Goal: Task Accomplishment & Management: Manage account settings

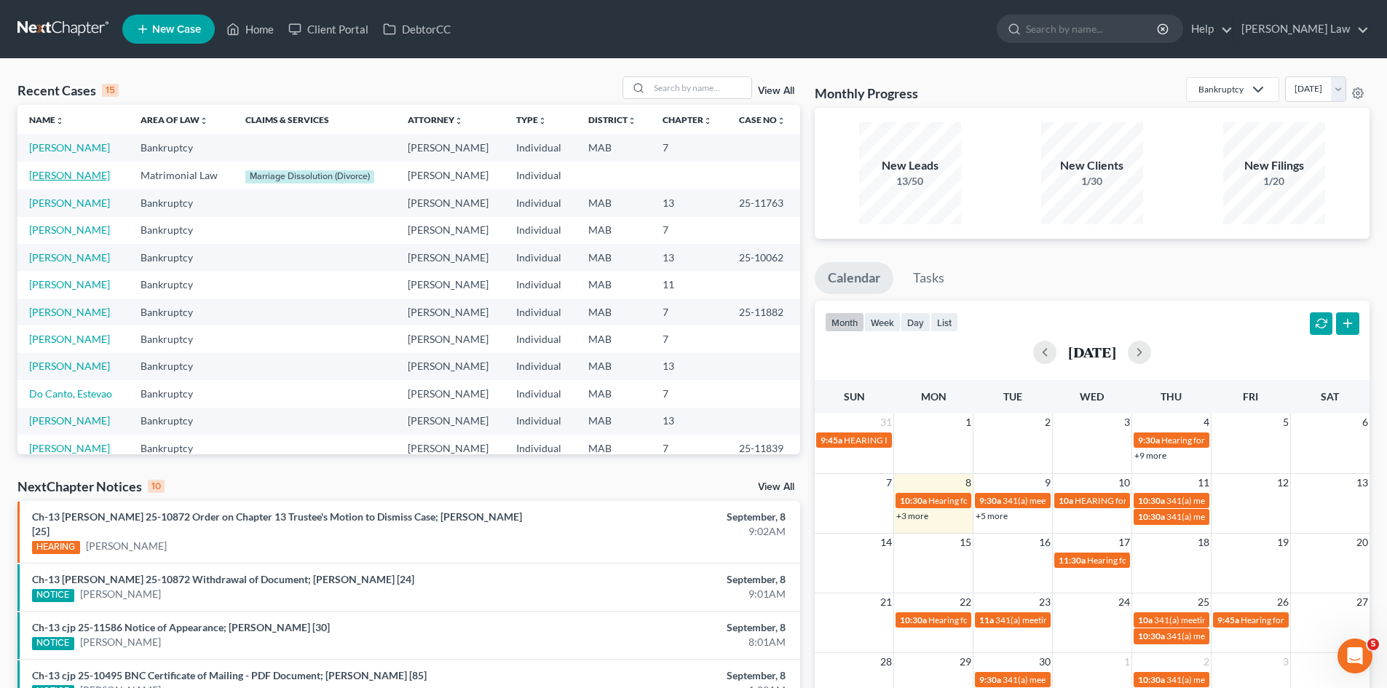
click at [63, 173] on link "Duran, Casey" at bounding box center [69, 175] width 81 height 12
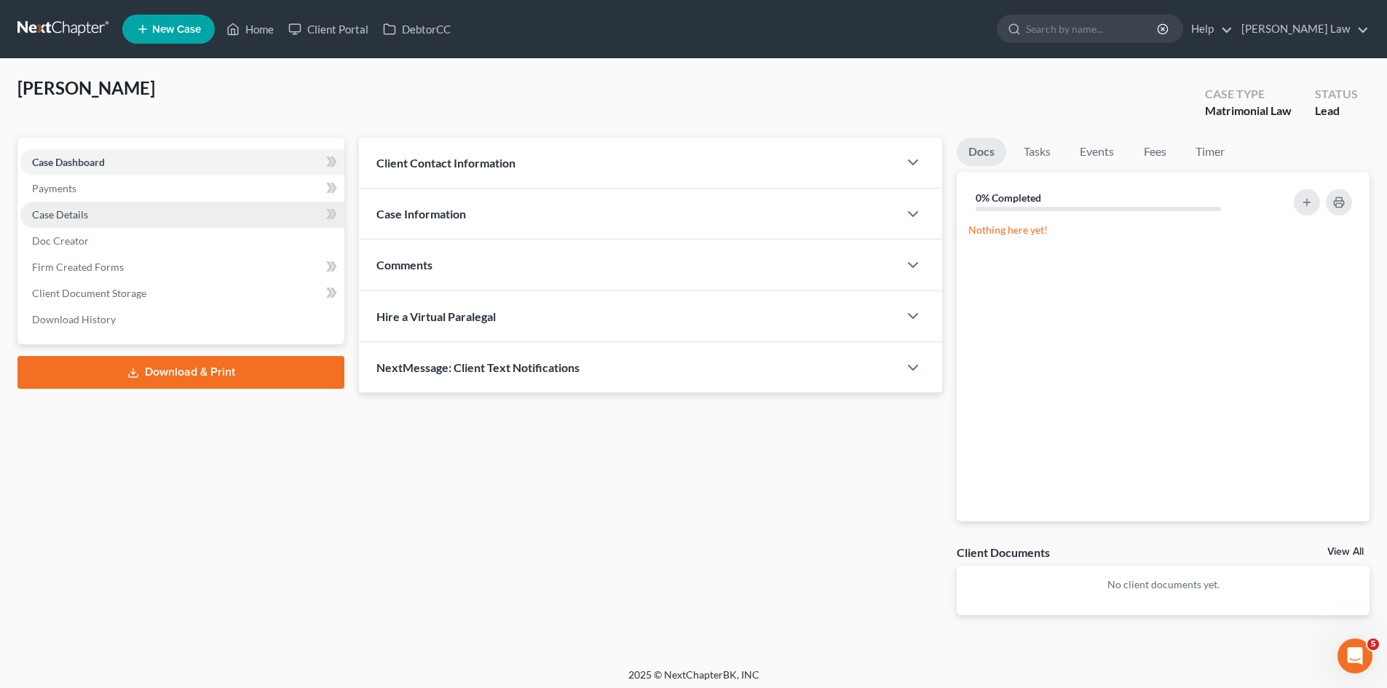
click at [122, 220] on link "Case Details" at bounding box center [182, 215] width 324 height 26
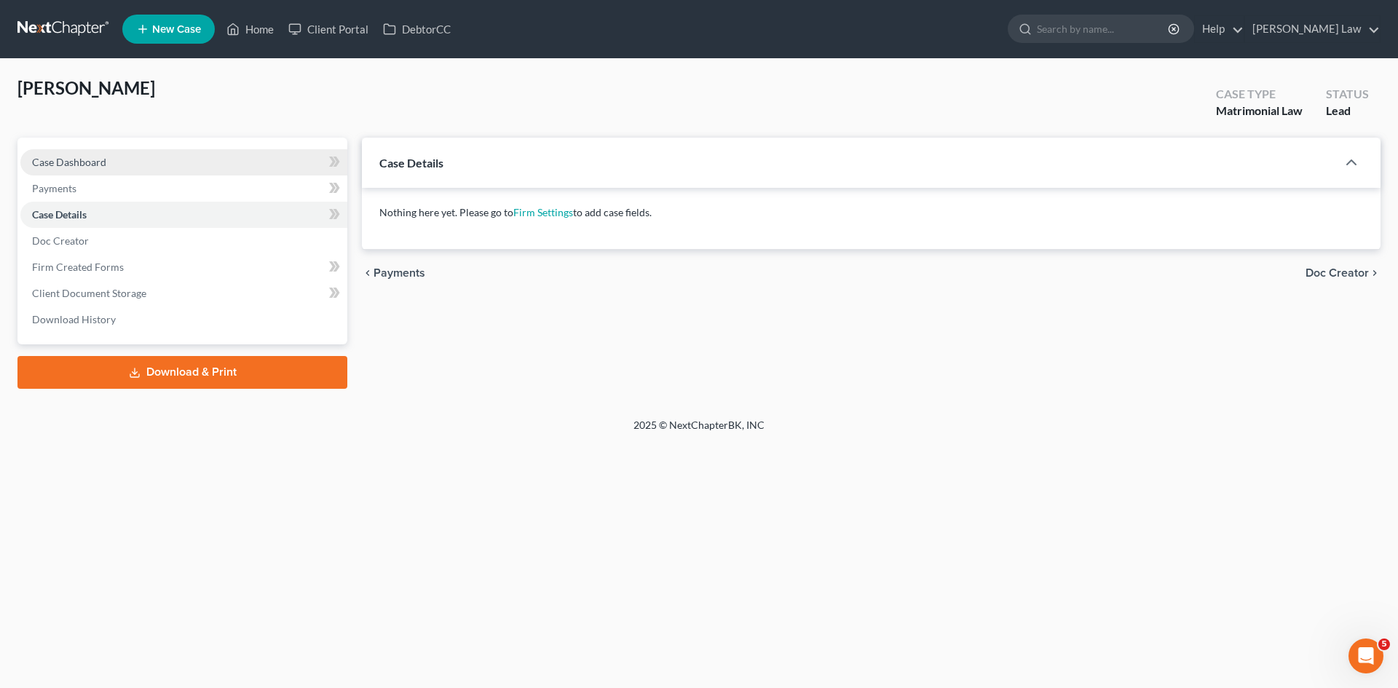
click at [95, 161] on span "Case Dashboard" at bounding box center [69, 162] width 74 height 12
select select "10"
select select "0"
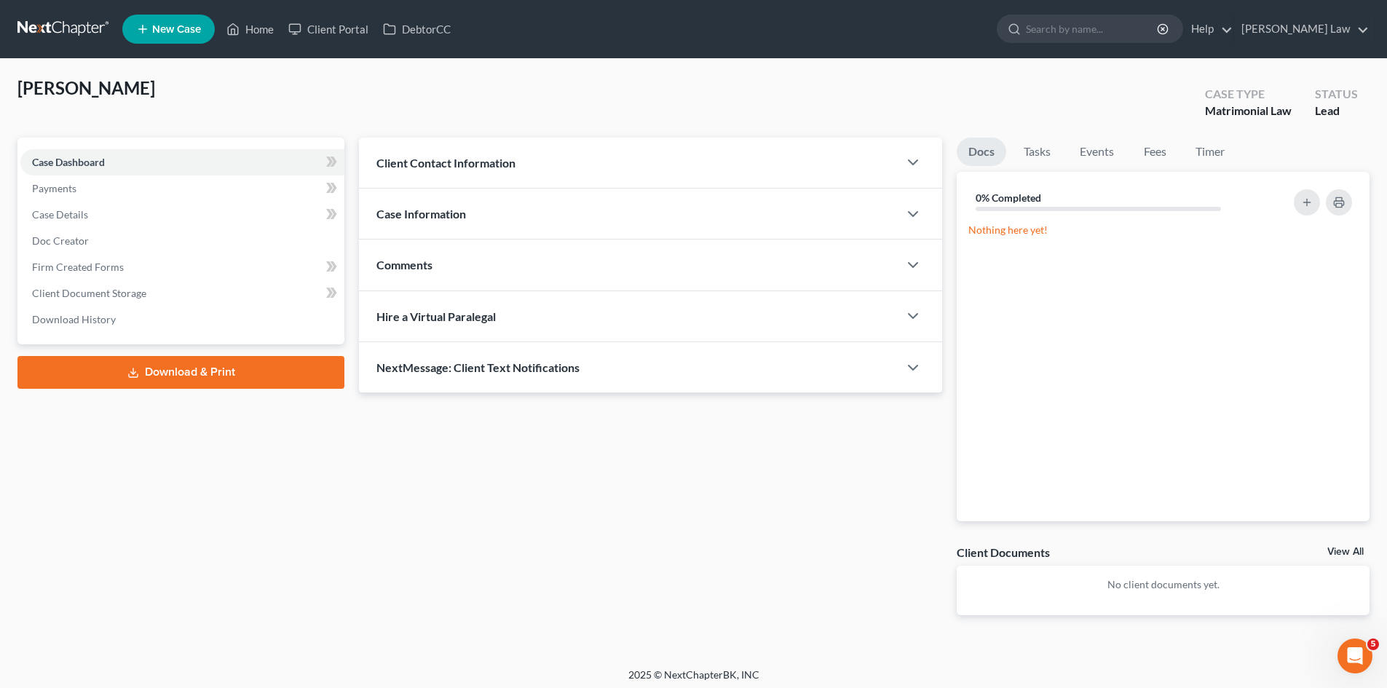
click at [575, 180] on div "Client Contact Information" at bounding box center [629, 163] width 540 height 50
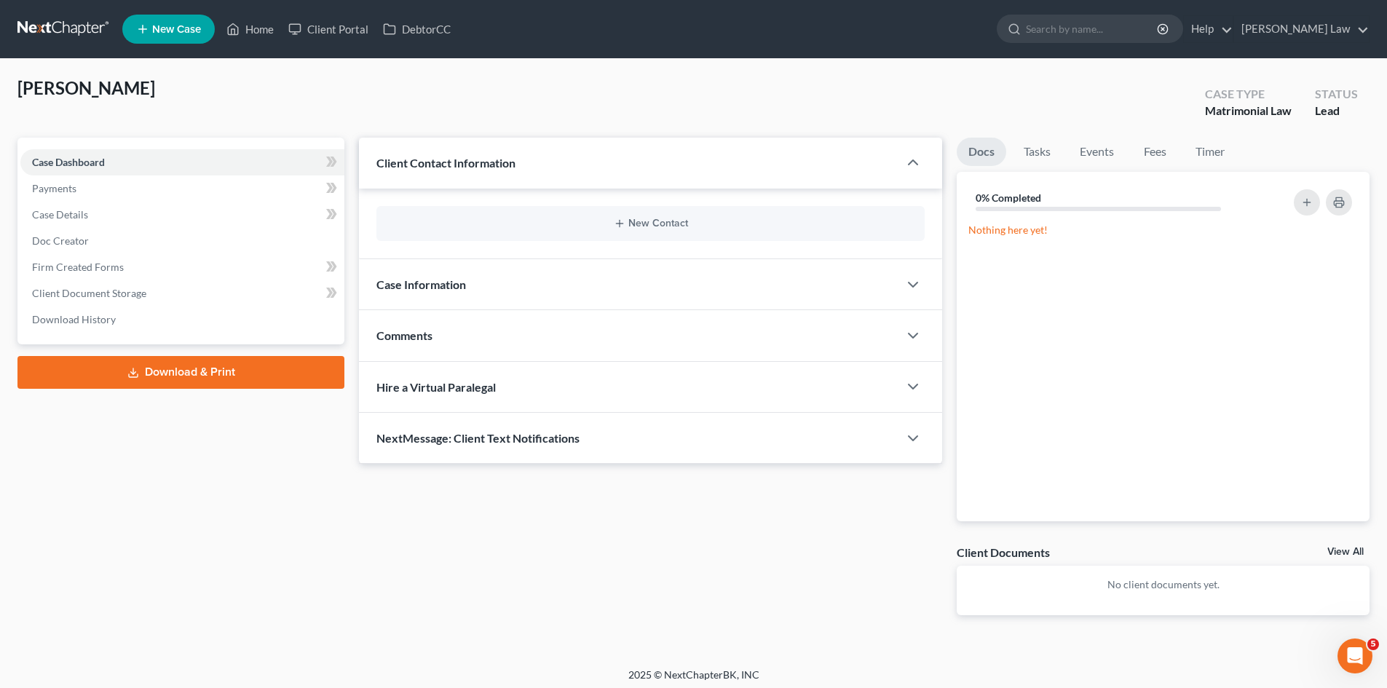
click at [535, 278] on div "Case Information" at bounding box center [629, 284] width 540 height 50
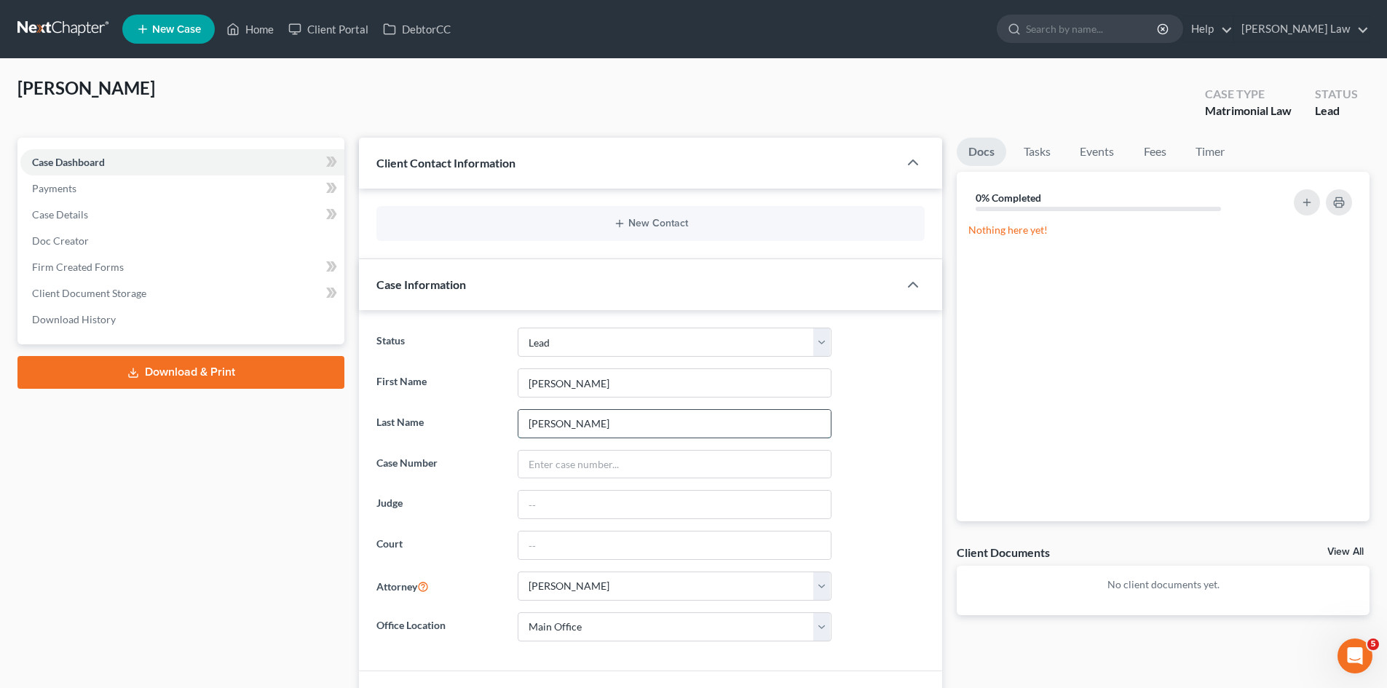
click at [575, 433] on input "Duran" at bounding box center [674, 424] width 312 height 28
type input "Durran"
drag, startPoint x: 717, startPoint y: 7, endPoint x: 757, endPoint y: 27, distance: 45.6
click at [717, 7] on nav "Home New Case Client Portal DebtorCC Benner Law mmanning@tbennerlaw.com My Acco…" at bounding box center [693, 29] width 1387 height 58
click at [1351, 548] on link "View All" at bounding box center [1346, 552] width 36 height 10
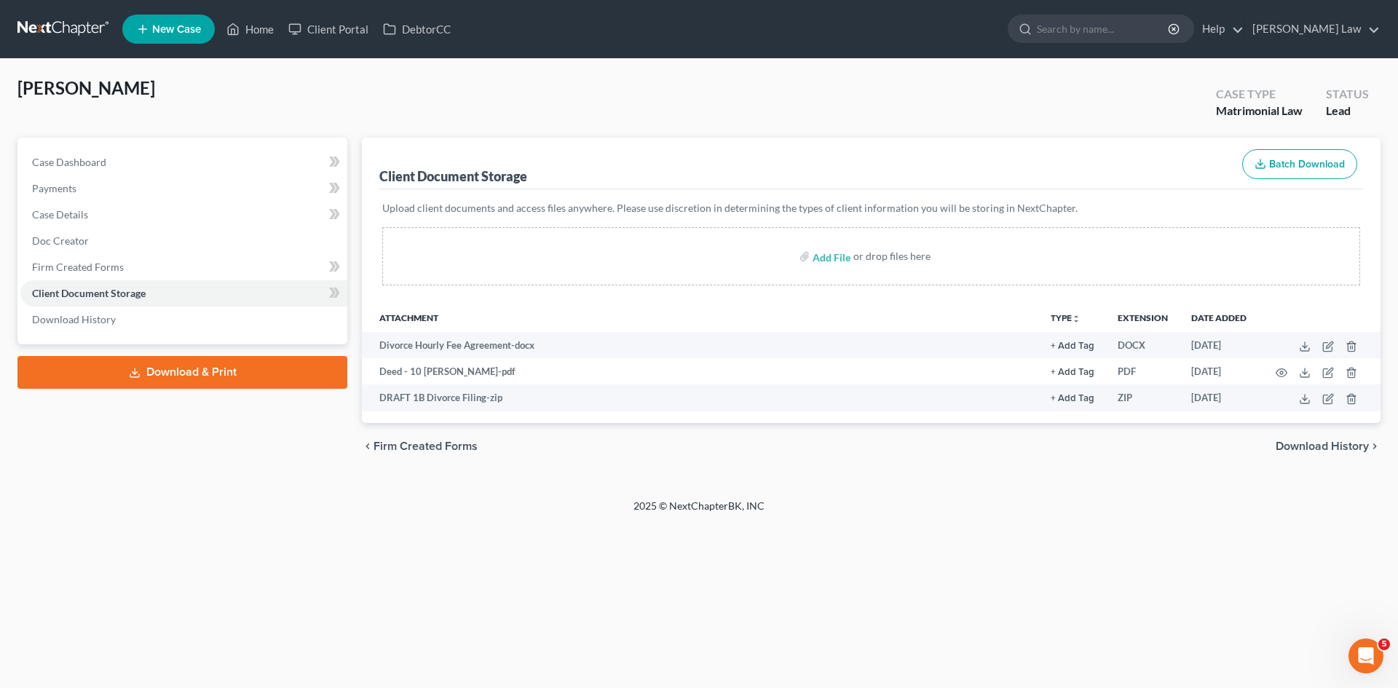
click at [62, 26] on link at bounding box center [63, 29] width 93 height 26
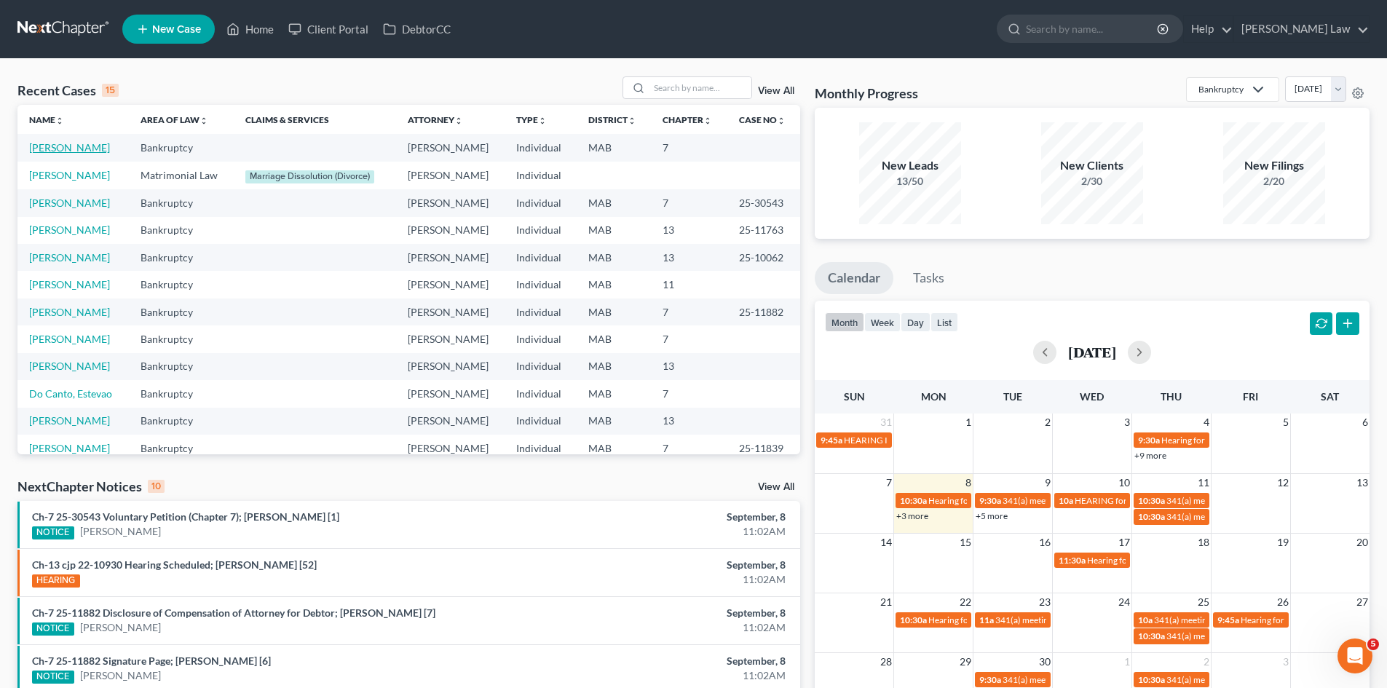
click at [66, 146] on link "[PERSON_NAME]" at bounding box center [69, 147] width 81 height 12
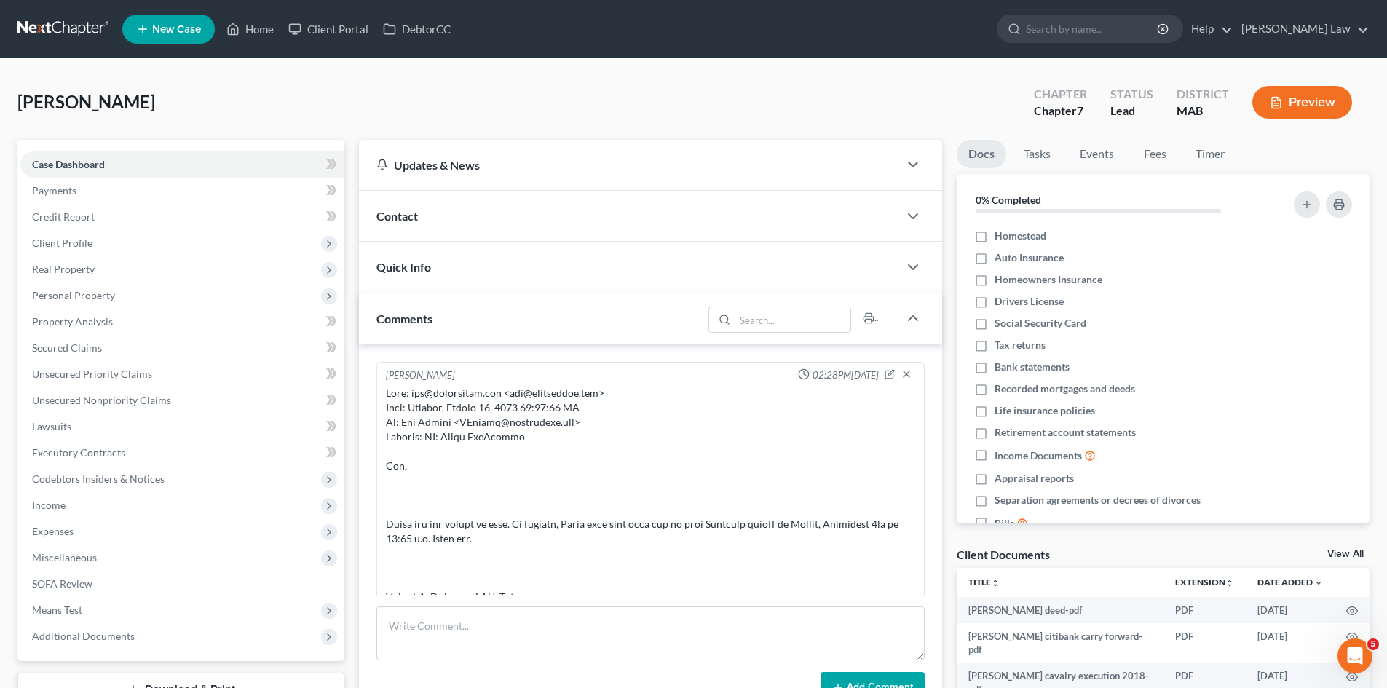
click at [1340, 553] on link "View All" at bounding box center [1346, 554] width 36 height 10
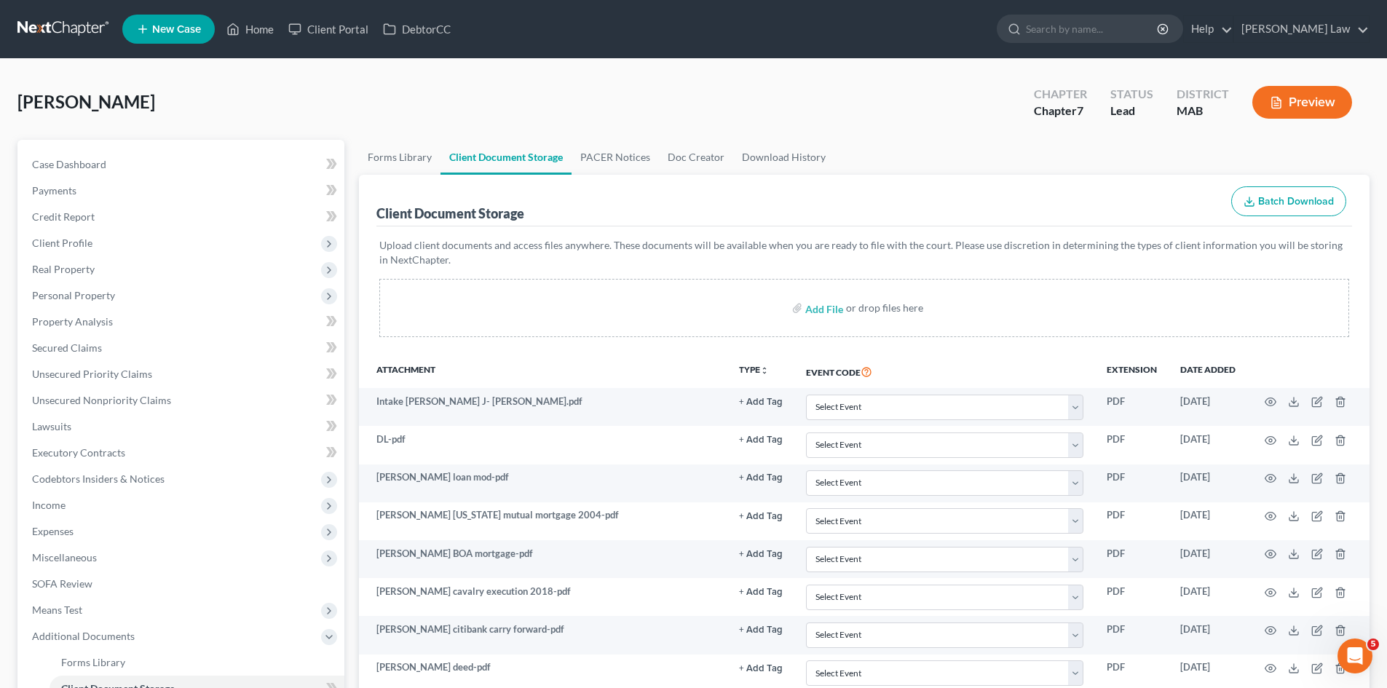
drag, startPoint x: 650, startPoint y: 100, endPoint x: 520, endPoint y: 103, distance: 129.7
click at [649, 100] on div "MacDonald, Lynda Upgraded Chapter Chapter 7 Status Lead District MAB Preview" at bounding box center [693, 107] width 1352 height 63
click at [93, 44] on nav "Home New Case Client Portal DebtorCC Benner Law mmanning@tbennerlaw.com My Acco…" at bounding box center [693, 29] width 1387 height 58
click at [86, 41] on link at bounding box center [63, 29] width 93 height 26
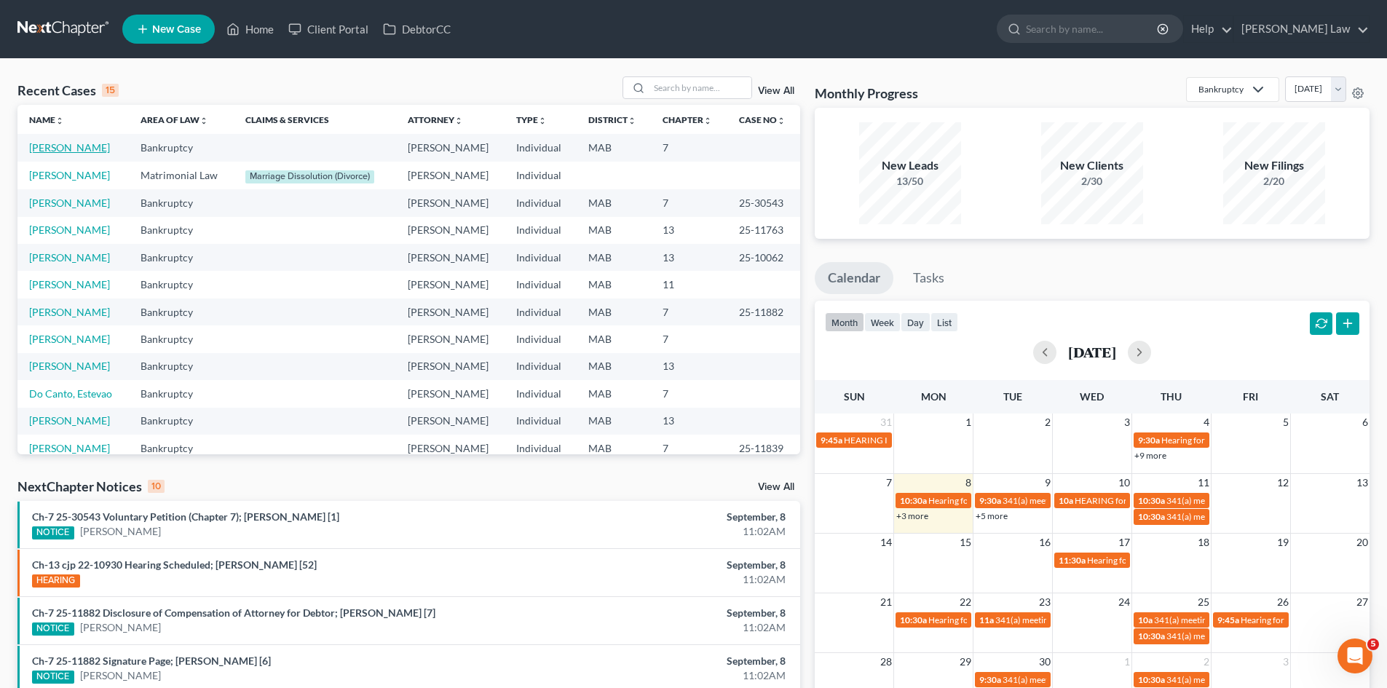
click at [63, 146] on link "[PERSON_NAME]" at bounding box center [69, 147] width 81 height 12
click at [51, 176] on link "[PERSON_NAME]" at bounding box center [69, 175] width 81 height 12
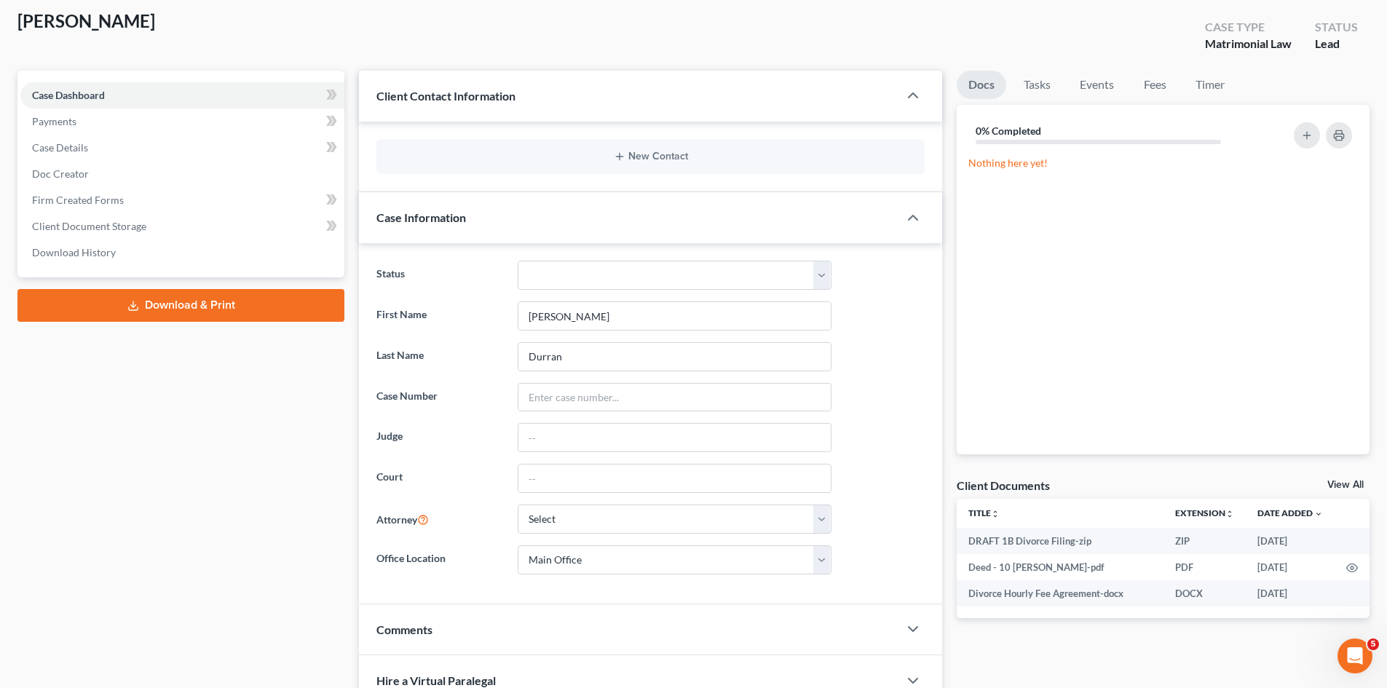
scroll to position [192, 0]
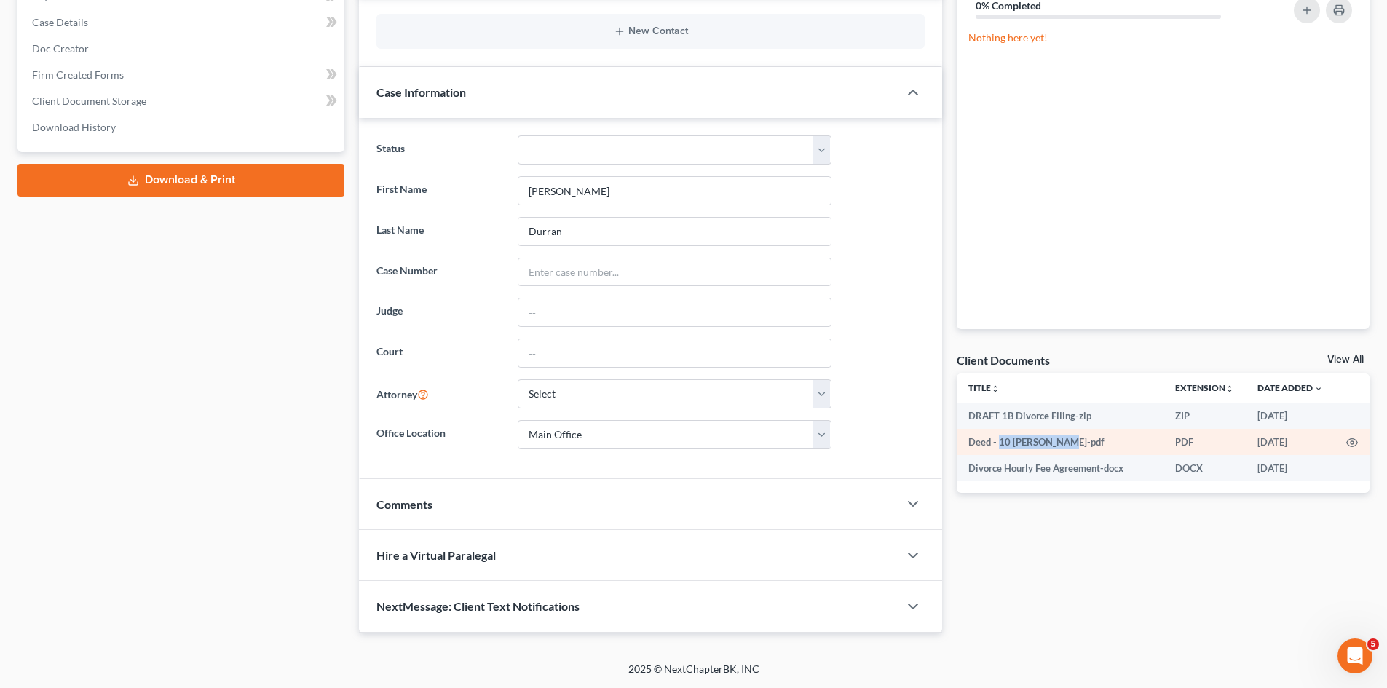
drag, startPoint x: 1000, startPoint y: 446, endPoint x: 1068, endPoint y: 446, distance: 67.7
click at [1068, 446] on td "Deed - 10 Macomber Ln-pdf" at bounding box center [1060, 442] width 207 height 26
copy td "10 Macomber Ln"
click at [1350, 355] on link "View All" at bounding box center [1346, 360] width 36 height 10
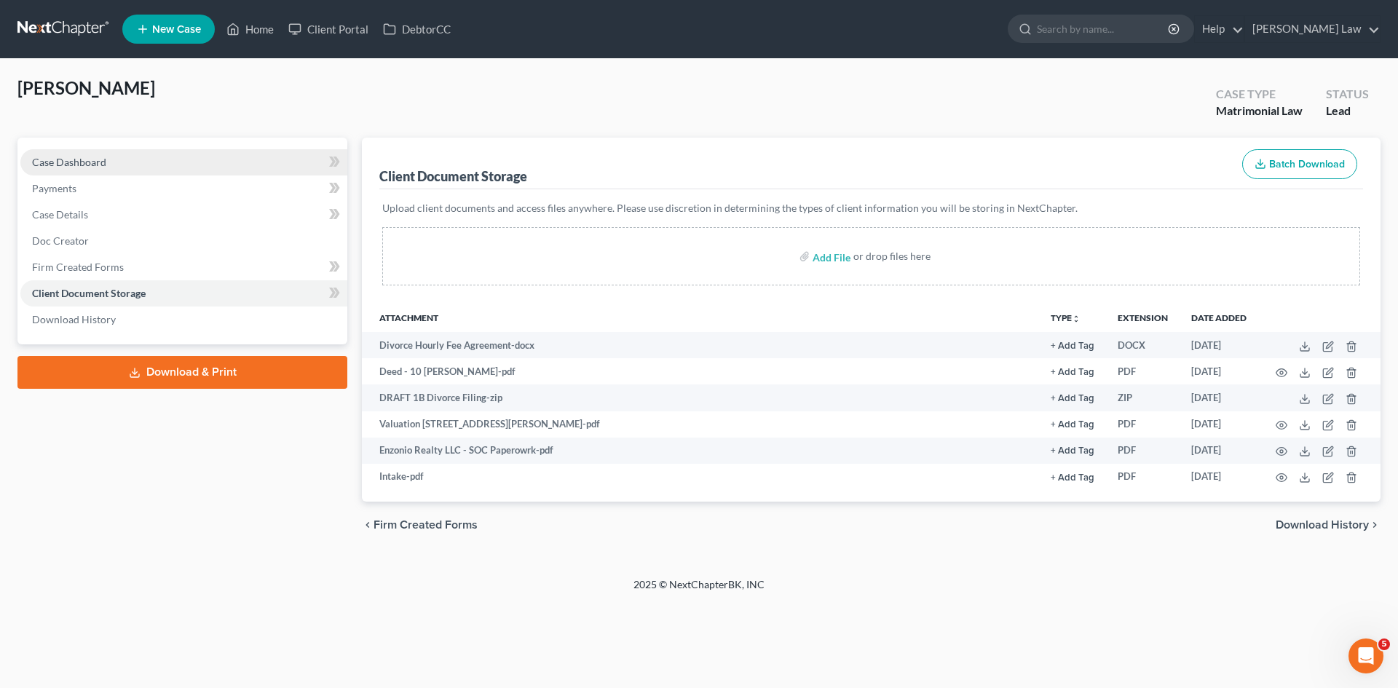
click at [189, 167] on link "Case Dashboard" at bounding box center [183, 162] width 327 height 26
select select "0"
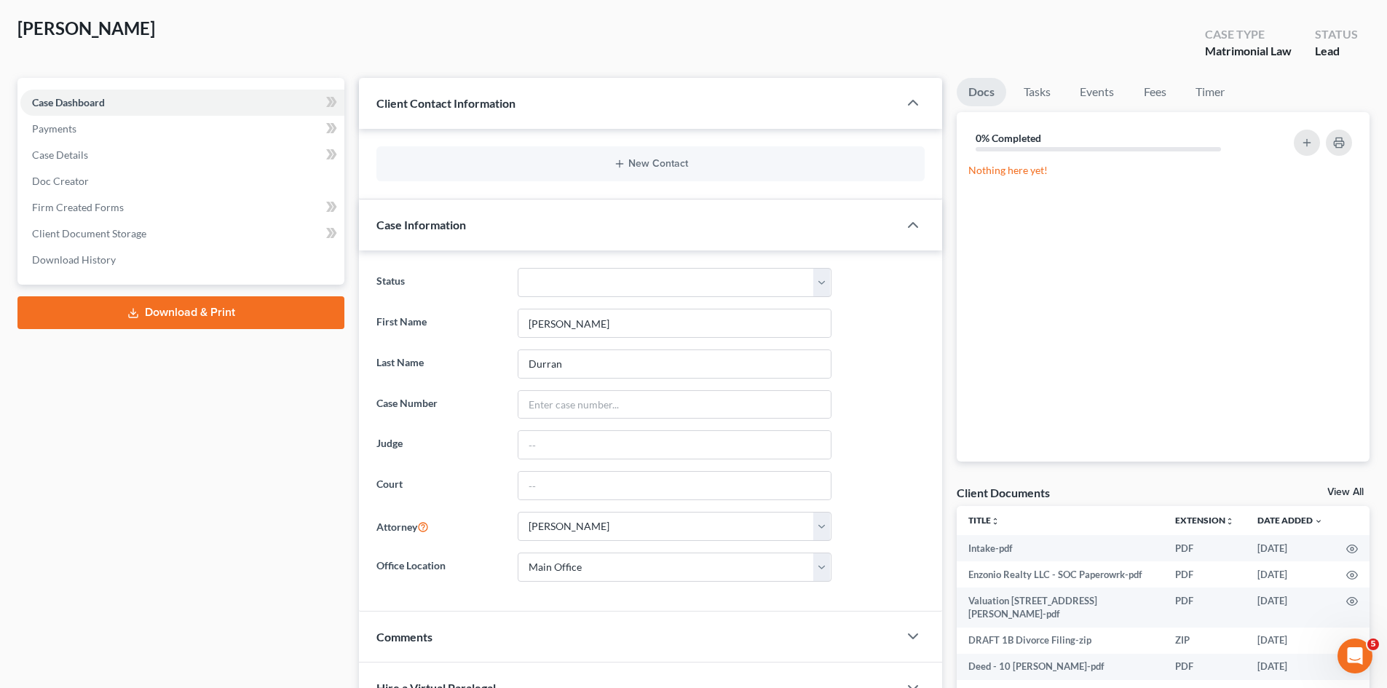
scroll to position [192, 0]
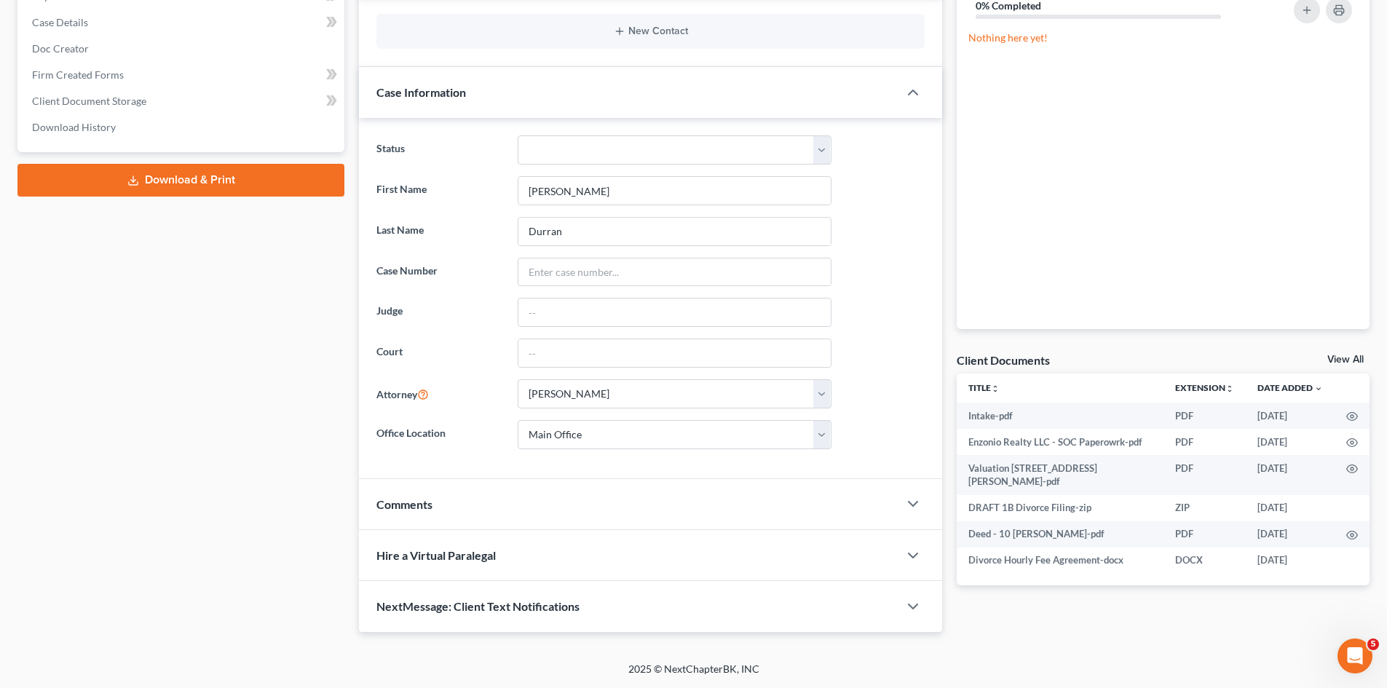
click at [439, 508] on div "Comments" at bounding box center [629, 504] width 540 height 50
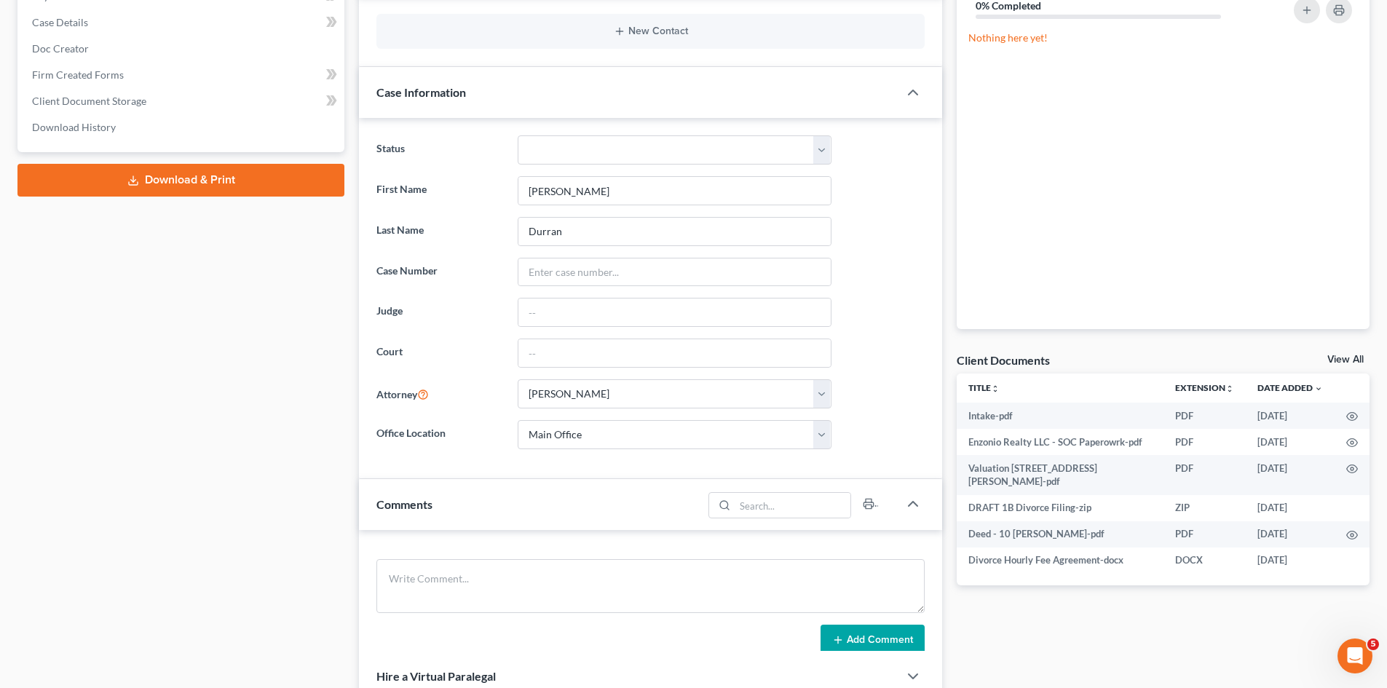
click at [434, 551] on div "Add Comment" at bounding box center [650, 601] width 583 height 143
click at [439, 580] on textarea at bounding box center [650, 586] width 548 height 54
paste textarea "Met her in Braintree ref Nick Yousif who came with her She is going to get us t…"
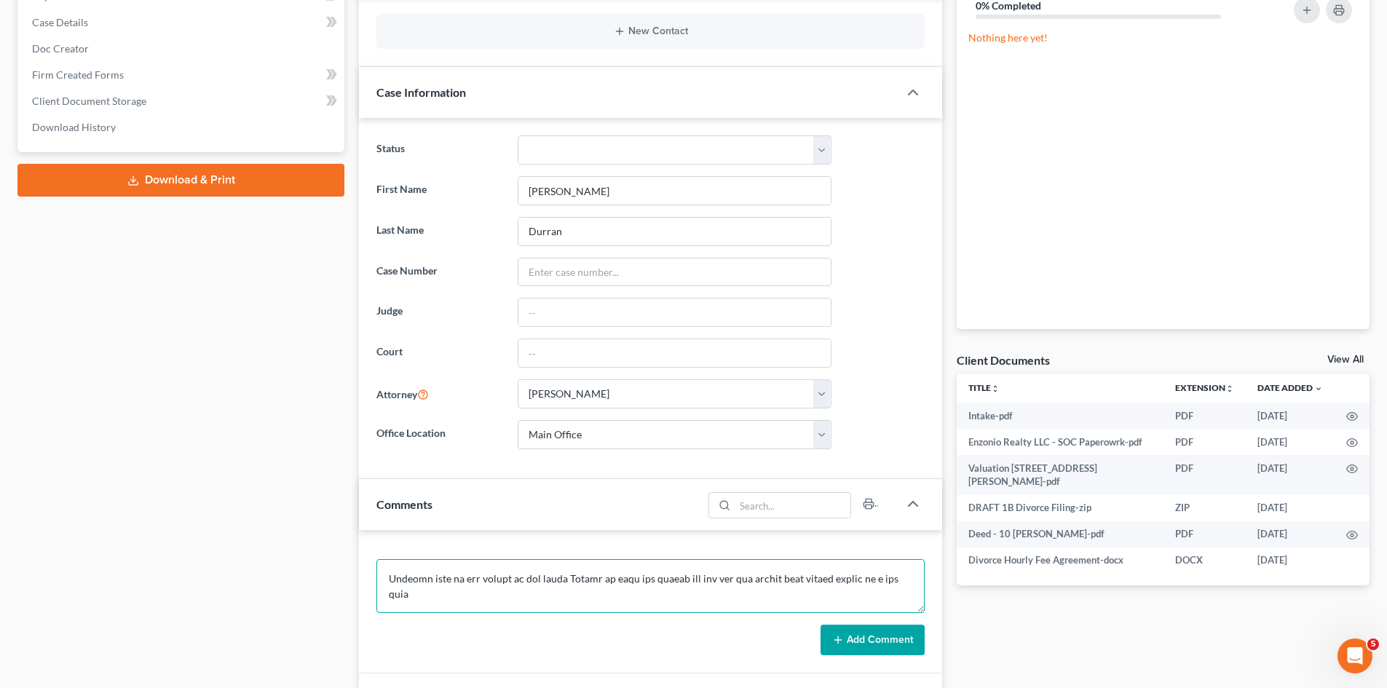
type textarea "Met her in Braintree ref Nick Yousif who came with her She is going to get us t…"
click at [893, 646] on button "Add Comment" at bounding box center [873, 640] width 104 height 31
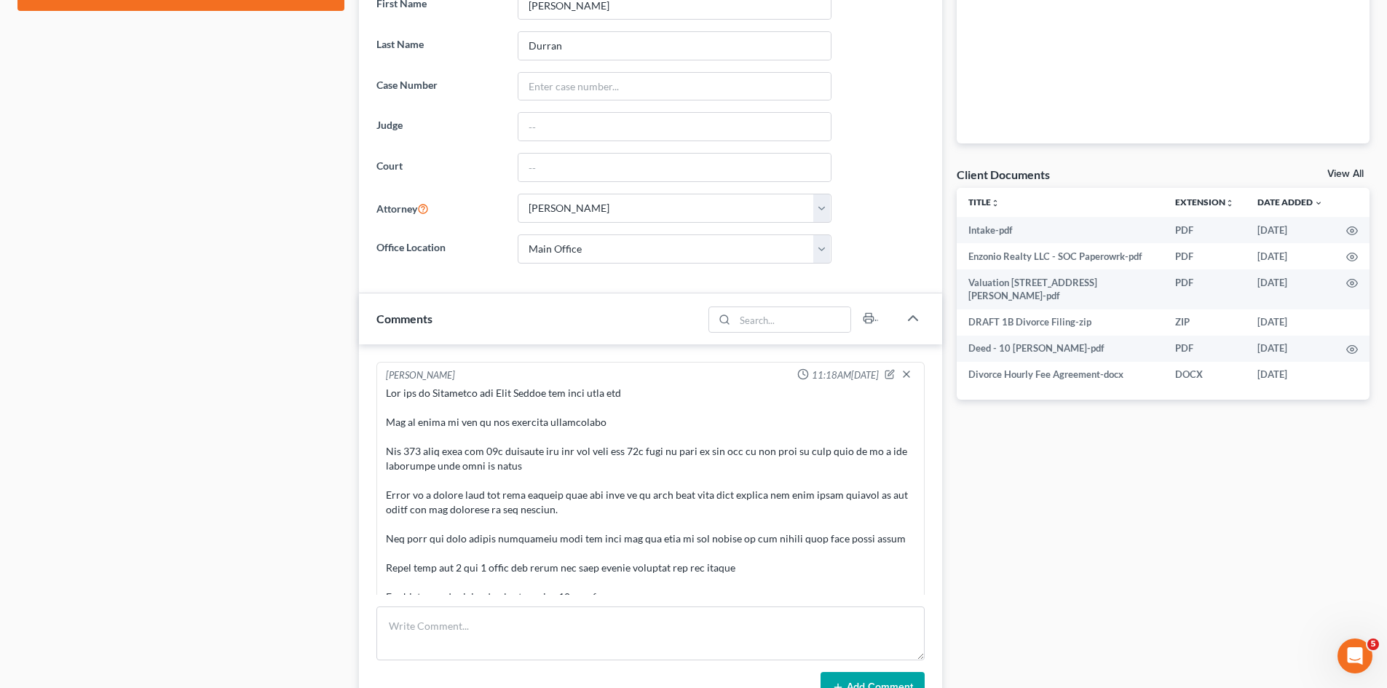
scroll to position [122, 0]
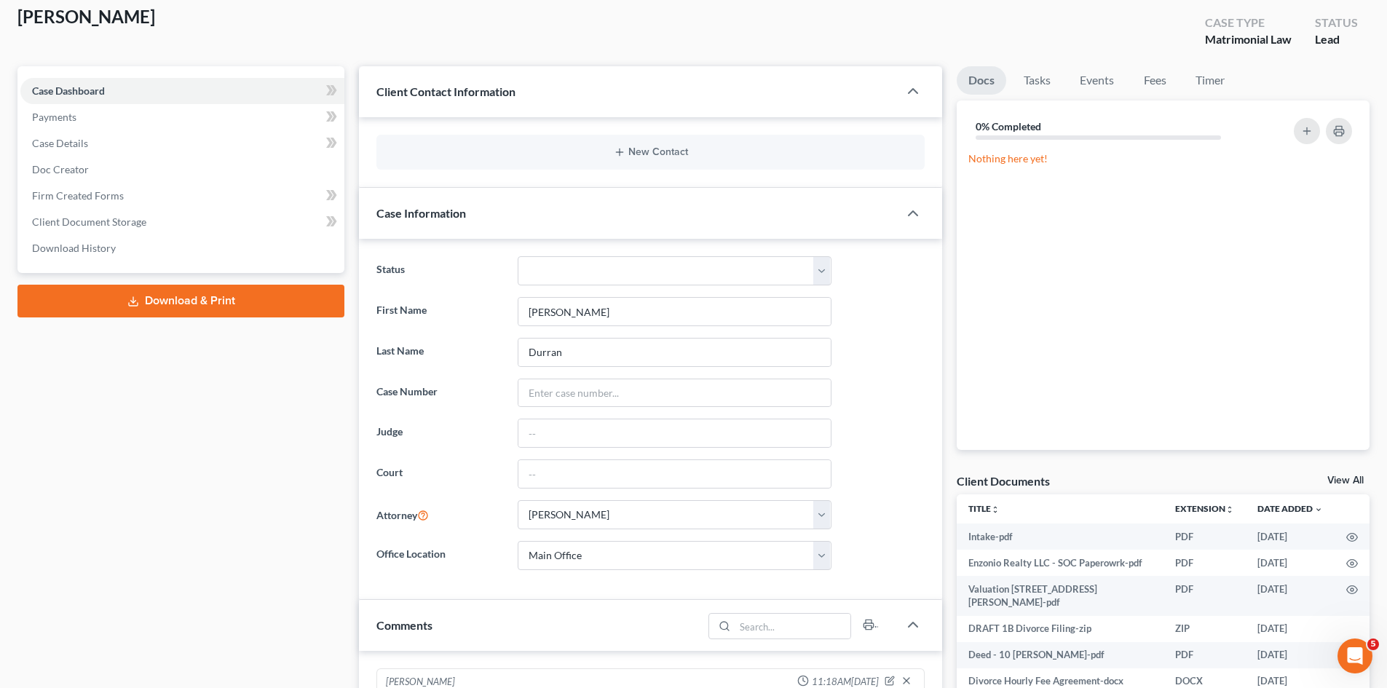
scroll to position [0, 0]
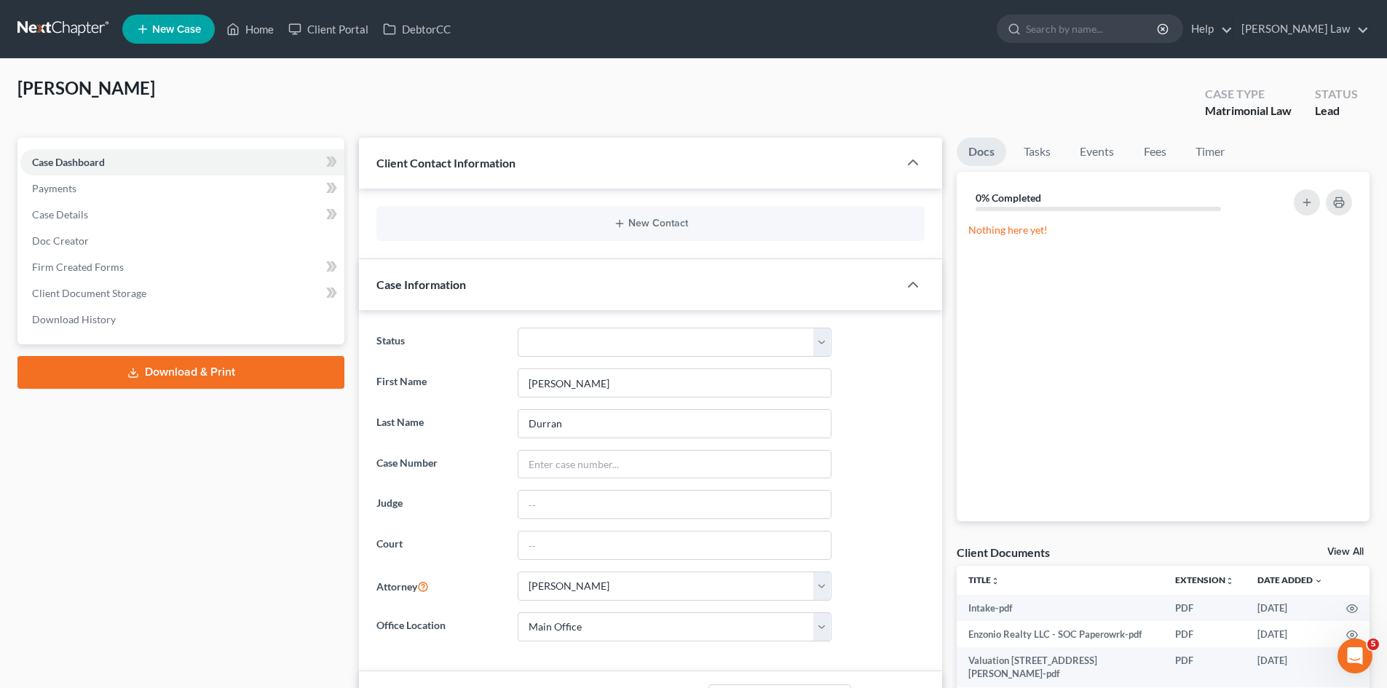
click at [51, 28] on link at bounding box center [63, 29] width 93 height 26
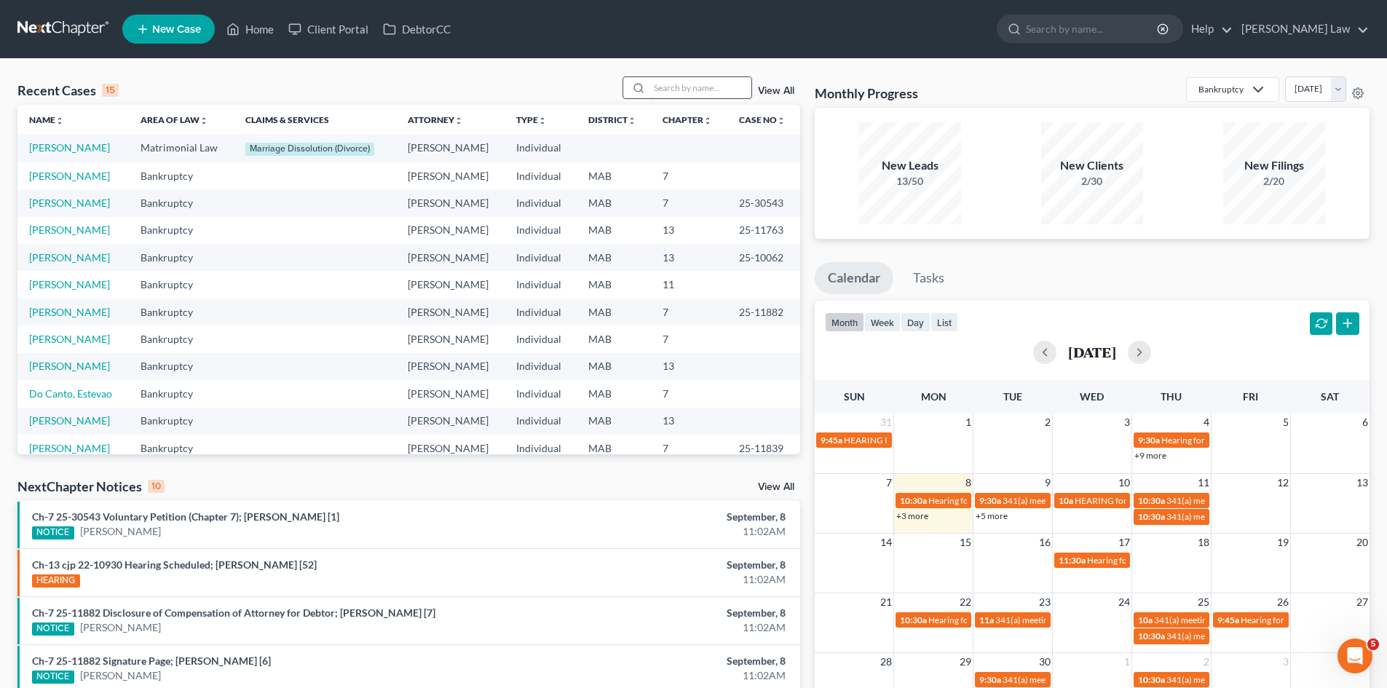
click at [690, 90] on input "search" at bounding box center [701, 87] width 102 height 21
type input "mccarthy"
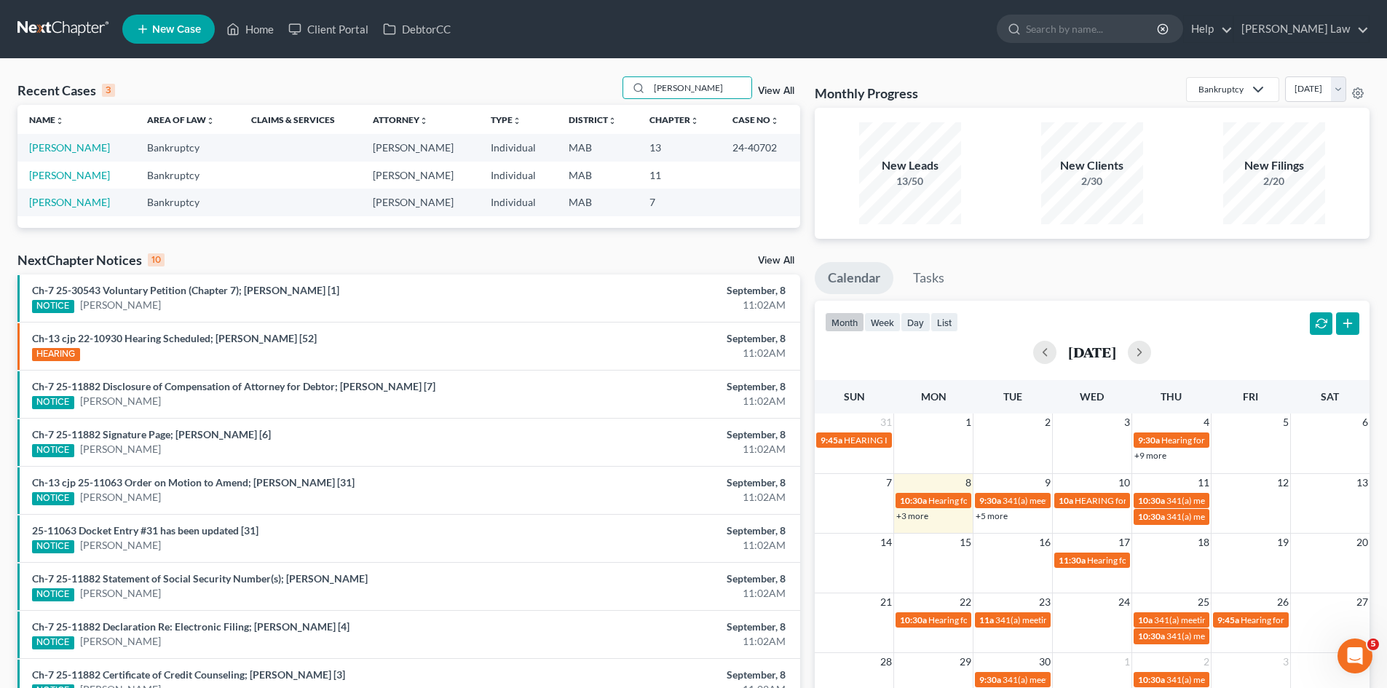
click at [85, 167] on td "[PERSON_NAME]" at bounding box center [76, 175] width 118 height 27
click at [82, 175] on link "[PERSON_NAME]" at bounding box center [69, 175] width 81 height 12
select select "10"
select select "6"
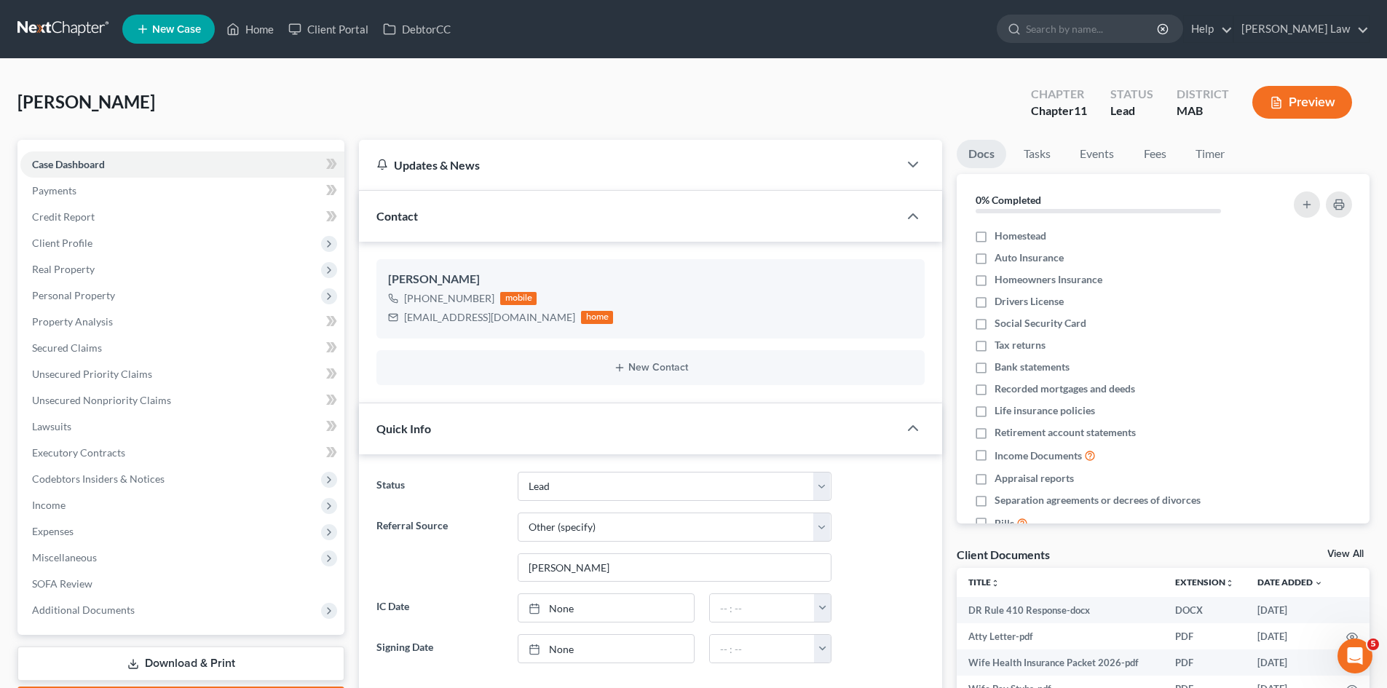
click at [1349, 553] on link "View All" at bounding box center [1346, 554] width 36 height 10
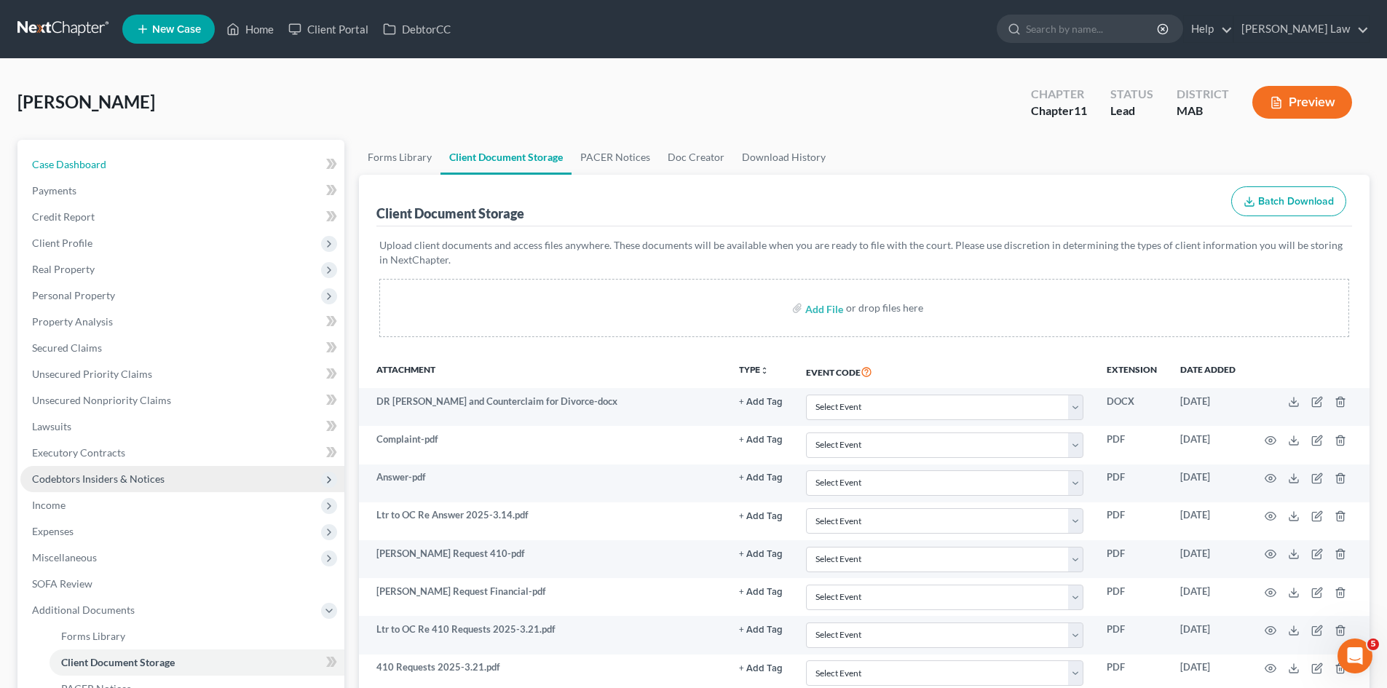
drag, startPoint x: 143, startPoint y: 172, endPoint x: 253, endPoint y: 245, distance: 131.9
click at [143, 172] on link "Case Dashboard" at bounding box center [182, 164] width 324 height 26
select select "10"
select select "6"
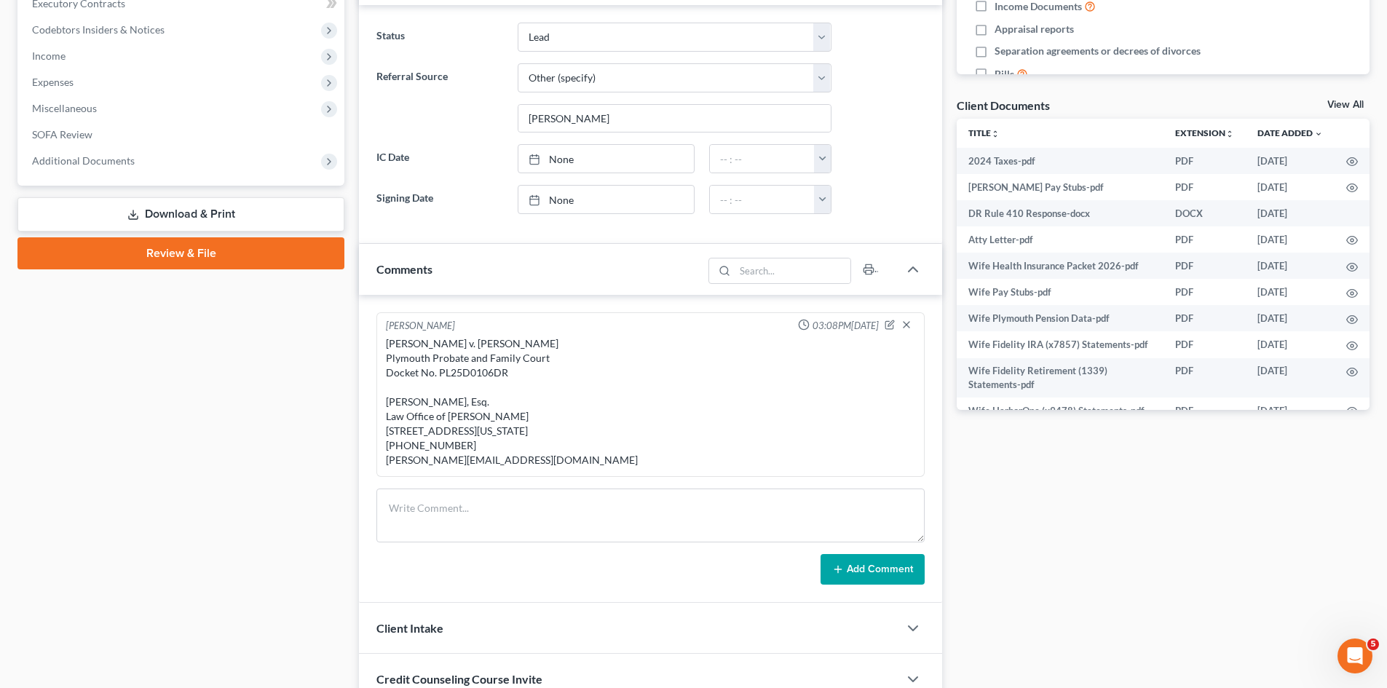
scroll to position [581, 0]
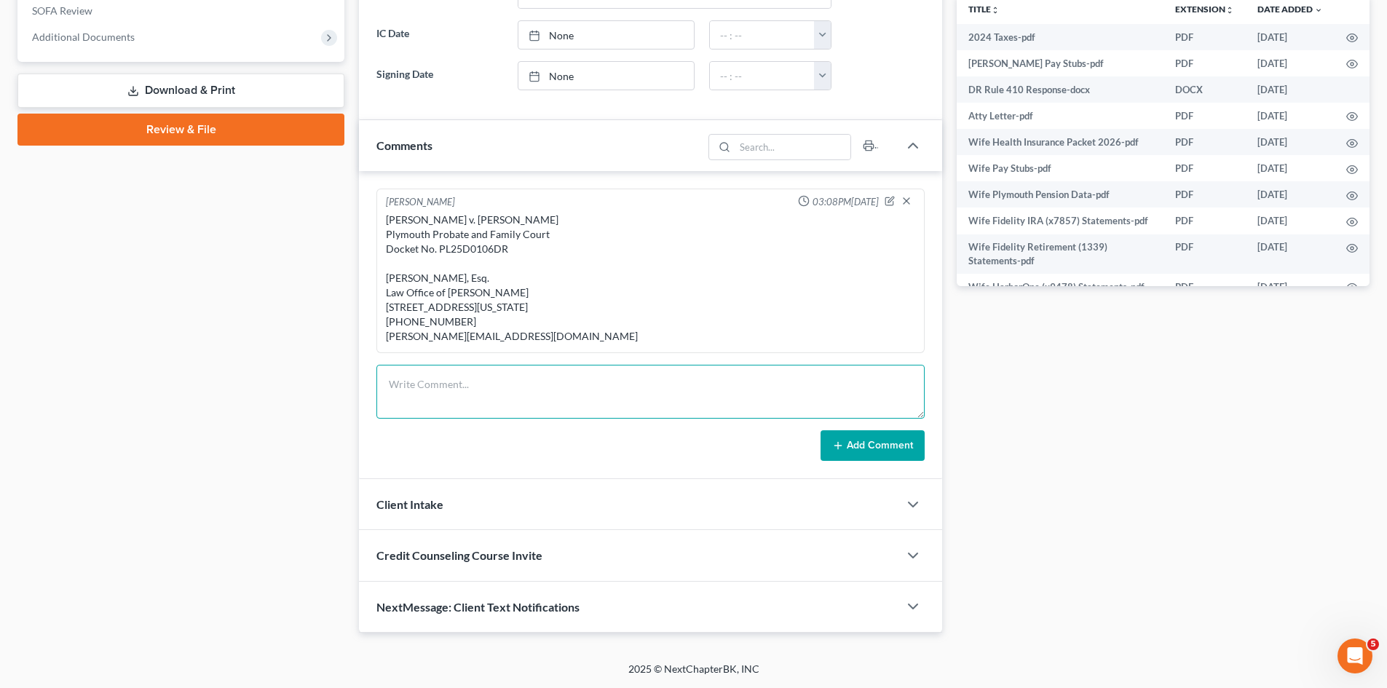
click at [451, 405] on textarea at bounding box center [650, 392] width 548 height 54
paste textarea "Mike met with him in Braintree Divorce case already filed. Originally he though…"
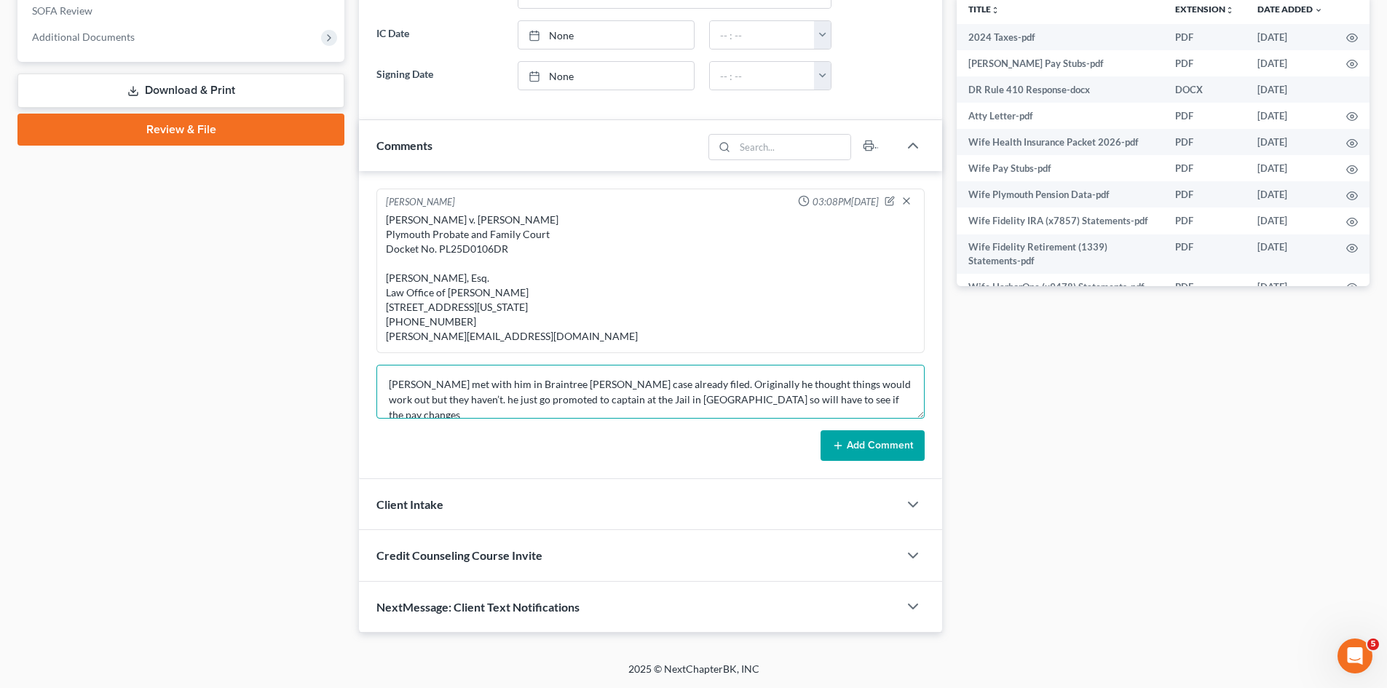
scroll to position [157, 0]
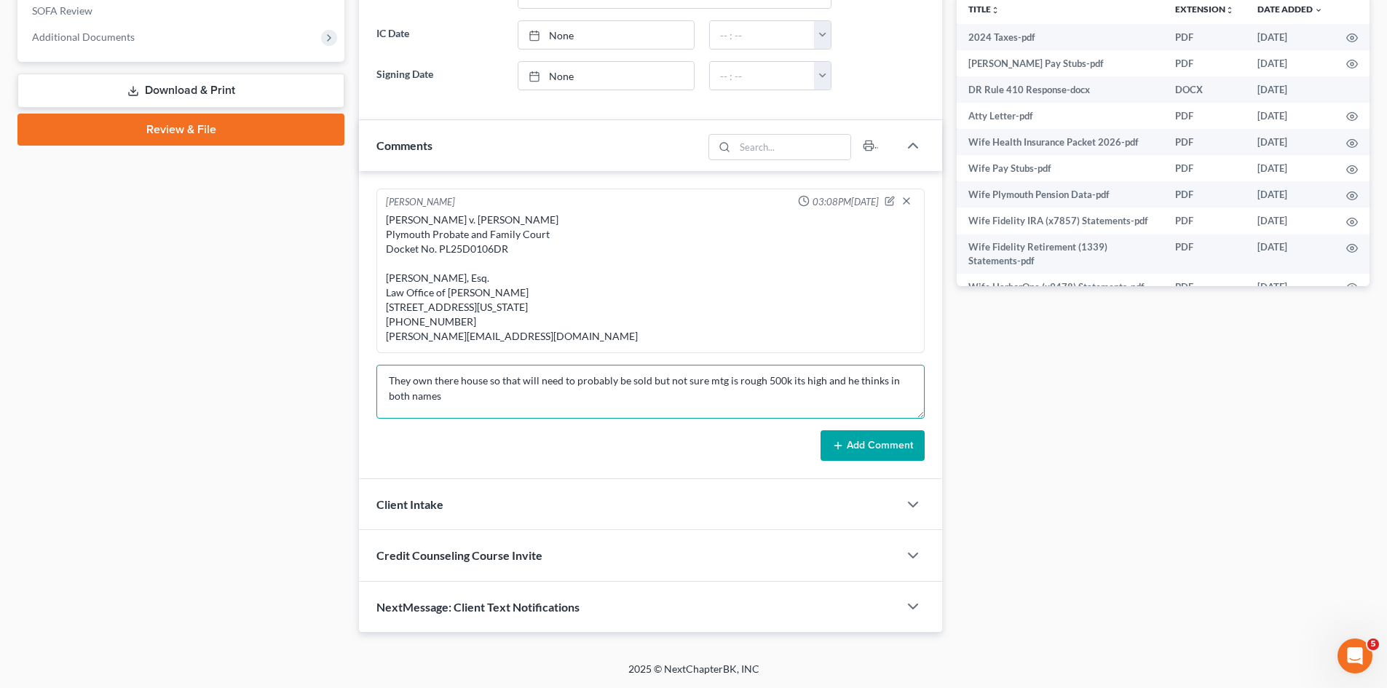
type textarea "Mike met with him in Braintree Divorce case already filed. Originally he though…"
click at [829, 450] on button "Add Comment" at bounding box center [873, 445] width 104 height 31
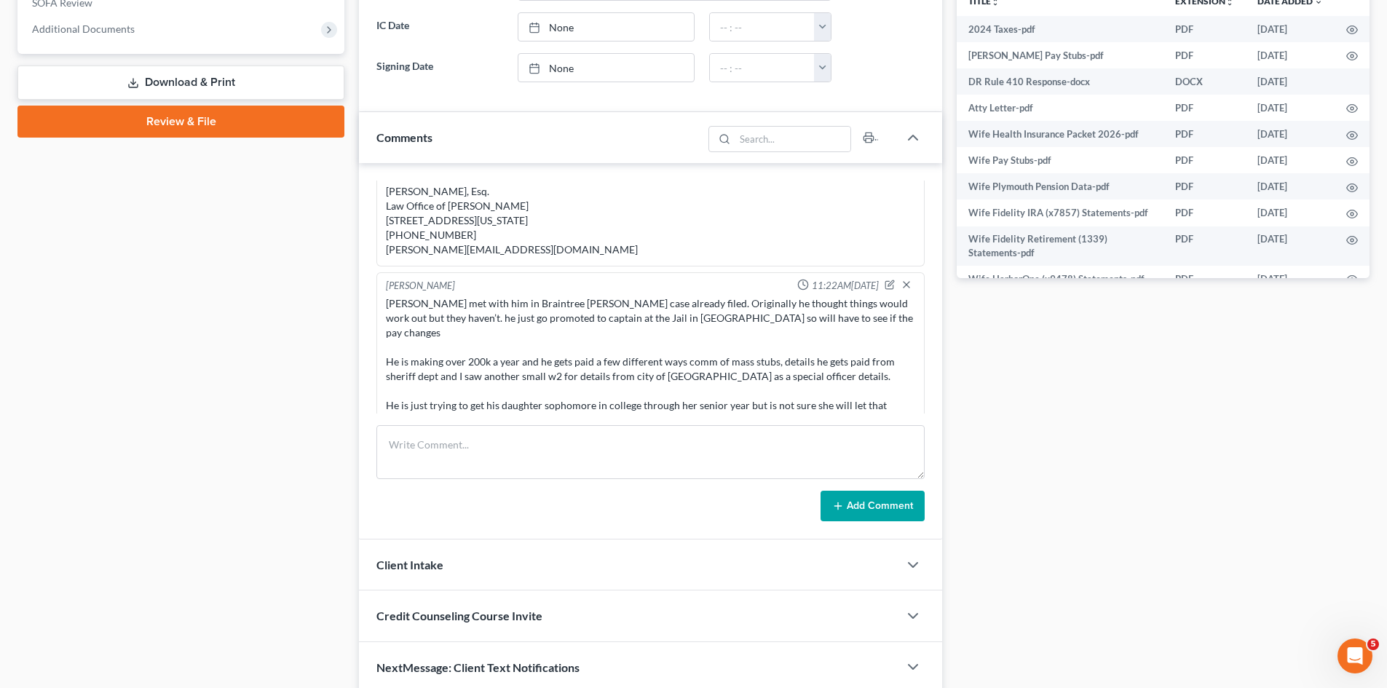
scroll to position [0, 0]
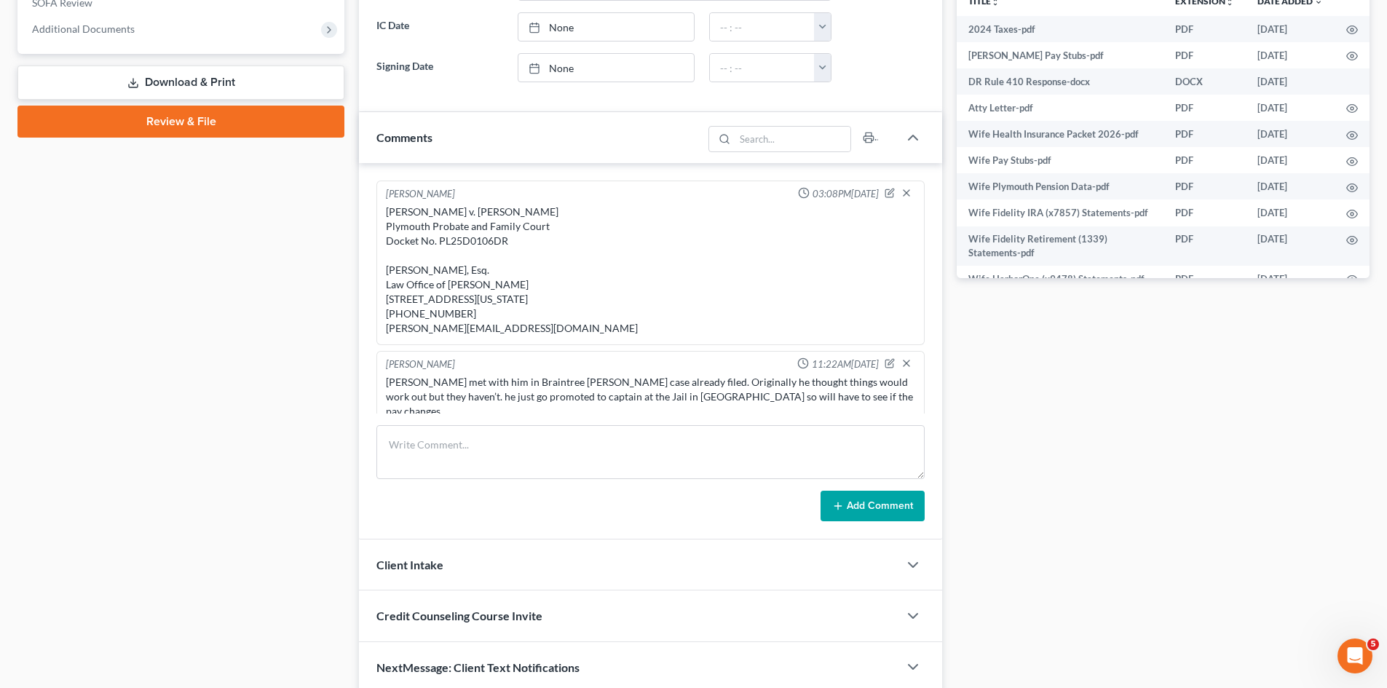
click at [518, 278] on div "Elise McCarthy v. Stephen McCarthy Plymouth Probate and Family Court Docket No.…" at bounding box center [650, 270] width 529 height 131
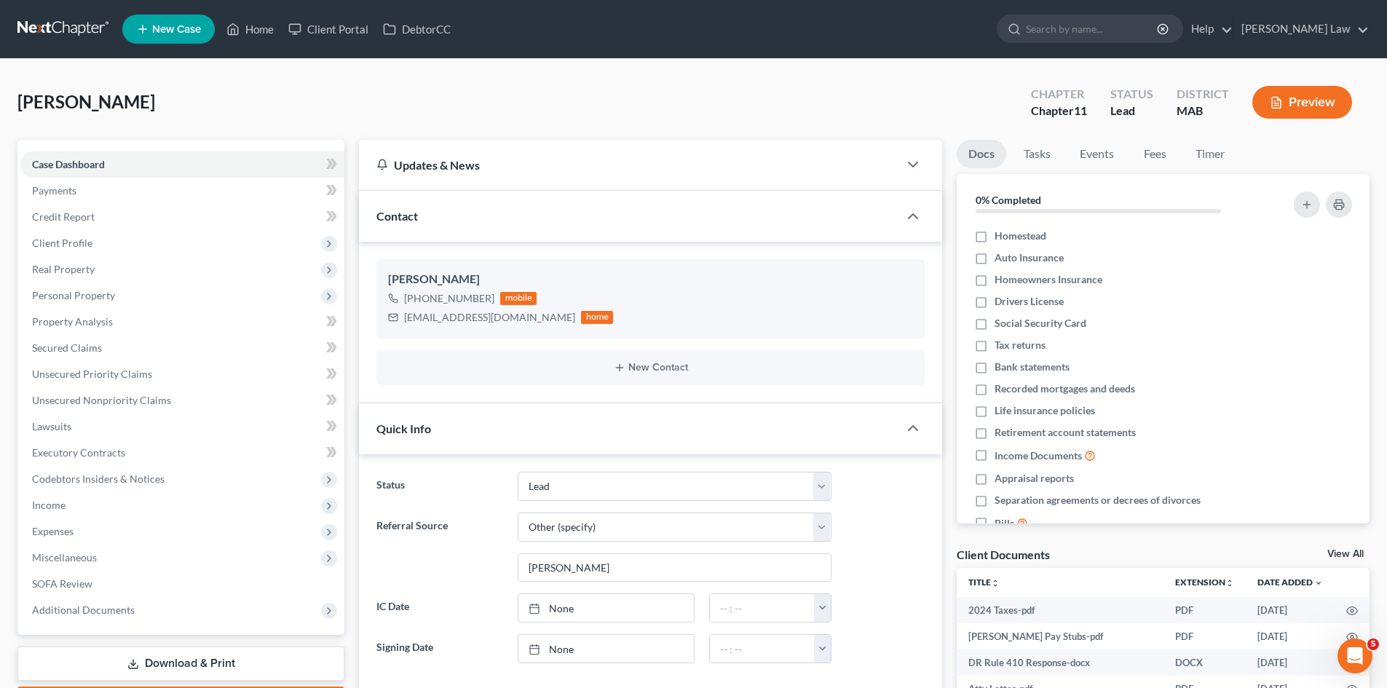
click at [66, 35] on link at bounding box center [63, 29] width 93 height 26
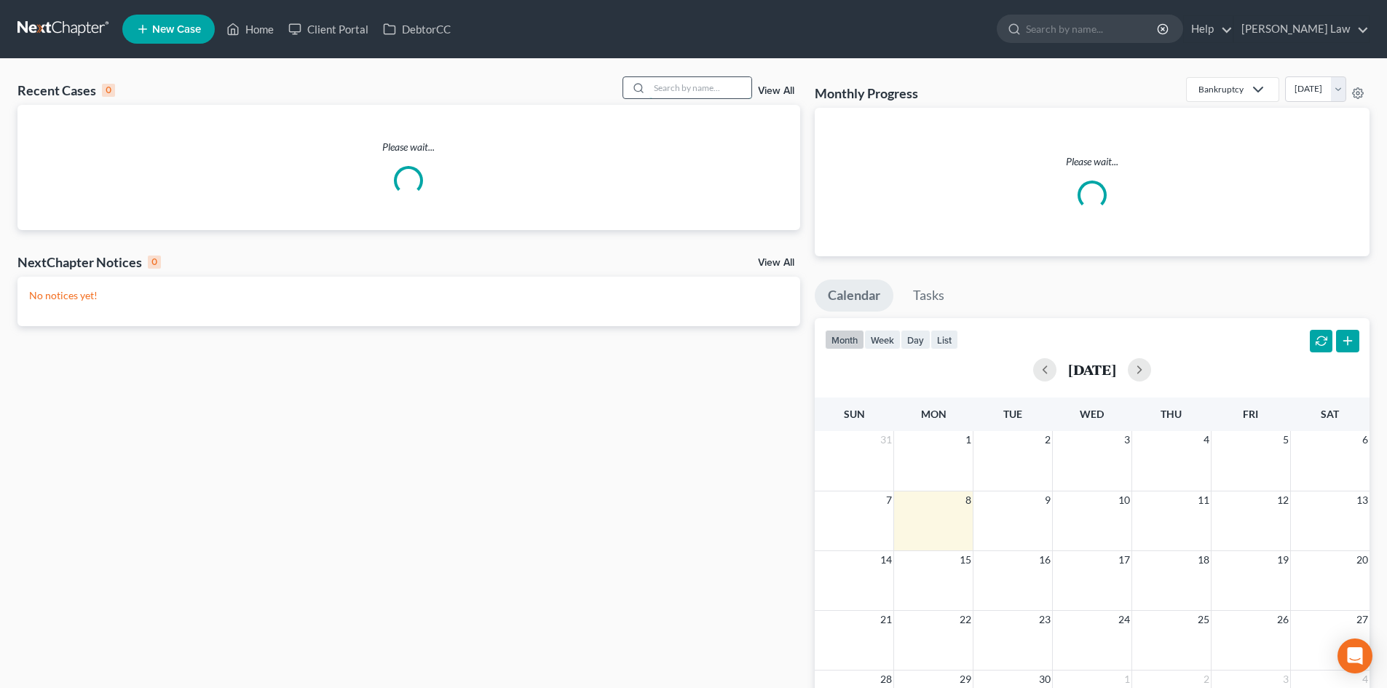
click at [668, 81] on input "search" at bounding box center [701, 87] width 102 height 21
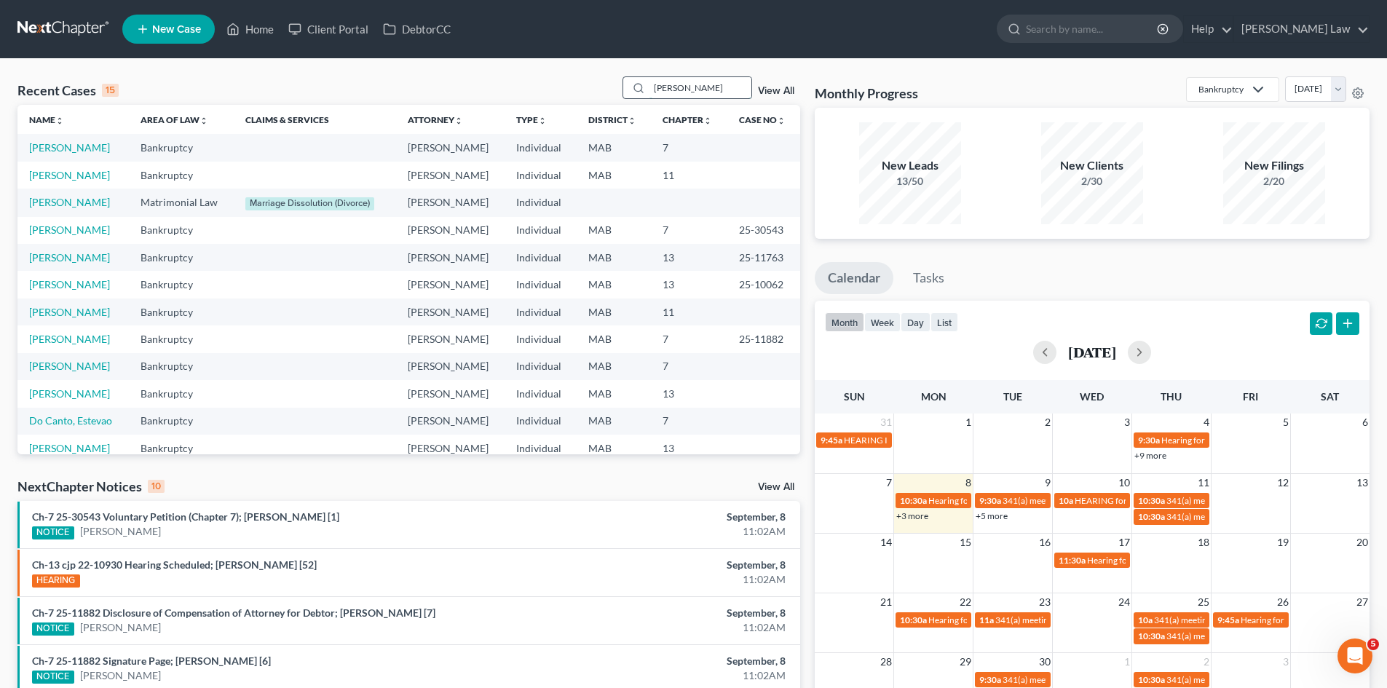
type input "[PERSON_NAME]"
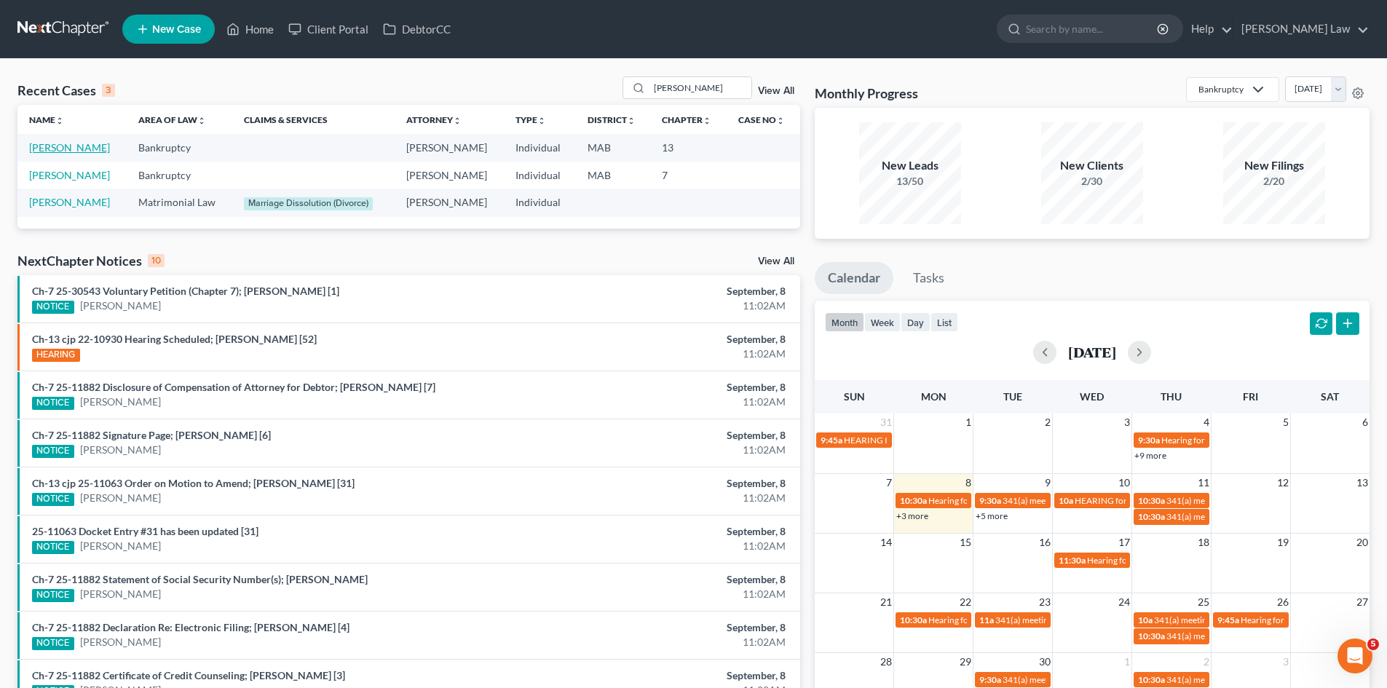
click at [66, 145] on link "[PERSON_NAME]" at bounding box center [69, 147] width 81 height 12
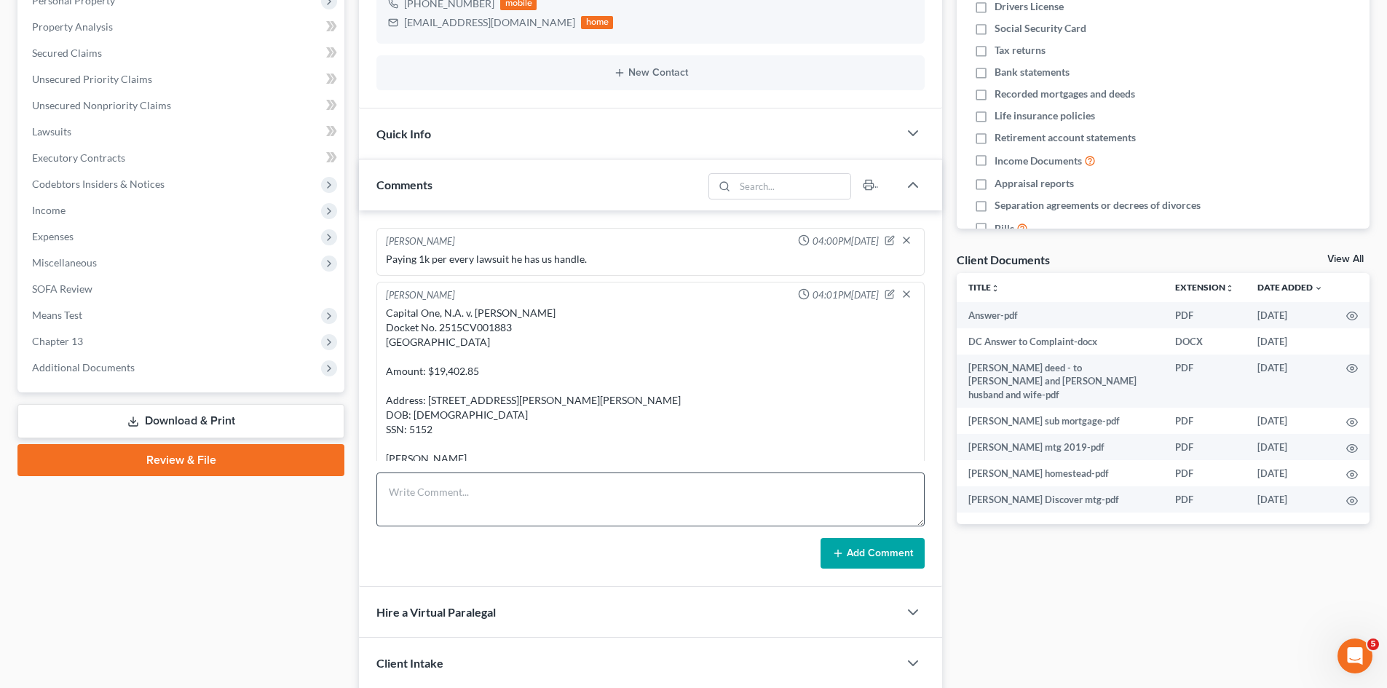
scroll to position [102, 0]
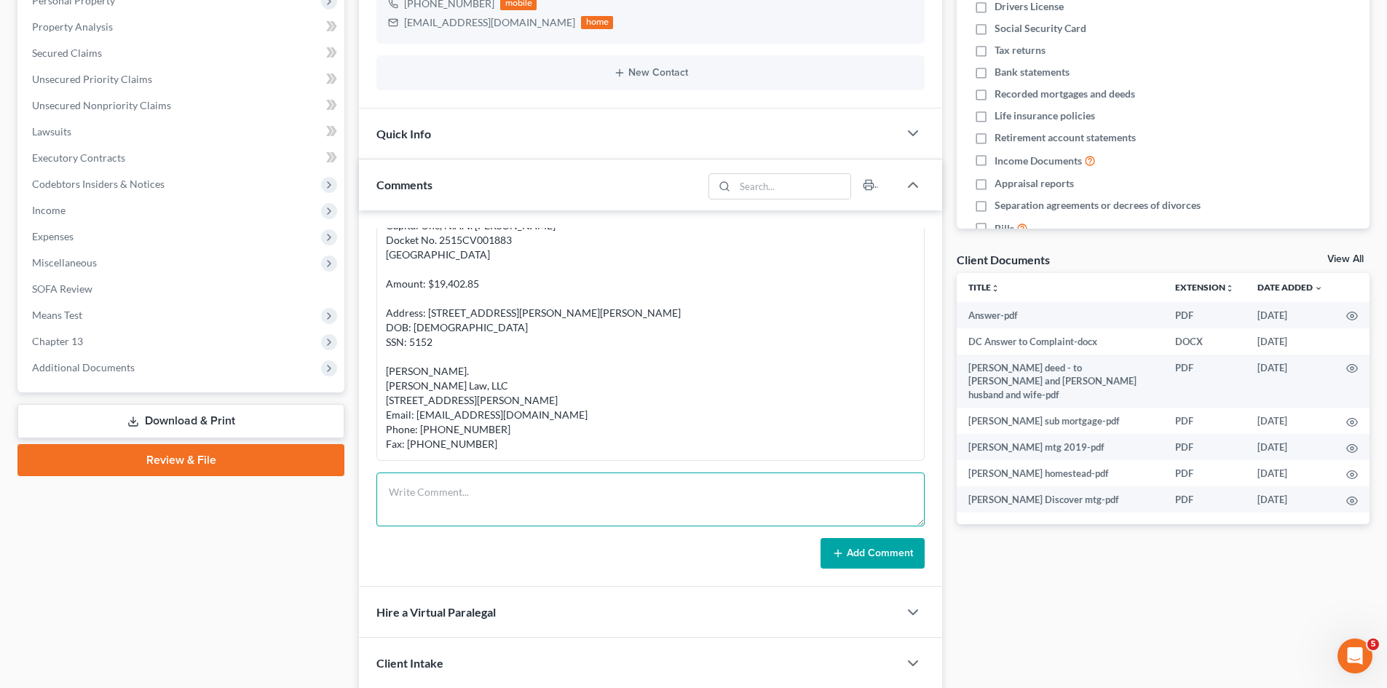
click at [499, 488] on textarea at bounding box center [650, 500] width 548 height 54
paste textarea "Met client in [GEOGRAPHIC_DATA] I ran his numbers and the bankruptcy is not goi…"
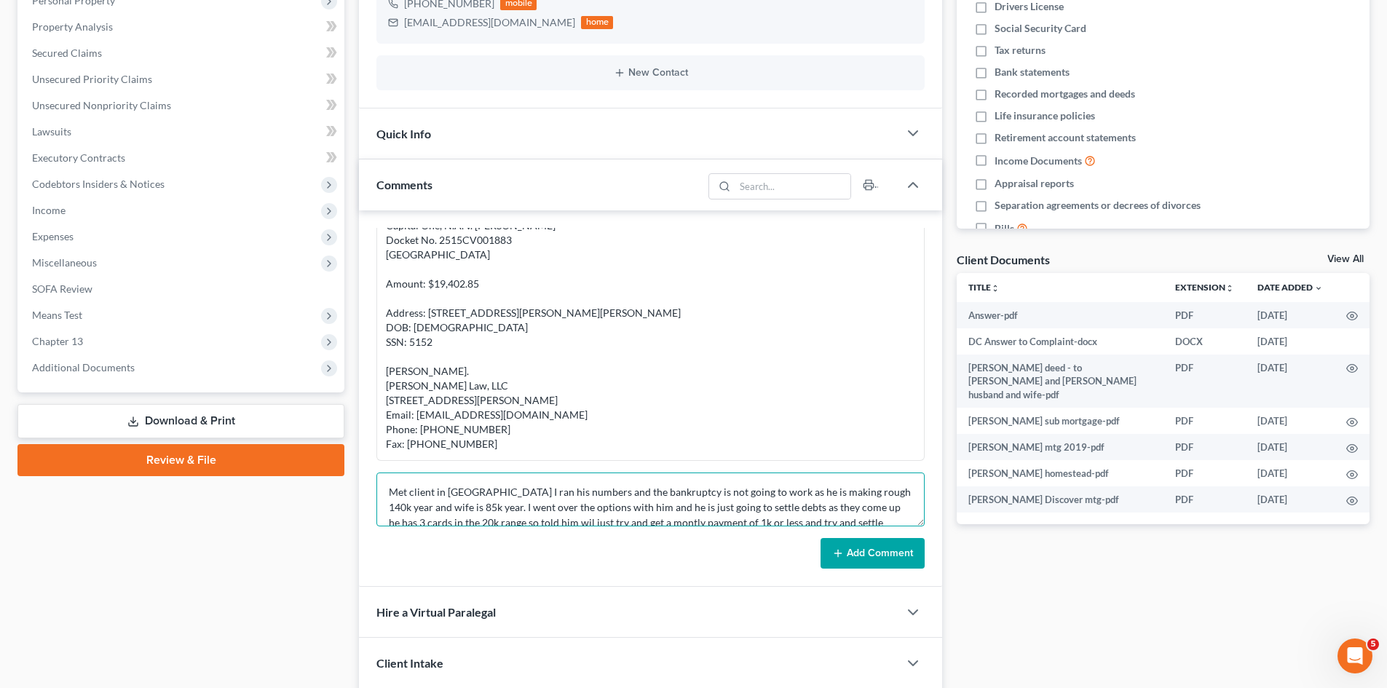
scroll to position [65, 0]
type textarea "Met client in [GEOGRAPHIC_DATA] I ran his numbers and the bankruptcy is not goi…"
click at [926, 537] on div "[PERSON_NAME] 04:00PM[DATE] Paying 1k per every lawsuit he has us handle. [PERS…" at bounding box center [650, 398] width 583 height 376
click at [913, 549] on button "Add Comment" at bounding box center [873, 553] width 104 height 31
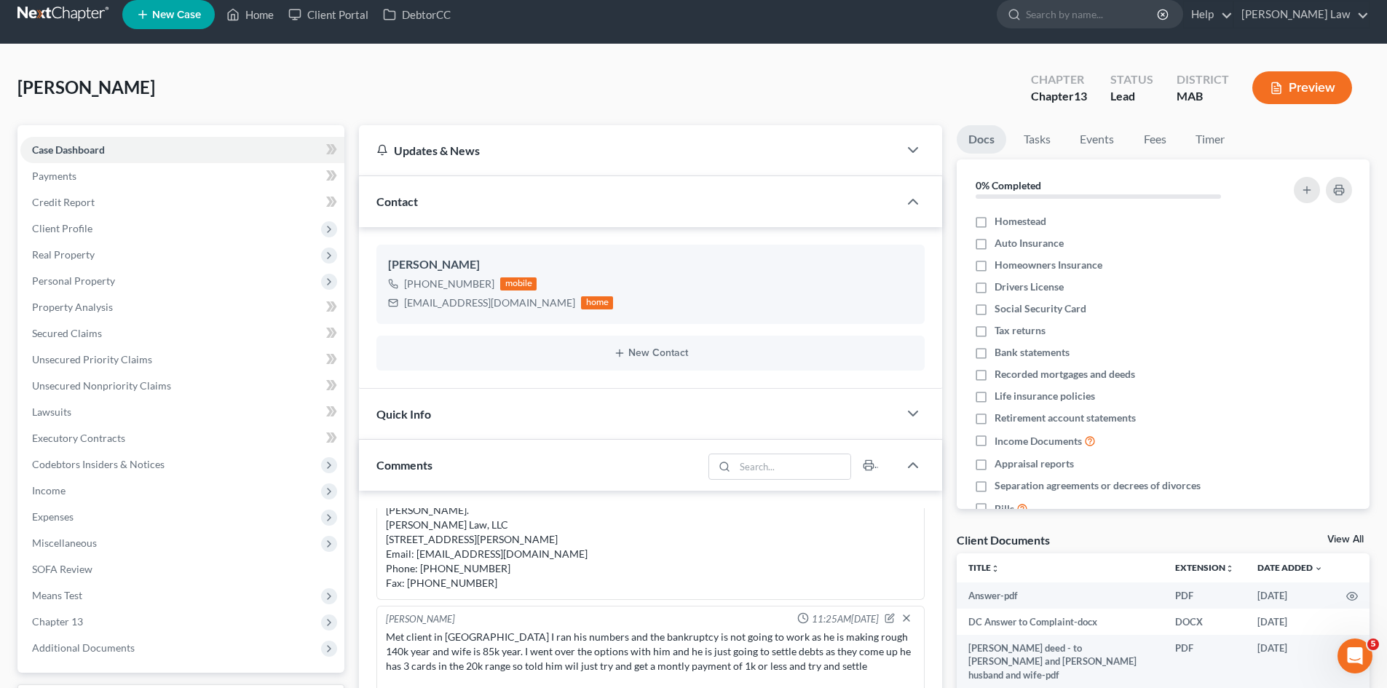
scroll to position [0, 0]
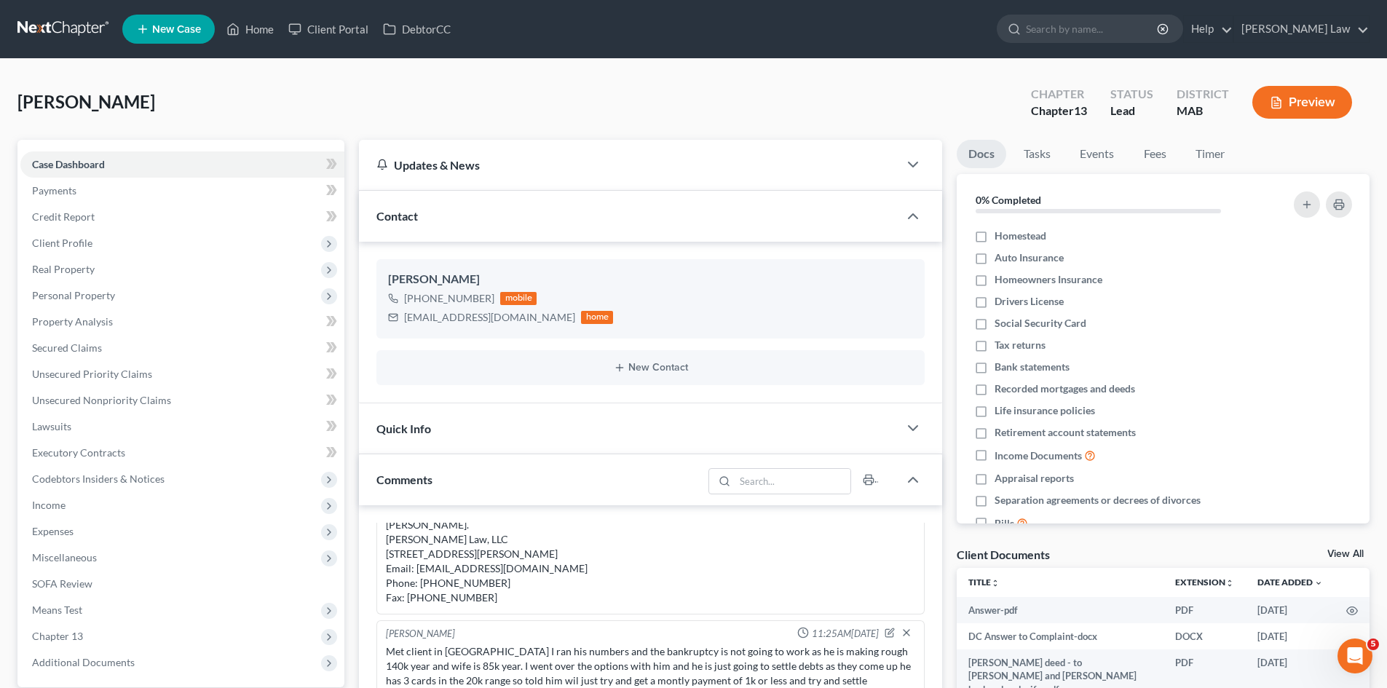
click at [463, 105] on div "Donovan, Sean Upgraded Chapter Chapter 13 Status Lead District MAB Preview" at bounding box center [693, 107] width 1352 height 63
click at [77, 49] on nav "Home New Case Client Portal DebtorCC Benner Law mmanning@tbennerlaw.com My Acco…" at bounding box center [693, 29] width 1387 height 58
click at [68, 31] on link at bounding box center [63, 29] width 93 height 26
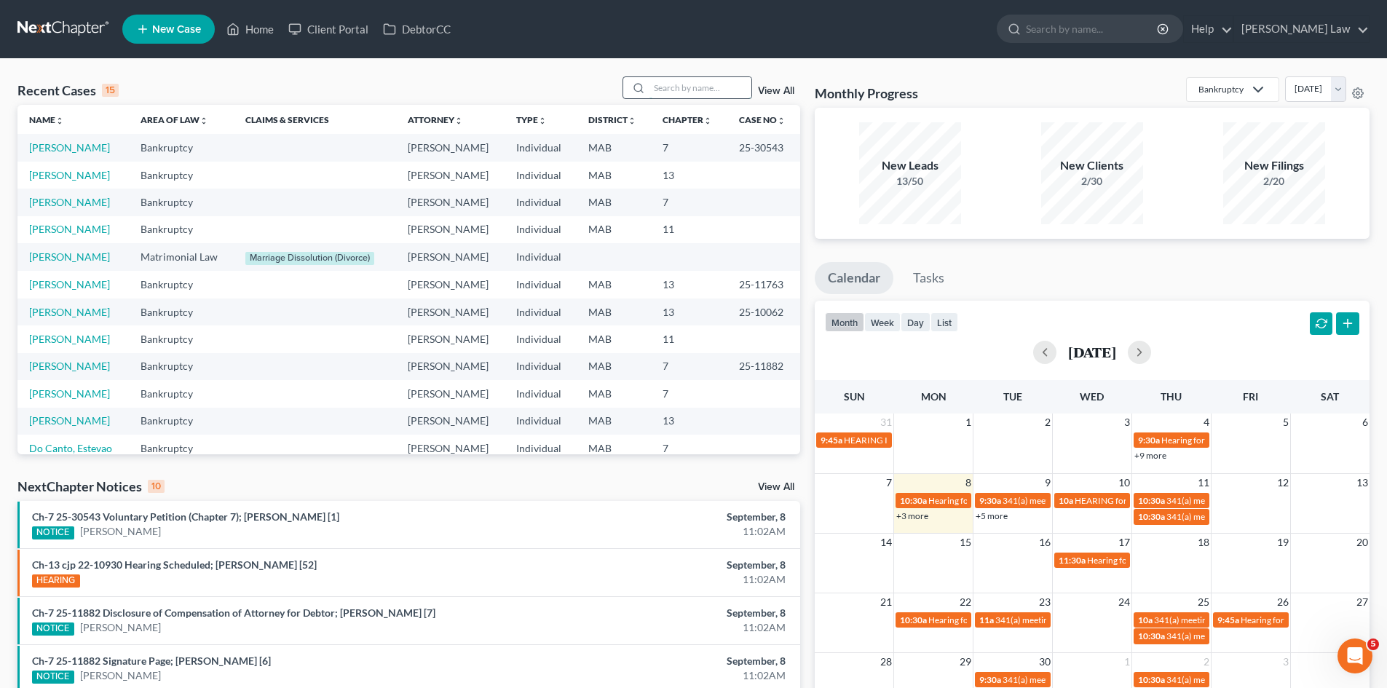
click at [711, 92] on input "search" at bounding box center [701, 87] width 102 height 21
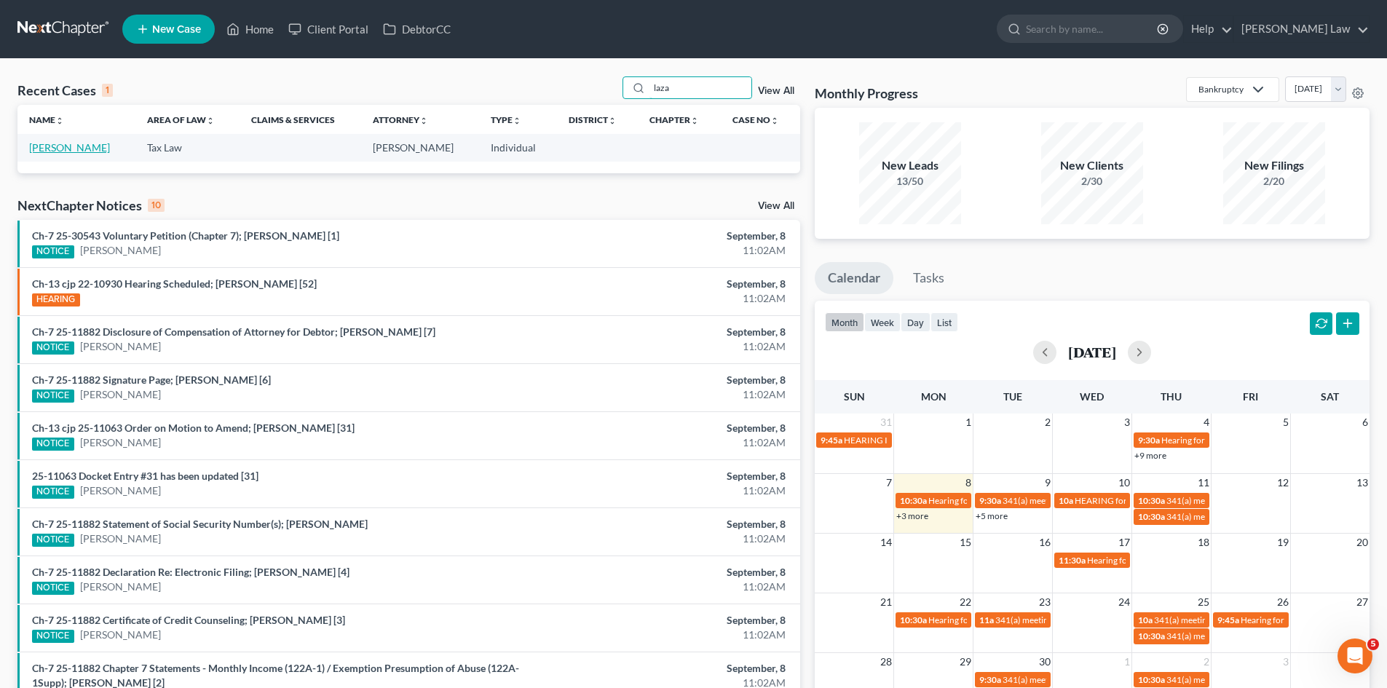
type input "laza"
click at [74, 146] on link "Lazaro, Robert" at bounding box center [69, 147] width 81 height 12
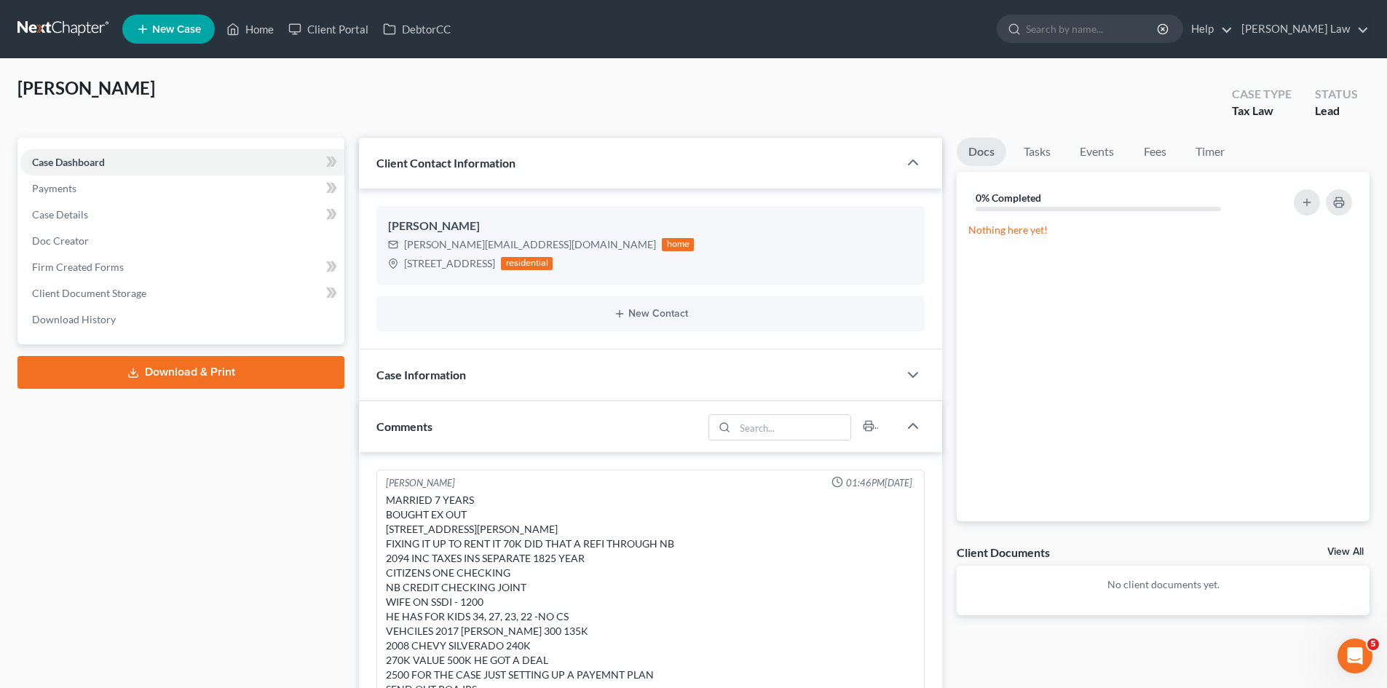
scroll to position [18, 0]
click at [1341, 548] on link "View All" at bounding box center [1346, 552] width 36 height 10
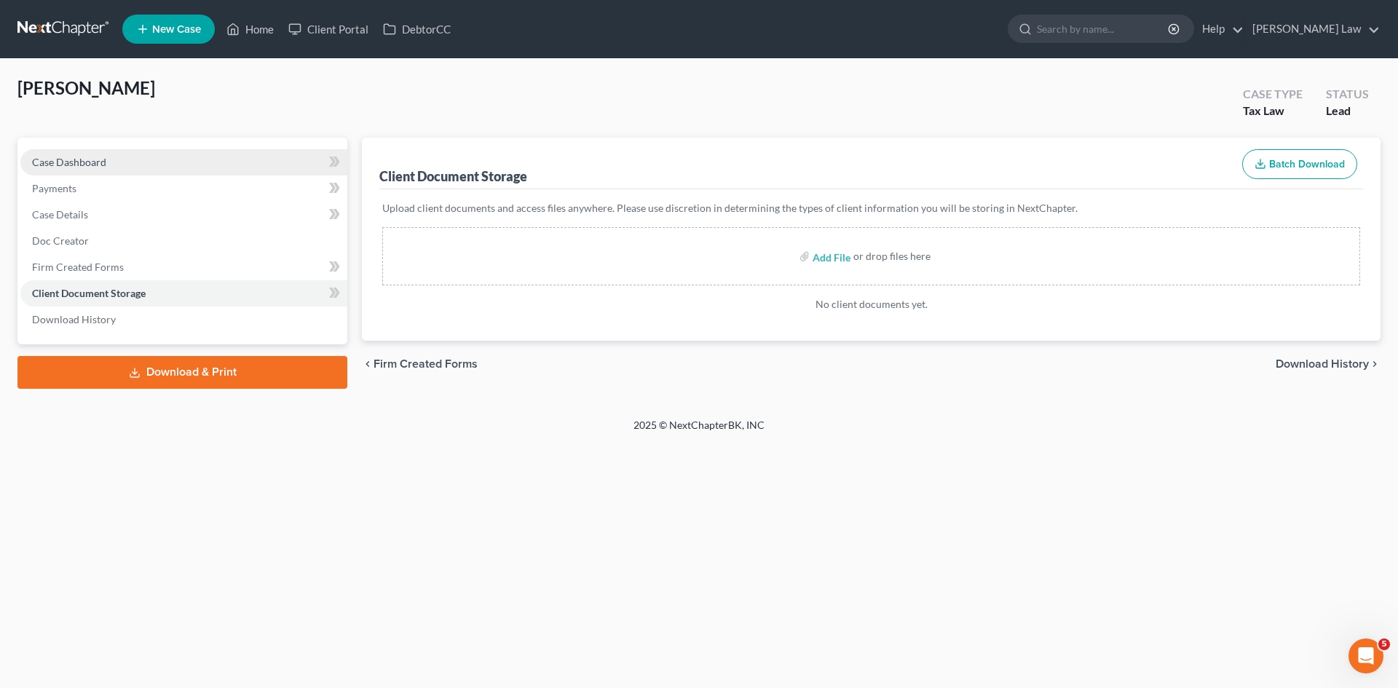
click at [104, 156] on span "Case Dashboard" at bounding box center [69, 162] width 74 height 12
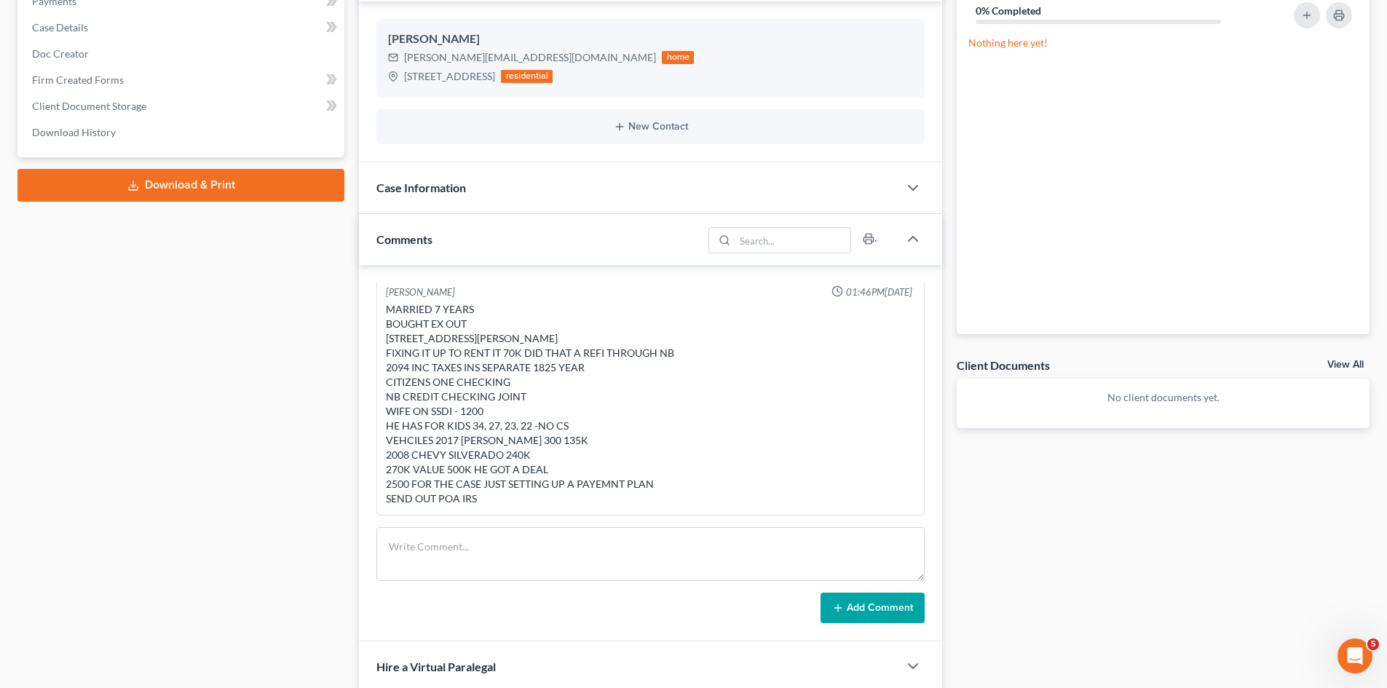
scroll to position [298, 0]
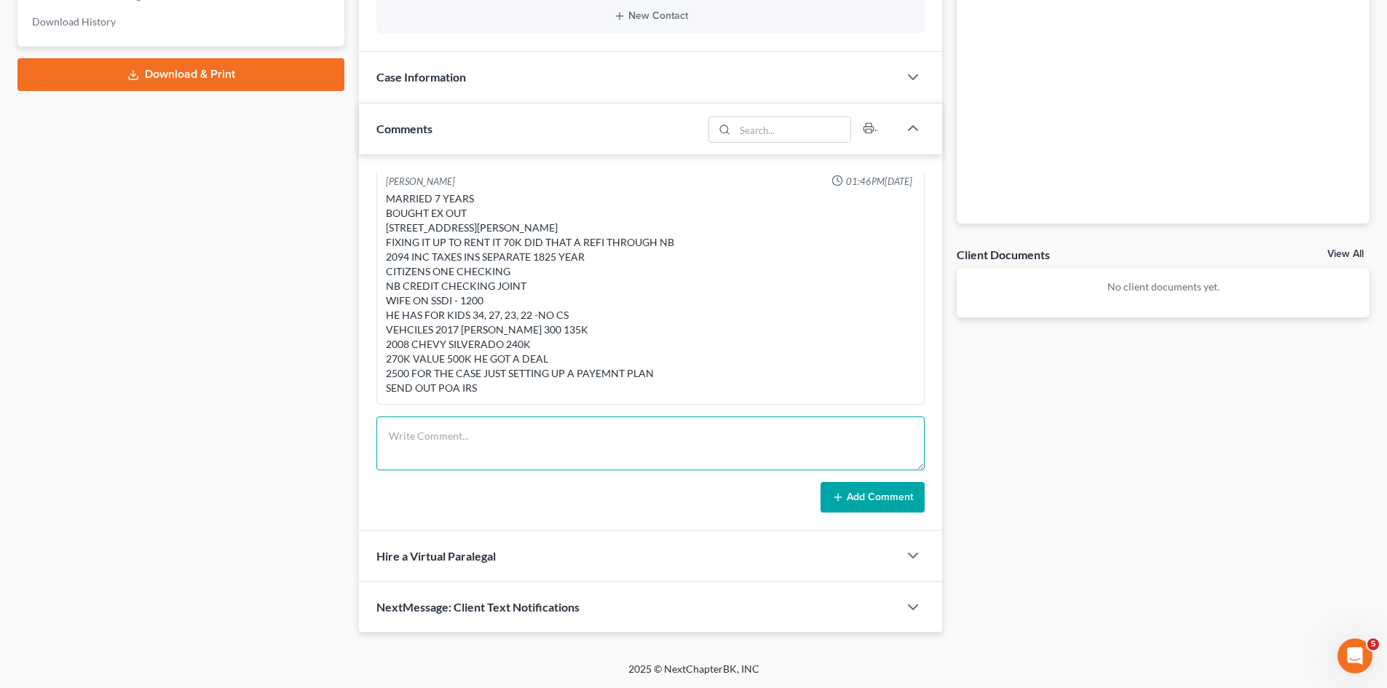
click at [467, 457] on textarea at bounding box center [650, 444] width 548 height 54
paste textarea "Met him in NB pd the 2500 flat fee to set up a payment plan with the IRS Mike h…"
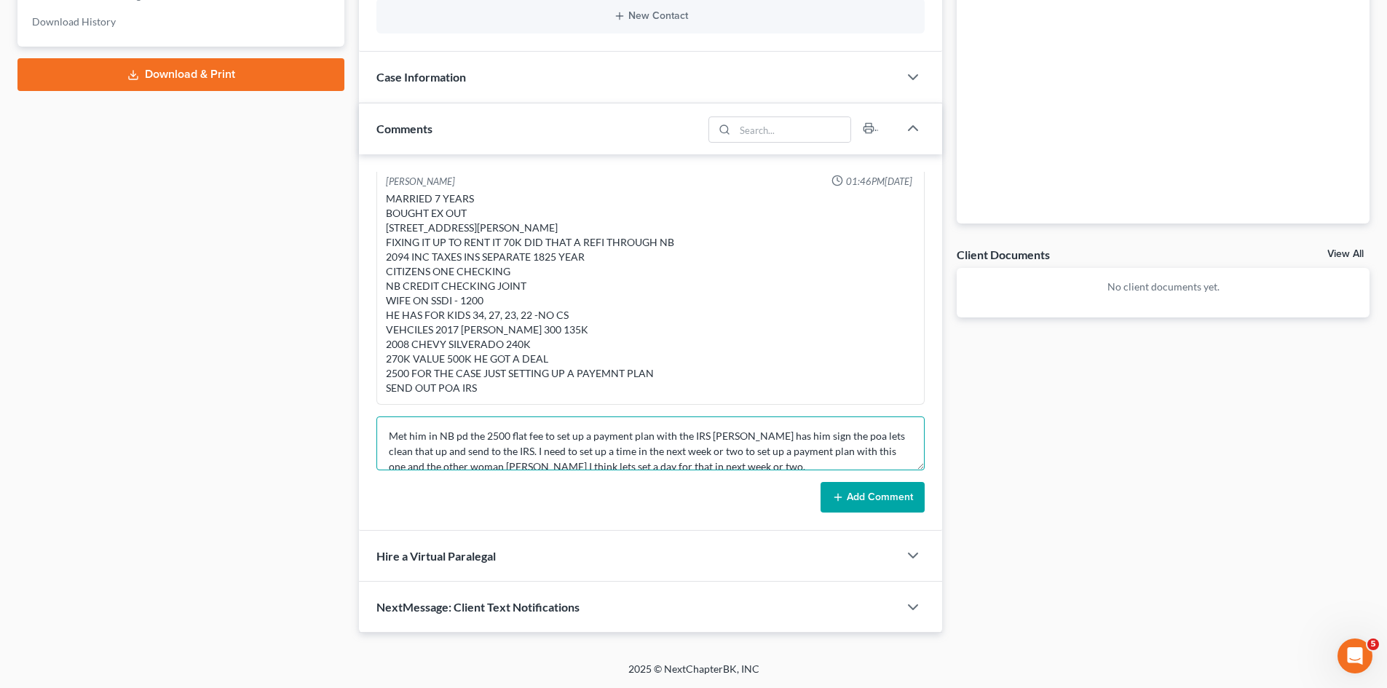
scroll to position [125, 0]
type textarea "Met him in NB pd the 2500 flat fee to set up a payment plan with the IRS Mike h…"
click at [842, 489] on button "Add Comment" at bounding box center [873, 497] width 104 height 31
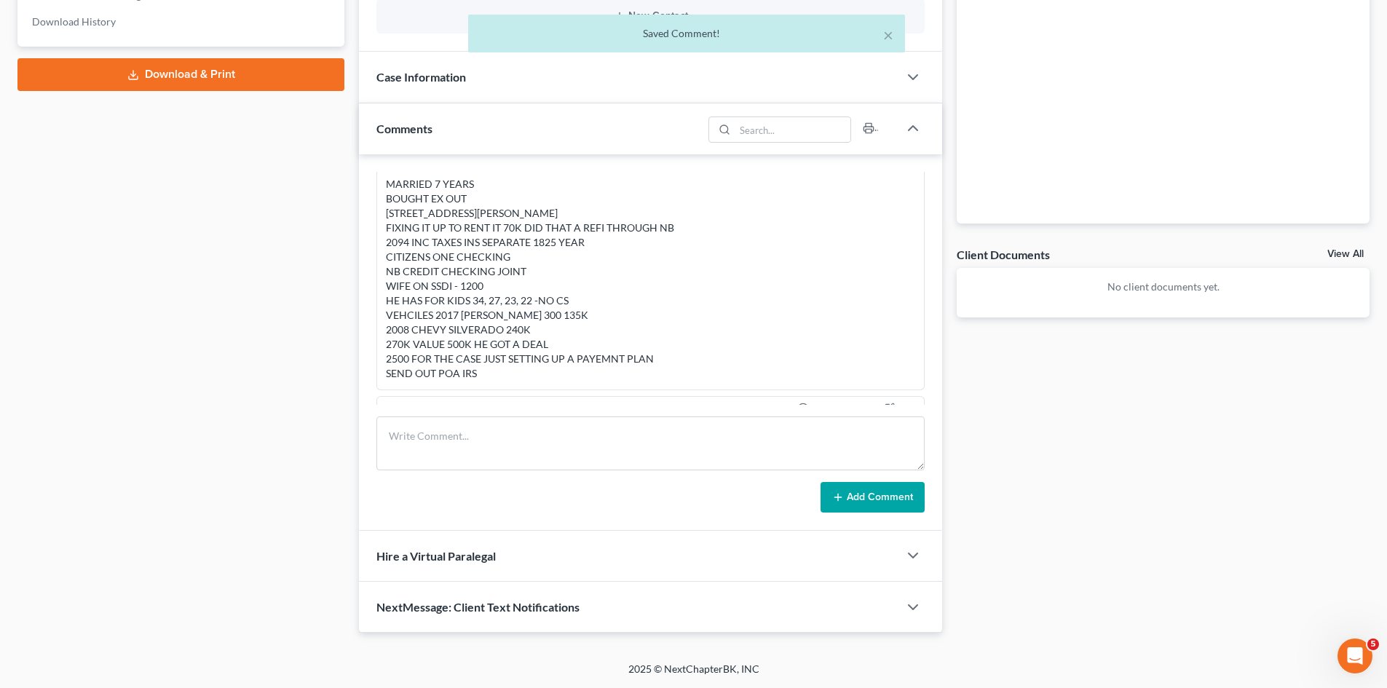
scroll to position [218, 0]
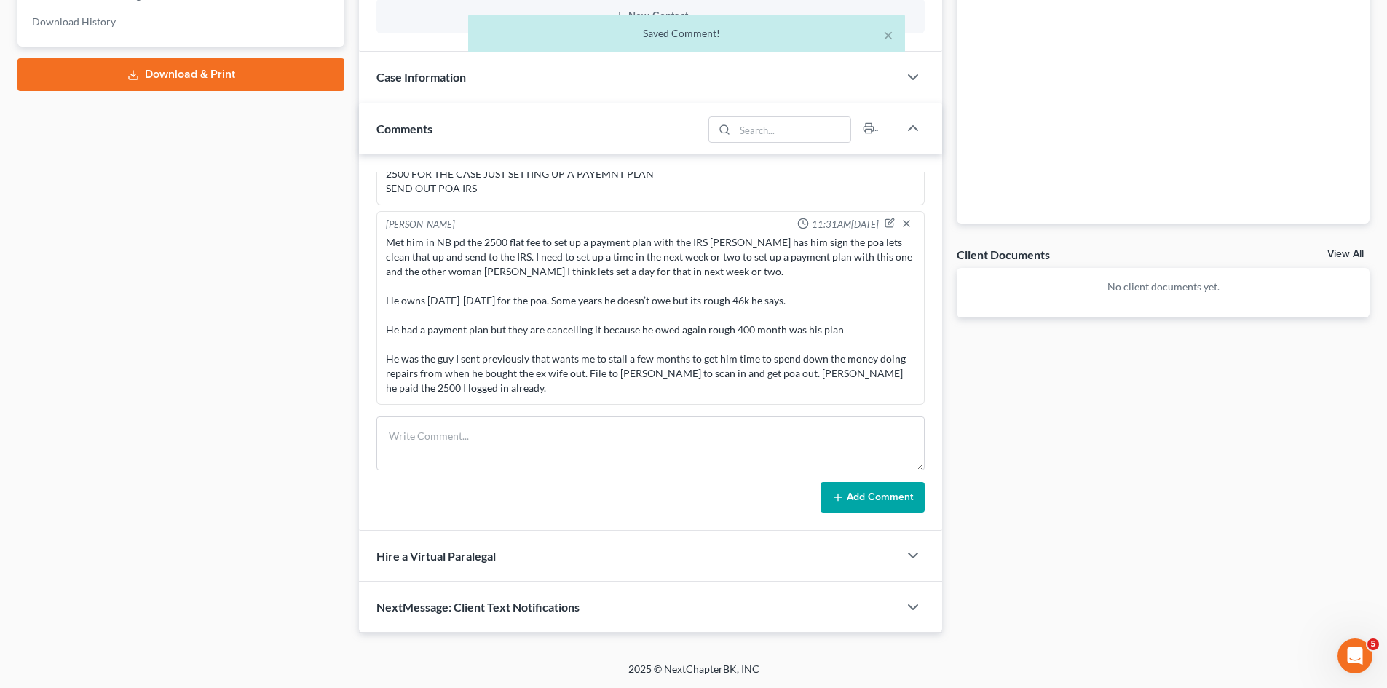
click at [1350, 252] on link "View All" at bounding box center [1346, 254] width 36 height 10
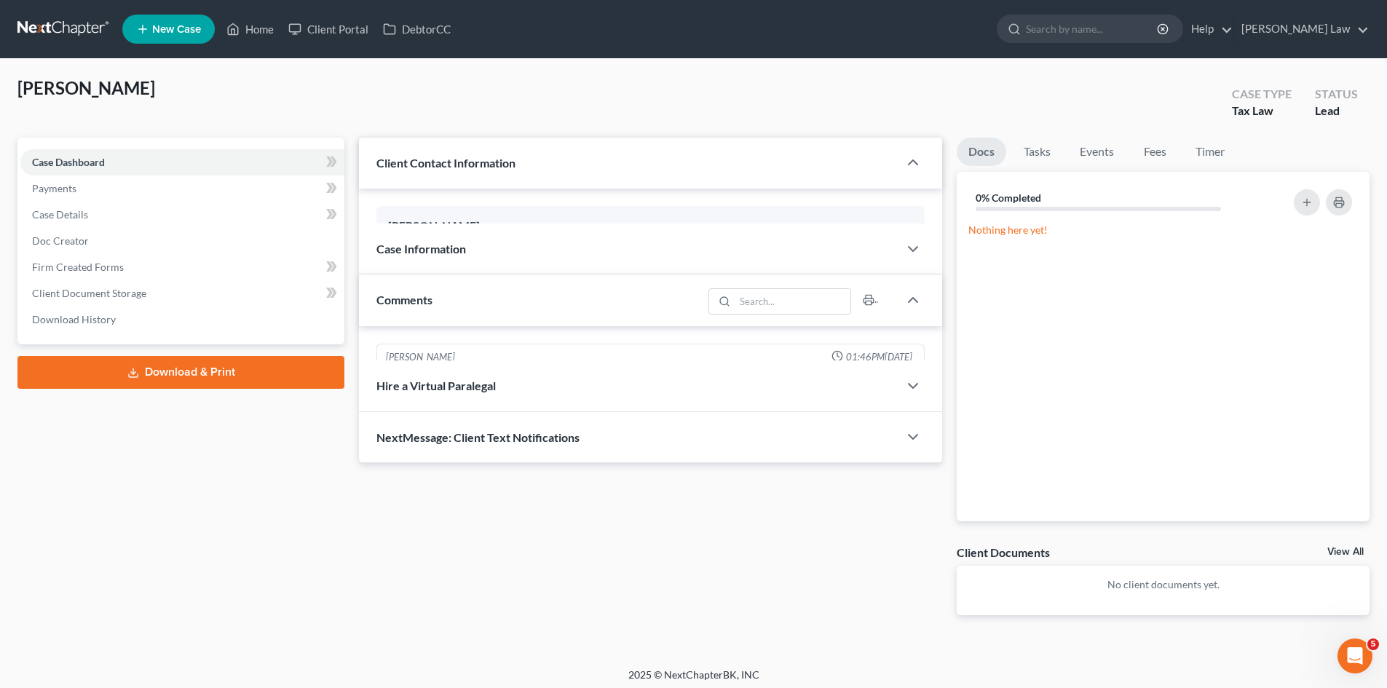
scroll to position [218, 0]
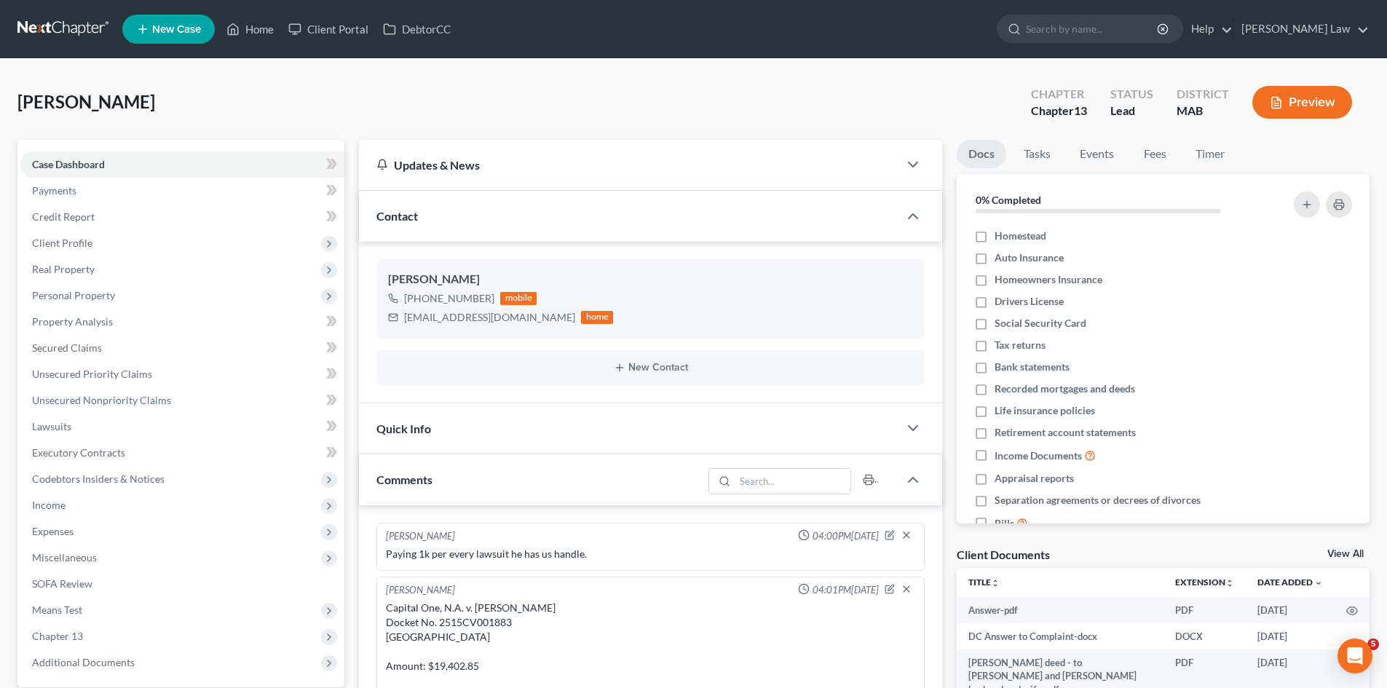
scroll to position [243, 0]
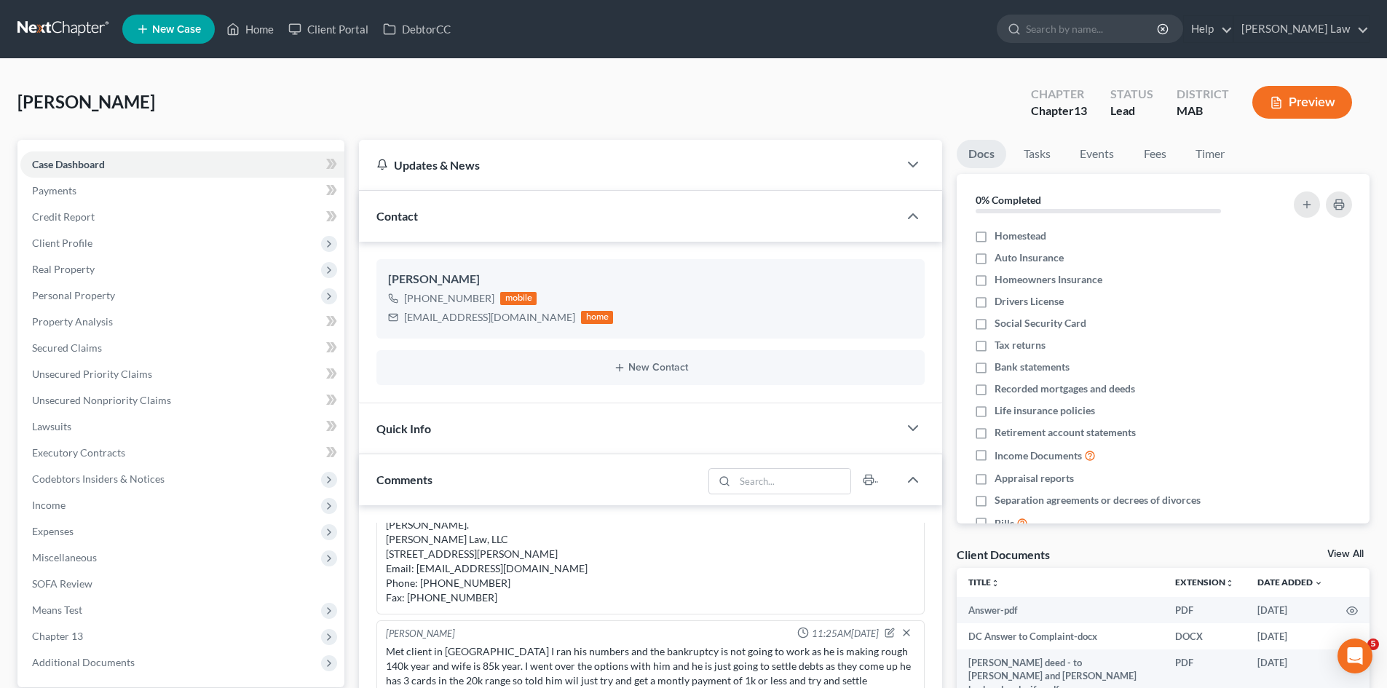
click at [1338, 549] on link "View All" at bounding box center [1346, 554] width 36 height 10
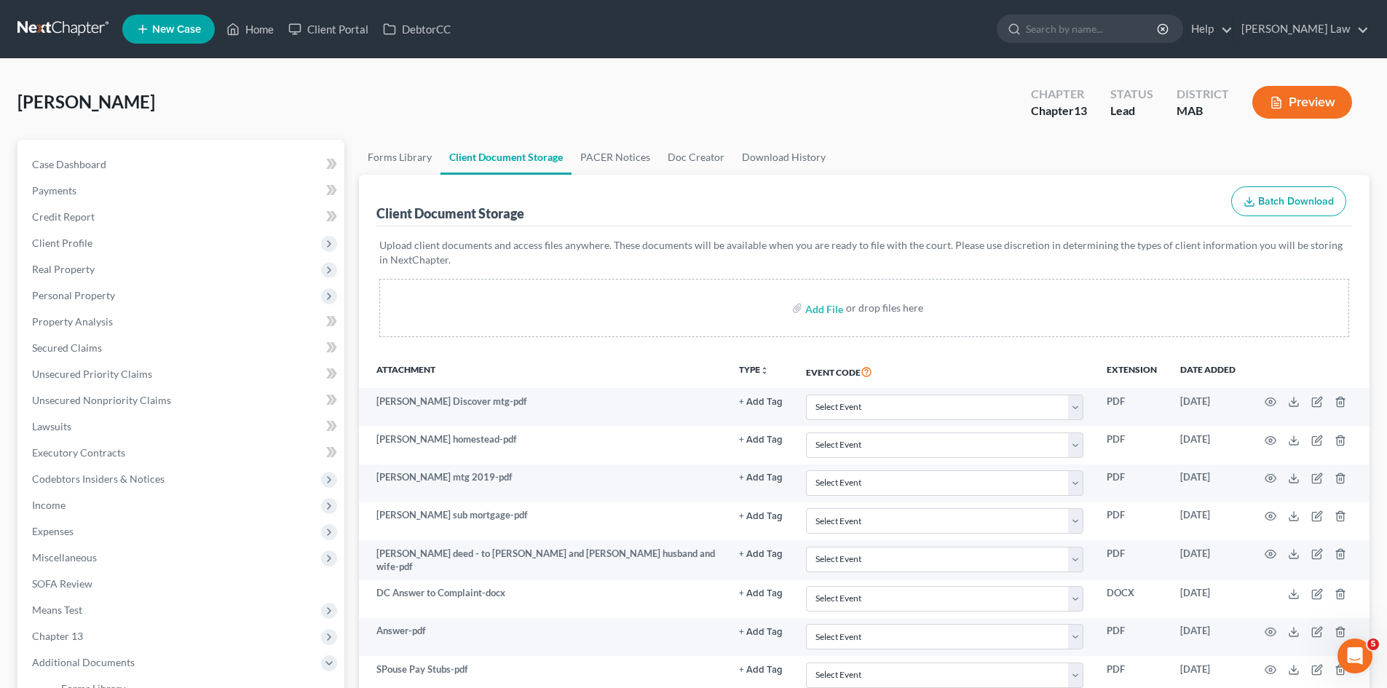
click at [76, 11] on nav "Home New Case Client Portal DebtorCC Benner Law mmanning@tbennerlaw.com My Acco…" at bounding box center [693, 29] width 1387 height 58
click at [76, 19] on link at bounding box center [63, 29] width 93 height 26
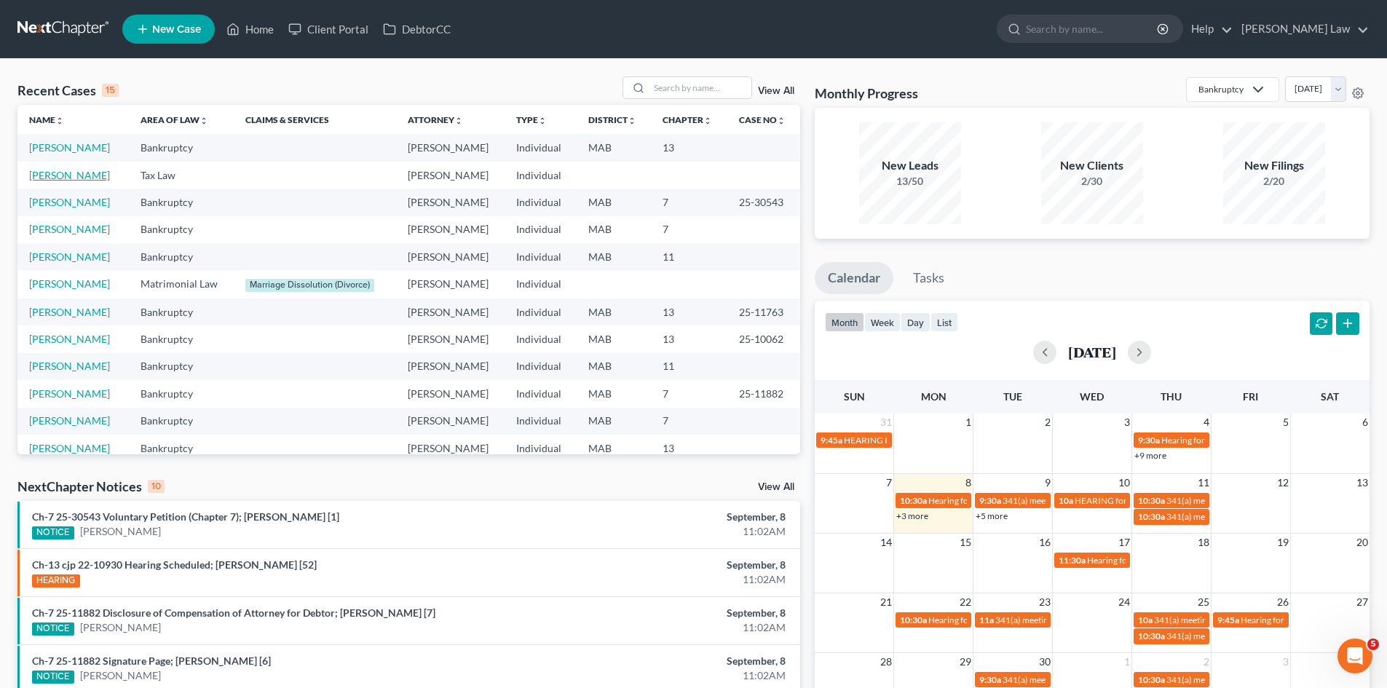
click at [40, 173] on link "[PERSON_NAME]" at bounding box center [69, 175] width 81 height 12
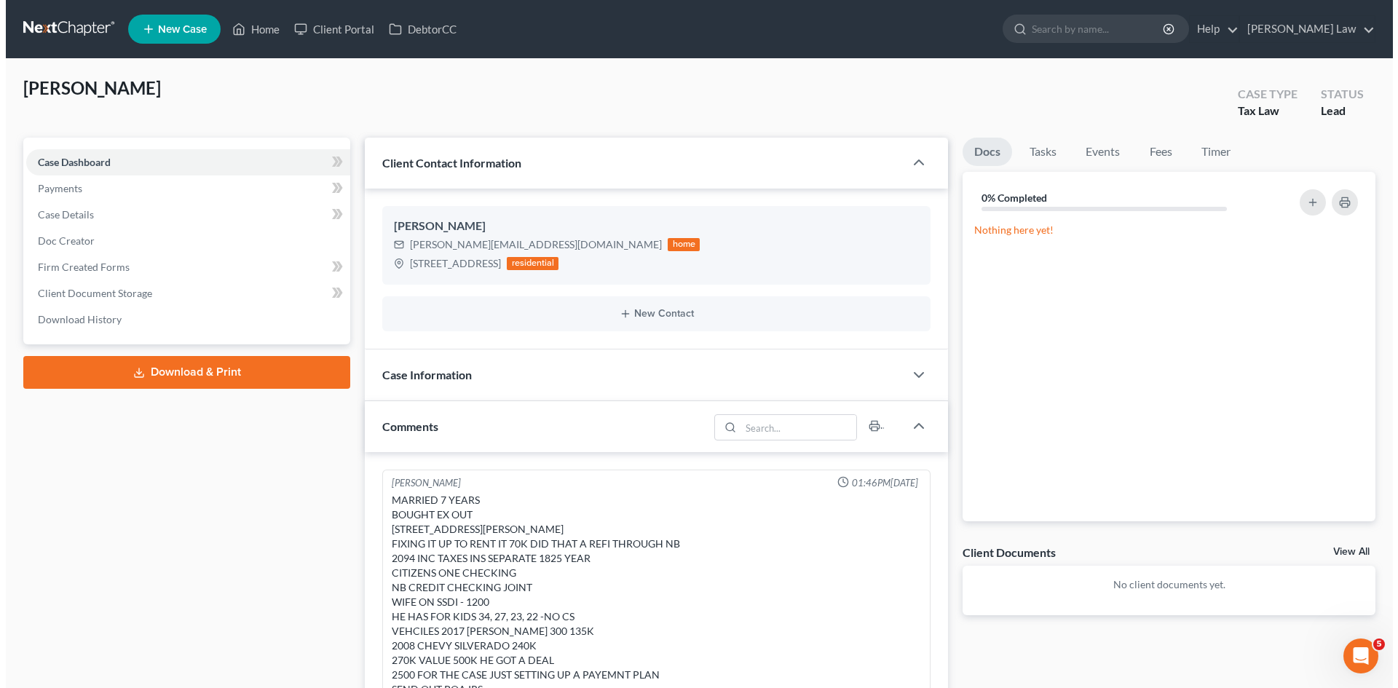
scroll to position [218, 0]
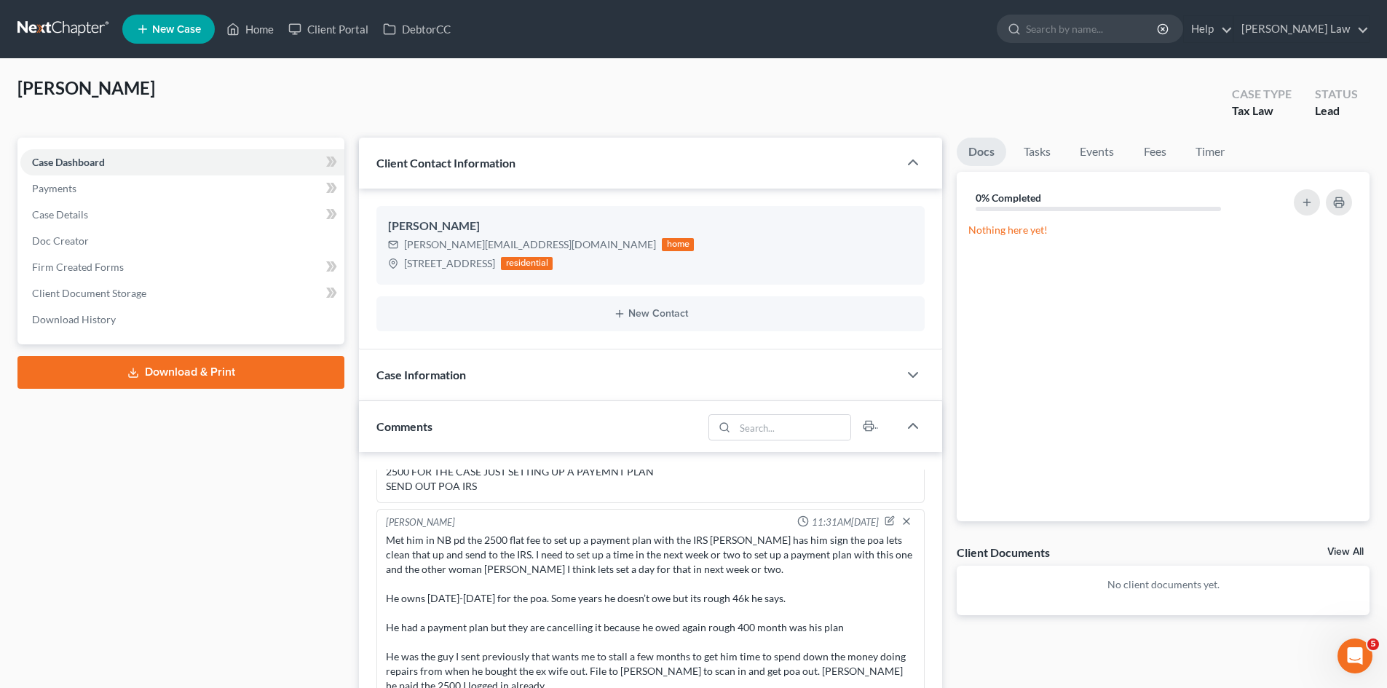
click at [1338, 552] on link "View All" at bounding box center [1346, 552] width 36 height 10
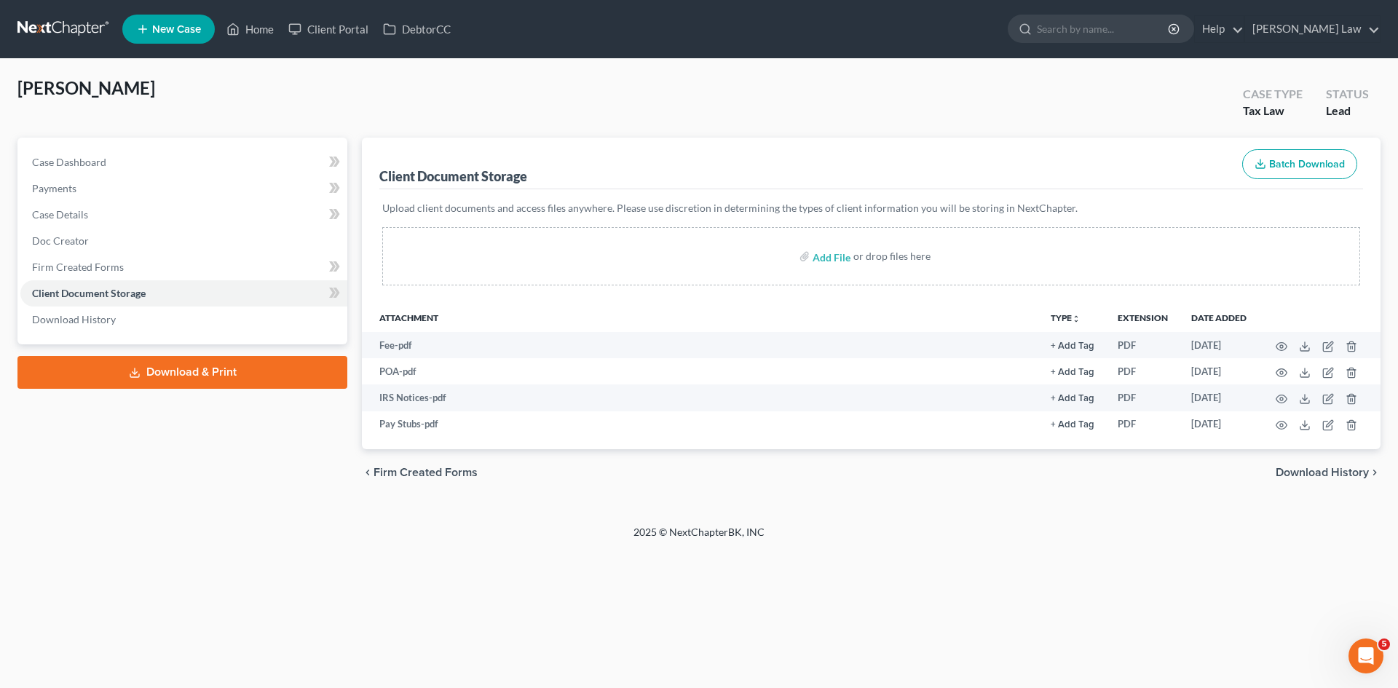
click at [53, 21] on link at bounding box center [63, 29] width 93 height 26
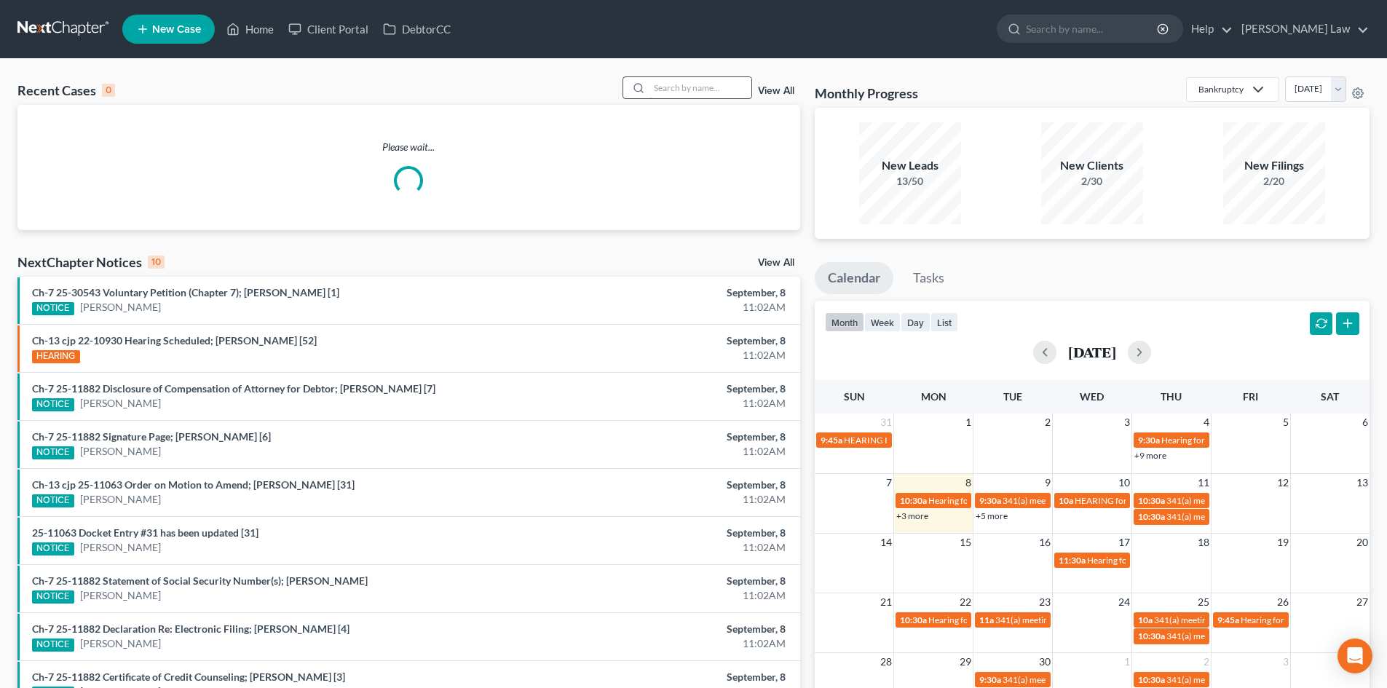
click at [689, 87] on input "search" at bounding box center [701, 87] width 102 height 21
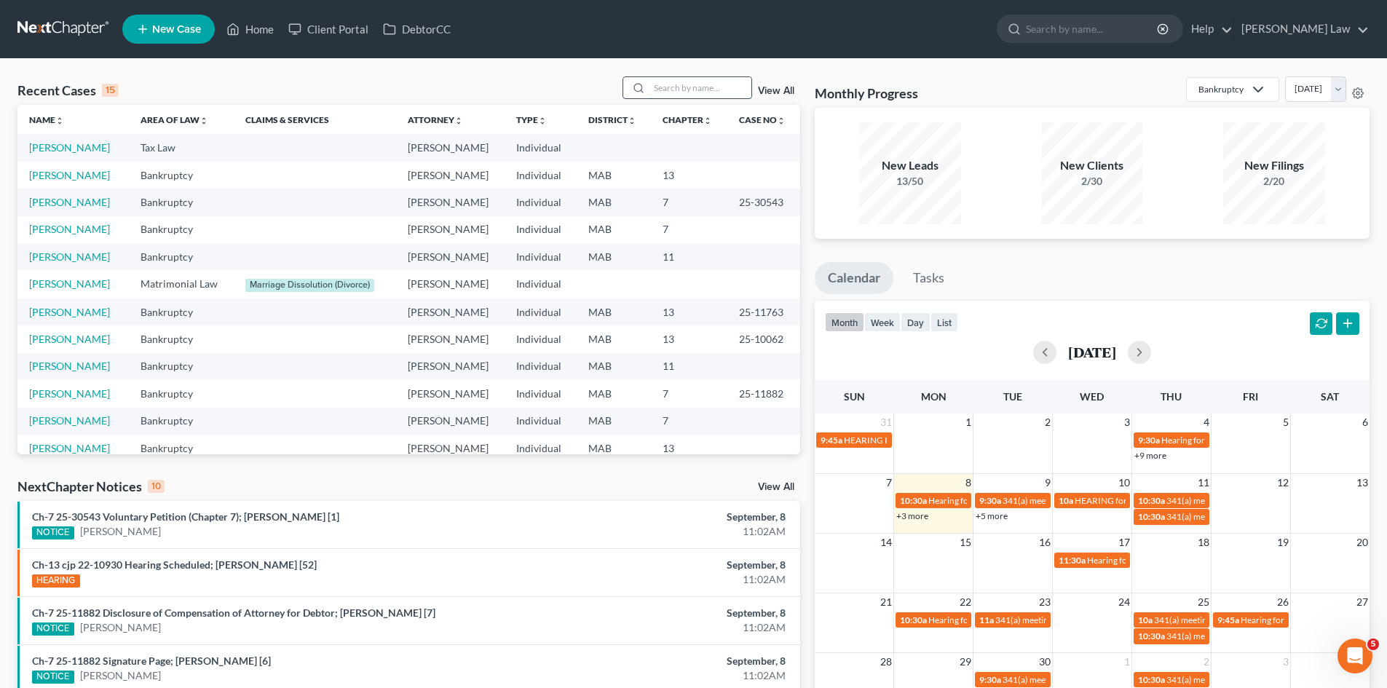
click at [709, 86] on input "search" at bounding box center [701, 87] width 102 height 21
click at [82, 287] on link "[PERSON_NAME]" at bounding box center [69, 283] width 81 height 12
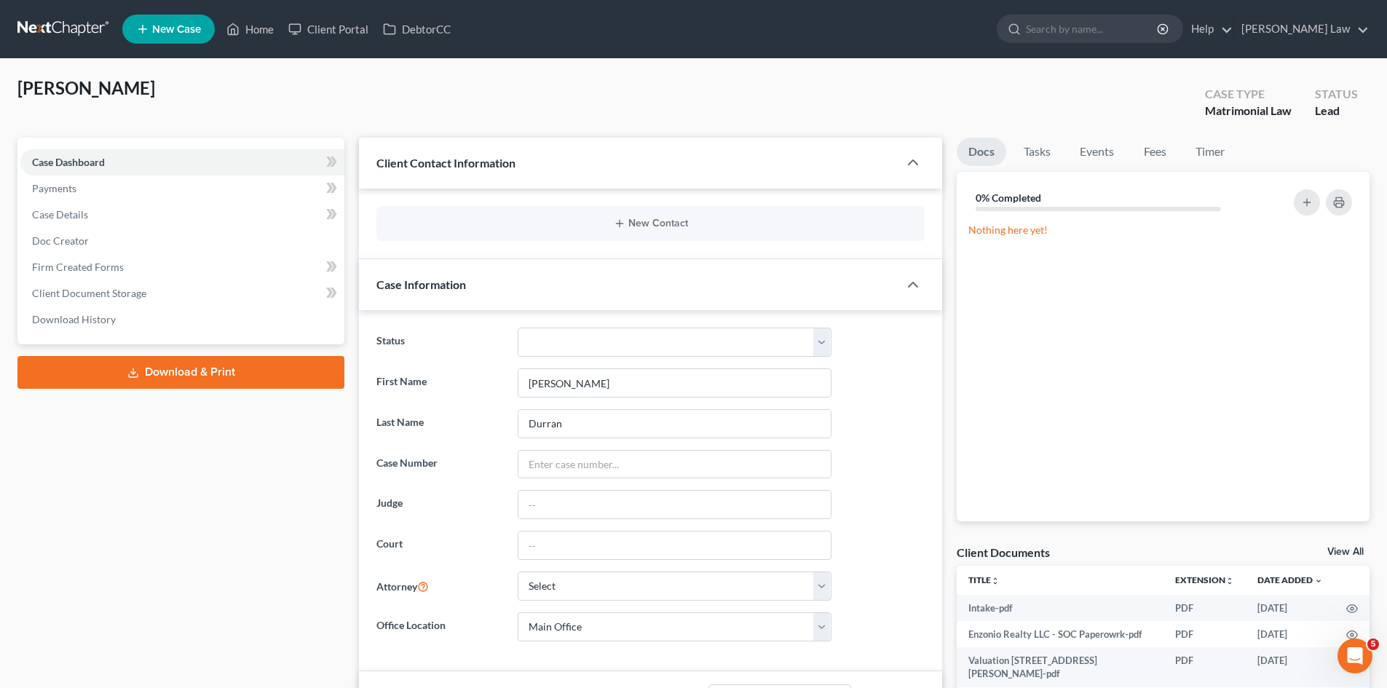
click at [40, 17] on link at bounding box center [63, 29] width 93 height 26
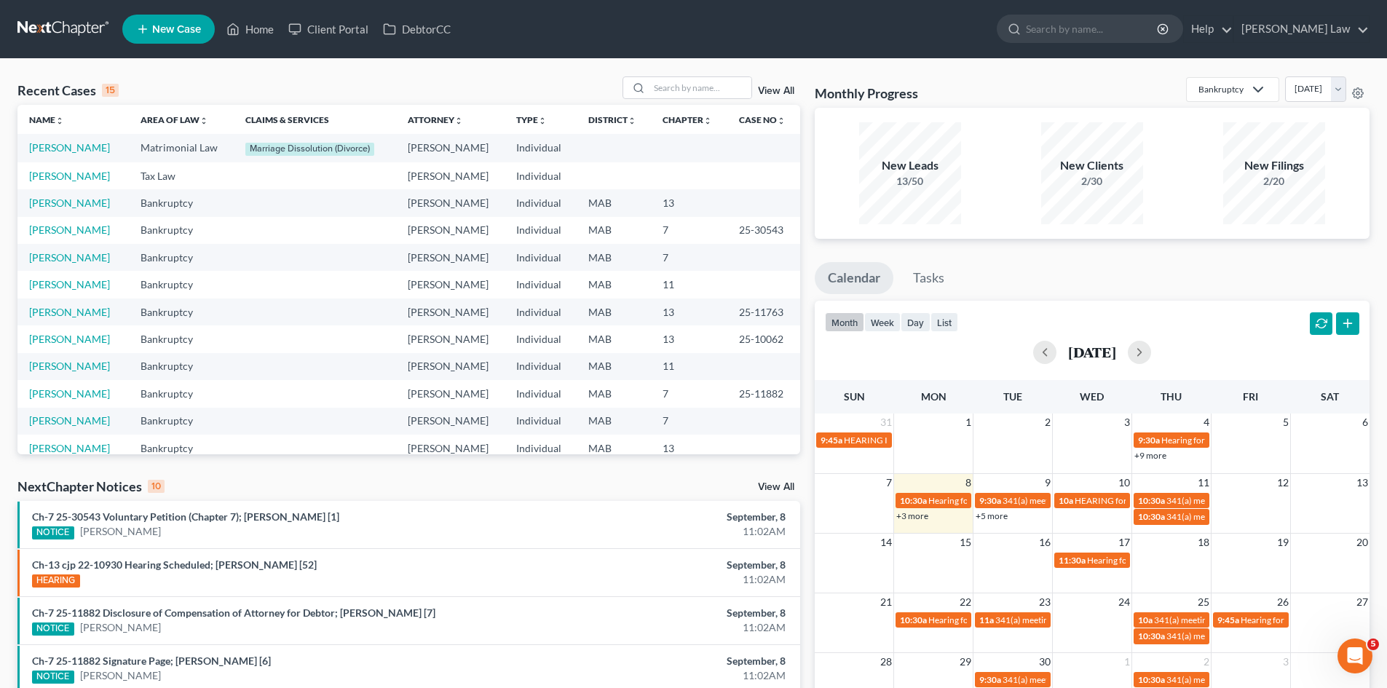
click at [457, 54] on nav "Home New Case Client Portal DebtorCC Benner Law mmanning@tbennerlaw.com My Acco…" at bounding box center [693, 29] width 1387 height 58
click at [68, 176] on link "[PERSON_NAME]" at bounding box center [69, 176] width 81 height 12
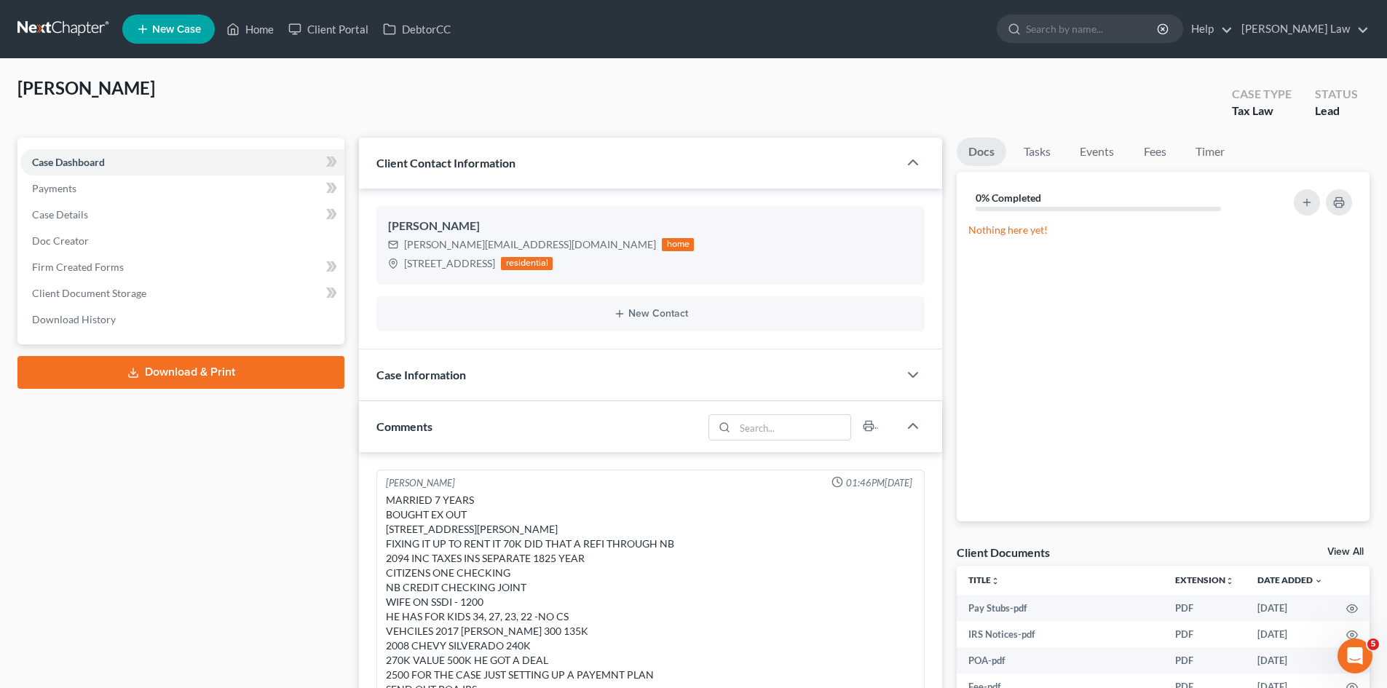
scroll to position [218, 0]
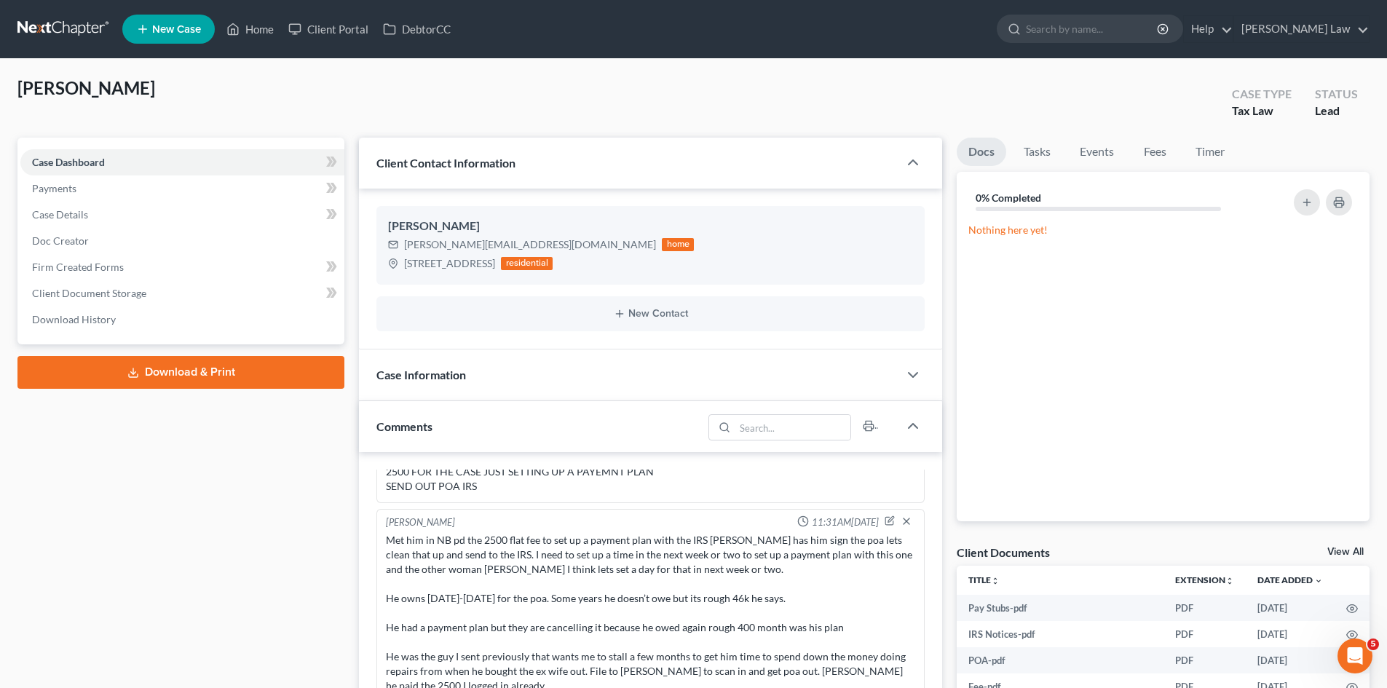
click at [1345, 548] on link "View All" at bounding box center [1346, 552] width 36 height 10
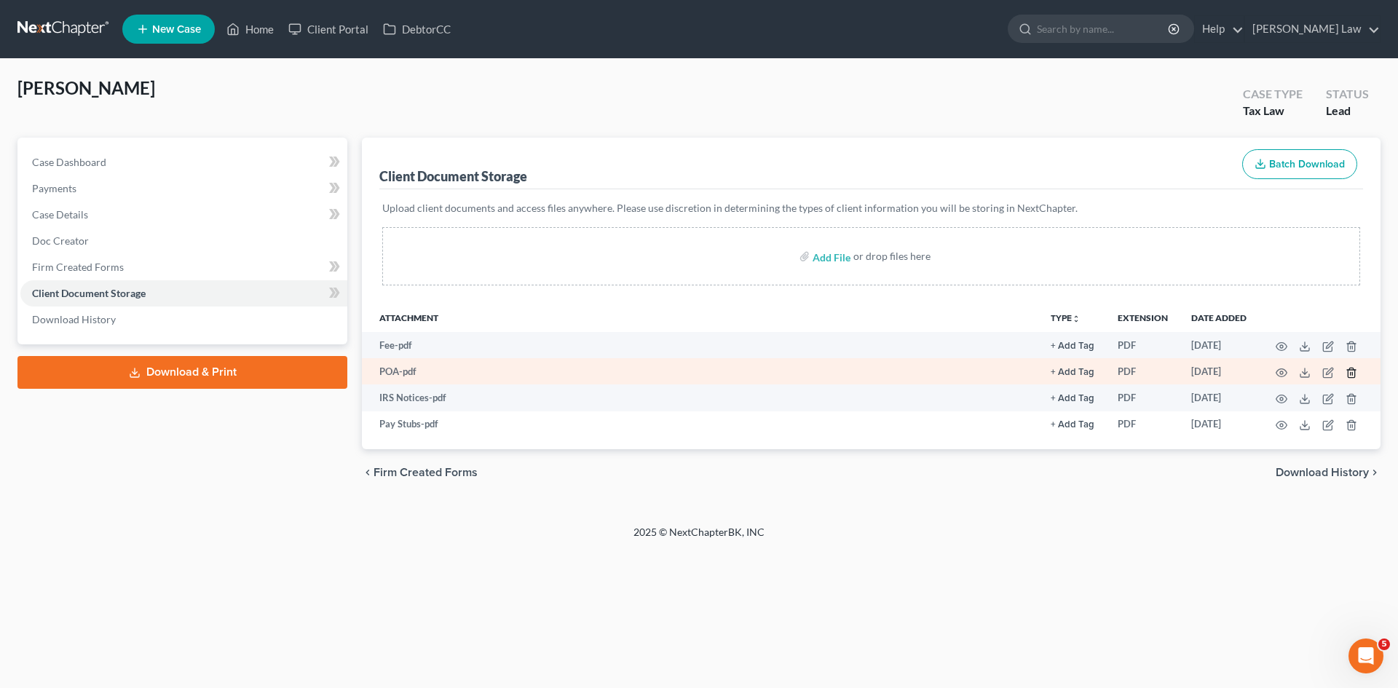
click at [1352, 373] on icon "button" at bounding box center [1352, 373] width 12 height 12
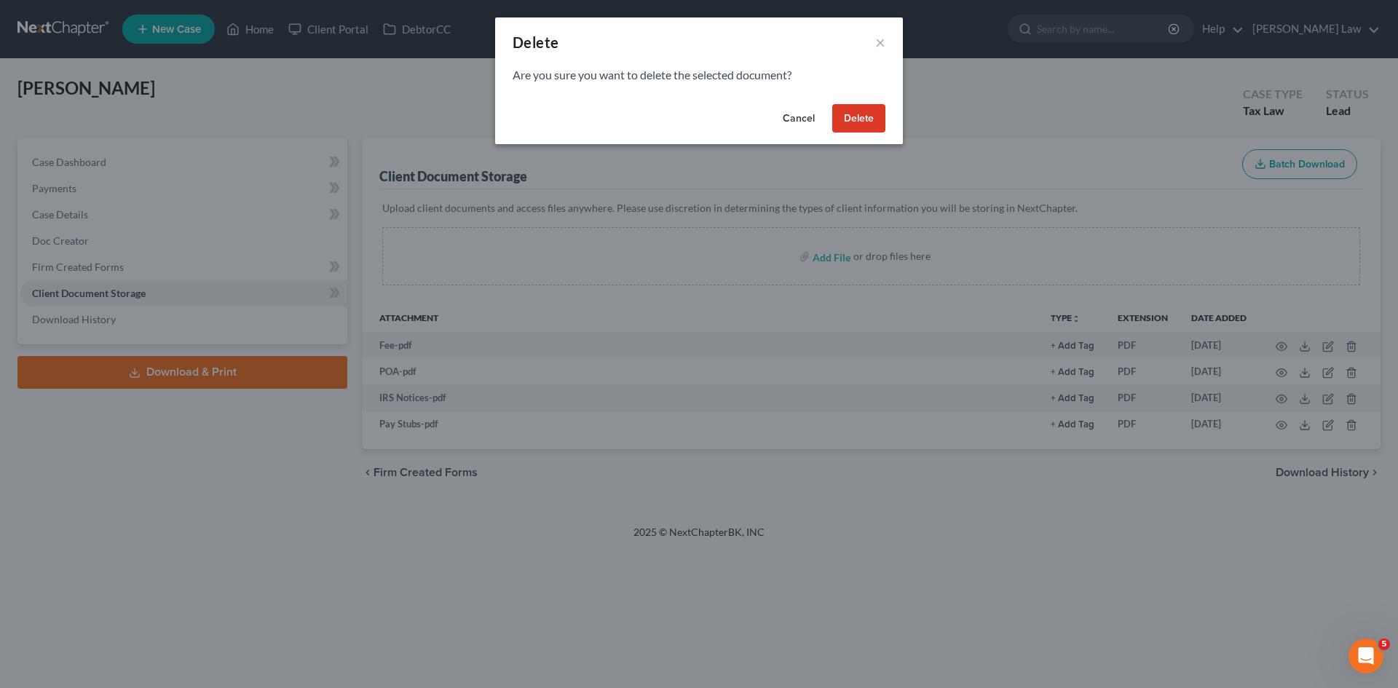
click at [854, 116] on button "Delete" at bounding box center [858, 118] width 53 height 29
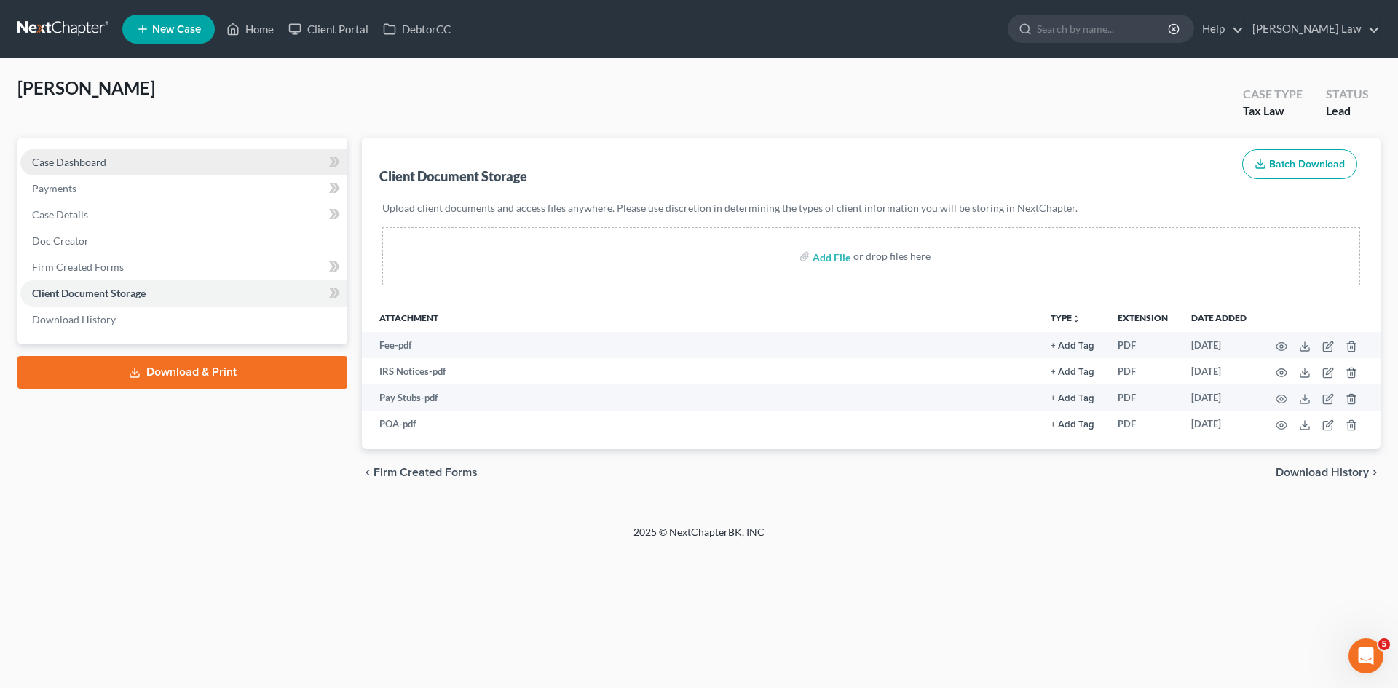
click at [275, 162] on link "Case Dashboard" at bounding box center [183, 162] width 327 height 26
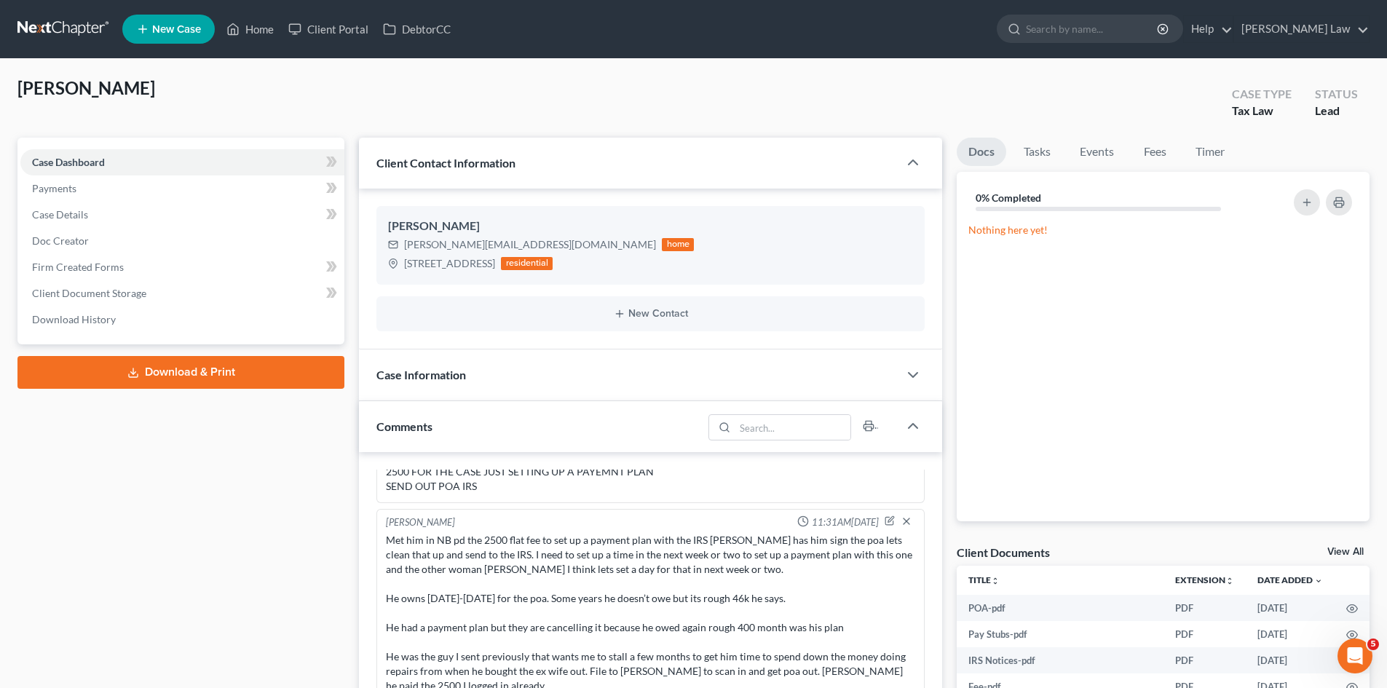
click at [83, 26] on link at bounding box center [63, 29] width 93 height 26
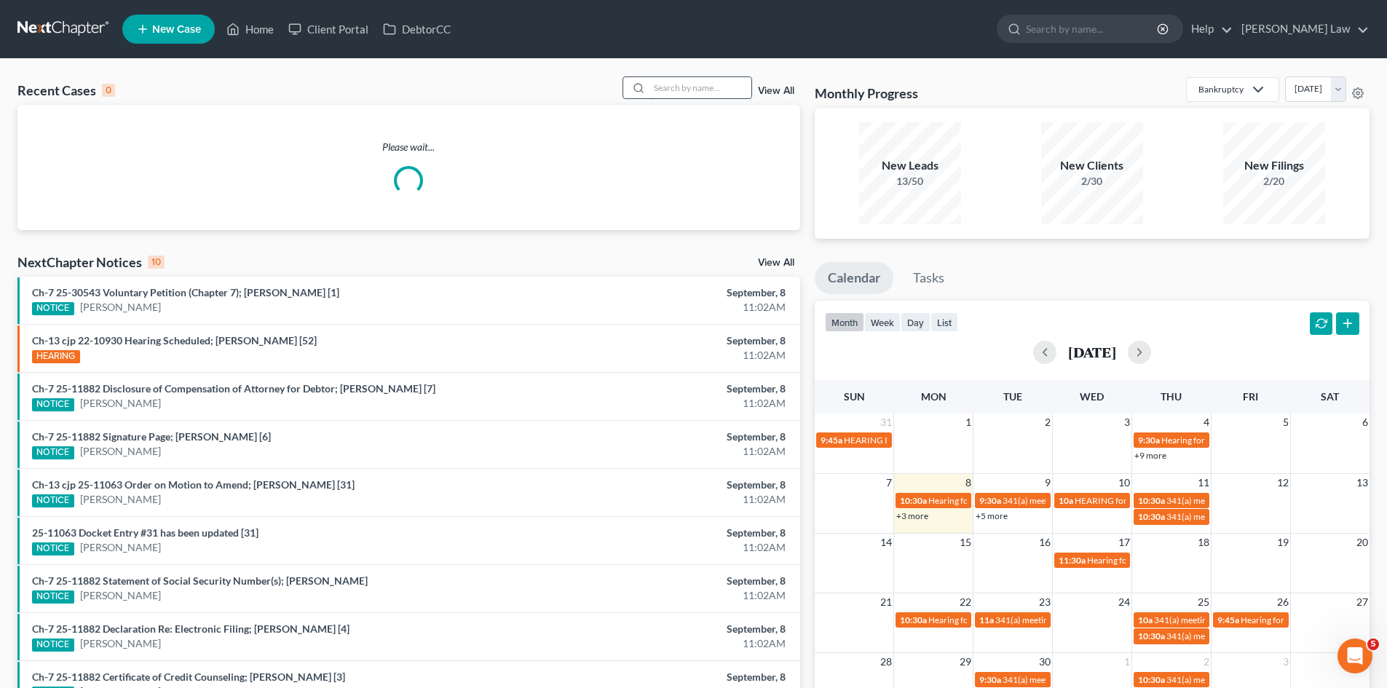
click at [693, 79] on input "search" at bounding box center [701, 87] width 102 height 21
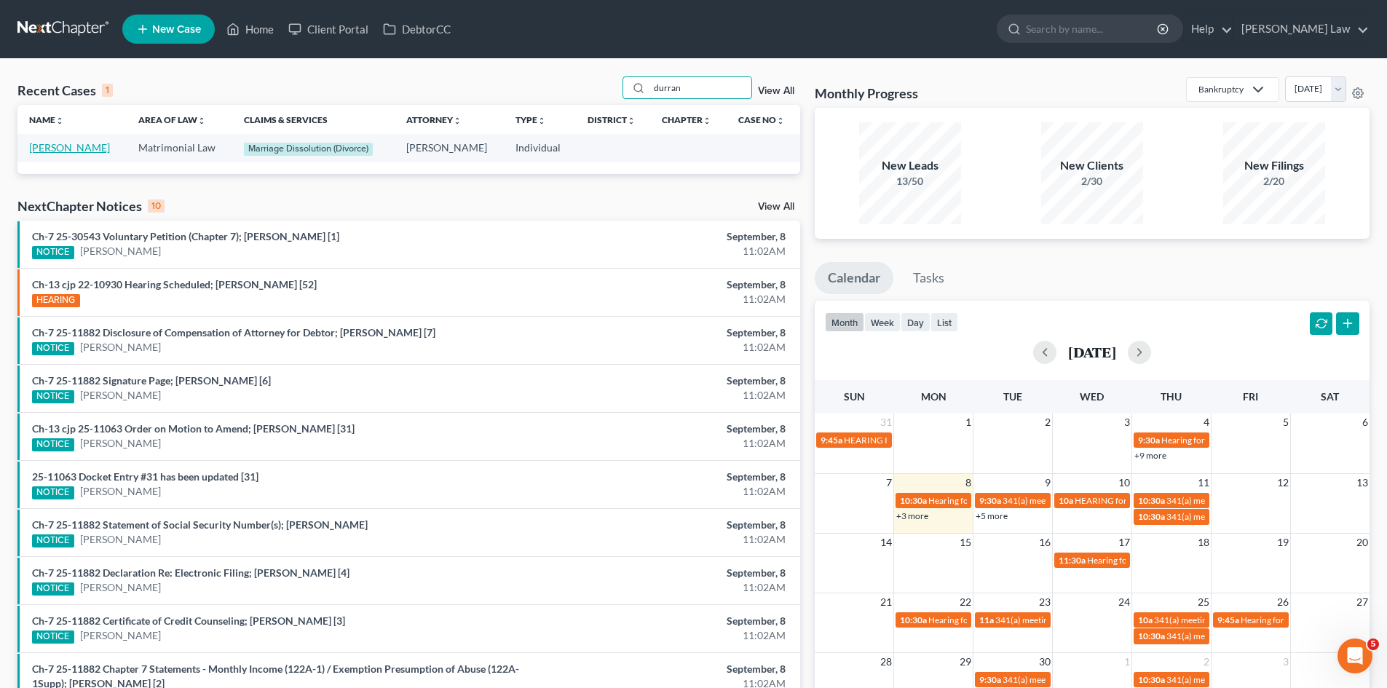
type input "durran"
click at [37, 151] on link "[PERSON_NAME]" at bounding box center [69, 147] width 81 height 12
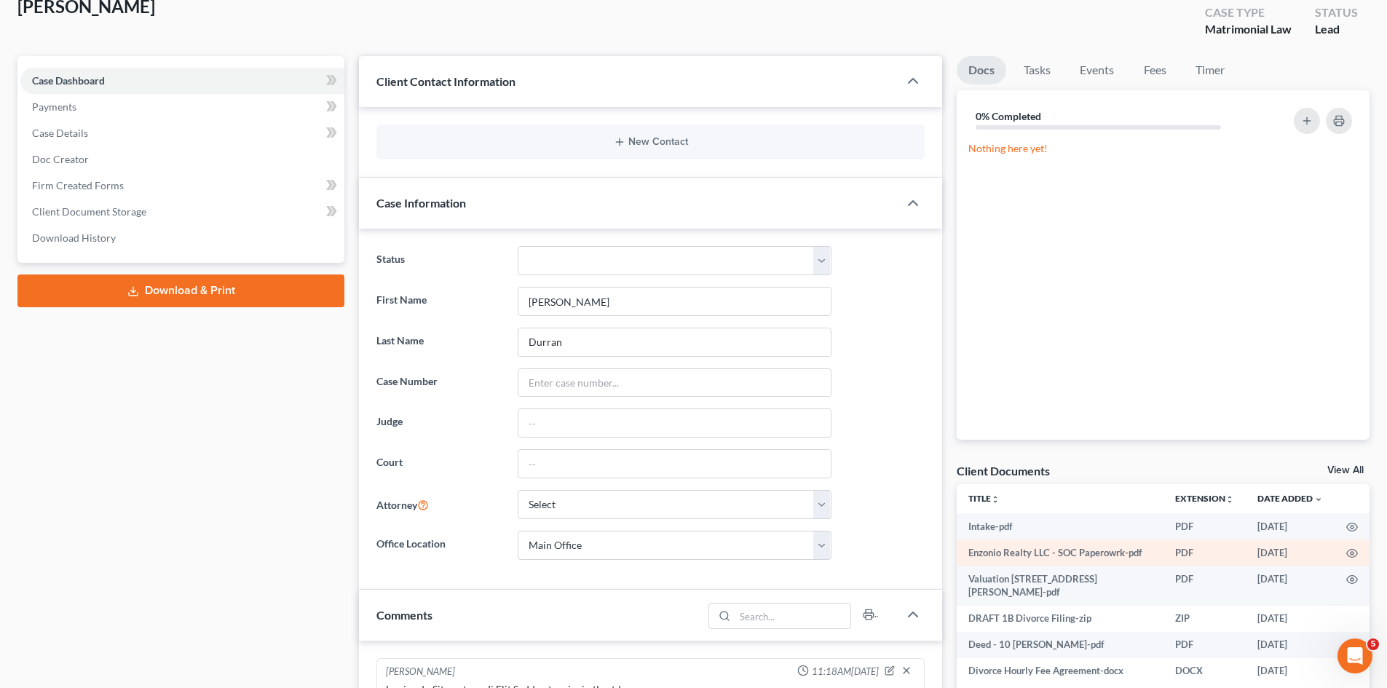
scroll to position [179, 0]
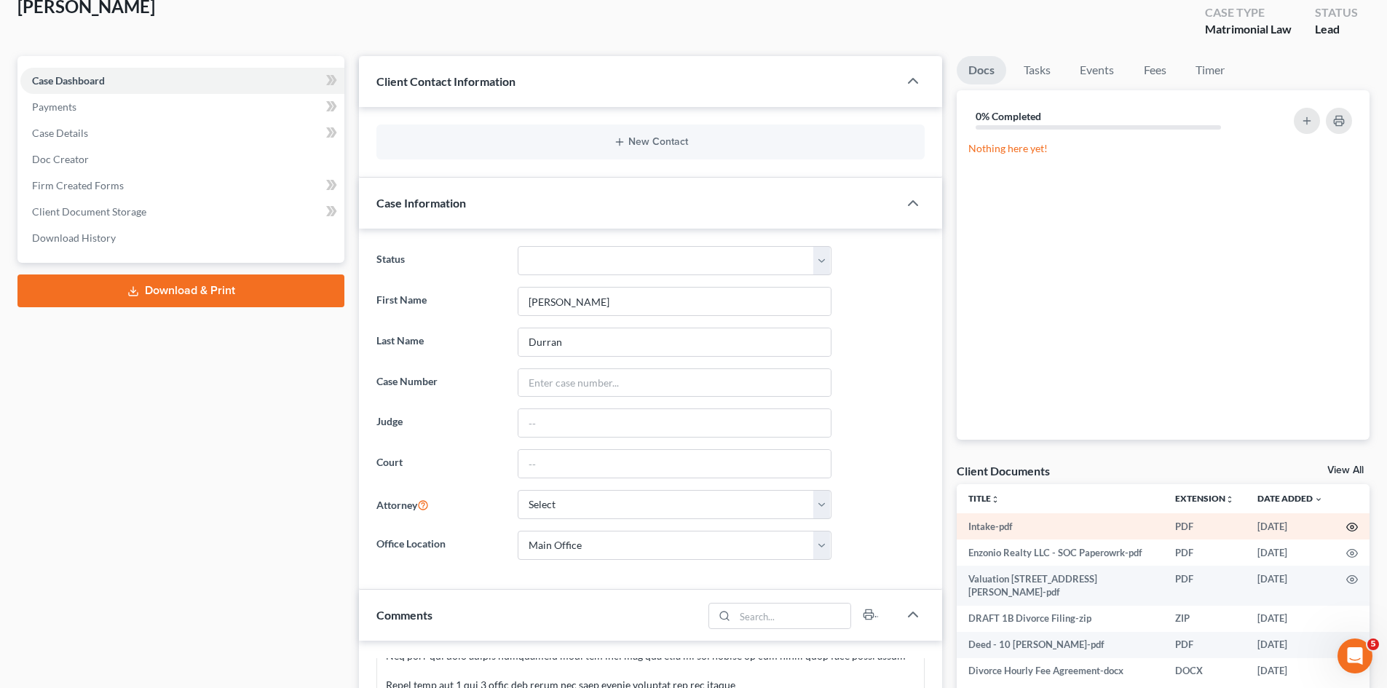
click at [1355, 526] on icon "button" at bounding box center [1352, 527] width 12 height 12
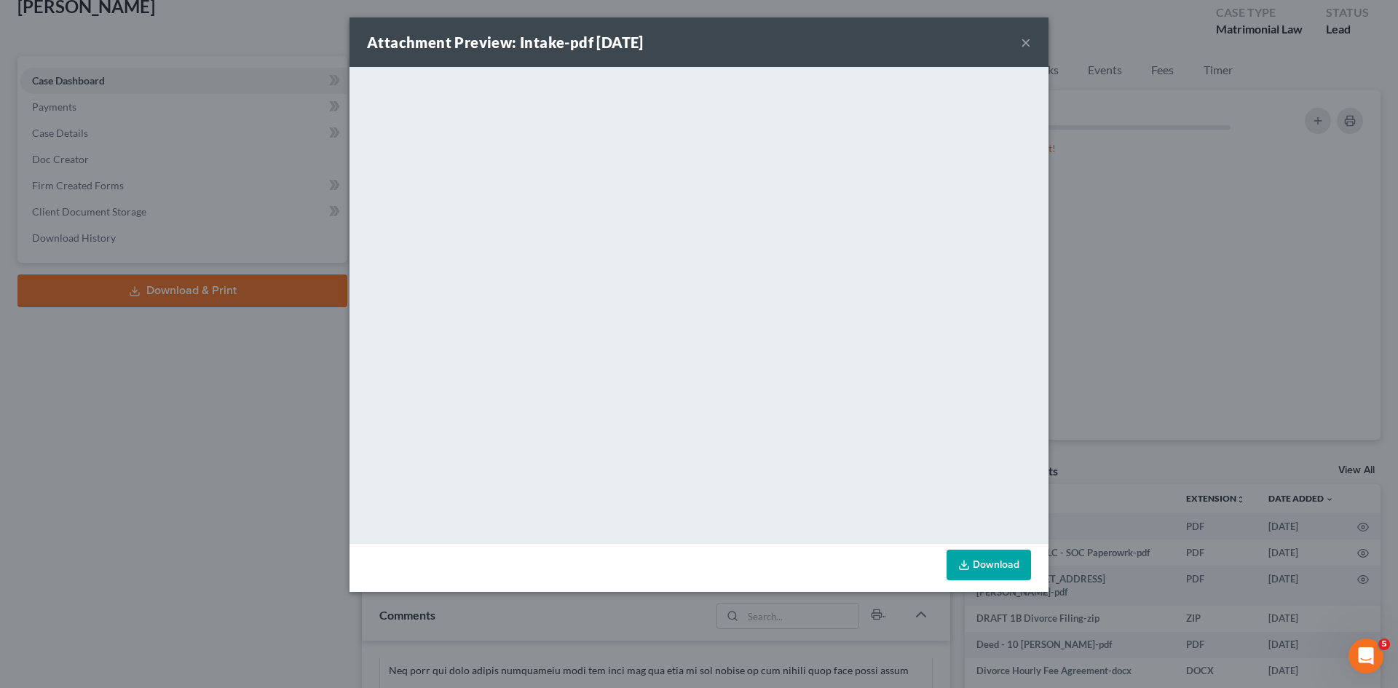
click at [1160, 304] on div "Attachment Preview: Intake-pdf 09/08/2025 × <object ng-attr-data='https://nextc…" at bounding box center [699, 344] width 1398 height 688
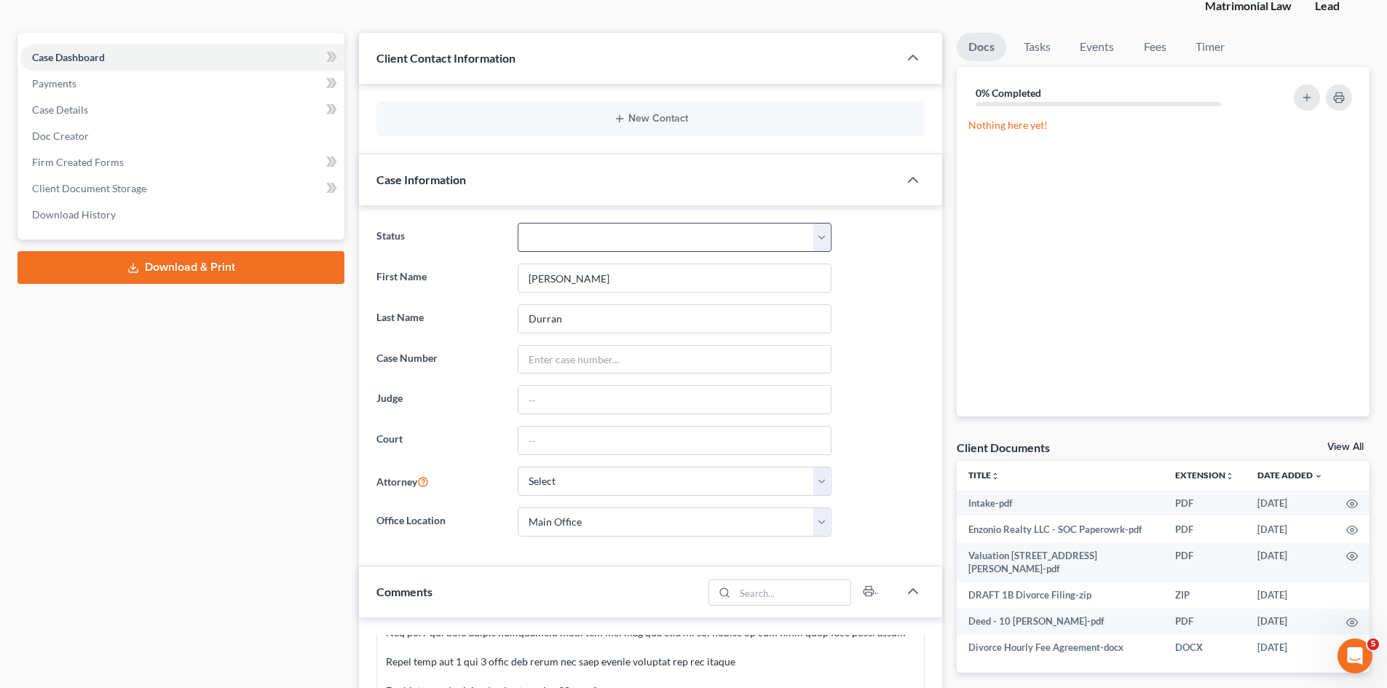
scroll to position [0, 0]
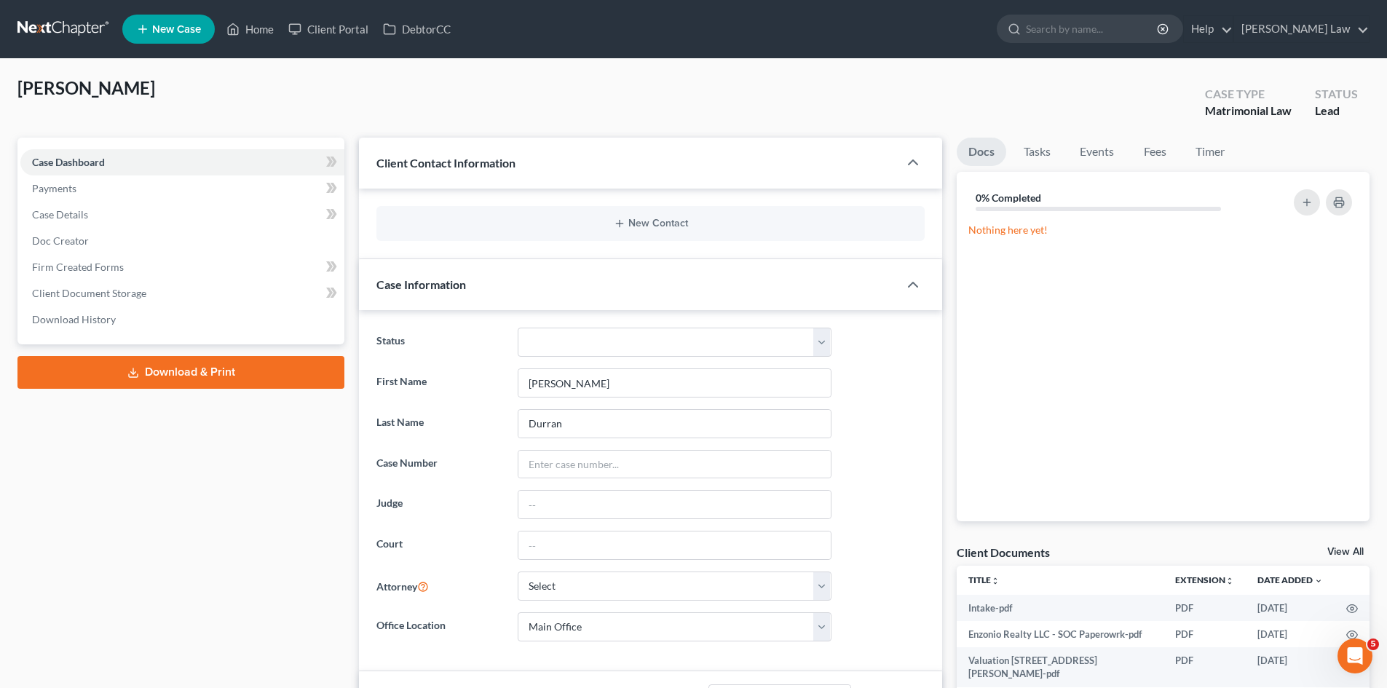
click at [80, 26] on link at bounding box center [63, 29] width 93 height 26
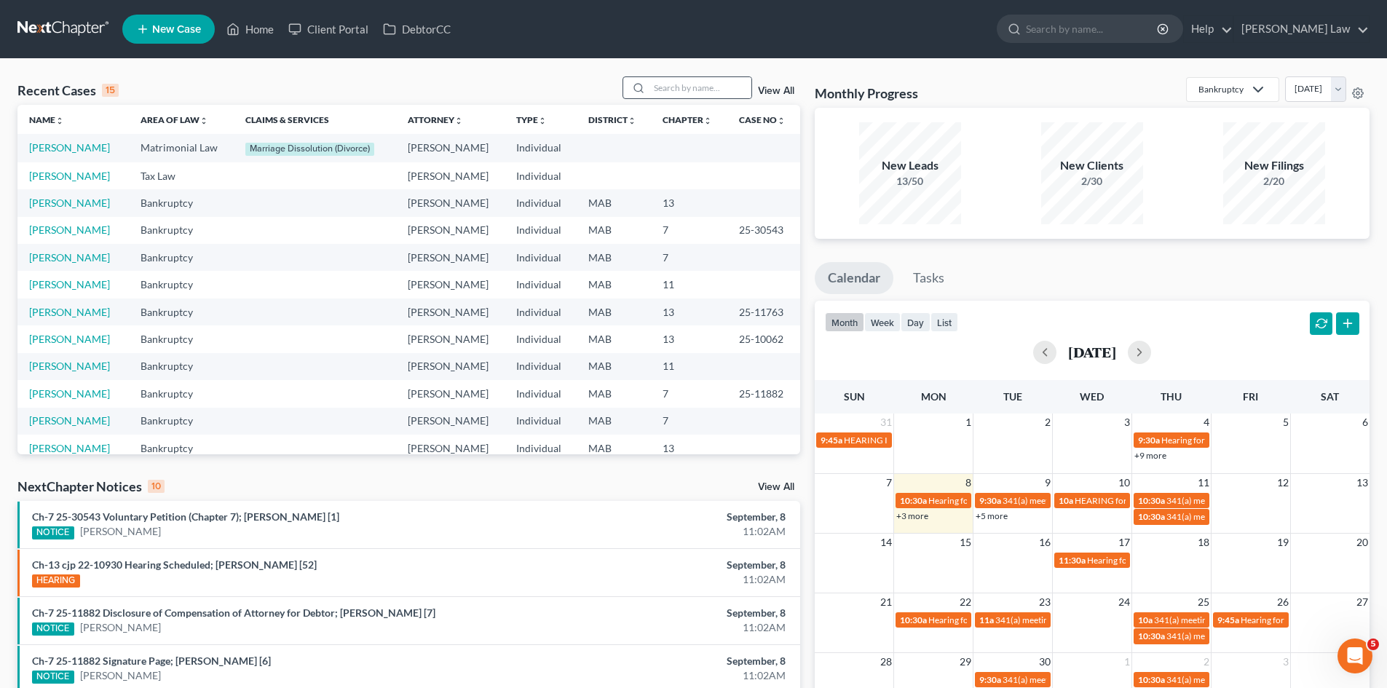
click at [647, 94] on div at bounding box center [636, 87] width 26 height 21
click at [650, 93] on div at bounding box center [636, 87] width 26 height 21
click at [657, 93] on input "search" at bounding box center [701, 87] width 102 height 21
type input "[PERSON_NAME]"
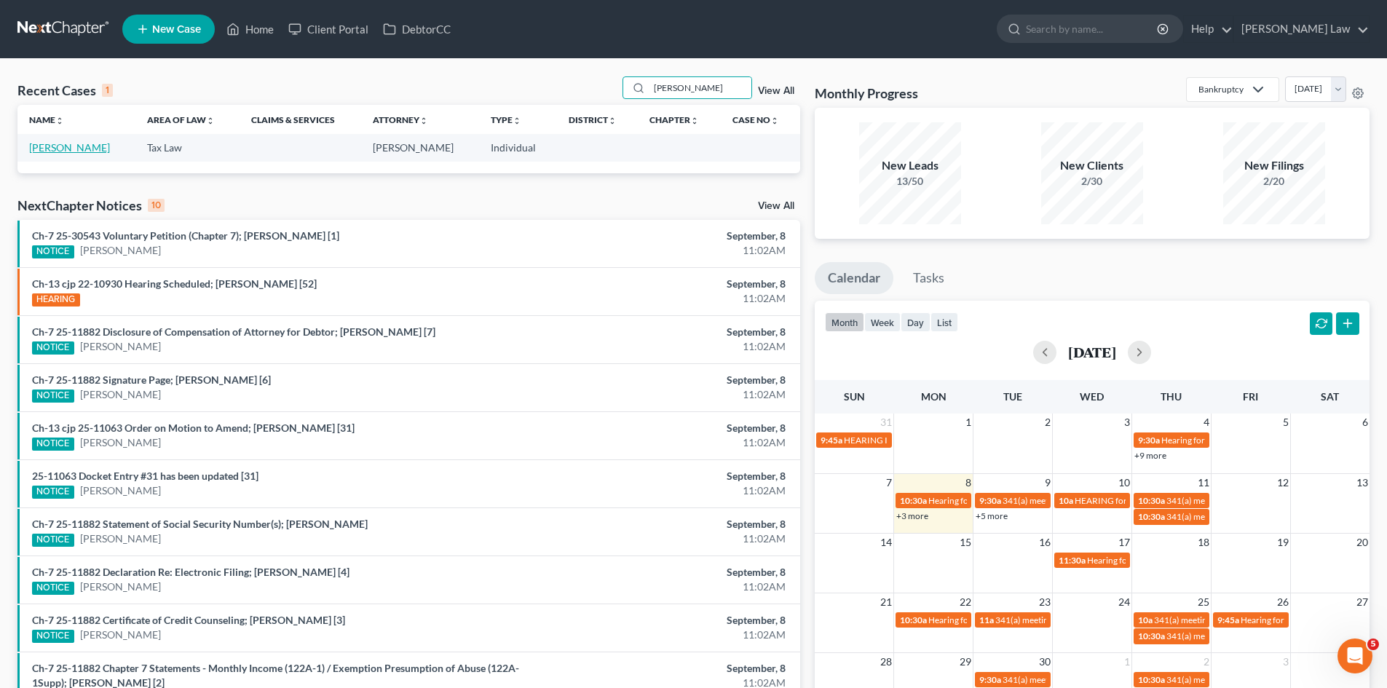
click at [78, 149] on link "[PERSON_NAME]" at bounding box center [69, 147] width 81 height 12
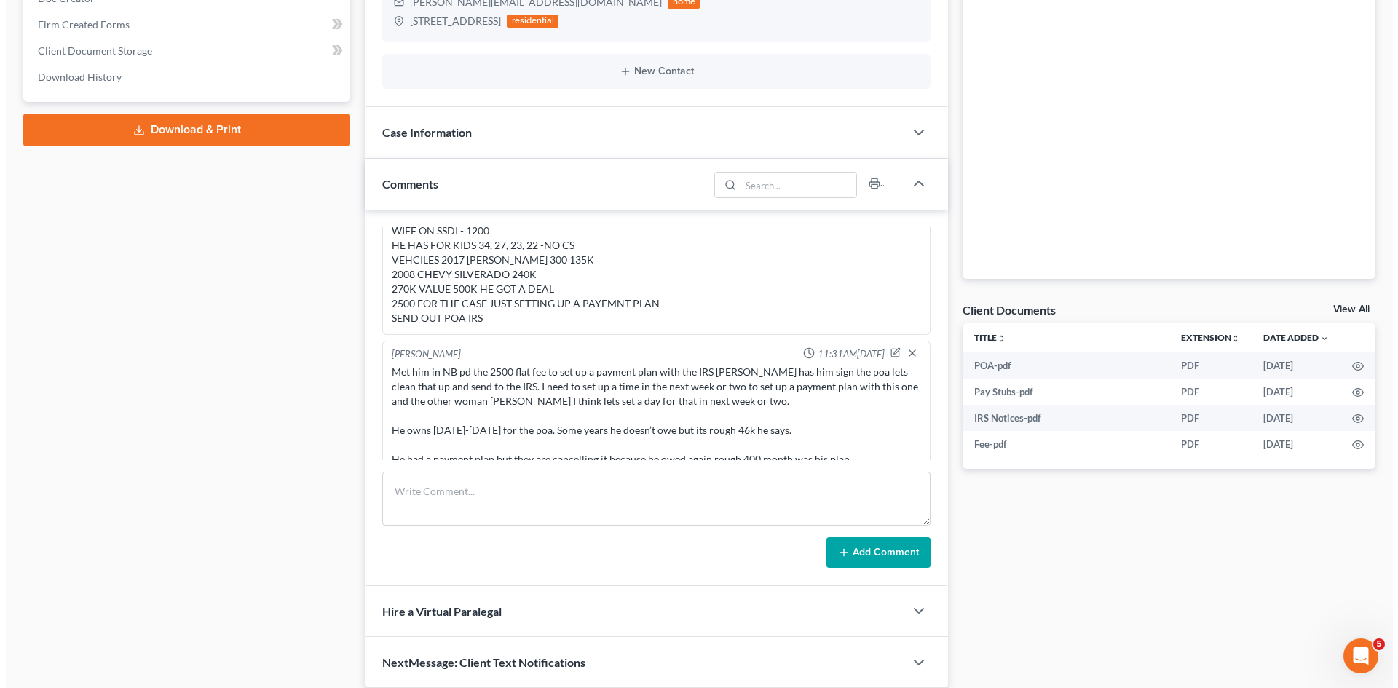
scroll to position [218, 0]
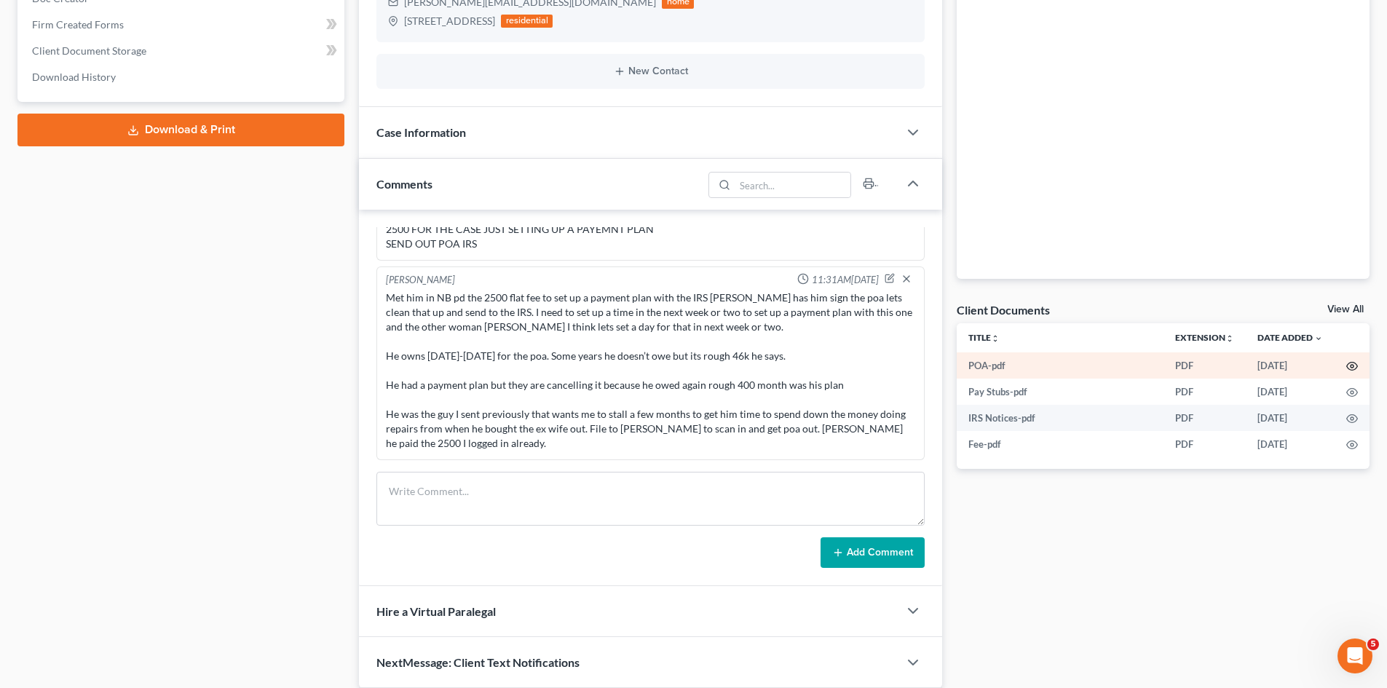
click at [1354, 363] on icon "button" at bounding box center [1352, 367] width 11 height 8
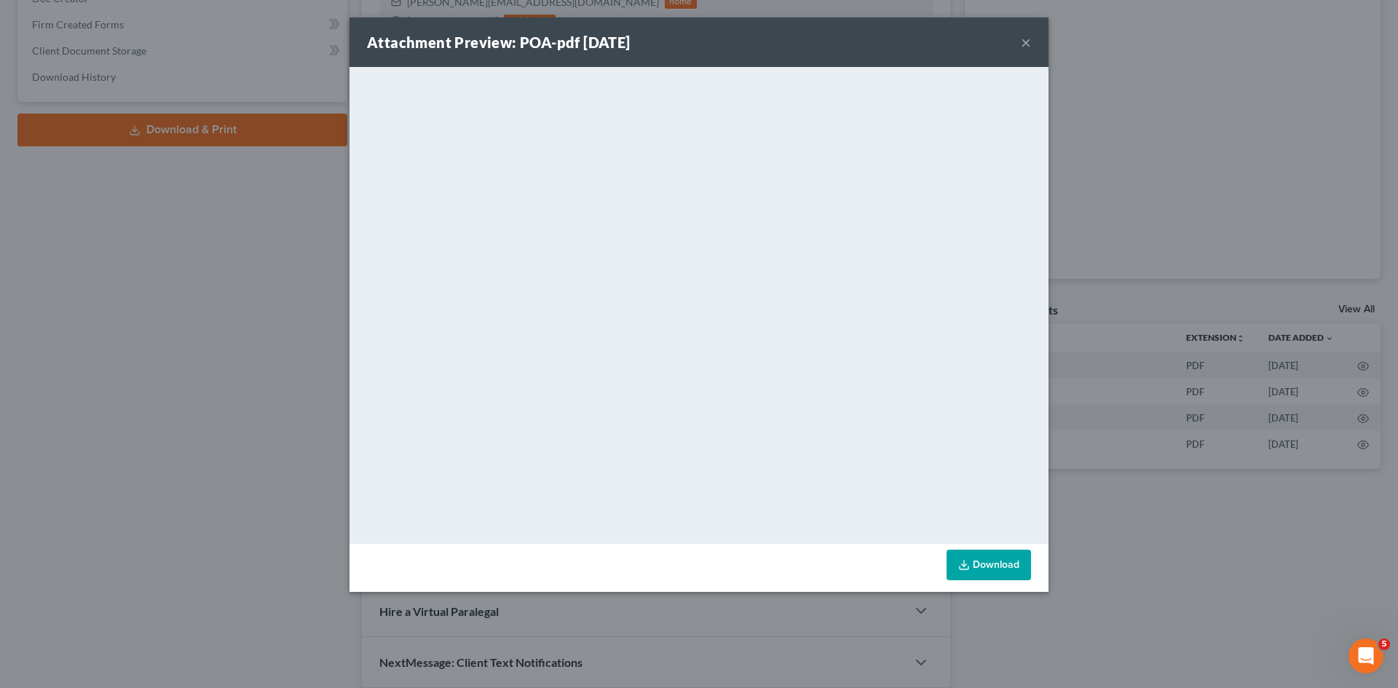
click at [146, 99] on div "Attachment Preview: POA-pdf 09/08/2025 × <object ng-attr-data='https://nextchap…" at bounding box center [699, 344] width 1398 height 688
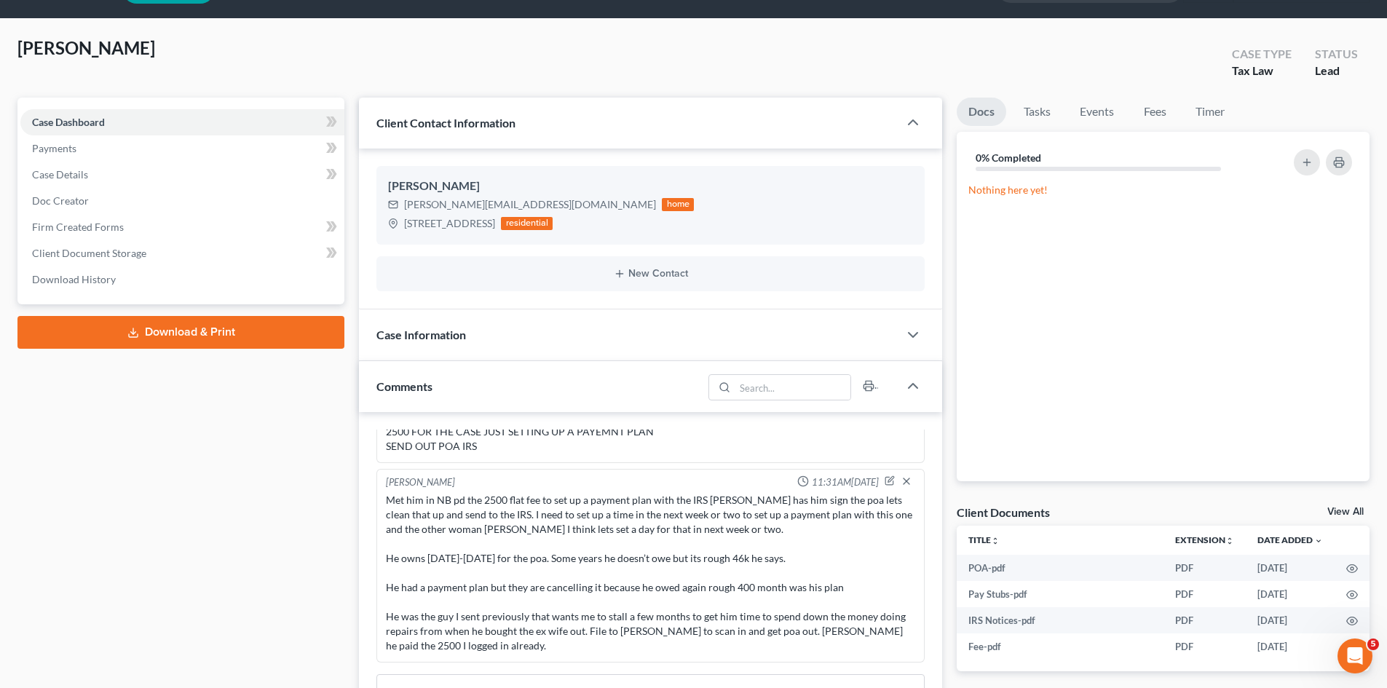
scroll to position [0, 0]
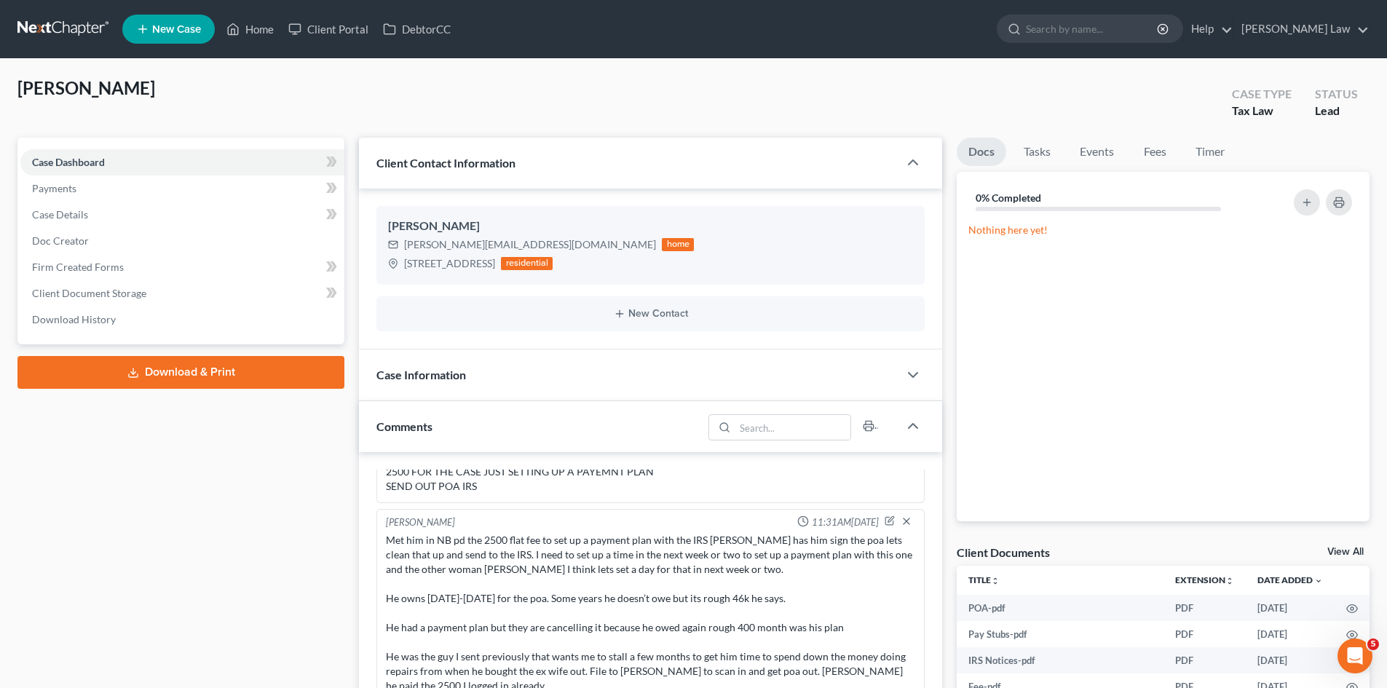
click at [78, 15] on nav "Home New Case Client Portal DebtorCC Benner Law mmanning@tbennerlaw.com My Acco…" at bounding box center [693, 29] width 1387 height 58
click at [100, 25] on link at bounding box center [63, 29] width 93 height 26
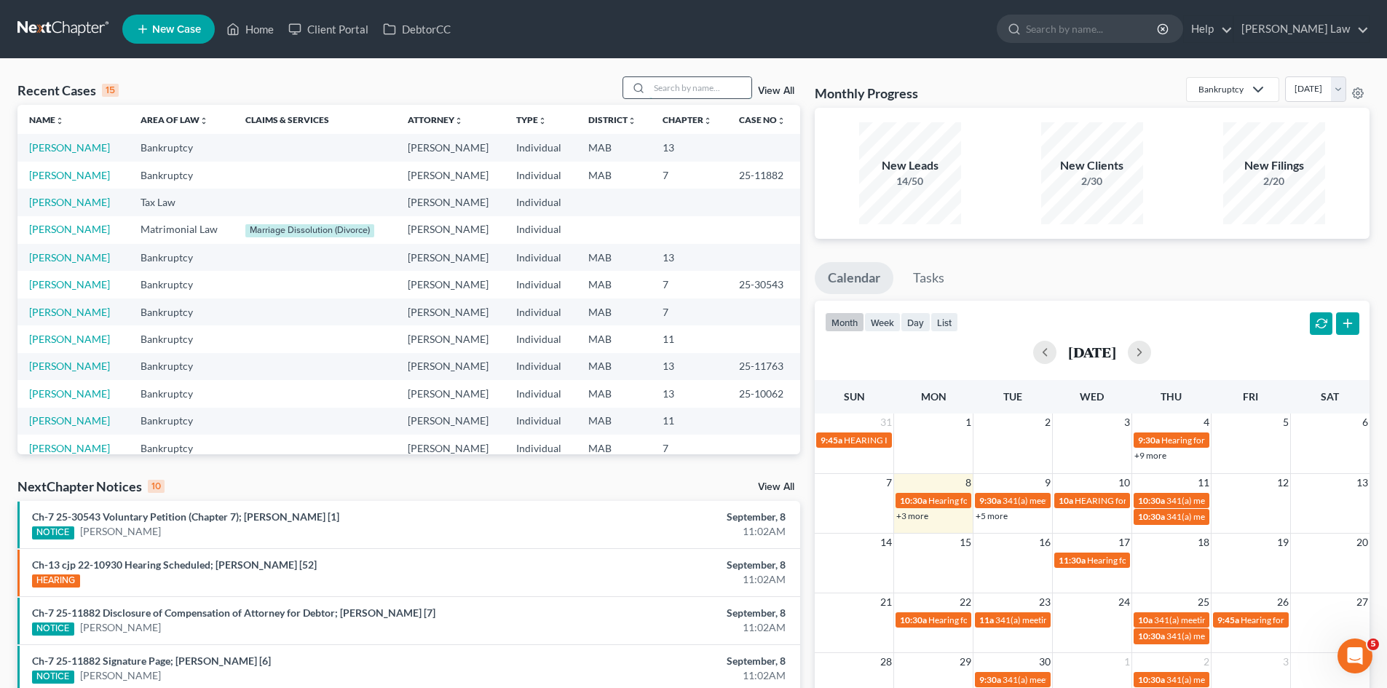
click at [687, 84] on input "search" at bounding box center [701, 87] width 102 height 21
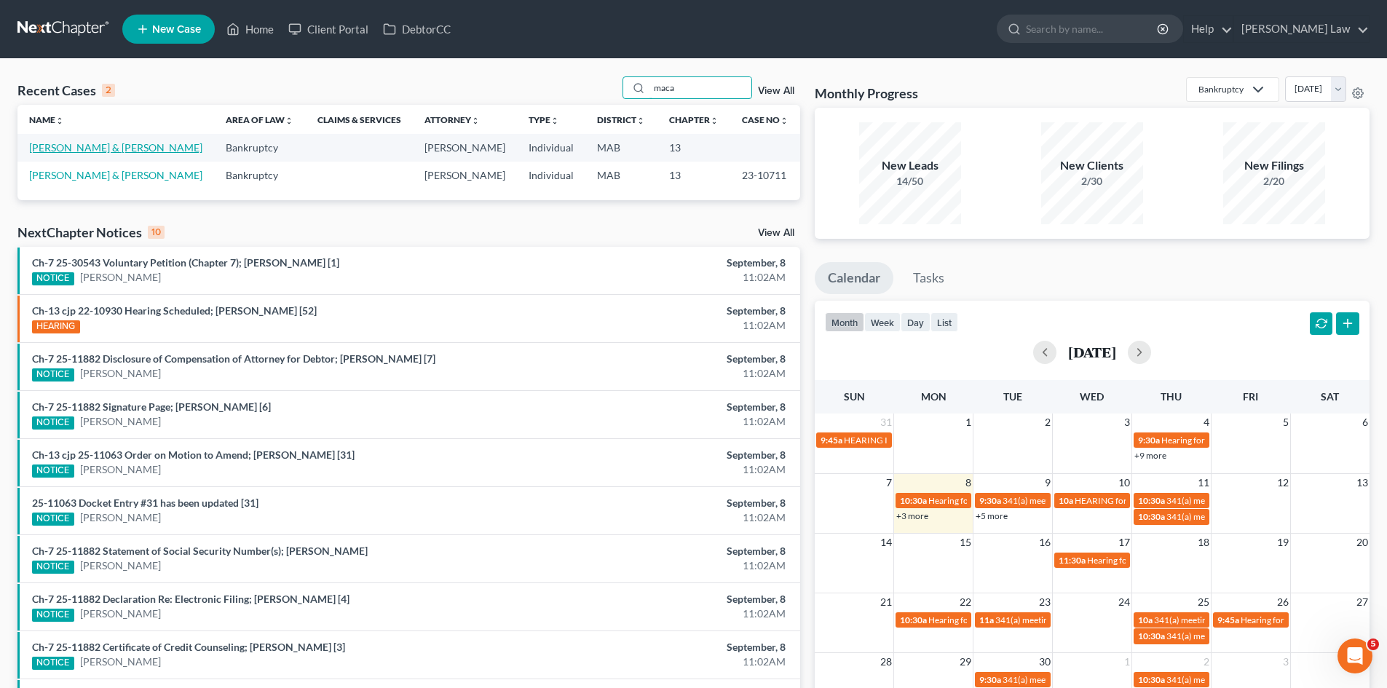
type input "maca"
click at [55, 149] on link "[PERSON_NAME] & [PERSON_NAME]" at bounding box center [115, 147] width 173 height 12
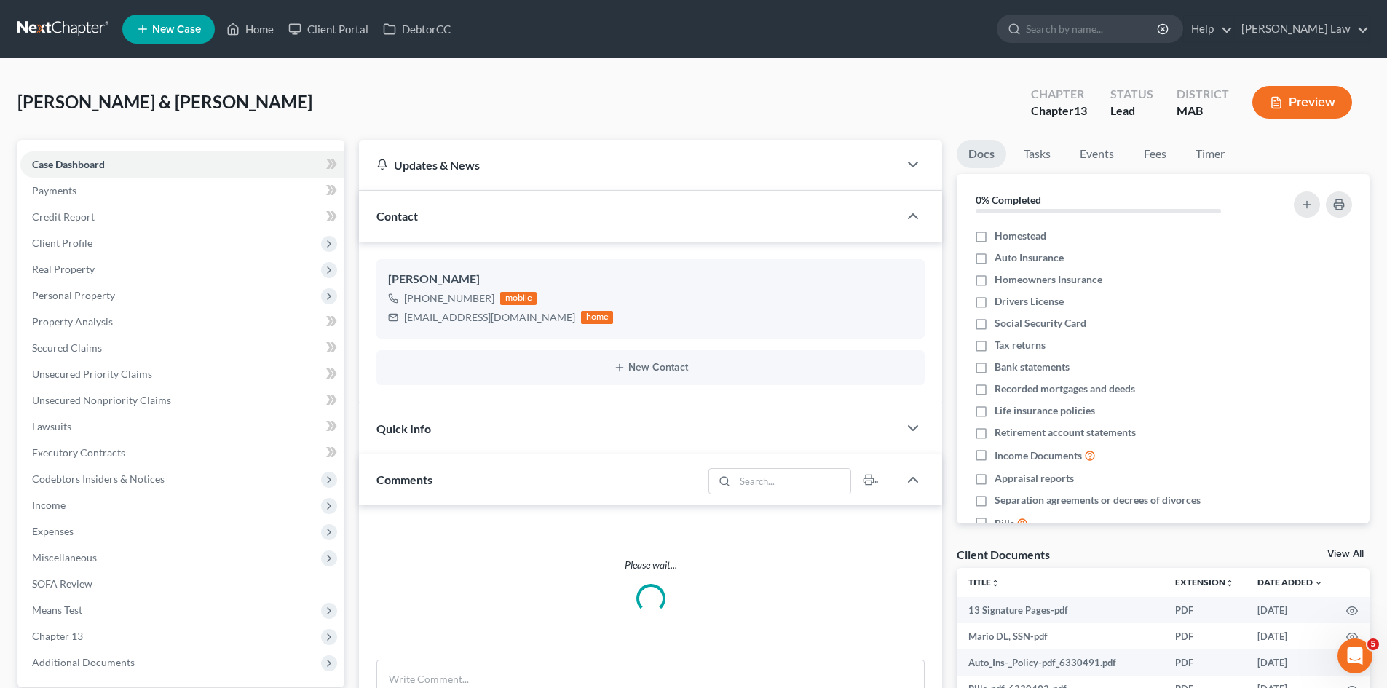
click at [1343, 550] on link "View All" at bounding box center [1346, 554] width 36 height 10
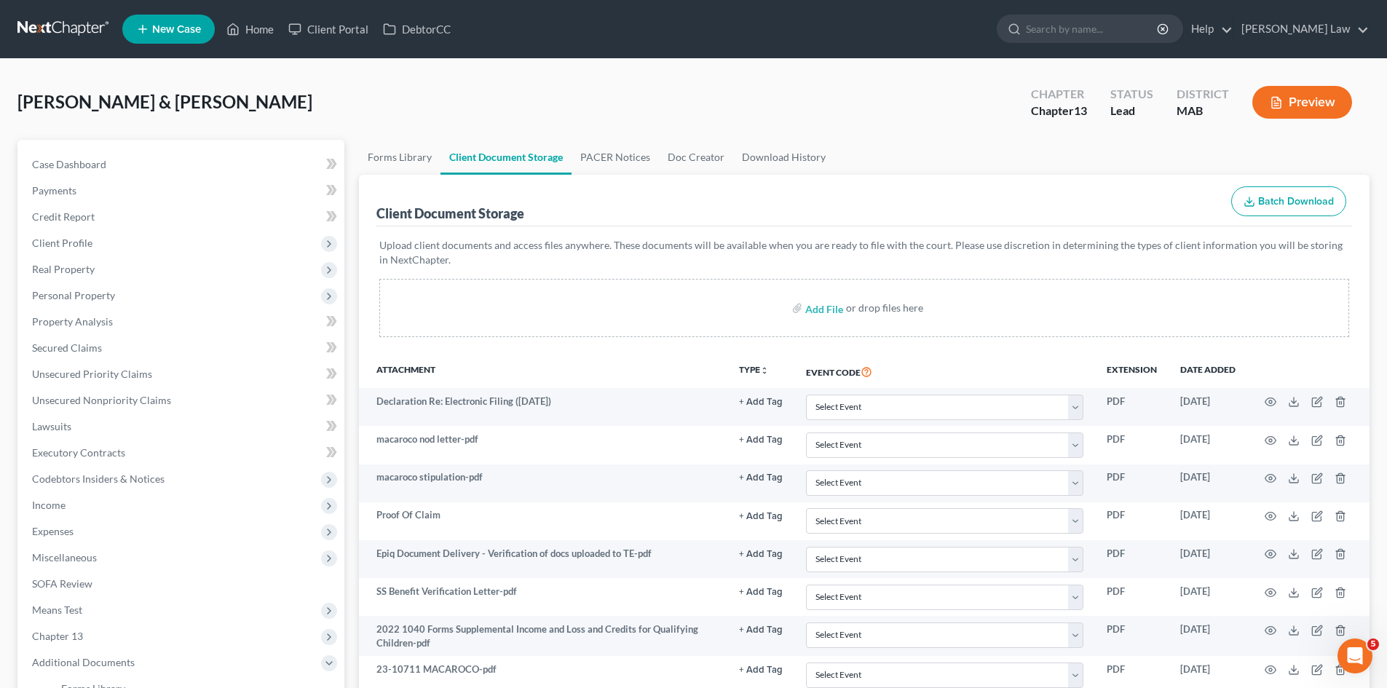
drag, startPoint x: 481, startPoint y: 79, endPoint x: 329, endPoint y: 79, distance: 151.5
click at [481, 79] on div "Macaroco, Mario & Debora Upgraded Chapter Chapter 13 Status Lead District MAB P…" at bounding box center [693, 107] width 1352 height 63
click at [29, 18] on link at bounding box center [63, 29] width 93 height 26
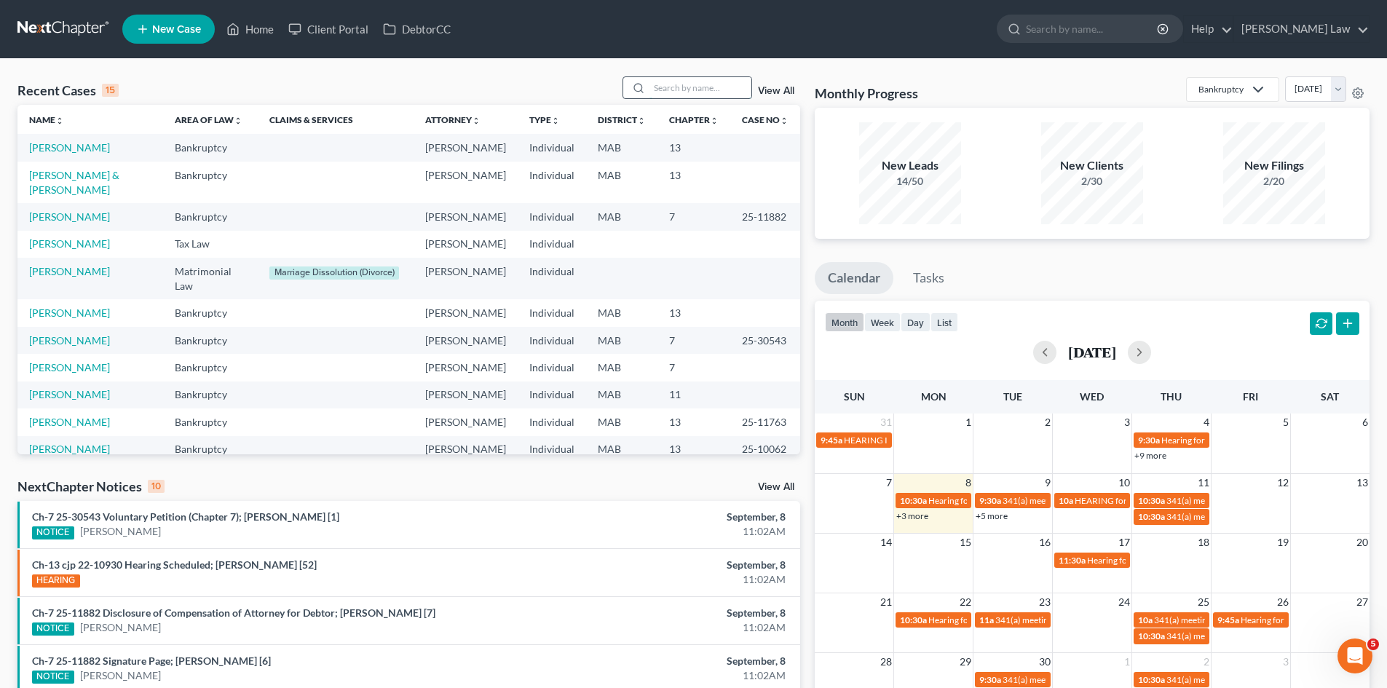
click at [727, 90] on input "search" at bounding box center [701, 87] width 102 height 21
type input "laube"
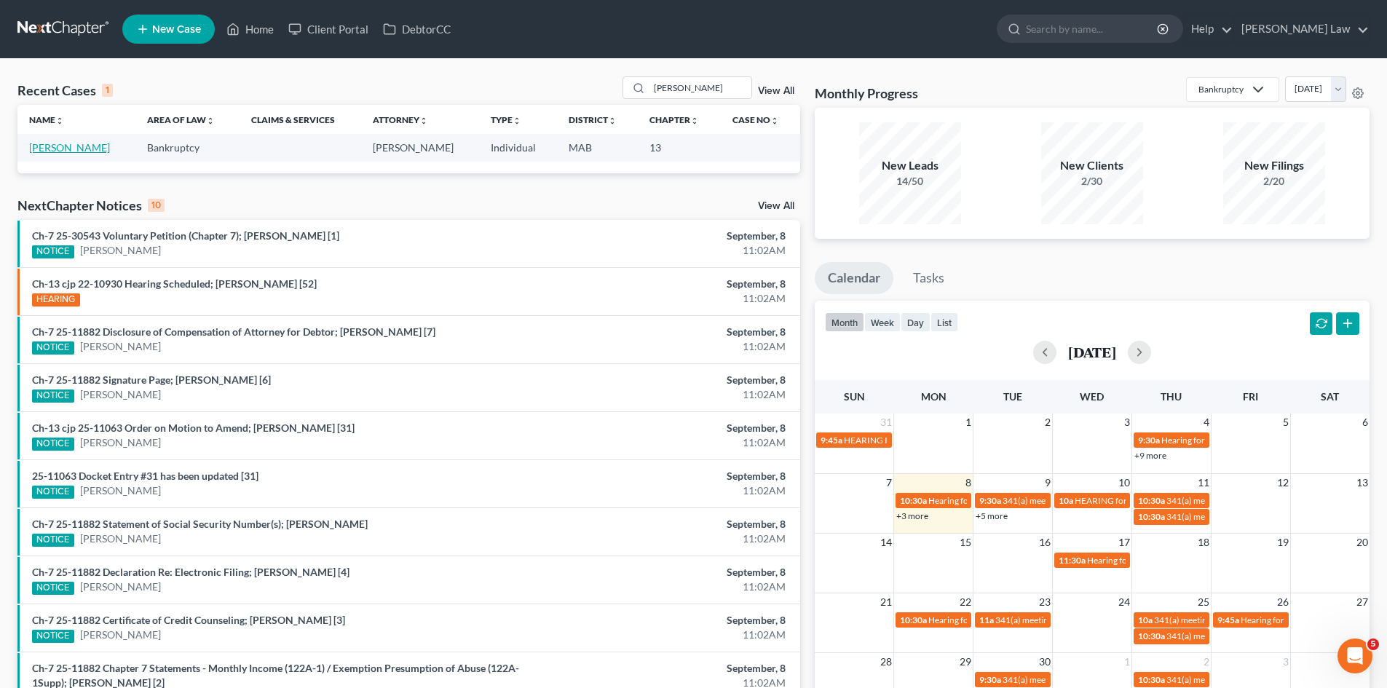
click at [58, 151] on link "[PERSON_NAME]" at bounding box center [69, 147] width 81 height 12
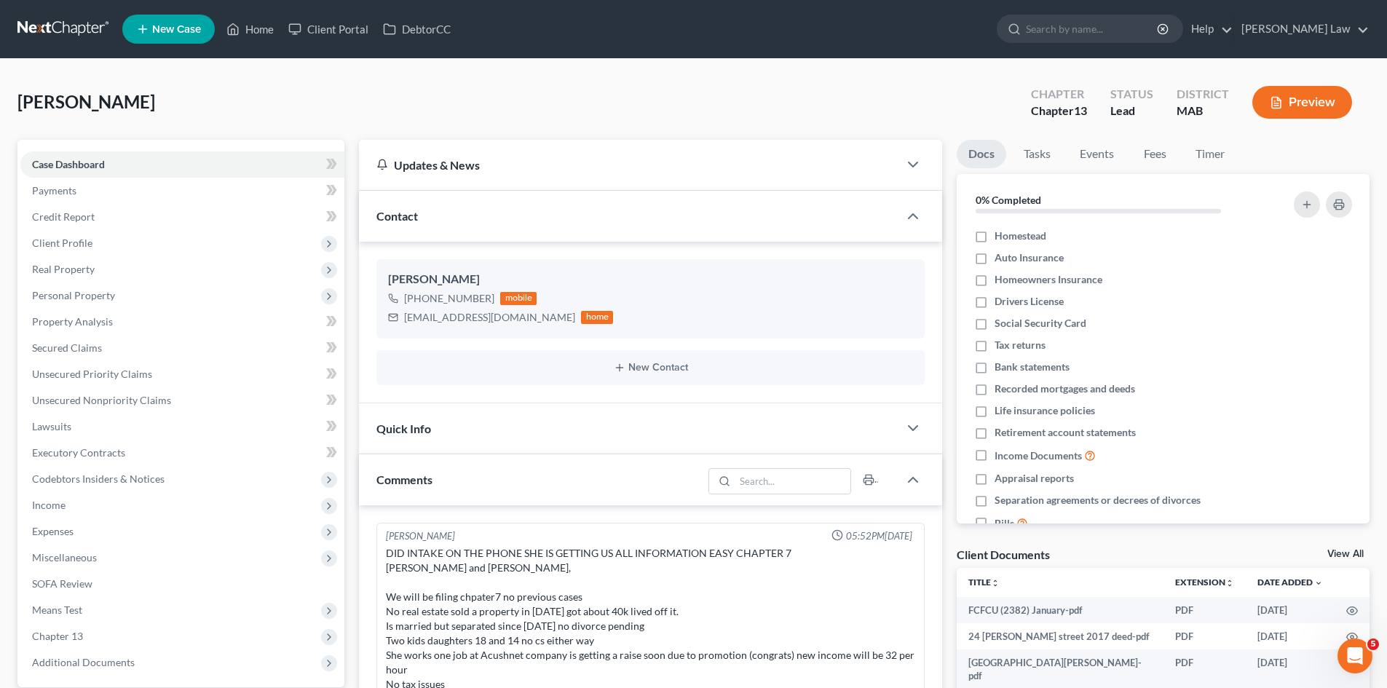
click at [1345, 556] on link "View All" at bounding box center [1346, 554] width 36 height 10
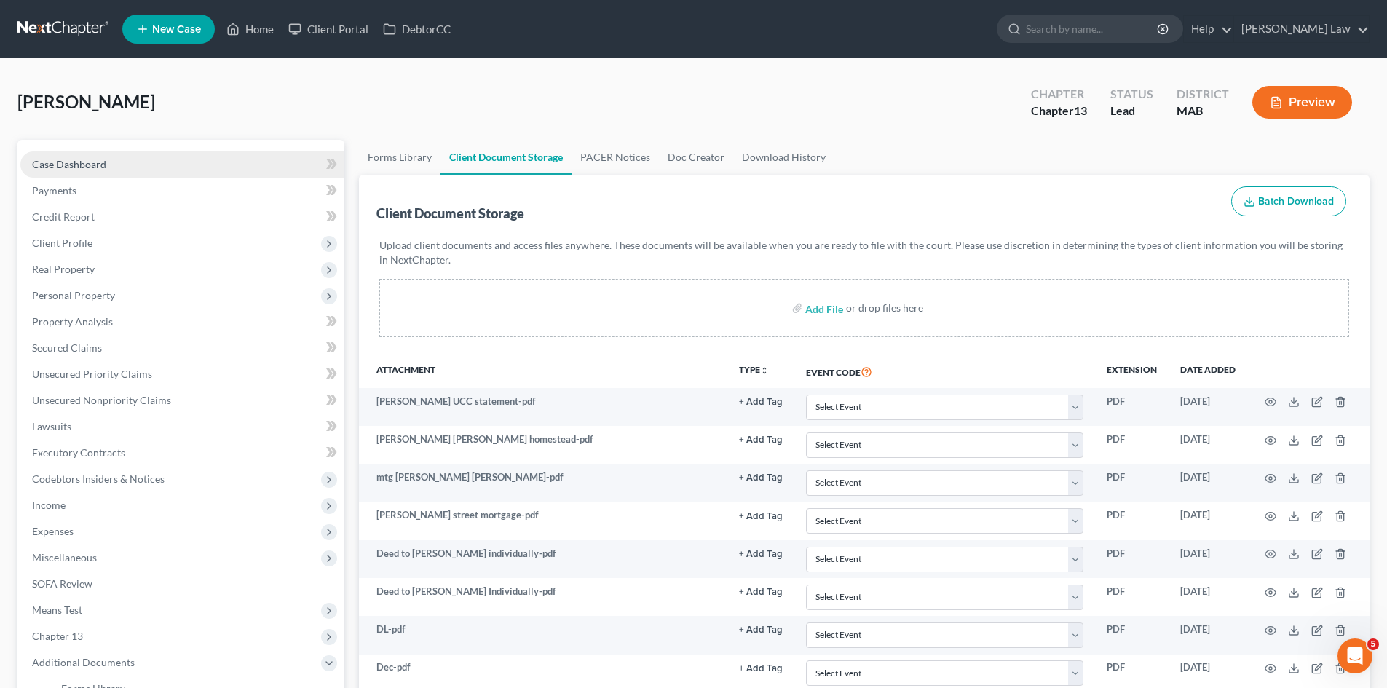
click at [132, 160] on link "Case Dashboard" at bounding box center [182, 164] width 324 height 26
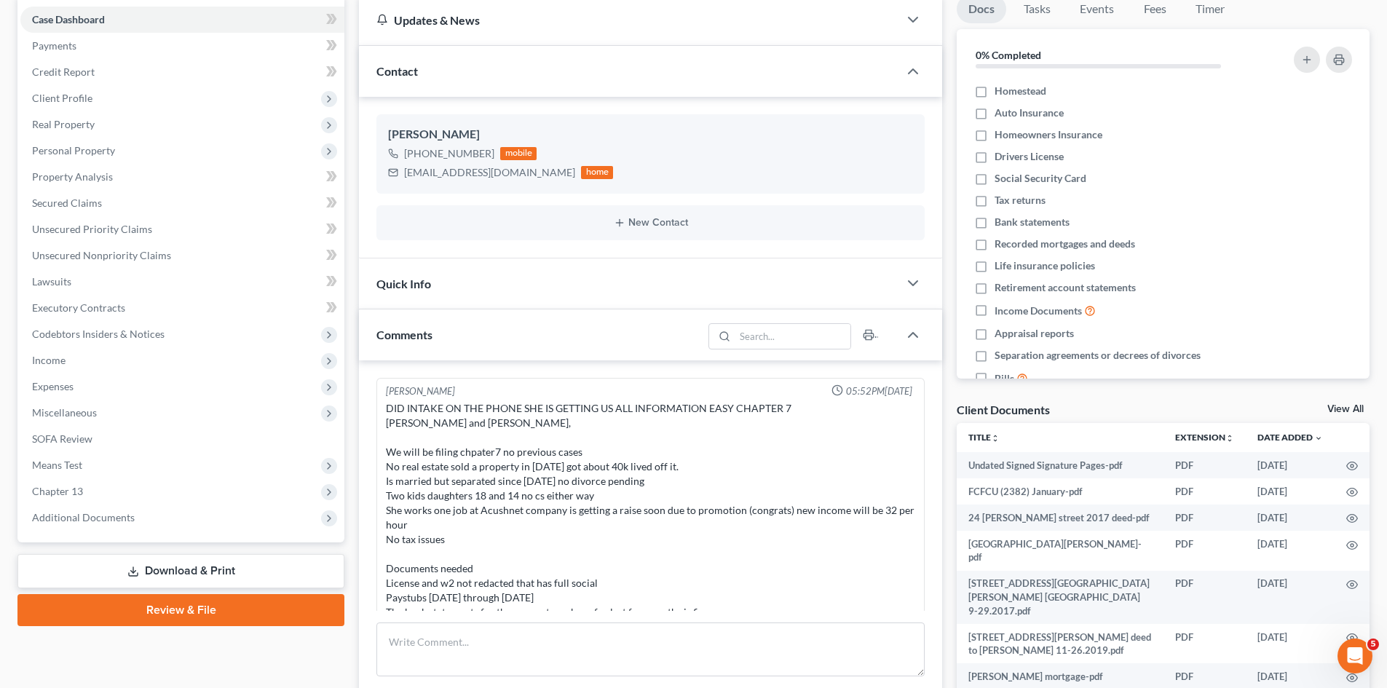
scroll to position [371, 0]
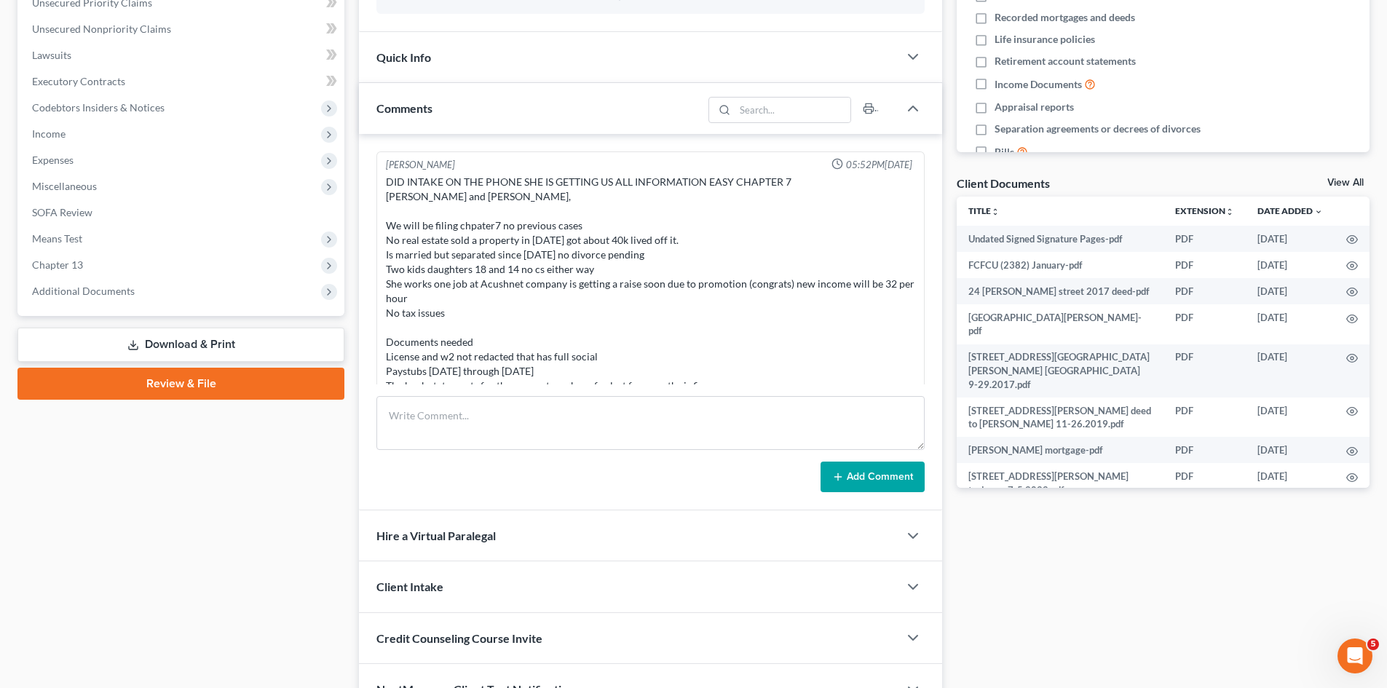
click at [473, 453] on form "Add Comment" at bounding box center [650, 444] width 548 height 96
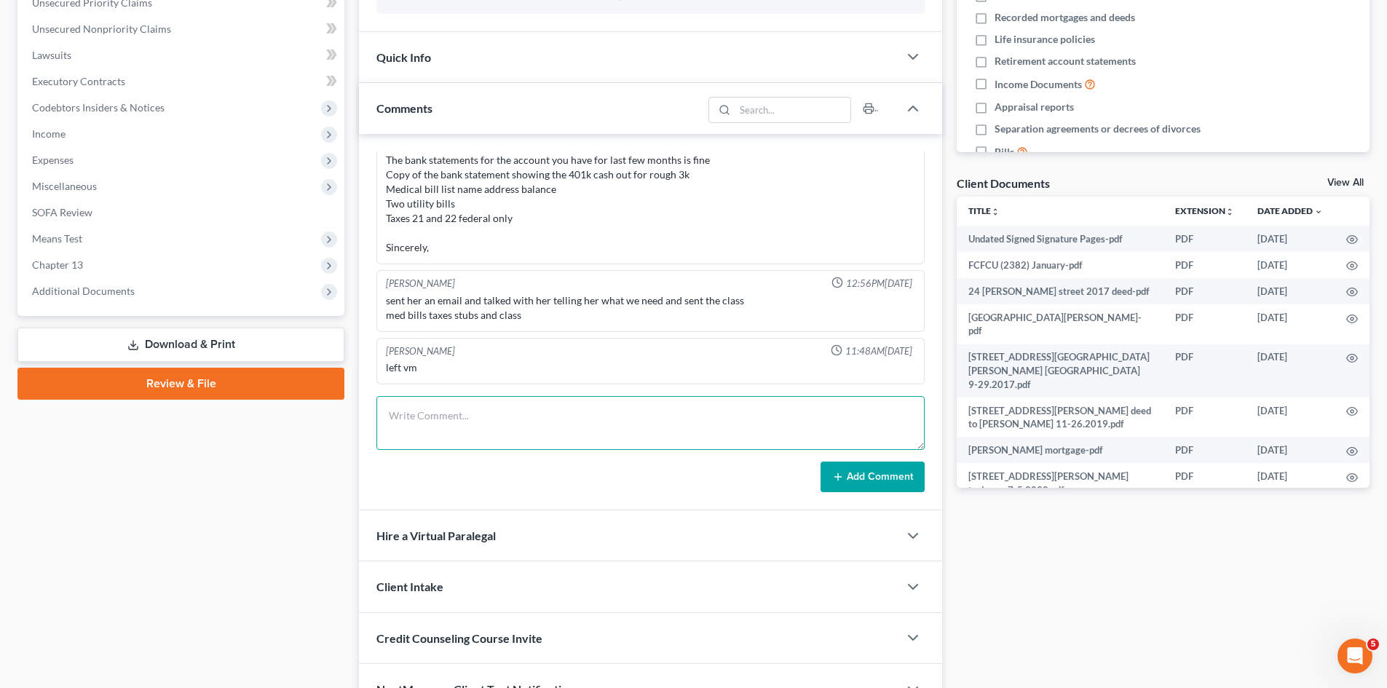
click at [470, 420] on textarea at bounding box center [650, 423] width 548 height 54
paste textarea "I met with her in NB I sent the changes over to the new guy Christian. His firs…"
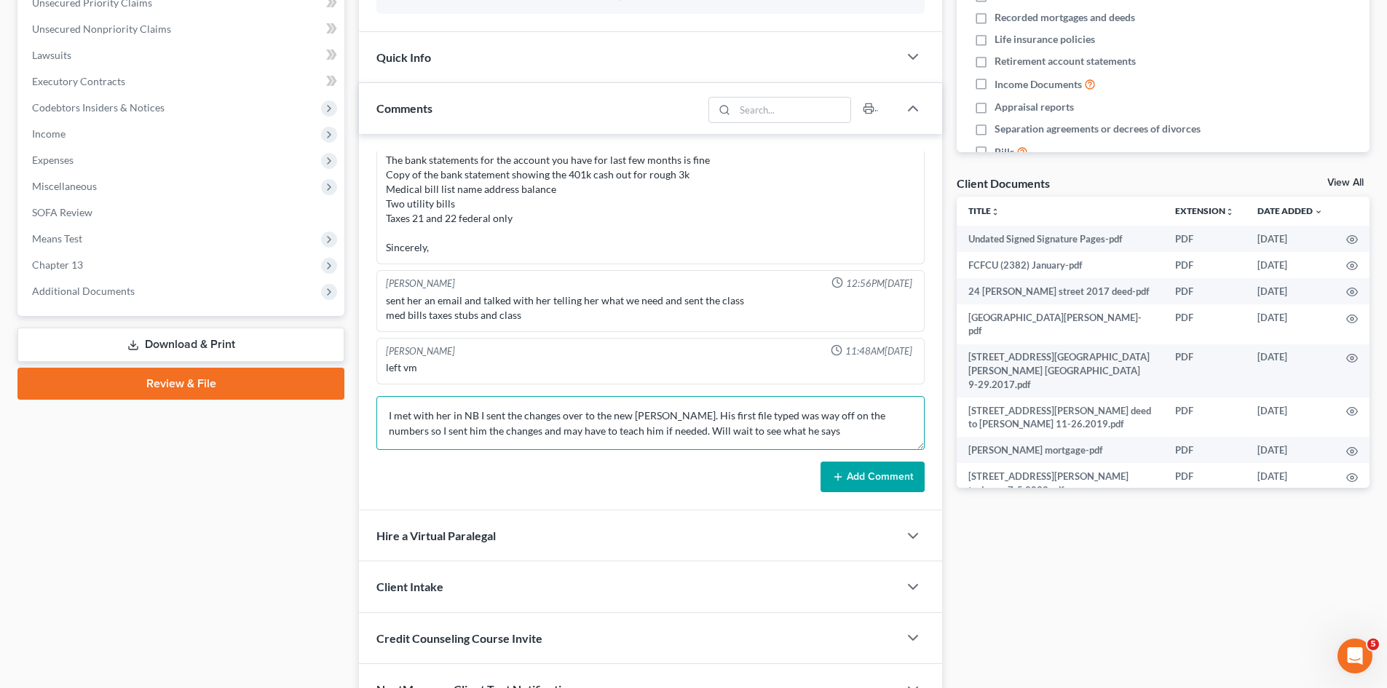
scroll to position [111, 0]
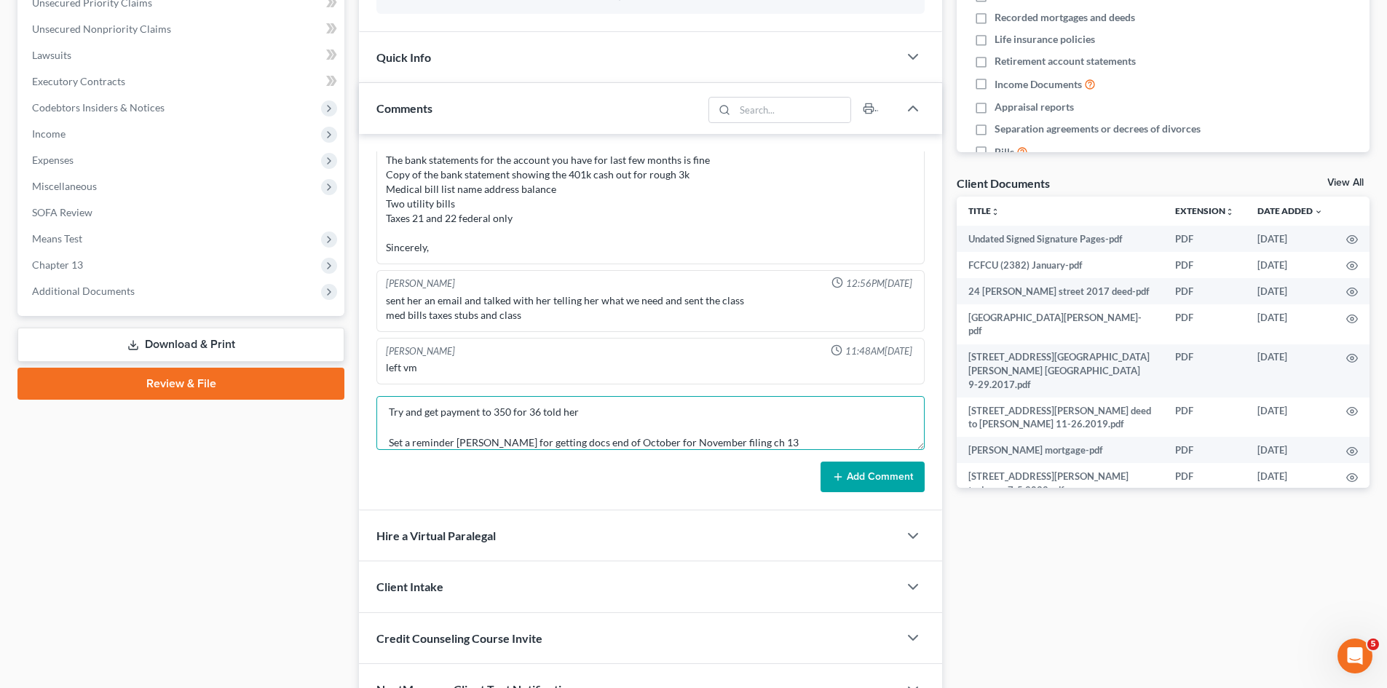
type textarea "I met with her in NB I sent the changes over to the new guy Christian. His firs…"
click at [866, 477] on button "Add Comment" at bounding box center [873, 477] width 104 height 31
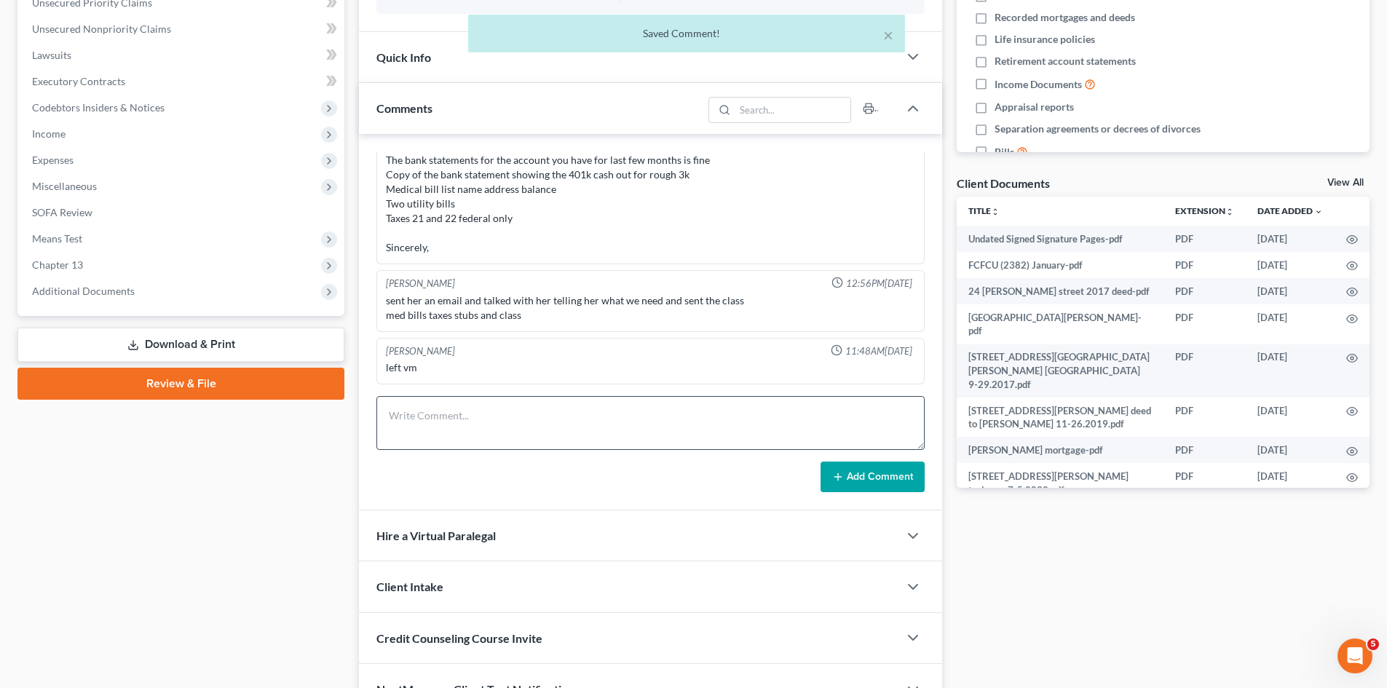
scroll to position [0, 0]
click at [484, 427] on textarea at bounding box center [650, 423] width 548 height 54
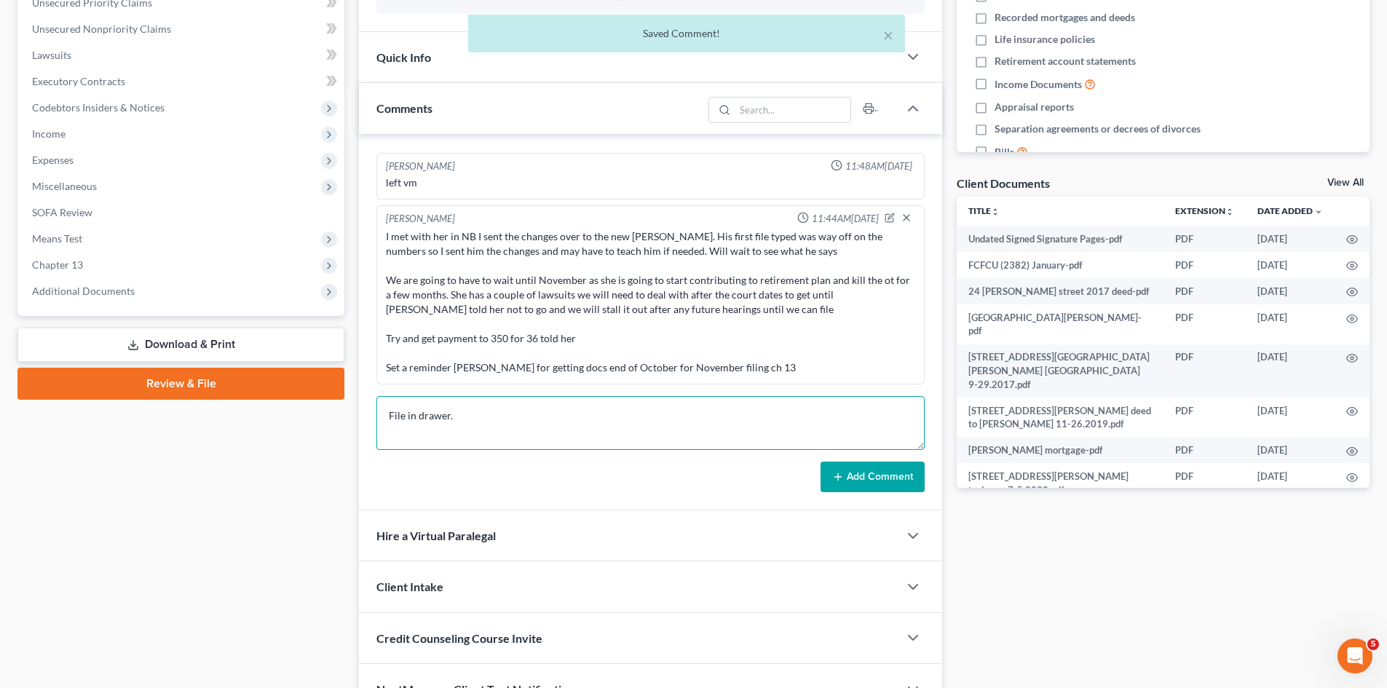
type textarea "File in drawer."
click at [870, 486] on button "Add Comment" at bounding box center [873, 477] width 104 height 31
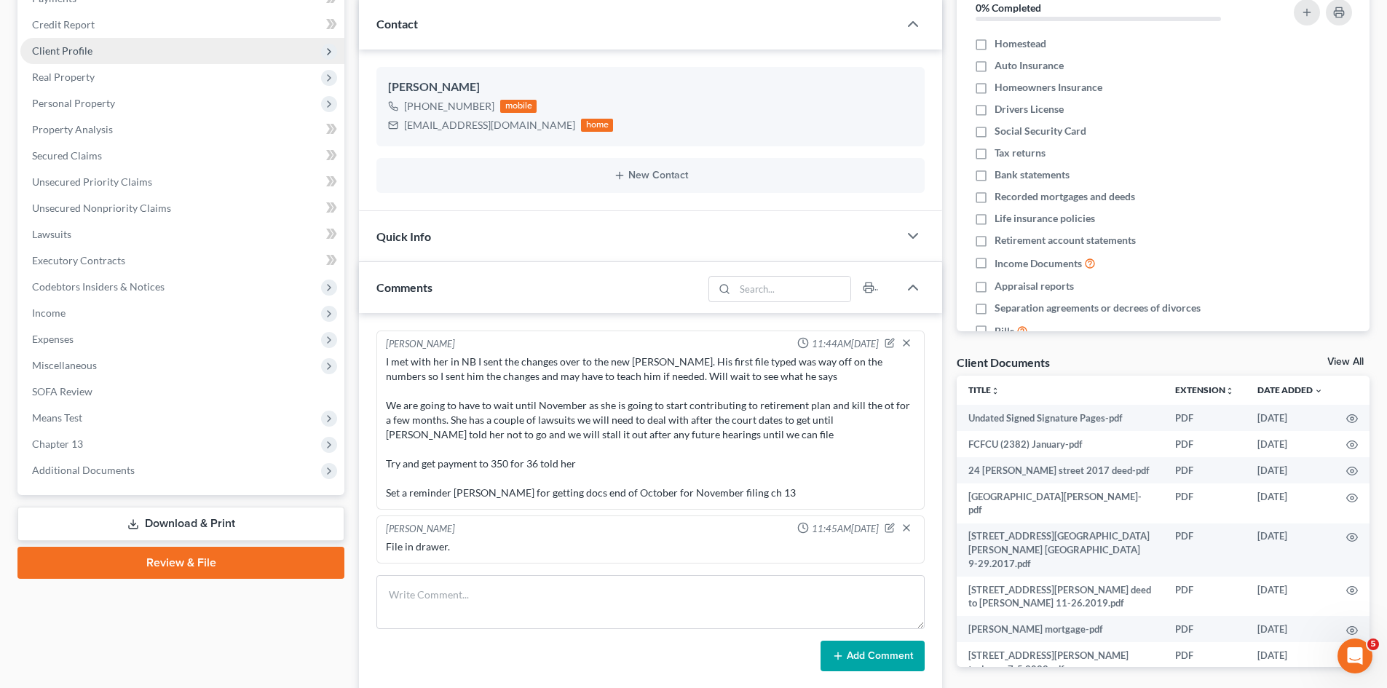
scroll to position [7, 0]
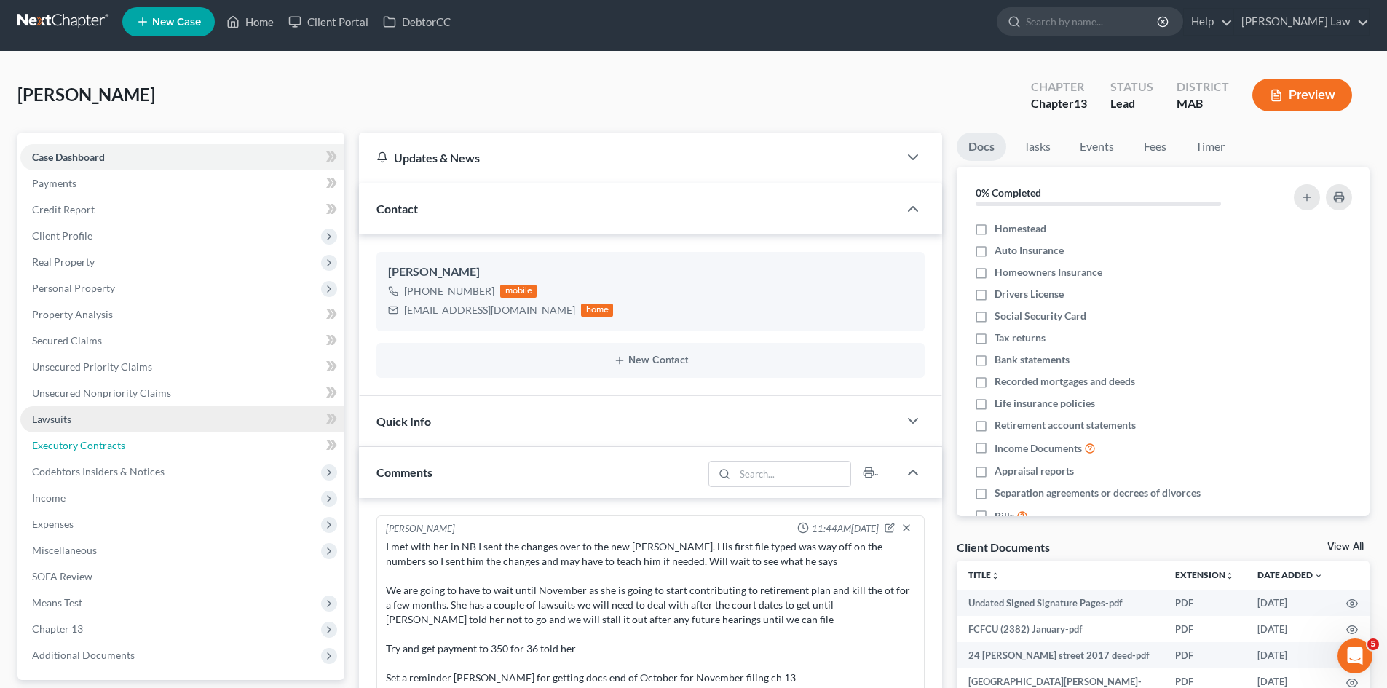
click at [51, 433] on link "Executory Contracts" at bounding box center [182, 446] width 324 height 26
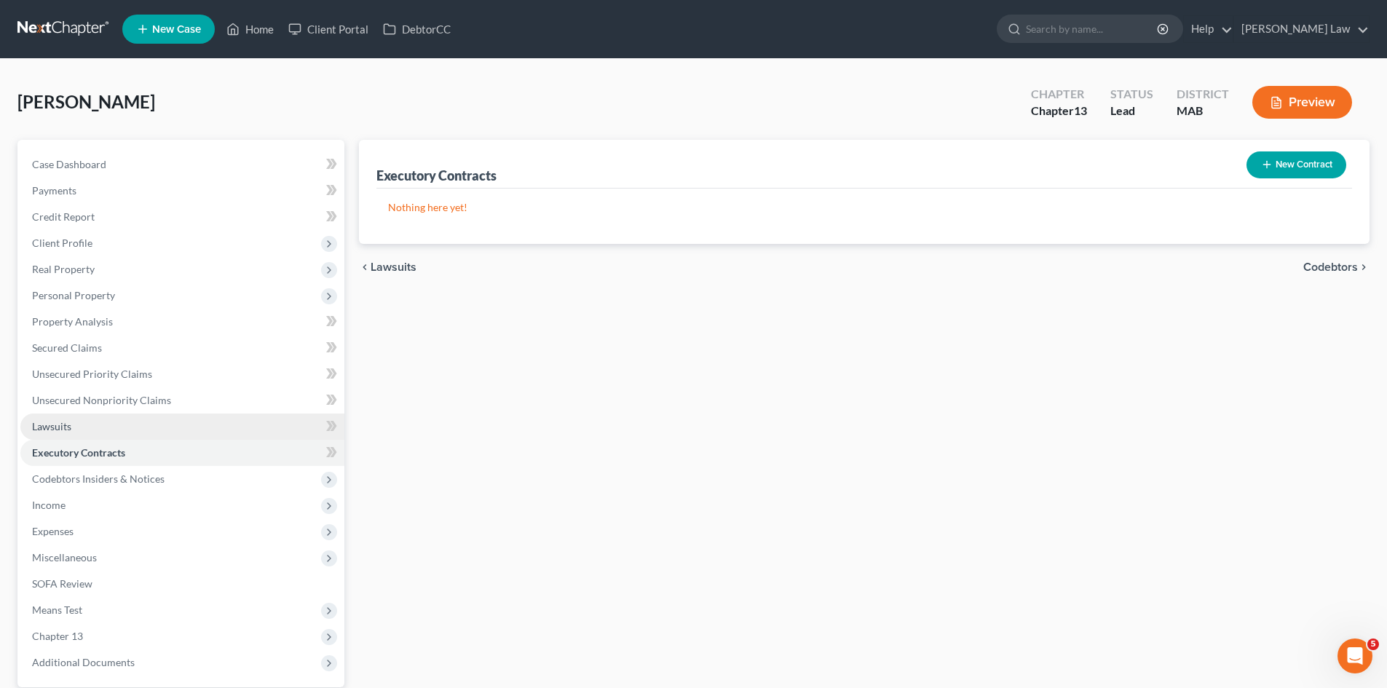
click at [54, 424] on span "Lawsuits" at bounding box center [51, 426] width 39 height 12
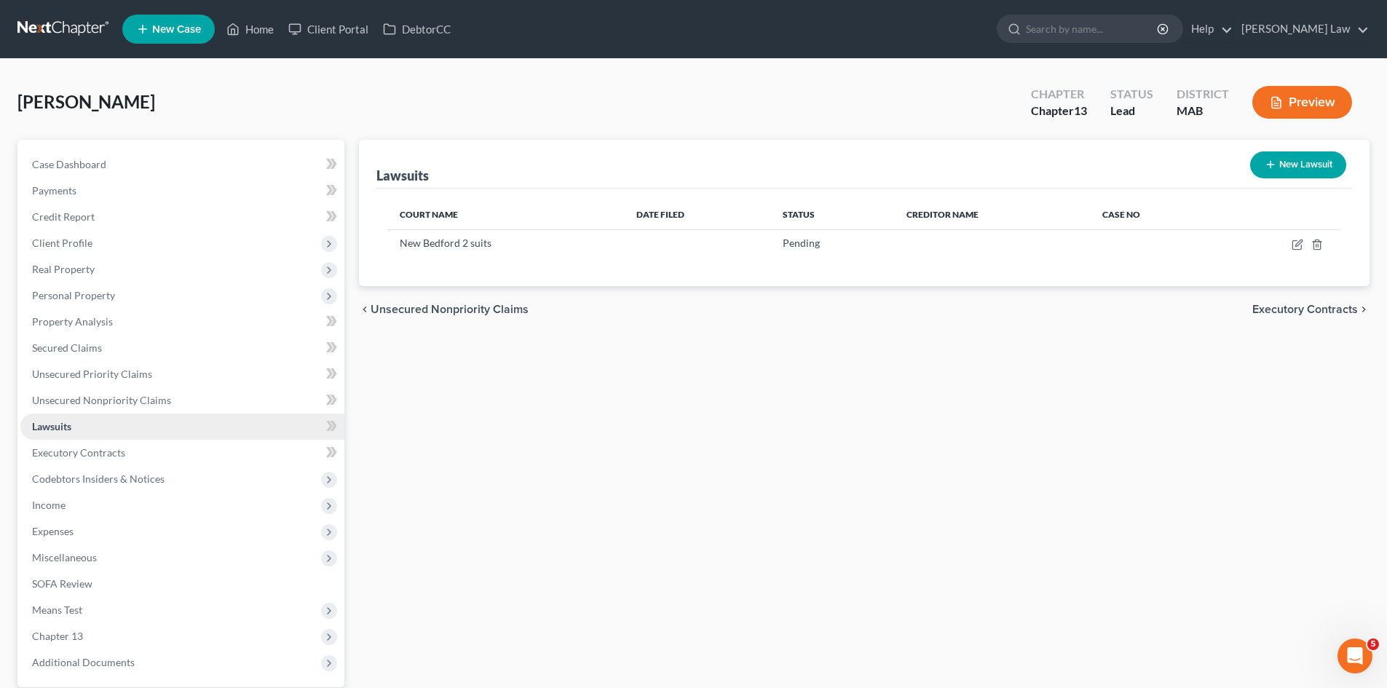
click at [54, 424] on span "Lawsuits" at bounding box center [51, 426] width 39 height 12
click at [66, 24] on link at bounding box center [63, 29] width 93 height 26
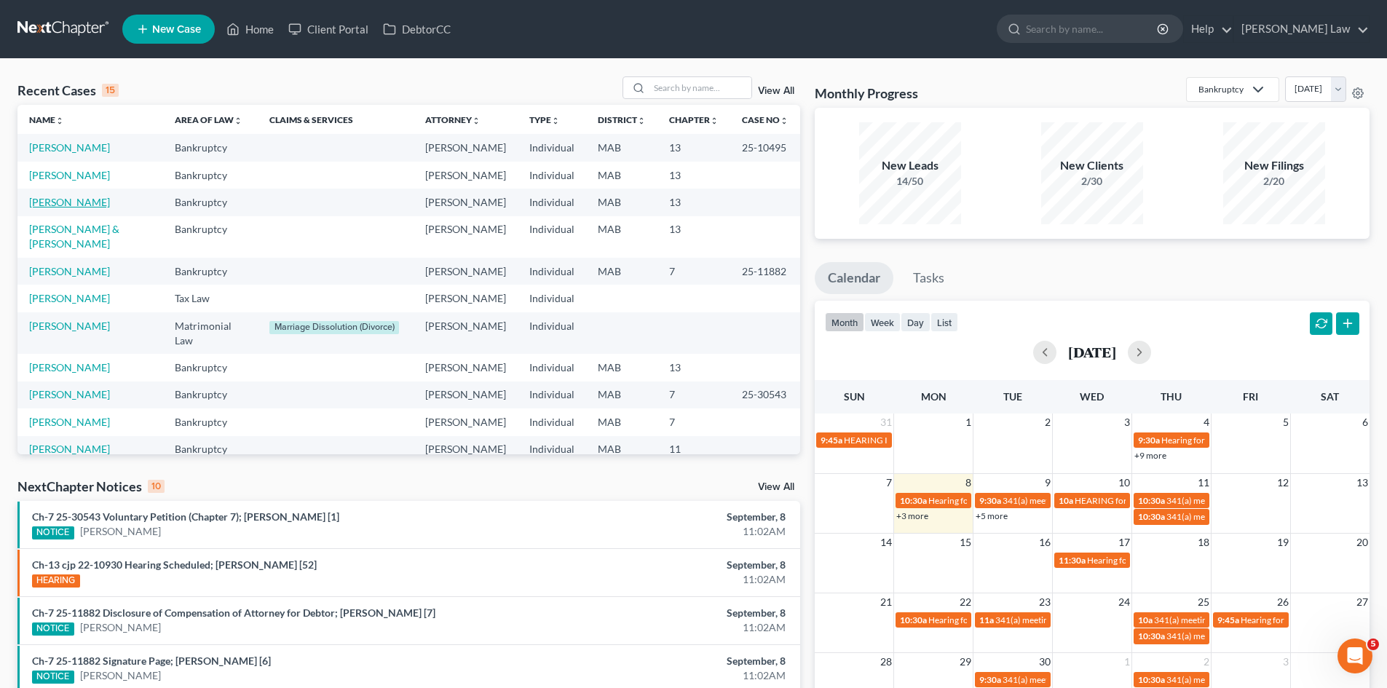
click at [60, 208] on link "[PERSON_NAME]" at bounding box center [69, 202] width 81 height 12
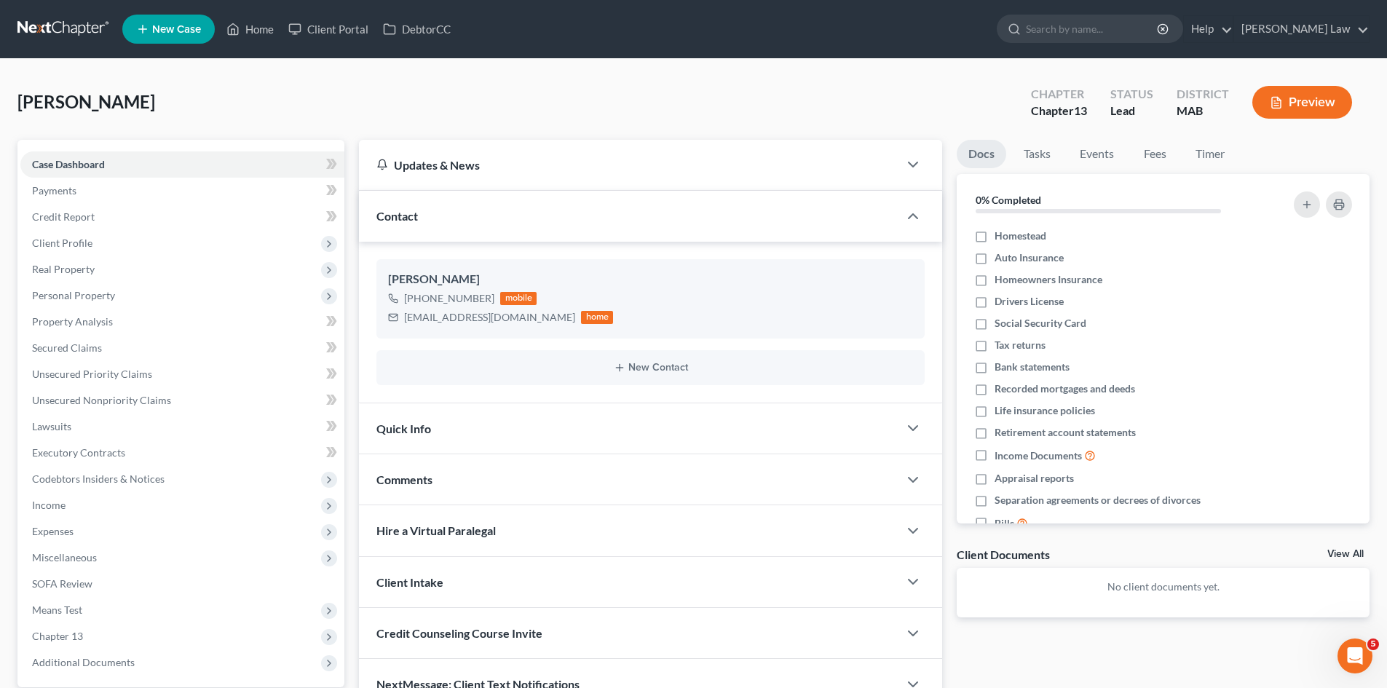
scroll to position [122, 0]
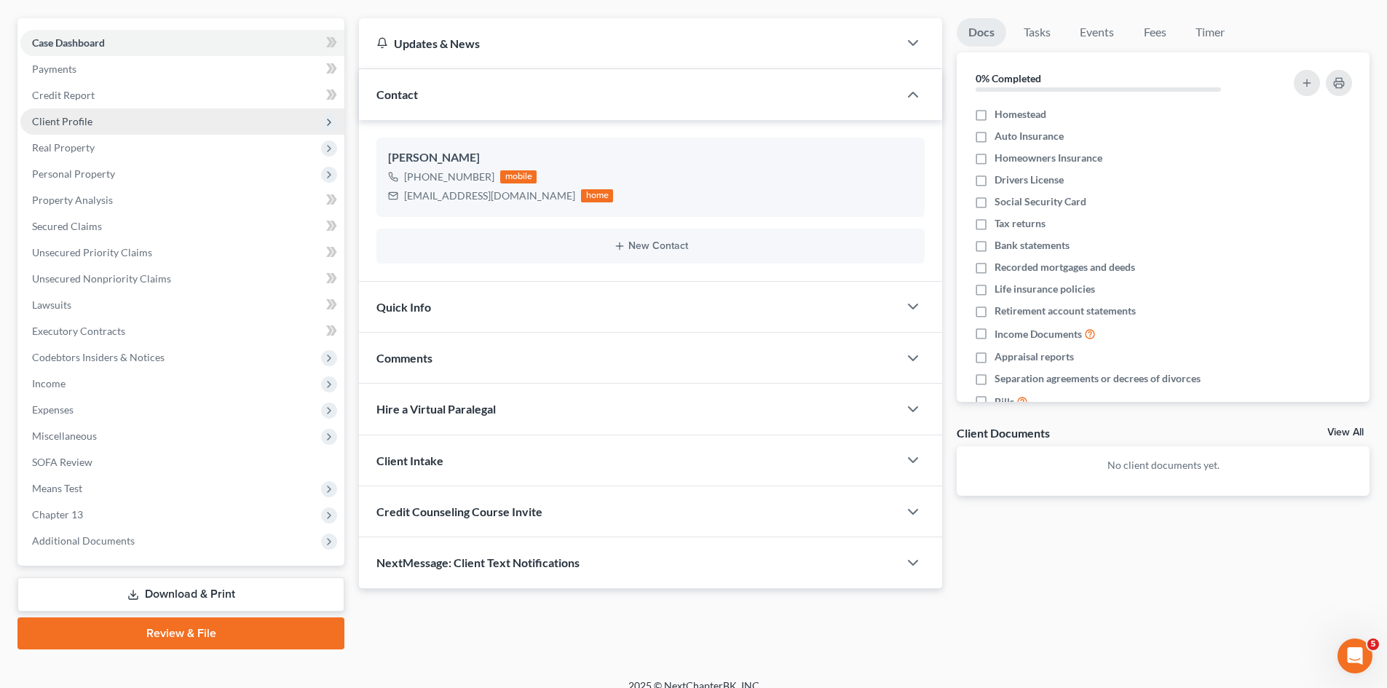
click at [71, 119] on span "Client Profile" at bounding box center [62, 121] width 60 height 12
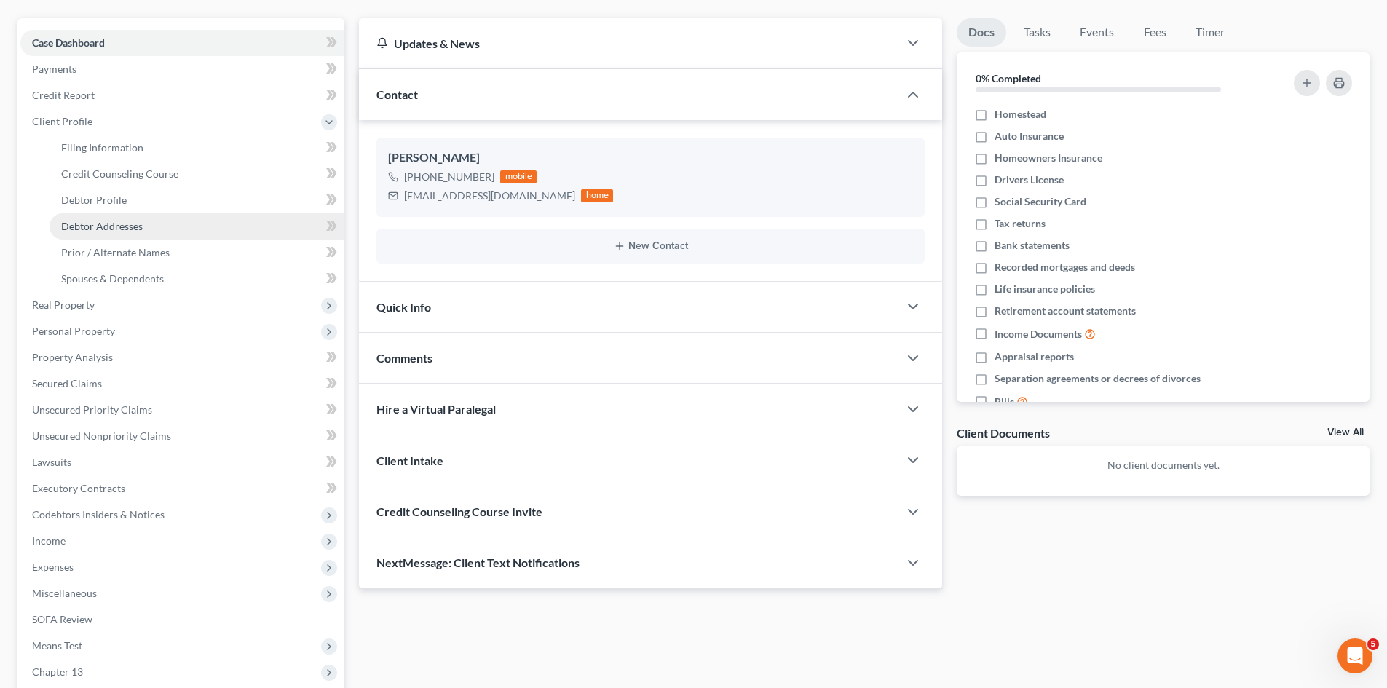
click at [117, 231] on span "Debtor Addresses" at bounding box center [102, 226] width 82 height 12
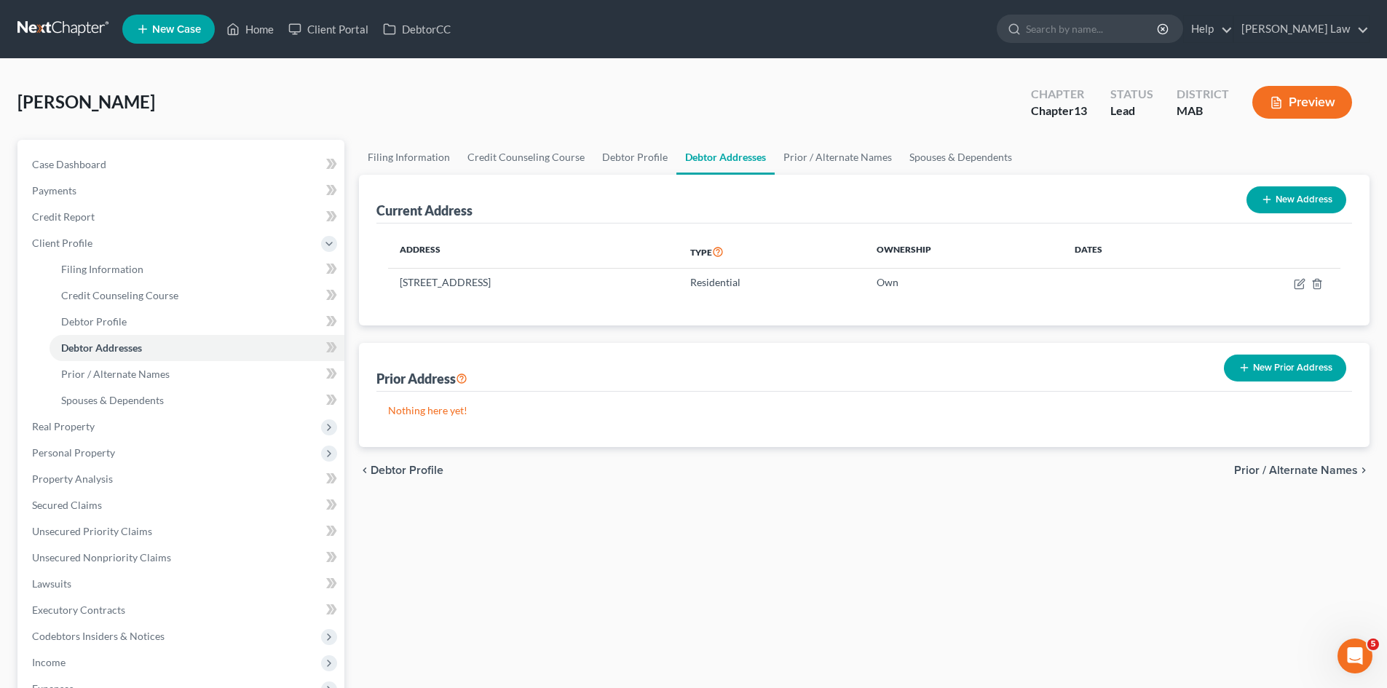
click at [87, 106] on span "[PERSON_NAME]" at bounding box center [86, 101] width 138 height 21
copy span "Joao"
click at [63, 116] on div "DePina, Joao Upgraded Chapter Chapter 13 Status Lead District MAB Preview" at bounding box center [693, 107] width 1352 height 63
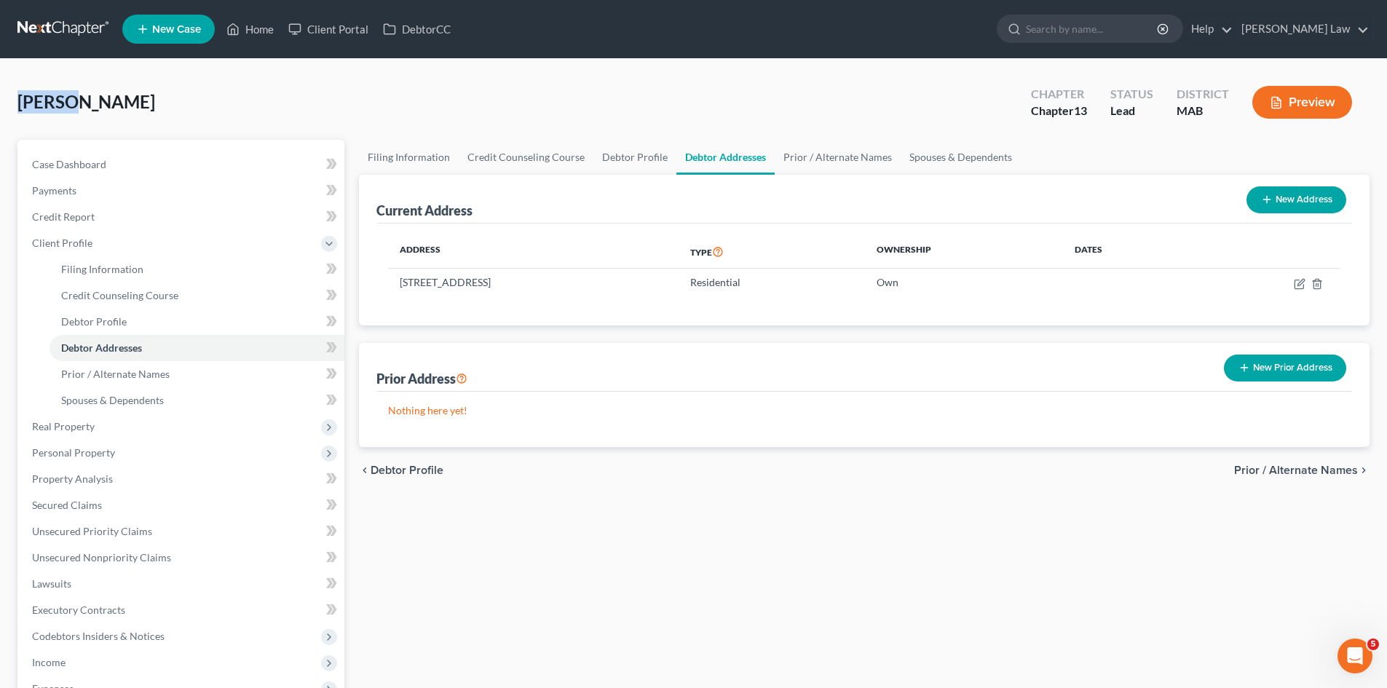
copy span "DePina"
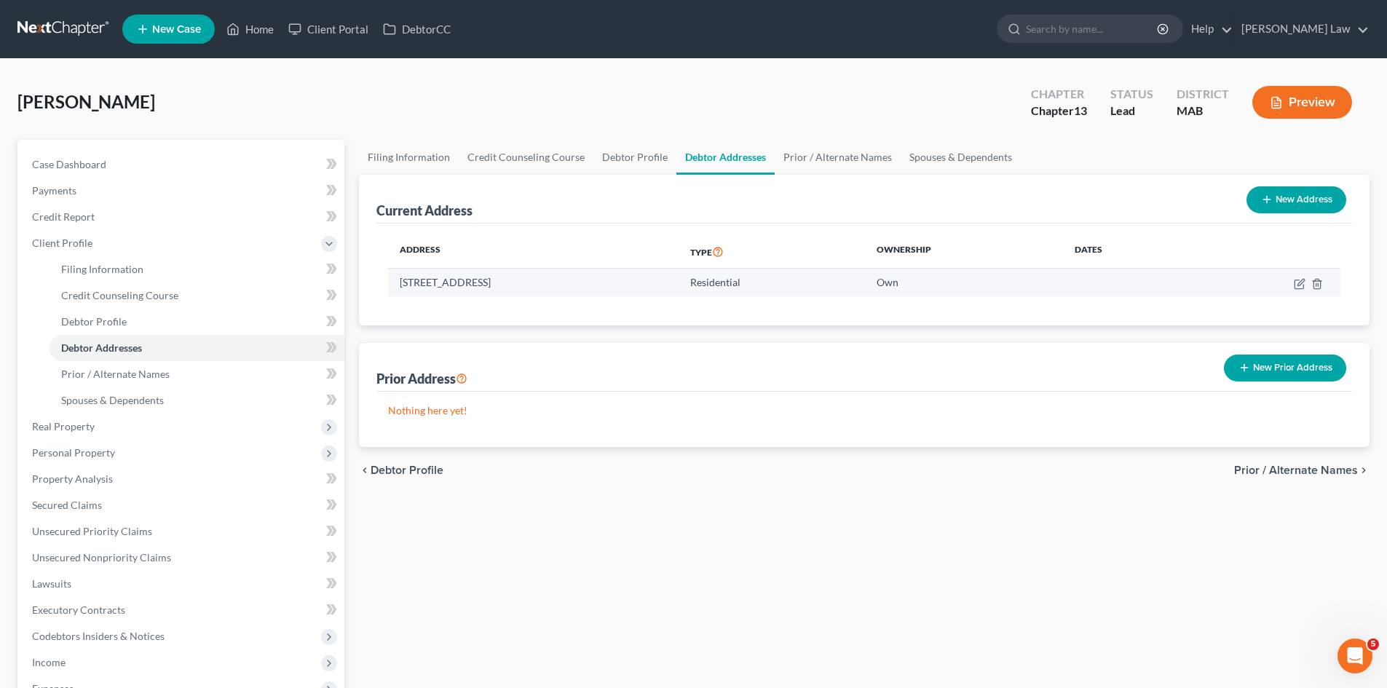
click at [574, 285] on td "74 Woodside Avenue, Brockton, MA 02301" at bounding box center [533, 283] width 291 height 28
drag, startPoint x: 714, startPoint y: 71, endPoint x: 263, endPoint y: 81, distance: 451.6
click at [714, 71] on div "DePina, Joao Upgraded Chapter Chapter 13 Status Lead District MAB Preview Petit…" at bounding box center [693, 508] width 1387 height 899
click at [39, 26] on link at bounding box center [63, 29] width 93 height 26
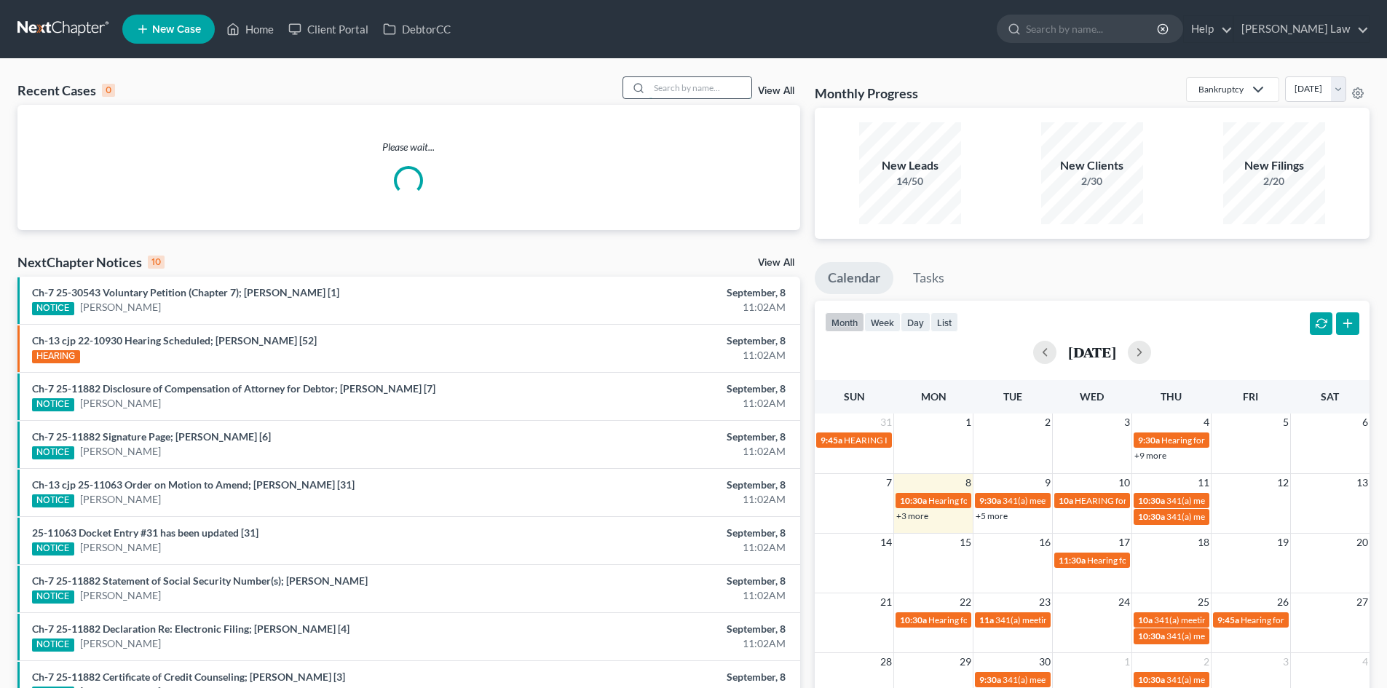
click at [733, 92] on input "search" at bounding box center [701, 87] width 102 height 21
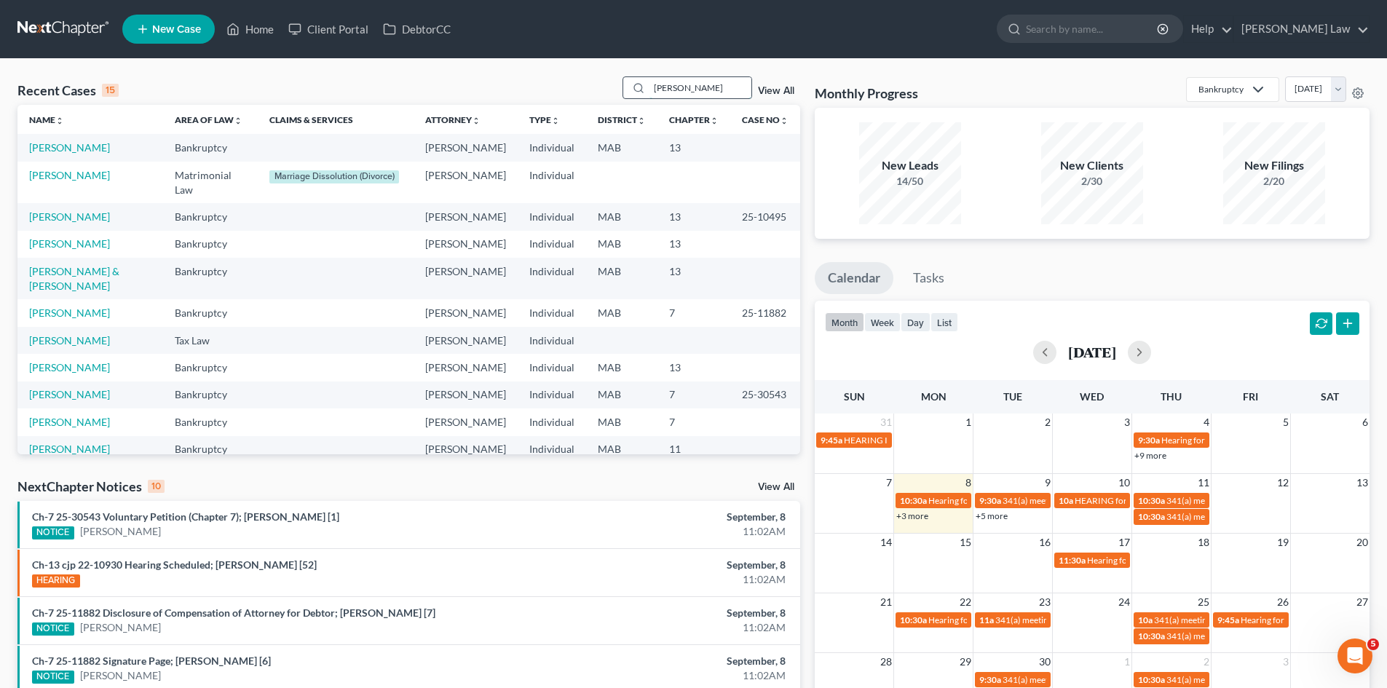
type input "[PERSON_NAME]"
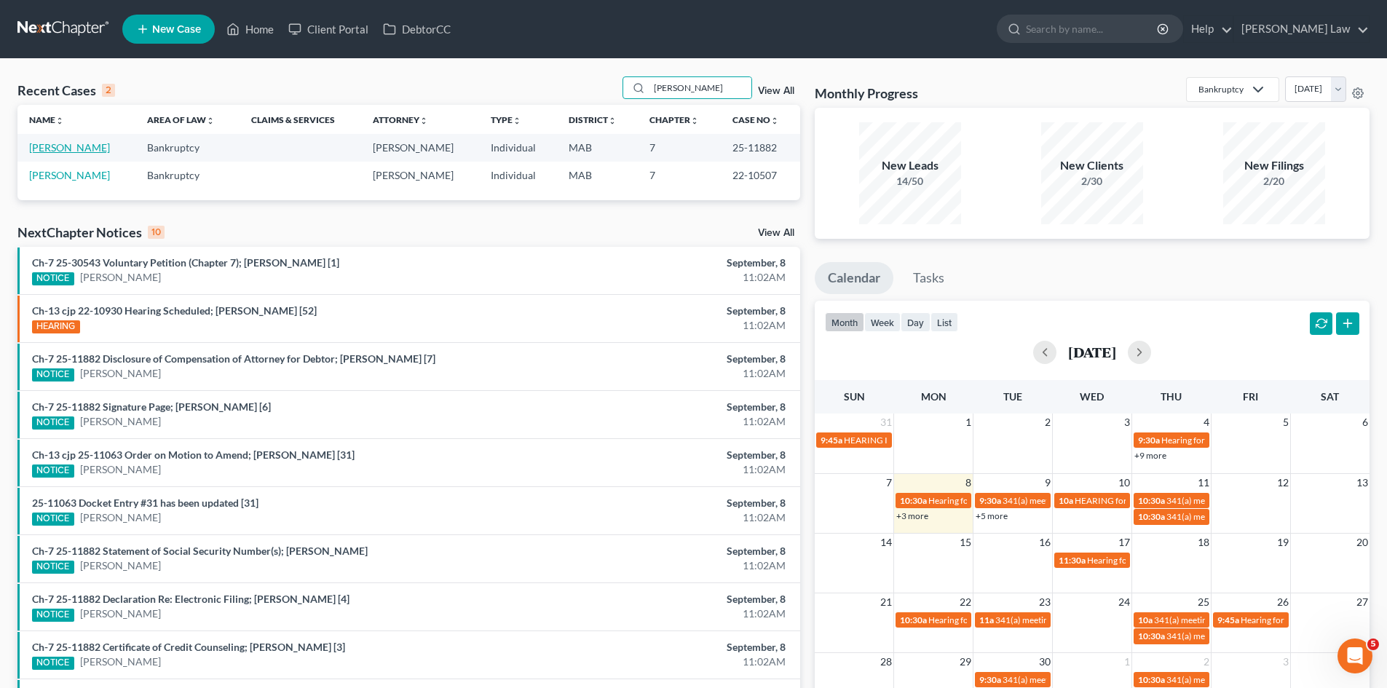
click at [63, 144] on link "[PERSON_NAME]" at bounding box center [69, 147] width 81 height 12
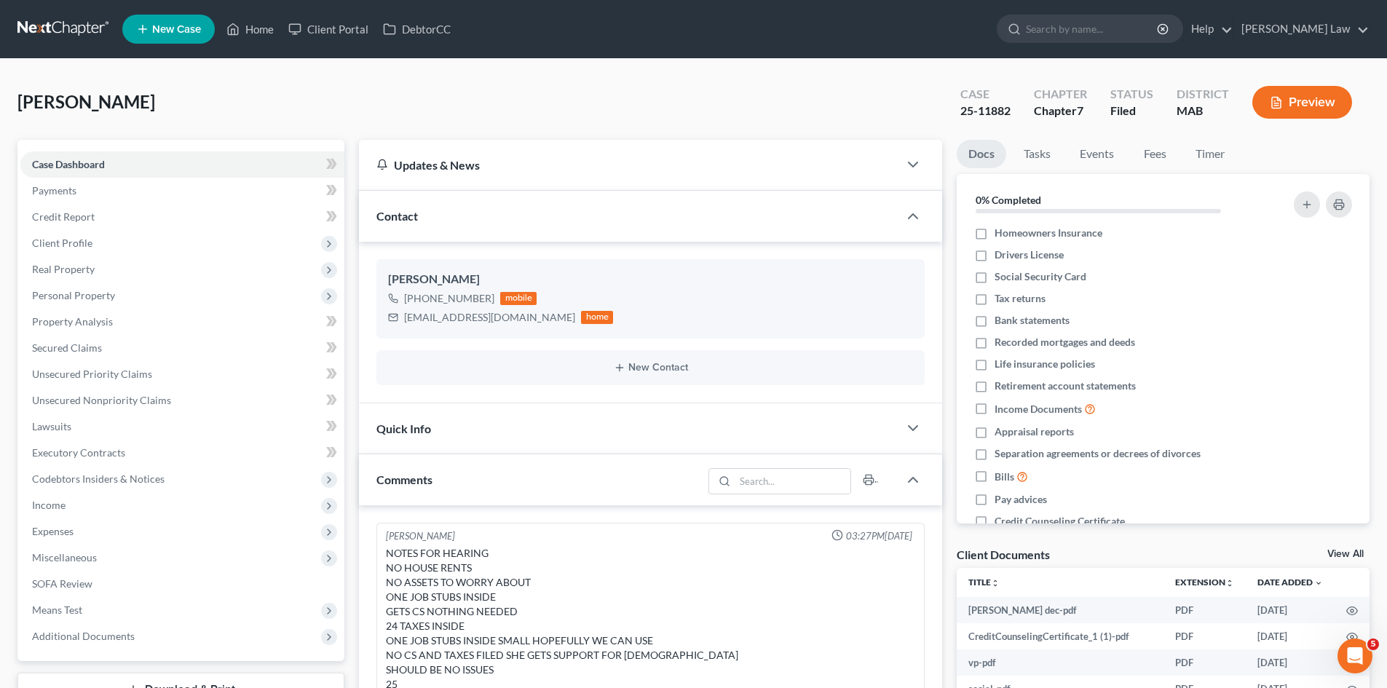
scroll to position [79, 0]
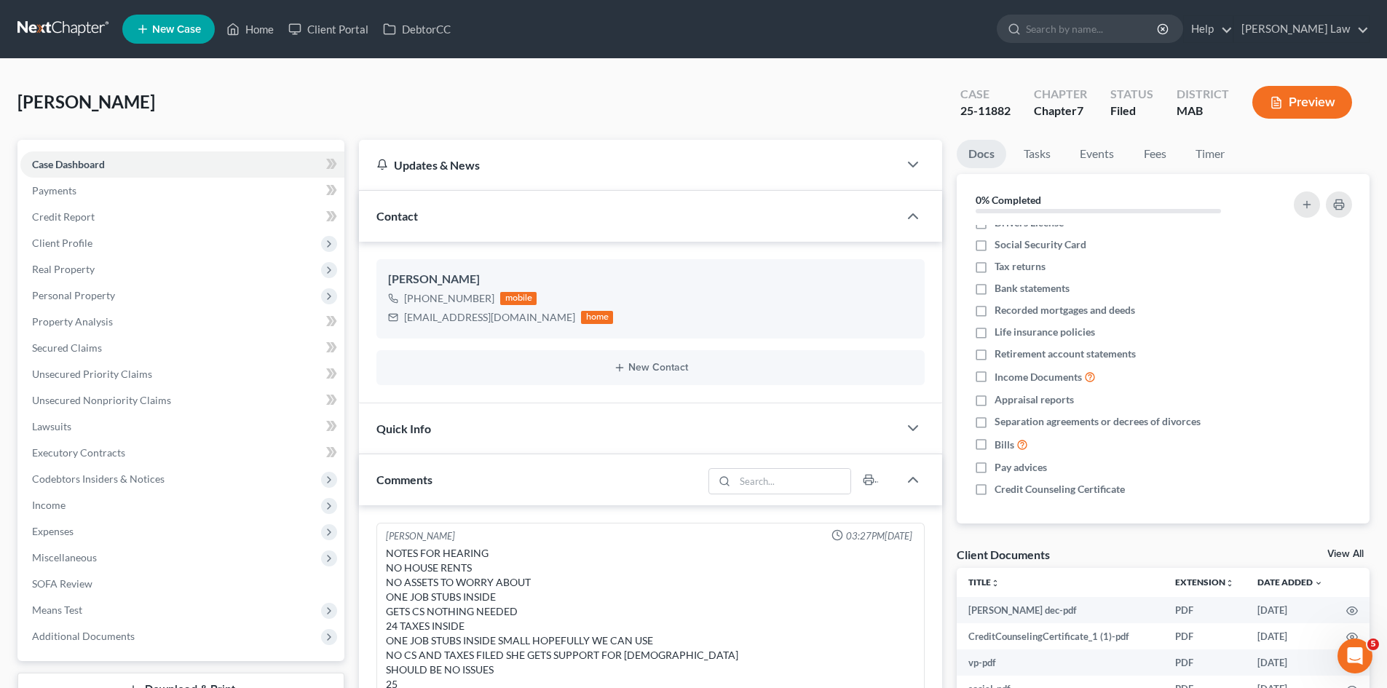
click at [1341, 554] on link "View All" at bounding box center [1346, 554] width 36 height 10
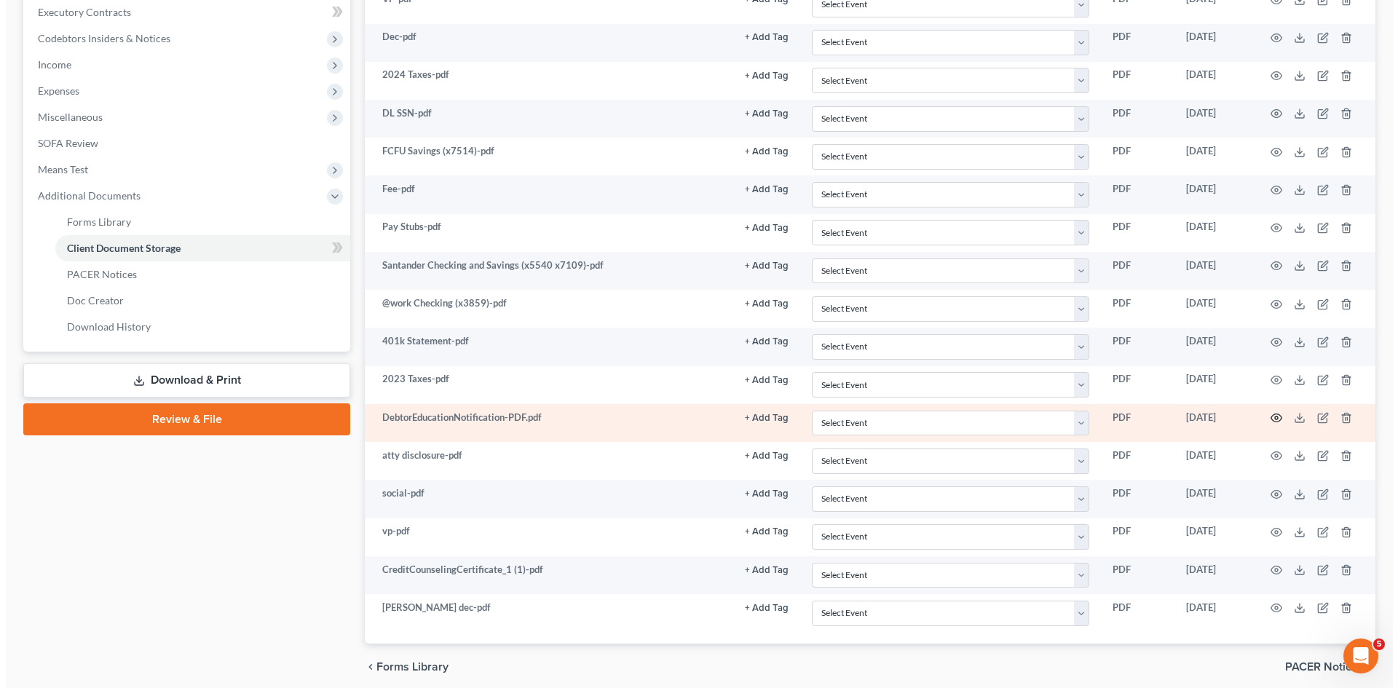
scroll to position [498, 0]
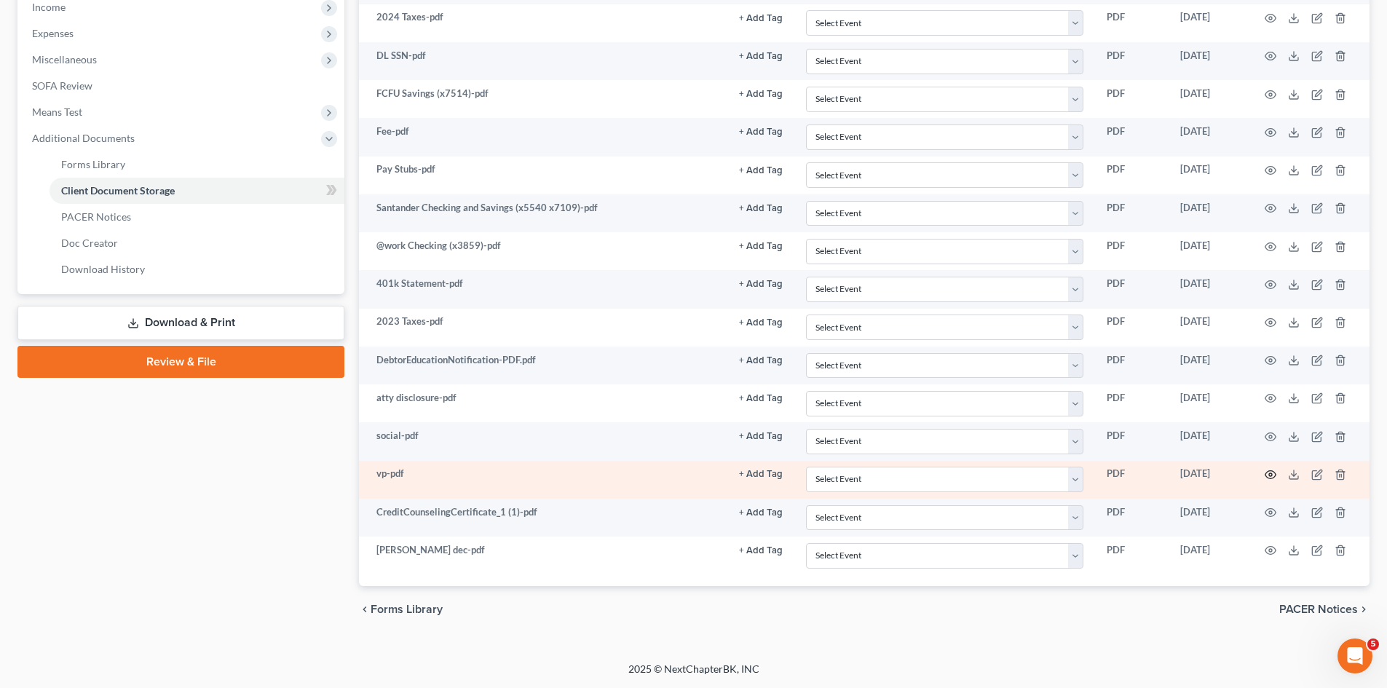
click at [1275, 478] on icon "button" at bounding box center [1271, 475] width 12 height 12
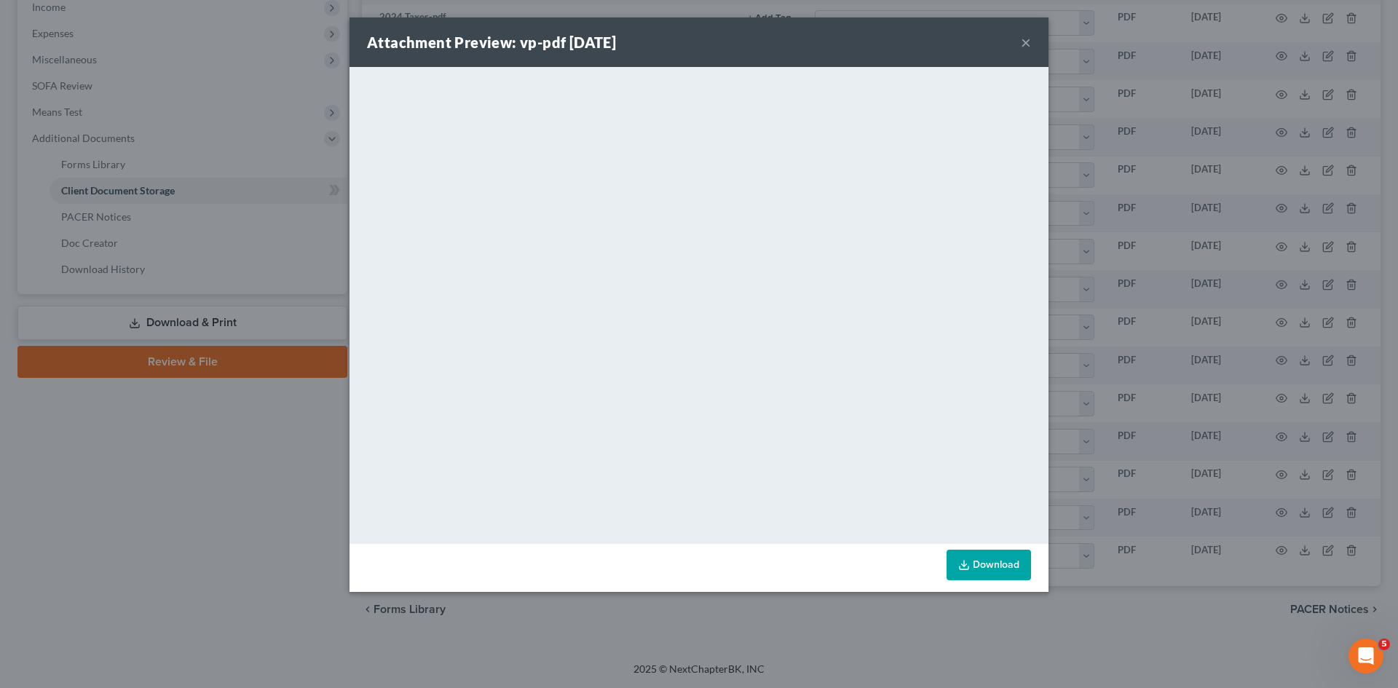
click at [1159, 356] on div "Attachment Preview: vp-pdf [DATE] × <object ng-attr-data='[URL][DOMAIN_NAME]' t…" at bounding box center [699, 344] width 1398 height 688
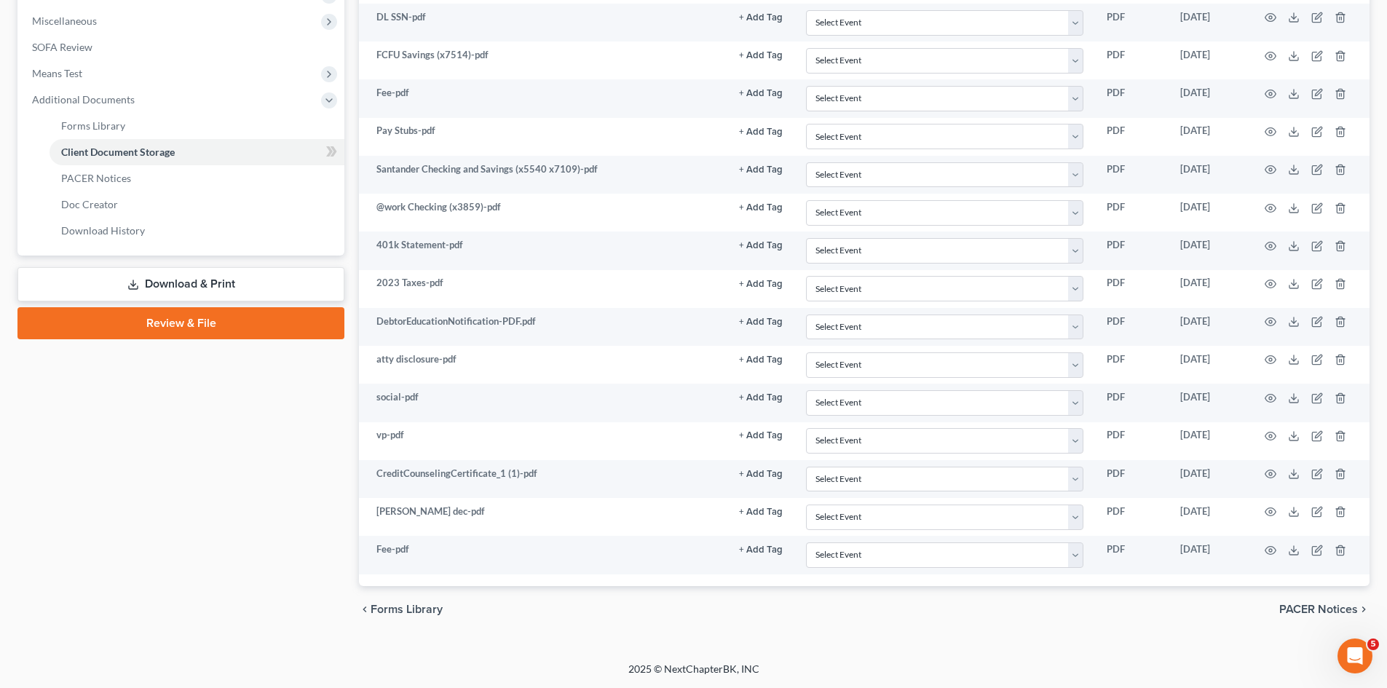
scroll to position [0, 0]
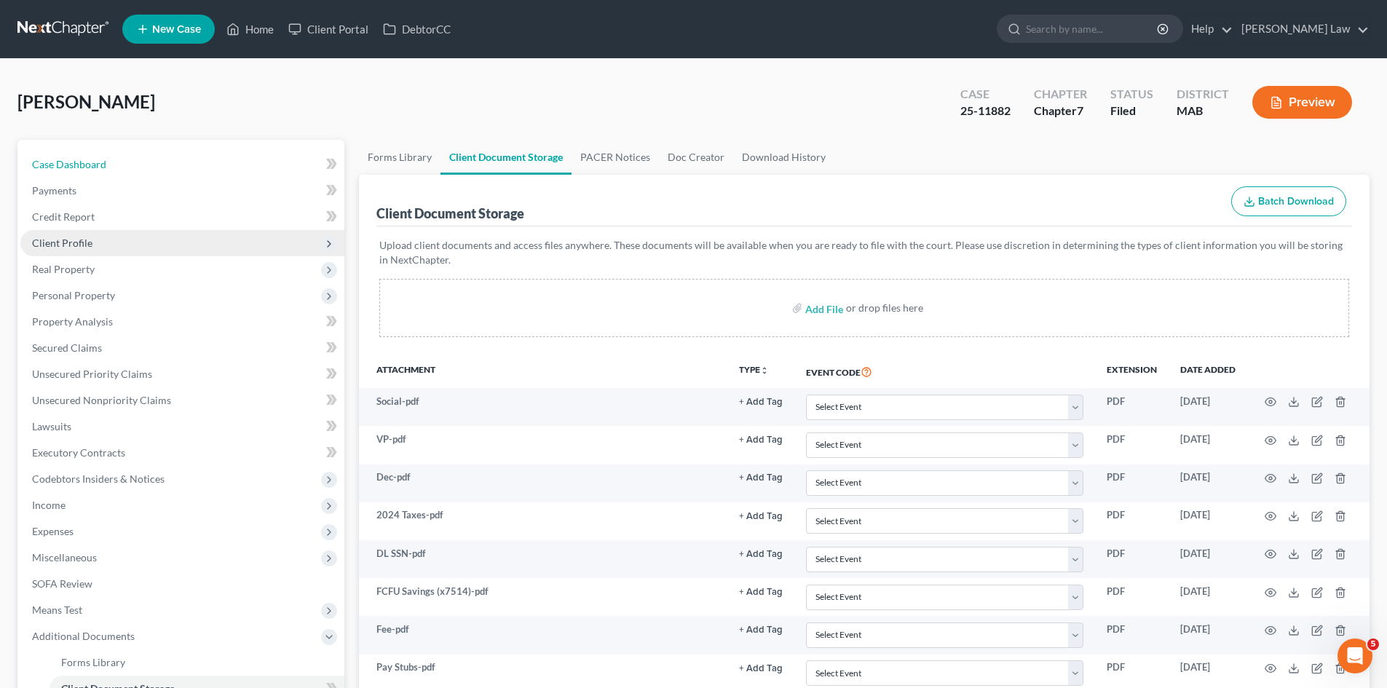
drag, startPoint x: 107, startPoint y: 154, endPoint x: 69, endPoint y: 243, distance: 97.2
click at [107, 154] on link "Case Dashboard" at bounding box center [182, 164] width 324 height 26
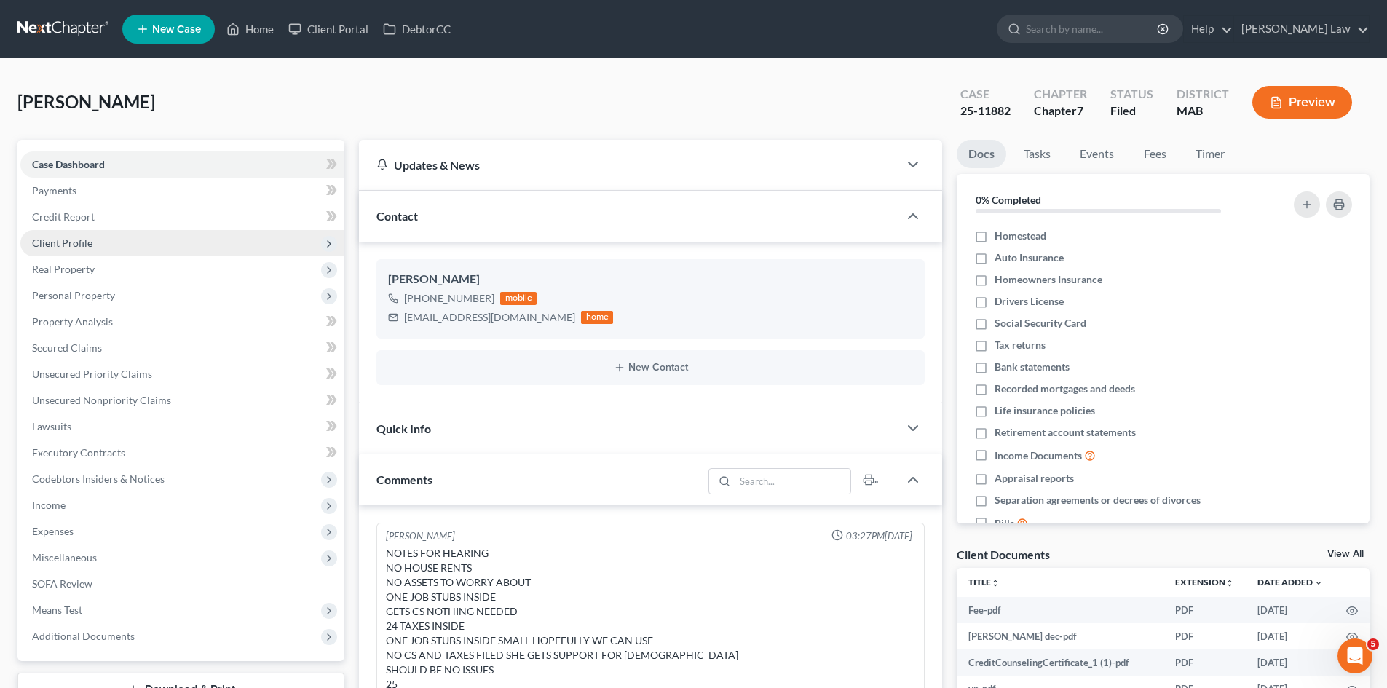
click at [69, 243] on span "Client Profile" at bounding box center [62, 243] width 60 height 12
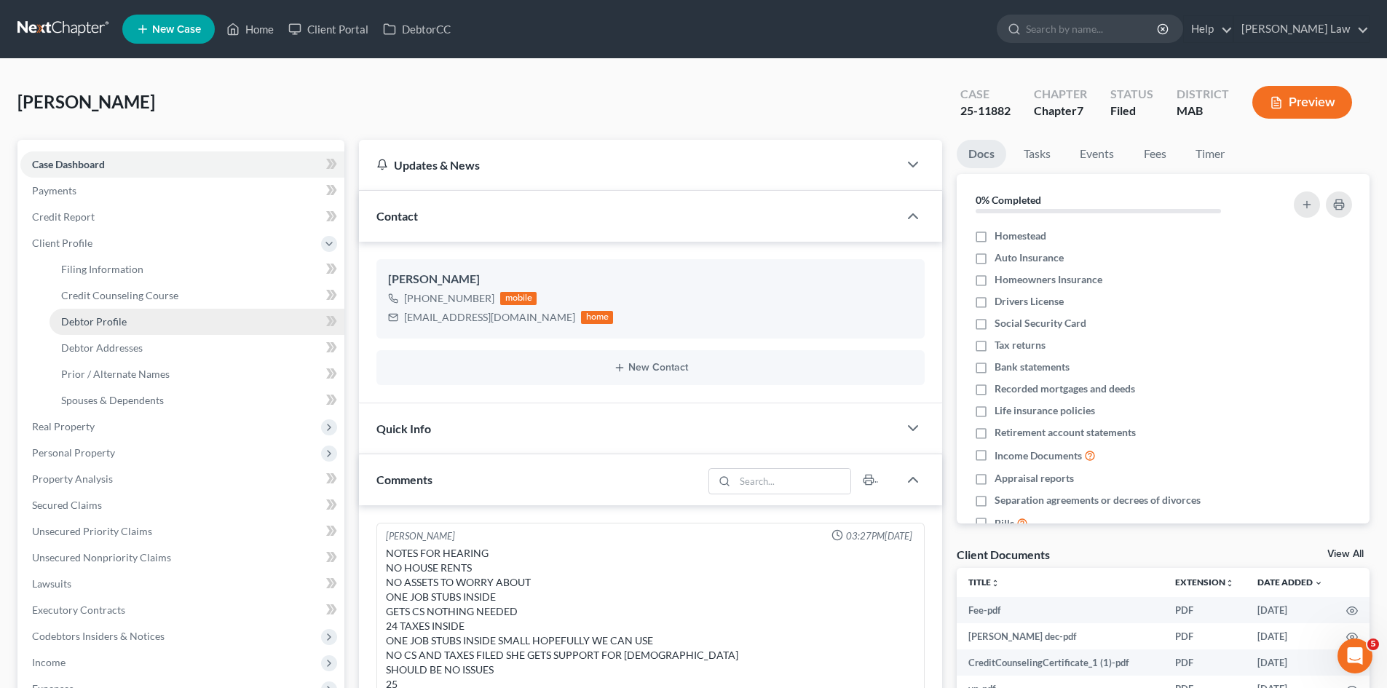
click at [79, 320] on span "Debtor Profile" at bounding box center [94, 321] width 66 height 12
select select "3"
select select "1"
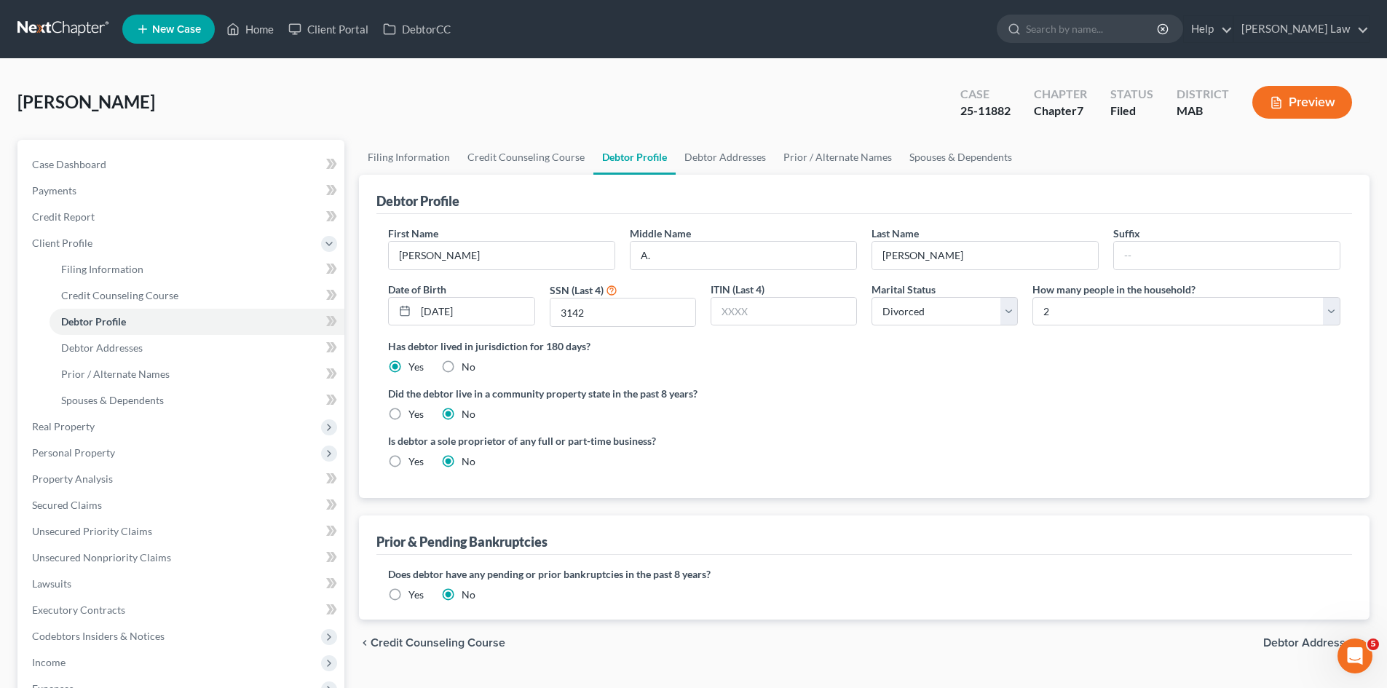
click at [662, 86] on div "Arruda, Sherri Upgraded Case 25-11882 Chapter Chapter 7 Status Filed District M…" at bounding box center [693, 107] width 1352 height 63
click at [26, 33] on link at bounding box center [63, 29] width 93 height 26
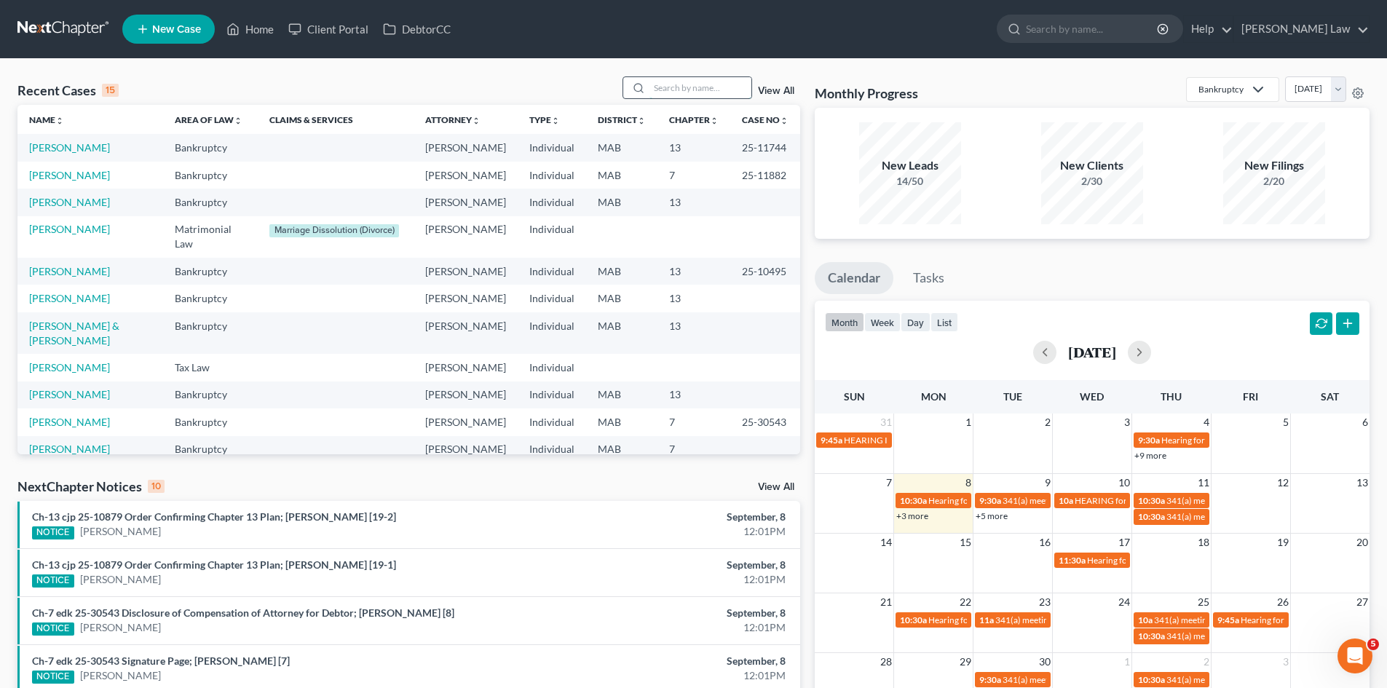
click at [684, 87] on input "search" at bounding box center [701, 87] width 102 height 21
type input "seyb"
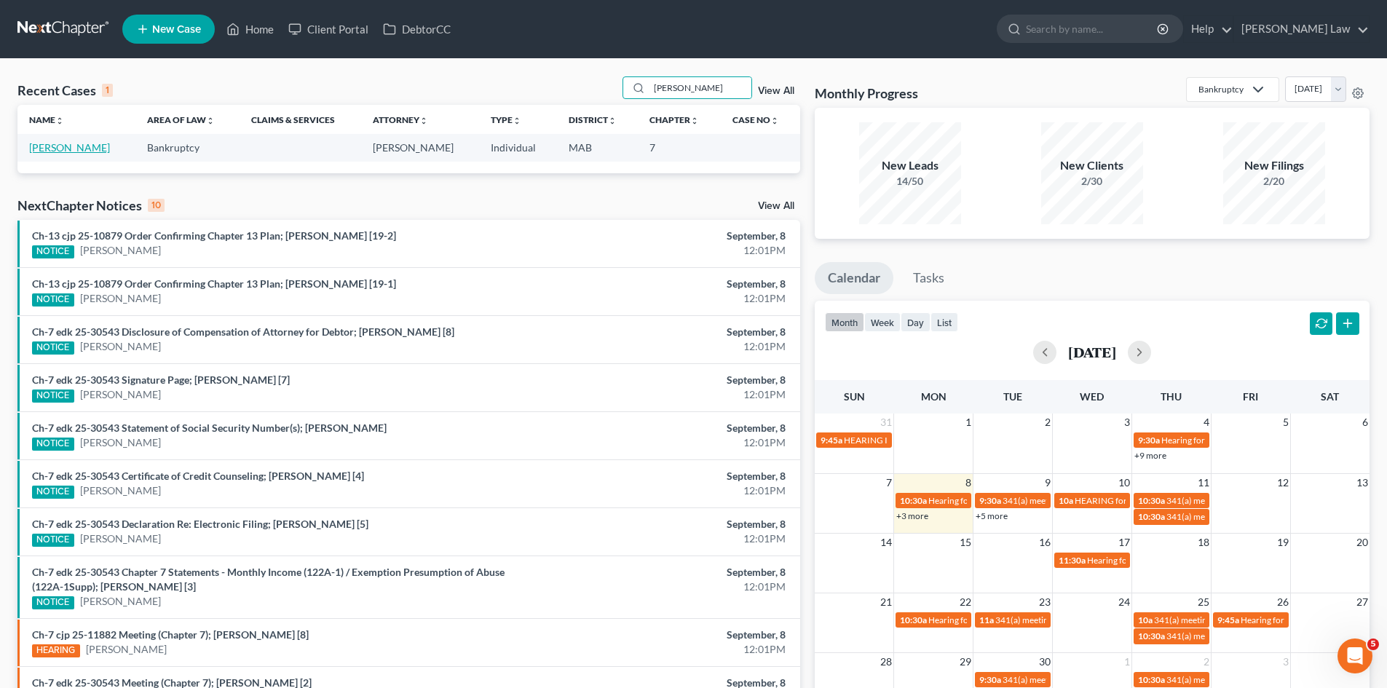
click at [88, 150] on link "[PERSON_NAME]" at bounding box center [69, 147] width 81 height 12
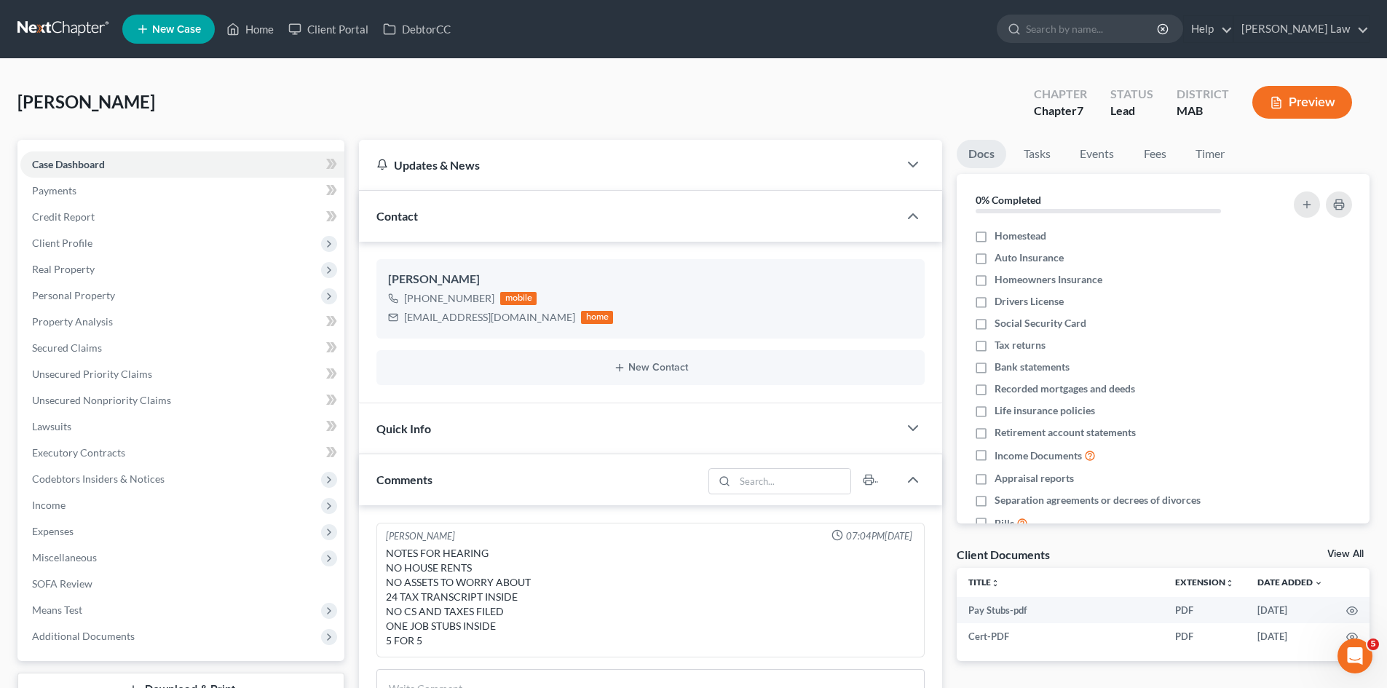
click at [1336, 555] on link "View All" at bounding box center [1346, 554] width 36 height 10
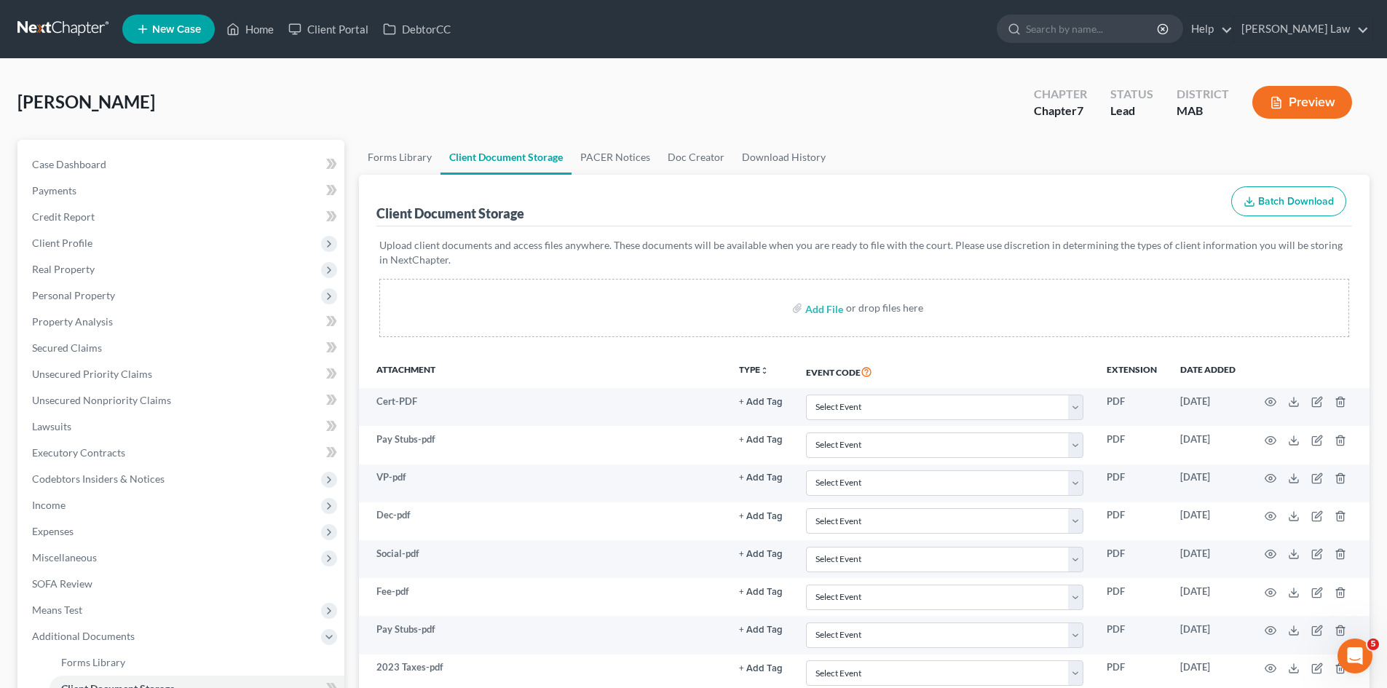
drag, startPoint x: 78, startPoint y: 36, endPoint x: 157, endPoint y: 63, distance: 83.6
click at [78, 36] on link at bounding box center [63, 29] width 93 height 26
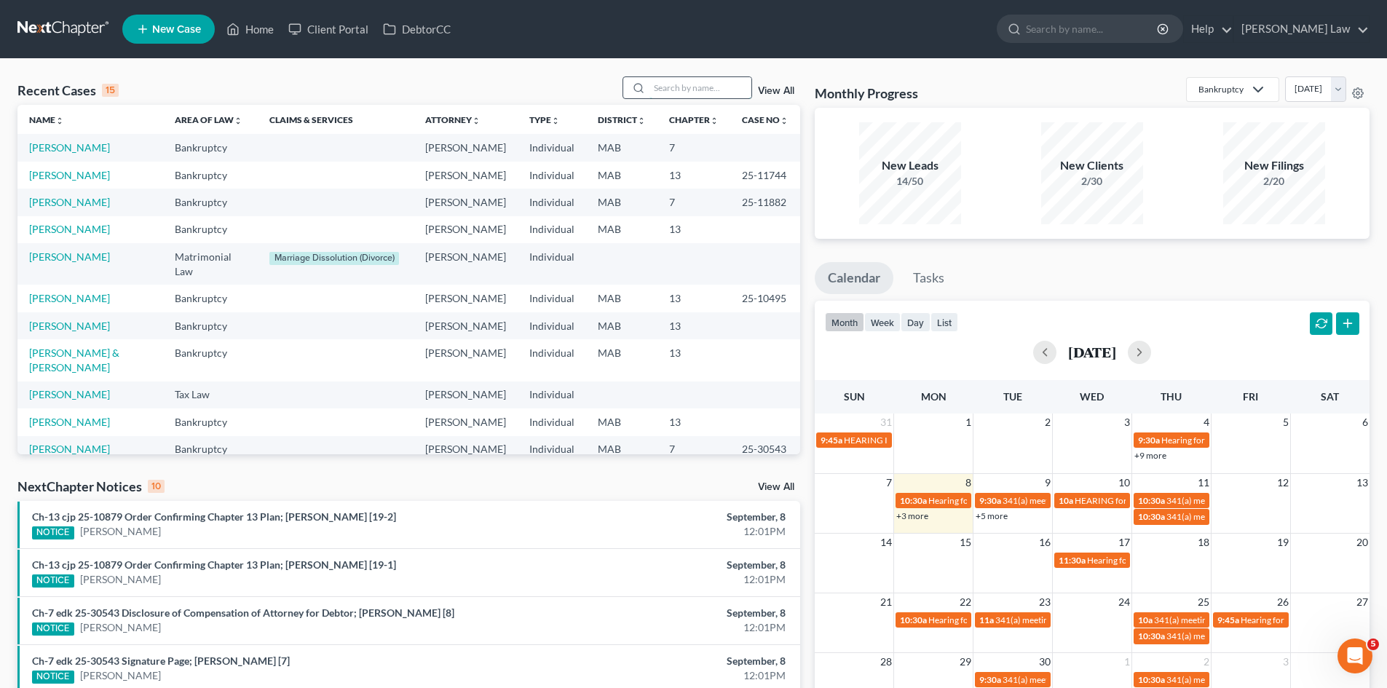
click at [660, 91] on input "search" at bounding box center [701, 87] width 102 height 21
type input "[PERSON_NAME]"
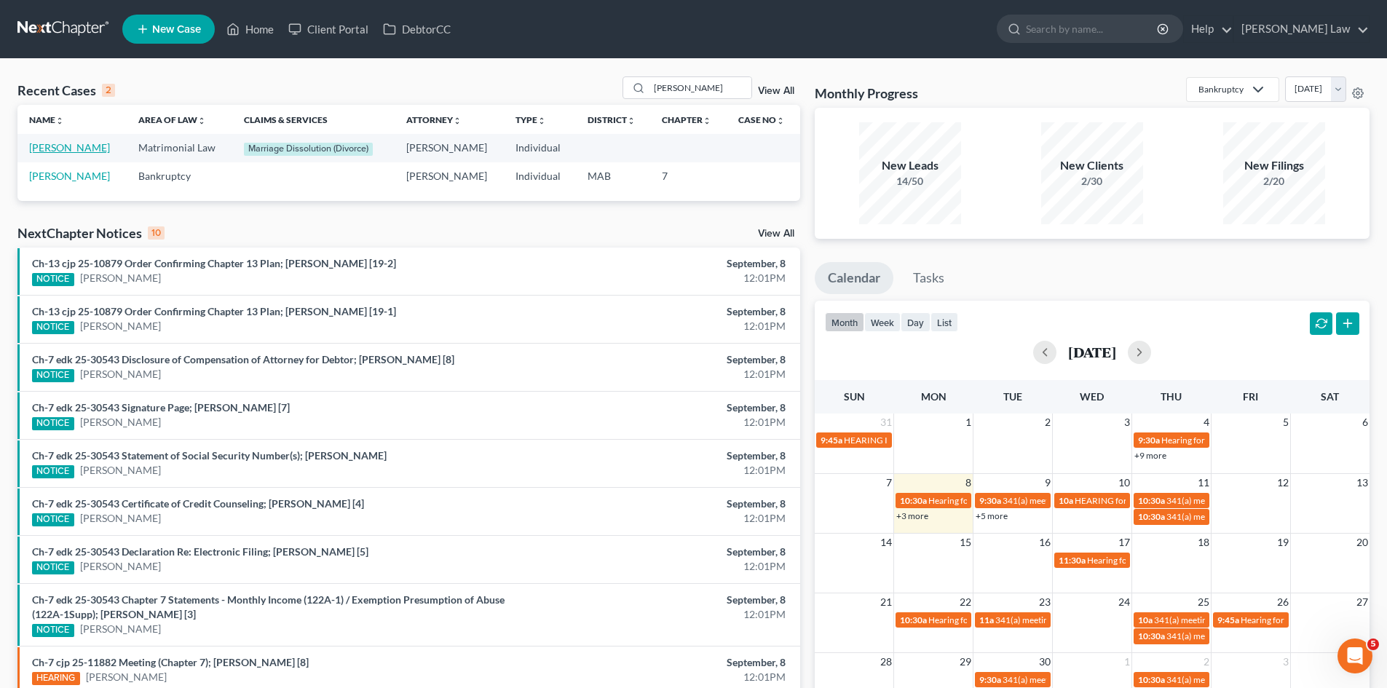
click at [74, 146] on link "[PERSON_NAME]" at bounding box center [69, 147] width 81 height 12
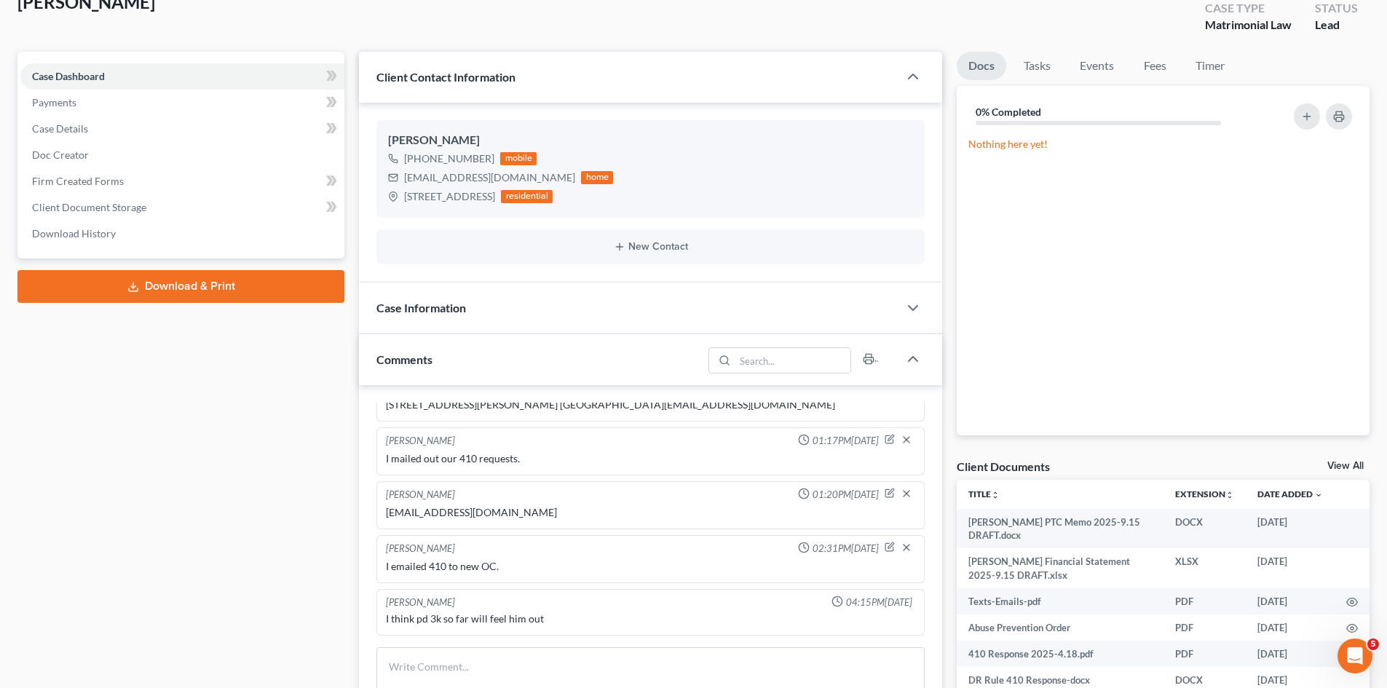
scroll to position [122, 0]
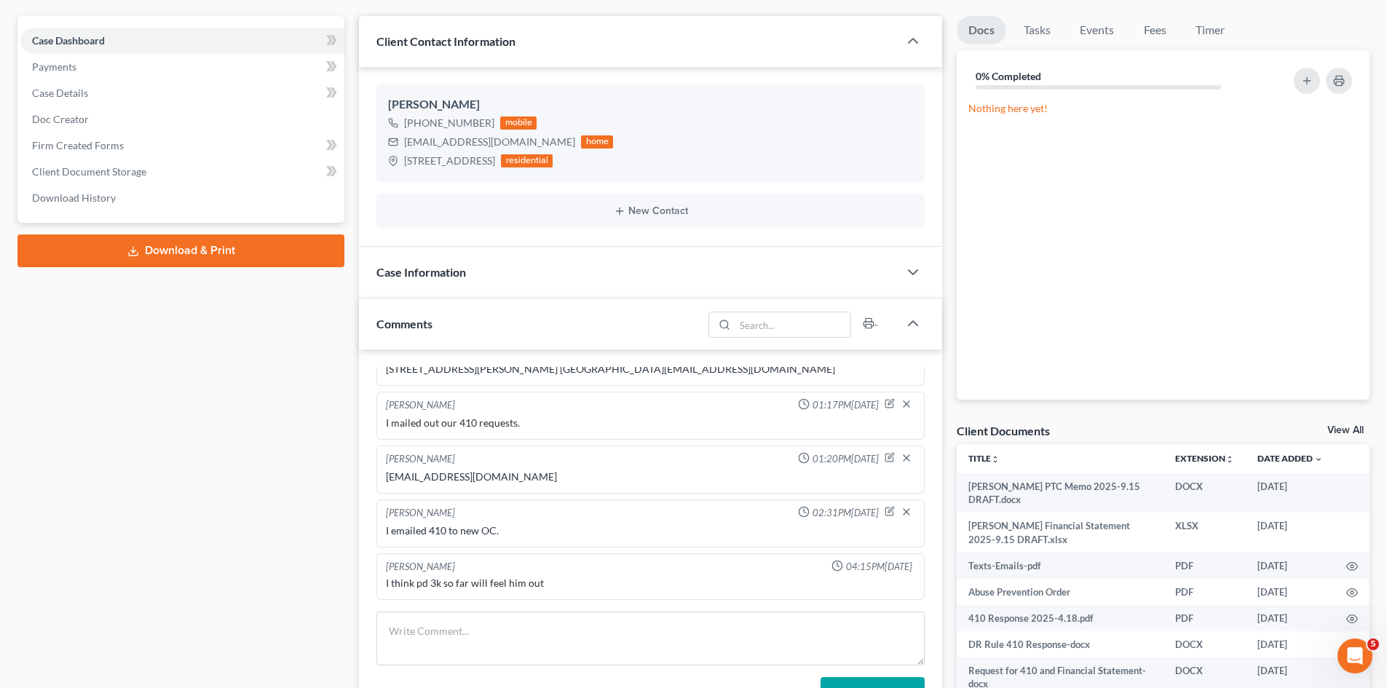
click at [1345, 433] on link "View All" at bounding box center [1346, 430] width 36 height 10
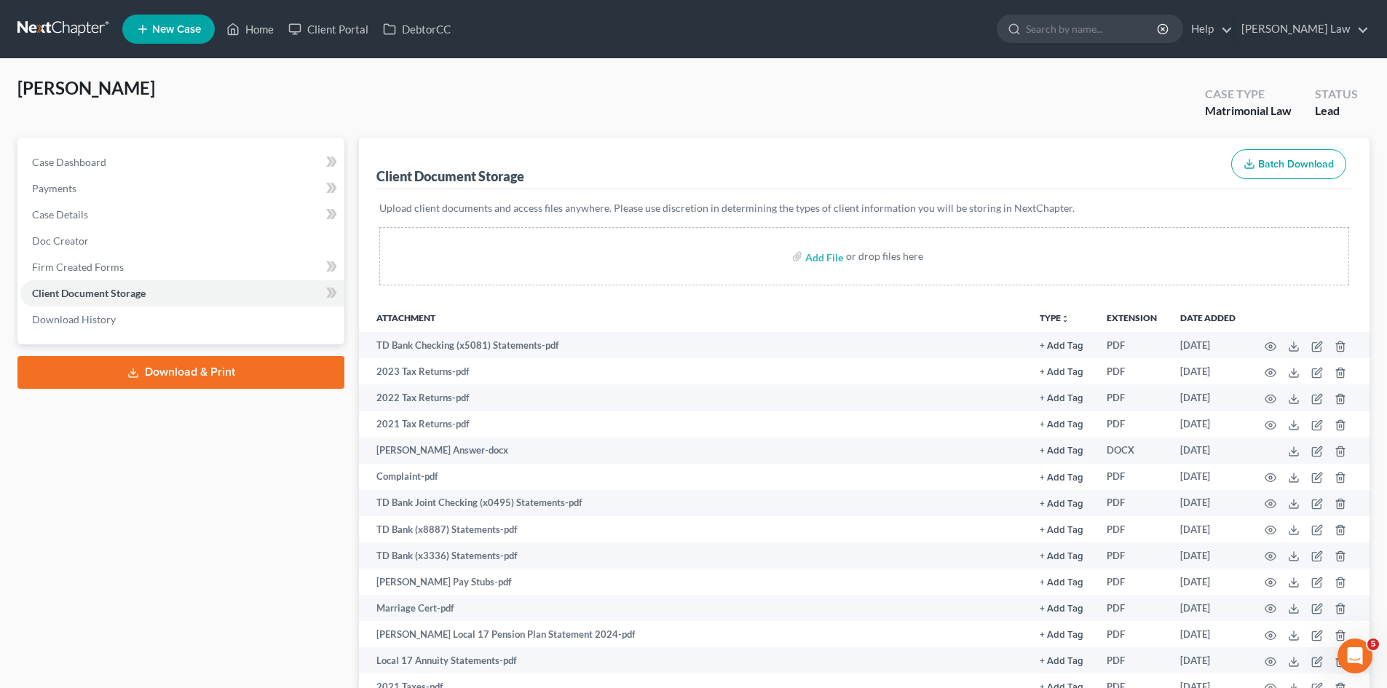
click at [588, 84] on div "[PERSON_NAME] Upgraded Case Type Matrimonial Law Status Lead" at bounding box center [693, 106] width 1352 height 61
click at [806, 250] on input "file" at bounding box center [822, 256] width 35 height 26
type input "C:\fakepath\Texts.pdf"
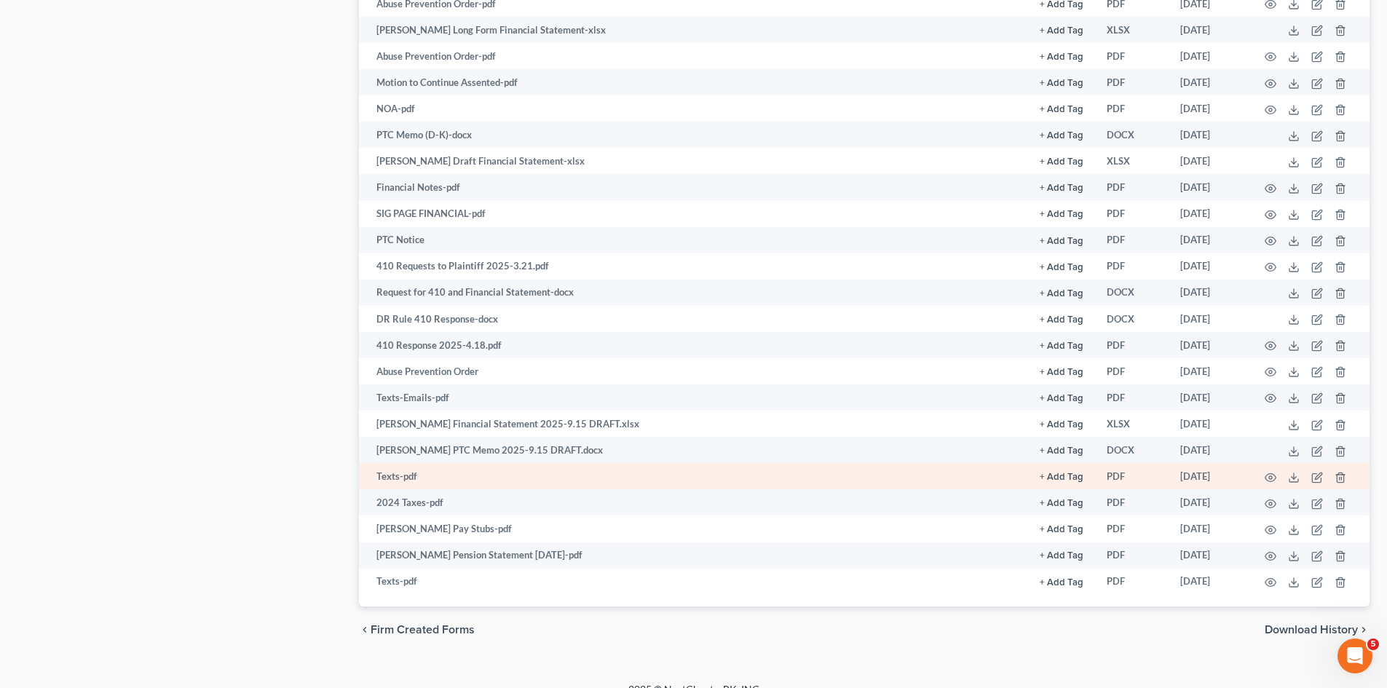
scroll to position [914, 0]
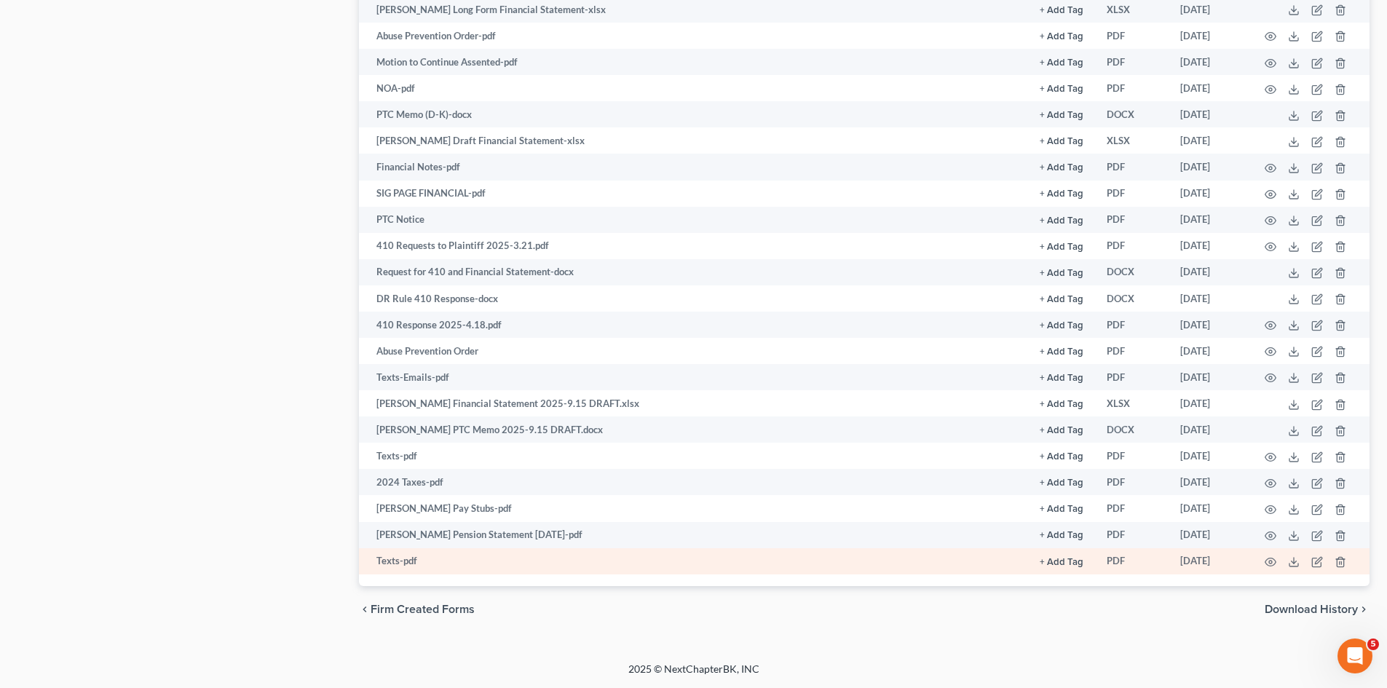
click at [1277, 559] on td at bounding box center [1308, 561] width 122 height 26
click at [1270, 559] on icon "button" at bounding box center [1271, 562] width 12 height 12
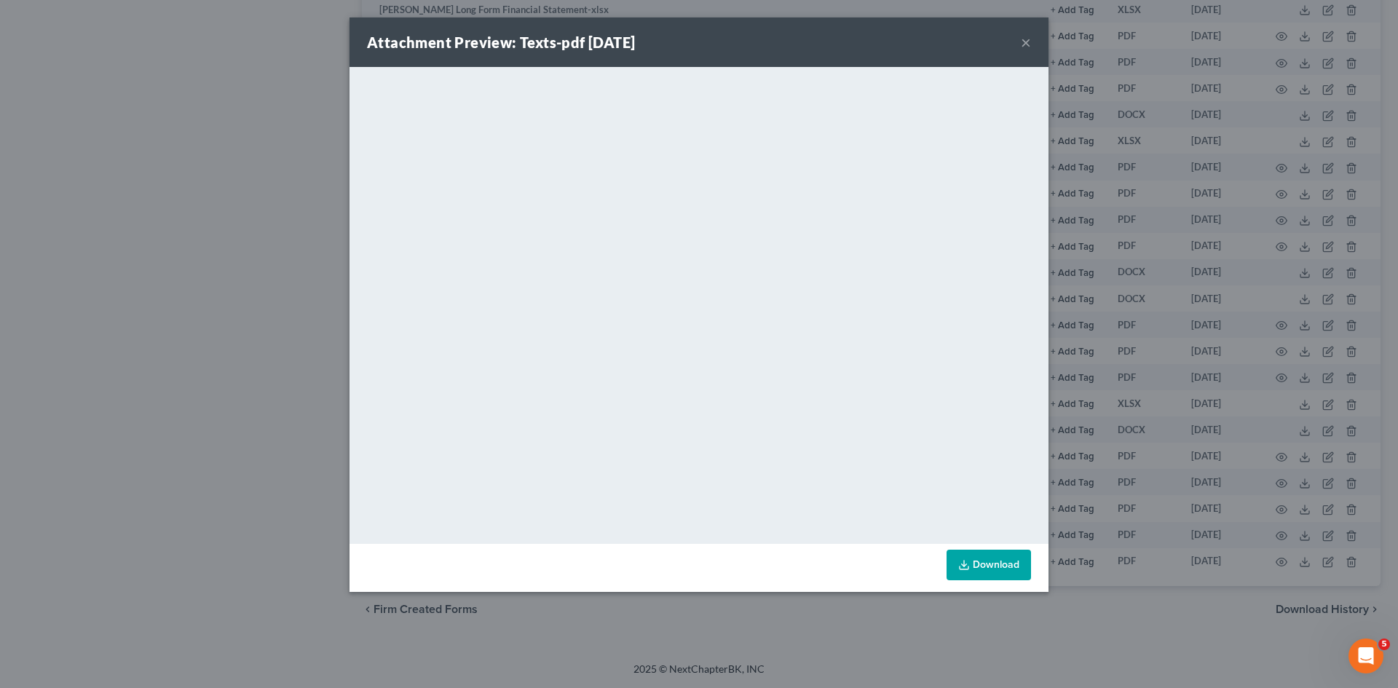
click at [1197, 323] on div "Attachment Preview: Texts-pdf [DATE] × <object ng-attr-data='[URL][DOMAIN_NAME]…" at bounding box center [699, 344] width 1398 height 688
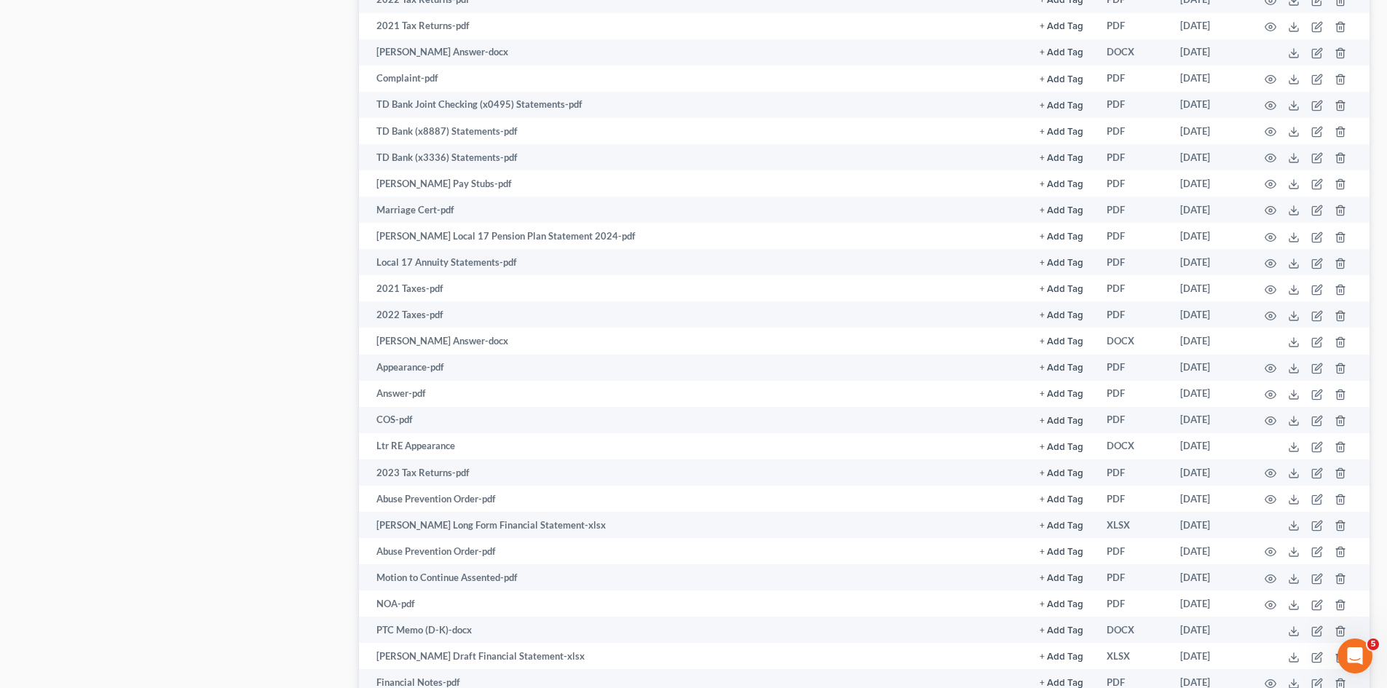
scroll to position [0, 0]
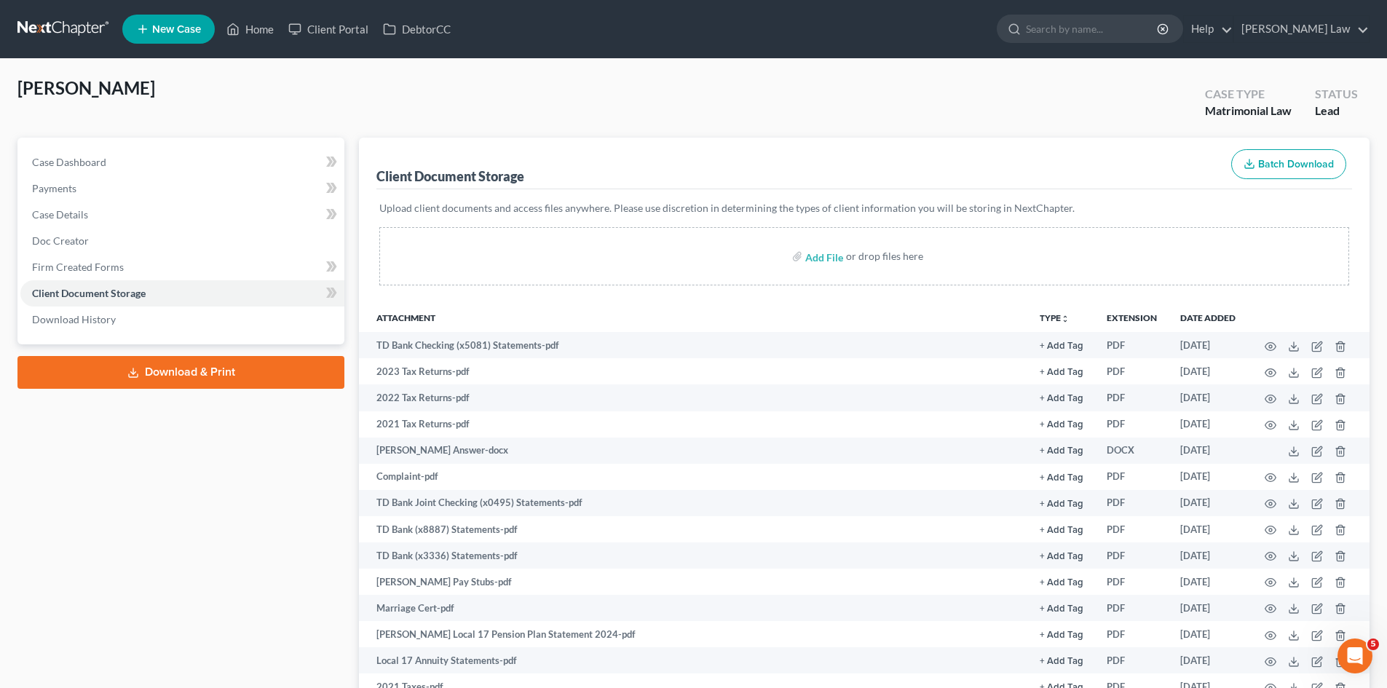
click at [76, 27] on link at bounding box center [63, 29] width 93 height 26
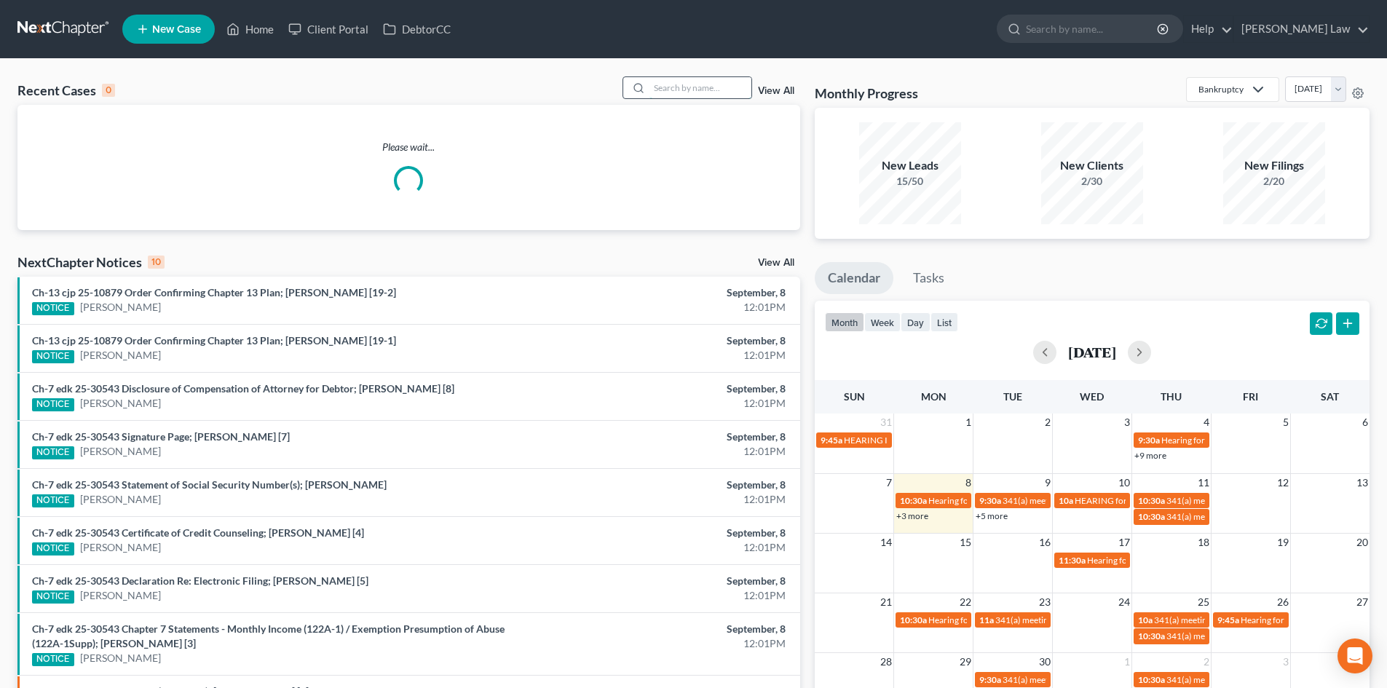
click at [692, 94] on input "search" at bounding box center [701, 87] width 102 height 21
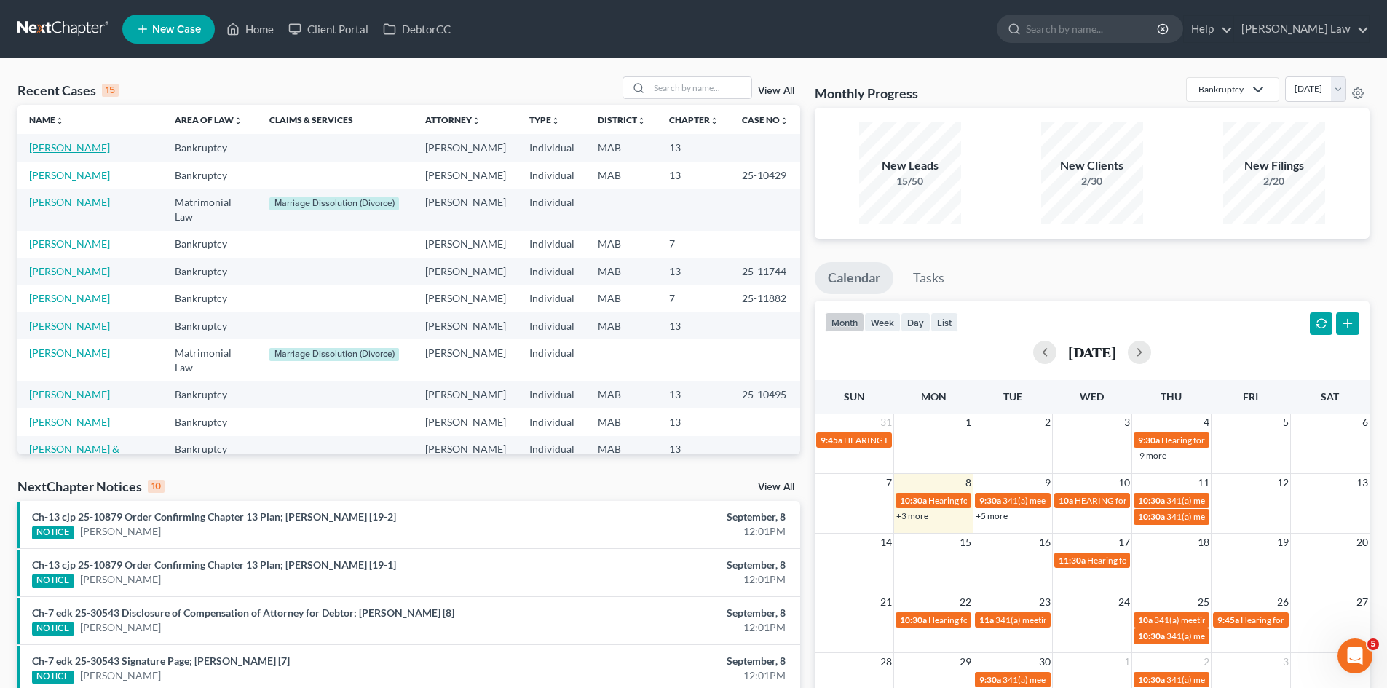
click at [82, 149] on link "[PERSON_NAME]" at bounding box center [69, 147] width 81 height 12
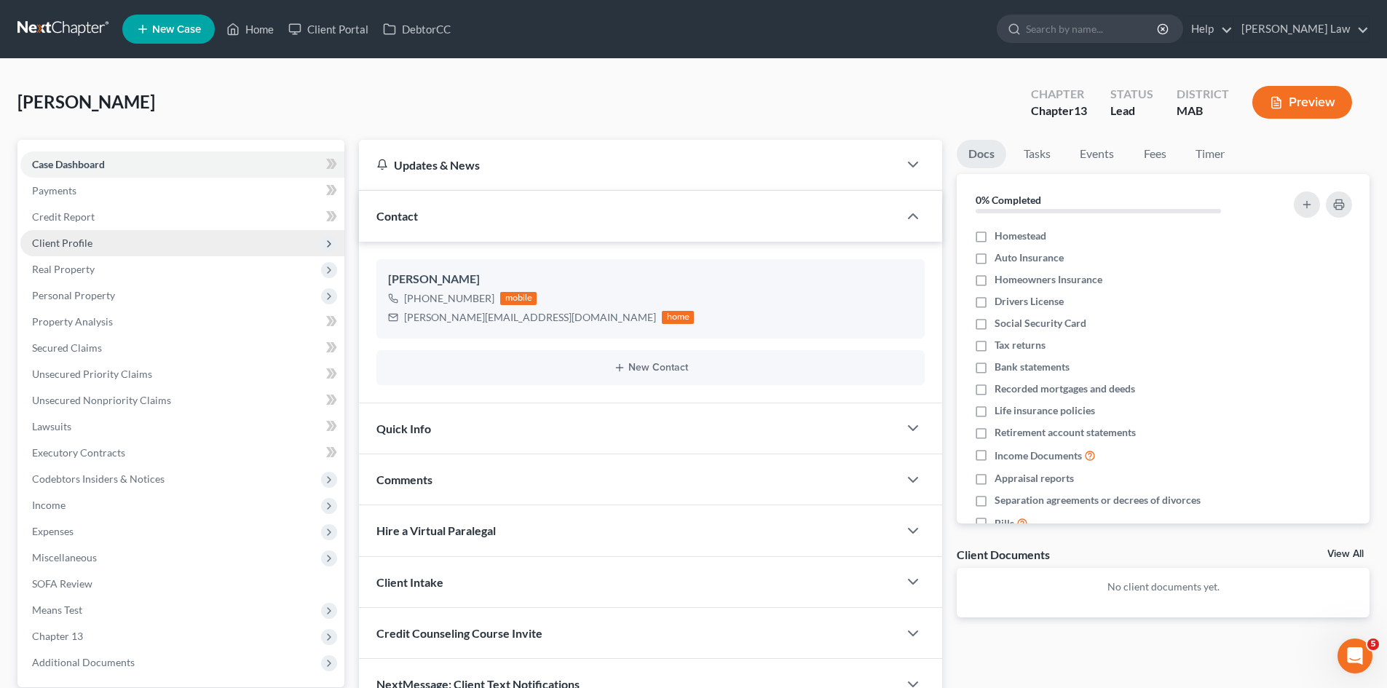
click at [153, 253] on span "Client Profile" at bounding box center [182, 243] width 324 height 26
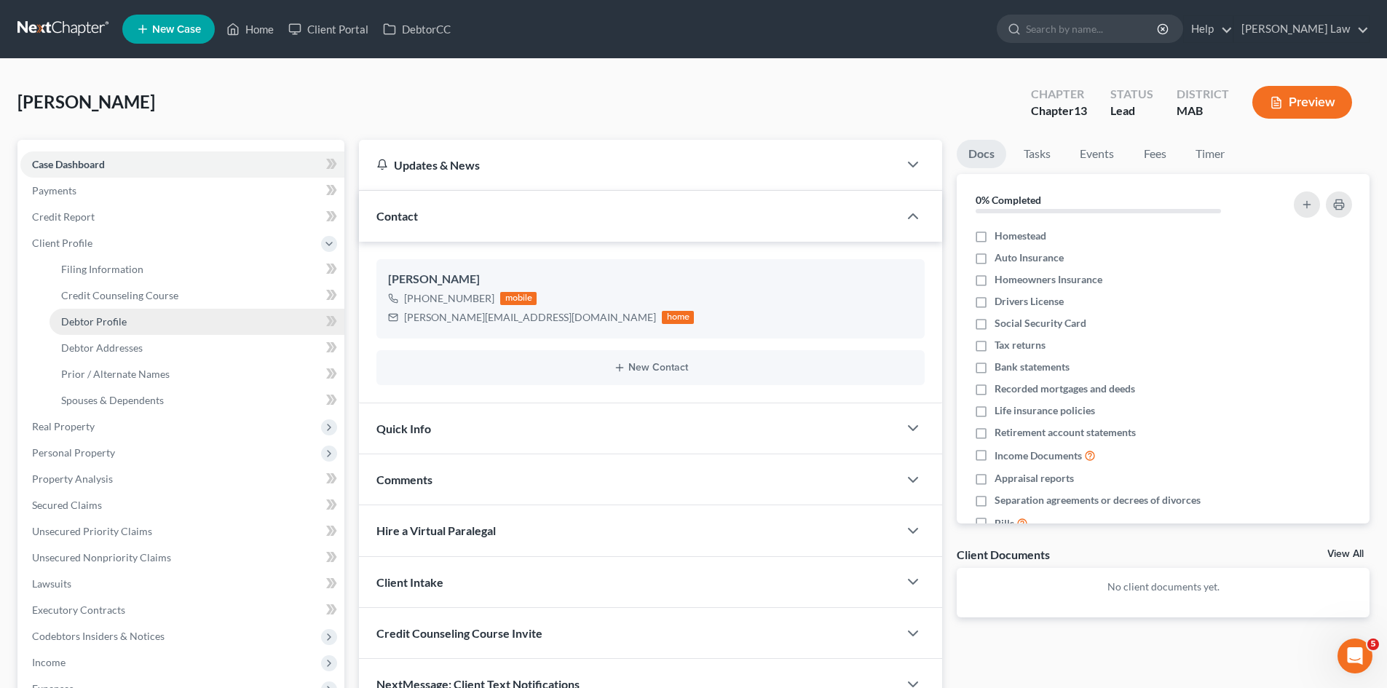
click at [121, 328] on link "Debtor Profile" at bounding box center [197, 322] width 295 height 26
select select "0"
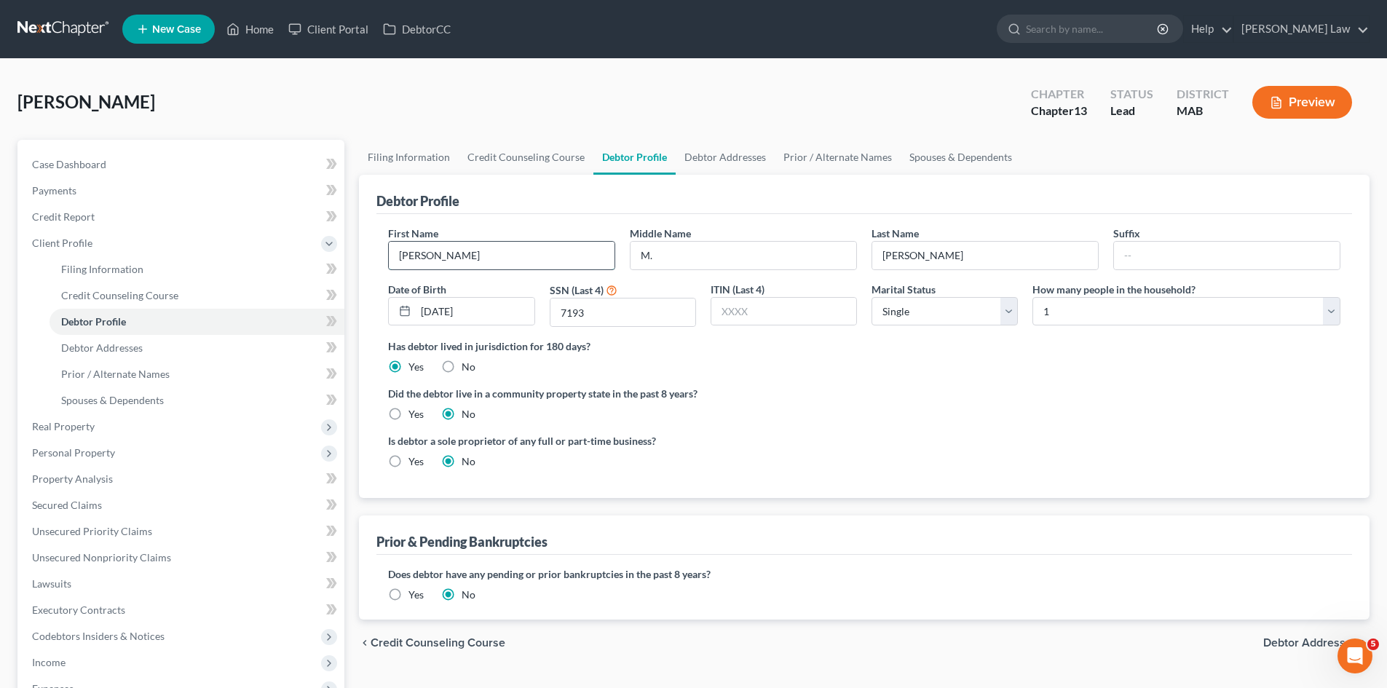
click at [499, 261] on input "John" at bounding box center [502, 256] width 226 height 28
click at [802, 260] on input "M." at bounding box center [744, 256] width 226 height 28
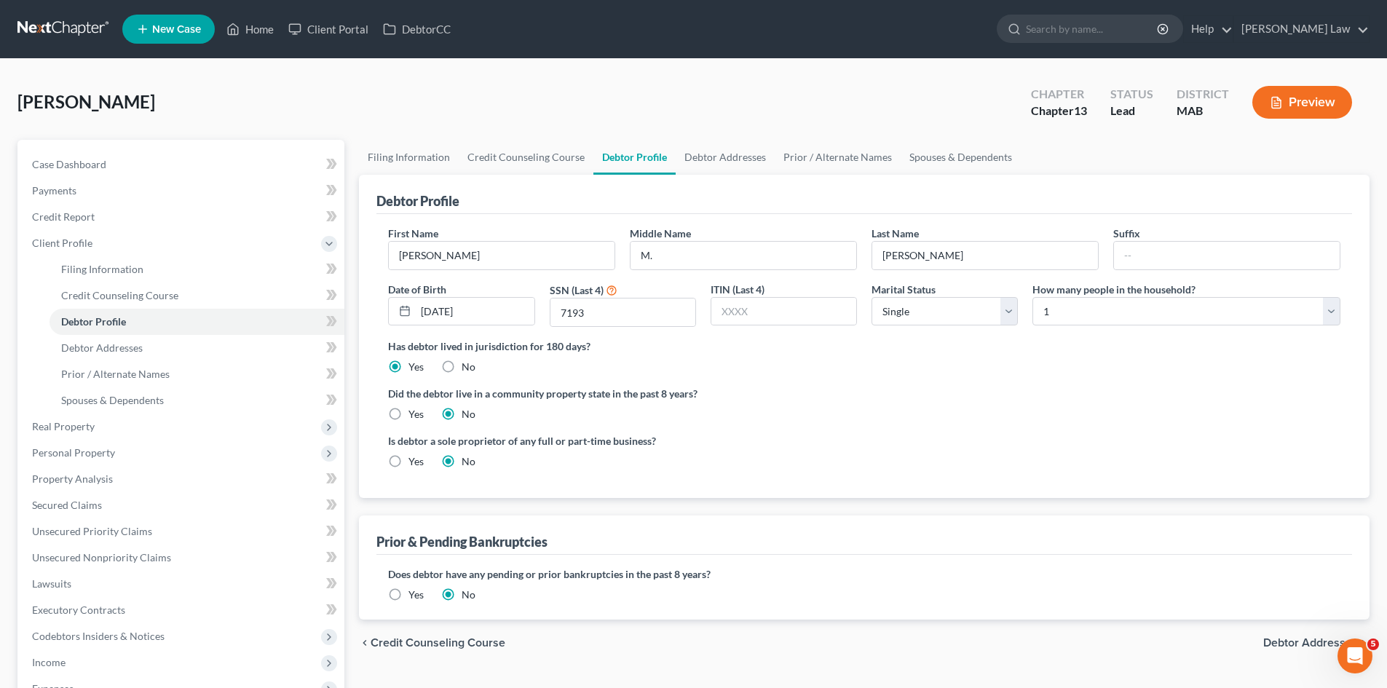
click at [1011, 272] on div "First Name John Middle Name M. Last Name Sweeney Suffix Date of Birth 09/19/197…" at bounding box center [864, 282] width 967 height 113
click at [1008, 264] on input "Sweeney" at bounding box center [985, 256] width 226 height 28
click at [505, 249] on input "John" at bounding box center [502, 256] width 226 height 28
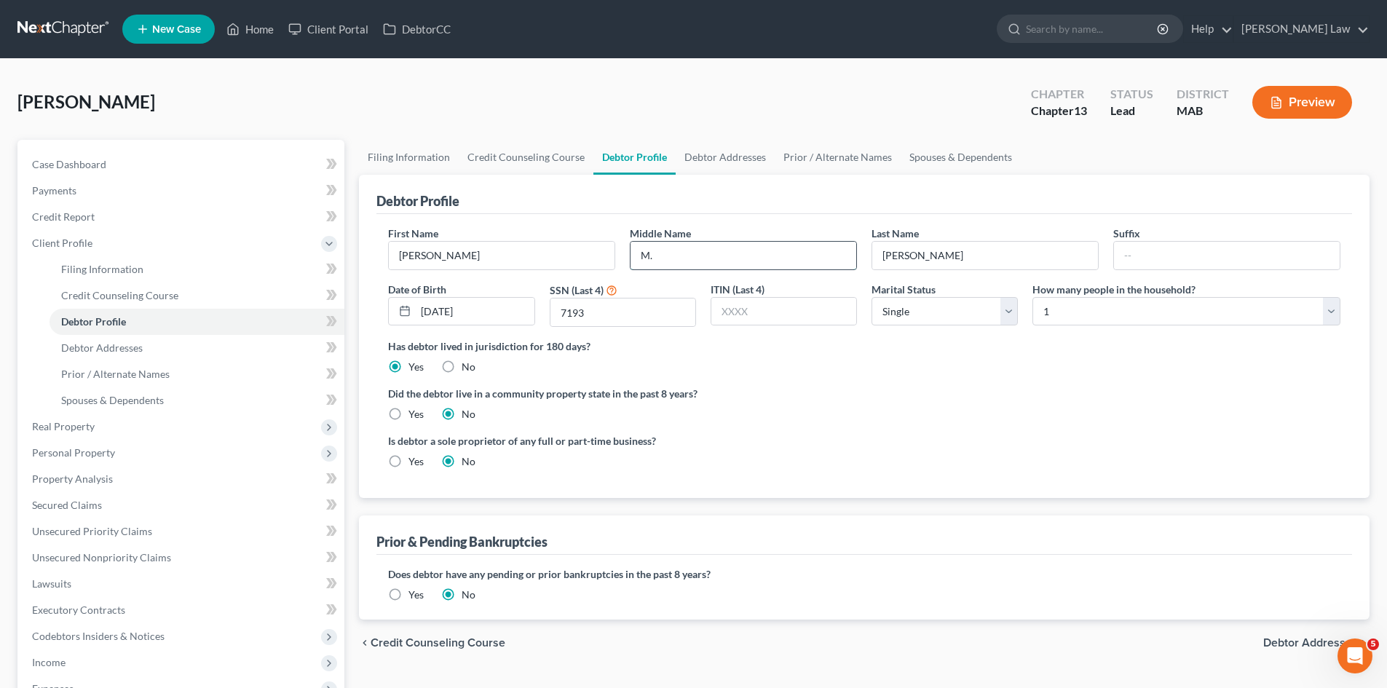
click at [786, 252] on input "M." at bounding box center [744, 256] width 226 height 28
click at [942, 267] on input "Sweeney" at bounding box center [985, 256] width 226 height 28
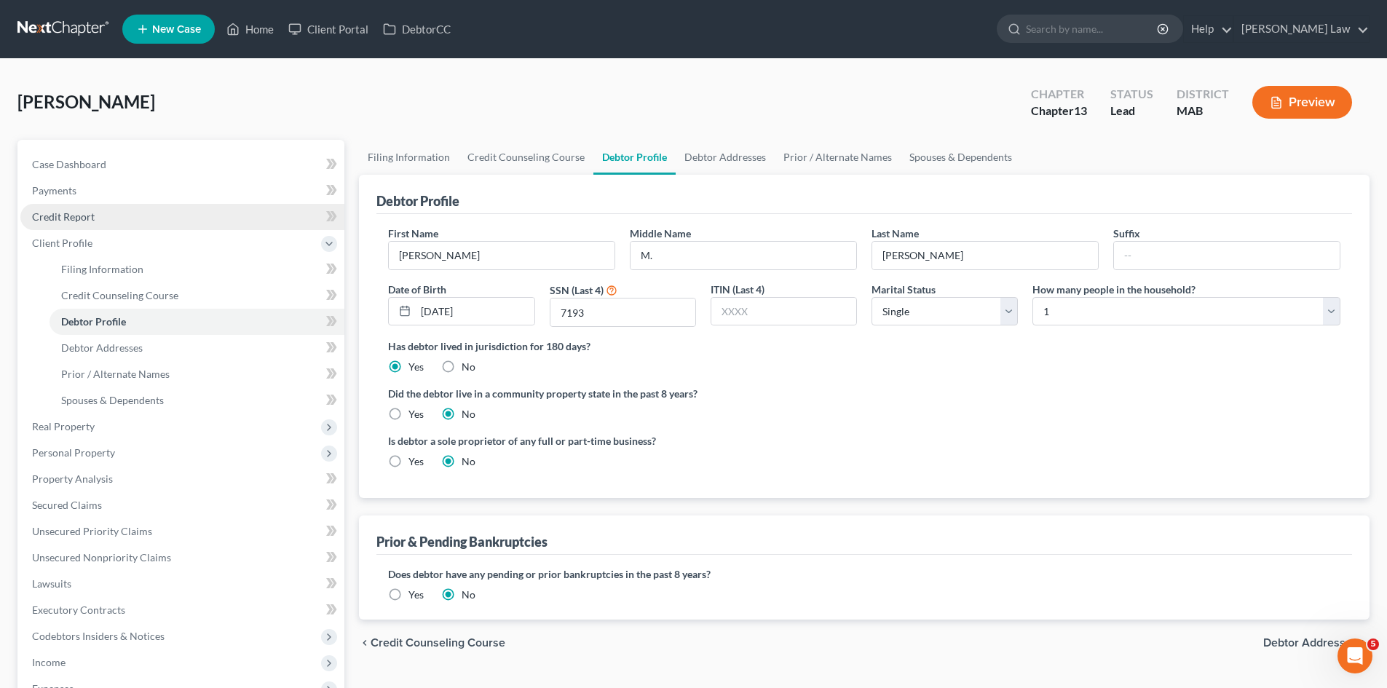
click at [115, 218] on link "Credit Report" at bounding box center [182, 217] width 324 height 26
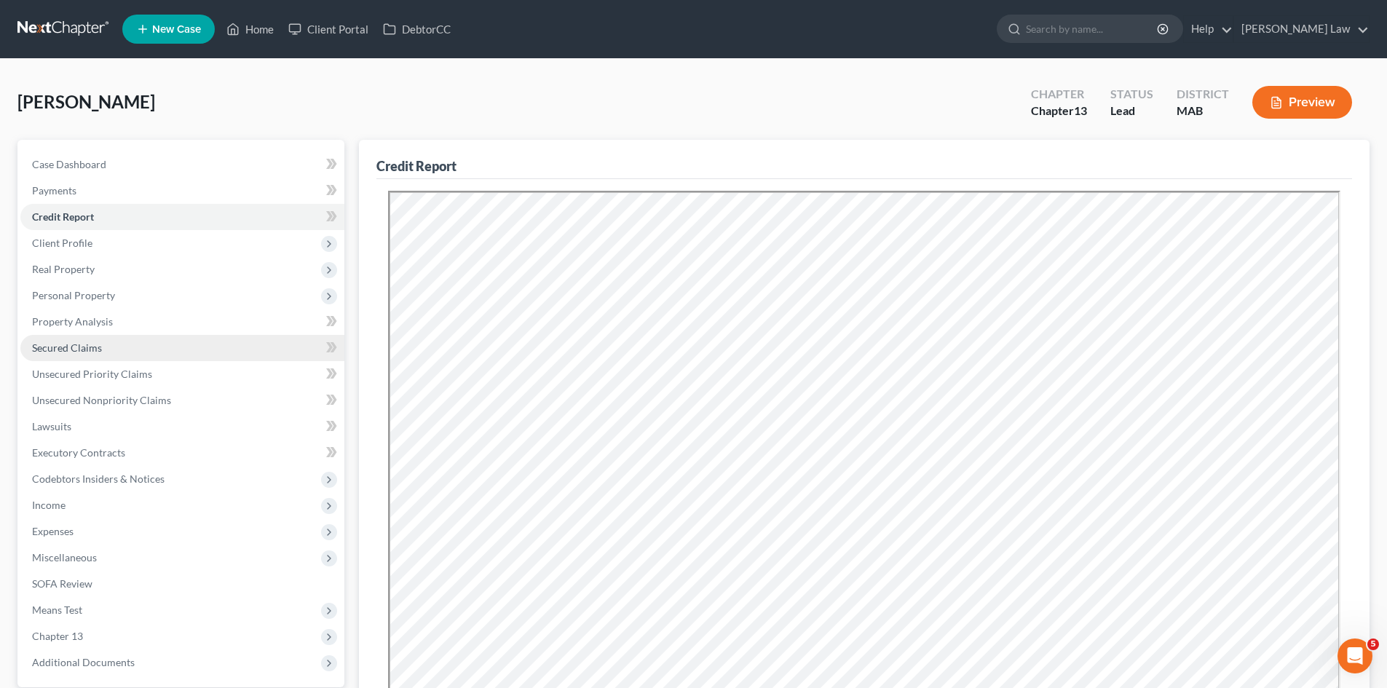
click at [68, 350] on span "Secured Claims" at bounding box center [67, 348] width 70 height 12
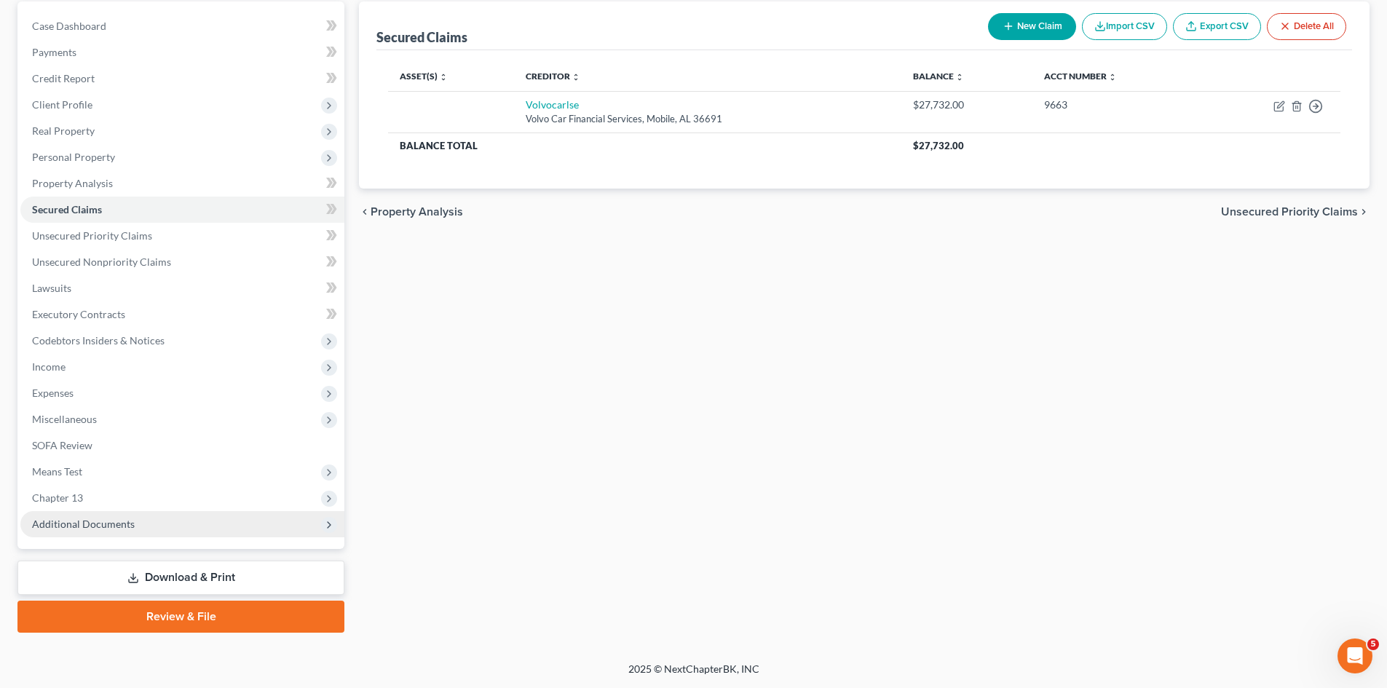
click at [181, 580] on link "Download & Print" at bounding box center [180, 578] width 327 height 34
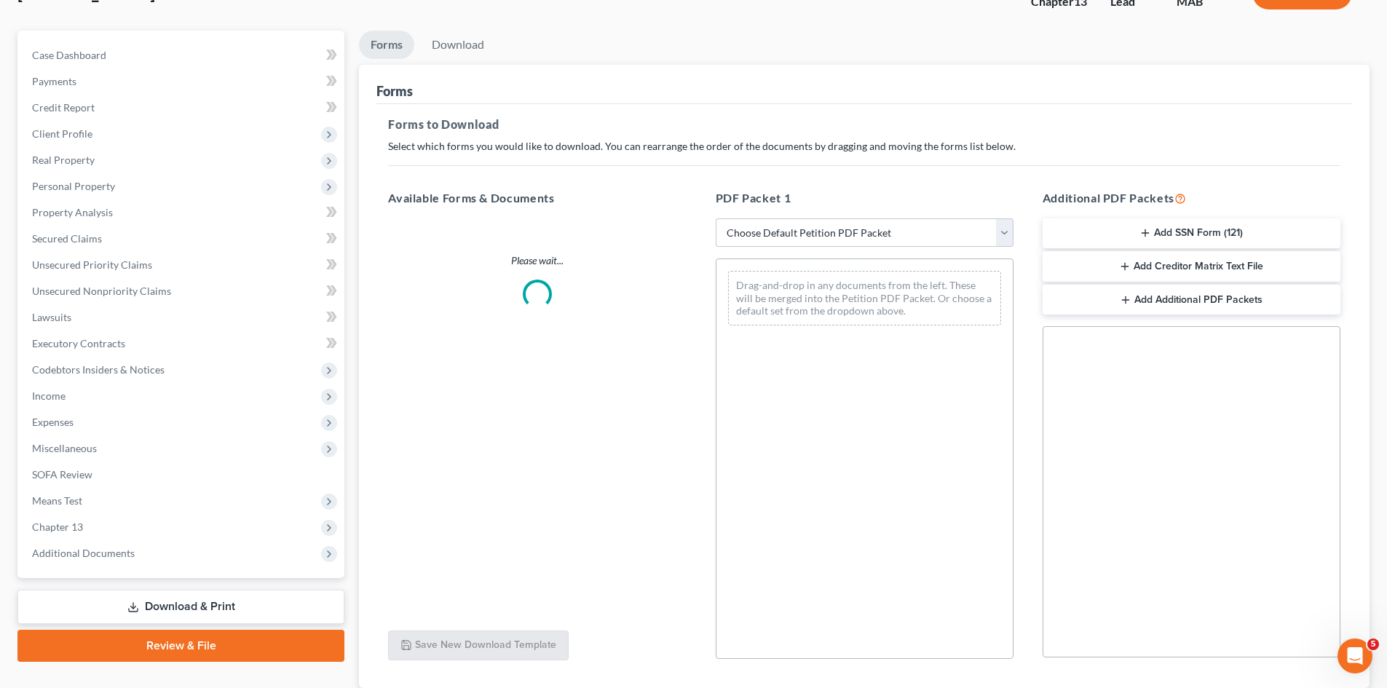
scroll to position [211, 0]
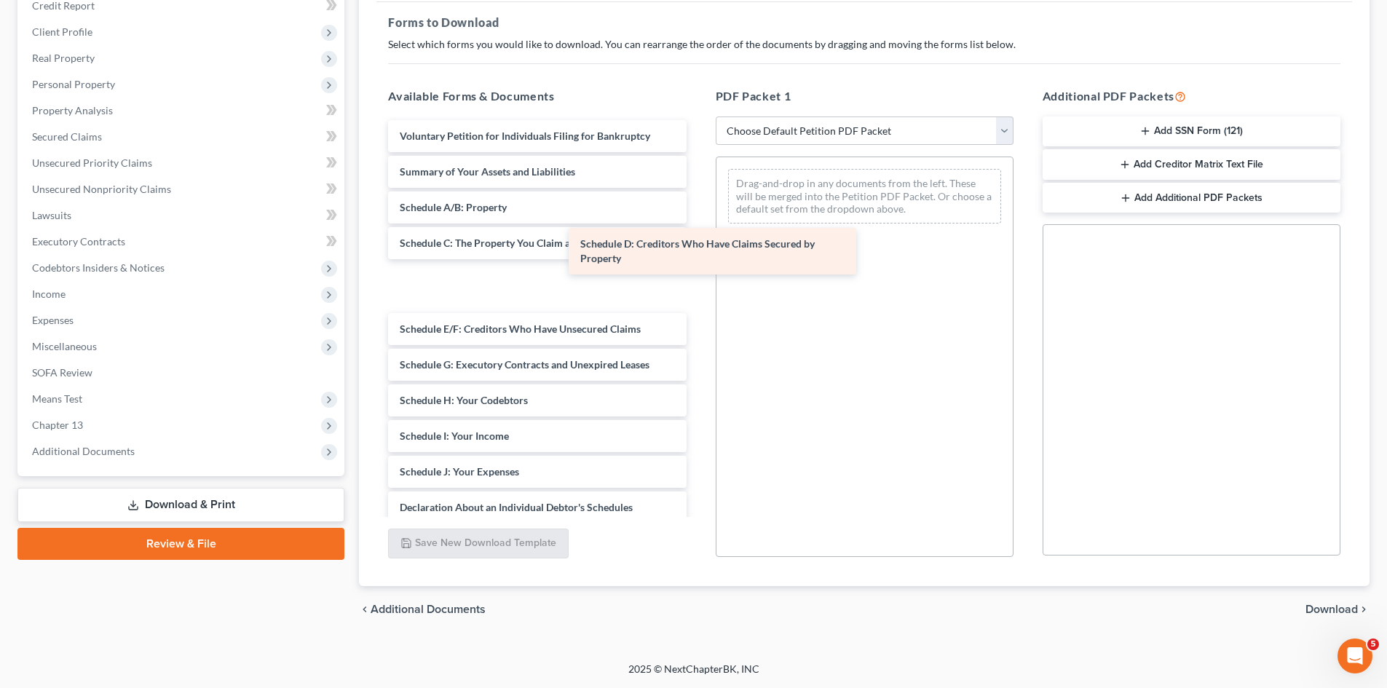
drag, startPoint x: 476, startPoint y: 291, endPoint x: 827, endPoint y: 206, distance: 361.0
click at [698, 206] on div "Schedule D: Creditors Who Have Claims Secured by Property Voluntary Petition fo…" at bounding box center [536, 461] width 321 height 682
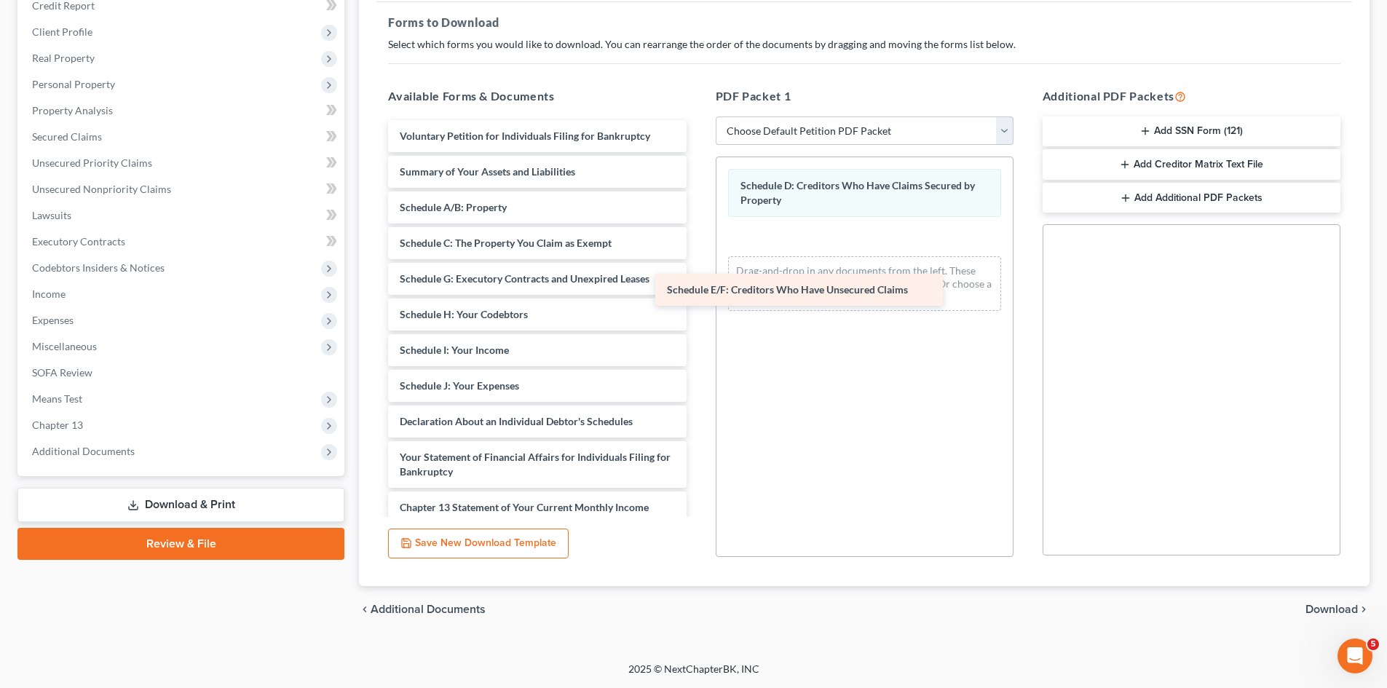
drag, startPoint x: 518, startPoint y: 288, endPoint x: 830, endPoint y: 299, distance: 311.9
click at [698, 299] on div "Schedule E/F: Creditors Who Have Unsecured Claims Voluntary Petition for Indivi…" at bounding box center [536, 418] width 321 height 596
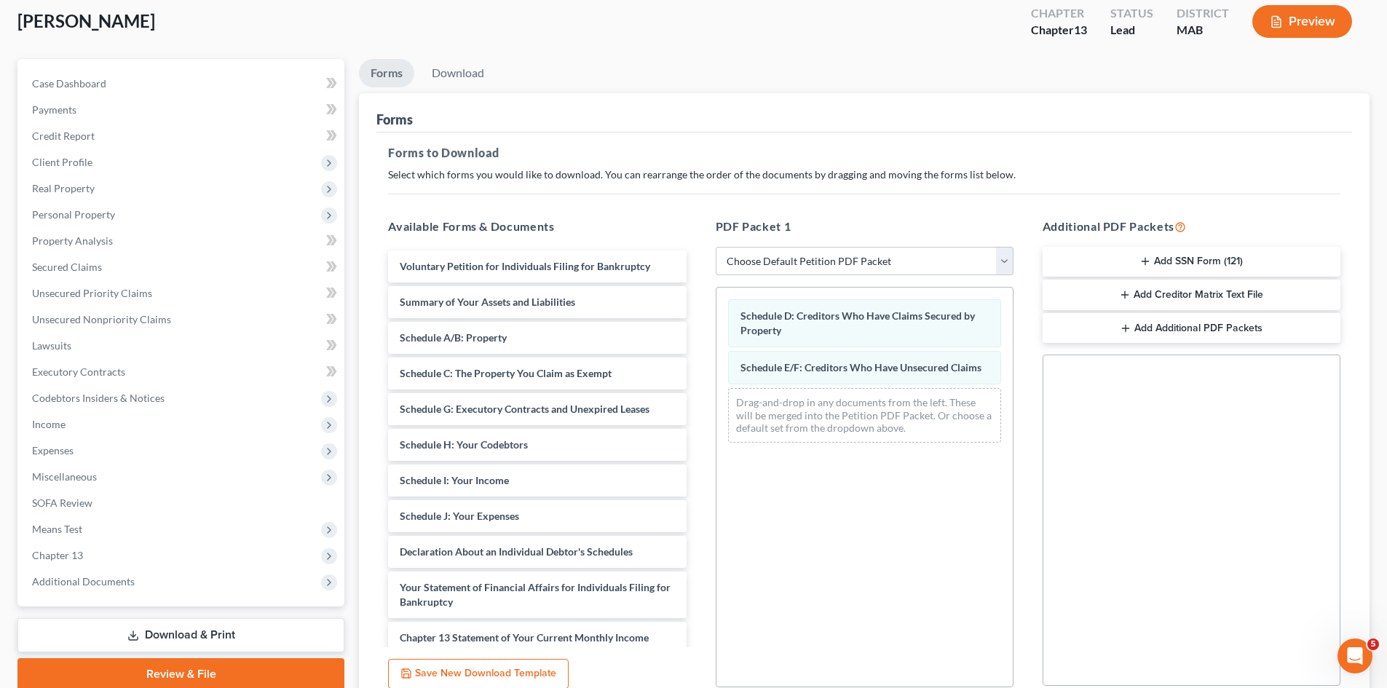
scroll to position [0, 0]
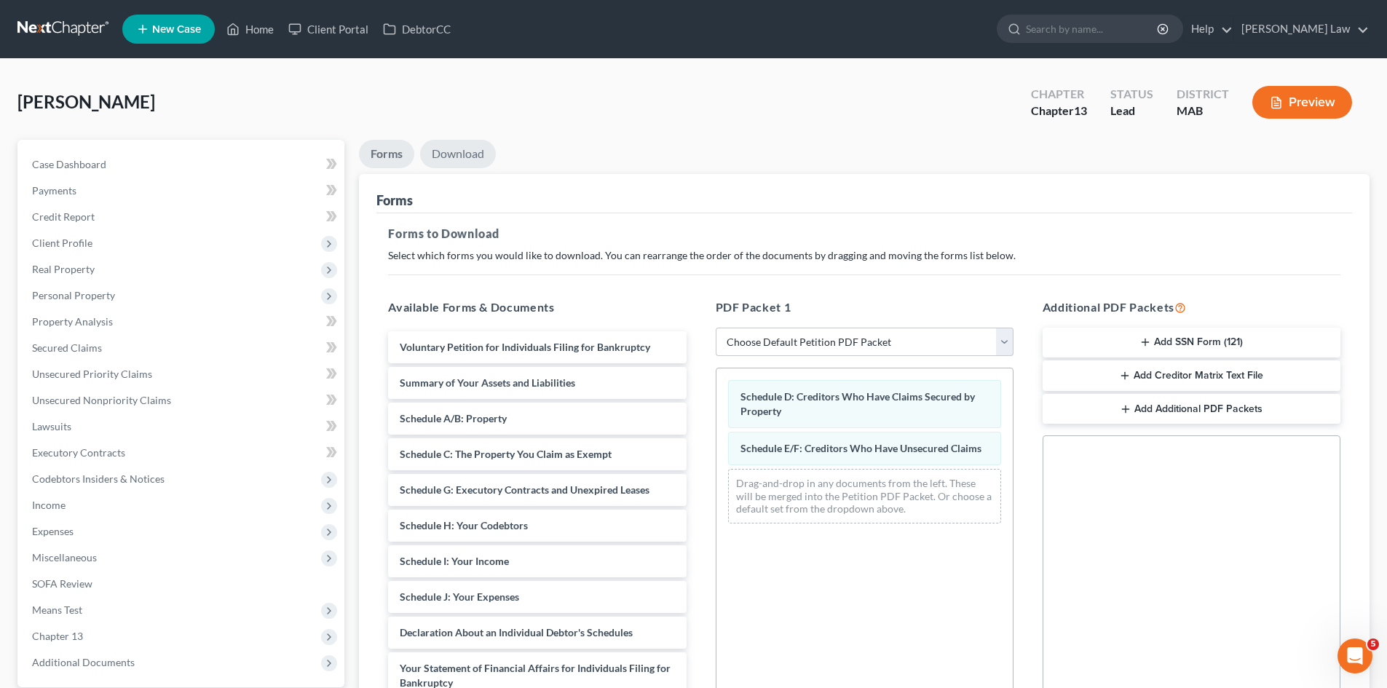
click at [441, 157] on link "Download" at bounding box center [458, 154] width 76 height 28
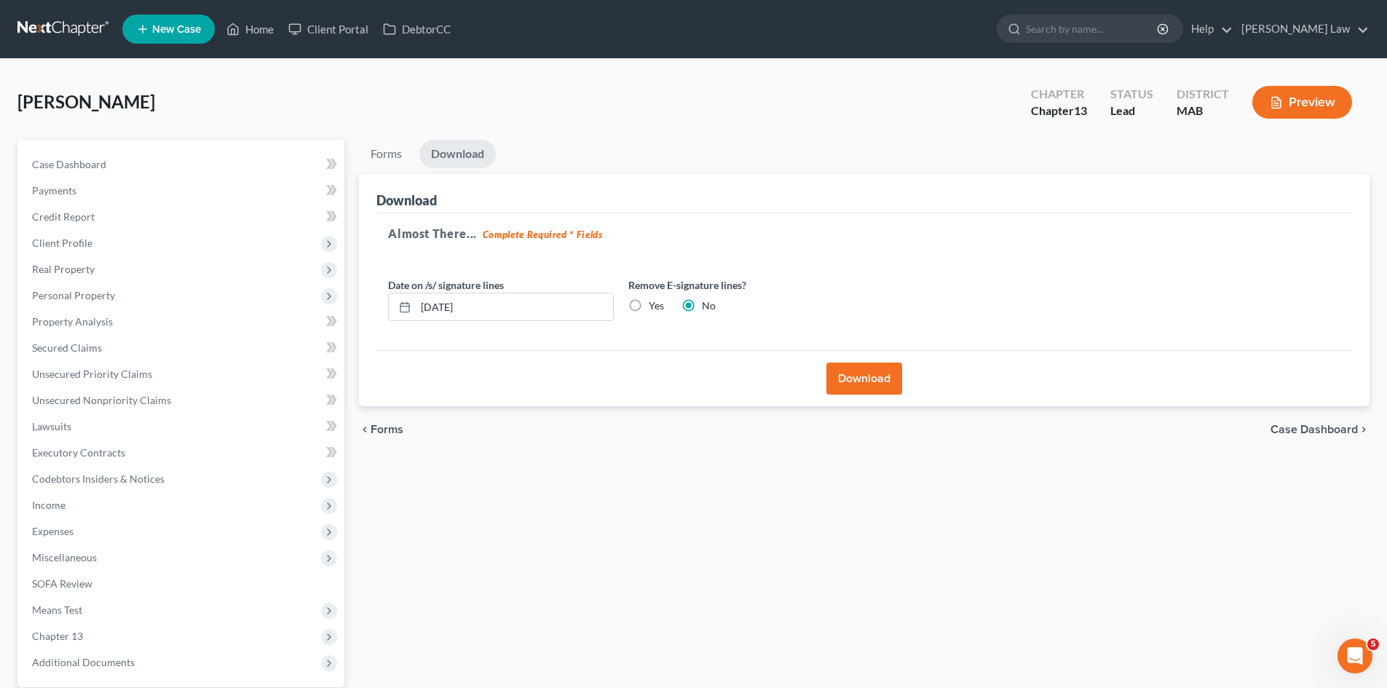
click at [843, 387] on button "Download" at bounding box center [865, 379] width 76 height 32
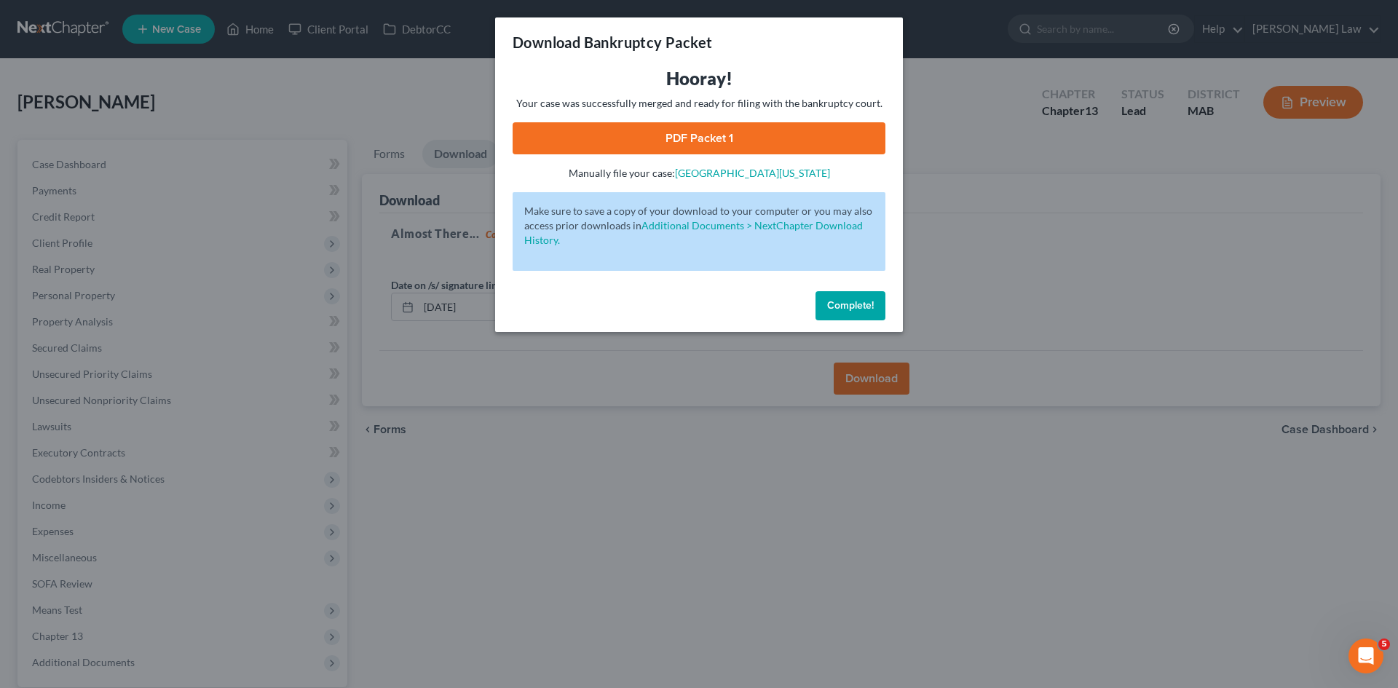
click at [712, 139] on link "PDF Packet 1" at bounding box center [699, 138] width 373 height 32
click at [865, 288] on div "Complete!" at bounding box center [699, 308] width 408 height 47
click at [867, 302] on span "Complete!" at bounding box center [850, 305] width 47 height 12
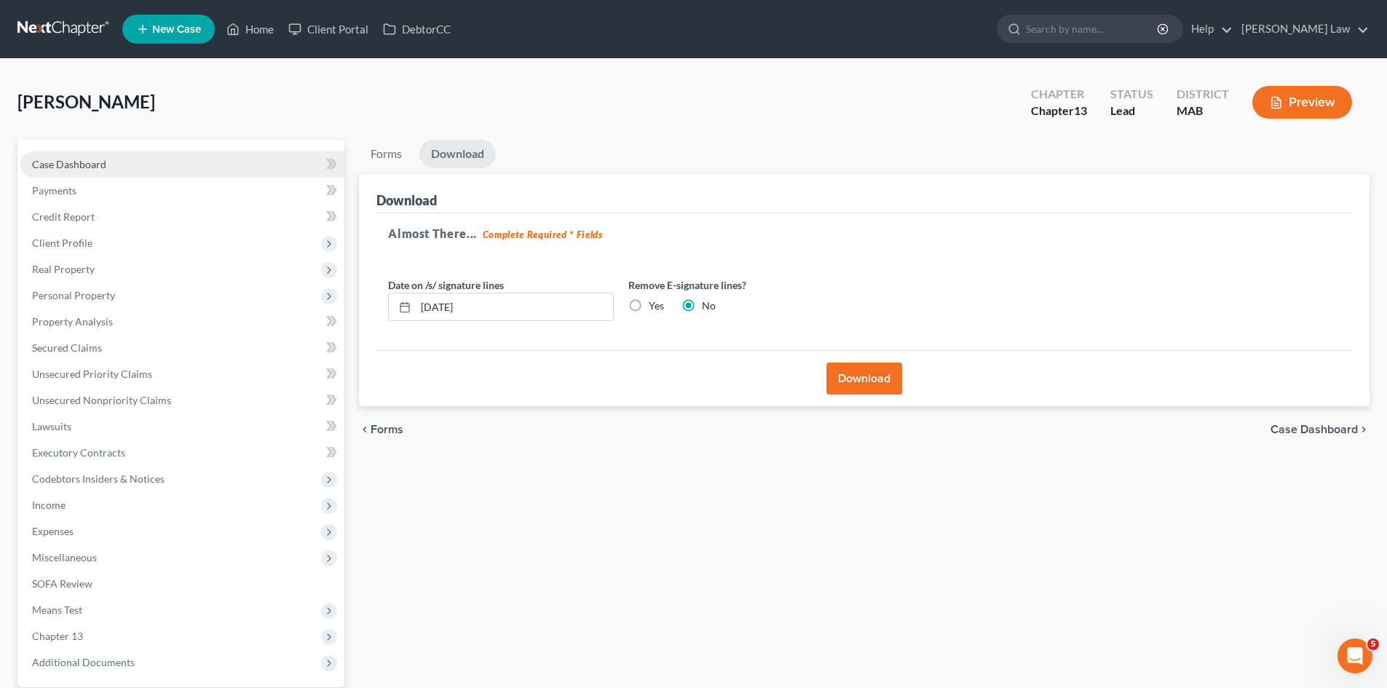
click at [184, 165] on link "Case Dashboard" at bounding box center [182, 164] width 324 height 26
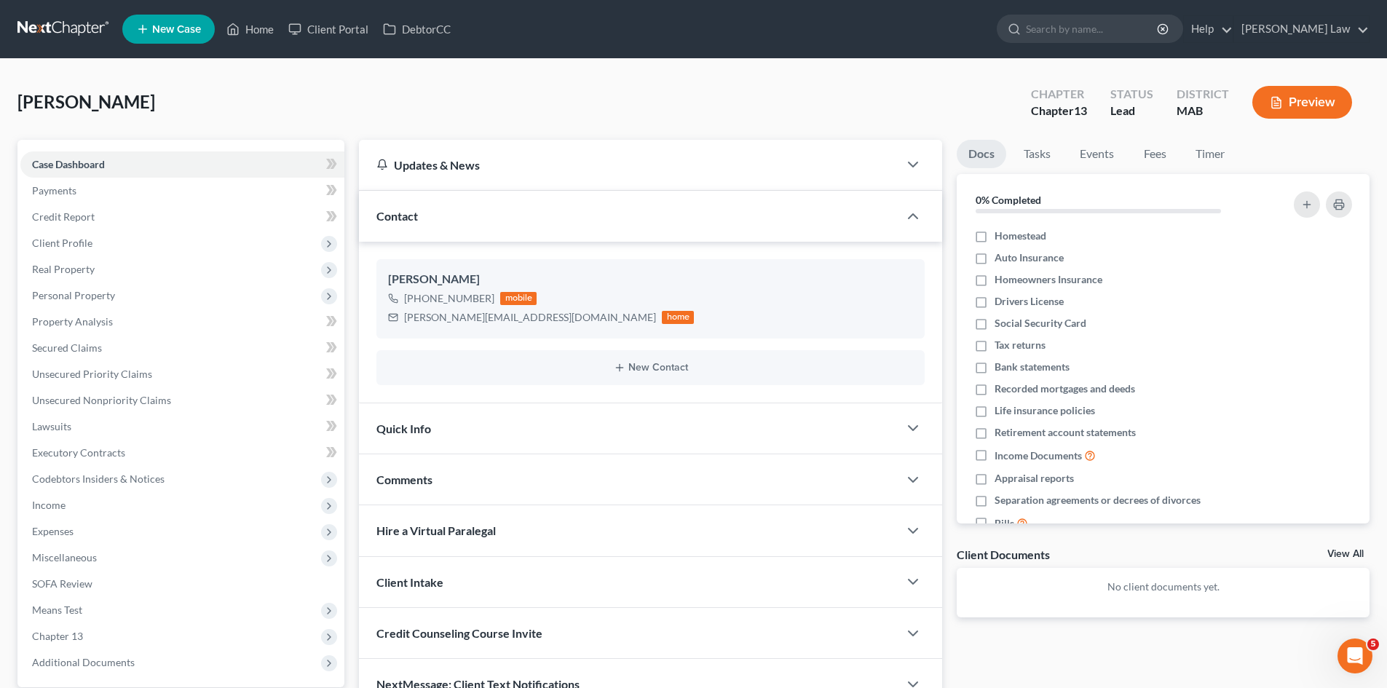
click at [68, 15] on nav "Home New Case Client Portal DebtorCC Benner Law mmanning@tbennerlaw.com My Acco…" at bounding box center [693, 29] width 1387 height 58
click at [86, 28] on link at bounding box center [63, 29] width 93 height 26
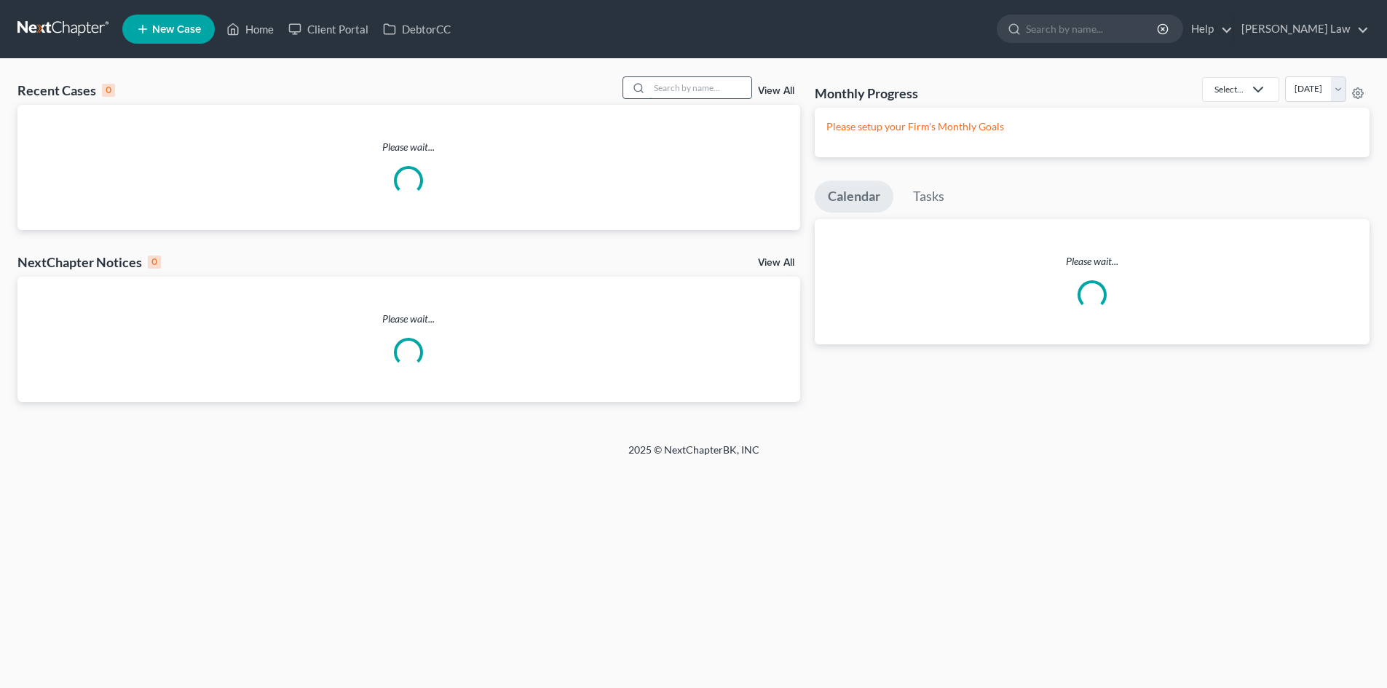
click at [711, 95] on input "search" at bounding box center [701, 87] width 102 height 21
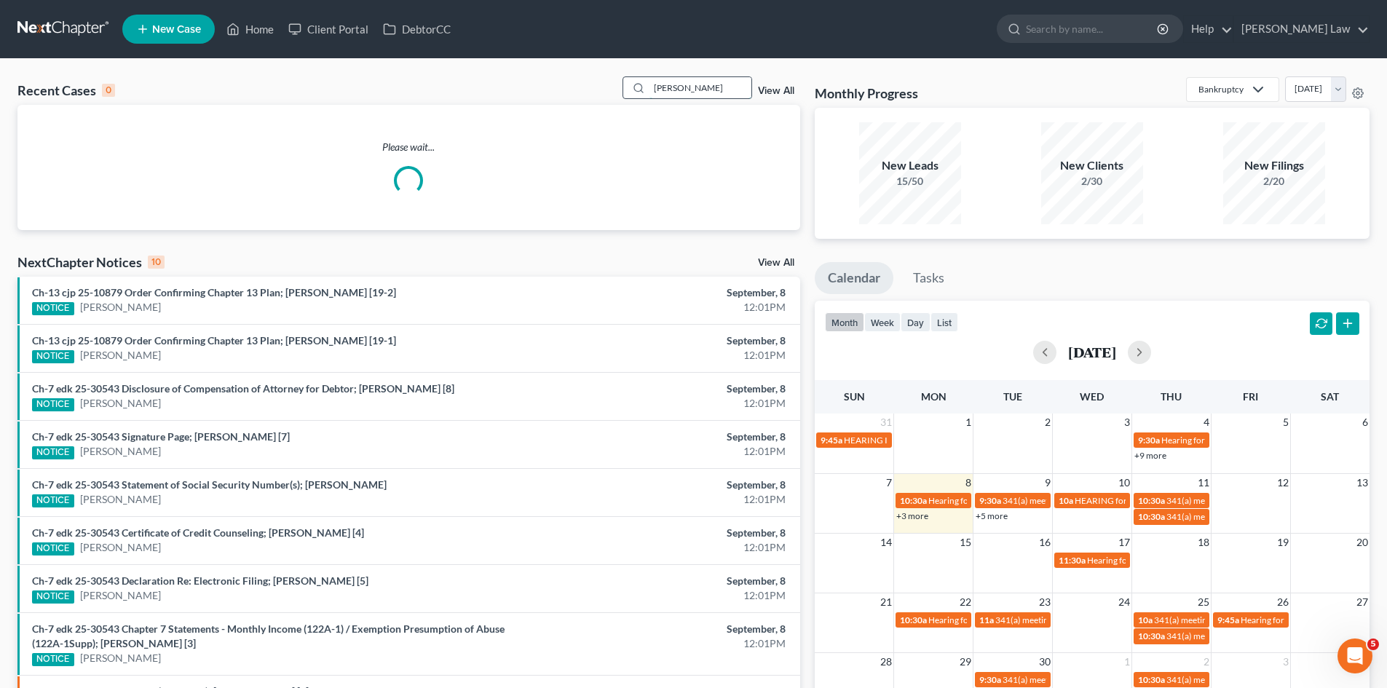
type input "[PERSON_NAME]"
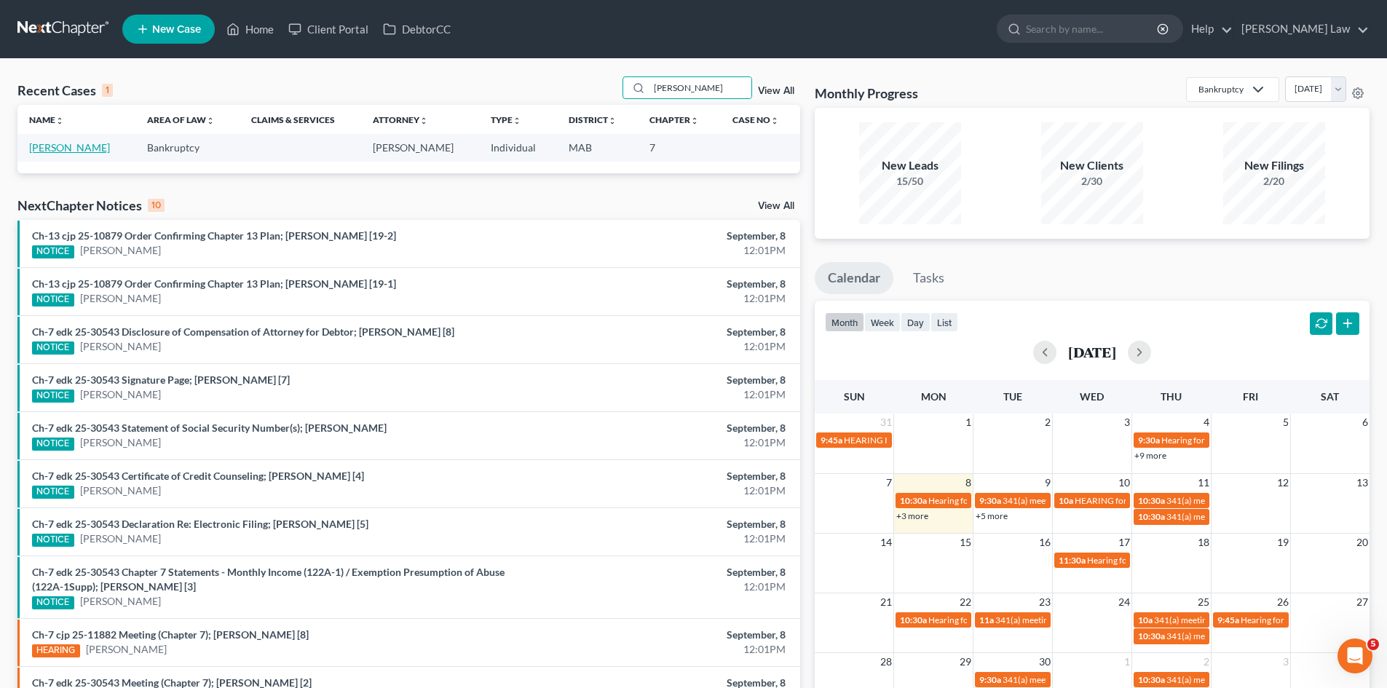
click at [75, 154] on link "[PERSON_NAME]" at bounding box center [69, 147] width 81 height 12
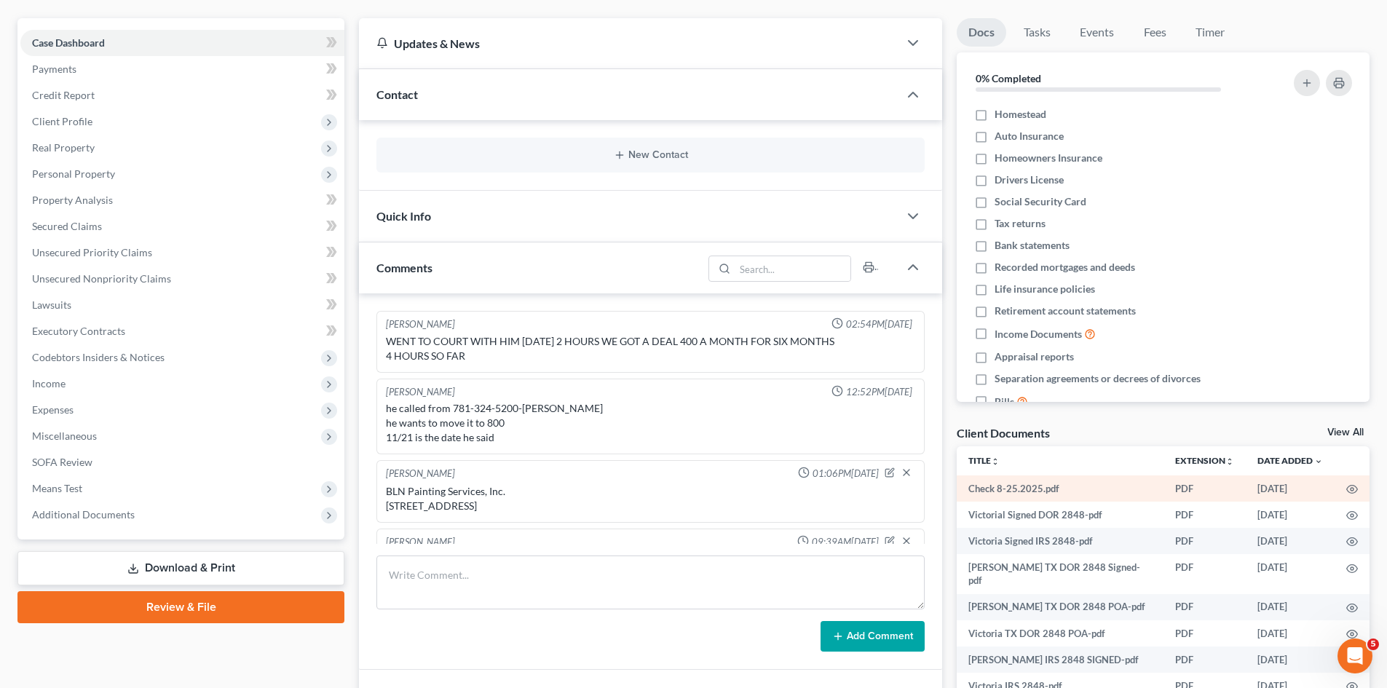
scroll to position [149, 0]
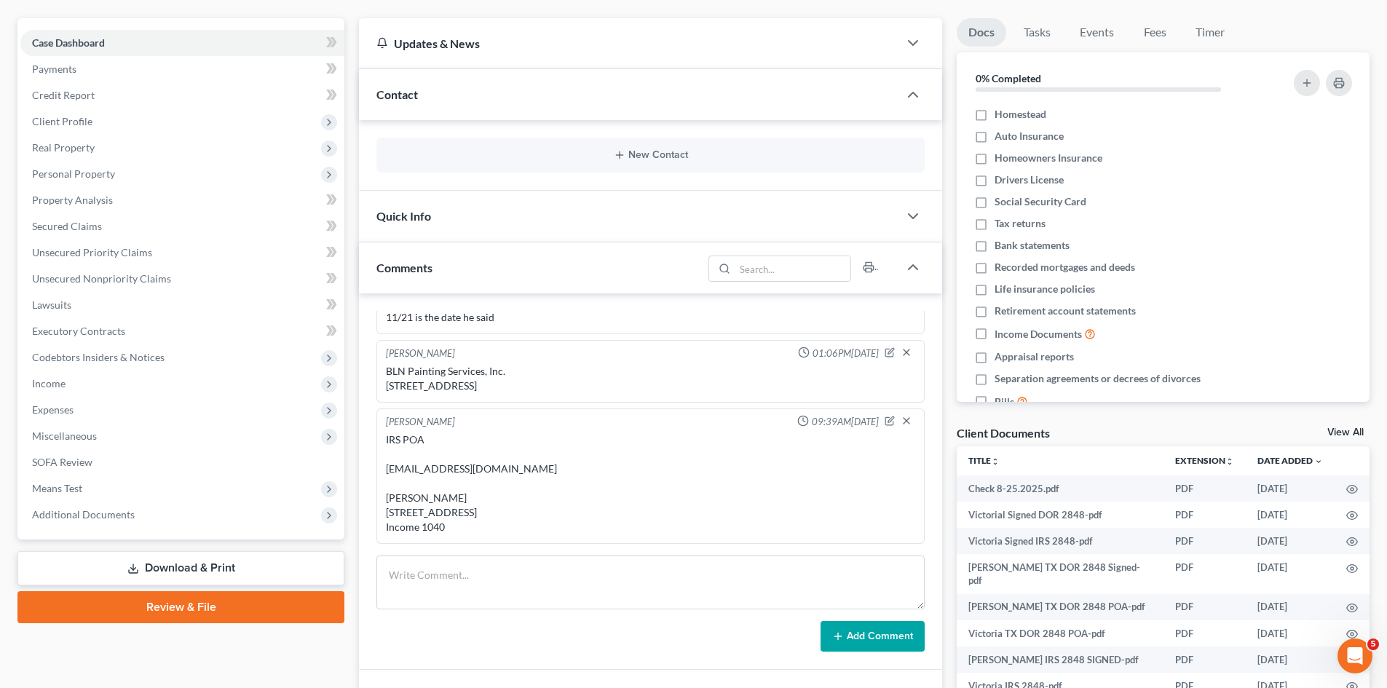
click at [1358, 436] on link "View All" at bounding box center [1346, 432] width 36 height 10
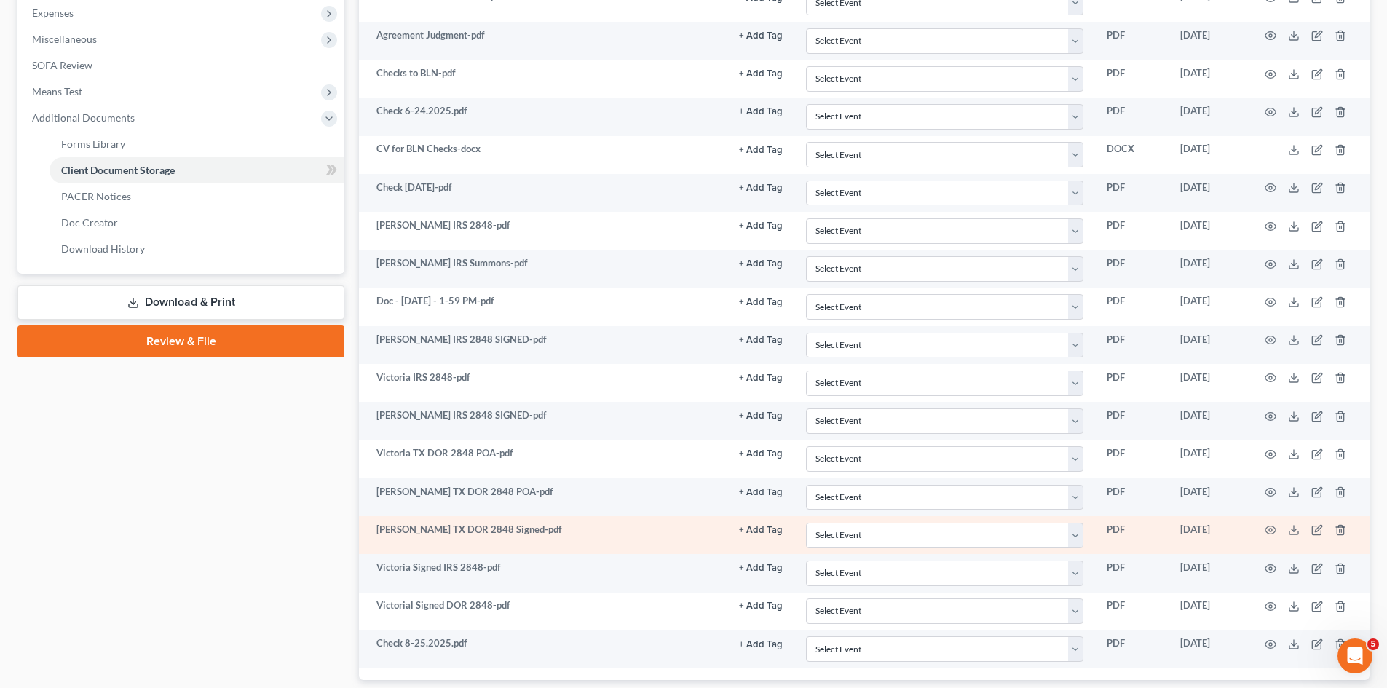
scroll to position [491, 0]
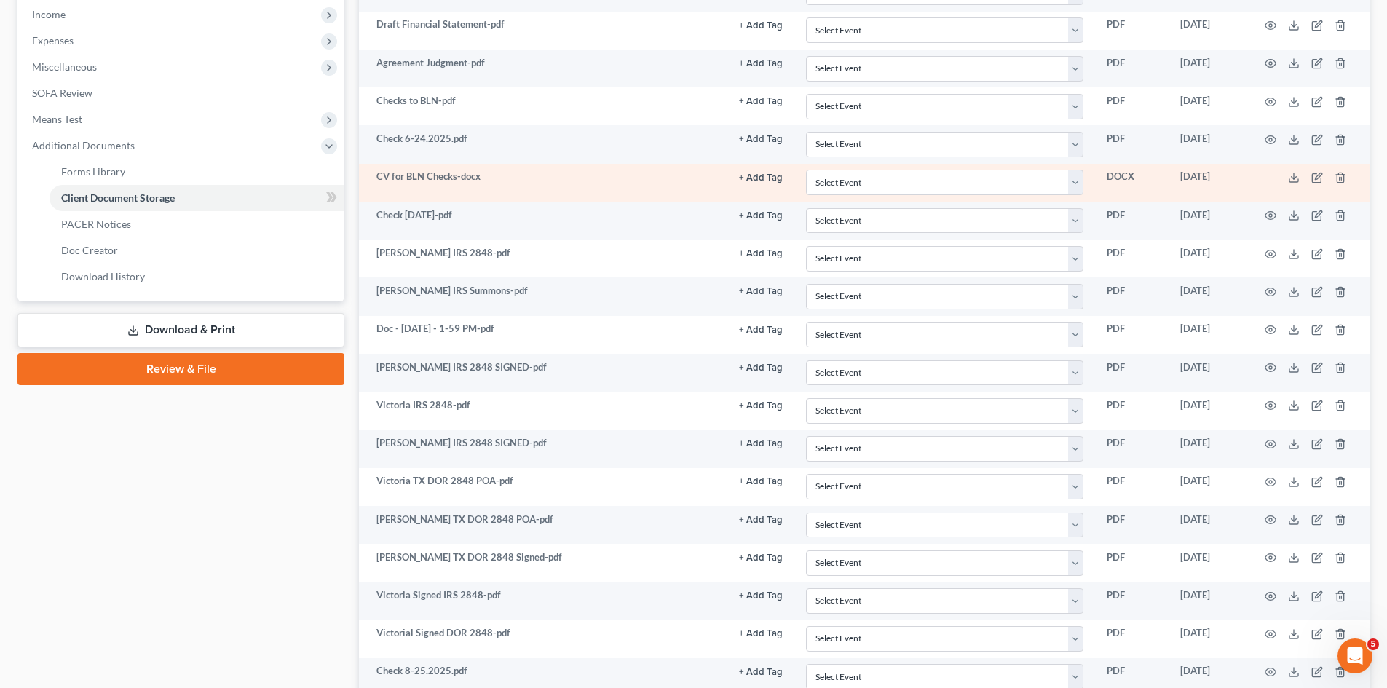
click at [1287, 180] on td at bounding box center [1308, 183] width 122 height 38
click at [1293, 177] on icon at bounding box center [1294, 178] width 12 height 12
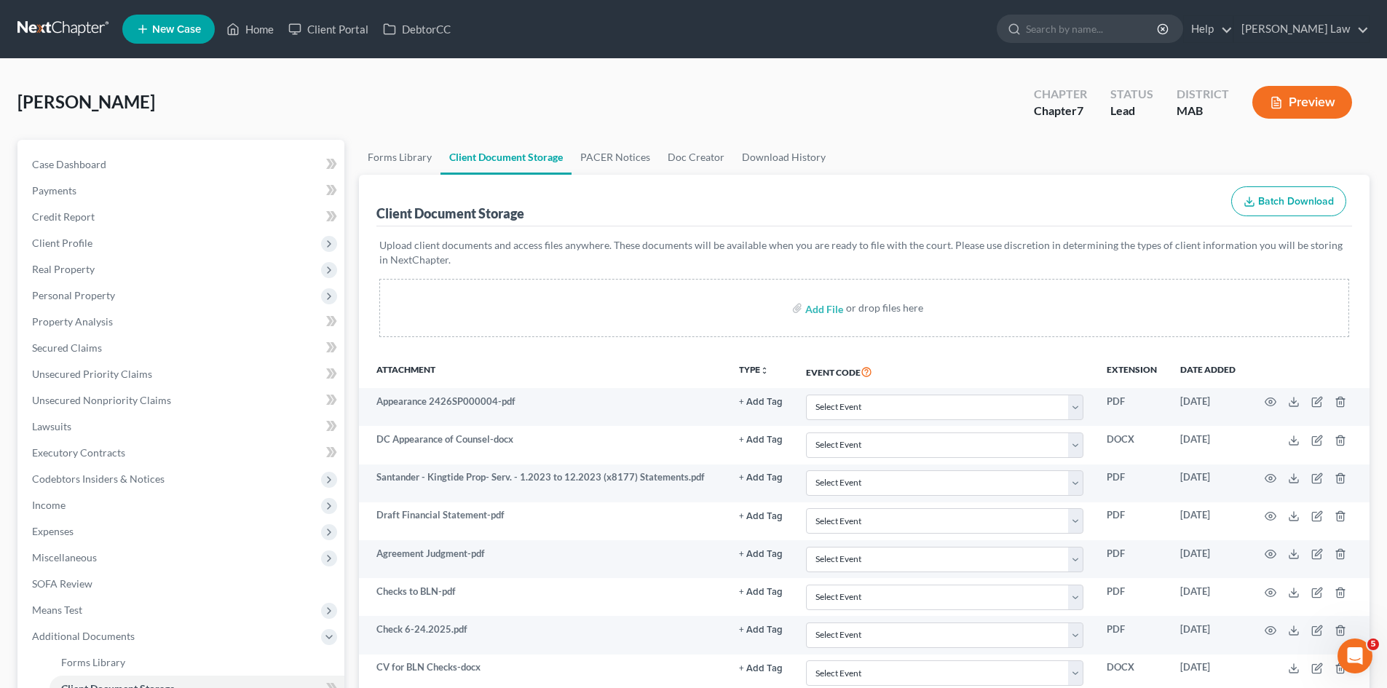
drag, startPoint x: 843, startPoint y: 100, endPoint x: 910, endPoint y: 114, distance: 68.4
click at [843, 100] on div "Ashmore, William Upgraded Chapter Chapter 7 Status Lead District MAB Preview" at bounding box center [693, 107] width 1352 height 63
click at [432, 90] on div "Ashmore, William Upgraded Chapter Chapter 7 Status Lead District MAB Preview" at bounding box center [693, 107] width 1352 height 63
drag, startPoint x: 92, startPoint y: 36, endPoint x: 100, endPoint y: 34, distance: 8.3
click at [92, 36] on link at bounding box center [63, 29] width 93 height 26
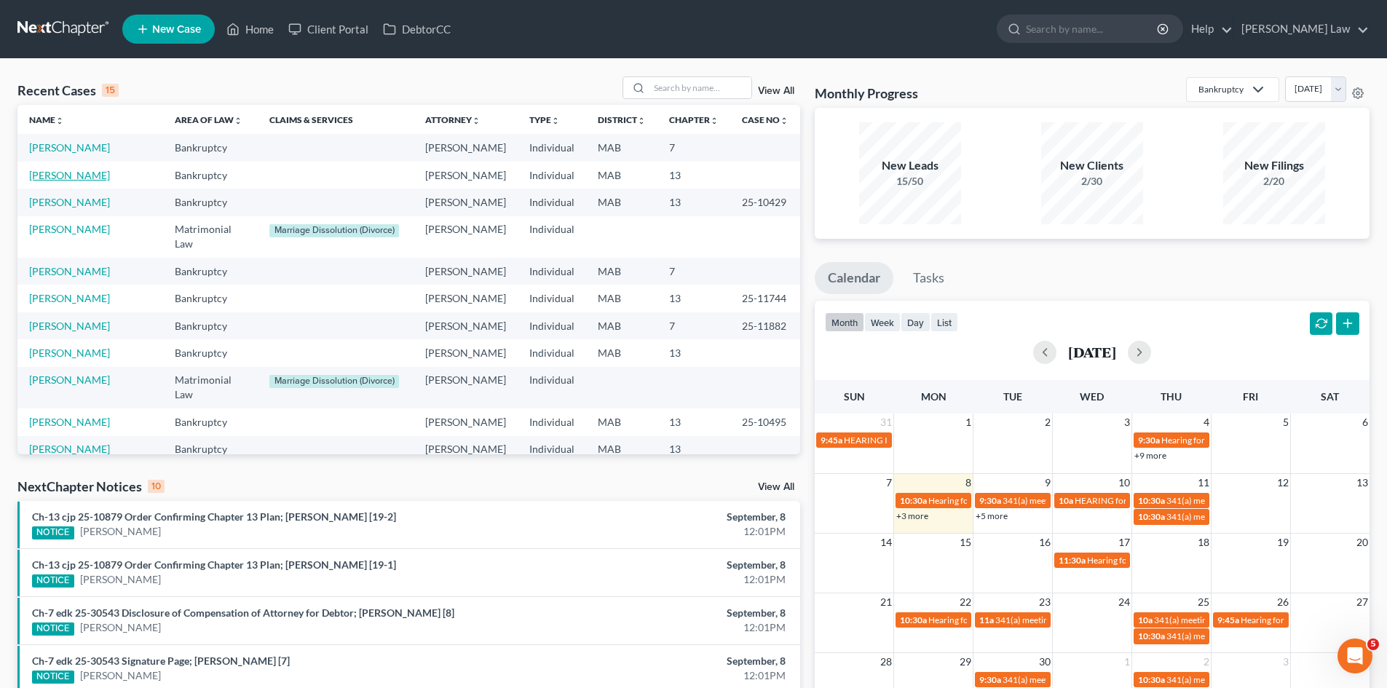
click at [76, 181] on link "[PERSON_NAME]" at bounding box center [69, 175] width 81 height 12
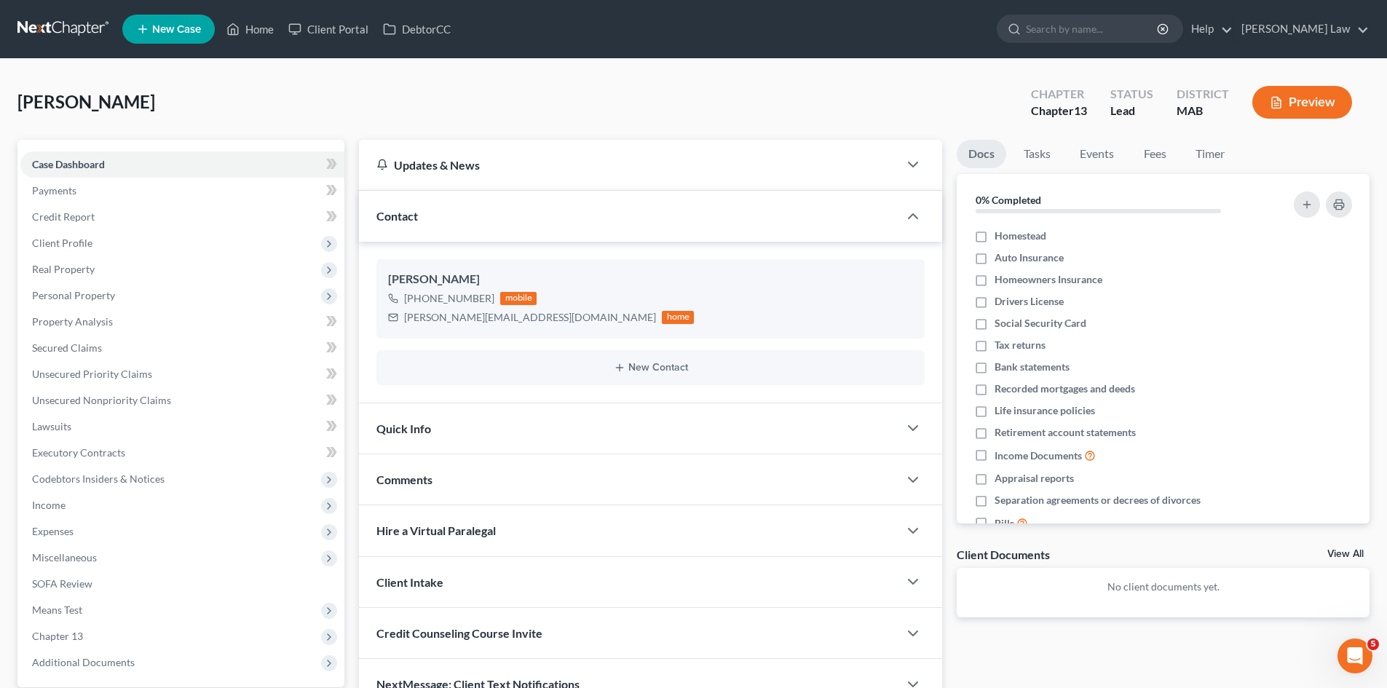
click at [1347, 555] on link "View All" at bounding box center [1346, 554] width 36 height 10
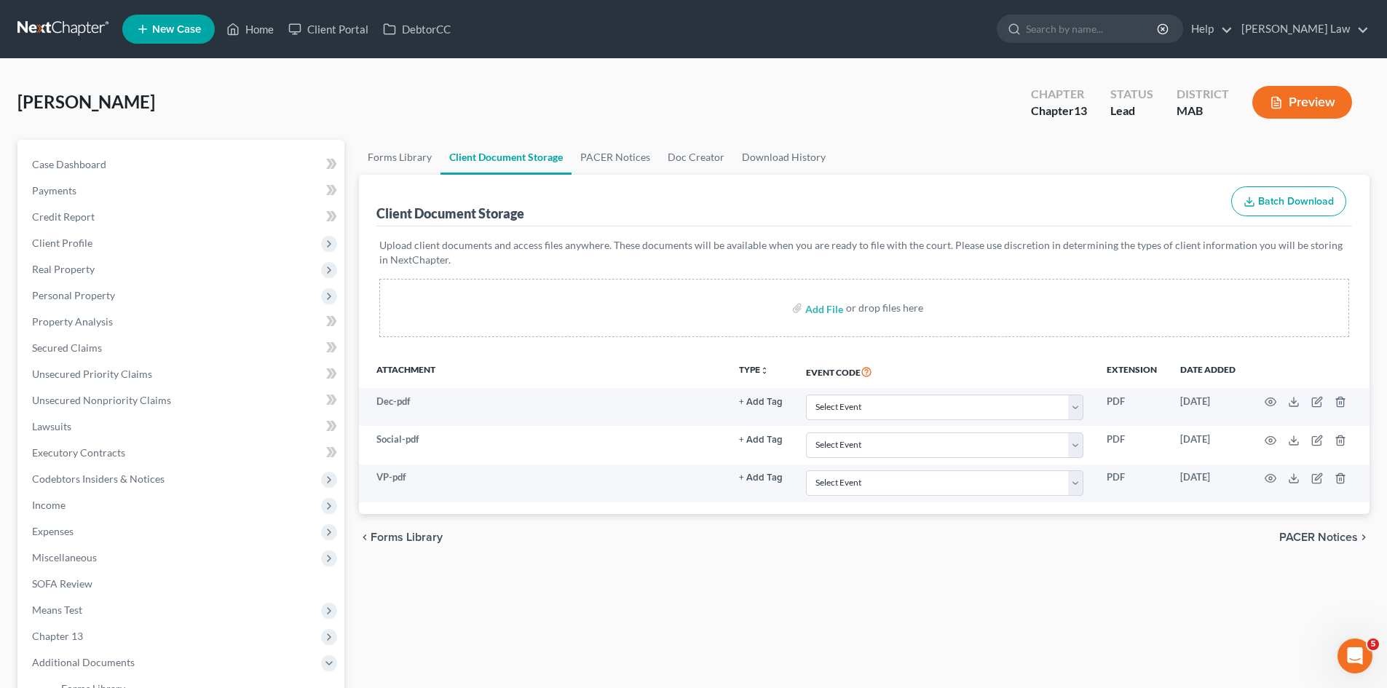
click at [644, 83] on div "[PERSON_NAME] Upgraded Chapter Chapter 13 Status Lead District MAB Preview" at bounding box center [693, 107] width 1352 height 63
click at [109, 21] on link at bounding box center [63, 29] width 93 height 26
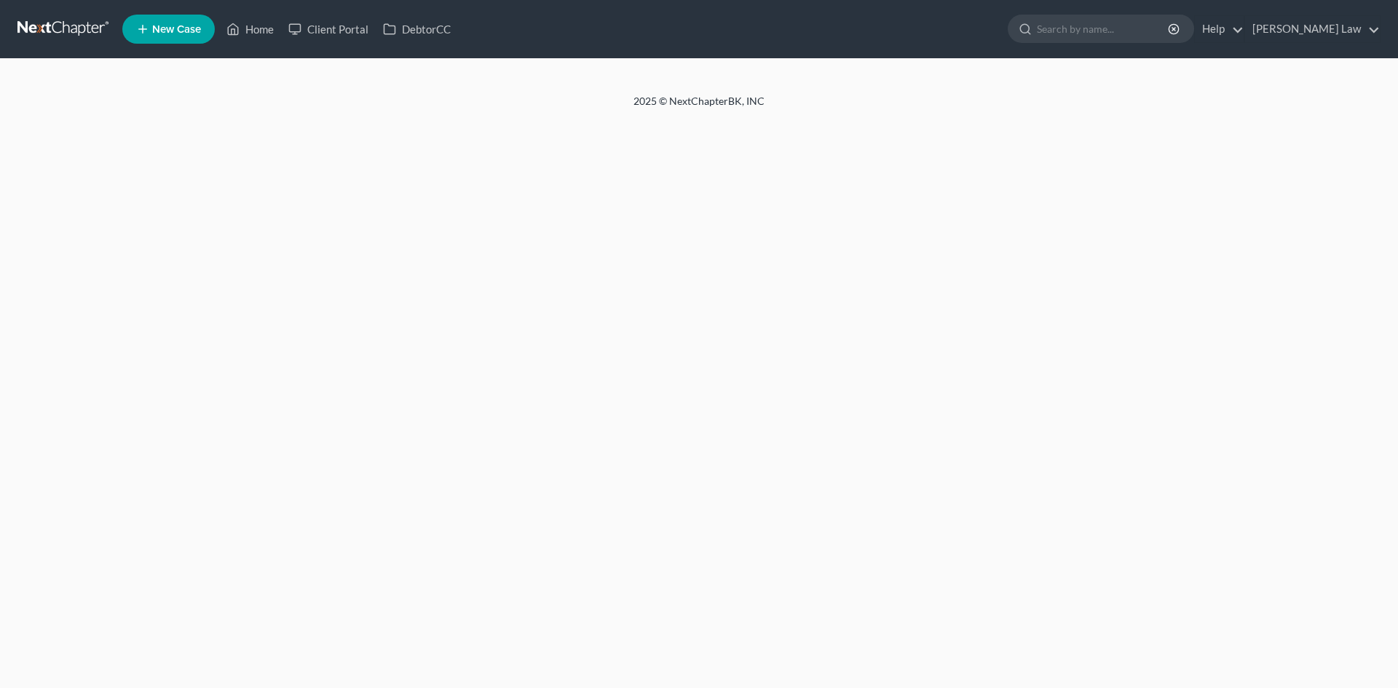
click at [711, 84] on div at bounding box center [699, 76] width 1398 height 35
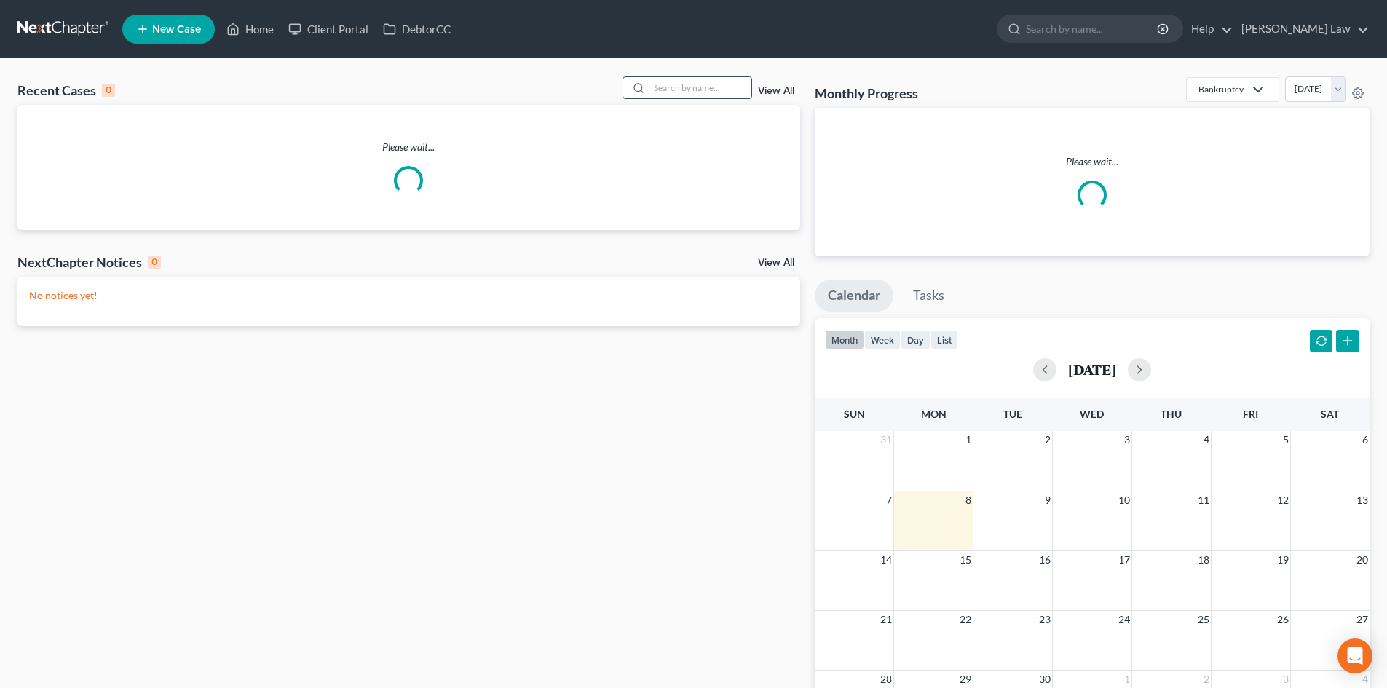
click at [698, 87] on input "search" at bounding box center [701, 87] width 102 height 21
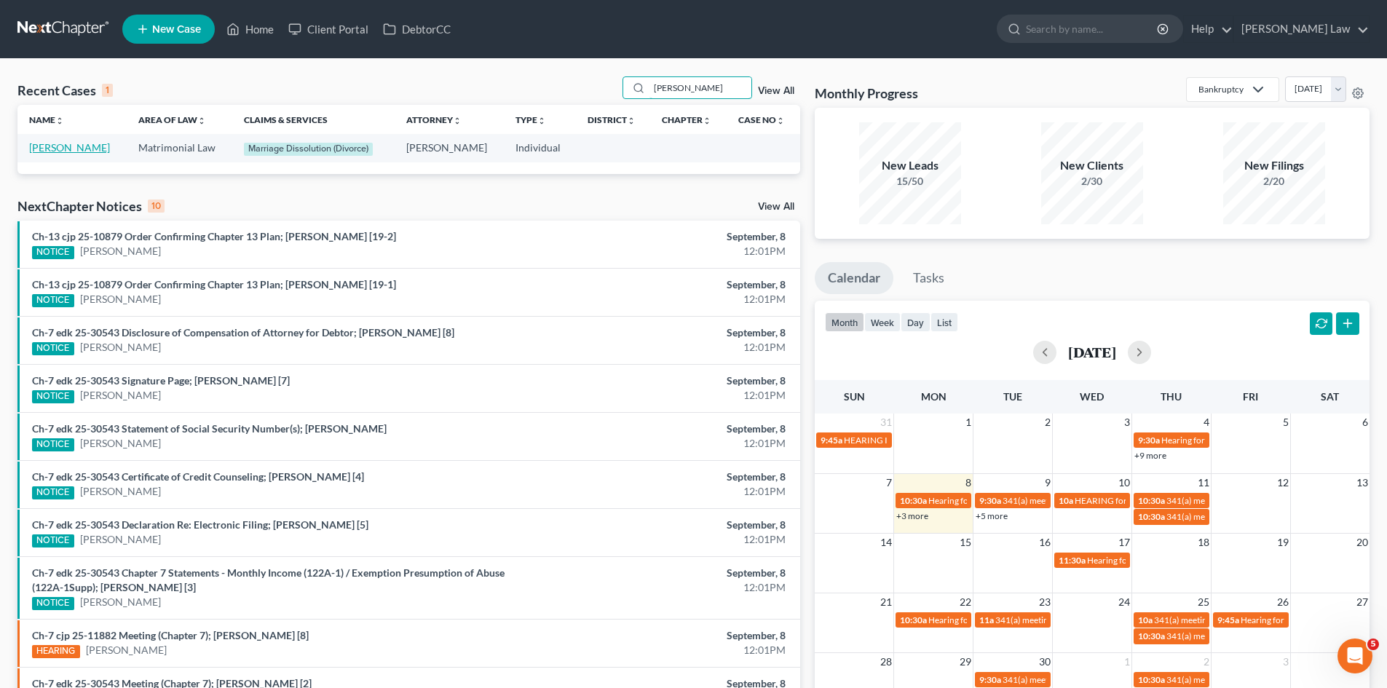
type input "[PERSON_NAME]"
click at [92, 142] on link "Canning, Donald" at bounding box center [69, 147] width 81 height 12
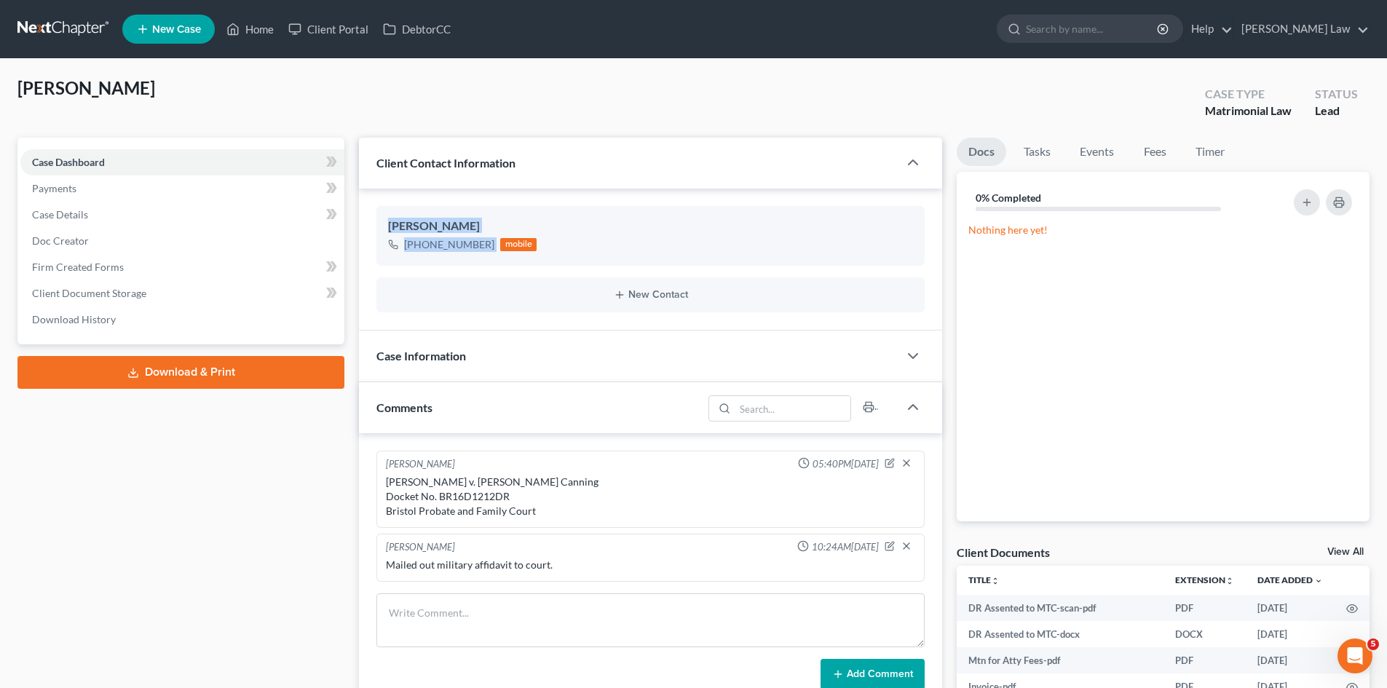
drag, startPoint x: 492, startPoint y: 251, endPoint x: 356, endPoint y: 229, distance: 137.8
click at [356, 229] on div "Client Contact Information Donald Canning +1 (315) 854-1899 mobile New Contact …" at bounding box center [651, 489] width 598 height 703
copy div "Donald Canning +1 (315) 854-1899"
click at [846, 102] on div "Canning, Donald Upgraded Case Type Matrimonial Law Status Lead" at bounding box center [693, 106] width 1352 height 61
click at [96, 25] on link at bounding box center [63, 29] width 93 height 26
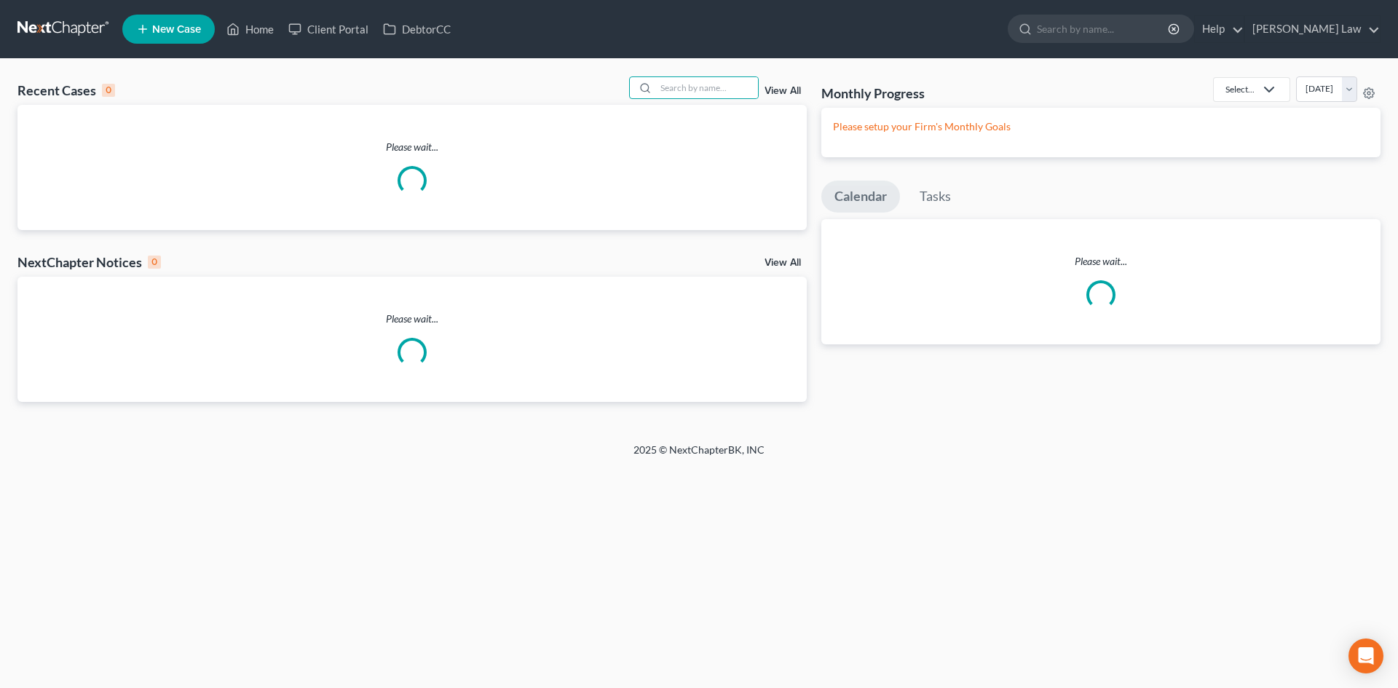
click at [689, 96] on input "search" at bounding box center [707, 87] width 102 height 21
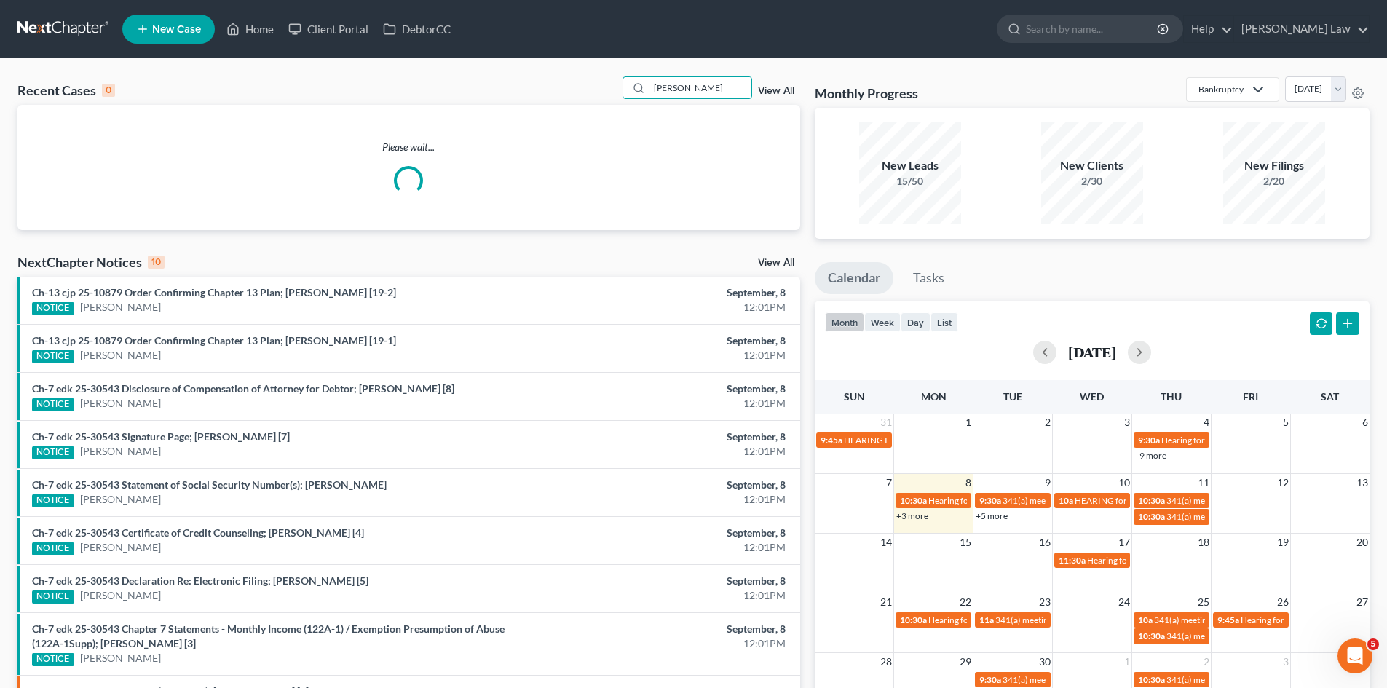
type input "[PERSON_NAME]"
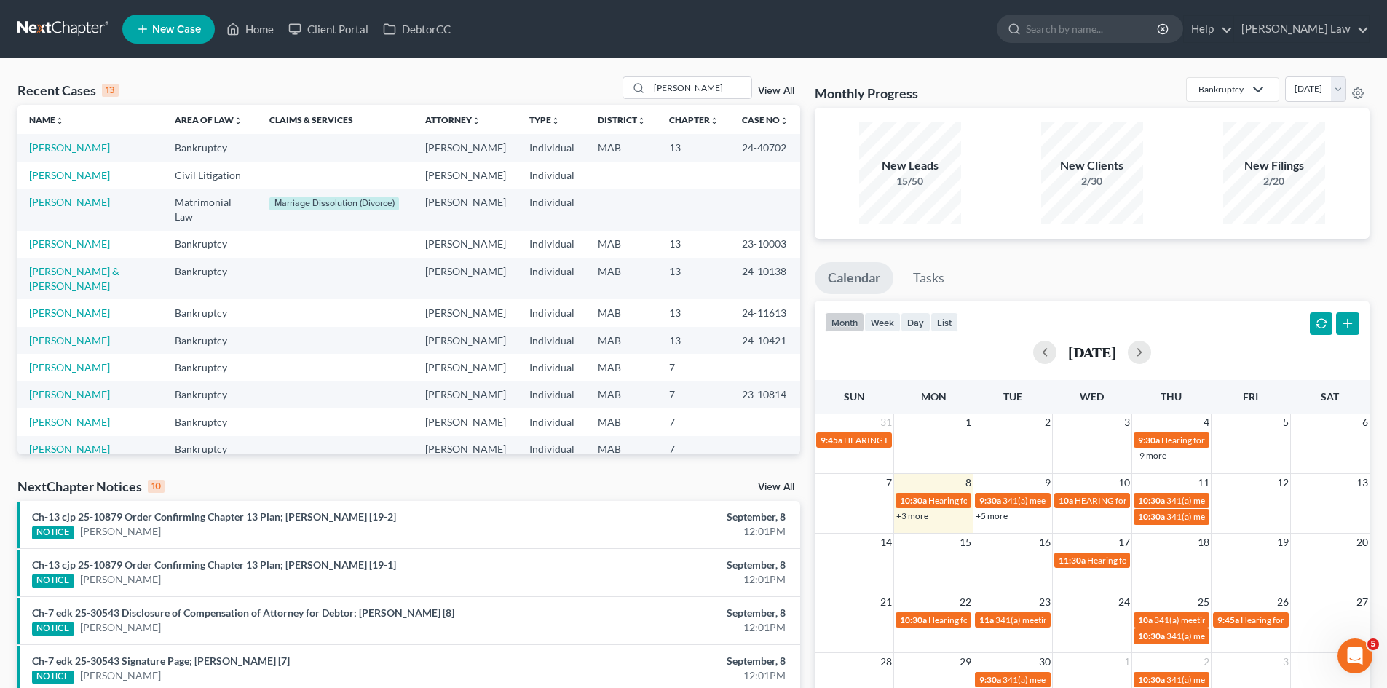
click at [68, 208] on link "[PERSON_NAME]" at bounding box center [69, 202] width 81 height 12
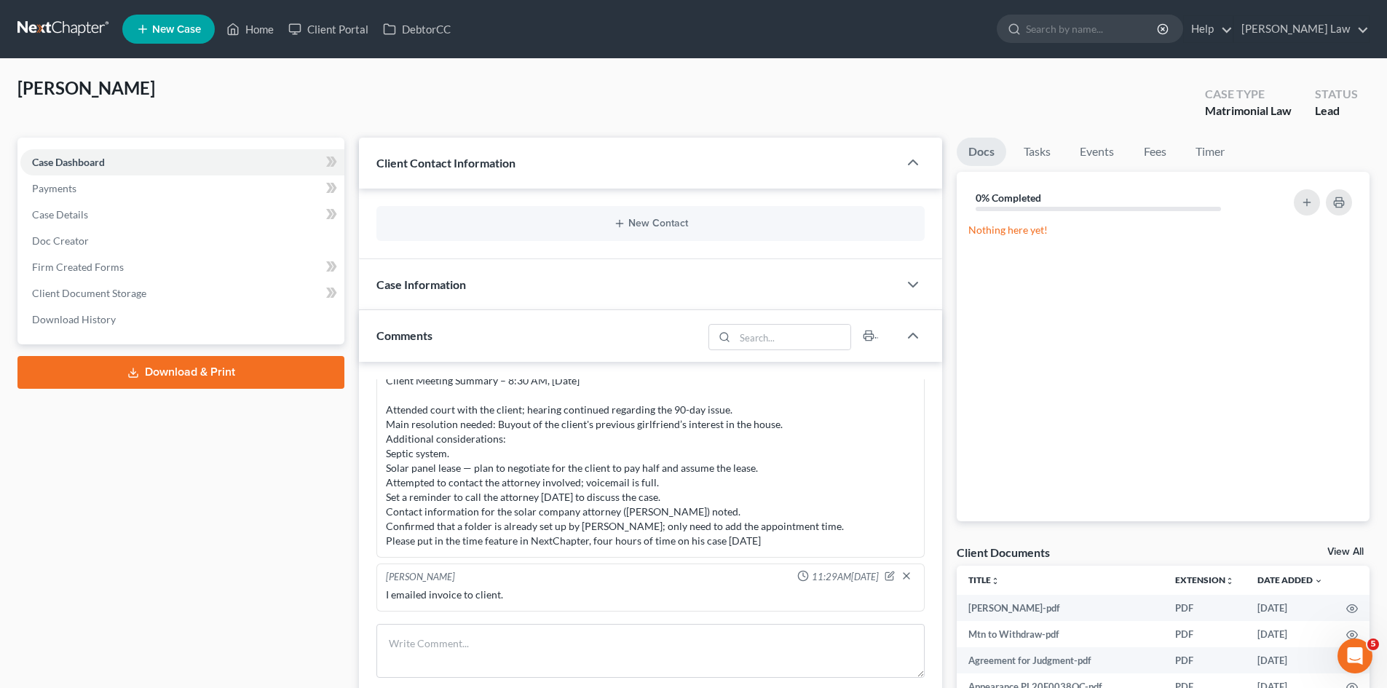
scroll to position [28, 0]
drag, startPoint x: 1351, startPoint y: 551, endPoint x: 1384, endPoint y: 558, distance: 33.6
click at [1351, 551] on link "View All" at bounding box center [1346, 552] width 36 height 10
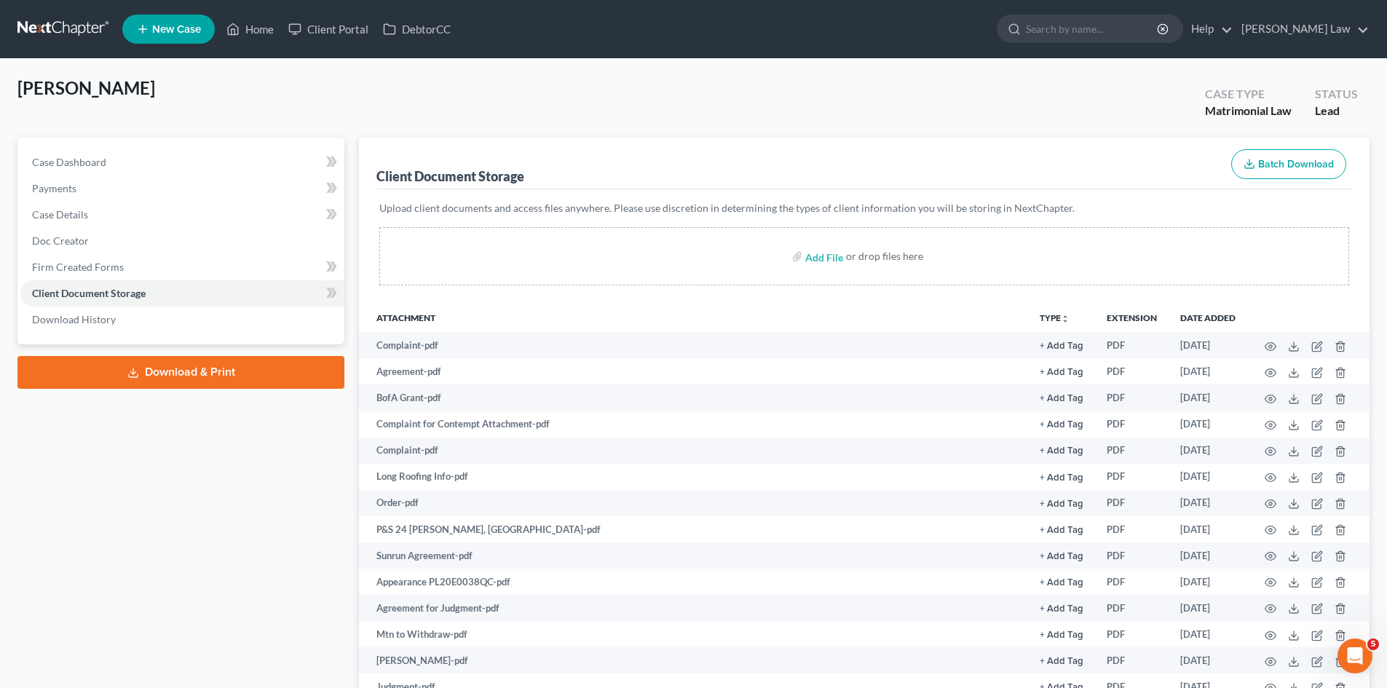
click at [599, 102] on div "[PERSON_NAME] Upgraded Case Type Matrimonial Law Status Lead" at bounding box center [693, 106] width 1352 height 61
click at [76, 26] on link at bounding box center [63, 29] width 93 height 26
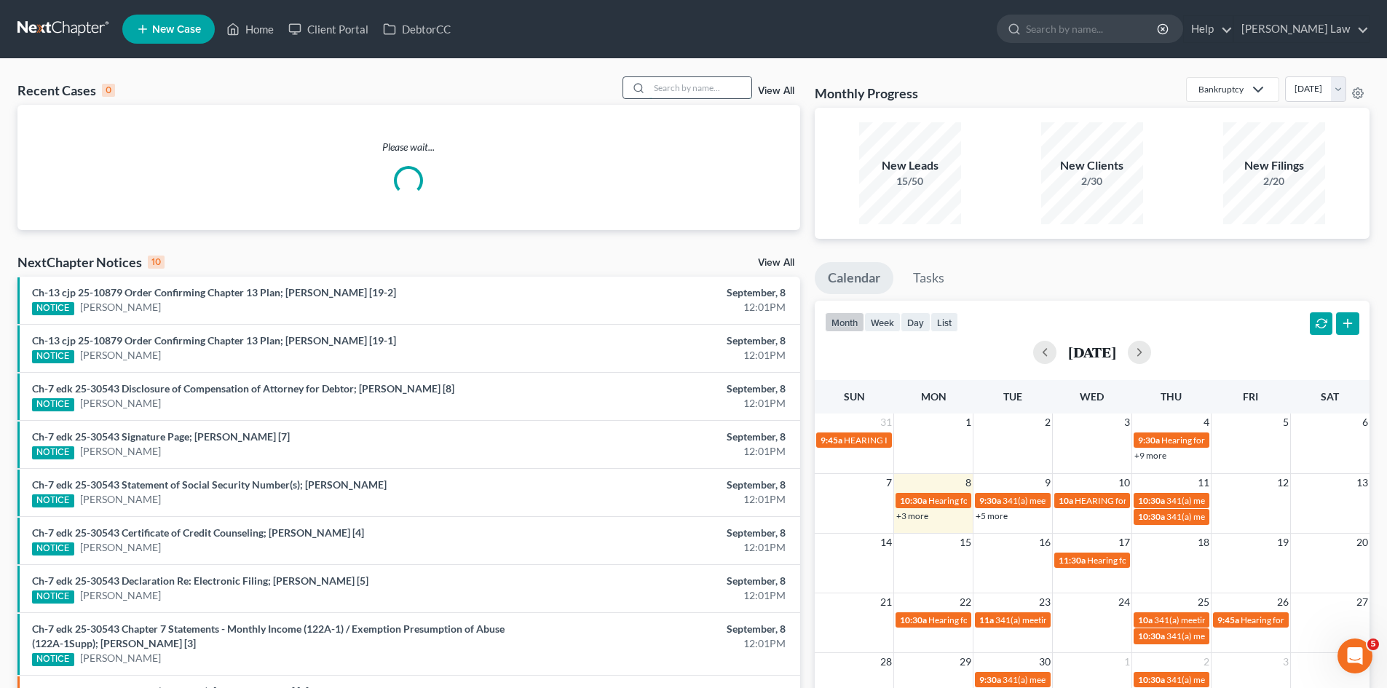
click at [695, 84] on input "search" at bounding box center [701, 87] width 102 height 21
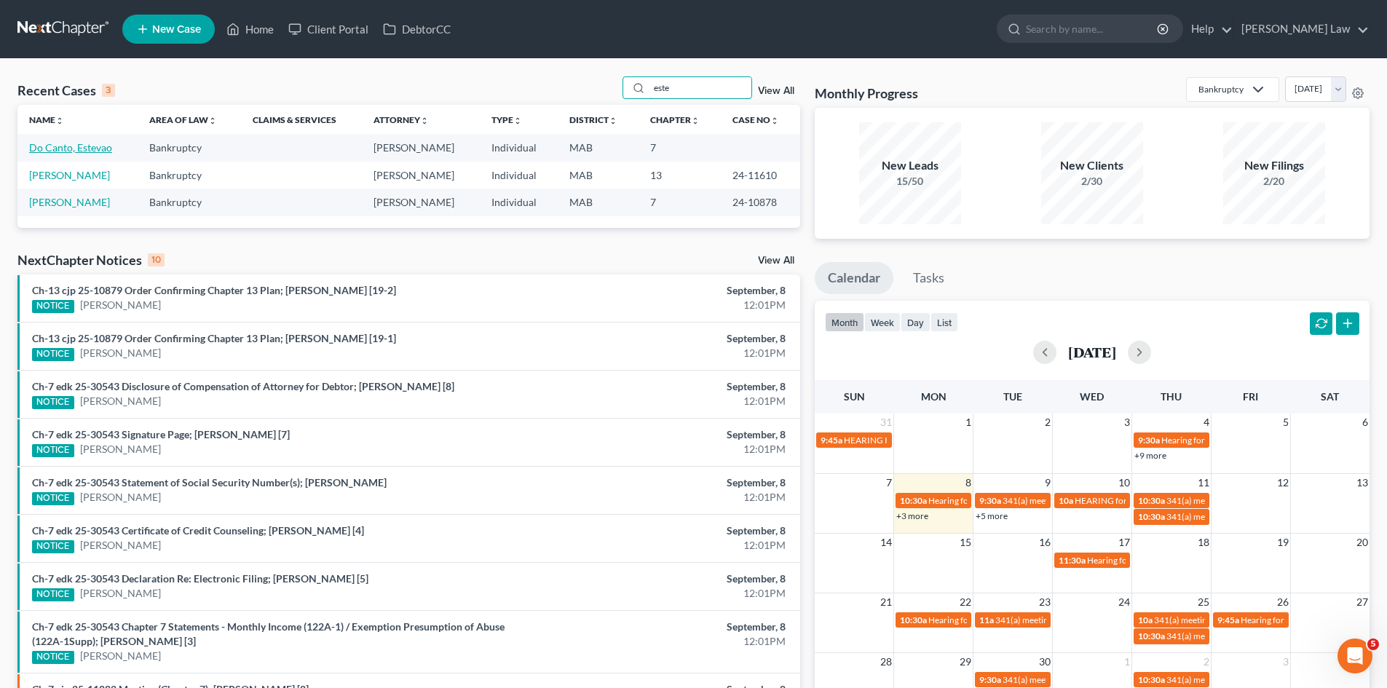
type input "este"
click at [61, 148] on link "Do Canto, Estevao" at bounding box center [70, 147] width 83 height 12
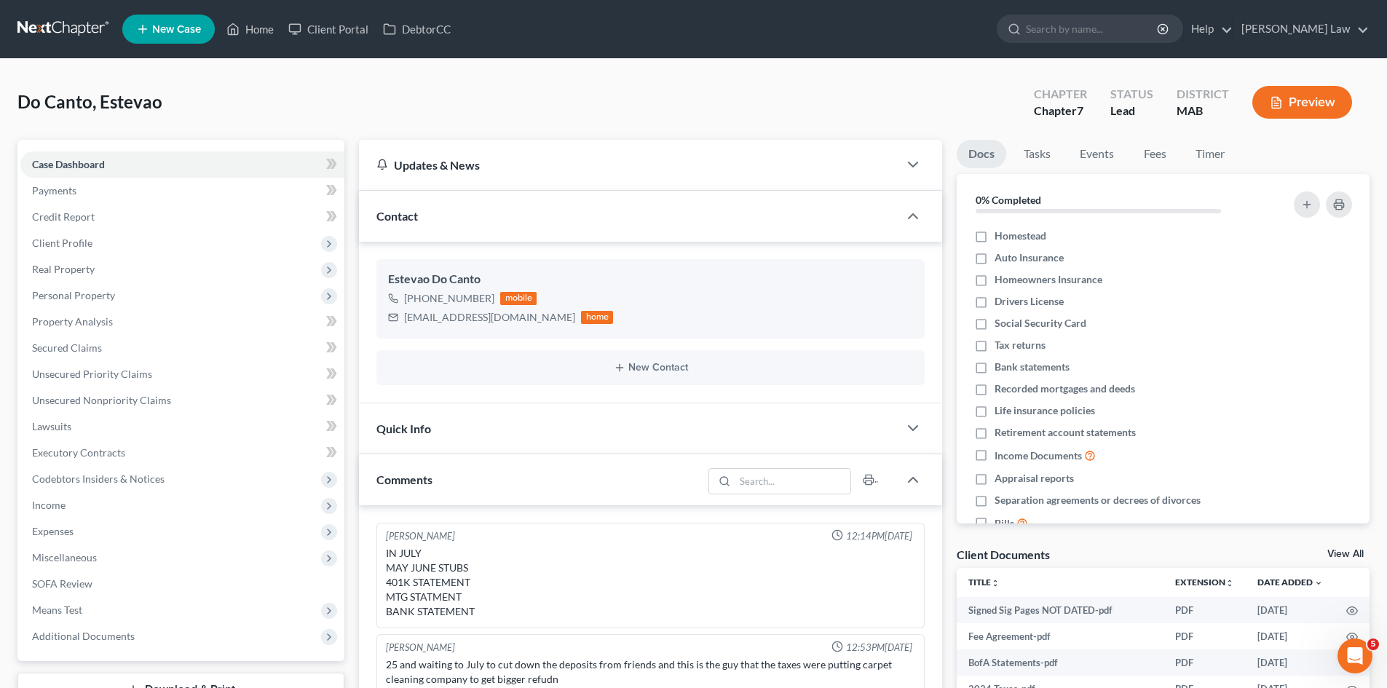
click at [40, 15] on nav "Home New Case Client Portal DebtorCC Benner Law mmanning@tbennerlaw.com My Acco…" at bounding box center [693, 29] width 1387 height 58
click at [69, 25] on link at bounding box center [63, 29] width 93 height 26
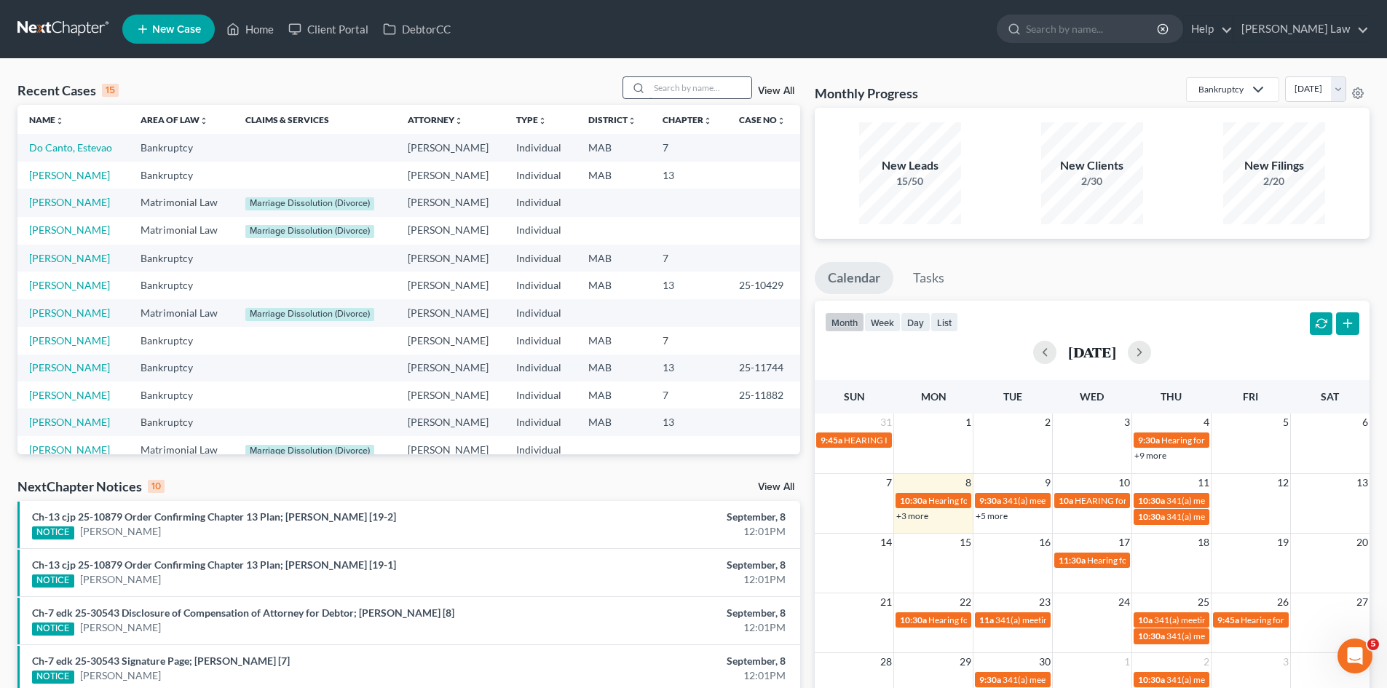
click at [724, 90] on input "search" at bounding box center [701, 87] width 102 height 21
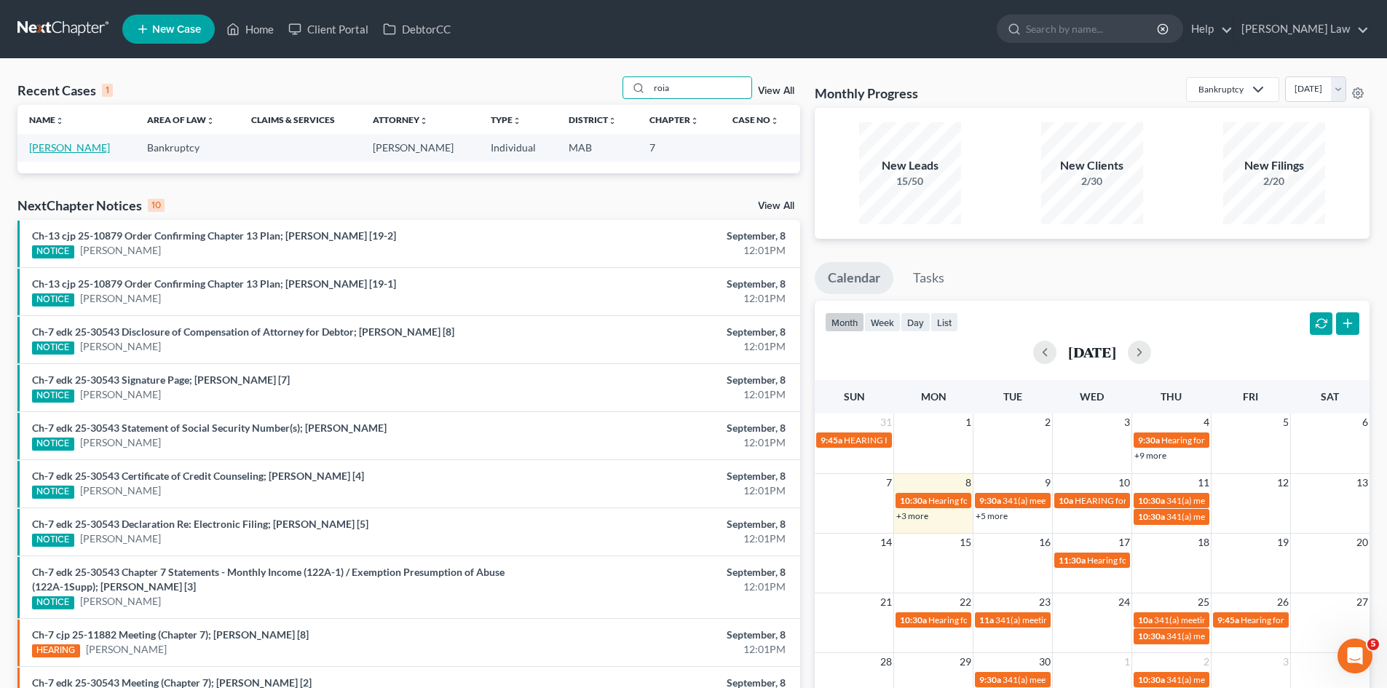
type input "roia"
click at [55, 145] on link "[PERSON_NAME]" at bounding box center [69, 147] width 81 height 12
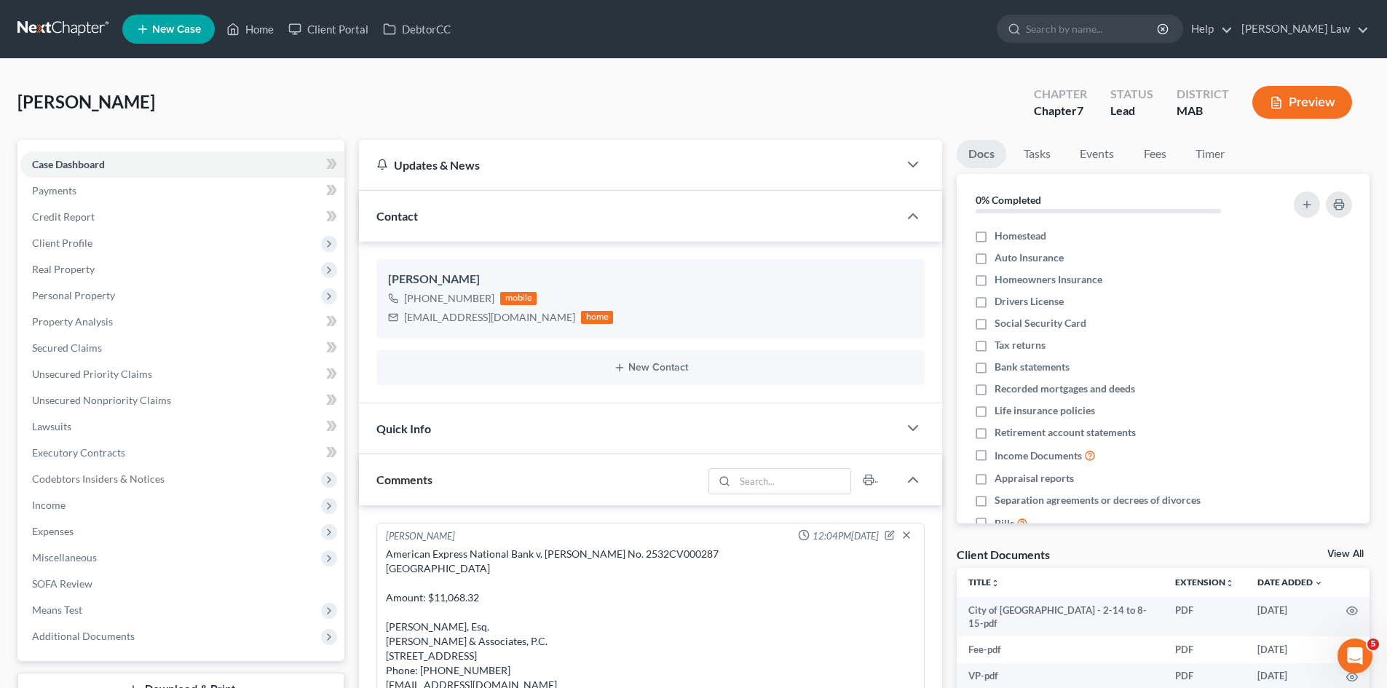
scroll to position [111, 0]
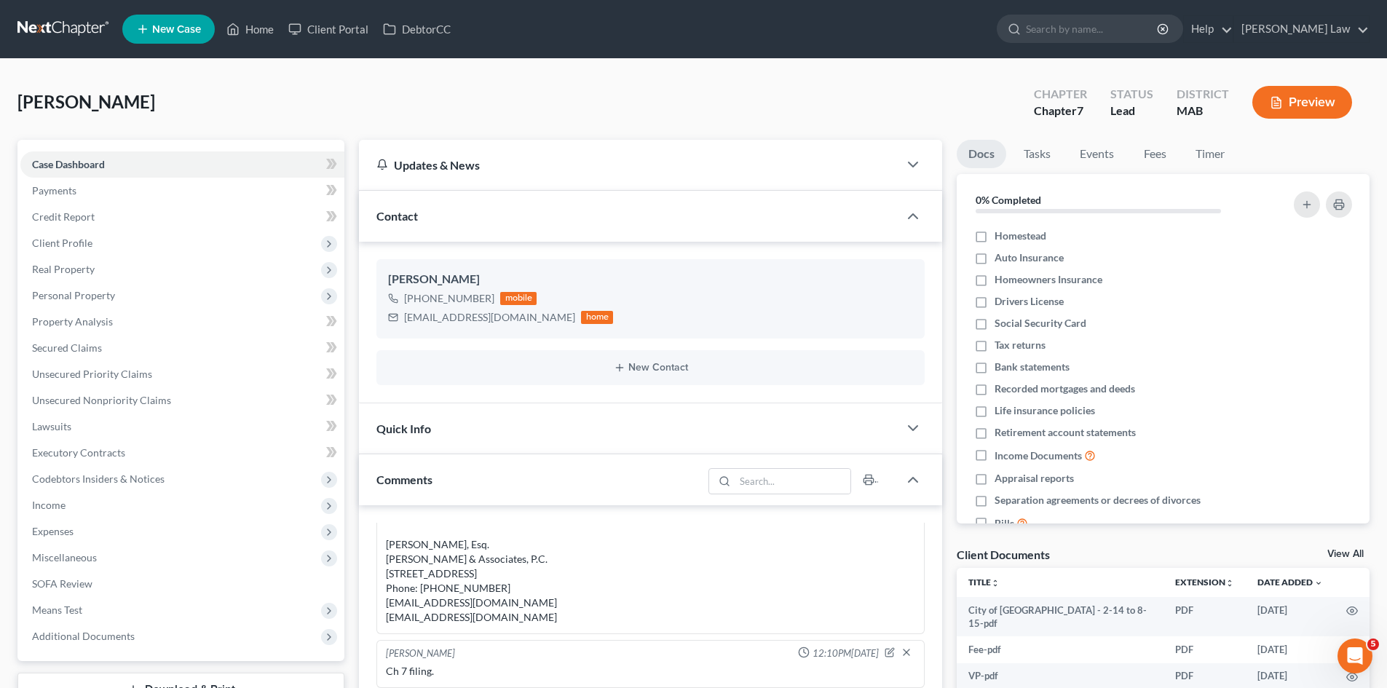
click at [1351, 549] on link "View All" at bounding box center [1346, 554] width 36 height 10
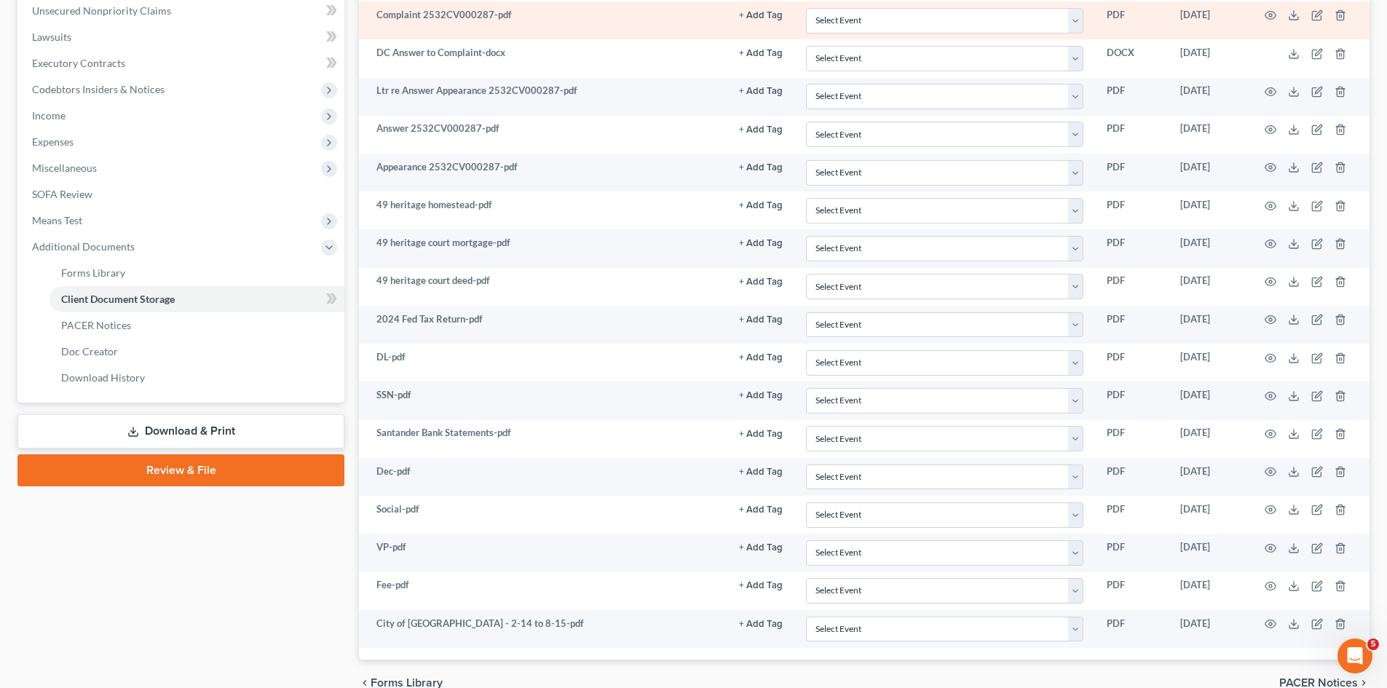
scroll to position [463, 0]
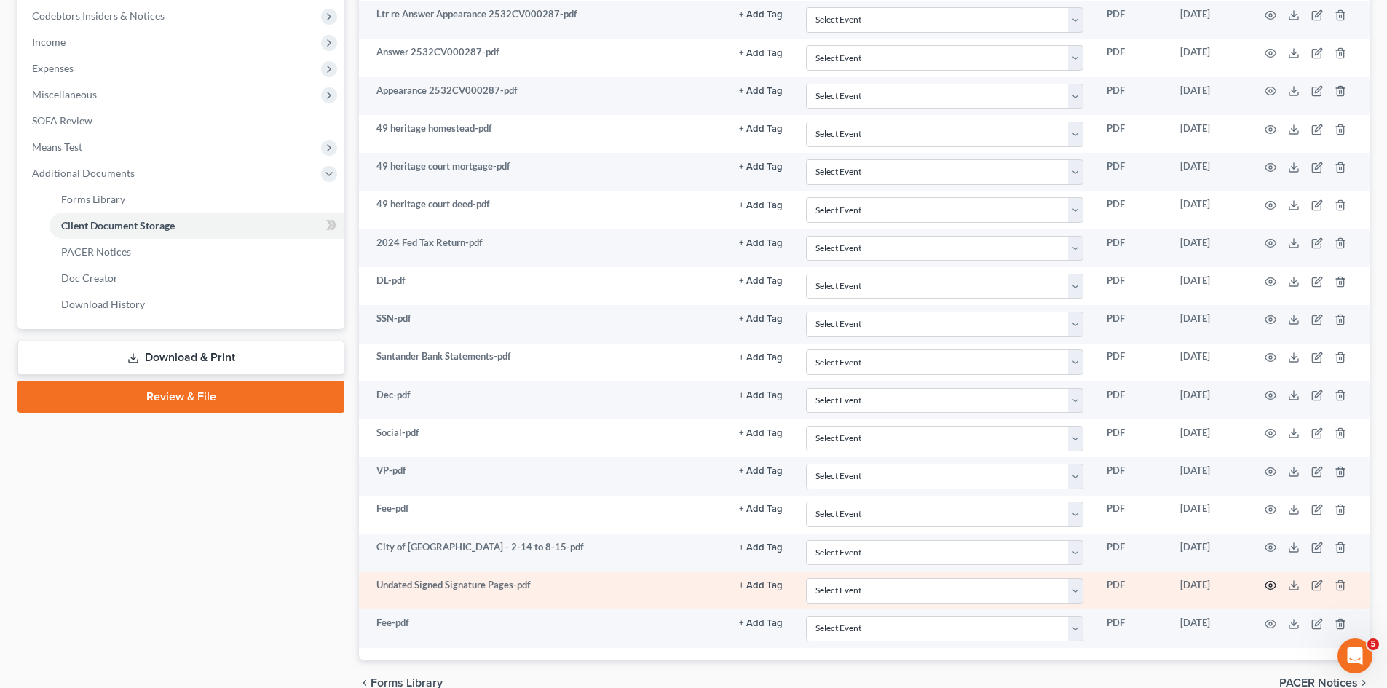
click at [1272, 587] on circle "button" at bounding box center [1270, 585] width 3 height 3
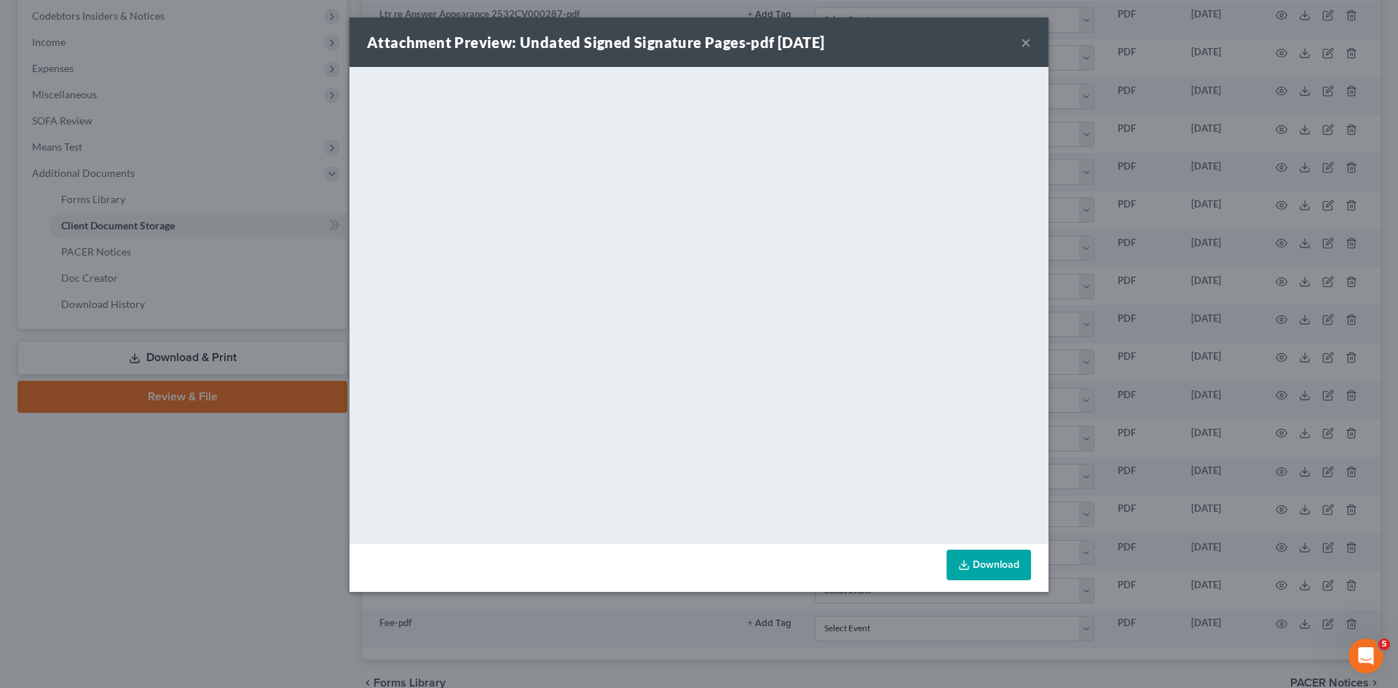
click at [1143, 412] on div "Attachment Preview: Undated Signed Signature Pages-pdf 09/08/2025 × <object ng-…" at bounding box center [699, 344] width 1398 height 688
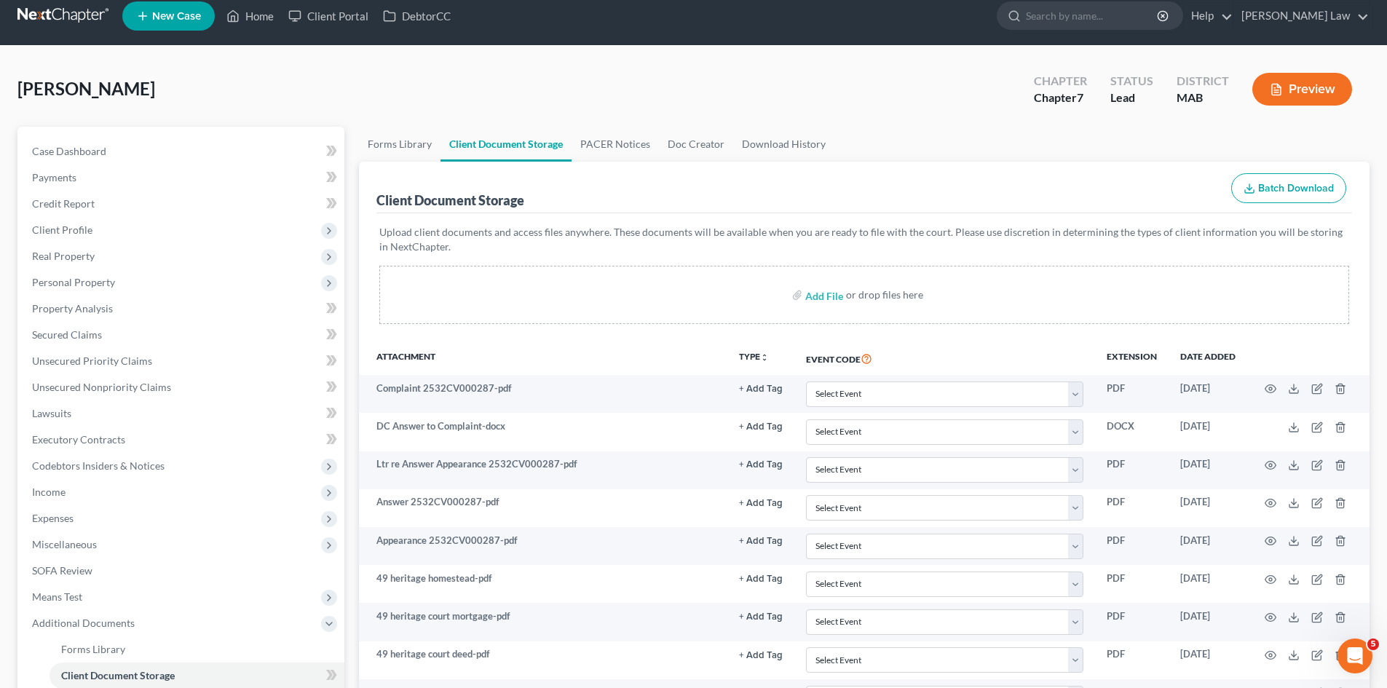
scroll to position [0, 0]
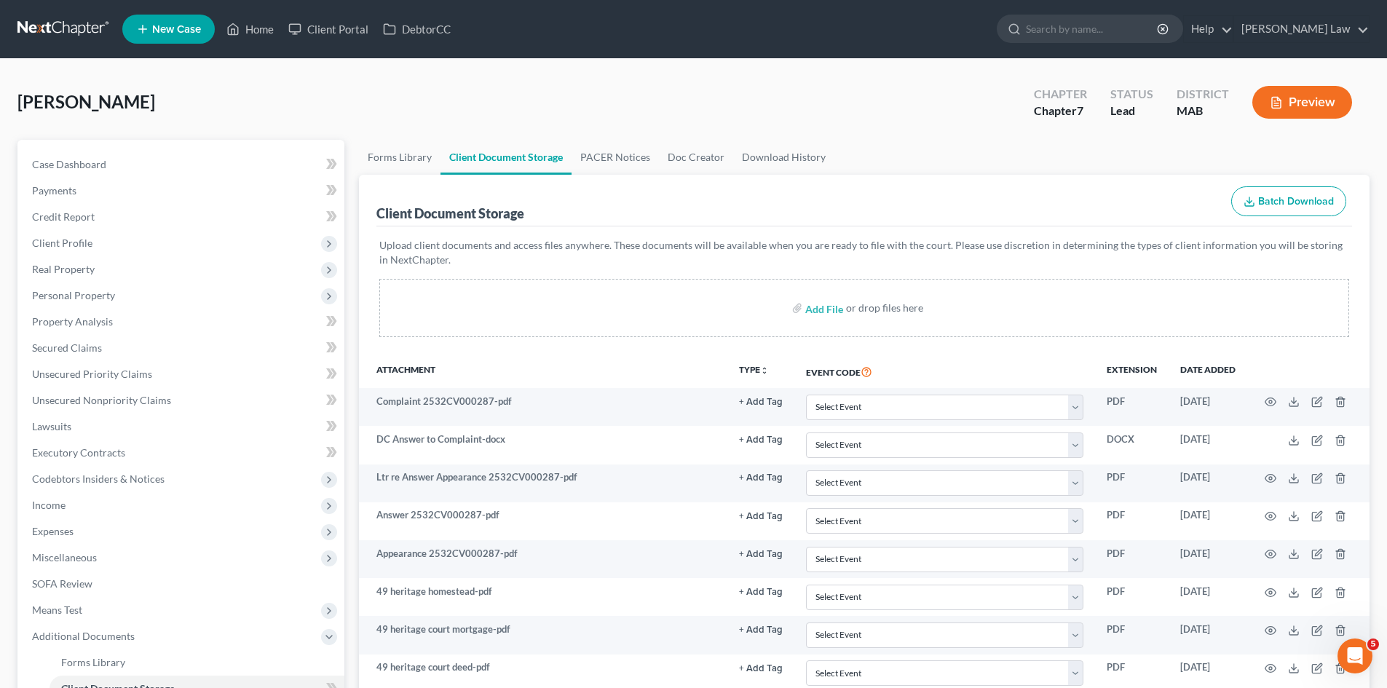
click at [55, 32] on link at bounding box center [63, 29] width 93 height 26
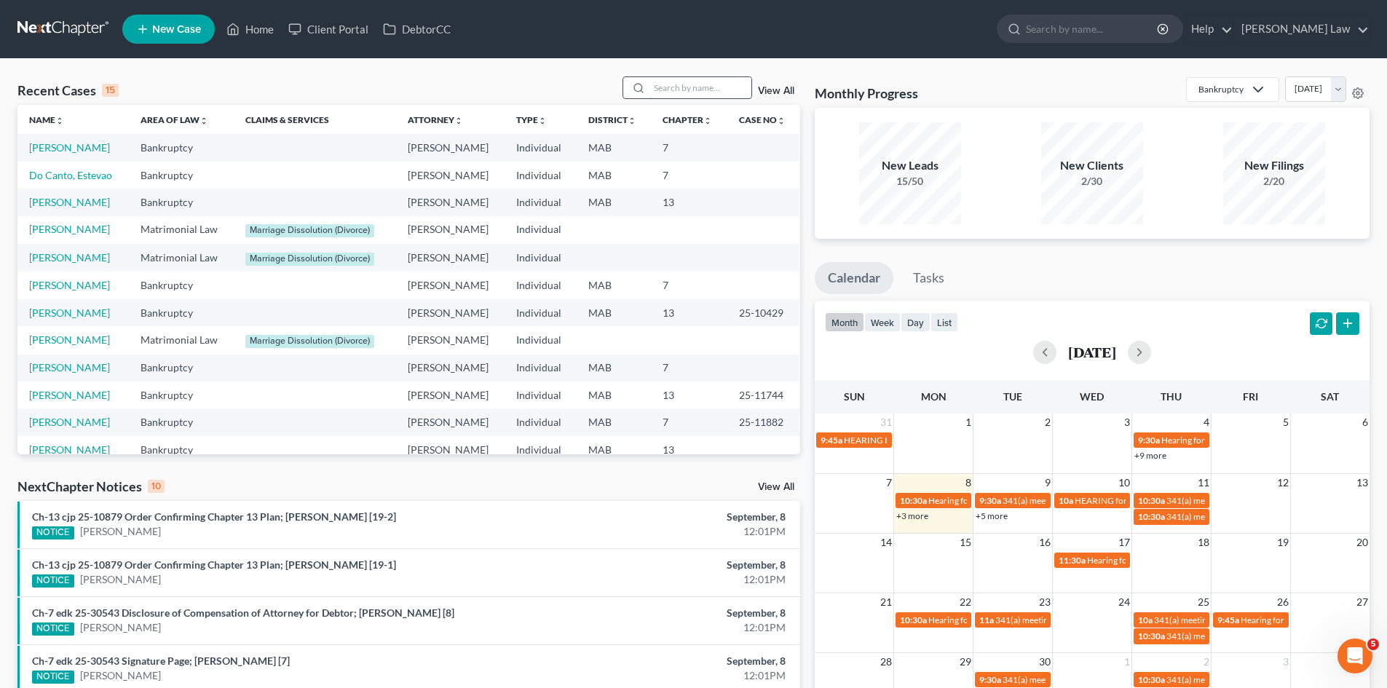
click at [711, 84] on input "search" at bounding box center [701, 87] width 102 height 21
type input "drei"
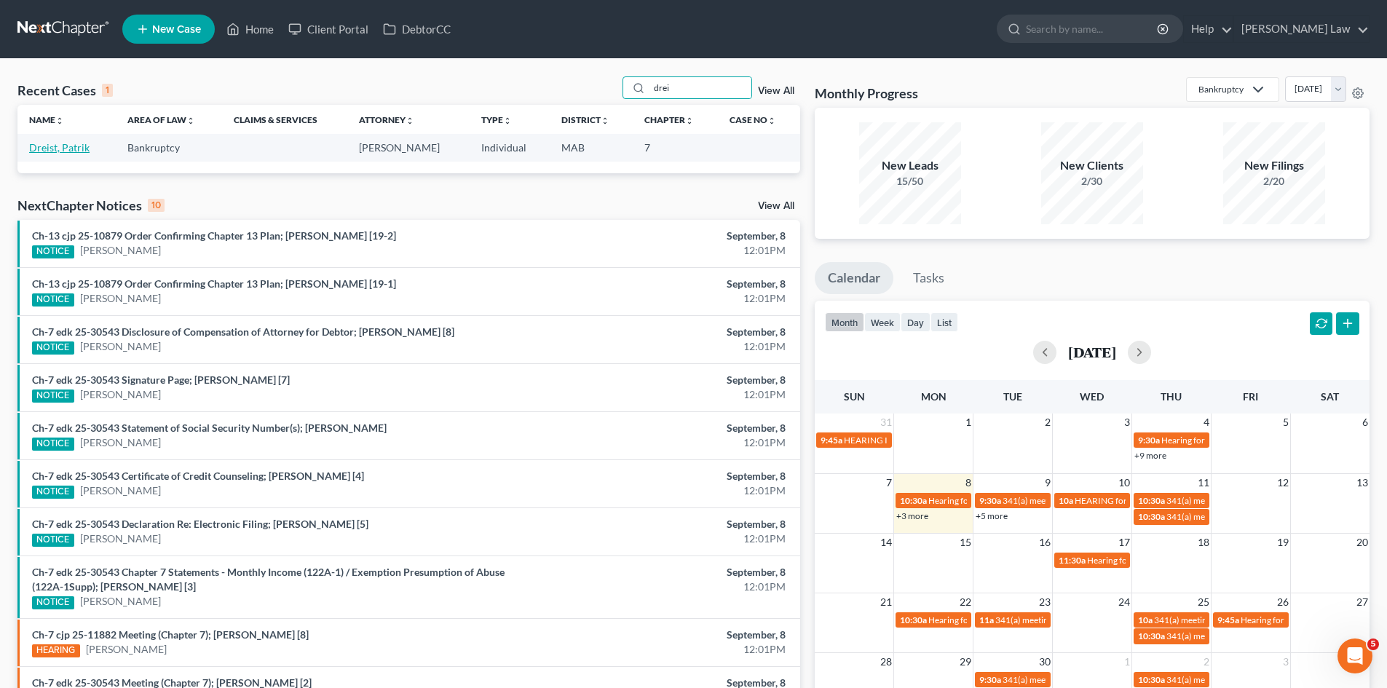
click at [45, 153] on link "Dreist, Patrik" at bounding box center [59, 147] width 60 height 12
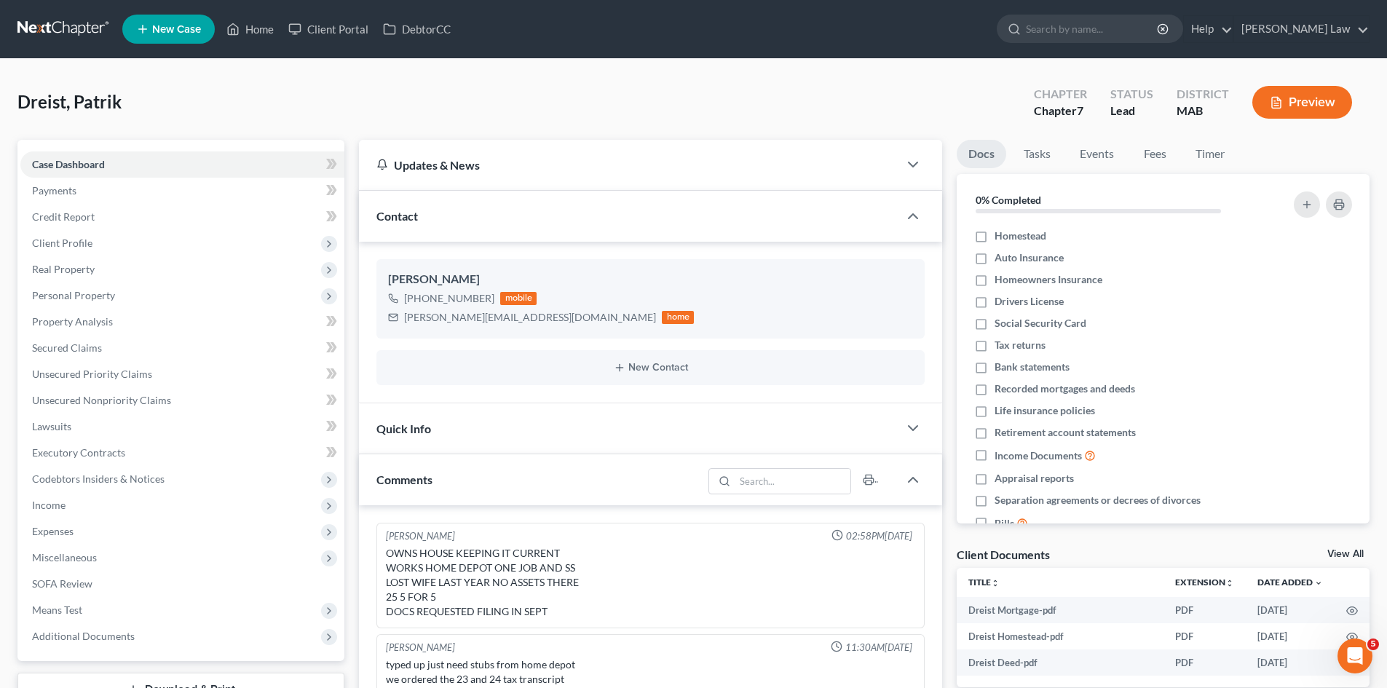
click at [1339, 554] on link "View All" at bounding box center [1346, 554] width 36 height 10
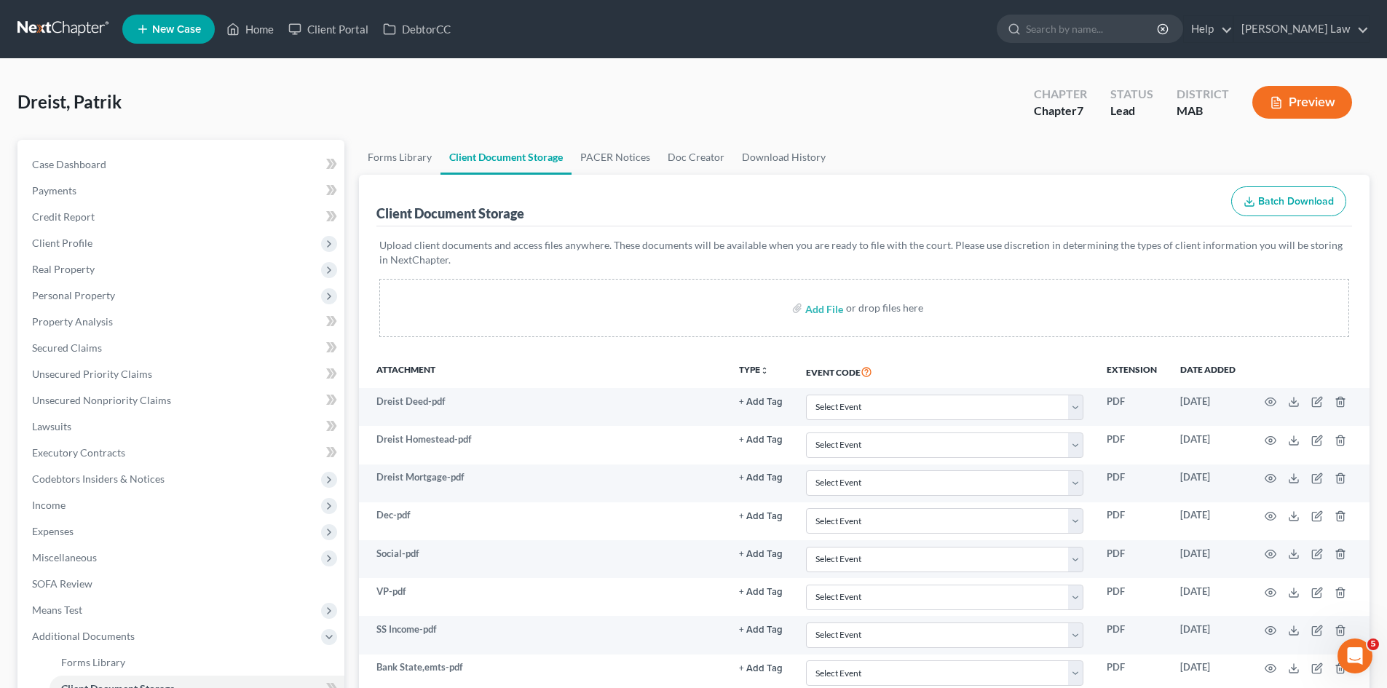
click at [50, 17] on link at bounding box center [63, 29] width 93 height 26
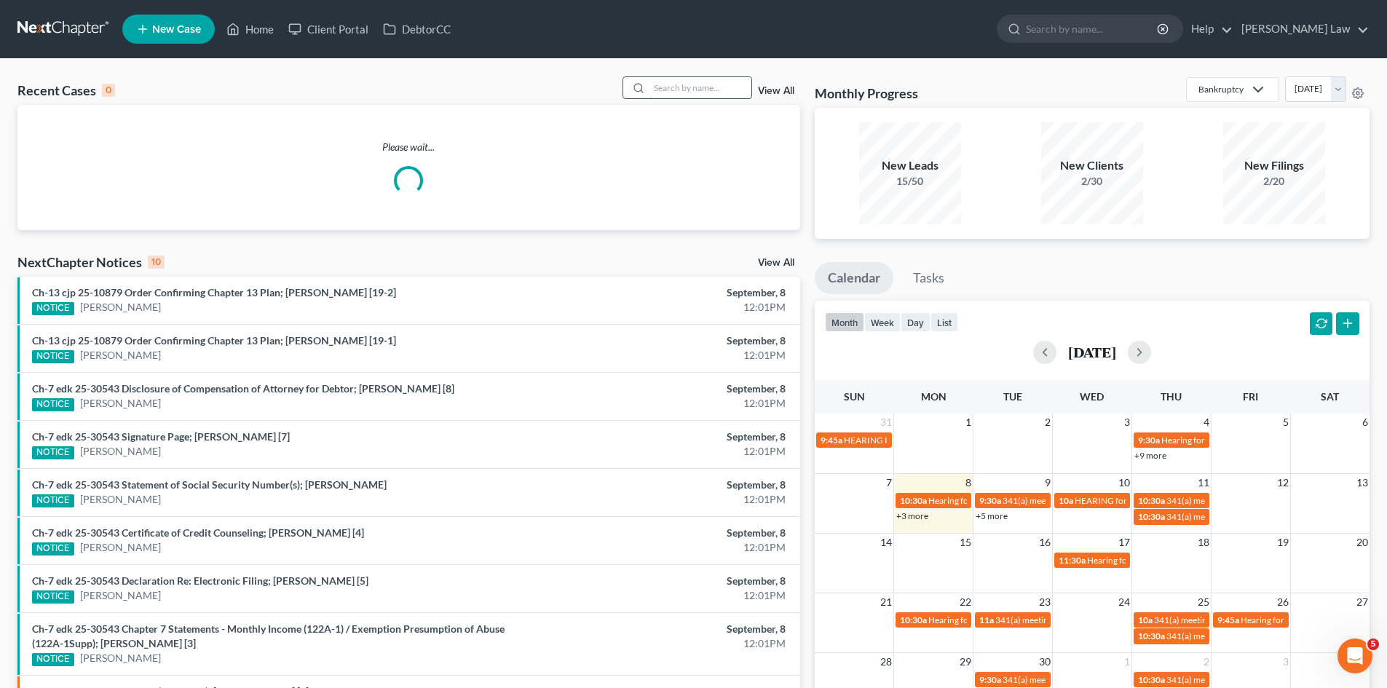
click at [733, 94] on input "search" at bounding box center [701, 87] width 102 height 21
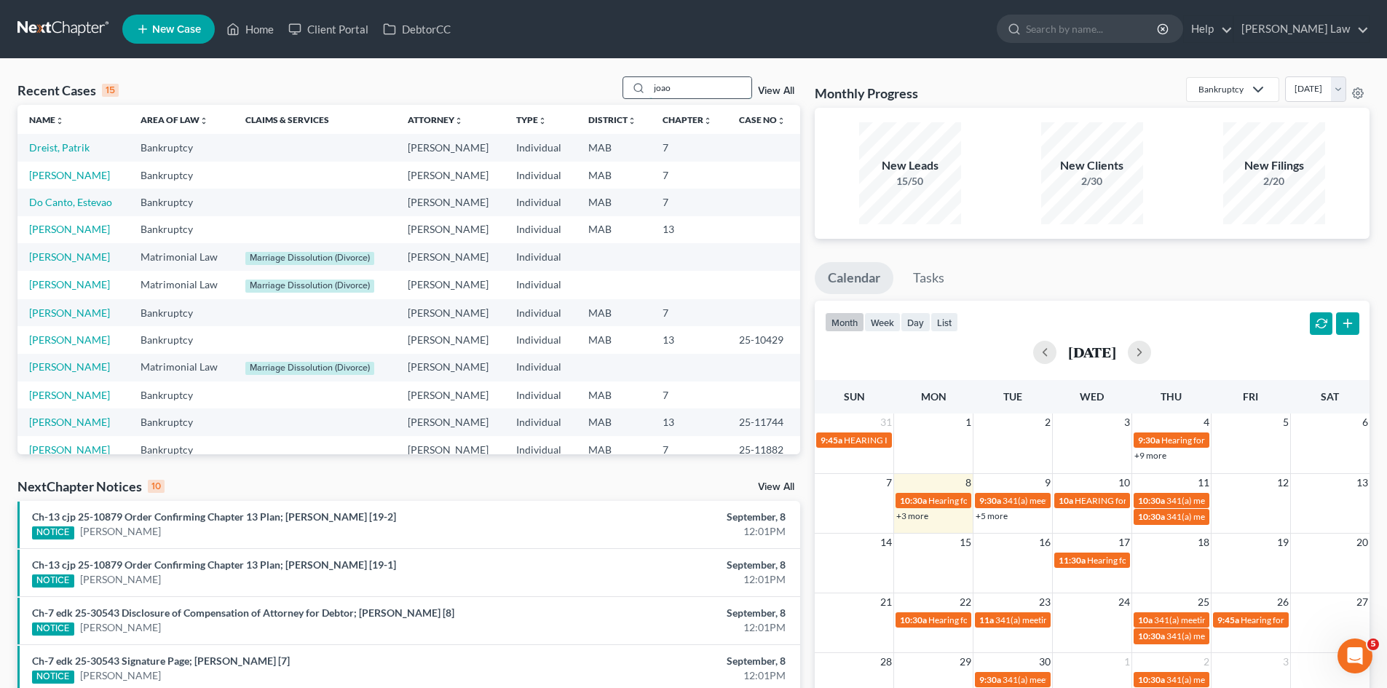
type input "joao"
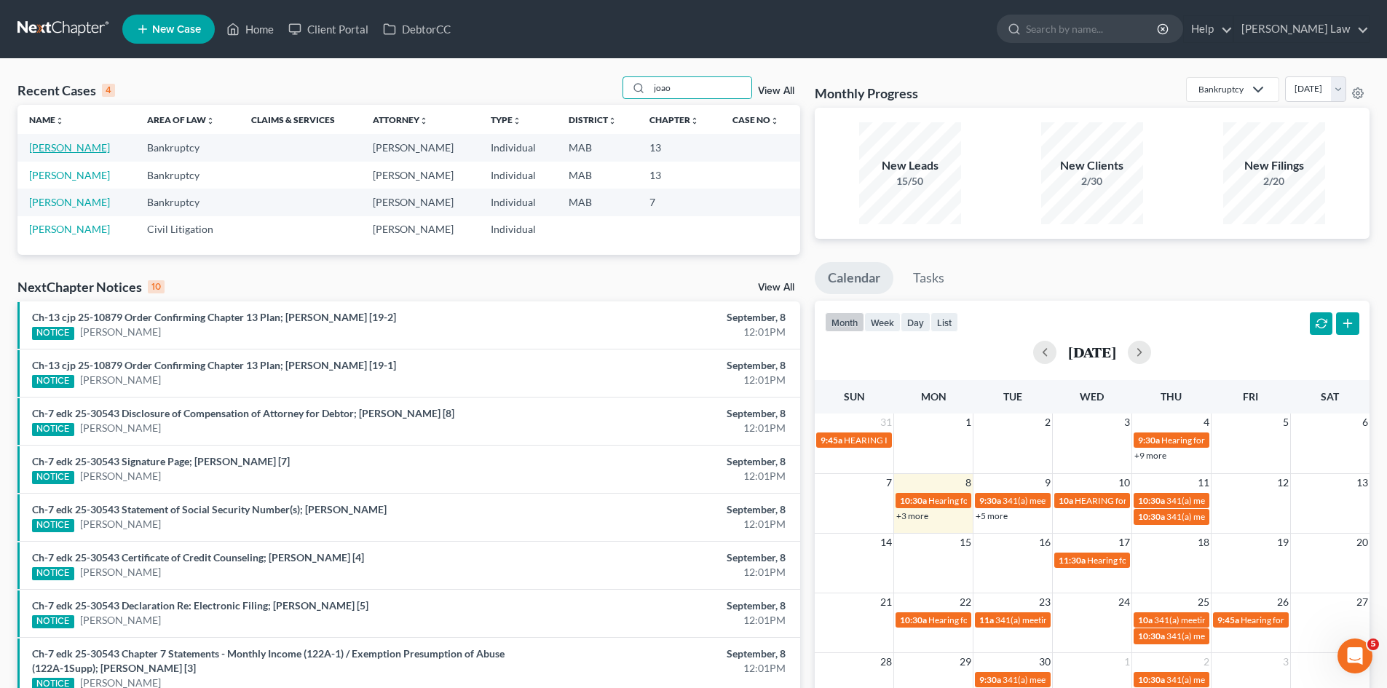
click at [55, 146] on link "[PERSON_NAME]" at bounding box center [69, 147] width 81 height 12
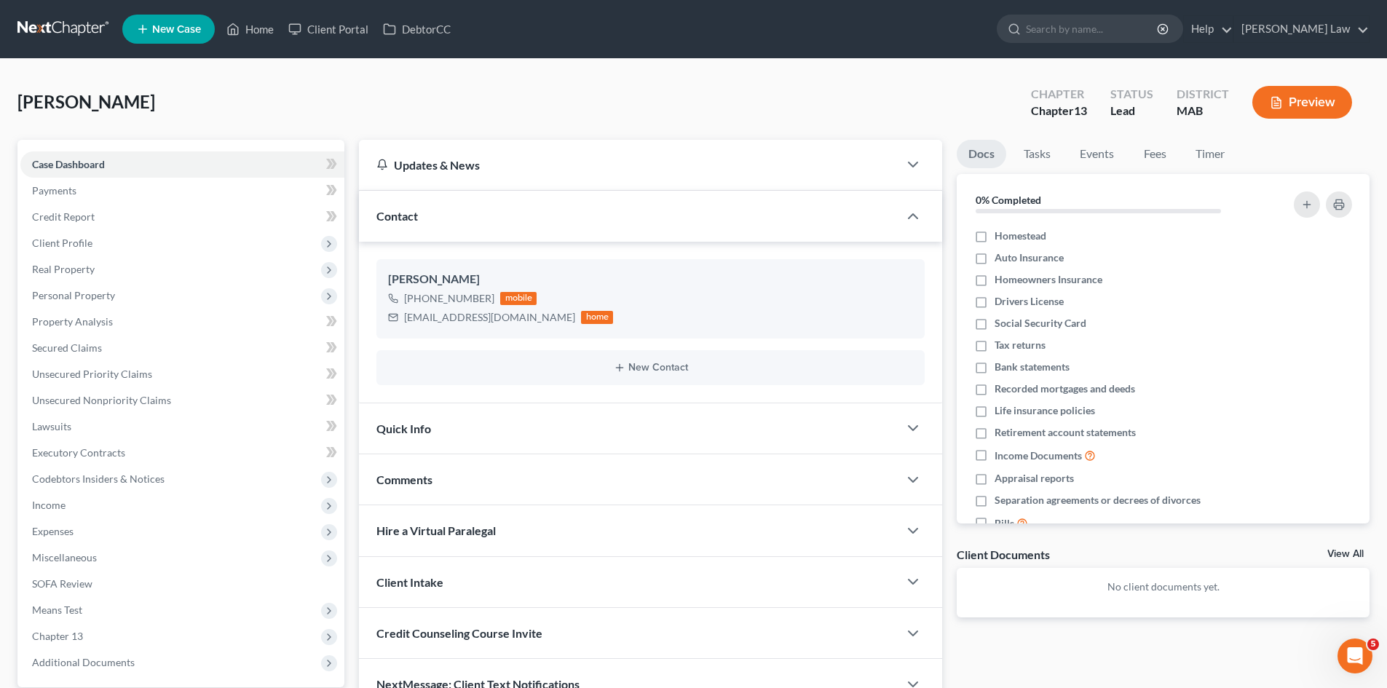
click at [1339, 552] on link "View All" at bounding box center [1346, 554] width 36 height 10
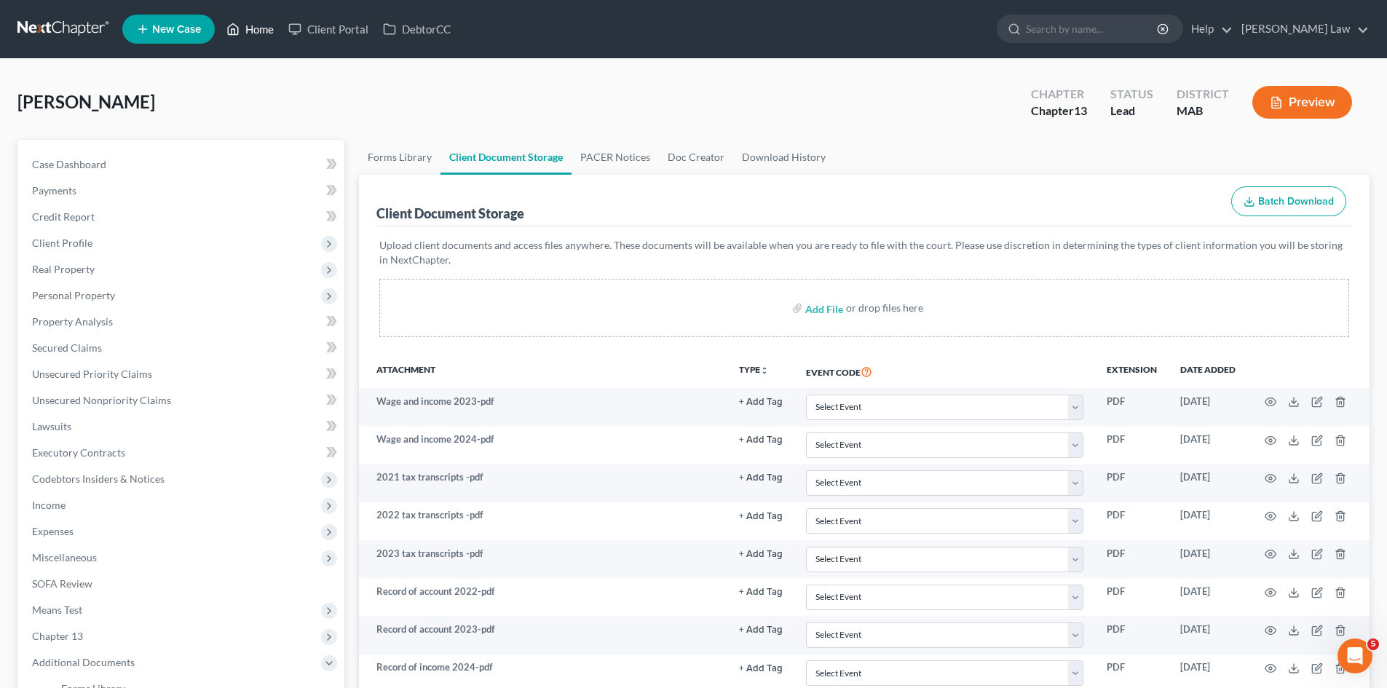
drag, startPoint x: 65, startPoint y: 27, endPoint x: 261, endPoint y: 35, distance: 196.1
click at [65, 27] on link at bounding box center [63, 29] width 93 height 26
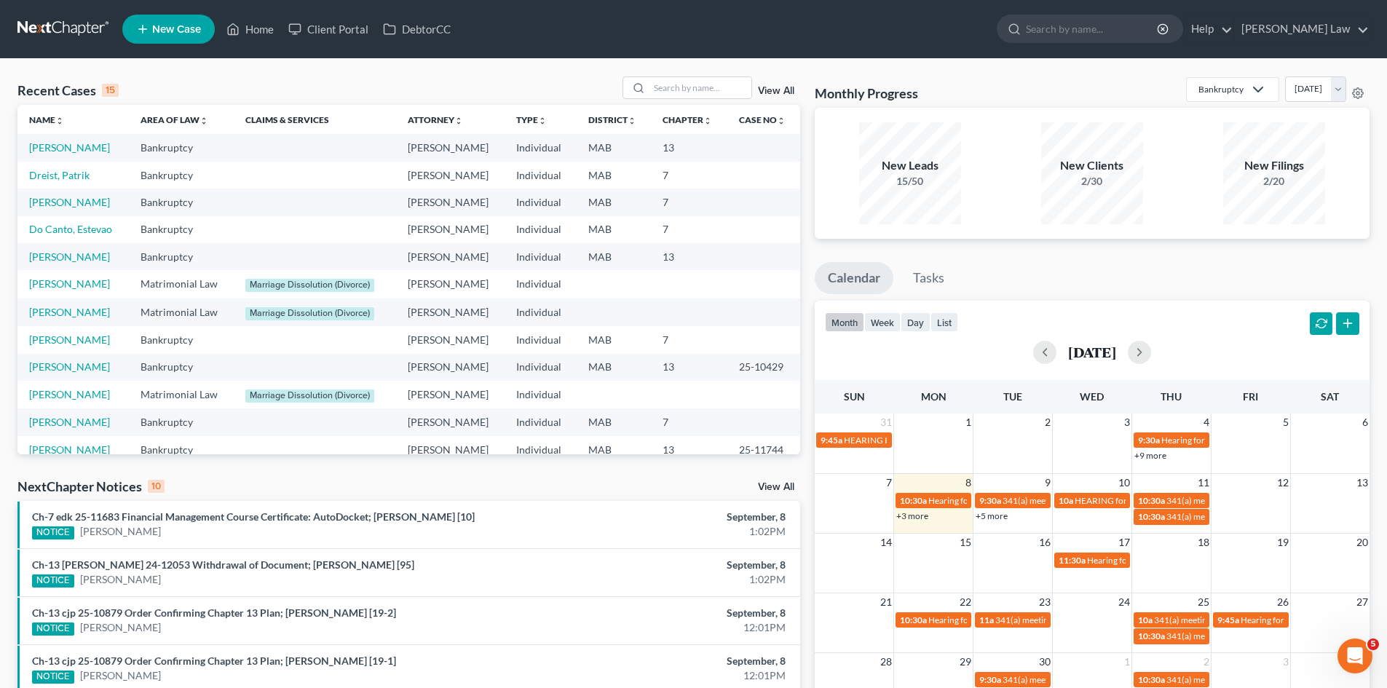
click at [459, 79] on div "Recent Cases 15 View All" at bounding box center [408, 90] width 783 height 28
click at [671, 95] on input "search" at bounding box center [701, 87] width 102 height 21
type input "haley"
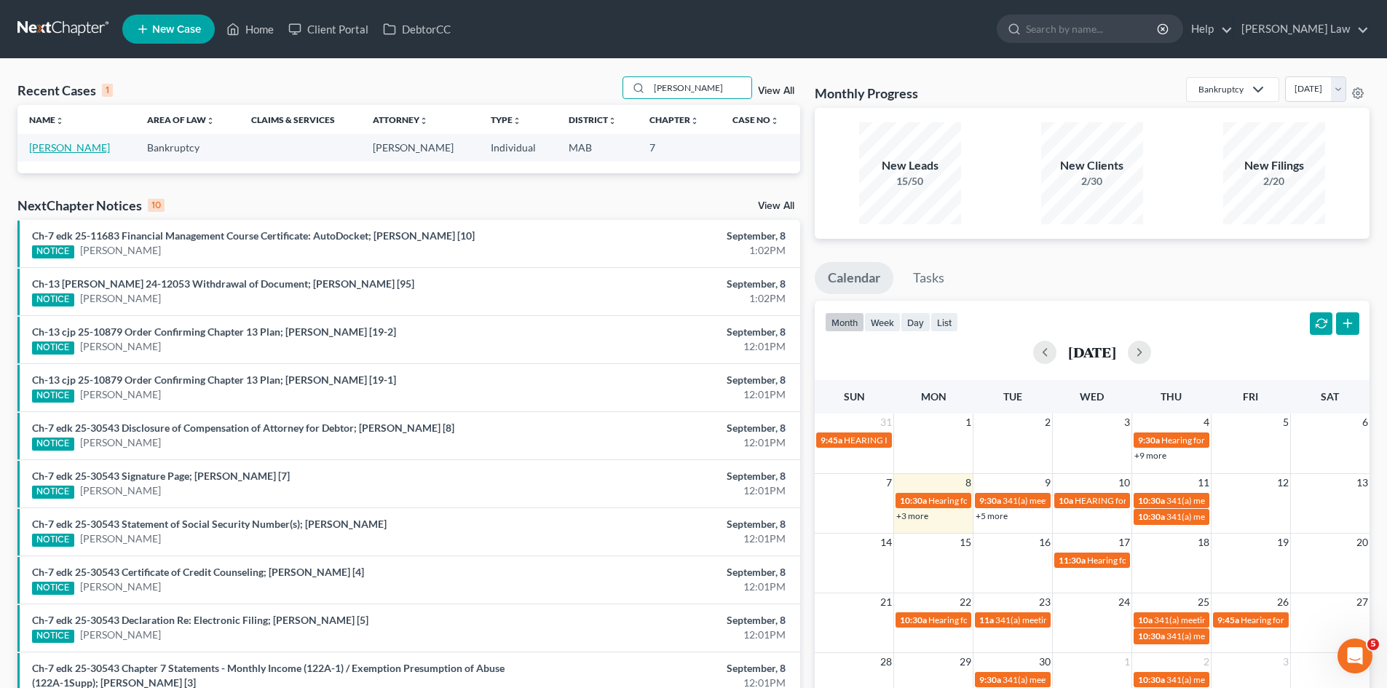
click at [55, 150] on link "[PERSON_NAME]" at bounding box center [69, 147] width 81 height 12
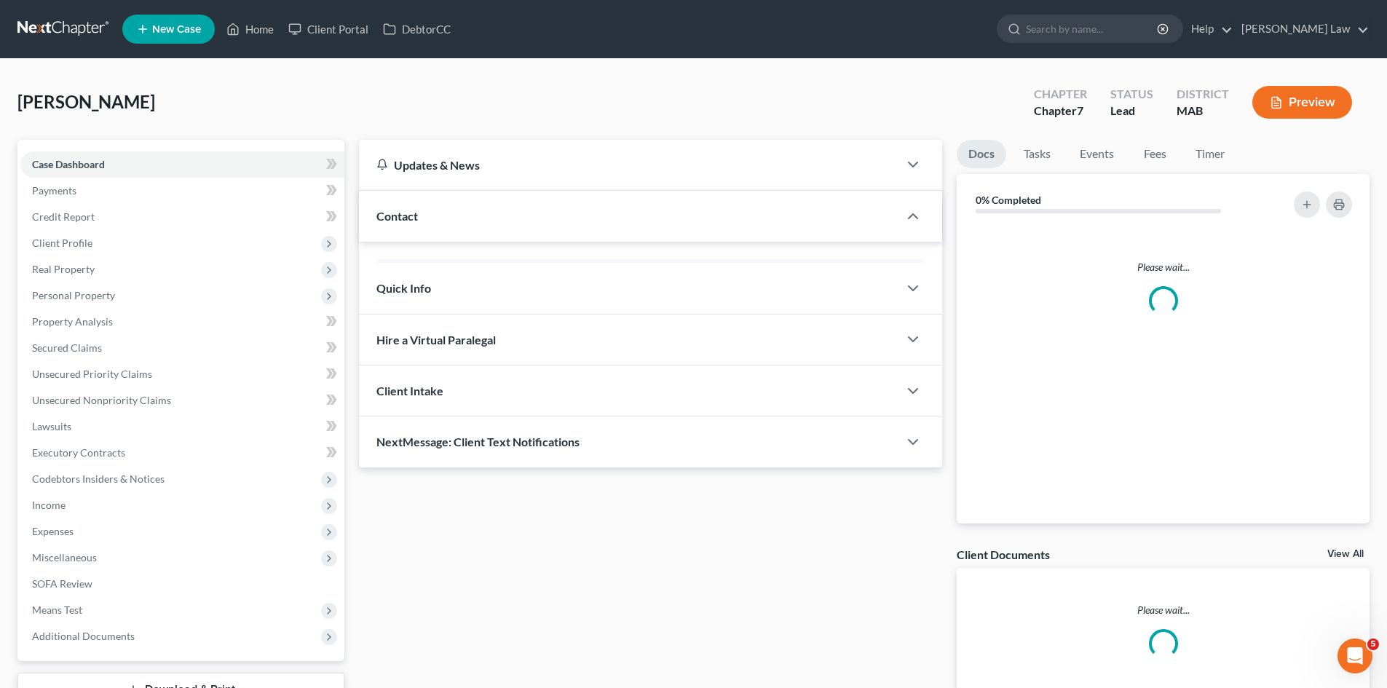
scroll to position [112, 0]
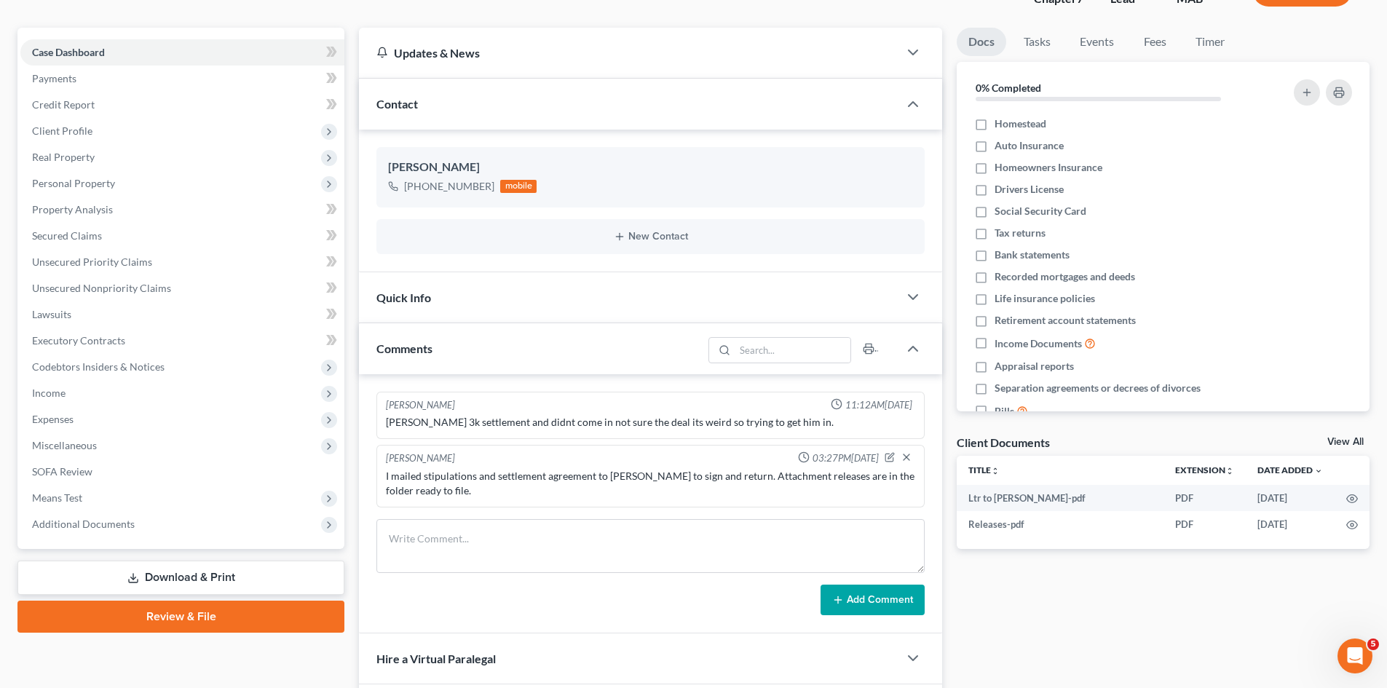
click at [1338, 439] on link "View All" at bounding box center [1346, 442] width 36 height 10
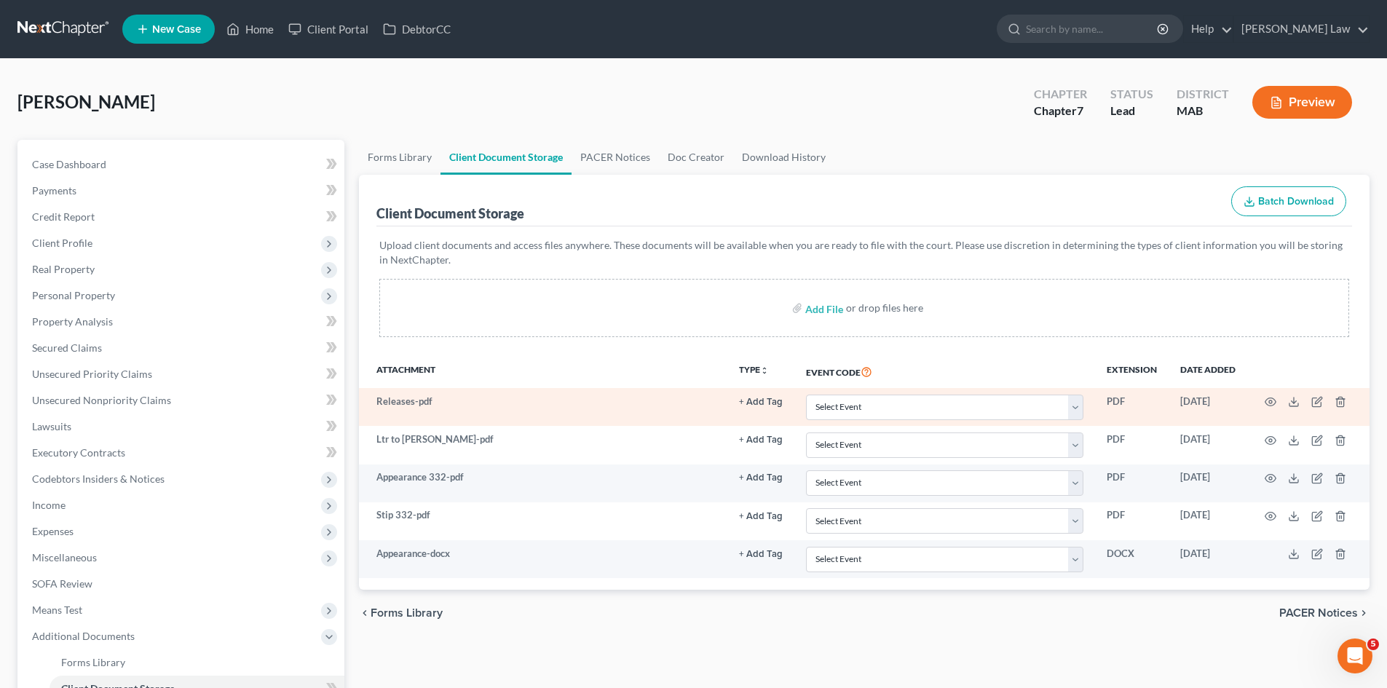
click at [1259, 401] on td at bounding box center [1308, 407] width 122 height 38
click at [1265, 399] on icon "button" at bounding box center [1271, 402] width 12 height 12
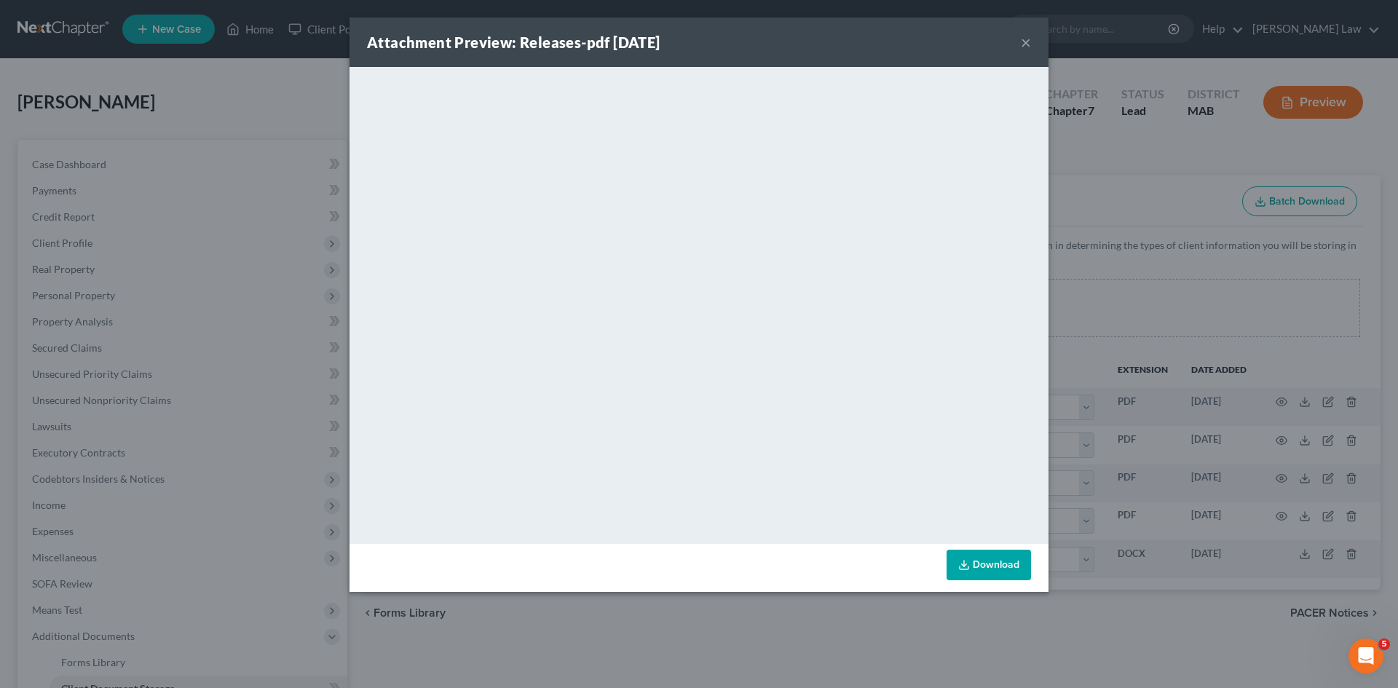
click at [1166, 393] on div "Attachment Preview: Releases-pdf 08/22/2025 × <object ng-attr-data='https://nex…" at bounding box center [699, 344] width 1398 height 688
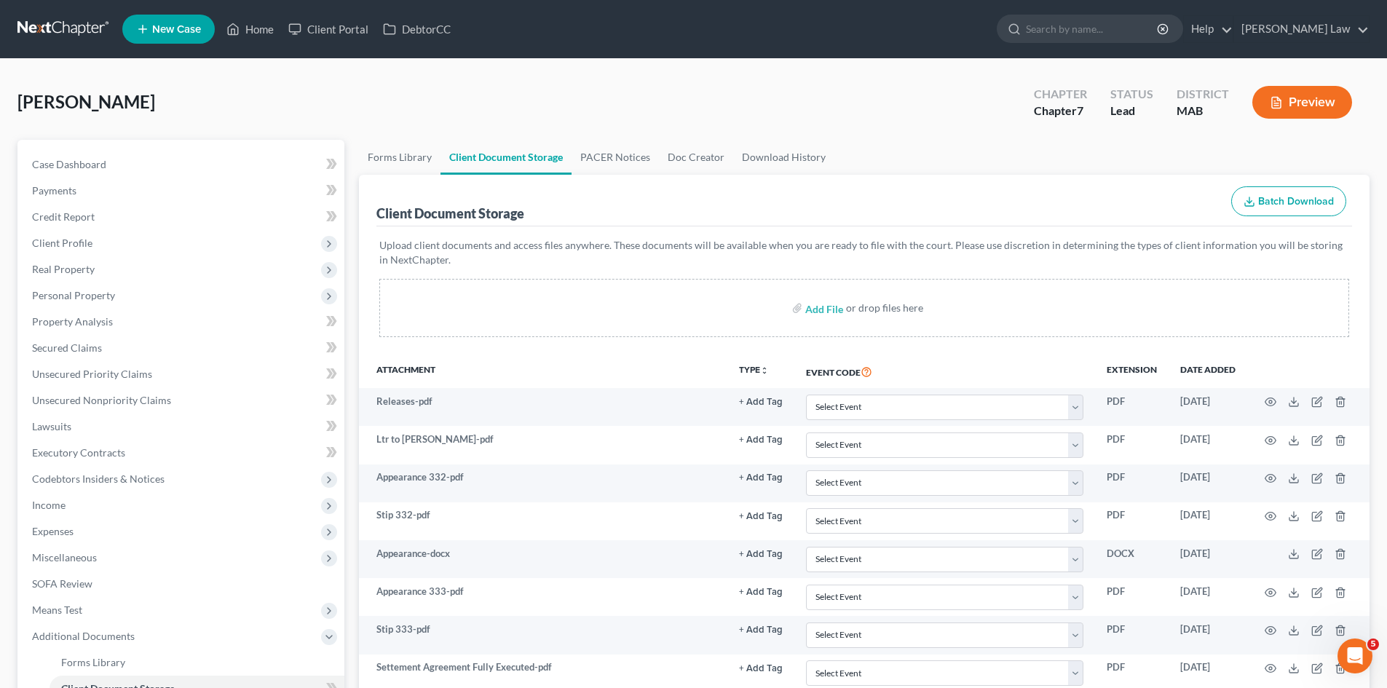
click at [63, 20] on link at bounding box center [63, 29] width 93 height 26
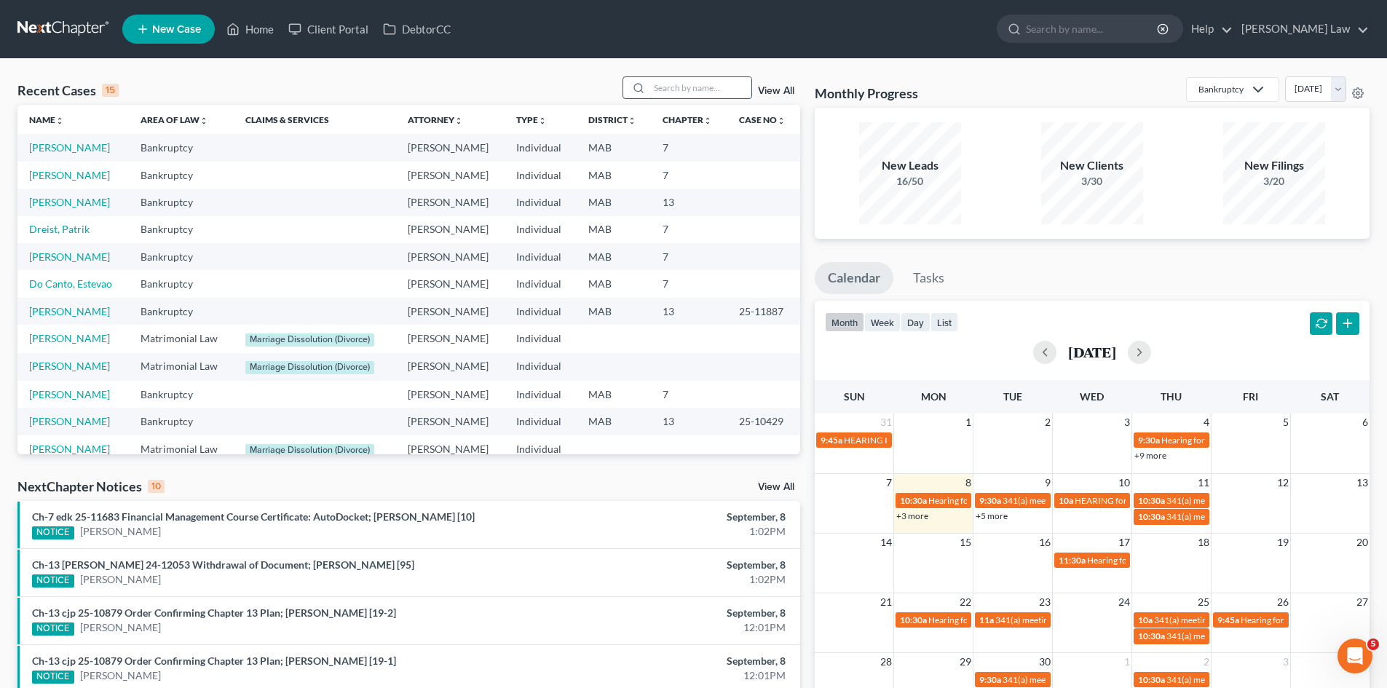
click at [669, 89] on input "search" at bounding box center [701, 87] width 102 height 21
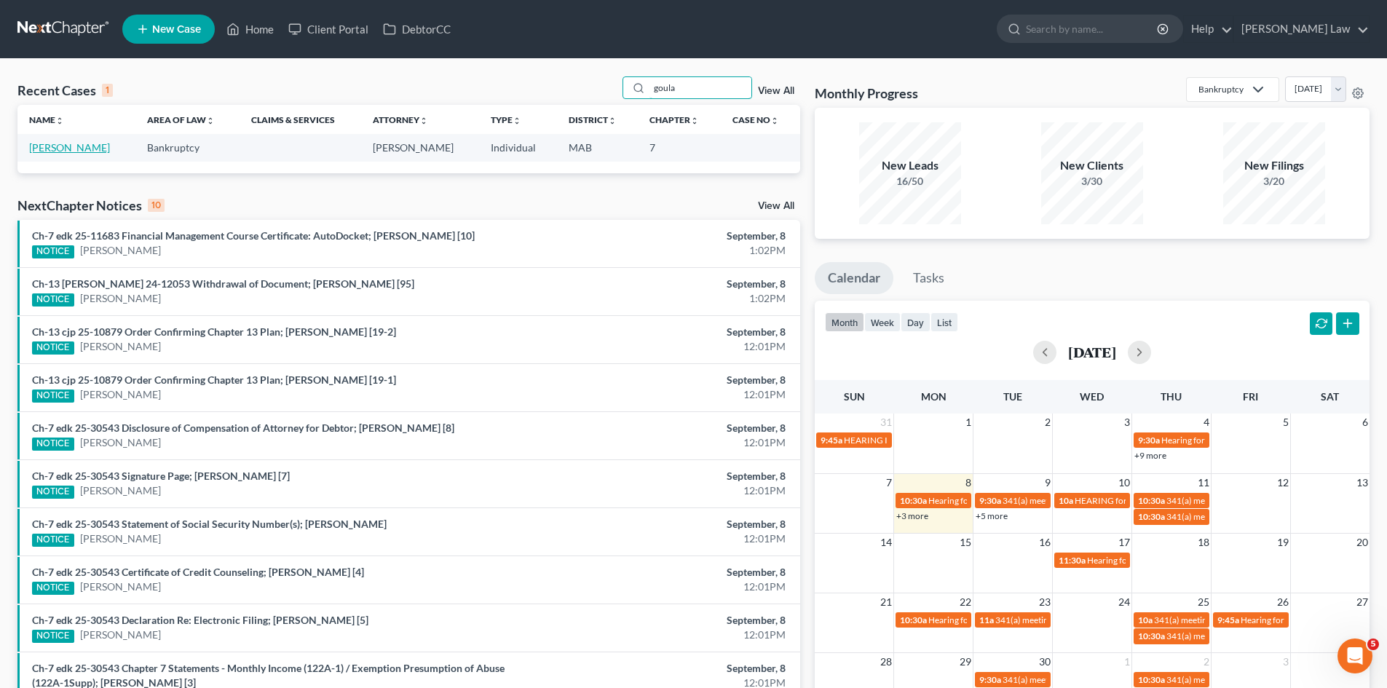
type input "goula"
click at [67, 142] on link "[PERSON_NAME]" at bounding box center [69, 147] width 81 height 12
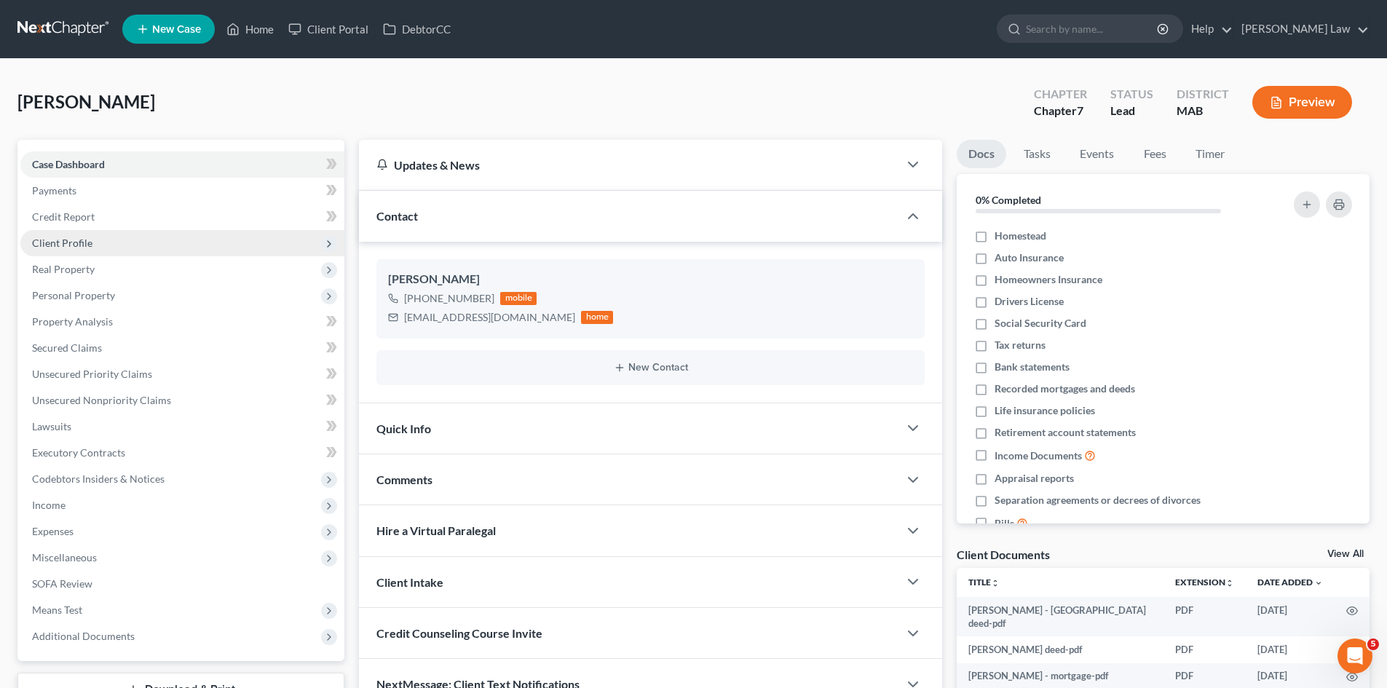
click at [84, 232] on span "Client Profile" at bounding box center [182, 243] width 324 height 26
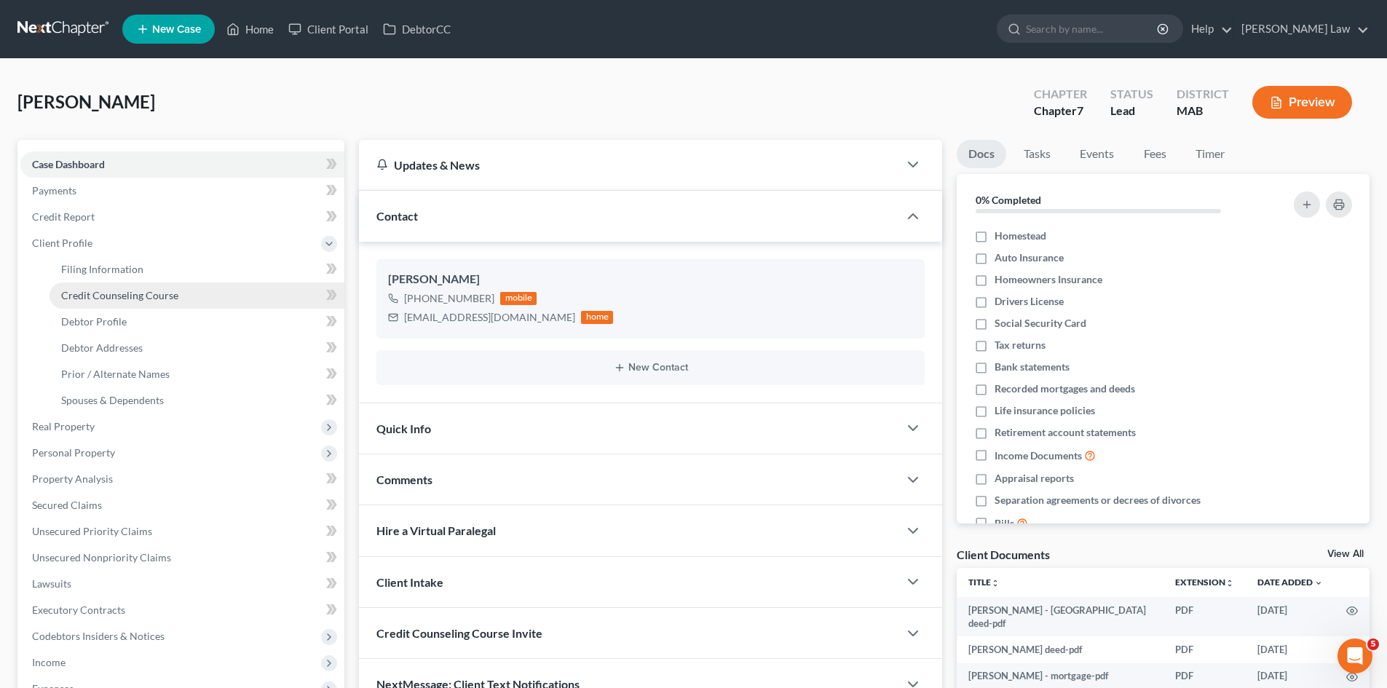
click at [103, 304] on link "Credit Counseling Course" at bounding box center [197, 296] width 295 height 26
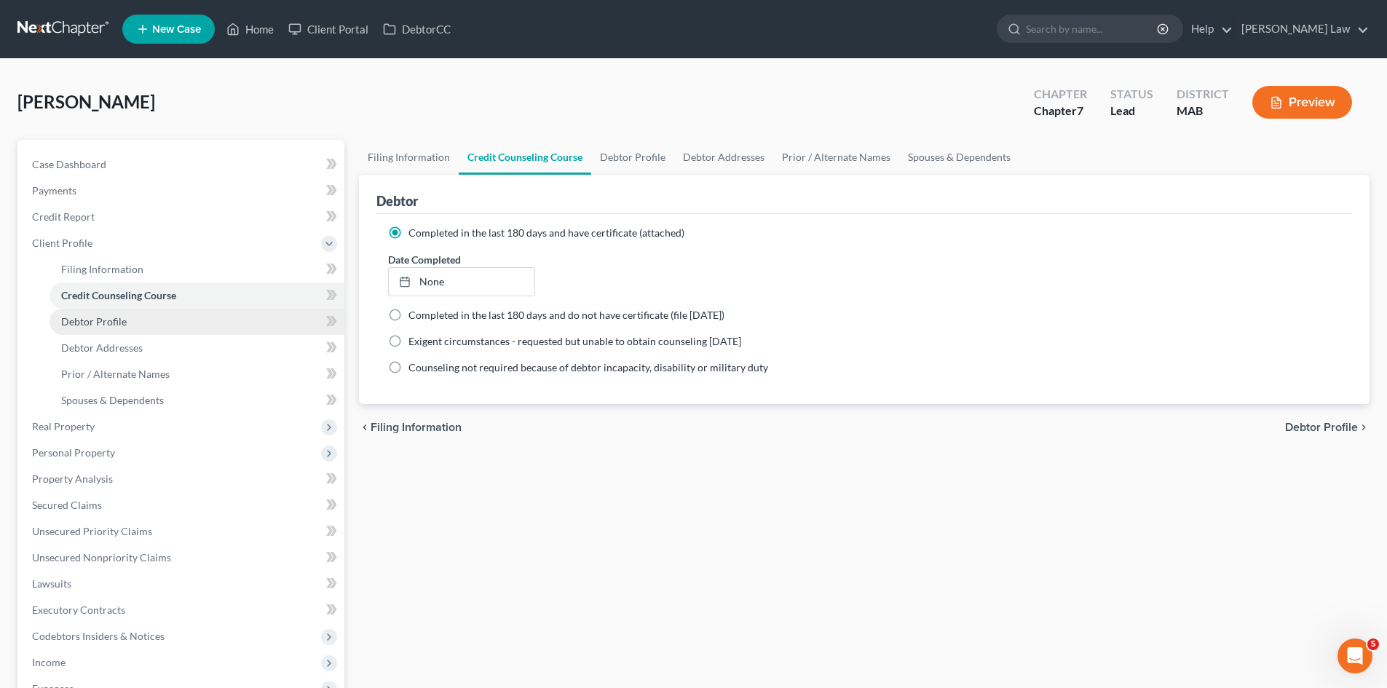
click at [103, 318] on span "Debtor Profile" at bounding box center [94, 321] width 66 height 12
select select "0"
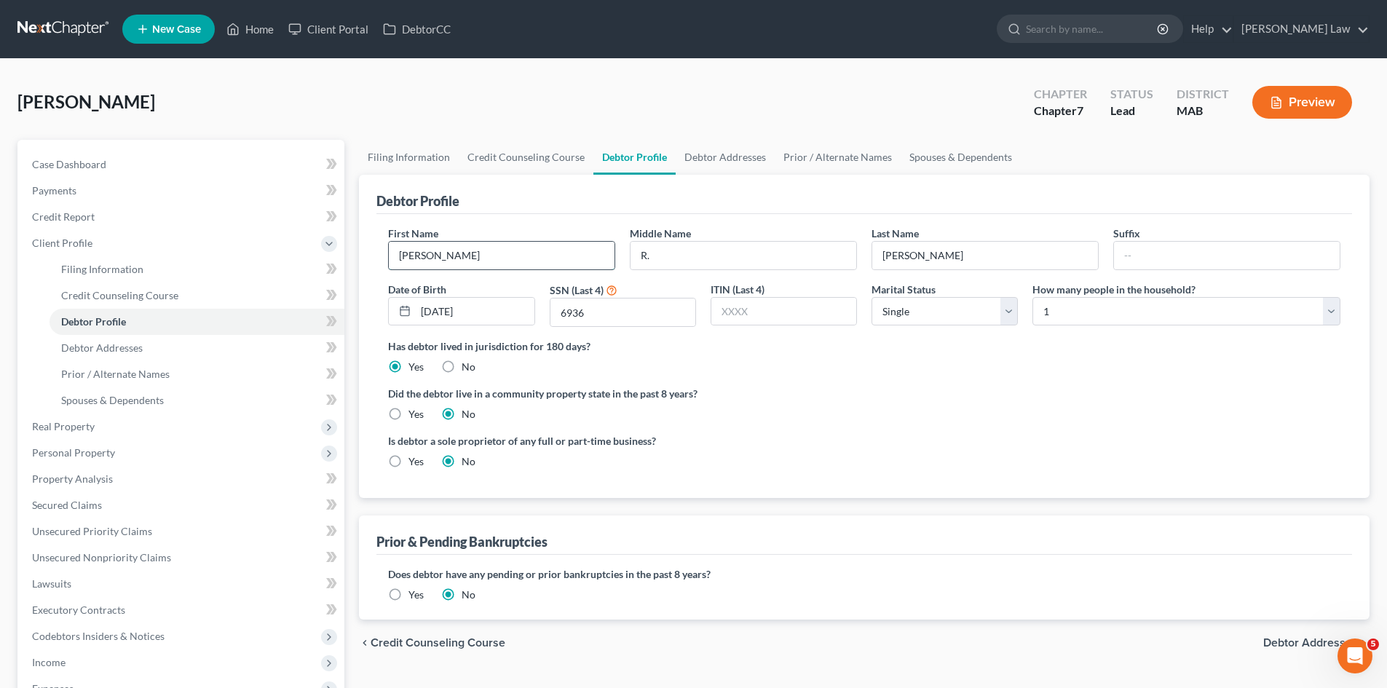
click at [461, 266] on input "Daniel" at bounding box center [502, 256] width 226 height 28
click at [773, 259] on input "R." at bounding box center [744, 256] width 226 height 28
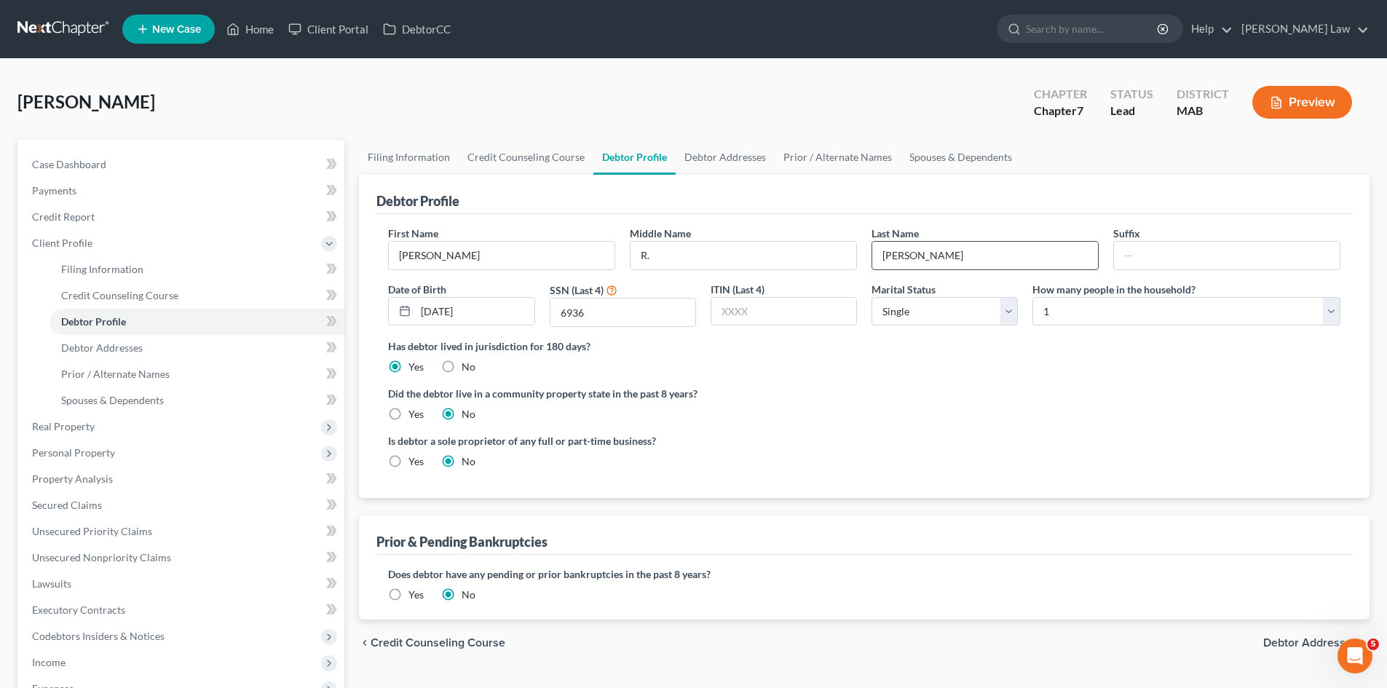
click at [998, 245] on input "Goulart" at bounding box center [985, 256] width 226 height 28
click at [210, 224] on link "Credit Report" at bounding box center [182, 217] width 324 height 26
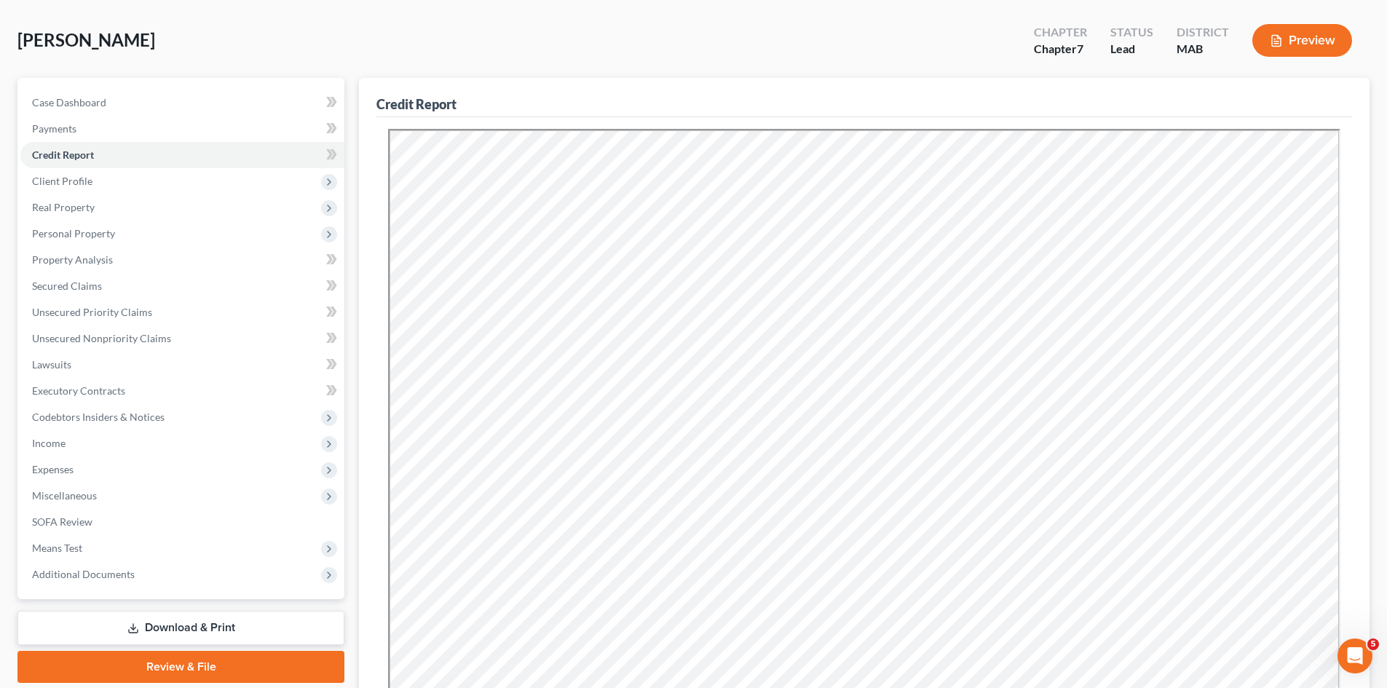
scroll to position [242, 0]
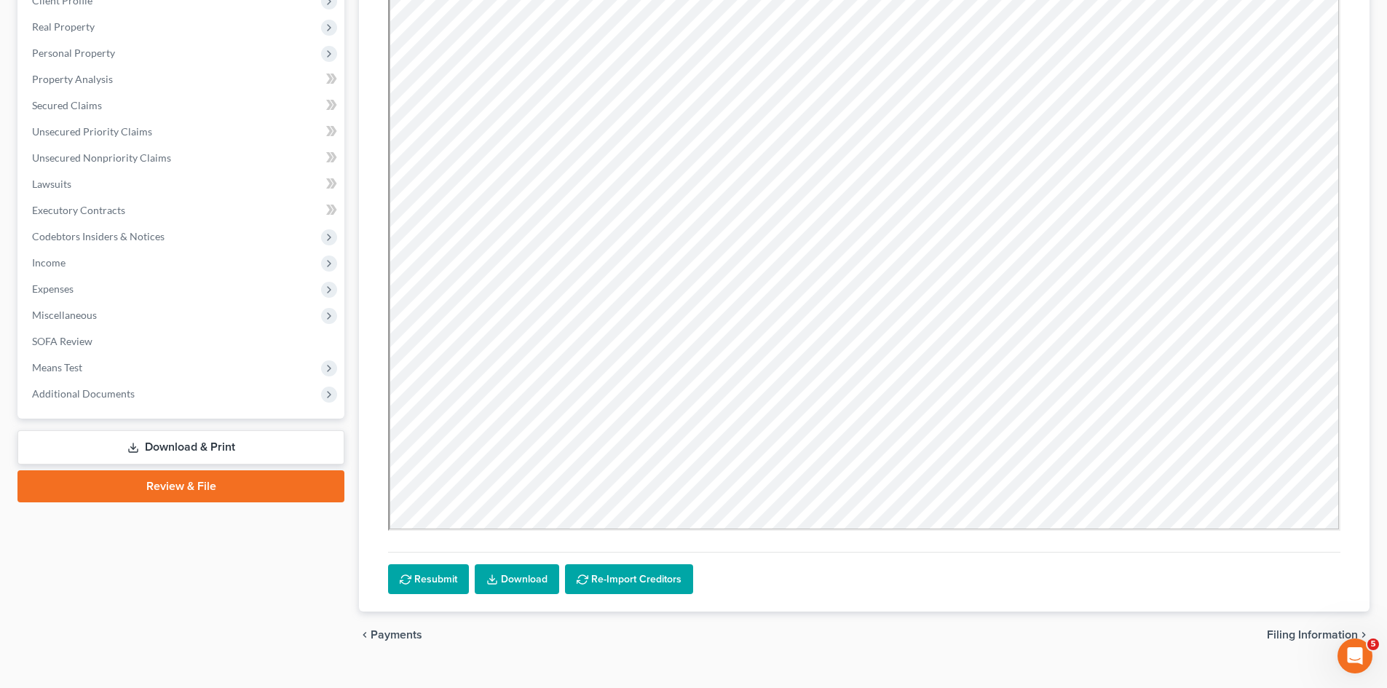
click at [543, 569] on link "Download" at bounding box center [517, 579] width 84 height 31
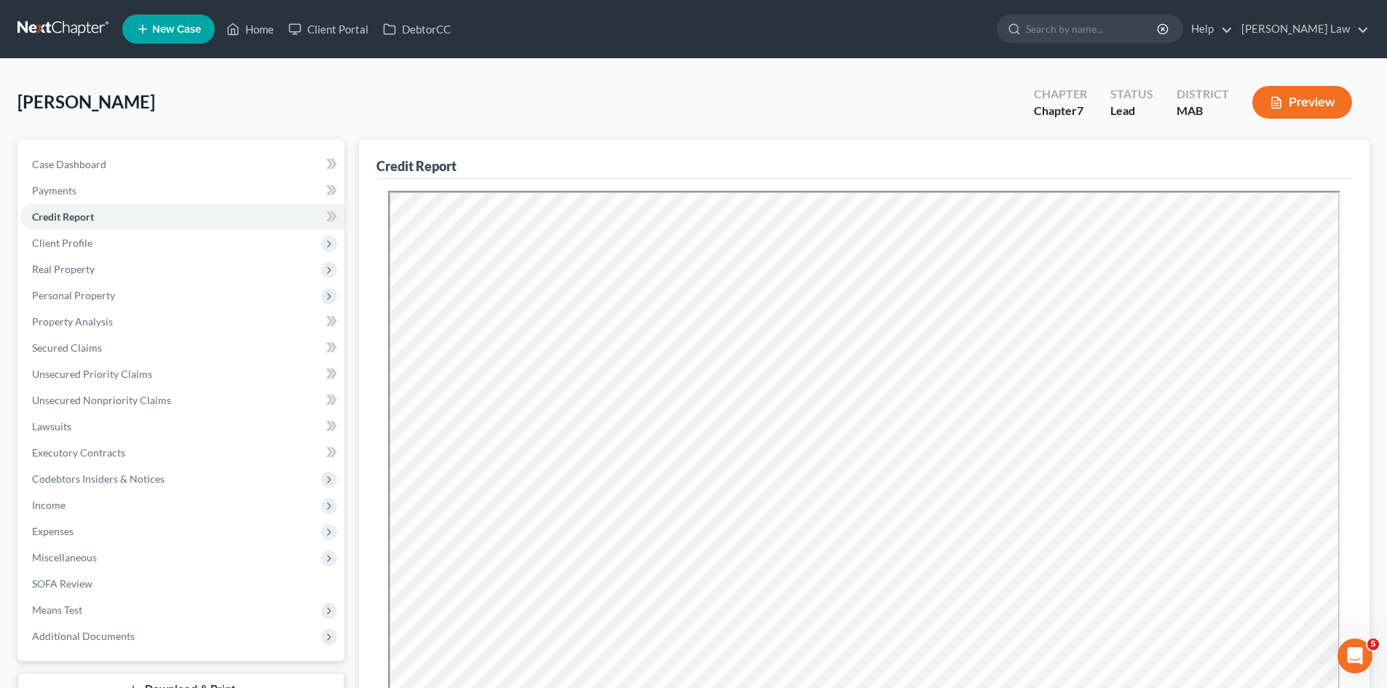
click at [55, 146] on div "Case Dashboard Payments Invoices Payments Payments Credit Report Client Profile…" at bounding box center [180, 400] width 327 height 521
click at [65, 154] on link "Case Dashboard" at bounding box center [182, 164] width 324 height 26
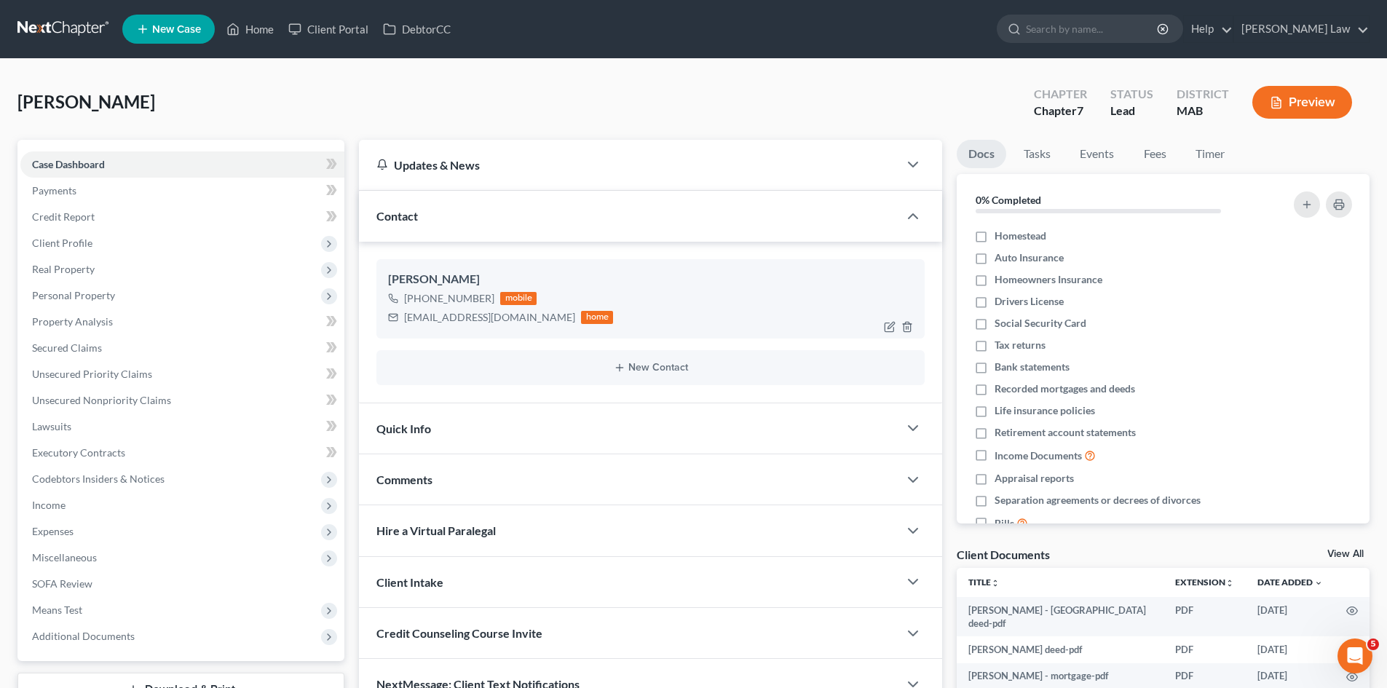
drag, startPoint x: 491, startPoint y: 297, endPoint x: 417, endPoint y: 298, distance: 73.6
click at [417, 298] on div "+1 (774) 228-3969 mobile" at bounding box center [500, 298] width 225 height 19
copy div "(774) 228-3969"
click at [457, 318] on div "dalr52331@gmail.com" at bounding box center [489, 317] width 171 height 15
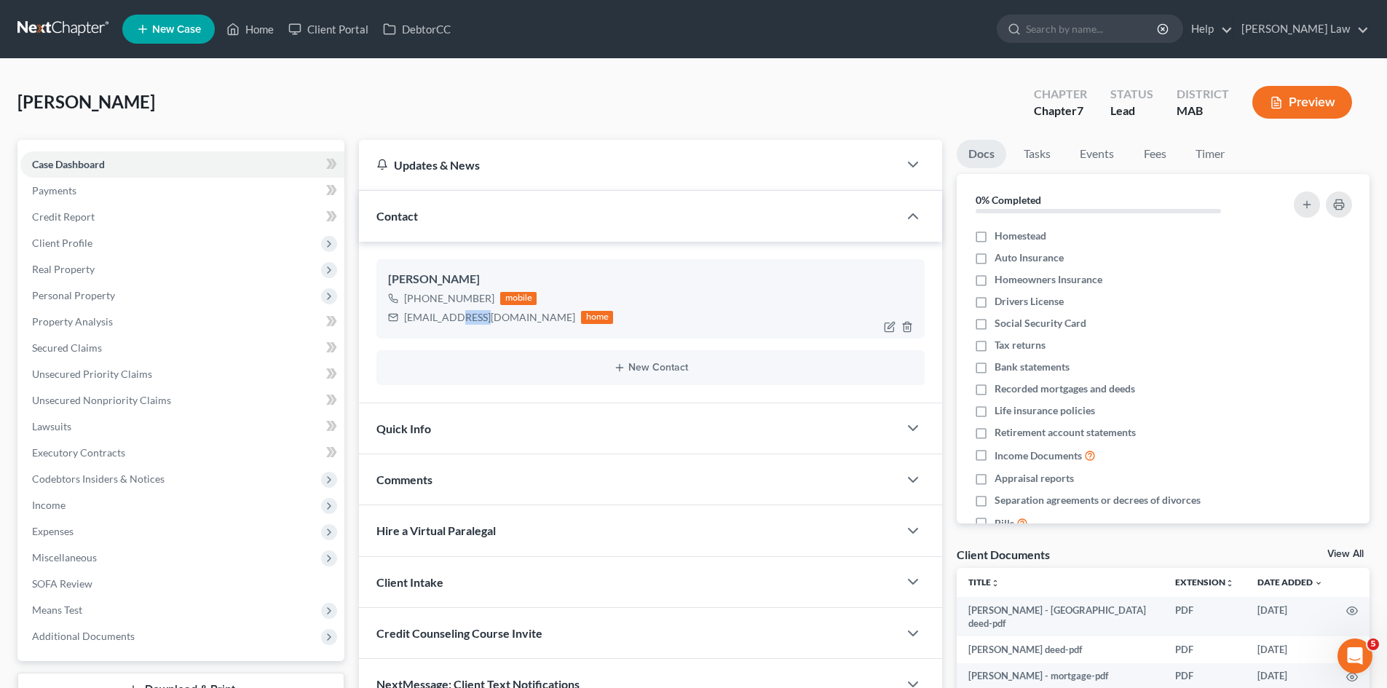
copy div "gmail"
click at [476, 317] on div "dalr52331@gmail.com" at bounding box center [489, 317] width 171 height 15
click at [71, 42] on nav "Home New Case Client Portal DebtorCC Benner Law mmanning@tbennerlaw.com My Acco…" at bounding box center [693, 29] width 1387 height 58
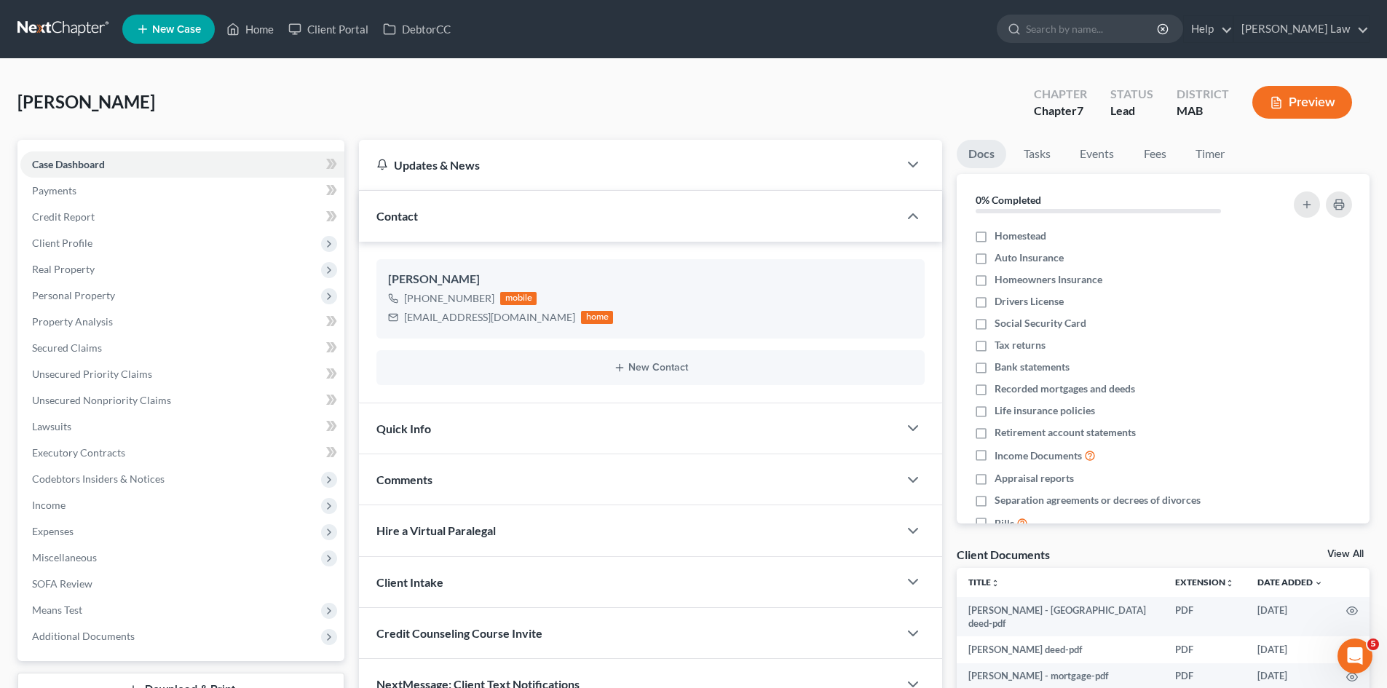
click at [70, 39] on link at bounding box center [63, 29] width 93 height 26
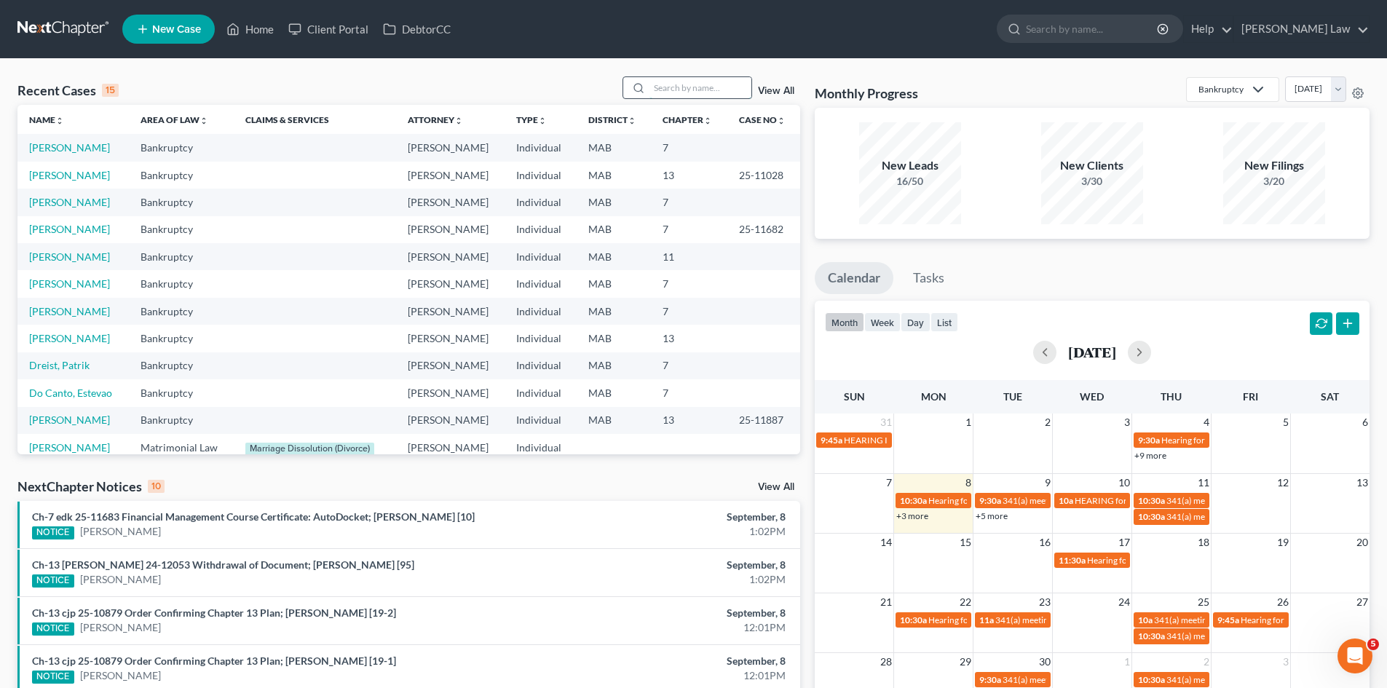
click at [663, 95] on input "search" at bounding box center [701, 87] width 102 height 21
type input "o'neil"
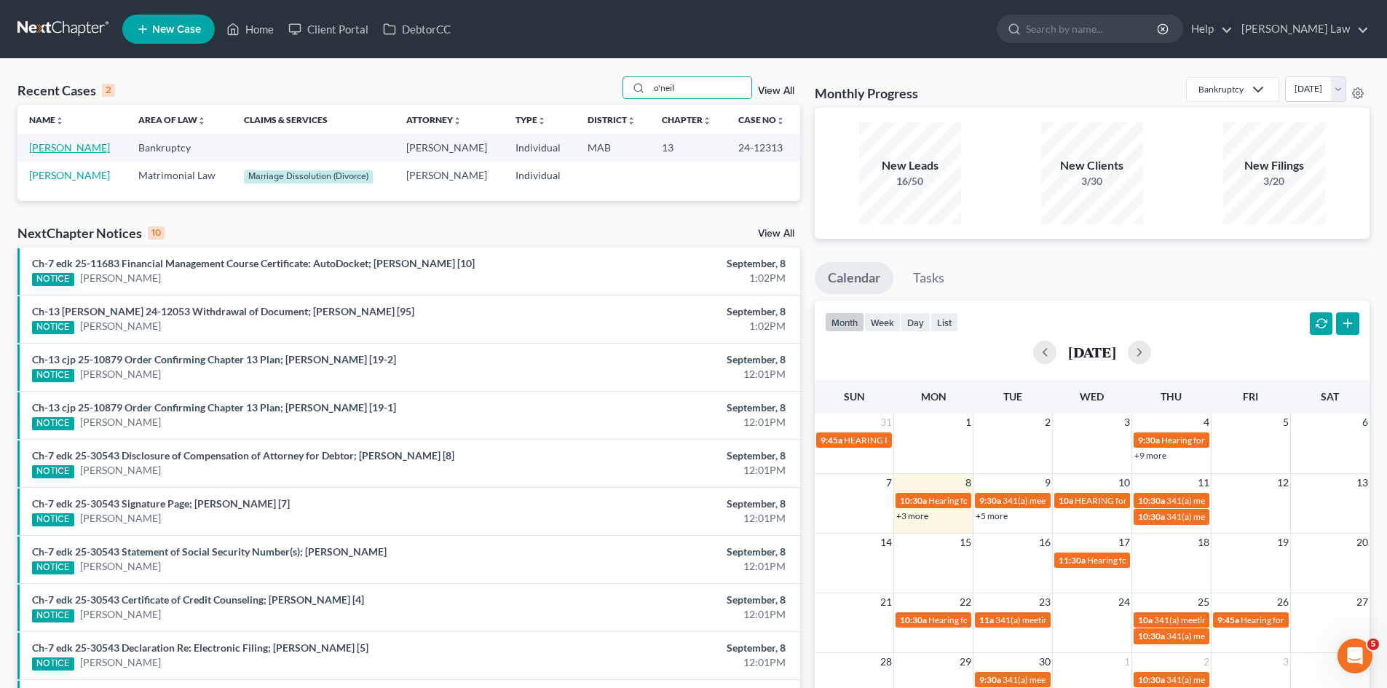
click at [50, 146] on link "[PERSON_NAME]" at bounding box center [69, 147] width 81 height 12
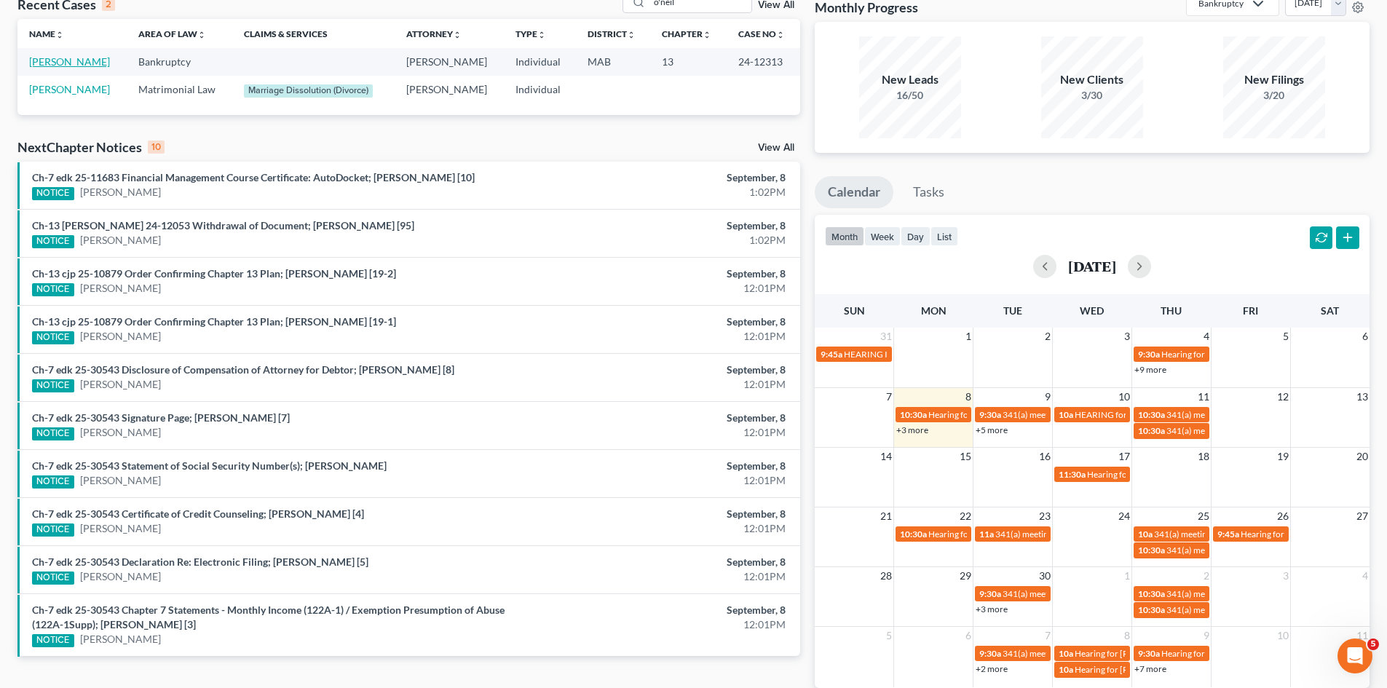
scroll to position [122, 0]
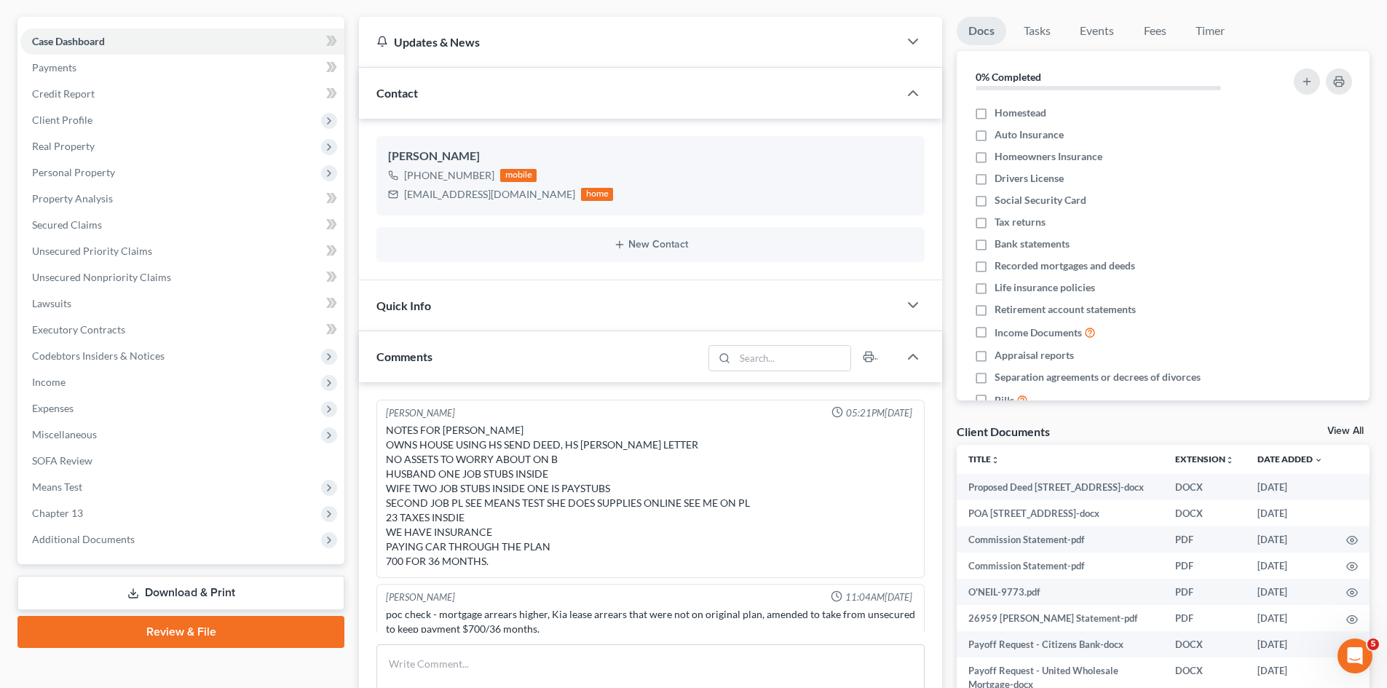
click at [1343, 433] on link "View All" at bounding box center [1346, 431] width 36 height 10
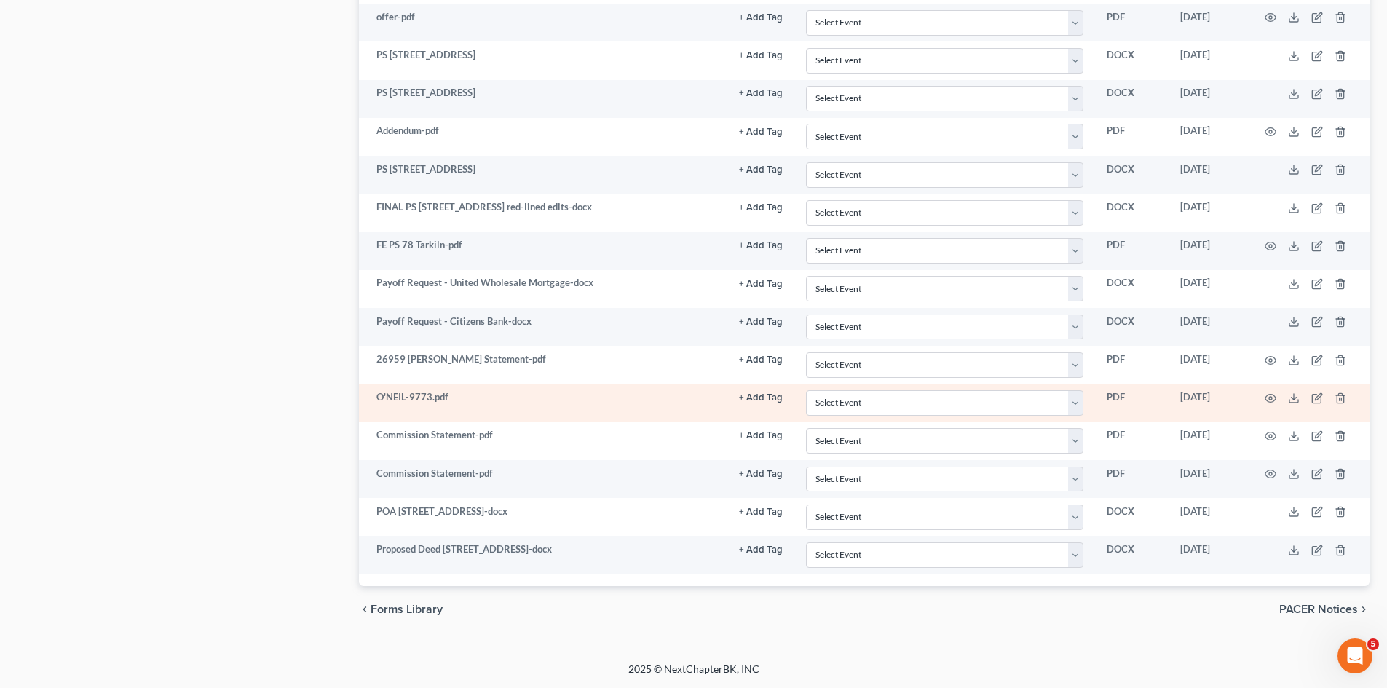
scroll to position [1556, 0]
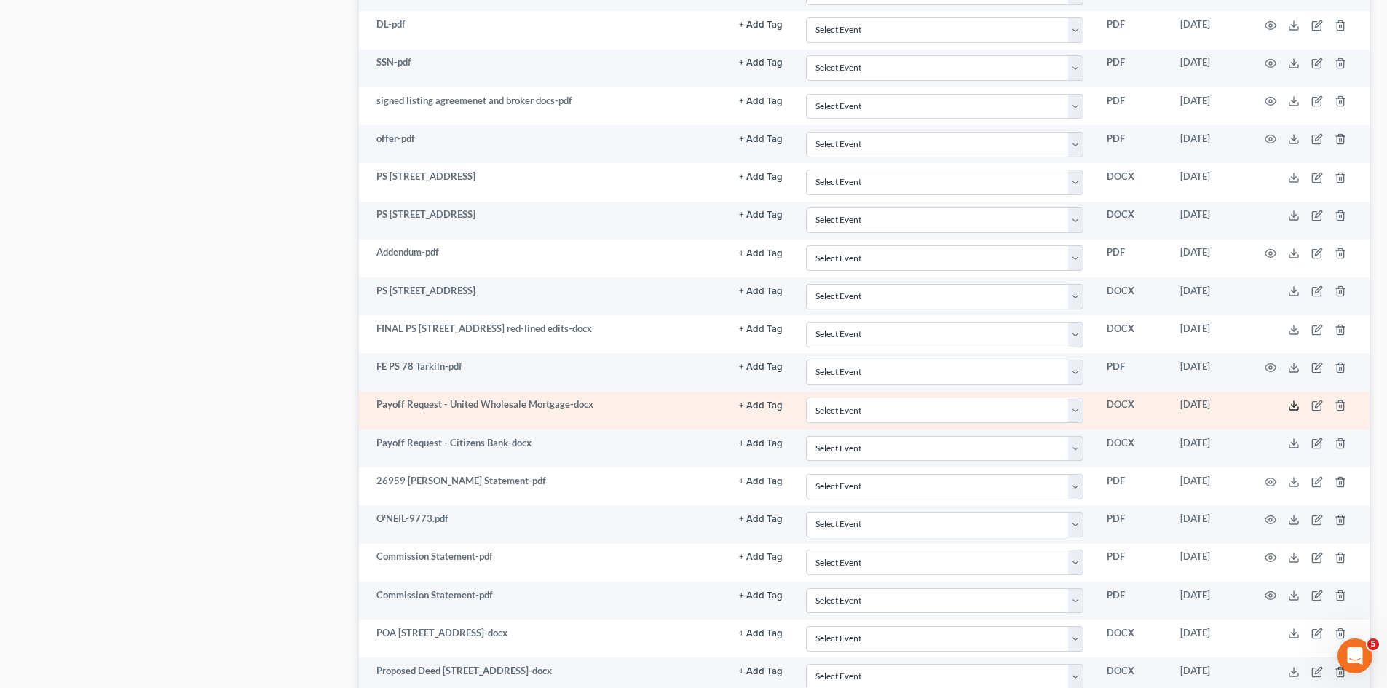
click at [1290, 404] on icon at bounding box center [1294, 406] width 12 height 12
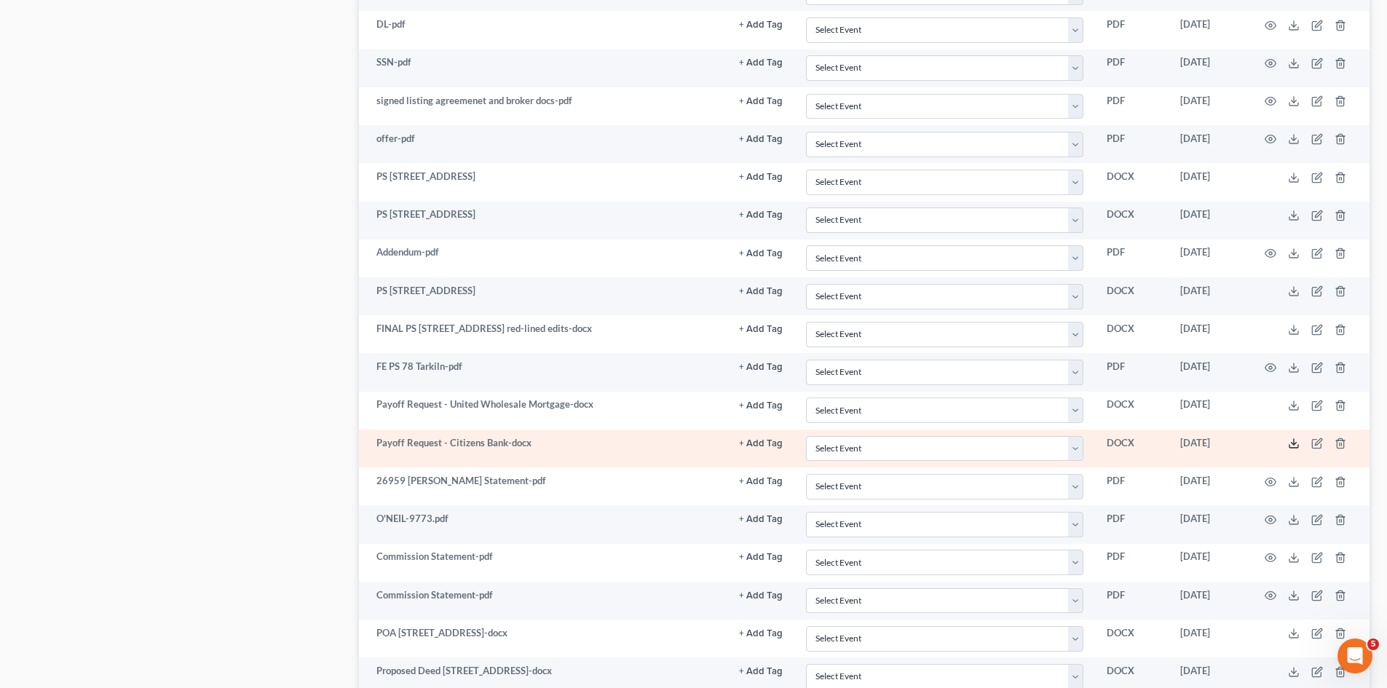
click at [1298, 449] on icon at bounding box center [1294, 444] width 12 height 12
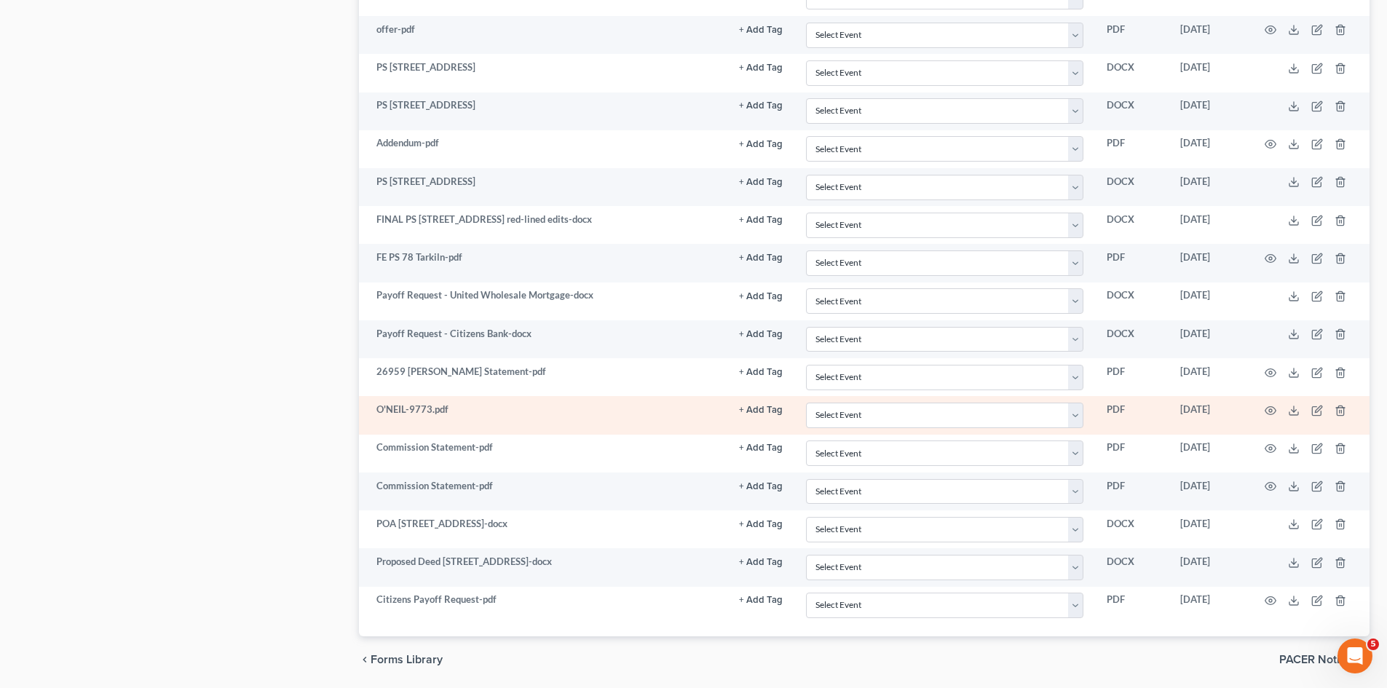
scroll to position [1716, 0]
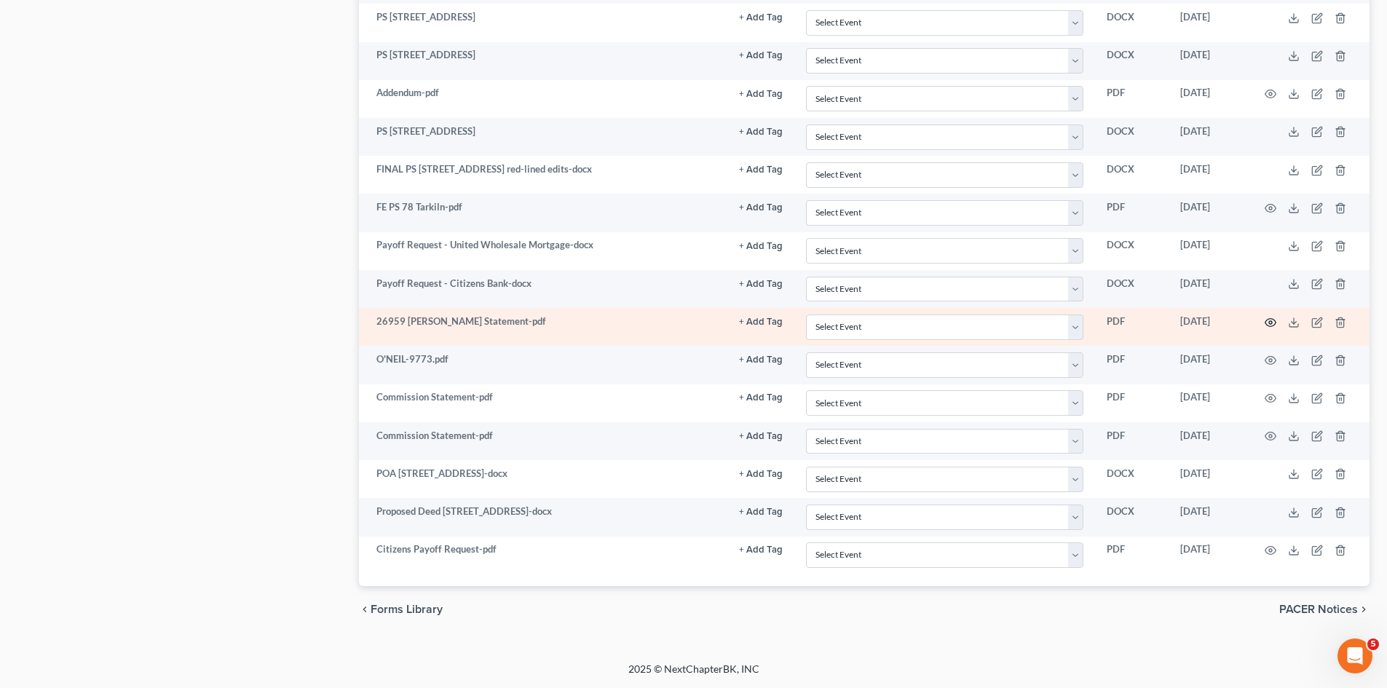
click at [1274, 325] on icon "button" at bounding box center [1271, 322] width 11 height 8
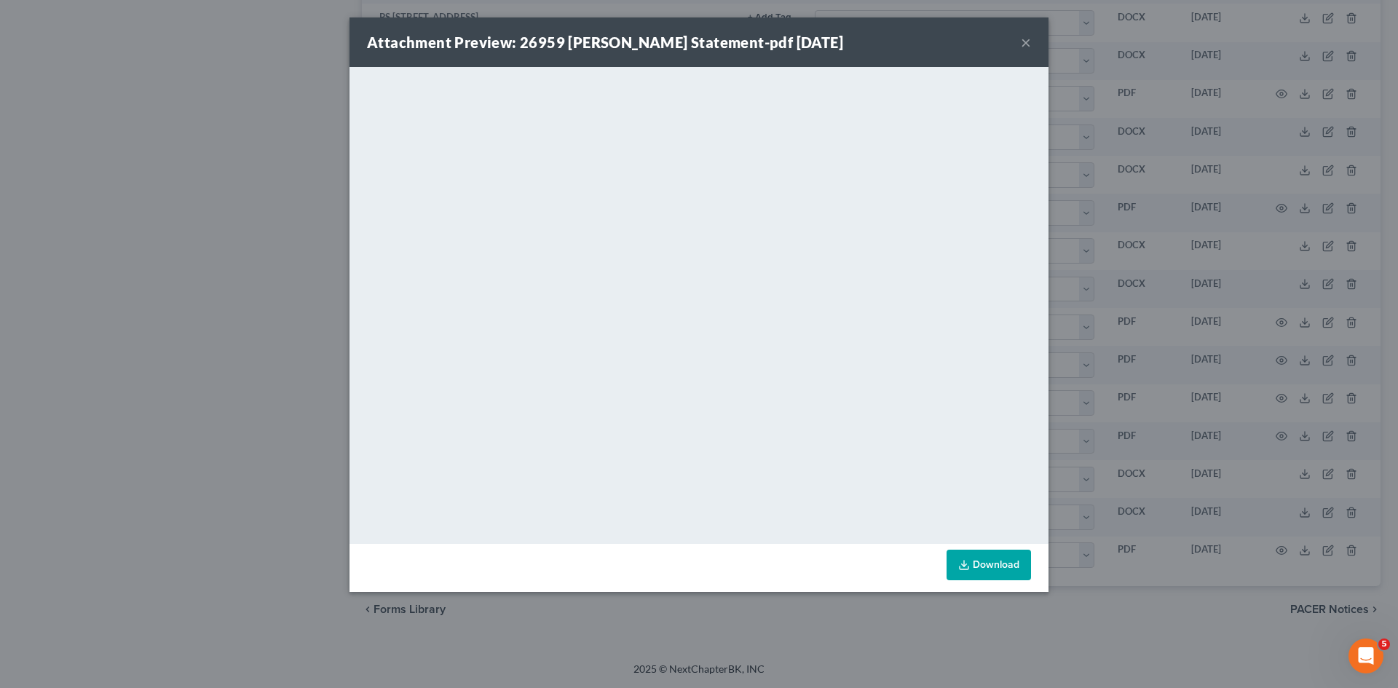
click at [1137, 360] on div "Attachment Preview: 26959 O'Neil Payoff Statement-pdf 08/13/2025 × <object ng-a…" at bounding box center [699, 344] width 1398 height 688
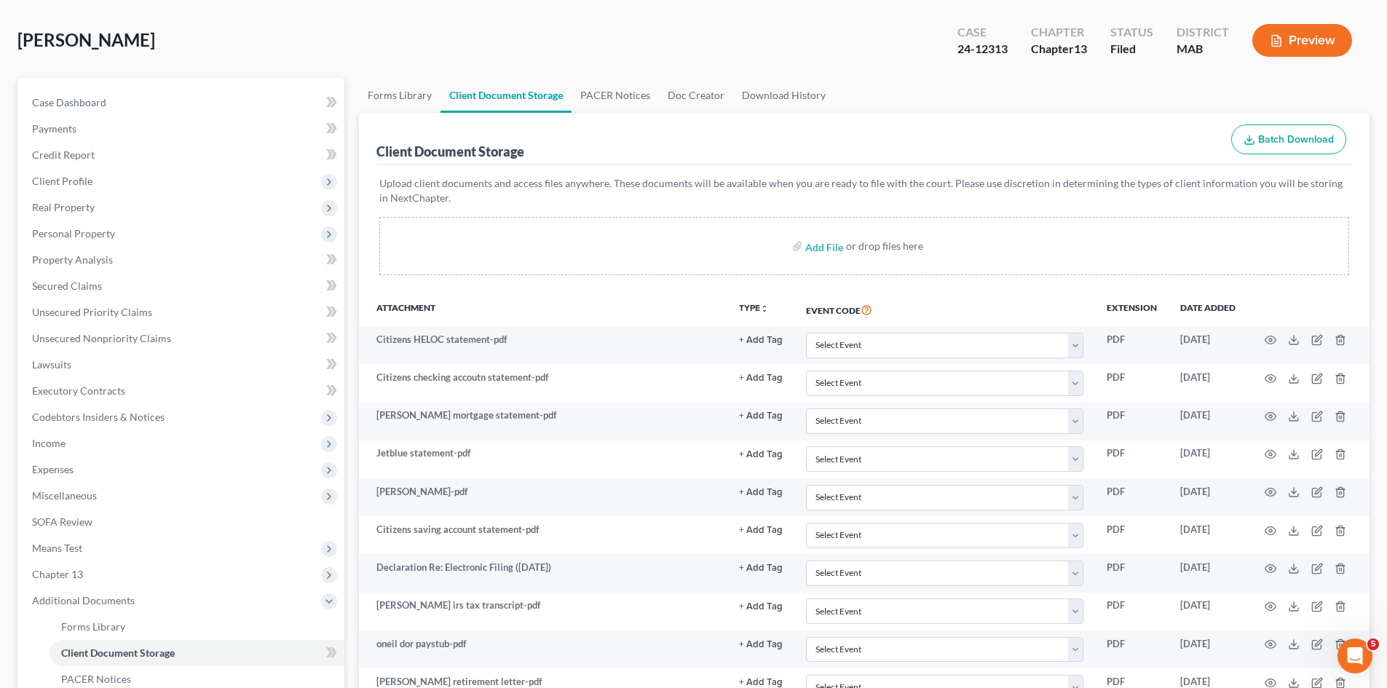
scroll to position [0, 0]
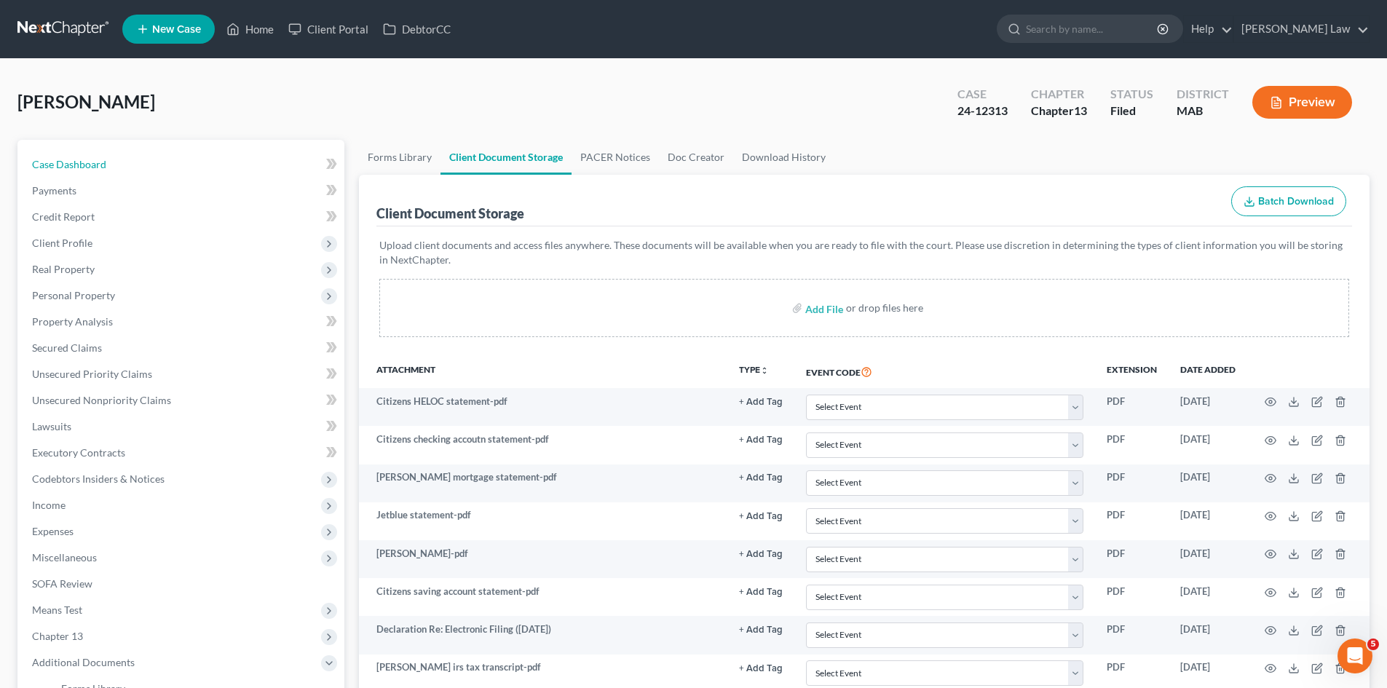
drag, startPoint x: 131, startPoint y: 159, endPoint x: 259, endPoint y: 7, distance: 199.0
click at [131, 159] on link "Case Dashboard" at bounding box center [182, 164] width 324 height 26
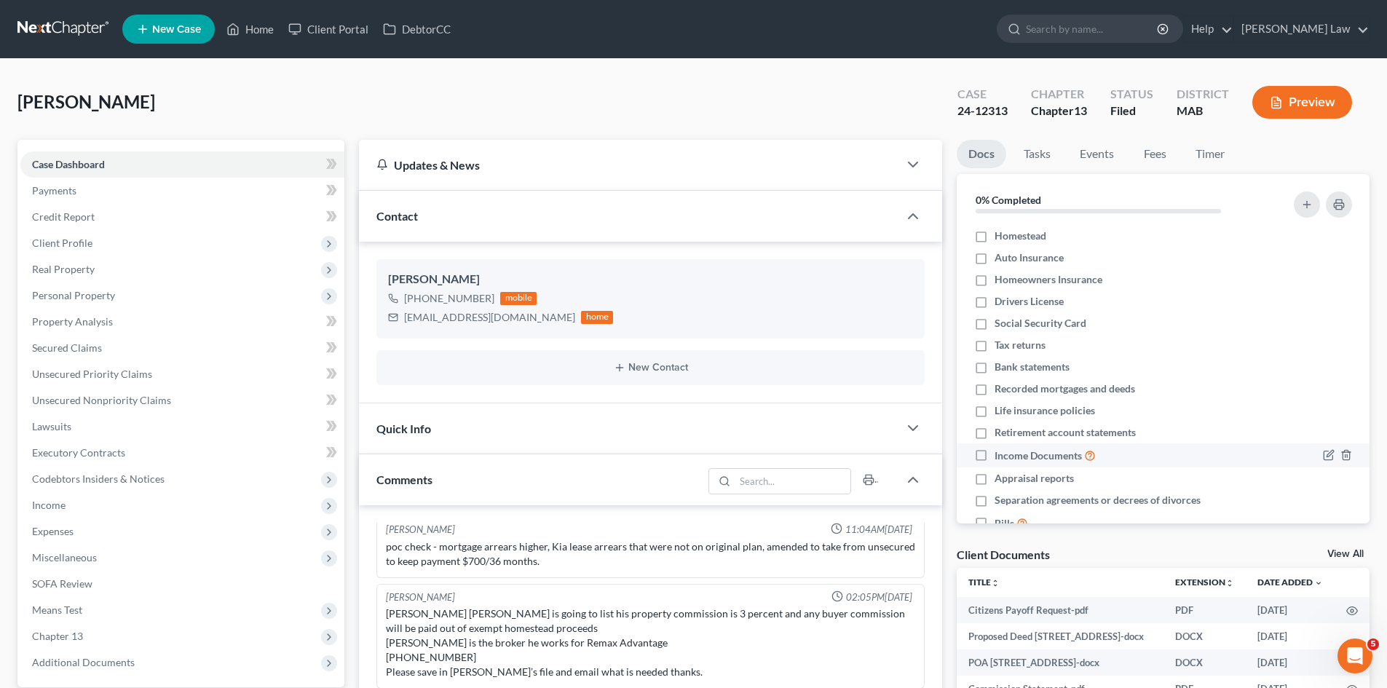
scroll to position [79, 0]
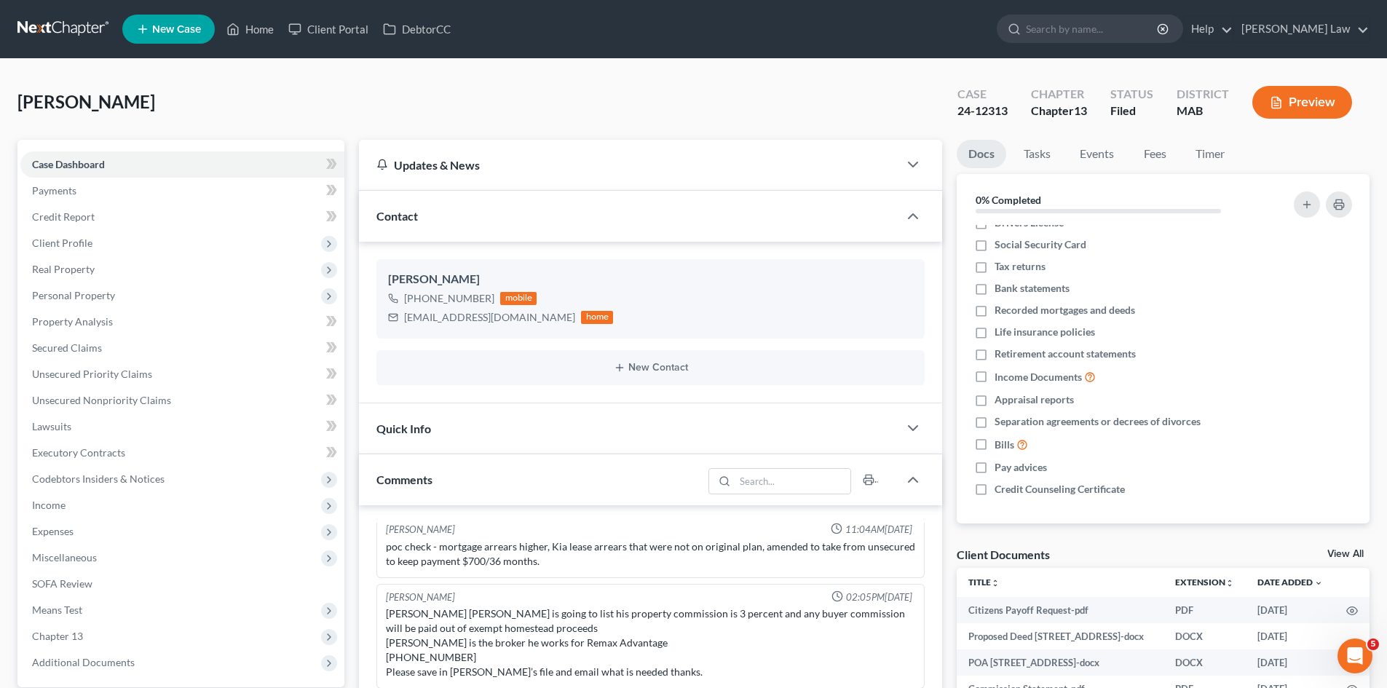
click at [1336, 553] on link "View All" at bounding box center [1346, 554] width 36 height 10
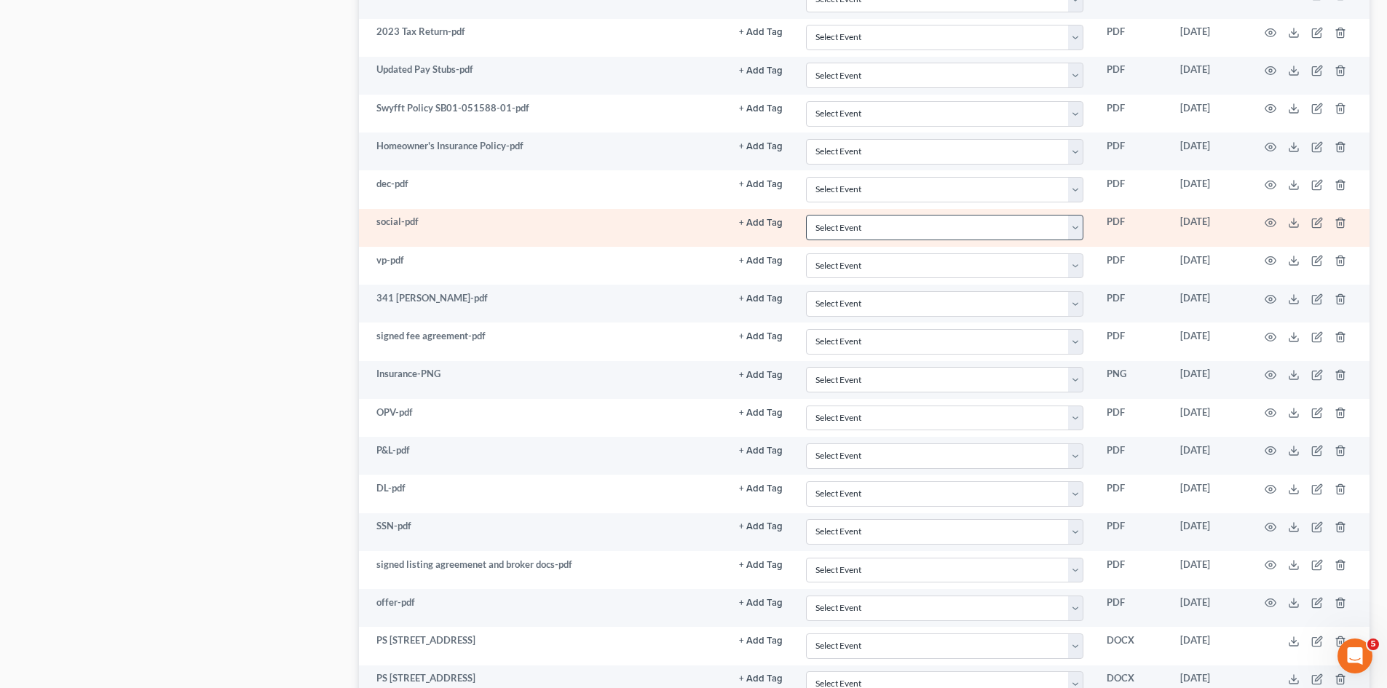
scroll to position [1214, 0]
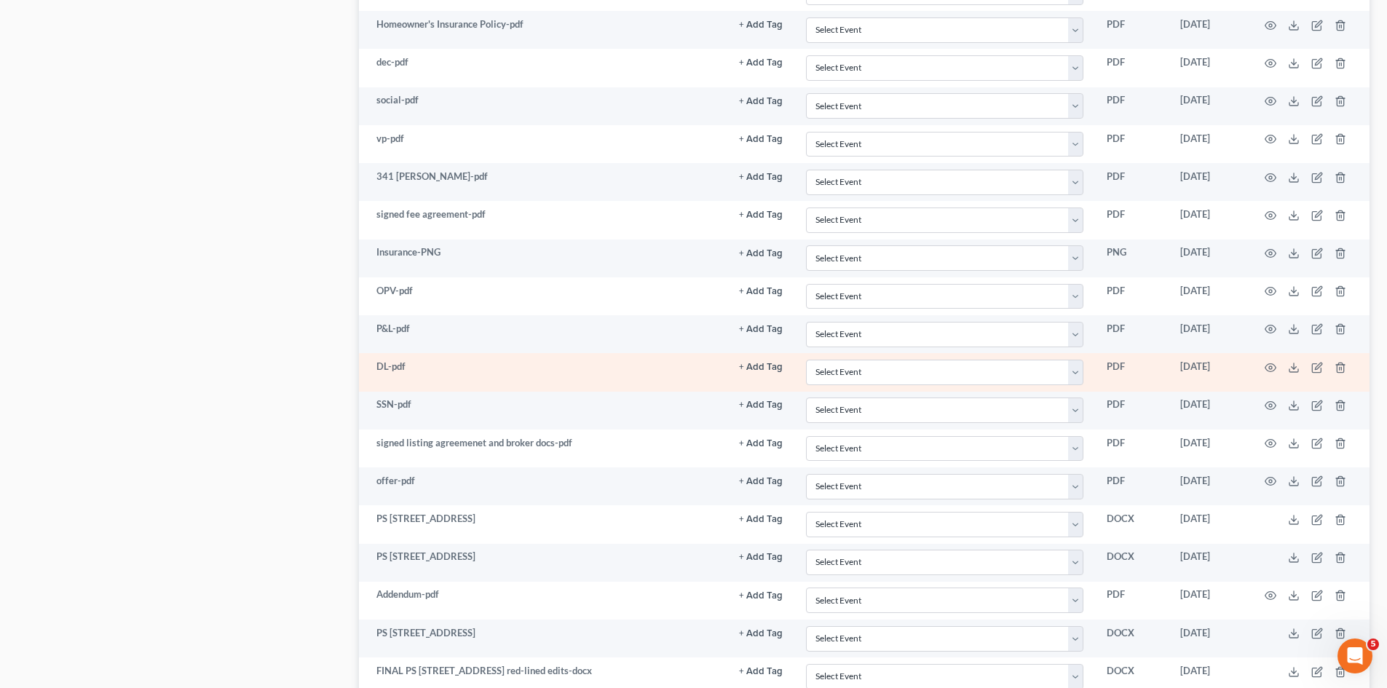
click at [1287, 368] on td at bounding box center [1308, 372] width 122 height 38
click at [1290, 368] on icon at bounding box center [1294, 368] width 12 height 12
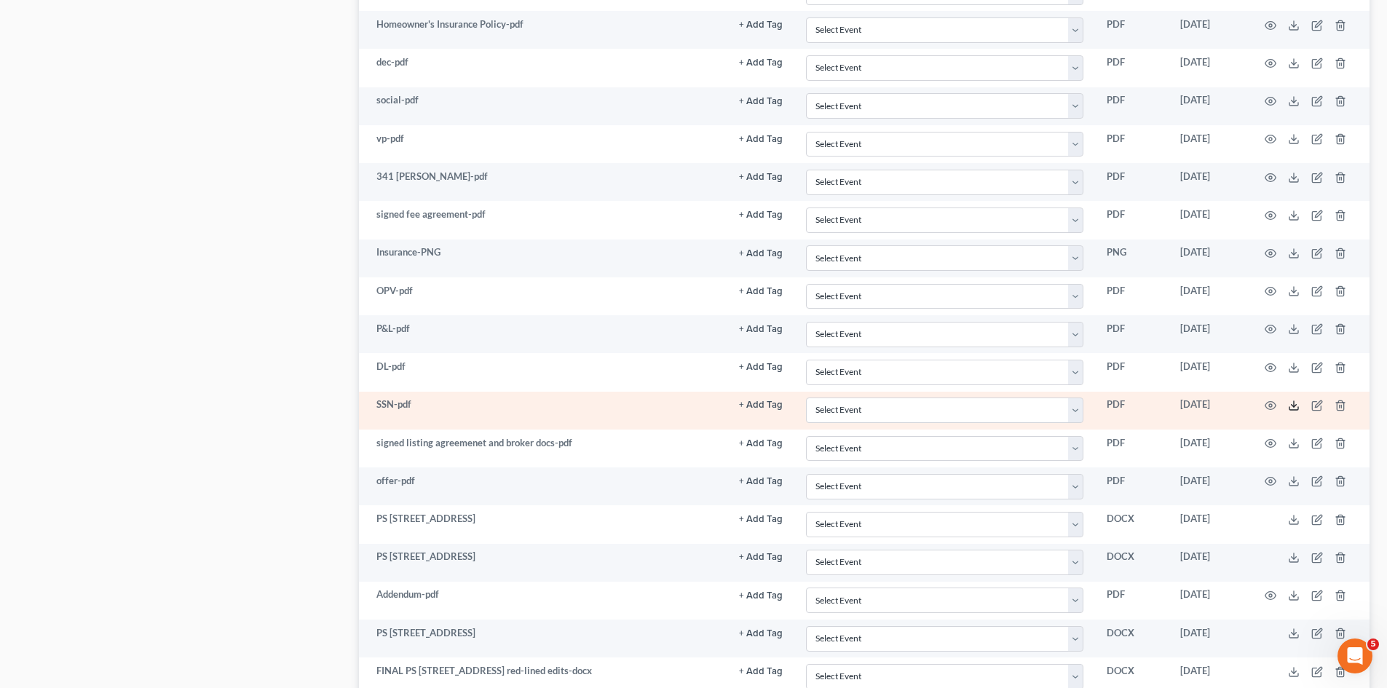
click at [1295, 405] on icon at bounding box center [1294, 406] width 12 height 12
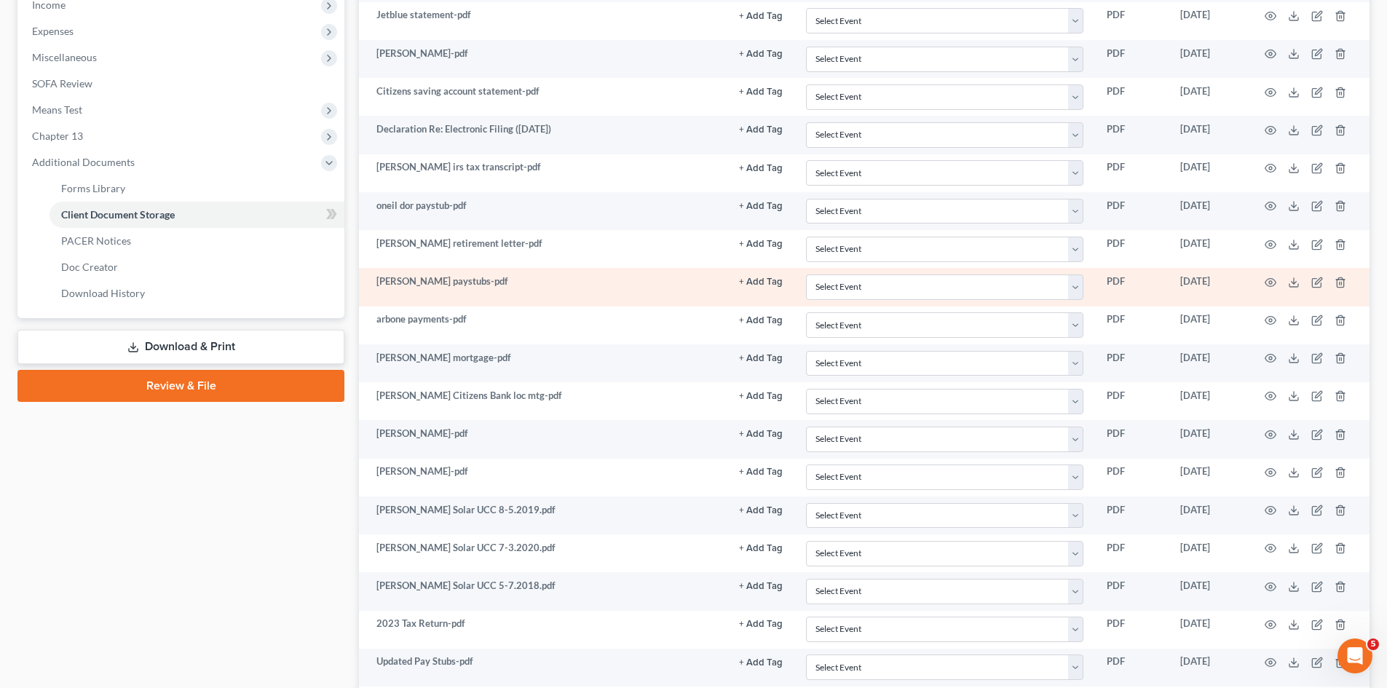
scroll to position [0, 0]
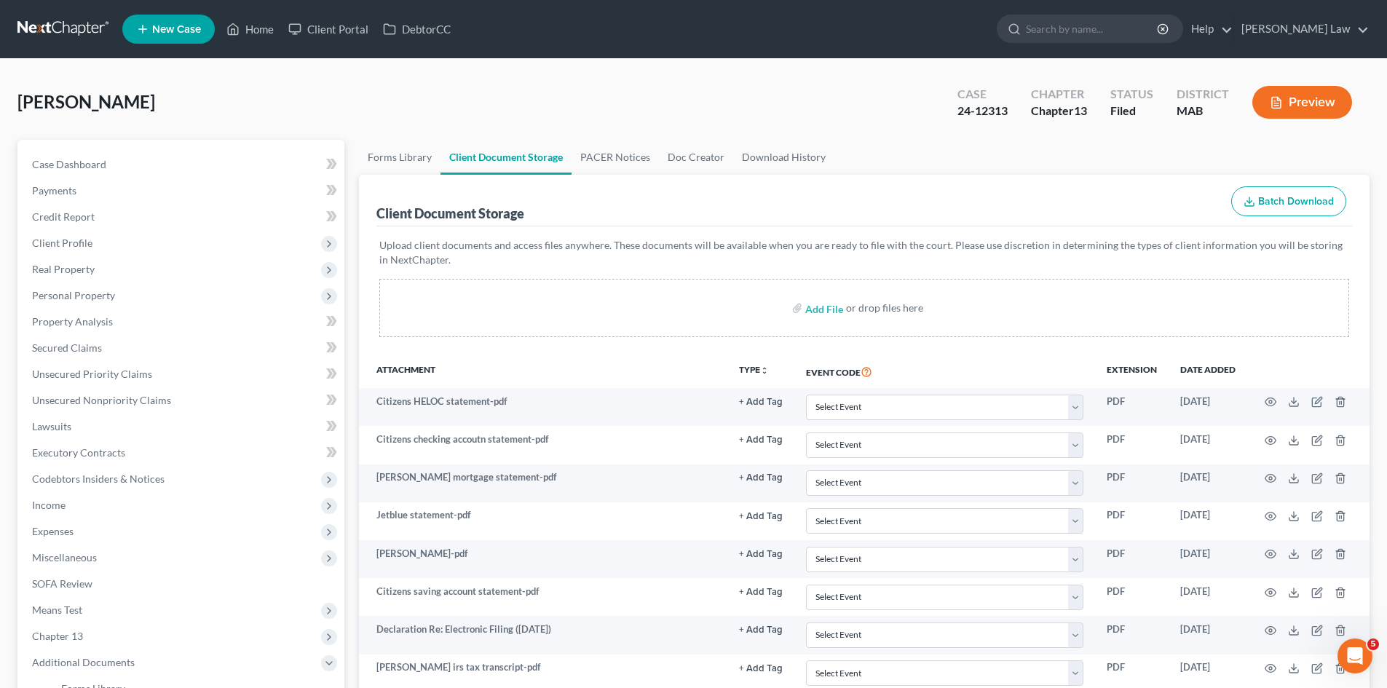
click at [63, 28] on link at bounding box center [63, 29] width 93 height 26
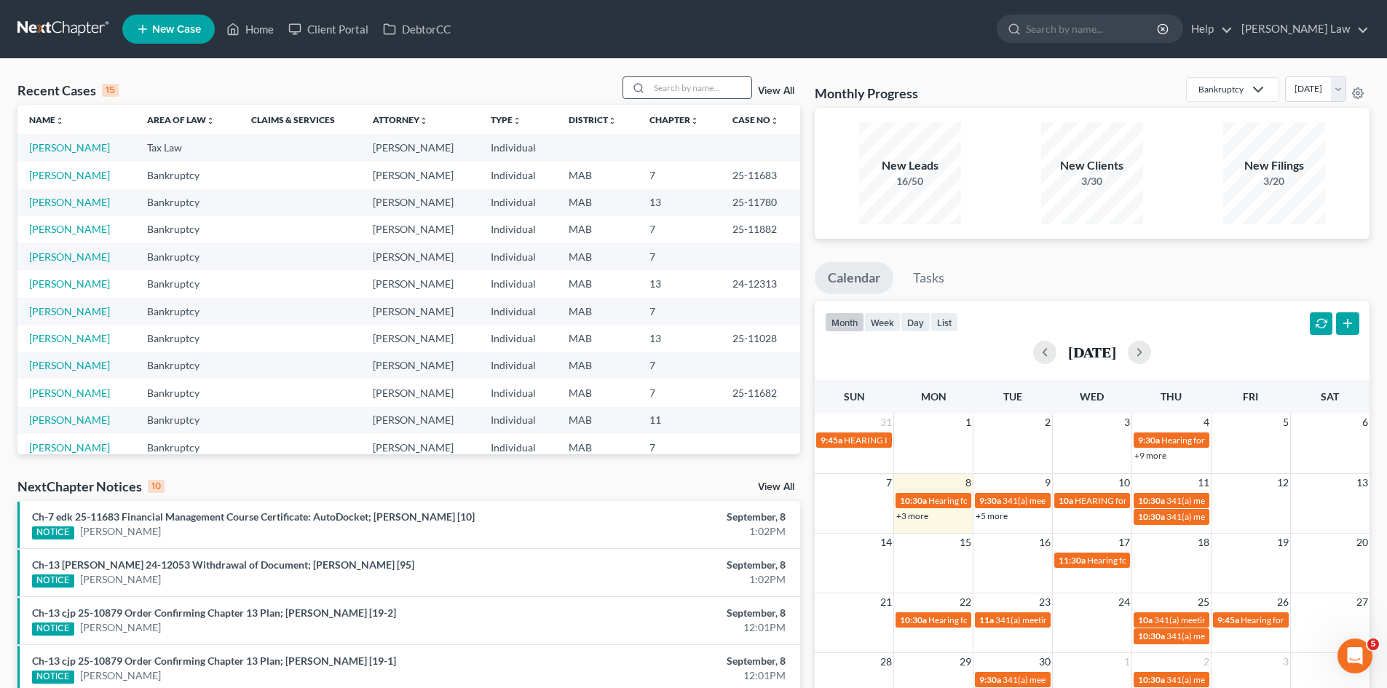
click at [732, 84] on input "search" at bounding box center [701, 87] width 102 height 21
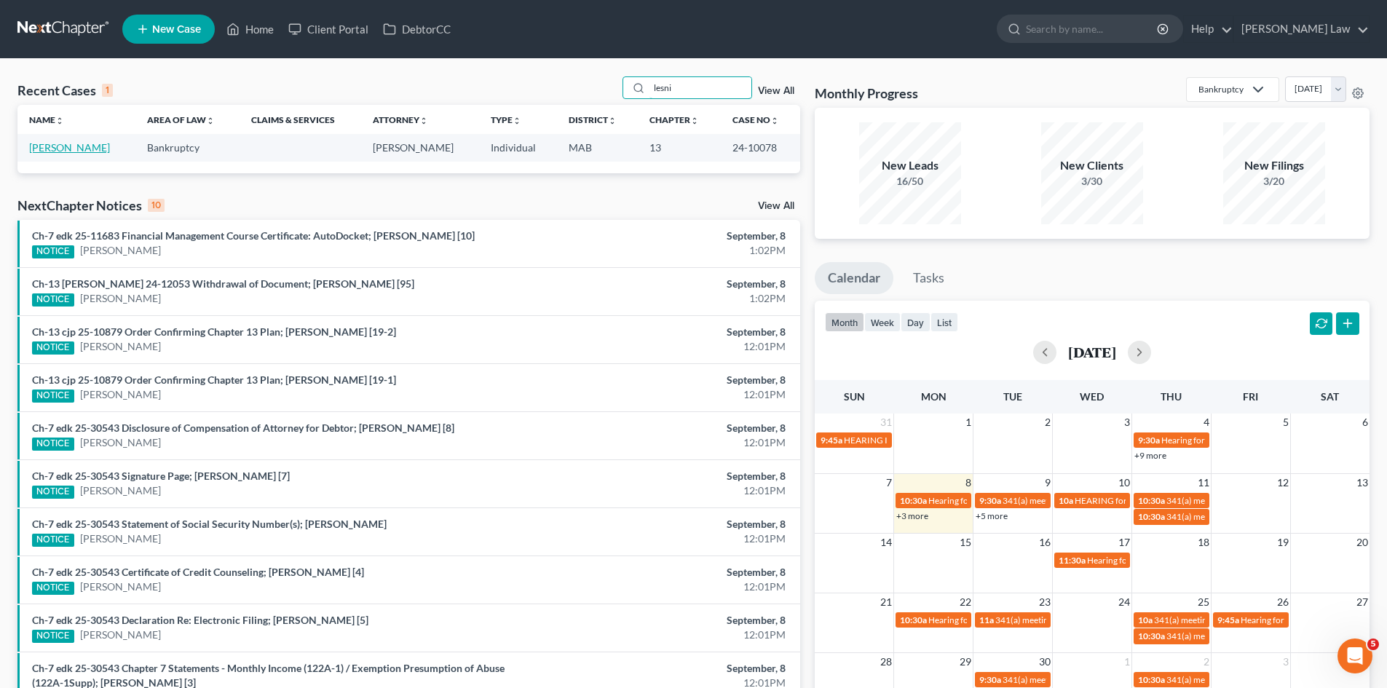
type input "lesni"
click at [53, 151] on link "[PERSON_NAME]" at bounding box center [69, 147] width 81 height 12
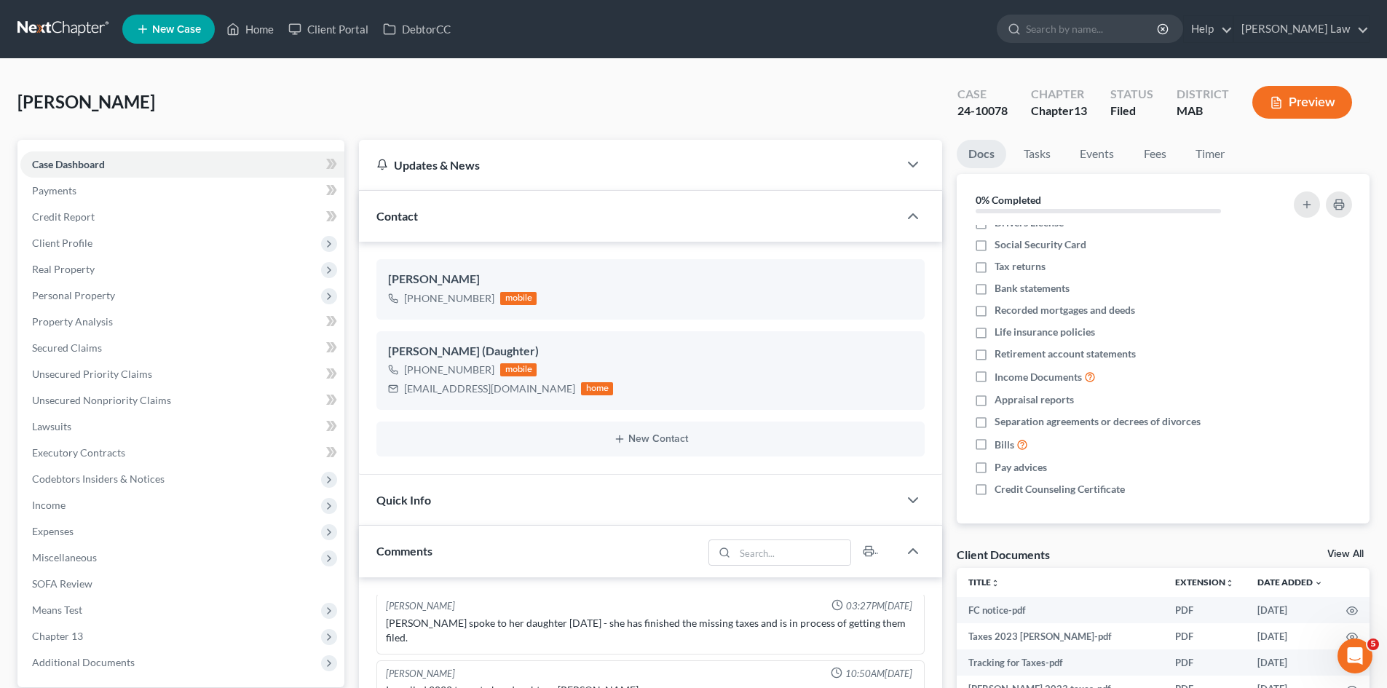
click at [706, 116] on div "[PERSON_NAME] Upgraded Case 24-10078 Chapter Chapter 13 Status Filed District M…" at bounding box center [693, 107] width 1352 height 63
click at [53, 30] on link at bounding box center [63, 29] width 93 height 26
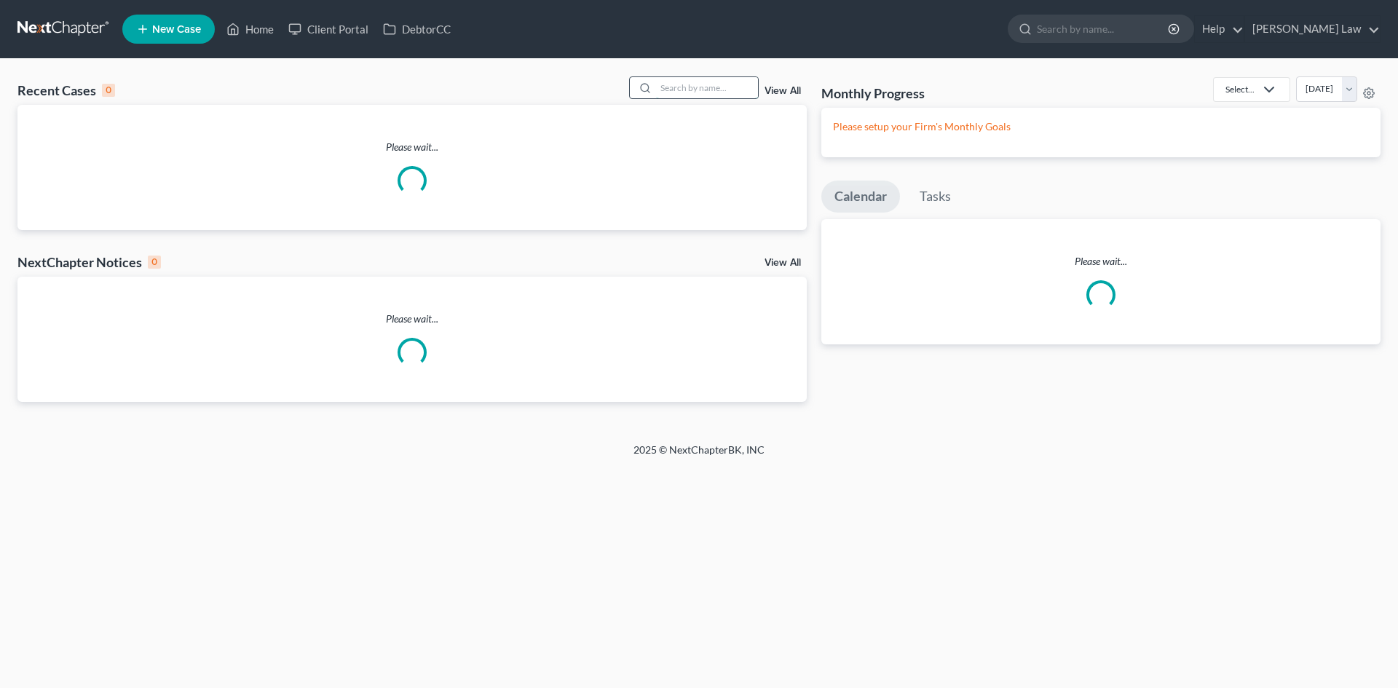
click at [671, 89] on input "search" at bounding box center [707, 87] width 102 height 21
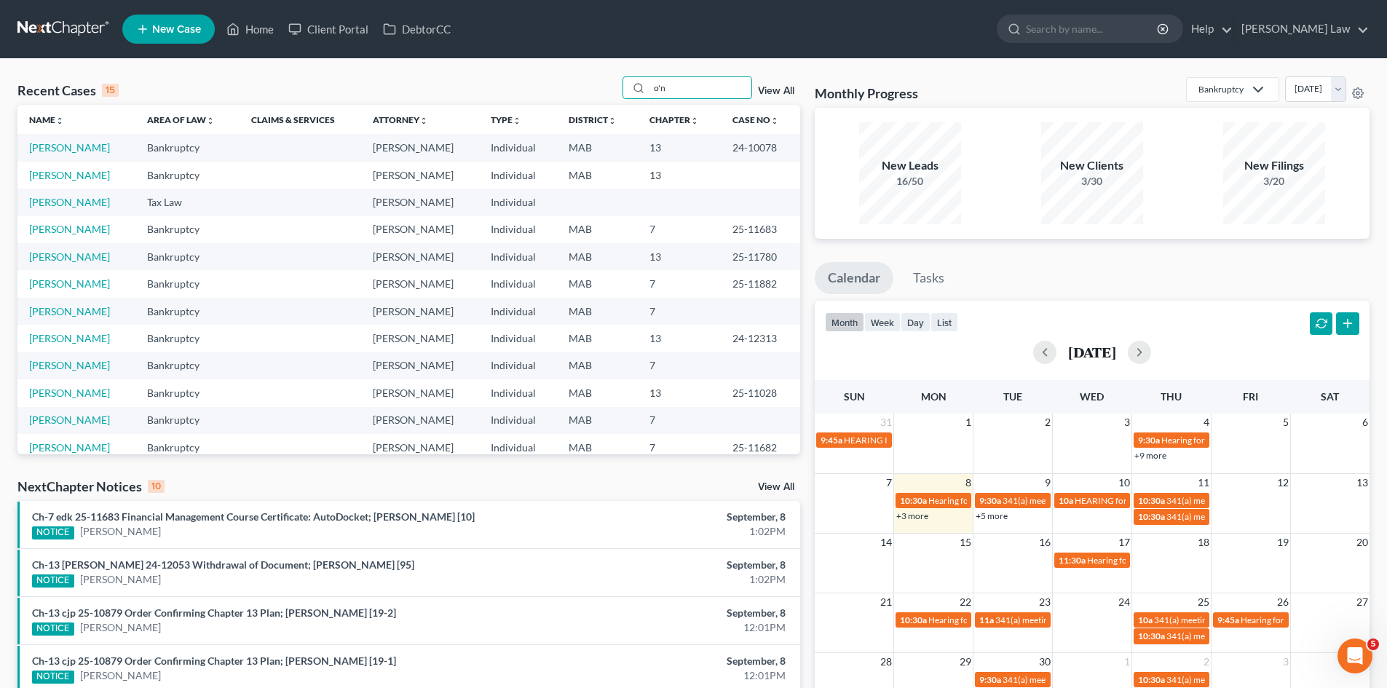
type input "o'n"
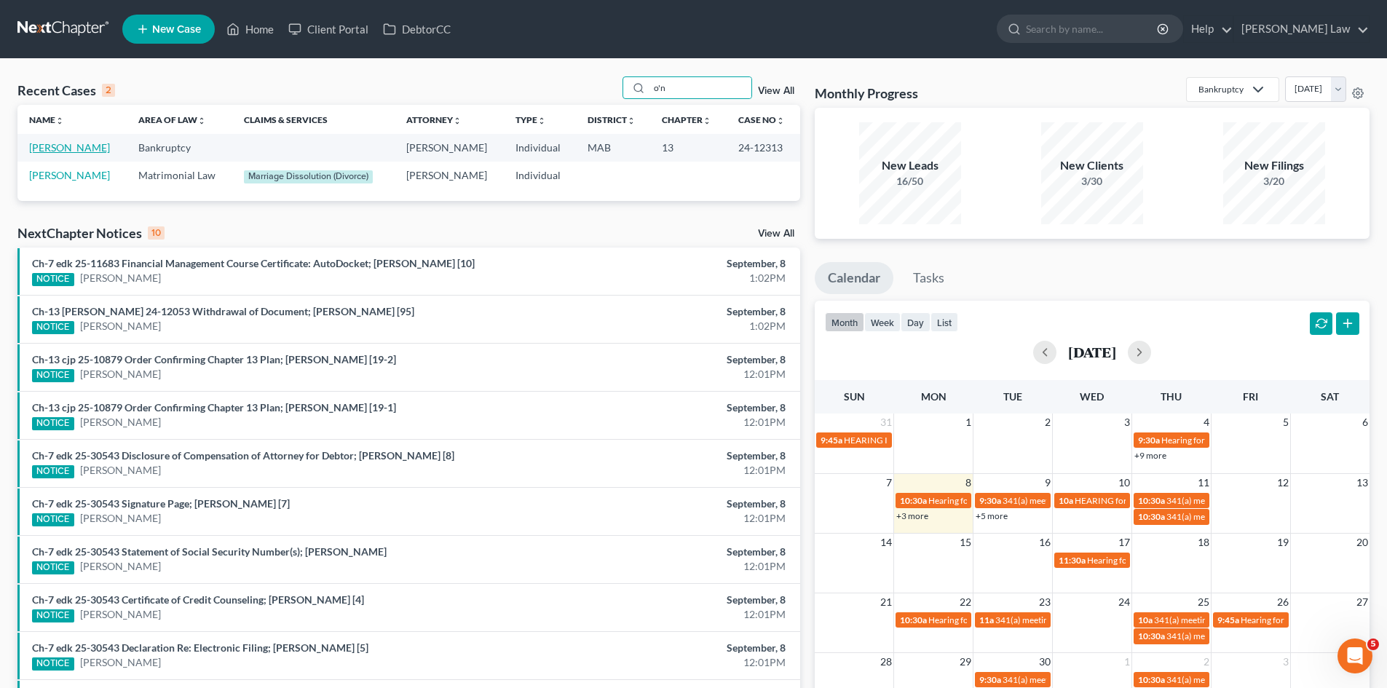
click at [65, 143] on link "[PERSON_NAME]" at bounding box center [69, 147] width 81 height 12
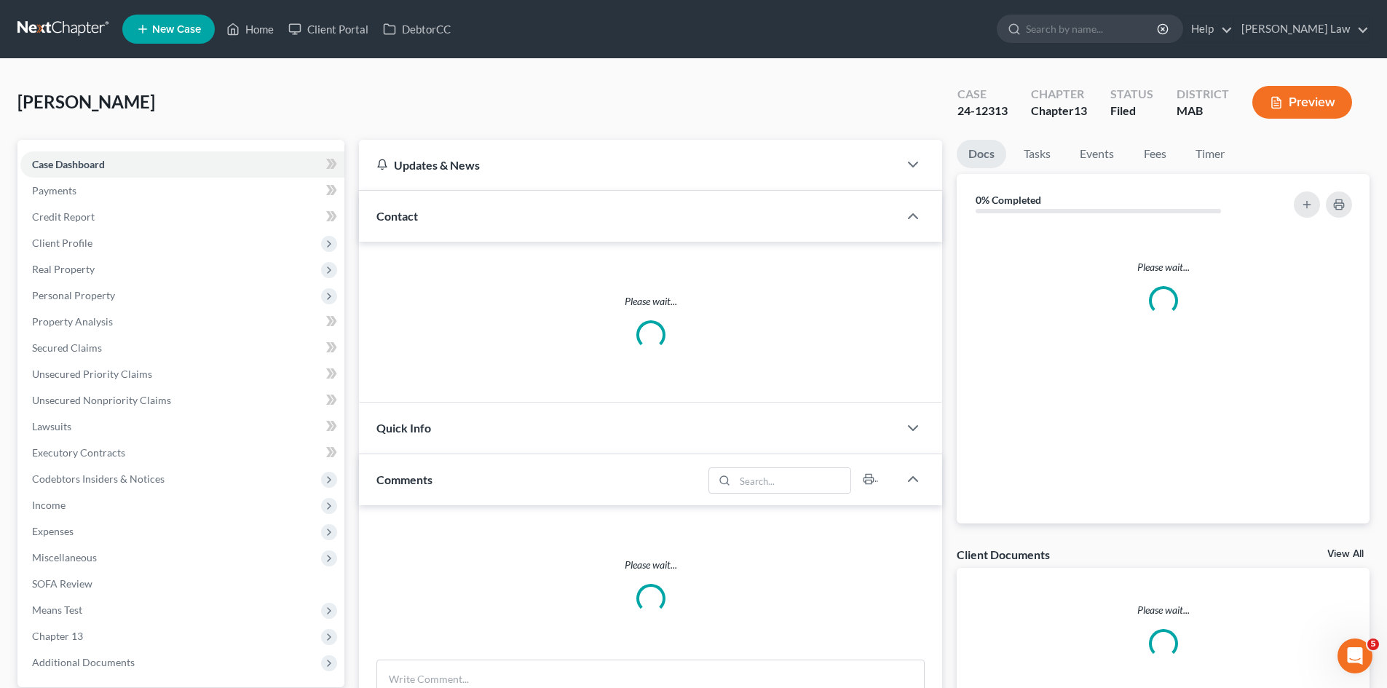
click at [1349, 551] on link "View All" at bounding box center [1346, 554] width 36 height 10
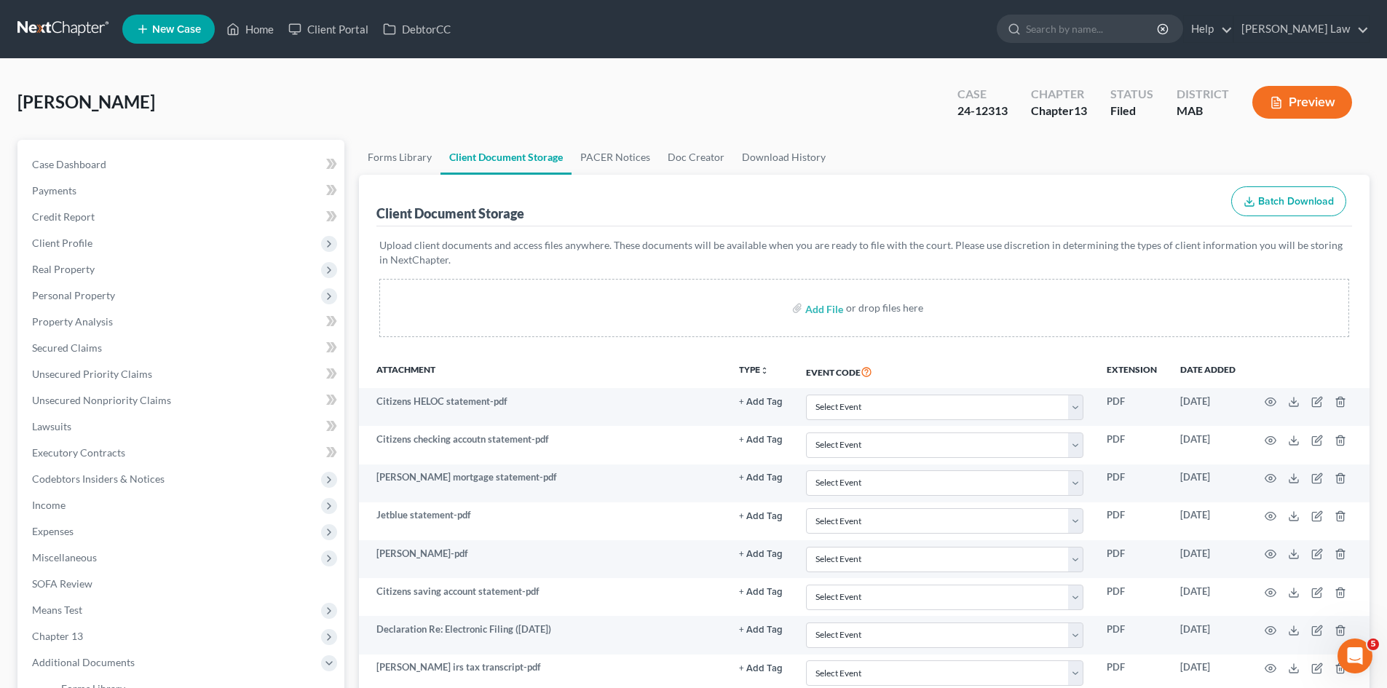
click at [45, 21] on link at bounding box center [63, 29] width 93 height 26
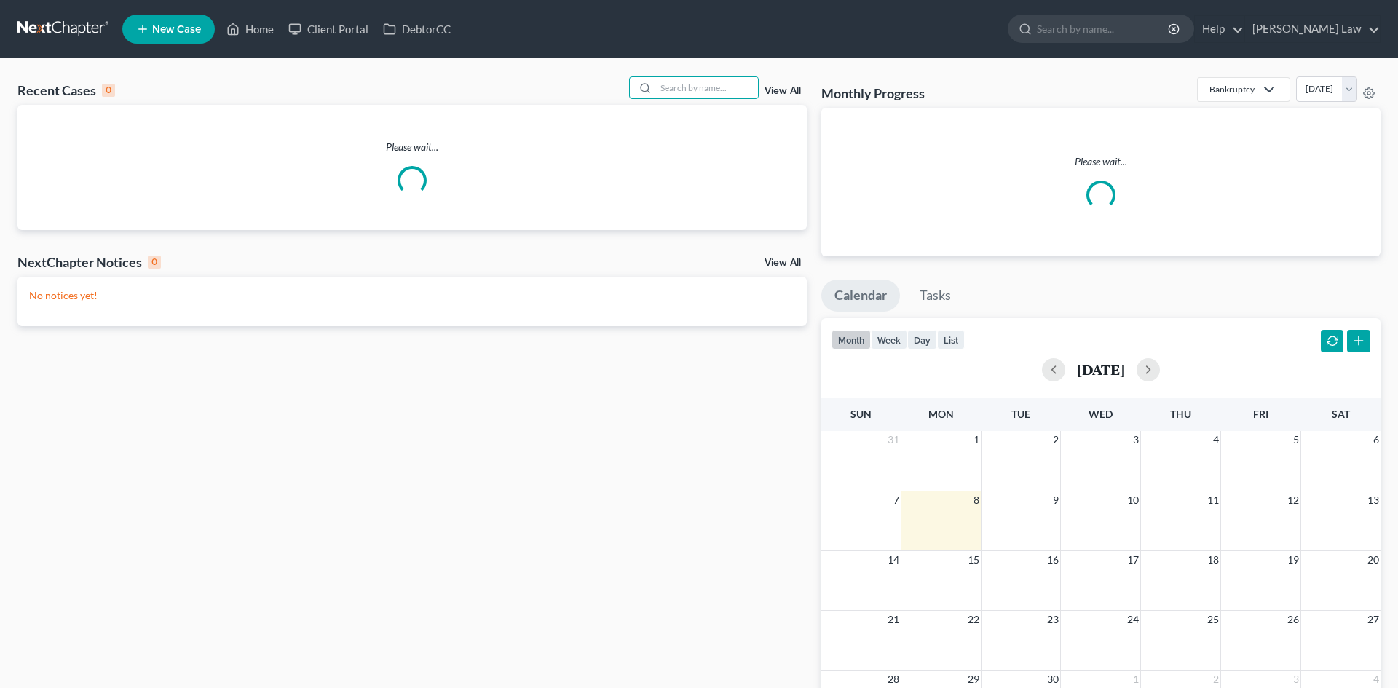
click at [677, 91] on input "search" at bounding box center [707, 87] width 102 height 21
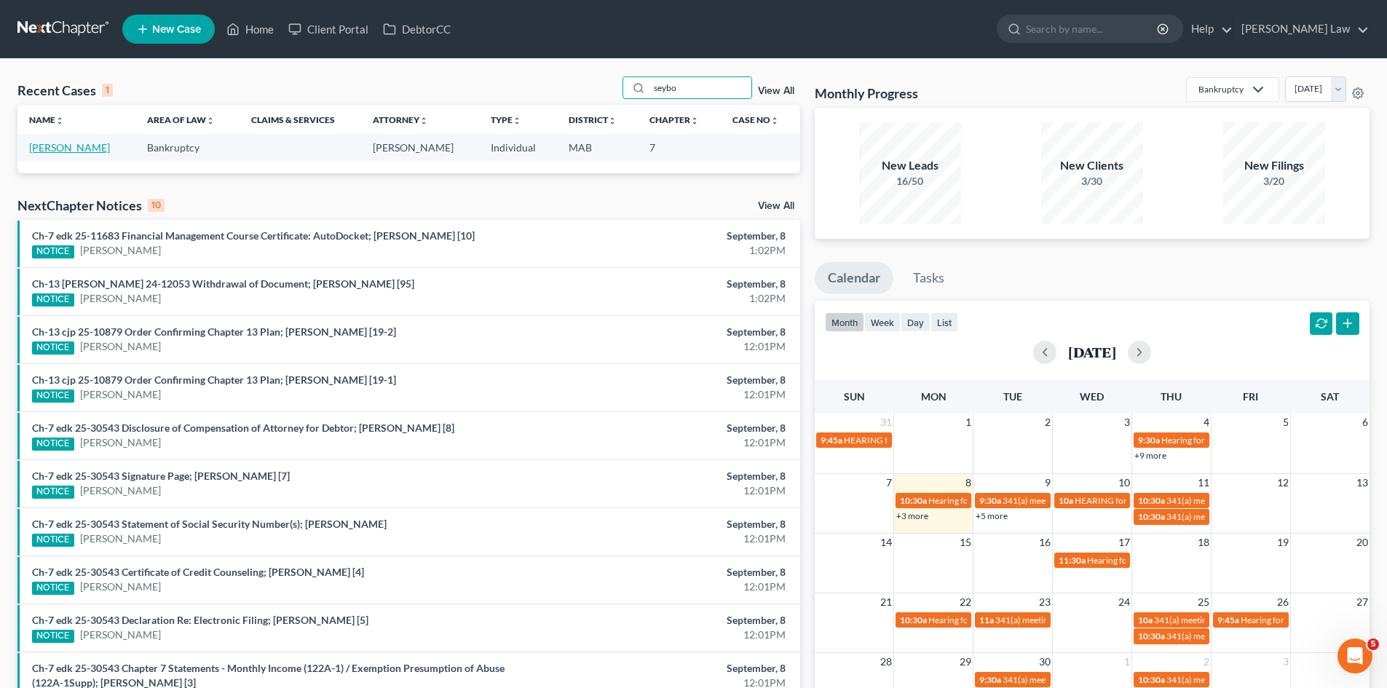
type input "seybo"
click at [60, 143] on link "Seybold, Alison" at bounding box center [69, 147] width 81 height 12
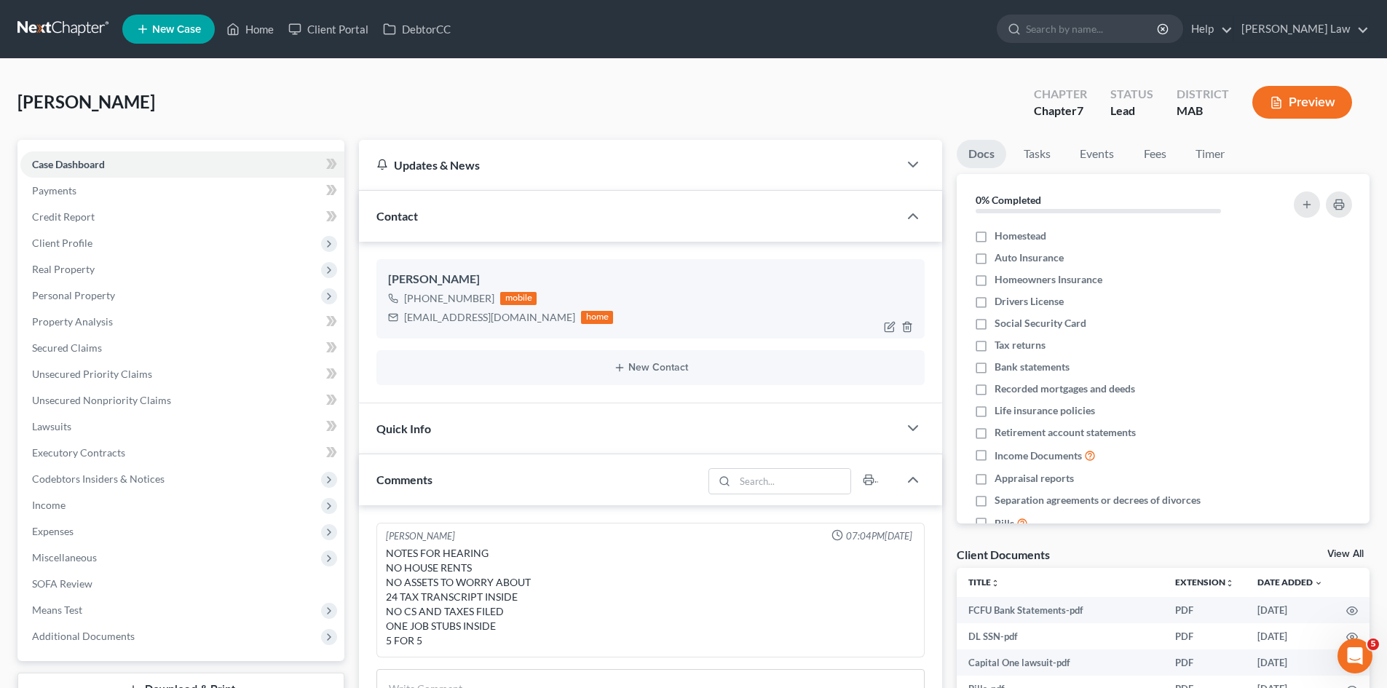
click at [468, 299] on div "+1 (508) 360-9836" at bounding box center [449, 298] width 90 height 15
click at [586, 299] on div "+1 (508) 360-9836 mobile aksey1022@yahoo.com home" at bounding box center [650, 308] width 525 height 38
click at [66, 27] on link at bounding box center [63, 29] width 93 height 26
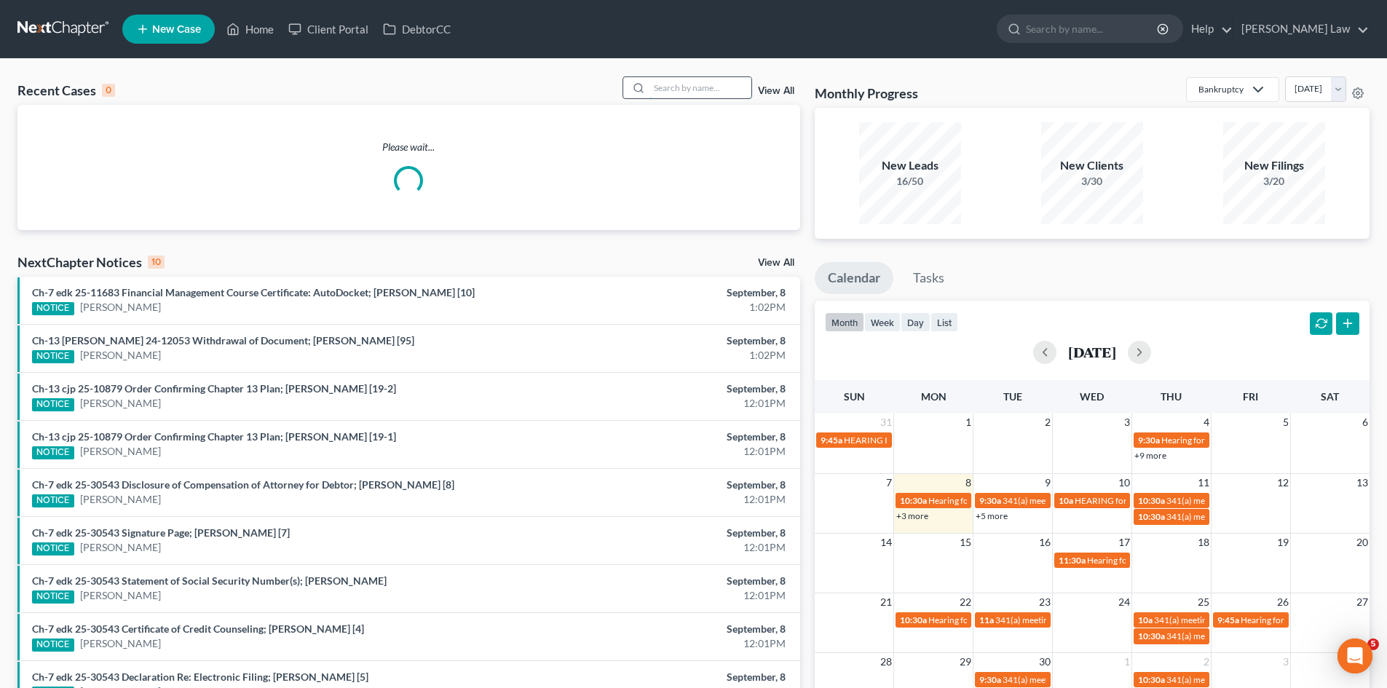
click at [693, 82] on input "search" at bounding box center [701, 87] width 102 height 21
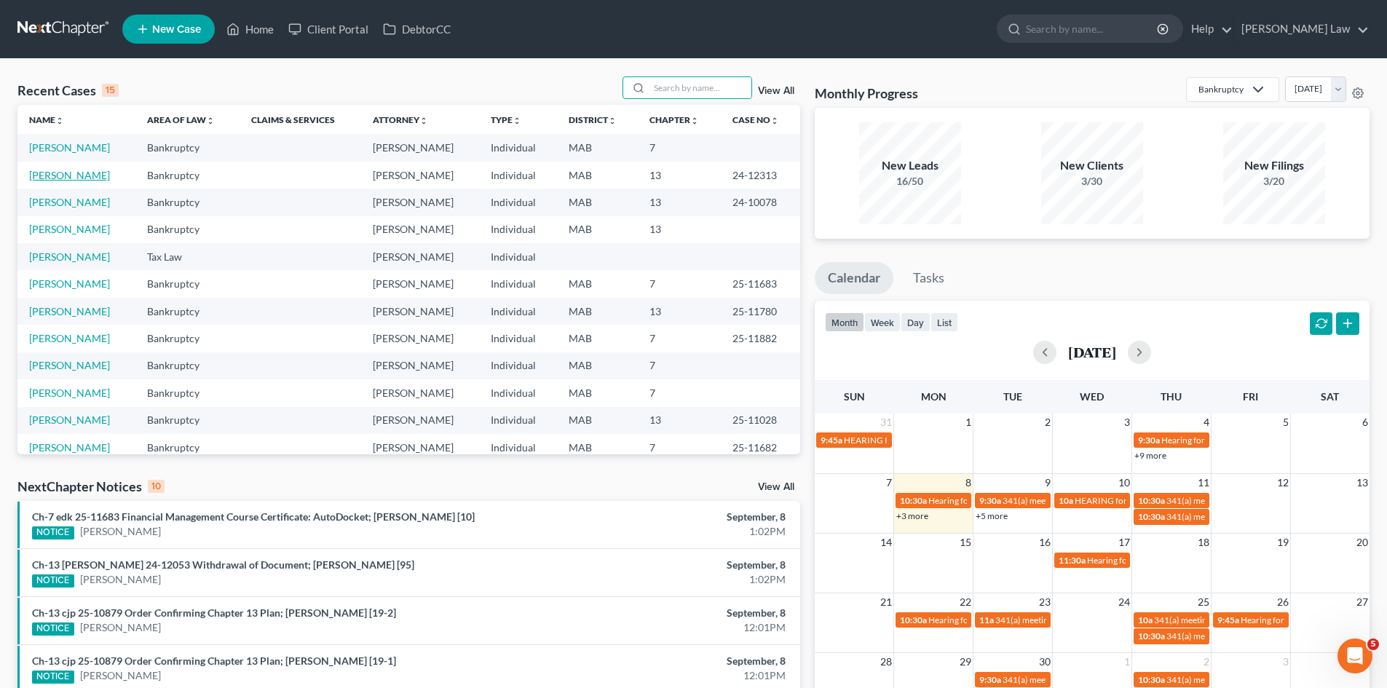
click at [70, 172] on link "[PERSON_NAME]" at bounding box center [69, 175] width 81 height 12
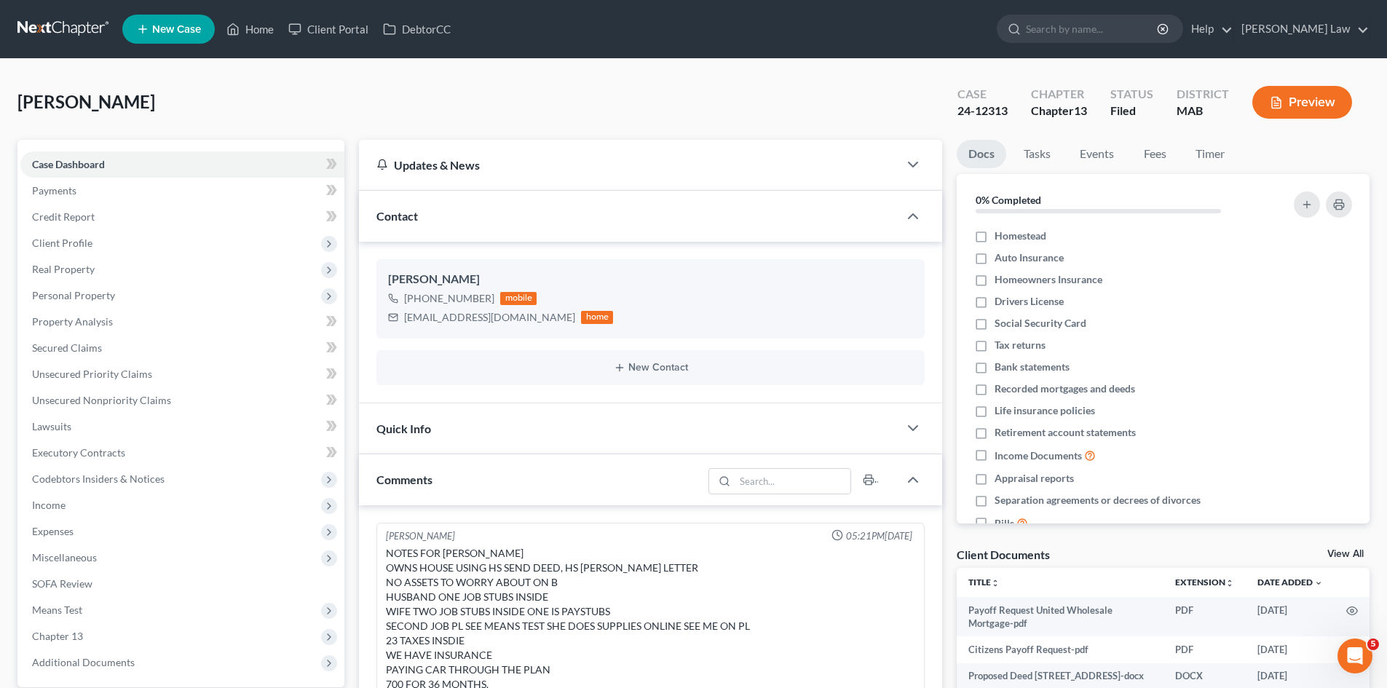
click at [1352, 556] on link "View All" at bounding box center [1346, 554] width 36 height 10
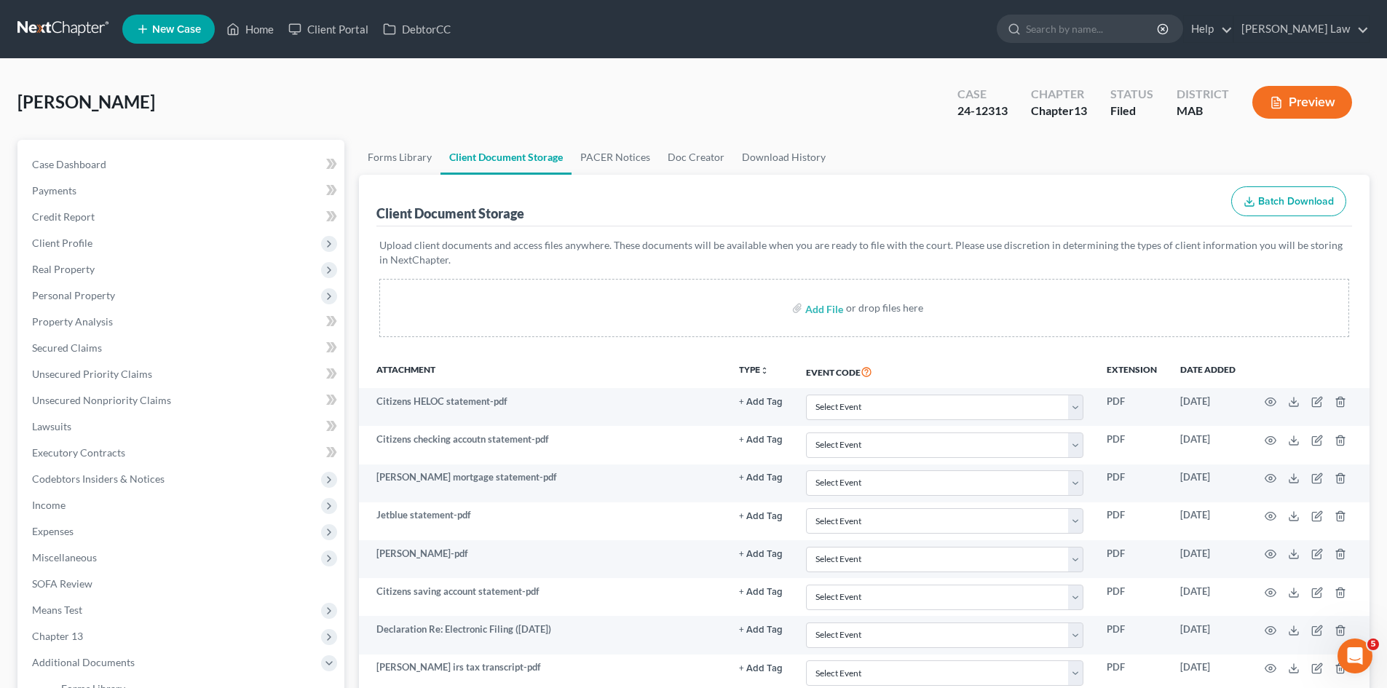
click at [69, 24] on link at bounding box center [63, 29] width 93 height 26
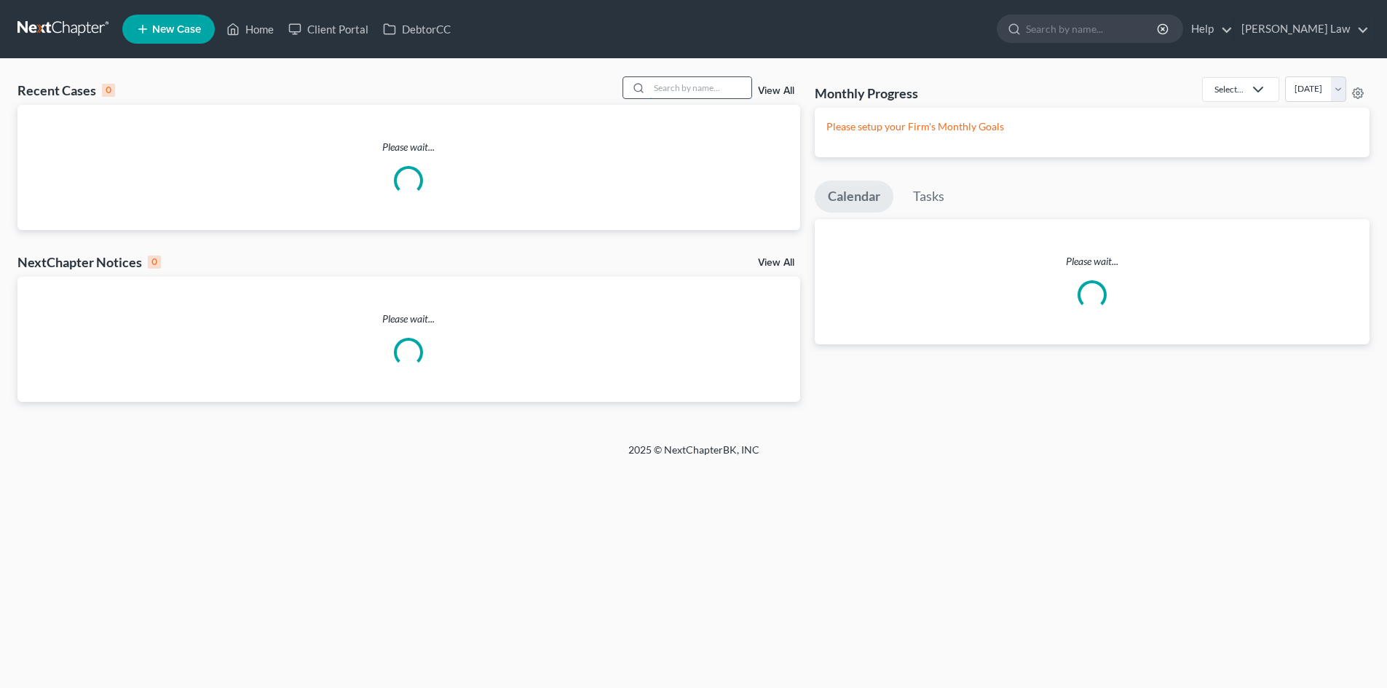
click at [697, 88] on input "search" at bounding box center [701, 87] width 102 height 21
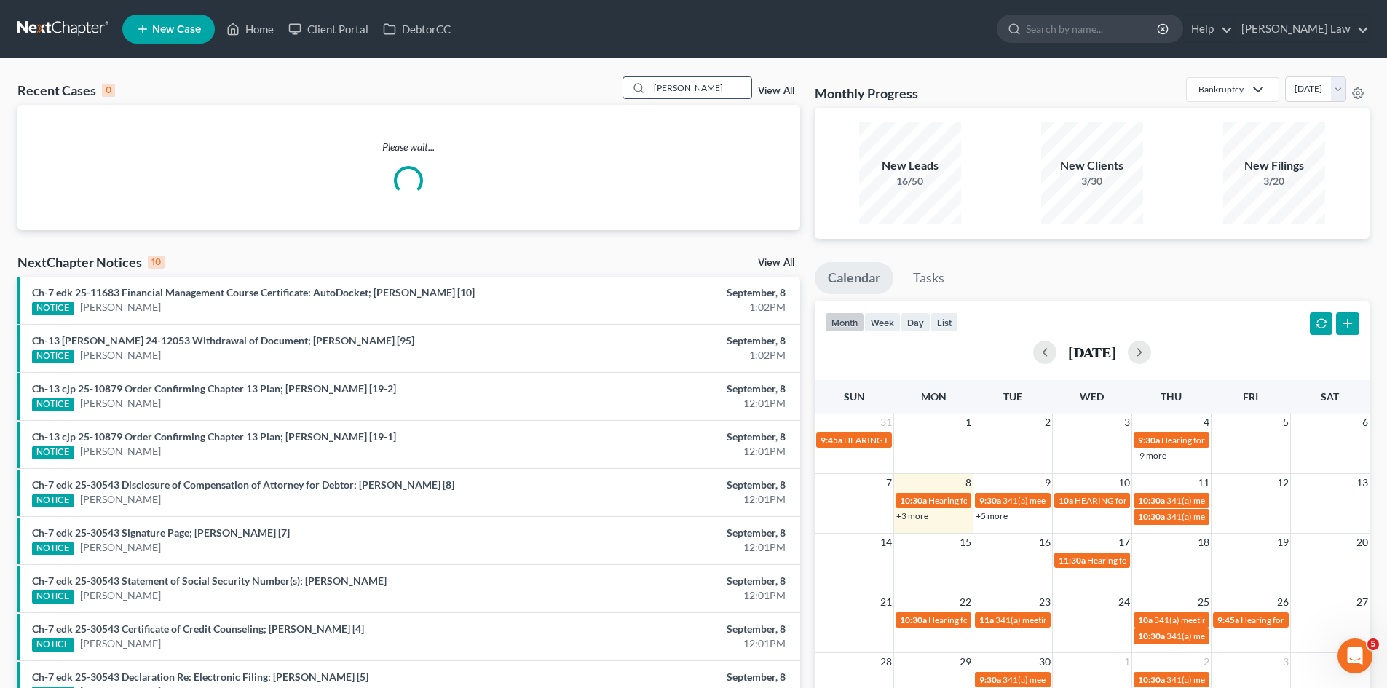
type input "[PERSON_NAME]"
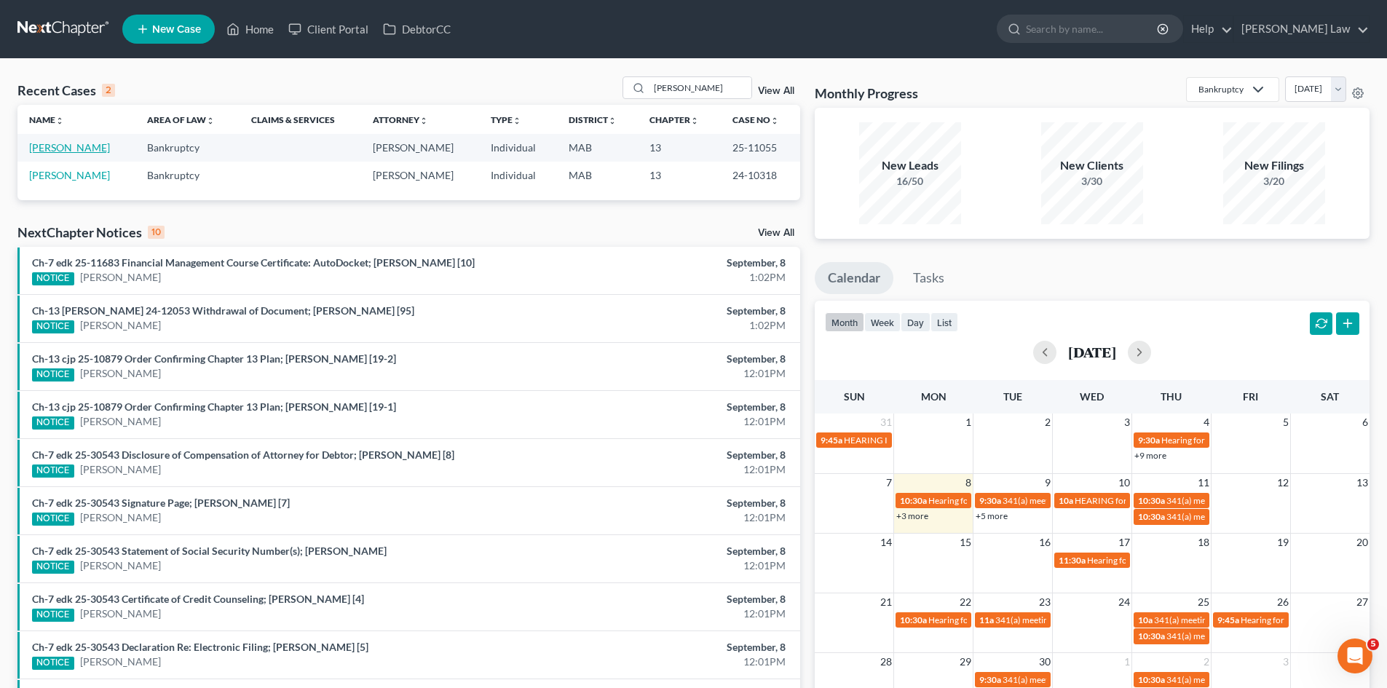
click at [57, 146] on link "[PERSON_NAME]" at bounding box center [69, 147] width 81 height 12
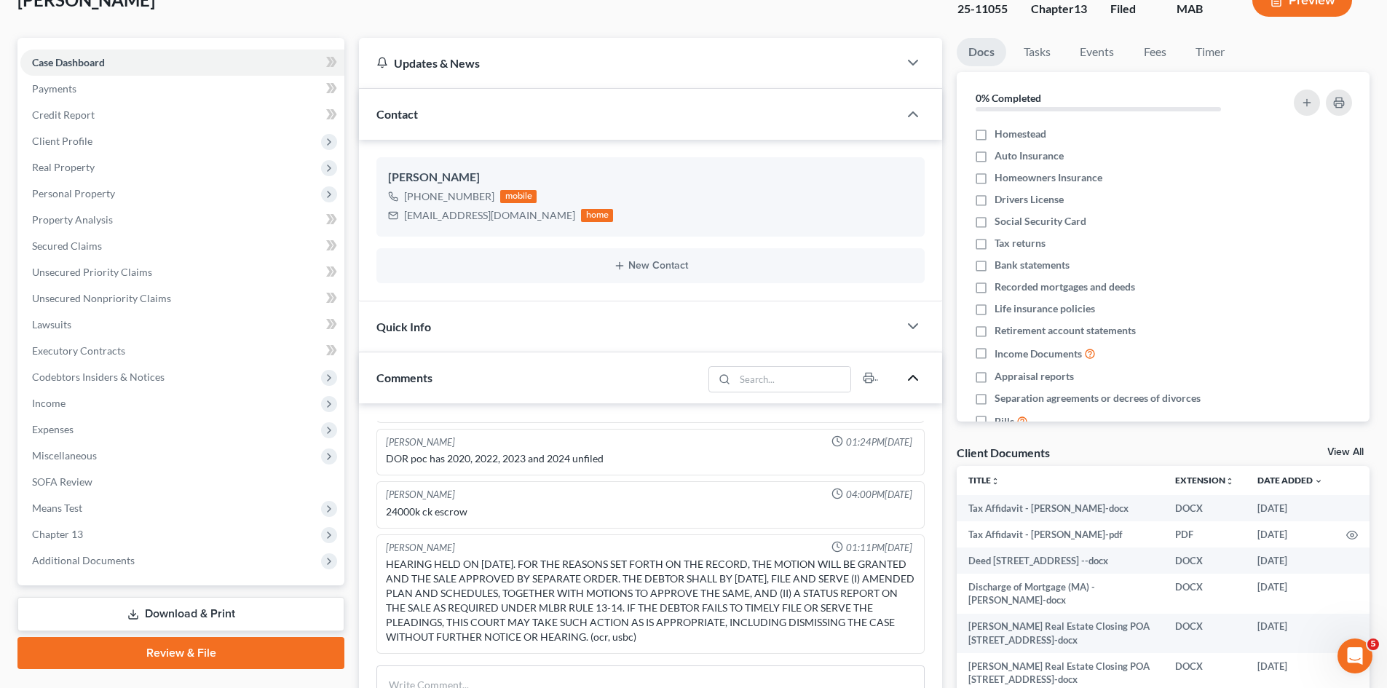
scroll to position [122, 0]
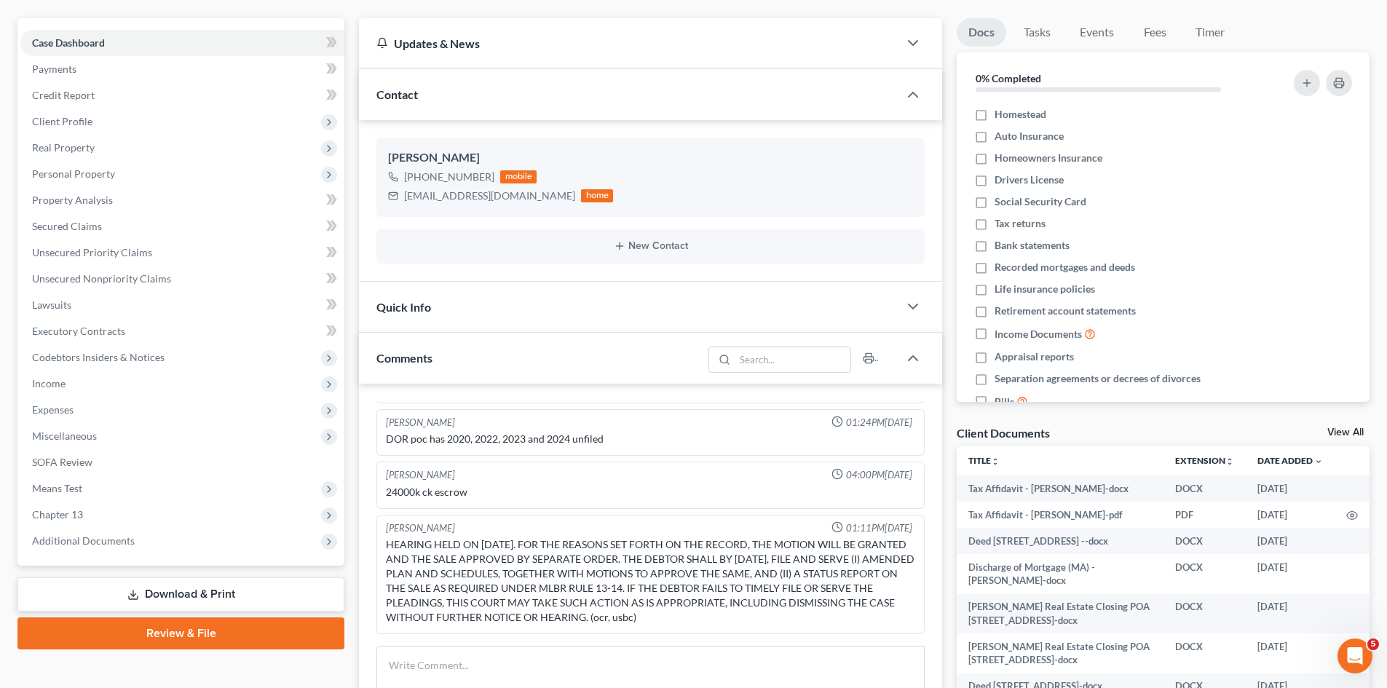
click at [1358, 433] on link "View All" at bounding box center [1346, 432] width 36 height 10
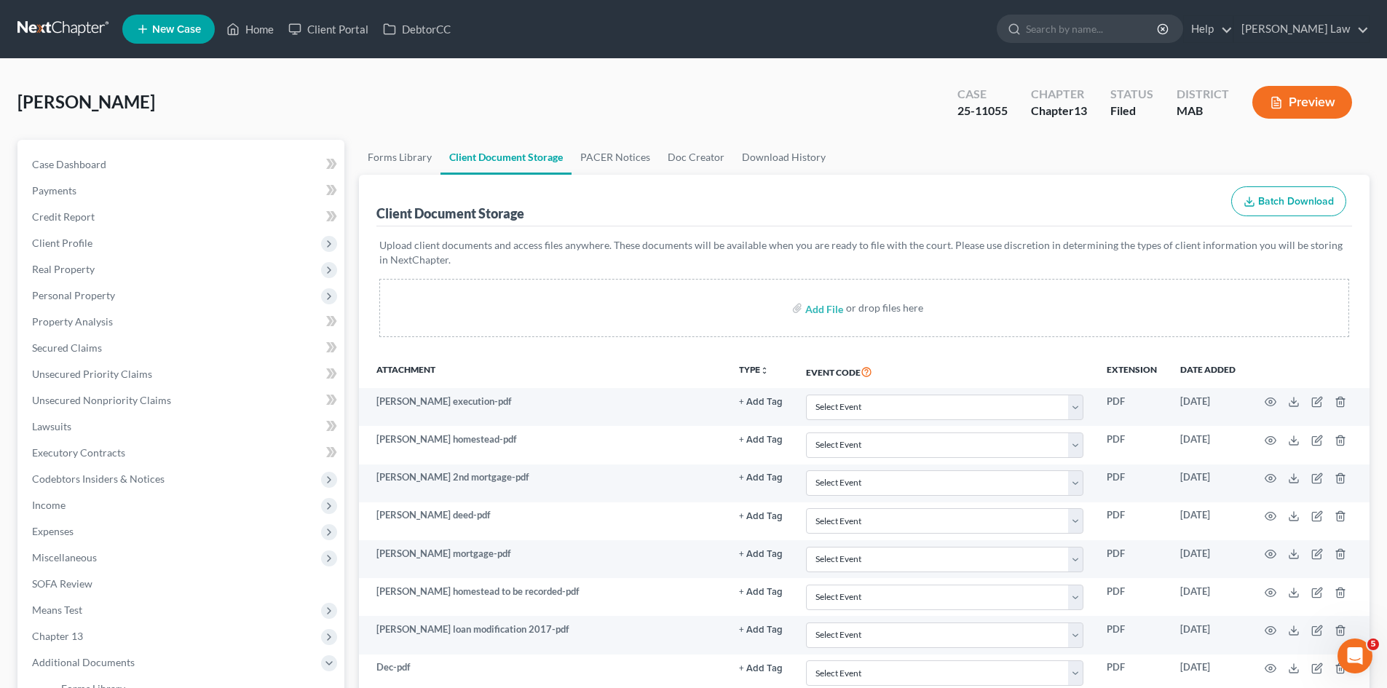
click at [772, 85] on div "[PERSON_NAME] Upgraded Case 25-11055 Chapter Chapter 13 Status Filed District M…" at bounding box center [693, 107] width 1352 height 63
click at [79, 29] on link at bounding box center [63, 29] width 93 height 26
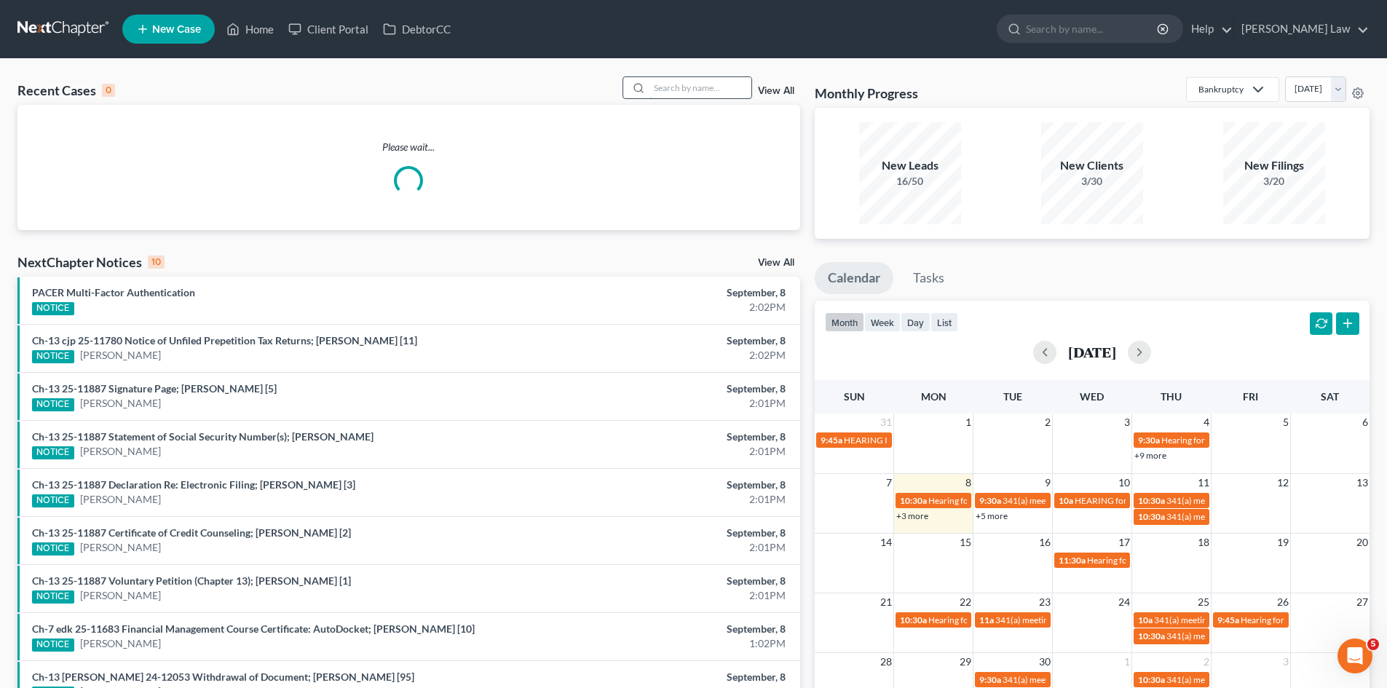
click at [701, 82] on input "search" at bounding box center [701, 87] width 102 height 21
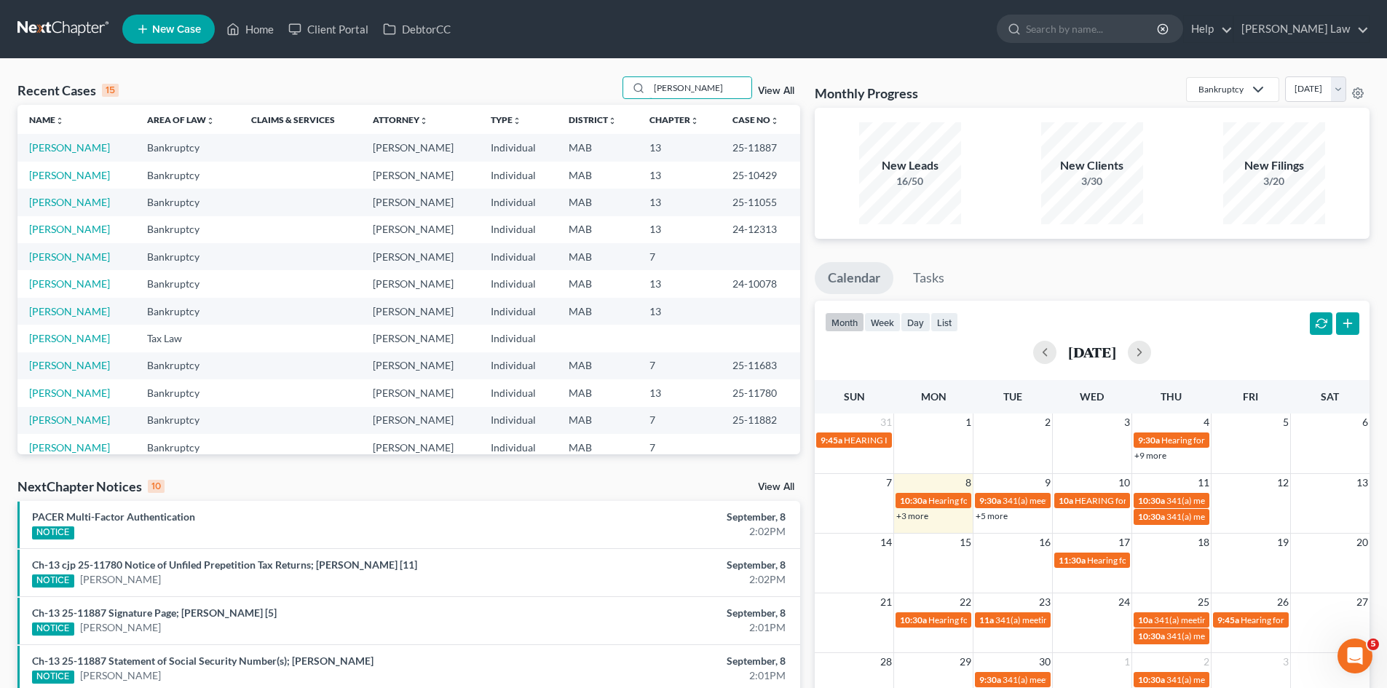
type input "jolley"
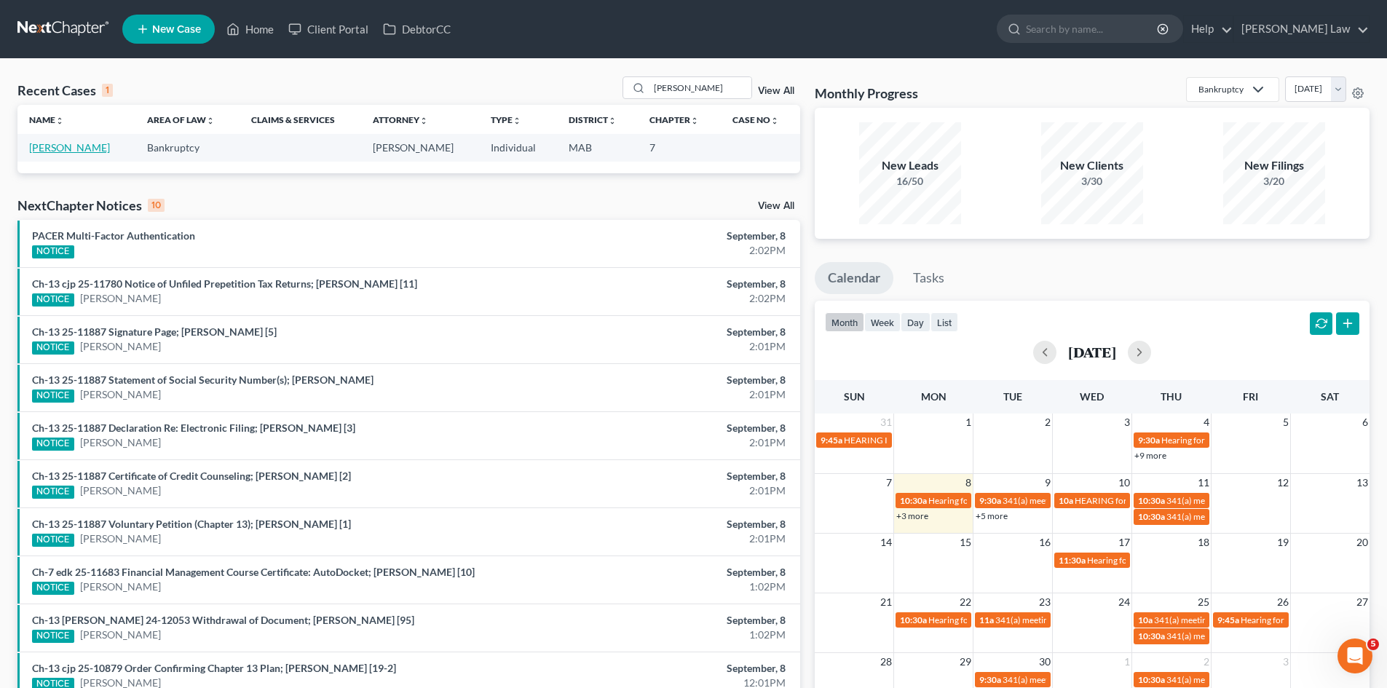
click at [66, 143] on link "Jolley, Nathan" at bounding box center [69, 147] width 81 height 12
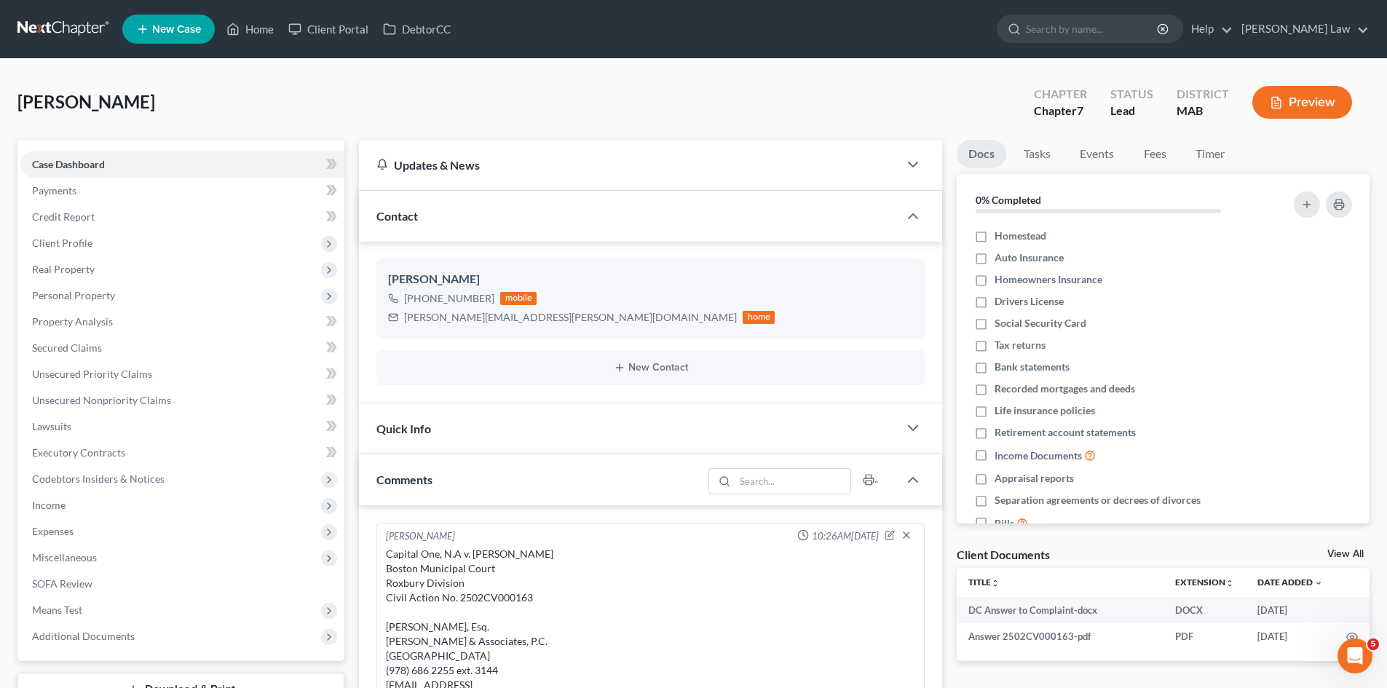
click at [1348, 548] on div "Client Documents View All" at bounding box center [1163, 557] width 413 height 21
click at [1348, 551] on link "View All" at bounding box center [1346, 554] width 36 height 10
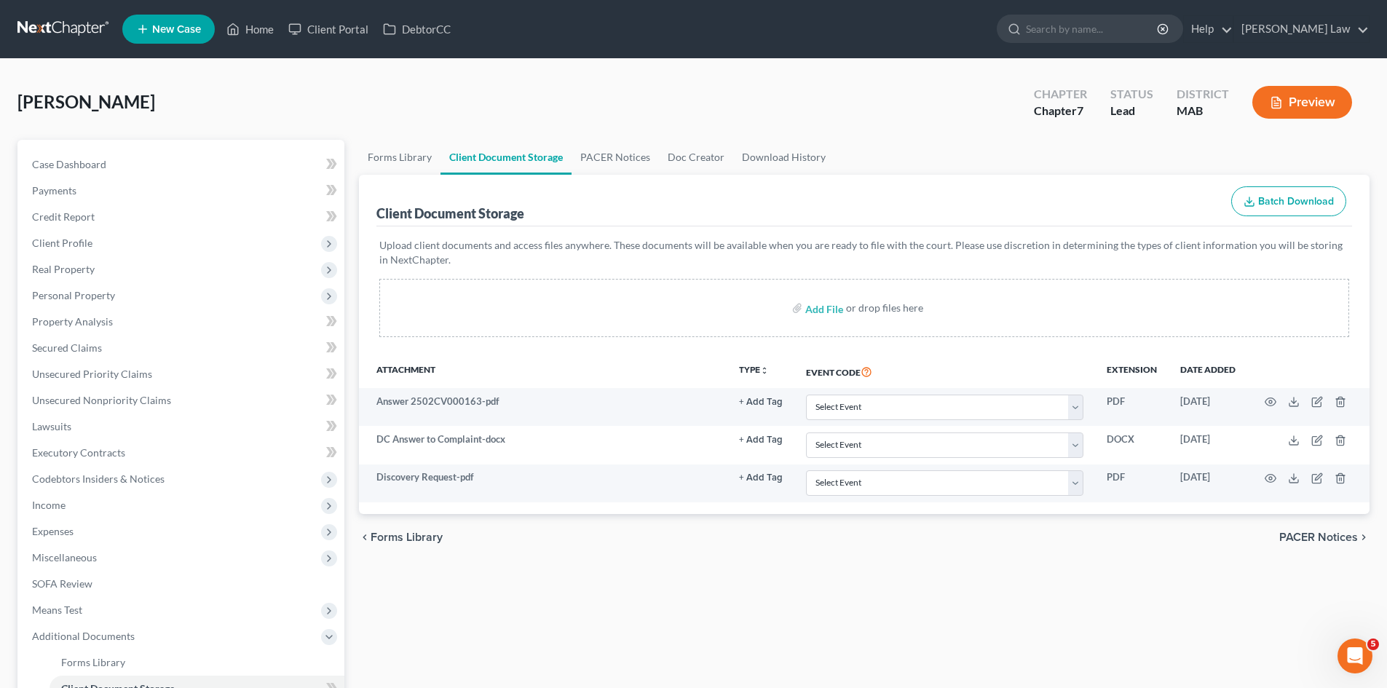
drag, startPoint x: 507, startPoint y: 96, endPoint x: 279, endPoint y: 76, distance: 228.8
click at [507, 95] on div "Jolley, Nathan Upgraded Chapter Chapter 7 Status Lead District MAB Preview" at bounding box center [693, 107] width 1352 height 63
click at [99, 27] on link at bounding box center [63, 29] width 93 height 26
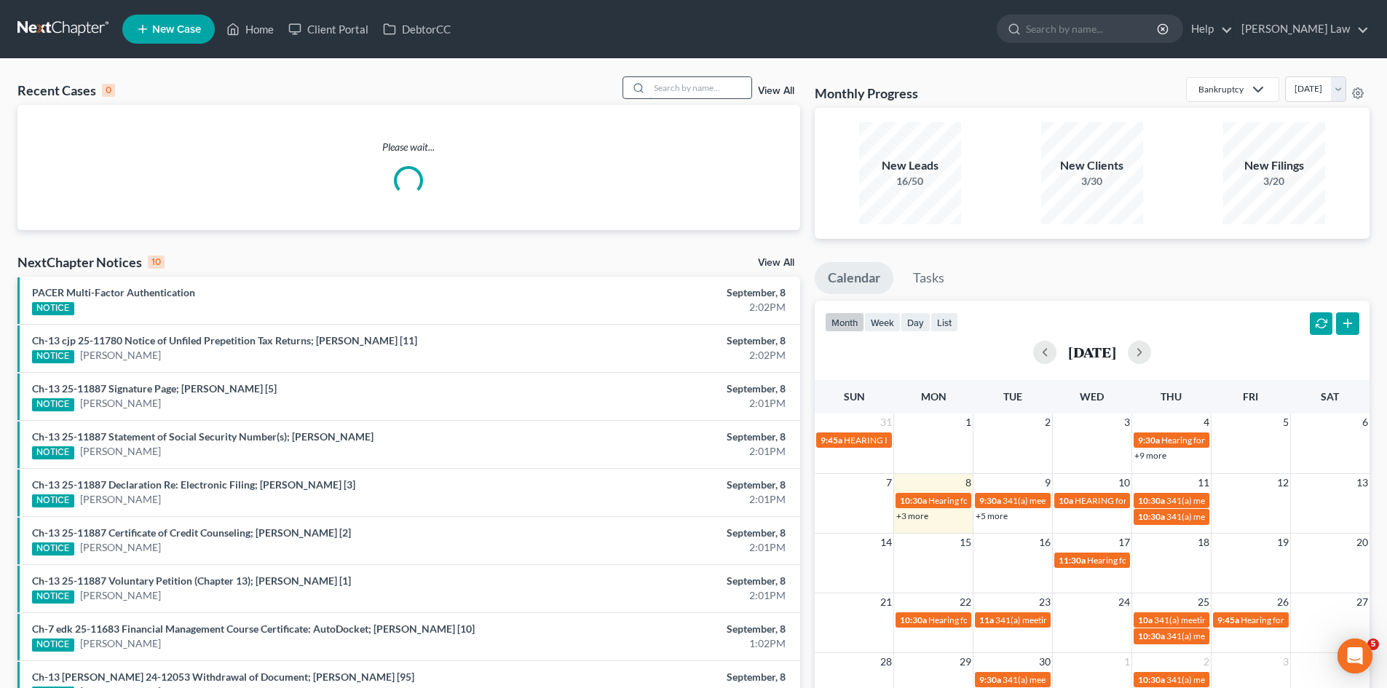
click at [679, 86] on input "search" at bounding box center [701, 87] width 102 height 21
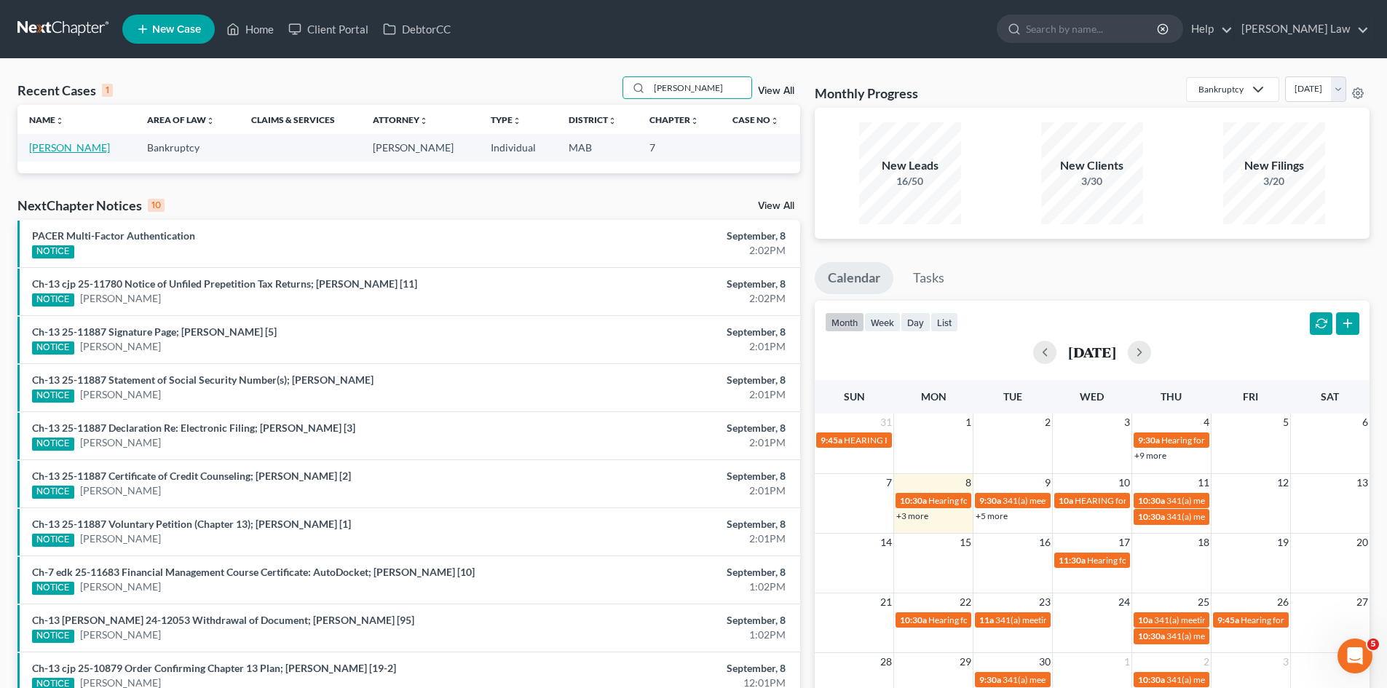
type input "[PERSON_NAME]"
click at [62, 152] on link "[PERSON_NAME]" at bounding box center [69, 147] width 81 height 12
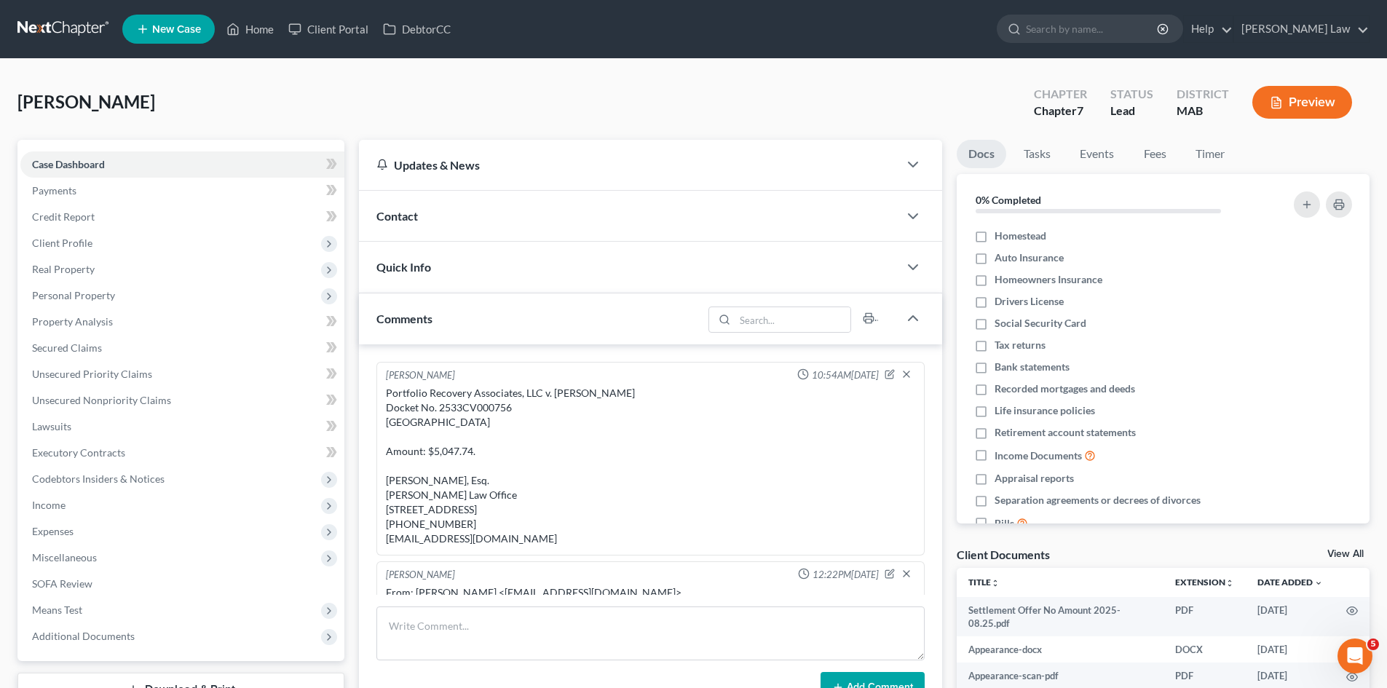
click at [479, 228] on div "Contact" at bounding box center [629, 216] width 540 height 50
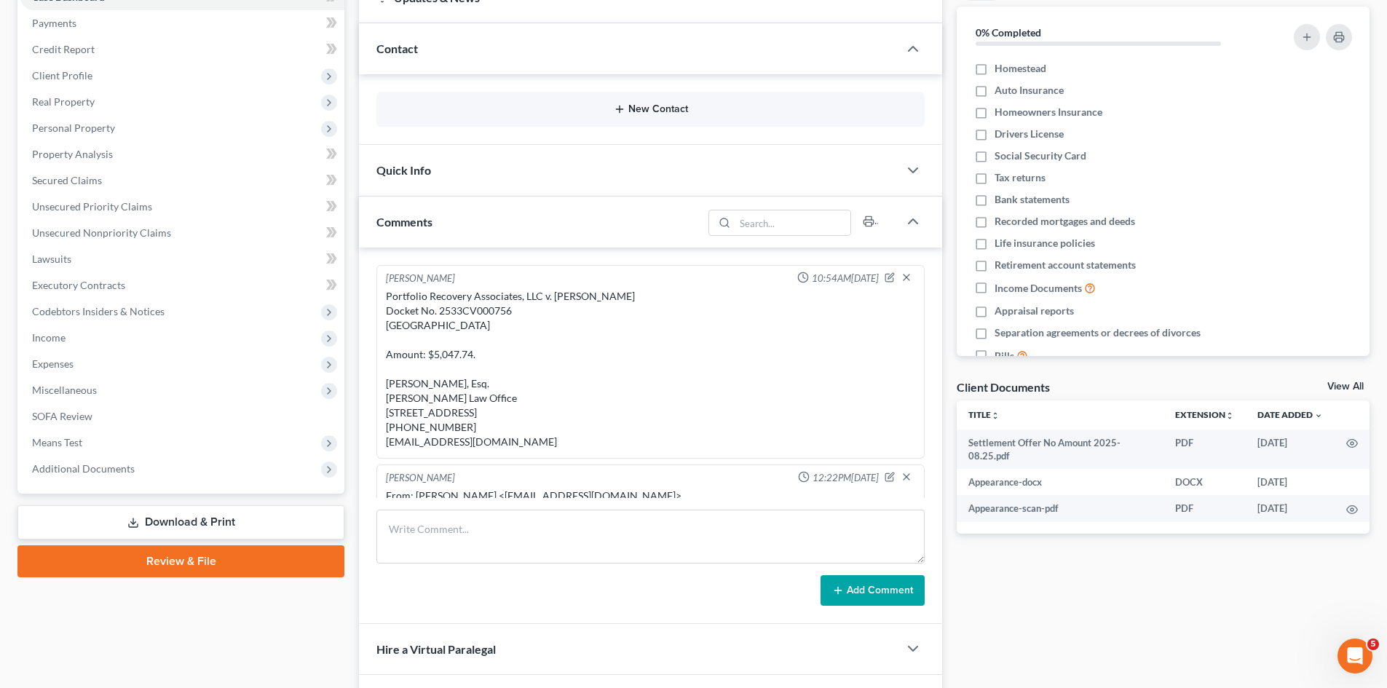
scroll to position [122, 0]
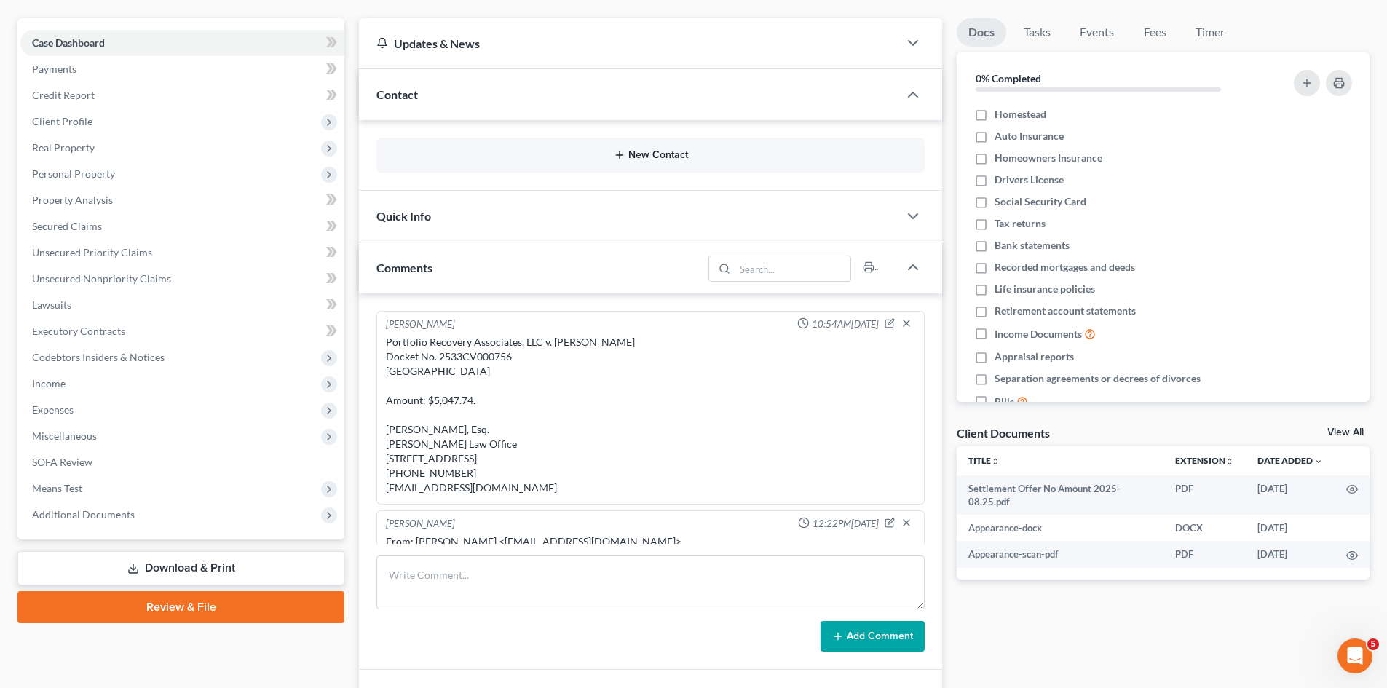
click at [626, 154] on icon "button" at bounding box center [620, 155] width 12 height 12
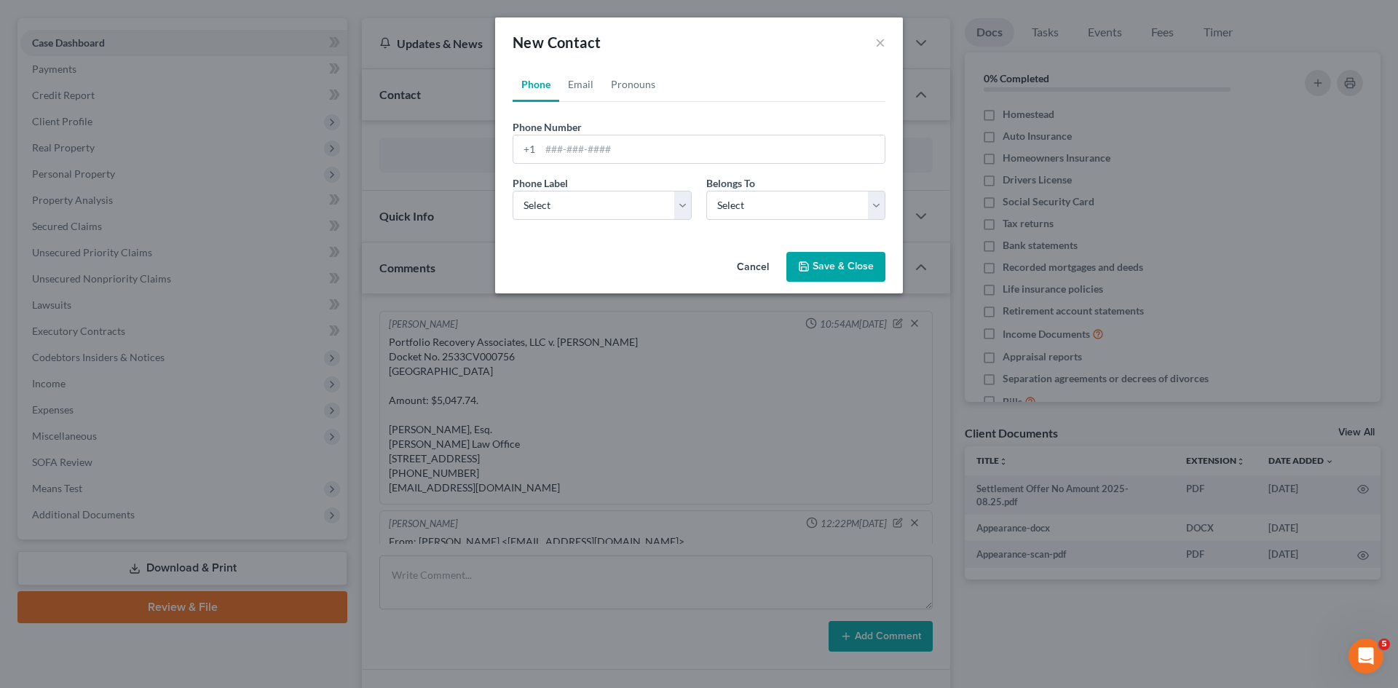
click at [743, 265] on button "Cancel" at bounding box center [752, 267] width 55 height 29
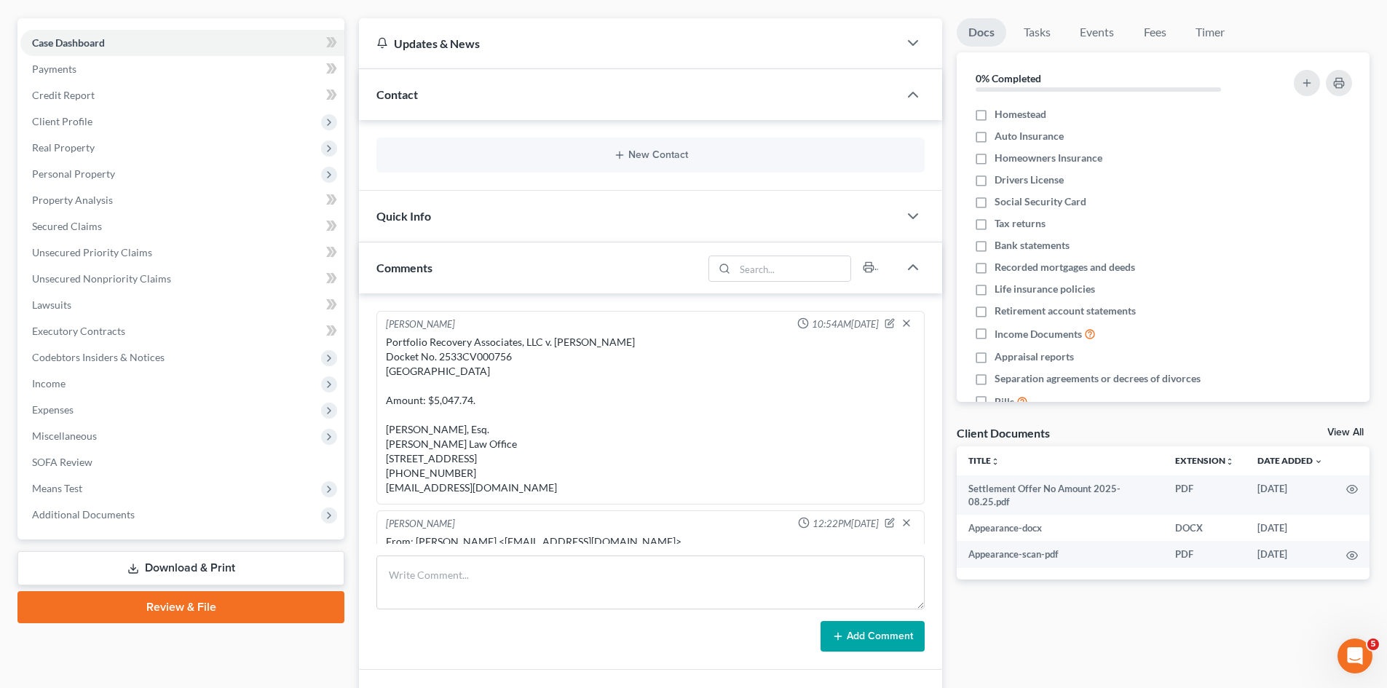
drag, startPoint x: 1346, startPoint y: 435, endPoint x: 1391, endPoint y: 438, distance: 44.5
click at [1346, 435] on link "View All" at bounding box center [1346, 432] width 36 height 10
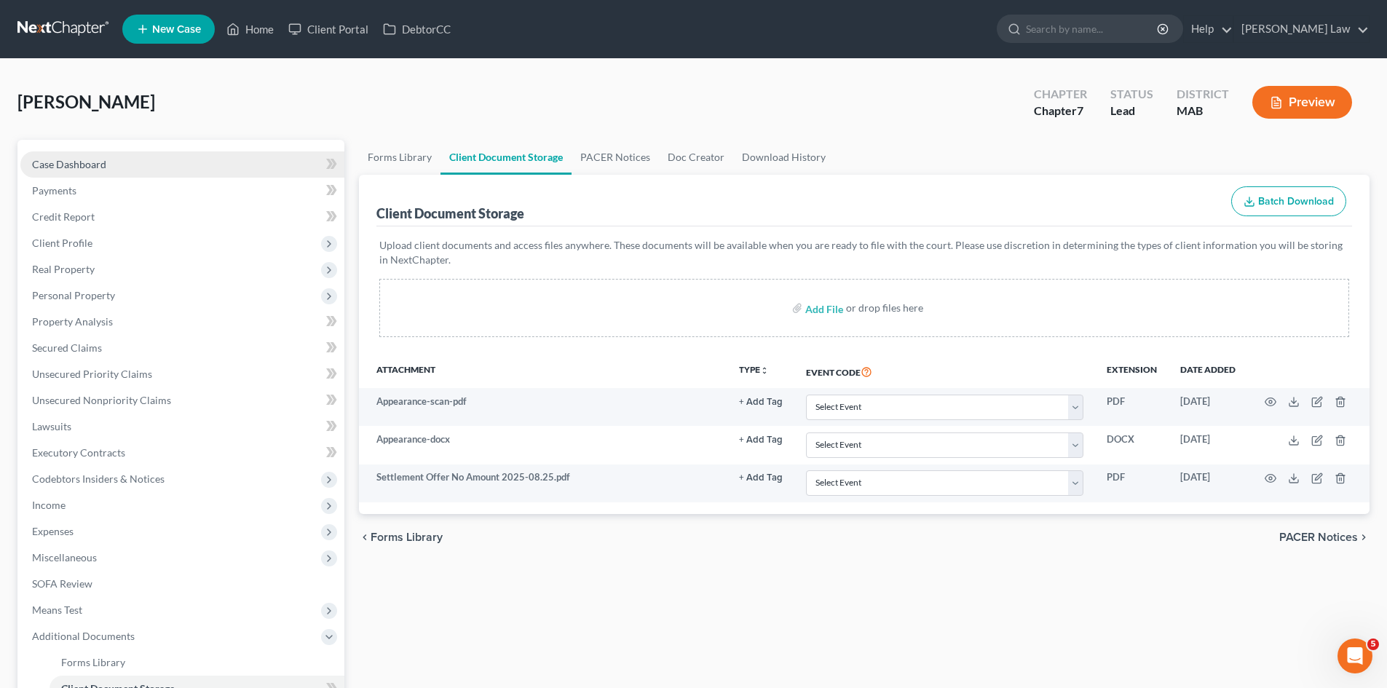
click at [117, 154] on link "Case Dashboard" at bounding box center [182, 164] width 324 height 26
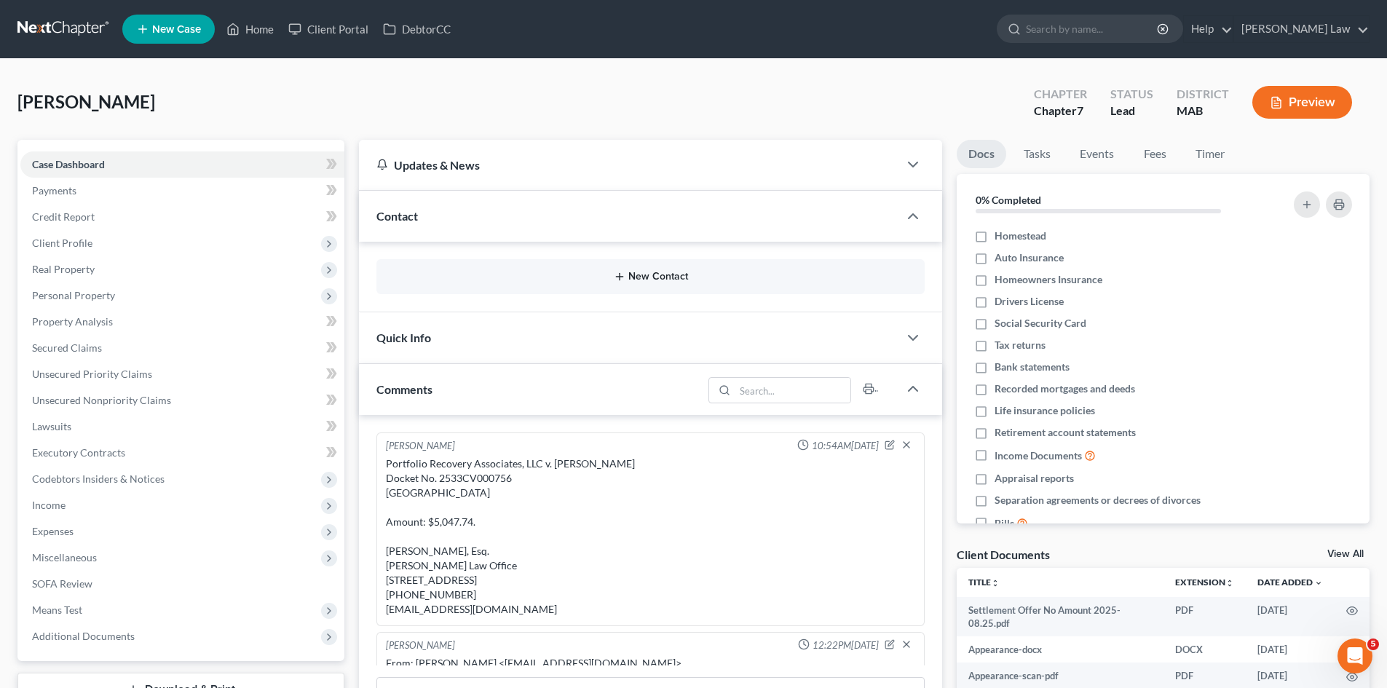
scroll to position [364, 0]
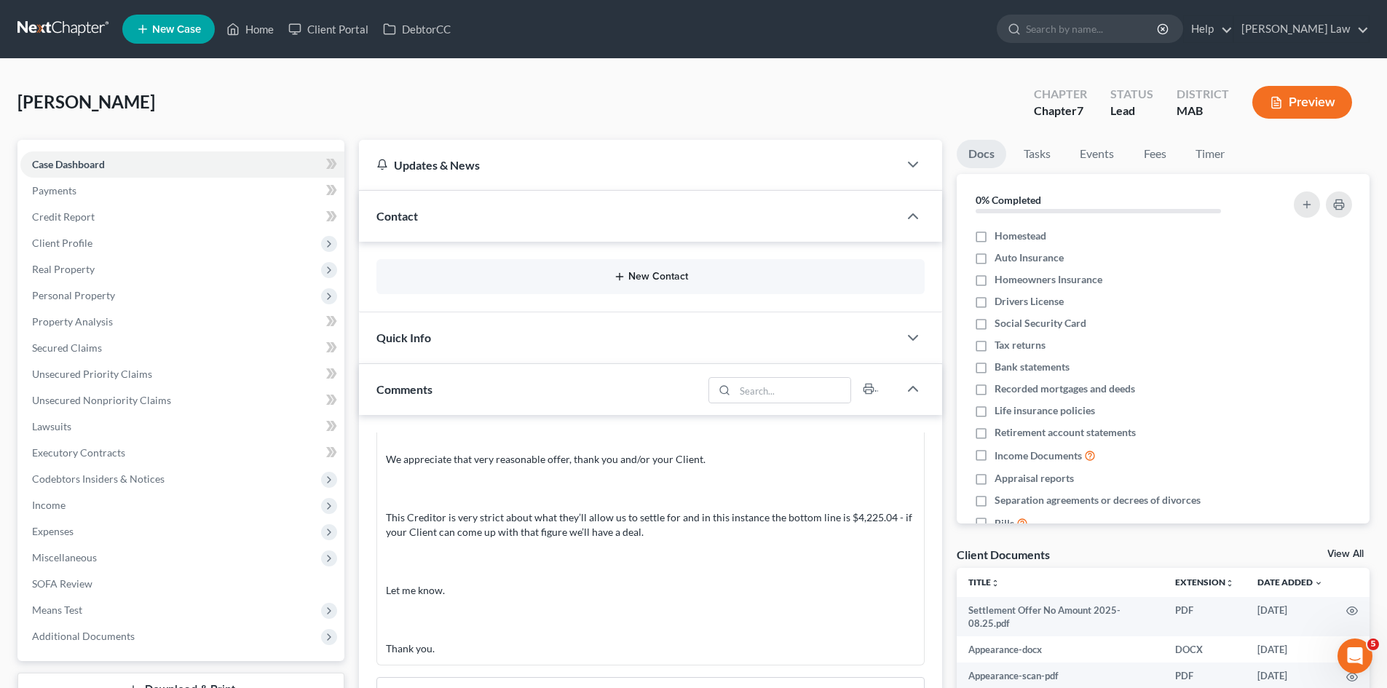
click at [610, 283] on button "New Contact" at bounding box center [650, 277] width 525 height 12
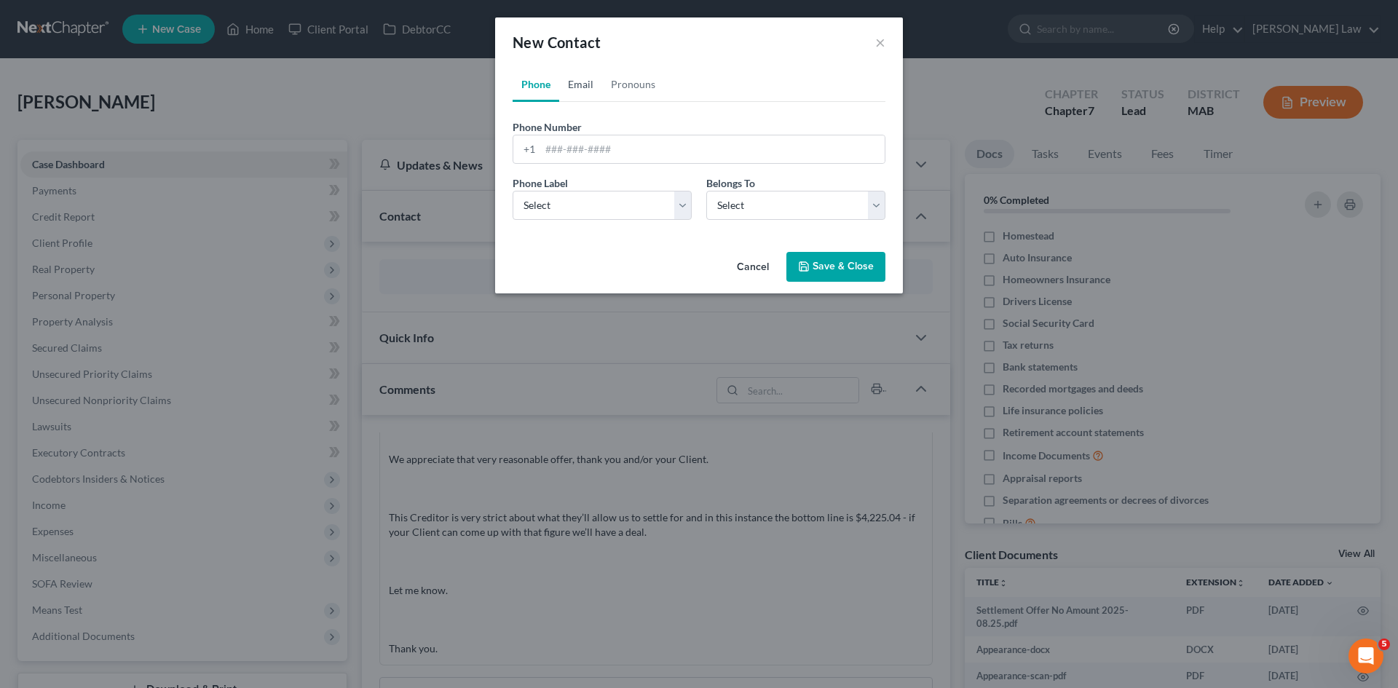
drag, startPoint x: 575, startPoint y: 76, endPoint x: 576, endPoint y: 88, distance: 11.7
click at [576, 76] on link "Email" at bounding box center [580, 84] width 43 height 35
click at [574, 146] on input "email" at bounding box center [712, 149] width 344 height 28
paste input "vincent.h.carolan3@icloud.com"
type input "vincent.h.carolan3@icloud.com"
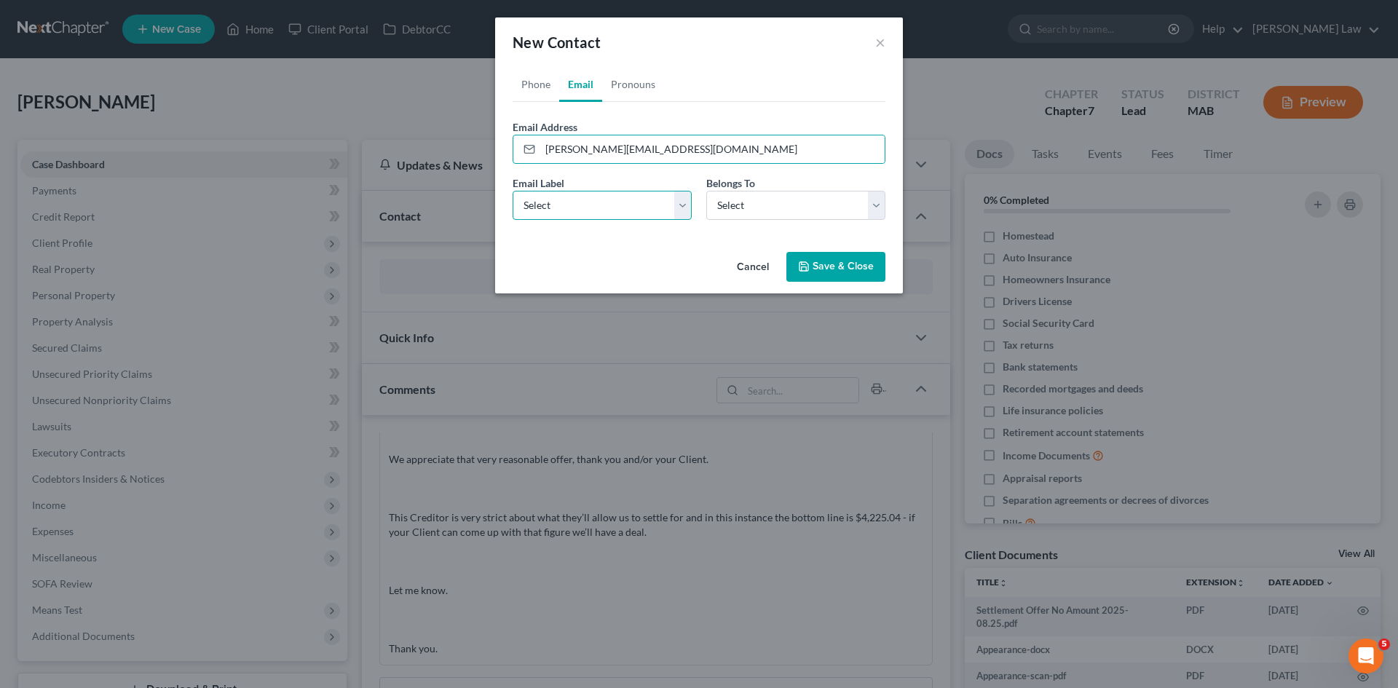
drag, startPoint x: 570, startPoint y: 199, endPoint x: 565, endPoint y: 219, distance: 21.0
click at [570, 199] on select "Select Home Work Other" at bounding box center [602, 205] width 179 height 29
select select "0"
click at [513, 191] on select "Select Home Work Other" at bounding box center [602, 205] width 179 height 29
click at [756, 220] on div "Email Label Select Home Work Other Belongs To * Select Client Other" at bounding box center [698, 203] width 387 height 56
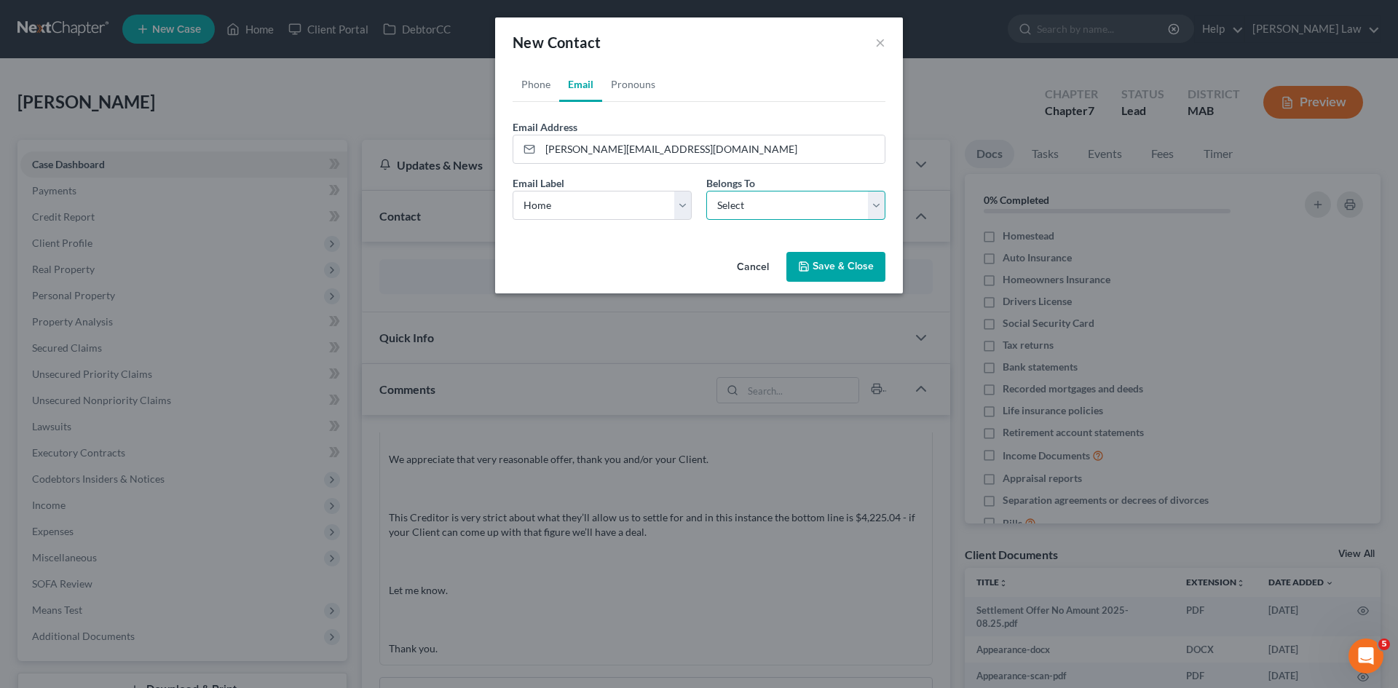
click at [735, 214] on select "Select Client Other" at bounding box center [795, 205] width 179 height 29
select select "0"
click at [706, 191] on select "Select Client Other" at bounding box center [795, 205] width 179 height 29
select select "0"
click at [529, 85] on link "Phone" at bounding box center [536, 84] width 47 height 35
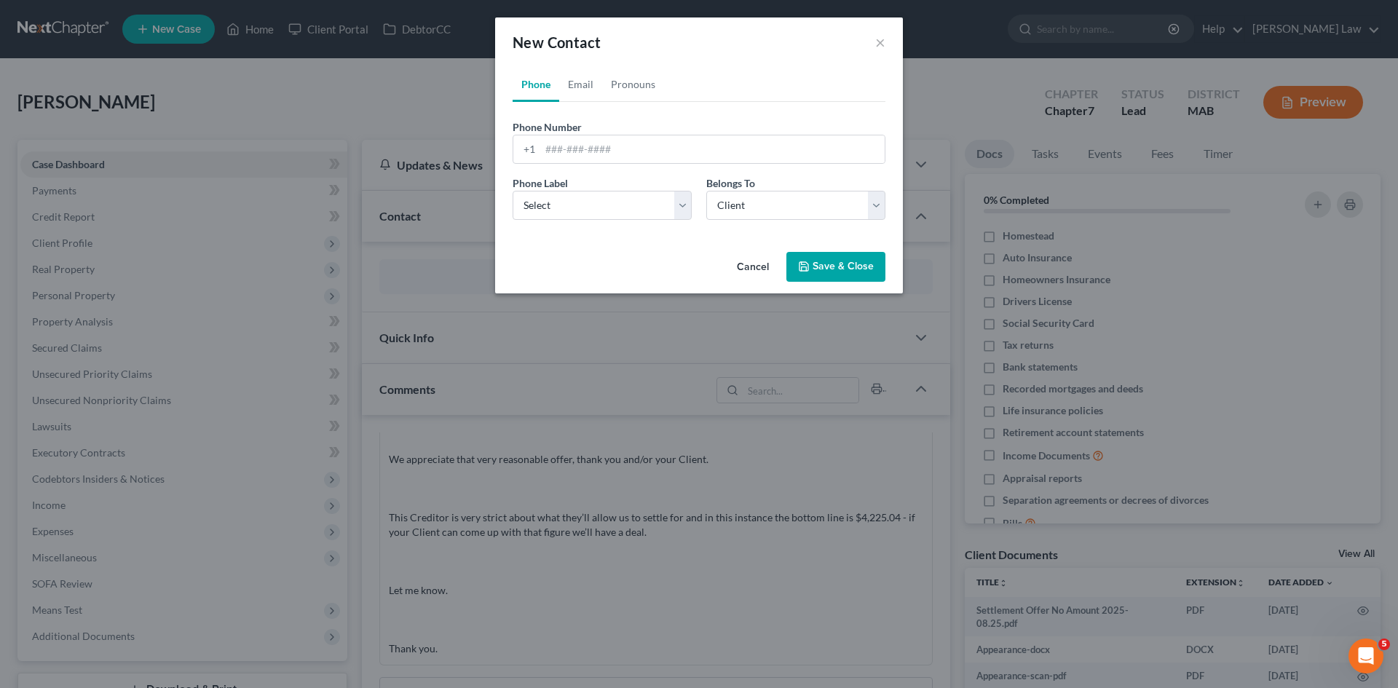
click at [810, 263] on icon "button" at bounding box center [804, 267] width 12 height 12
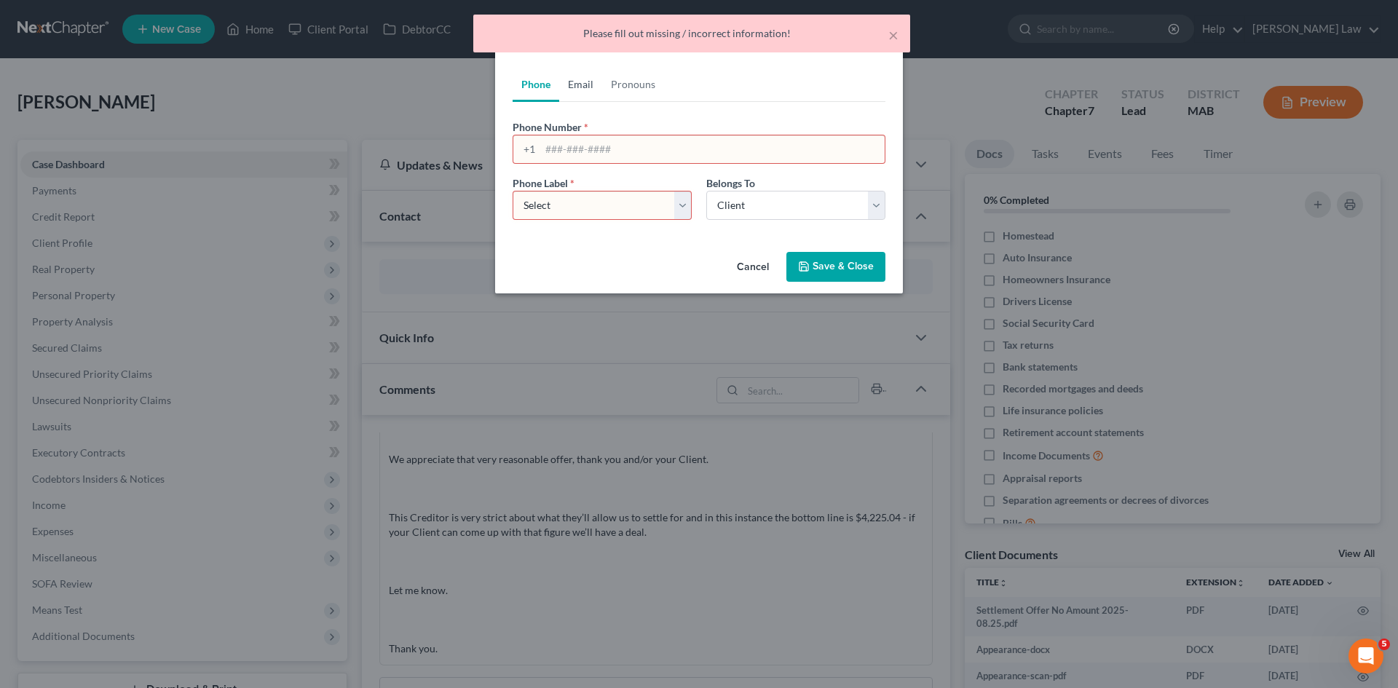
click at [581, 82] on link "Email" at bounding box center [580, 84] width 43 height 35
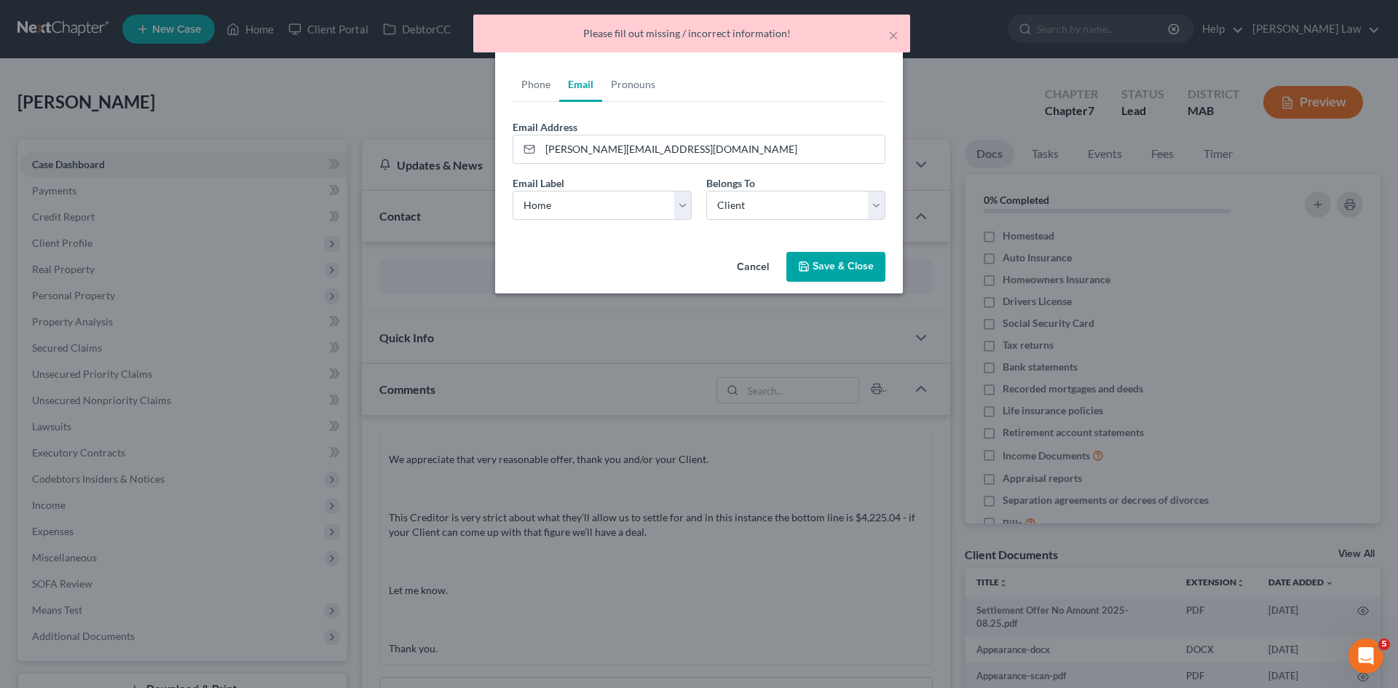
click at [837, 269] on button "Save & Close" at bounding box center [835, 267] width 99 height 31
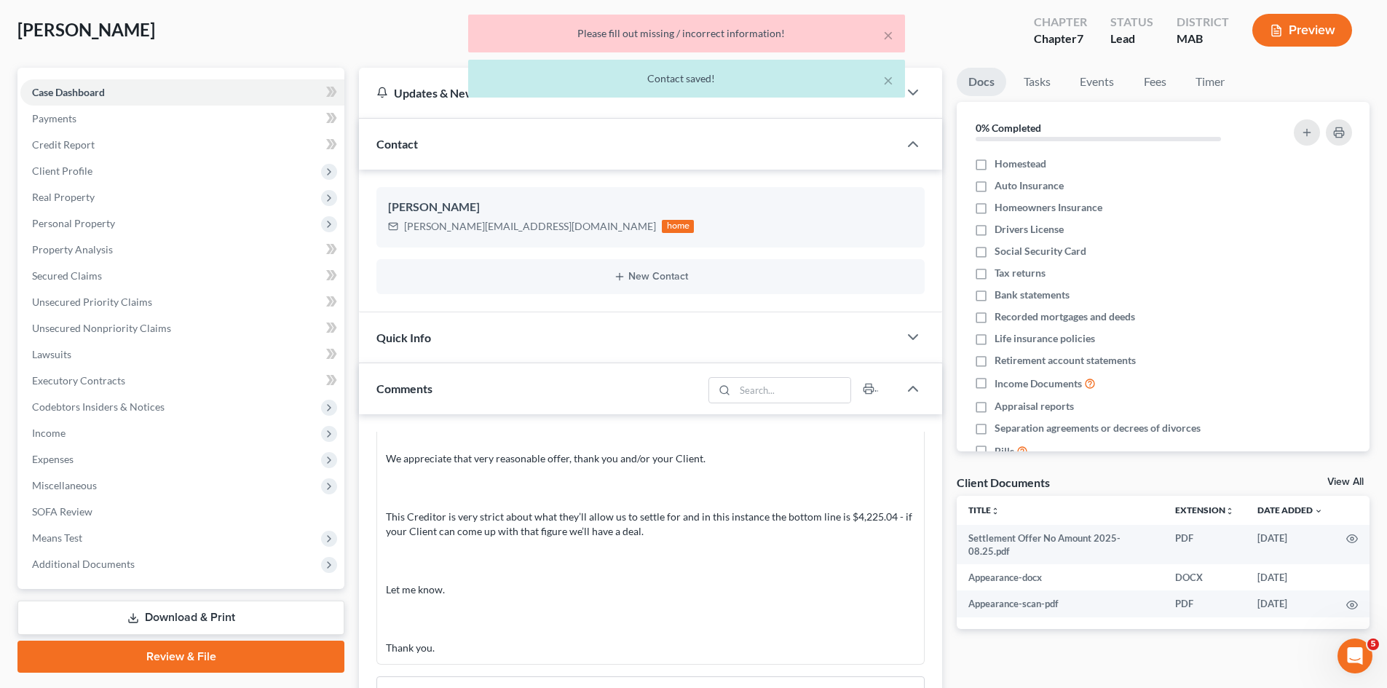
scroll to position [122, 0]
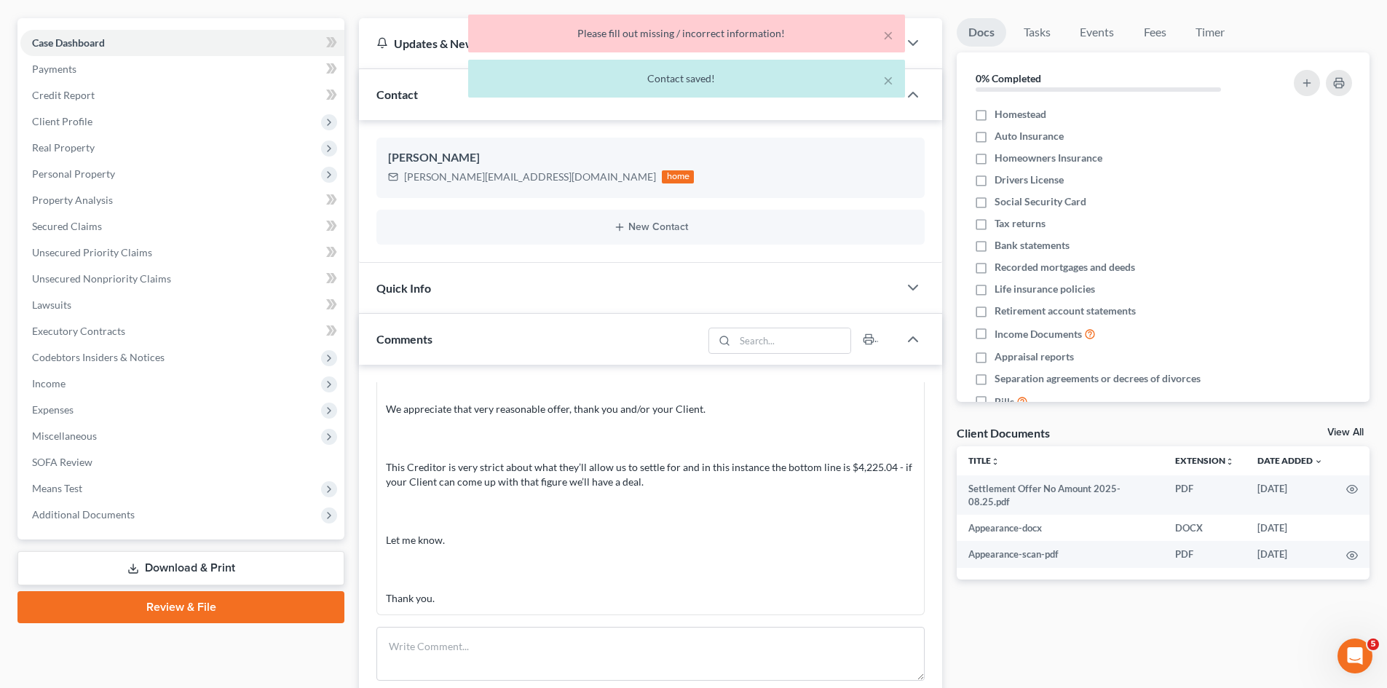
click at [1348, 434] on link "View All" at bounding box center [1346, 432] width 36 height 10
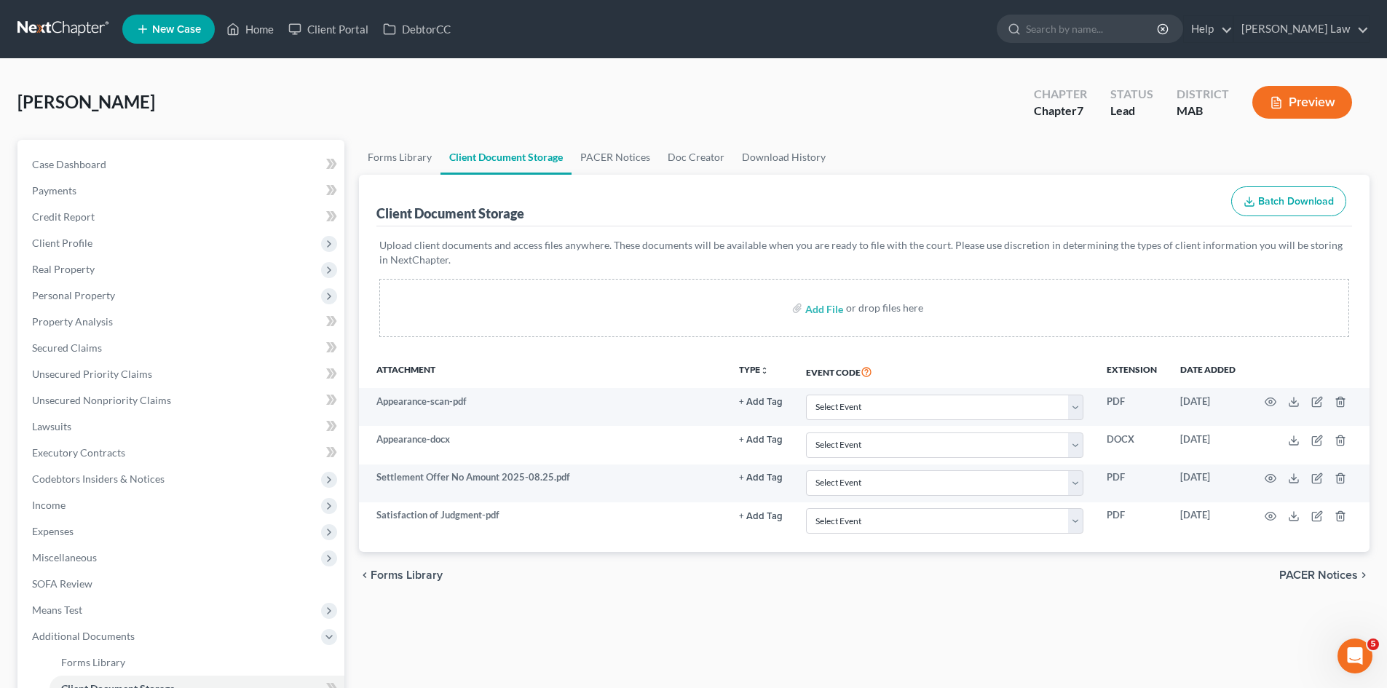
click at [28, 29] on link at bounding box center [63, 29] width 93 height 26
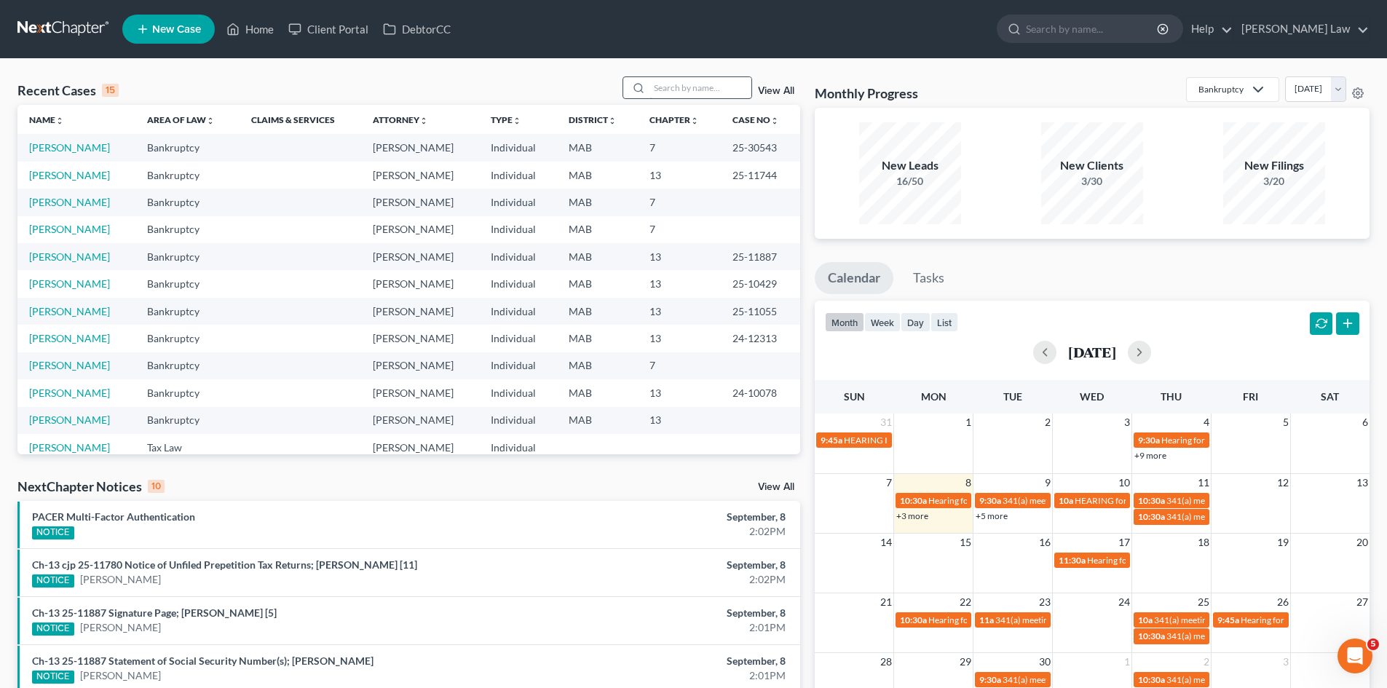
click at [706, 89] on input "search" at bounding box center [701, 87] width 102 height 21
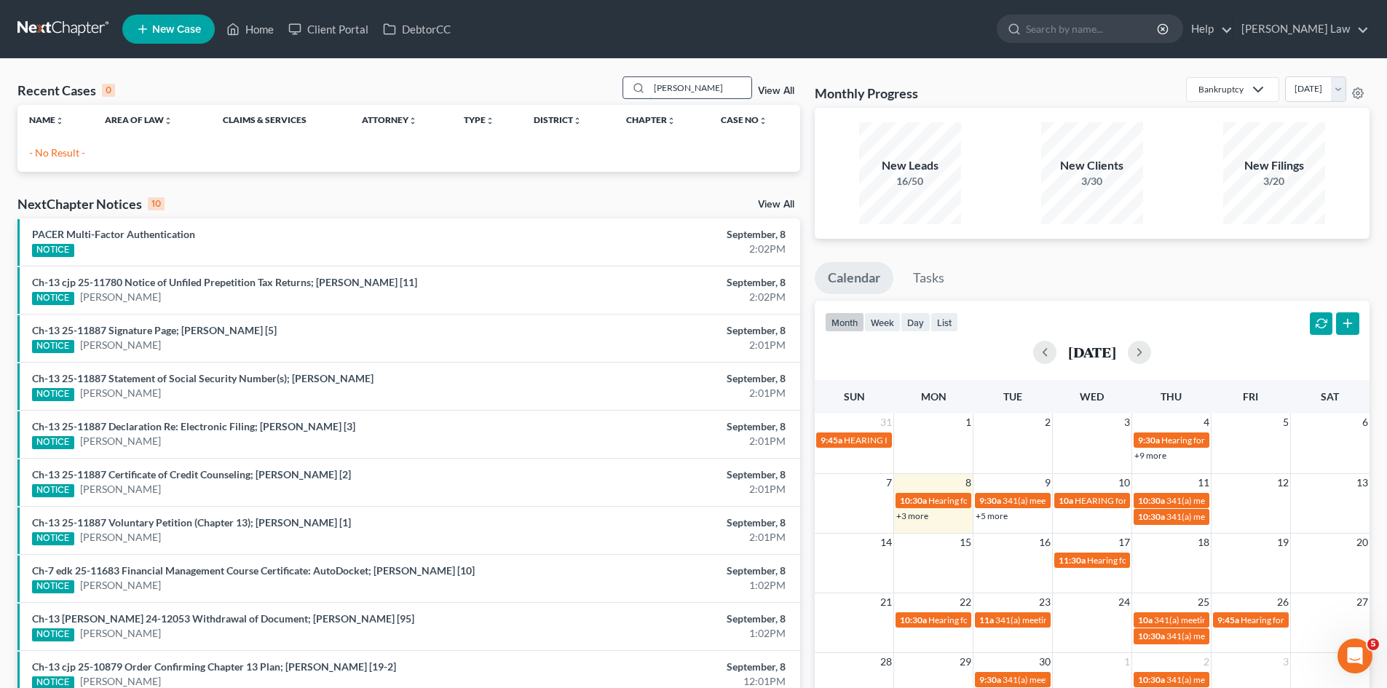
click at [698, 92] on input "[PERSON_NAME]" at bounding box center [701, 87] width 102 height 21
type input "c"
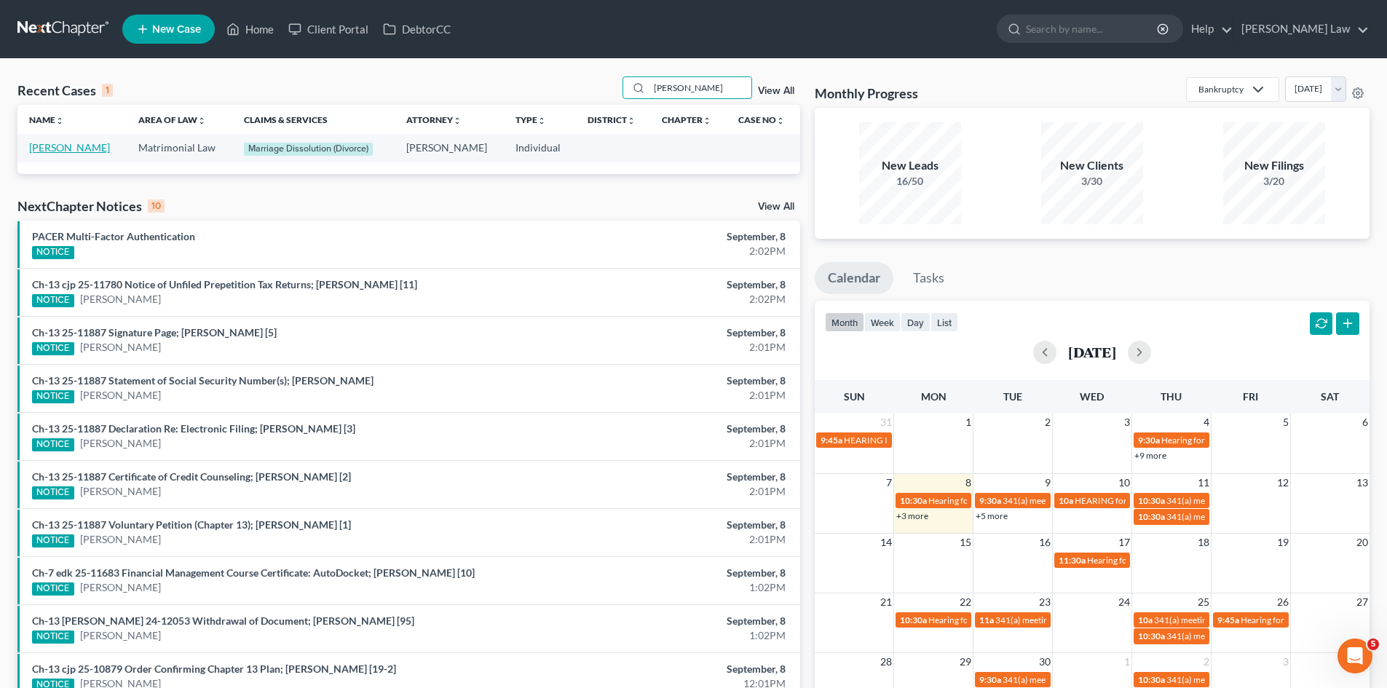
type input "[PERSON_NAME]"
click at [52, 153] on link "[PERSON_NAME]" at bounding box center [69, 147] width 81 height 12
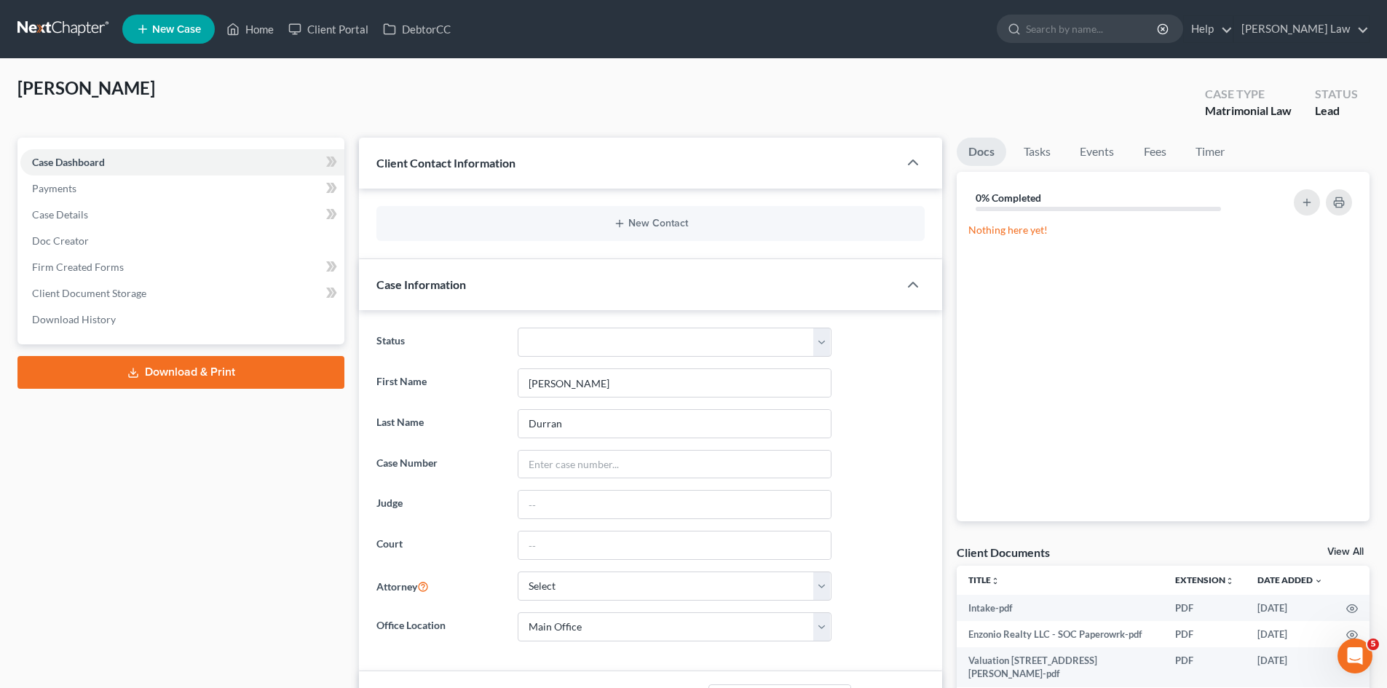
scroll to position [179, 0]
click at [1358, 553] on link "View All" at bounding box center [1346, 552] width 36 height 10
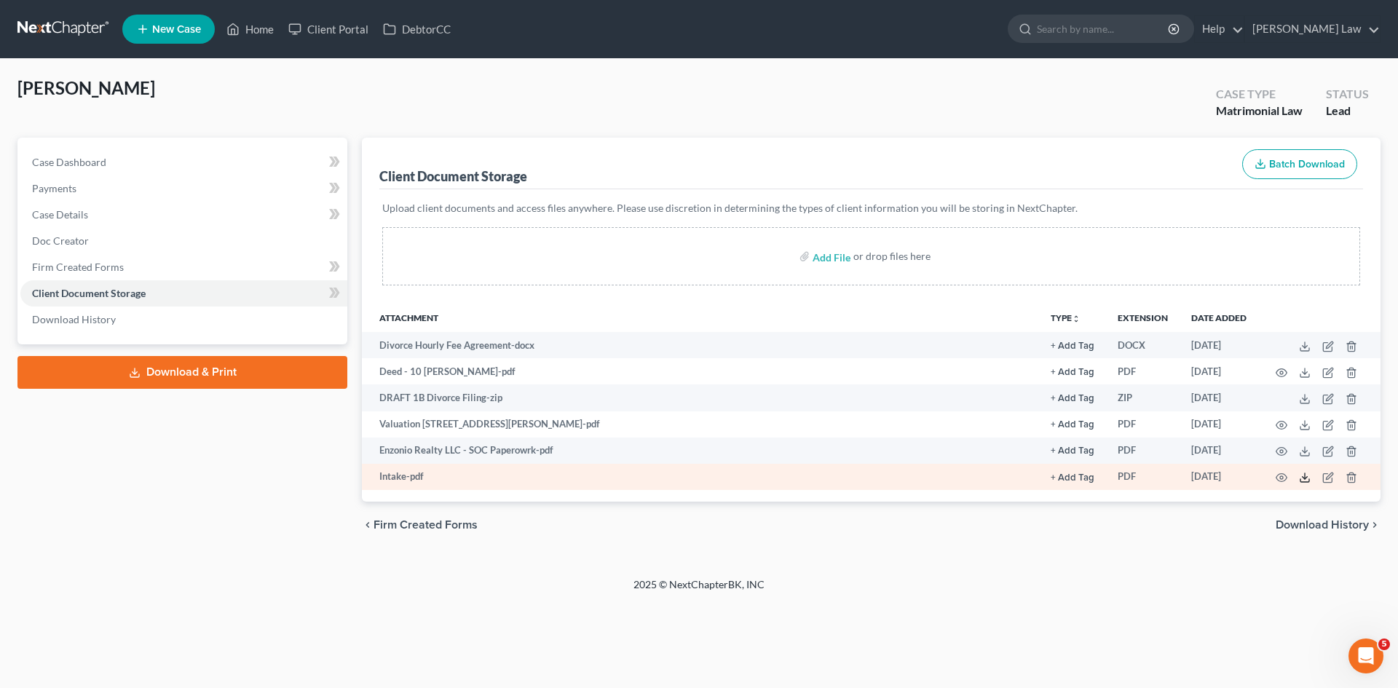
click at [1306, 479] on icon at bounding box center [1305, 478] width 12 height 12
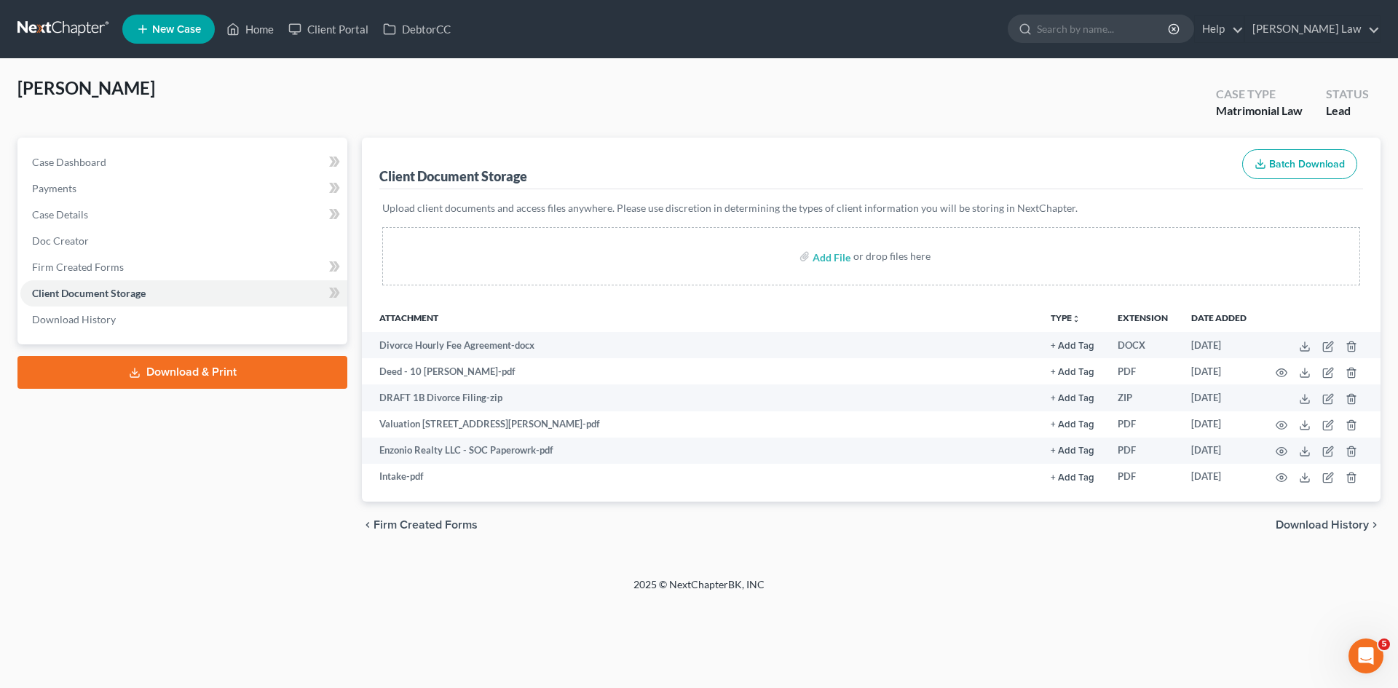
click at [167, 147] on div "Case Dashboard Payments Invoices Payments Payments Case Details Doc Creator" at bounding box center [182, 241] width 330 height 207
click at [165, 164] on link "Case Dashboard" at bounding box center [183, 162] width 327 height 26
select select "10"
select select "0"
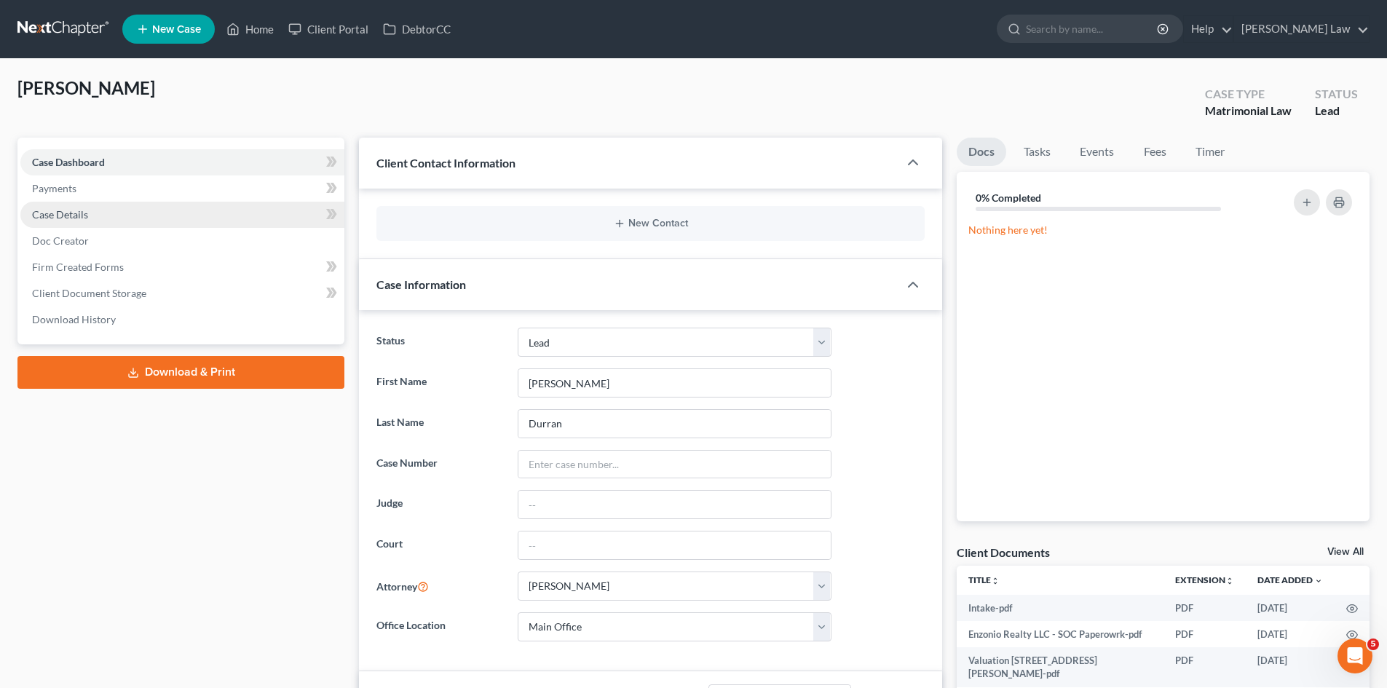
scroll to position [179, 0]
click at [612, 225] on button "New Contact" at bounding box center [650, 224] width 525 height 12
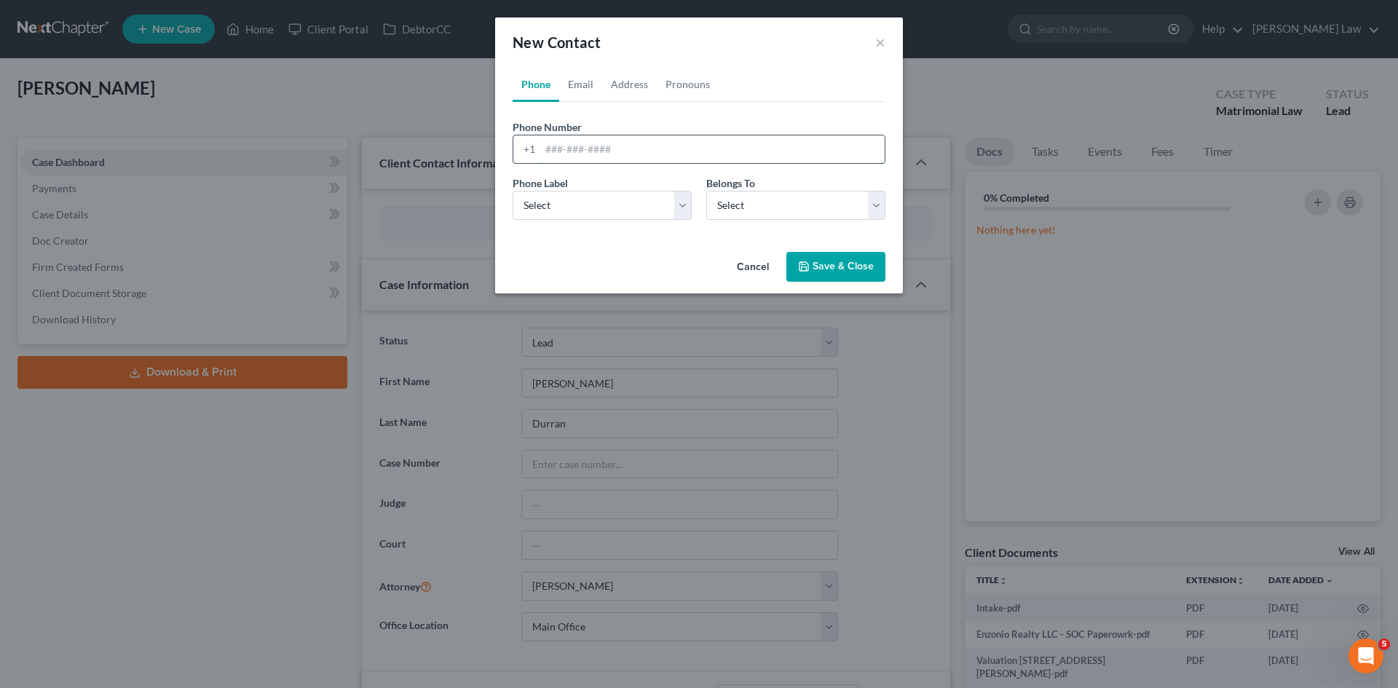
click at [575, 147] on input "tel" at bounding box center [712, 149] width 344 height 28
paste input "774-2871941"
type input "774-2871941"
click at [581, 194] on select "Select Mobile Home Work Other" at bounding box center [602, 205] width 179 height 29
select select "0"
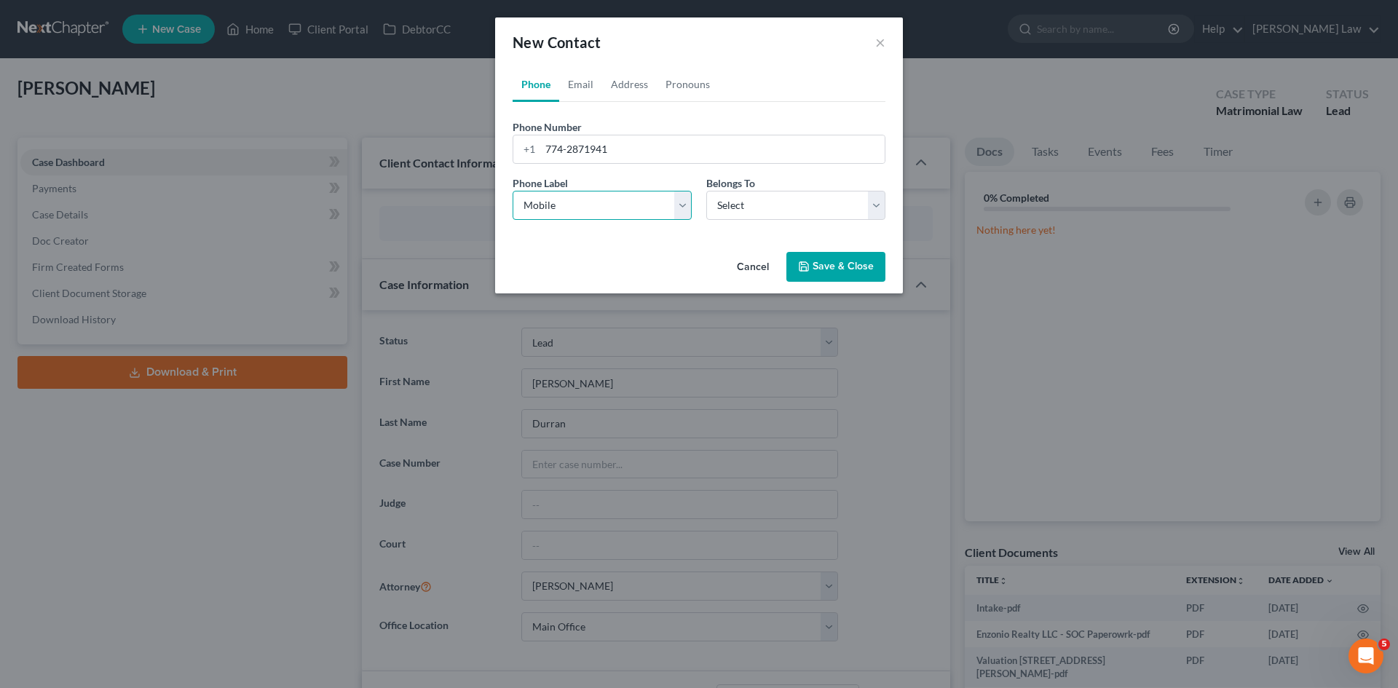
click at [513, 191] on select "Select Mobile Home Work Other" at bounding box center [602, 205] width 179 height 29
click at [754, 213] on select "Select Client Other" at bounding box center [795, 205] width 179 height 29
select select "0"
click at [706, 191] on select "Select Client Other" at bounding box center [795, 205] width 179 height 29
click at [821, 272] on button "Save & Close" at bounding box center [835, 267] width 99 height 31
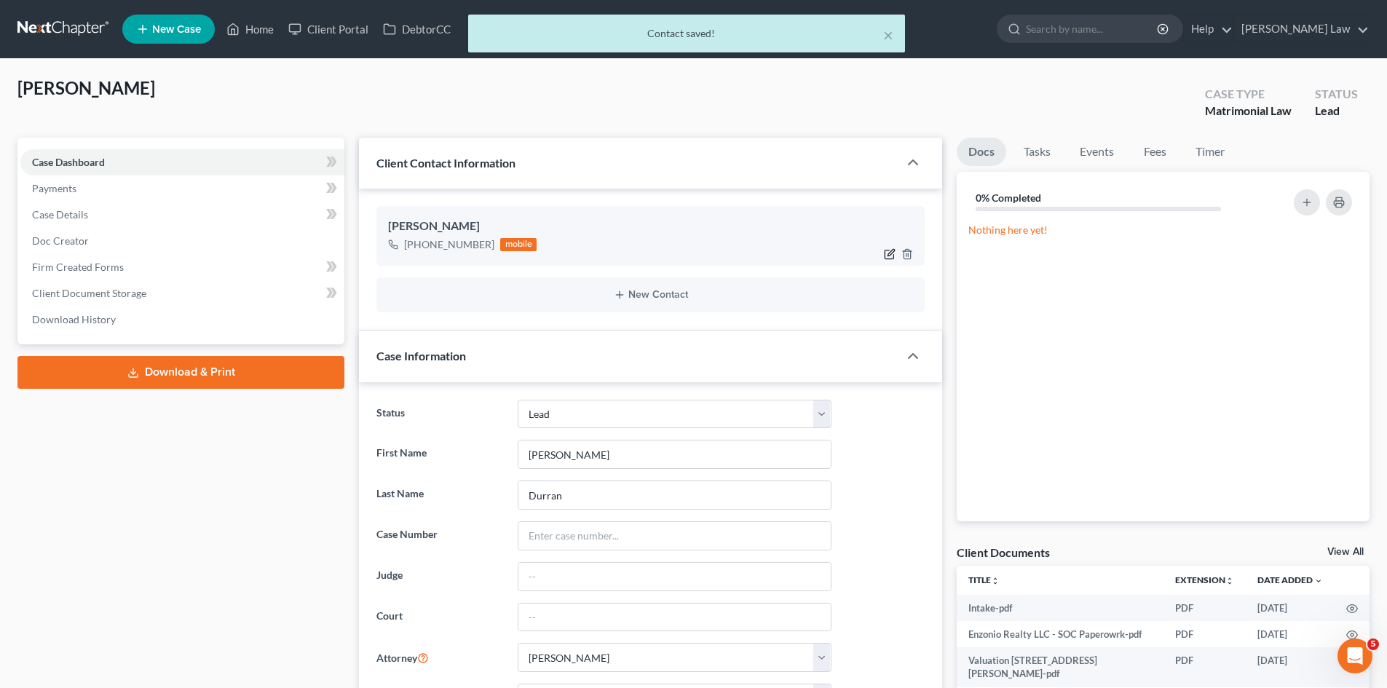
click at [888, 249] on icon "button" at bounding box center [890, 254] width 12 height 12
select select "0"
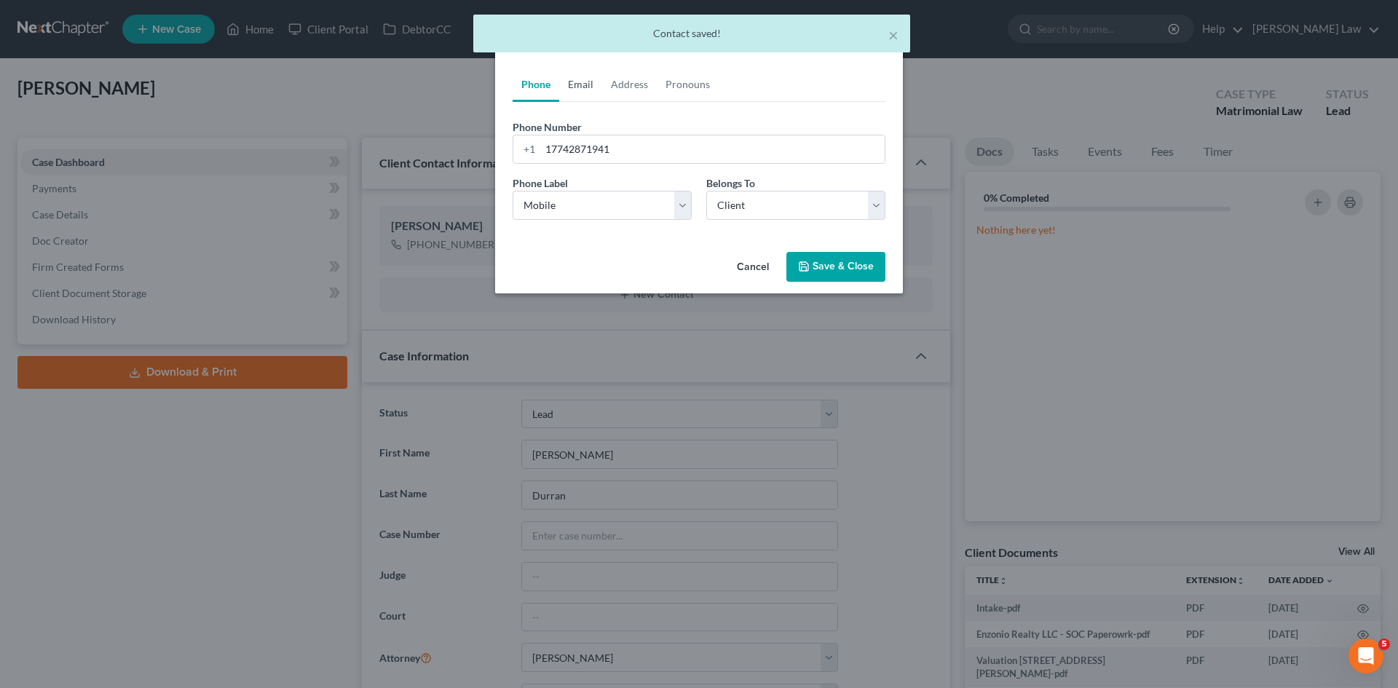
click at [586, 84] on link "Email" at bounding box center [580, 84] width 43 height 35
click at [599, 151] on input "email" at bounding box center [712, 149] width 344 height 28
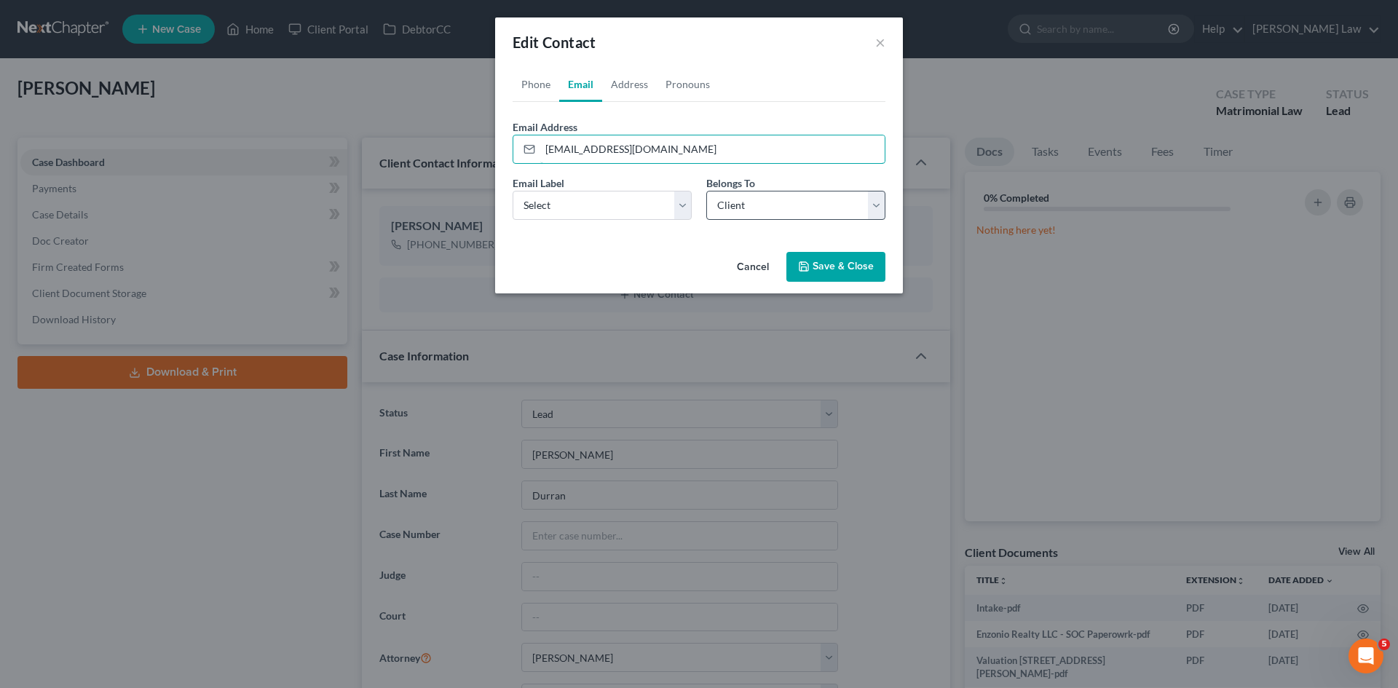
type input "cdmetrowest@gmail.com"
click at [720, 194] on select "Select Client Other" at bounding box center [795, 205] width 179 height 29
click at [706, 191] on select "Select Client Other" at bounding box center [795, 205] width 179 height 29
click at [616, 214] on select "Select Home Work Other" at bounding box center [602, 205] width 179 height 29
select select "0"
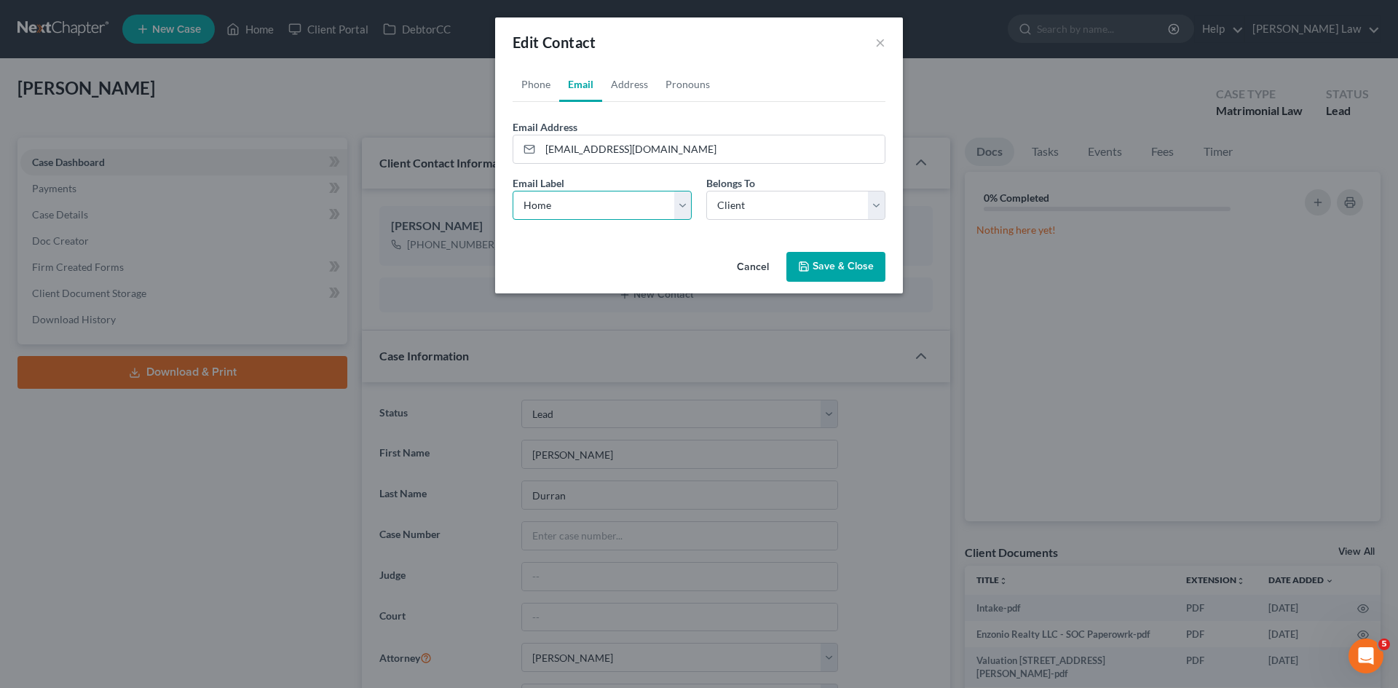
click at [513, 191] on select "Select Home Work Other" at bounding box center [602, 205] width 179 height 29
click at [837, 275] on button "Save & Close" at bounding box center [835, 267] width 99 height 31
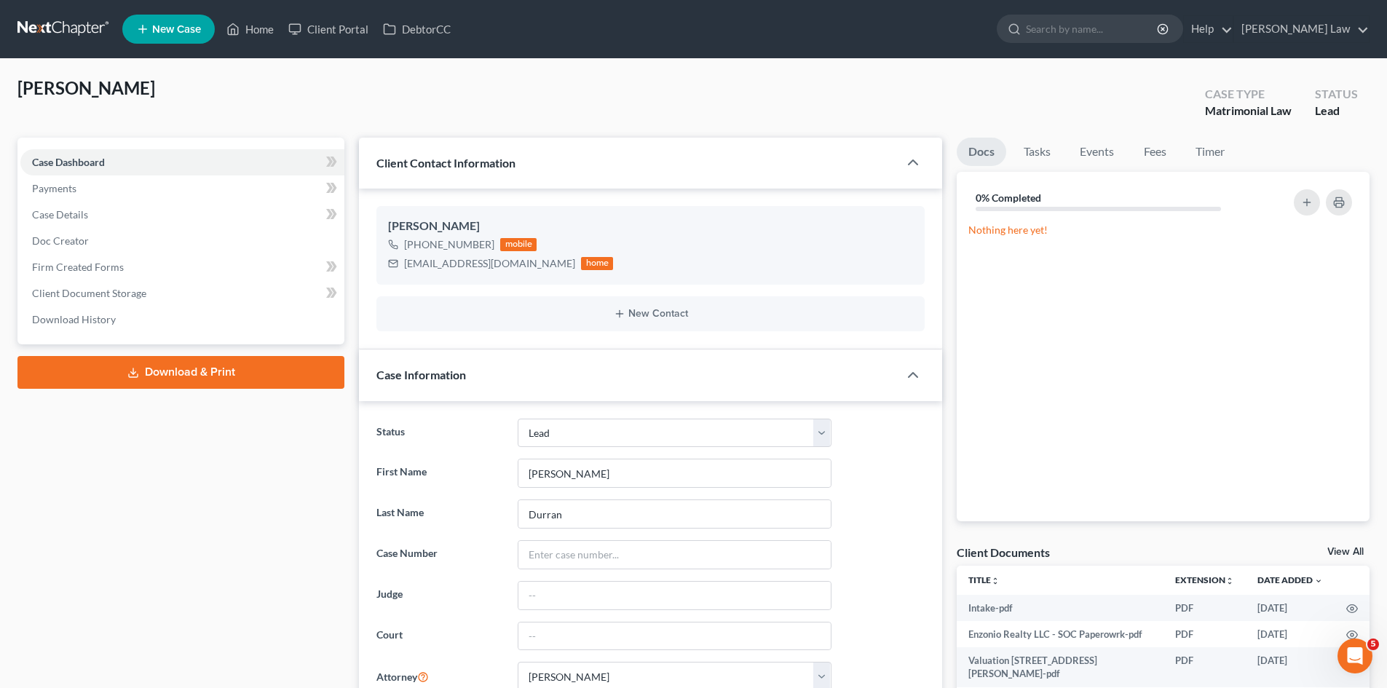
click at [524, 80] on div "Durran, Casey Upgraded Case Type Matrimonial Law Status Lead" at bounding box center [693, 106] width 1352 height 61
click at [47, 34] on link at bounding box center [63, 29] width 93 height 26
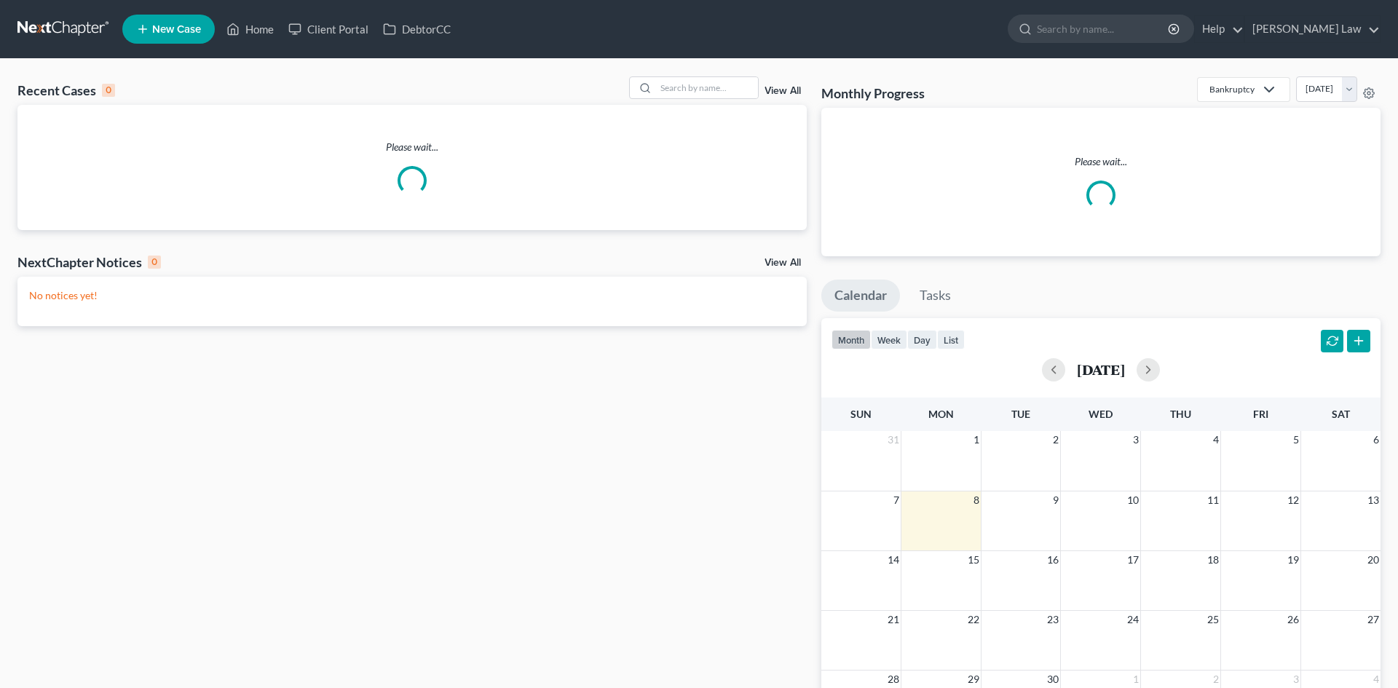
click at [680, 71] on div "Recent Cases 0 View All Please wait... NextChapter Notices 0 View All No notice…" at bounding box center [699, 445] width 1398 height 773
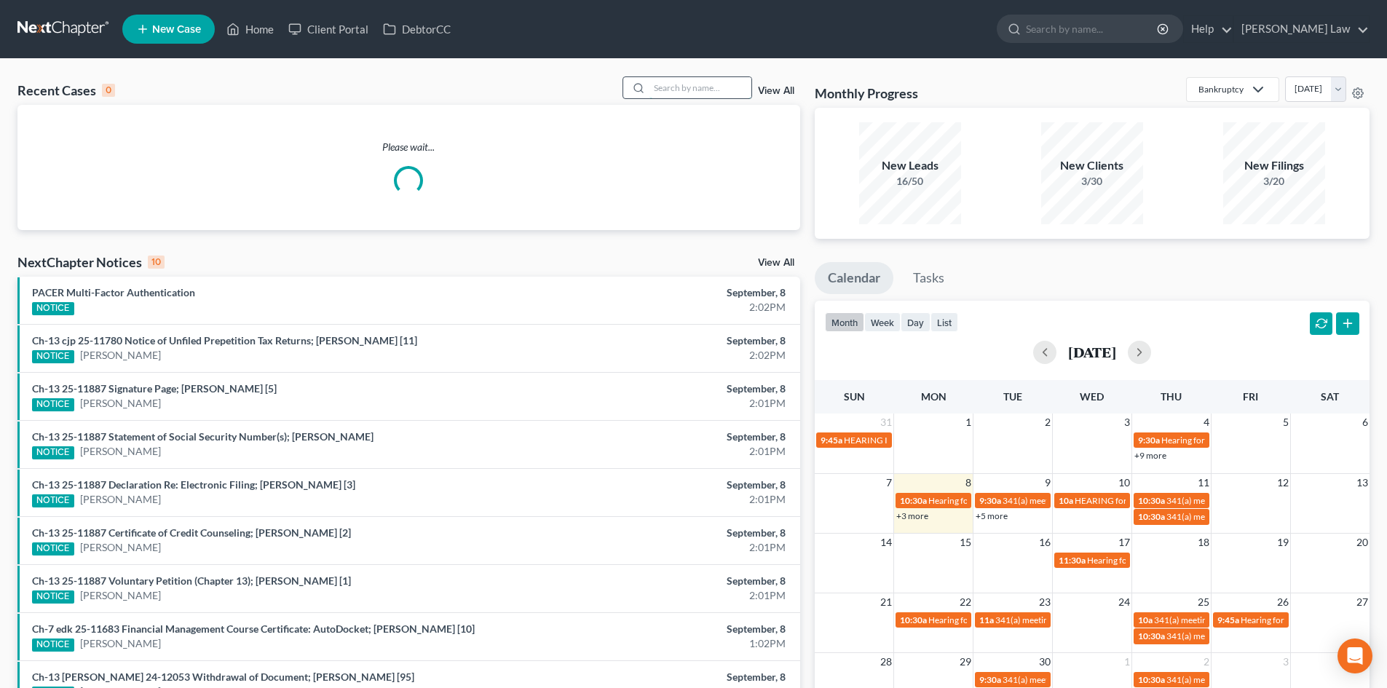
click at [680, 83] on input "search" at bounding box center [701, 87] width 102 height 21
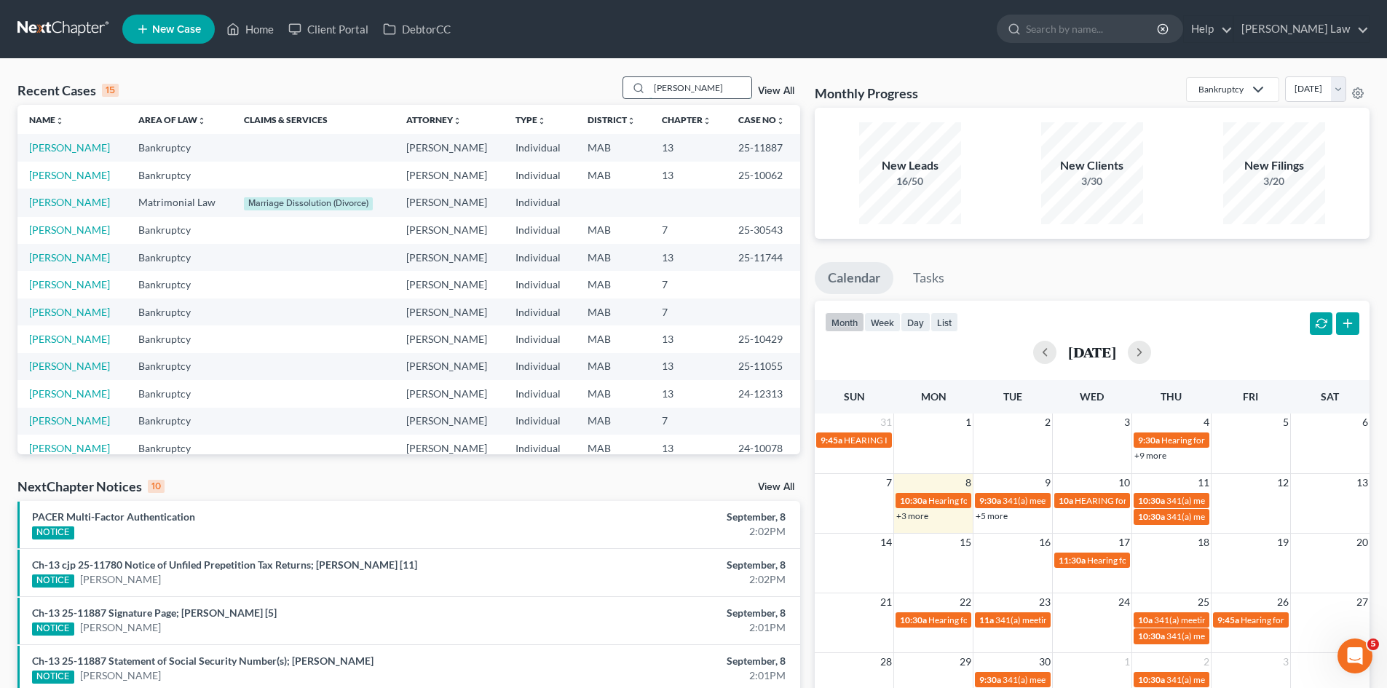
type input "[PERSON_NAME]"
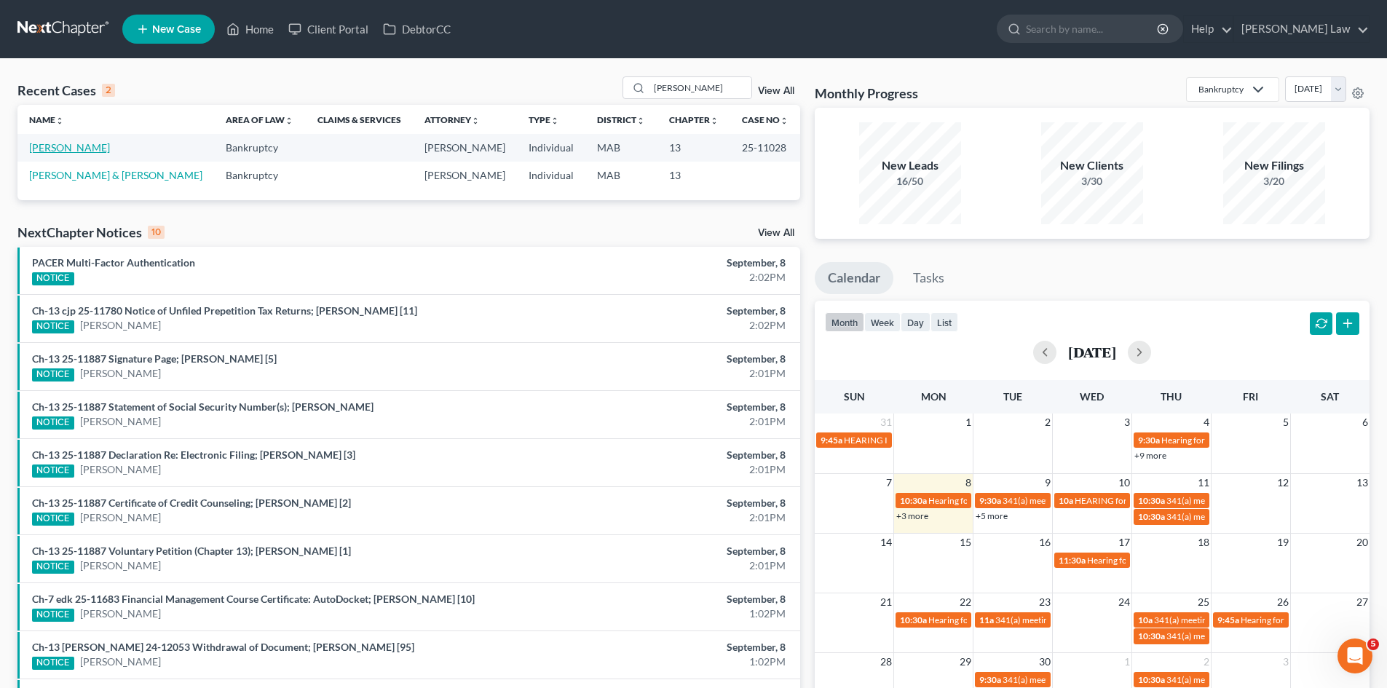
click at [80, 145] on link "[PERSON_NAME]" at bounding box center [69, 147] width 81 height 12
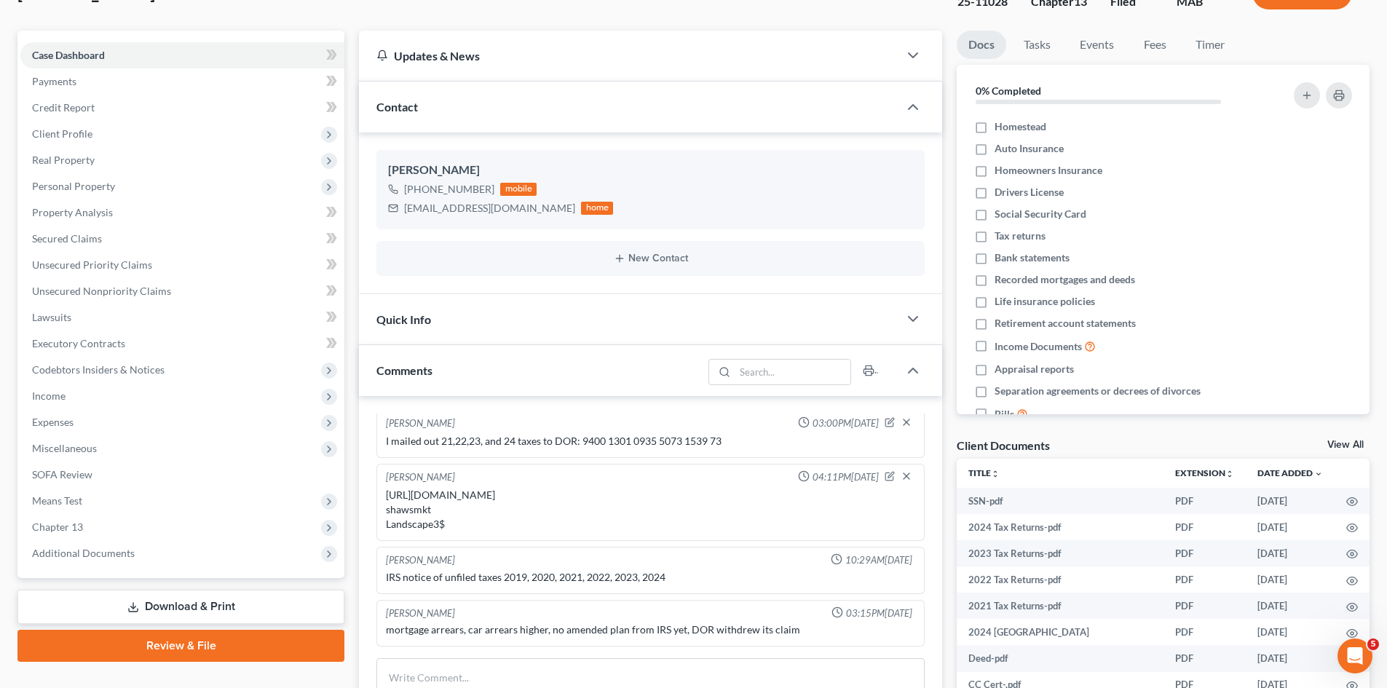
scroll to position [242, 0]
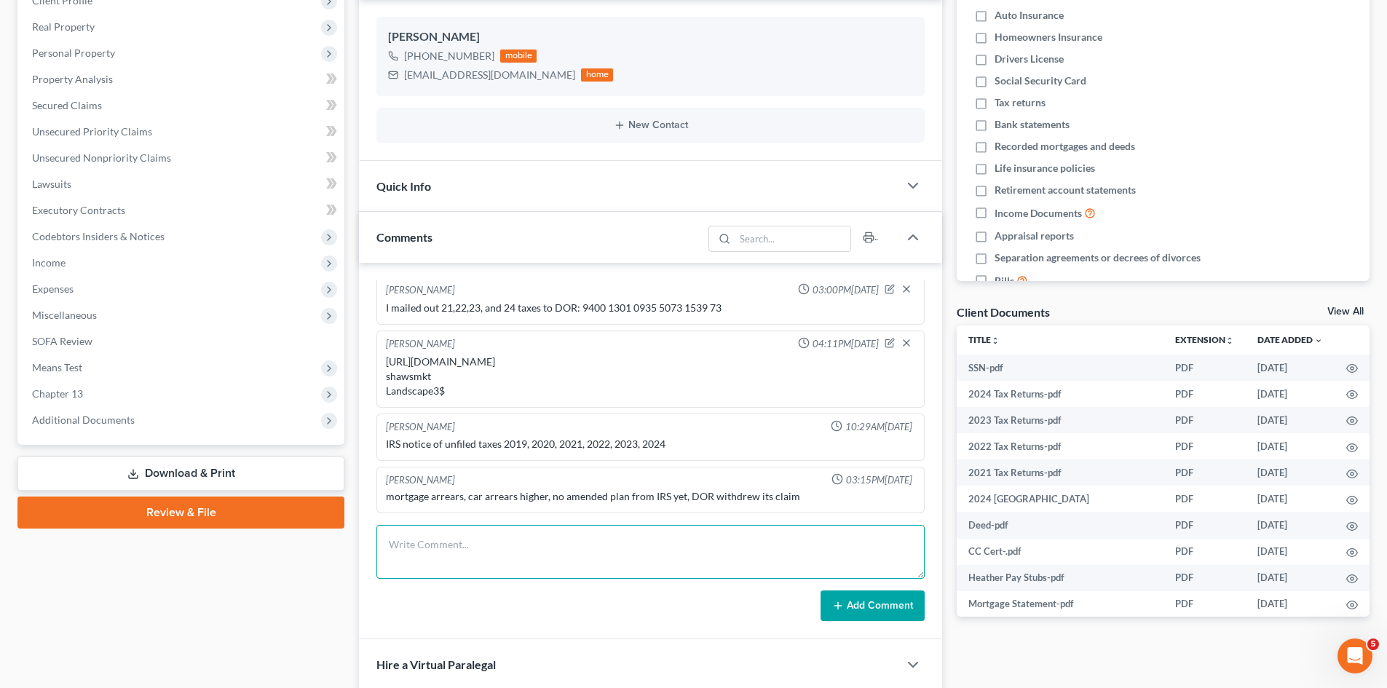
click at [498, 559] on textarea at bounding box center [650, 552] width 548 height 54
paste textarea "INTERNAL REVENUE SERVICE PO BOX 7346 PHILADELPHIA PA 19101-7346"
paste textarea "9400 1301 0935 5101 8595 87"
type textarea "I mailed in taxes to IRS: Tracking: 9400 1301 0935 5101 8595 87 2021,2022, 2023…"
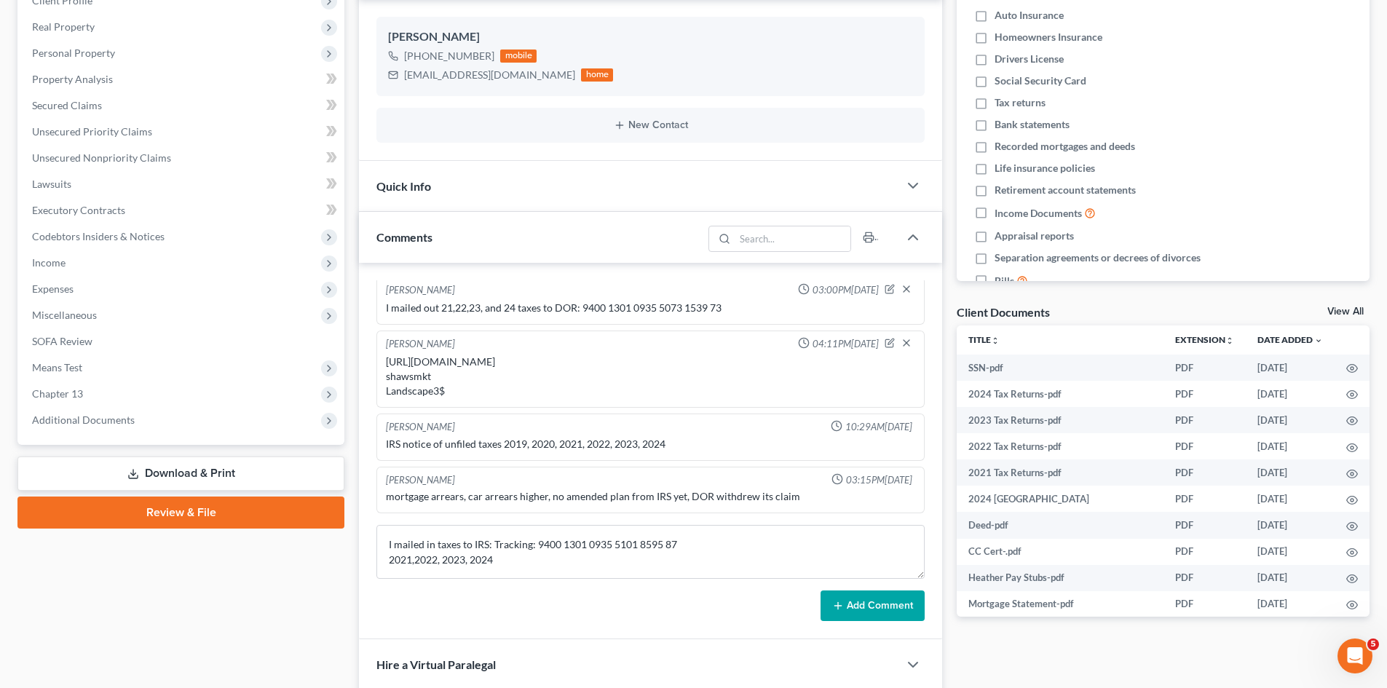
click at [841, 595] on button "Add Comment" at bounding box center [873, 606] width 104 height 31
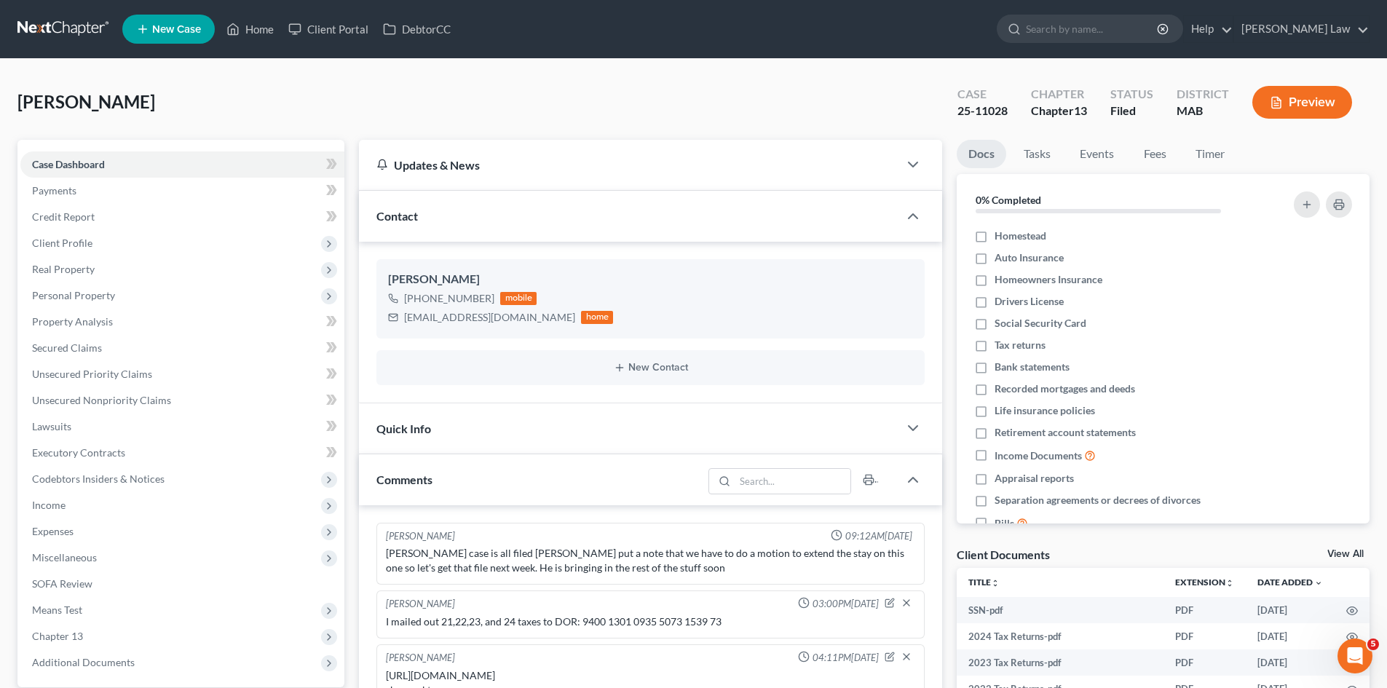
click at [1350, 547] on div "Client Documents View All" at bounding box center [1163, 557] width 413 height 21
click at [1350, 555] on link "View All" at bounding box center [1346, 554] width 36 height 10
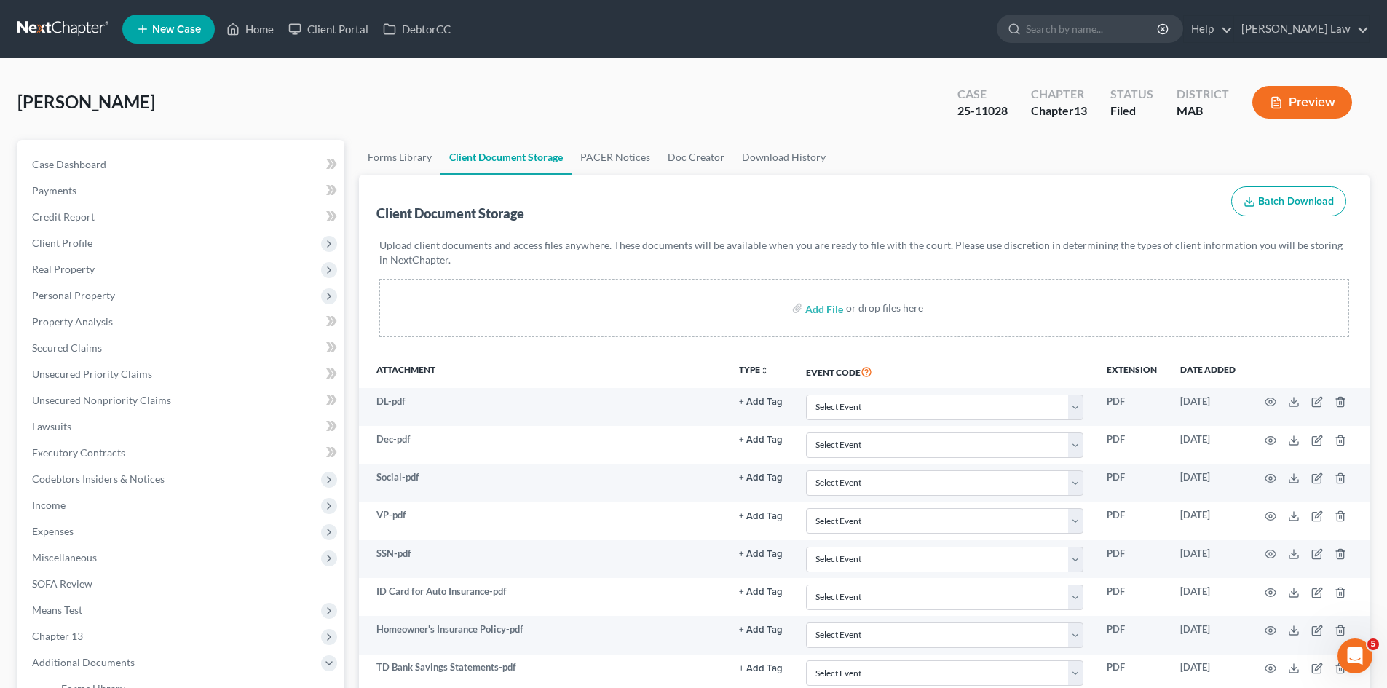
drag, startPoint x: 85, startPoint y: 26, endPoint x: 133, endPoint y: 9, distance: 50.9
click at [85, 26] on link at bounding box center [63, 29] width 93 height 26
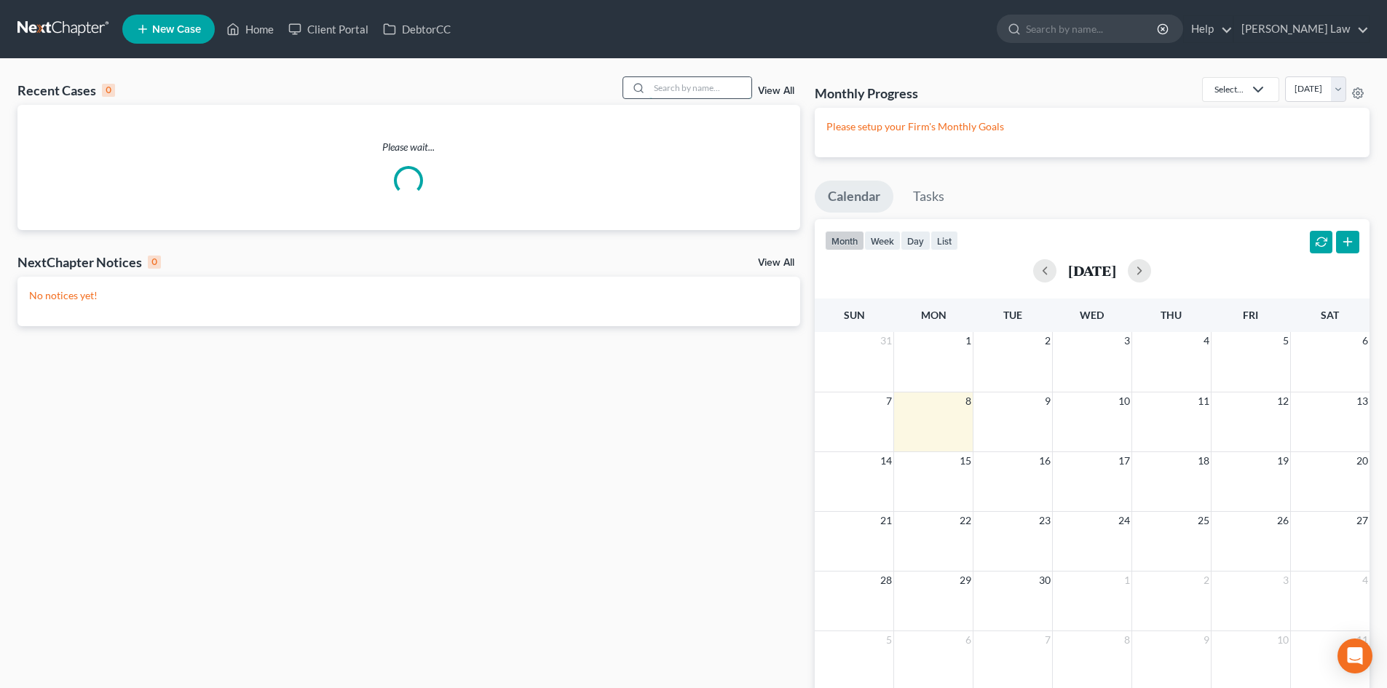
click at [719, 81] on input "search" at bounding box center [701, 87] width 102 height 21
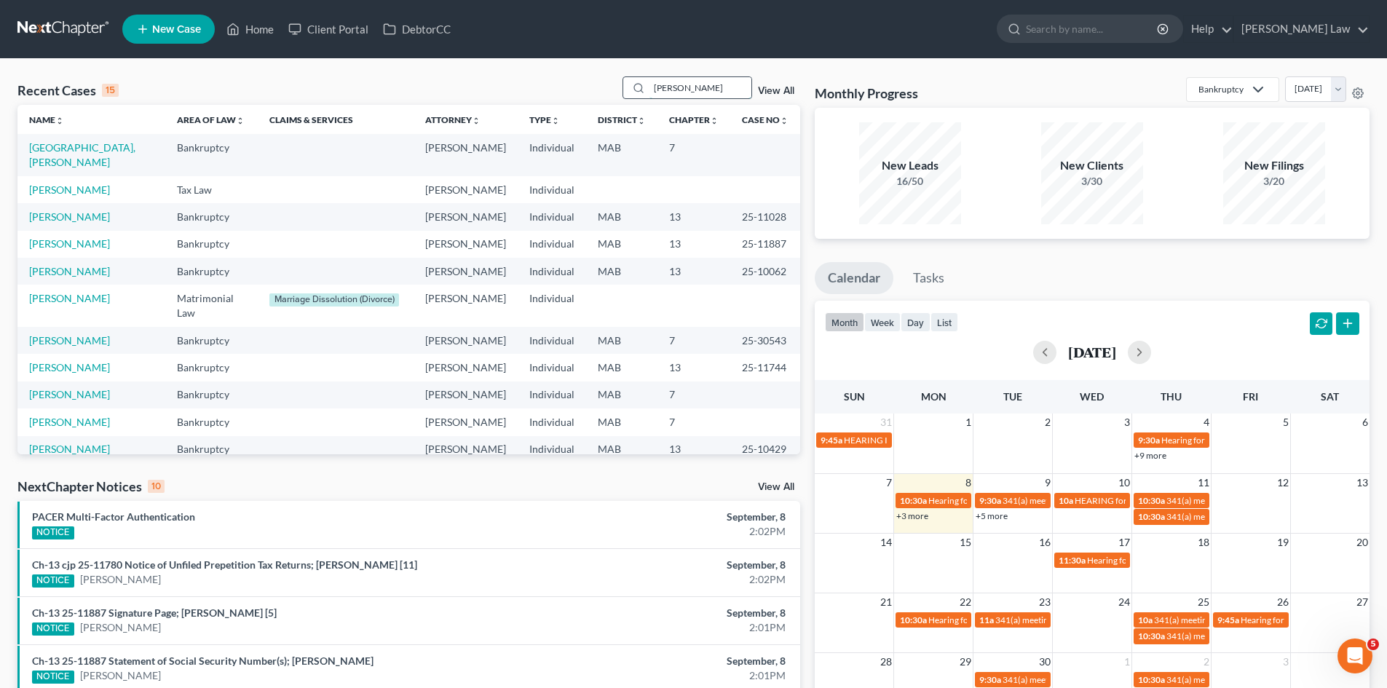
type input "[PERSON_NAME]"
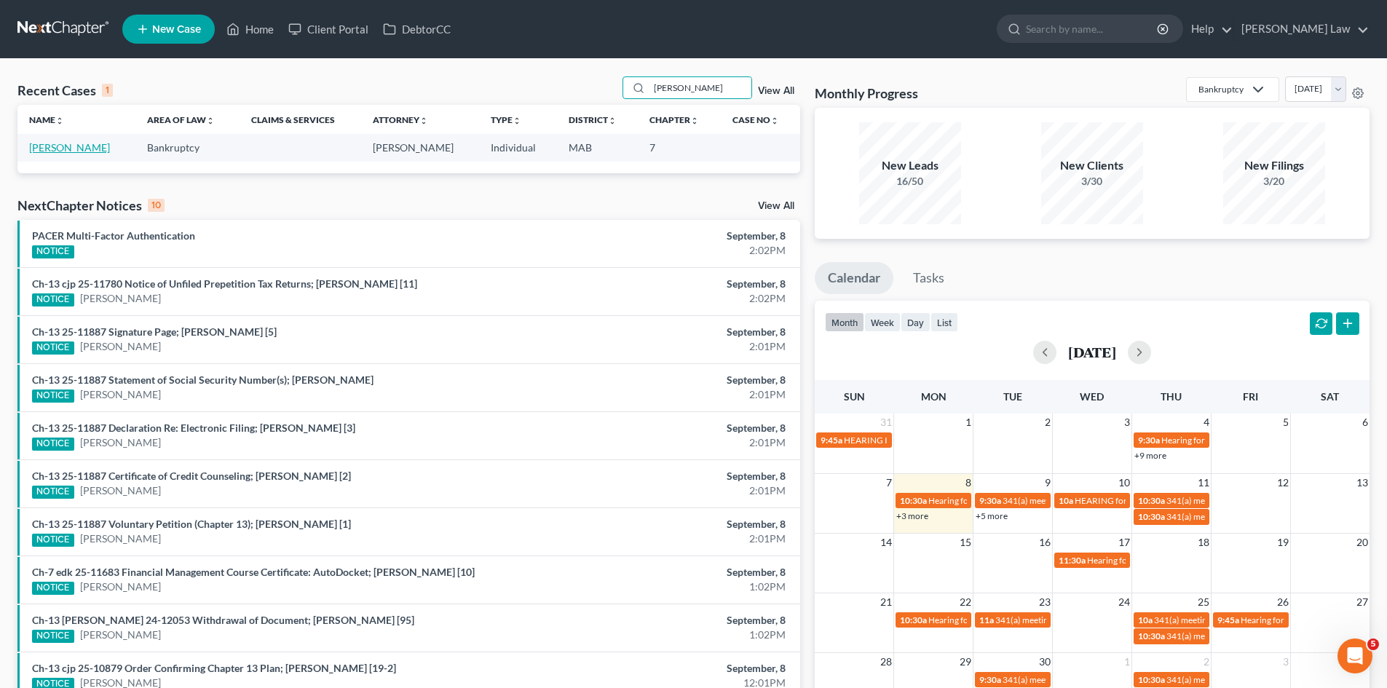
click at [56, 152] on link "[PERSON_NAME]" at bounding box center [69, 147] width 81 height 12
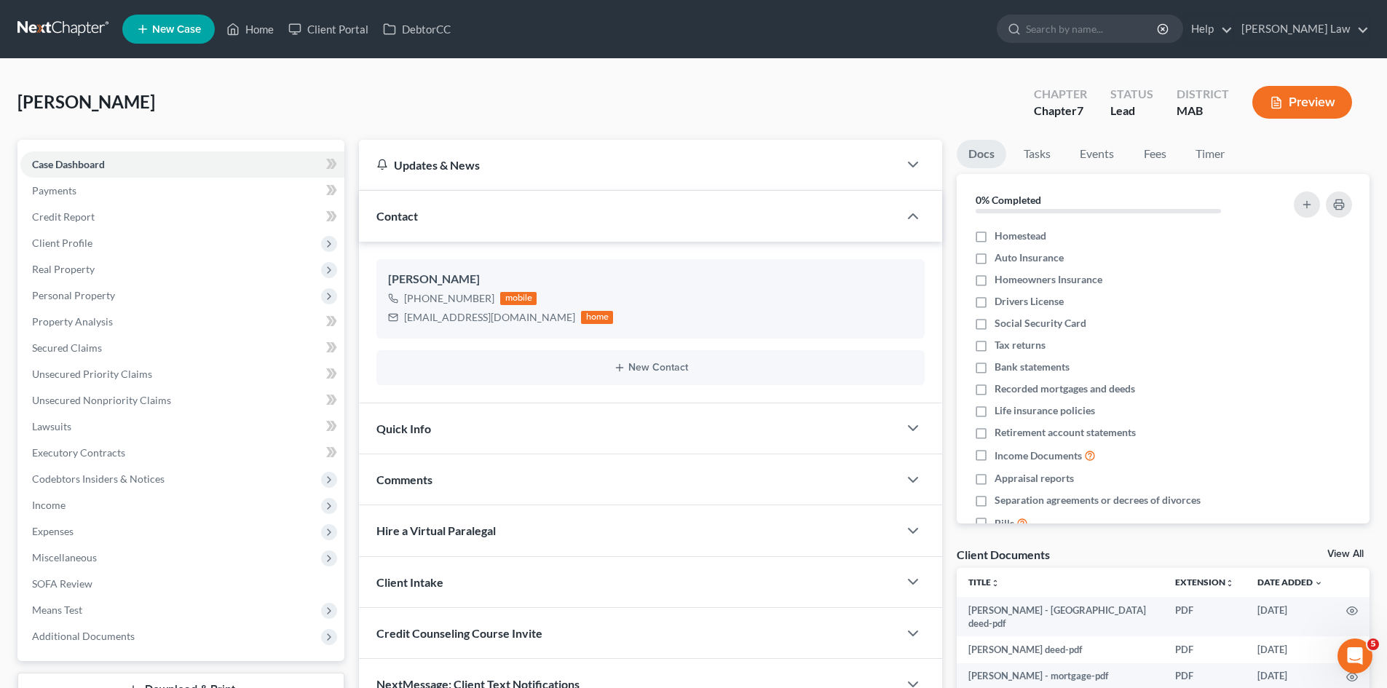
click at [1332, 549] on link "View All" at bounding box center [1346, 554] width 36 height 10
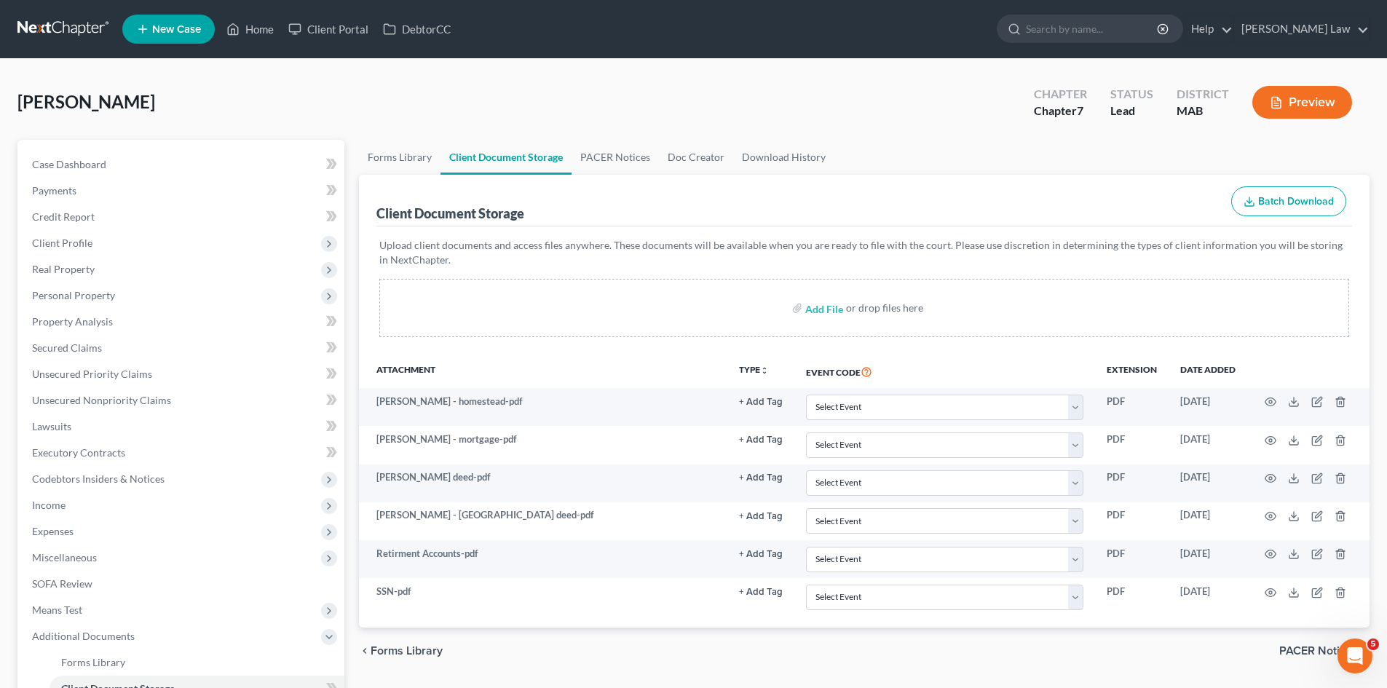
click at [46, 26] on link at bounding box center [63, 29] width 93 height 26
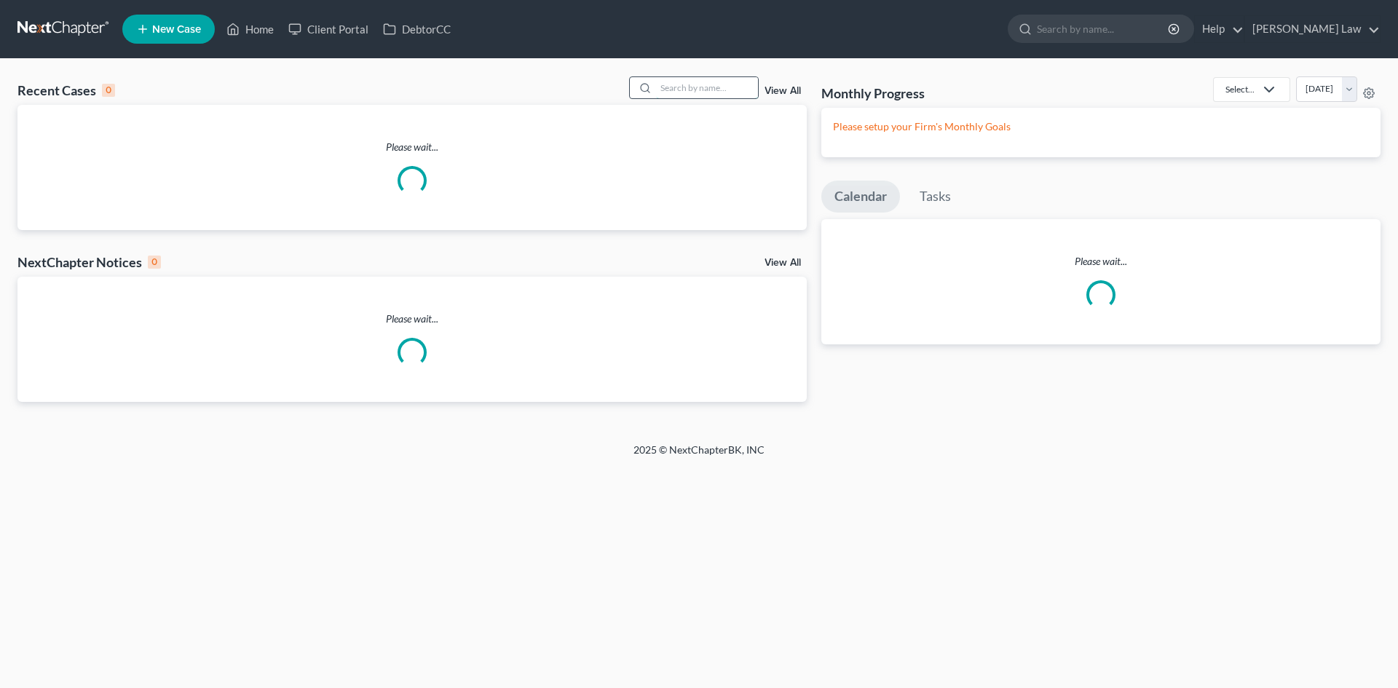
click at [694, 90] on input "search" at bounding box center [707, 87] width 102 height 21
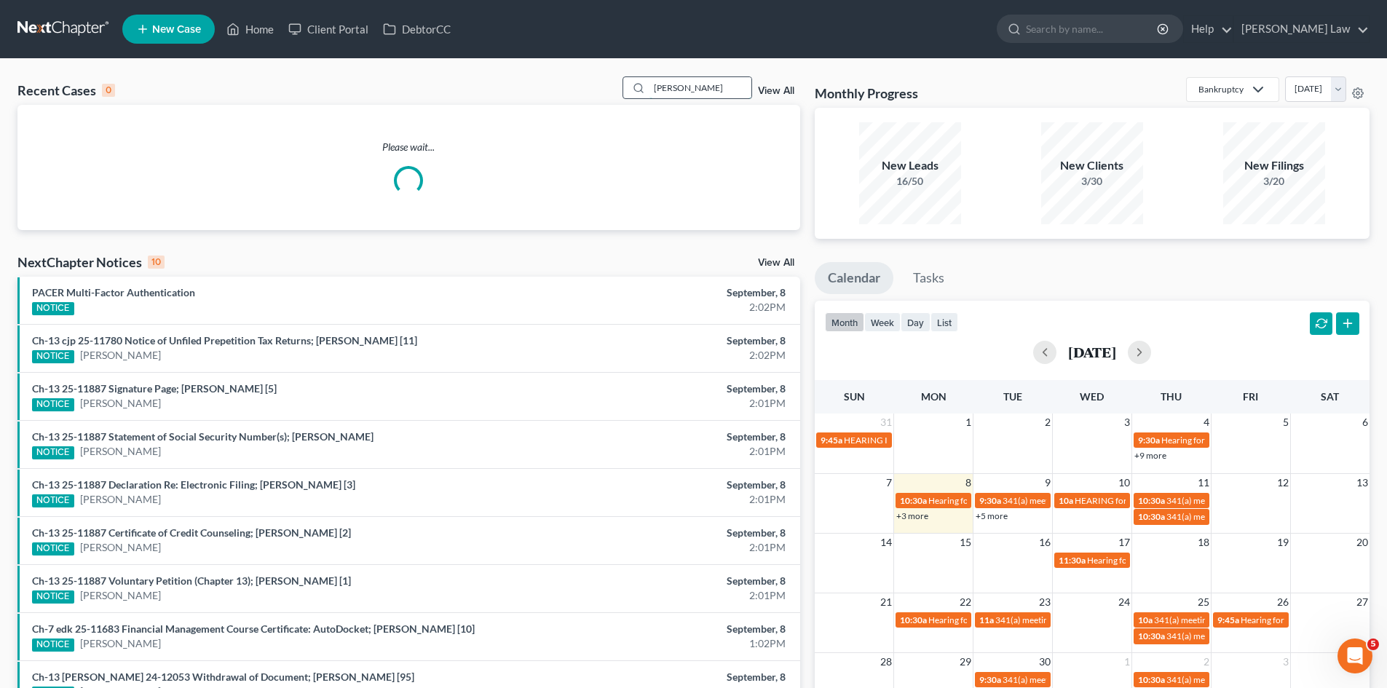
type input "[PERSON_NAME]"
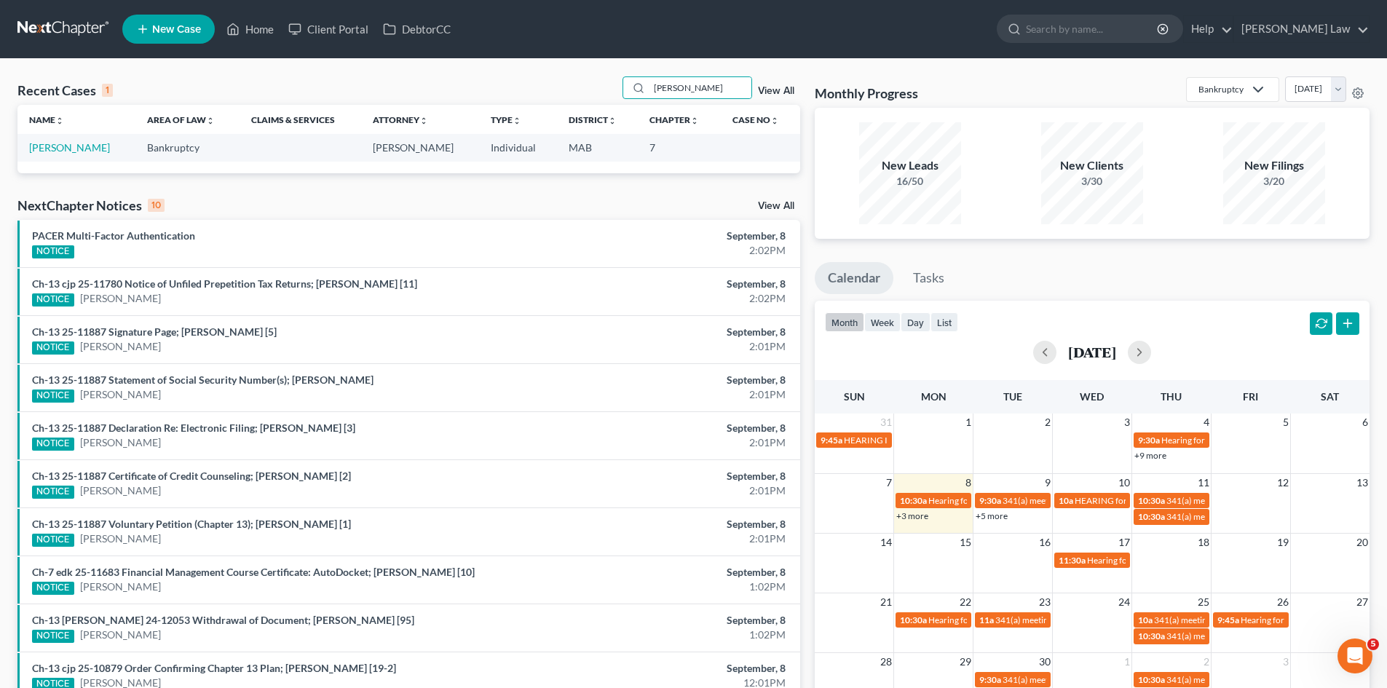
drag, startPoint x: 95, startPoint y: 153, endPoint x: 72, endPoint y: 154, distance: 22.6
click at [75, 154] on td "[PERSON_NAME]" at bounding box center [76, 147] width 118 height 27
click at [72, 154] on td "[PERSON_NAME]" at bounding box center [76, 147] width 118 height 27
click at [71, 150] on link "[PERSON_NAME]" at bounding box center [69, 147] width 81 height 12
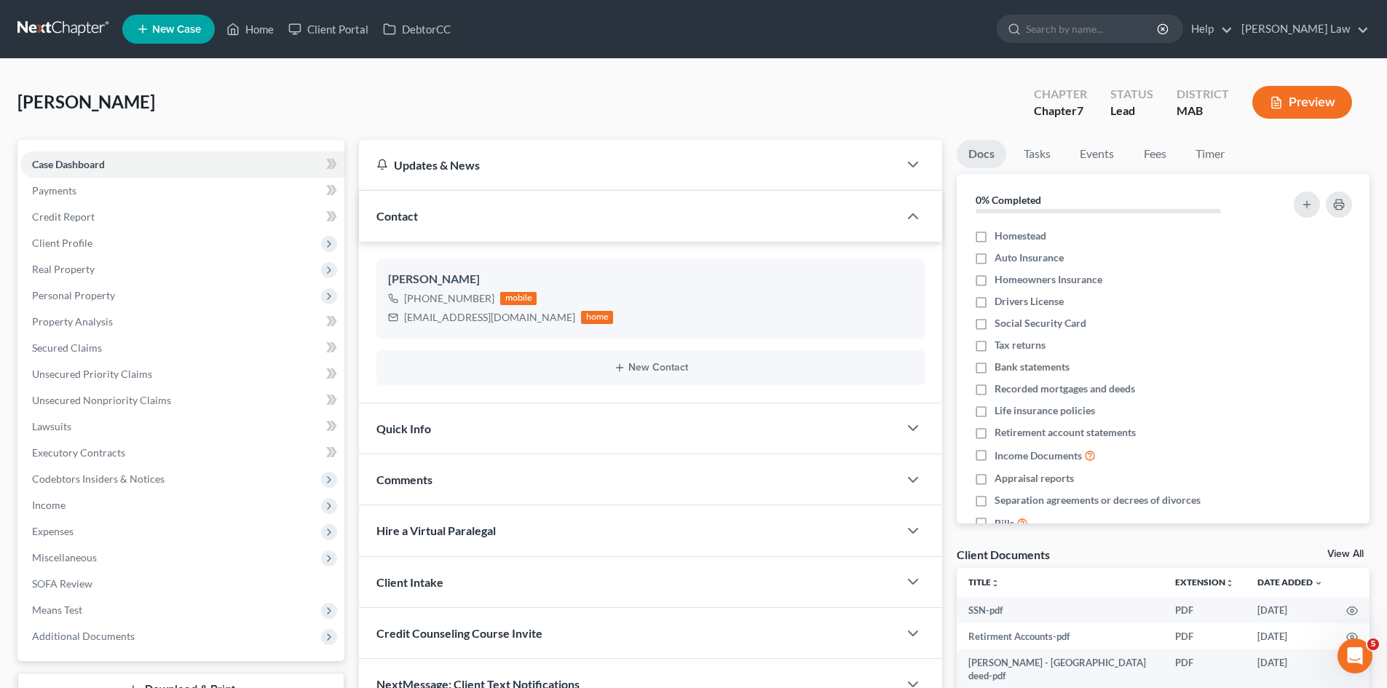
click at [1345, 549] on link "View All" at bounding box center [1346, 554] width 36 height 10
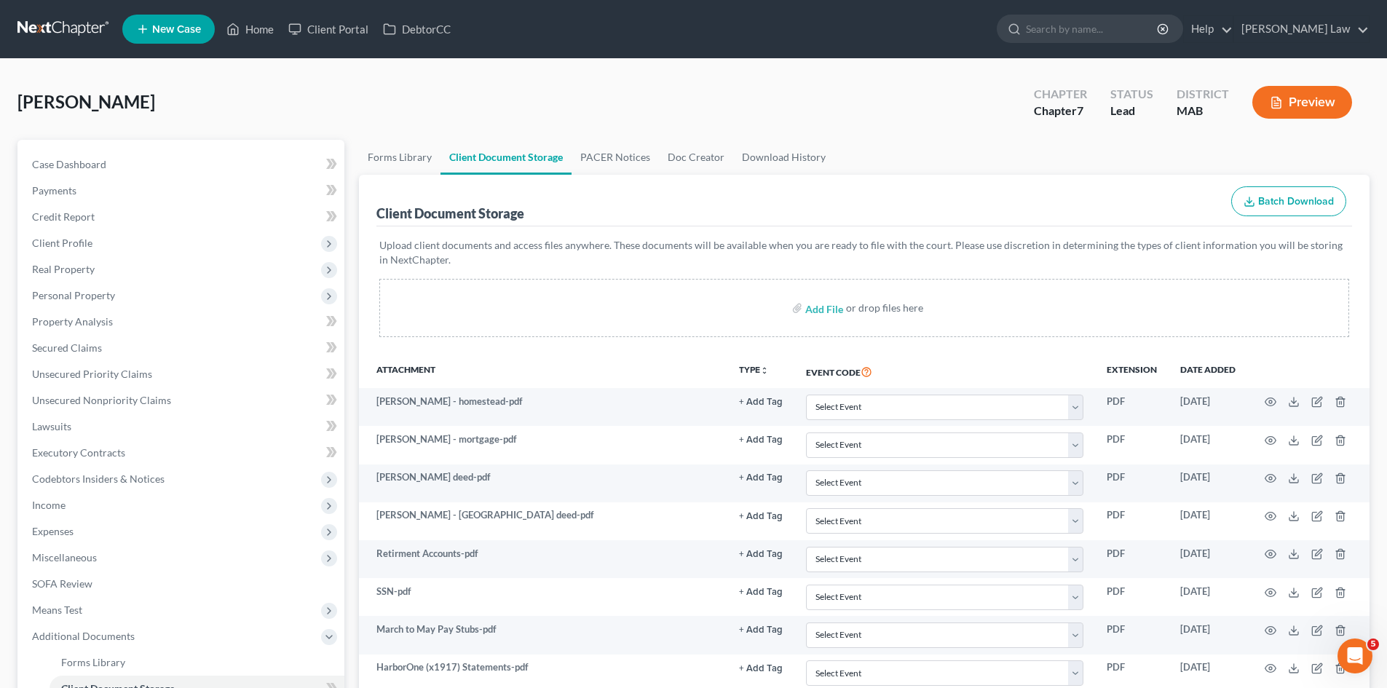
click at [83, 26] on link at bounding box center [63, 29] width 93 height 26
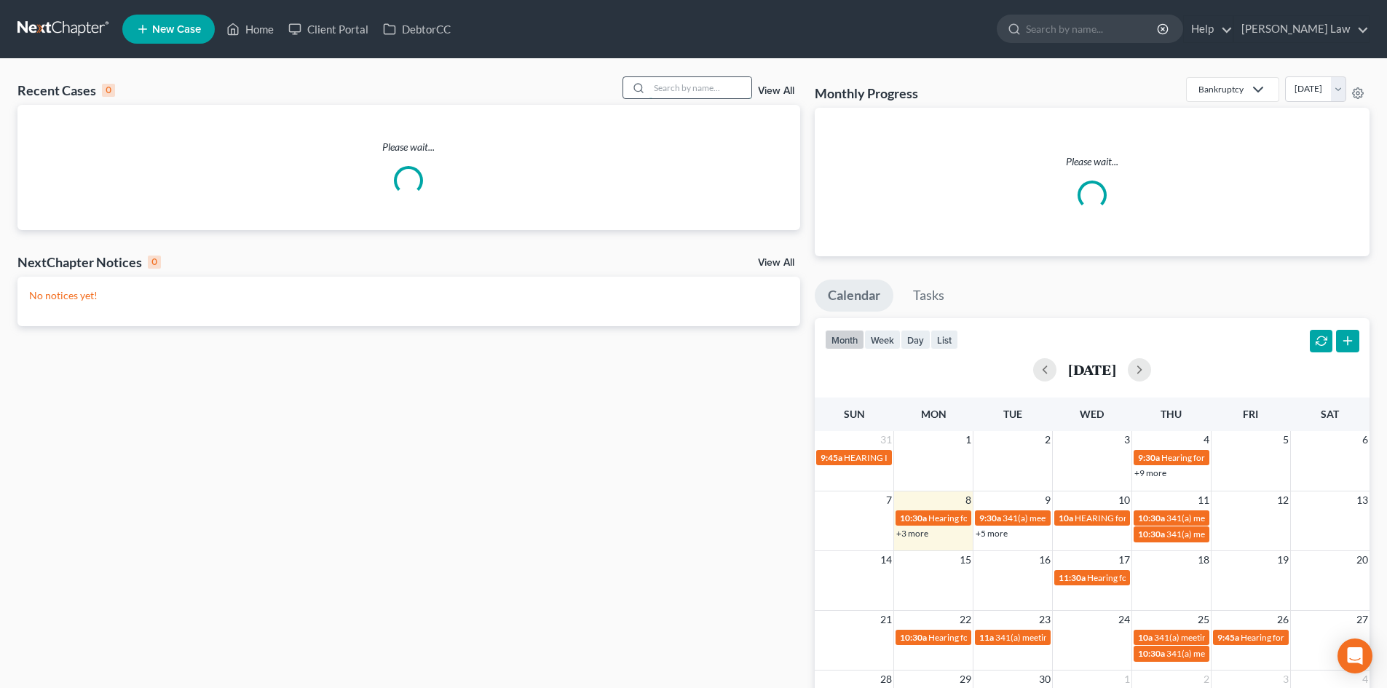
click at [690, 90] on input "search" at bounding box center [701, 87] width 102 height 21
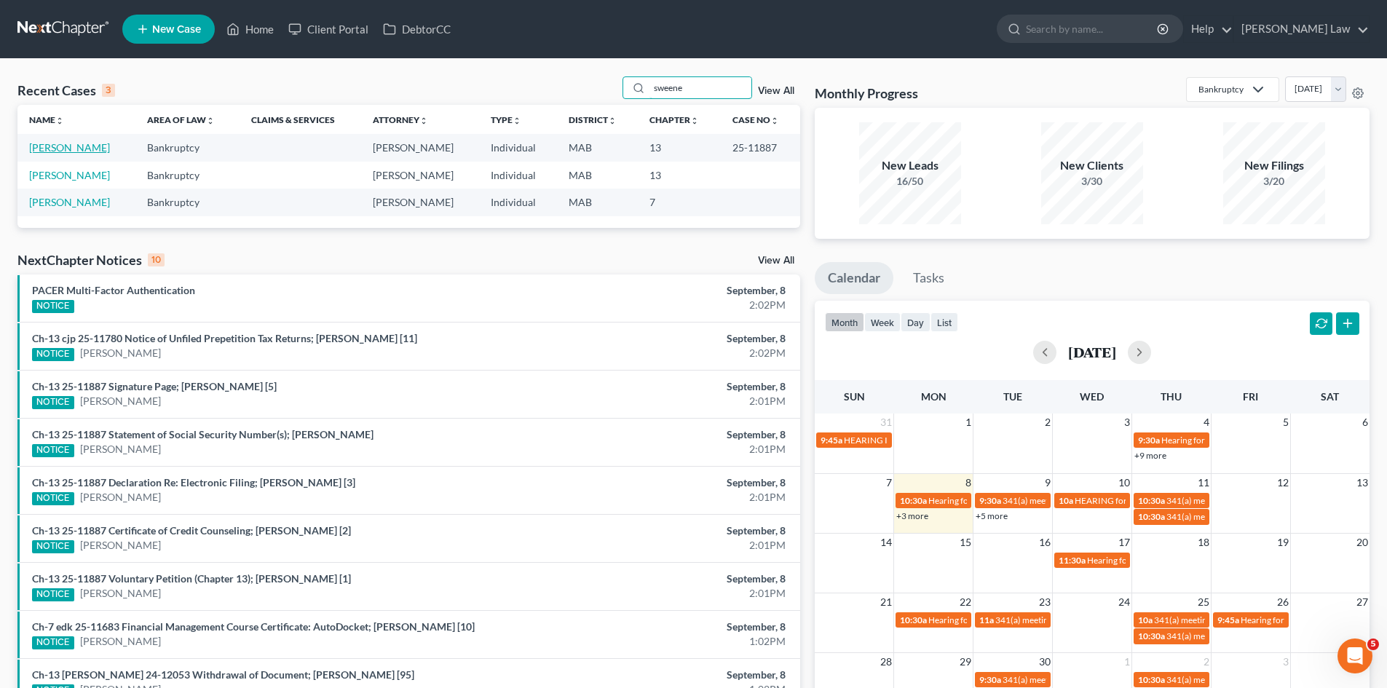
type input "sweene"
click at [84, 146] on link "[PERSON_NAME]" at bounding box center [69, 147] width 81 height 12
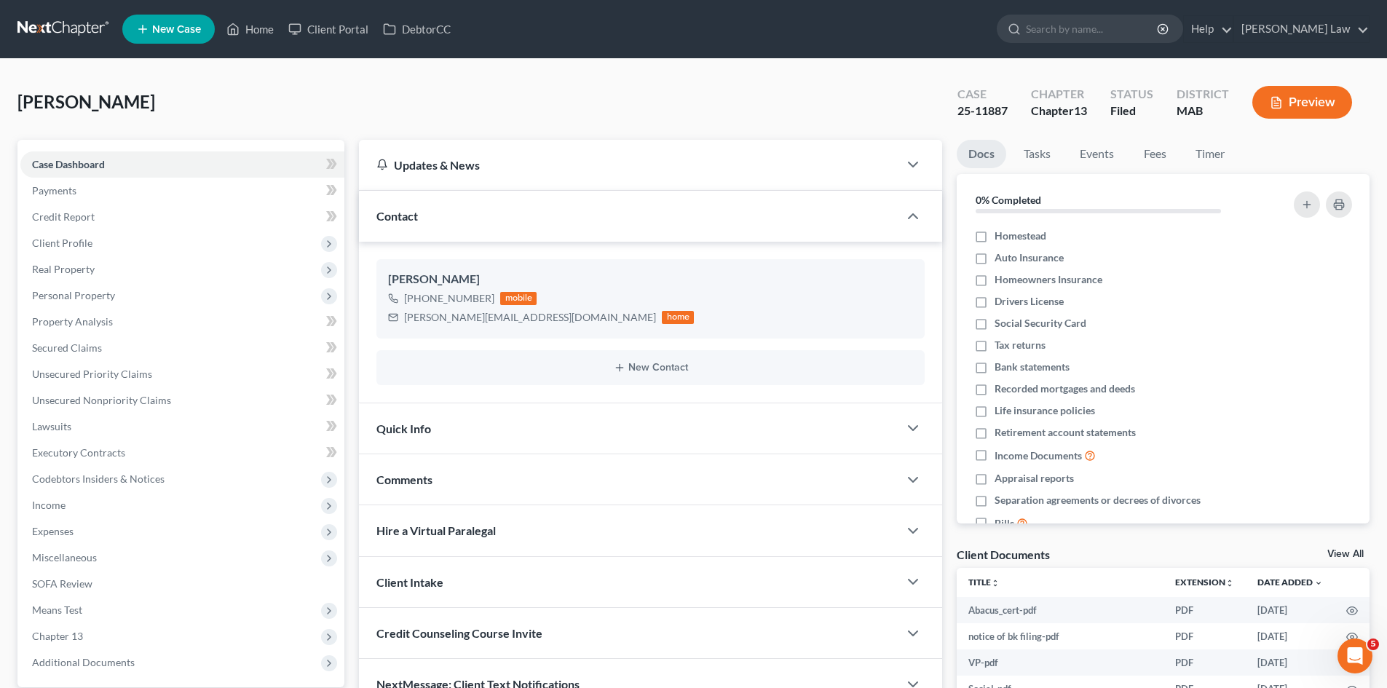
click at [1347, 554] on link "View All" at bounding box center [1346, 554] width 36 height 10
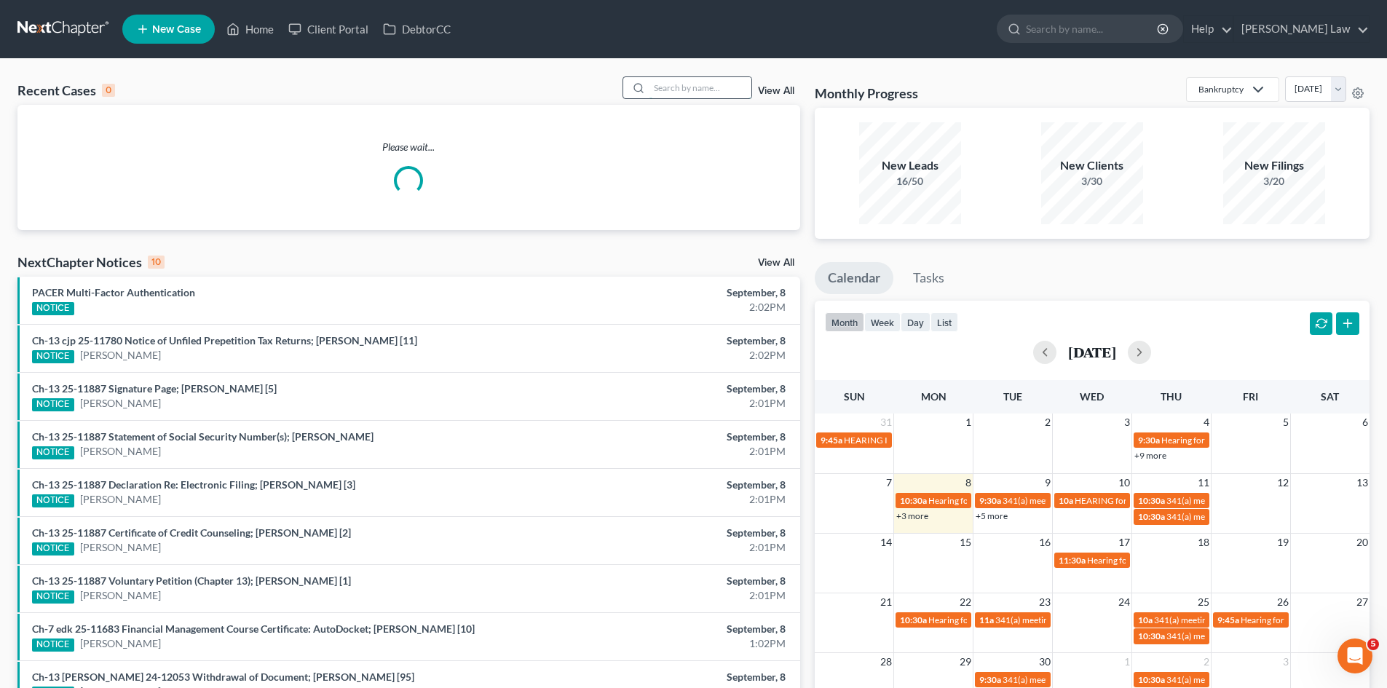
click at [670, 91] on input "search" at bounding box center [701, 87] width 102 height 21
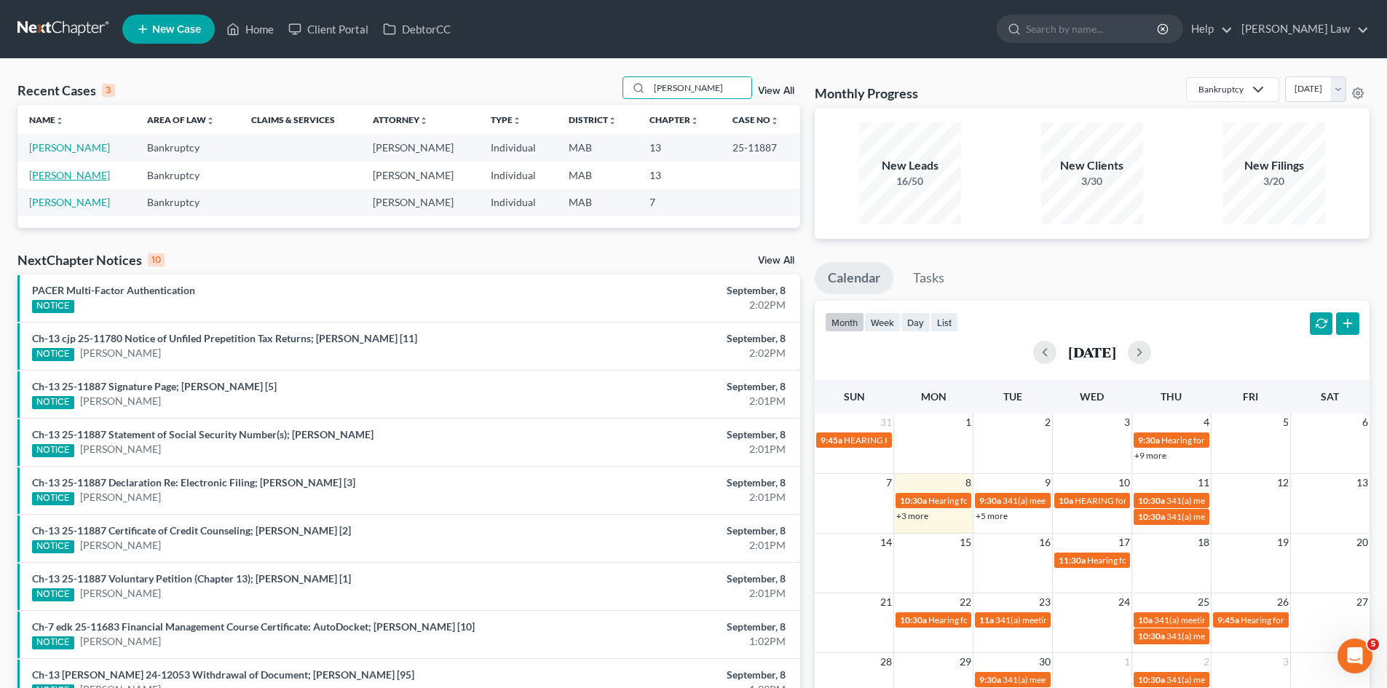
type input "sween"
click at [53, 178] on link "Sweeney, John" at bounding box center [69, 175] width 81 height 12
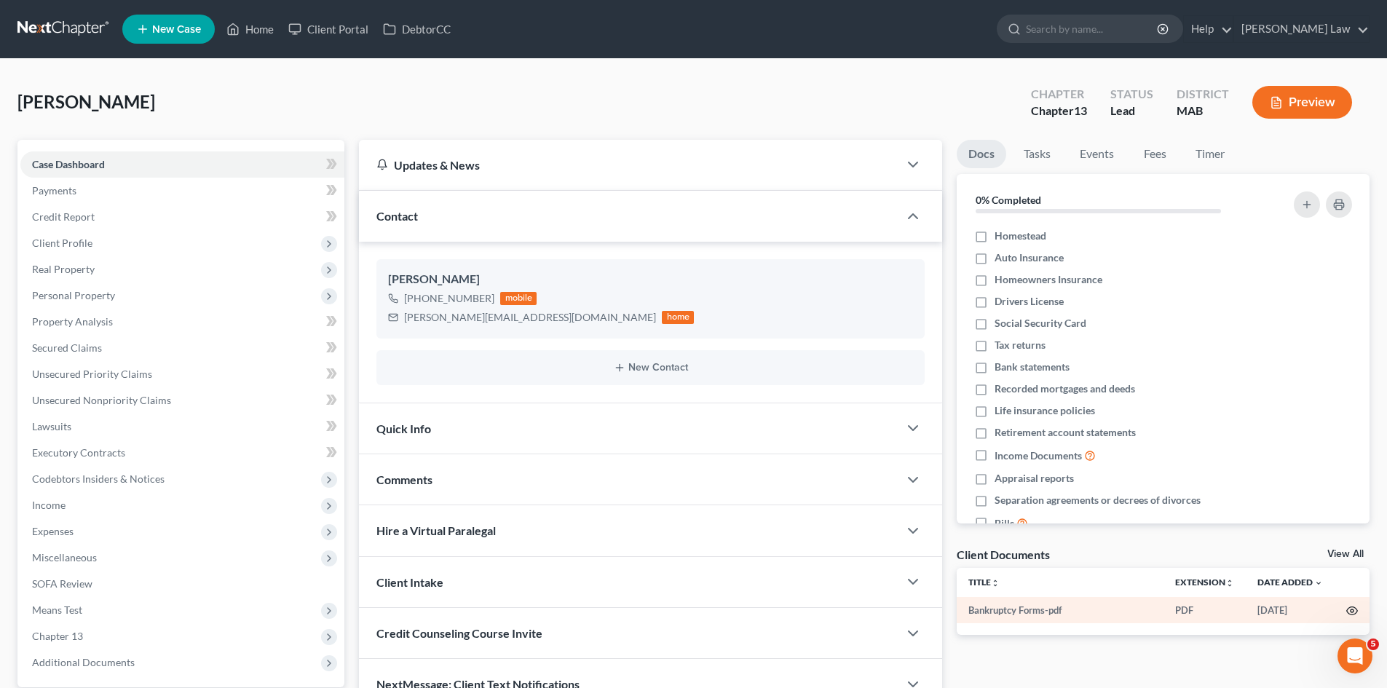
click at [1357, 612] on icon "button" at bounding box center [1352, 611] width 12 height 12
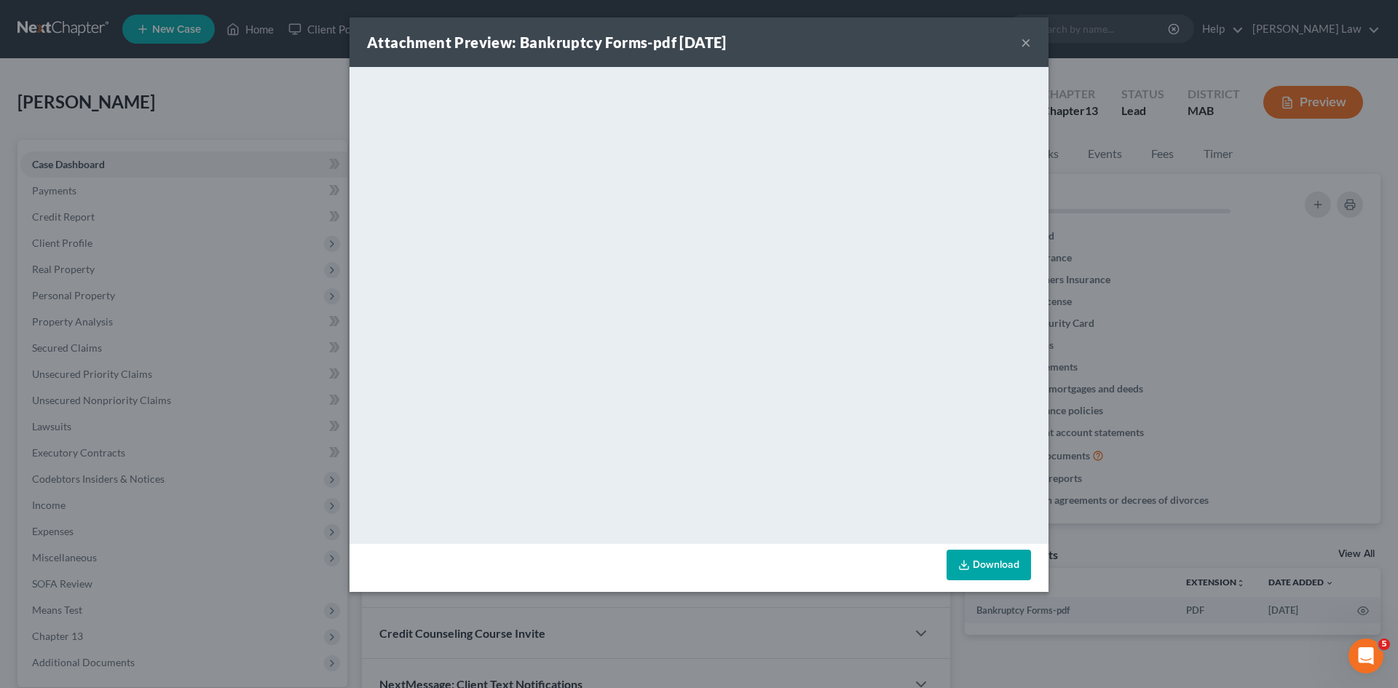
click at [1124, 311] on div "Attachment Preview: Bankruptcy Forms-pdf 09/05/2025 × <object ng-attr-data='htt…" at bounding box center [699, 344] width 1398 height 688
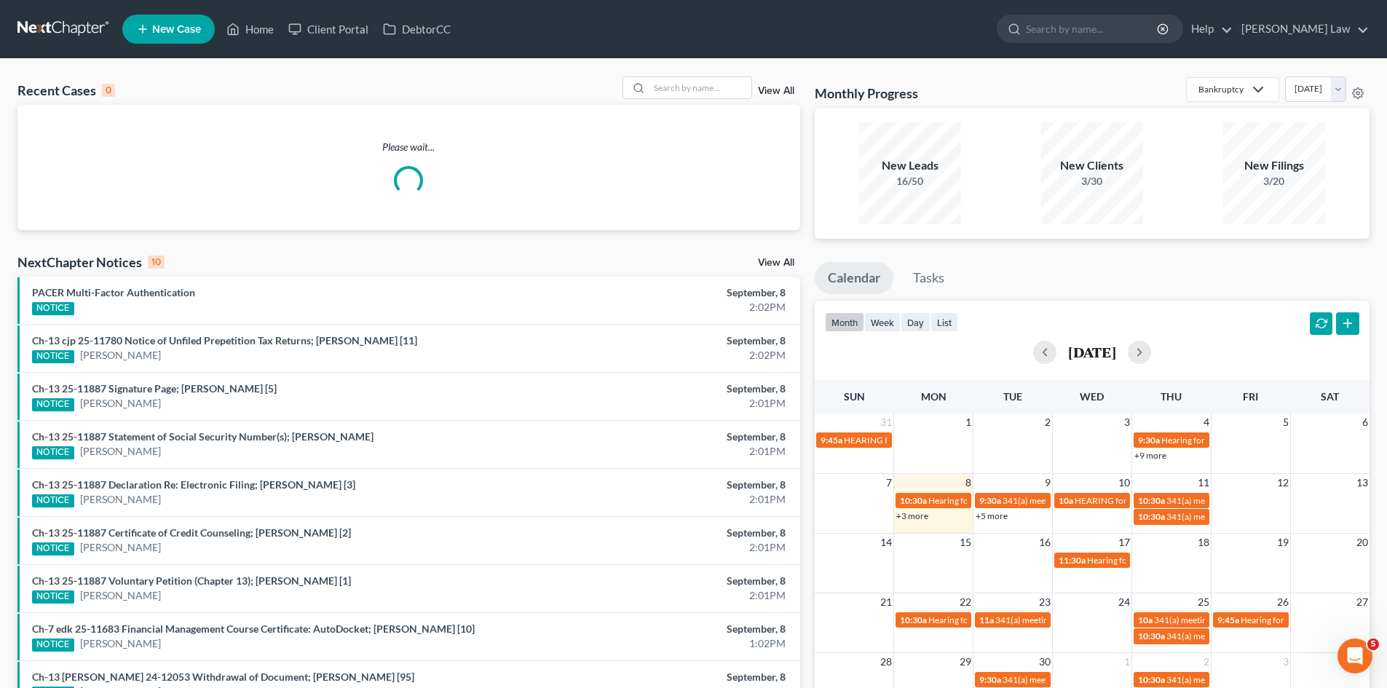
click at [774, 90] on link "View All" at bounding box center [776, 91] width 36 height 10
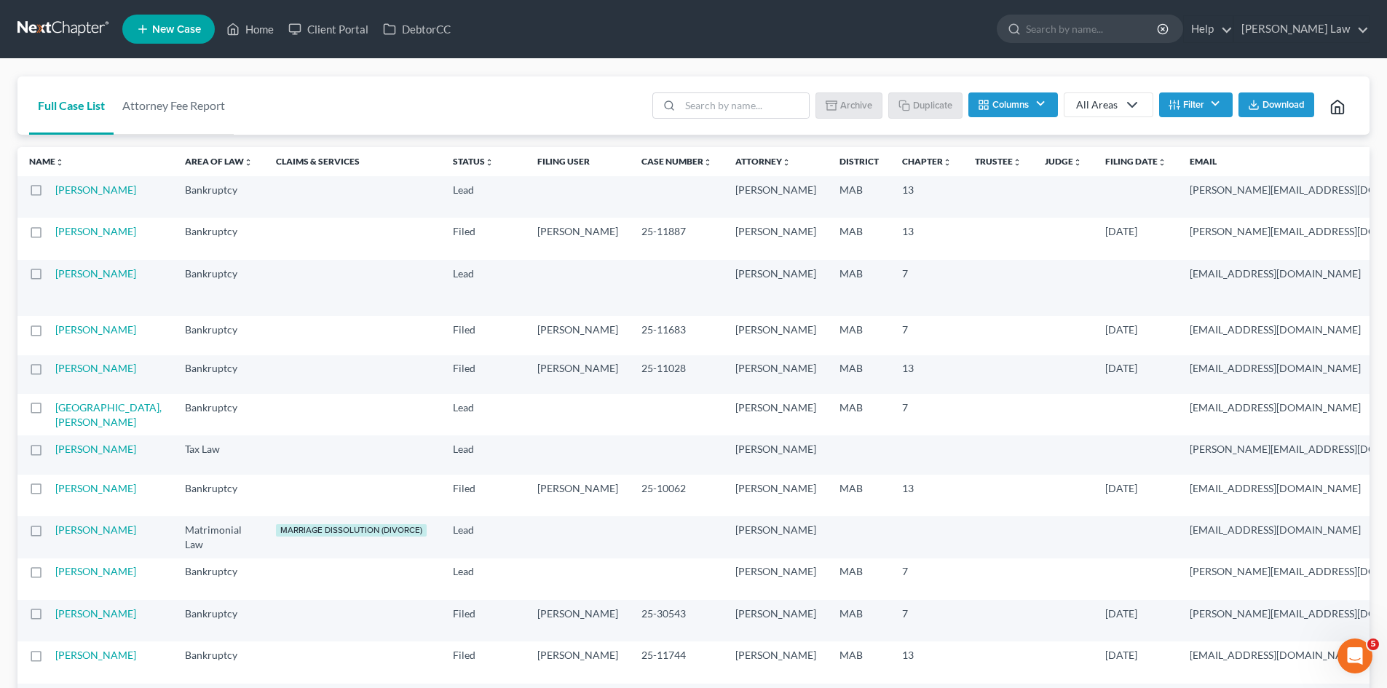
click at [50, 194] on label at bounding box center [50, 194] width 0 height 0
click at [55, 189] on input "checkbox" at bounding box center [59, 187] width 9 height 9
click at [845, 103] on button "Archive" at bounding box center [852, 104] width 66 height 25
checkbox input "false"
click at [75, 259] on td "Sweeney, John" at bounding box center [114, 239] width 118 height 42
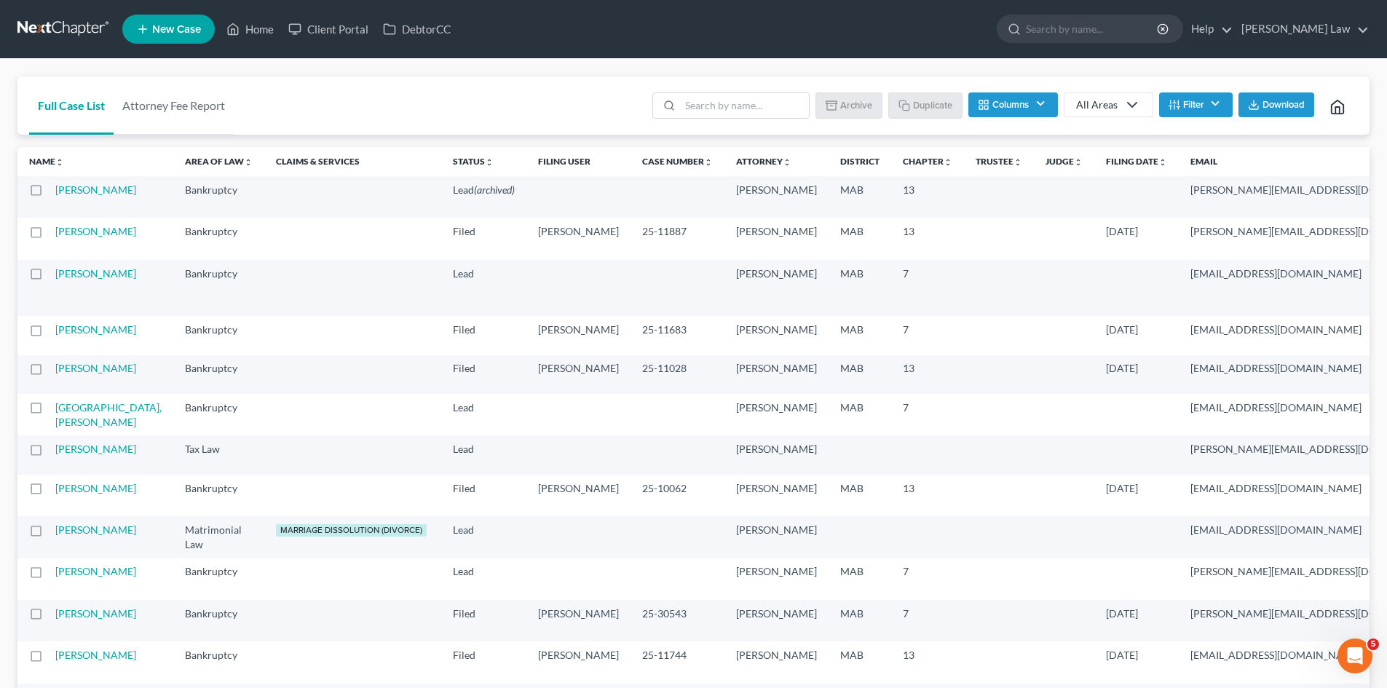
click at [66, 259] on td "Sweeney, John" at bounding box center [114, 239] width 118 height 42
click at [65, 237] on link "Sweeney, John" at bounding box center [95, 231] width 81 height 12
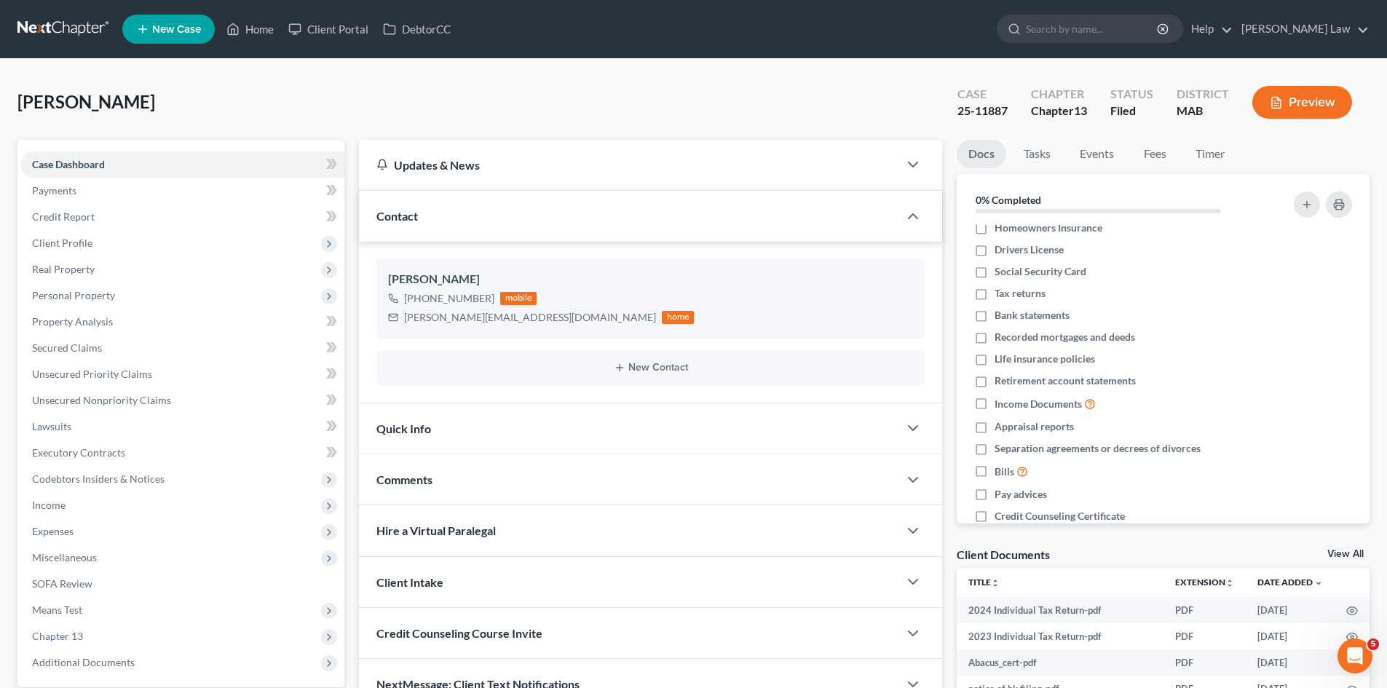
scroll to position [79, 0]
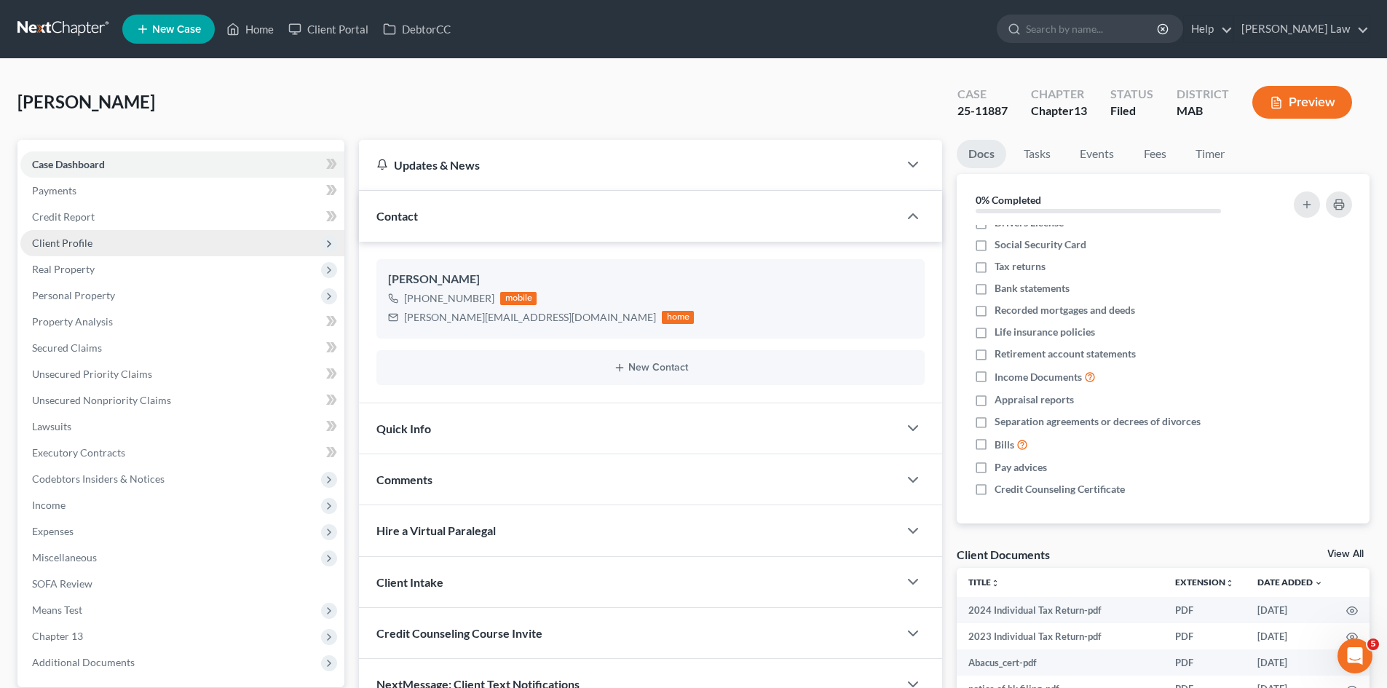
click at [163, 237] on span "Client Profile" at bounding box center [182, 243] width 324 height 26
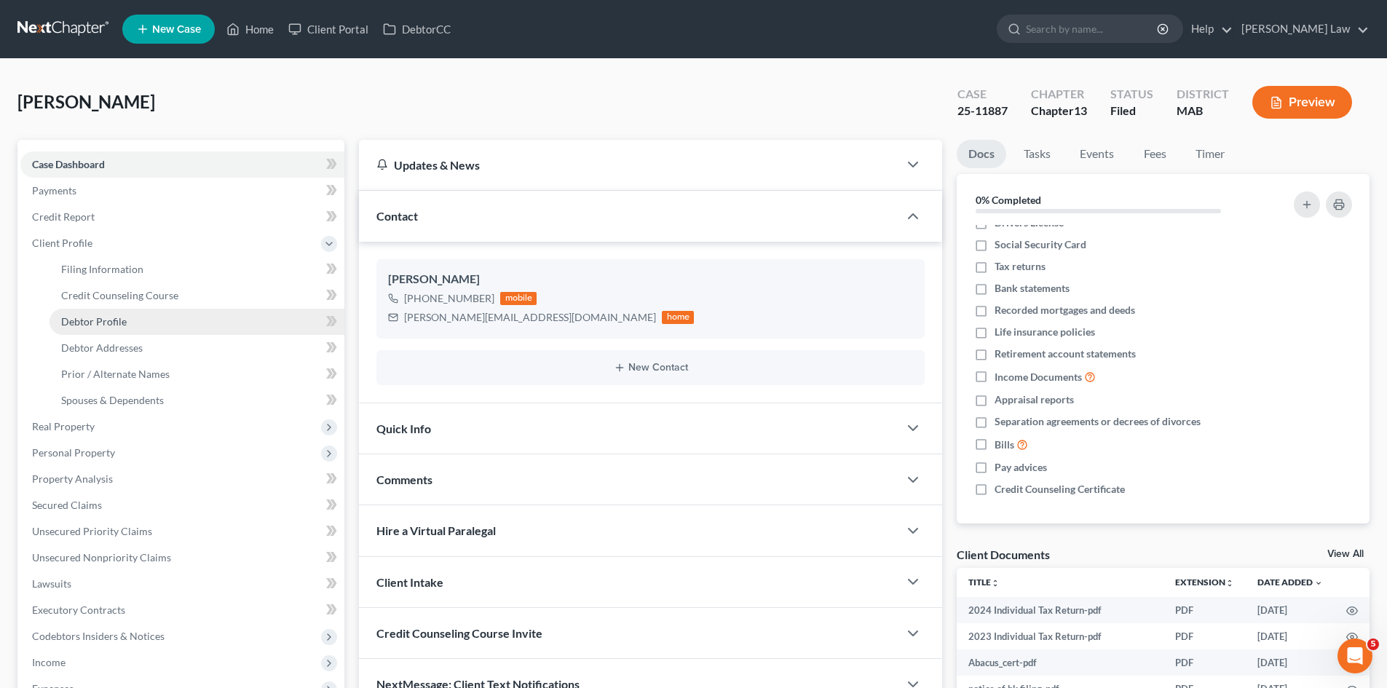
click at [137, 314] on link "Debtor Profile" at bounding box center [197, 322] width 295 height 26
select select "0"
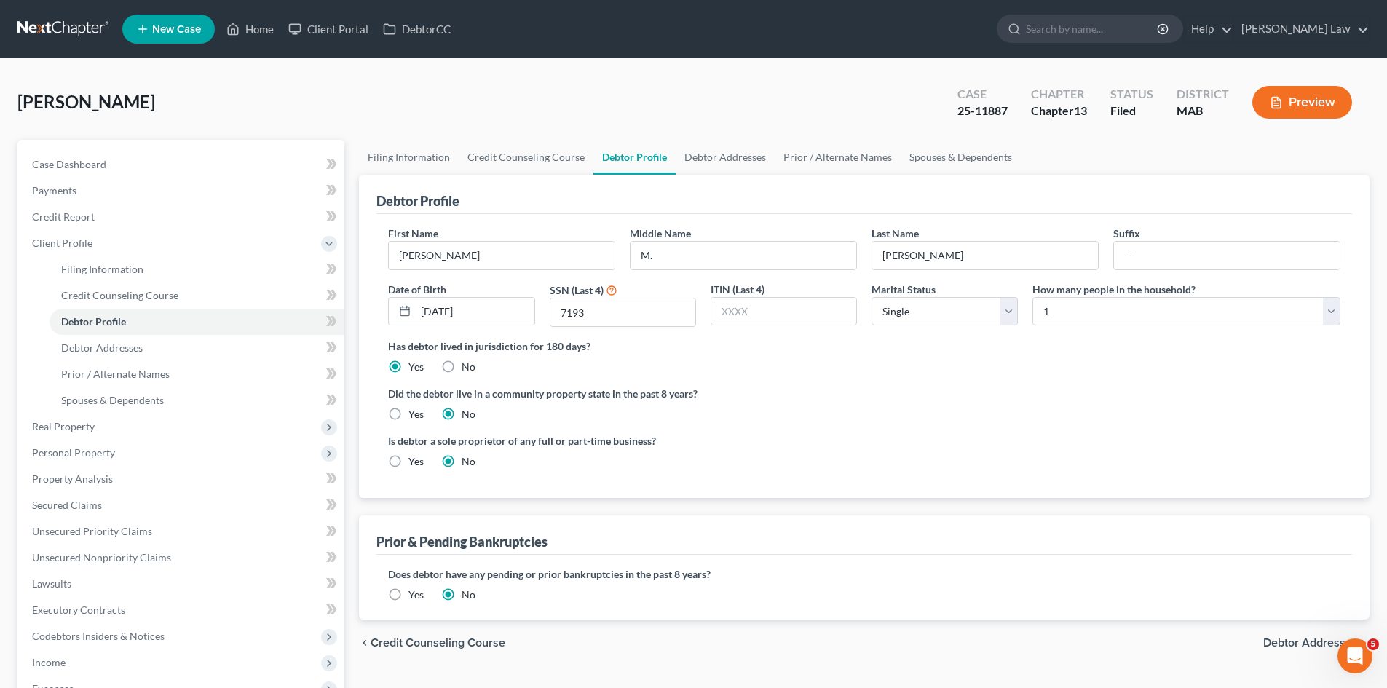
click at [68, 28] on link at bounding box center [63, 29] width 93 height 26
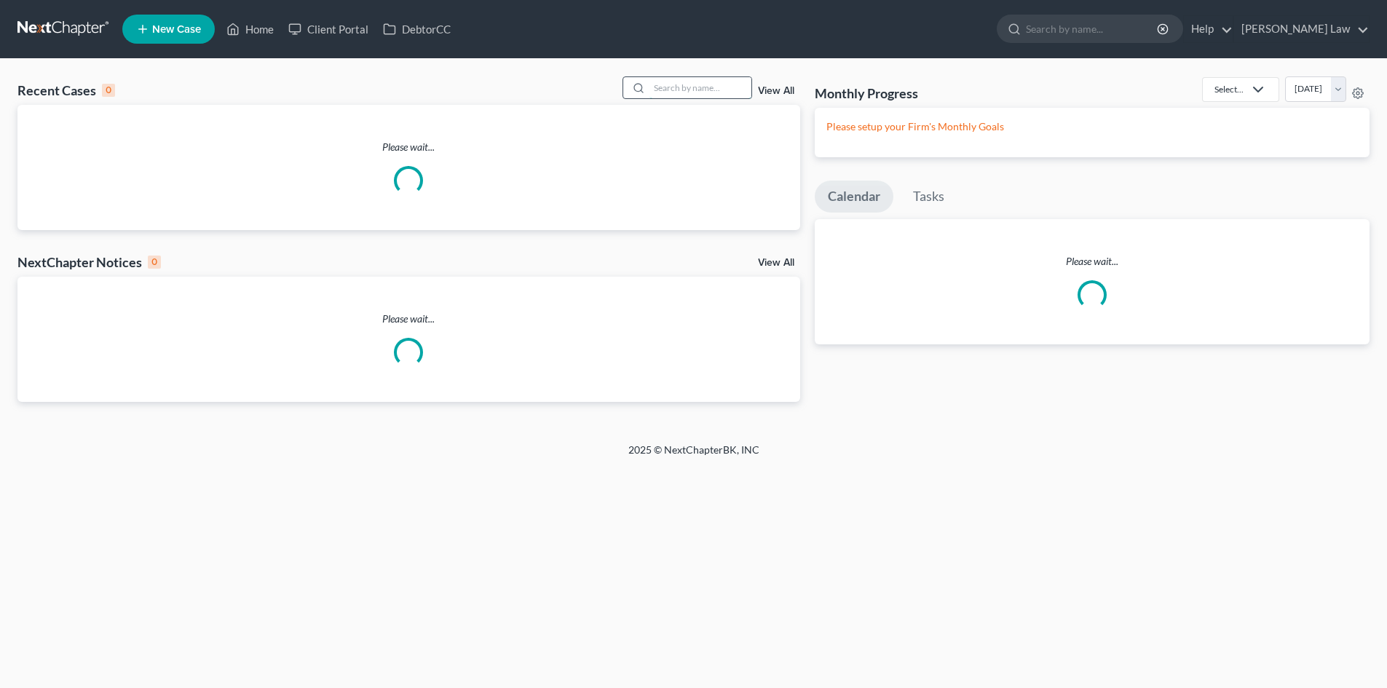
click at [687, 86] on input "search" at bounding box center [701, 87] width 102 height 21
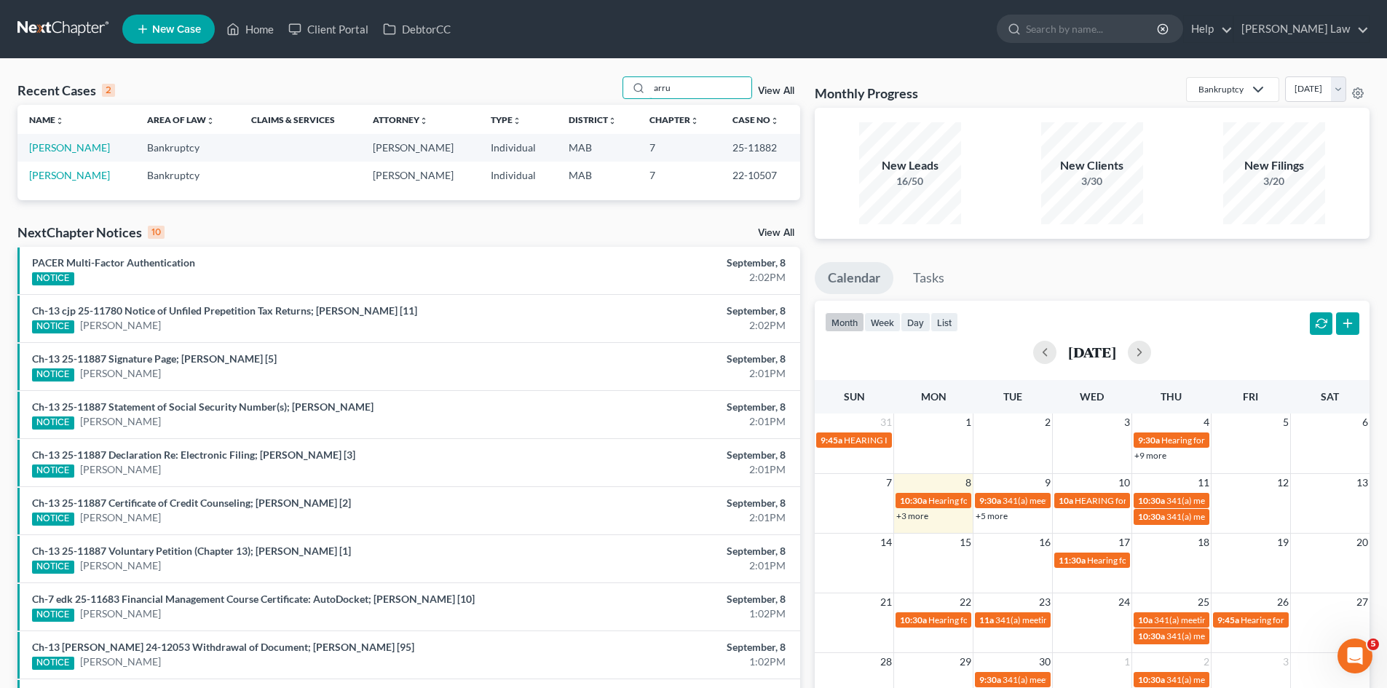
type input "arru"
click at [68, 149] on link "[PERSON_NAME]" at bounding box center [69, 147] width 81 height 12
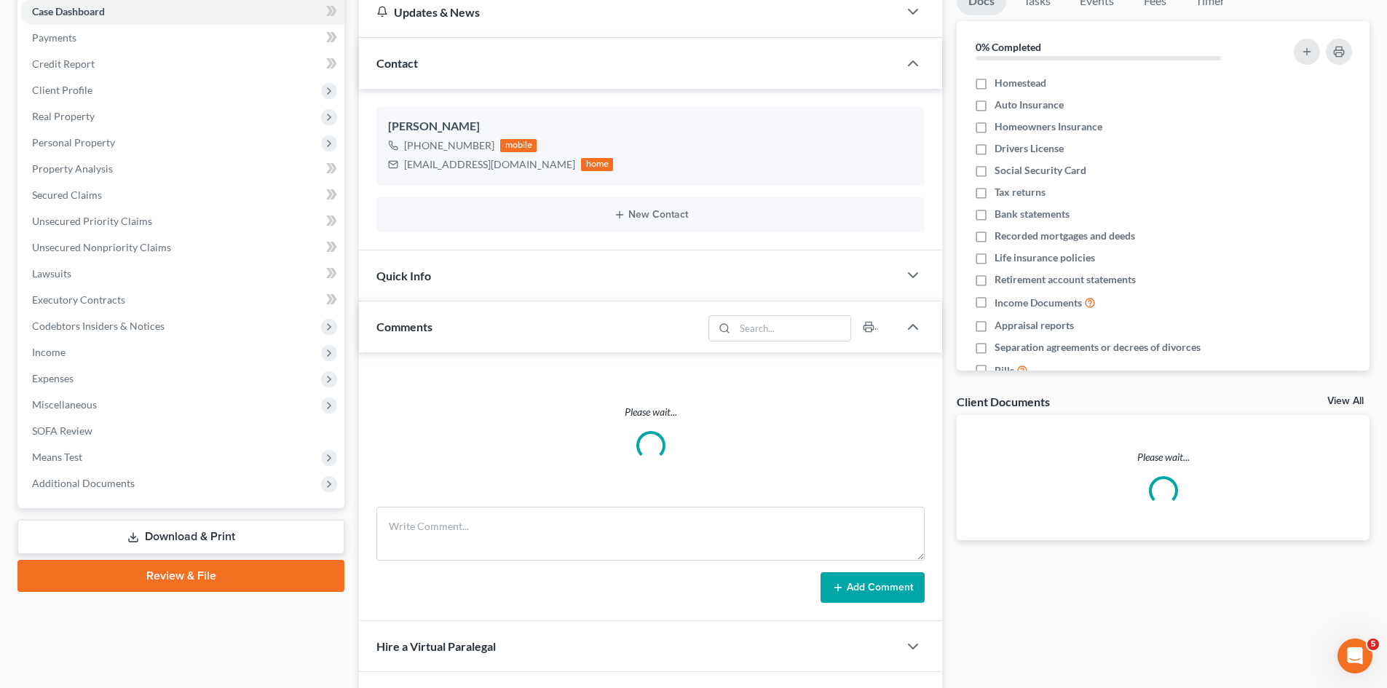
scroll to position [108, 0]
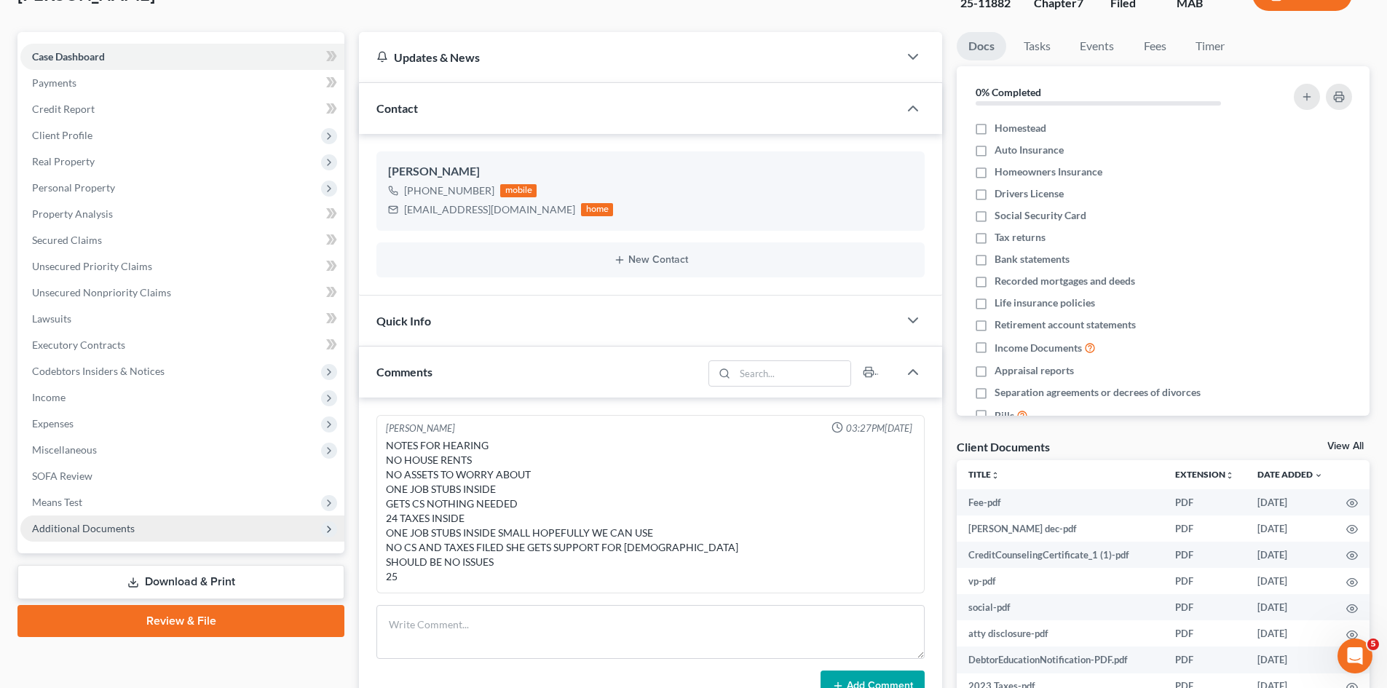
click at [89, 540] on span "Additional Documents" at bounding box center [182, 529] width 324 height 26
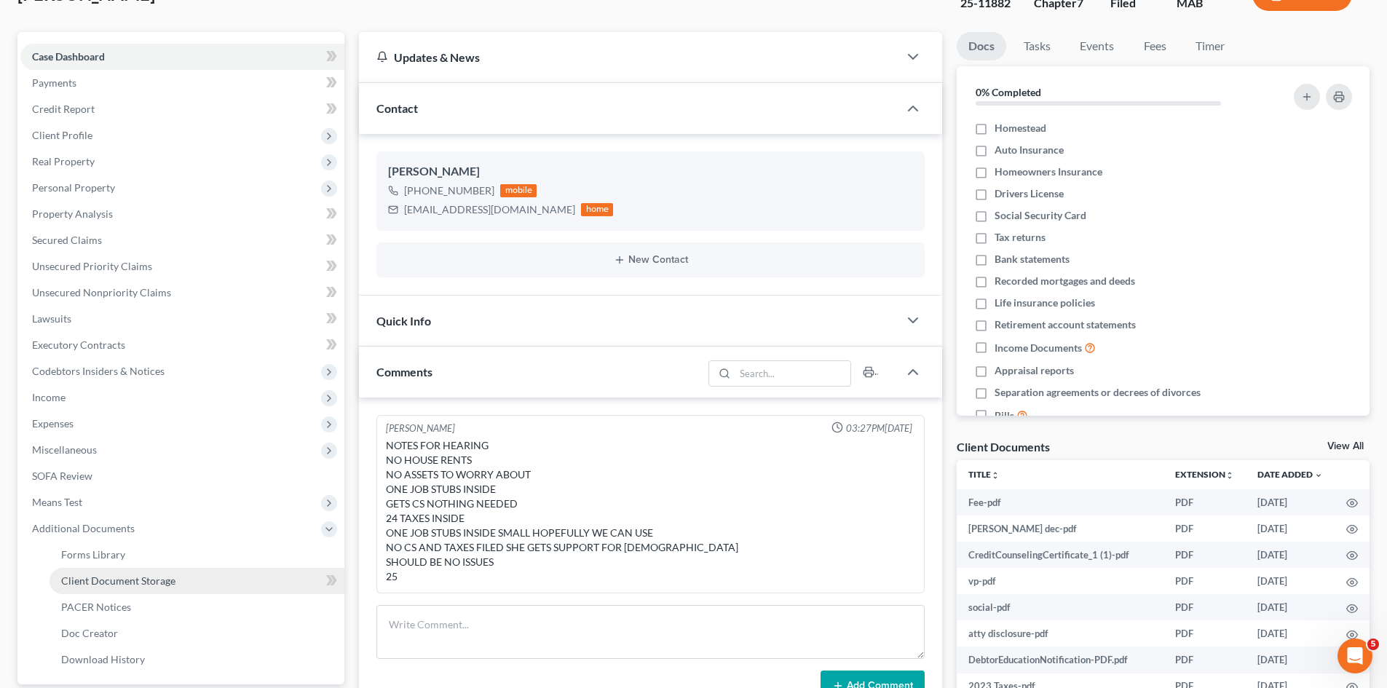
click at [101, 589] on link "Client Document Storage" at bounding box center [197, 581] width 295 height 26
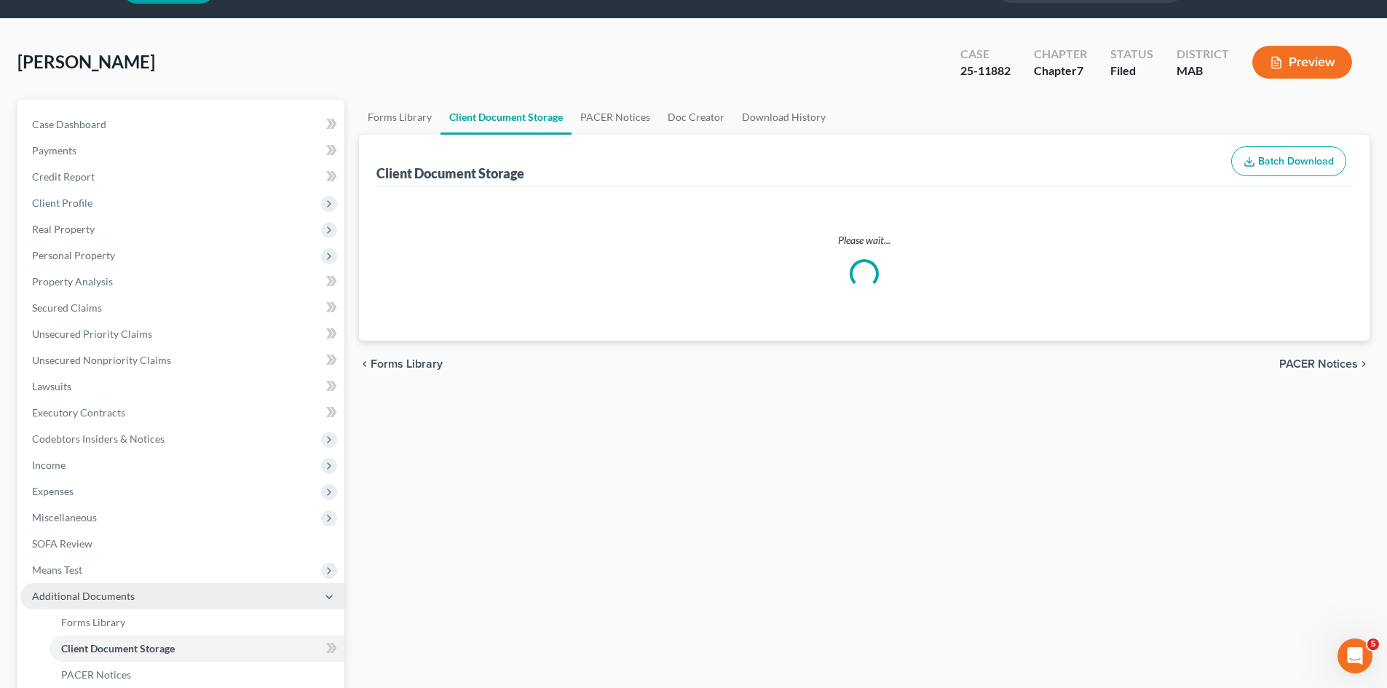
click at [101, 610] on span "Additional Documents" at bounding box center [182, 596] width 324 height 26
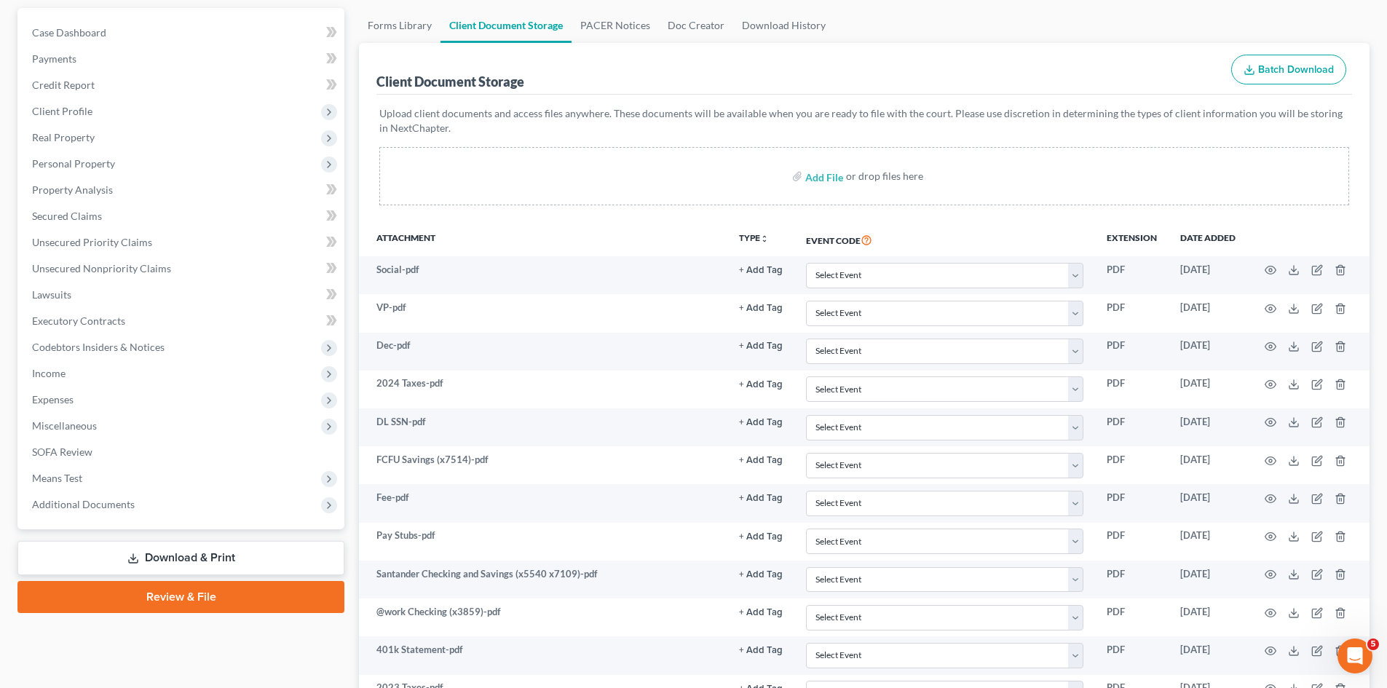
scroll to position [242, 0]
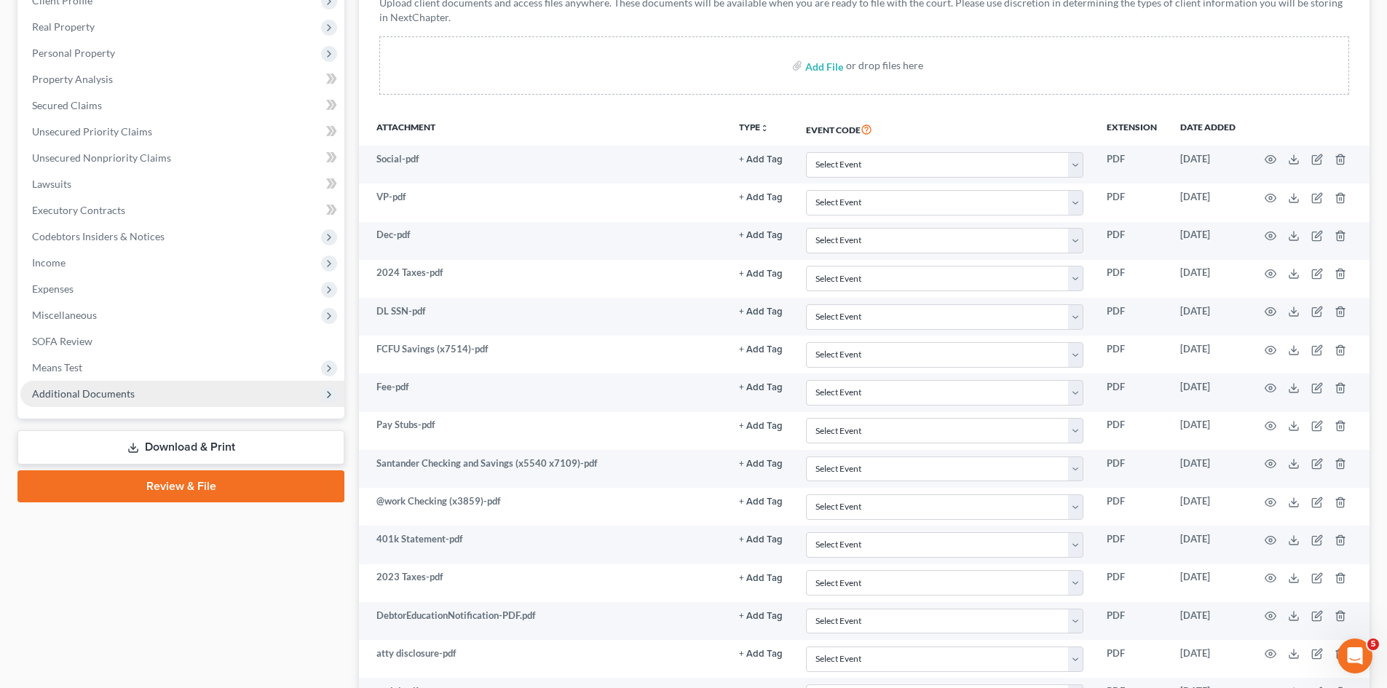
click at [80, 384] on span "Additional Documents" at bounding box center [182, 394] width 324 height 26
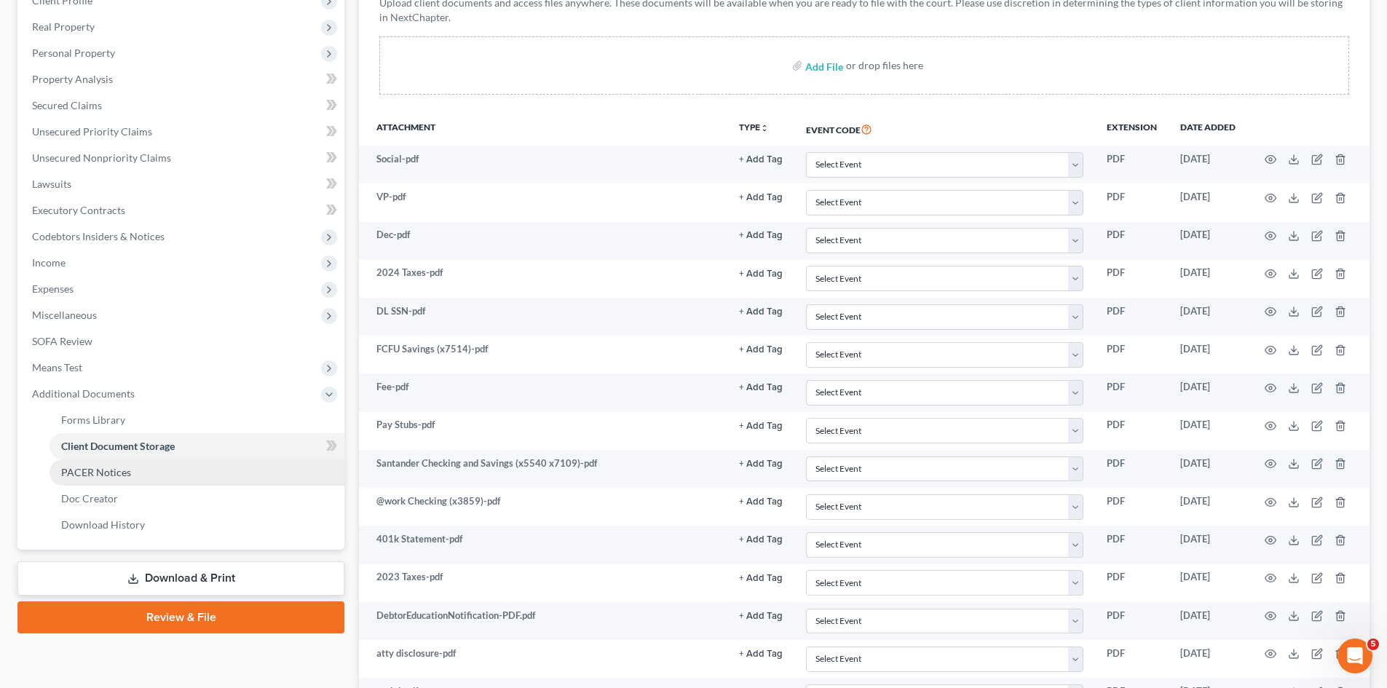
click at [111, 471] on span "PACER Notices" at bounding box center [96, 472] width 70 height 12
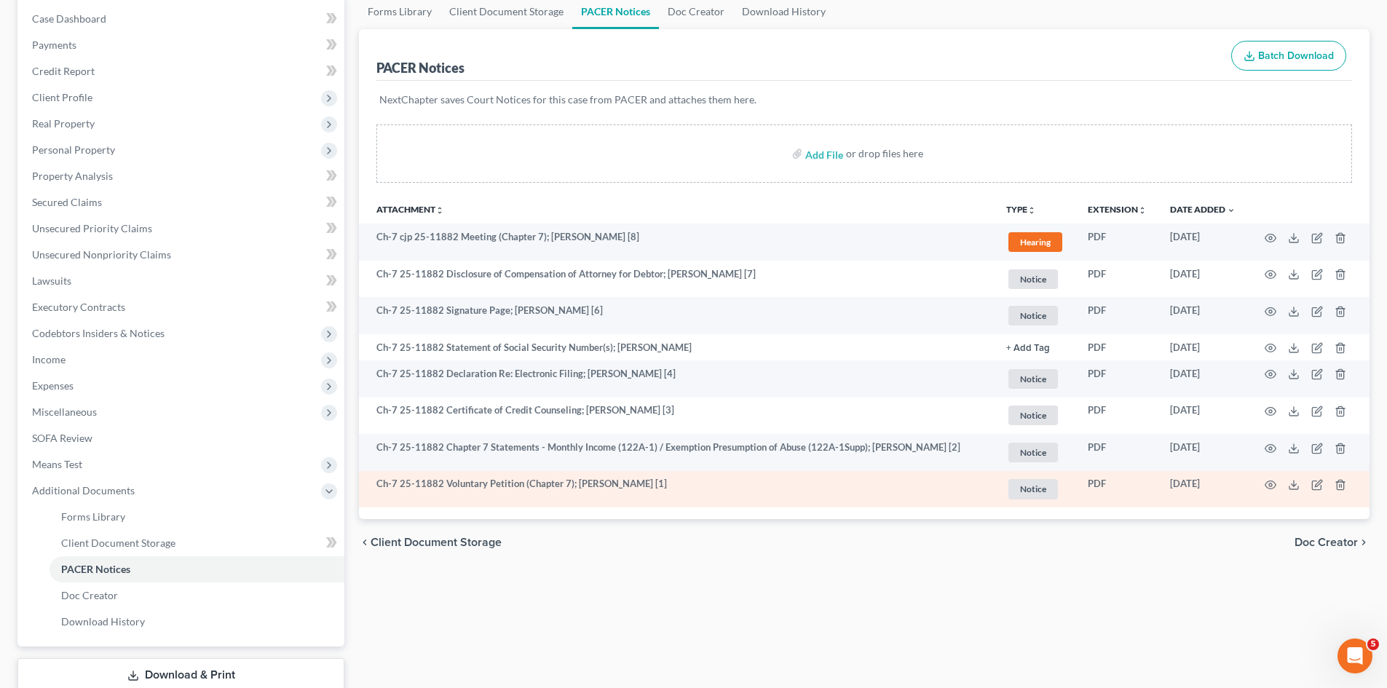
scroll to position [242, 0]
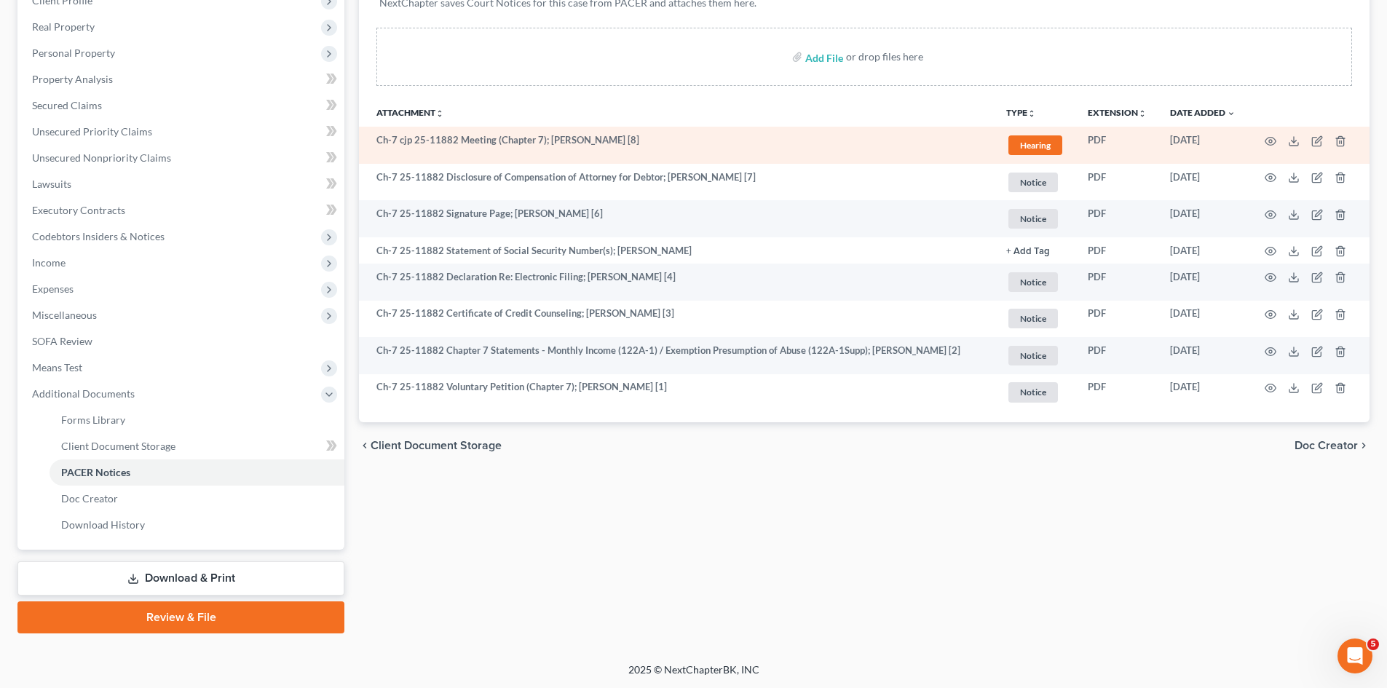
click at [1290, 148] on td at bounding box center [1308, 145] width 122 height 37
click at [1290, 143] on icon at bounding box center [1294, 141] width 12 height 12
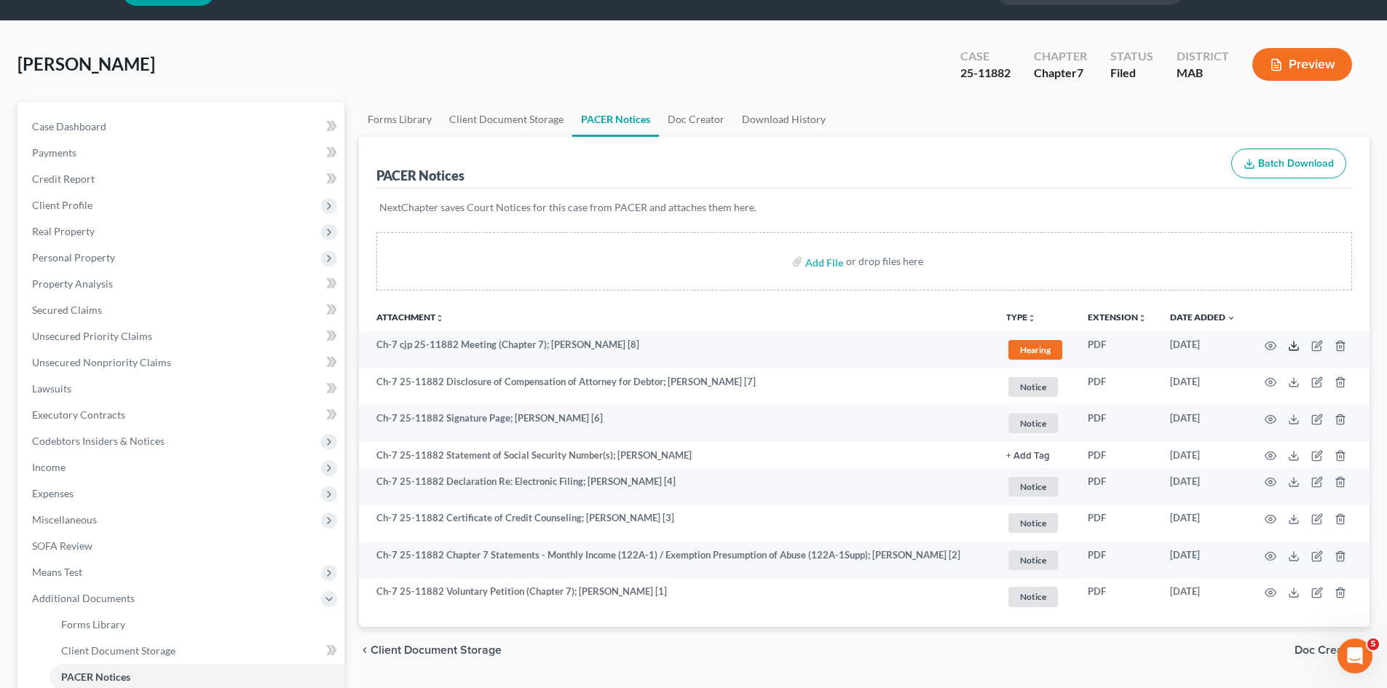
scroll to position [0, 0]
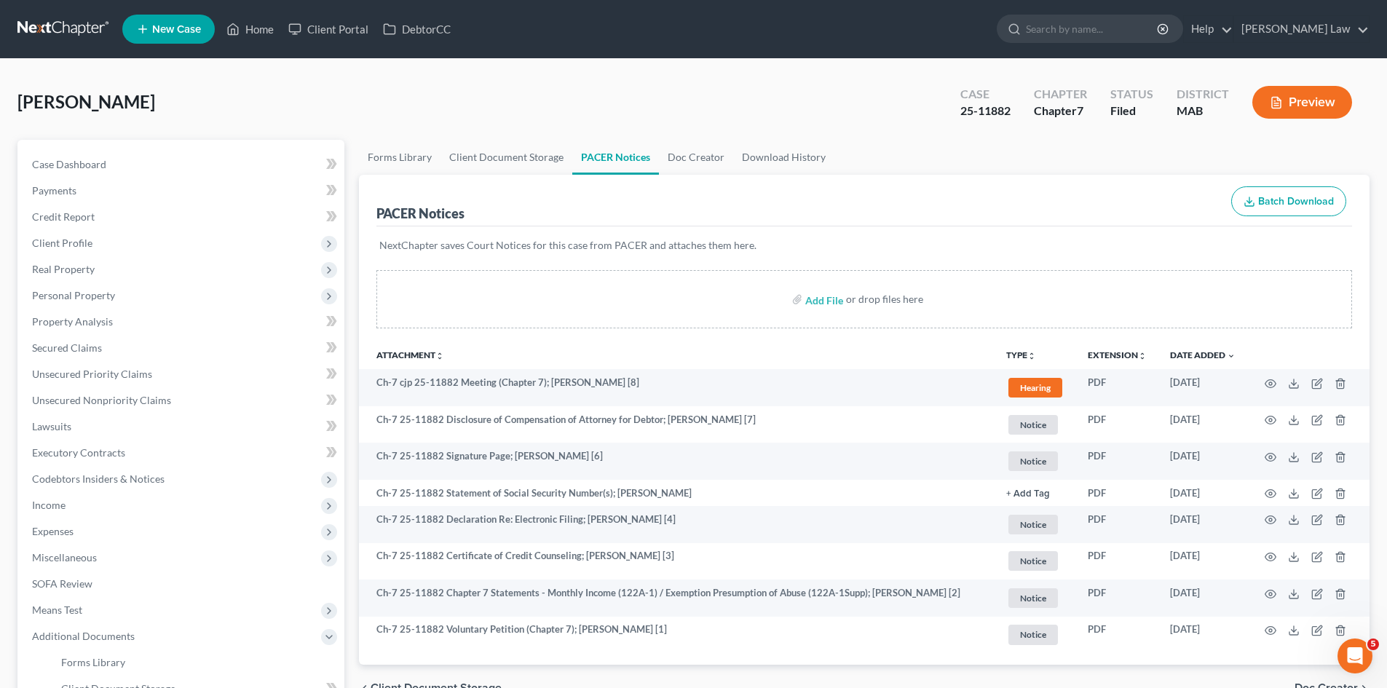
drag, startPoint x: 70, startPoint y: 12, endPoint x: 67, endPoint y: 25, distance: 13.4
click at [70, 12] on nav "Home New Case Client Portal DebtorCC Benner Law mmanning@tbennerlaw.com My Acco…" at bounding box center [693, 29] width 1387 height 58
click at [67, 25] on link at bounding box center [63, 29] width 93 height 26
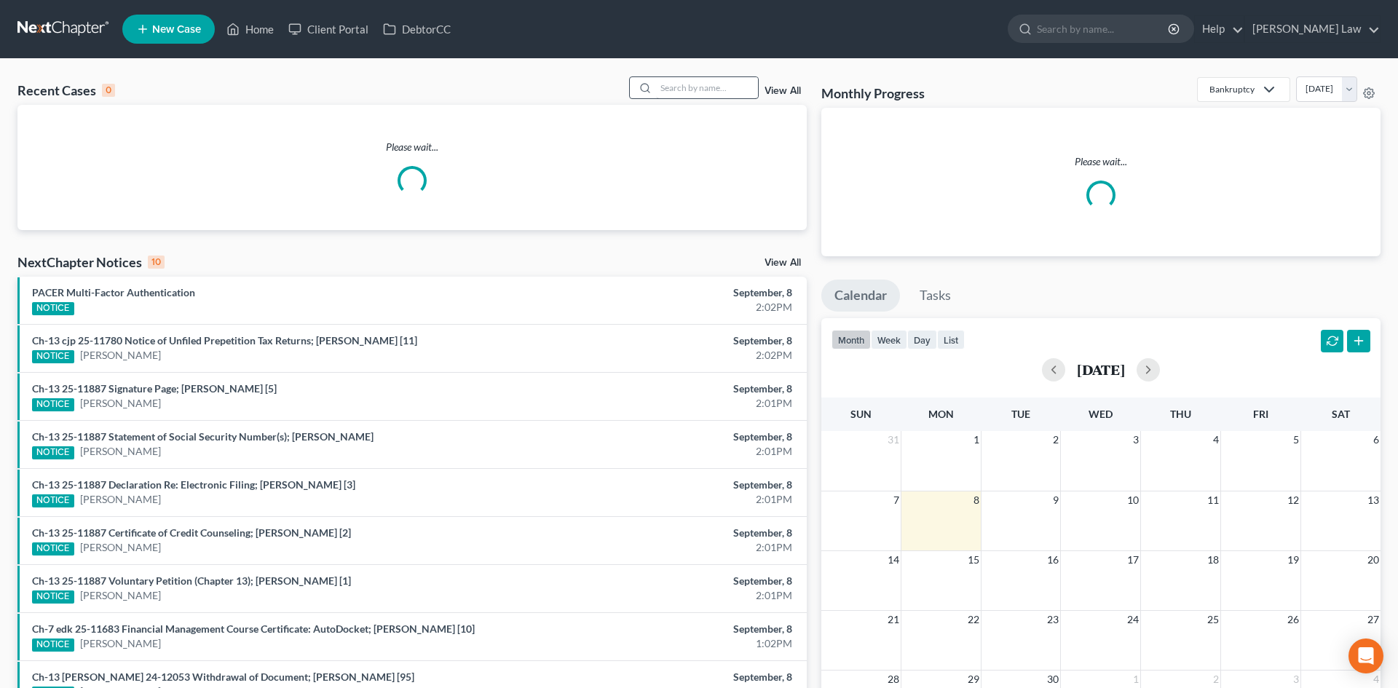
click at [702, 92] on input "search" at bounding box center [707, 87] width 102 height 21
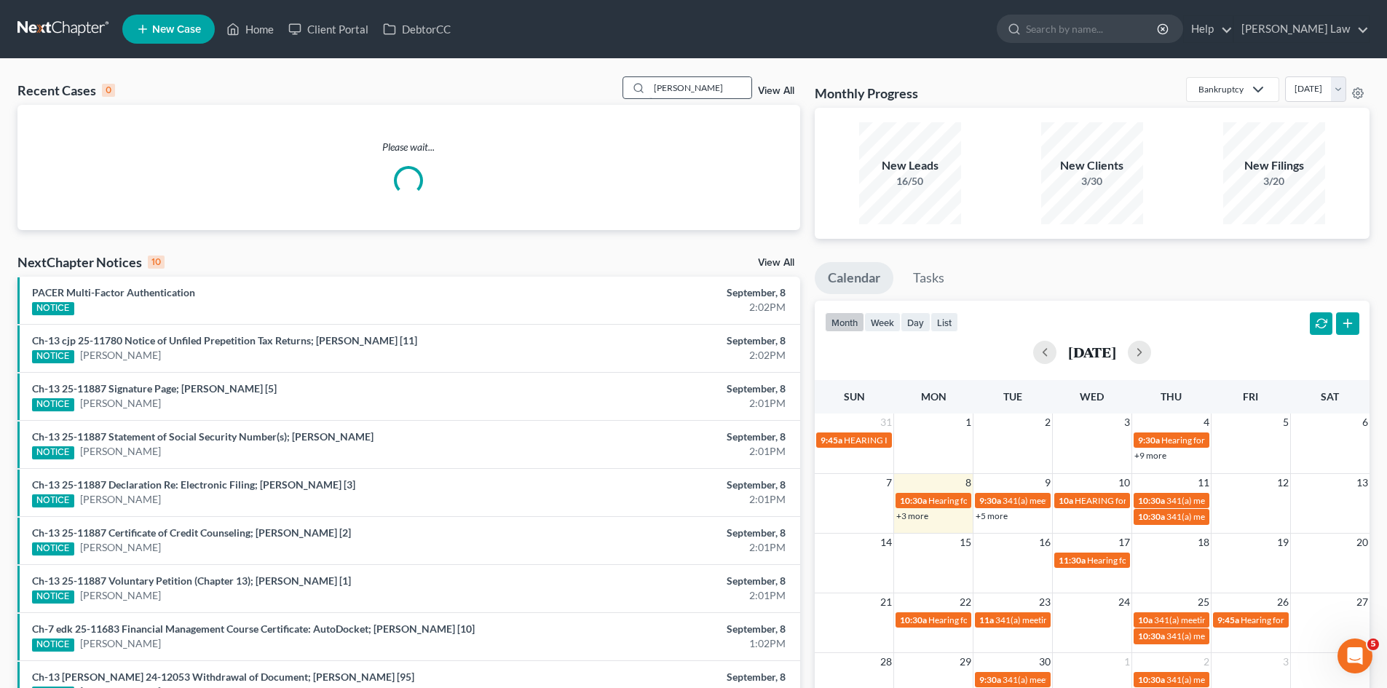
type input "[PERSON_NAME]"
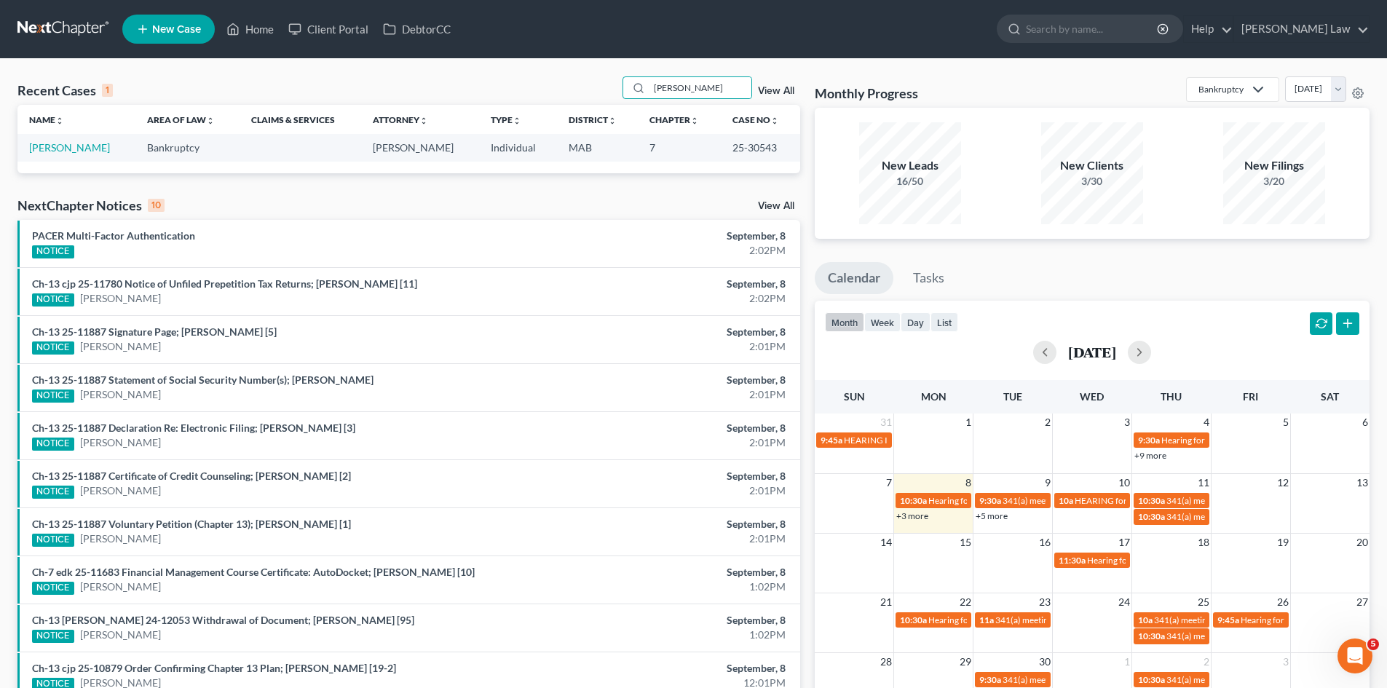
click at [54, 157] on td "[PERSON_NAME]" at bounding box center [76, 147] width 118 height 27
click at [54, 150] on link "[PERSON_NAME]" at bounding box center [69, 147] width 81 height 12
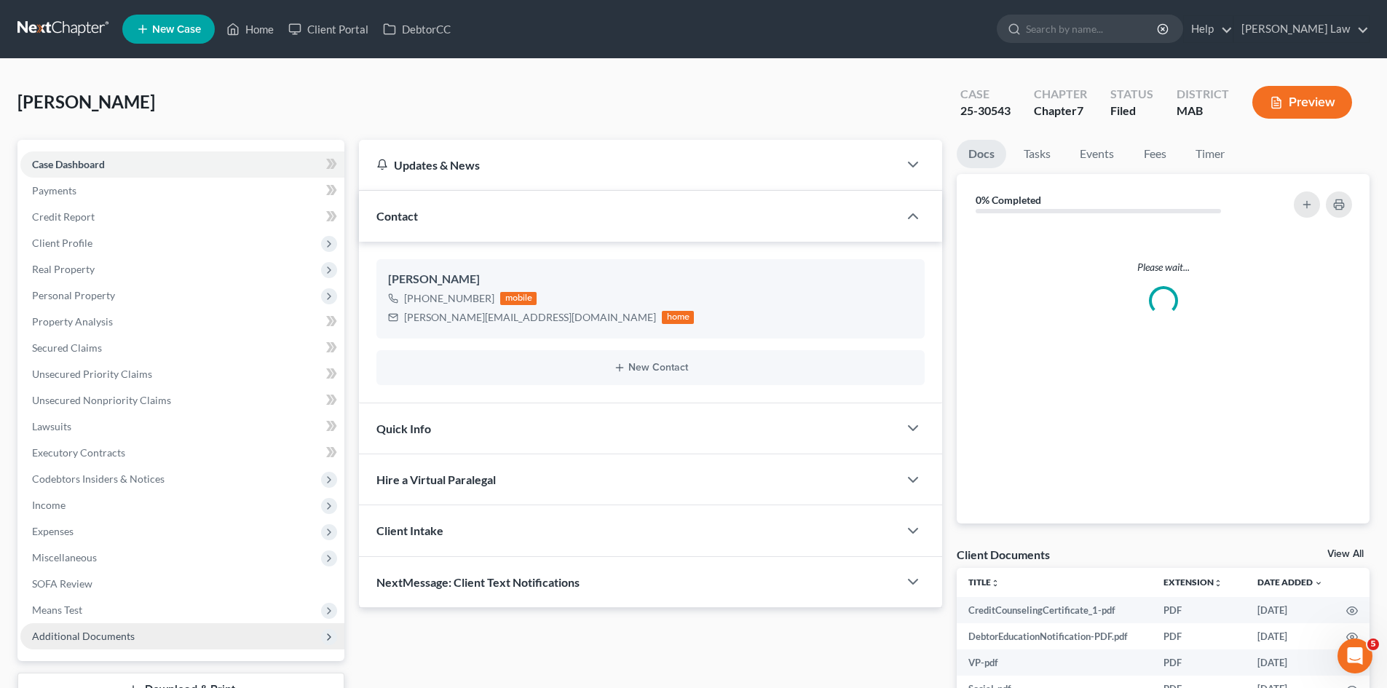
click at [125, 623] on span "Additional Documents" at bounding box center [182, 636] width 324 height 26
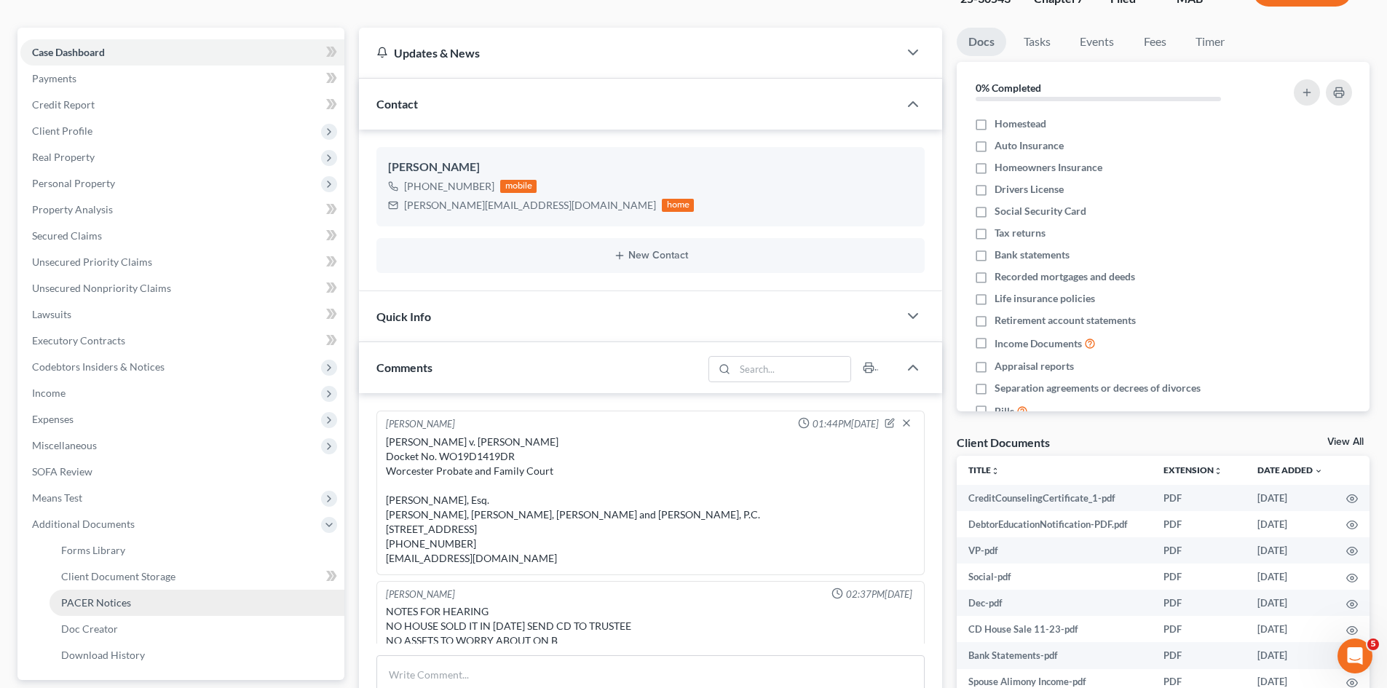
scroll to position [116, 0]
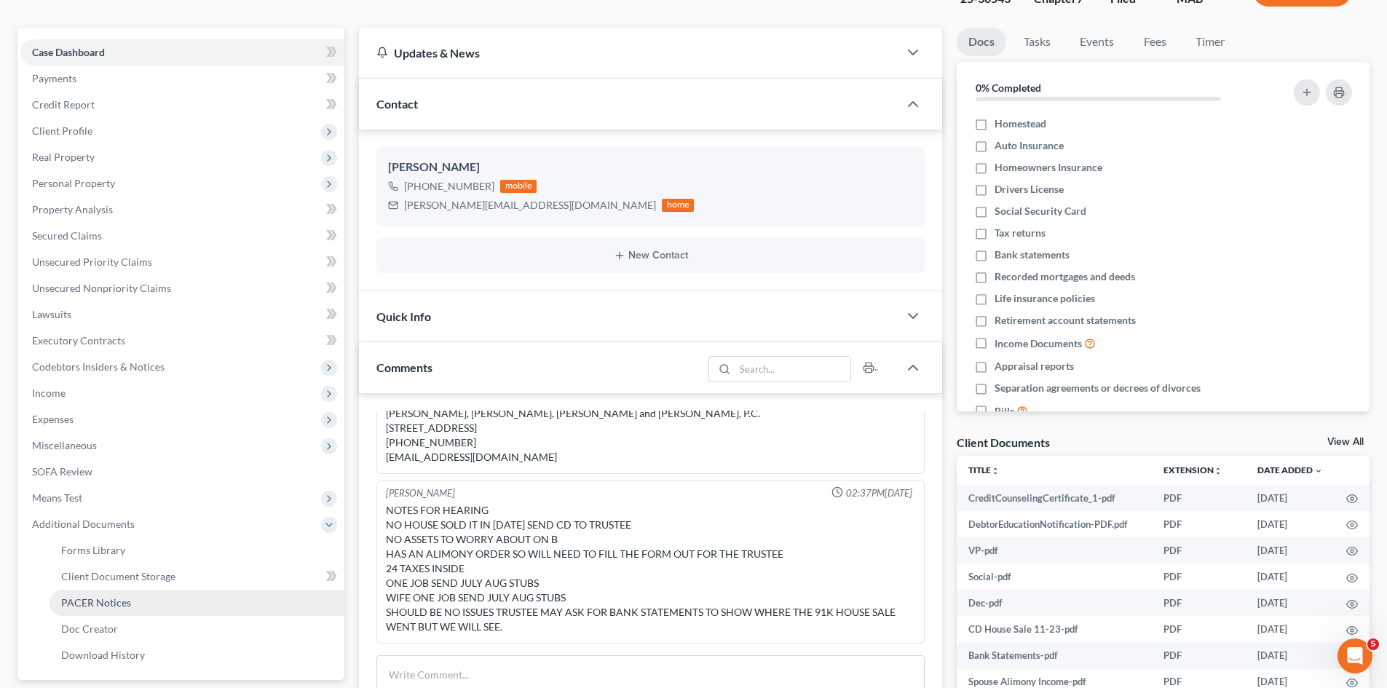
click at [108, 605] on span "PACER Notices" at bounding box center [96, 602] width 70 height 12
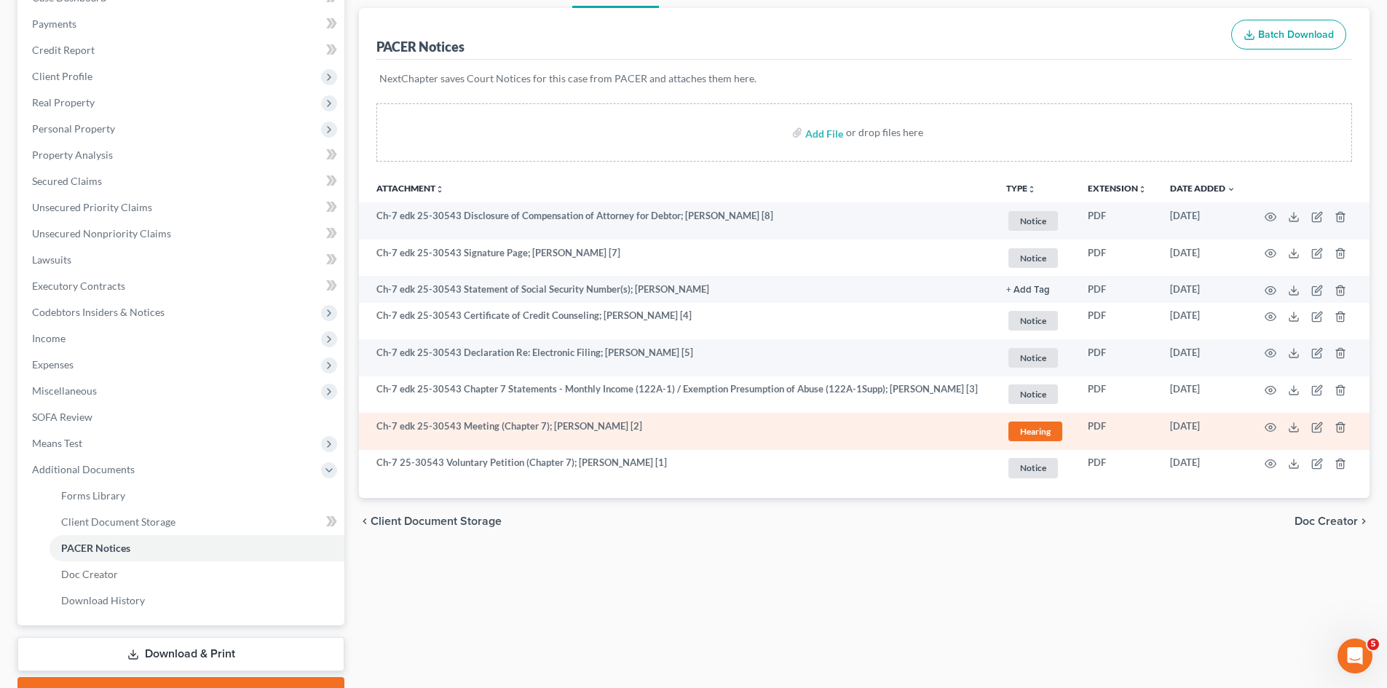
scroll to position [242, 0]
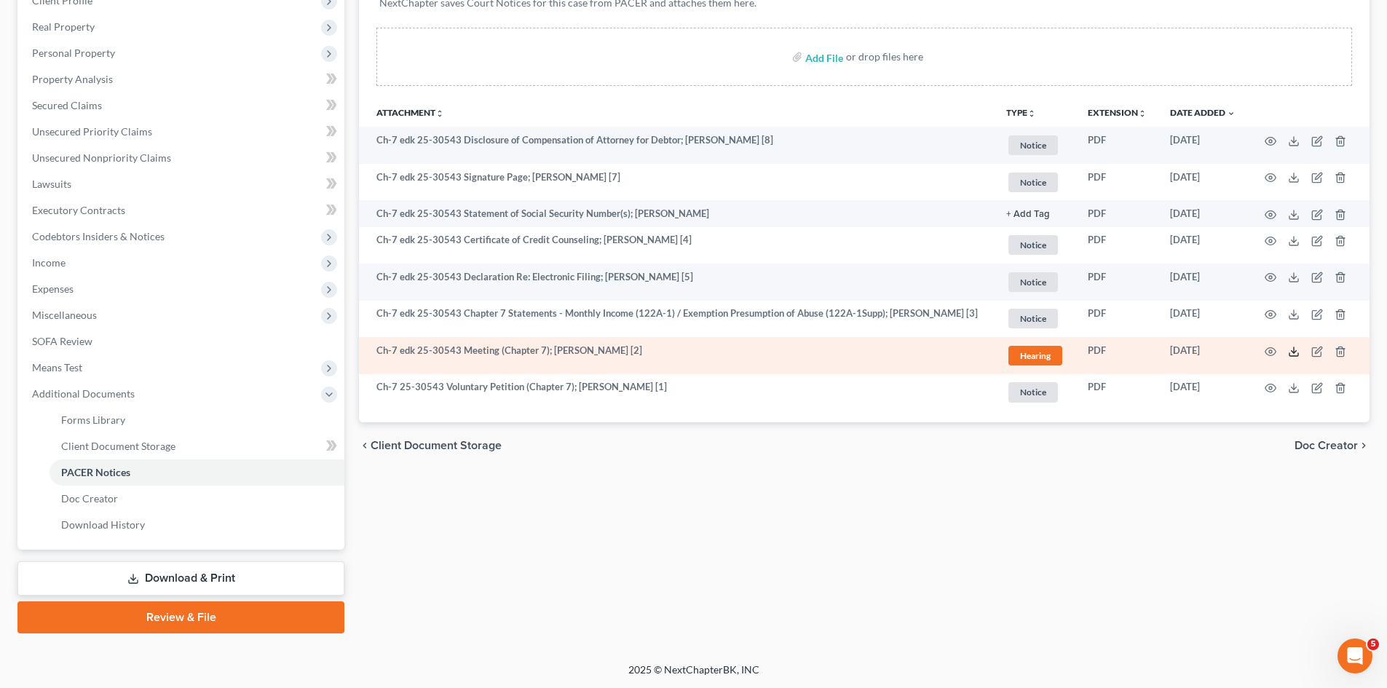
click at [1293, 350] on icon at bounding box center [1294, 352] width 12 height 12
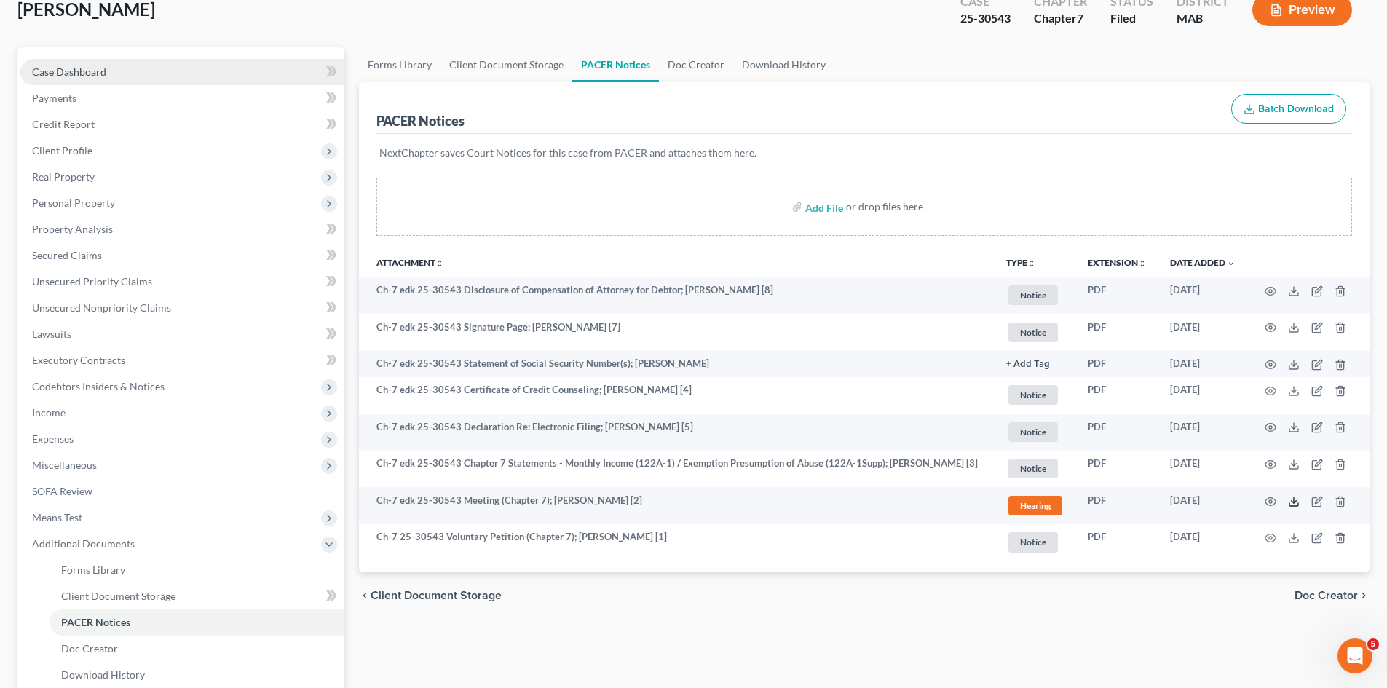
scroll to position [0, 0]
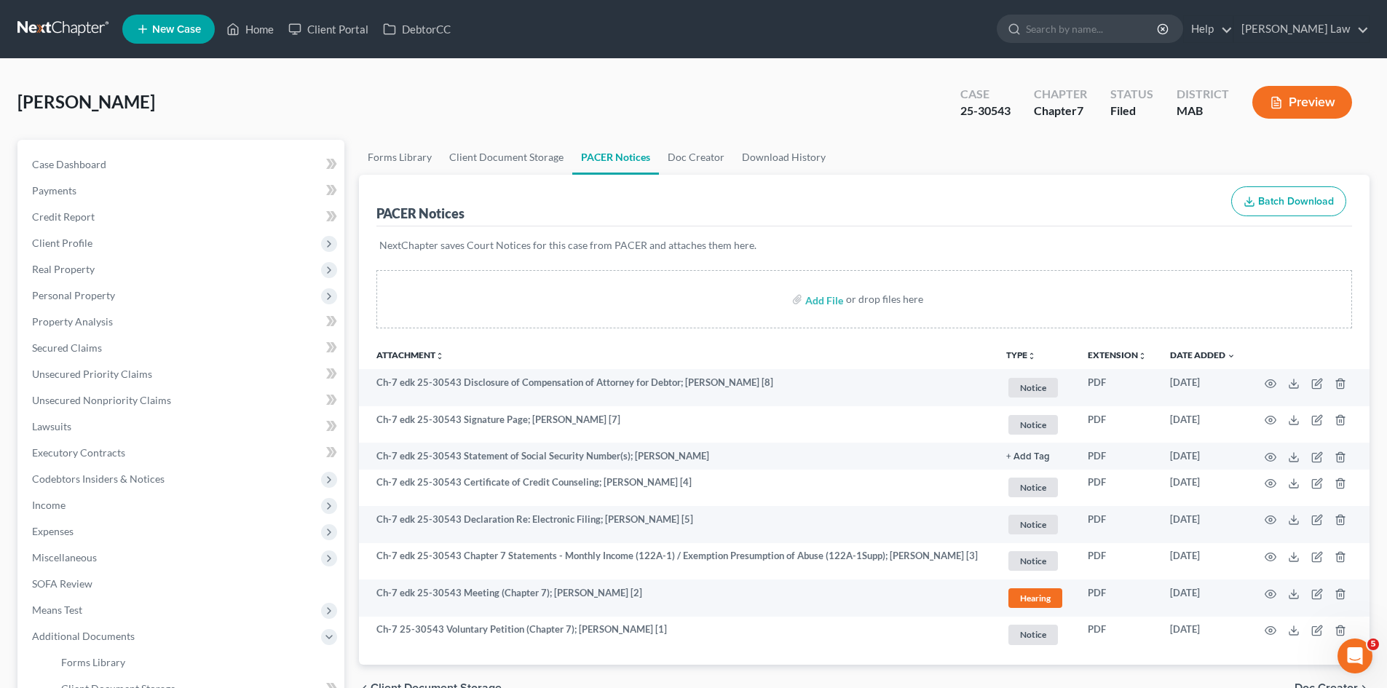
click at [80, 33] on link at bounding box center [63, 29] width 93 height 26
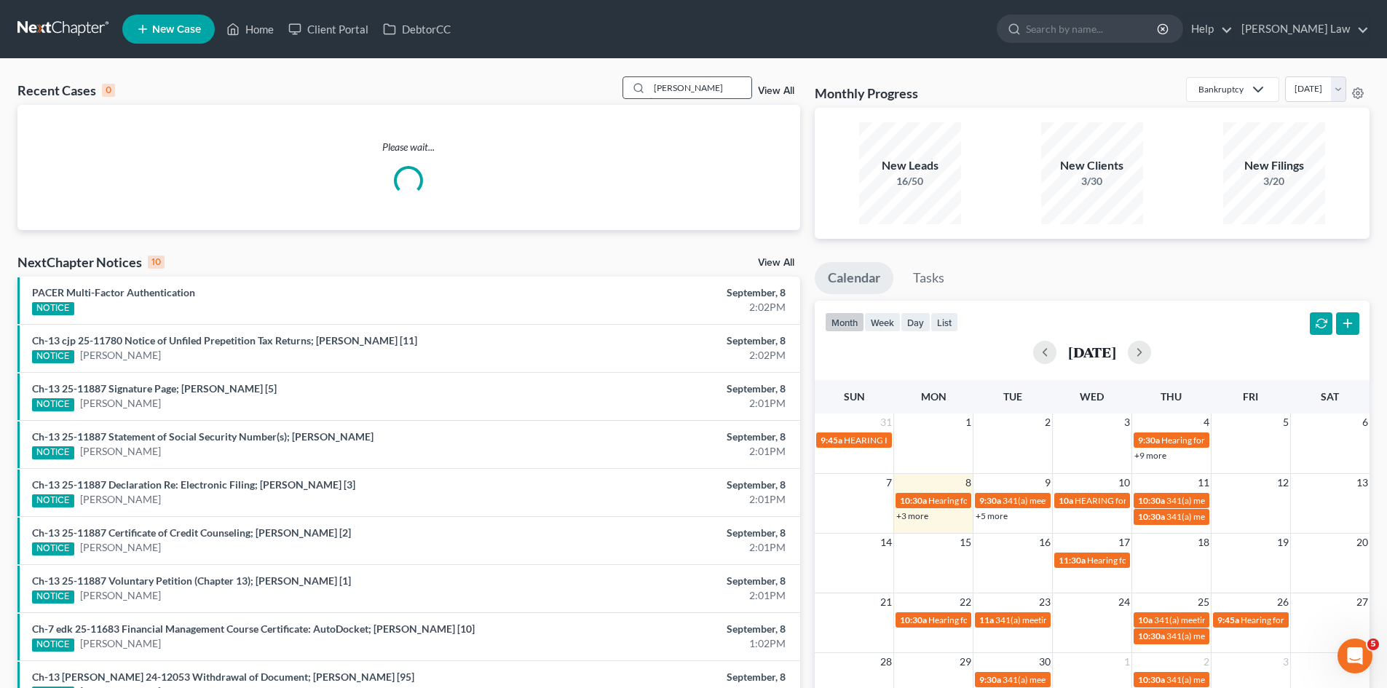
type input "elbert"
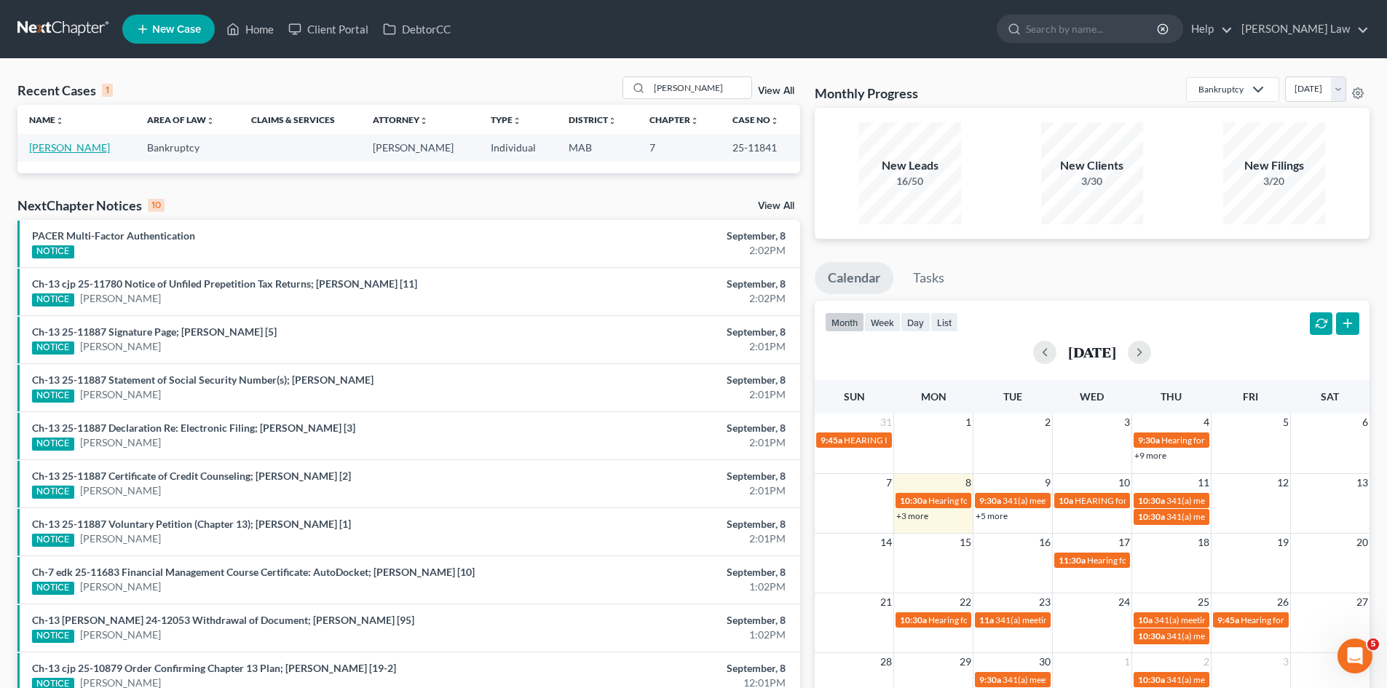
click at [65, 149] on link "Johnson, Elbert" at bounding box center [69, 147] width 81 height 12
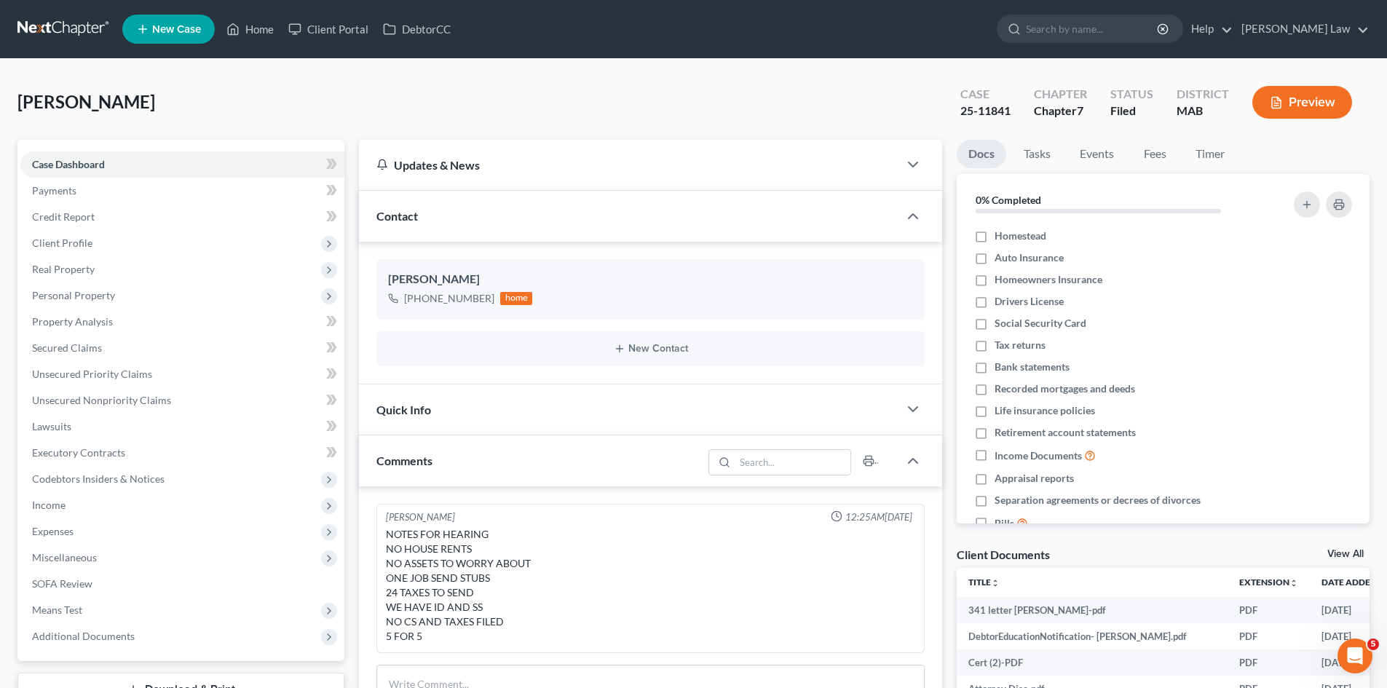
scroll to position [112, 0]
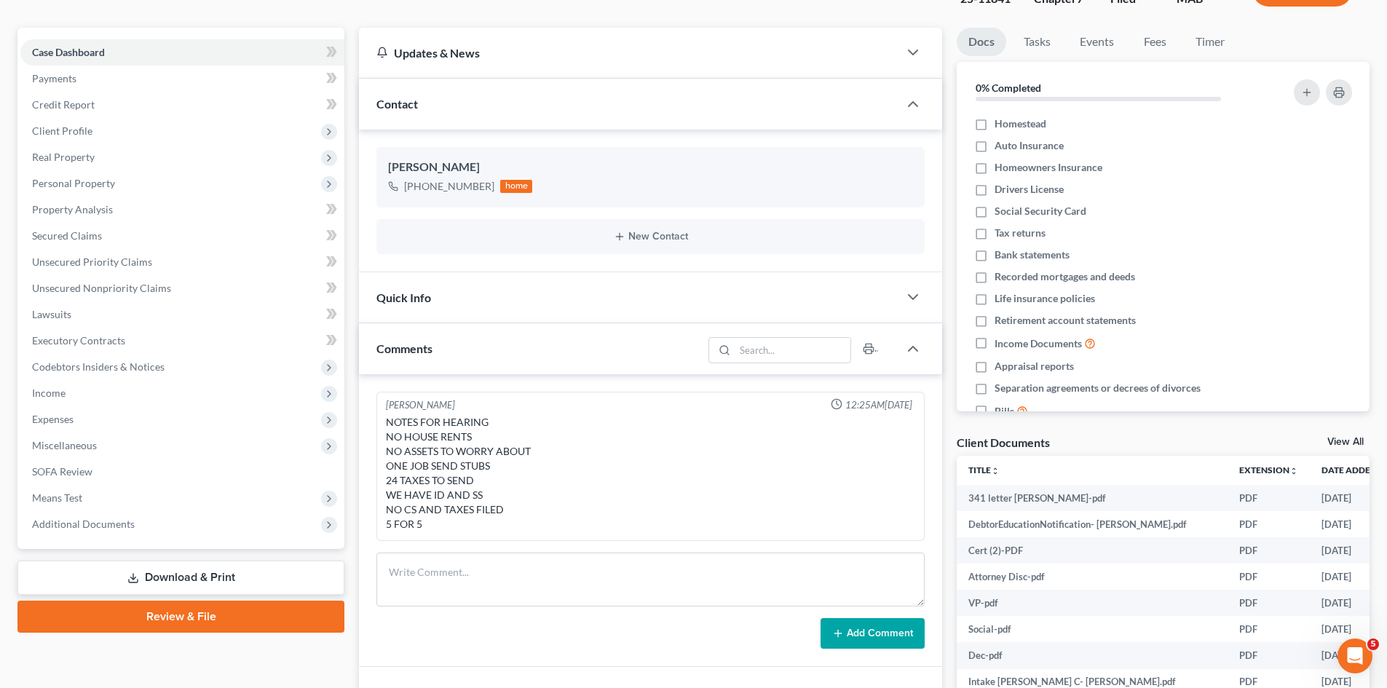
click at [1348, 441] on link "View All" at bounding box center [1346, 442] width 36 height 10
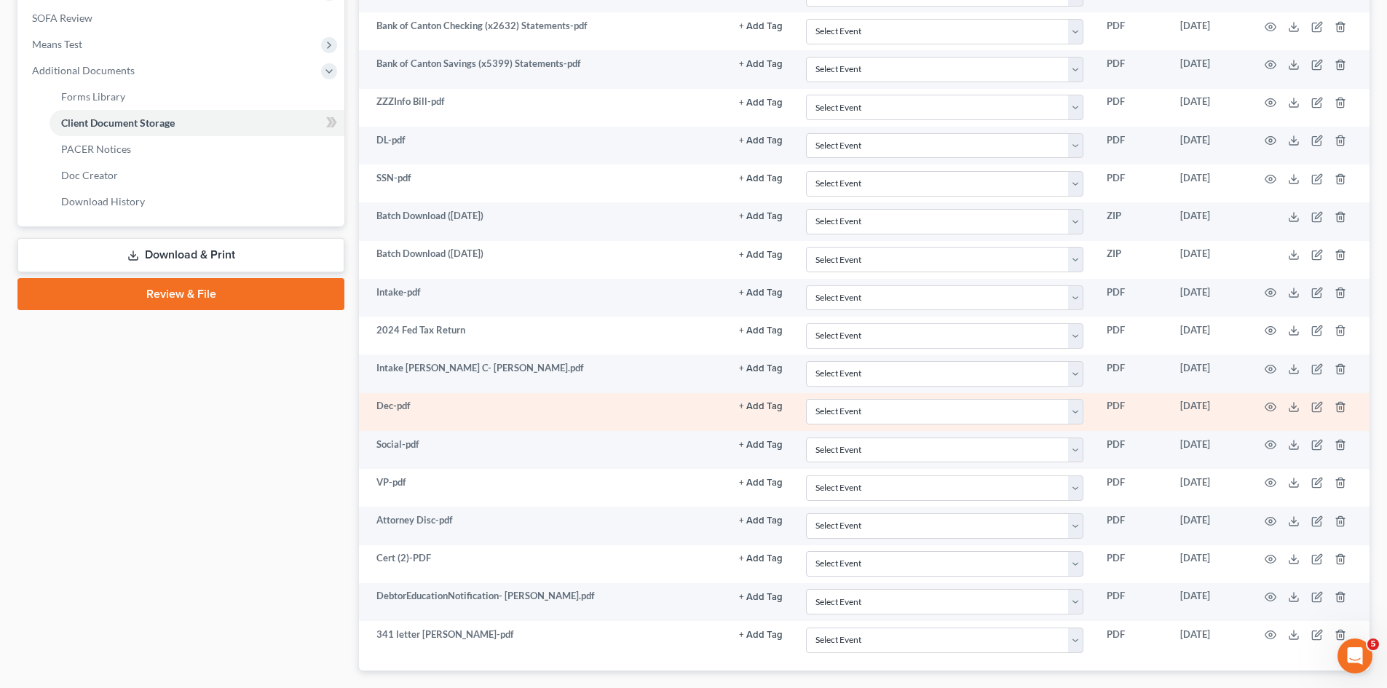
scroll to position [607, 0]
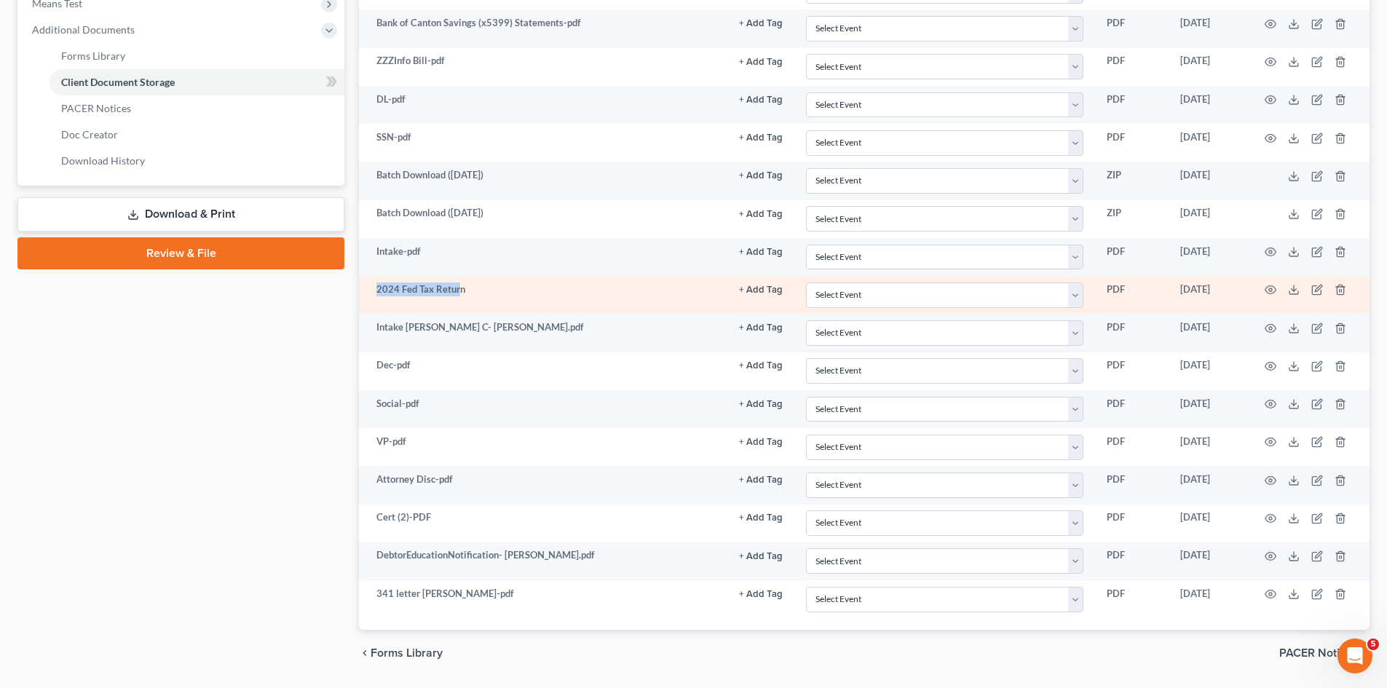
drag, startPoint x: 374, startPoint y: 290, endPoint x: 460, endPoint y: 291, distance: 85.9
click at [460, 291] on td "2024 Fed Tax Return" at bounding box center [543, 295] width 368 height 38
copy td "2024 Fed Tax Retur"
click at [1290, 295] on icon at bounding box center [1294, 290] width 12 height 12
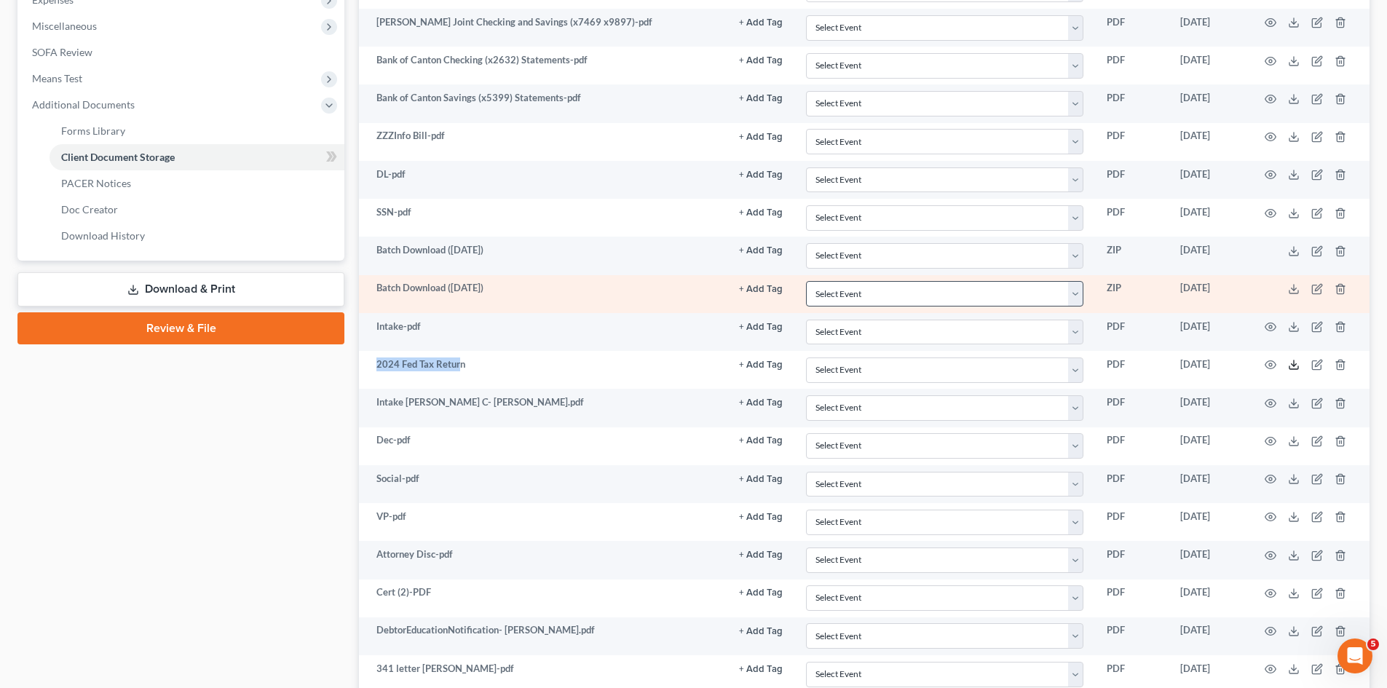
scroll to position [486, 0]
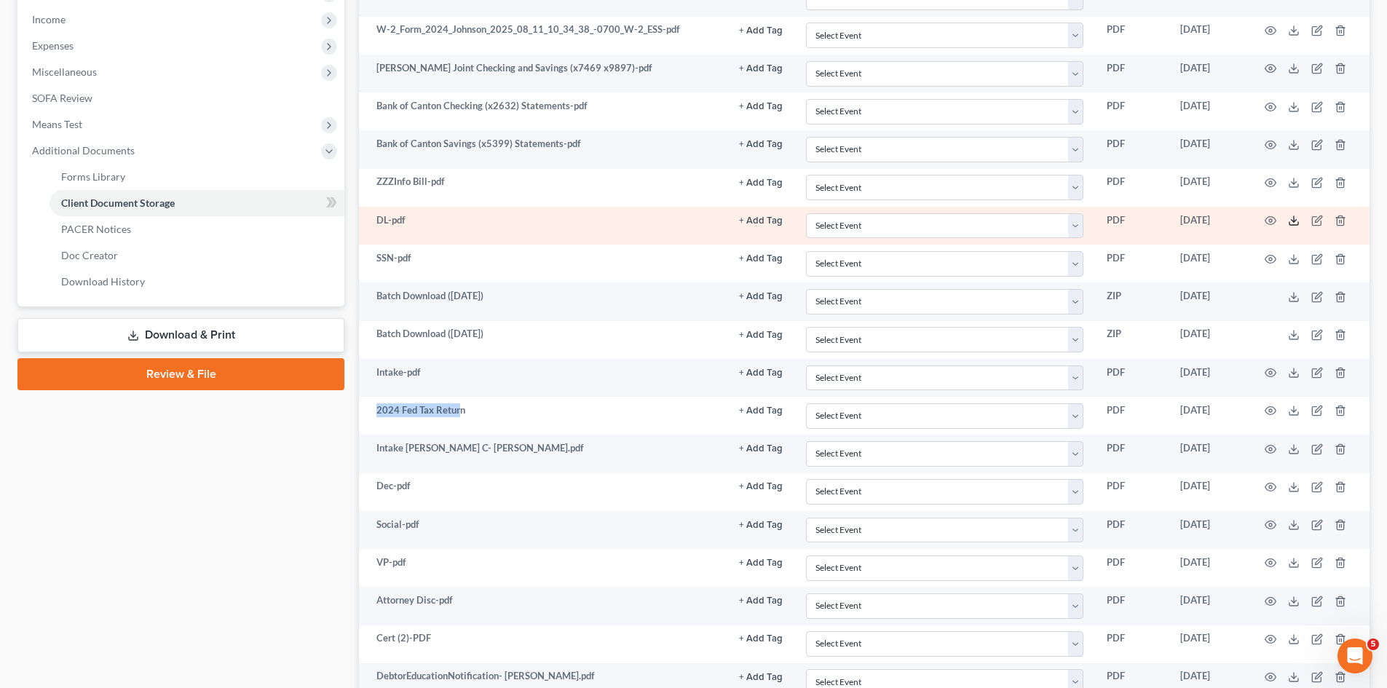
click at [1288, 220] on icon at bounding box center [1294, 221] width 12 height 12
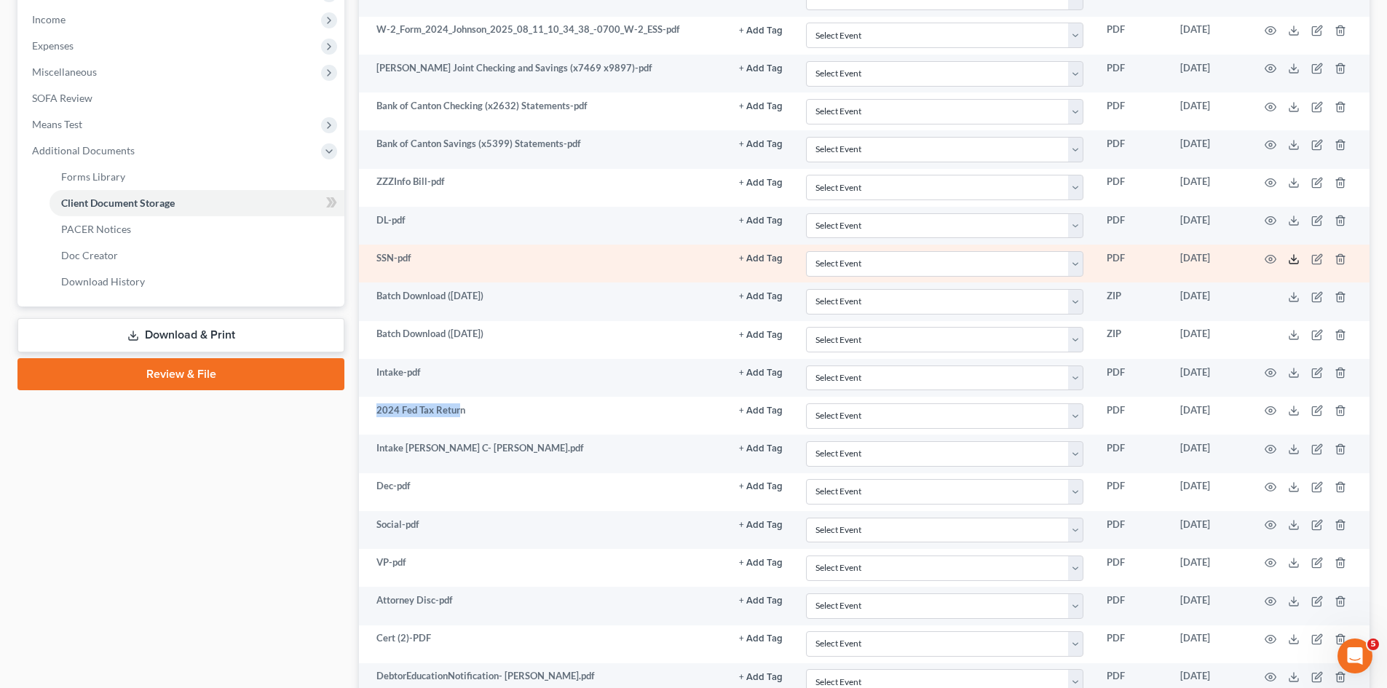
click at [1292, 262] on icon at bounding box center [1294, 259] width 12 height 12
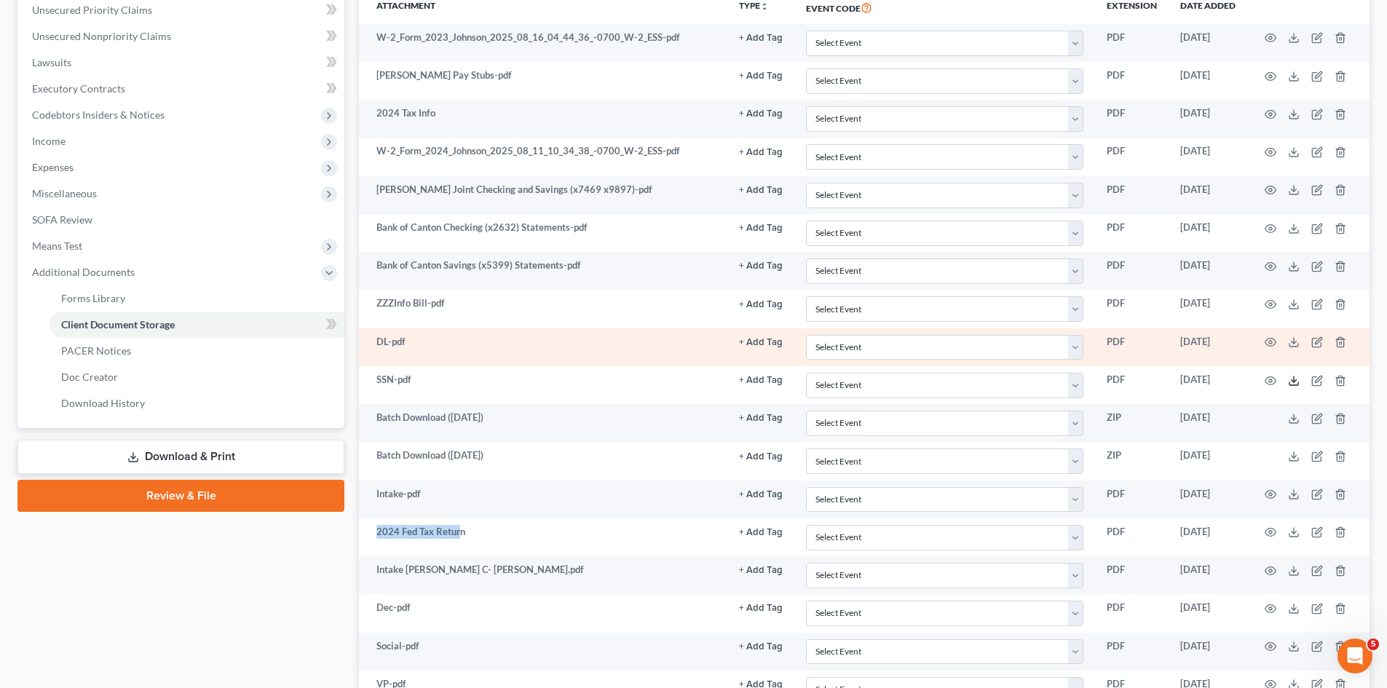
scroll to position [242, 0]
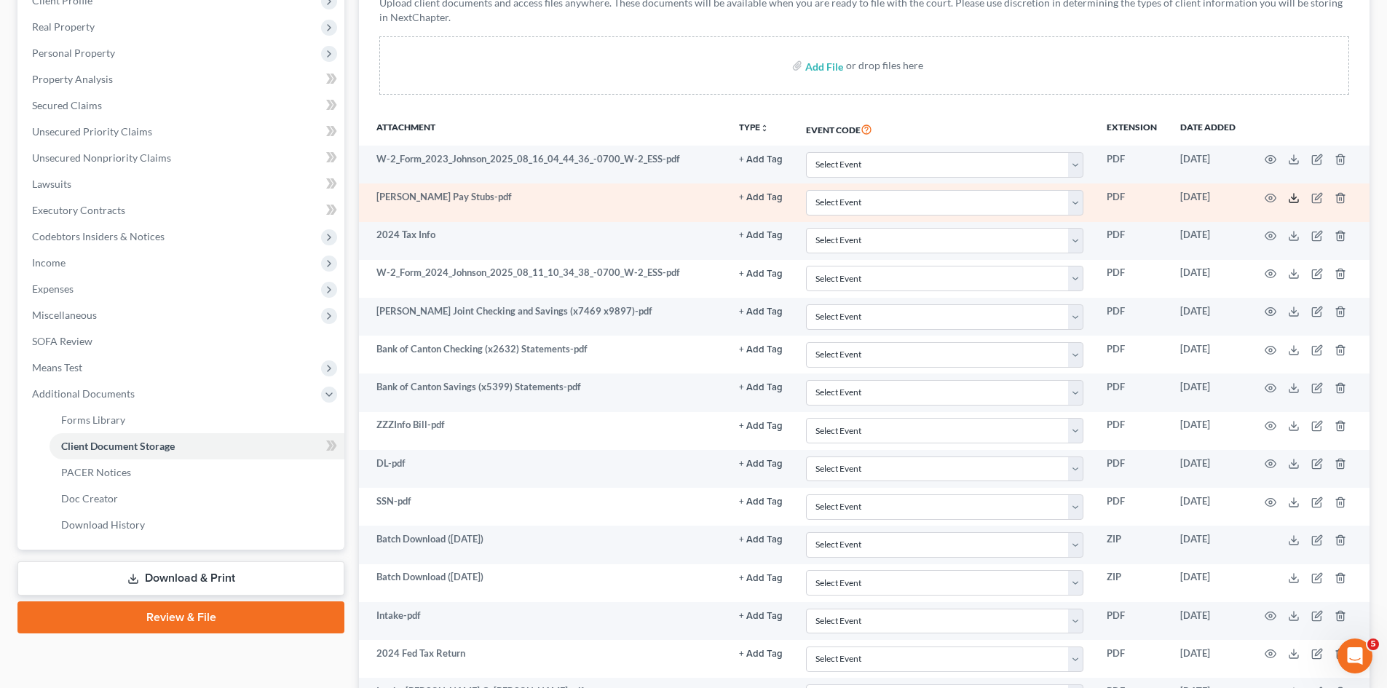
click at [1287, 201] on td at bounding box center [1308, 203] width 122 height 38
click at [1295, 197] on icon at bounding box center [1294, 198] width 12 height 12
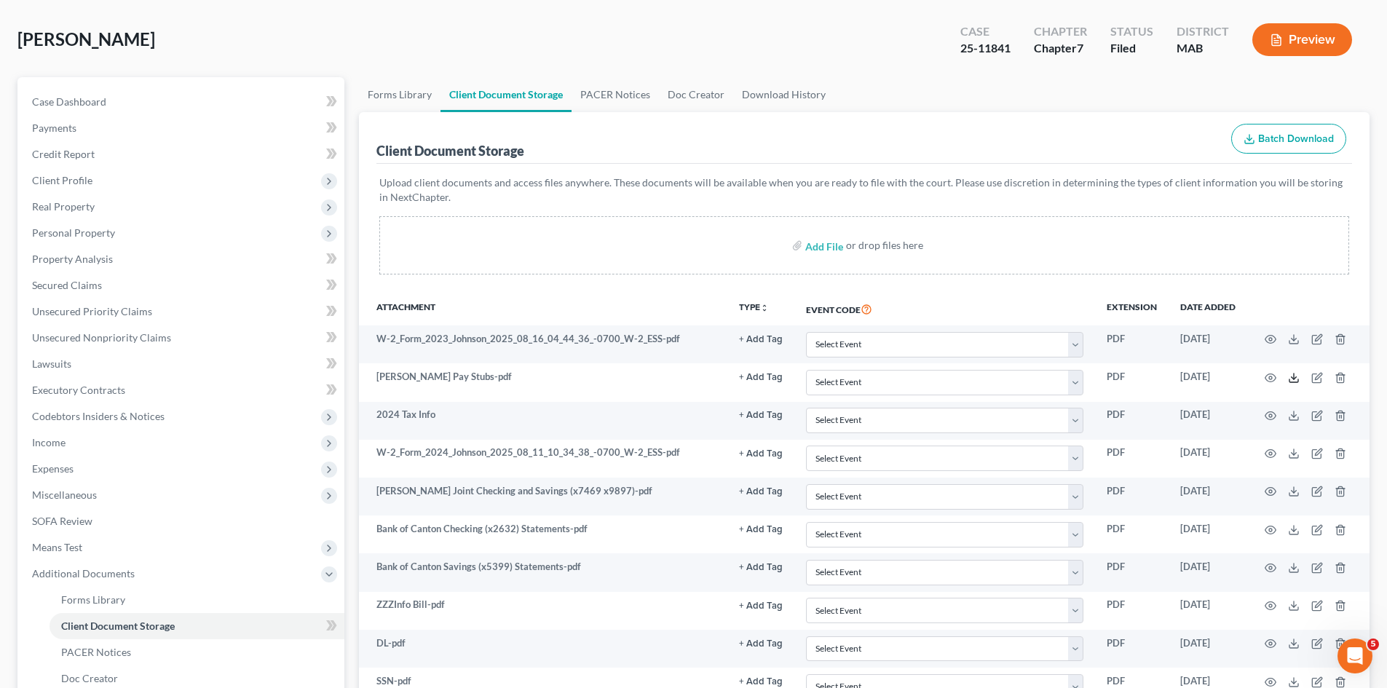
scroll to position [0, 0]
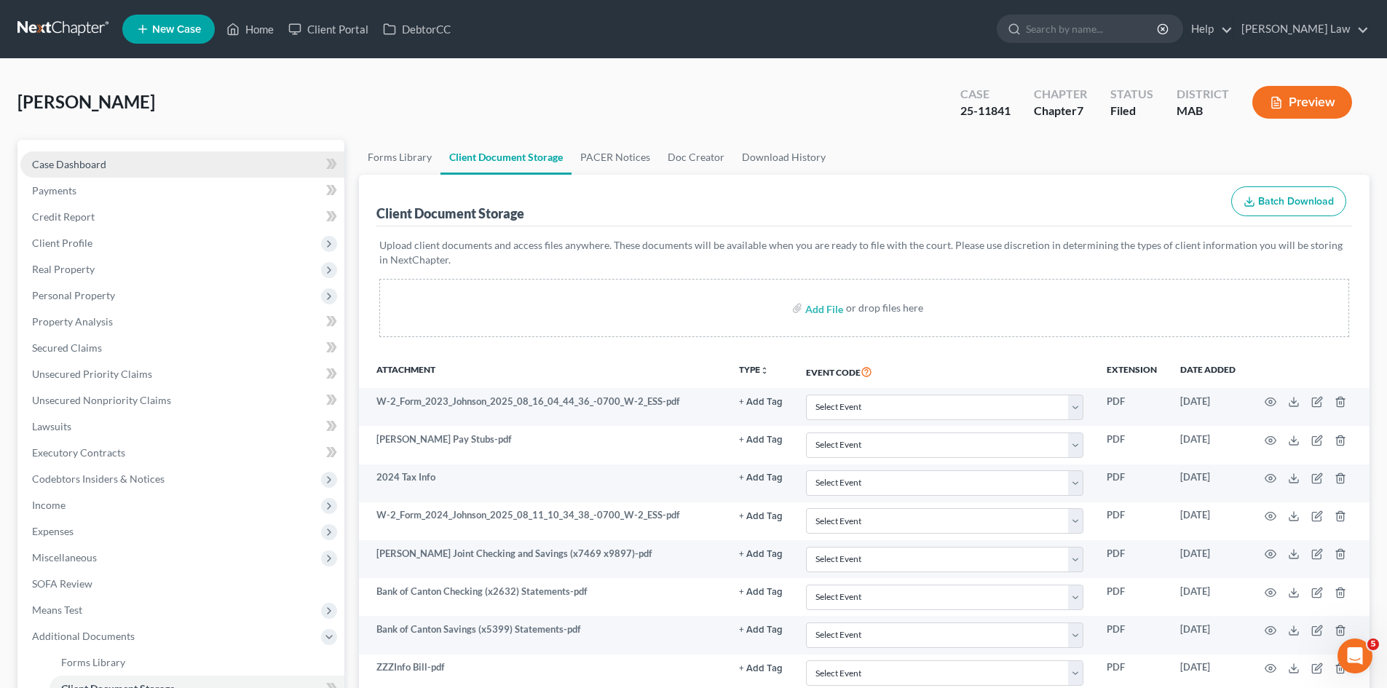
click at [49, 157] on link "Case Dashboard" at bounding box center [182, 164] width 324 height 26
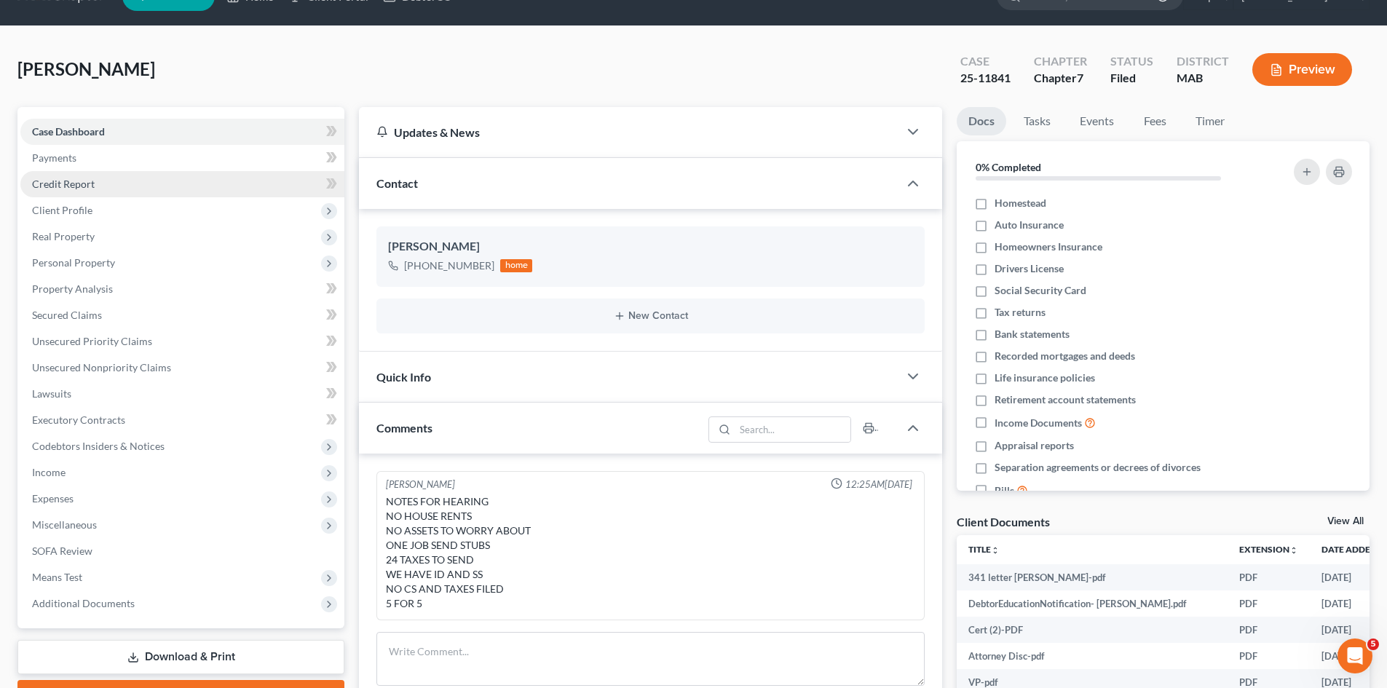
scroll to position [242, 0]
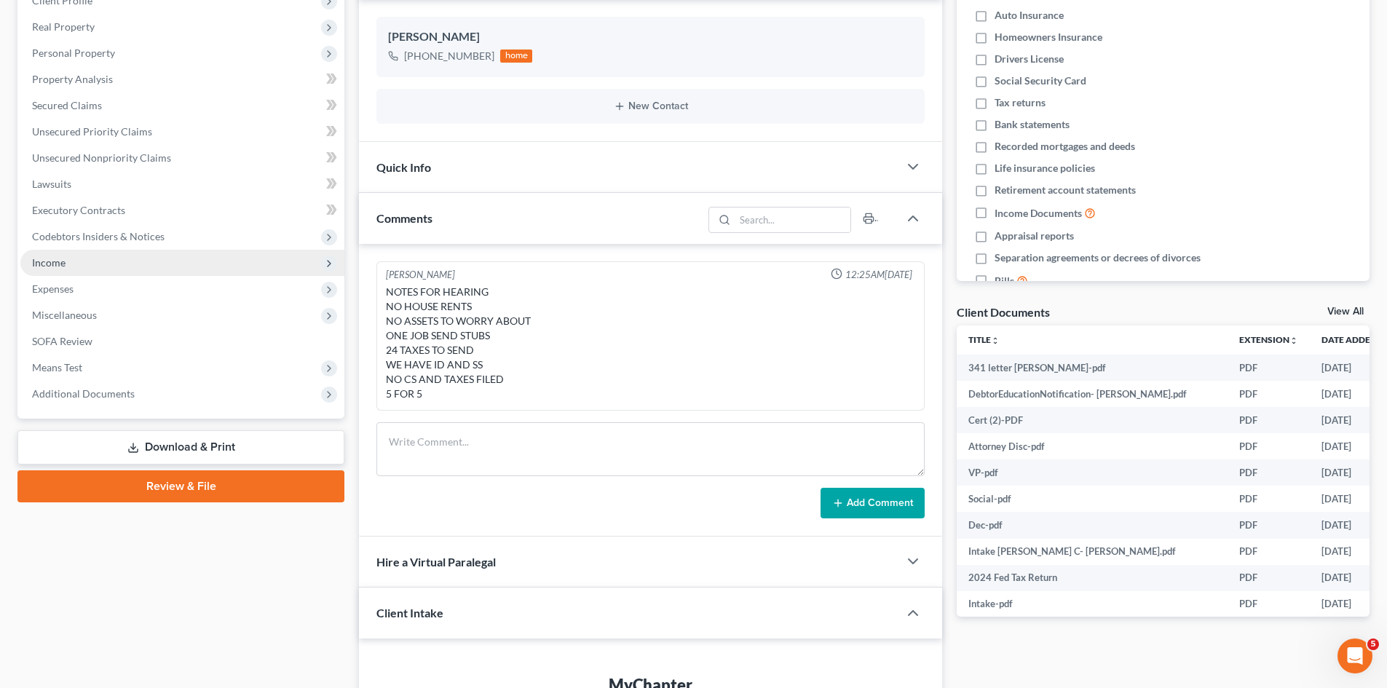
click at [77, 259] on span "Income" at bounding box center [182, 263] width 324 height 26
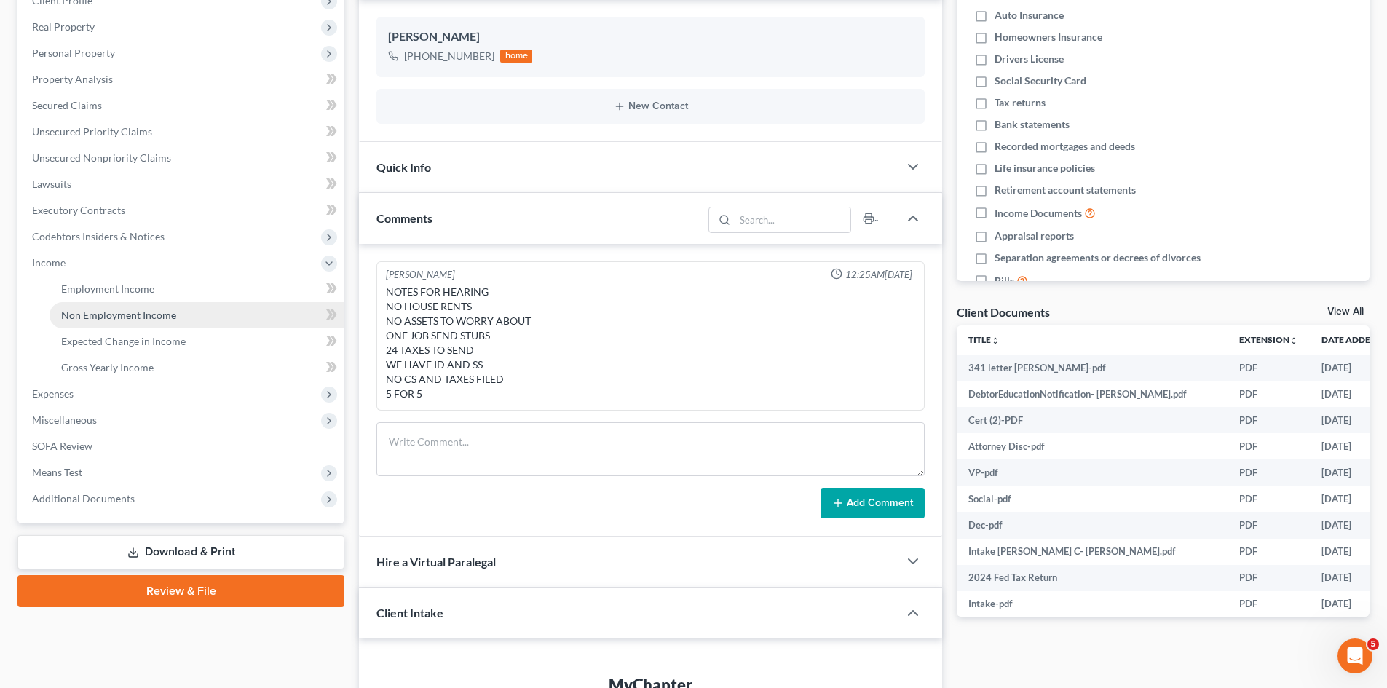
click at [89, 316] on span "Non Employment Income" at bounding box center [118, 315] width 115 height 12
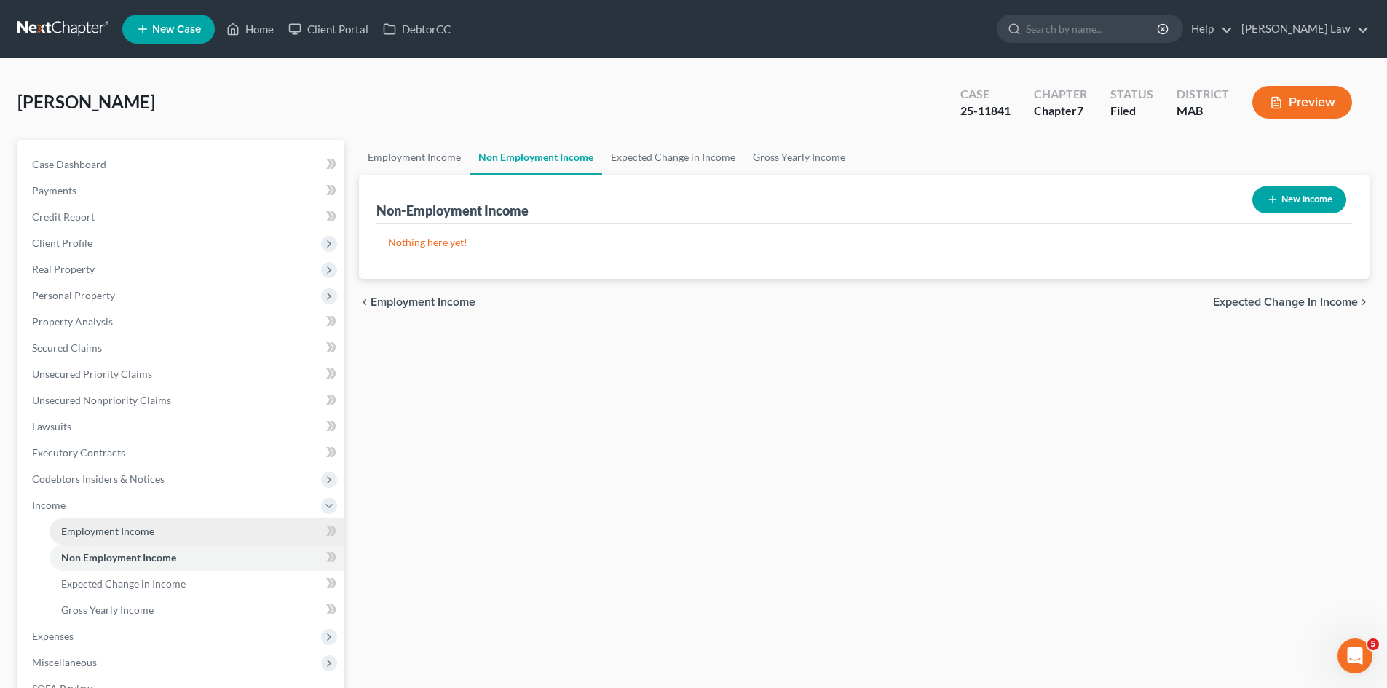
click at [93, 532] on span "Employment Income" at bounding box center [107, 531] width 93 height 12
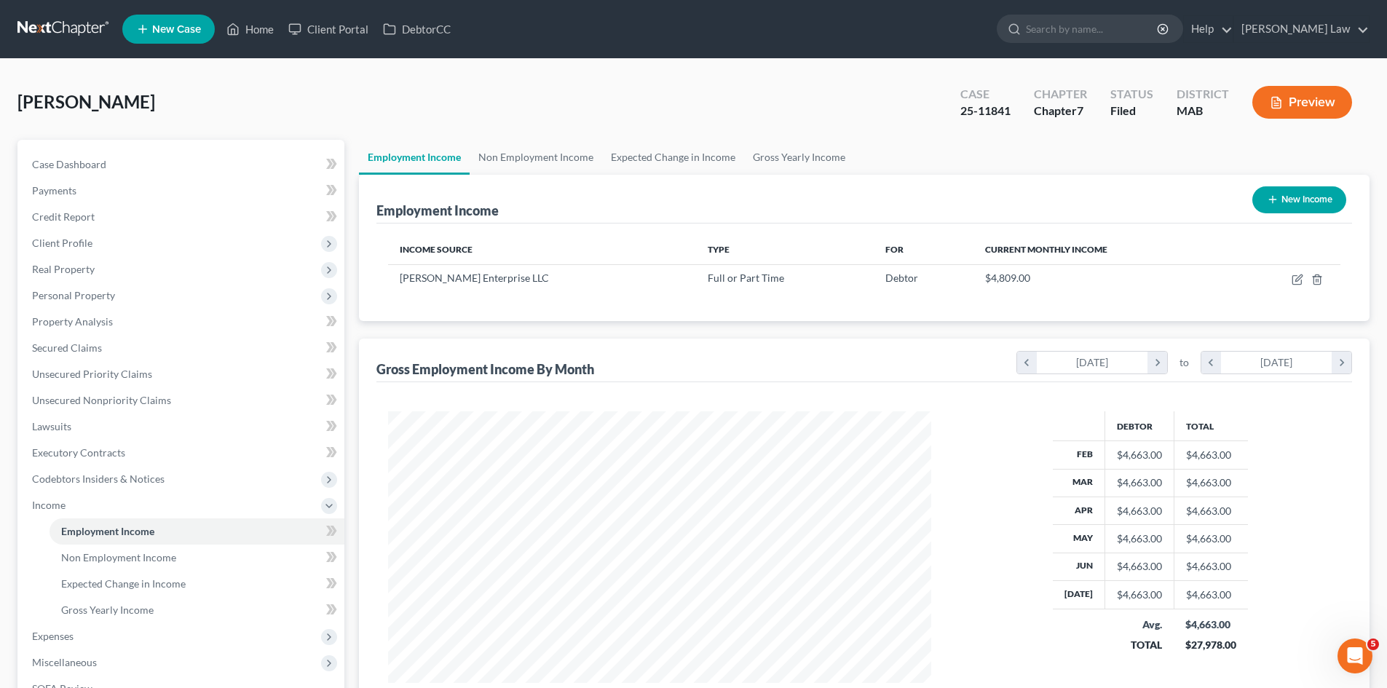
scroll to position [272, 572]
click at [159, 166] on link "Case Dashboard" at bounding box center [182, 164] width 324 height 26
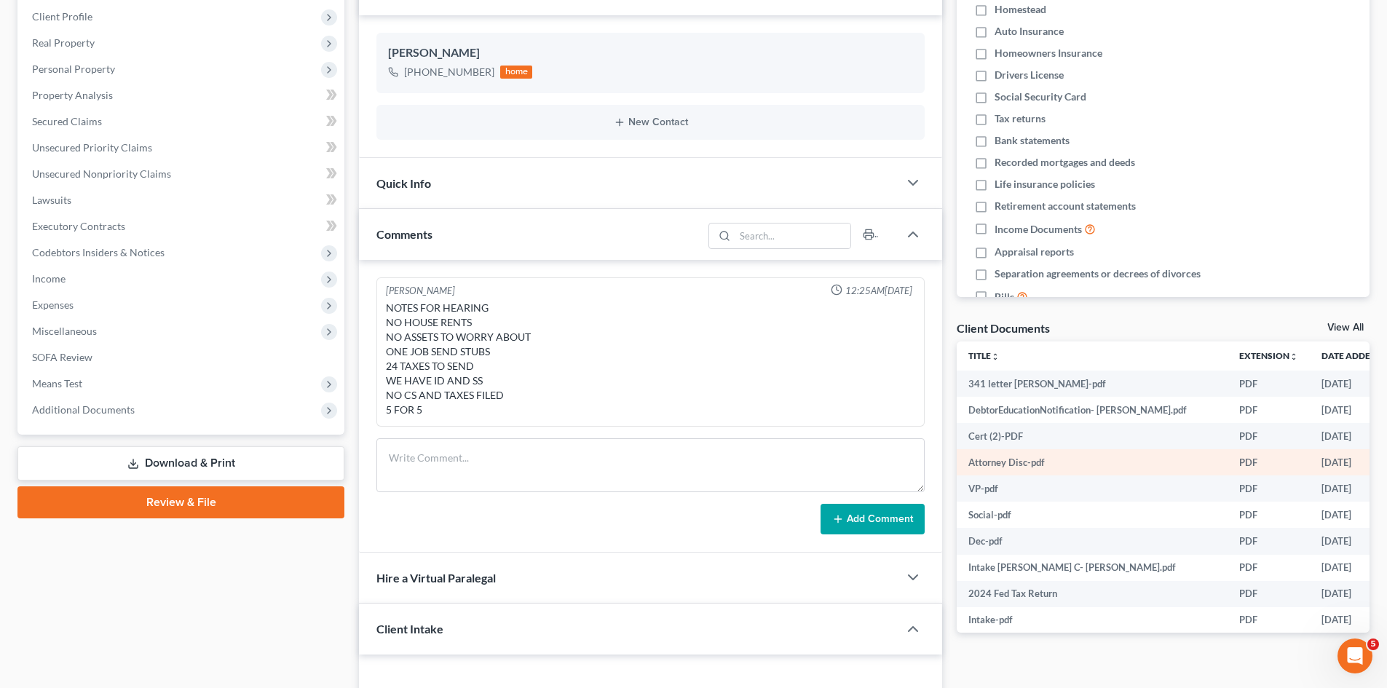
scroll to position [242, 0]
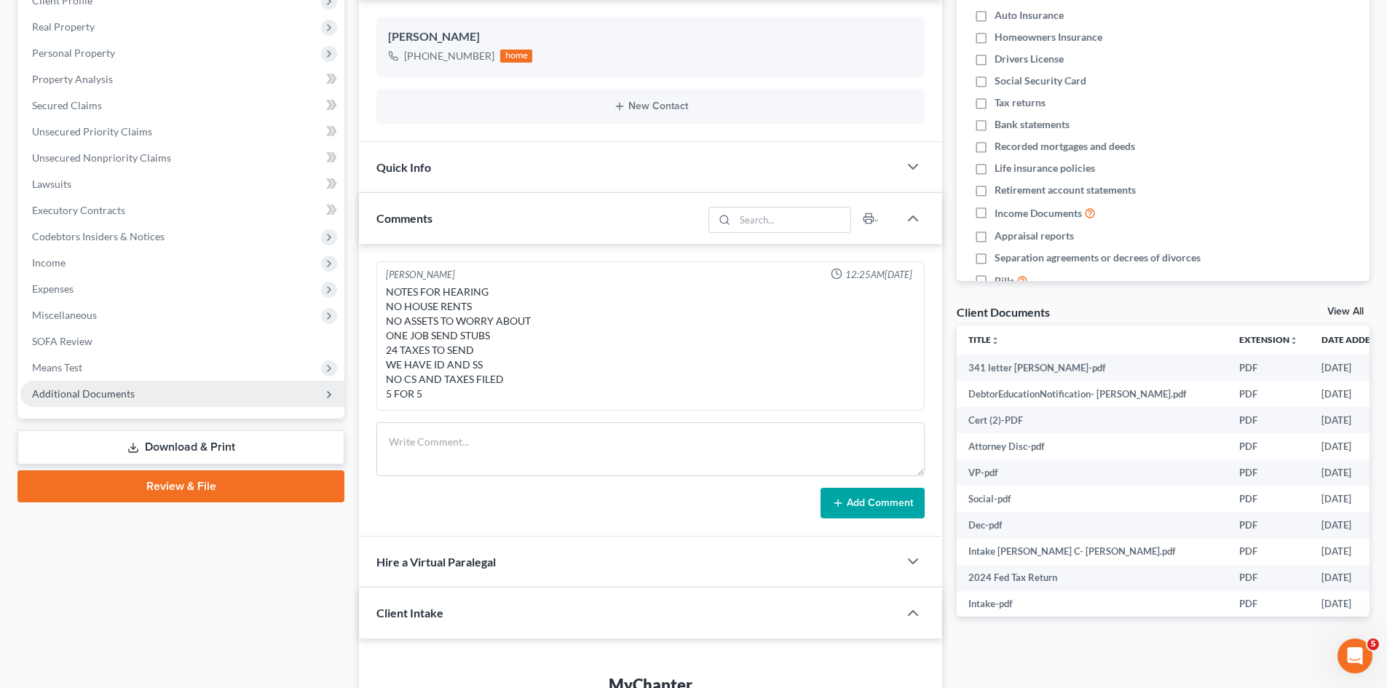
click at [98, 391] on span "Additional Documents" at bounding box center [83, 393] width 103 height 12
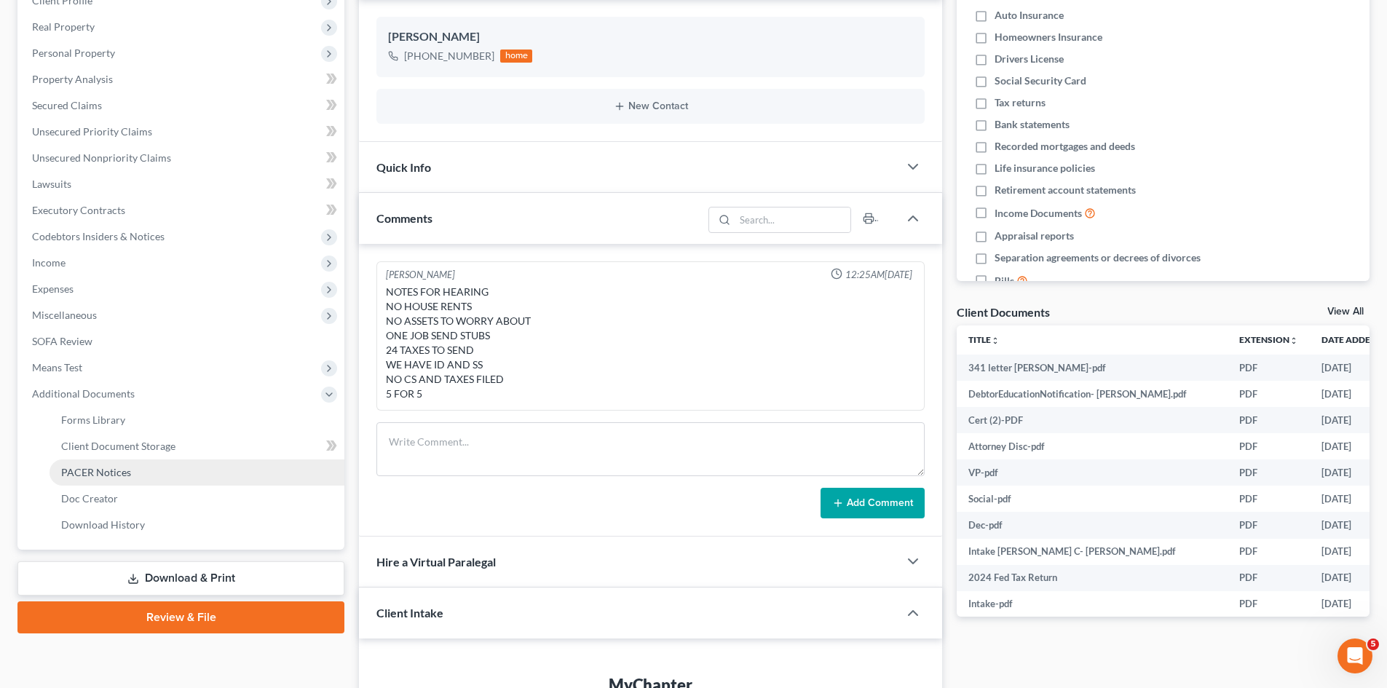
click at [98, 475] on span "PACER Notices" at bounding box center [96, 472] width 70 height 12
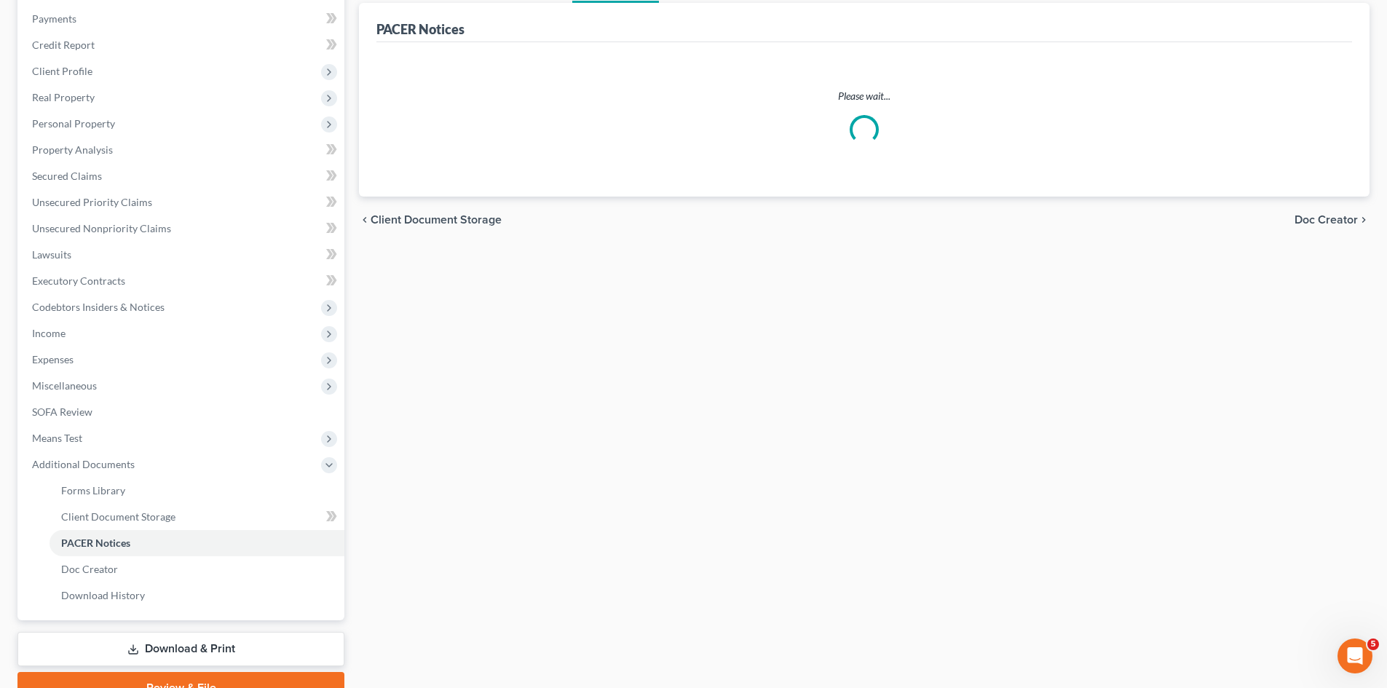
scroll to position [243, 0]
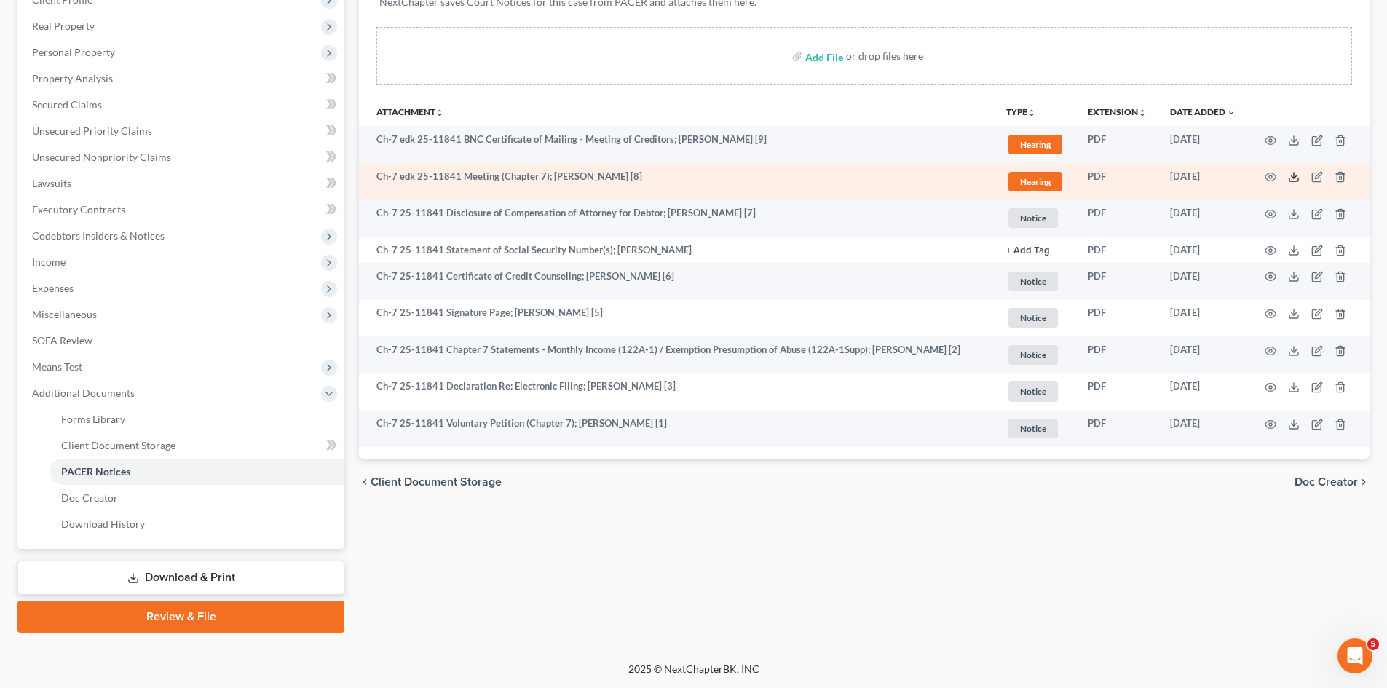
click at [1297, 181] on icon at bounding box center [1294, 177] width 12 height 12
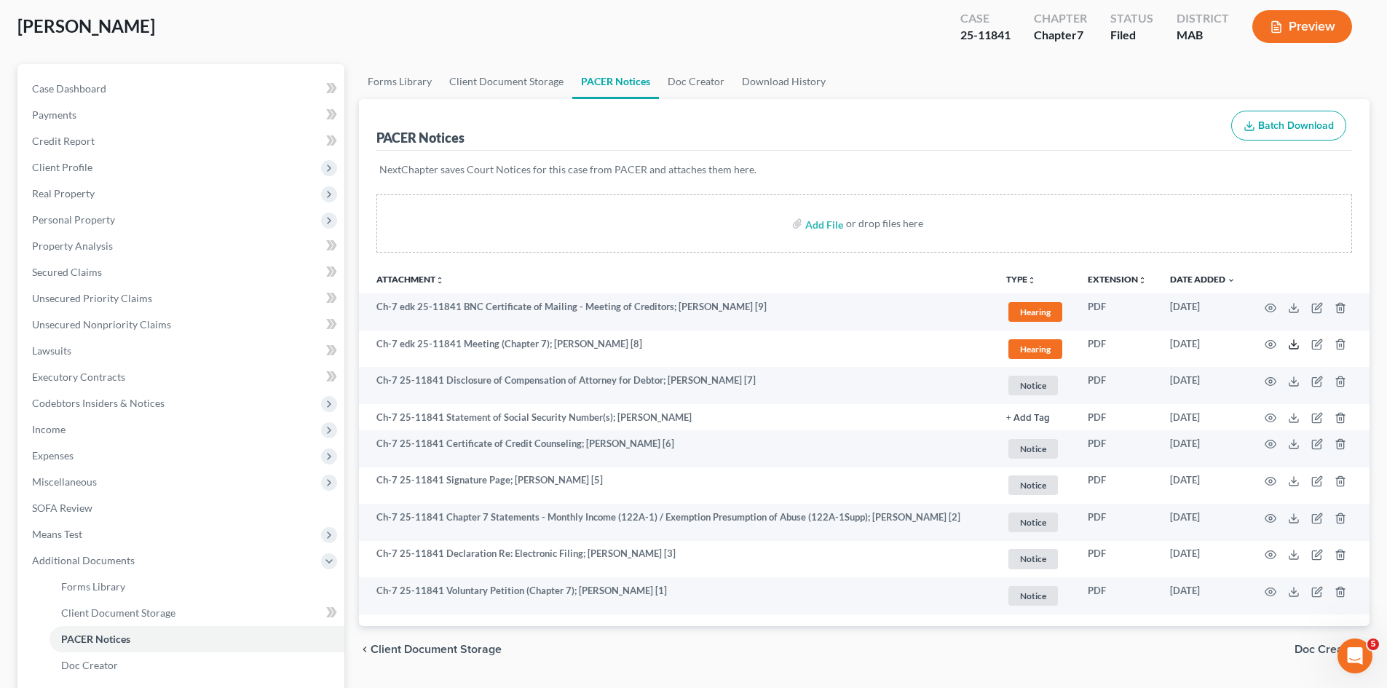
scroll to position [1, 0]
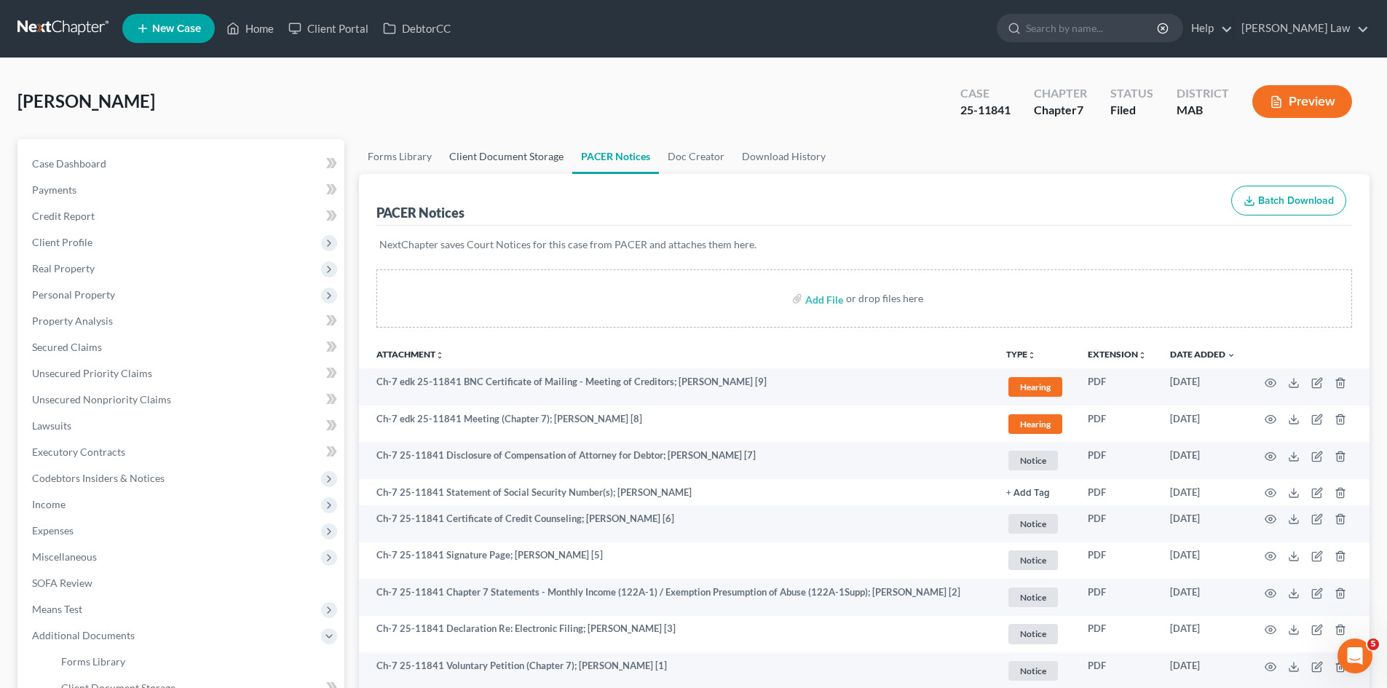
click at [468, 173] on link "Client Document Storage" at bounding box center [507, 156] width 132 height 35
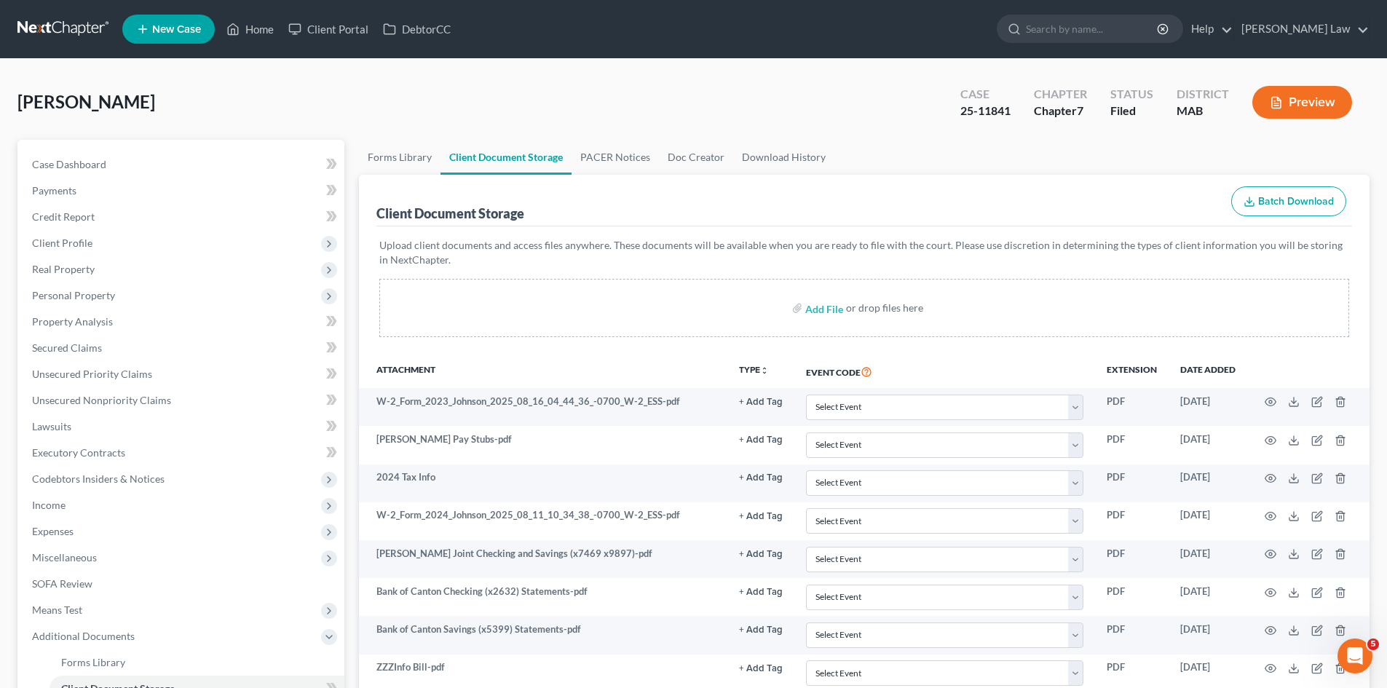
click at [977, 111] on div "25-11841" at bounding box center [986, 111] width 50 height 17
copy div "25-11841"
click at [49, 32] on link at bounding box center [63, 29] width 93 height 26
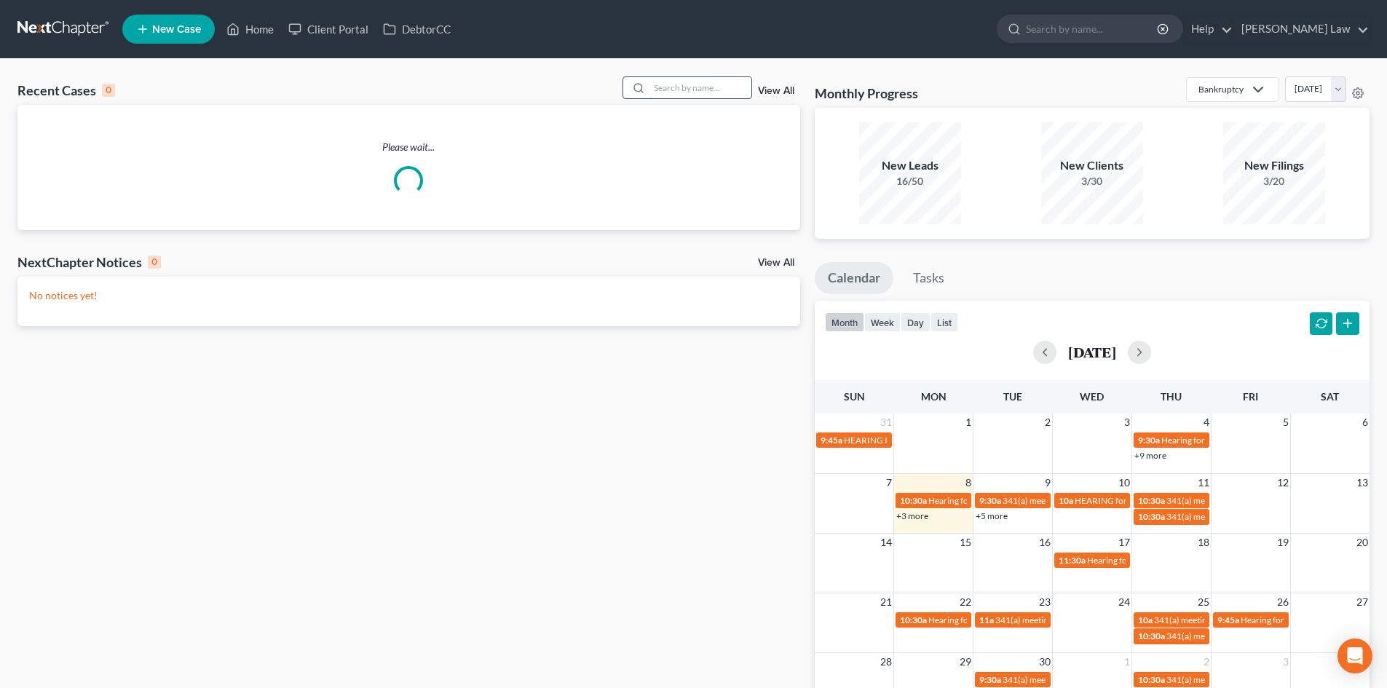
click at [709, 93] on input "search" at bounding box center [701, 87] width 102 height 21
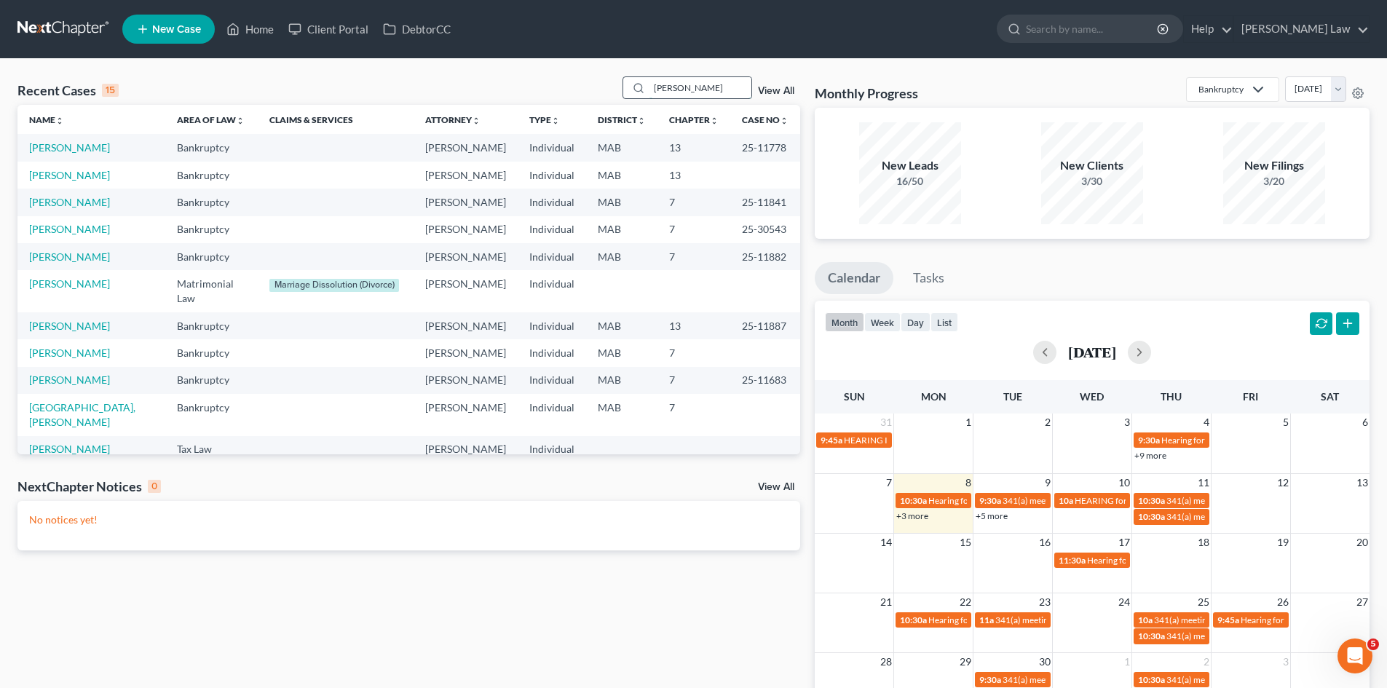
type input "evans"
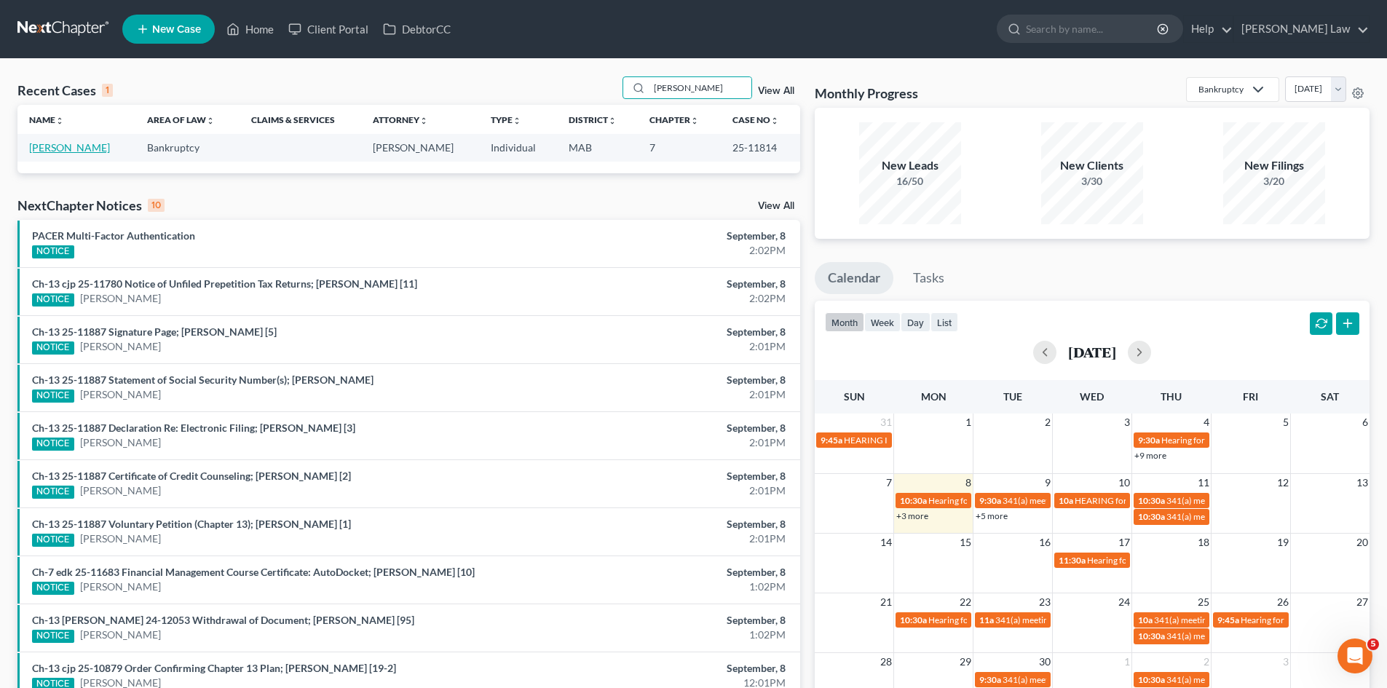
click at [60, 143] on link "[PERSON_NAME]" at bounding box center [69, 147] width 81 height 12
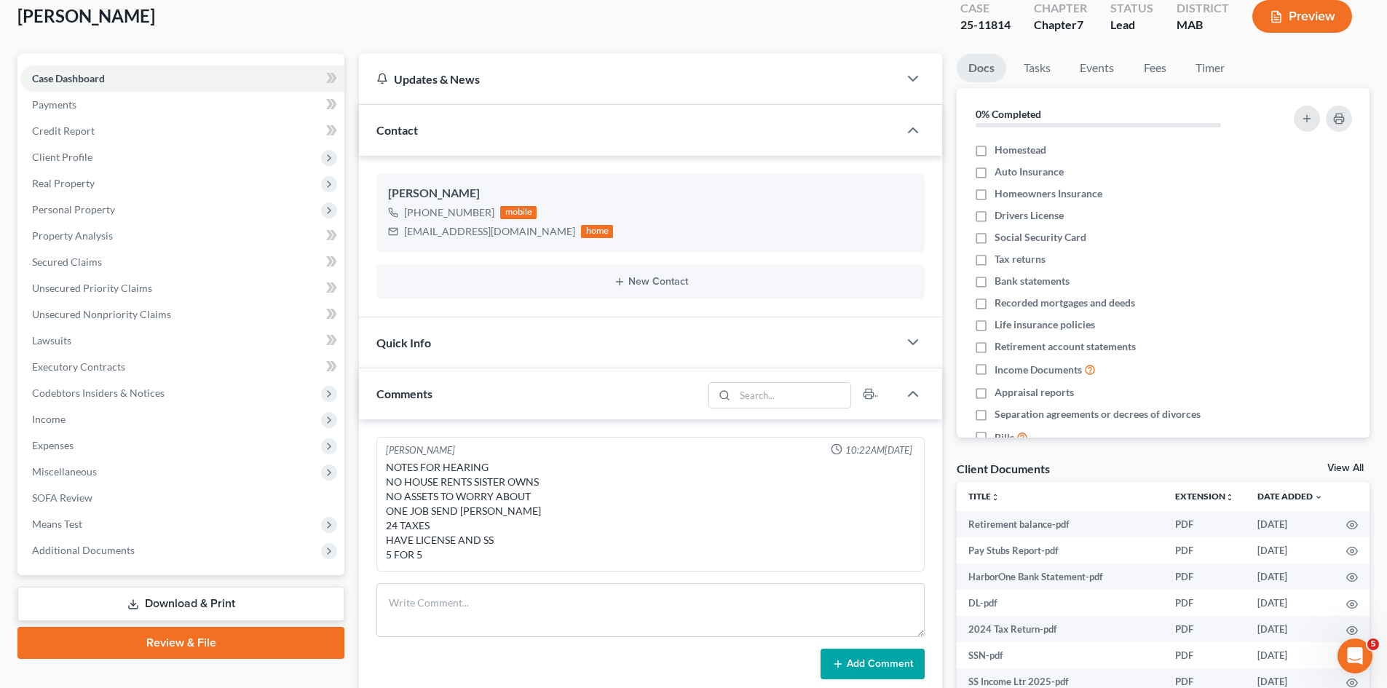
scroll to position [122, 0]
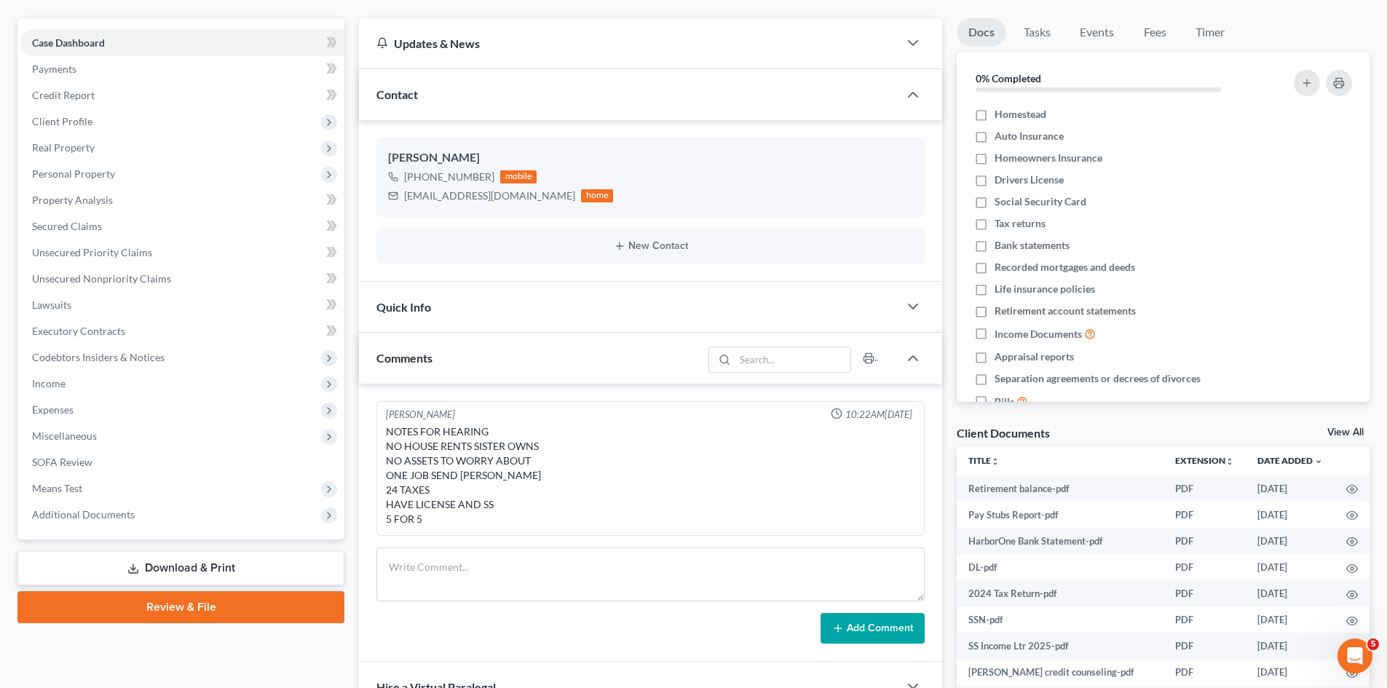
click at [1333, 433] on link "View All" at bounding box center [1346, 432] width 36 height 10
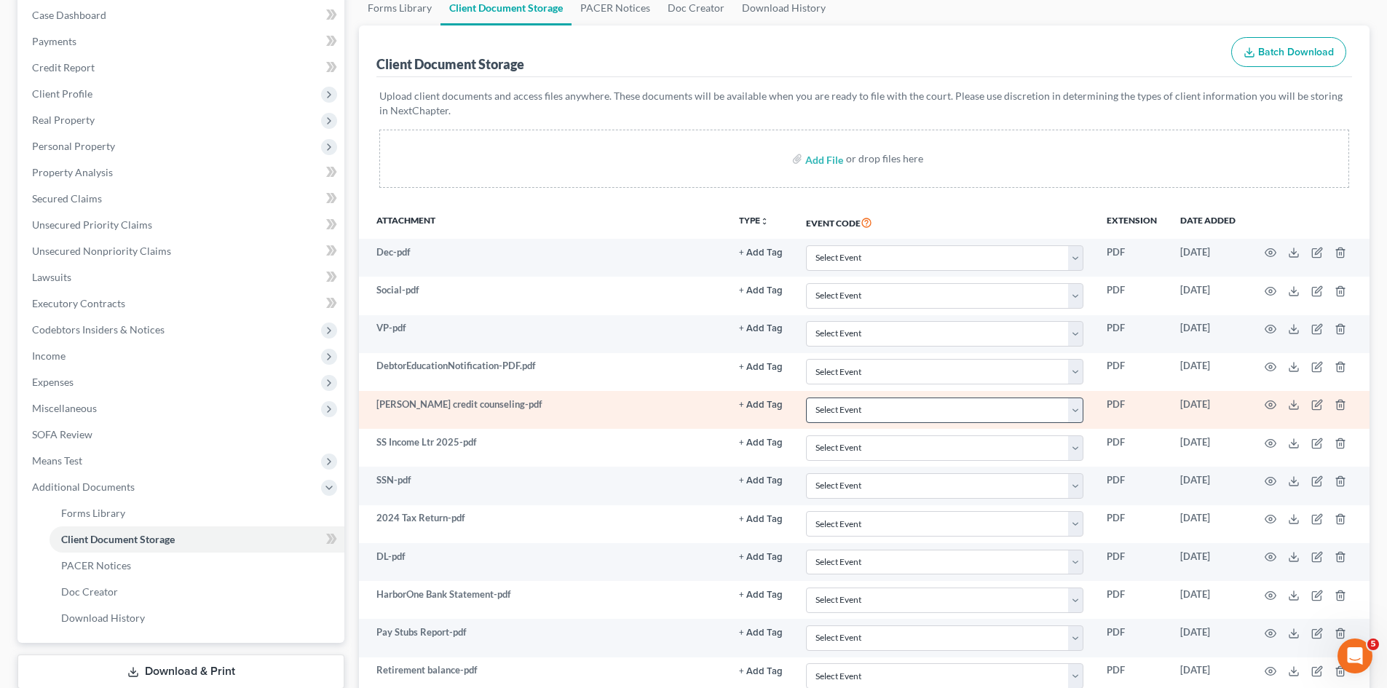
scroll to position [242, 0]
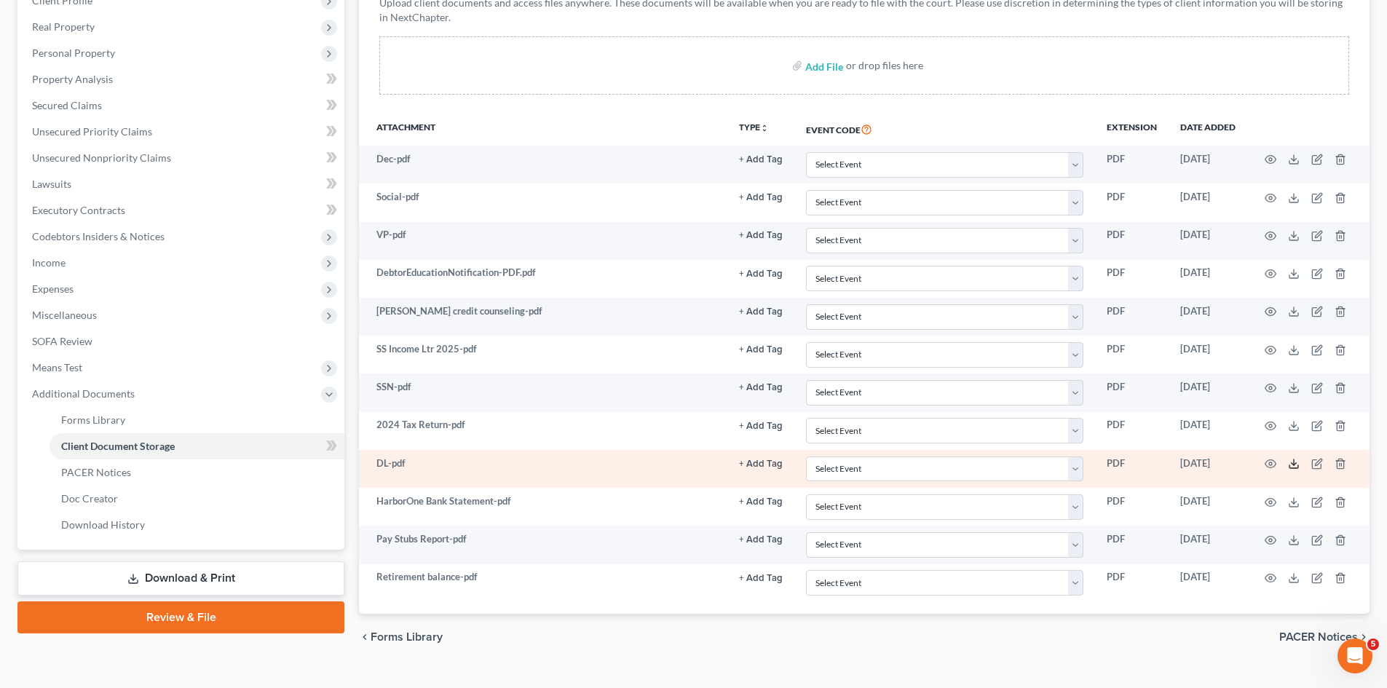
click at [1294, 463] on line at bounding box center [1294, 462] width 0 height 6
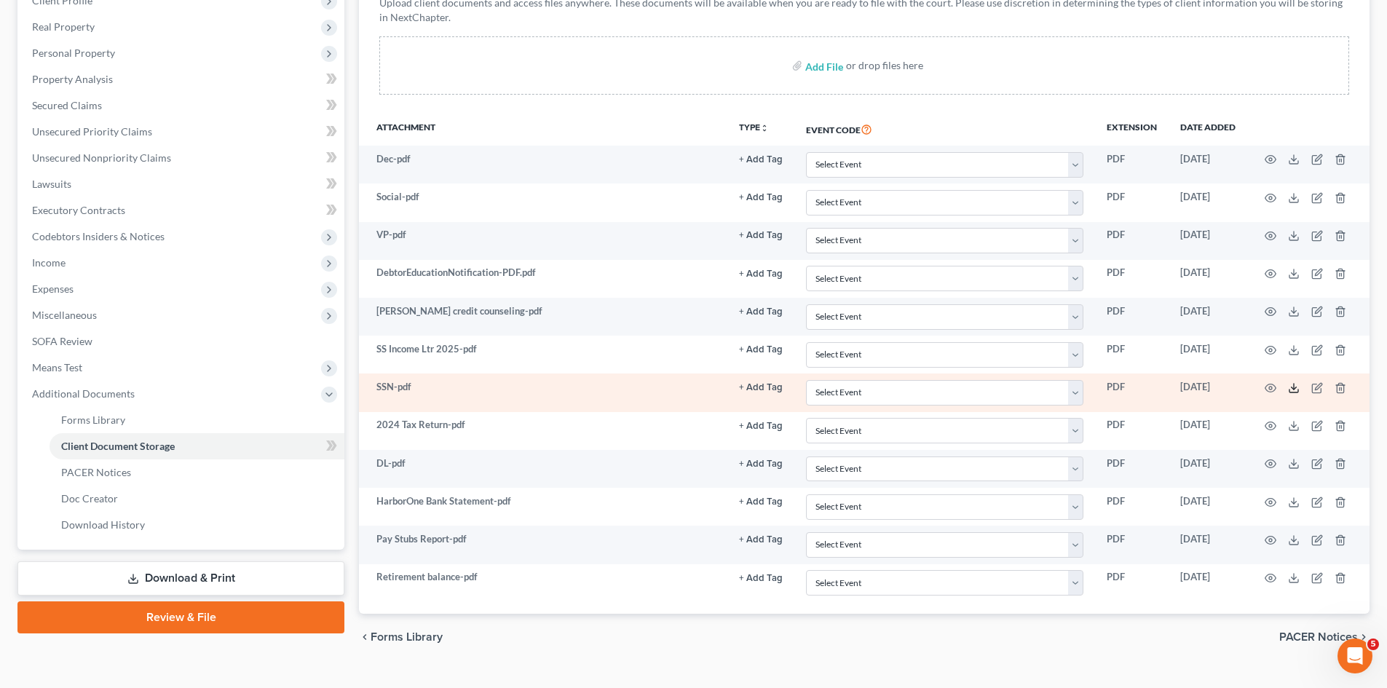
click at [1292, 389] on icon at bounding box center [1294, 388] width 12 height 12
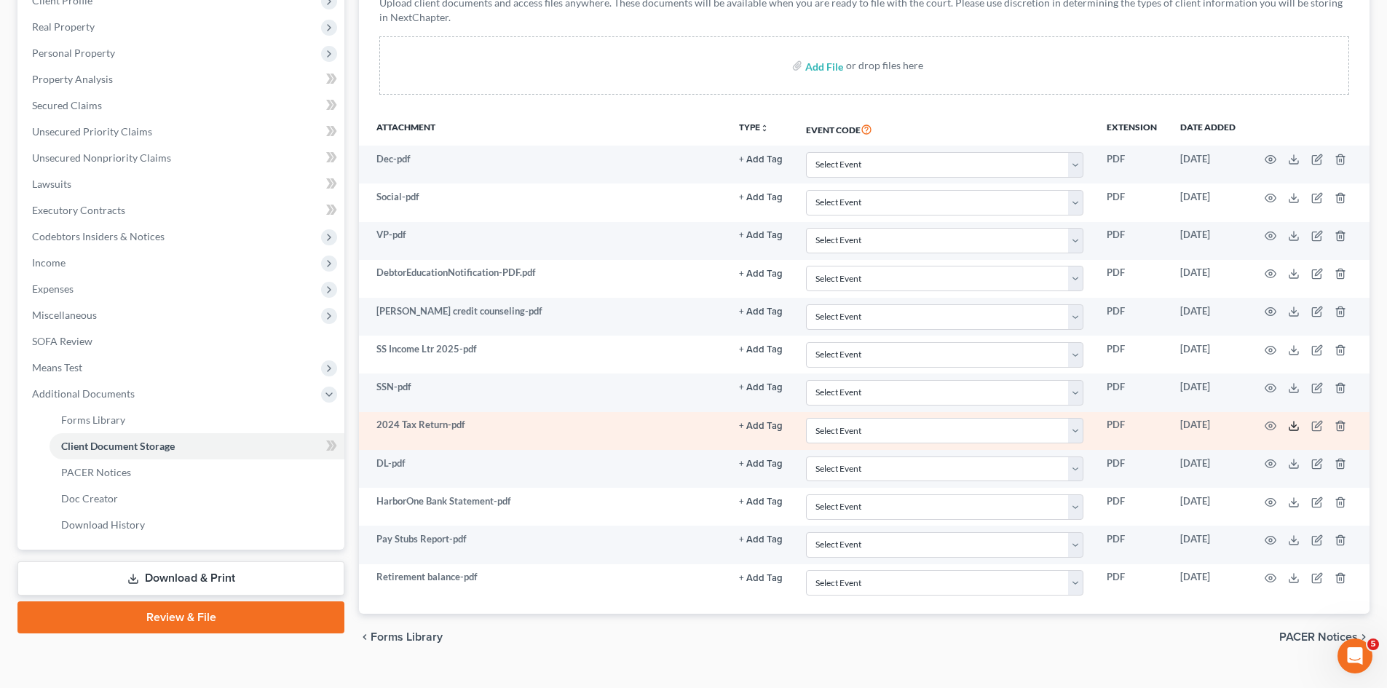
click at [1291, 427] on icon at bounding box center [1294, 426] width 12 height 12
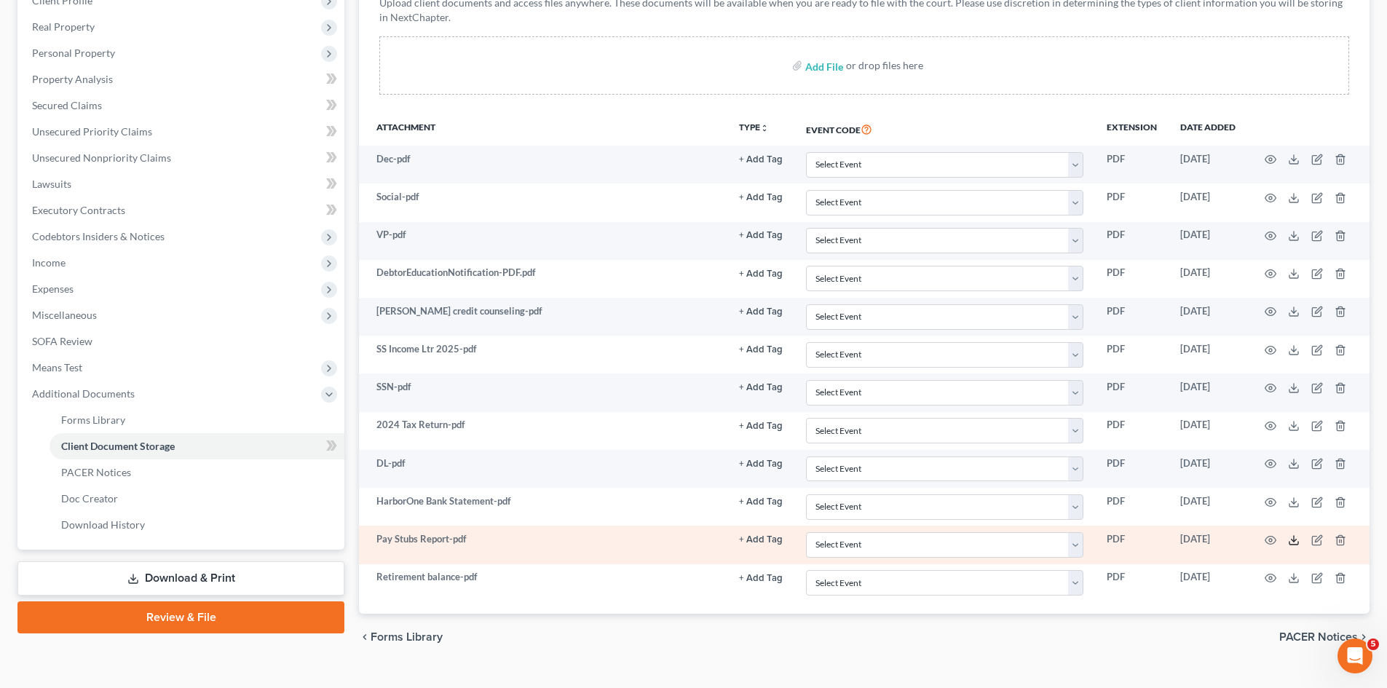
click at [1292, 541] on icon at bounding box center [1294, 541] width 12 height 12
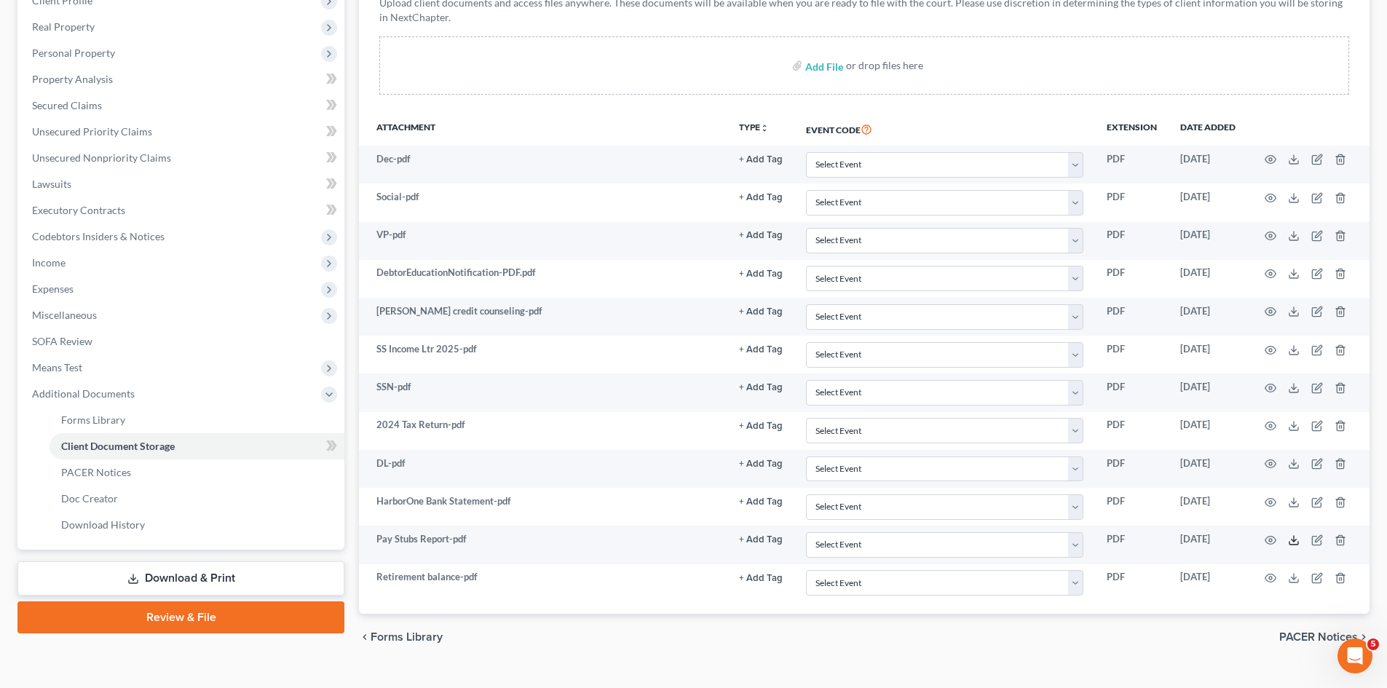
scroll to position [0, 0]
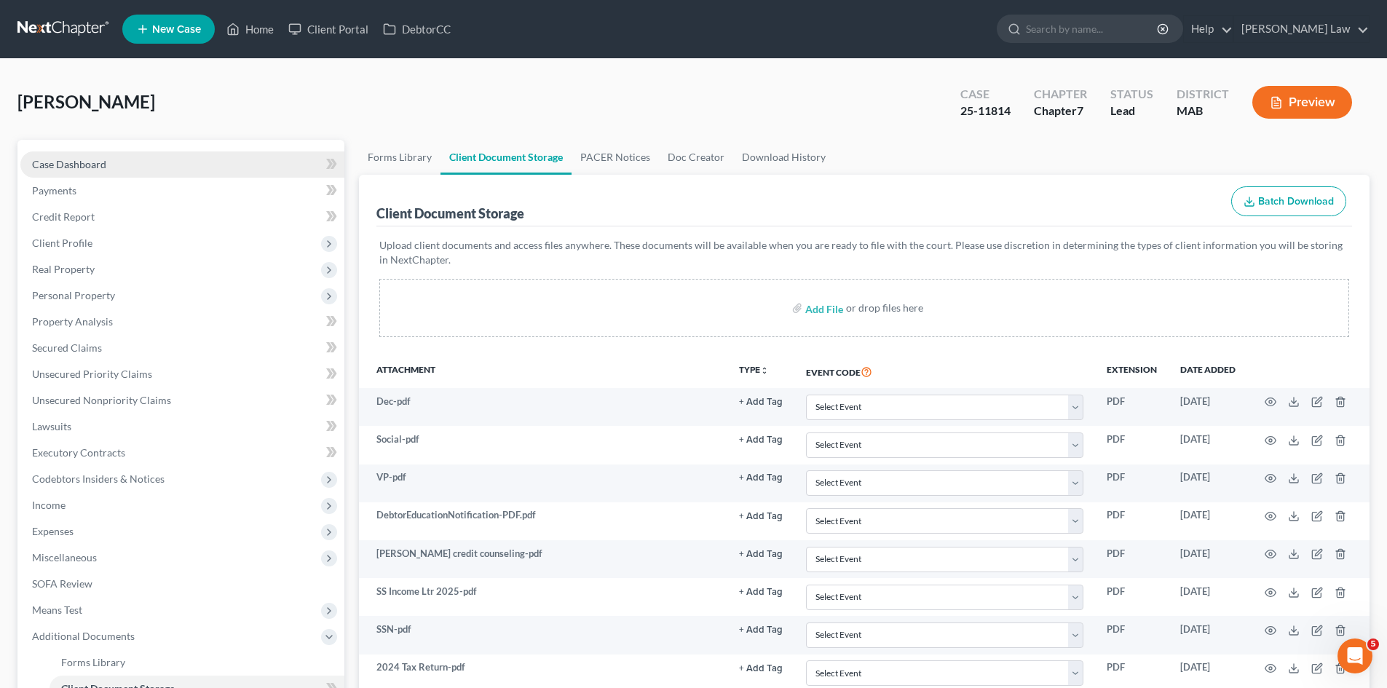
click at [104, 169] on span "Case Dashboard" at bounding box center [69, 164] width 74 height 12
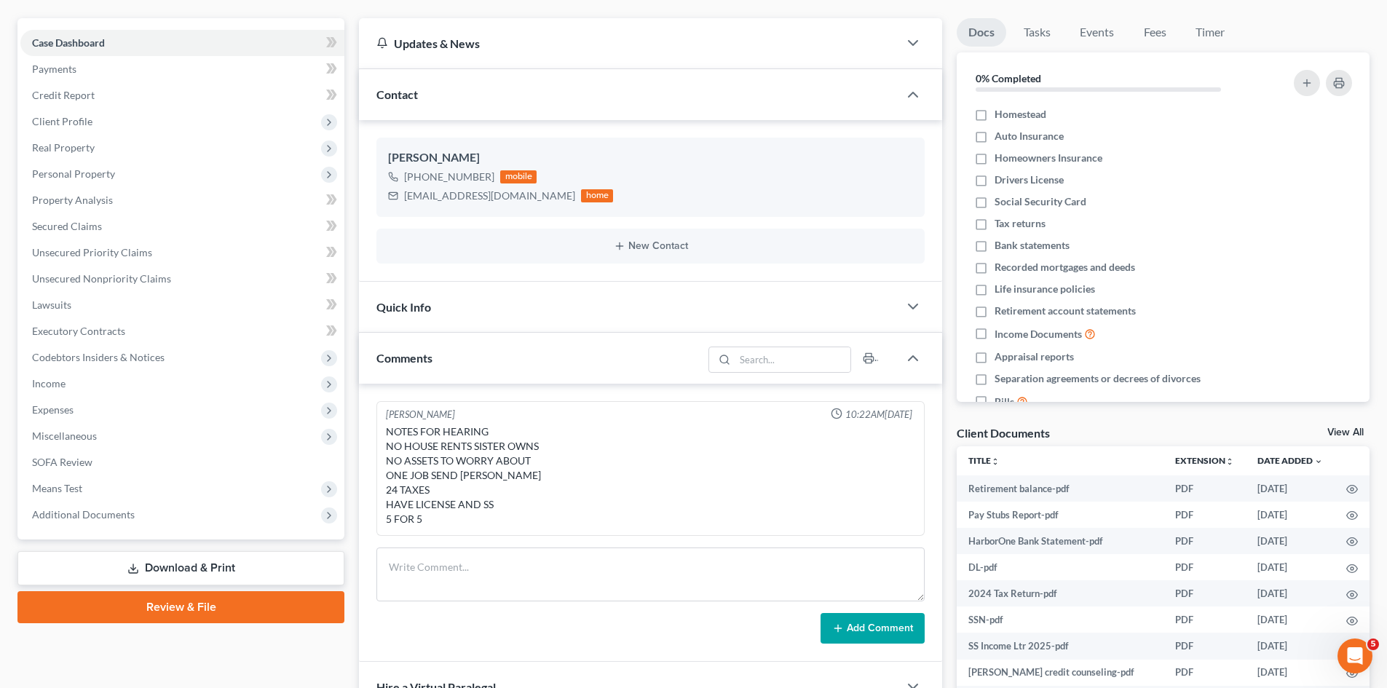
click at [1349, 433] on link "View All" at bounding box center [1346, 432] width 36 height 10
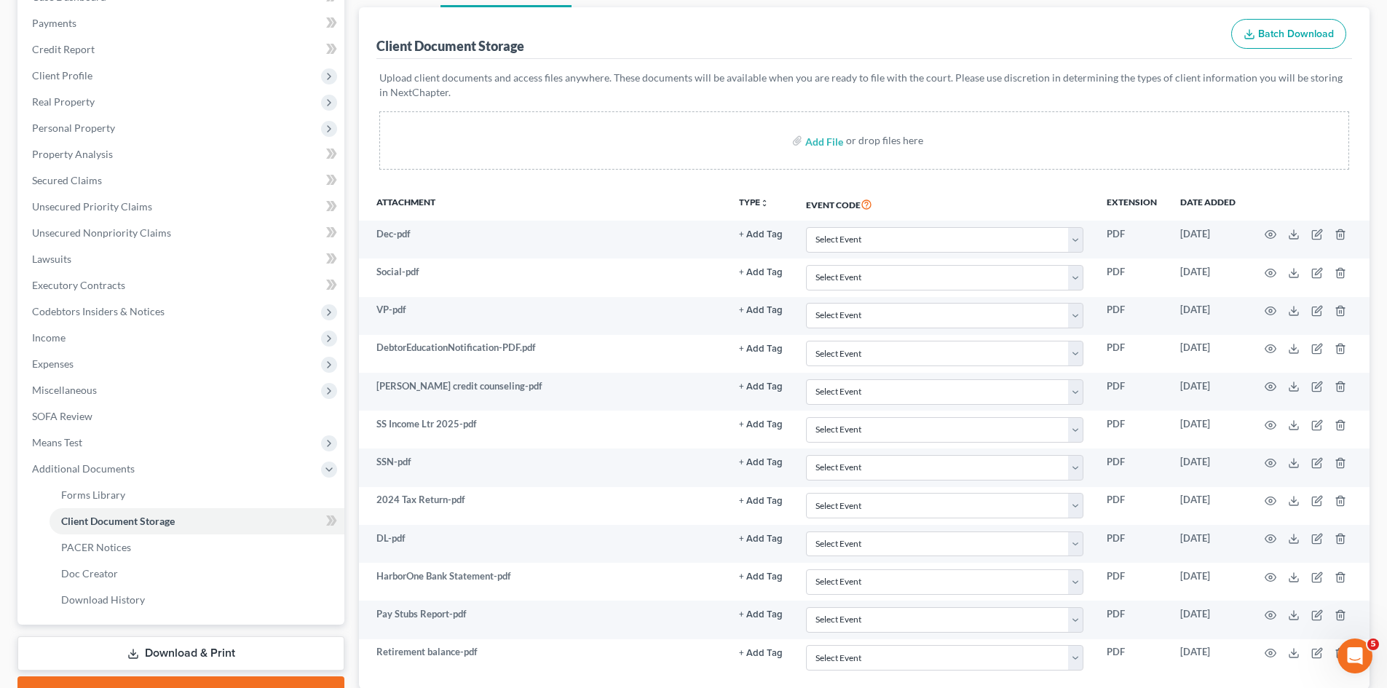
scroll to position [270, 0]
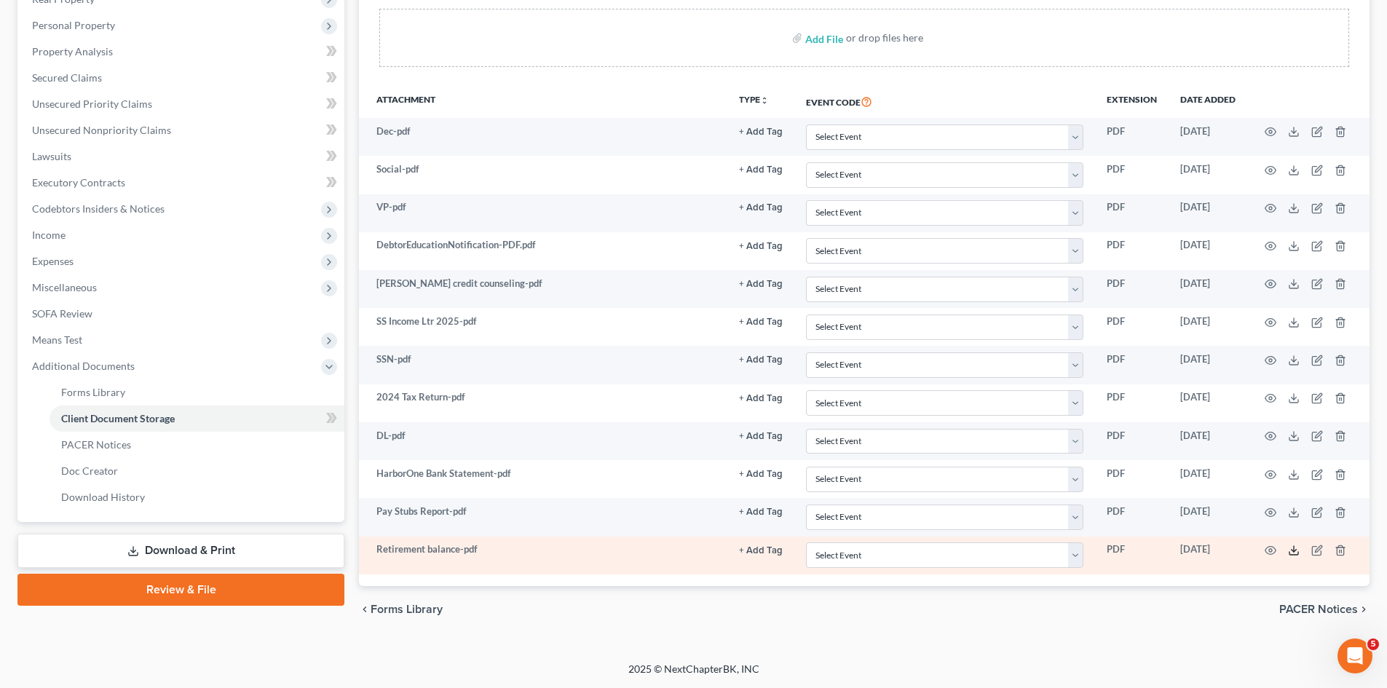
click at [1288, 553] on icon at bounding box center [1294, 551] width 12 height 12
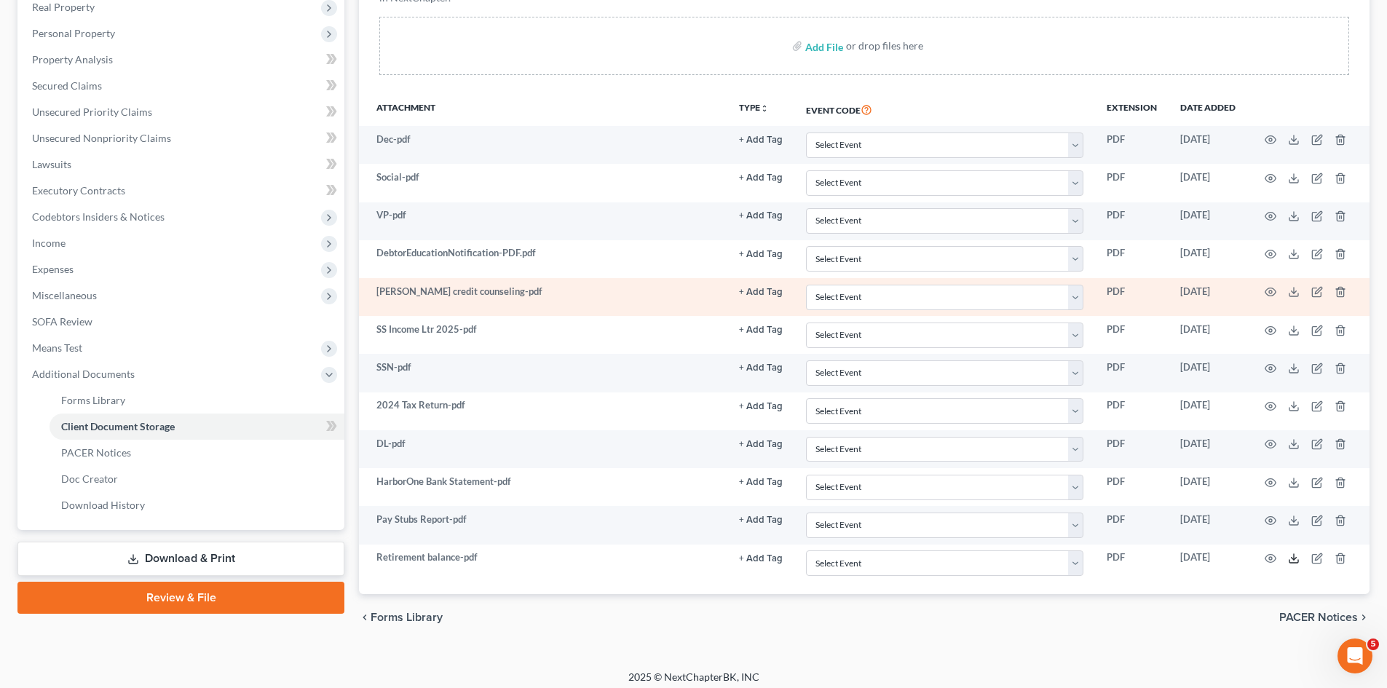
scroll to position [28, 0]
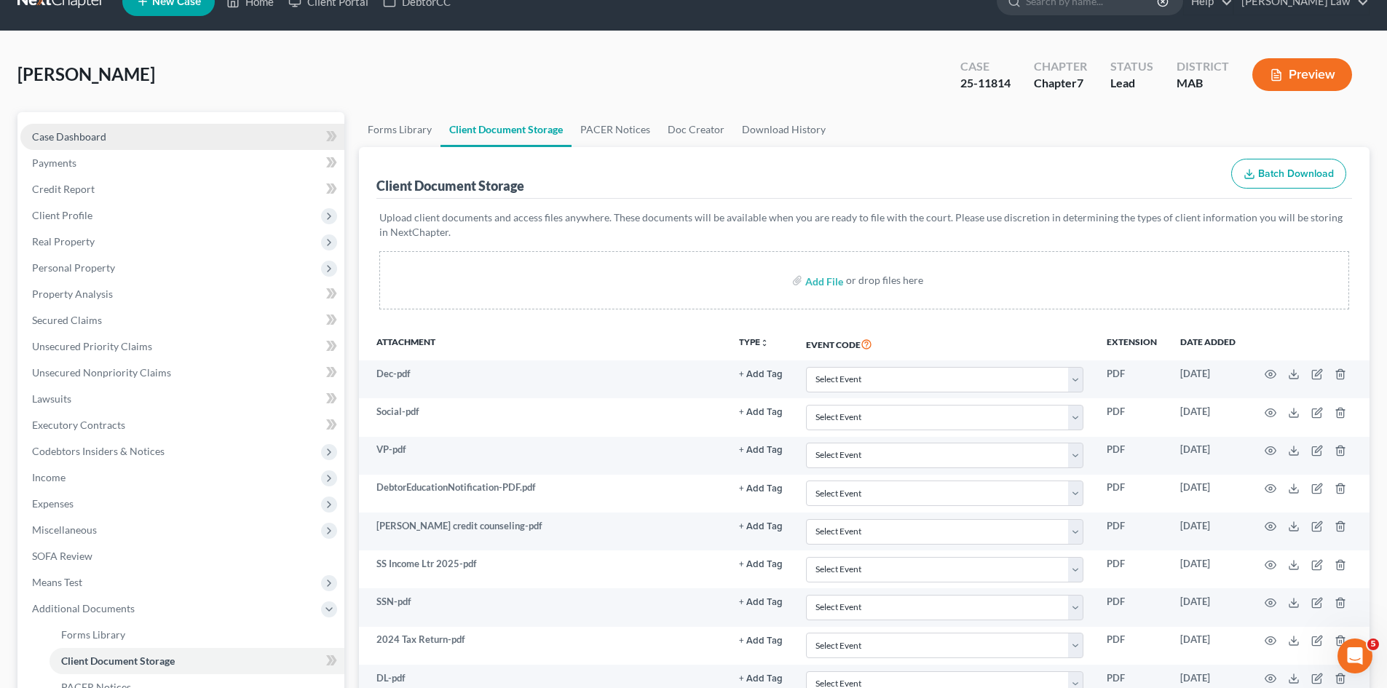
click at [98, 137] on span "Case Dashboard" at bounding box center [69, 136] width 74 height 12
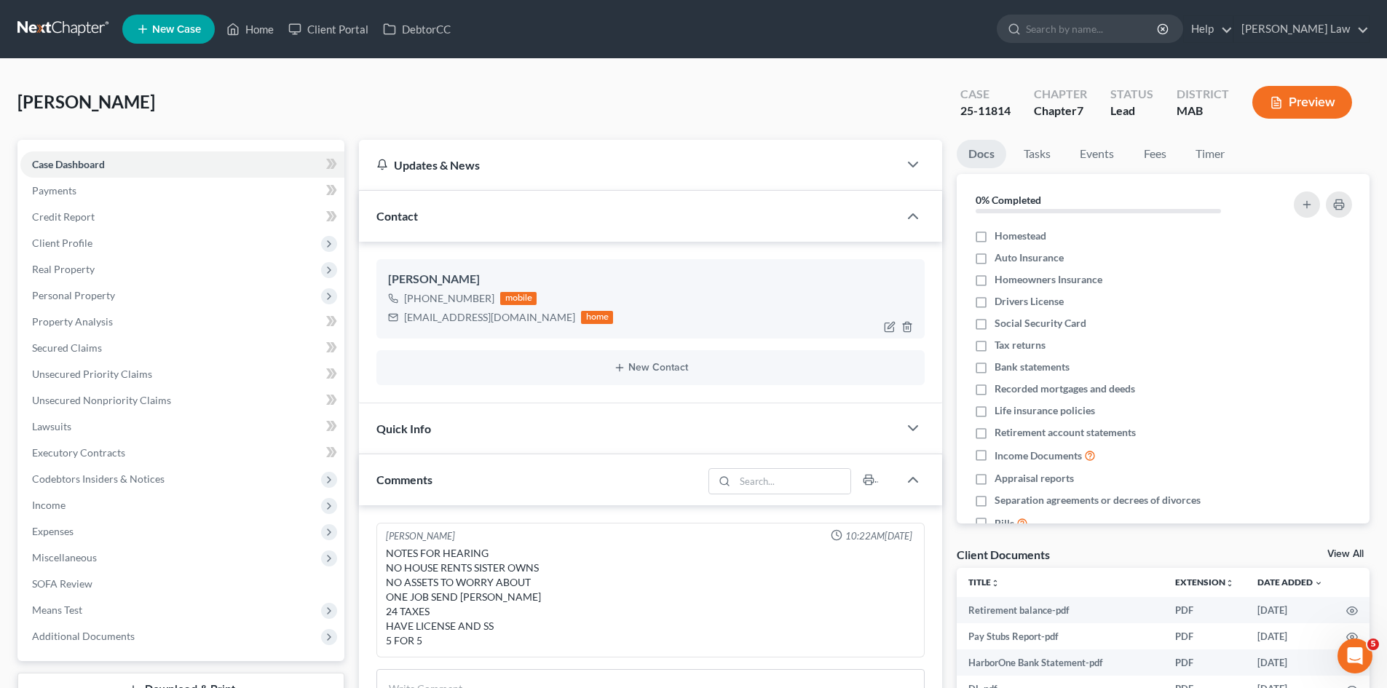
click at [480, 314] on div "kathy136@comcast.net" at bounding box center [489, 317] width 171 height 15
copy div "kathy136@comcast.net"
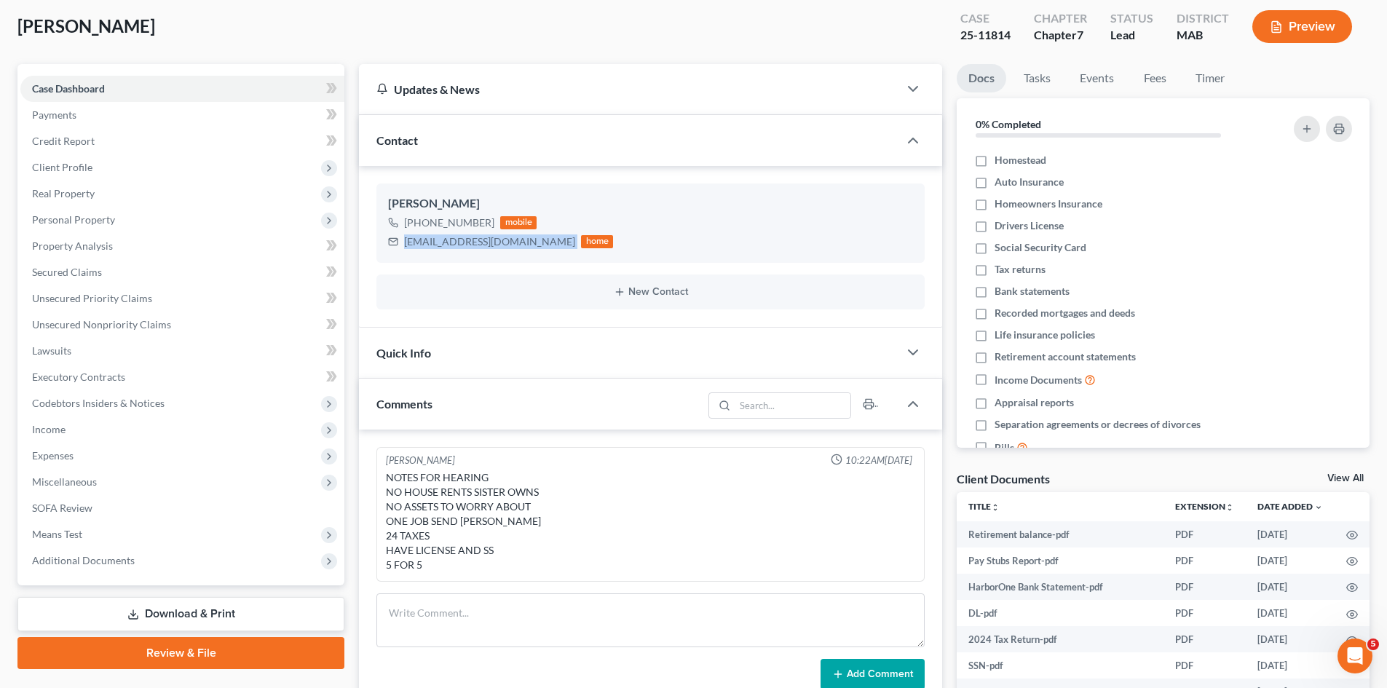
scroll to position [122, 0]
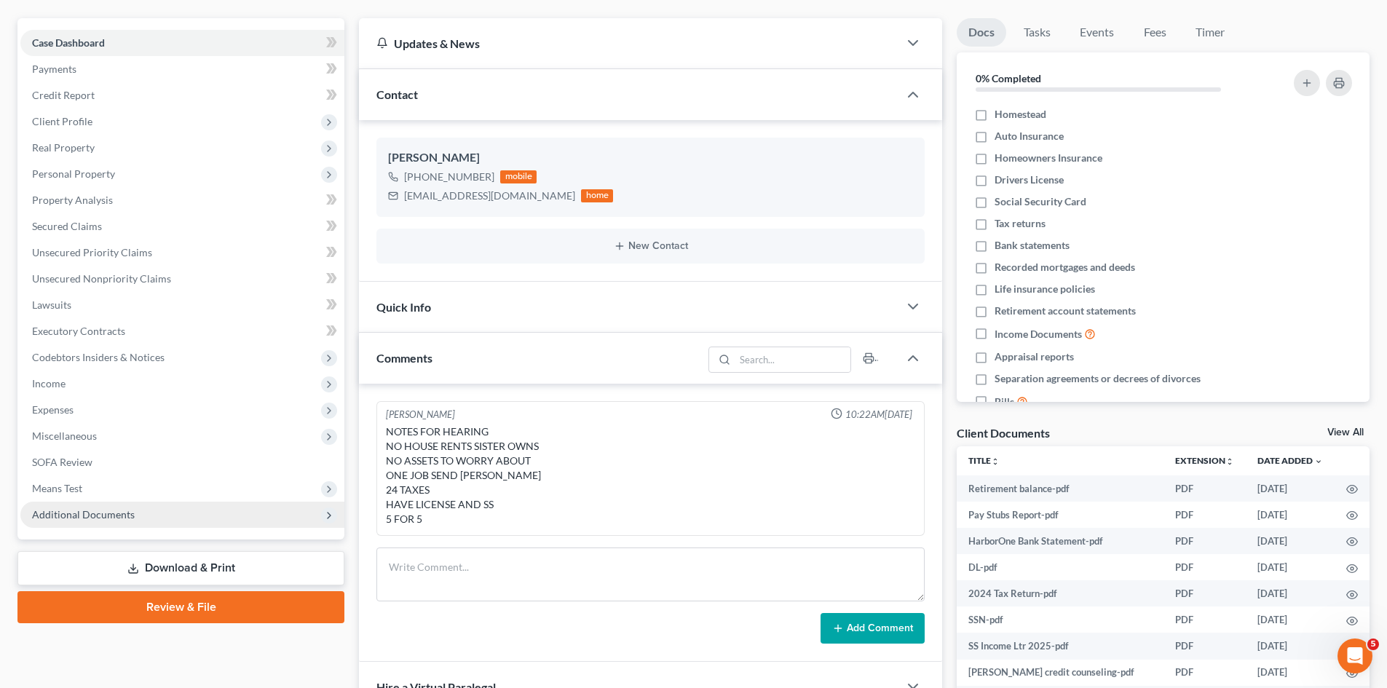
click at [143, 517] on span "Additional Documents" at bounding box center [182, 515] width 324 height 26
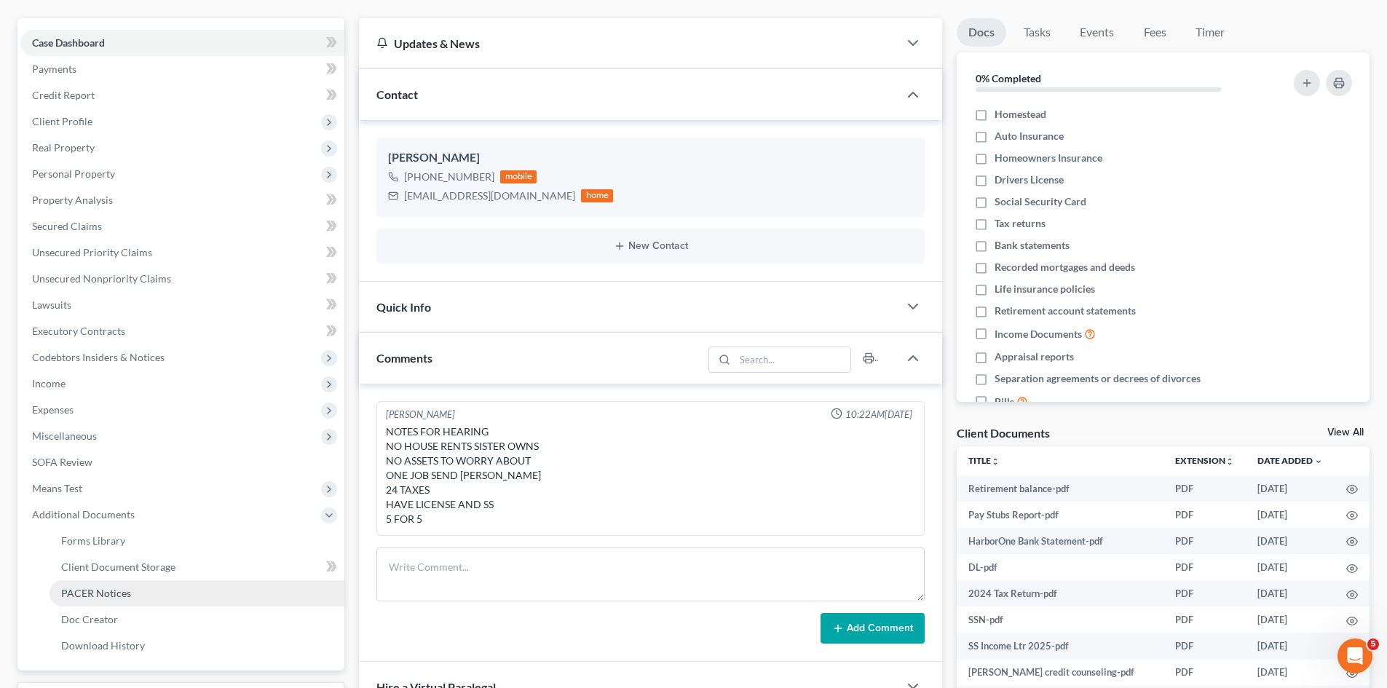
click at [130, 593] on link "PACER Notices" at bounding box center [197, 593] width 295 height 26
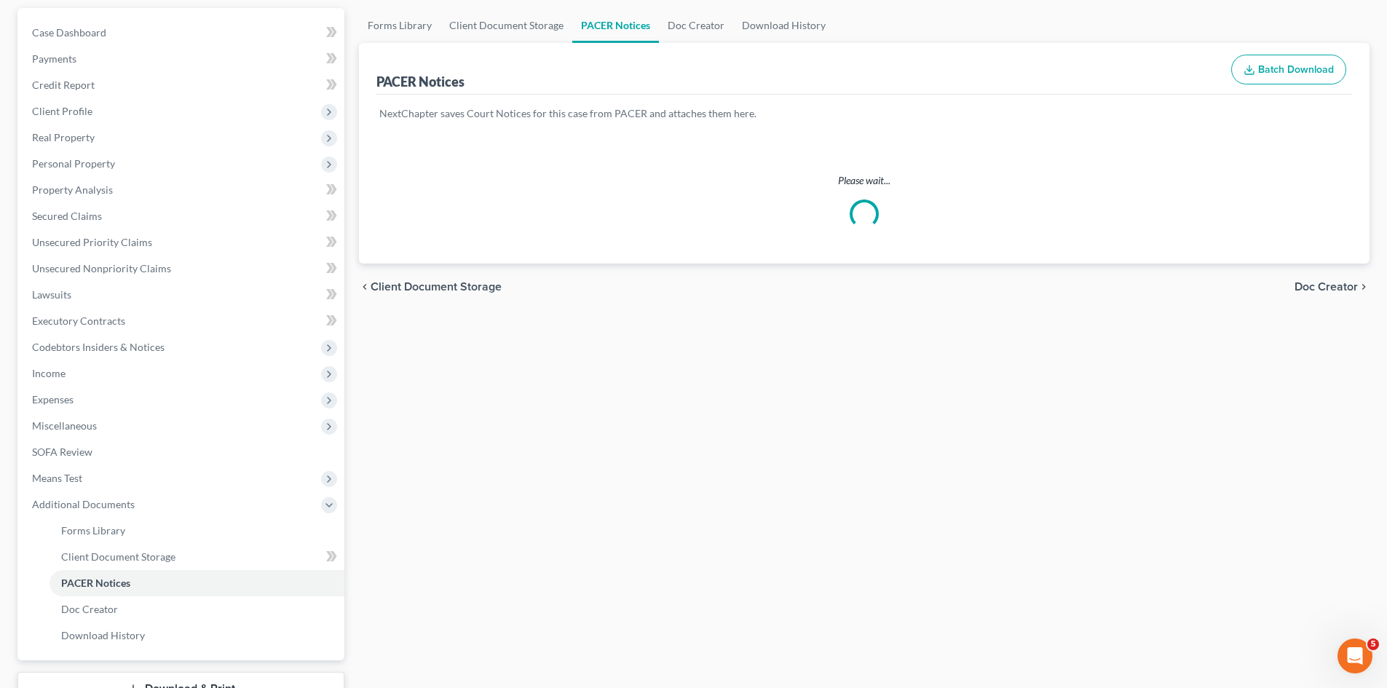
scroll to position [242, 0]
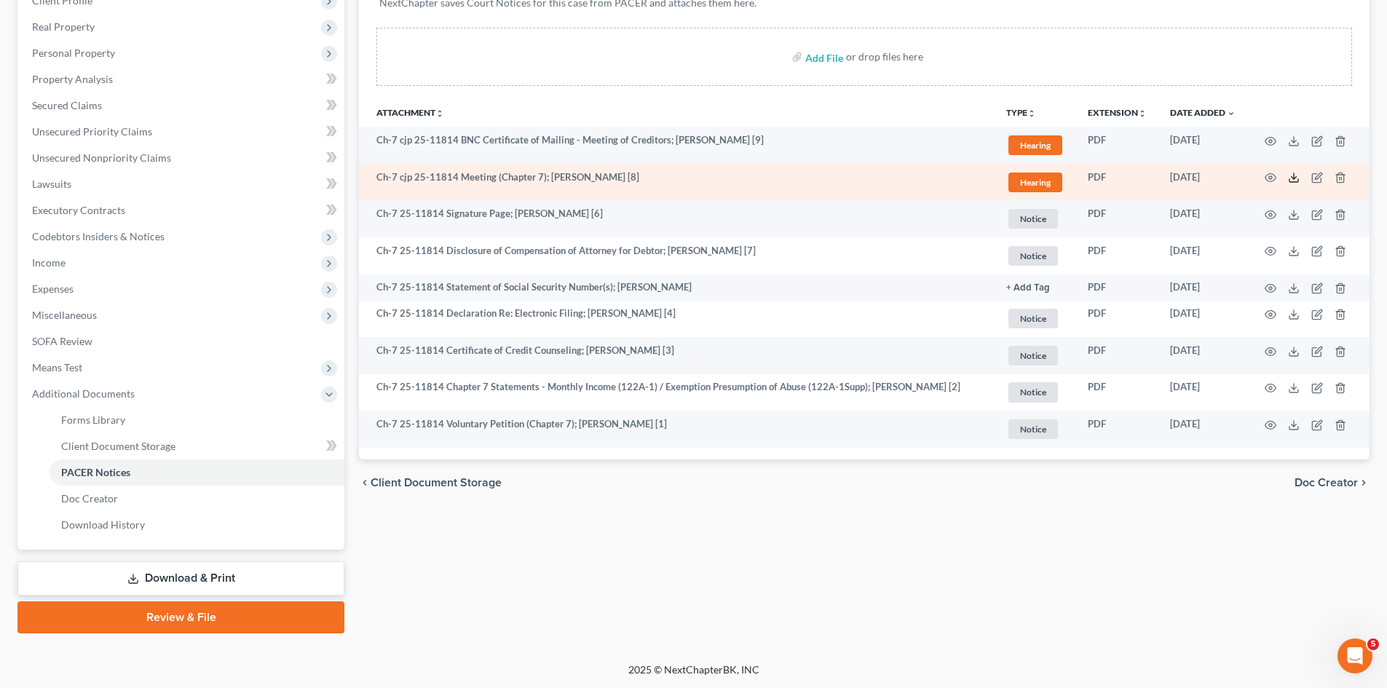
click at [1295, 173] on icon at bounding box center [1294, 178] width 12 height 12
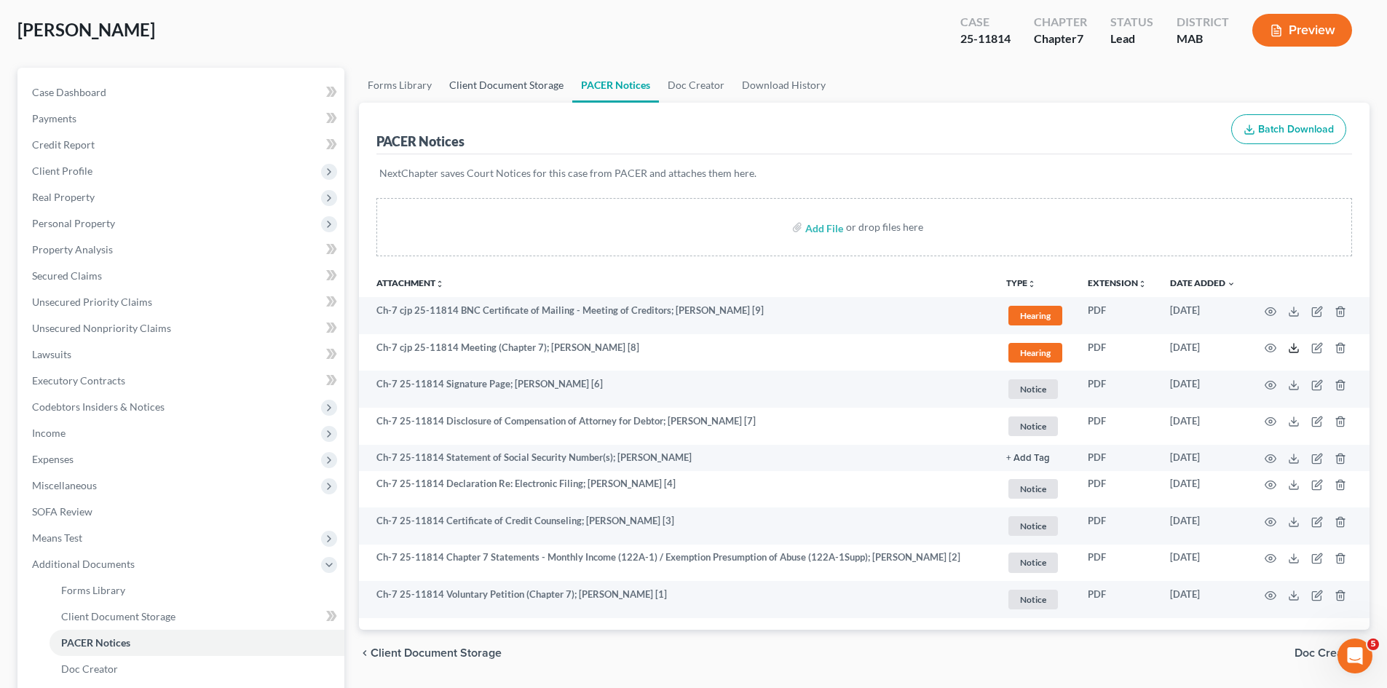
scroll to position [0, 0]
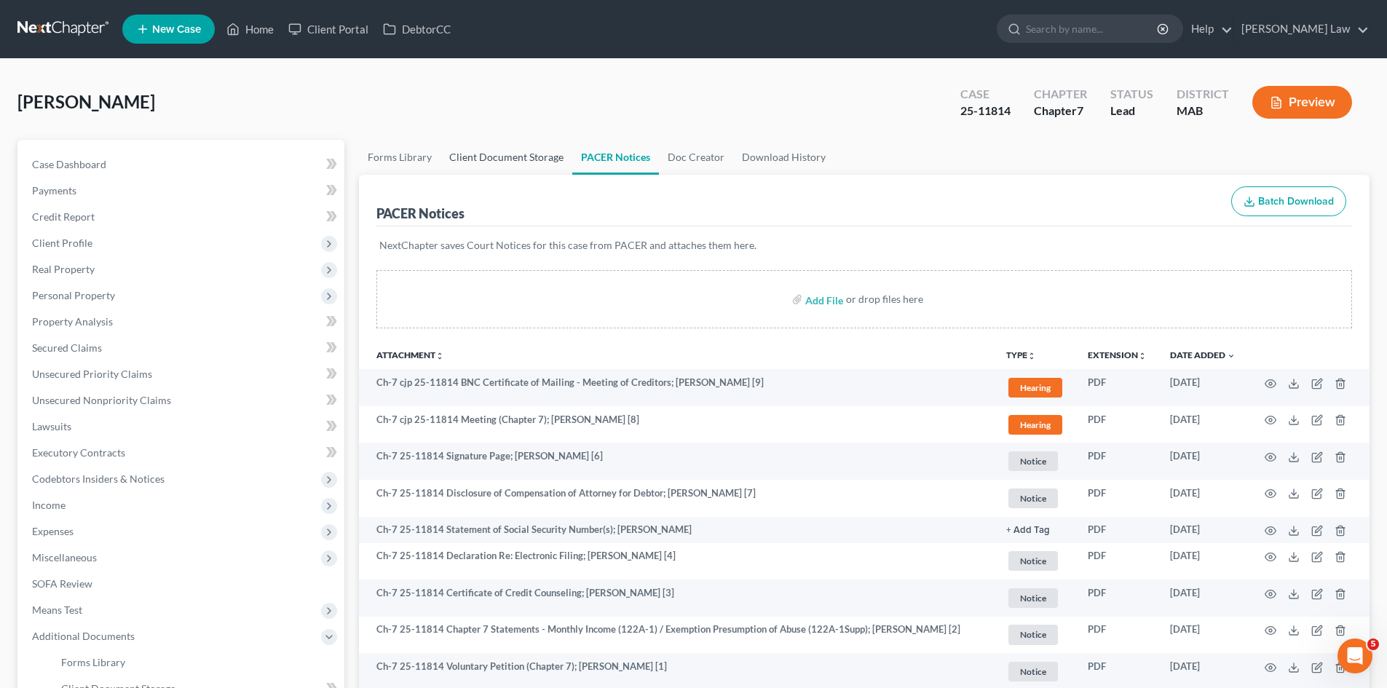
click at [486, 161] on link "Client Document Storage" at bounding box center [507, 157] width 132 height 35
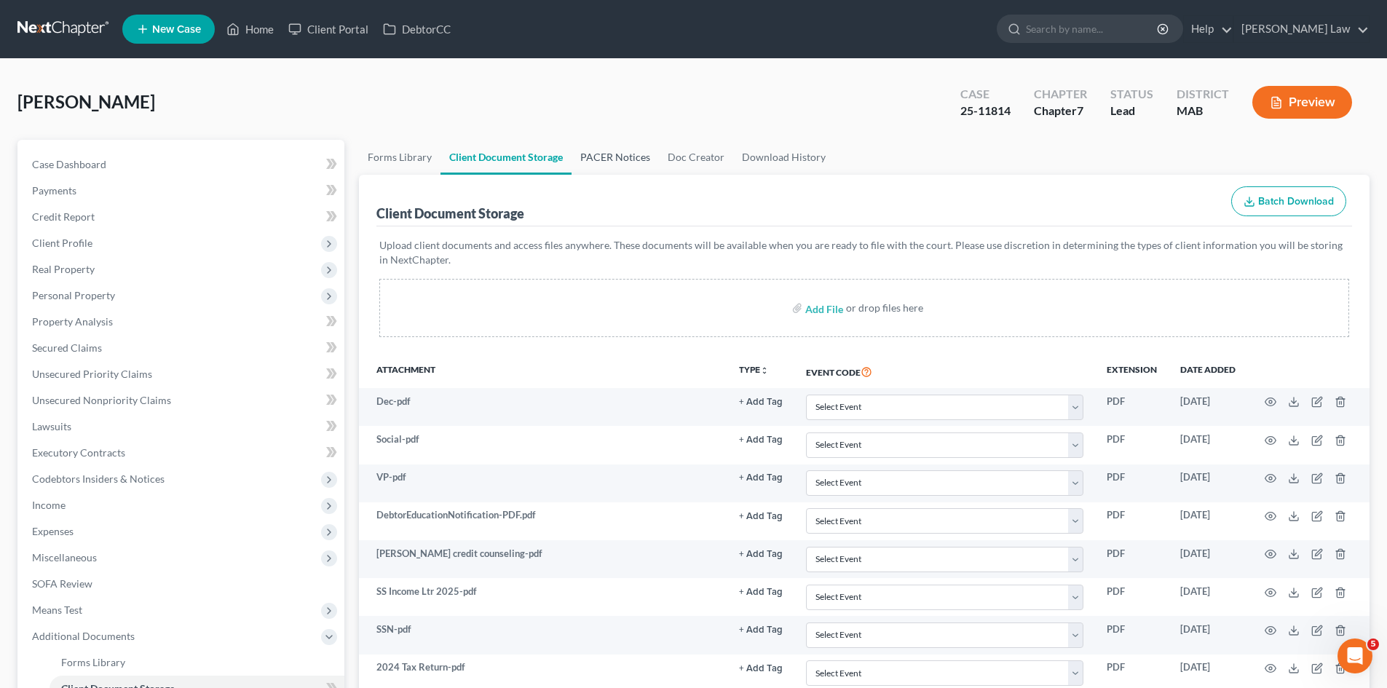
click at [593, 155] on link "PACER Notices" at bounding box center [615, 157] width 87 height 35
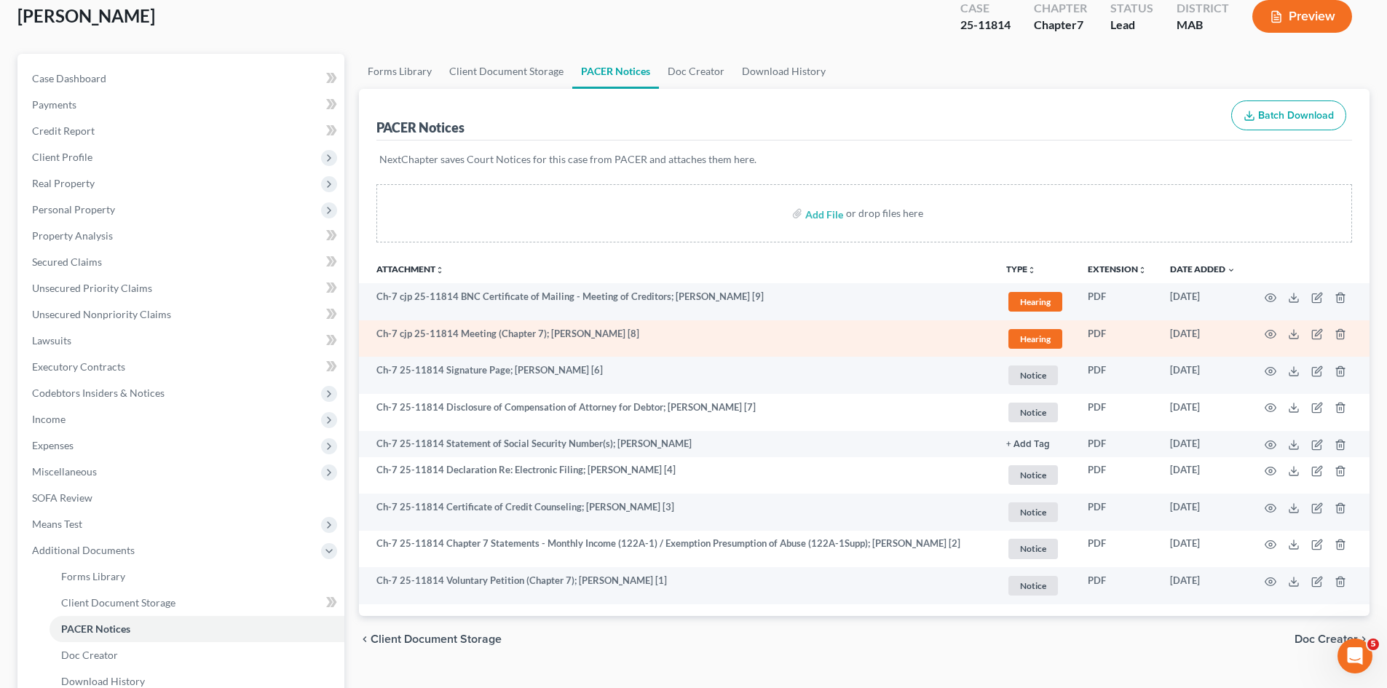
scroll to position [122, 0]
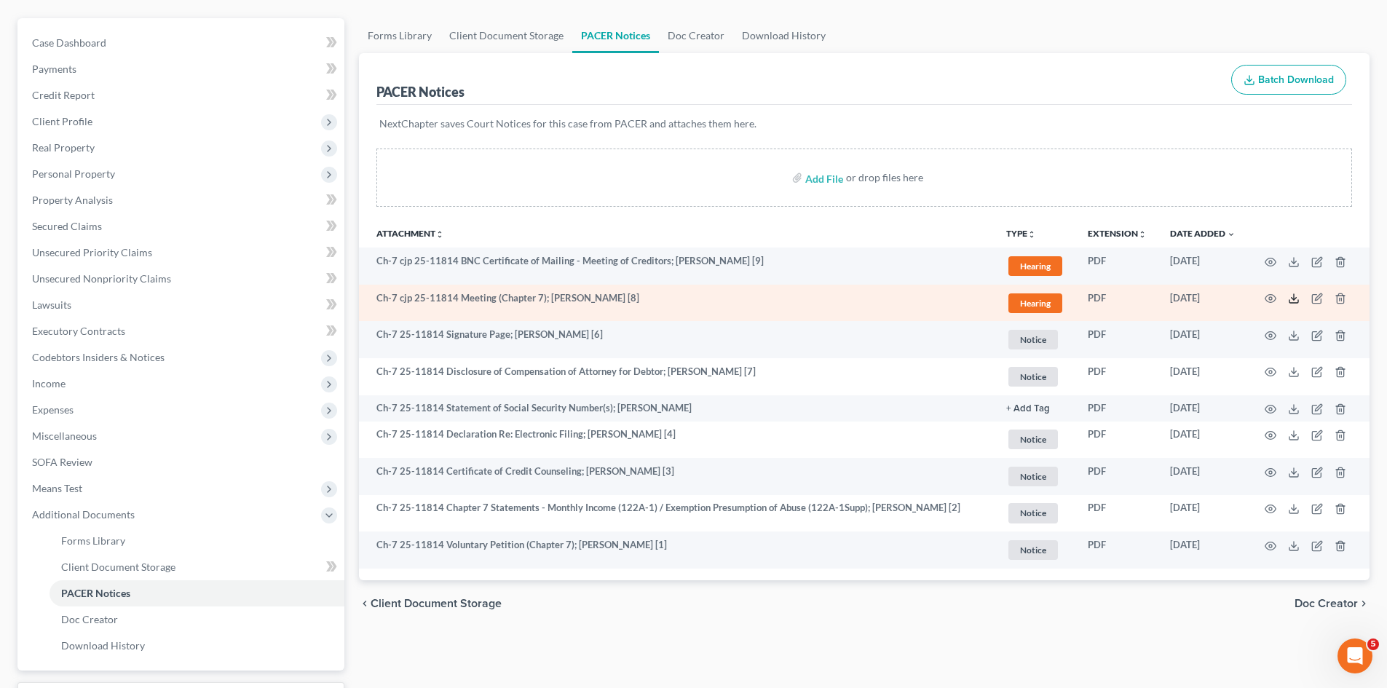
click at [1292, 295] on icon at bounding box center [1294, 299] width 12 height 12
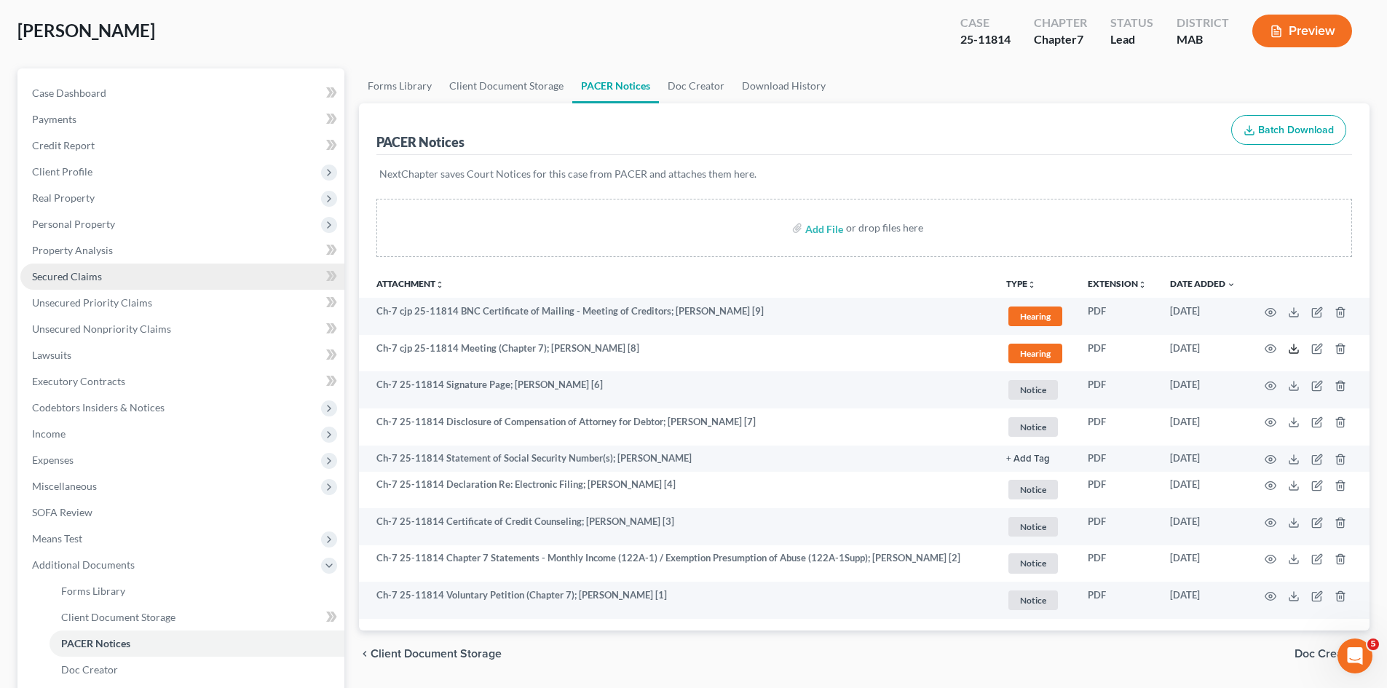
scroll to position [0, 0]
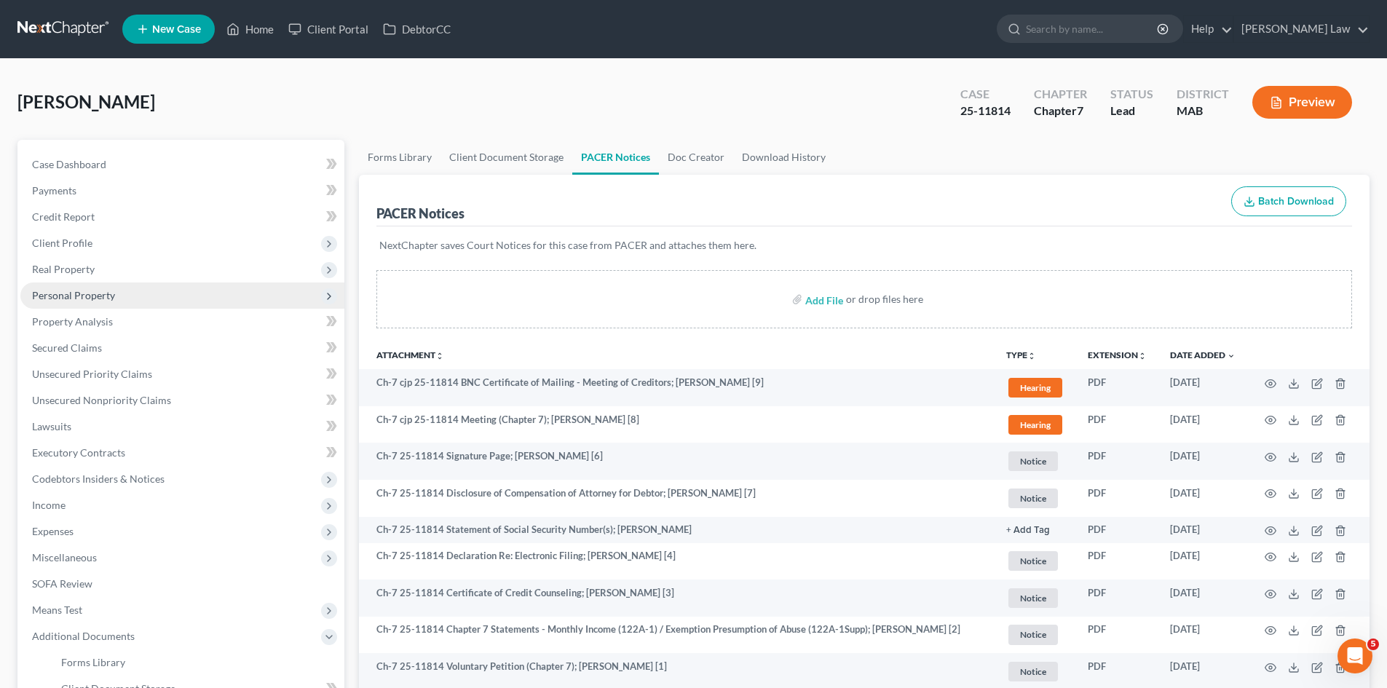
click at [71, 291] on span "Personal Property" at bounding box center [73, 295] width 83 height 12
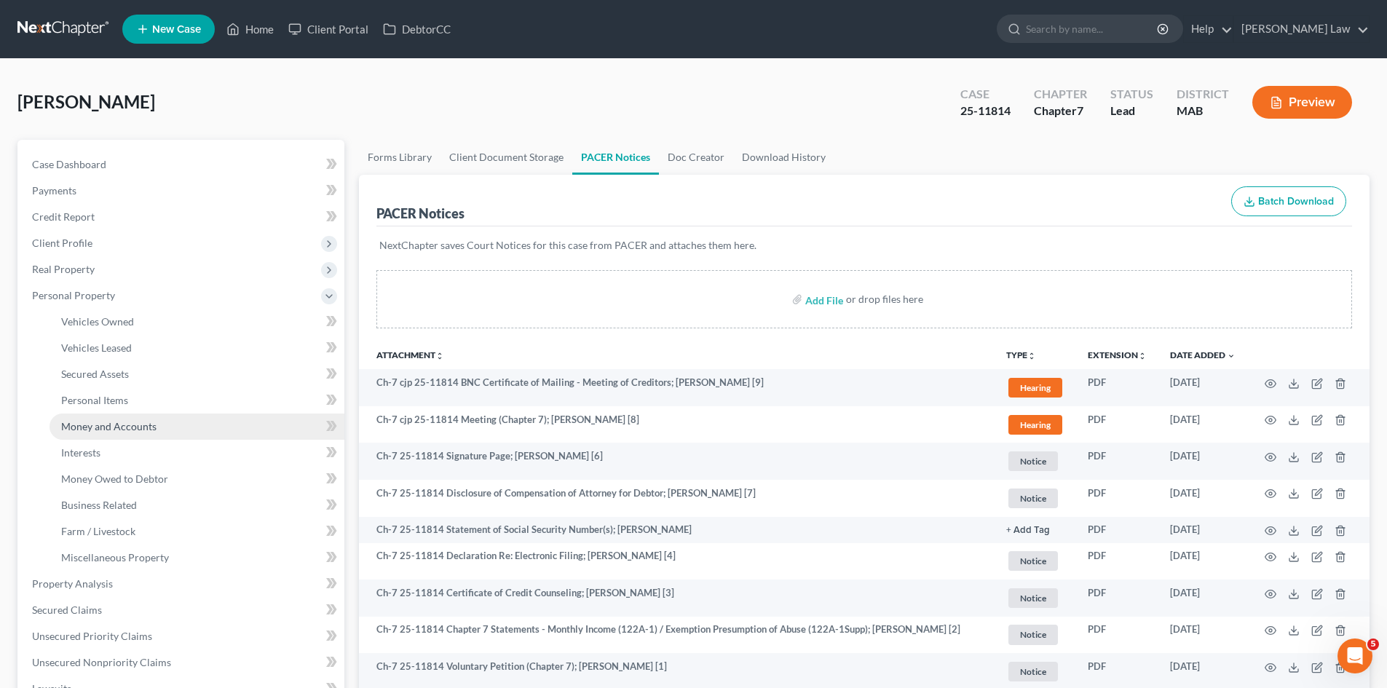
click at [122, 427] on span "Money and Accounts" at bounding box center [108, 426] width 95 height 12
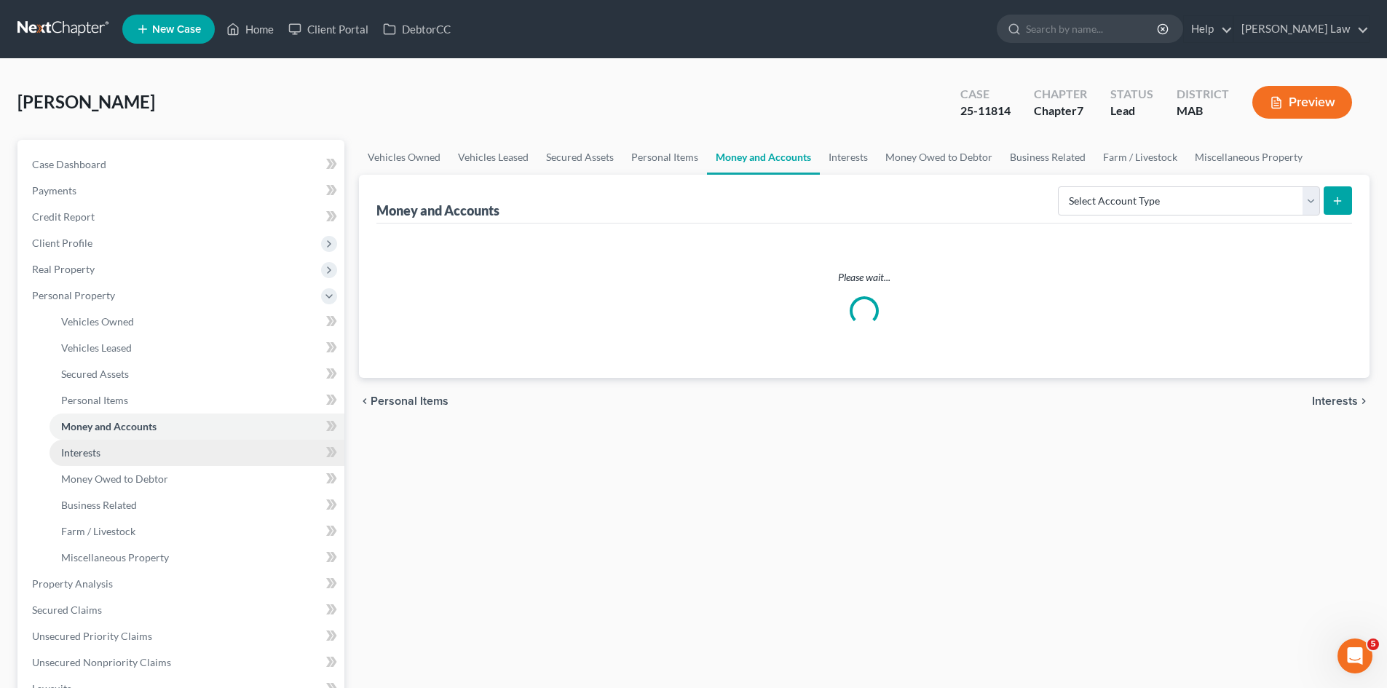
click at [133, 450] on link "Interests" at bounding box center [197, 453] width 295 height 26
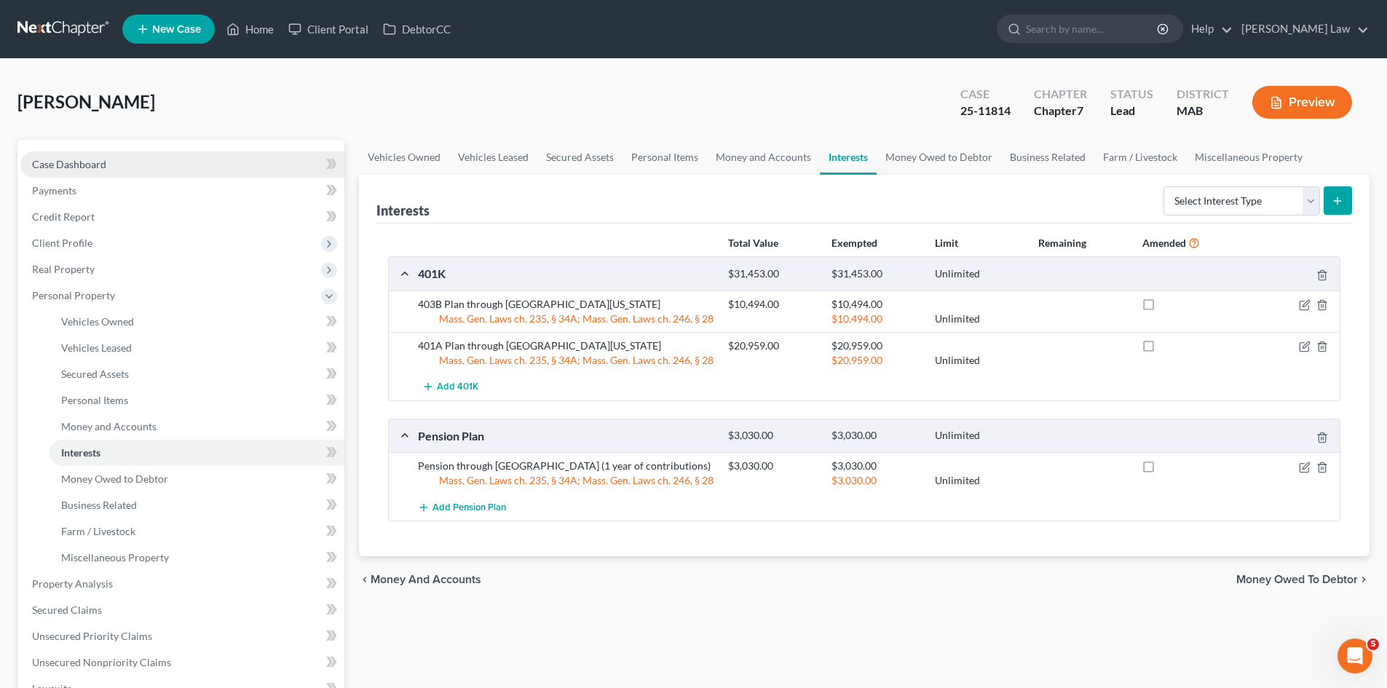
click at [128, 170] on link "Case Dashboard" at bounding box center [182, 164] width 324 height 26
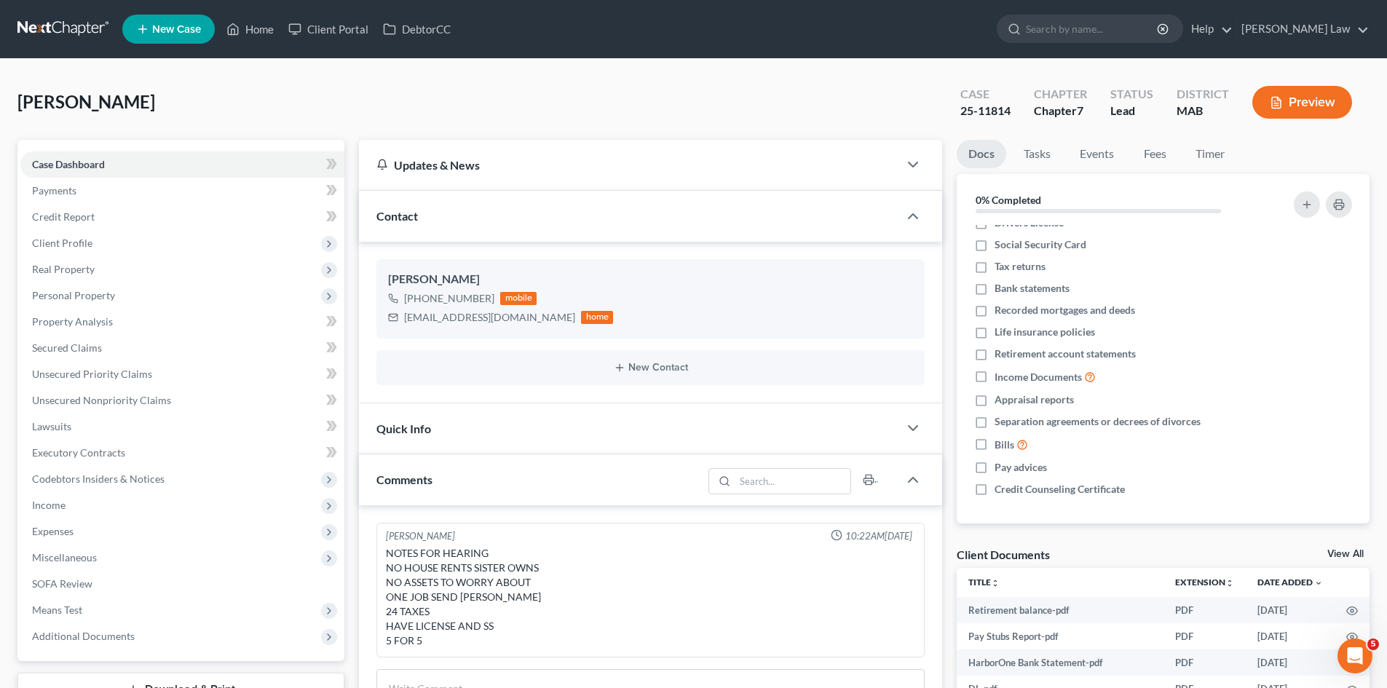
click at [986, 112] on div "25-11814" at bounding box center [986, 111] width 50 height 17
copy div "25-11814"
click at [67, 33] on link at bounding box center [63, 29] width 93 height 26
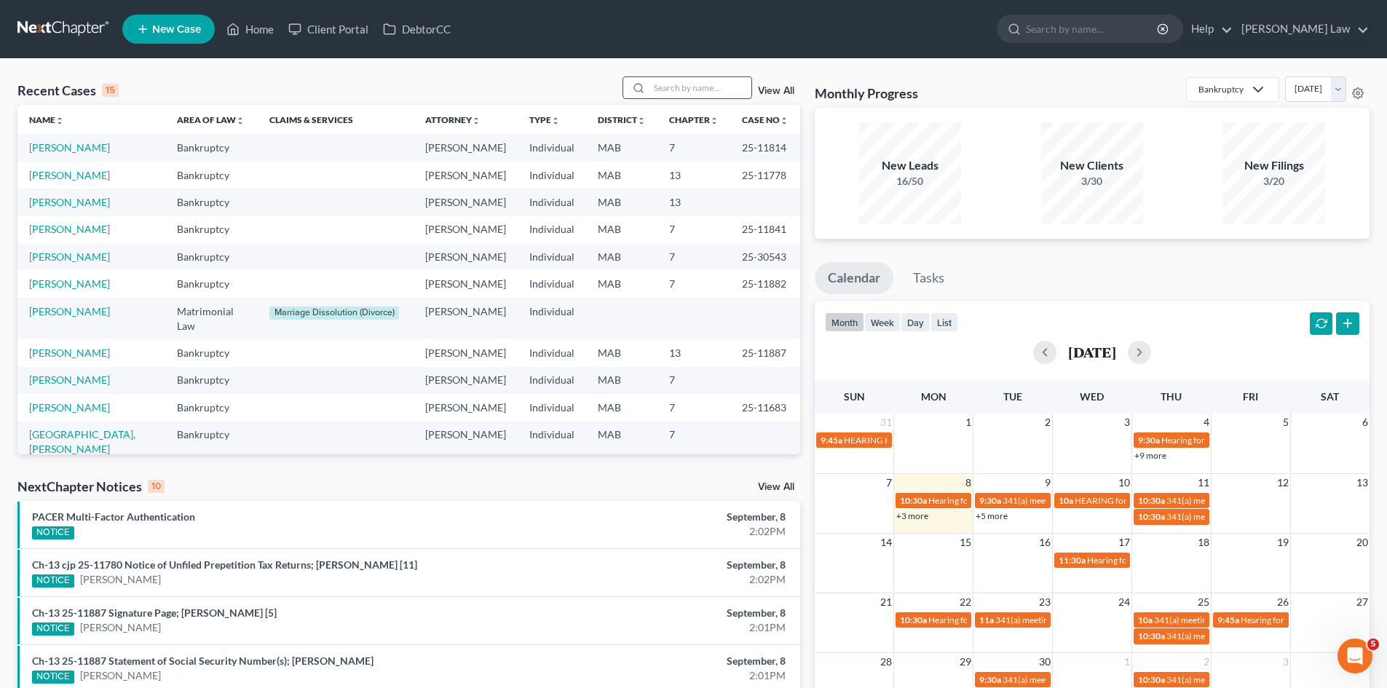
click at [702, 94] on input "search" at bounding box center [701, 87] width 102 height 21
type input "[PERSON_NAME]"
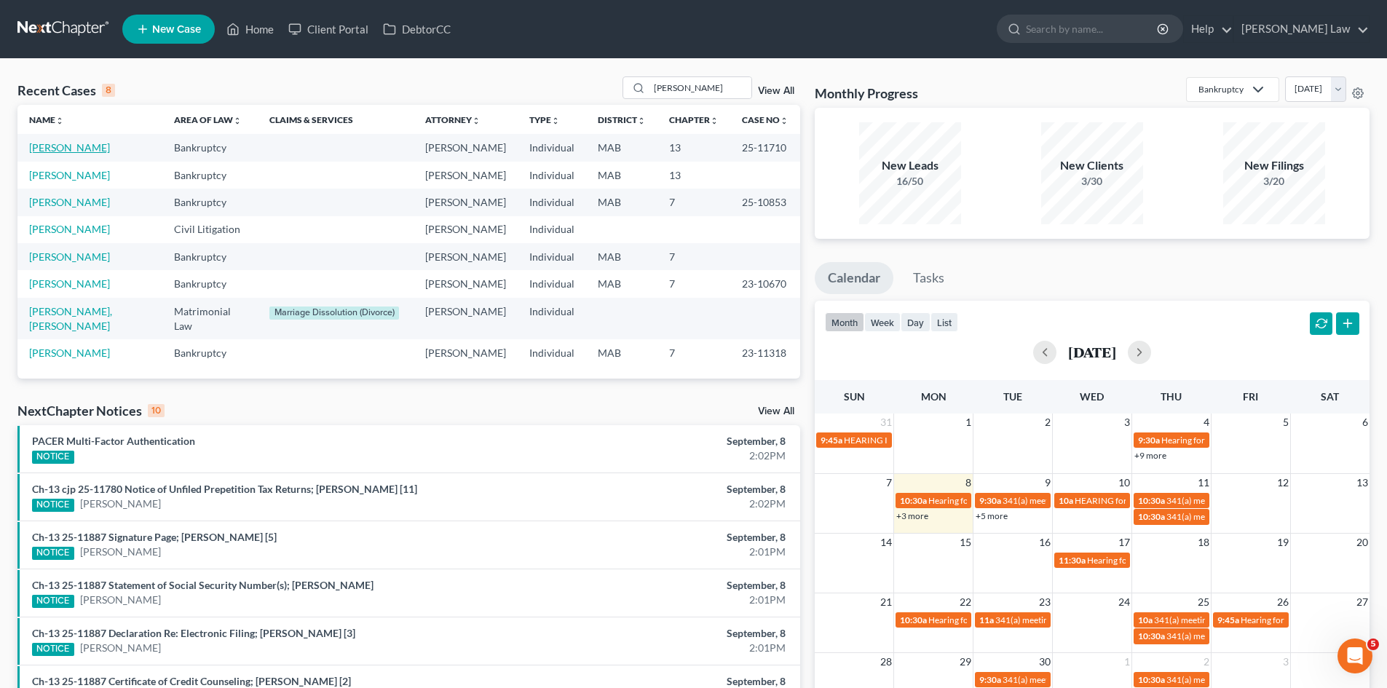
click at [82, 153] on link "[PERSON_NAME]" at bounding box center [69, 147] width 81 height 12
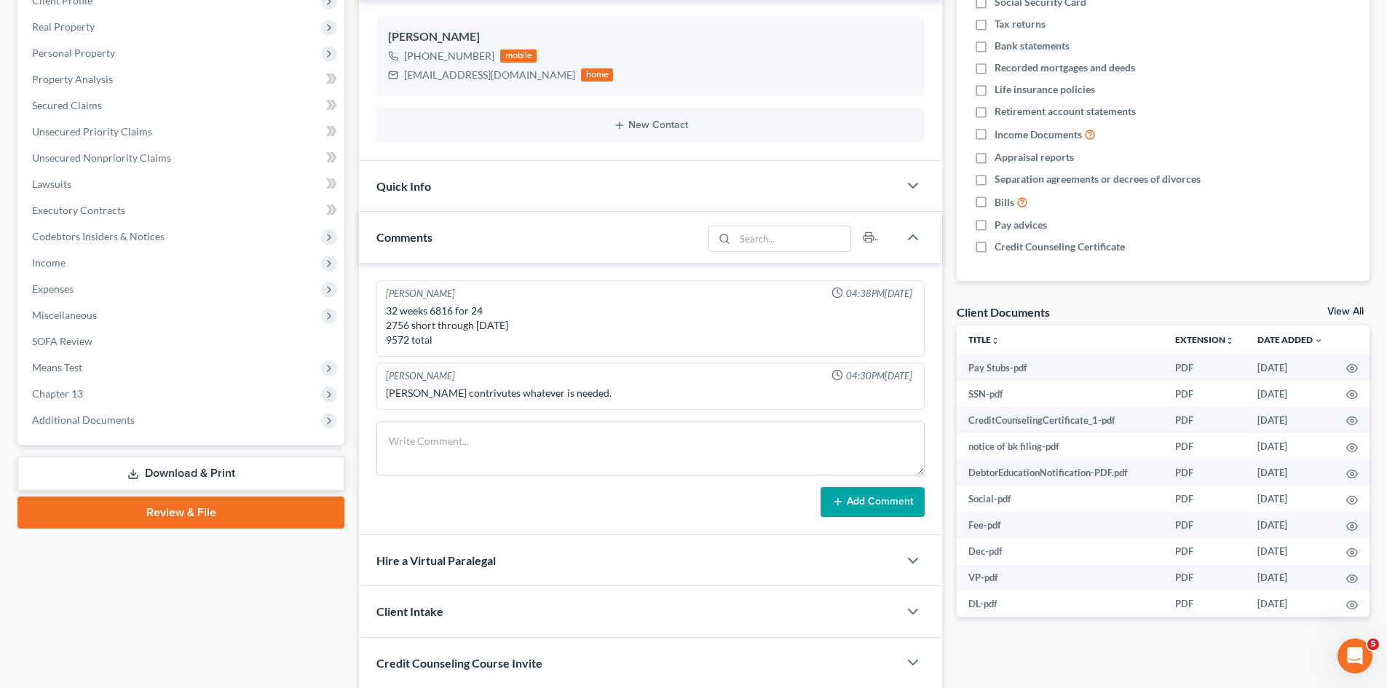
click at [1341, 316] on link "View All" at bounding box center [1346, 312] width 36 height 10
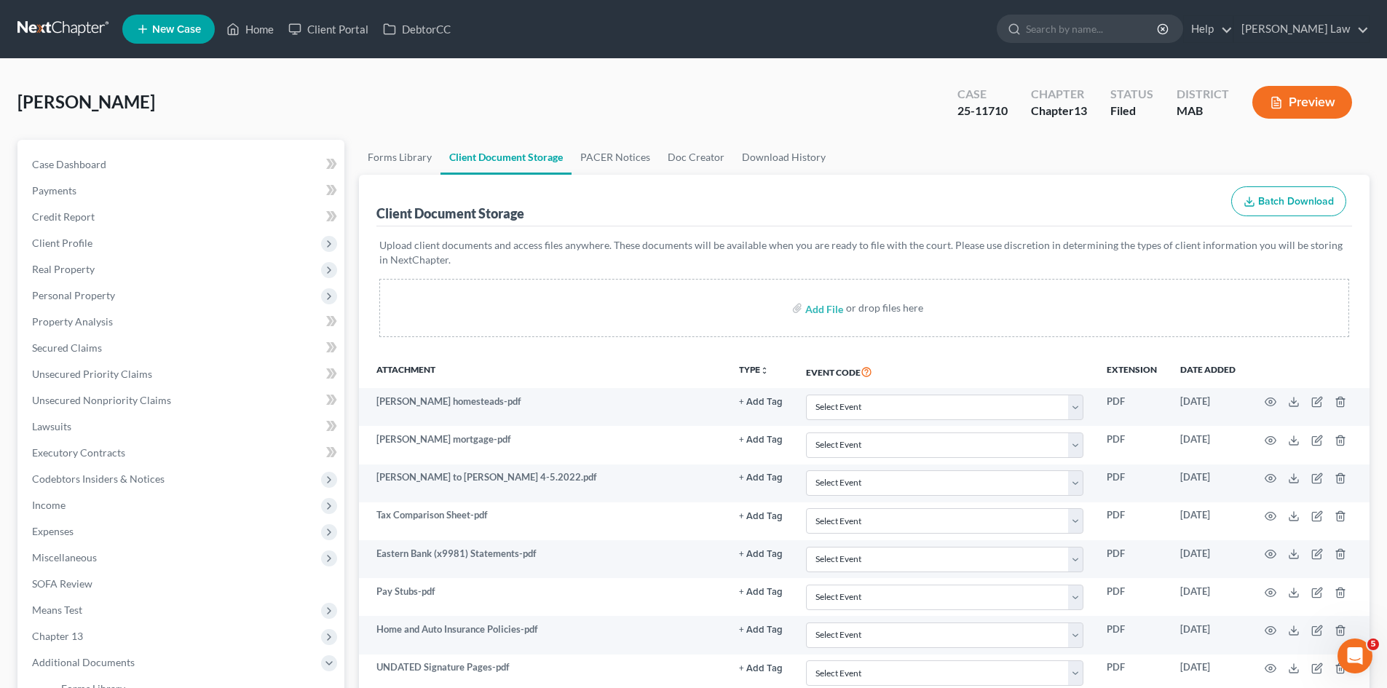
click at [923, 157] on ul "Forms Library Client Document Storage PACER Notices Doc Creator Download History" at bounding box center [864, 157] width 1011 height 35
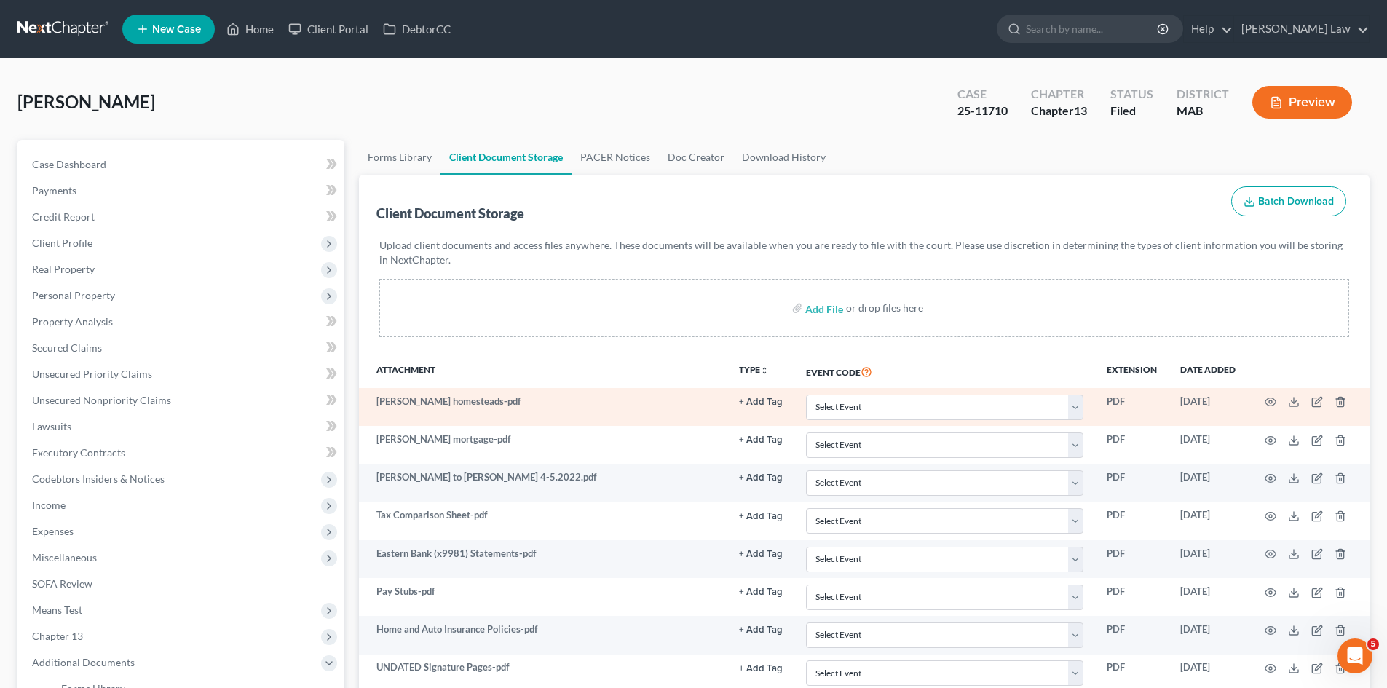
click at [1300, 402] on td at bounding box center [1308, 407] width 122 height 38
click at [1298, 402] on icon at bounding box center [1294, 402] width 12 height 12
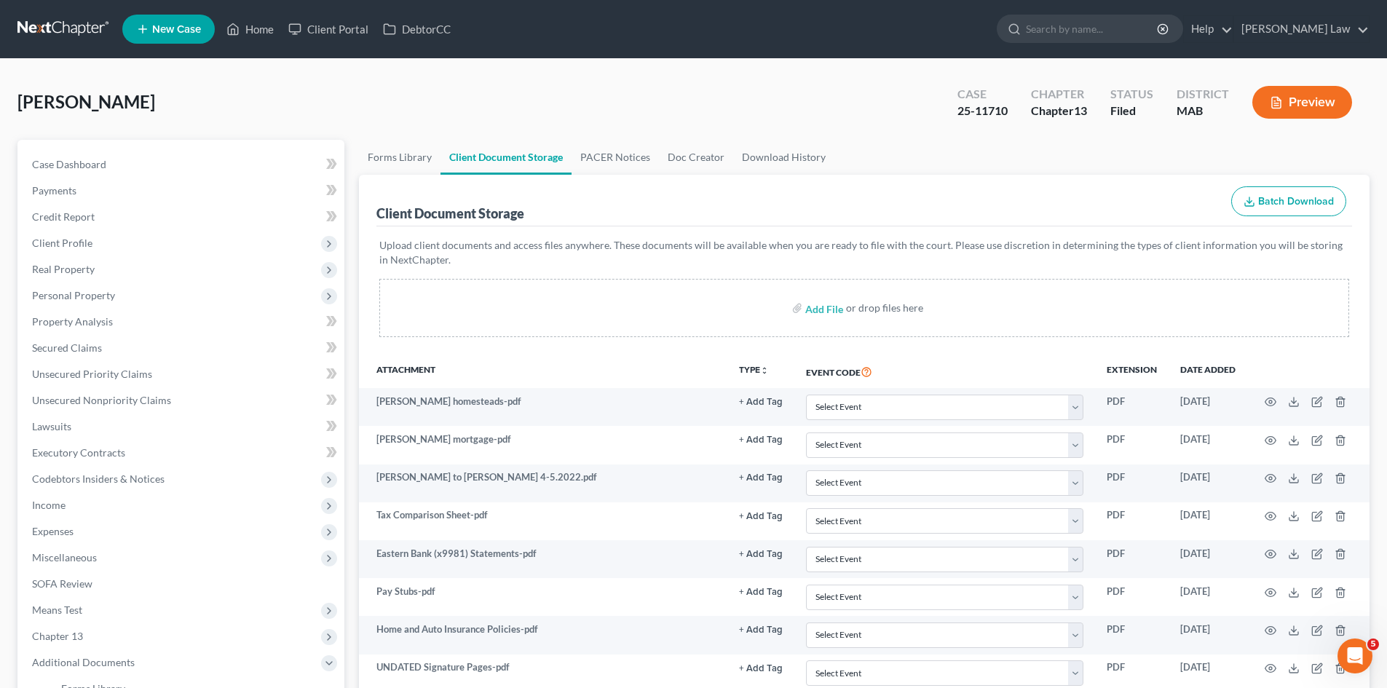
click at [136, 146] on div "Case Dashboard Payments Invoices Payments Payments Credit Report Client Profile…" at bounding box center [180, 479] width 327 height 679
click at [135, 159] on link "Case Dashboard" at bounding box center [182, 164] width 324 height 26
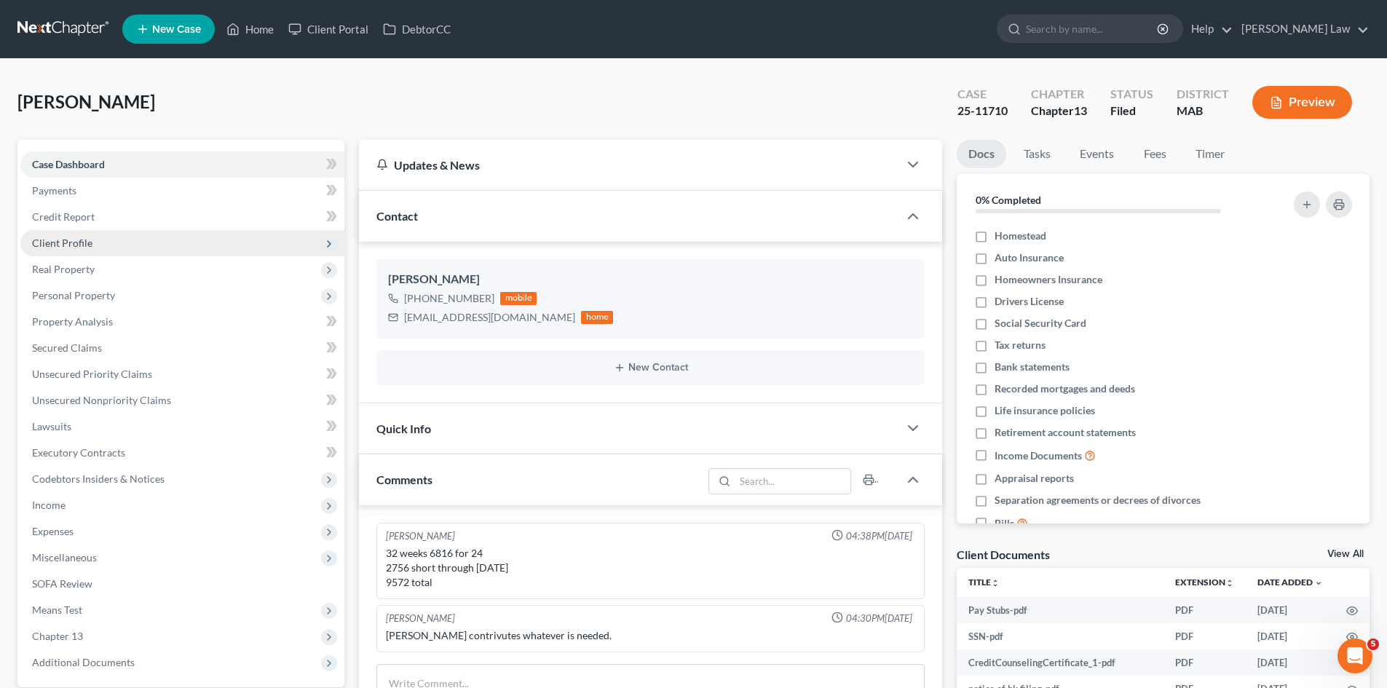
drag, startPoint x: 85, startPoint y: 231, endPoint x: 85, endPoint y: 240, distance: 8.7
click at [85, 231] on span "Client Profile" at bounding box center [182, 243] width 324 height 26
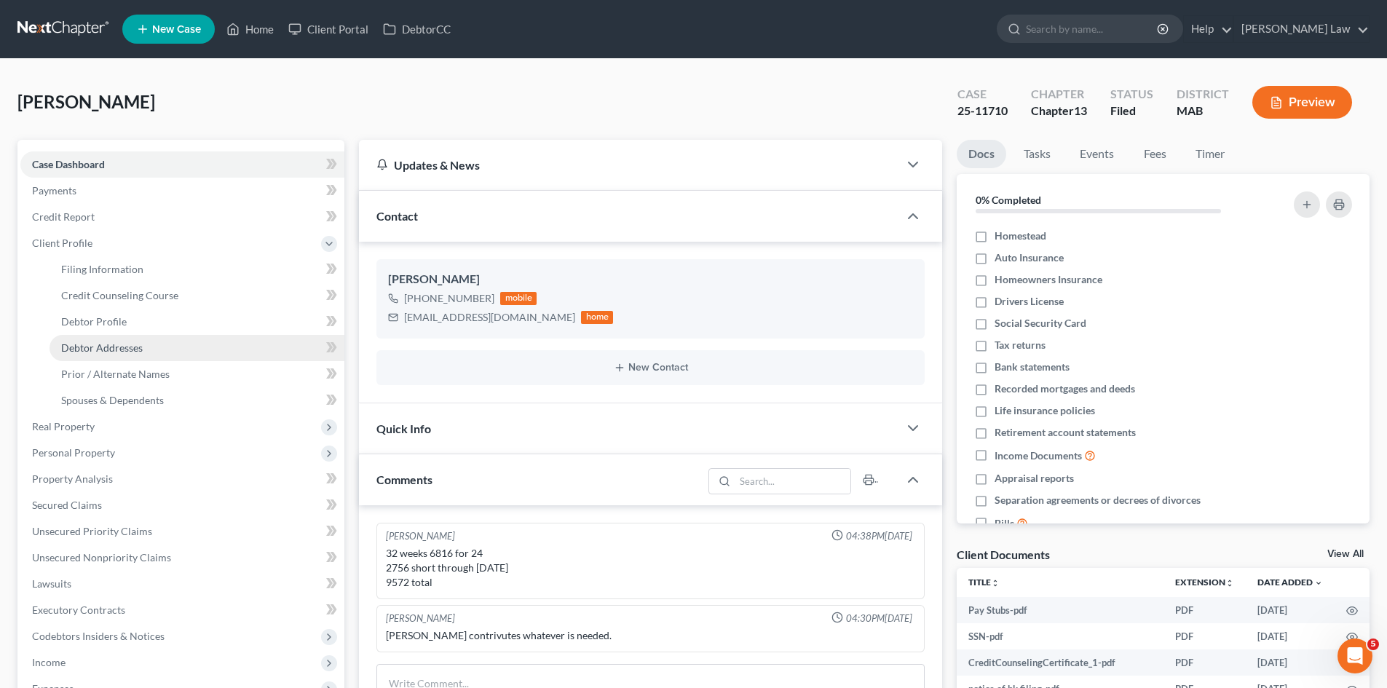
click at [104, 352] on span "Debtor Addresses" at bounding box center [102, 348] width 82 height 12
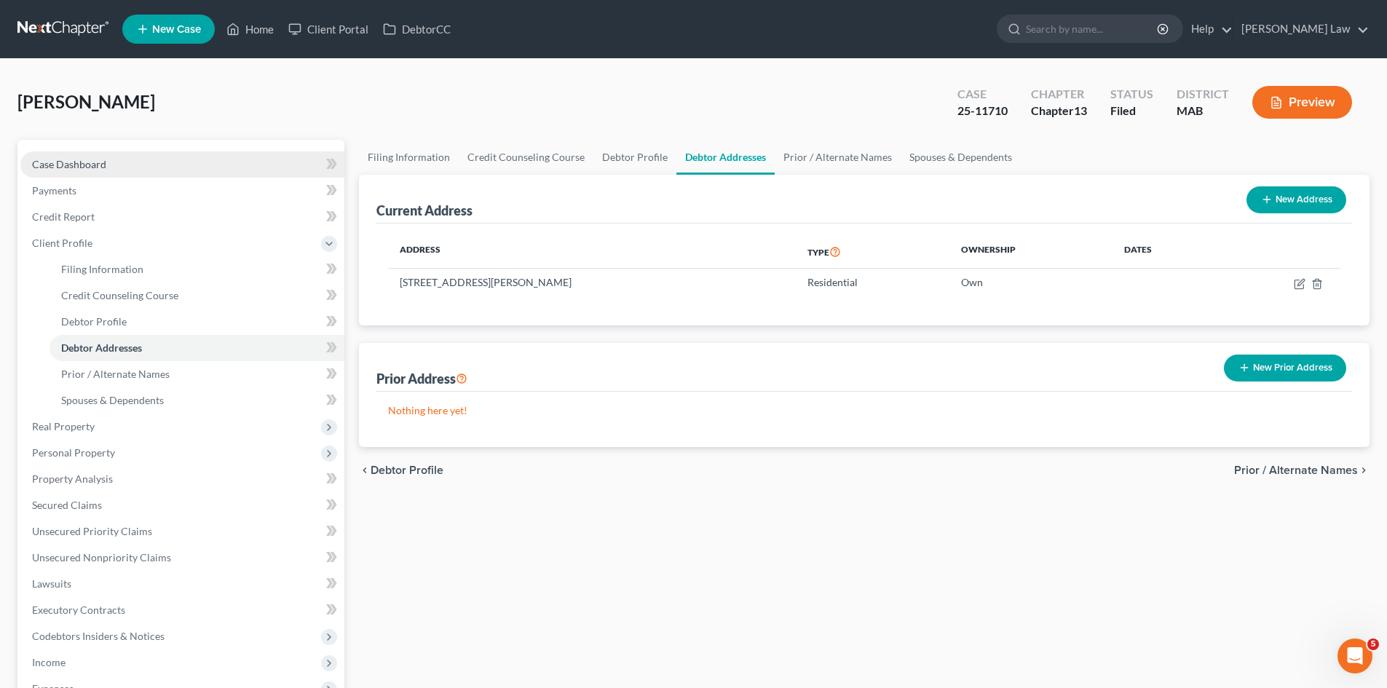
click at [82, 167] on span "Case Dashboard" at bounding box center [69, 164] width 74 height 12
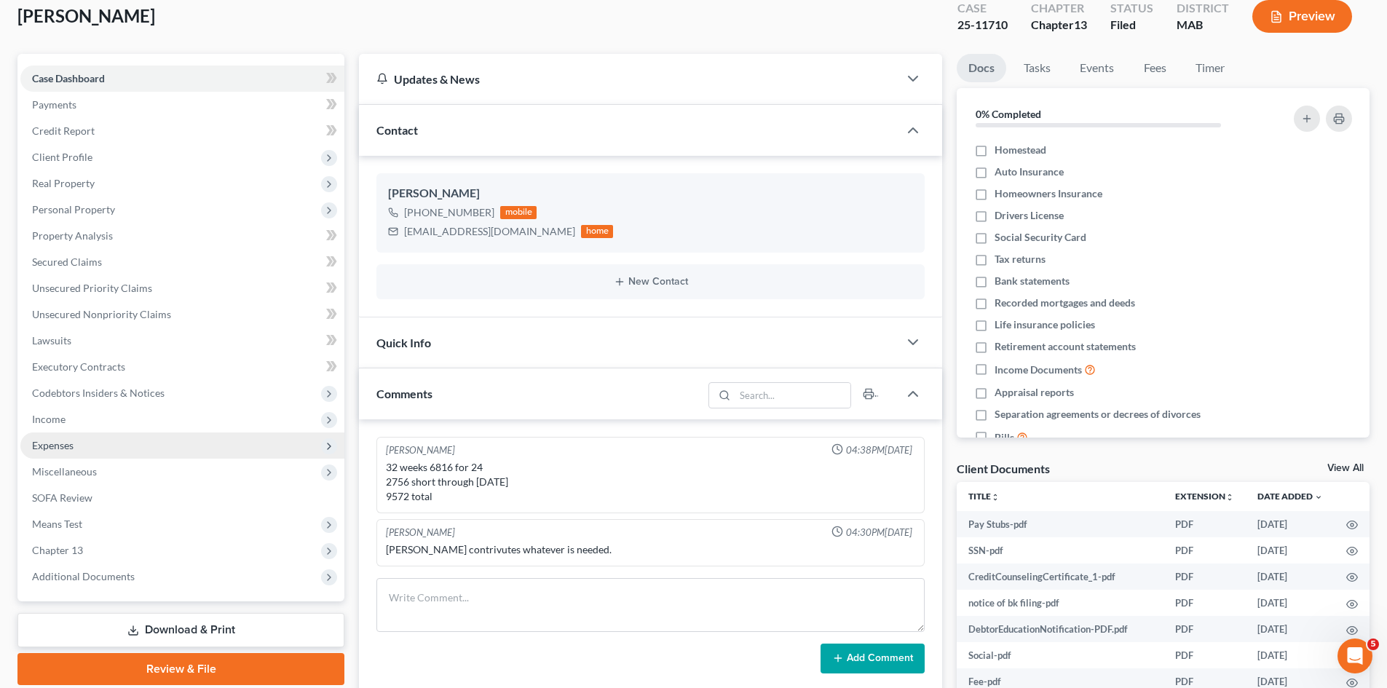
scroll to position [122, 0]
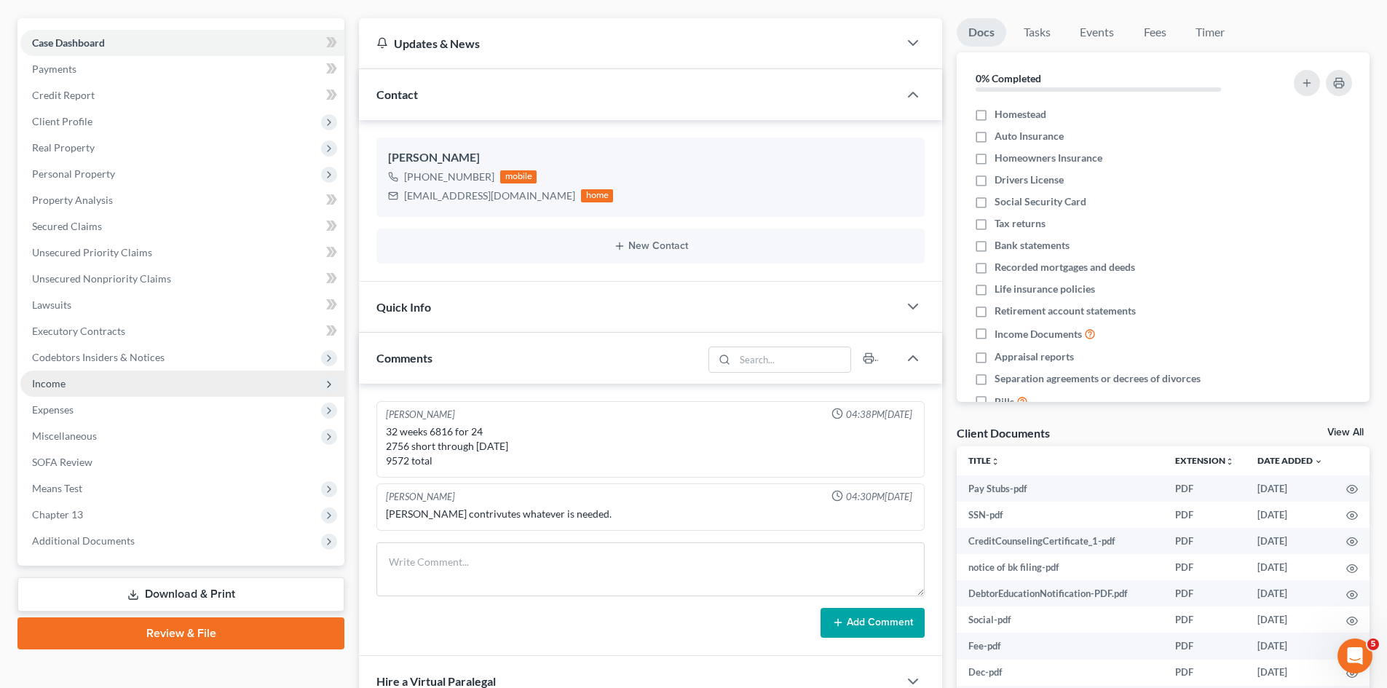
click at [78, 388] on span "Income" at bounding box center [182, 384] width 324 height 26
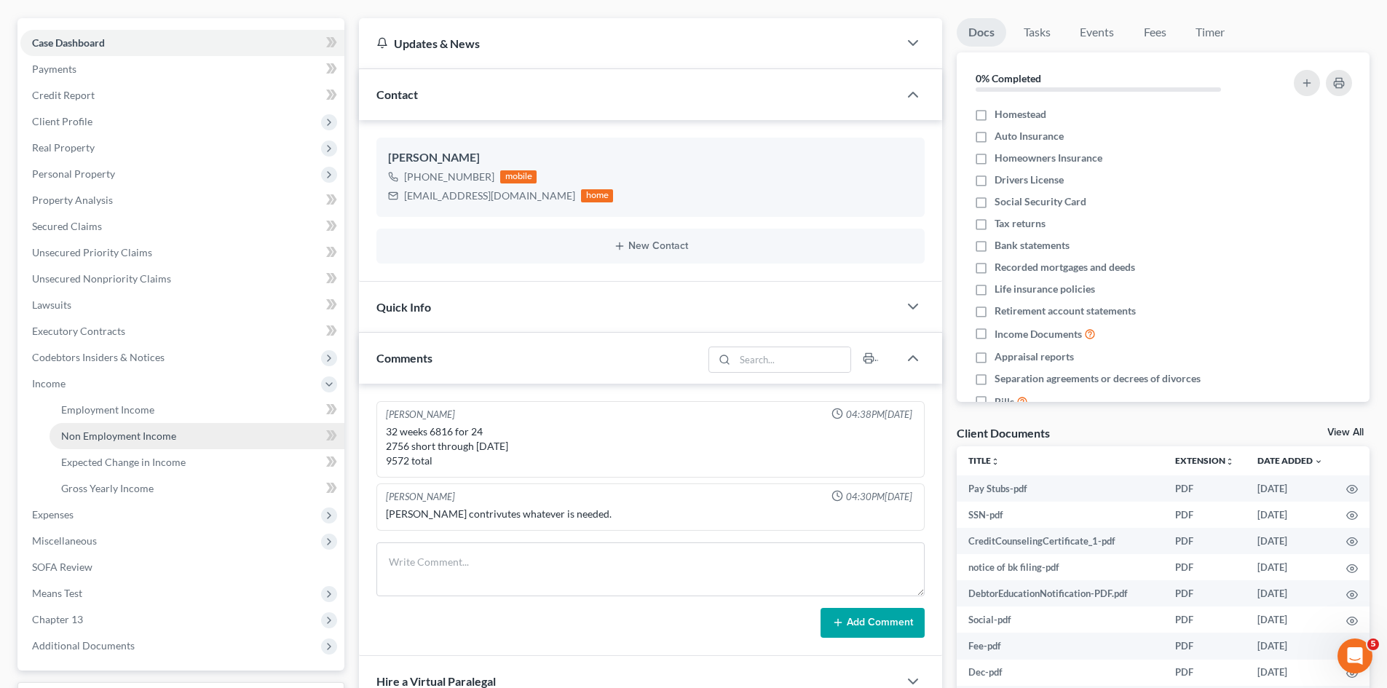
click at [84, 439] on span "Non Employment Income" at bounding box center [118, 436] width 115 height 12
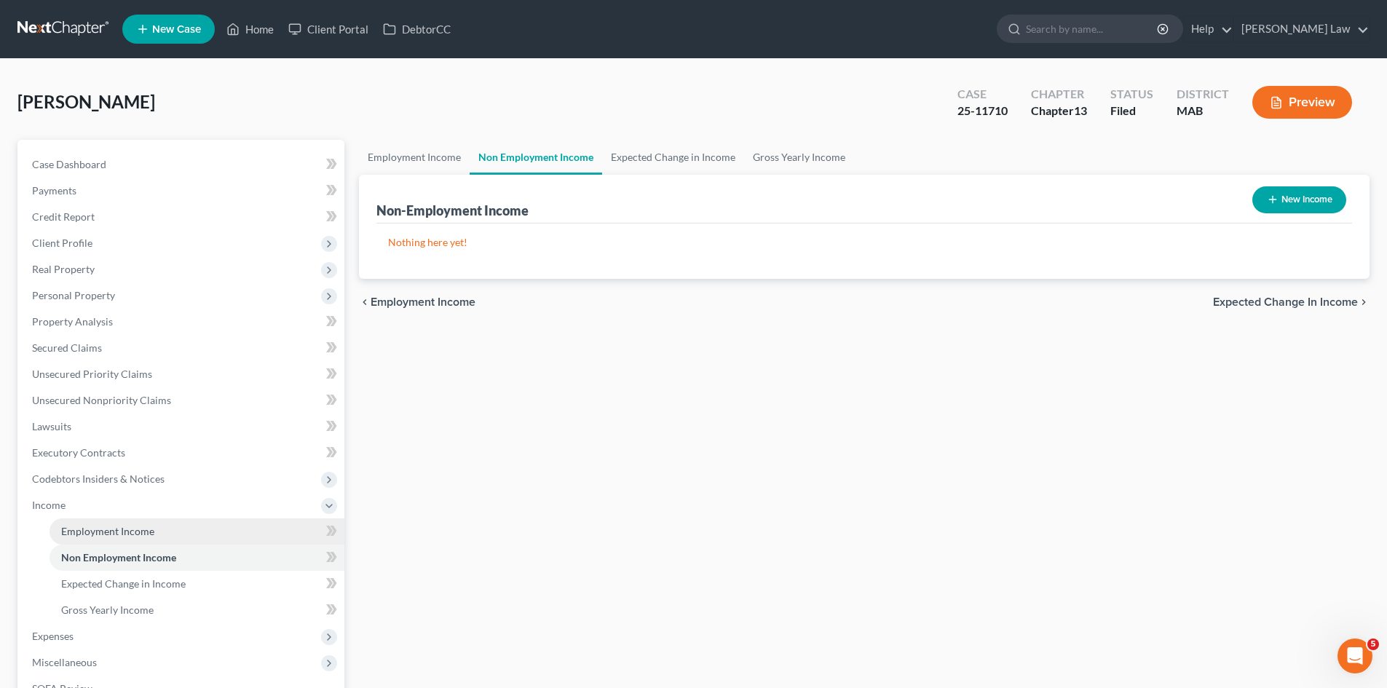
click at [113, 540] on link "Employment Income" at bounding box center [197, 531] width 295 height 26
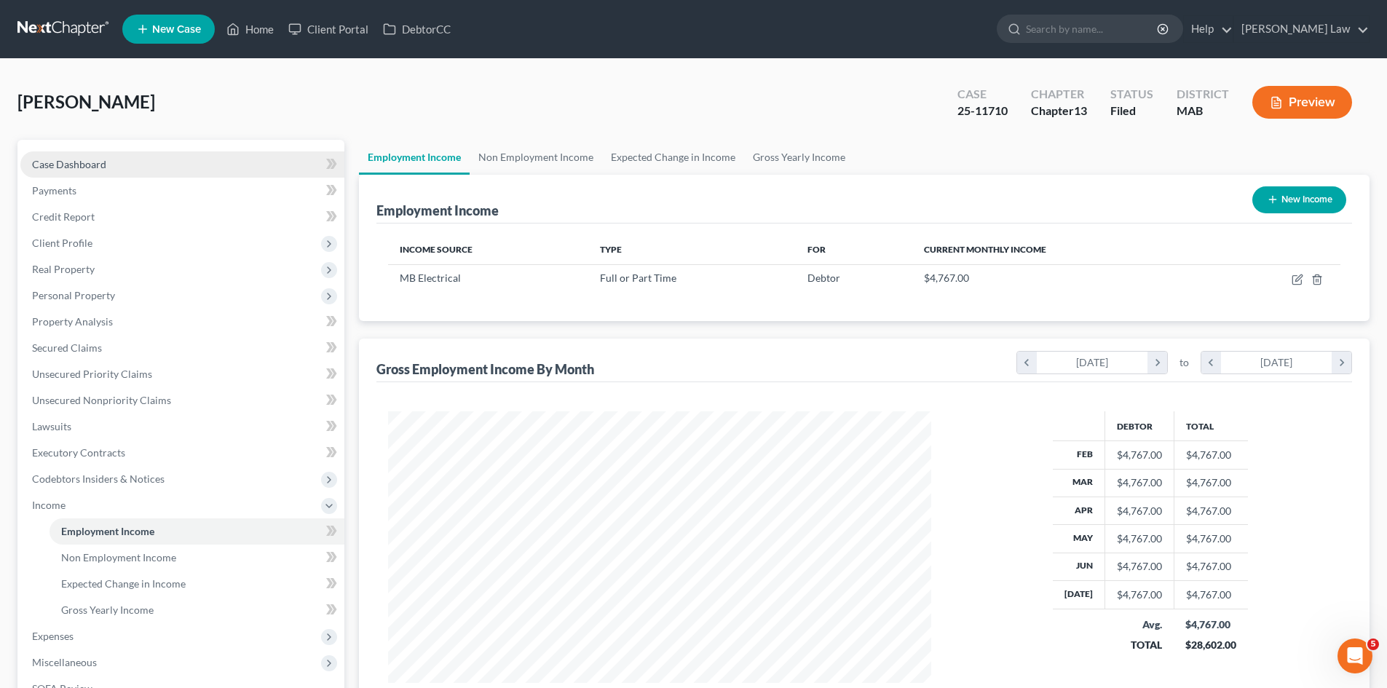
scroll to position [272, 572]
click at [178, 159] on link "Case Dashboard" at bounding box center [182, 164] width 324 height 26
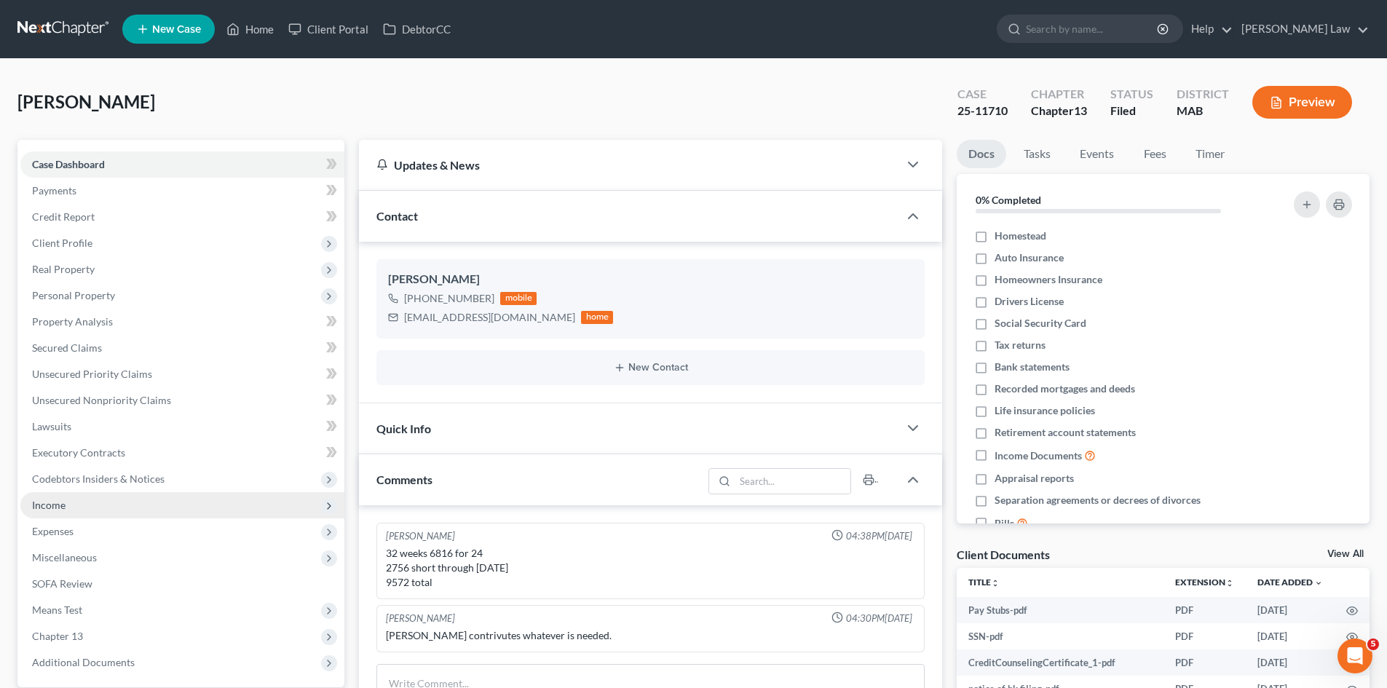
click at [59, 507] on span "Income" at bounding box center [48, 505] width 33 height 12
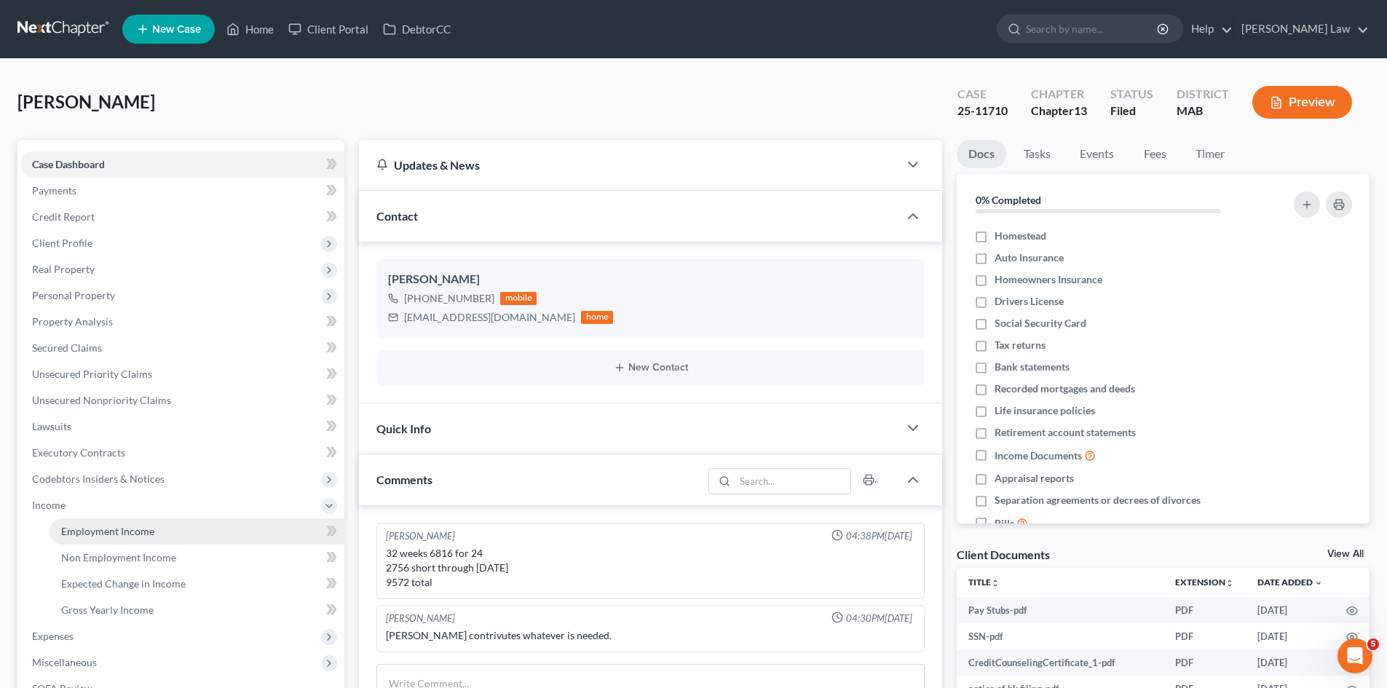
click at [82, 524] on link "Employment Income" at bounding box center [197, 531] width 295 height 26
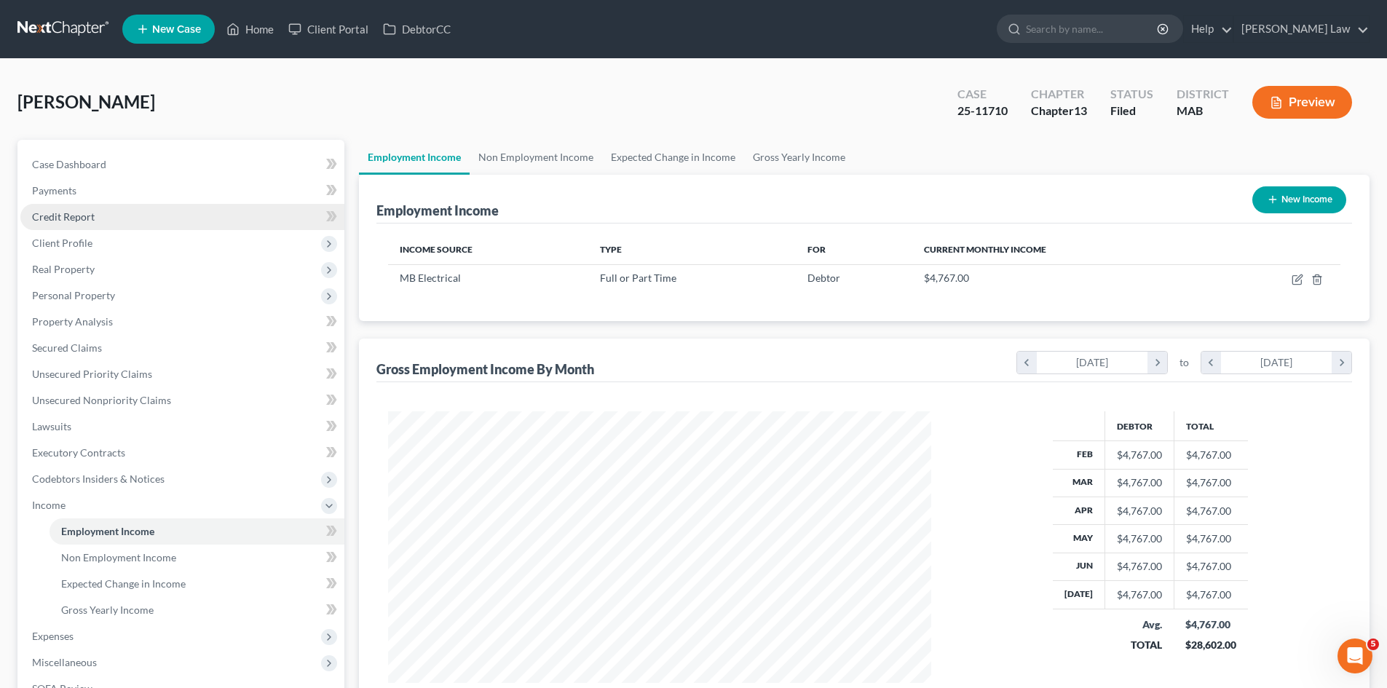
scroll to position [272, 572]
click at [103, 154] on link "Case Dashboard" at bounding box center [182, 164] width 324 height 26
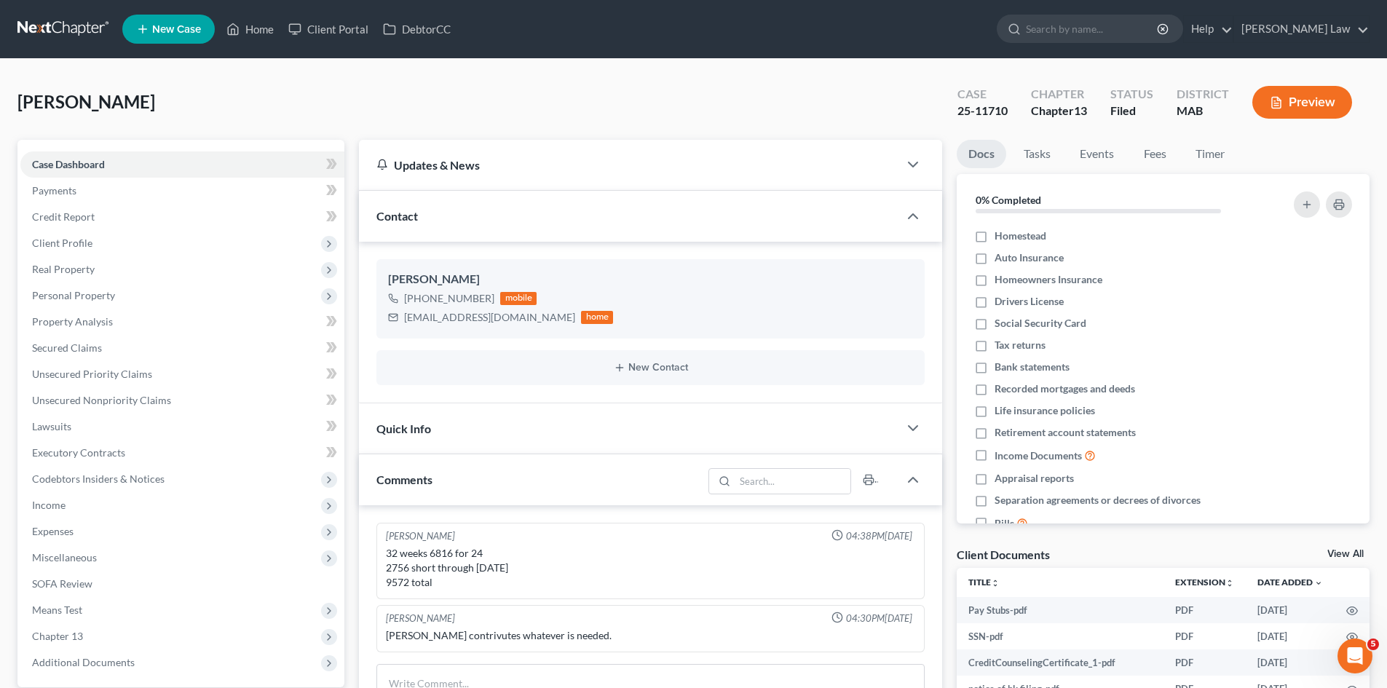
click at [1352, 554] on link "View All" at bounding box center [1346, 554] width 36 height 10
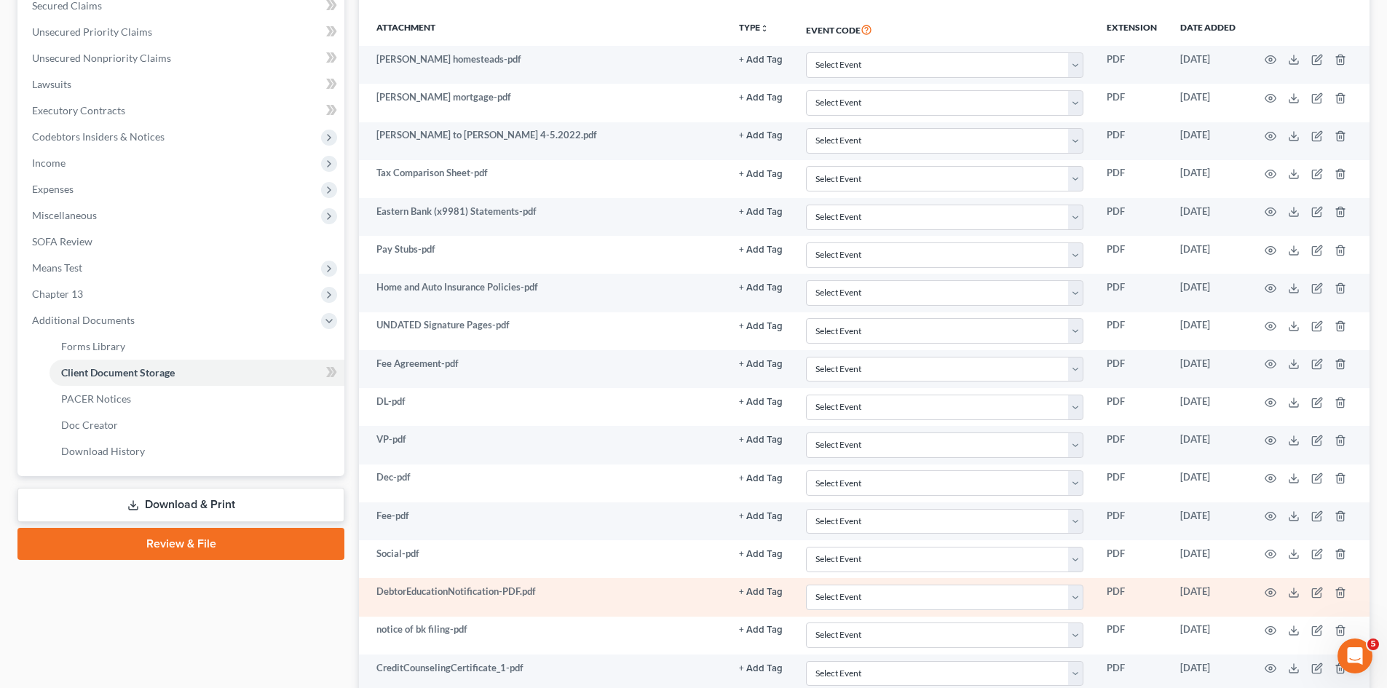
scroll to position [537, 0]
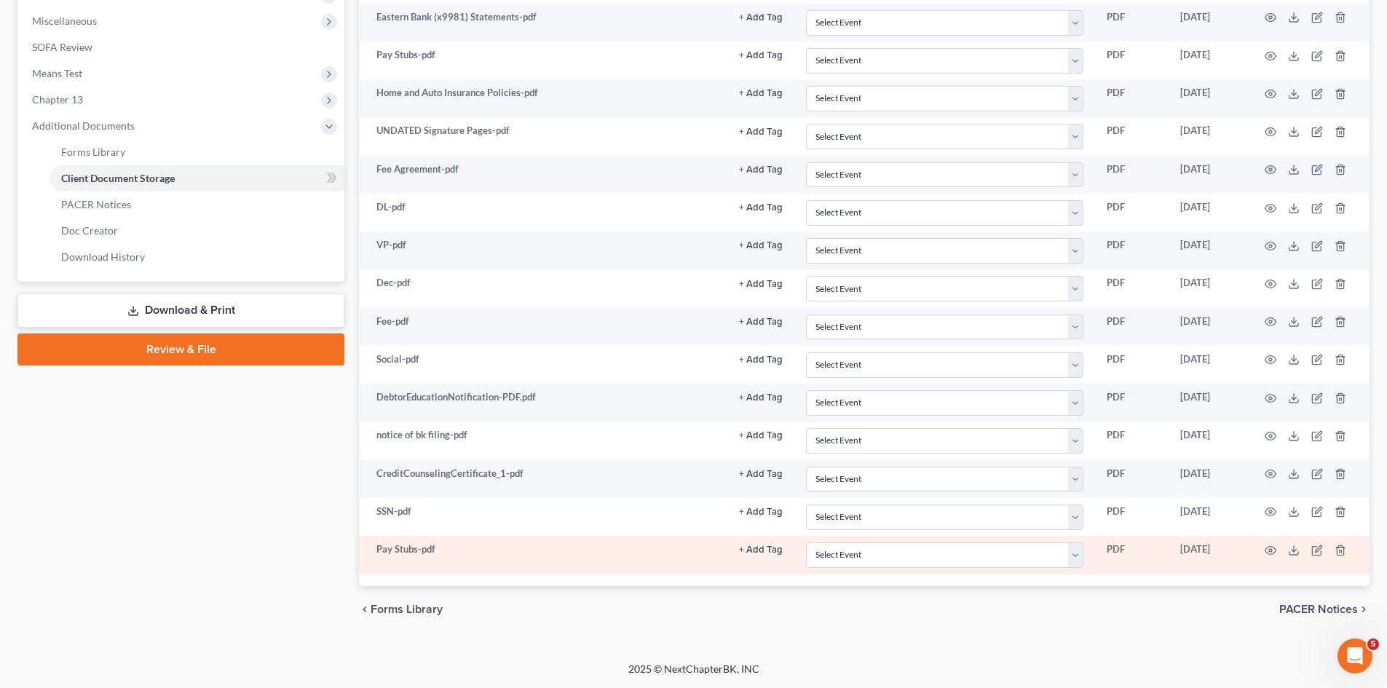
click at [1296, 543] on td at bounding box center [1308, 555] width 122 height 38
click at [1295, 547] on icon at bounding box center [1294, 551] width 12 height 12
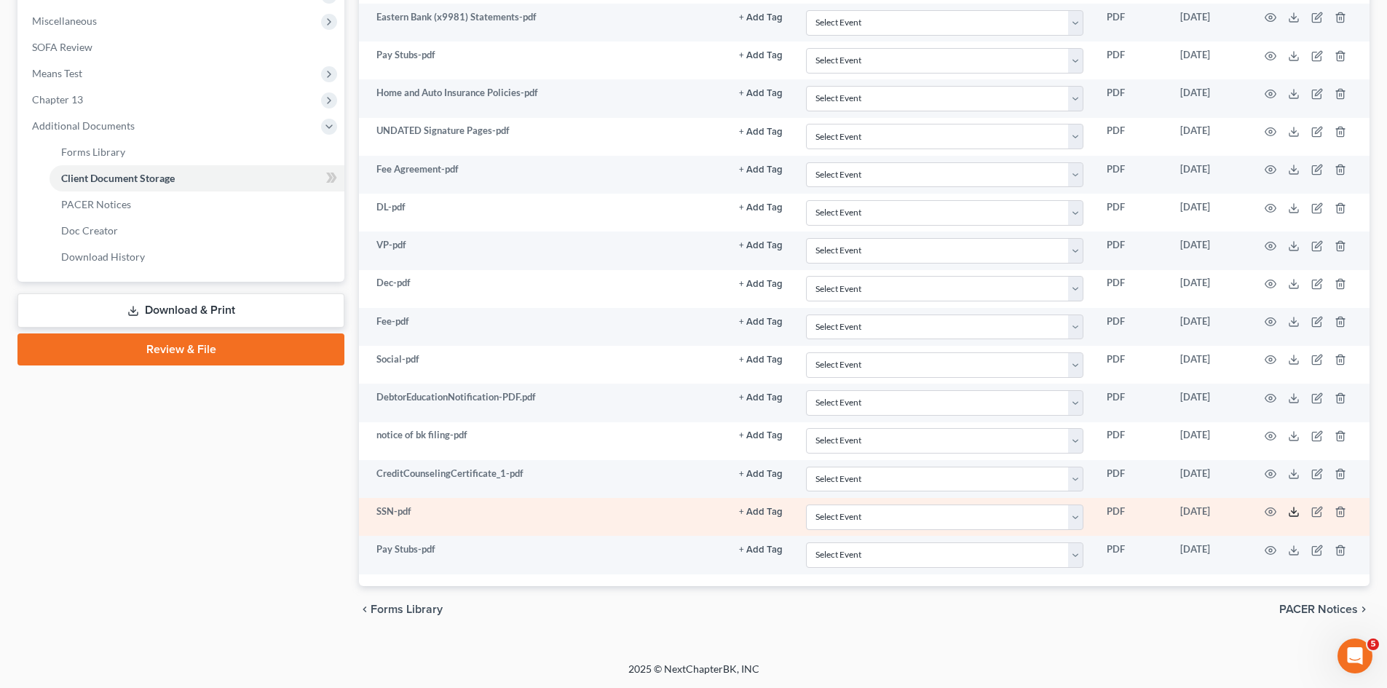
click at [1296, 508] on icon at bounding box center [1294, 512] width 12 height 12
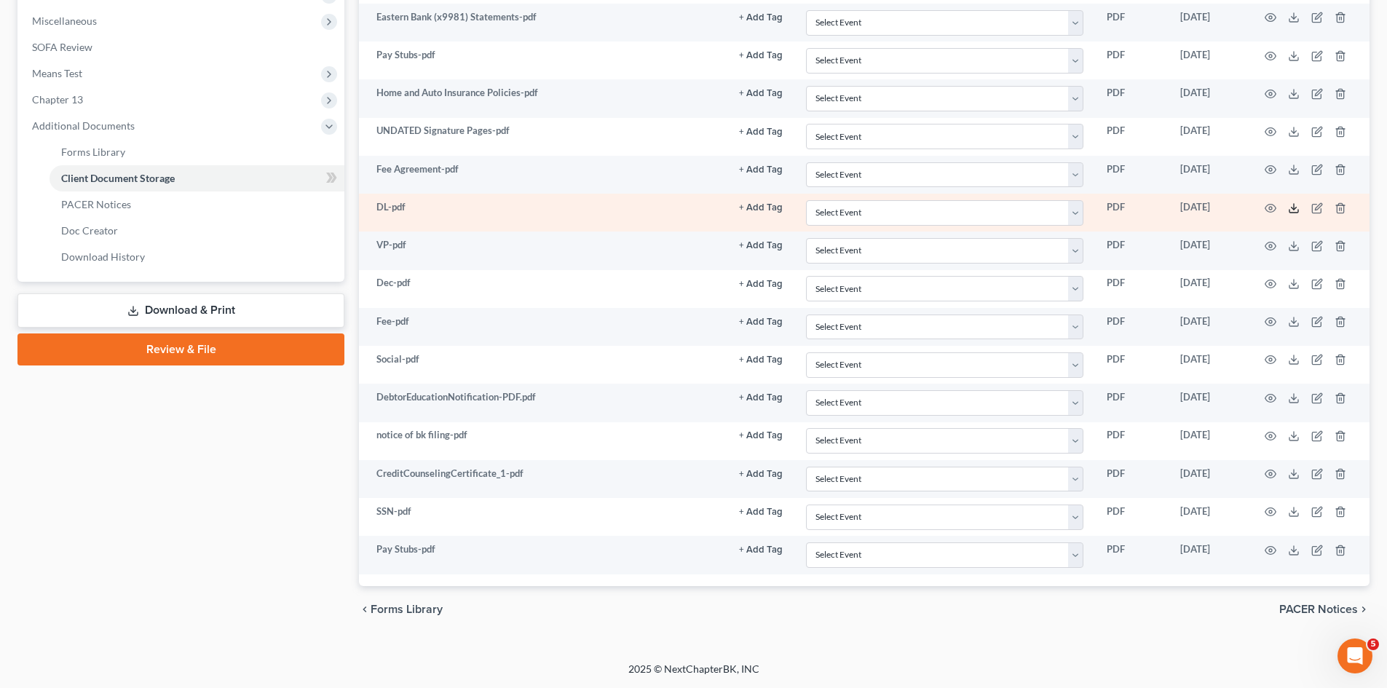
click at [1288, 210] on icon at bounding box center [1294, 208] width 12 height 12
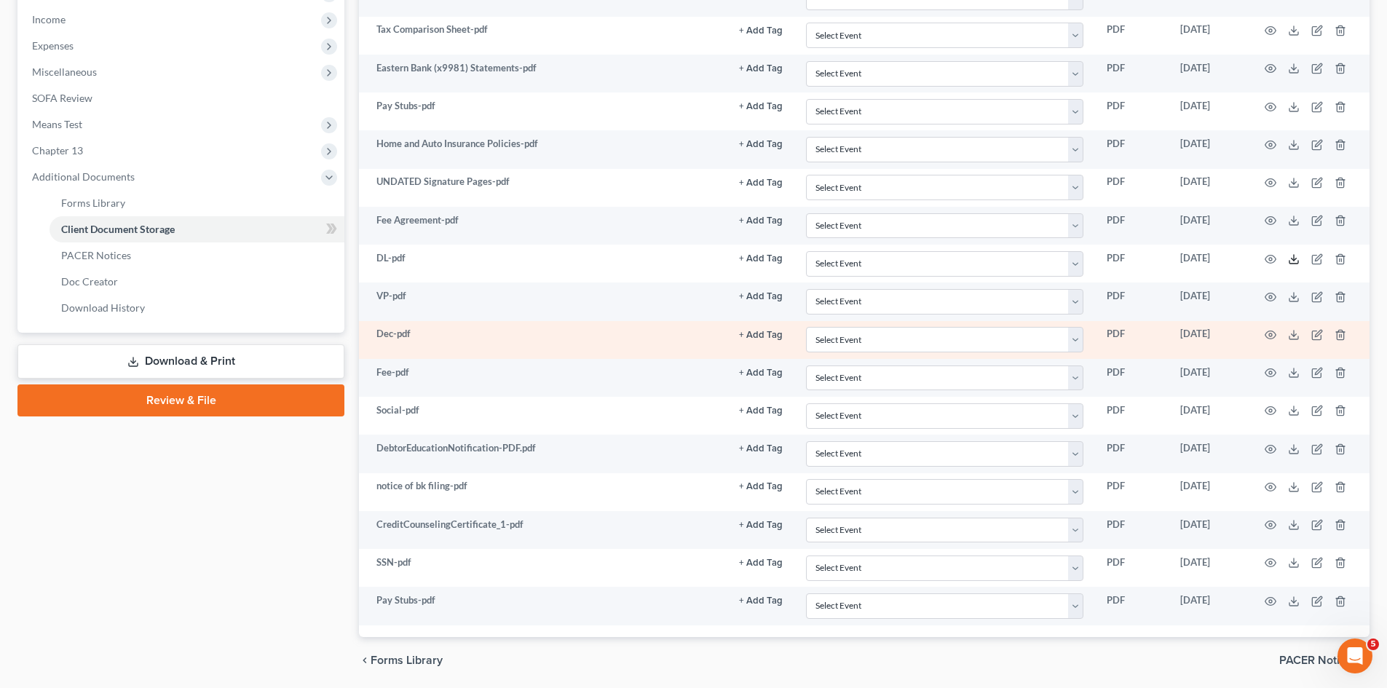
scroll to position [364, 0]
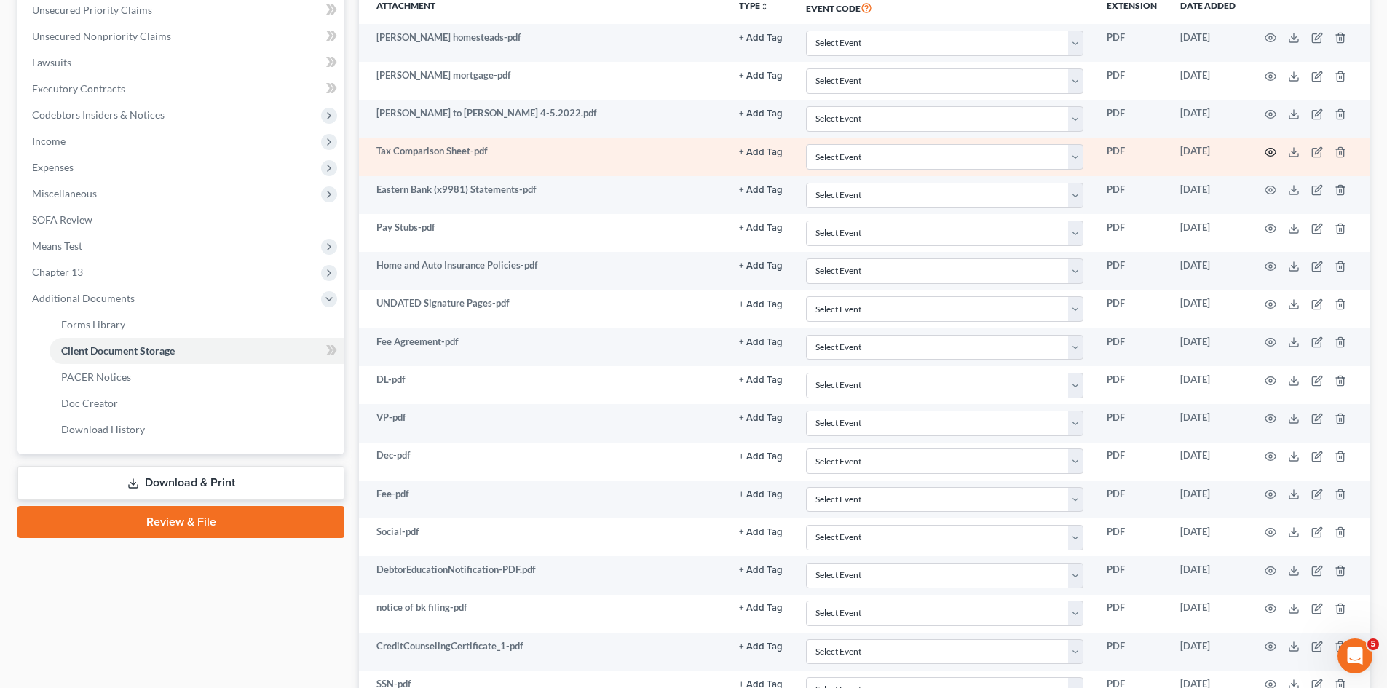
click at [1266, 157] on icon "button" at bounding box center [1271, 152] width 12 height 12
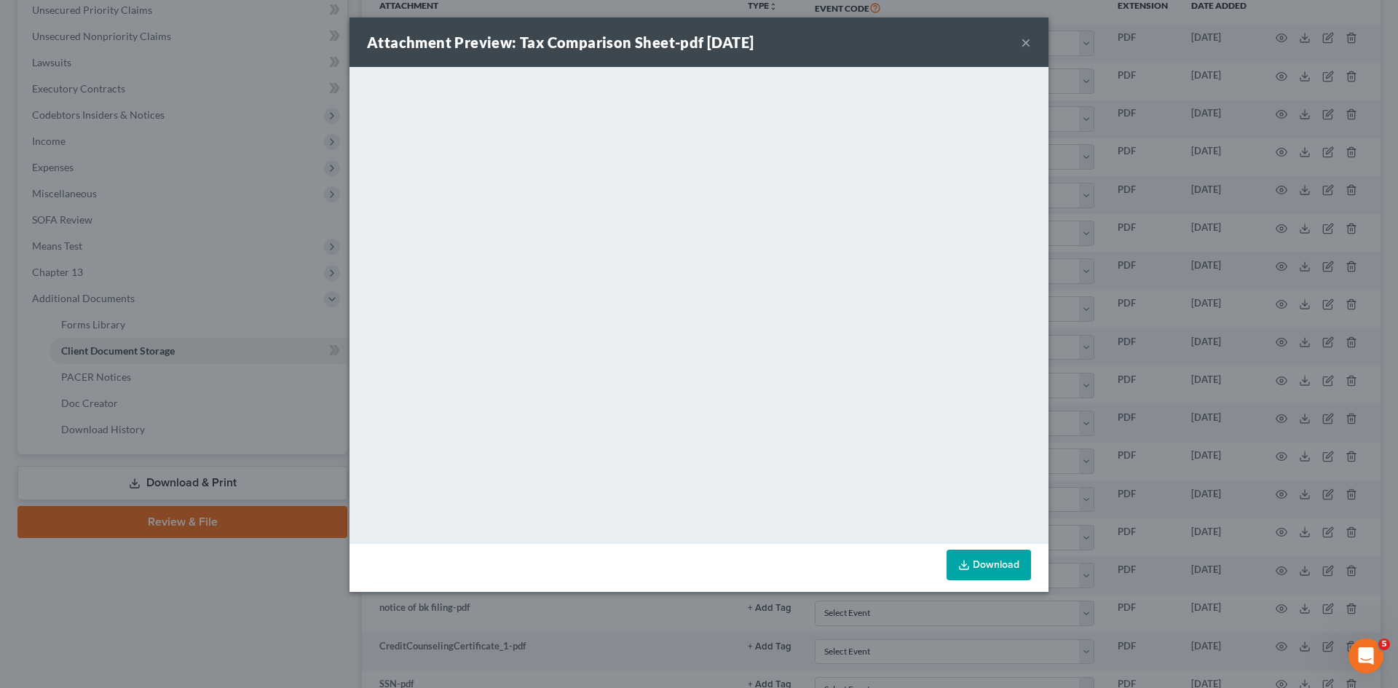
click at [1277, 231] on div "Attachment Preview: Tax Comparison Sheet-pdf 07/18/2025 × <object ng-attr-data=…" at bounding box center [699, 344] width 1398 height 688
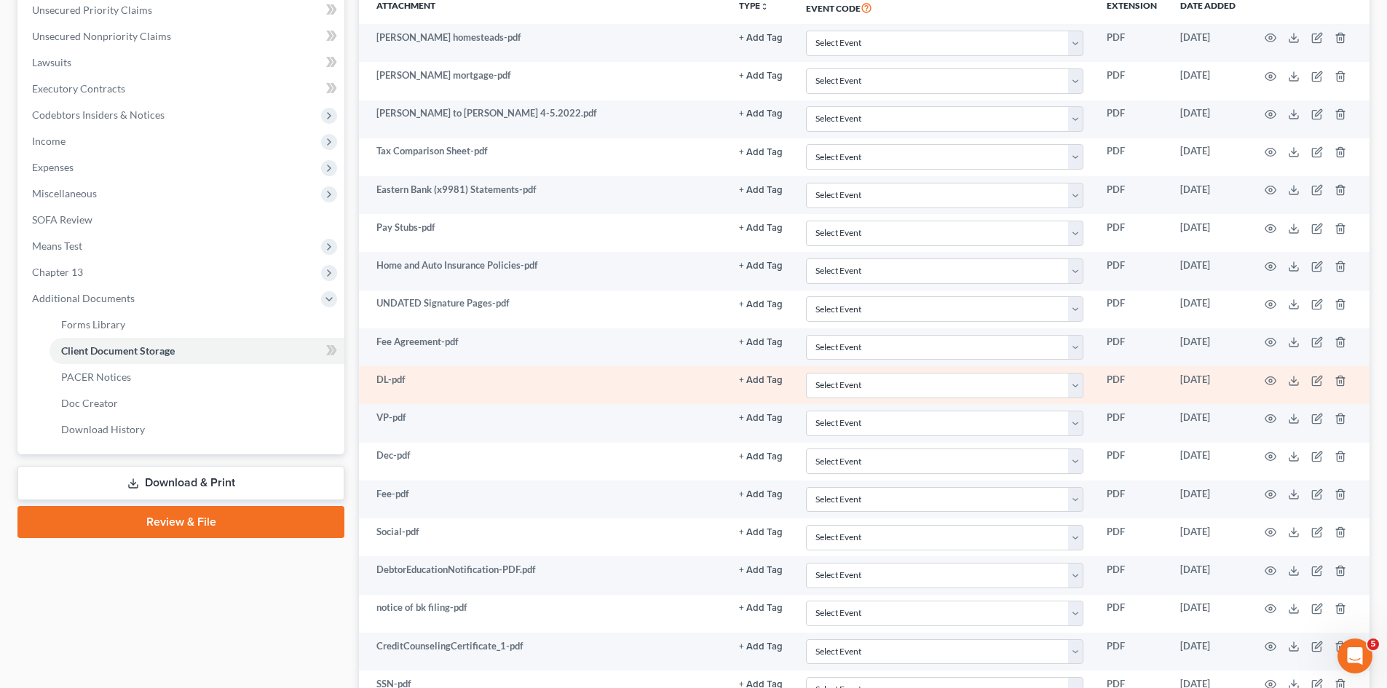
scroll to position [537, 0]
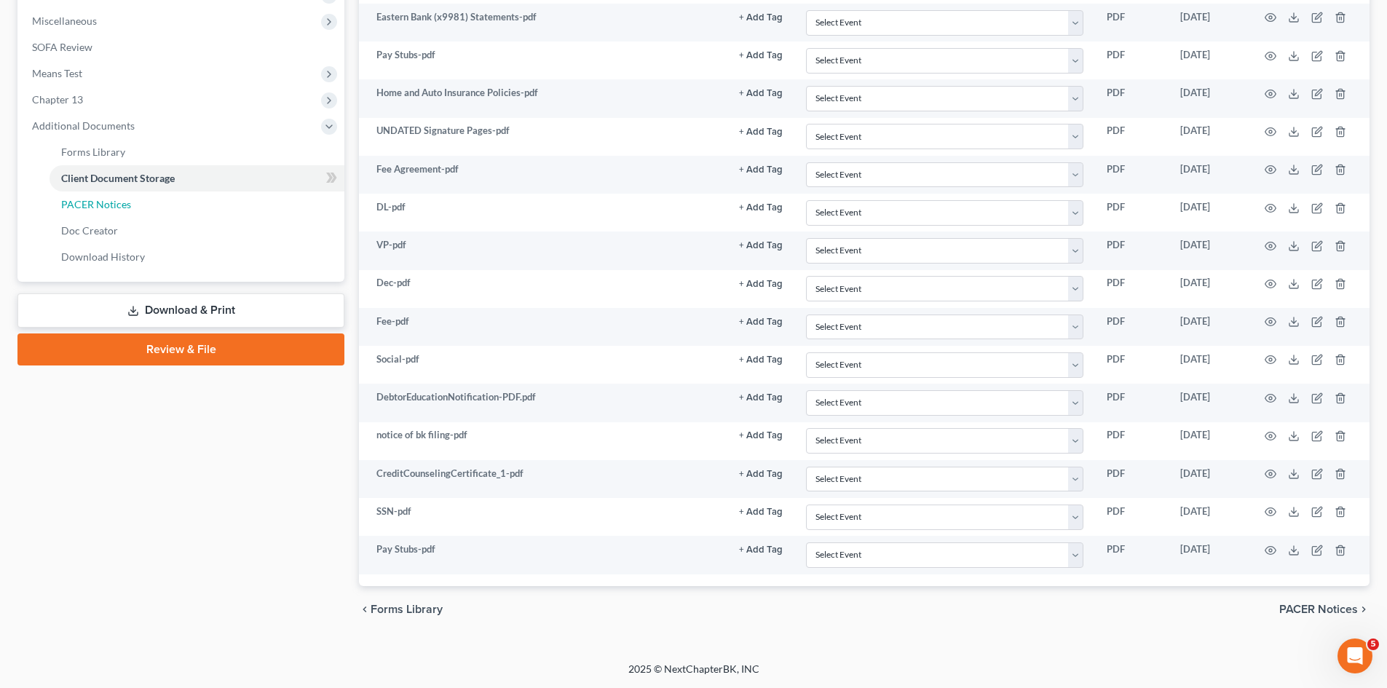
drag, startPoint x: 218, startPoint y: 211, endPoint x: 263, endPoint y: 224, distance: 46.3
click at [218, 211] on link "PACER Notices" at bounding box center [197, 205] width 295 height 26
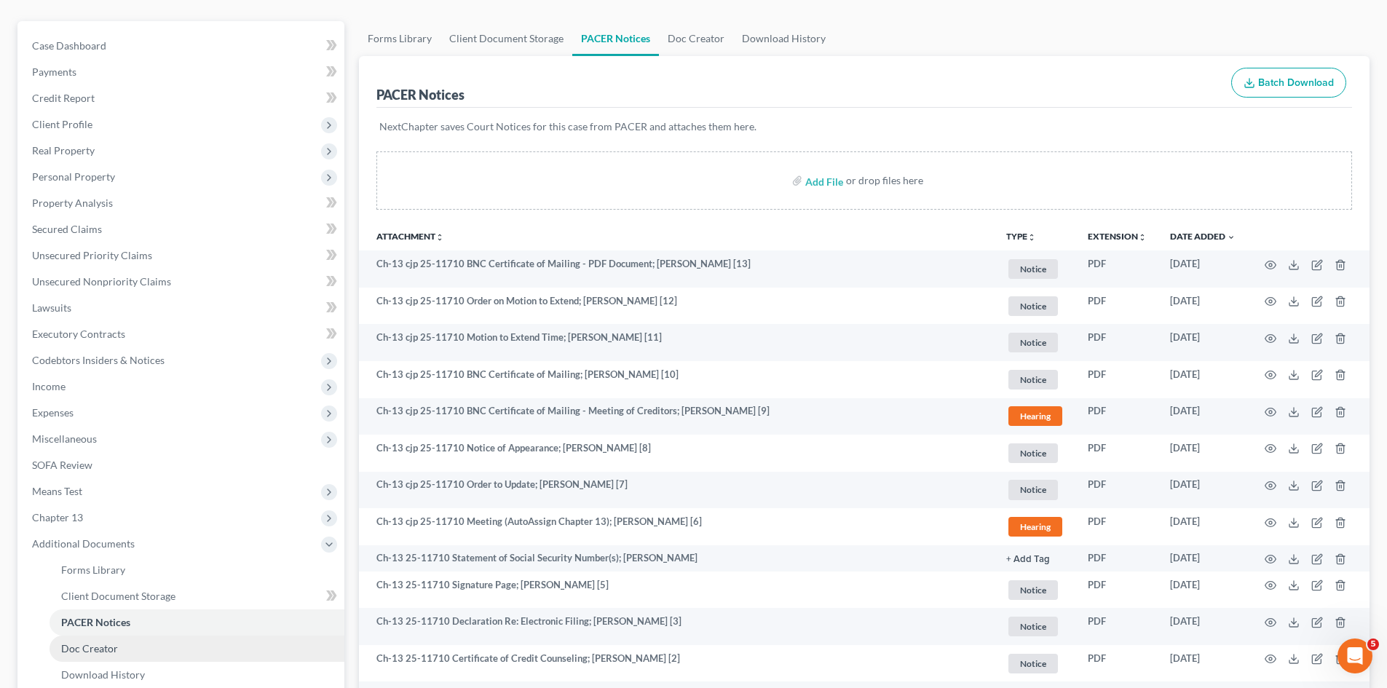
scroll to position [242, 0]
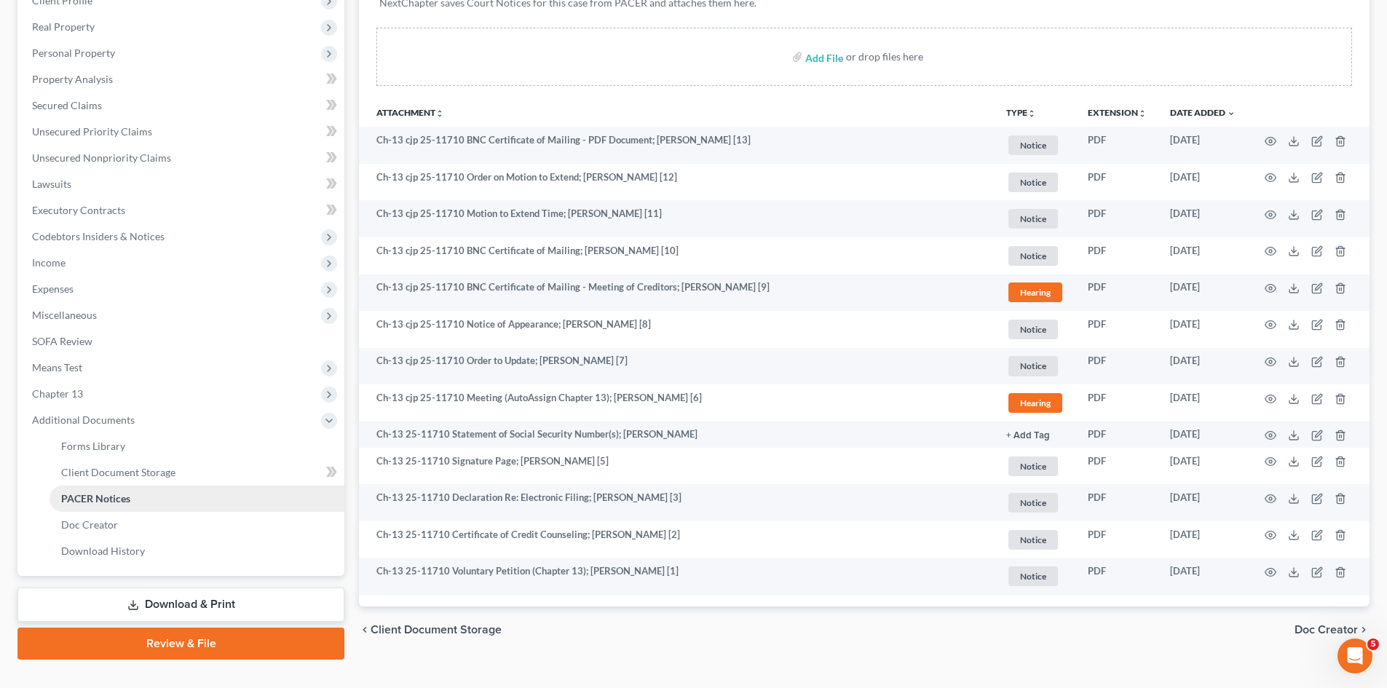
click at [114, 505] on link "PACER Notices" at bounding box center [197, 499] width 295 height 26
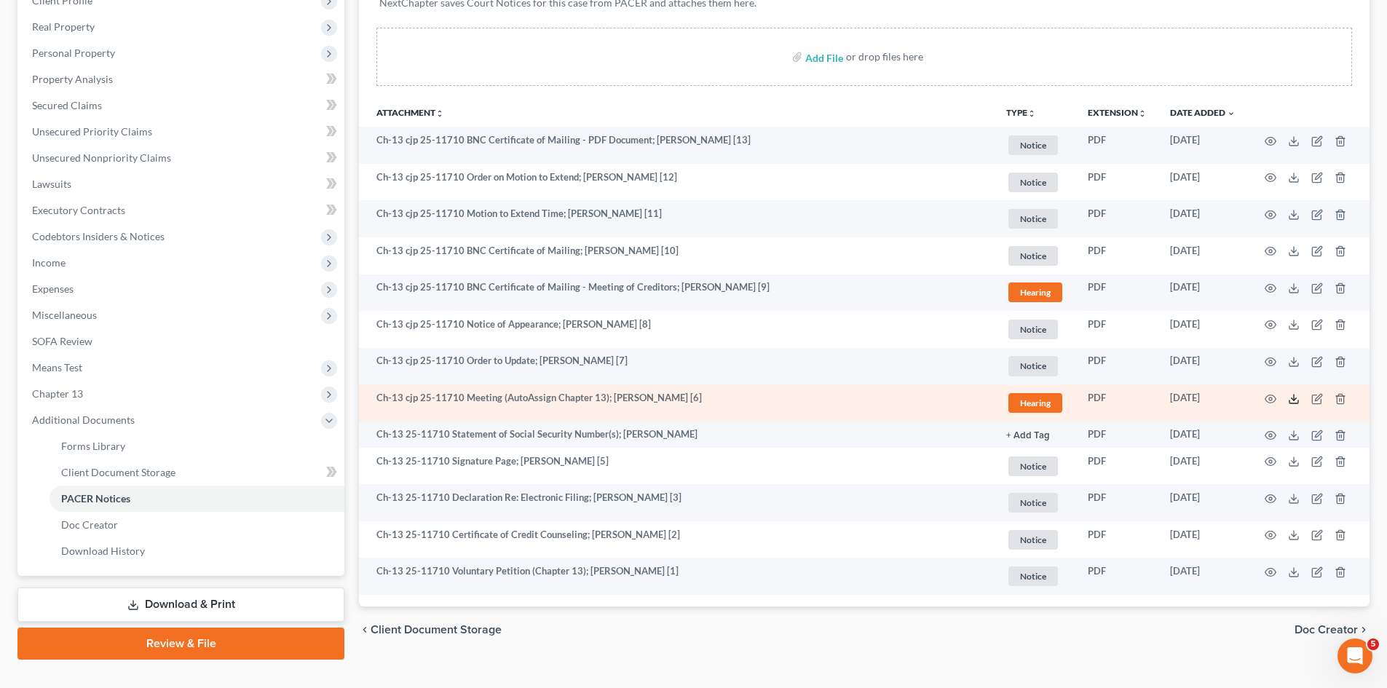
click at [1293, 401] on icon at bounding box center [1294, 399] width 12 height 12
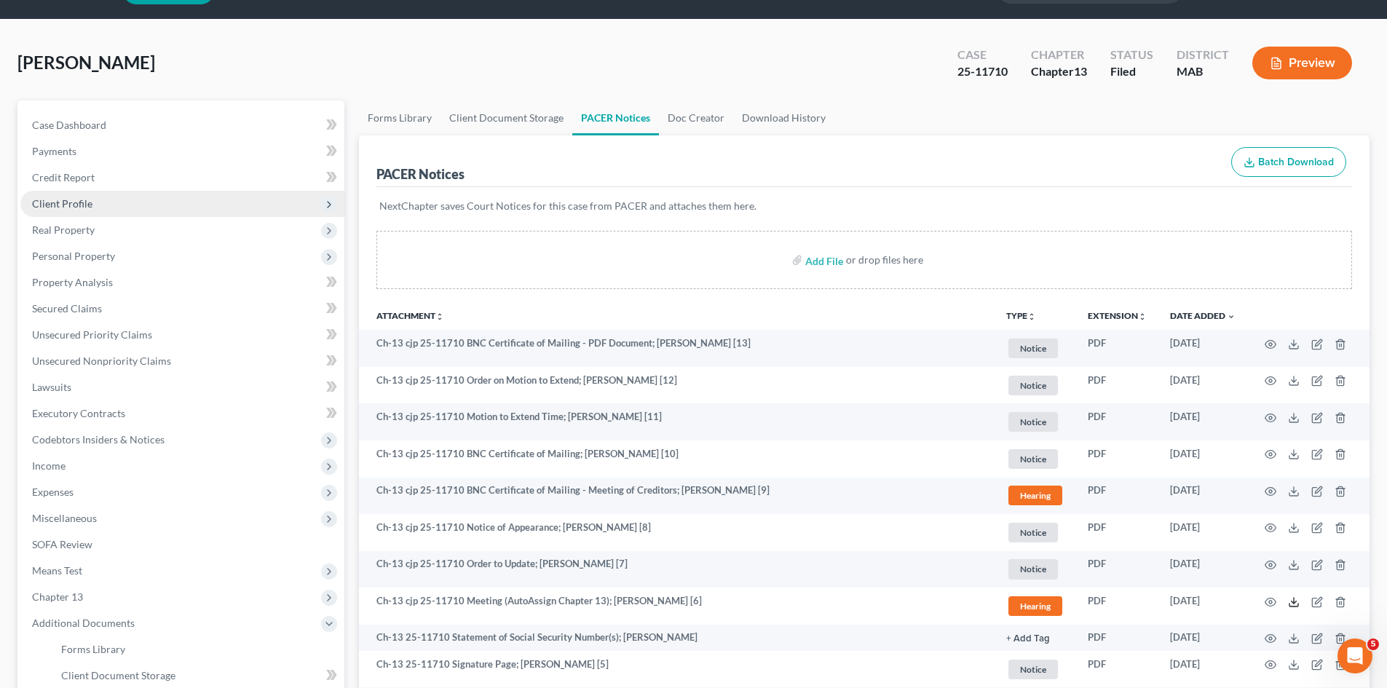
scroll to position [0, 0]
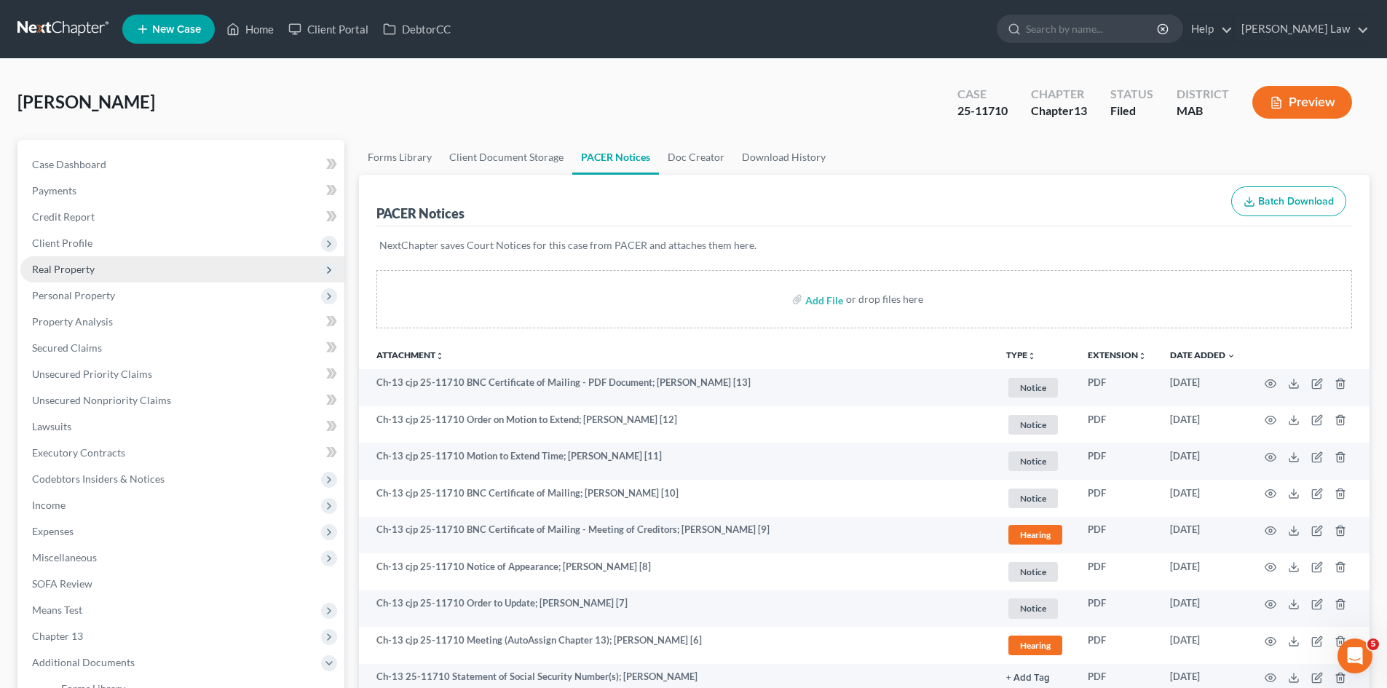
click at [68, 263] on span "Real Property" at bounding box center [63, 269] width 63 height 12
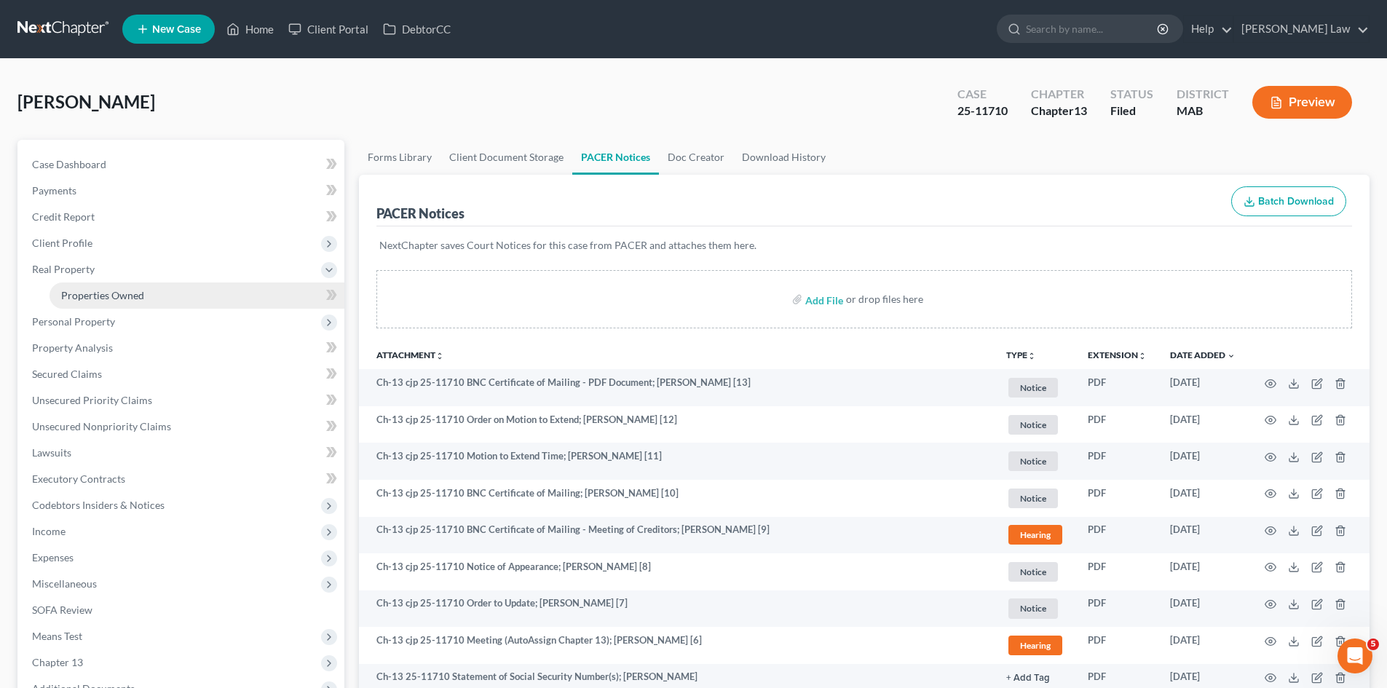
click at [88, 305] on link "Properties Owned" at bounding box center [197, 296] width 295 height 26
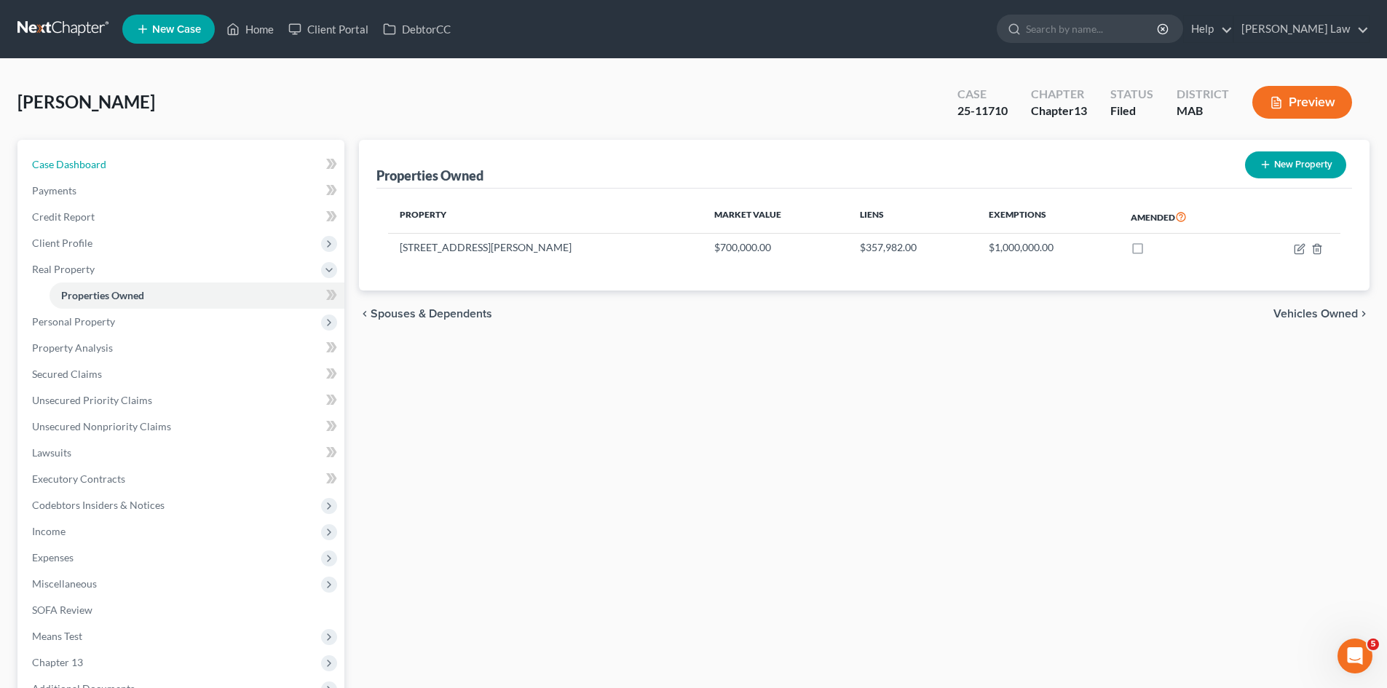
drag, startPoint x: 162, startPoint y: 170, endPoint x: 344, endPoint y: 216, distance: 187.0
click at [162, 170] on link "Case Dashboard" at bounding box center [182, 164] width 324 height 26
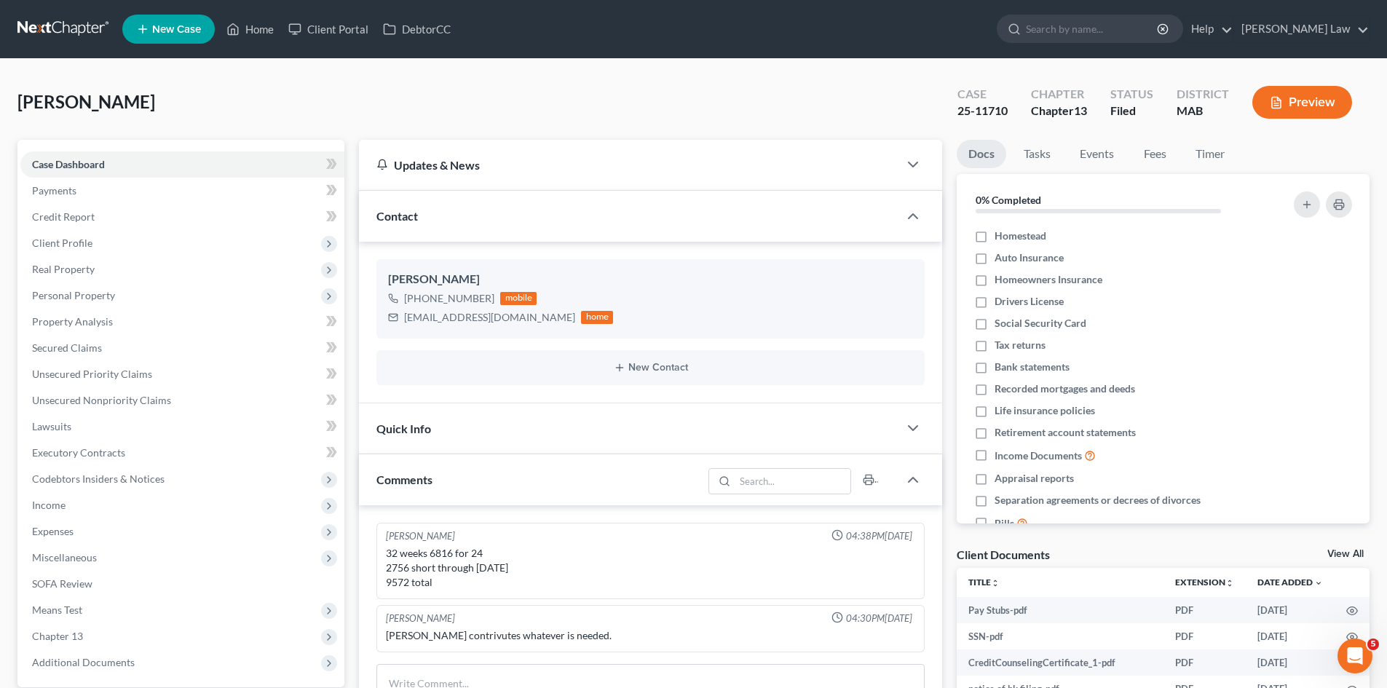
click at [1336, 544] on div "Docs Tasks Events Fees Timer 0% Completed Nothing here yet! Homestead Auto Insu…" at bounding box center [1163, 561] width 427 height 843
click at [1341, 548] on div "Client Documents View All" at bounding box center [1163, 557] width 413 height 21
click at [1345, 555] on link "View All" at bounding box center [1346, 554] width 36 height 10
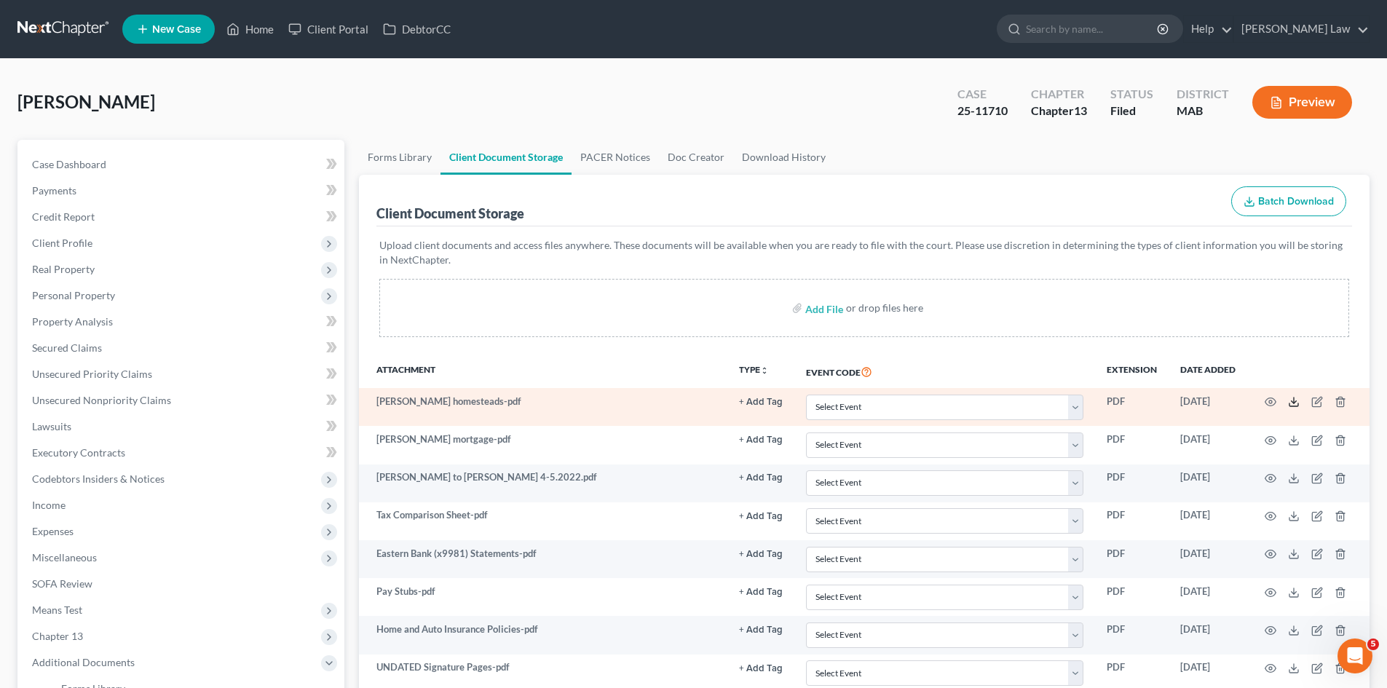
click at [1298, 403] on icon at bounding box center [1294, 402] width 12 height 12
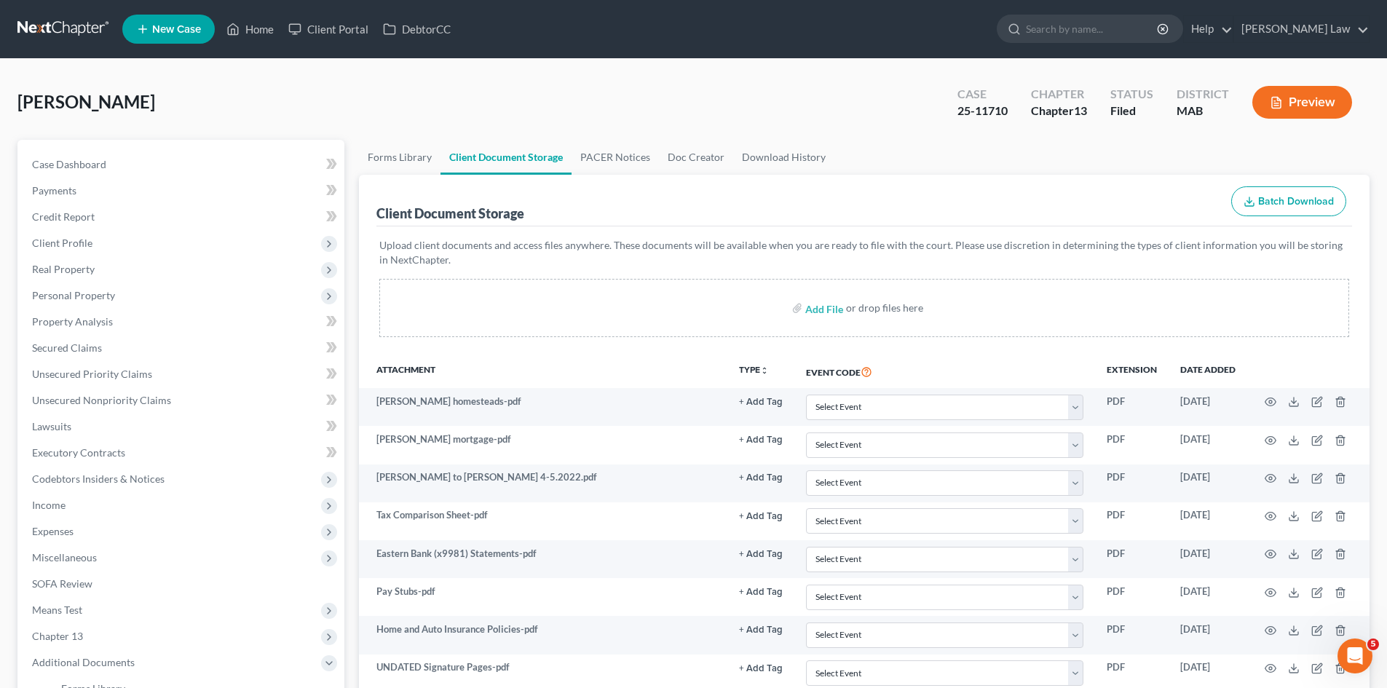
click at [699, 120] on div "Silva, Donald Upgraded Case 25-11710 Chapter Chapter 13 Status Filed District M…" at bounding box center [693, 107] width 1352 height 63
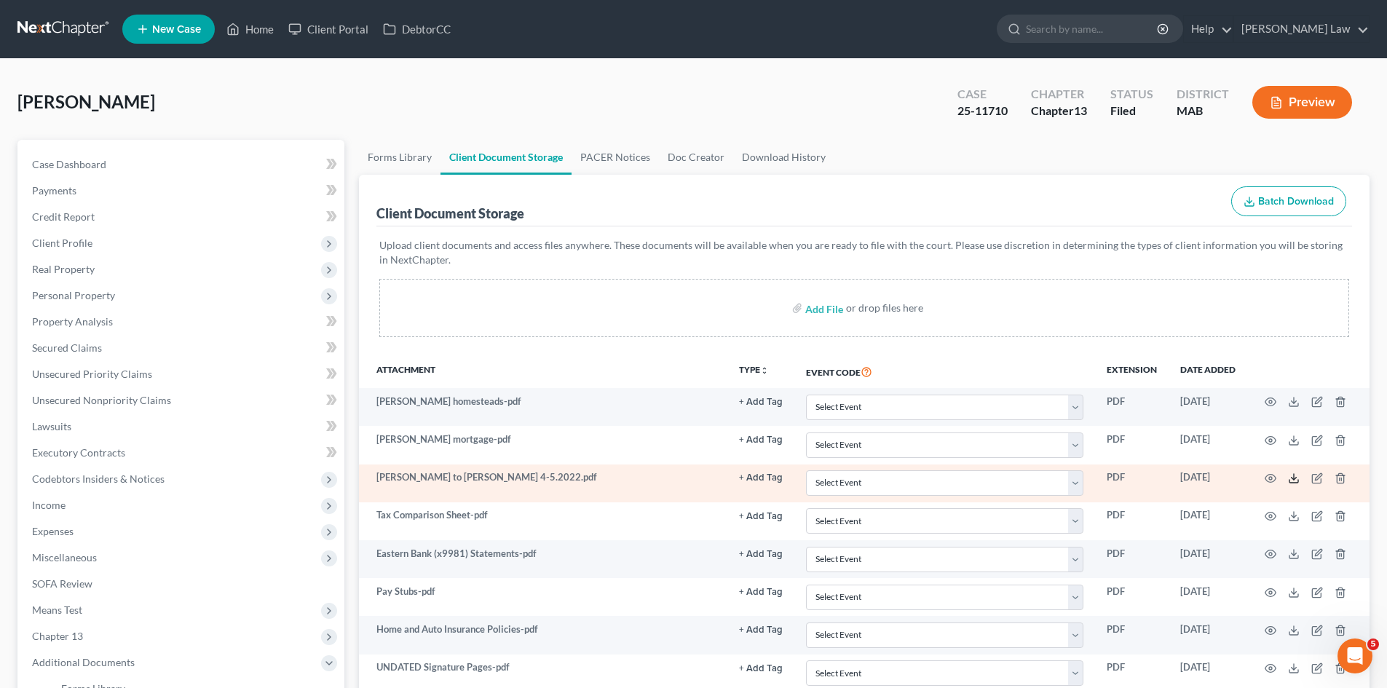
click at [1295, 473] on icon at bounding box center [1294, 479] width 12 height 12
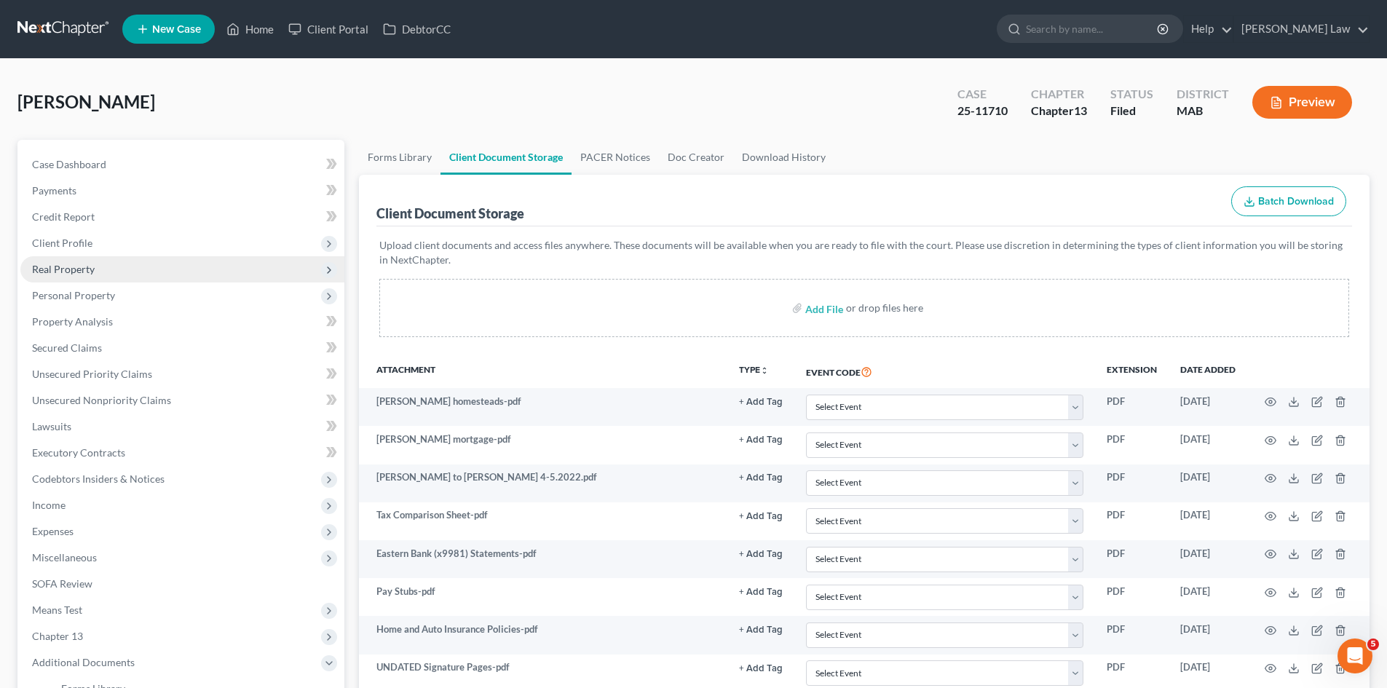
click at [111, 265] on span "Real Property" at bounding box center [182, 269] width 324 height 26
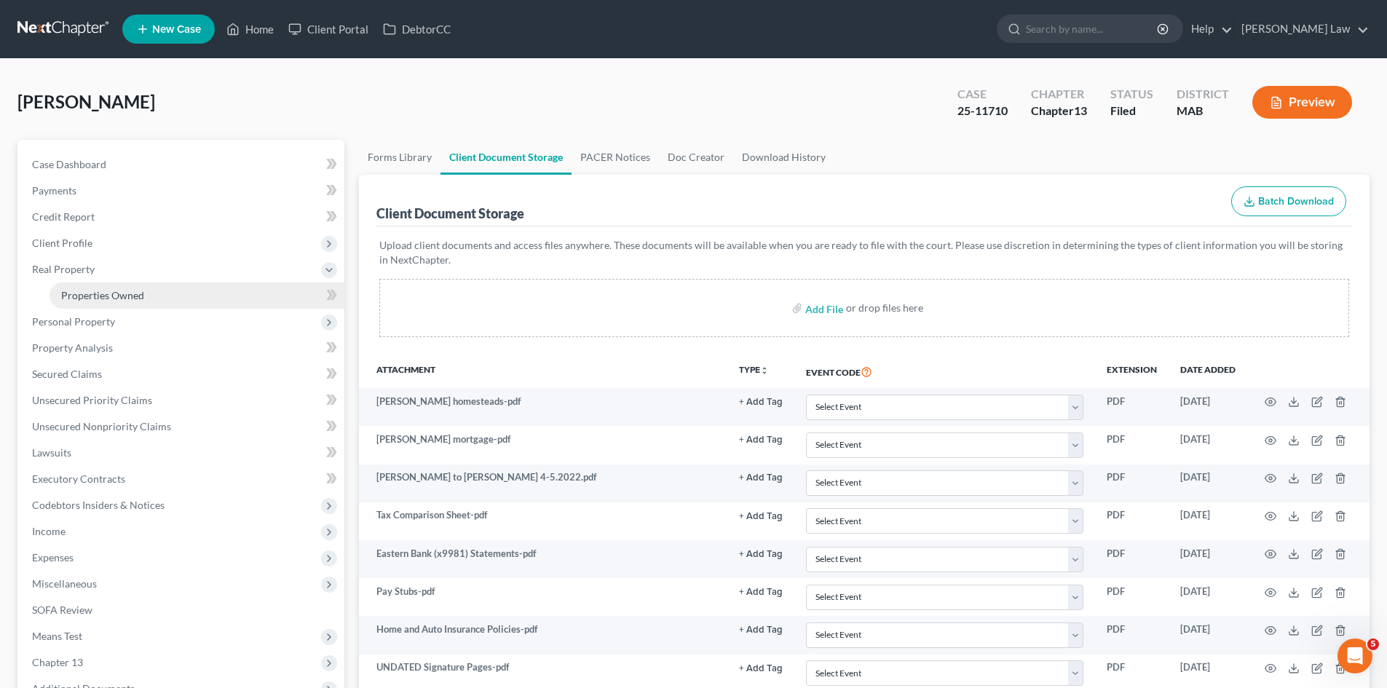
click at [81, 289] on span "Properties Owned" at bounding box center [102, 295] width 83 height 12
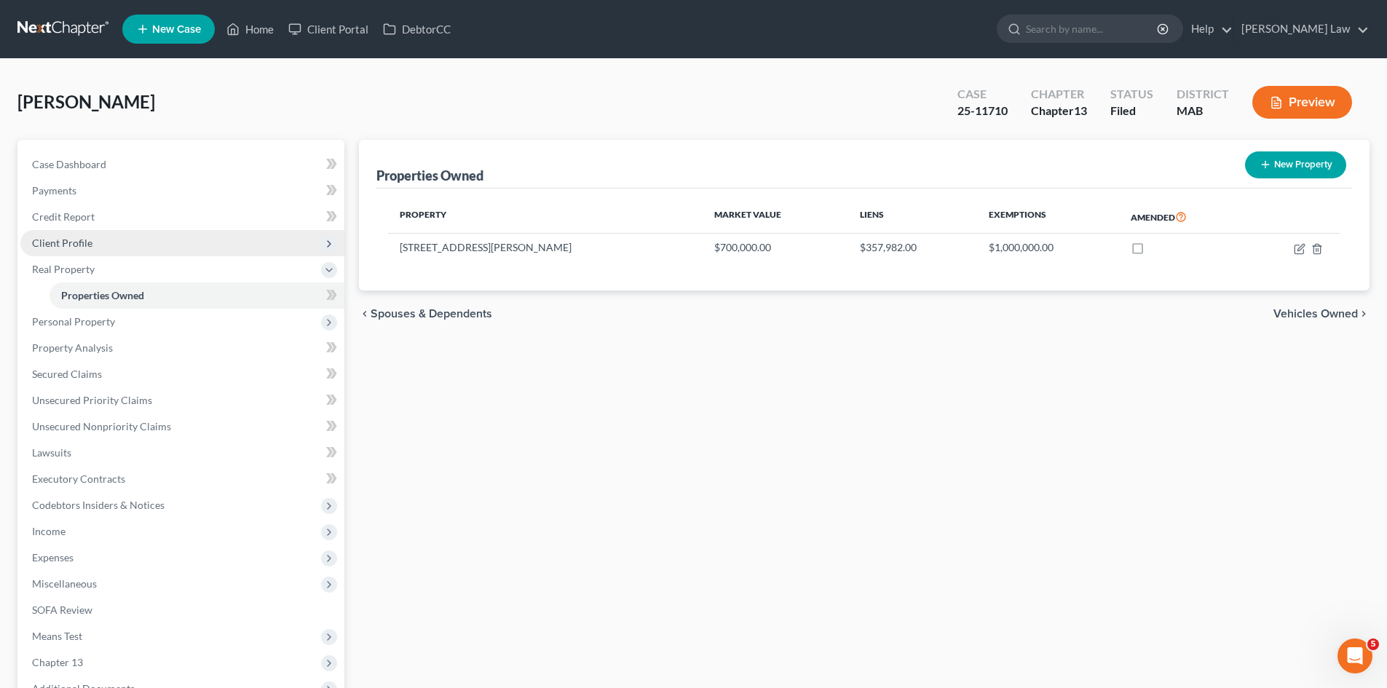
click at [74, 234] on span "Client Profile" at bounding box center [182, 243] width 324 height 26
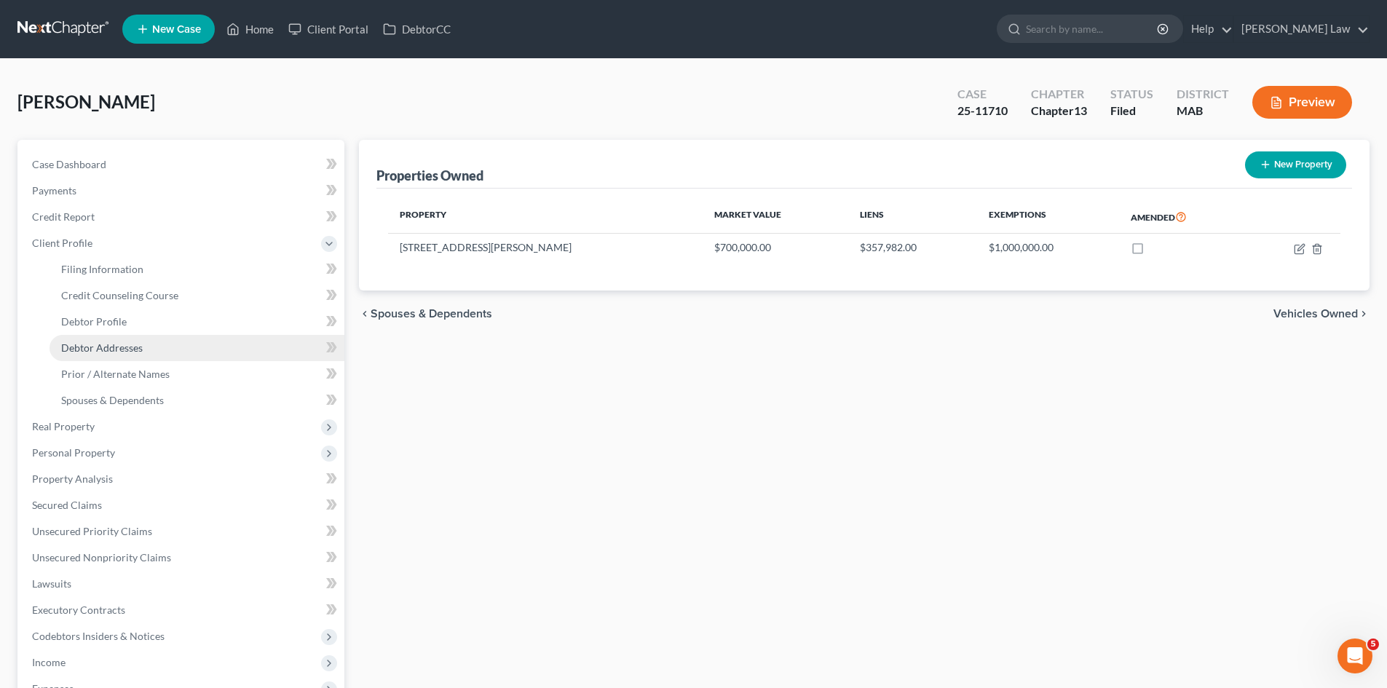
click at [76, 339] on link "Debtor Addresses" at bounding box center [197, 348] width 295 height 26
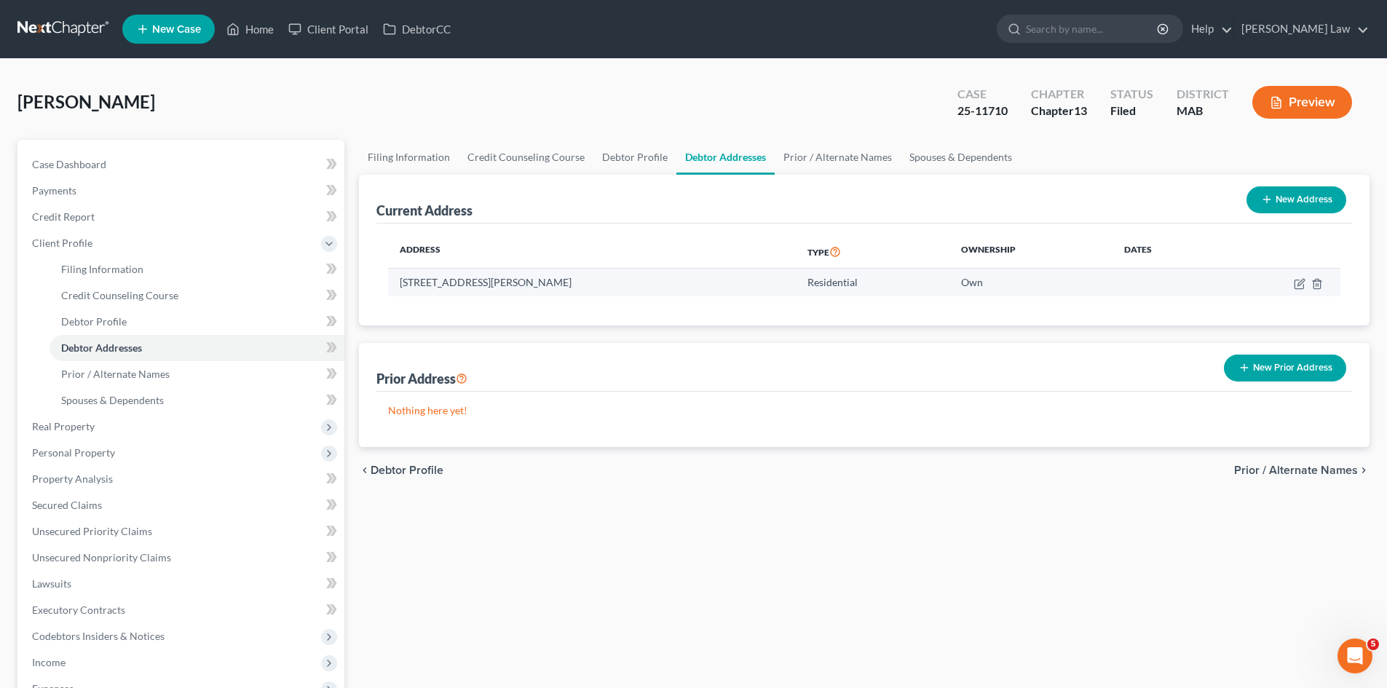
click at [475, 288] on td "26 Townley Drive, Berkley, MA 02779" at bounding box center [592, 283] width 408 height 28
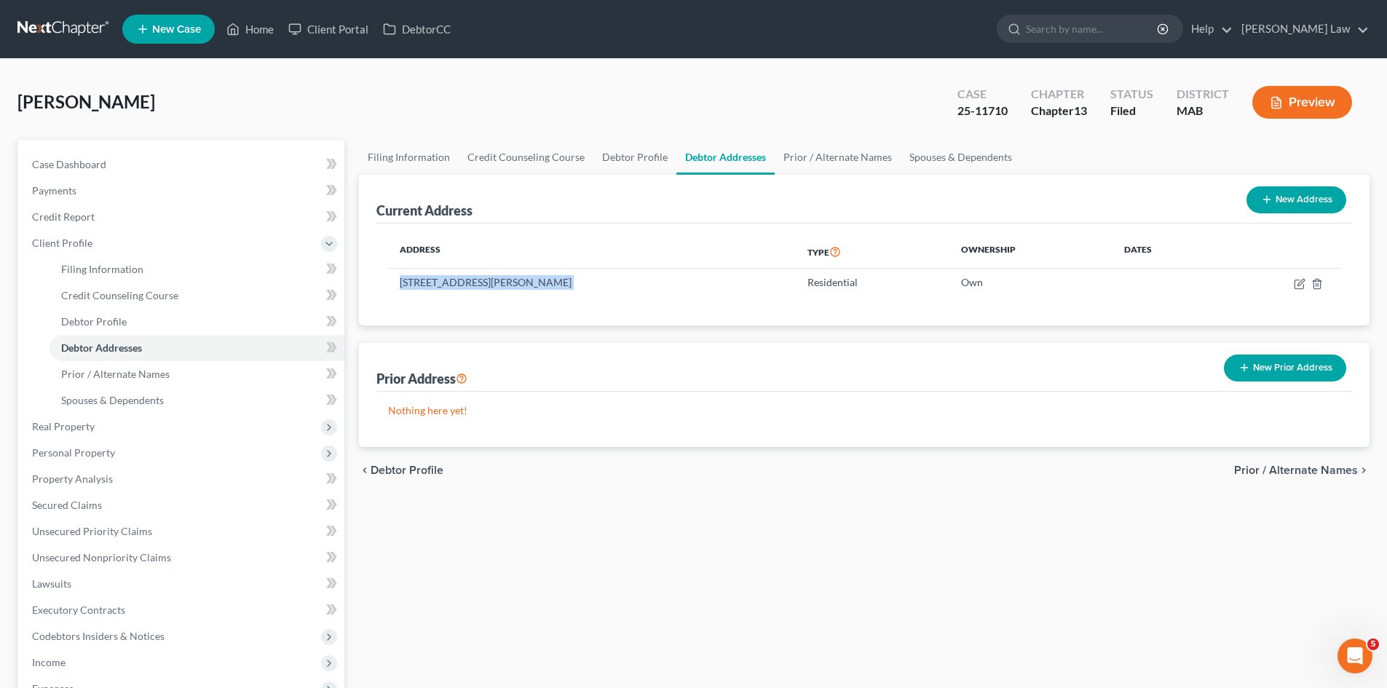
copy td "26 Townley Drive, Berkley, MA 02779"
click at [477, 283] on td "26 Townley Drive, Berkley, MA 02779" at bounding box center [592, 283] width 408 height 28
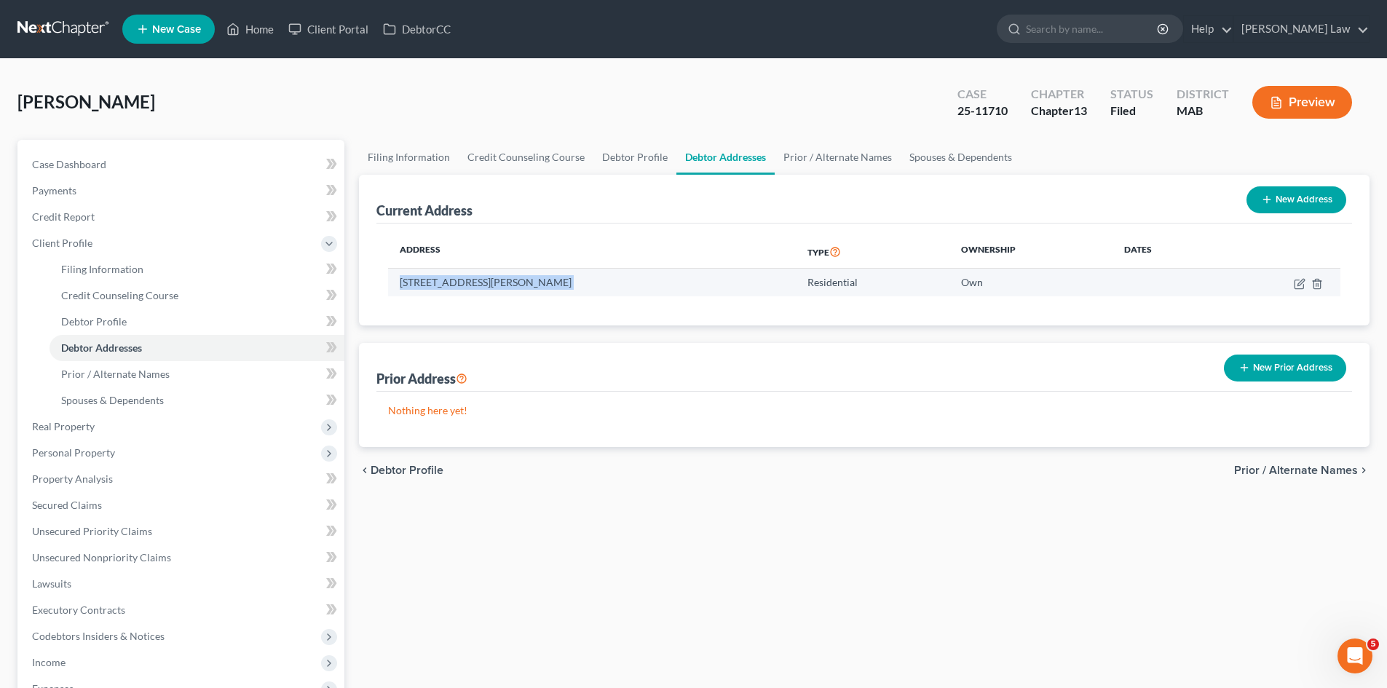
click at [518, 284] on td "26 Townley Drive, Berkley, MA 02779" at bounding box center [592, 283] width 408 height 28
drag, startPoint x: 518, startPoint y: 284, endPoint x: 508, endPoint y: 281, distance: 11.3
click at [508, 281] on td "26 Townley Drive, Berkley, MA 02779" at bounding box center [592, 283] width 408 height 28
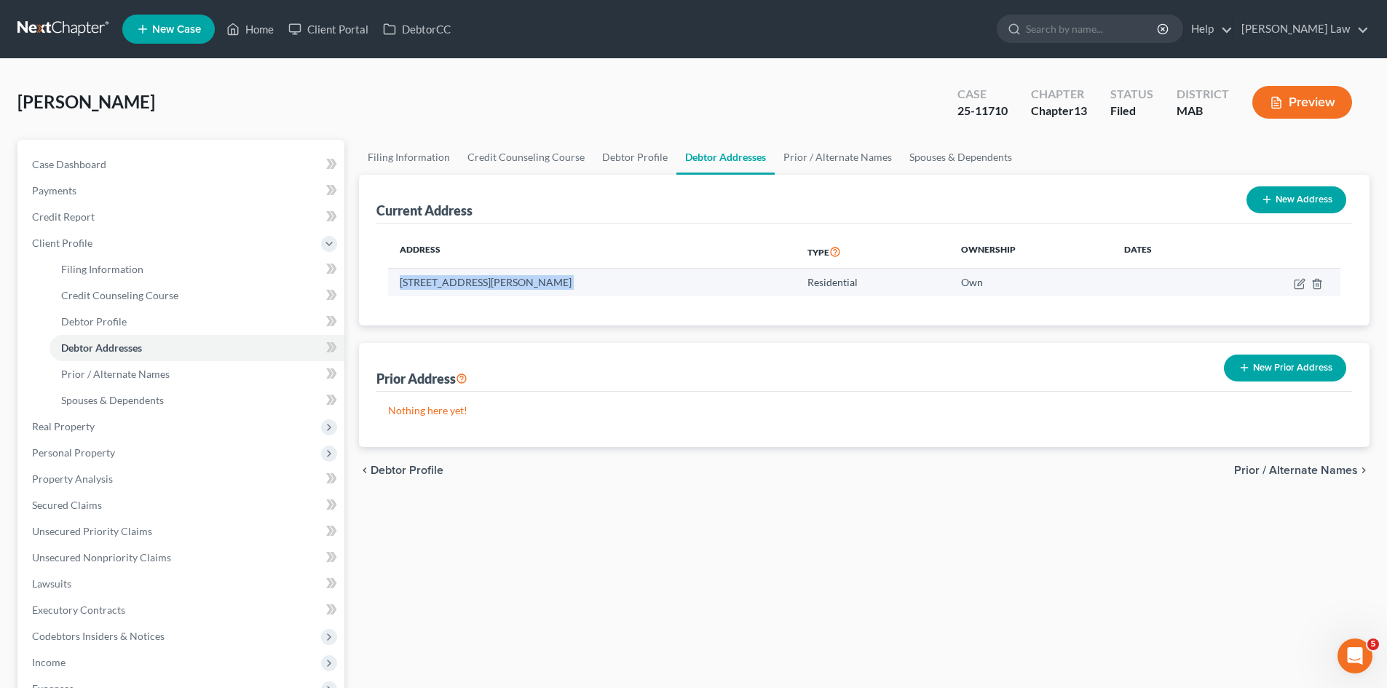
copy td "26 Townley Drive, Berkley, MA 02779"
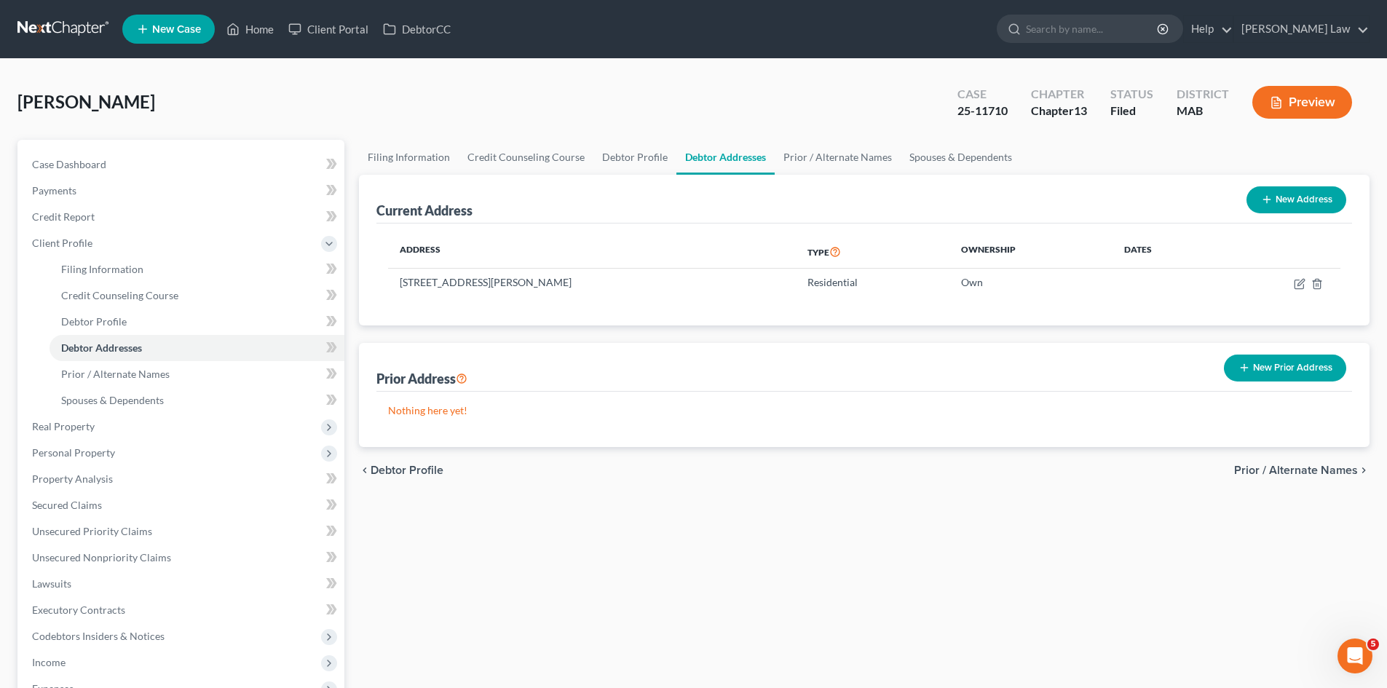
drag, startPoint x: 489, startPoint y: 334, endPoint x: 475, endPoint y: 309, distance: 28.7
click at [489, 334] on div "Current Address New Address Address Type Ownership Dates 26 Townley Drive, Berk…" at bounding box center [864, 311] width 1011 height 272
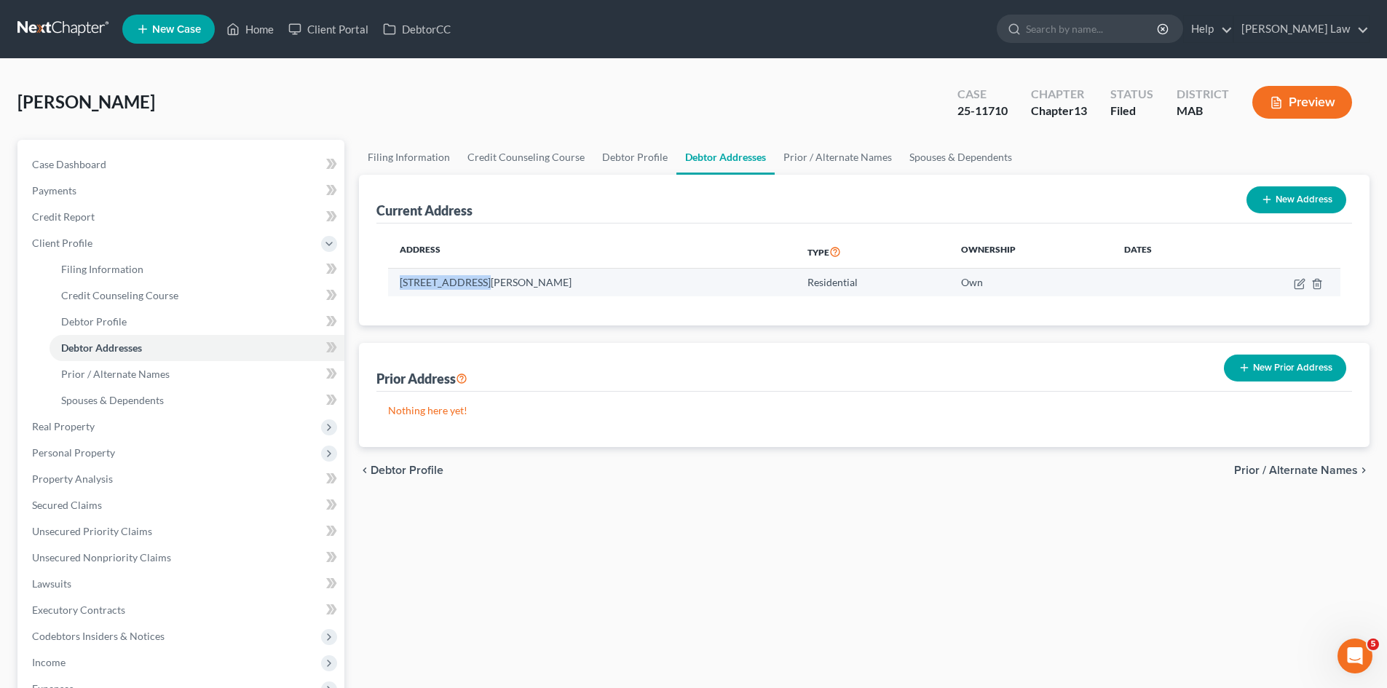
drag, startPoint x: 478, startPoint y: 285, endPoint x: 389, endPoint y: 289, distance: 88.9
click at [389, 289] on td "26 Townley Drive, Berkley, MA 02779" at bounding box center [592, 283] width 408 height 28
copy td "26 Townley Drive"
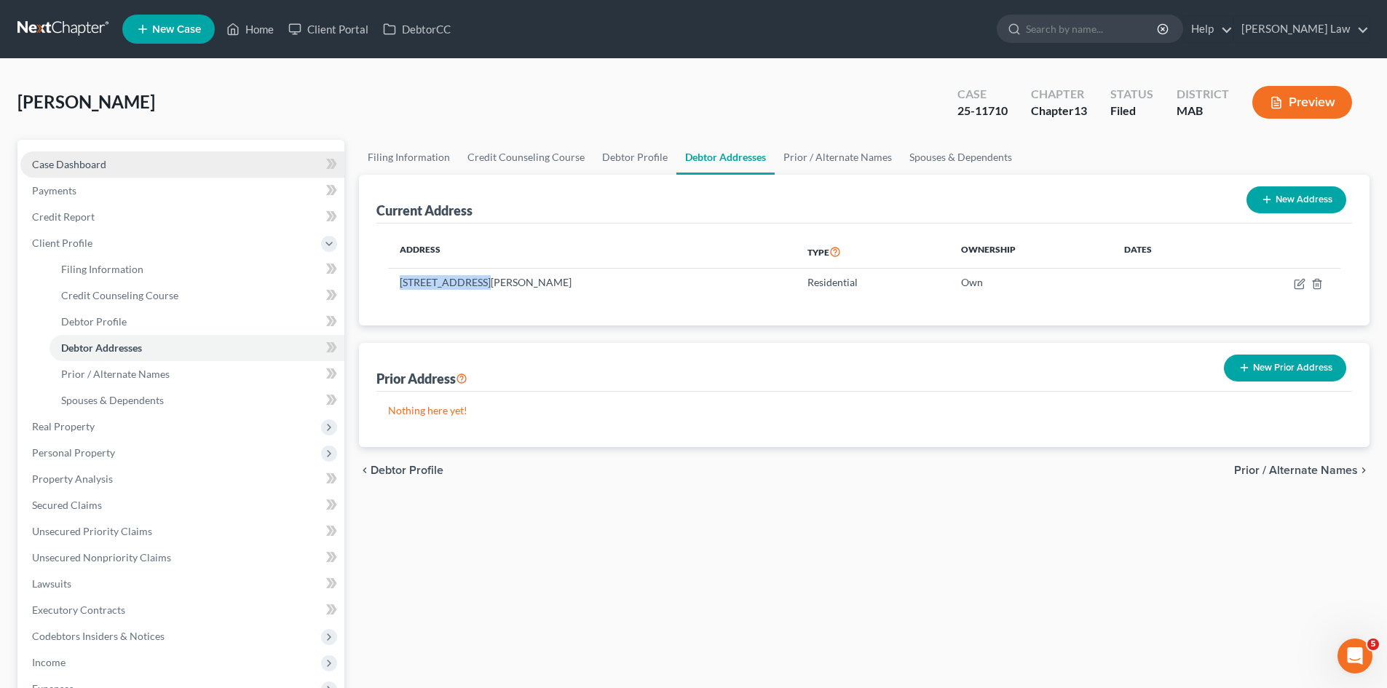
click at [141, 163] on link "Case Dashboard" at bounding box center [182, 164] width 324 height 26
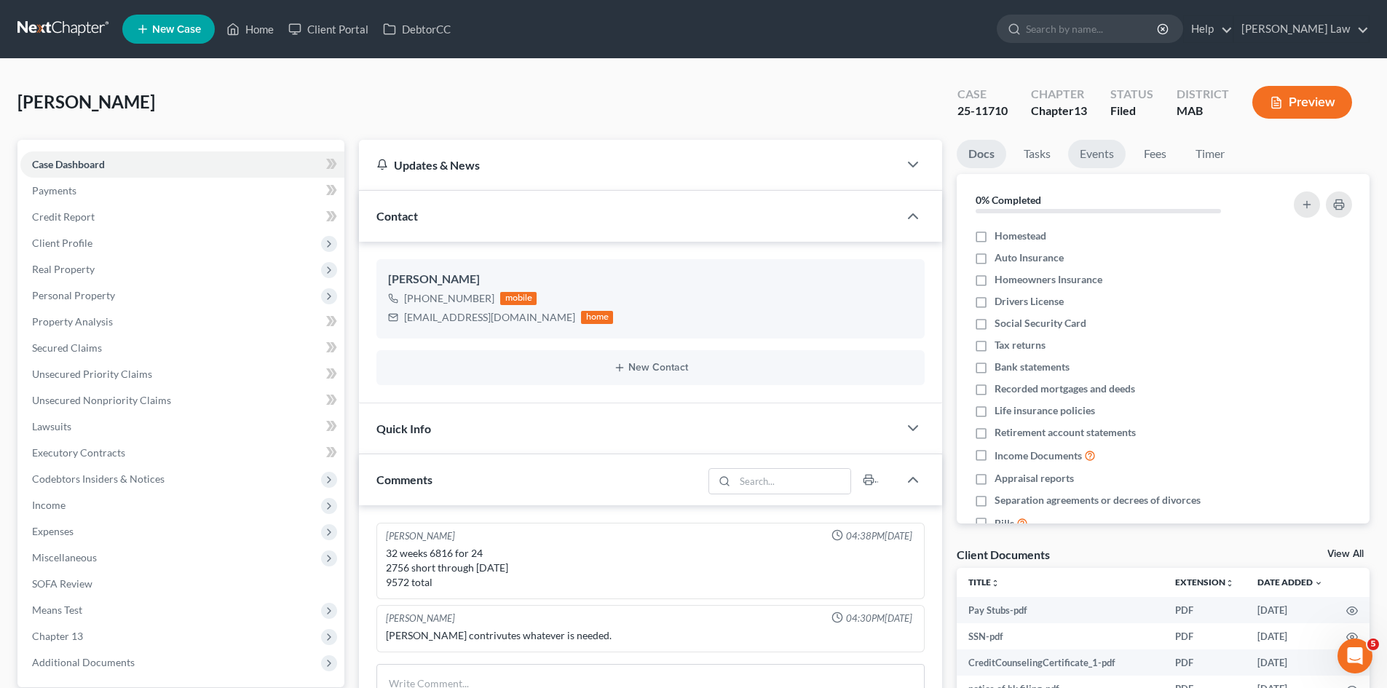
click at [1114, 157] on link "Events" at bounding box center [1097, 154] width 58 height 28
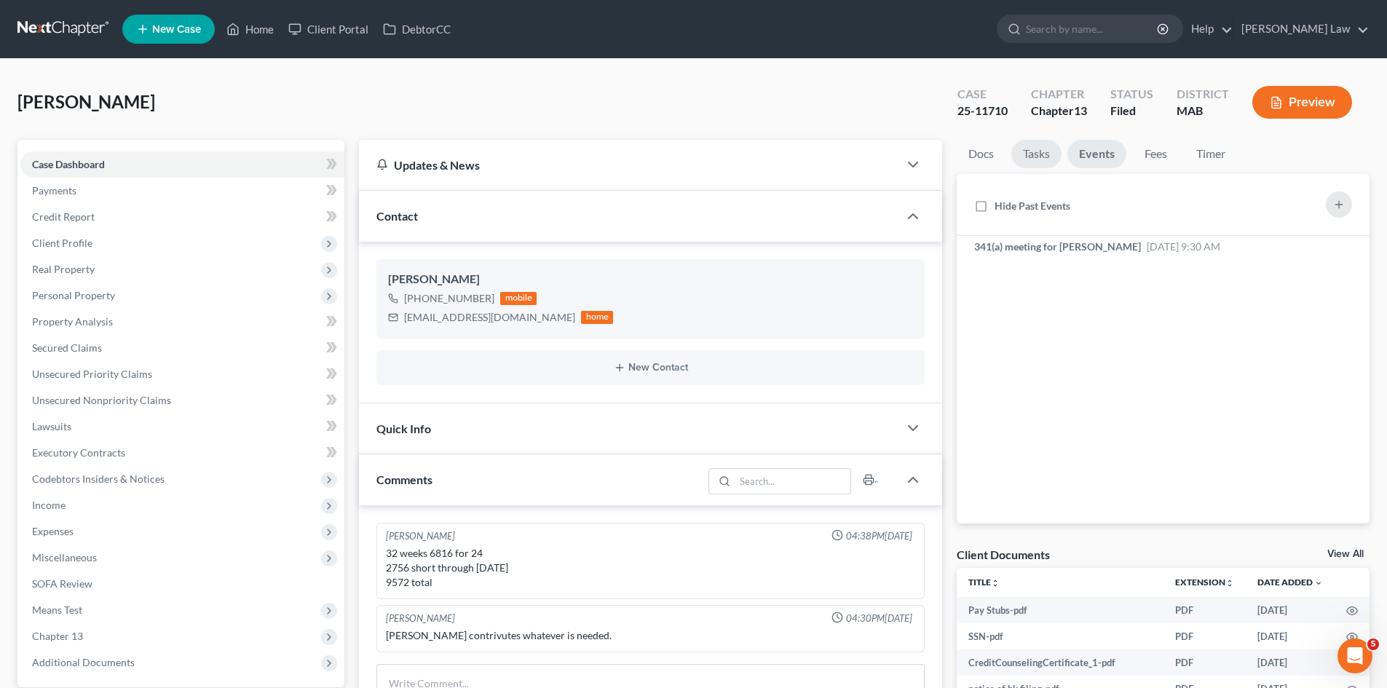
click at [1037, 165] on link "Tasks" at bounding box center [1036, 154] width 50 height 28
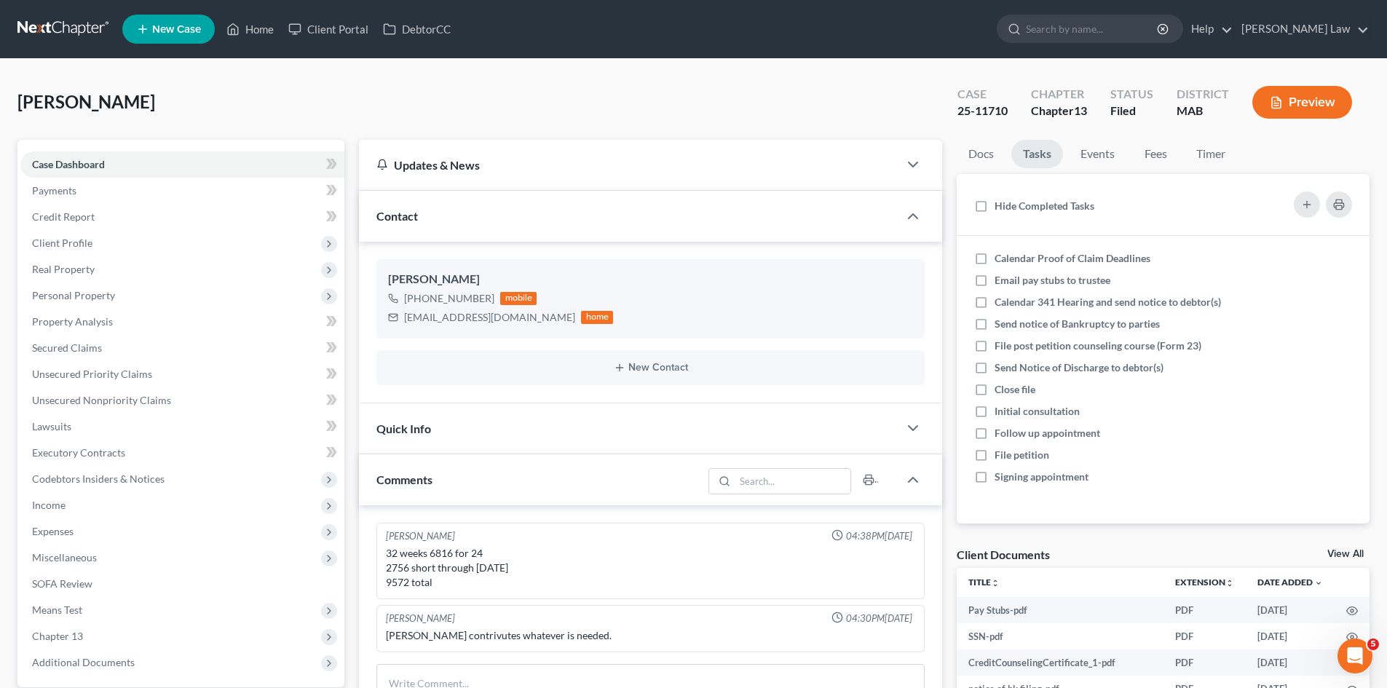
drag, startPoint x: 544, startPoint y: 66, endPoint x: 0, endPoint y: 48, distance: 544.3
click at [544, 67] on div "Silva, Donald Upgraded Case 25-11710 Chapter Chapter 13 Status Filed District M…" at bounding box center [693, 535] width 1387 height 952
click at [21, 30] on link at bounding box center [63, 29] width 93 height 26
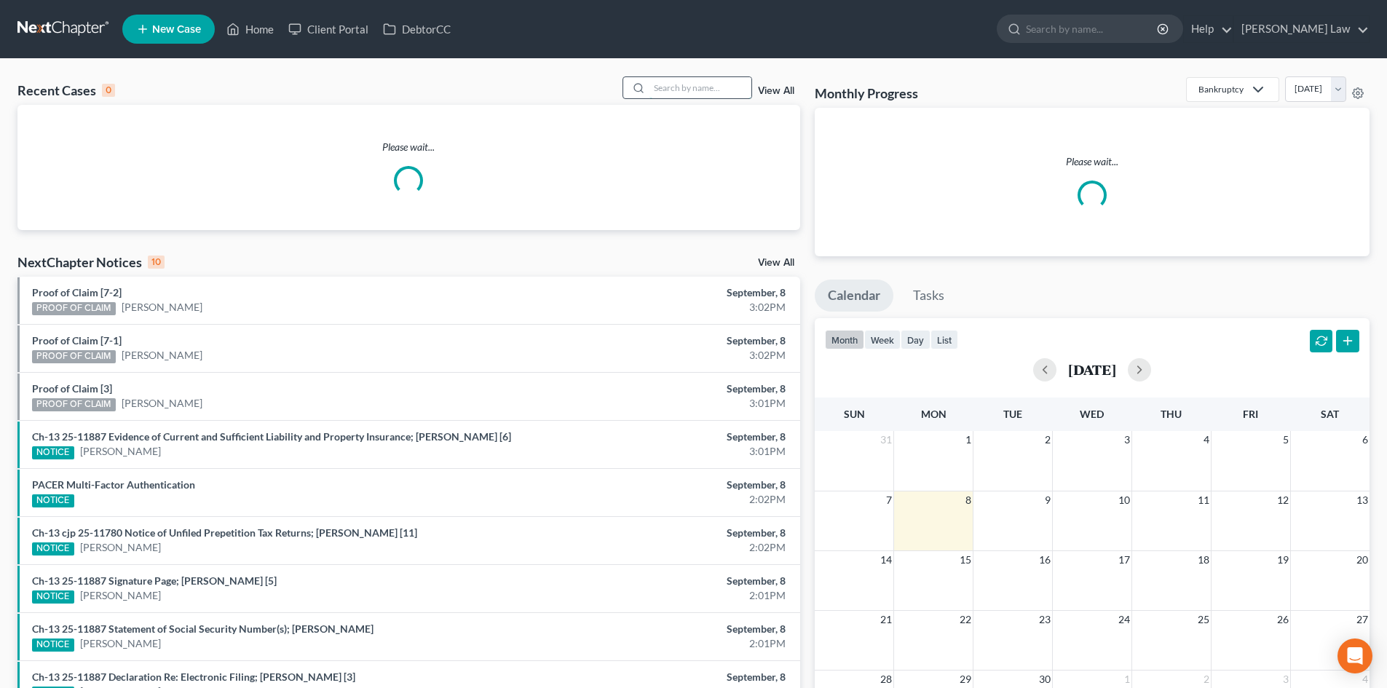
click at [676, 88] on input "search" at bounding box center [701, 87] width 102 height 21
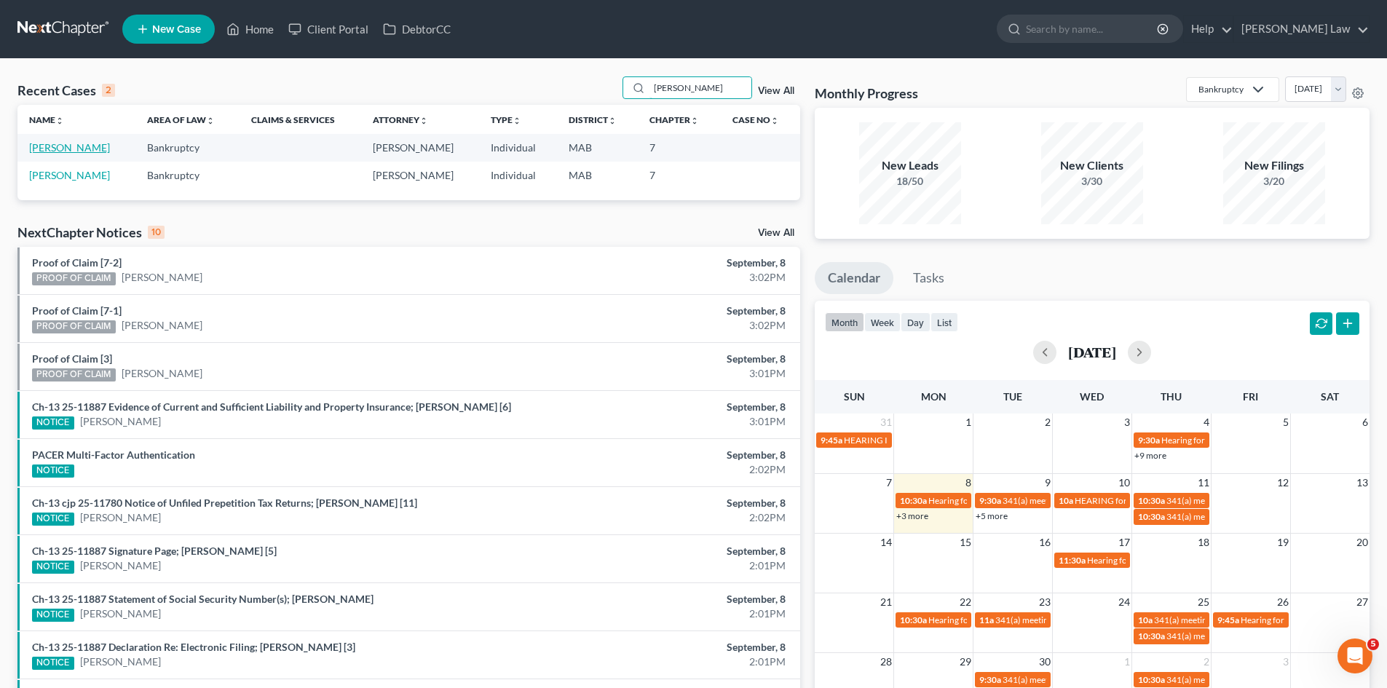
type input "[PERSON_NAME]"
click at [60, 149] on link "[PERSON_NAME]" at bounding box center [69, 147] width 81 height 12
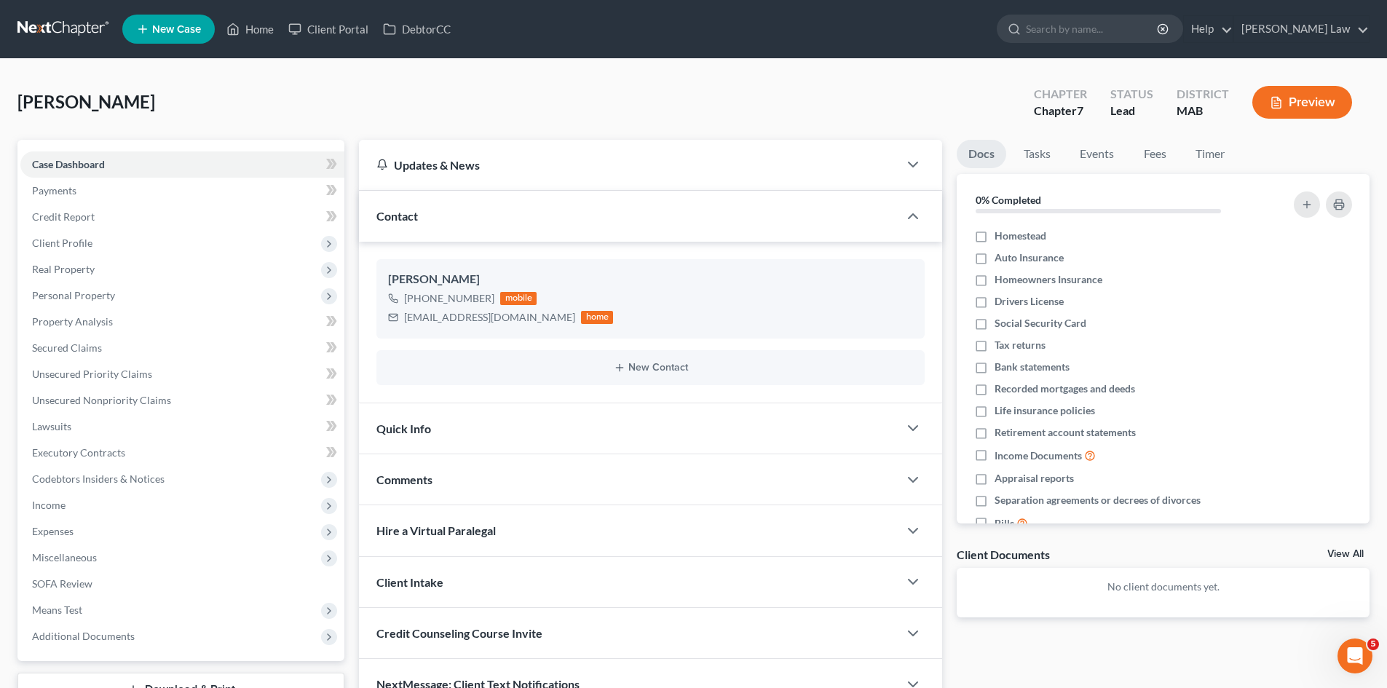
scroll to position [112, 0]
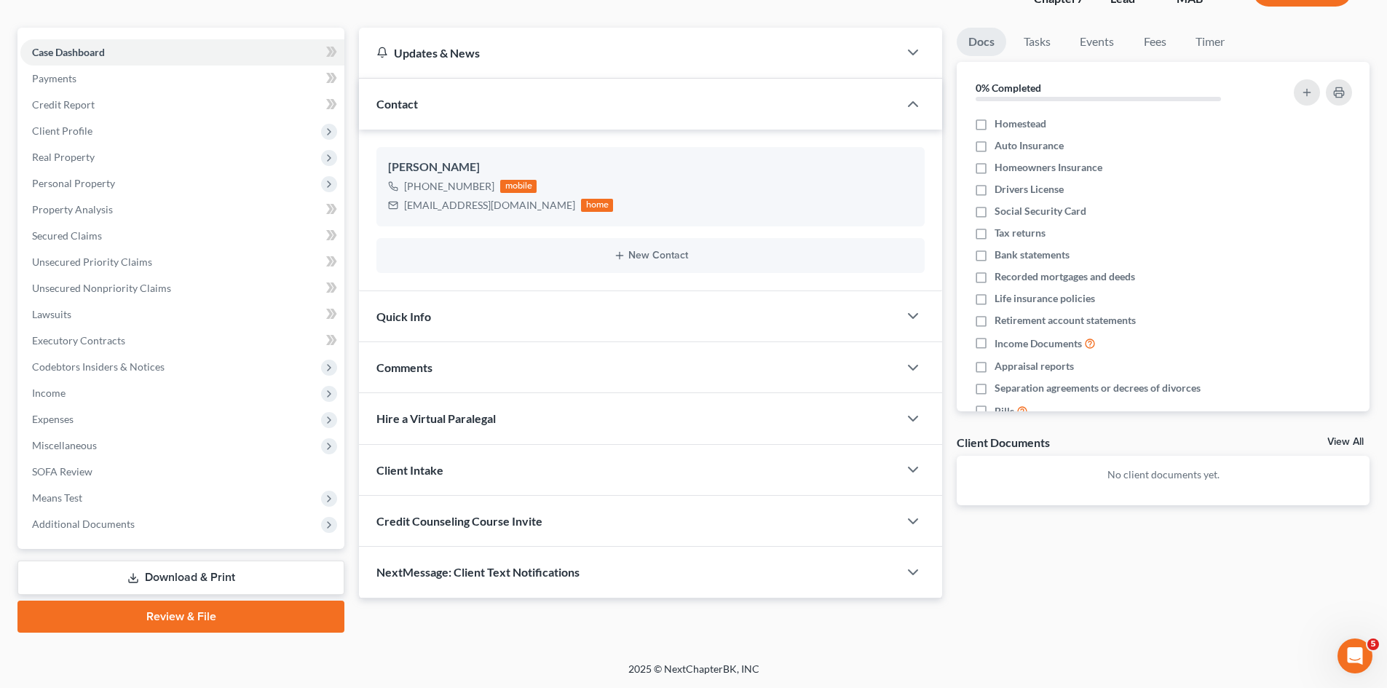
drag, startPoint x: 109, startPoint y: 127, endPoint x: 109, endPoint y: 167, distance: 40.1
click at [109, 127] on span "Client Profile" at bounding box center [182, 131] width 324 height 26
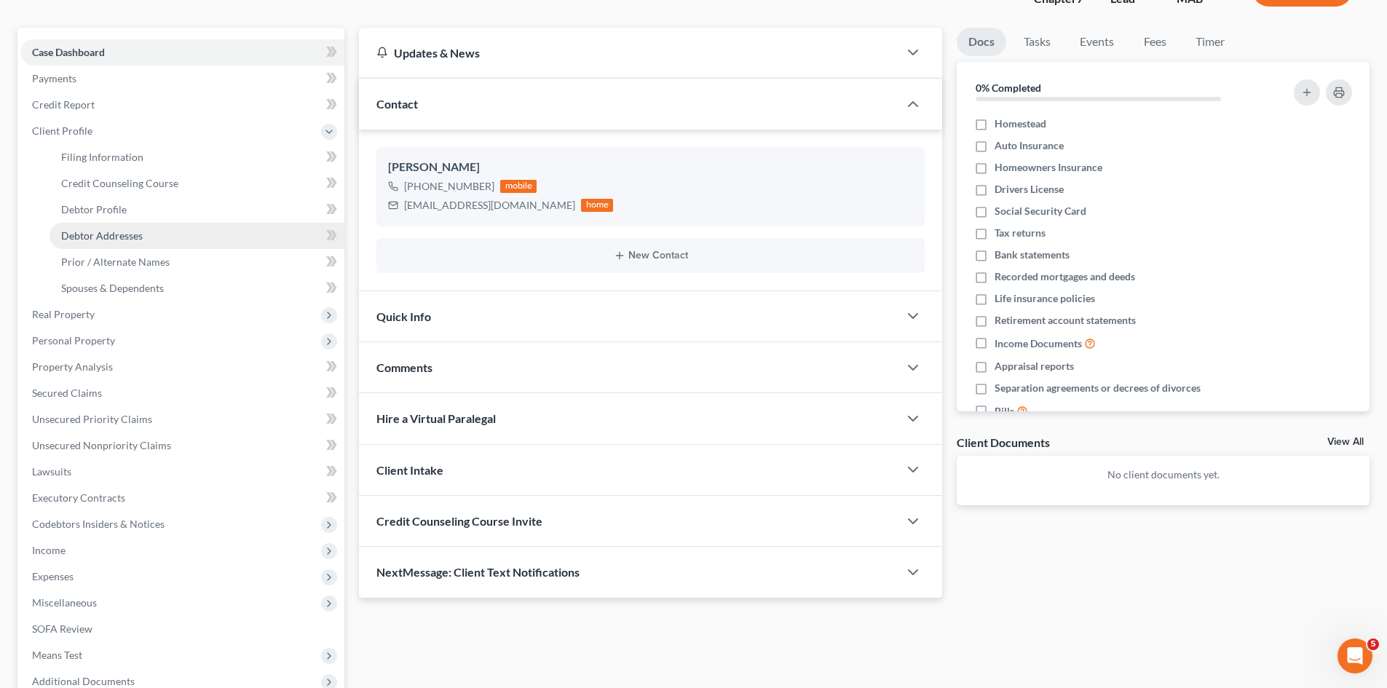
click at [118, 232] on span "Debtor Addresses" at bounding box center [102, 235] width 82 height 12
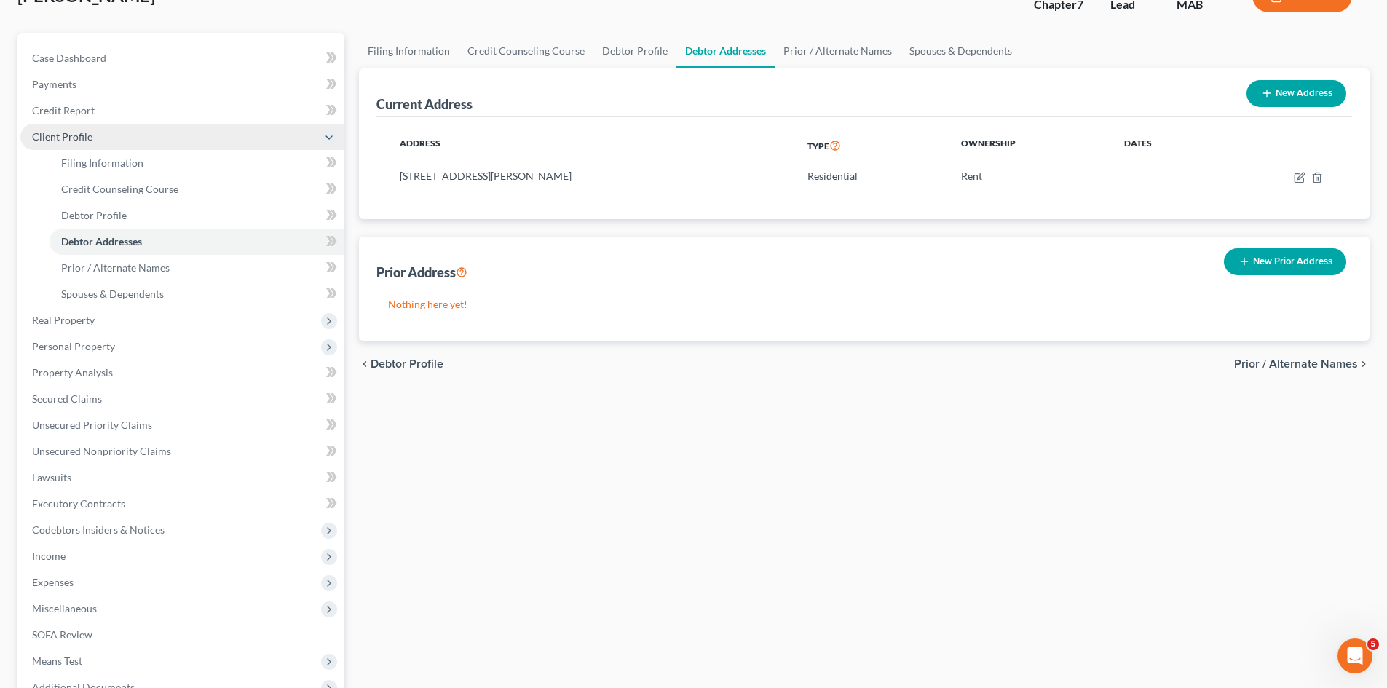
scroll to position [3, 0]
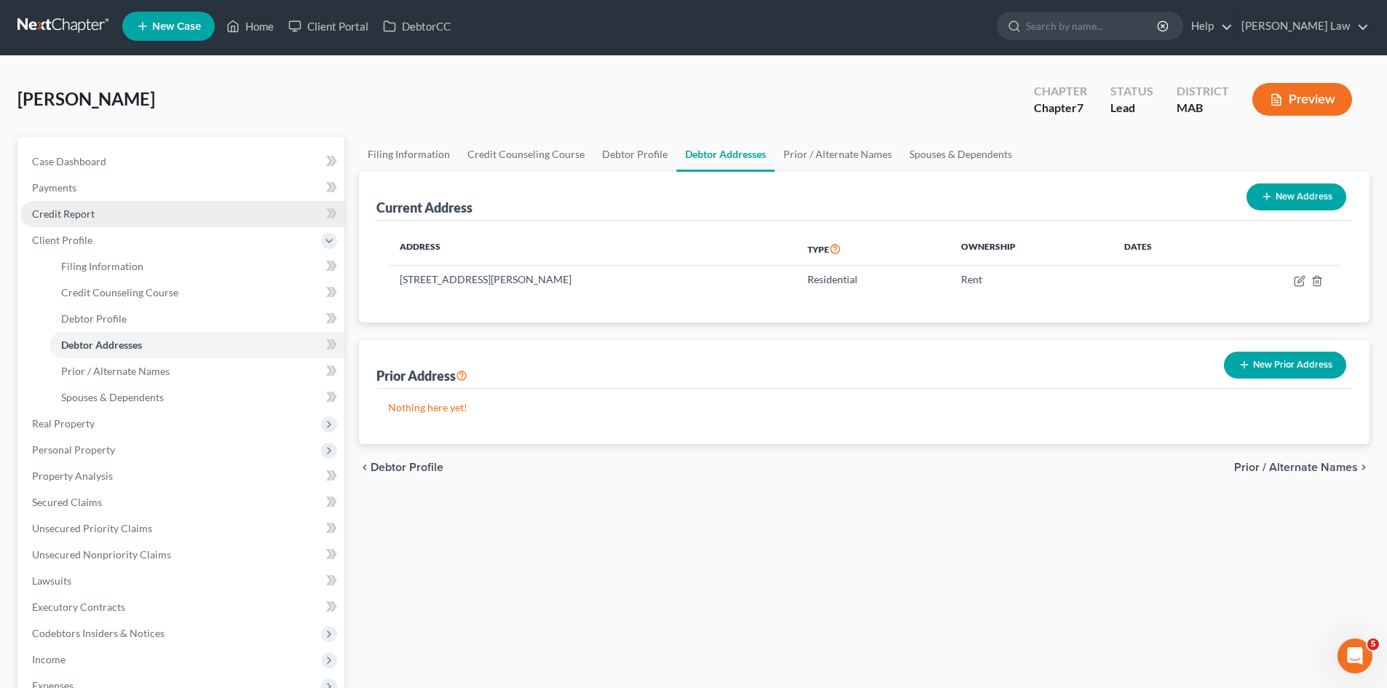
click at [105, 208] on link "Credit Report" at bounding box center [182, 214] width 324 height 26
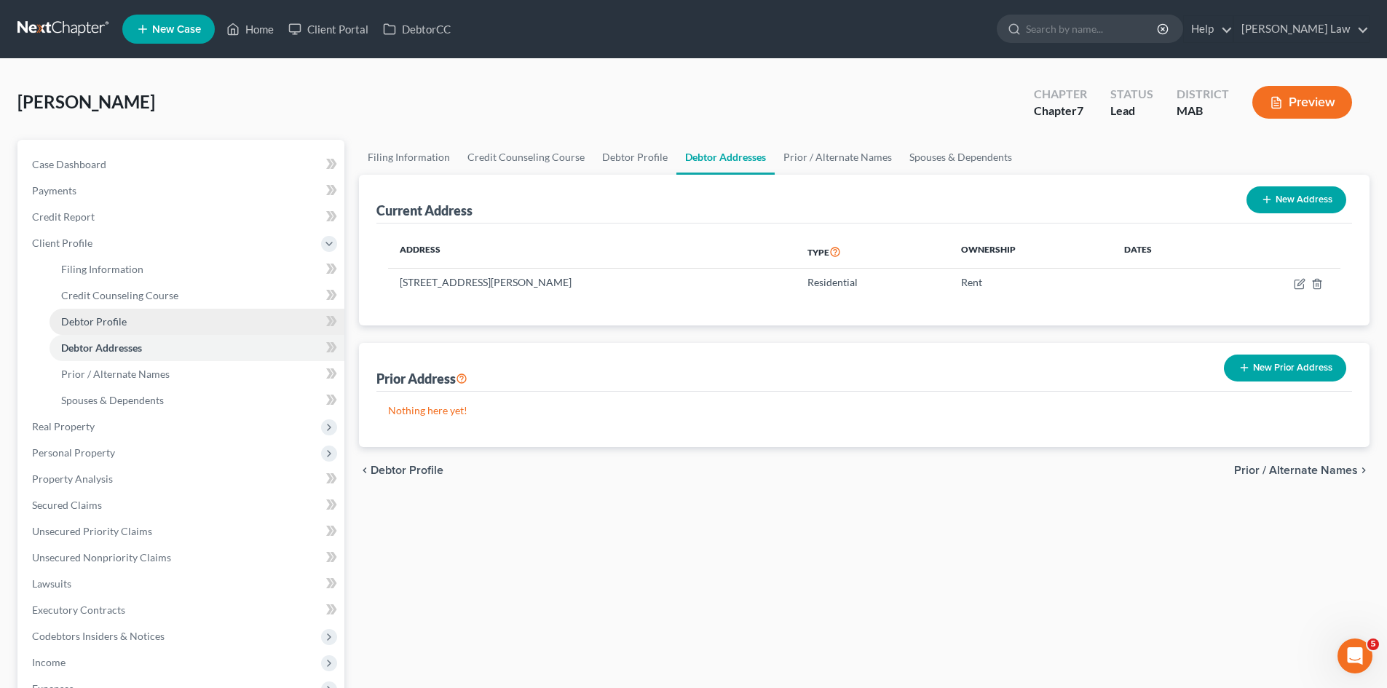
click at [125, 329] on link "Debtor Profile" at bounding box center [197, 322] width 295 height 26
select select "3"
select select "0"
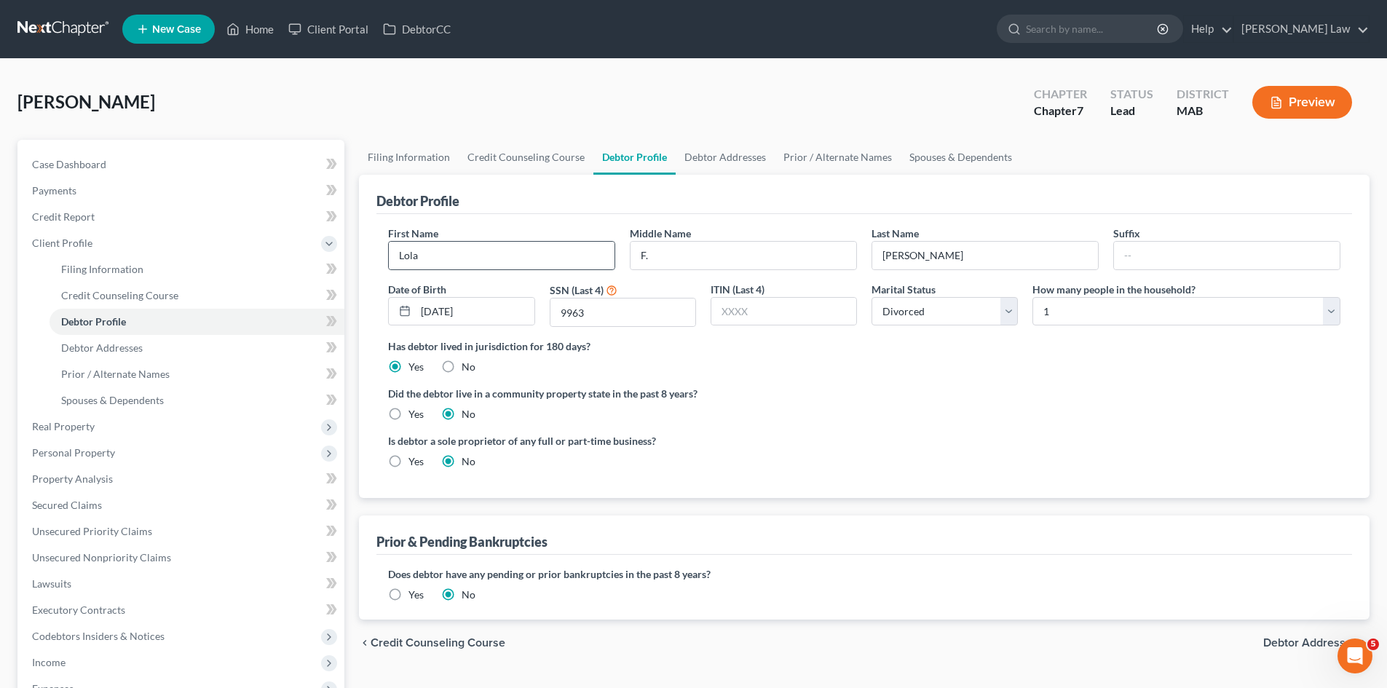
click at [487, 269] on div "Lola" at bounding box center [501, 255] width 227 height 29
click at [478, 252] on input "Lola" at bounding box center [502, 256] width 226 height 28
click at [478, 251] on input "Lola" at bounding box center [502, 256] width 226 height 28
click at [786, 267] on input "F." at bounding box center [744, 256] width 226 height 28
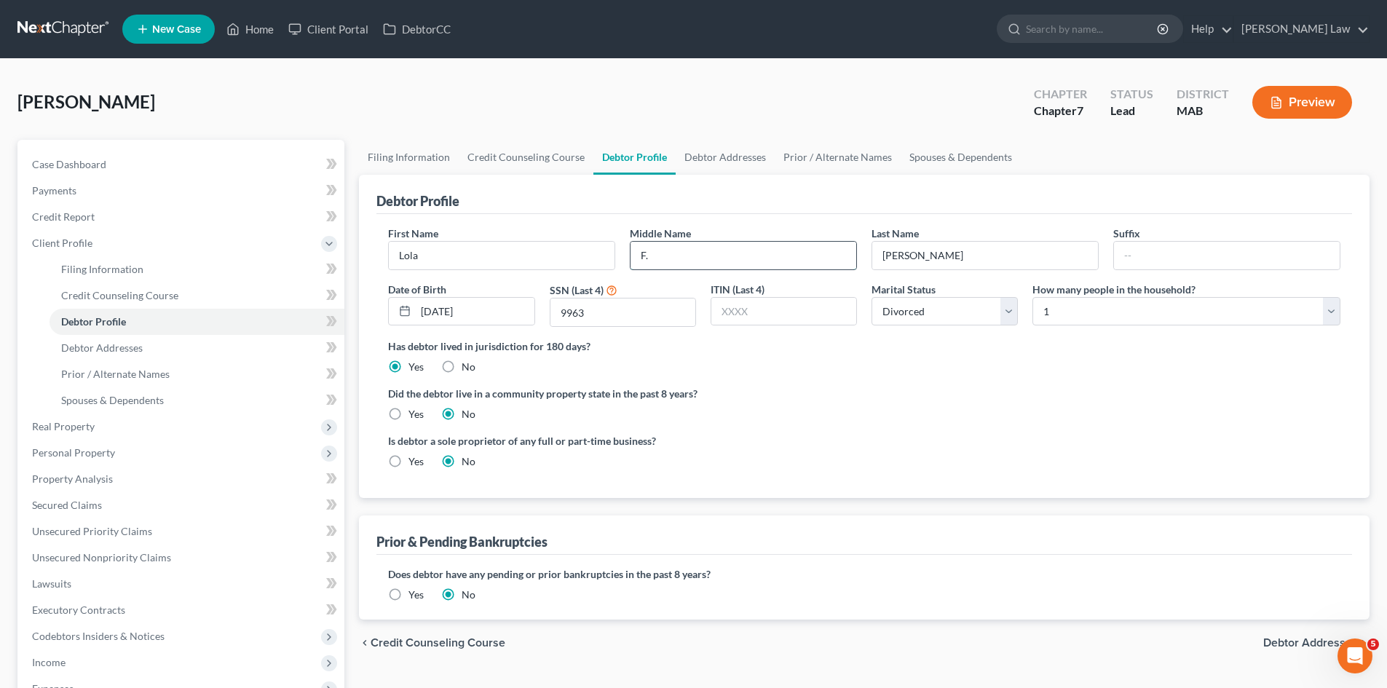
click at [786, 267] on input "F." at bounding box center [744, 256] width 226 height 28
click at [1084, 254] on input "Terry" at bounding box center [985, 256] width 226 height 28
click at [140, 204] on link "Credit Report" at bounding box center [182, 217] width 324 height 26
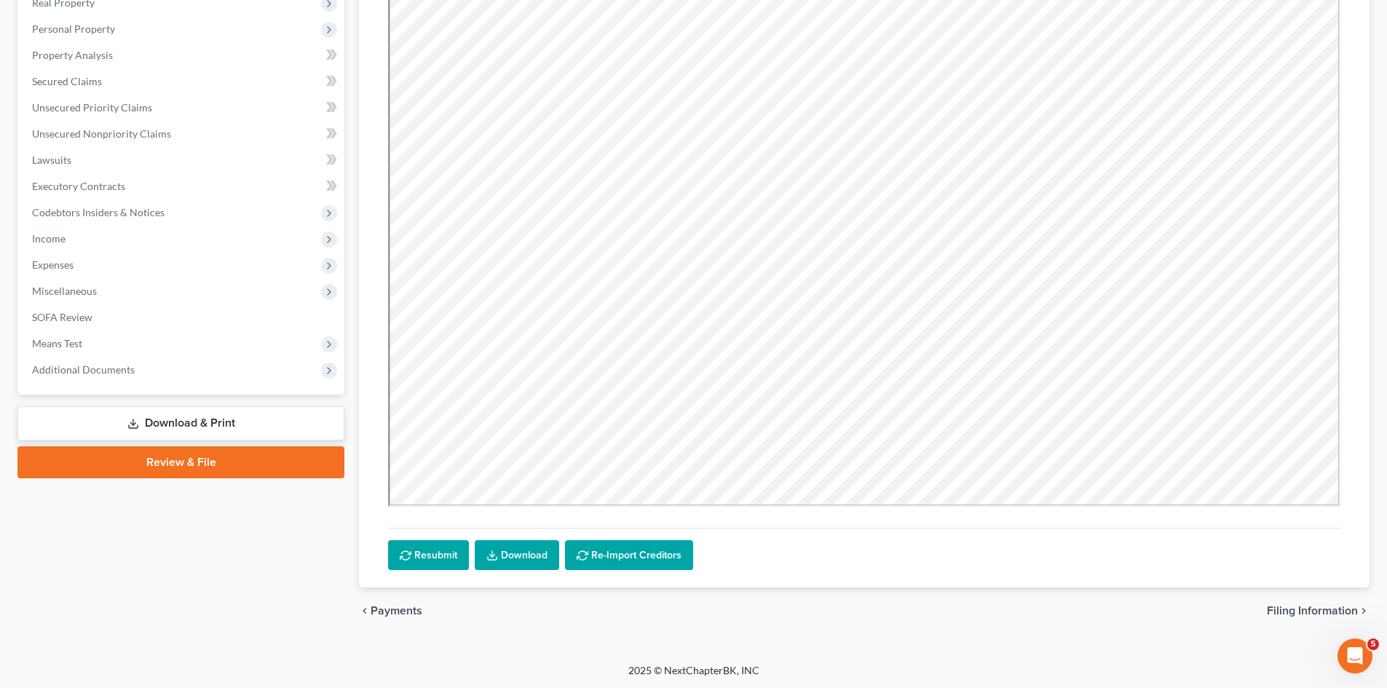
scroll to position [268, 0]
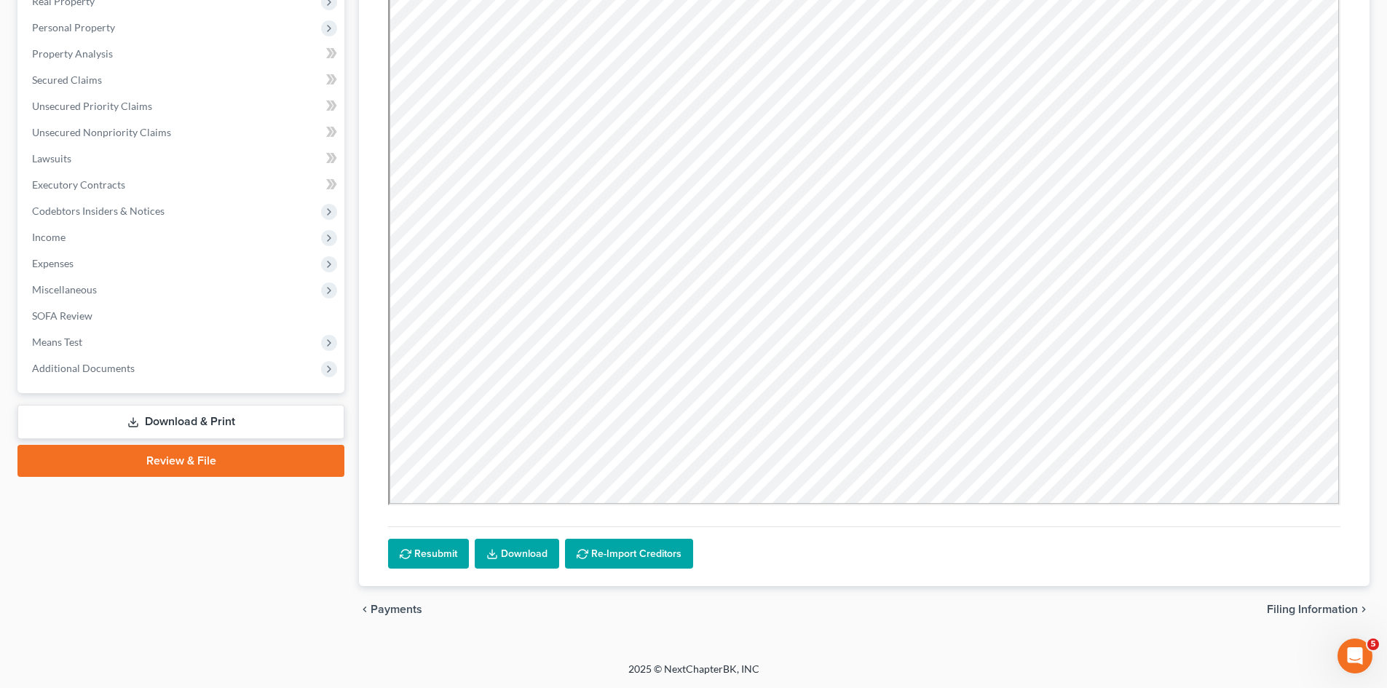
click at [507, 564] on link "Download" at bounding box center [517, 554] width 84 height 31
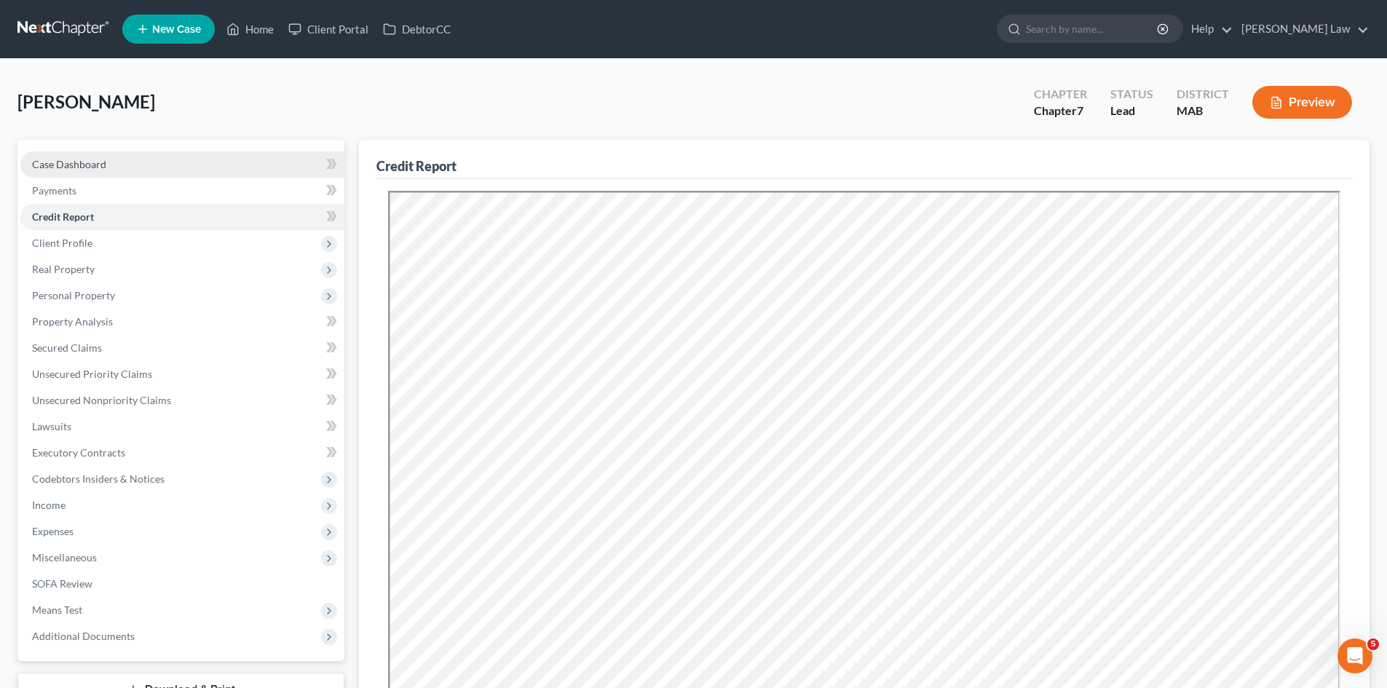
click at [63, 153] on link "Case Dashboard" at bounding box center [182, 164] width 324 height 26
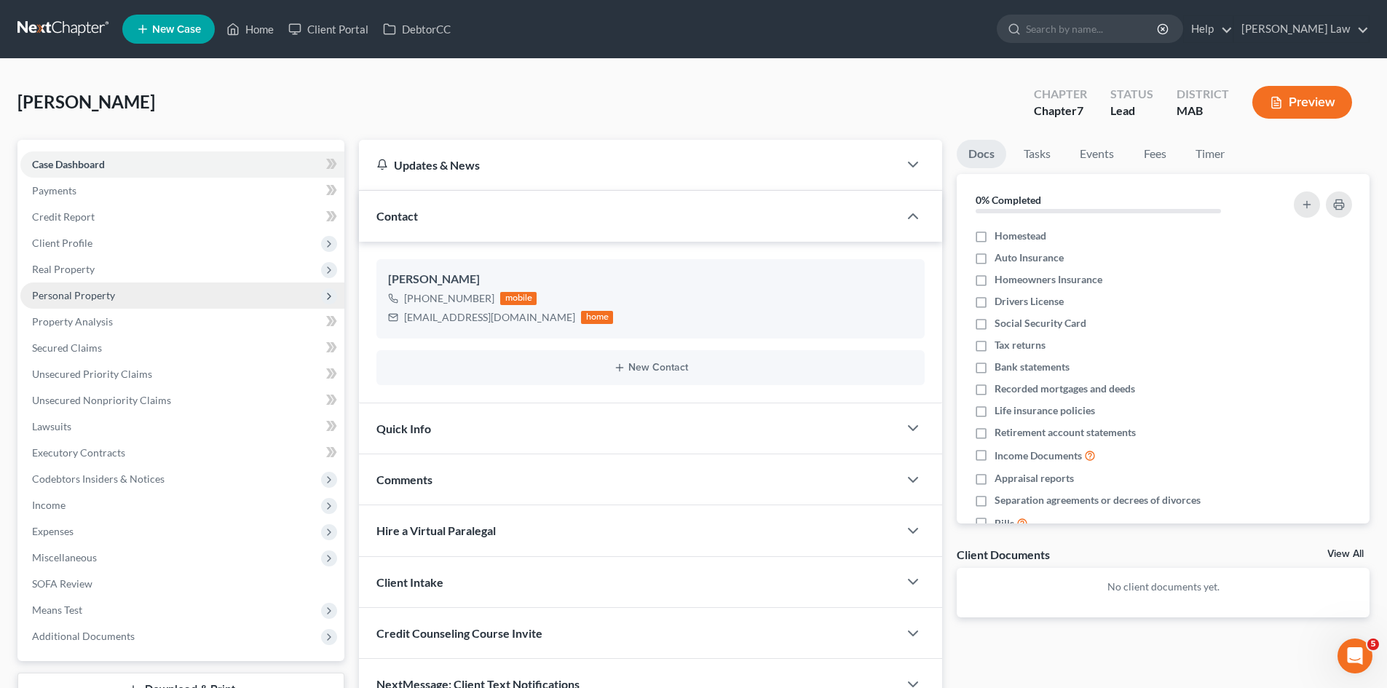
drag, startPoint x: 68, startPoint y: 267, endPoint x: 68, endPoint y: 293, distance: 26.2
click at [68, 267] on span "Real Property" at bounding box center [63, 269] width 63 height 12
click at [68, 293] on span "Properties Owned" at bounding box center [102, 295] width 83 height 12
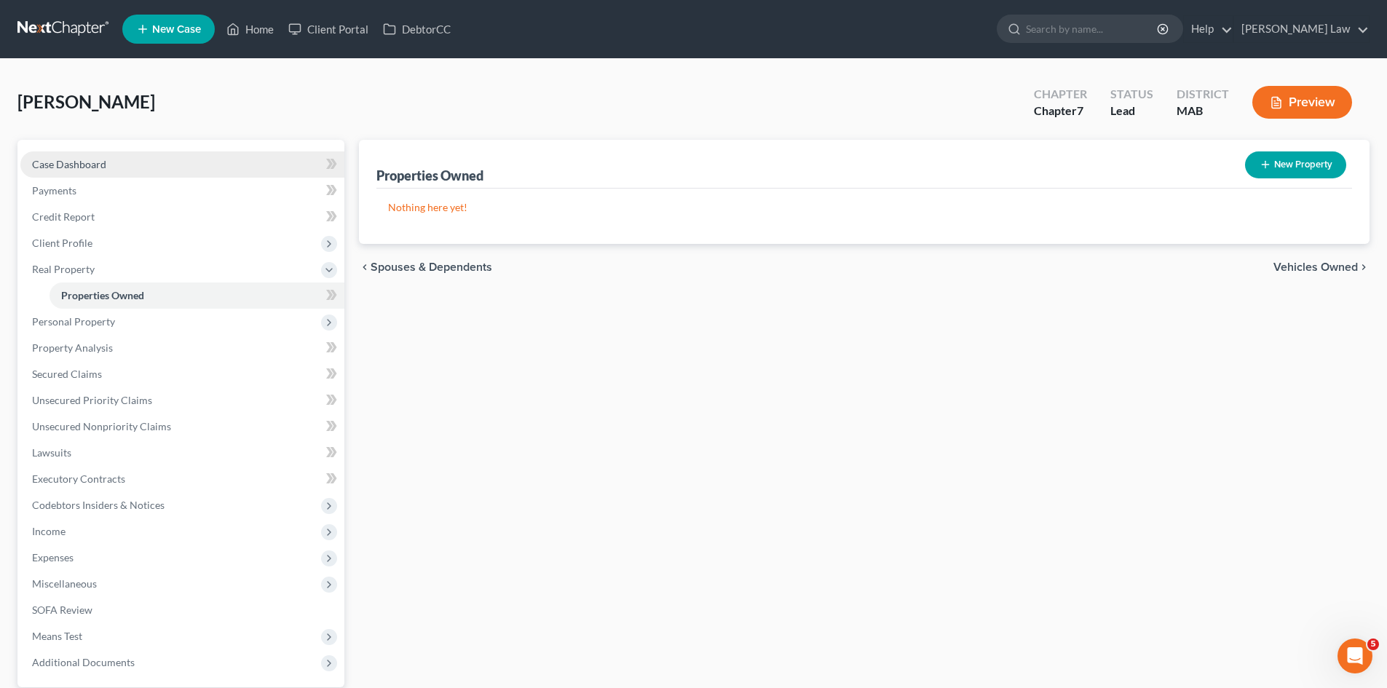
click at [125, 165] on link "Case Dashboard" at bounding box center [182, 164] width 324 height 26
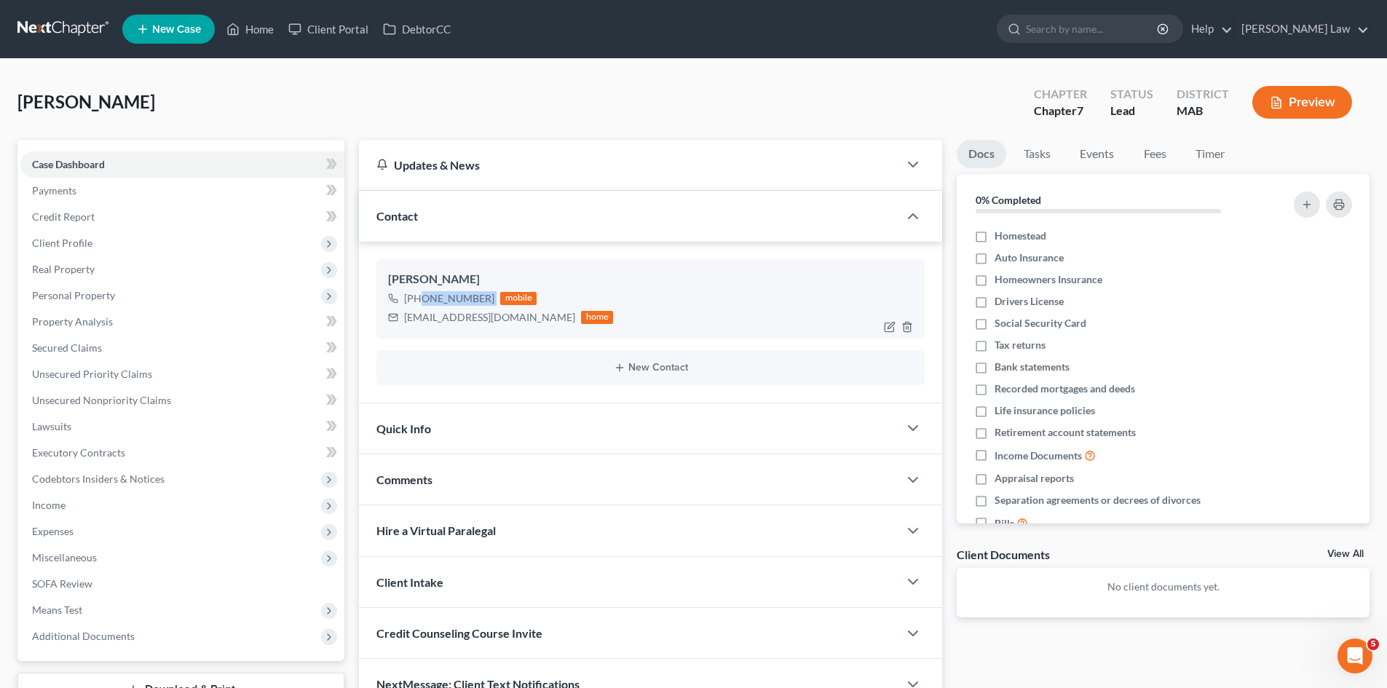
drag, startPoint x: 493, startPoint y: 296, endPoint x: 418, endPoint y: 299, distance: 75.1
click at [418, 299] on div "+1 (508) 372-5402 mobile" at bounding box center [500, 298] width 225 height 19
click at [454, 326] on div "lterry46@gmail.com home" at bounding box center [500, 317] width 225 height 19
click at [454, 325] on div "lterry46@gmail.com home" at bounding box center [500, 317] width 225 height 19
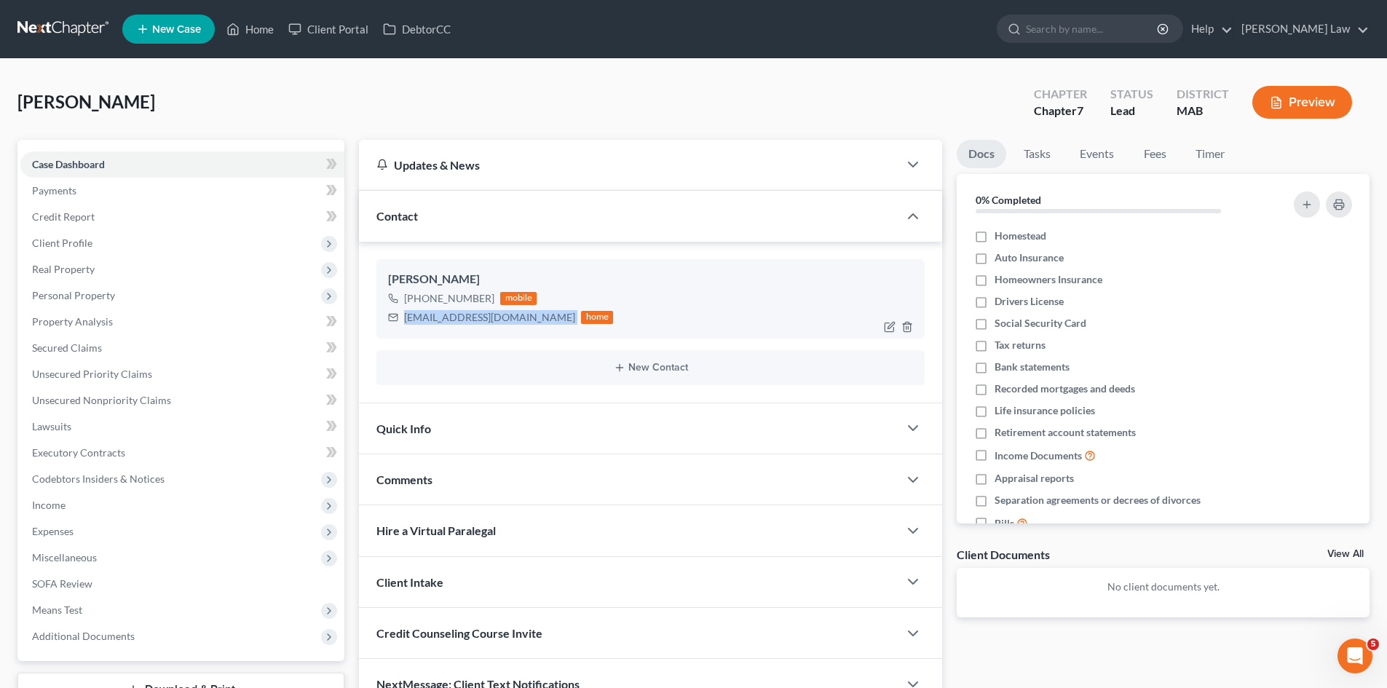
copy div "lterry46@gmail.com"
click at [72, 42] on nav "Home New Case Client Portal DebtorCC Benner Law mmanning@tbennerlaw.com My Acco…" at bounding box center [693, 29] width 1387 height 58
click at [70, 36] on link at bounding box center [63, 29] width 93 height 26
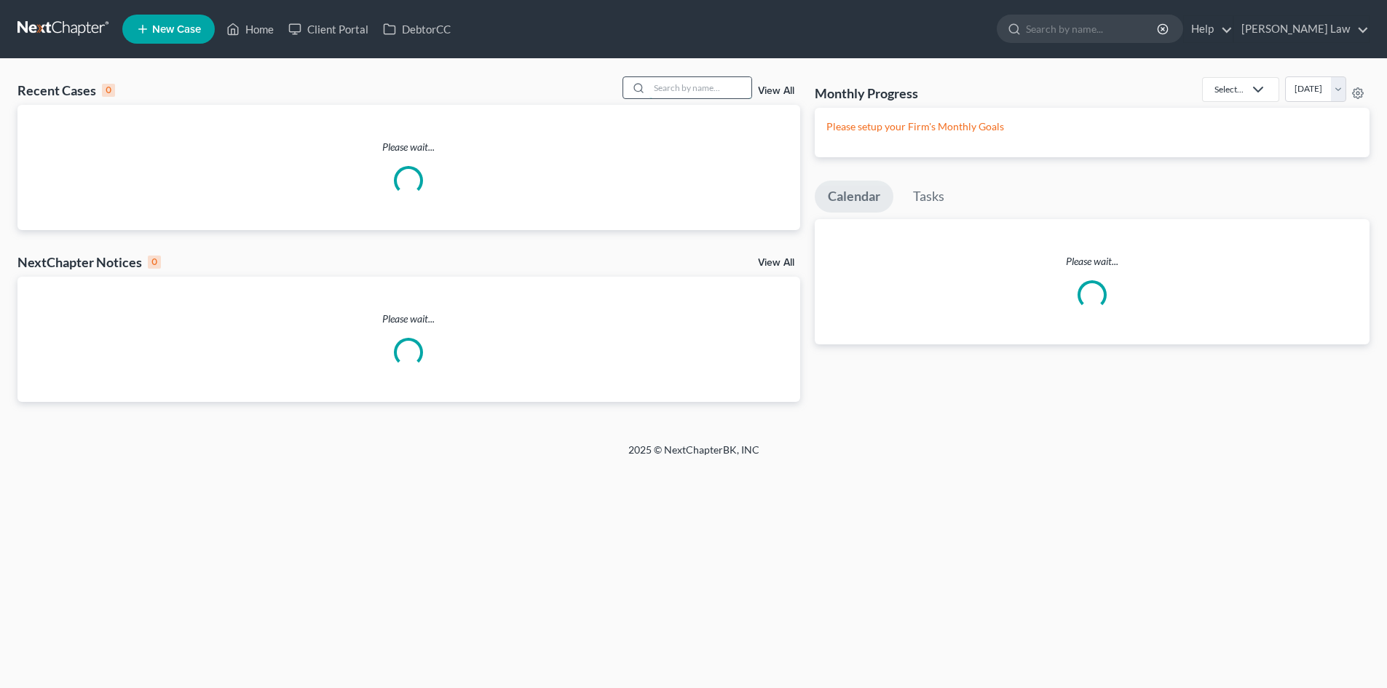
click at [695, 90] on input "search" at bounding box center [701, 87] width 102 height 21
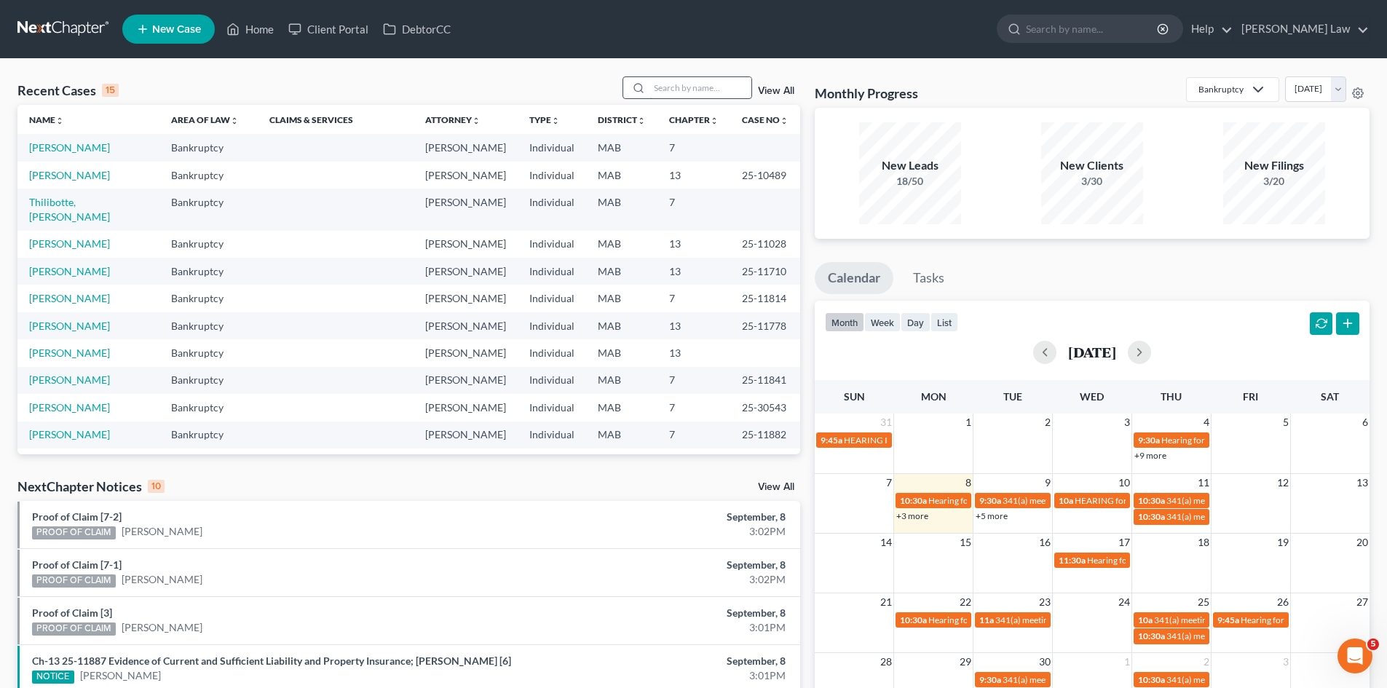
click at [675, 98] on input "search" at bounding box center [701, 87] width 102 height 21
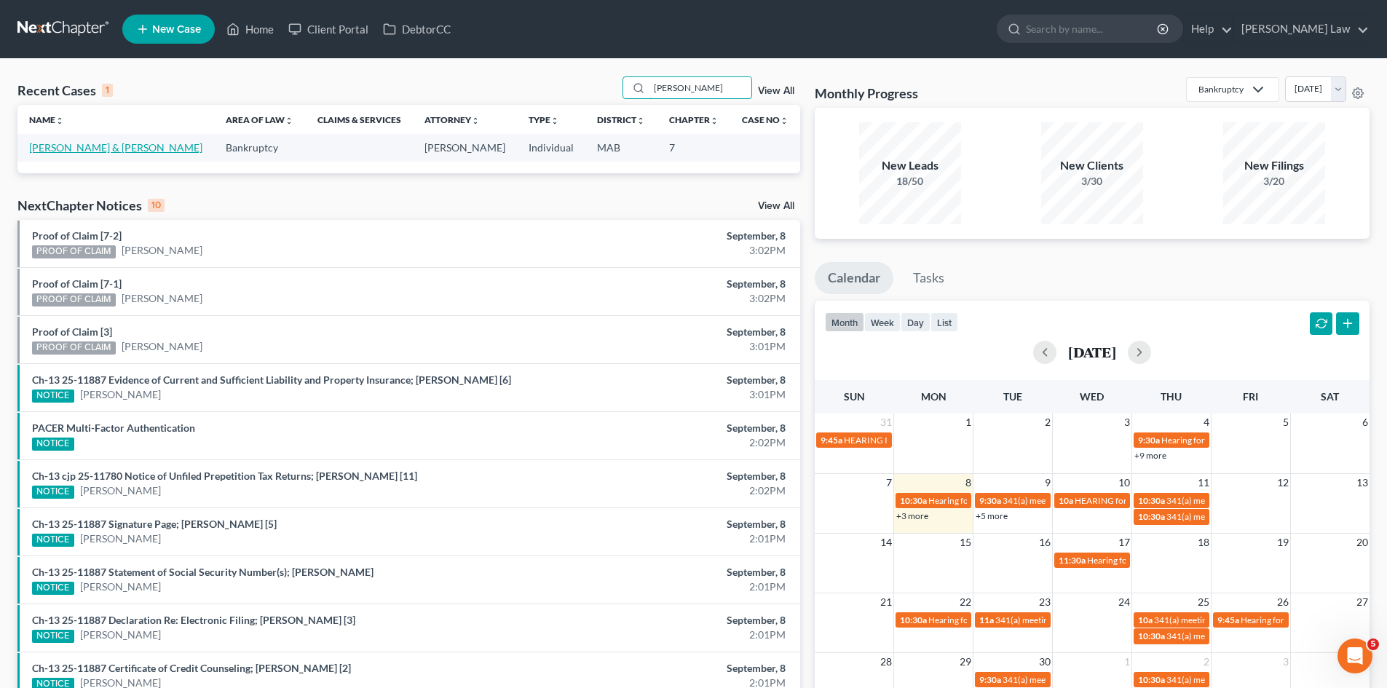
type input "[PERSON_NAME]"
click at [122, 147] on link "[PERSON_NAME] & [PERSON_NAME]" at bounding box center [115, 147] width 173 height 12
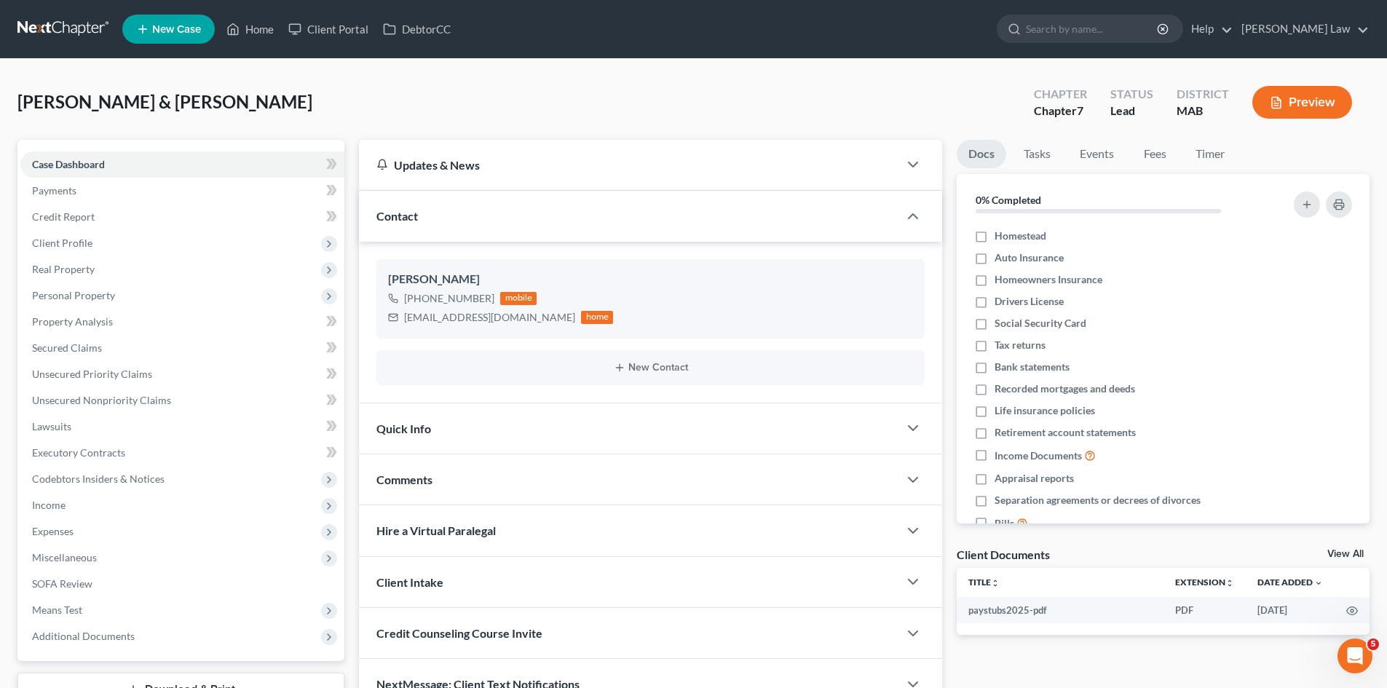
click at [298, 106] on div "[PERSON_NAME] & [PERSON_NAME] Upgraded Chapter Chapter 7 Status Lead District M…" at bounding box center [693, 107] width 1352 height 63
click at [269, 105] on span "[PERSON_NAME] & [PERSON_NAME]" at bounding box center [164, 101] width 295 height 21
copy span "[PERSON_NAME]"
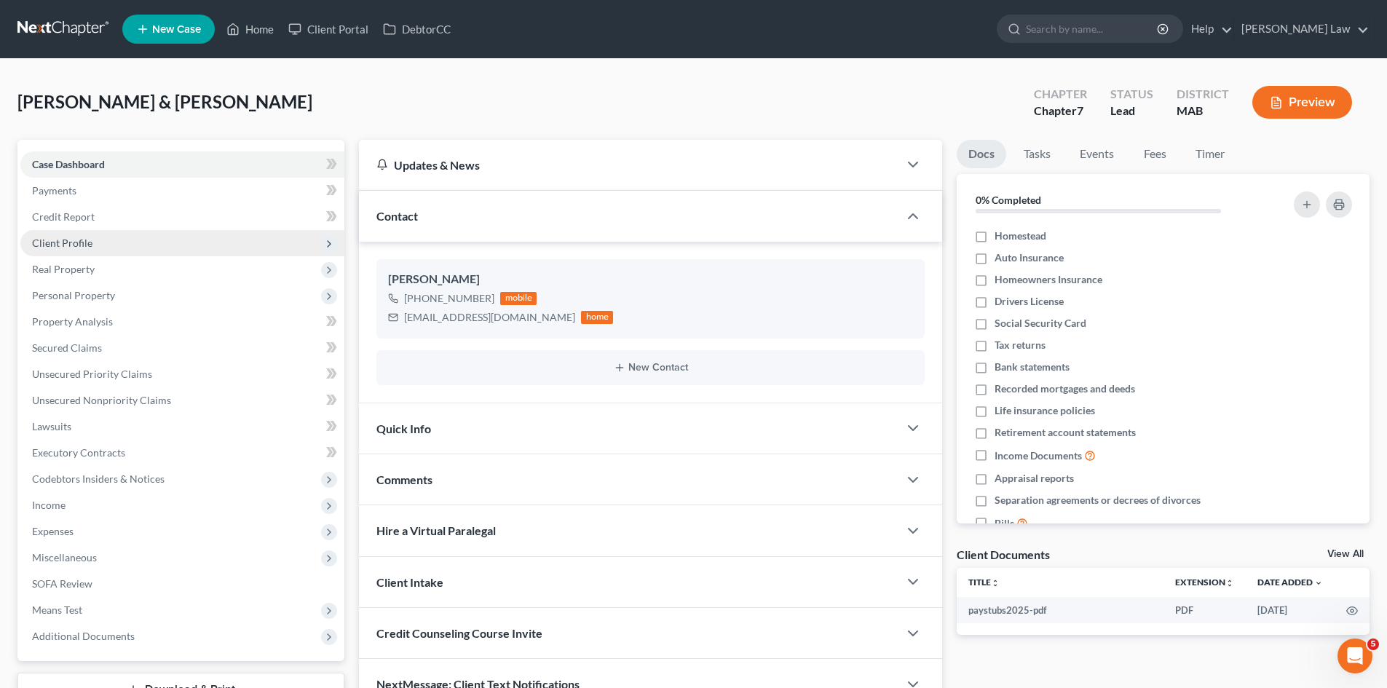
click at [119, 251] on span "Client Profile" at bounding box center [182, 243] width 324 height 26
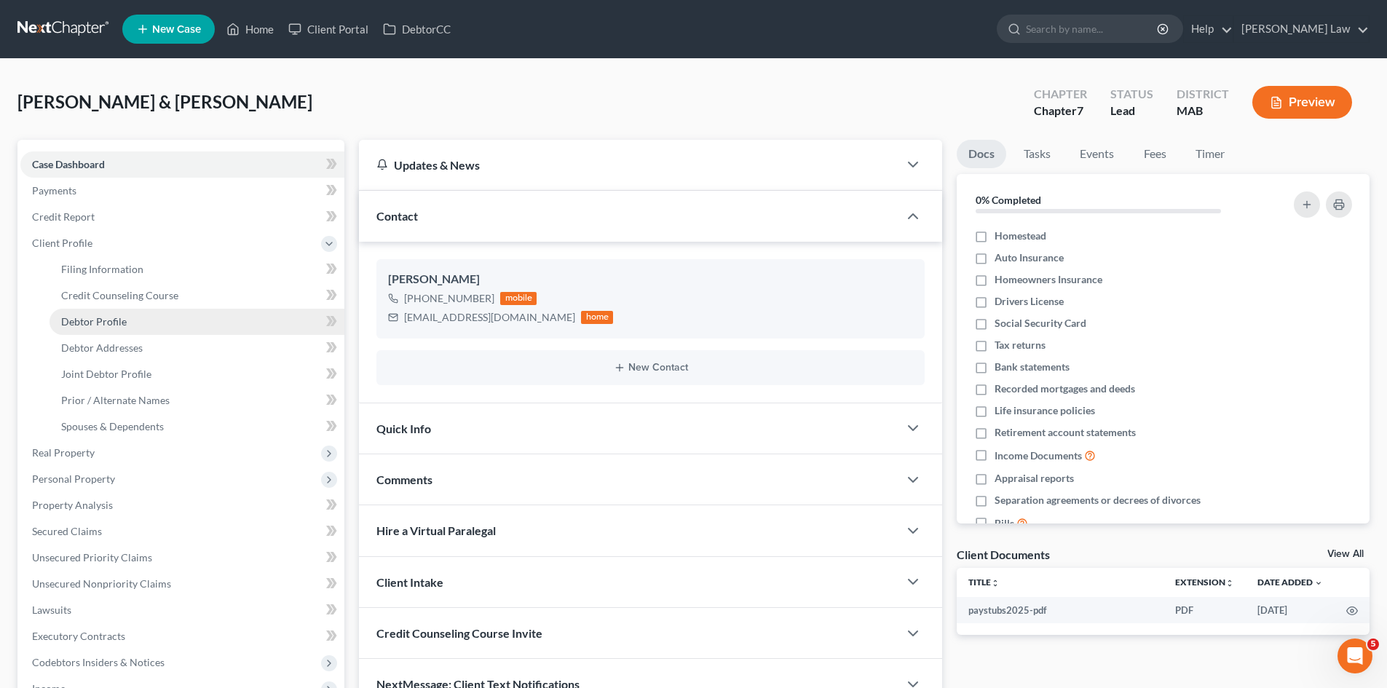
click at [125, 323] on link "Debtor Profile" at bounding box center [197, 322] width 295 height 26
select select "1"
select select "3"
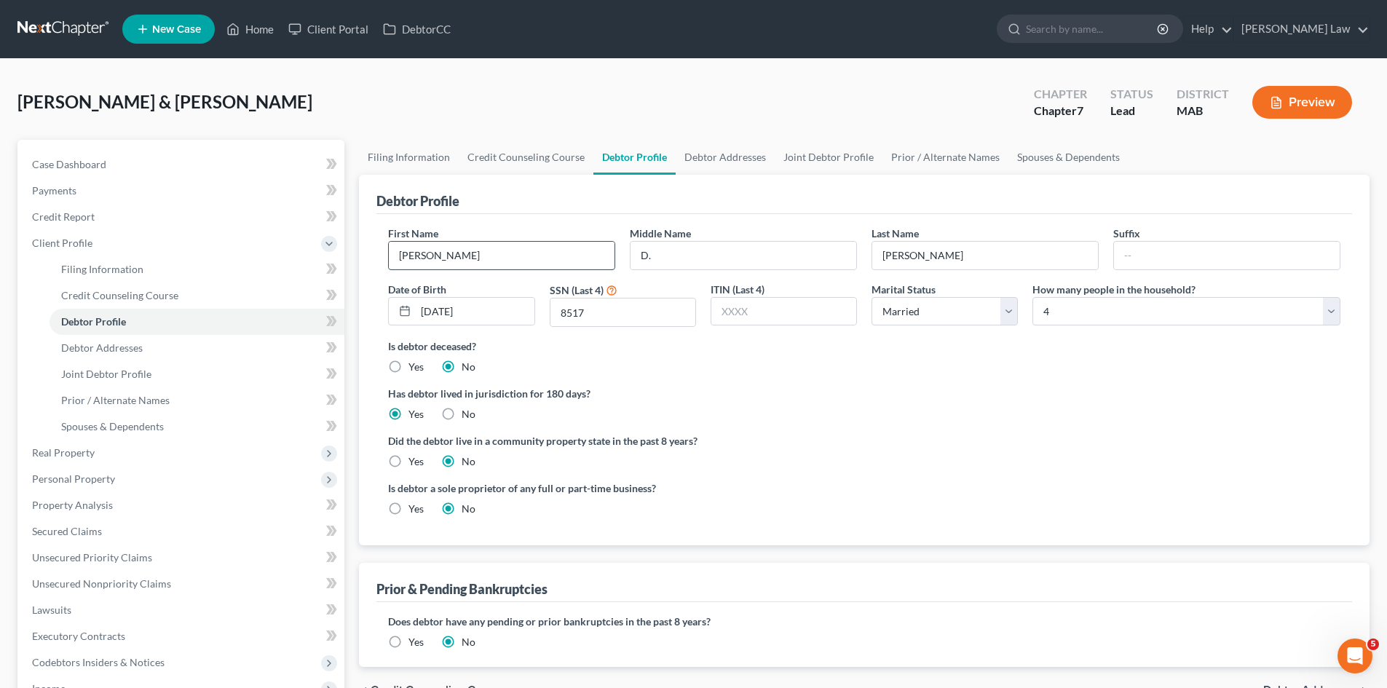
click at [427, 253] on input "[PERSON_NAME]" at bounding box center [502, 256] width 226 height 28
click at [943, 247] on input "[PERSON_NAME]" at bounding box center [985, 256] width 226 height 28
click at [194, 352] on link "Debtor Addresses" at bounding box center [197, 348] width 295 height 26
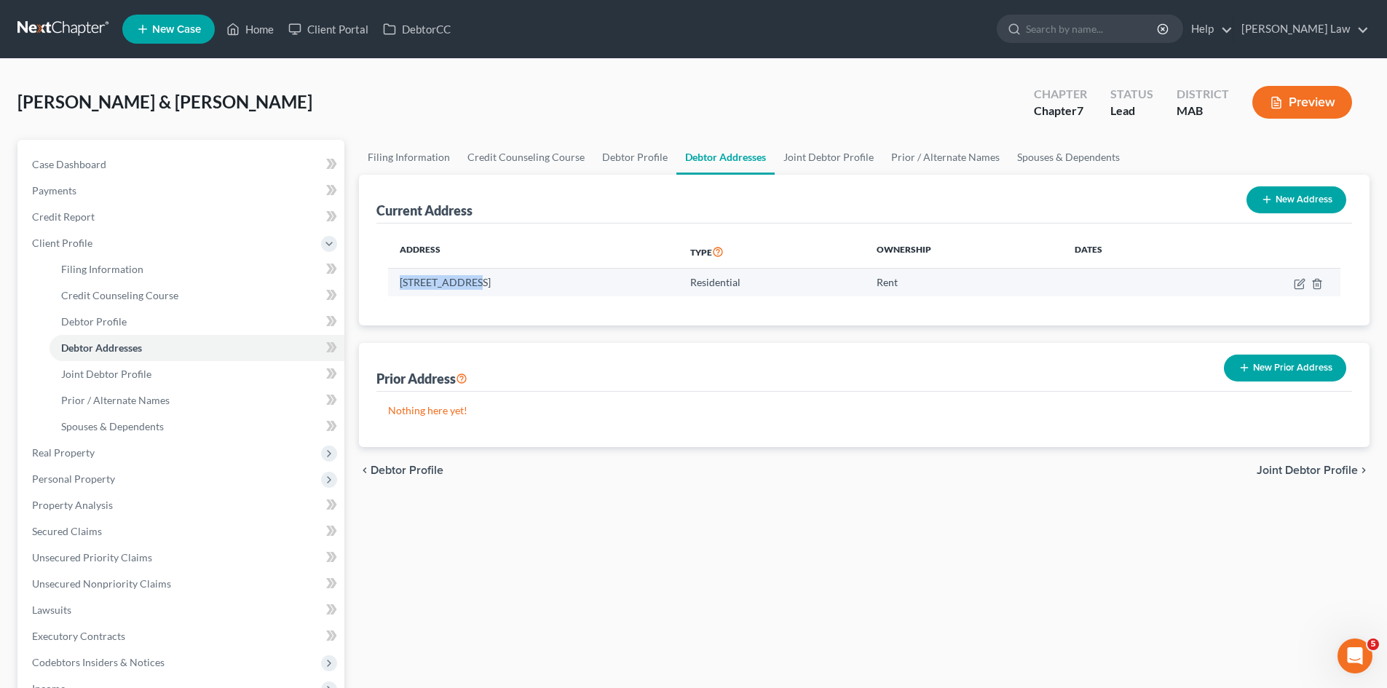
drag, startPoint x: 473, startPoint y: 282, endPoint x: 468, endPoint y: 287, distance: 7.7
click at [468, 287] on td "[STREET_ADDRESS]" at bounding box center [533, 283] width 291 height 28
copy td "[STREET_ADDRESS]"
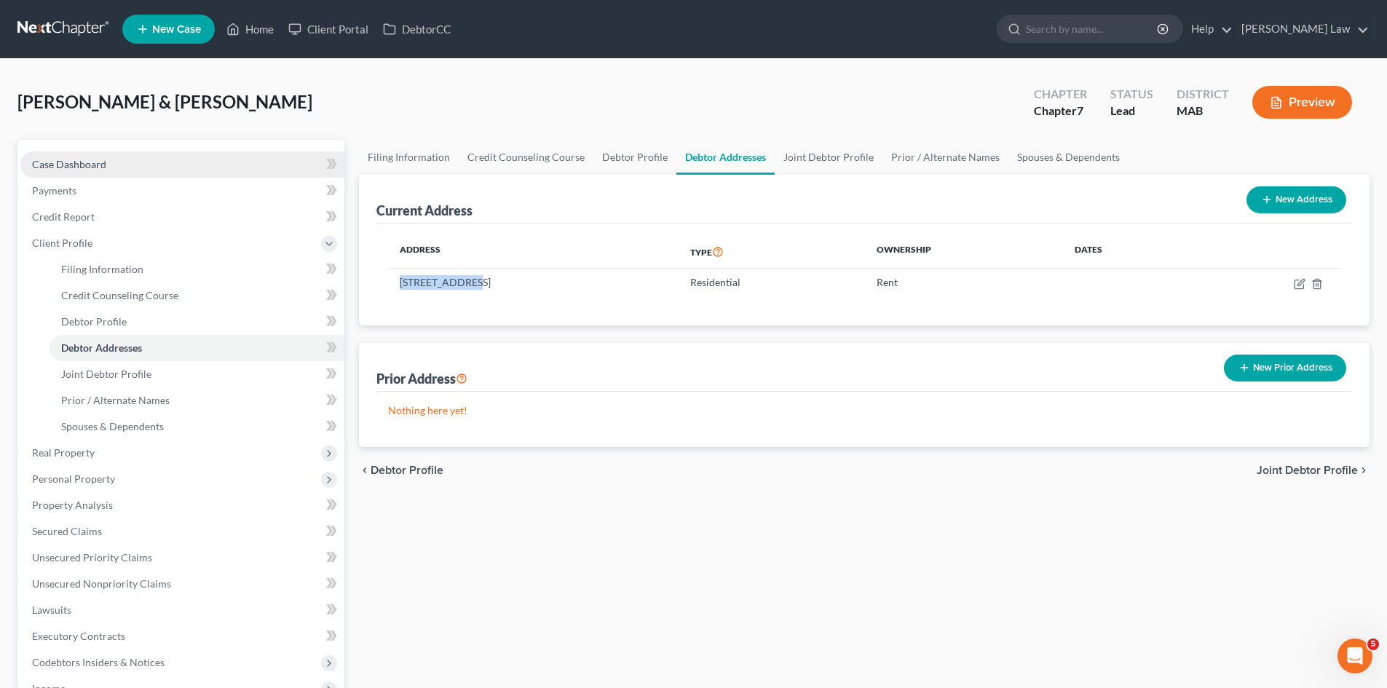
click at [174, 165] on link "Case Dashboard" at bounding box center [182, 164] width 324 height 26
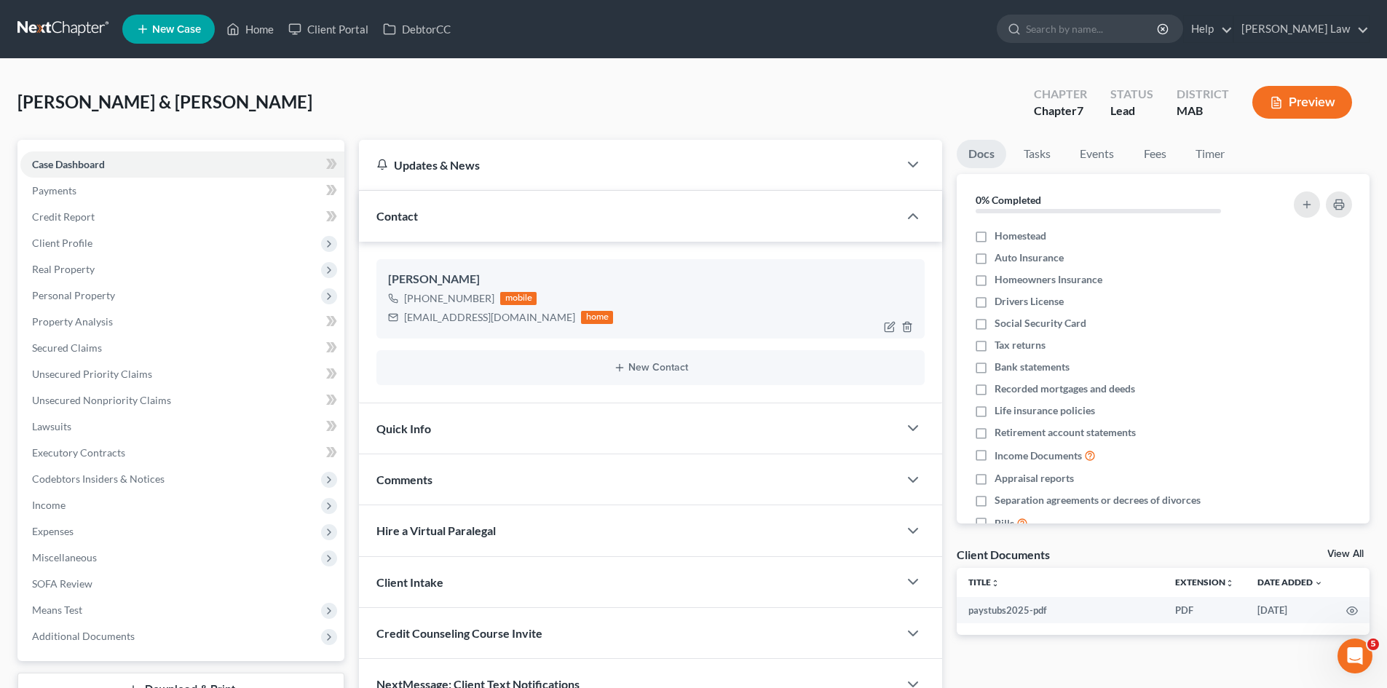
drag, startPoint x: 489, startPoint y: 293, endPoint x: 417, endPoint y: 301, distance: 72.5
click at [417, 301] on div "[PHONE_NUMBER] mobile" at bounding box center [500, 298] width 225 height 19
copy div "[PHONE_NUMBER]"
click at [454, 317] on div "[EMAIL_ADDRESS][DOMAIN_NAME]" at bounding box center [489, 317] width 171 height 15
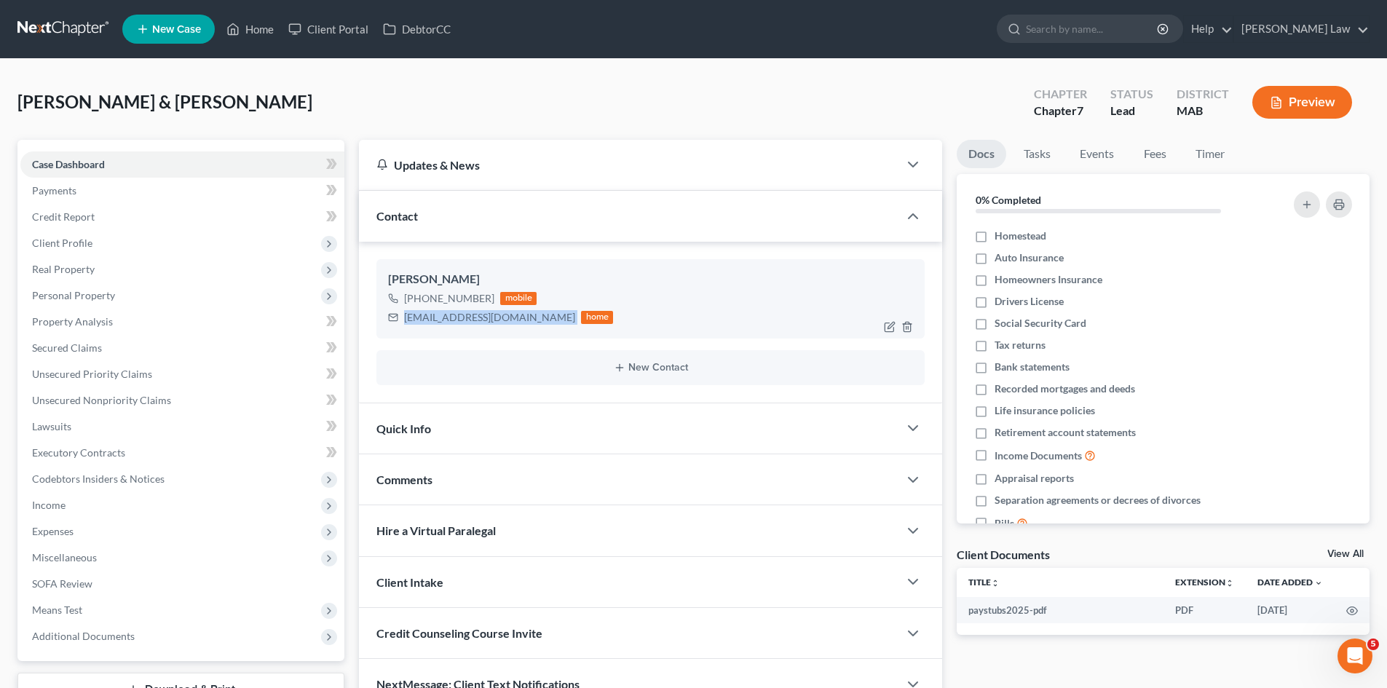
click at [454, 317] on div "[EMAIL_ADDRESS][DOMAIN_NAME]" at bounding box center [489, 317] width 171 height 15
copy div "[EMAIL_ADDRESS][DOMAIN_NAME]"
click at [98, 238] on span "Client Profile" at bounding box center [182, 243] width 324 height 26
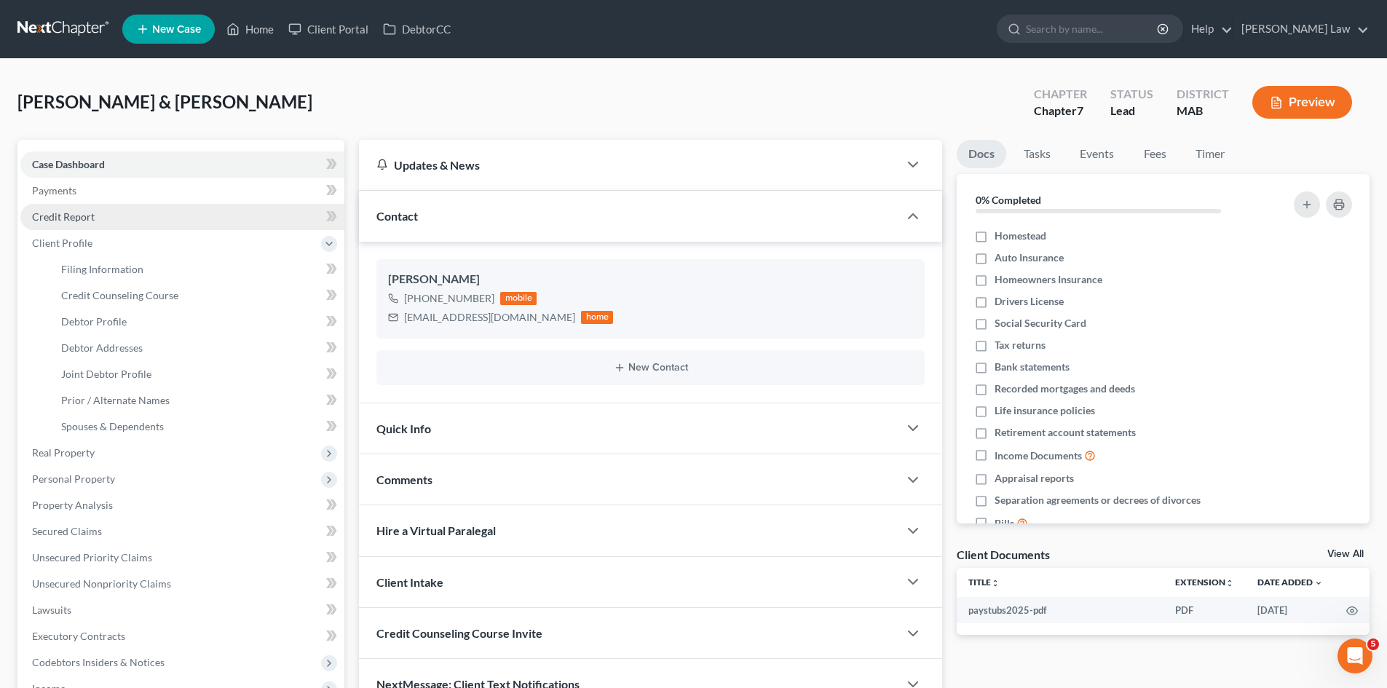
click at [79, 227] on link "Credit Report" at bounding box center [182, 217] width 324 height 26
click at [87, 213] on span "Credit Report" at bounding box center [63, 216] width 63 height 12
click at [181, 217] on link "Credit Report" at bounding box center [182, 217] width 324 height 26
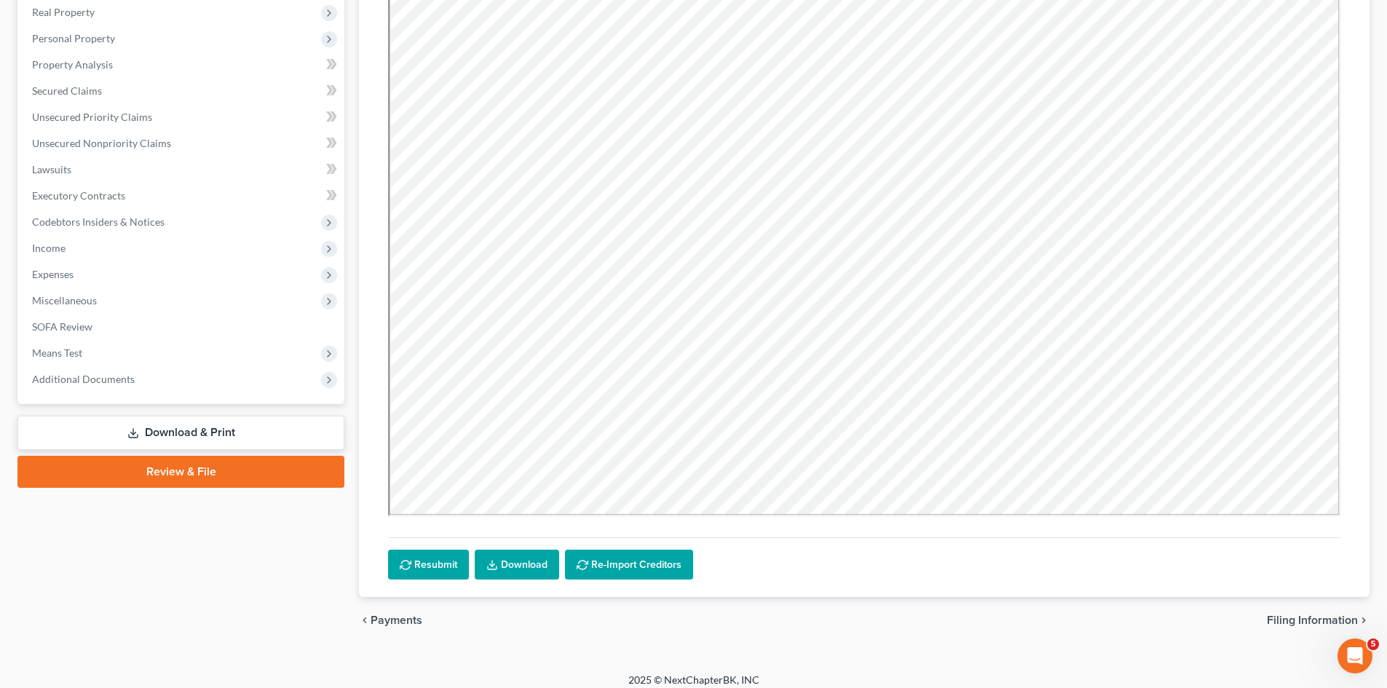
scroll to position [268, 0]
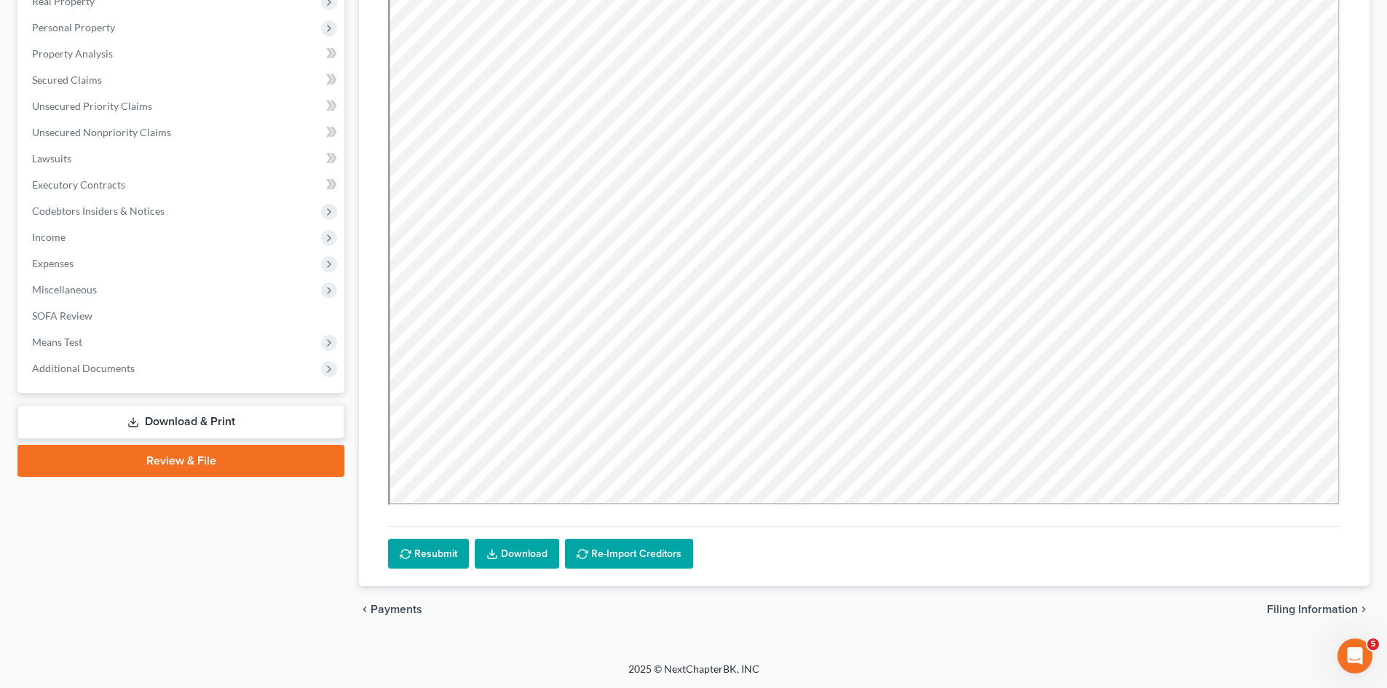
click at [525, 553] on link "Download" at bounding box center [517, 554] width 84 height 31
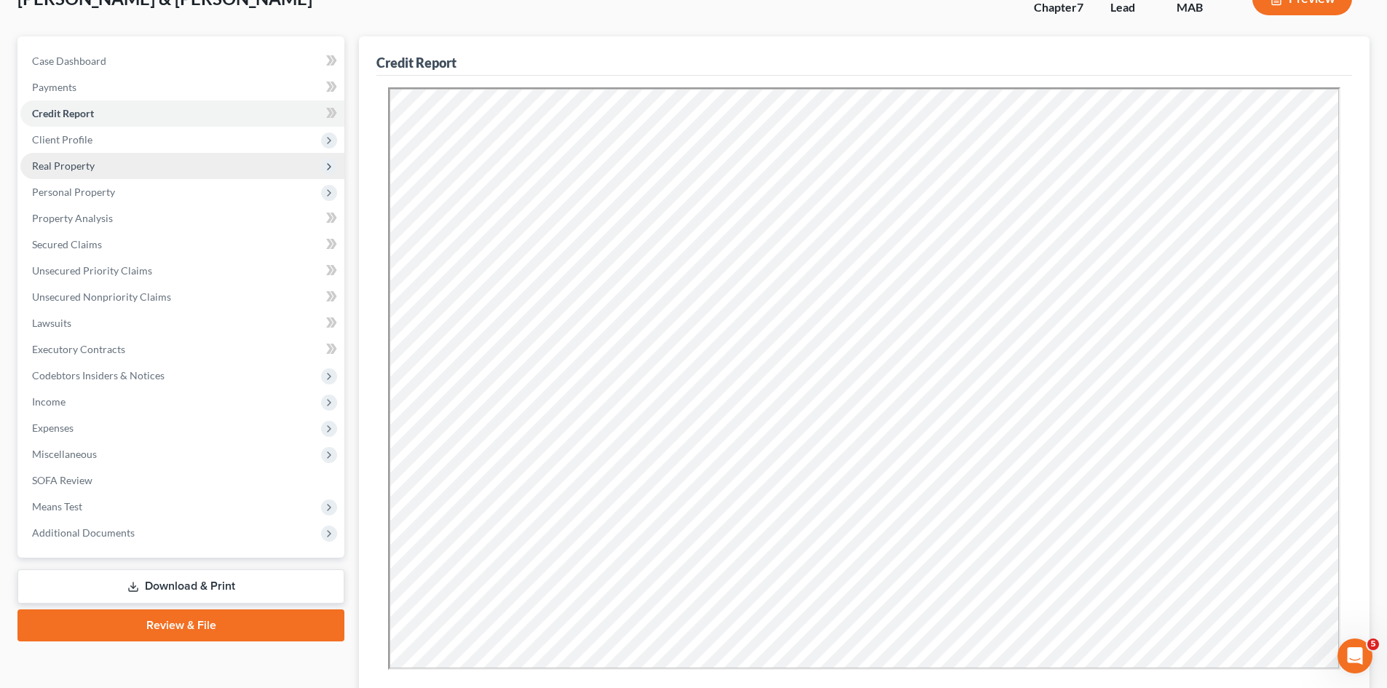
scroll to position [0, 0]
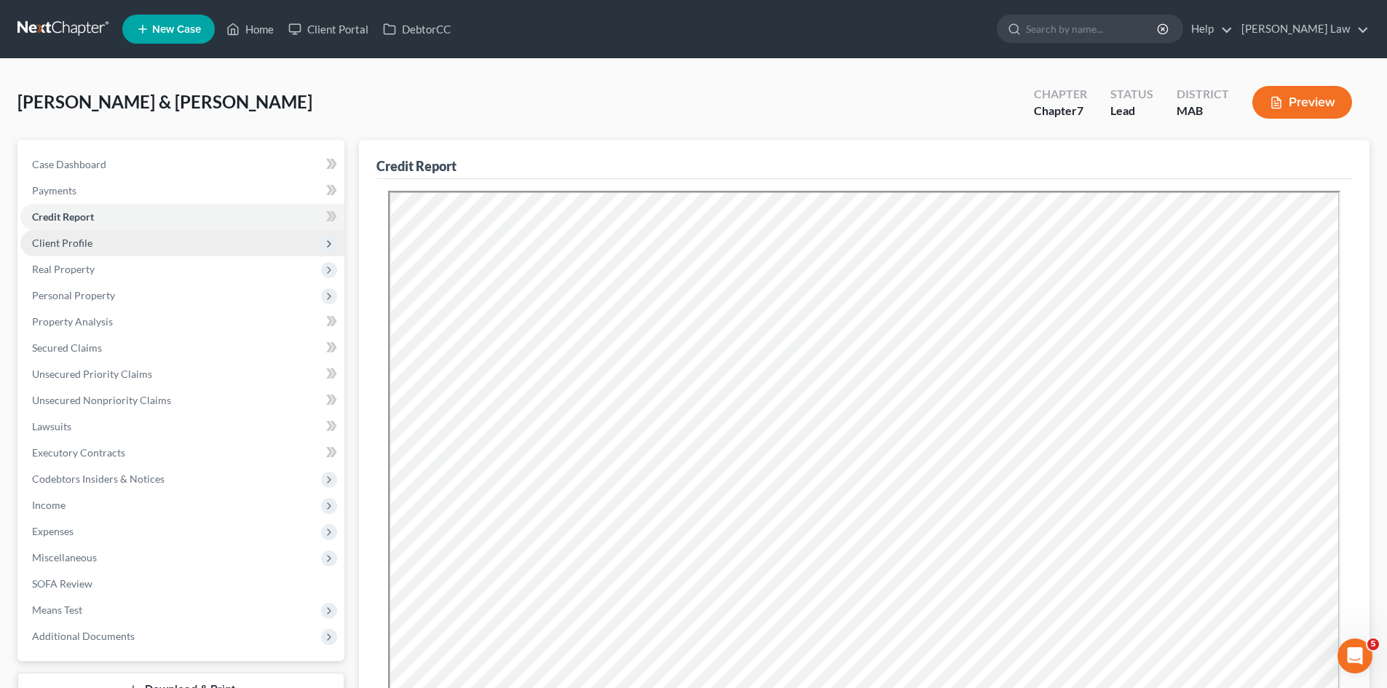
click at [62, 240] on span "Client Profile" at bounding box center [62, 243] width 60 height 12
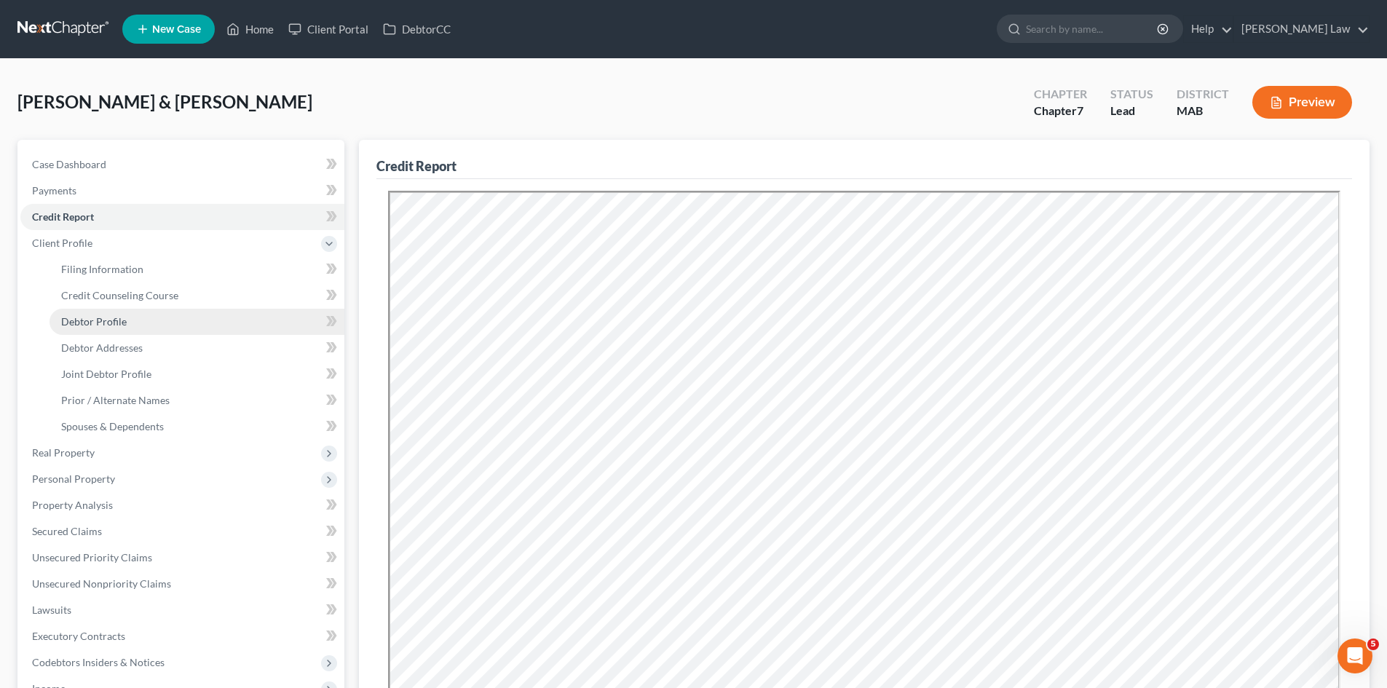
click at [87, 319] on span "Debtor Profile" at bounding box center [94, 321] width 66 height 12
select select "1"
select select "3"
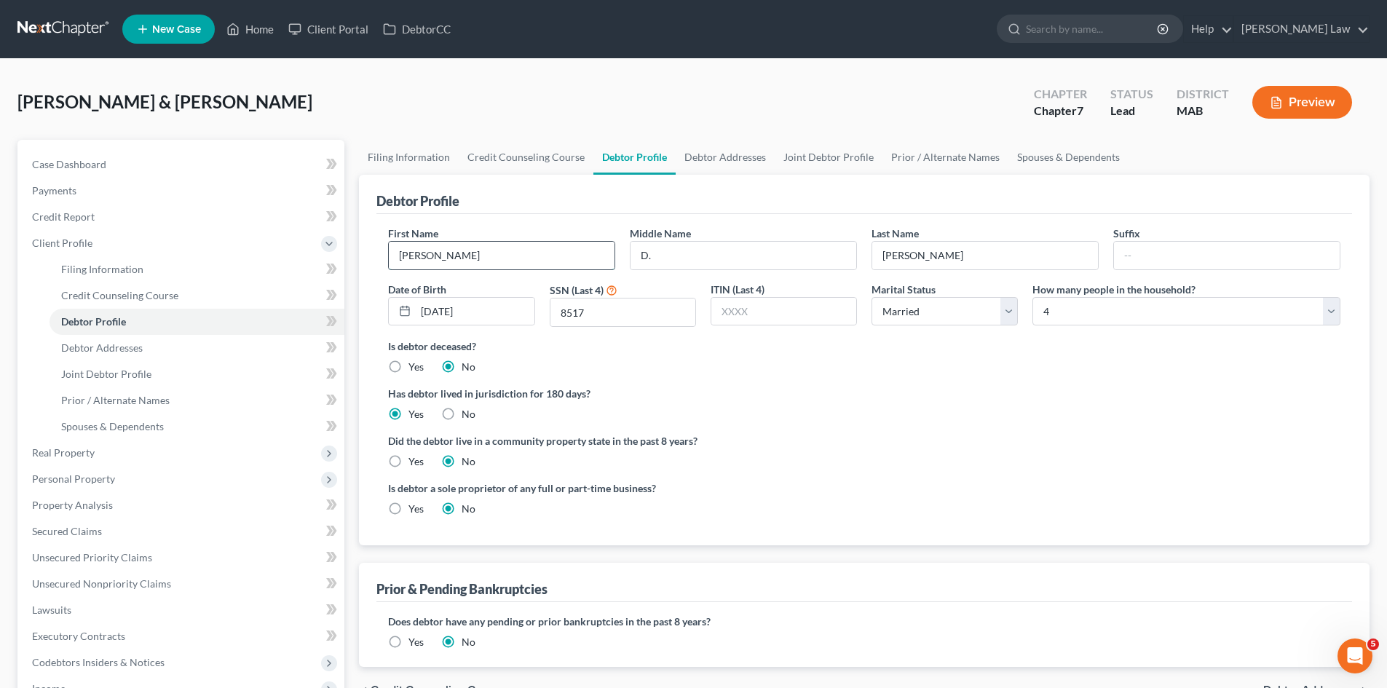
click at [559, 260] on input "[PERSON_NAME]" at bounding box center [502, 256] width 226 height 28
click at [685, 242] on input "D." at bounding box center [744, 256] width 226 height 28
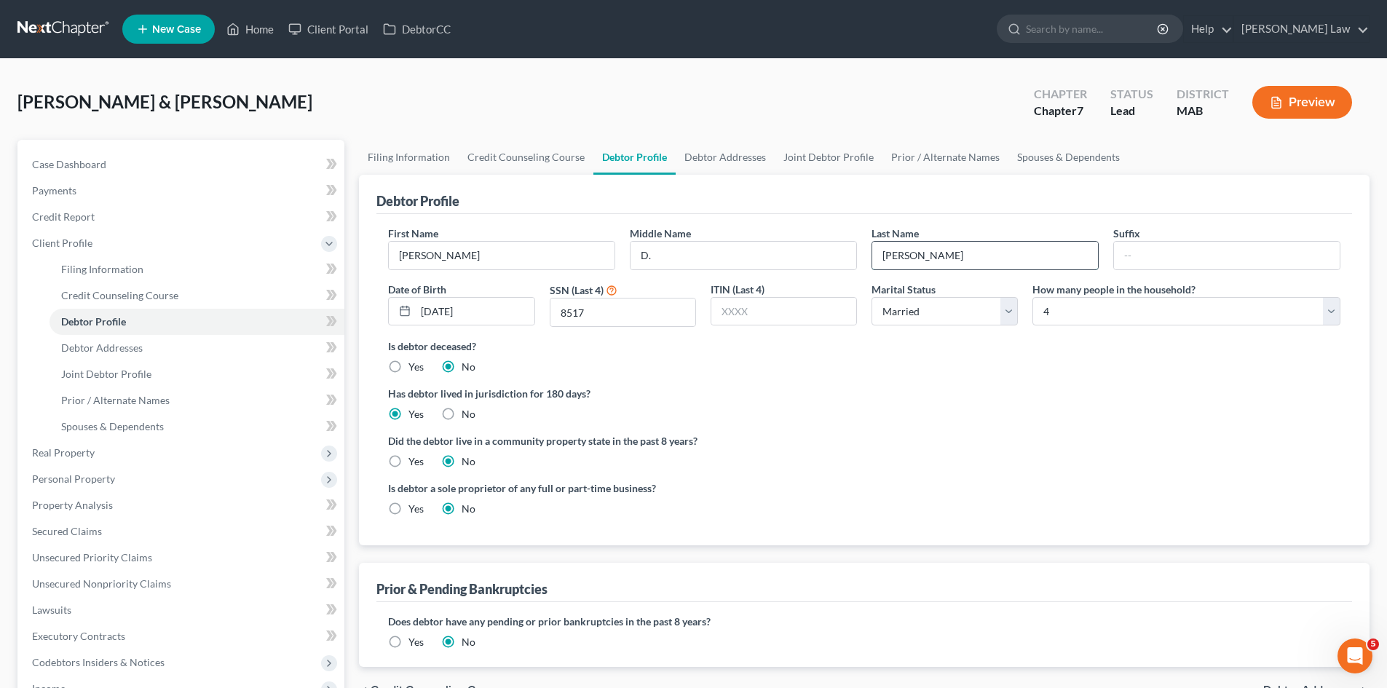
click at [945, 253] on input "[PERSON_NAME]" at bounding box center [985, 256] width 226 height 28
click at [87, 353] on span "Debtor Addresses" at bounding box center [102, 348] width 82 height 12
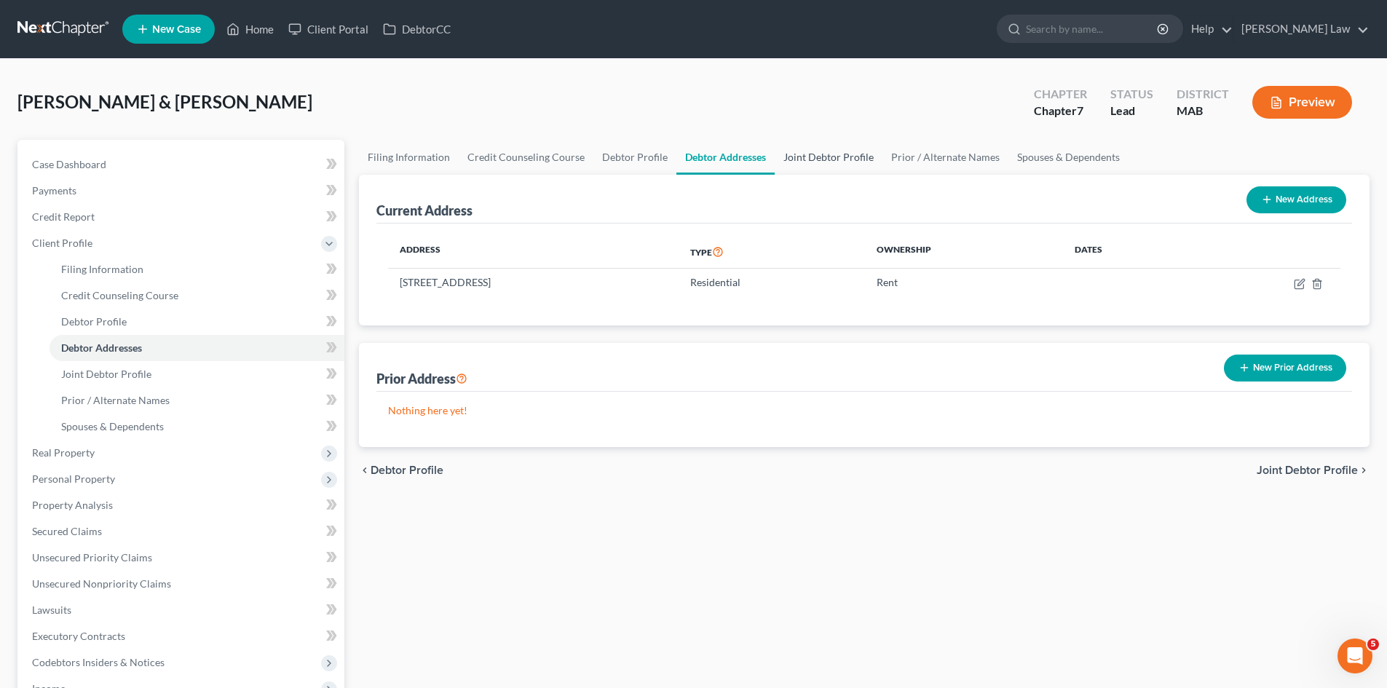
click at [804, 164] on link "Joint Debtor Profile" at bounding box center [829, 157] width 108 height 35
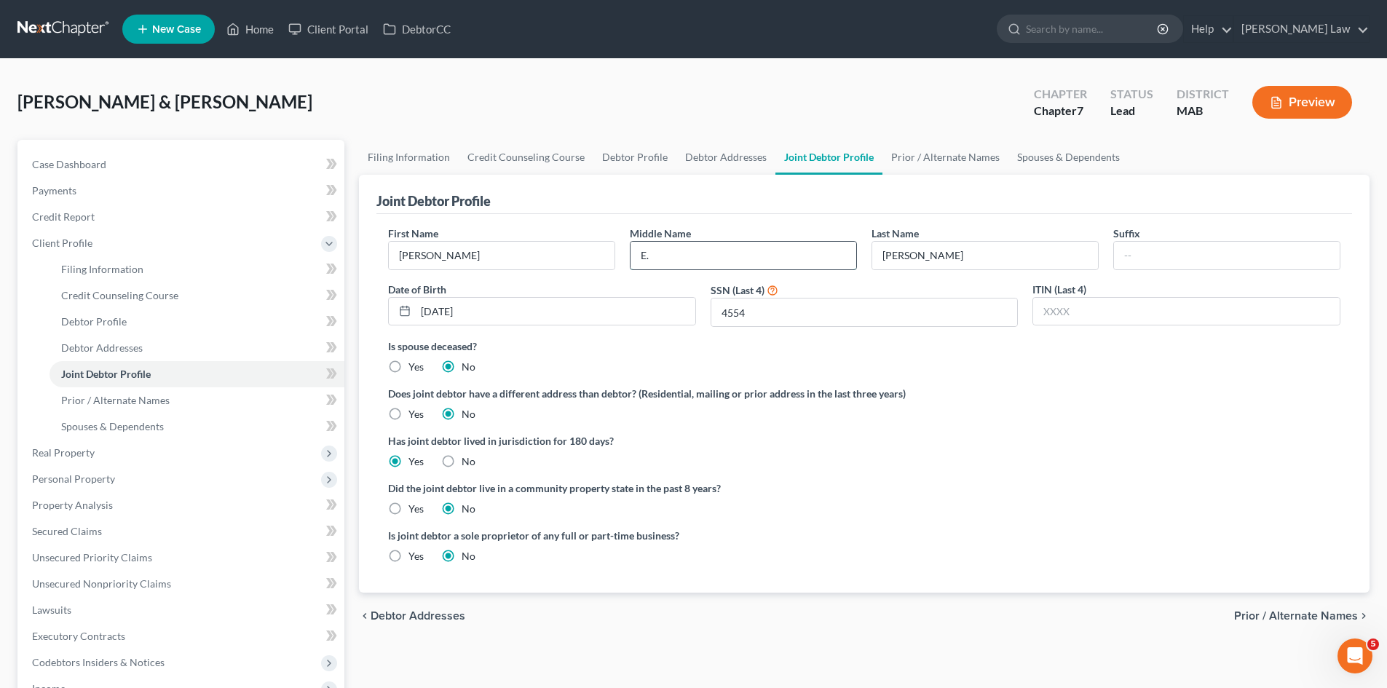
click at [720, 253] on input "E." at bounding box center [744, 256] width 226 height 28
click at [594, 261] on input "[PERSON_NAME]" at bounding box center [502, 256] width 226 height 28
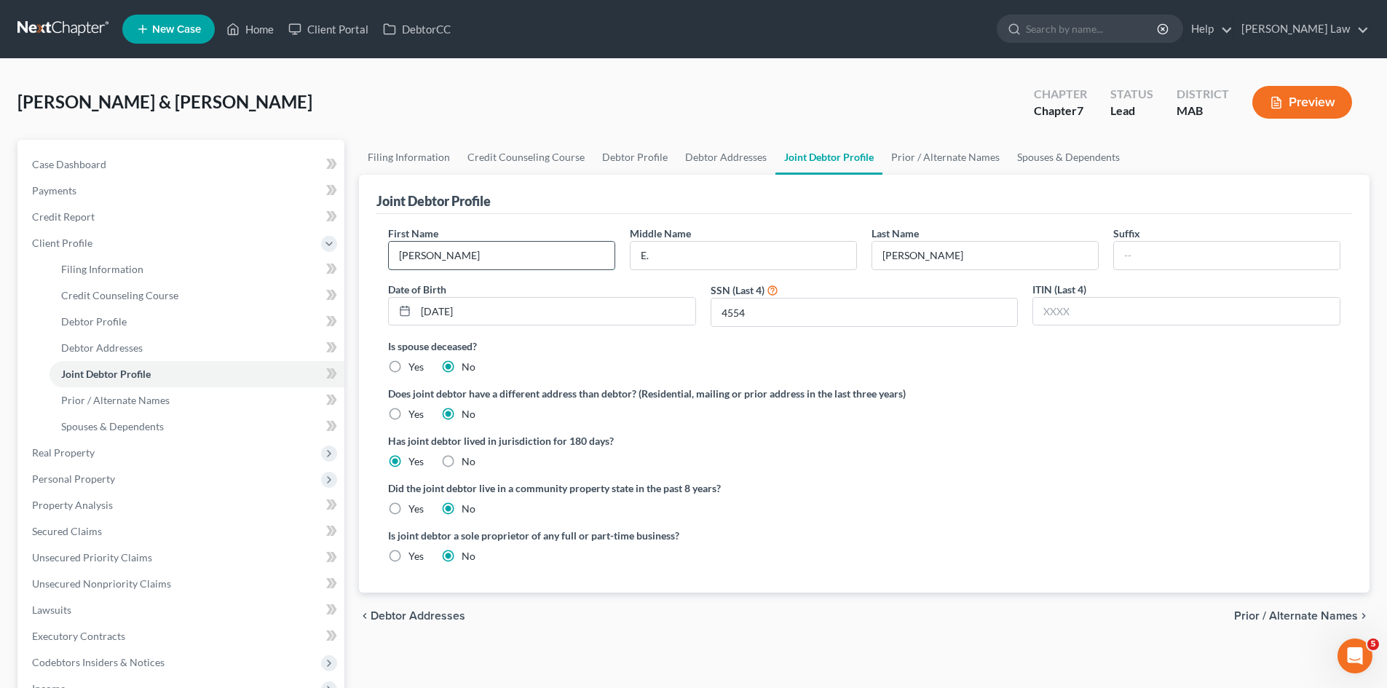
click at [594, 261] on input "[PERSON_NAME]" at bounding box center [502, 256] width 226 height 28
click at [735, 252] on input "E." at bounding box center [744, 256] width 226 height 28
click at [927, 246] on input "[PERSON_NAME]" at bounding box center [985, 256] width 226 height 28
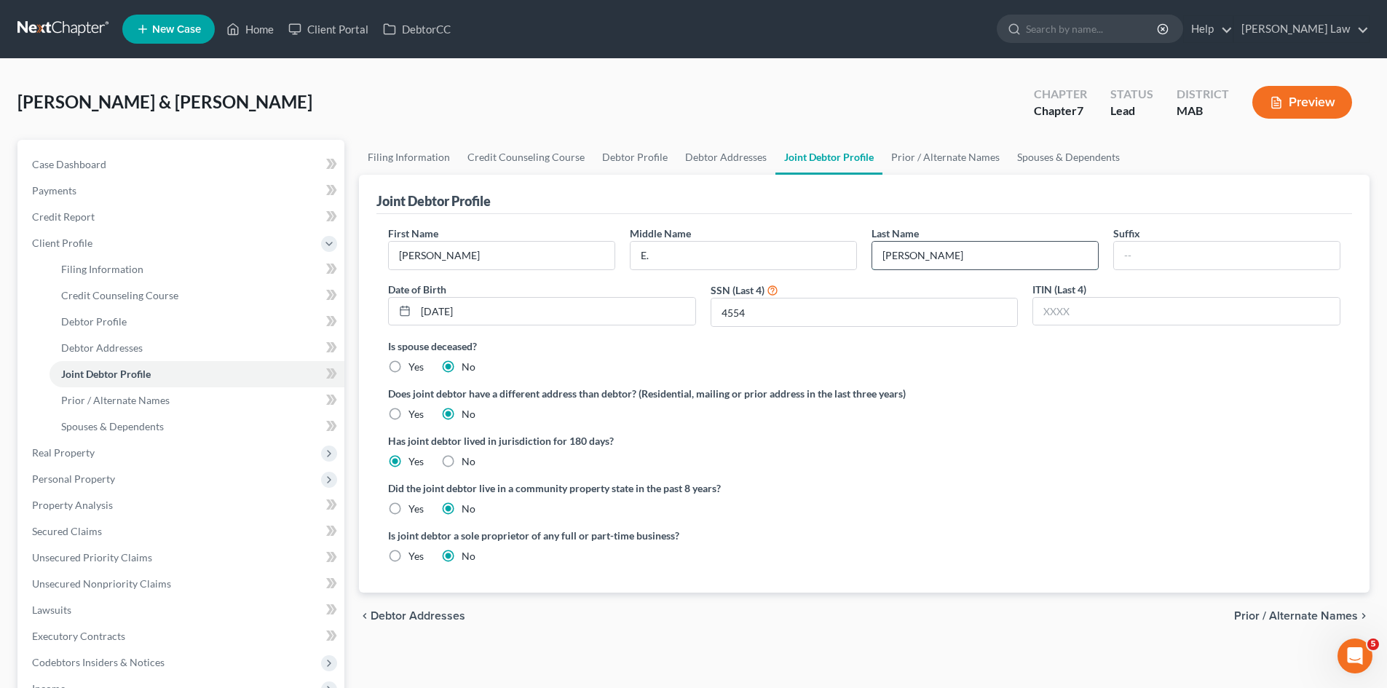
click at [927, 246] on input "[PERSON_NAME]" at bounding box center [985, 256] width 226 height 28
click at [50, 36] on link at bounding box center [63, 29] width 93 height 26
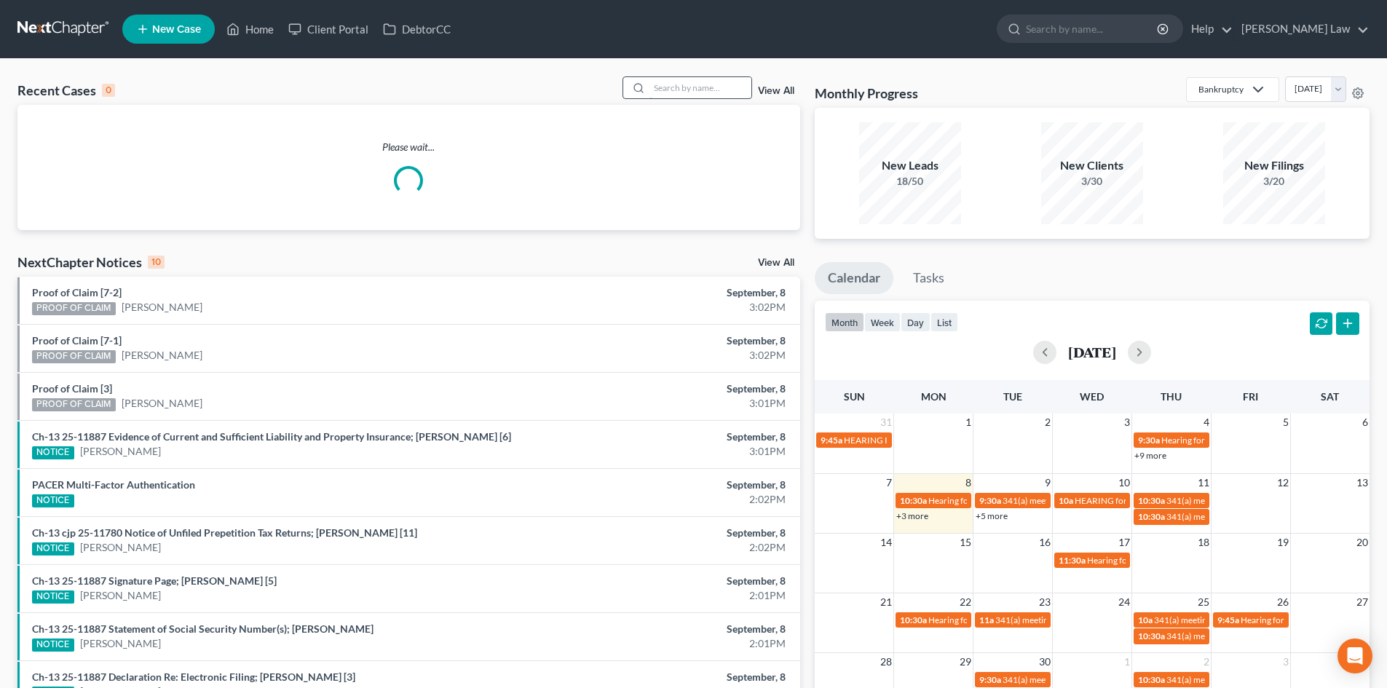
click at [662, 89] on input "search" at bounding box center [701, 87] width 102 height 21
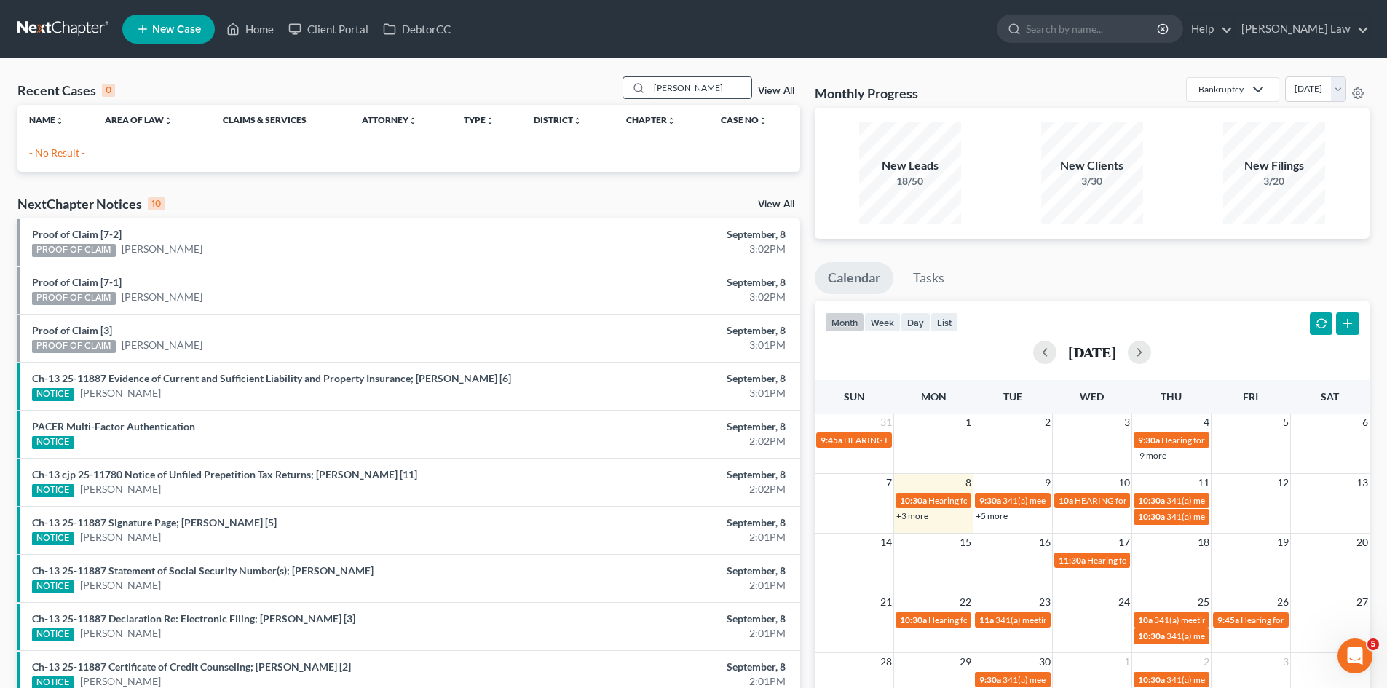
click at [688, 93] on input "[PERSON_NAME]" at bounding box center [701, 87] width 102 height 21
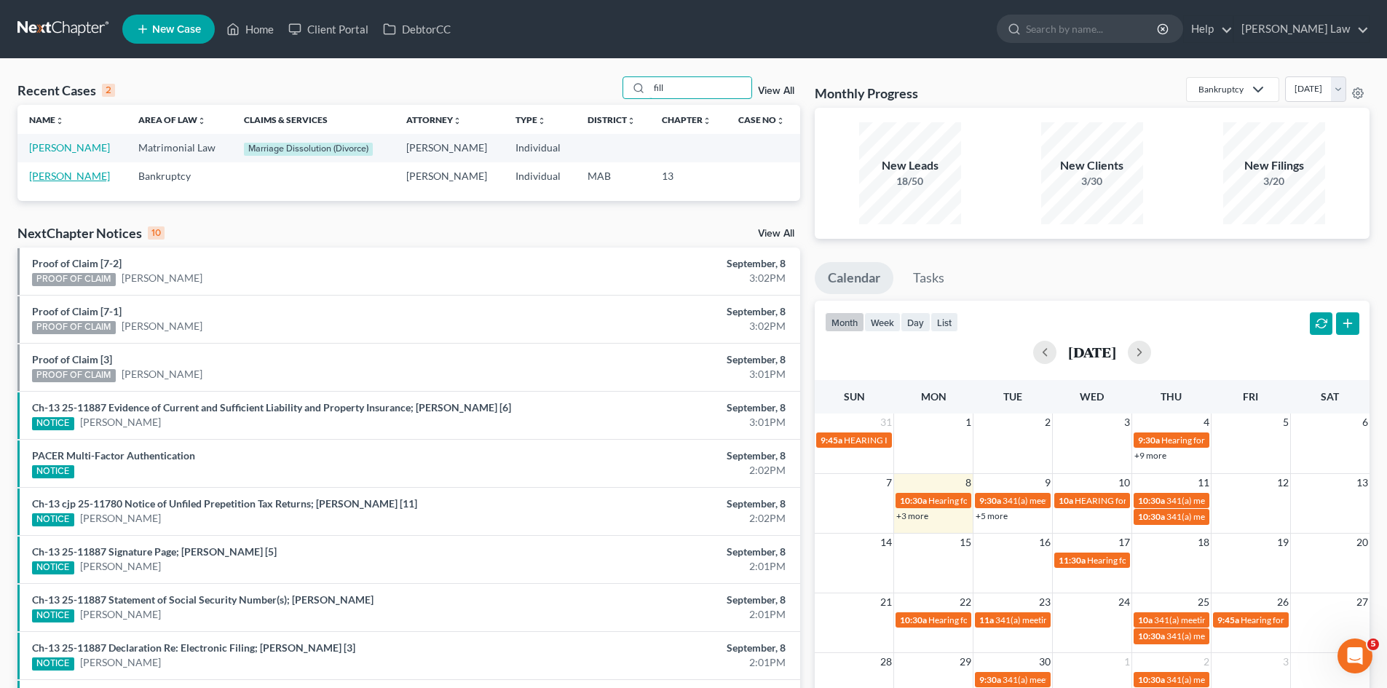
type input "fill"
click at [71, 177] on link "[PERSON_NAME]" at bounding box center [69, 176] width 81 height 12
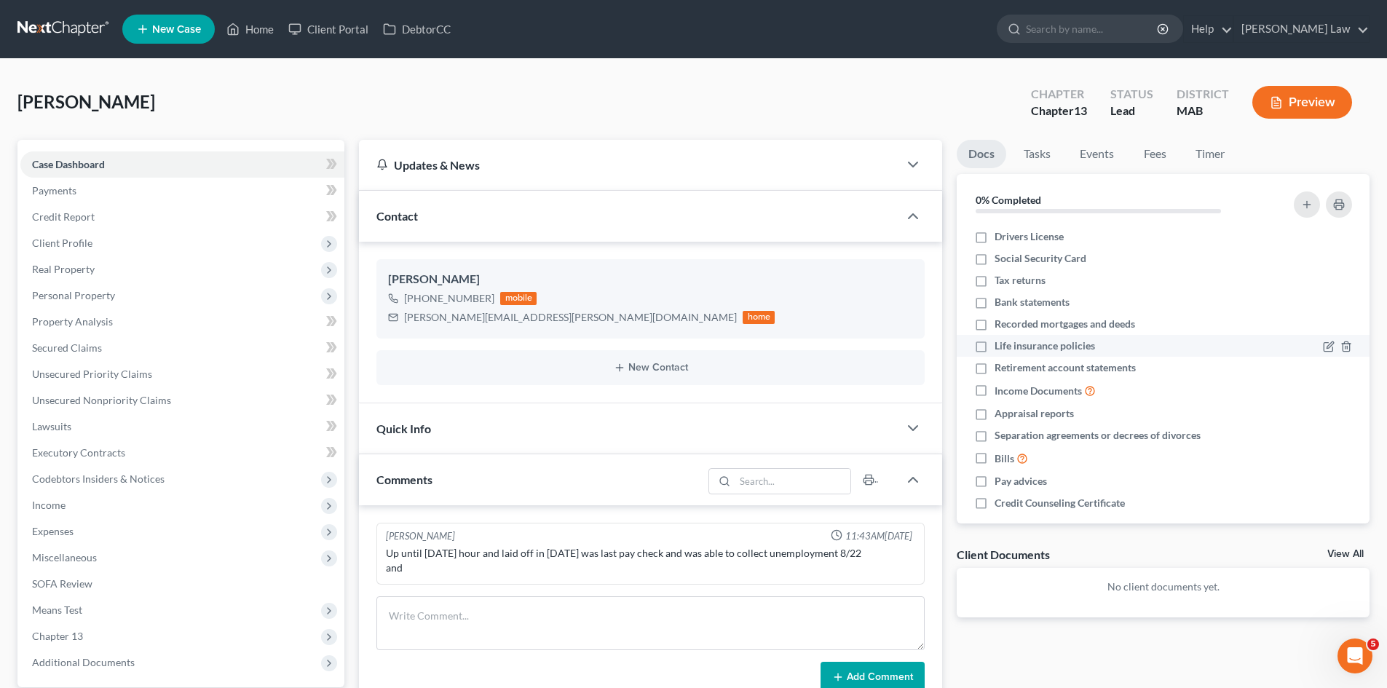
scroll to position [79, 0]
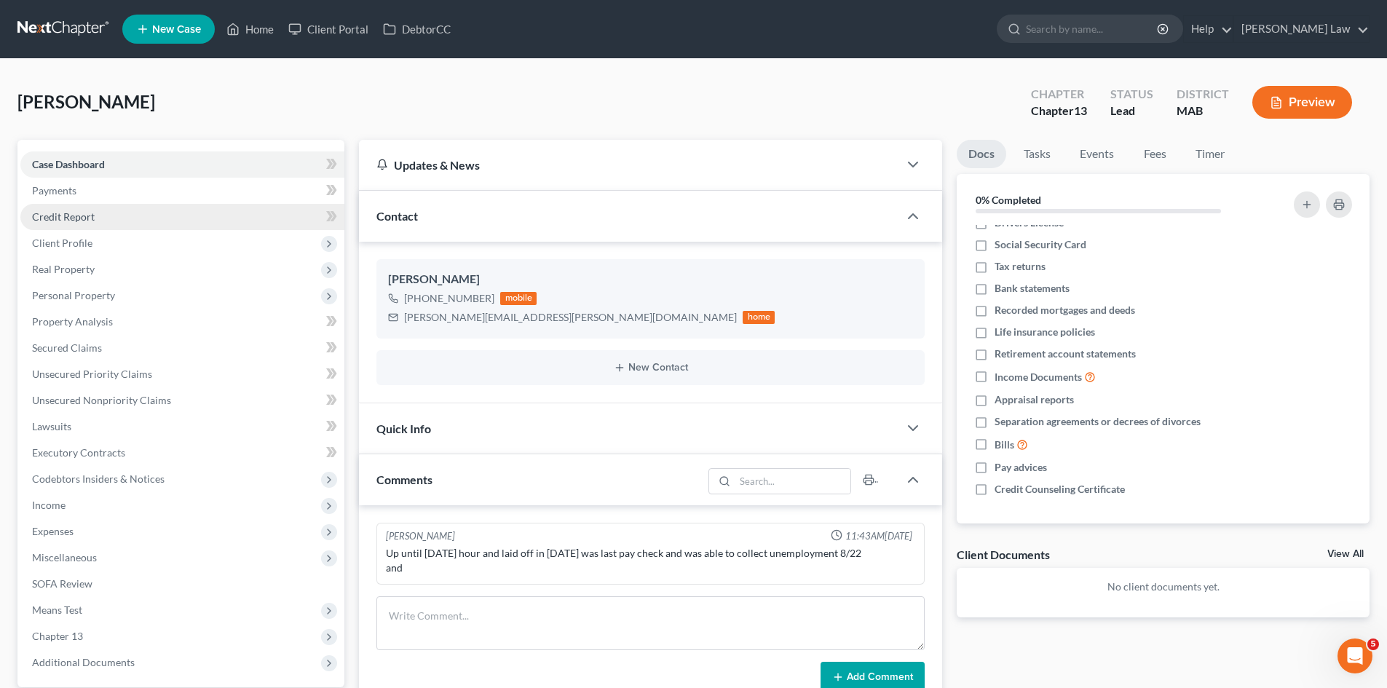
click at [63, 224] on link "Credit Report" at bounding box center [182, 217] width 324 height 26
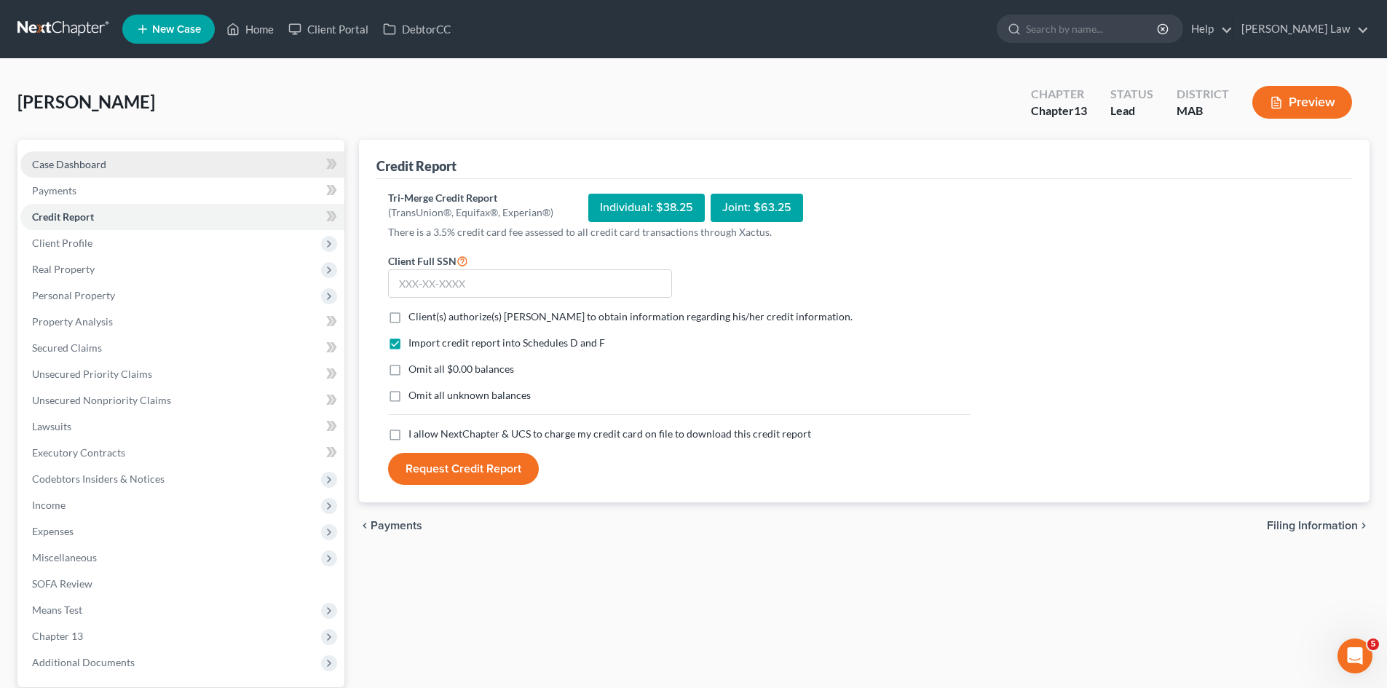
click at [151, 166] on link "Case Dashboard" at bounding box center [182, 164] width 324 height 26
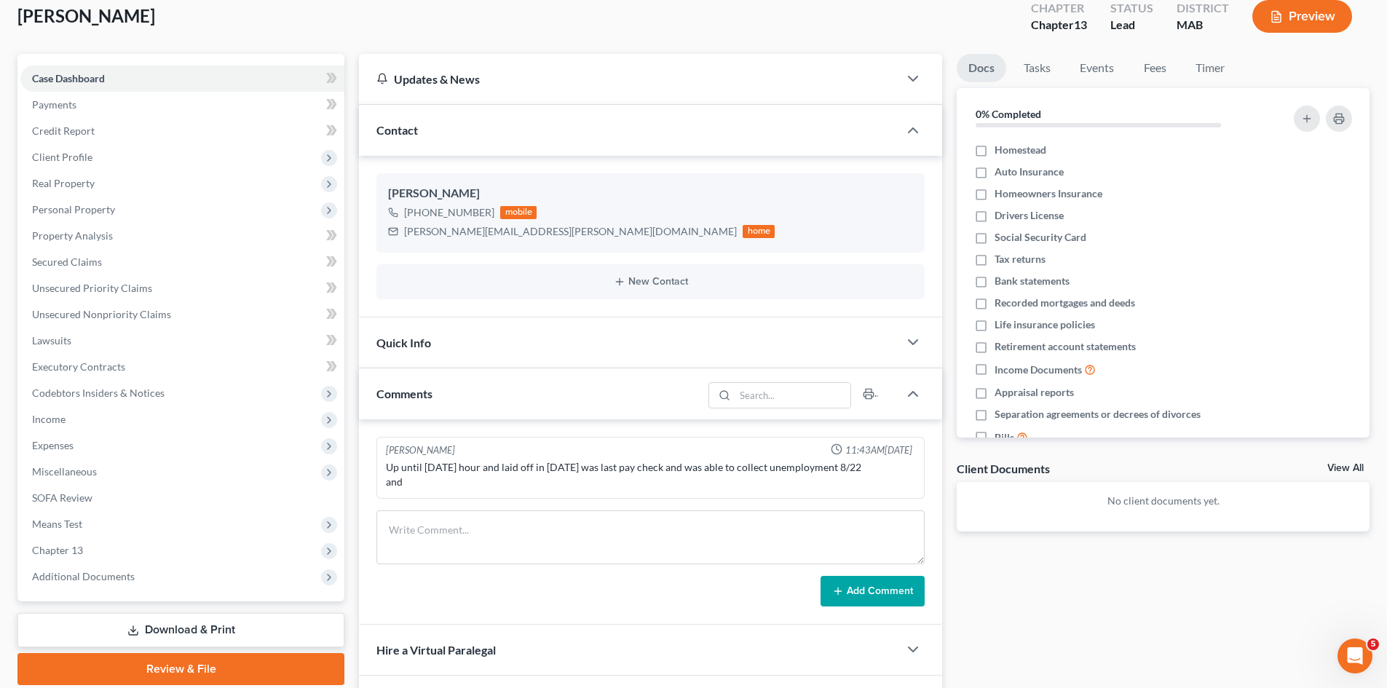
scroll to position [122, 0]
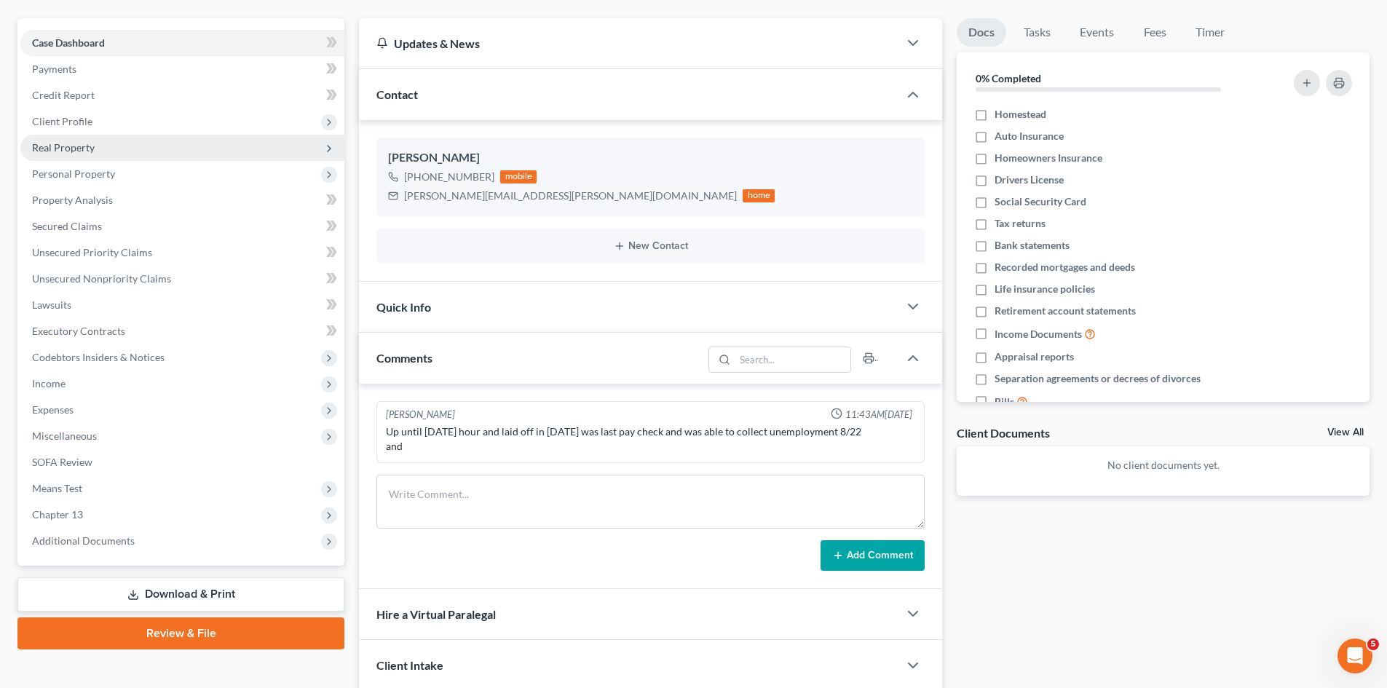
click at [84, 137] on span "Real Property" at bounding box center [182, 148] width 324 height 26
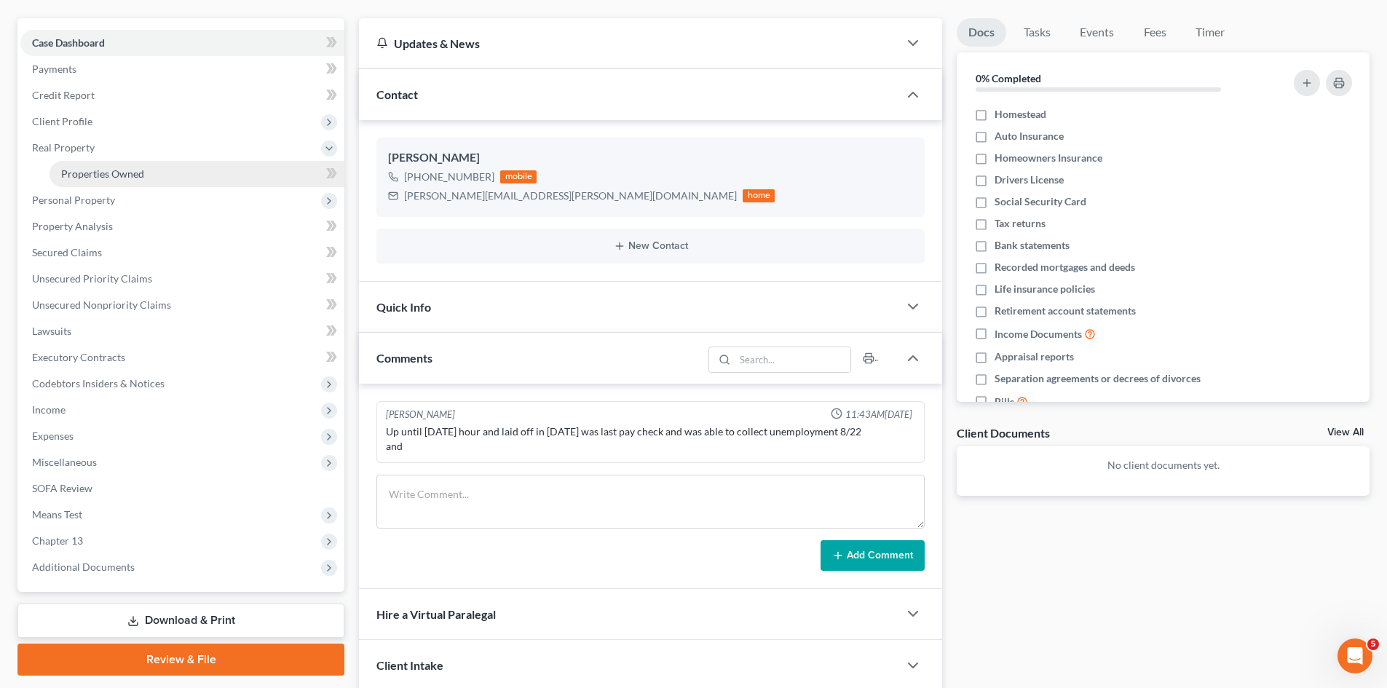
click at [101, 184] on link "Properties Owned" at bounding box center [197, 174] width 295 height 26
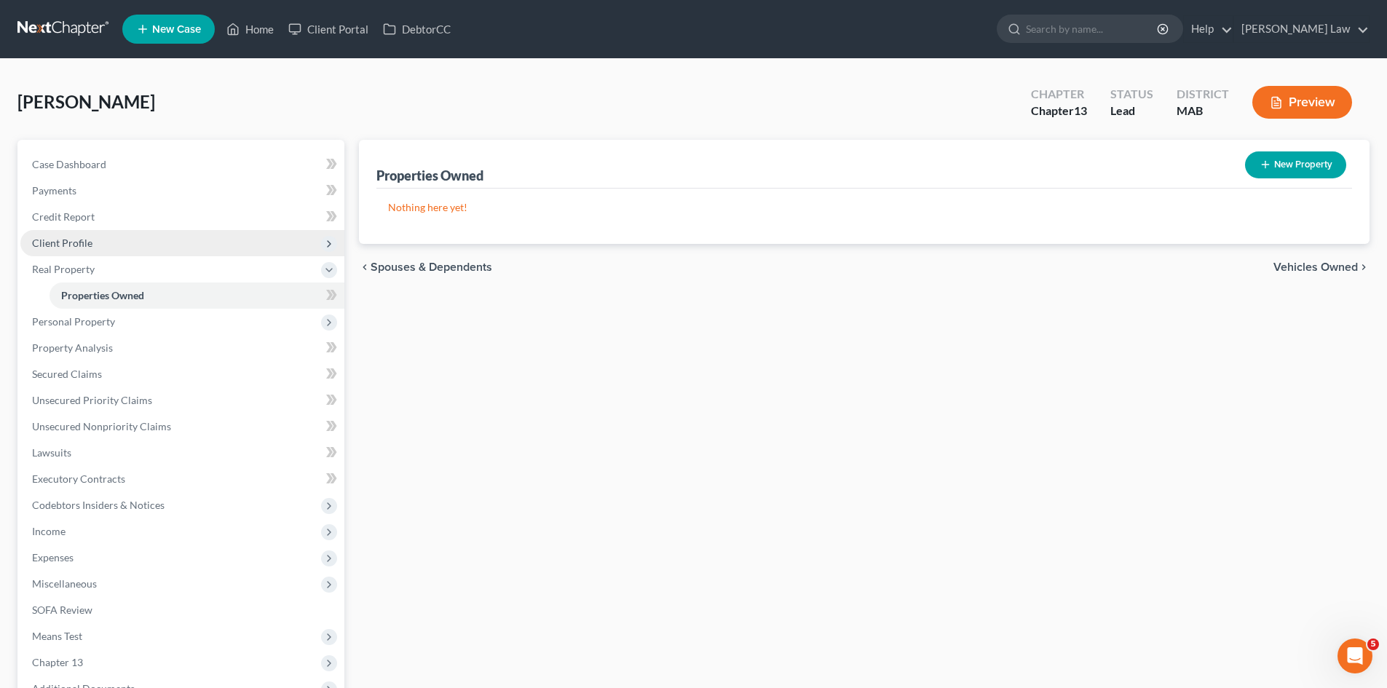
click at [79, 245] on span "Client Profile" at bounding box center [62, 243] width 60 height 12
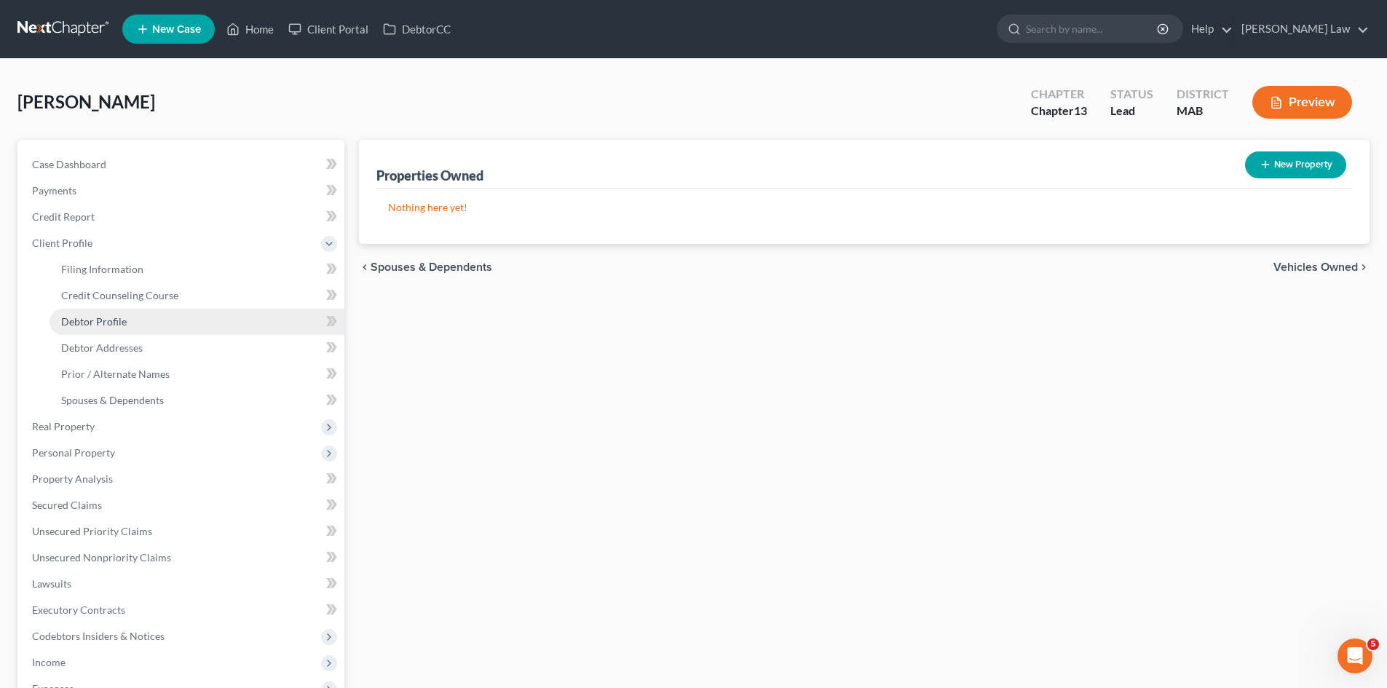
click at [120, 323] on span "Debtor Profile" at bounding box center [94, 321] width 66 height 12
select select "3"
select select "0"
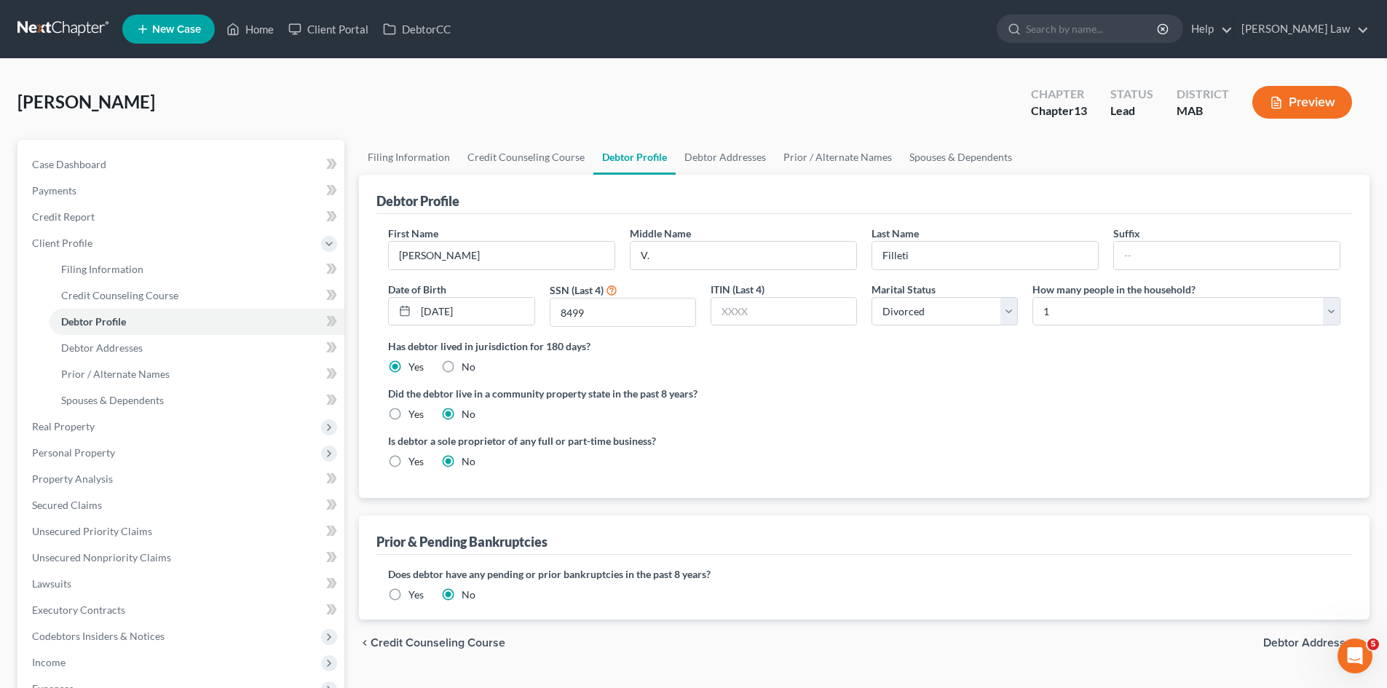
click at [122, 149] on div "Case Dashboard Payments Invoices Payments Payments Credit Report Client Profile…" at bounding box center [180, 492] width 327 height 705
click at [122, 157] on link "Case Dashboard" at bounding box center [182, 164] width 324 height 26
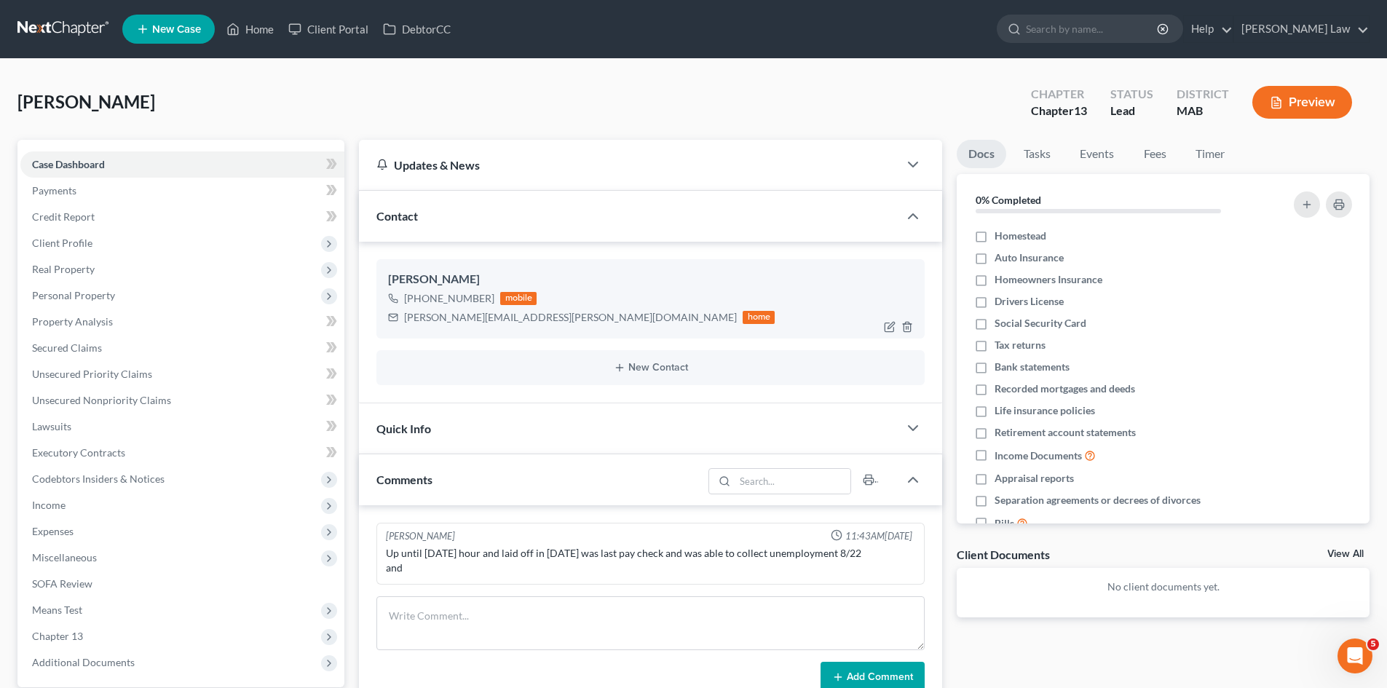
click at [428, 272] on div "[PERSON_NAME]" at bounding box center [650, 279] width 525 height 17
copy div "[PERSON_NAME]"
drag, startPoint x: 489, startPoint y: 297, endPoint x: 419, endPoint y: 300, distance: 70.0
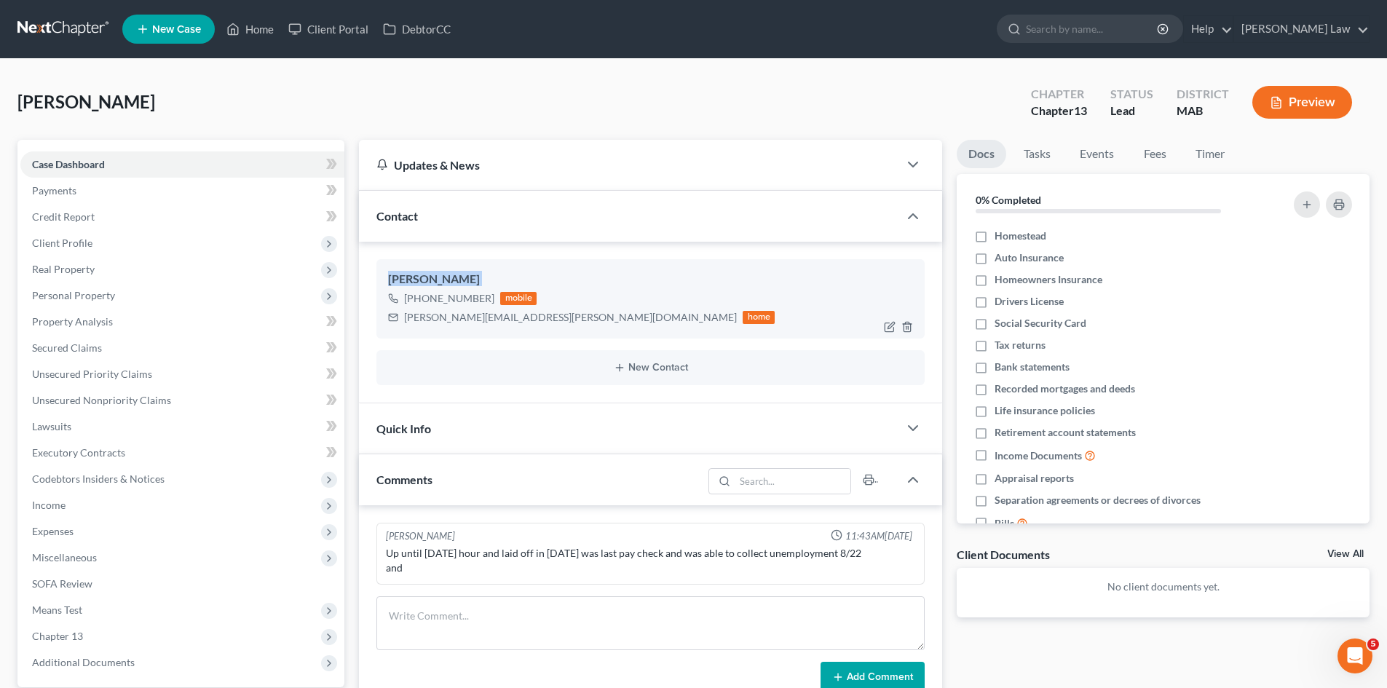
click at [419, 300] on div "[PHONE_NUMBER]" at bounding box center [449, 298] width 90 height 15
copy div "[PHONE_NUMBER]"
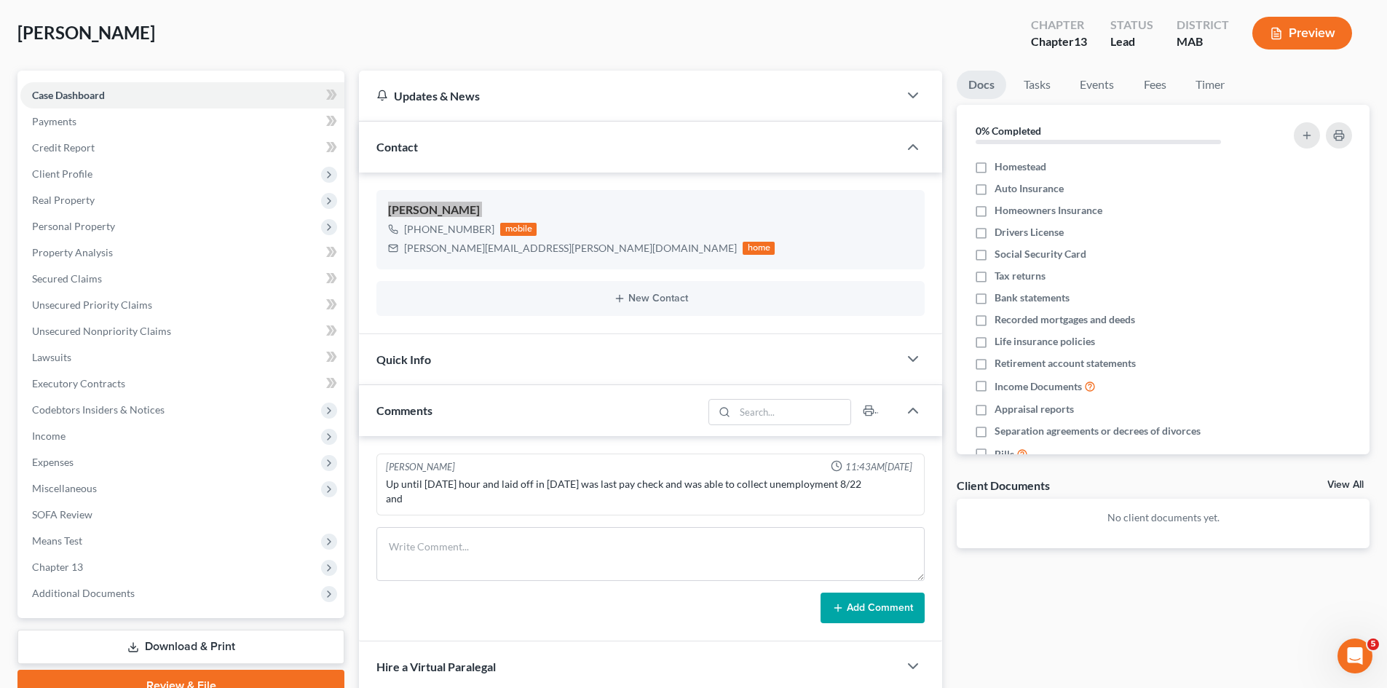
scroll to position [122, 0]
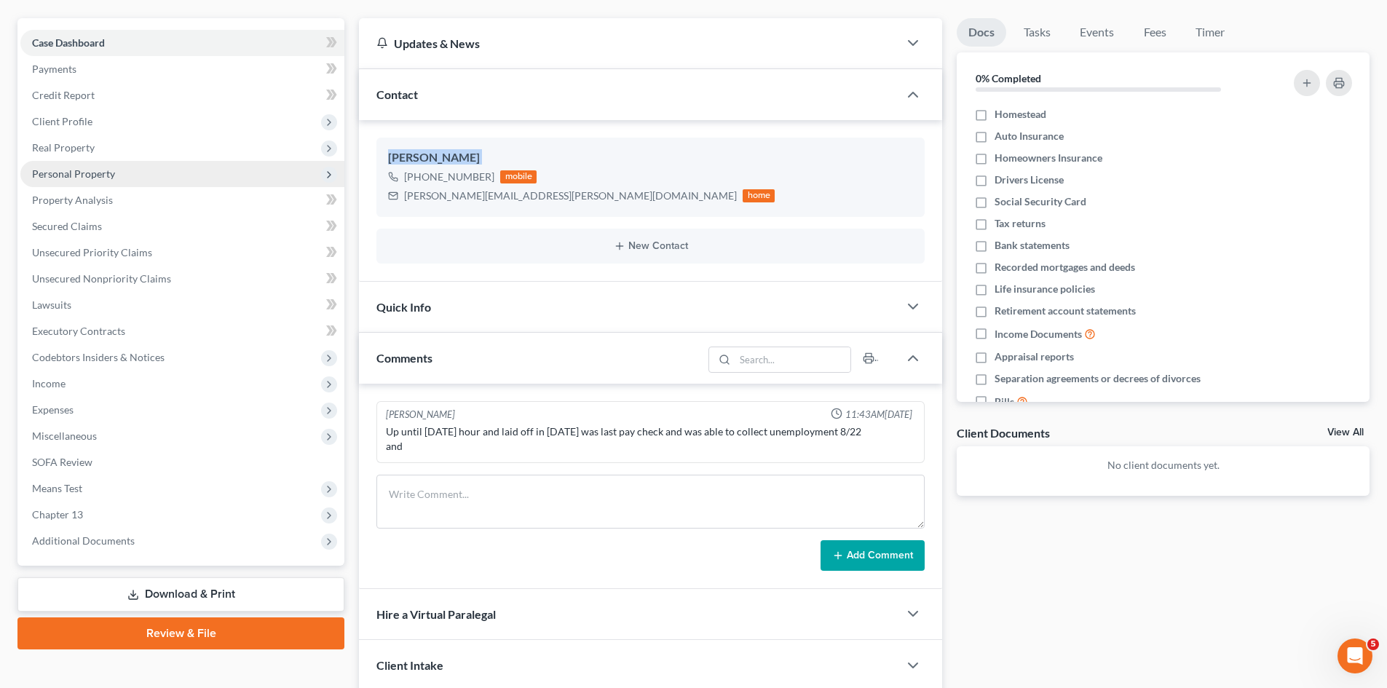
click at [92, 168] on span "Personal Property" at bounding box center [73, 173] width 83 height 12
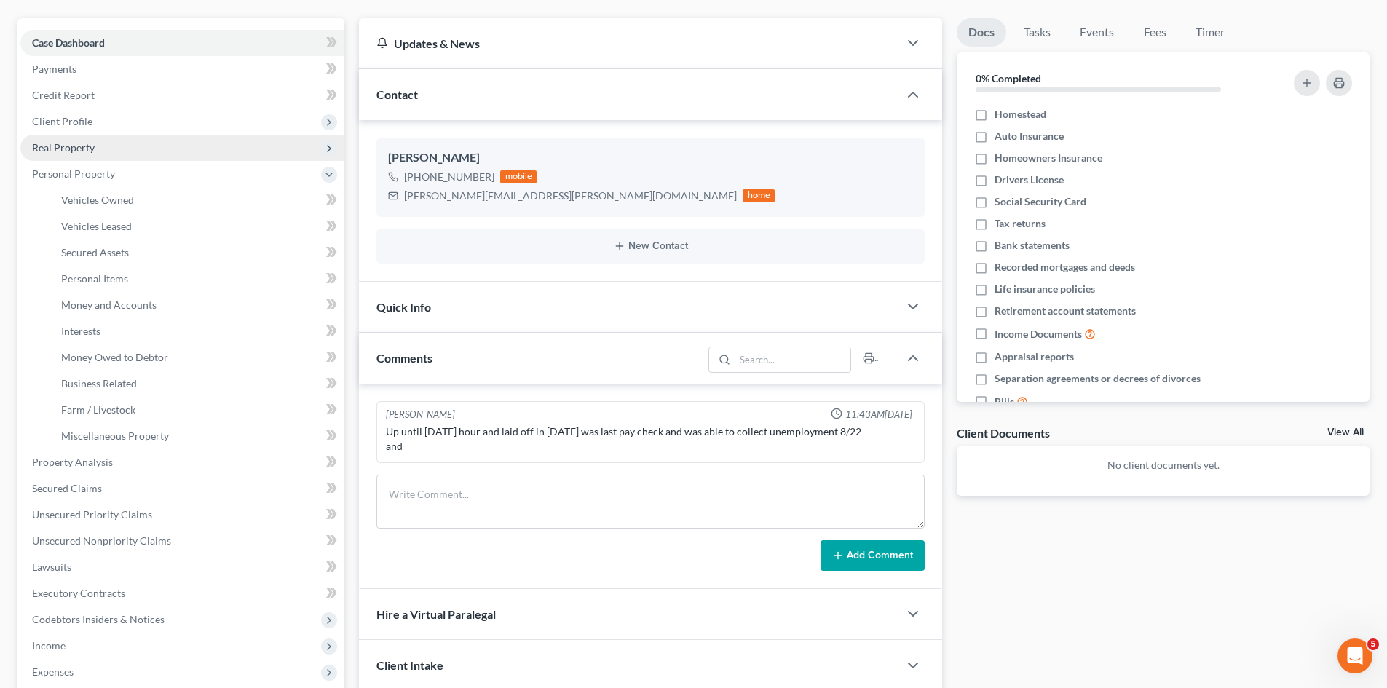
click at [63, 143] on span "Real Property" at bounding box center [63, 147] width 63 height 12
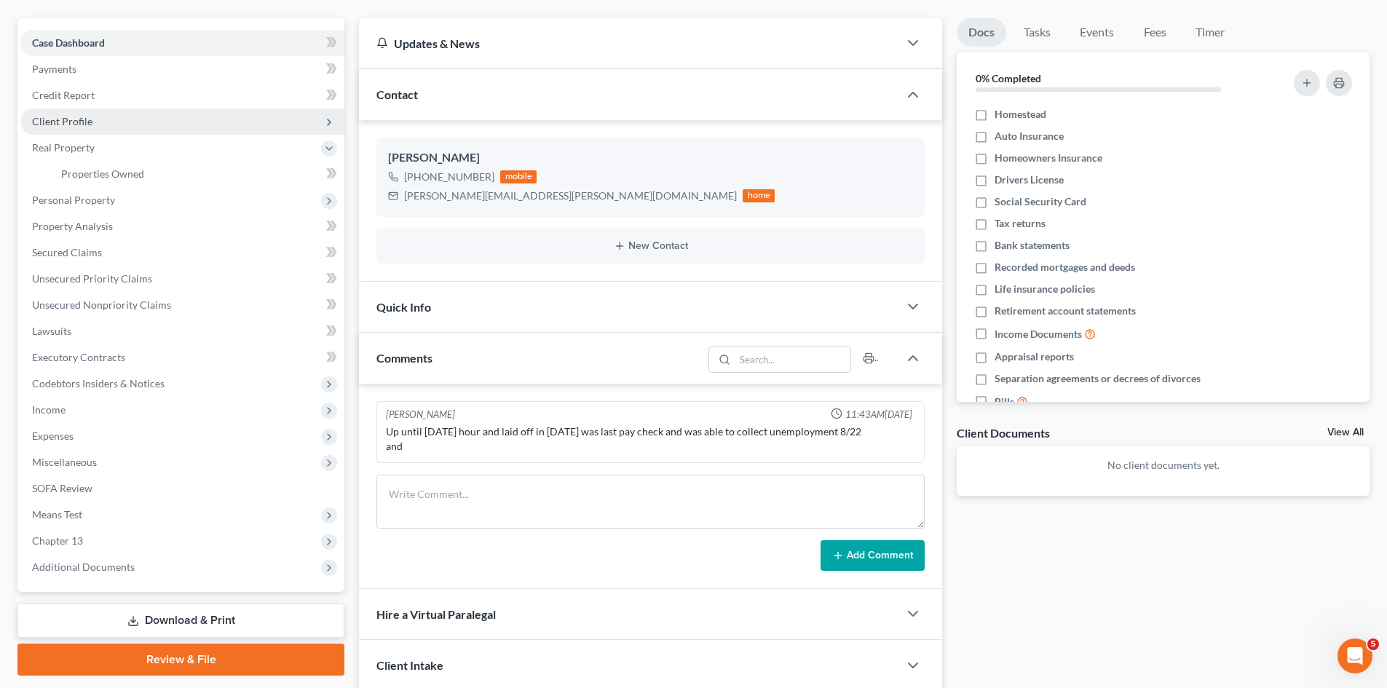
click at [71, 122] on span "Client Profile" at bounding box center [62, 121] width 60 height 12
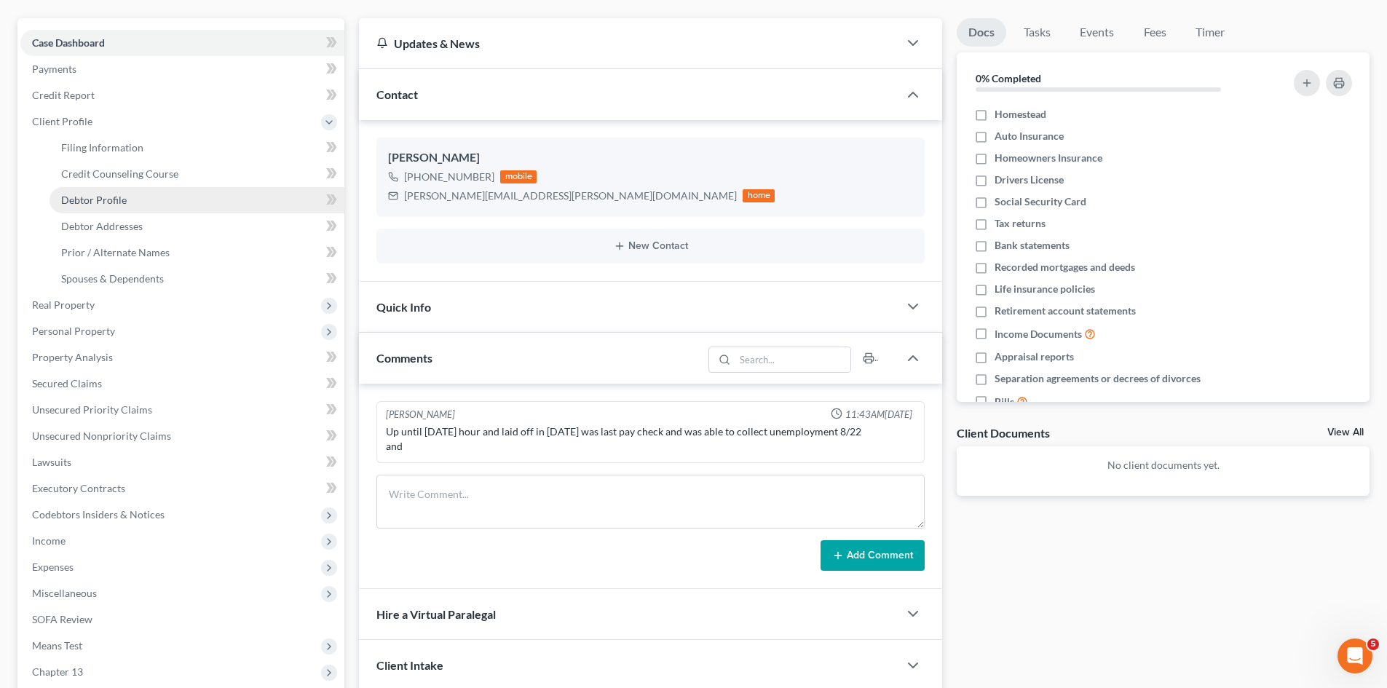
click at [103, 209] on link "Debtor Profile" at bounding box center [197, 200] width 295 height 26
select select "3"
select select "0"
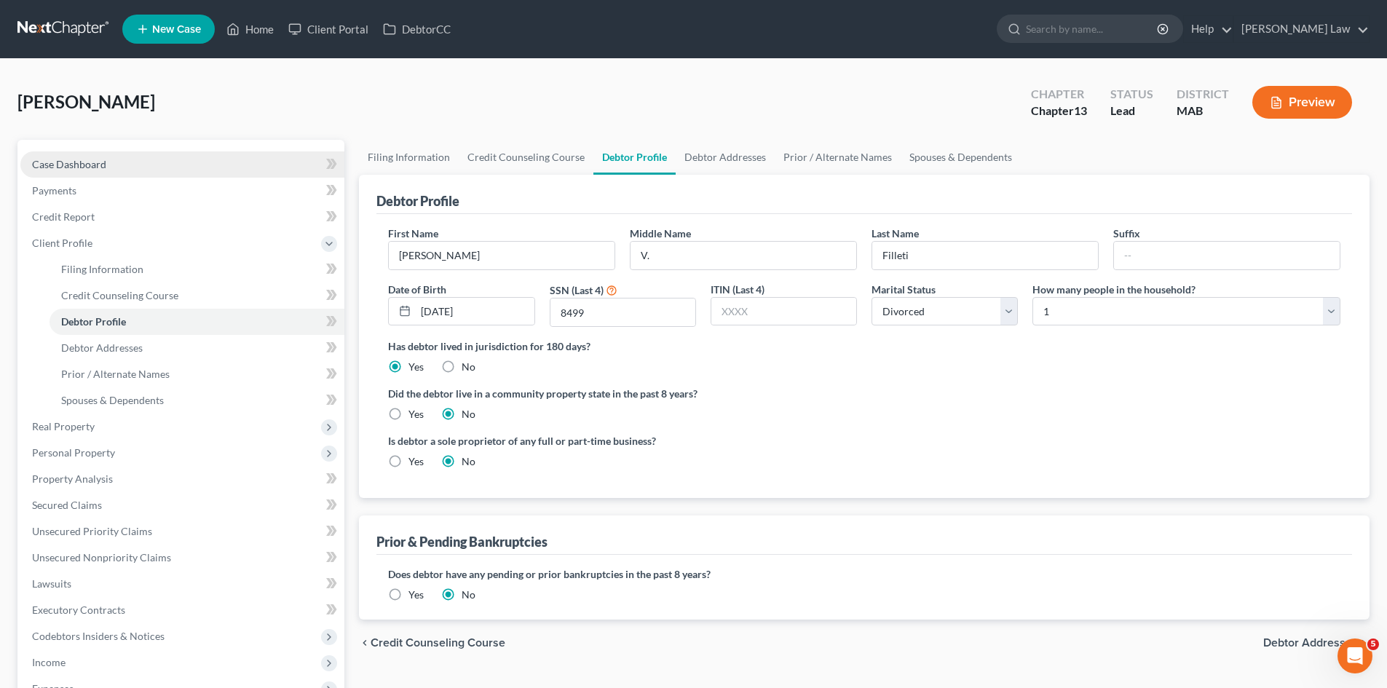
click at [84, 159] on span "Case Dashboard" at bounding box center [69, 164] width 74 height 12
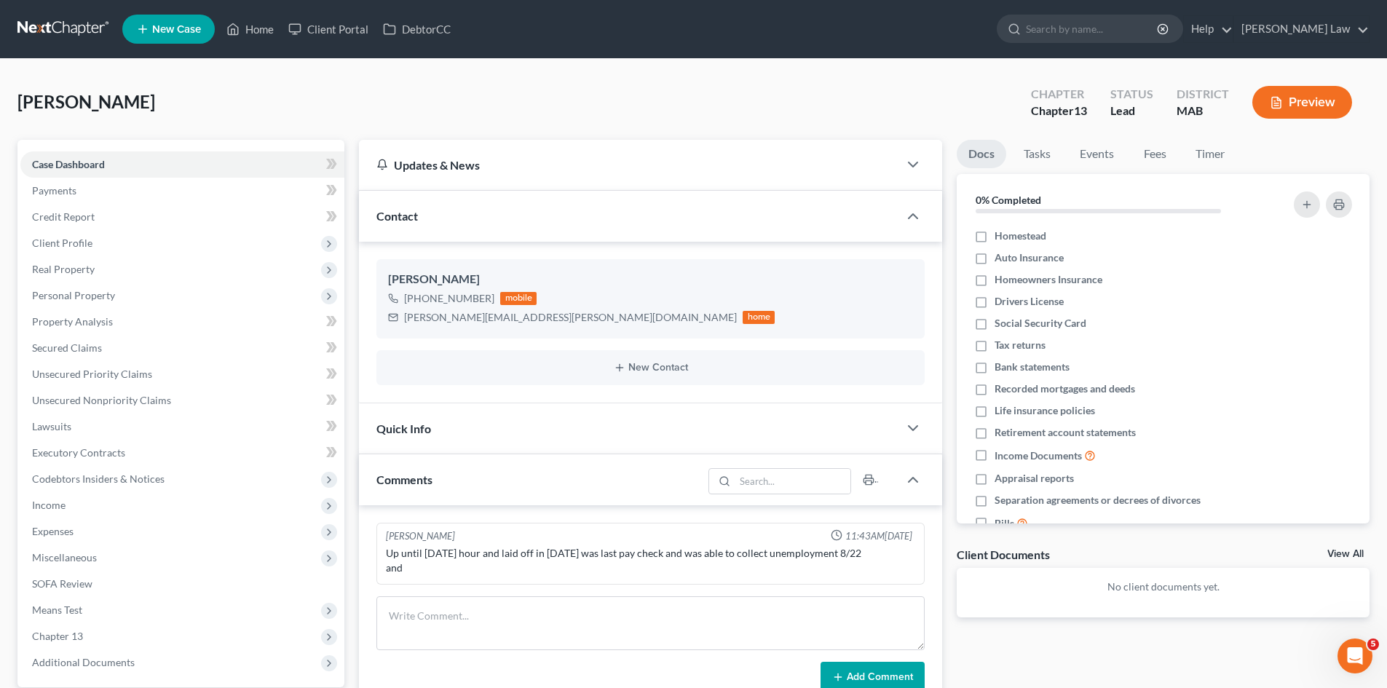
drag, startPoint x: 62, startPoint y: 54, endPoint x: 62, endPoint y: 45, distance: 8.7
click at [62, 54] on nav "Home New Case Client Portal DebtorCC [PERSON_NAME] Law [EMAIL_ADDRESS][DOMAIN_N…" at bounding box center [693, 29] width 1387 height 58
click at [62, 44] on nav "Home New Case Client Portal DebtorCC [PERSON_NAME] Law [EMAIL_ADDRESS][DOMAIN_N…" at bounding box center [693, 29] width 1387 height 58
click at [66, 33] on link at bounding box center [63, 29] width 93 height 26
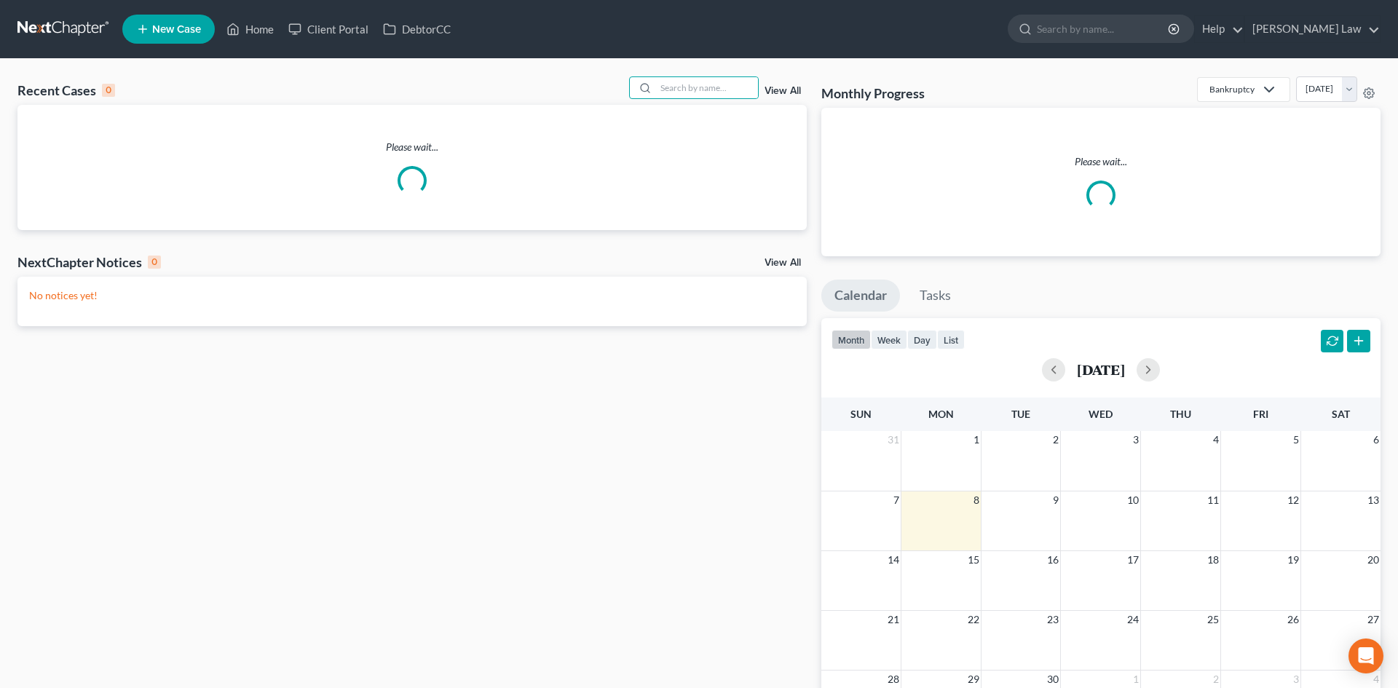
click at [704, 82] on input "search" at bounding box center [707, 87] width 102 height 21
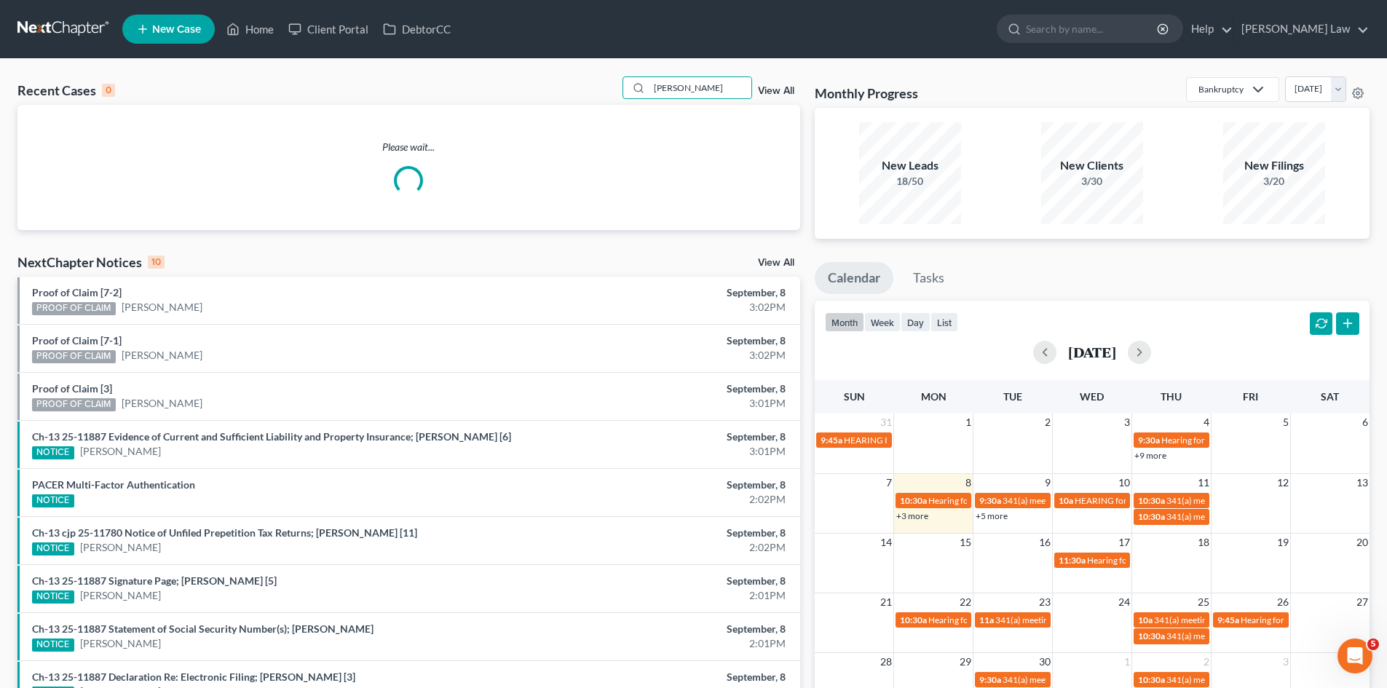
type input "[PERSON_NAME]"
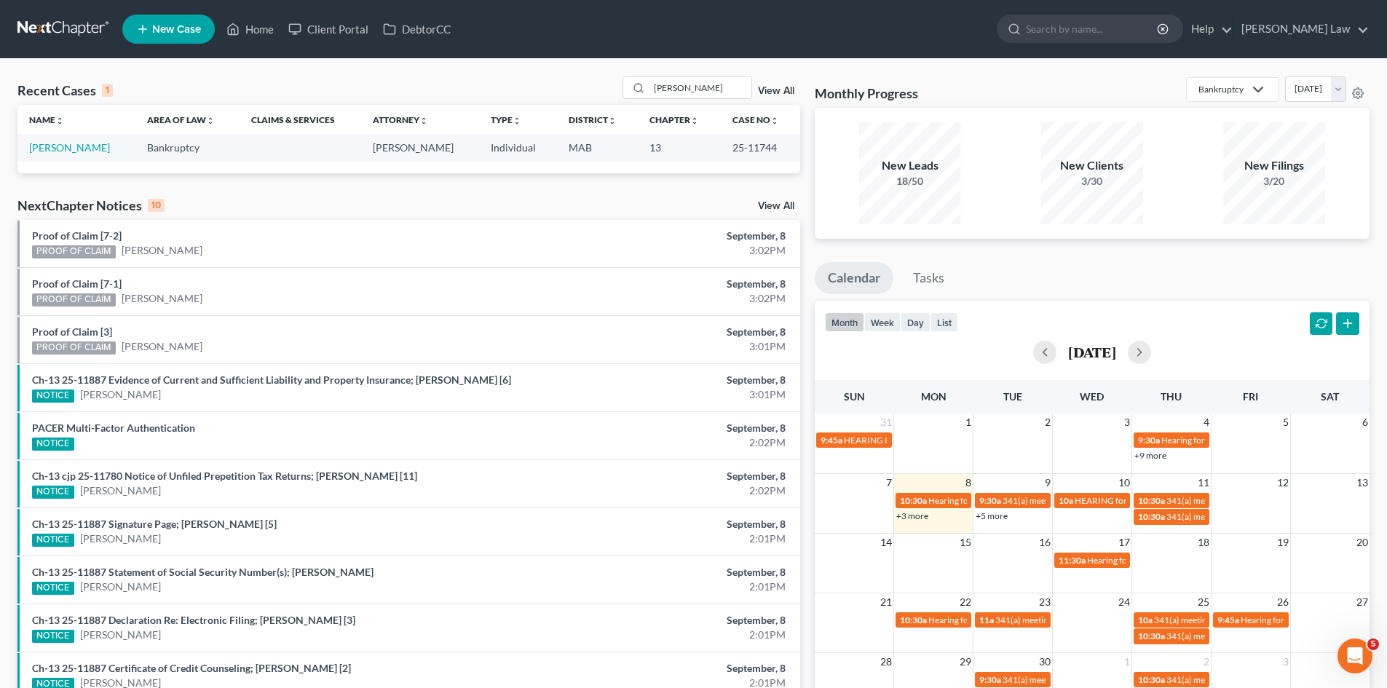
click at [106, 138] on td "[PERSON_NAME]" at bounding box center [76, 147] width 118 height 27
click at [106, 143] on link "[PERSON_NAME]" at bounding box center [69, 147] width 81 height 12
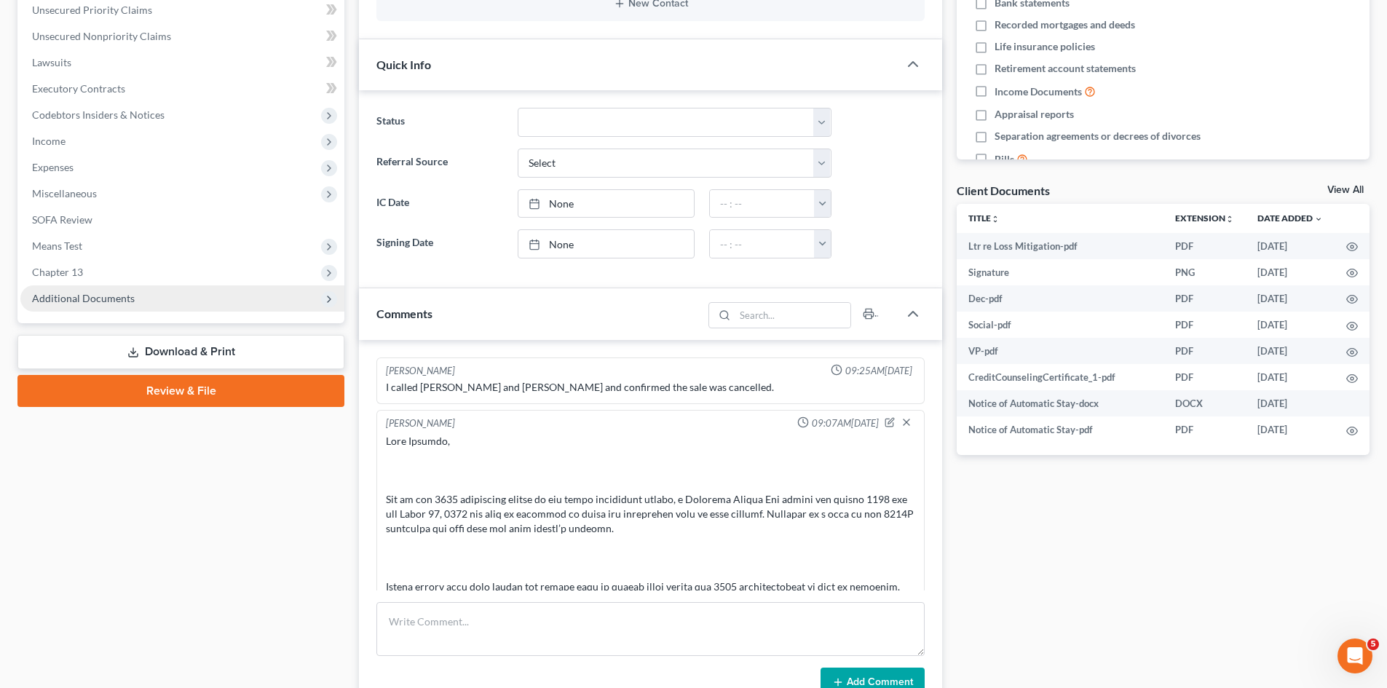
scroll to position [669, 0]
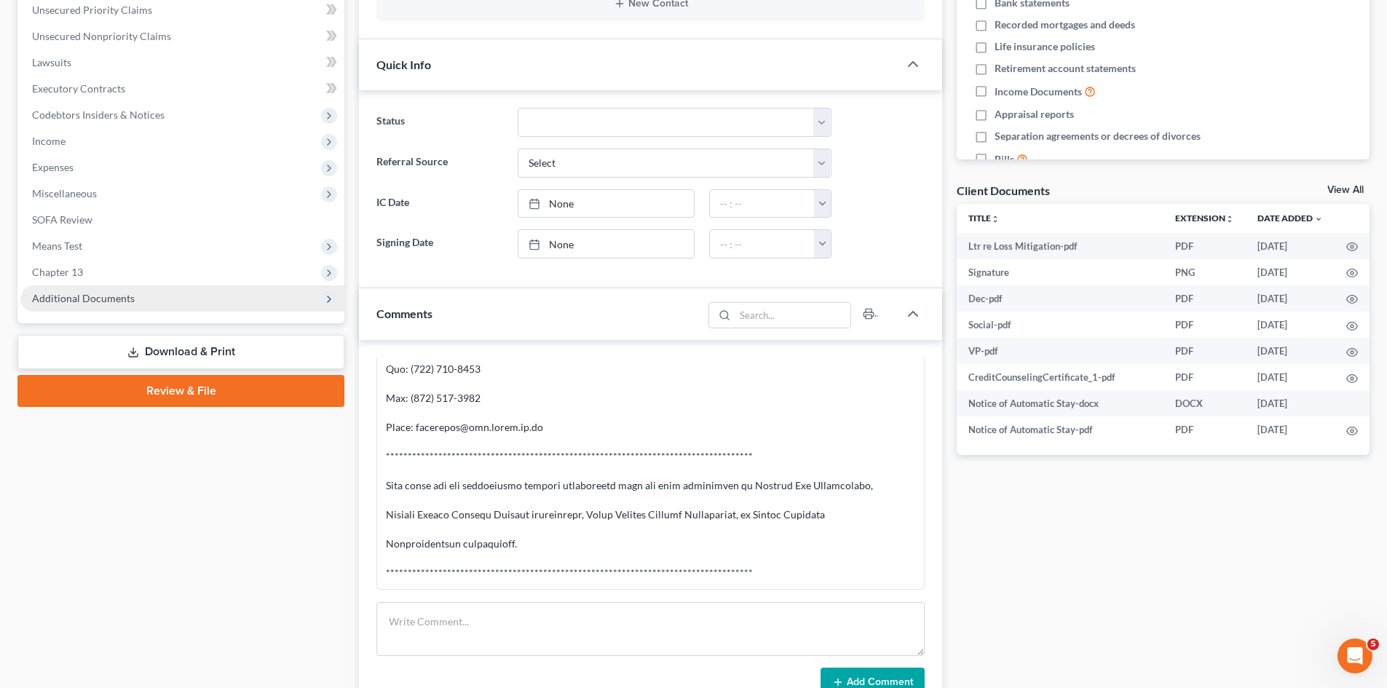
click at [92, 310] on span "Additional Documents" at bounding box center [182, 298] width 324 height 26
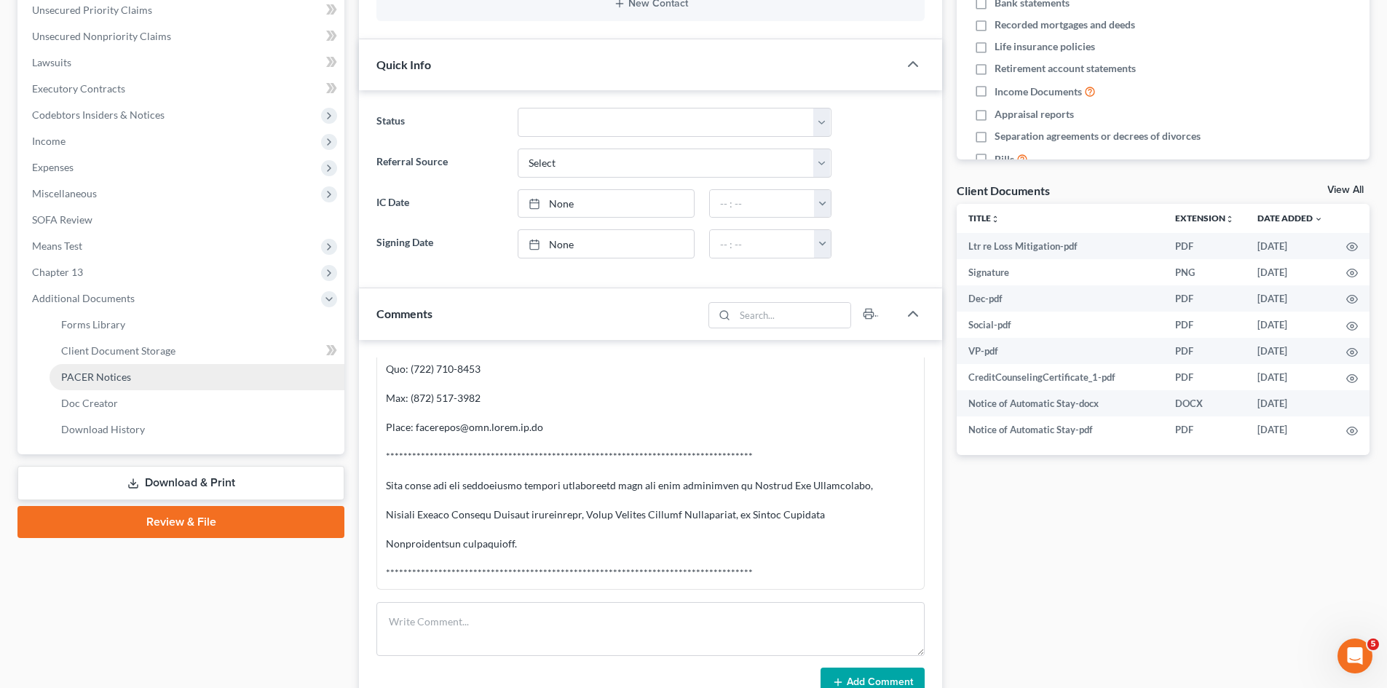
click at [103, 376] on span "PACER Notices" at bounding box center [96, 377] width 70 height 12
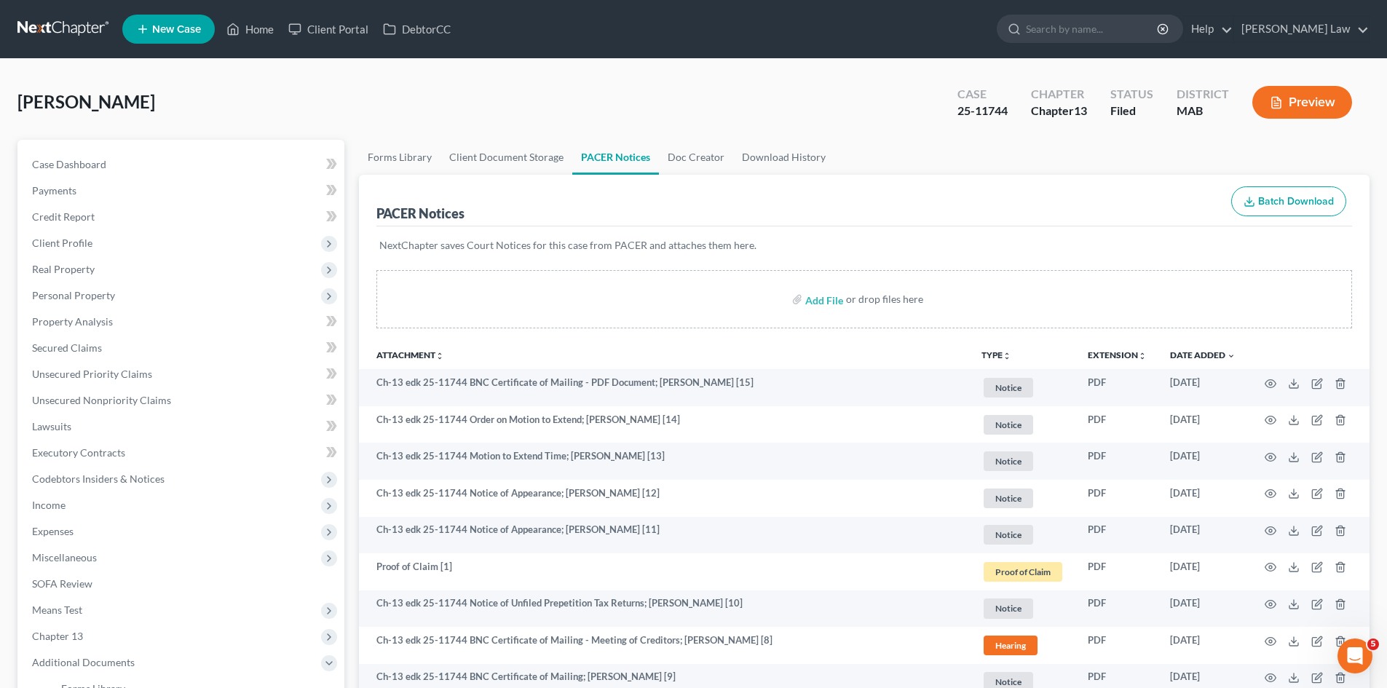
click at [68, 29] on link at bounding box center [63, 29] width 93 height 26
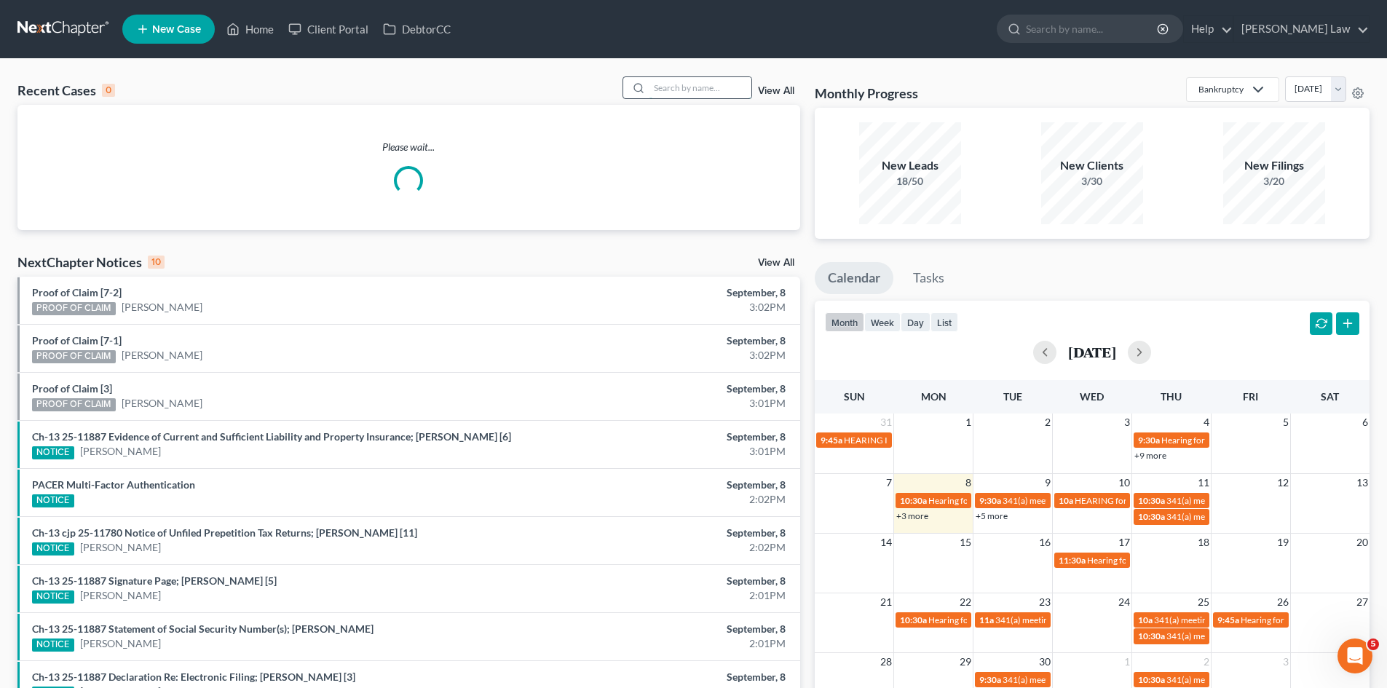
click at [674, 94] on input "search" at bounding box center [701, 87] width 102 height 21
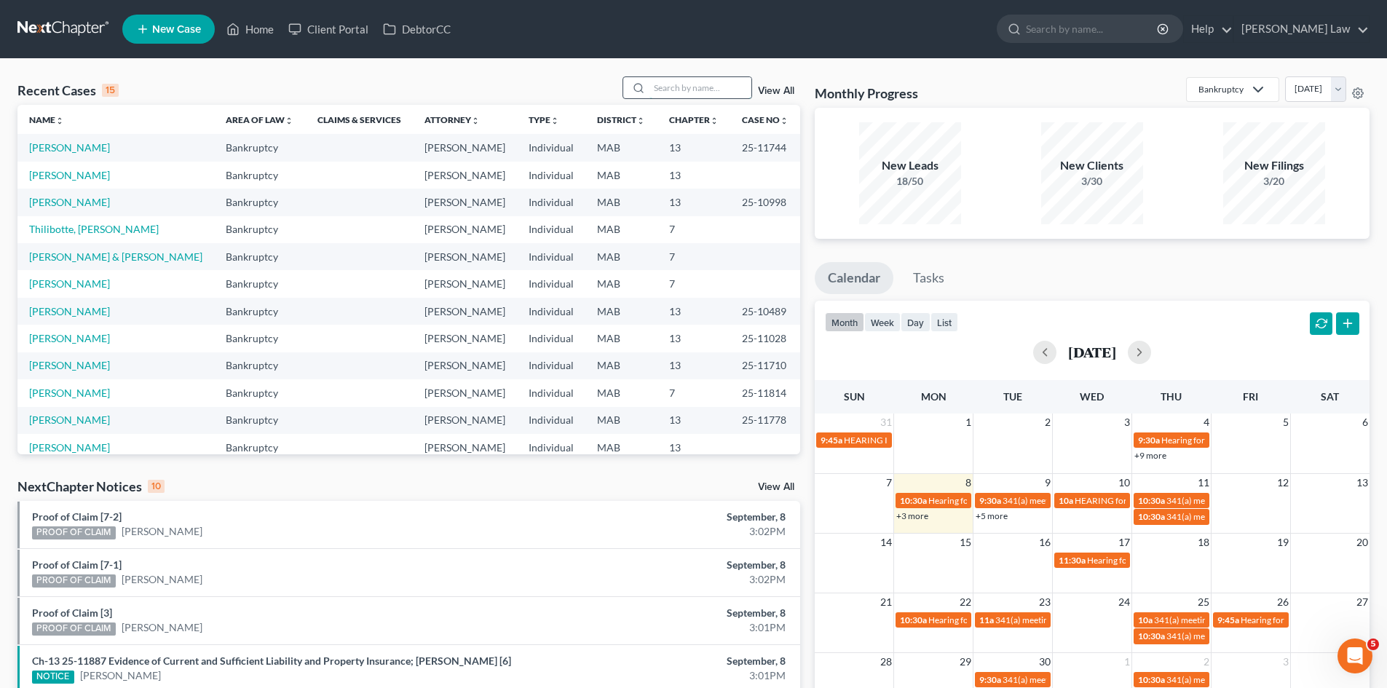
click at [687, 87] on input "search" at bounding box center [701, 87] width 102 height 21
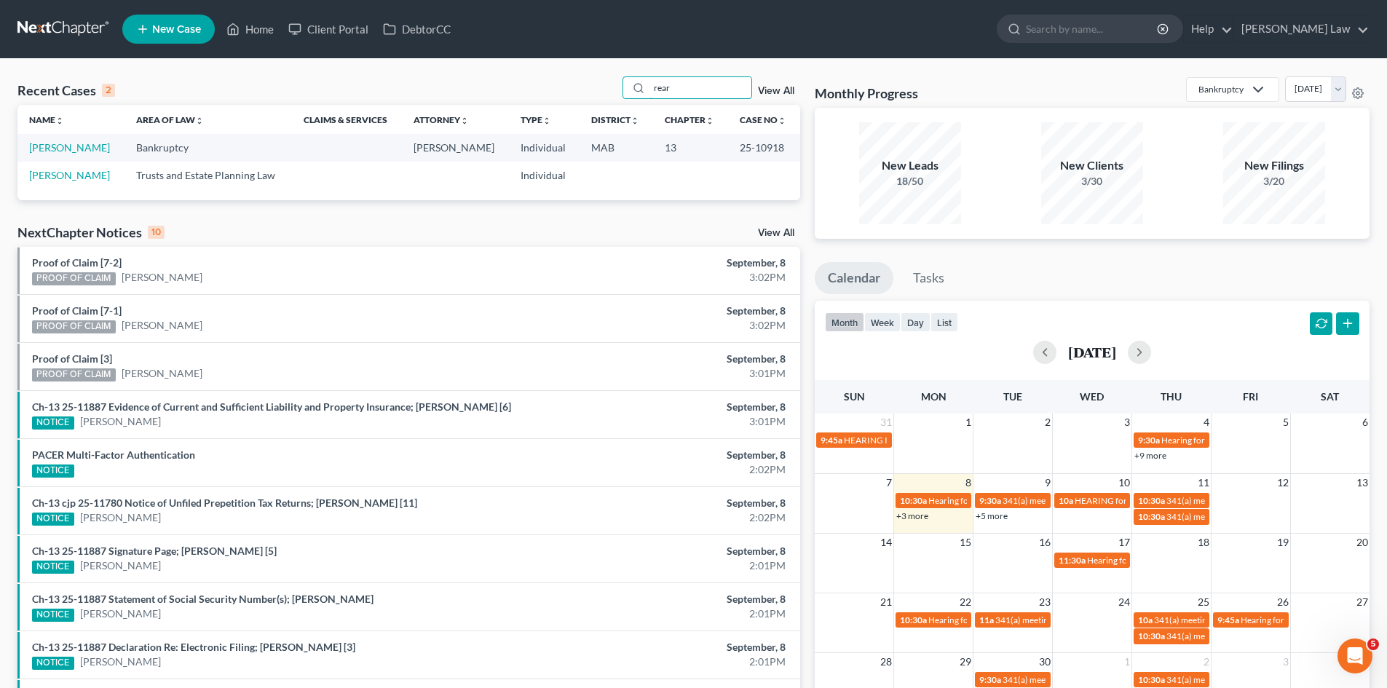
type input "rear"
click at [65, 149] on link "[PERSON_NAME]" at bounding box center [69, 147] width 81 height 12
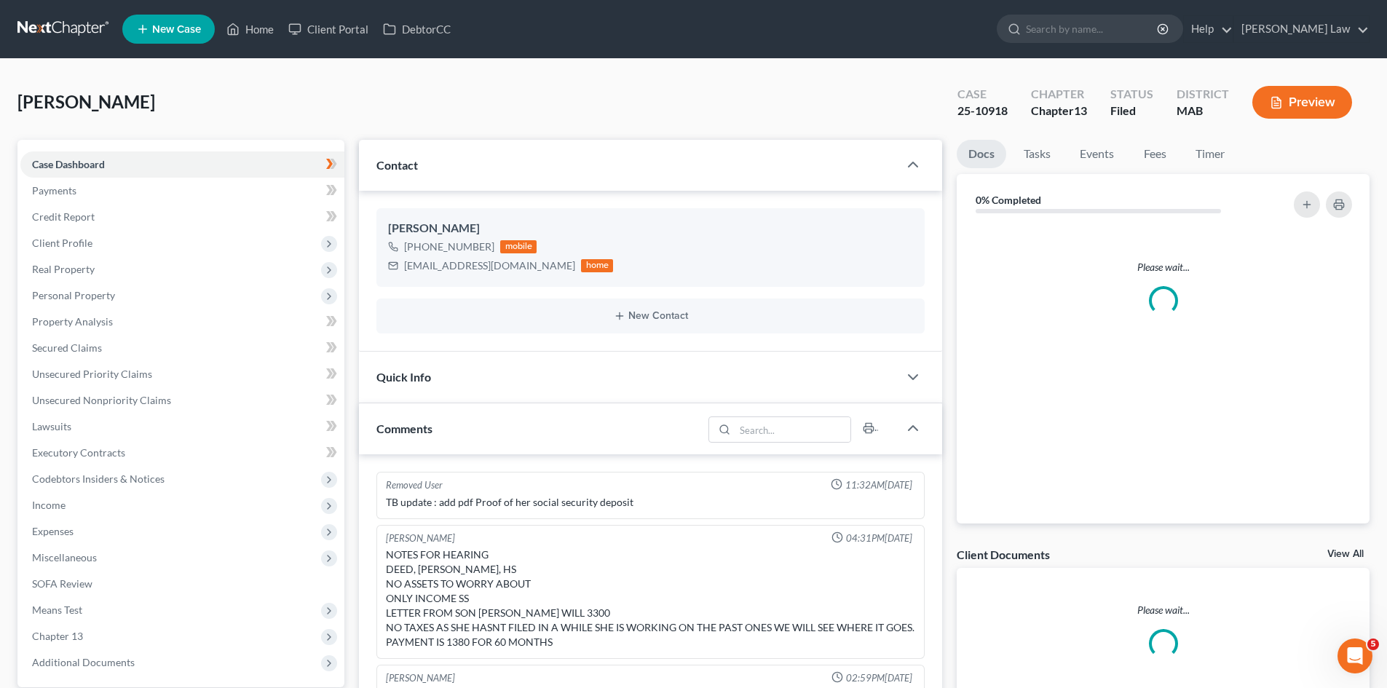
scroll to position [186, 0]
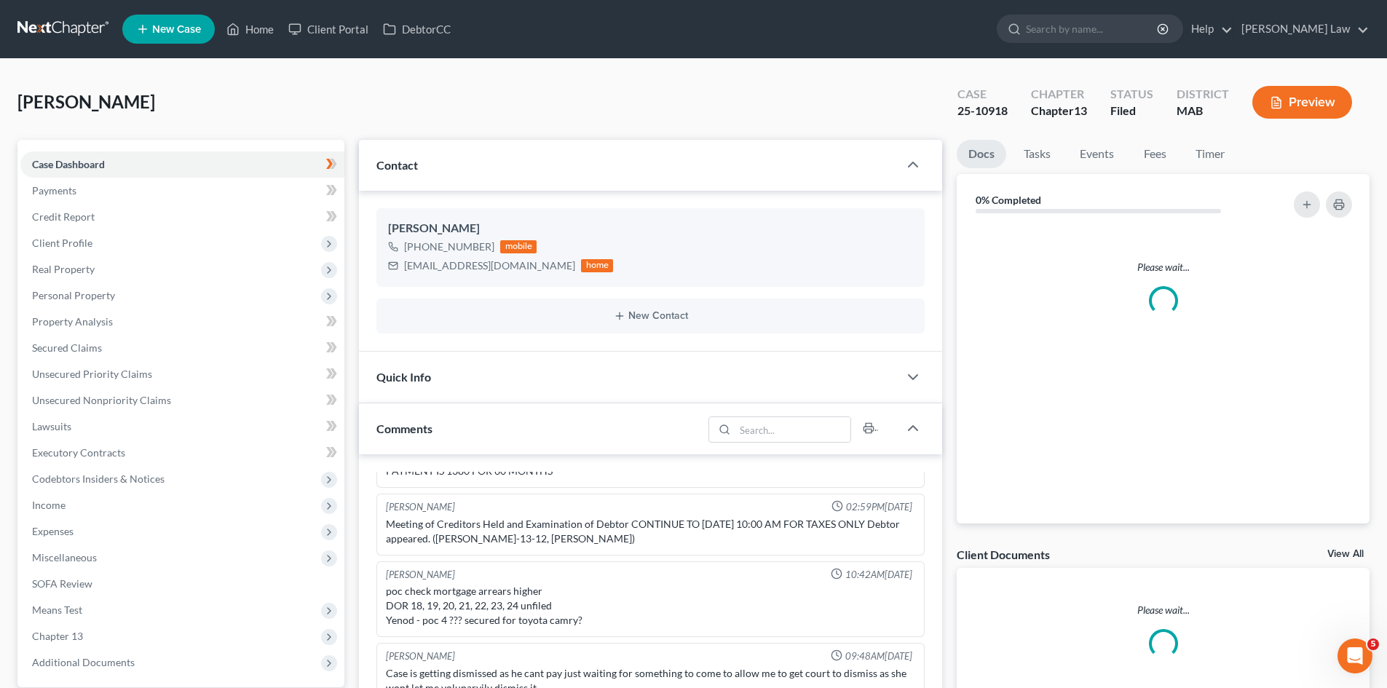
click at [1349, 551] on link "View All" at bounding box center [1346, 554] width 36 height 10
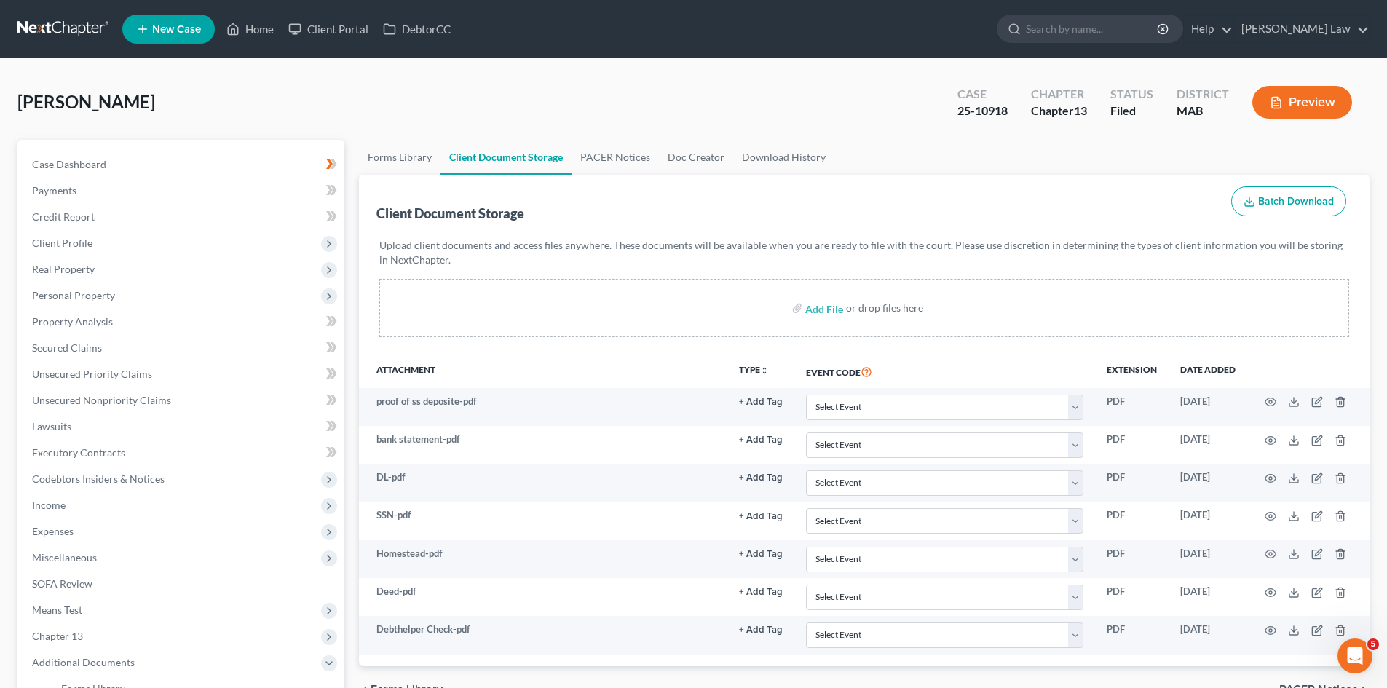
drag, startPoint x: 44, startPoint y: 29, endPoint x: 128, endPoint y: 41, distance: 85.3
click at [44, 29] on link at bounding box center [63, 29] width 93 height 26
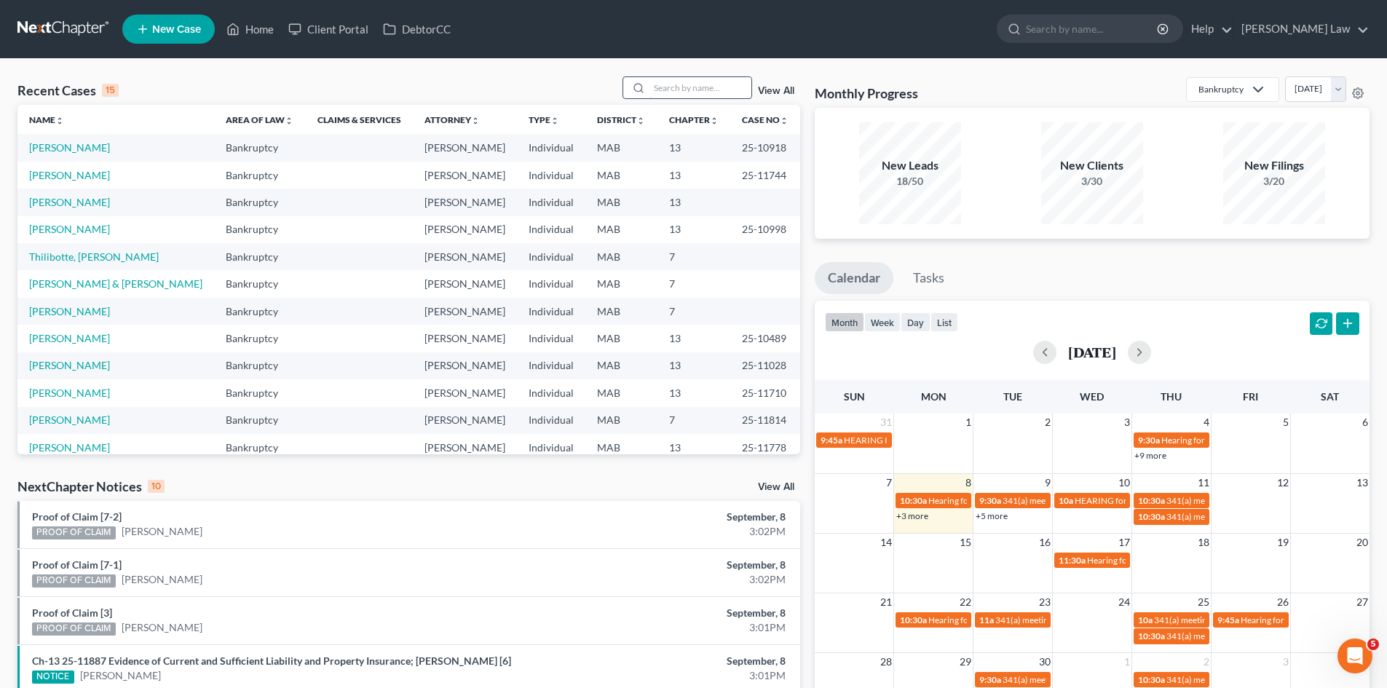
click at [681, 95] on input "search" at bounding box center [701, 87] width 102 height 21
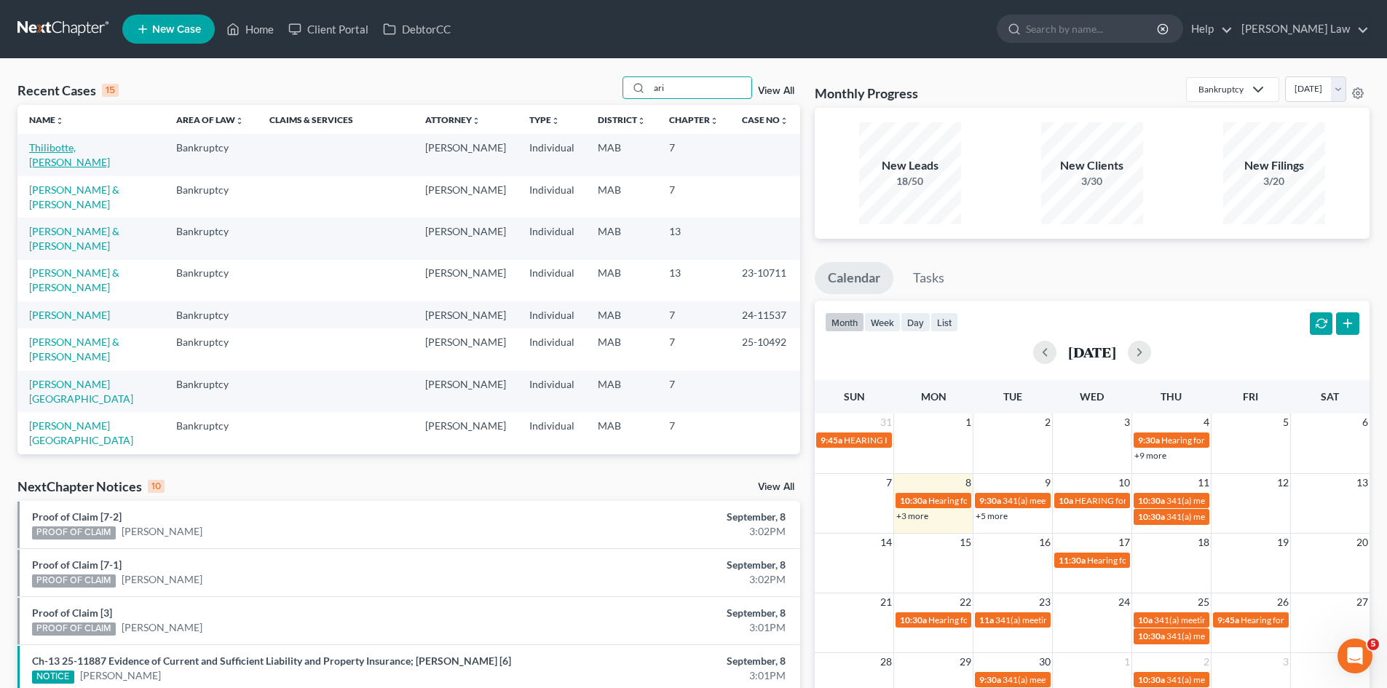
type input "ari"
click at [81, 147] on link "Thilibotte, [PERSON_NAME]" at bounding box center [69, 154] width 81 height 27
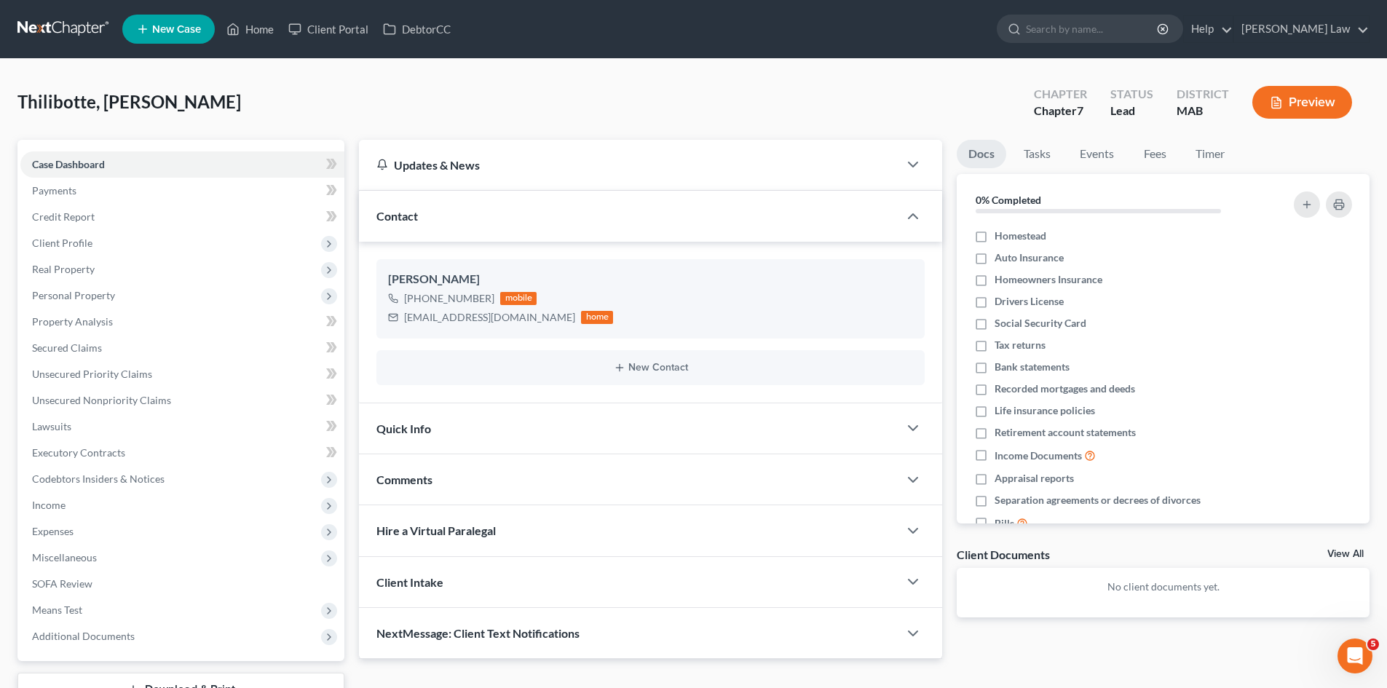
scroll to position [112, 0]
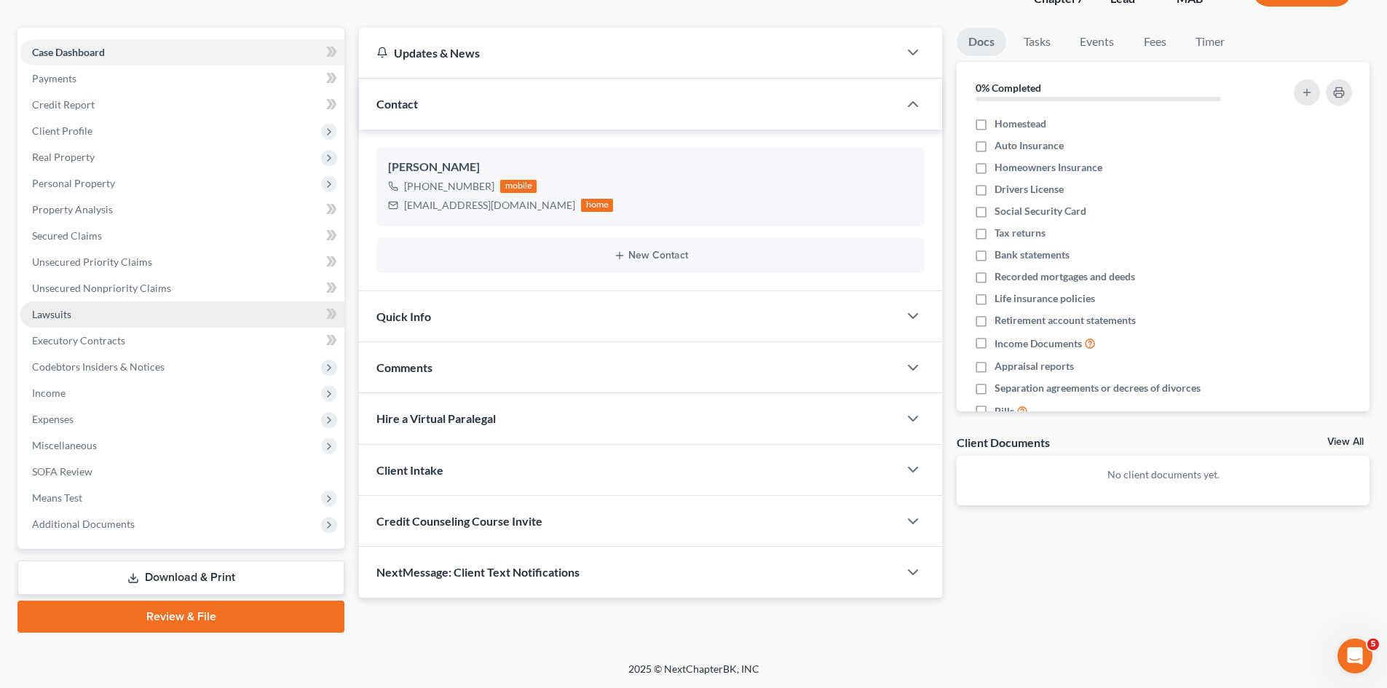
click at [82, 313] on link "Lawsuits" at bounding box center [182, 314] width 324 height 26
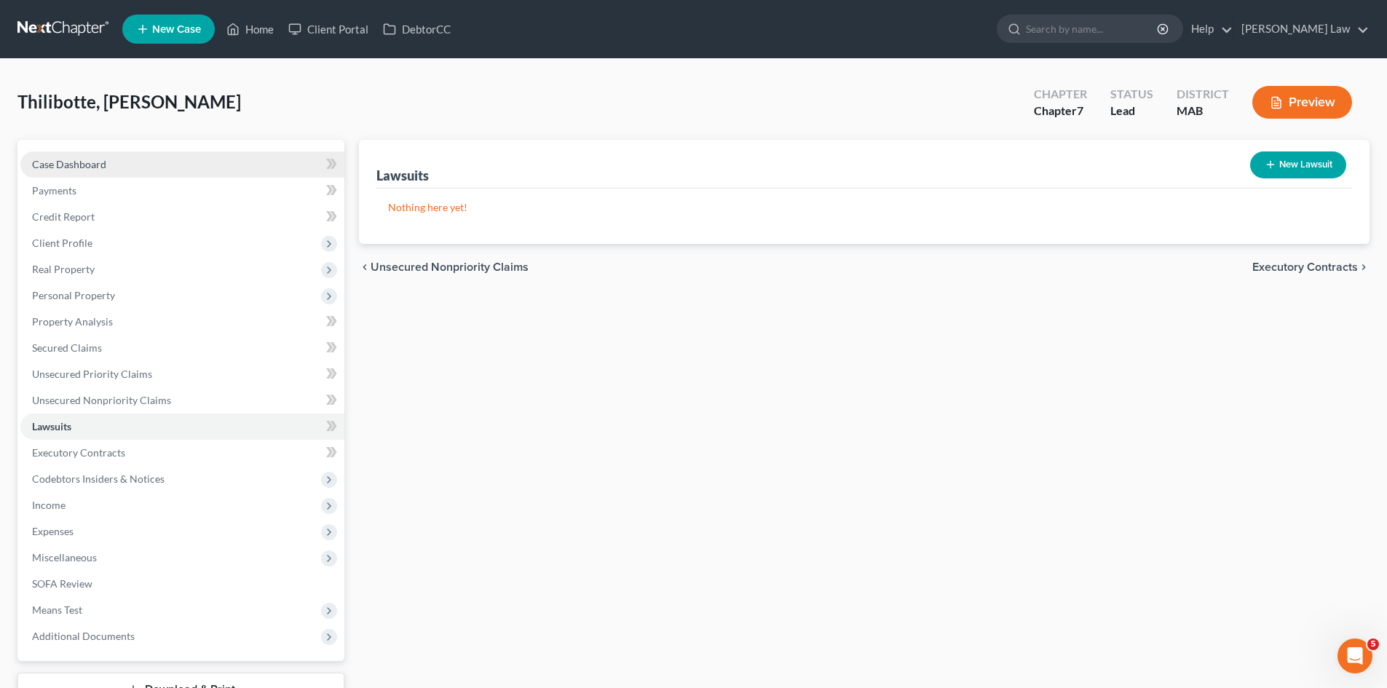
click at [67, 170] on link "Case Dashboard" at bounding box center [182, 164] width 324 height 26
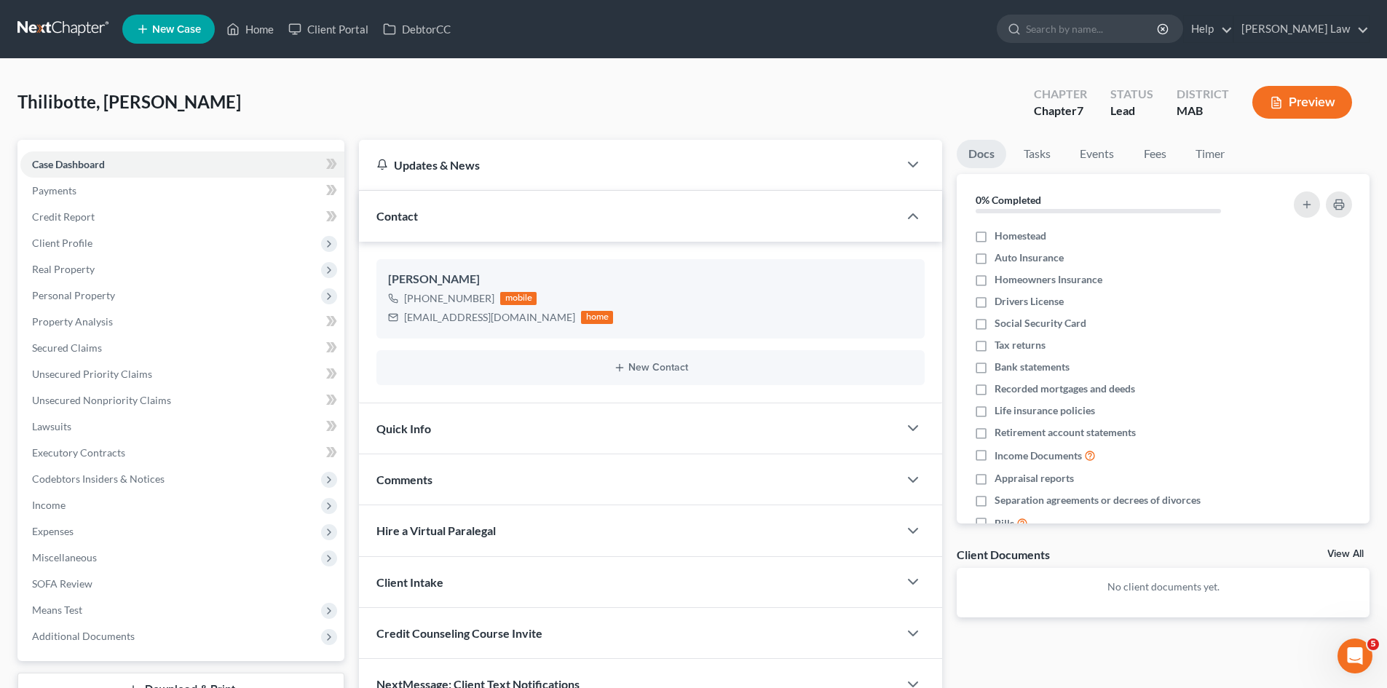
click at [74, 108] on span "Thilibotte, [PERSON_NAME]" at bounding box center [129, 101] width 224 height 21
copy span "Thilibotte"
click at [111, 118] on div "Thilibotte, Arielle Upgraded Chapter Chapter 7 Status Lead District MAB Preview" at bounding box center [693, 107] width 1352 height 63
click at [113, 100] on span "Thilibotte, [PERSON_NAME]" at bounding box center [129, 101] width 224 height 21
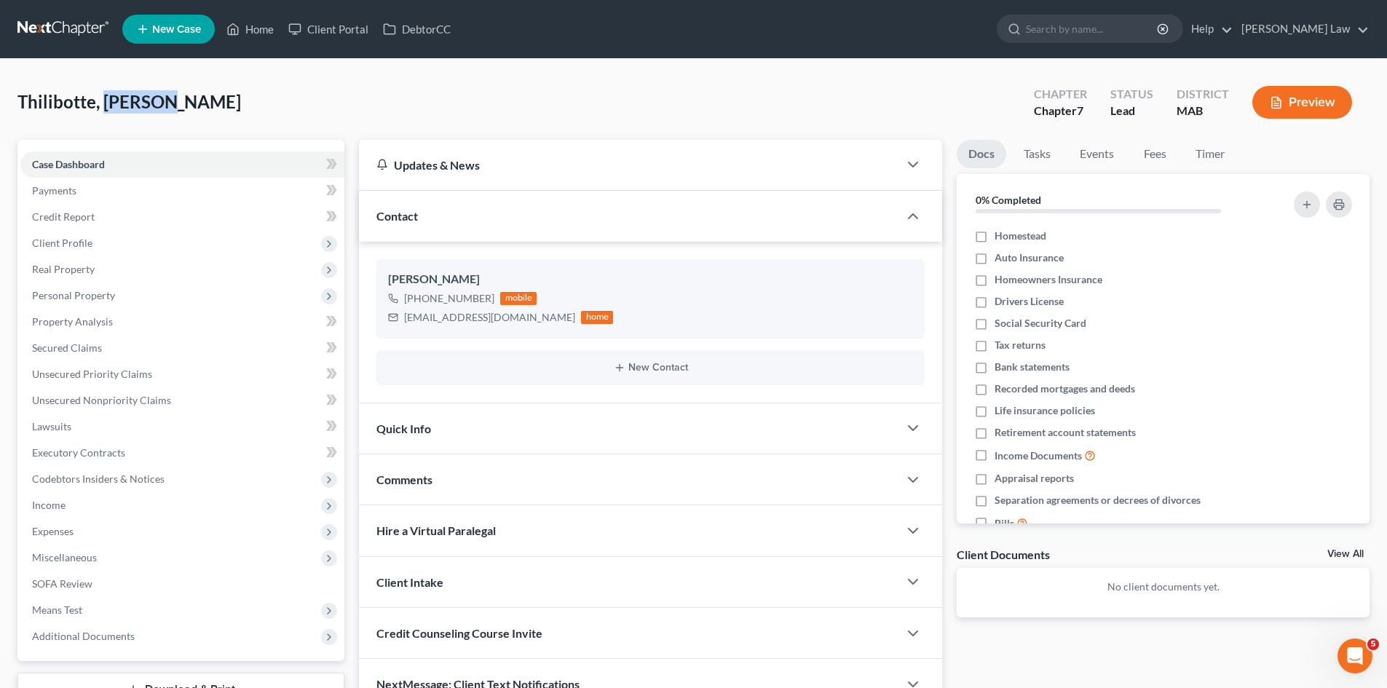
click at [113, 100] on span "Thilibotte, [PERSON_NAME]" at bounding box center [129, 101] width 224 height 21
copy span "Arielle"
click at [51, 108] on span "Thilibotte, [PERSON_NAME]" at bounding box center [129, 101] width 224 height 21
copy span "Thilibotte"
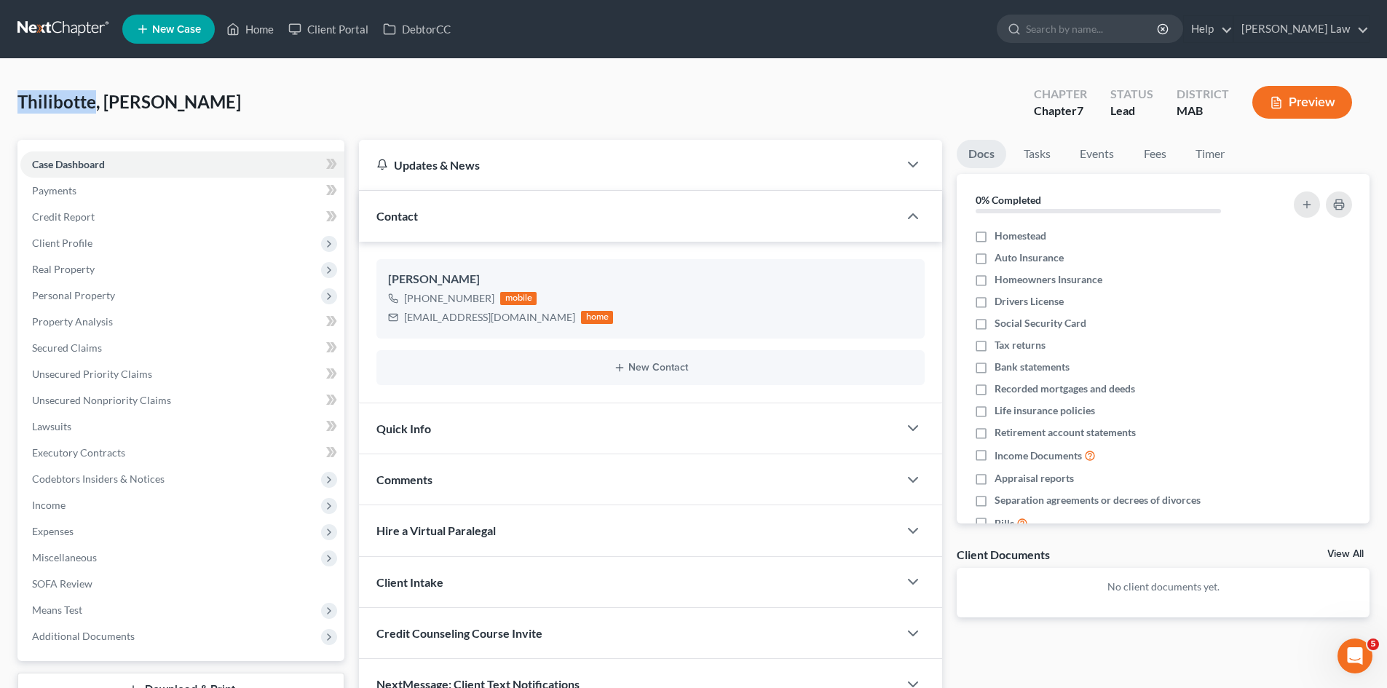
click at [73, 30] on link at bounding box center [63, 29] width 93 height 26
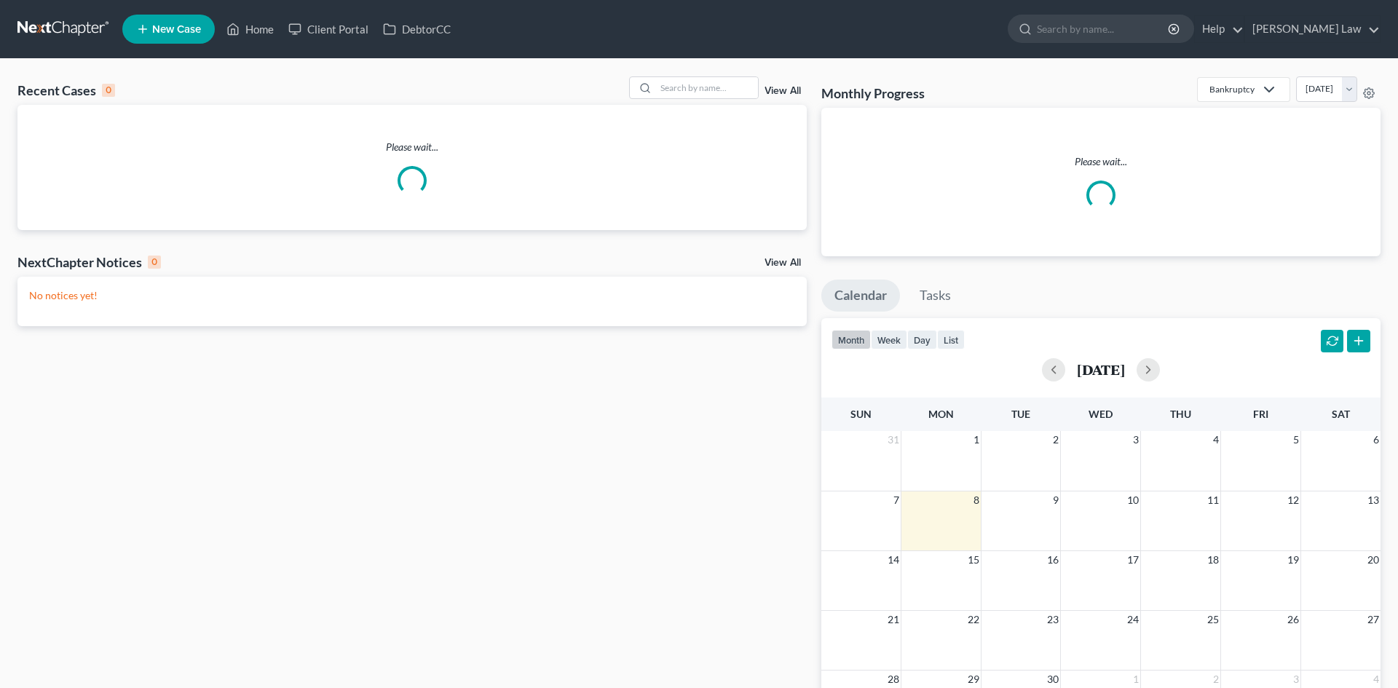
click at [712, 74] on div "Recent Cases 0 View All Please wait... NextChapter Notices 0 View All No notice…" at bounding box center [699, 445] width 1398 height 773
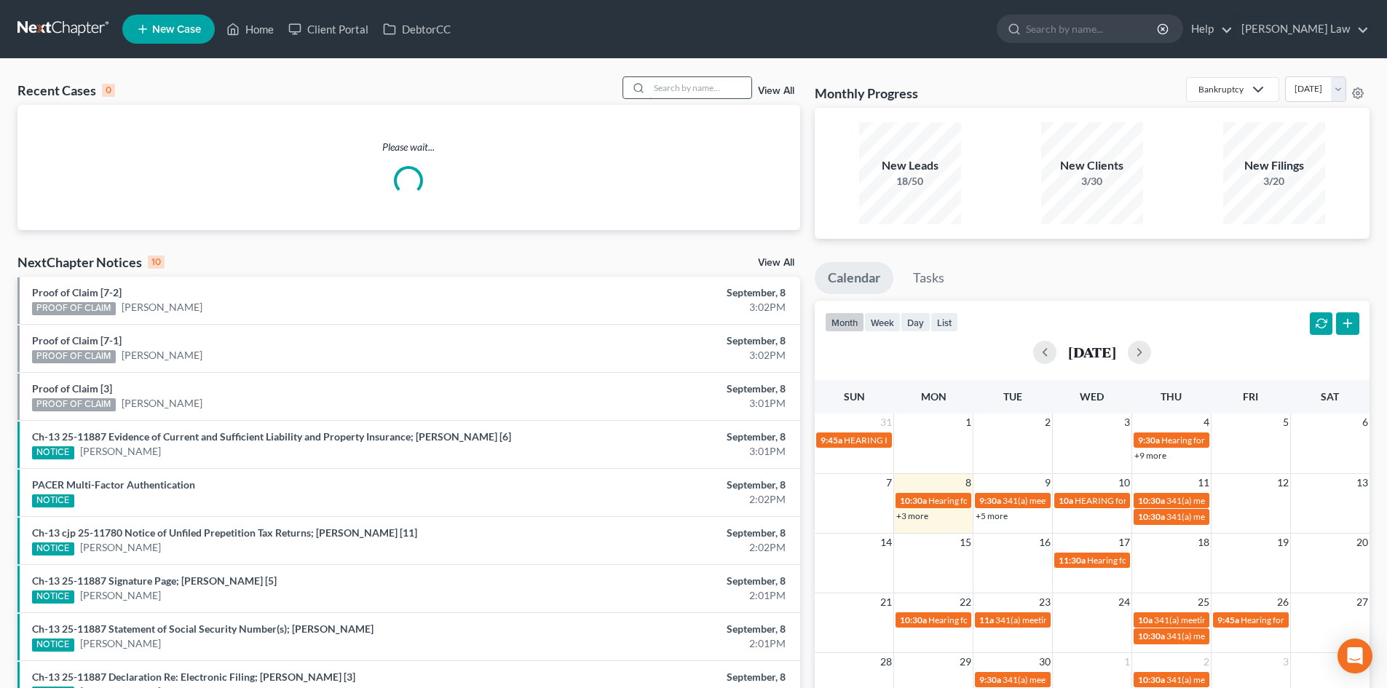
click at [706, 85] on input "search" at bounding box center [701, 87] width 102 height 21
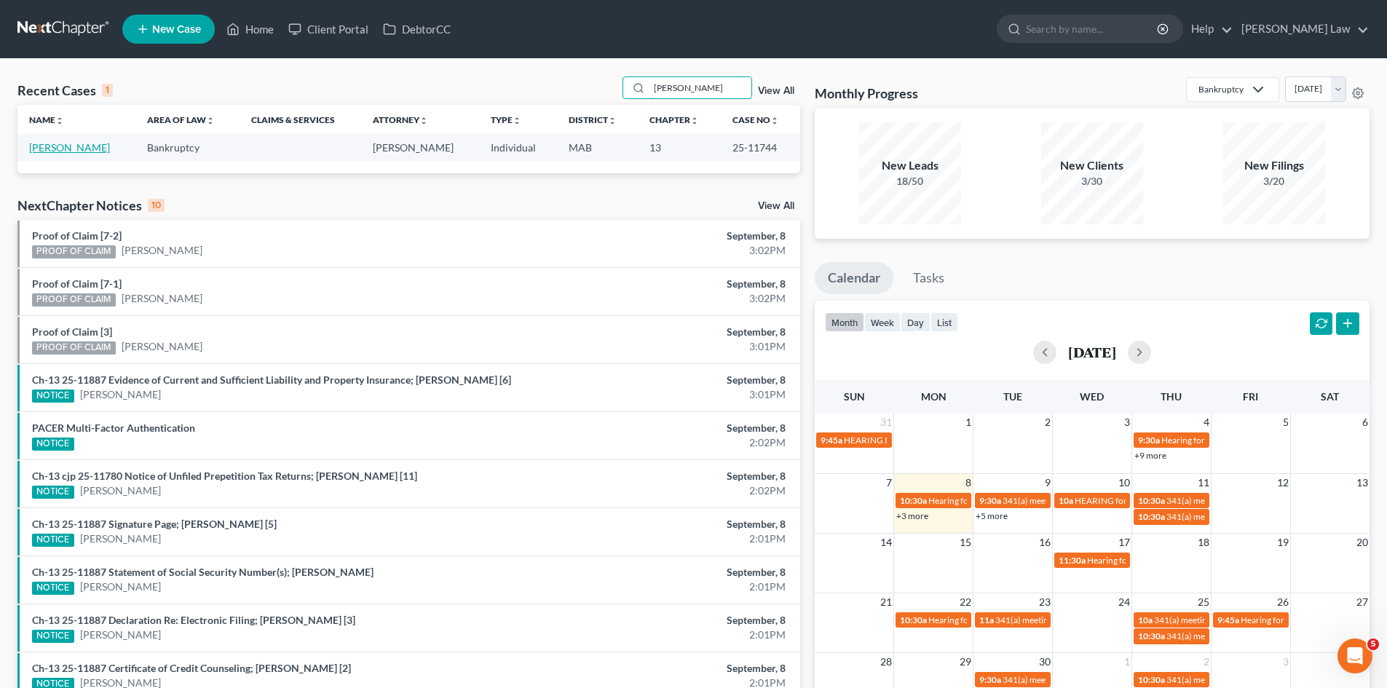
type input "[PERSON_NAME]"
click at [84, 149] on link "[PERSON_NAME]" at bounding box center [69, 147] width 81 height 12
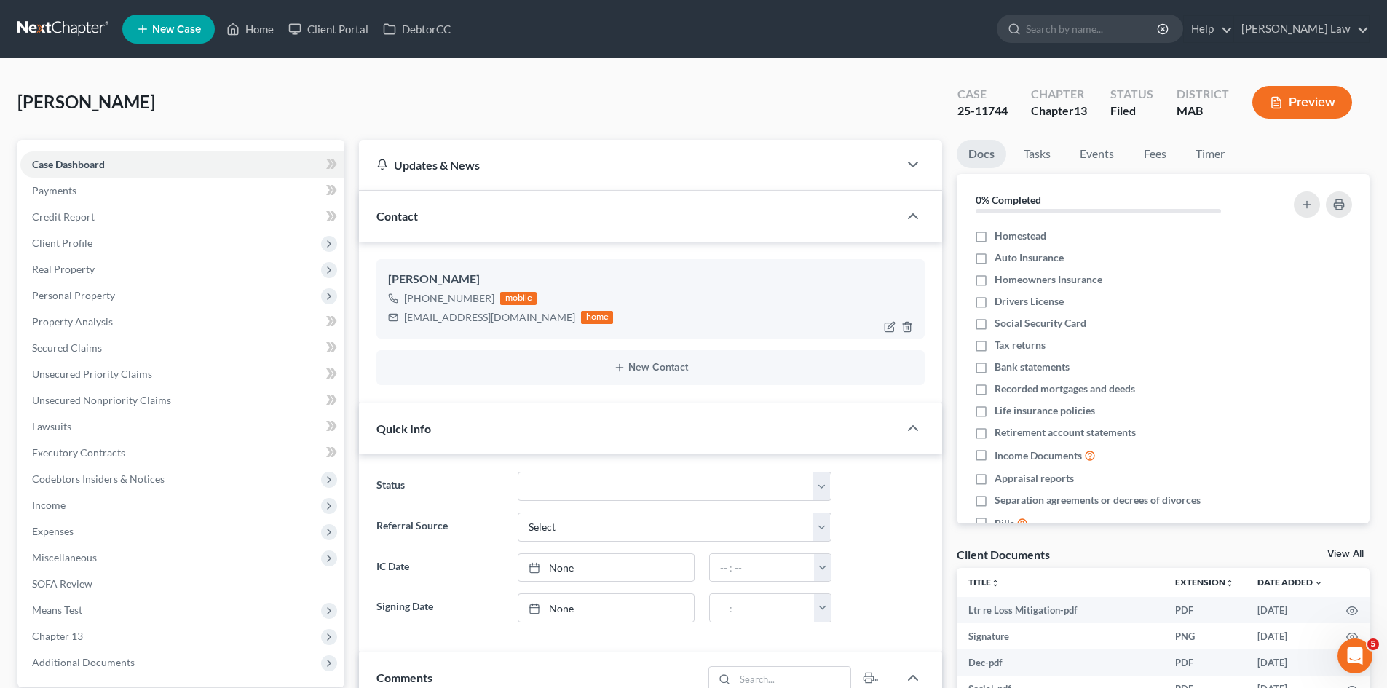
scroll to position [669, 0]
drag, startPoint x: 1342, startPoint y: 548, endPoint x: 1247, endPoint y: 577, distance: 99.5
click at [1342, 549] on link "View All" at bounding box center [1346, 554] width 36 height 10
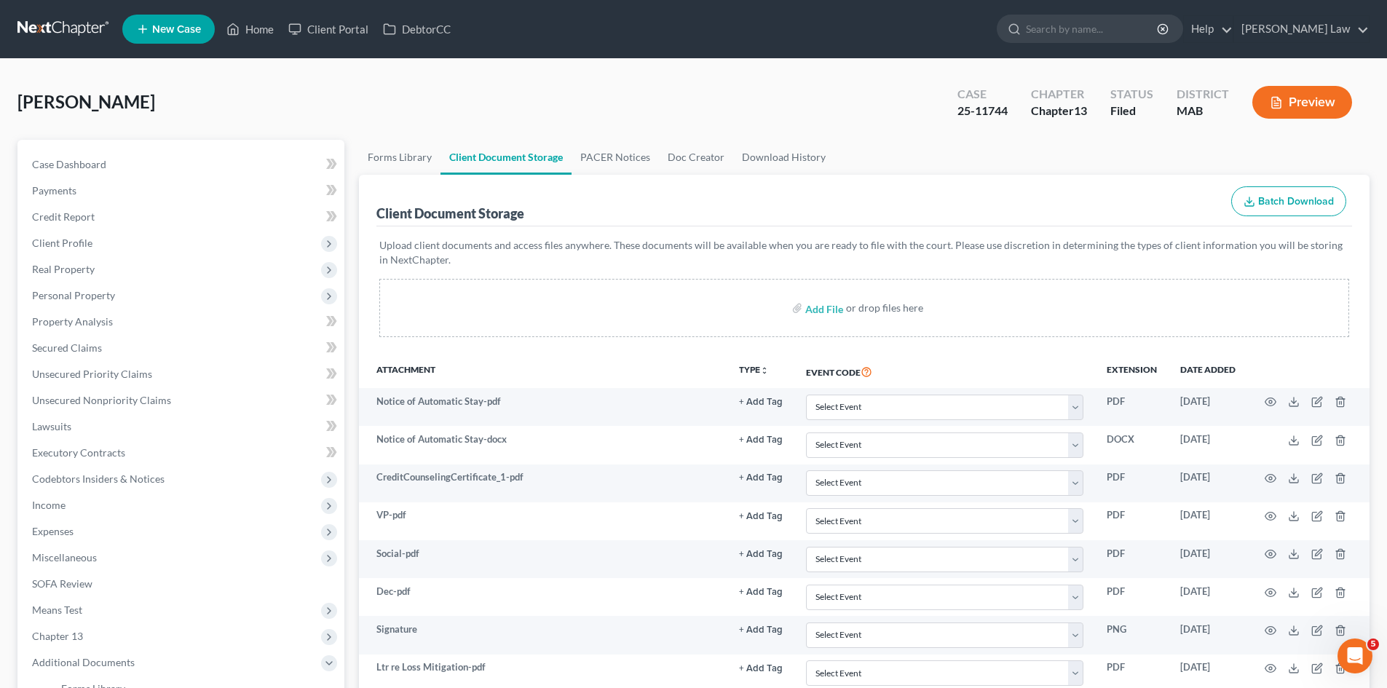
click at [5, 20] on nav "Home New Case Client Portal DebtorCC Benner Law mmanning@tbennerlaw.com My Acco…" at bounding box center [693, 29] width 1387 height 58
click at [37, 28] on link at bounding box center [63, 29] width 93 height 26
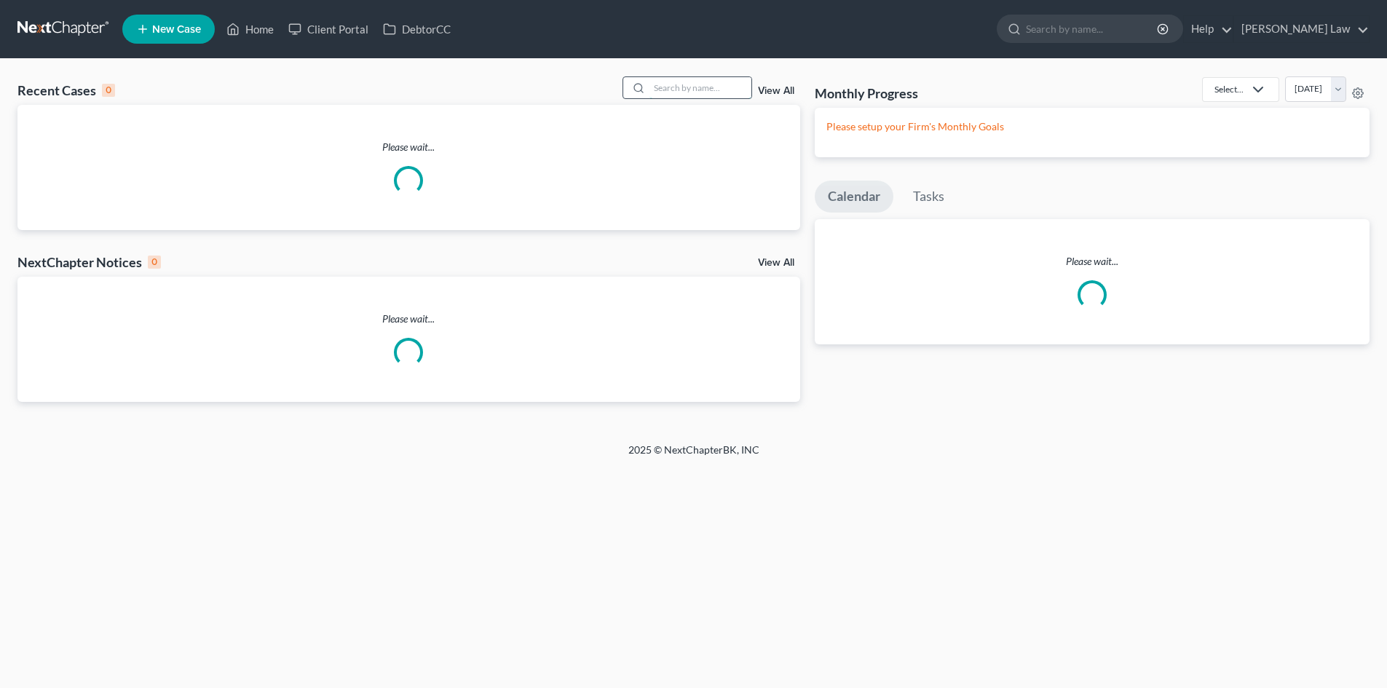
click at [681, 98] on input "search" at bounding box center [701, 87] width 102 height 21
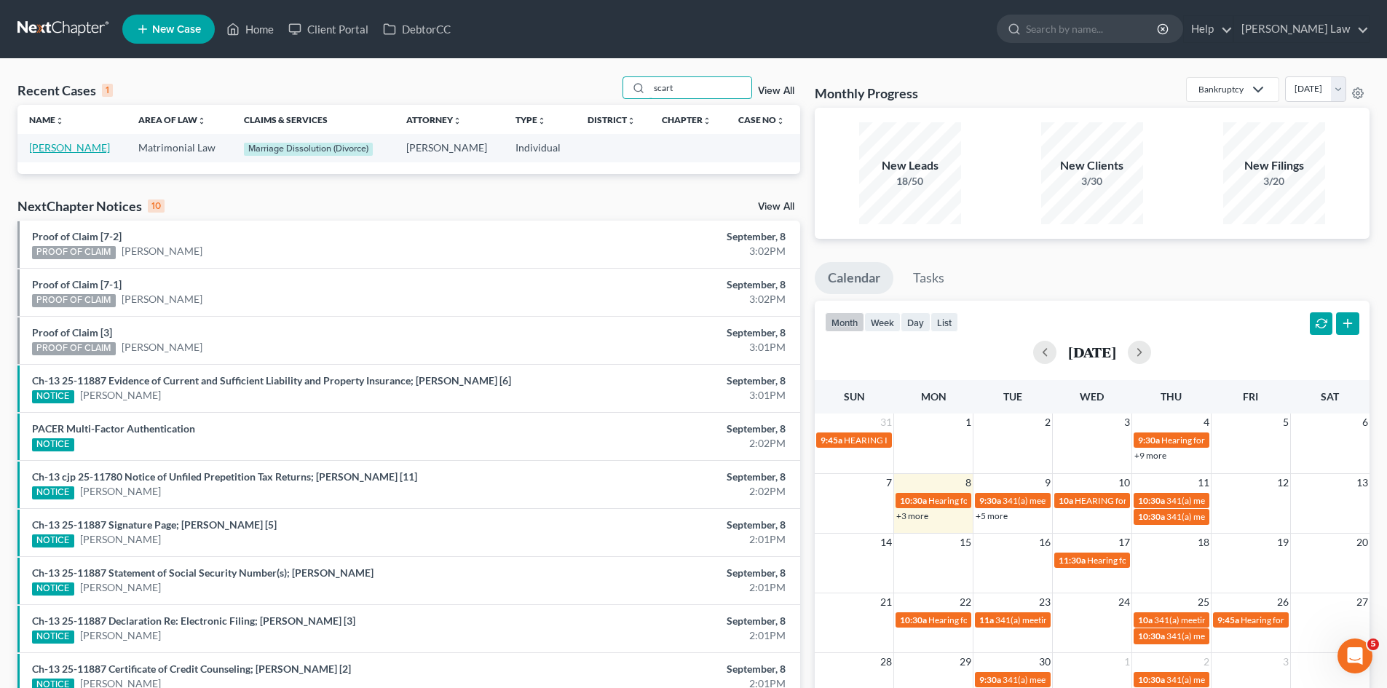
type input "scart"
click at [71, 142] on link "[PERSON_NAME]" at bounding box center [69, 147] width 81 height 12
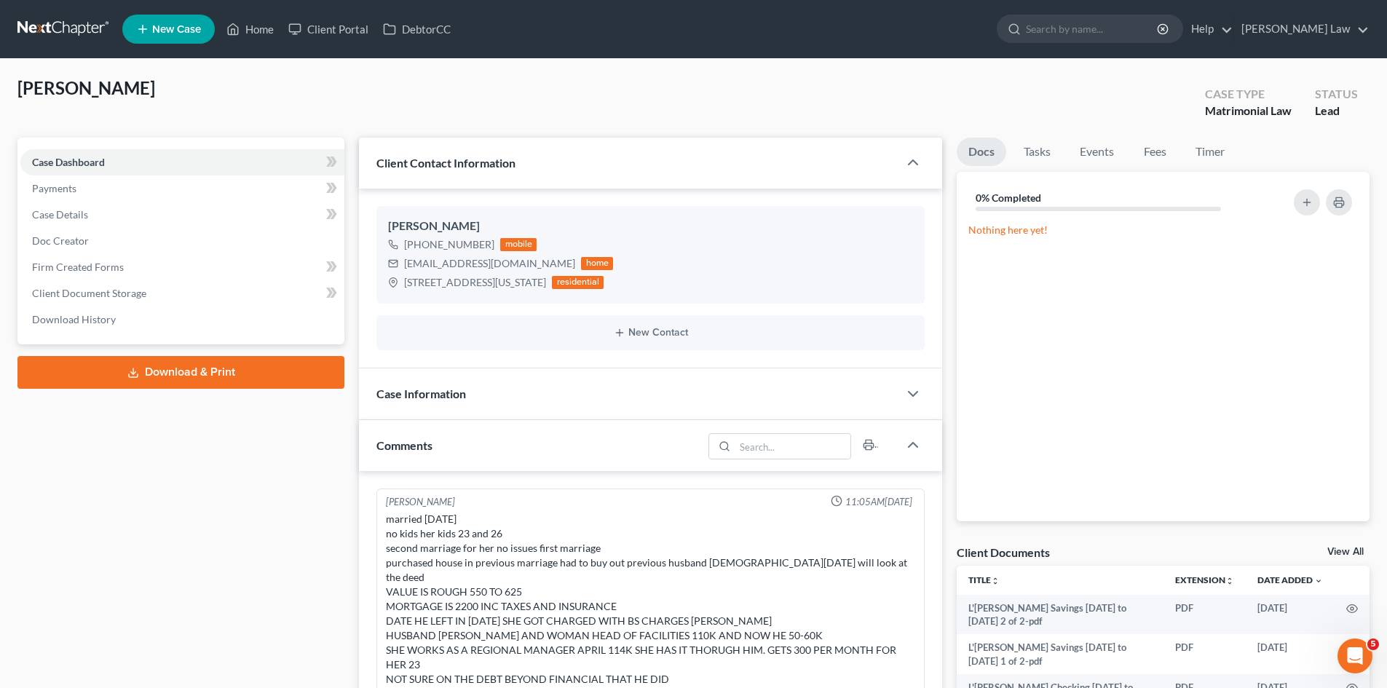
scroll to position [367, 0]
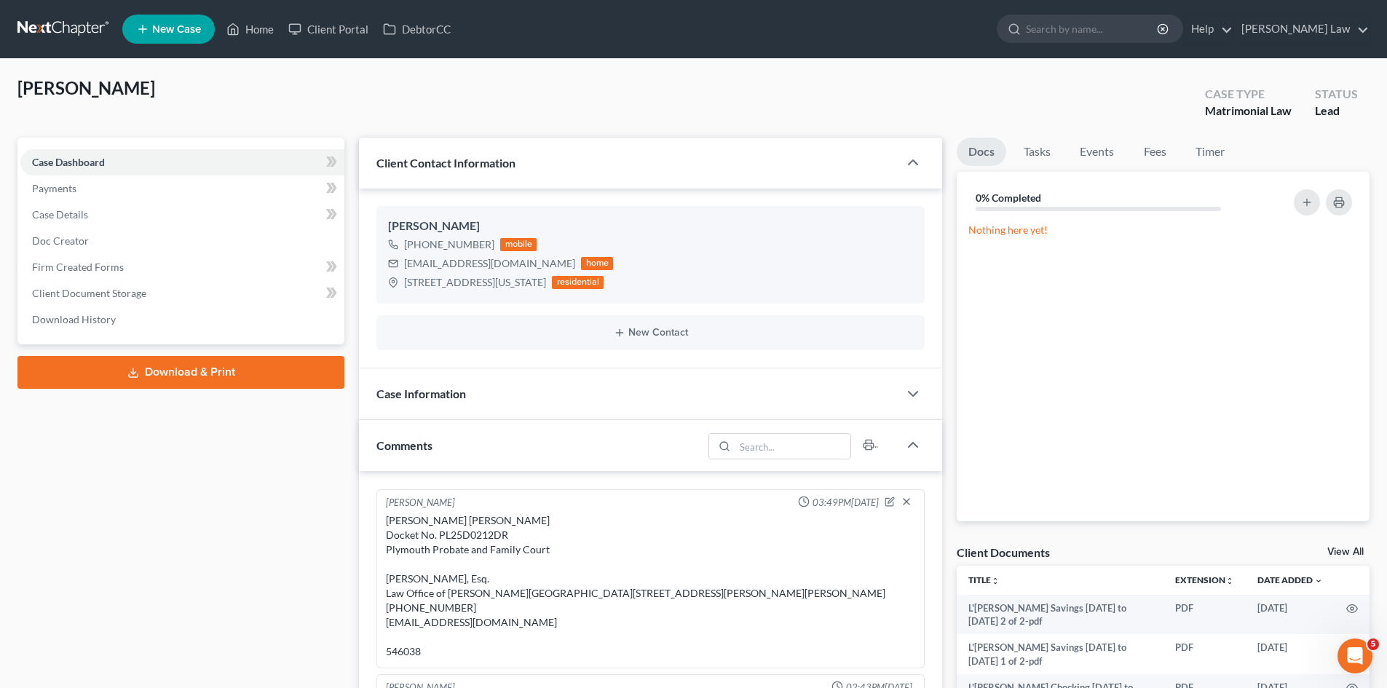
click at [1345, 552] on link "View All" at bounding box center [1346, 552] width 36 height 10
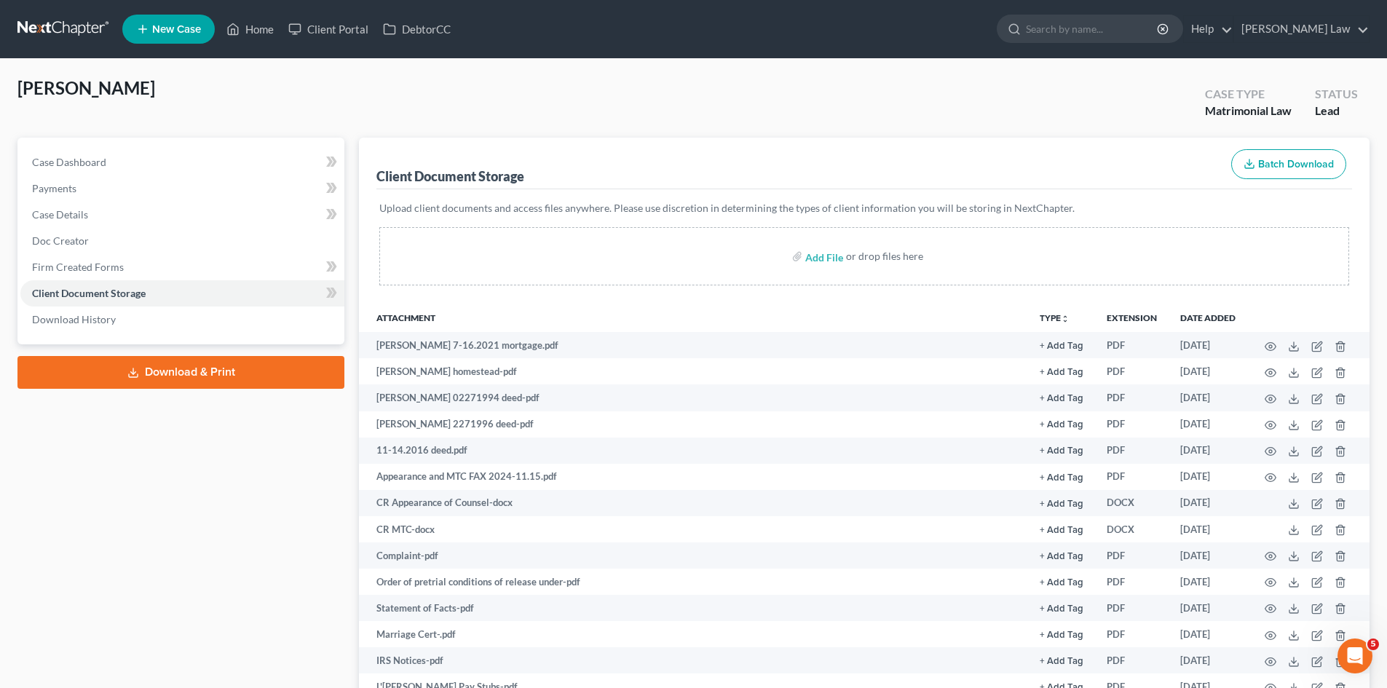
click at [100, 26] on link at bounding box center [63, 29] width 93 height 26
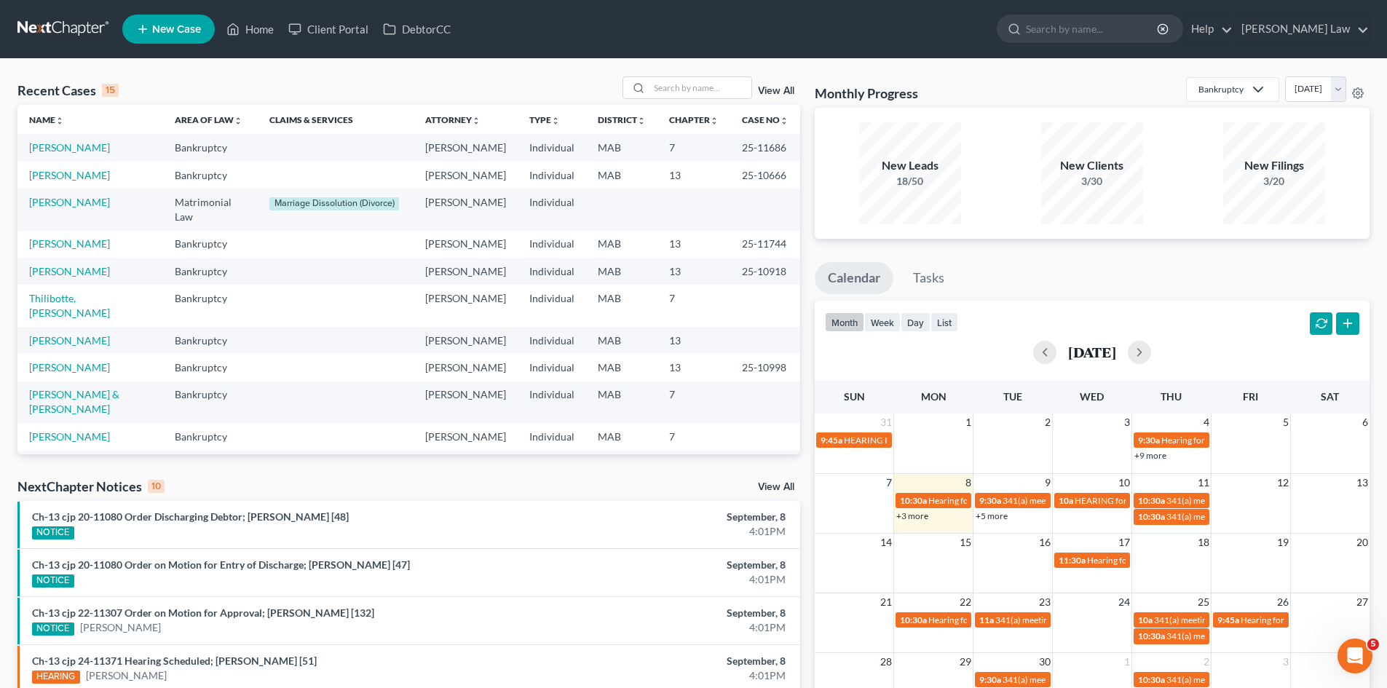
click at [463, 71] on div "Recent Cases 15 View All Name unfold_more expand_more expand_less Area of Law u…" at bounding box center [693, 540] width 1387 height 963
click at [87, 250] on link "[PERSON_NAME]" at bounding box center [69, 243] width 81 height 12
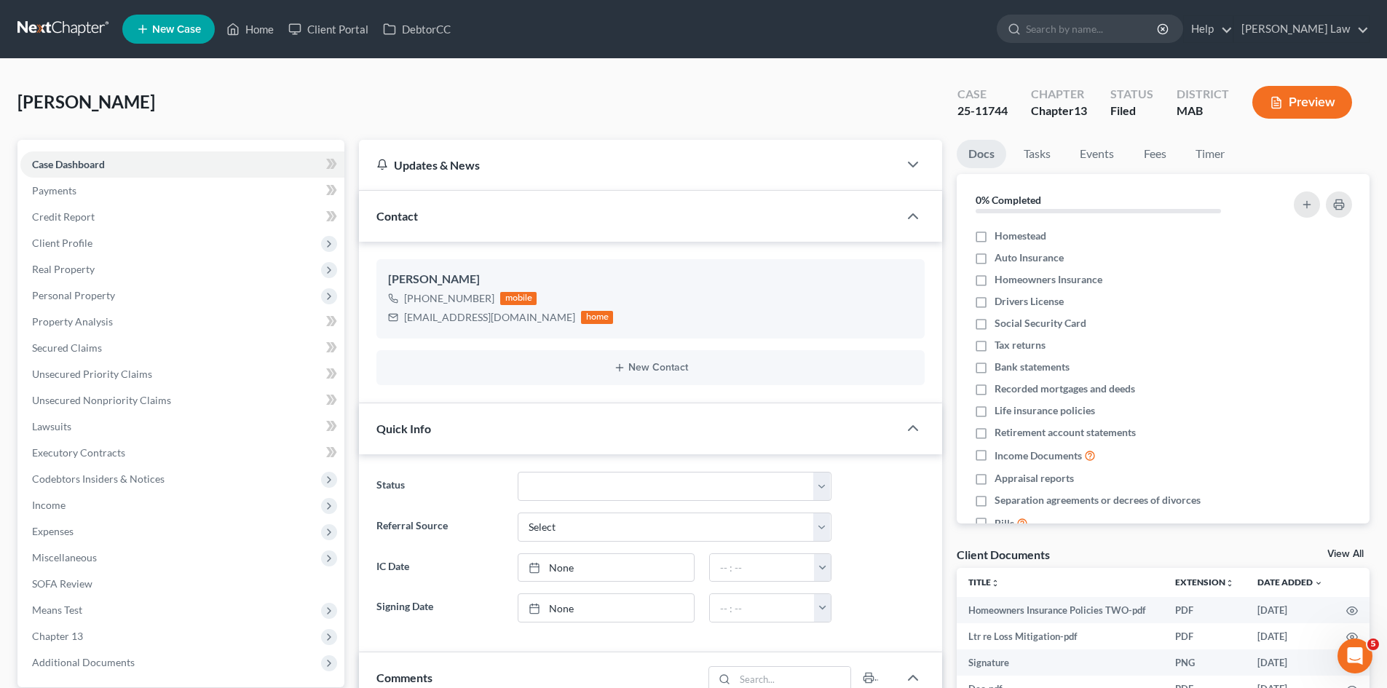
click at [1346, 552] on link "View All" at bounding box center [1346, 554] width 36 height 10
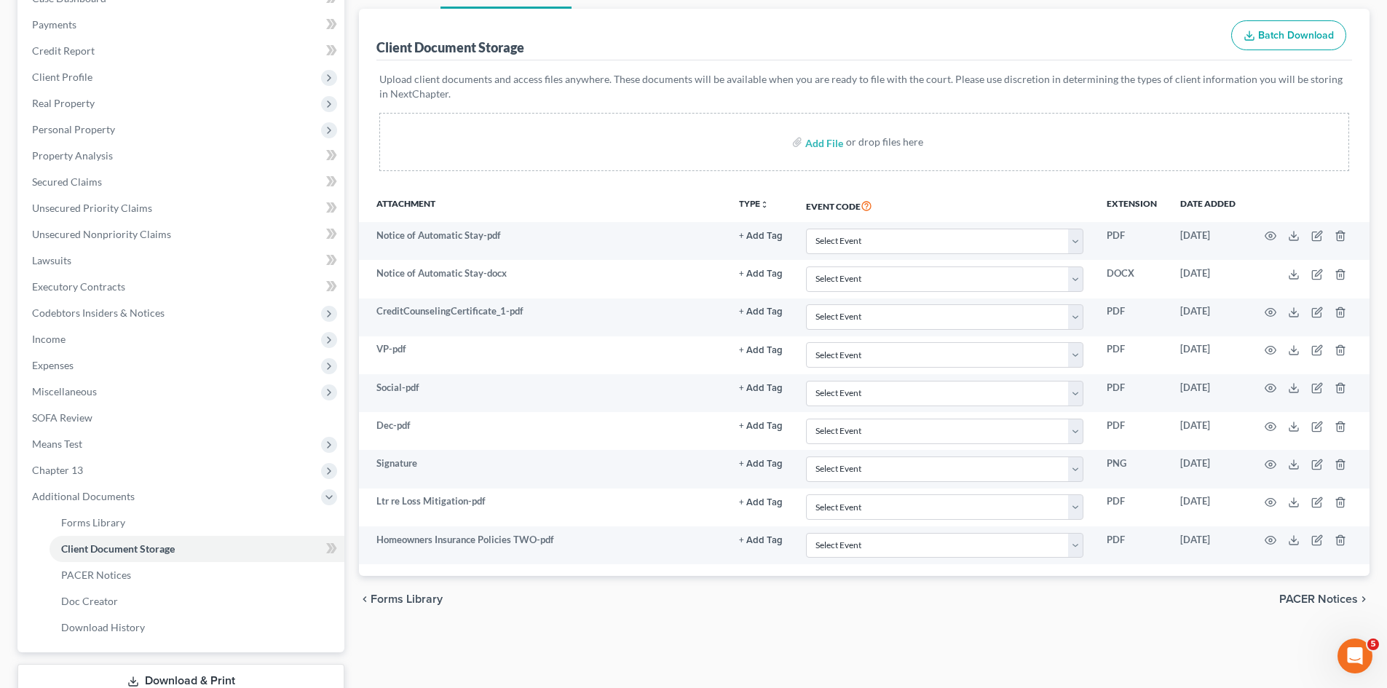
scroll to position [269, 0]
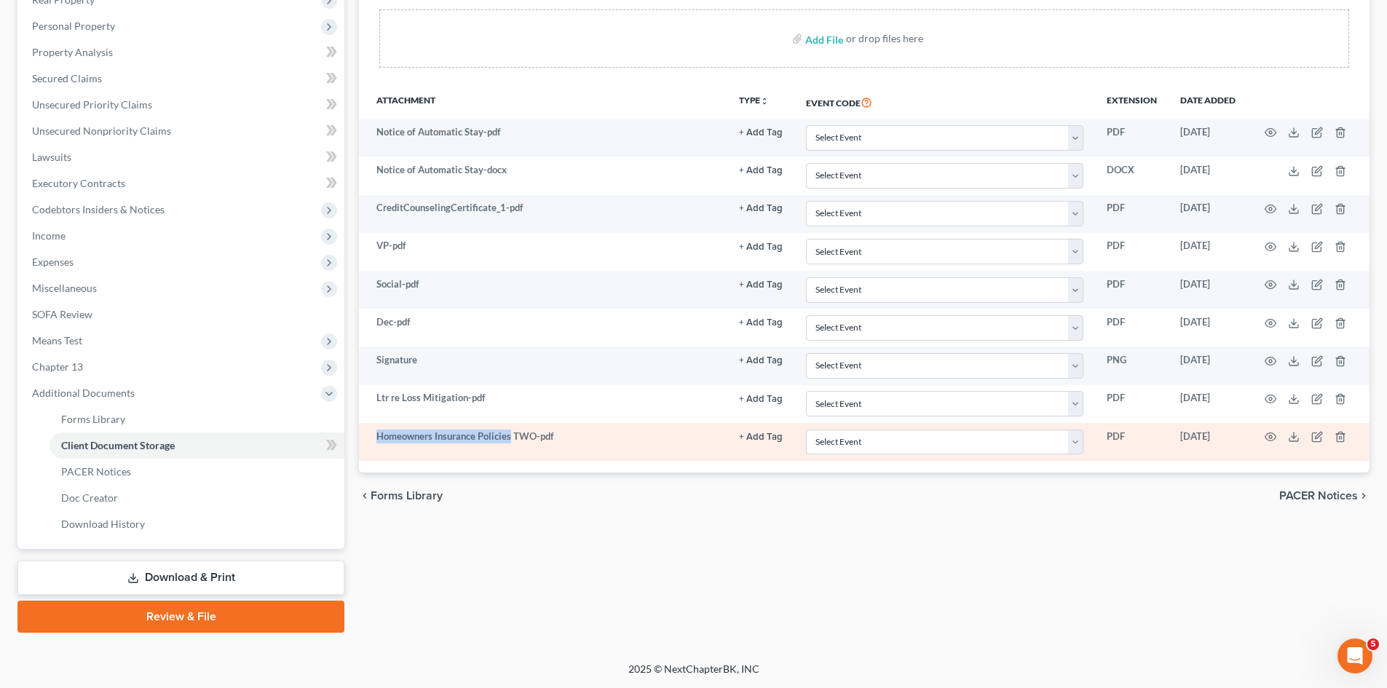
drag, startPoint x: 381, startPoint y: 437, endPoint x: 512, endPoint y: 449, distance: 131.7
click at [512, 449] on td "Homeowners Insurance Policies TWO-pdf" at bounding box center [543, 442] width 368 height 38
click at [1340, 435] on icon "button" at bounding box center [1341, 437] width 12 height 12
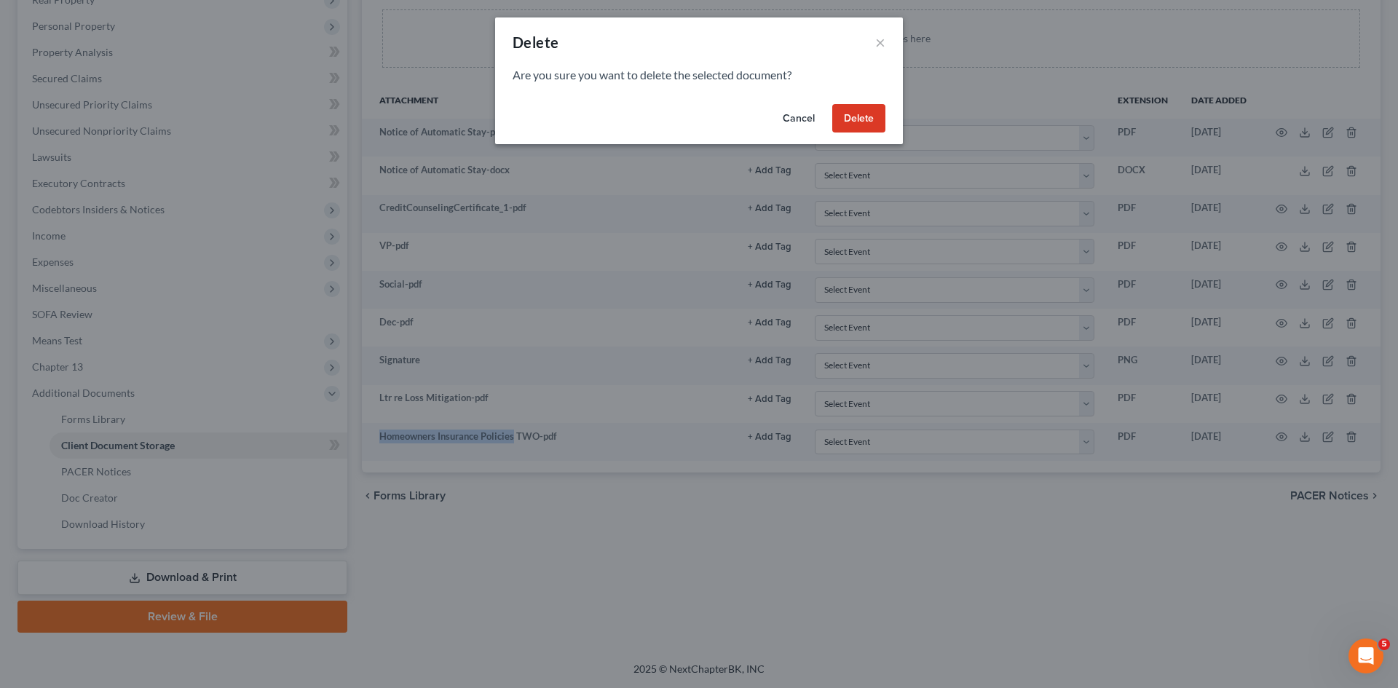
click at [844, 125] on button "Delete" at bounding box center [858, 118] width 53 height 29
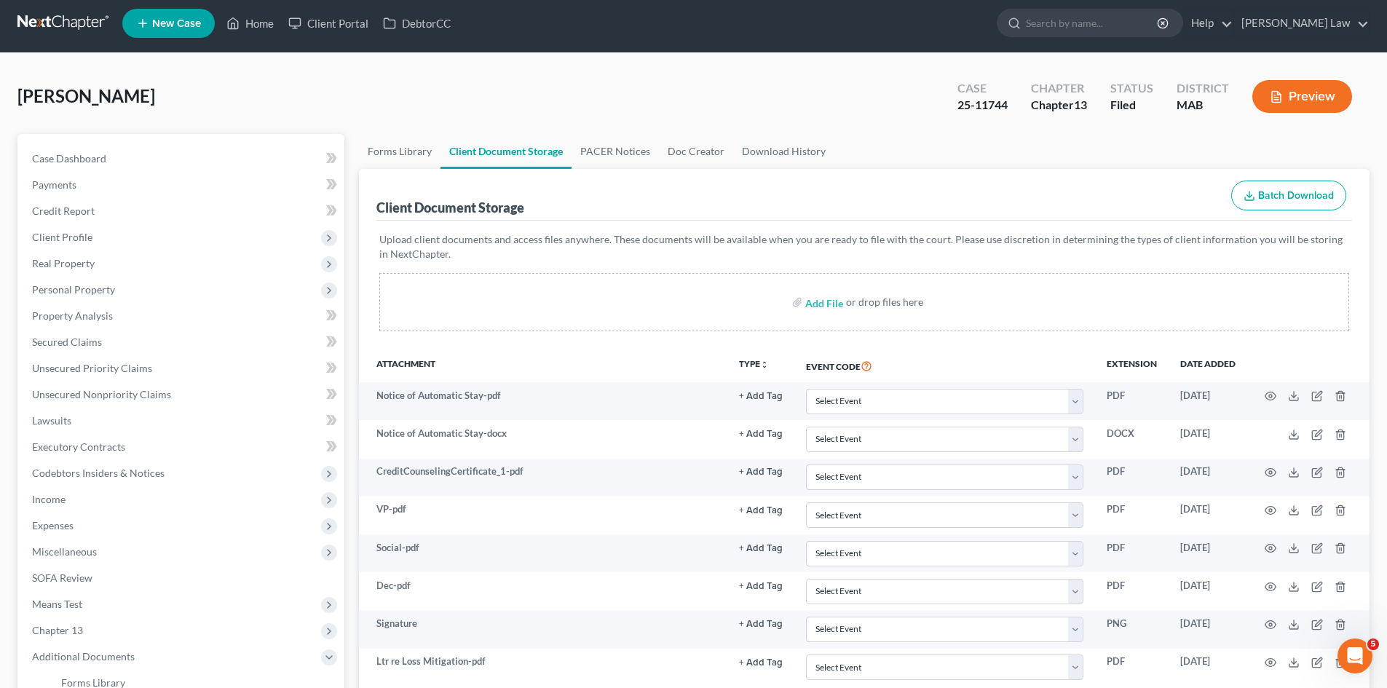
scroll to position [0, 0]
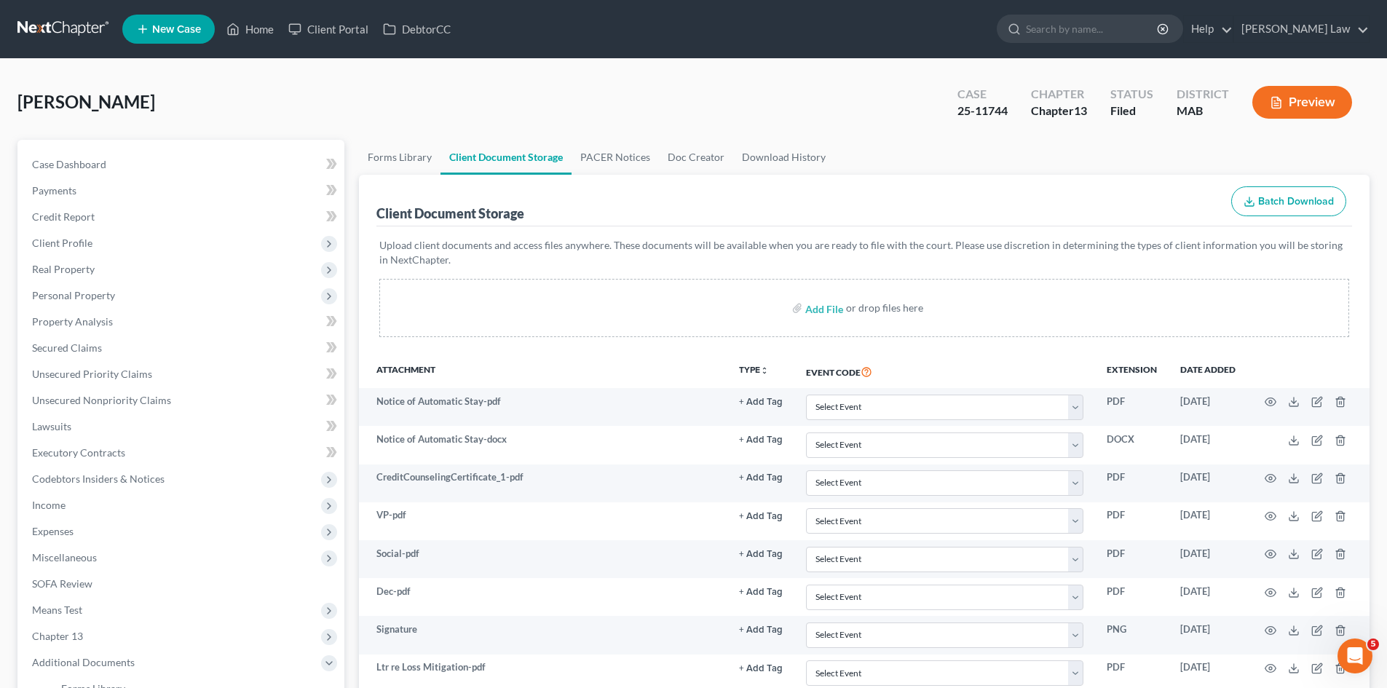
click at [55, 106] on span "[PERSON_NAME]" at bounding box center [86, 101] width 138 height 21
copy span "Cappuccio"
click at [94, 26] on link at bounding box center [63, 29] width 93 height 26
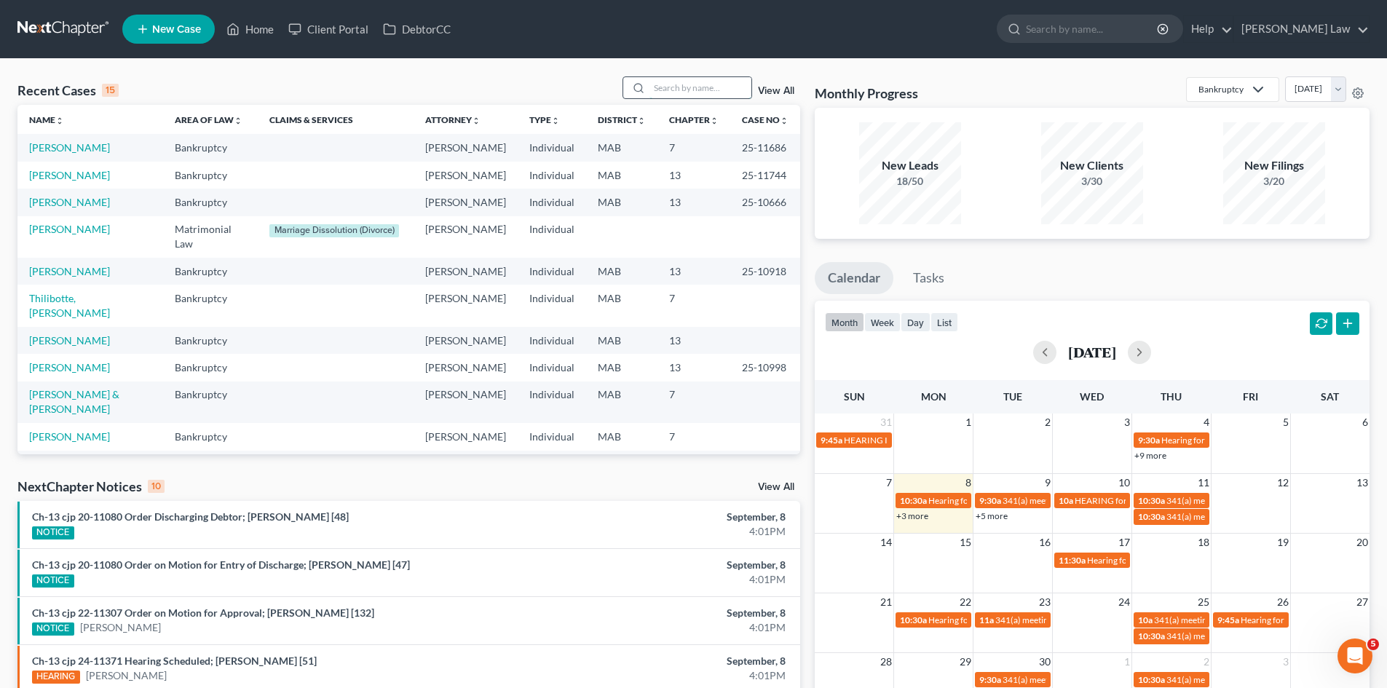
click at [668, 87] on input "search" at bounding box center [701, 87] width 102 height 21
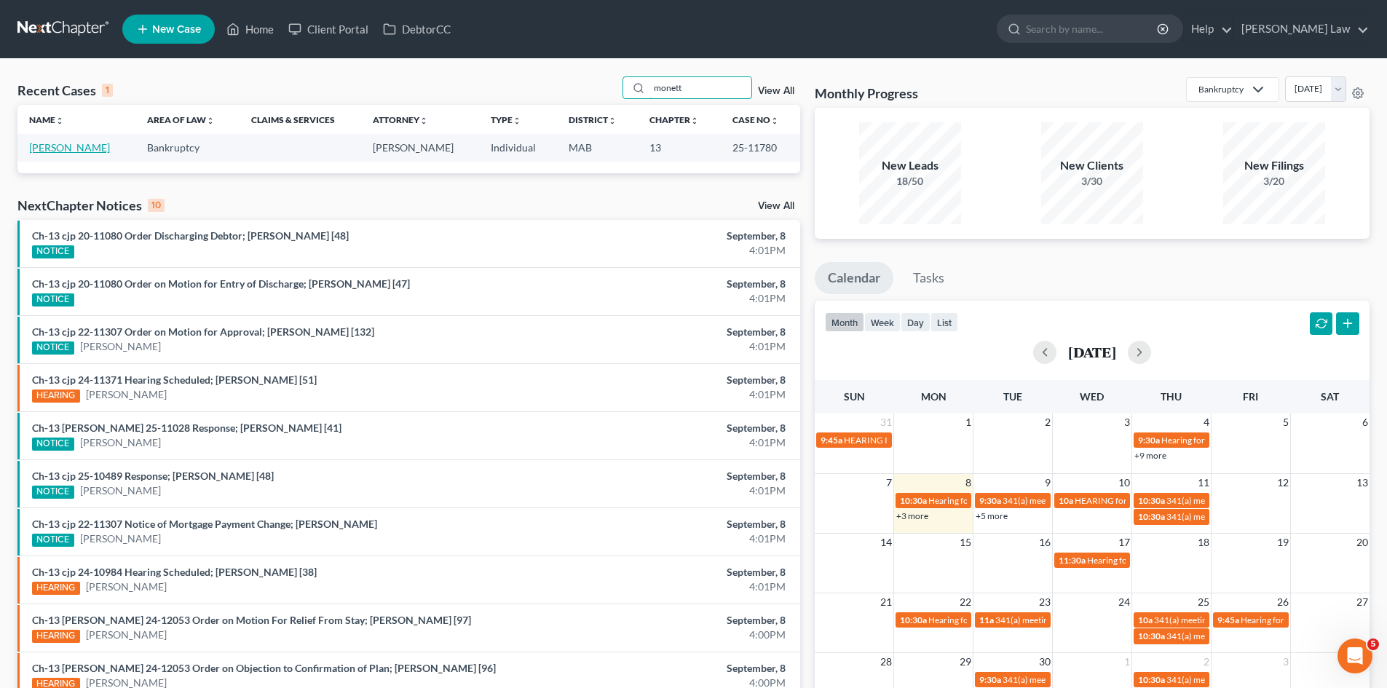
type input "monett"
click at [80, 151] on link "[PERSON_NAME]" at bounding box center [69, 147] width 81 height 12
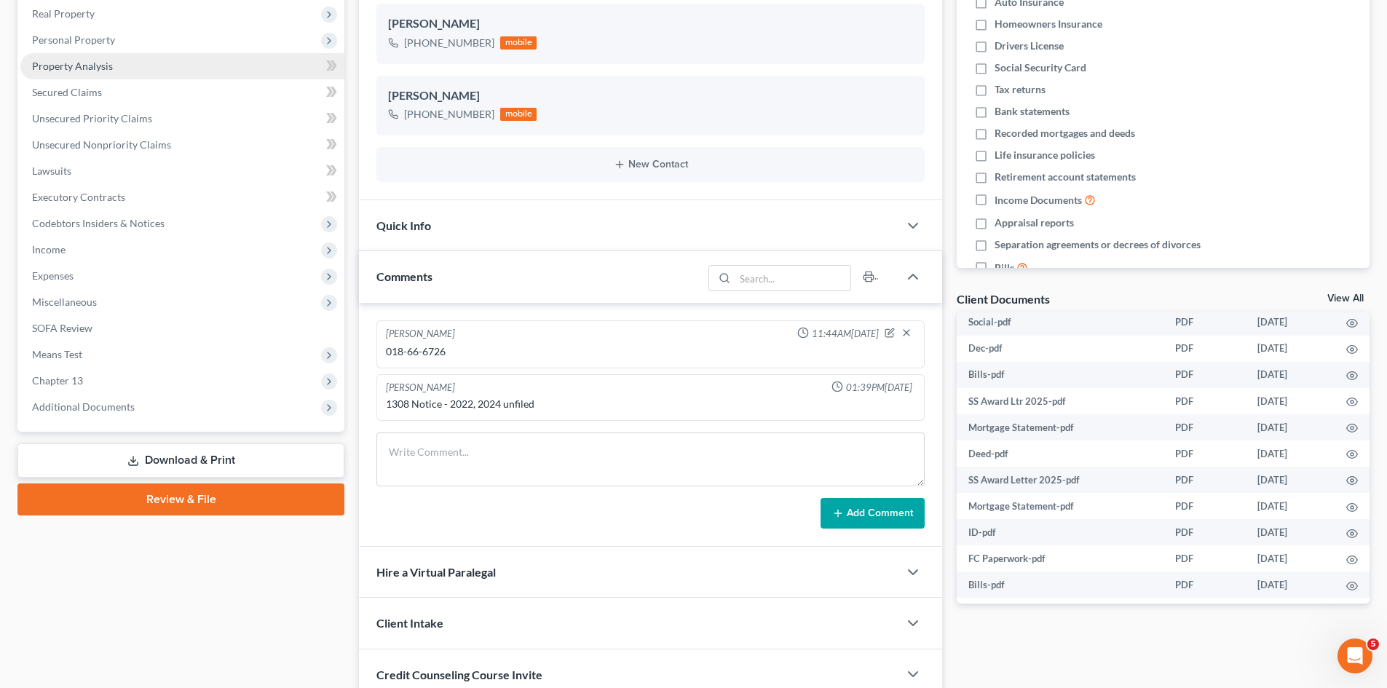
scroll to position [364, 0]
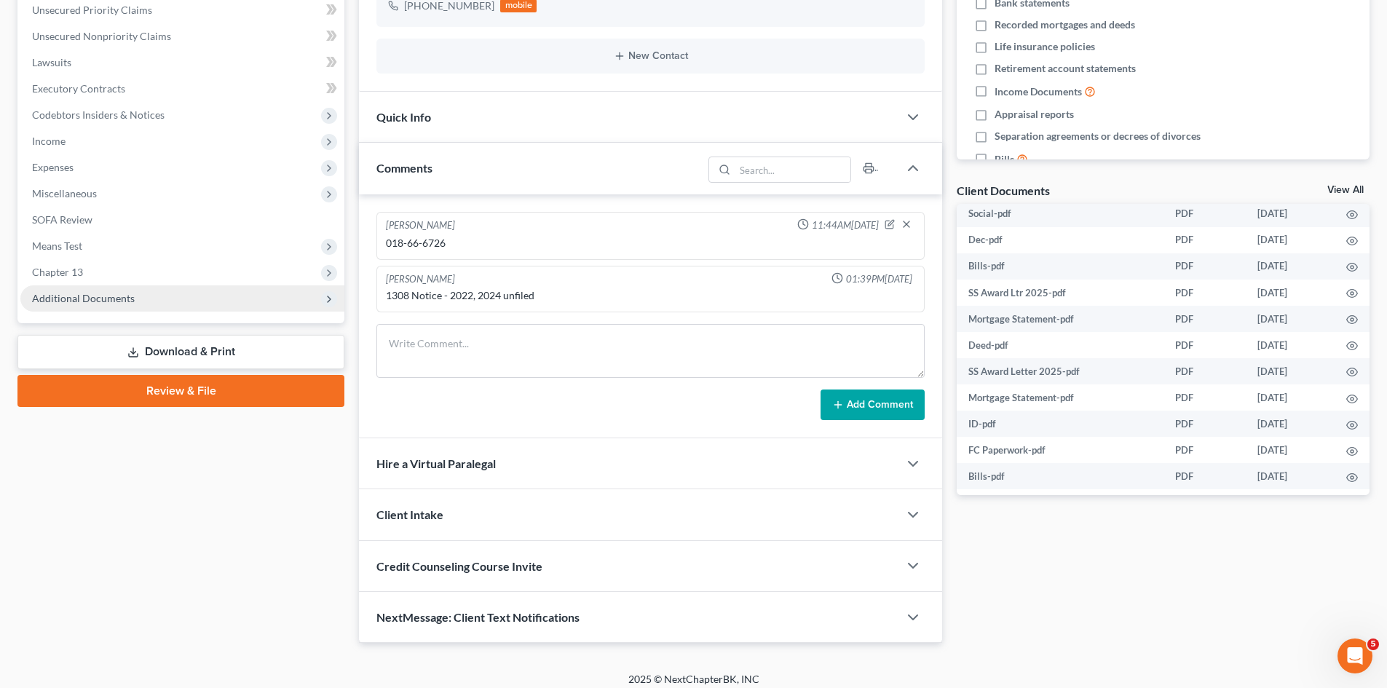
drag, startPoint x: 107, startPoint y: 298, endPoint x: 113, endPoint y: 309, distance: 12.4
click at [107, 298] on span "Additional Documents" at bounding box center [83, 298] width 103 height 12
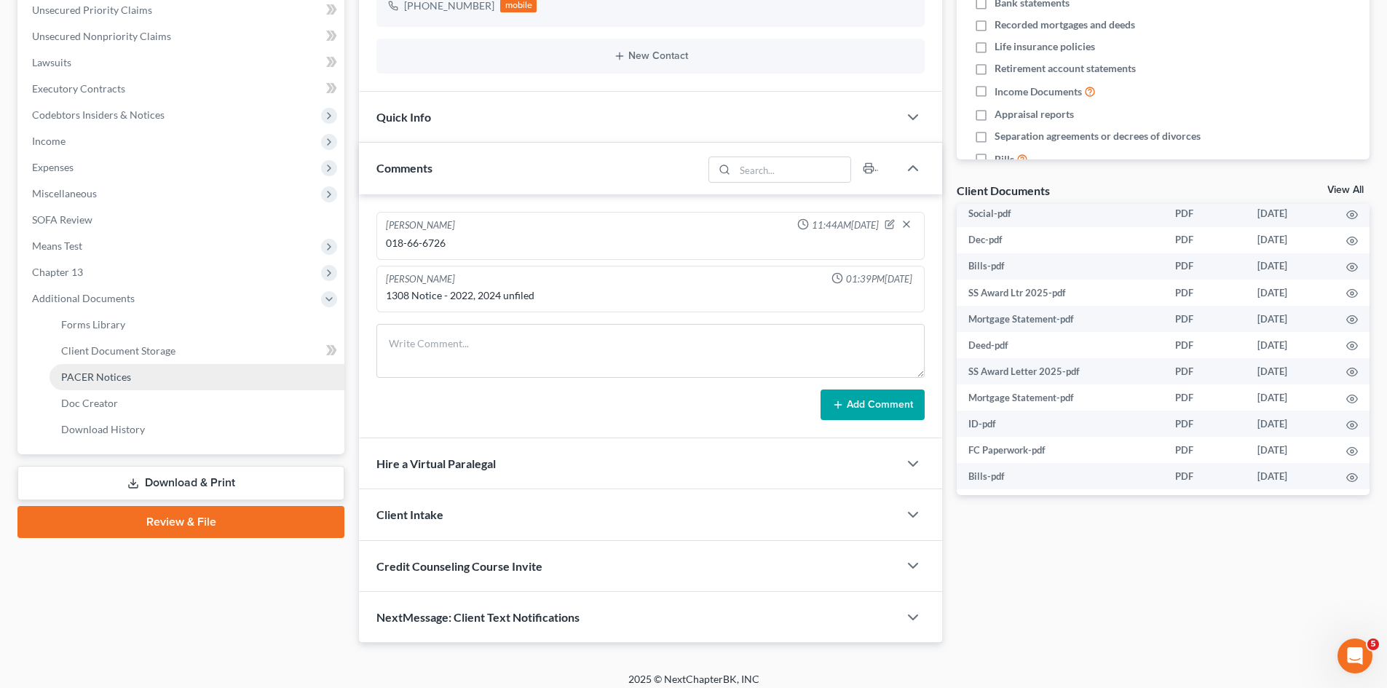
click at [123, 378] on span "PACER Notices" at bounding box center [96, 377] width 70 height 12
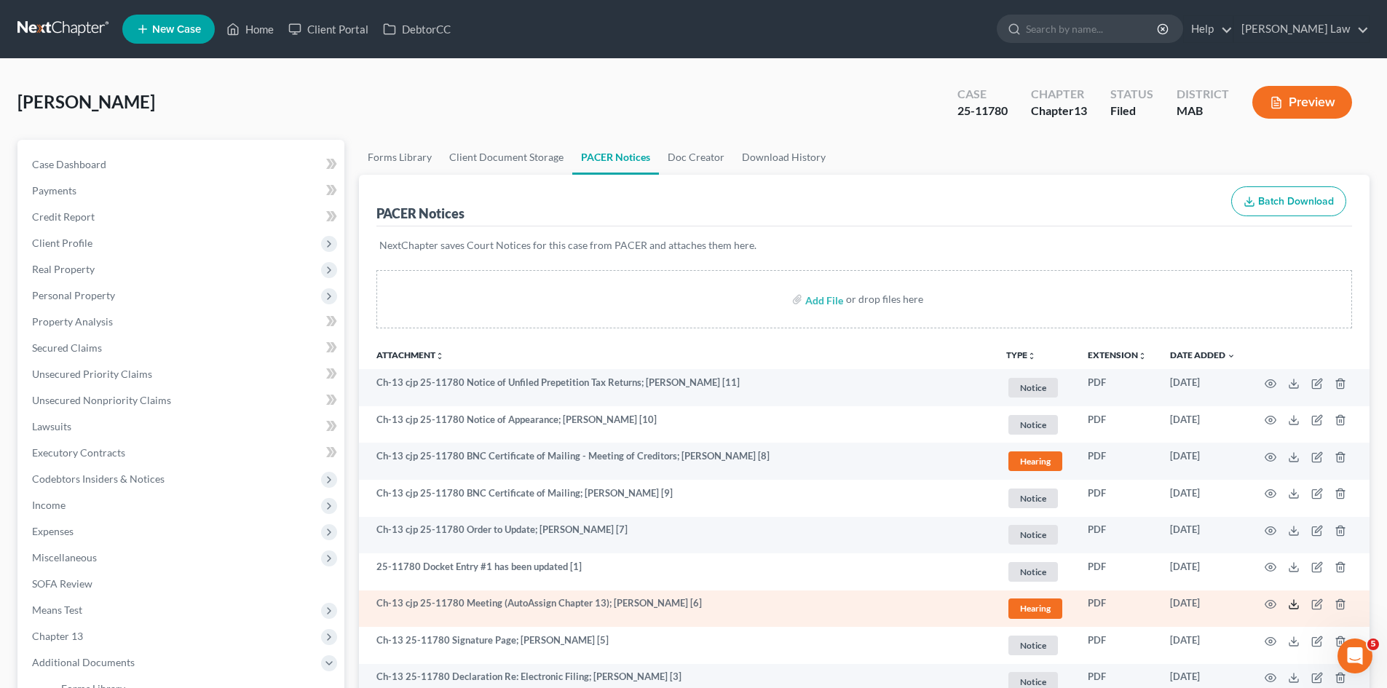
click at [1288, 610] on icon at bounding box center [1294, 605] width 12 height 12
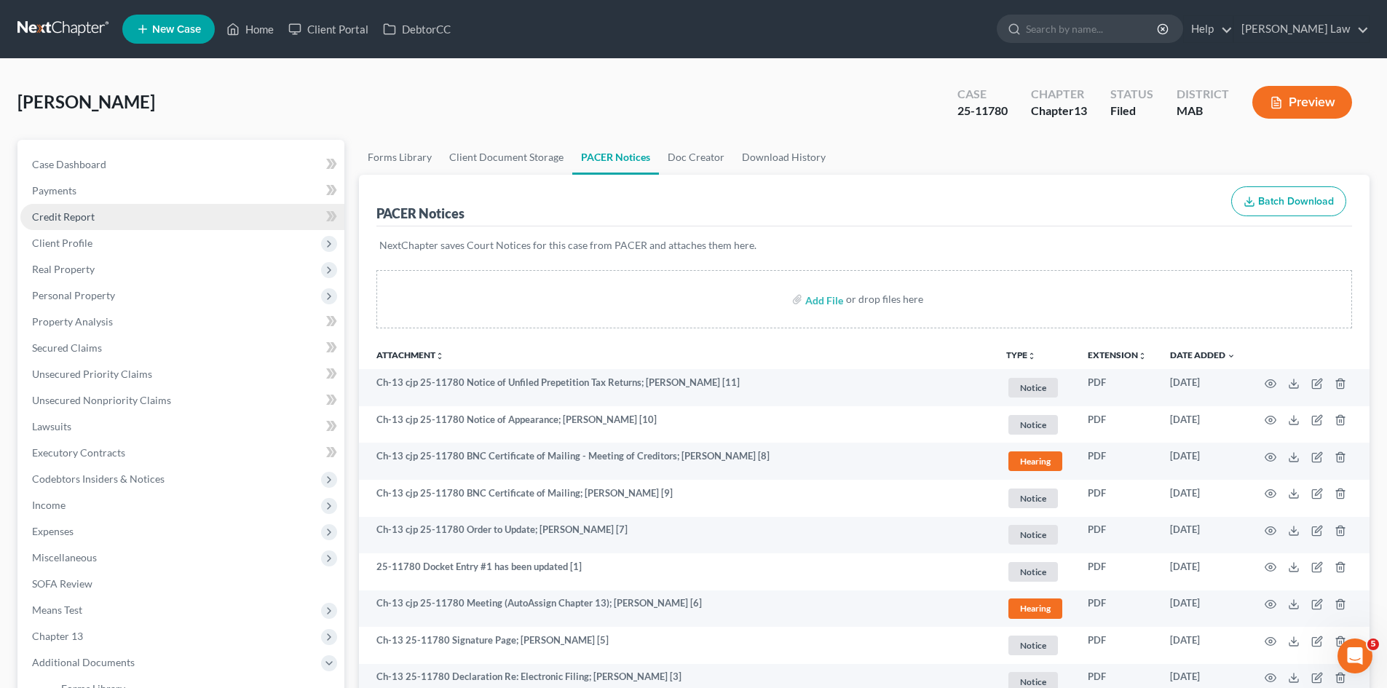
click at [85, 219] on span "Credit Report" at bounding box center [63, 216] width 63 height 12
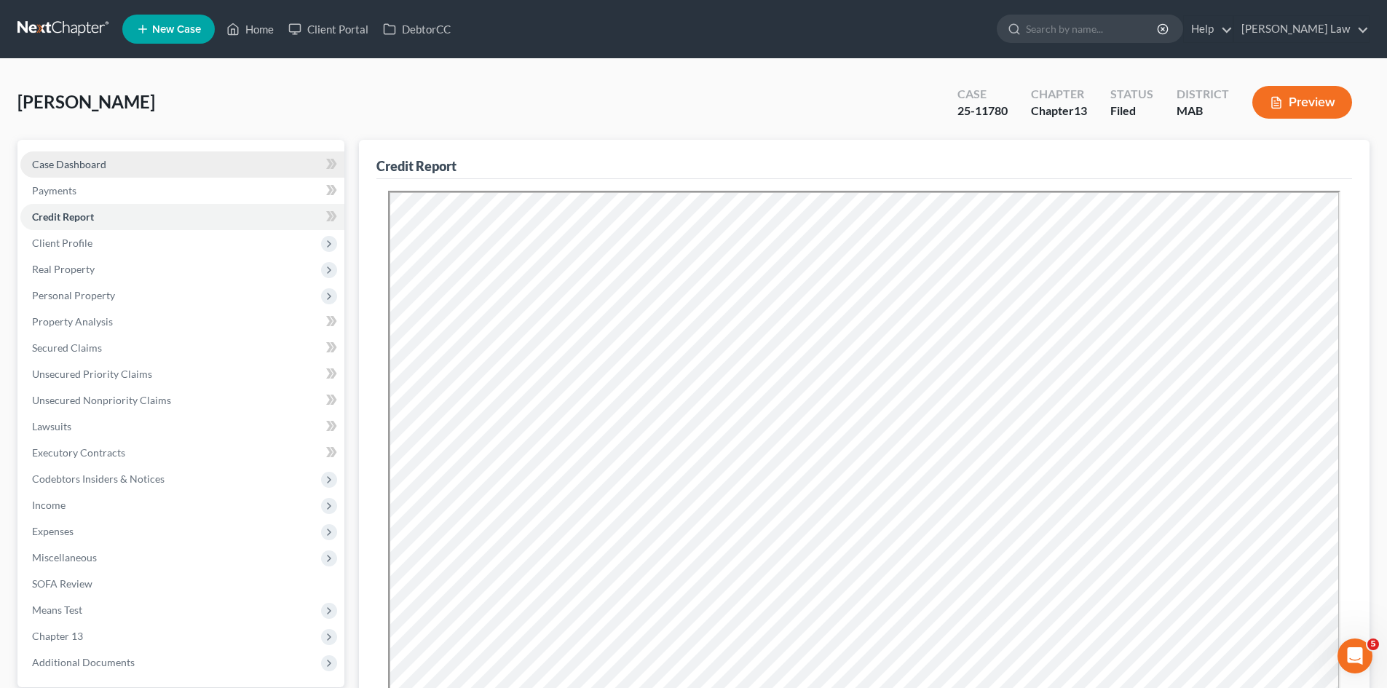
click at [93, 166] on span "Case Dashboard" at bounding box center [69, 164] width 74 height 12
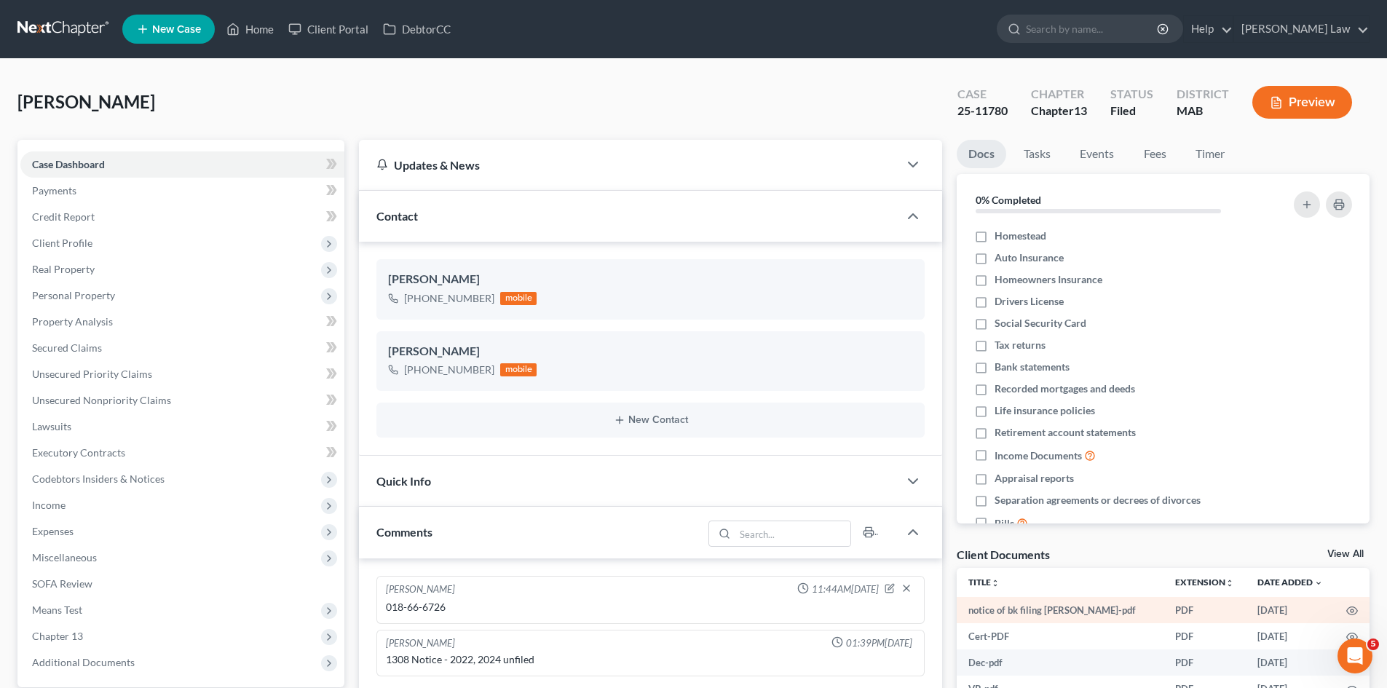
scroll to position [138, 0]
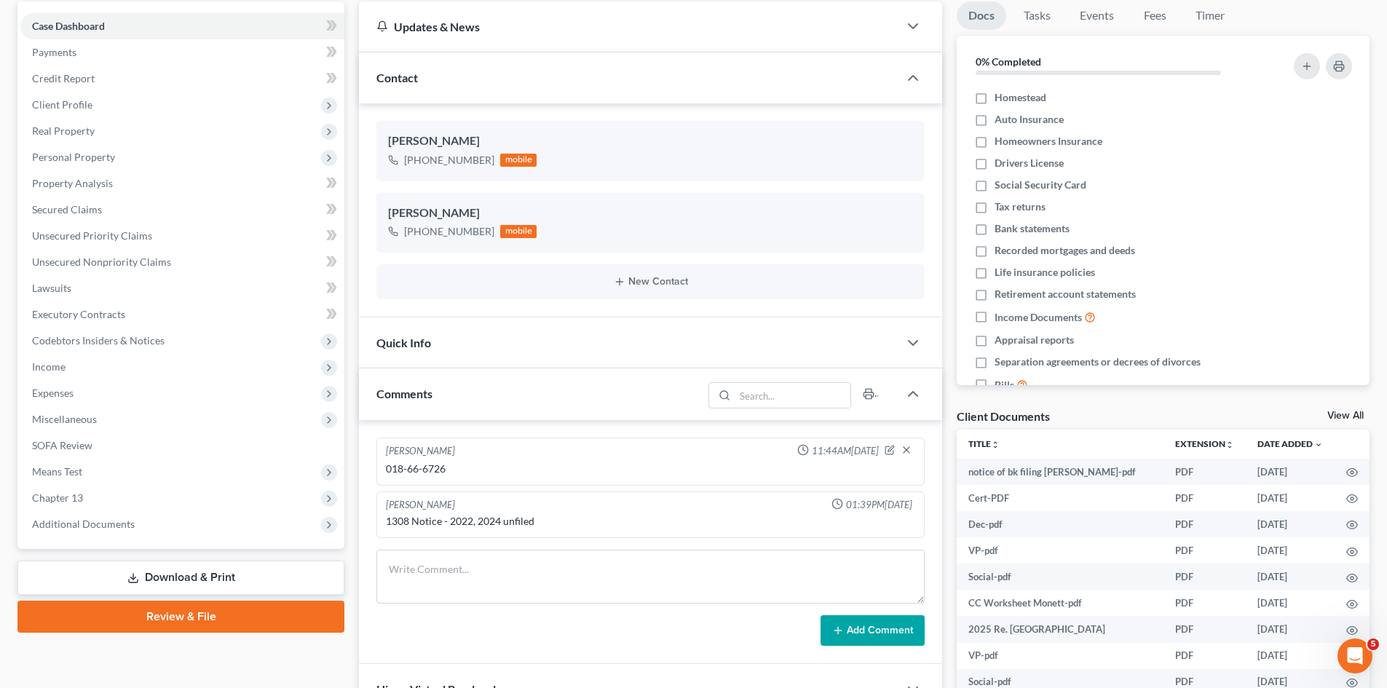
click at [1337, 422] on div "View All" at bounding box center [1349, 417] width 42 height 13
click at [1337, 415] on link "View All" at bounding box center [1346, 416] width 36 height 10
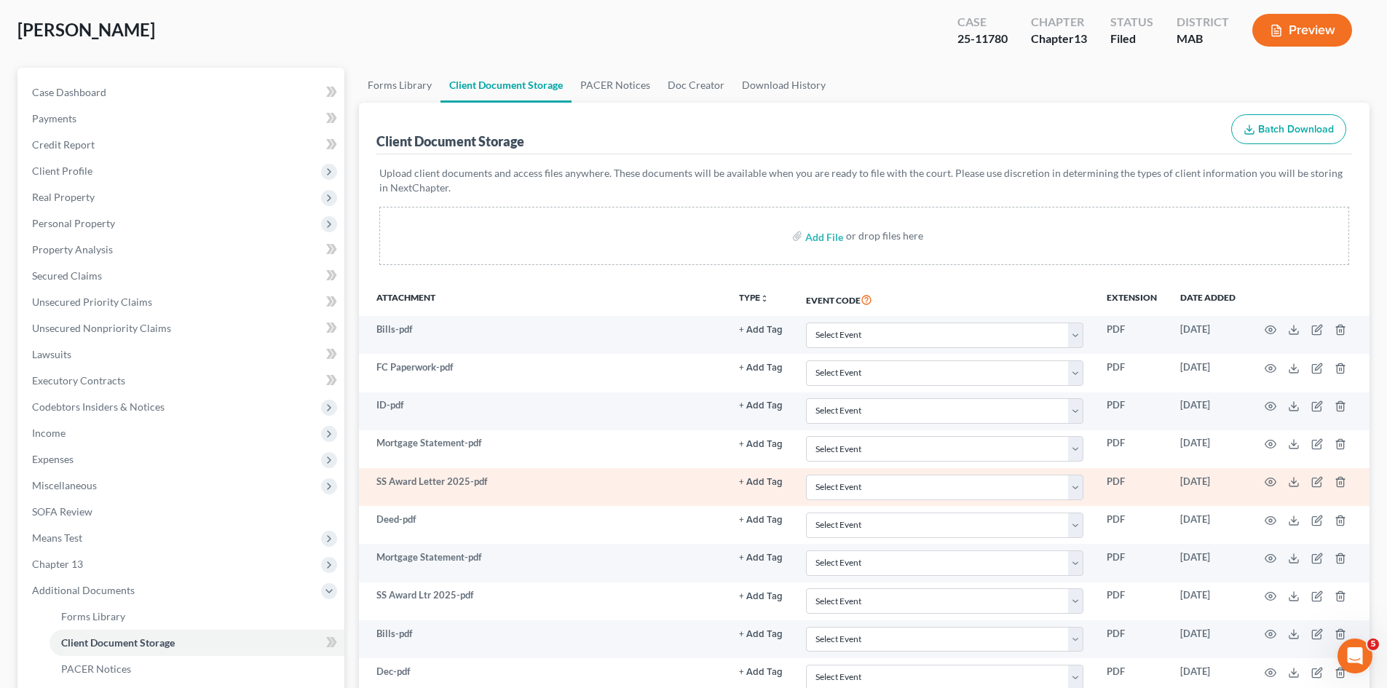
scroll to position [122, 0]
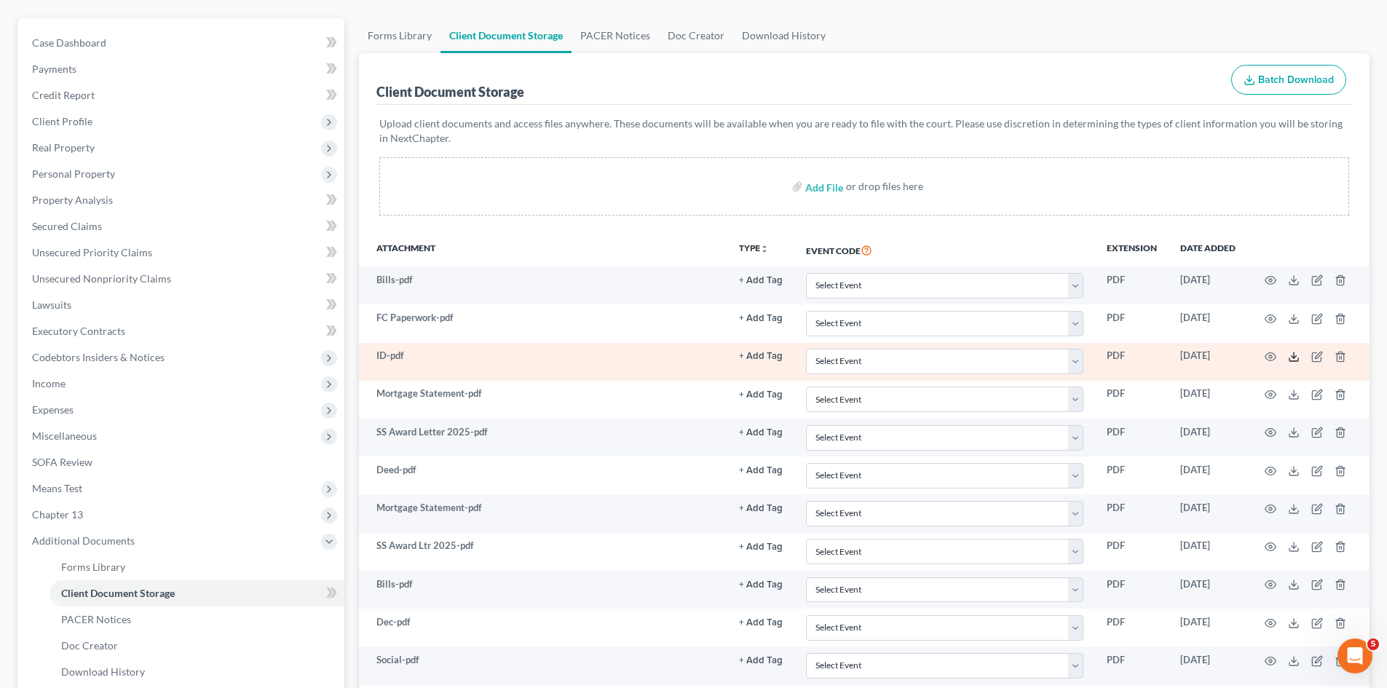
click at [1298, 360] on icon at bounding box center [1294, 359] width 9 height 3
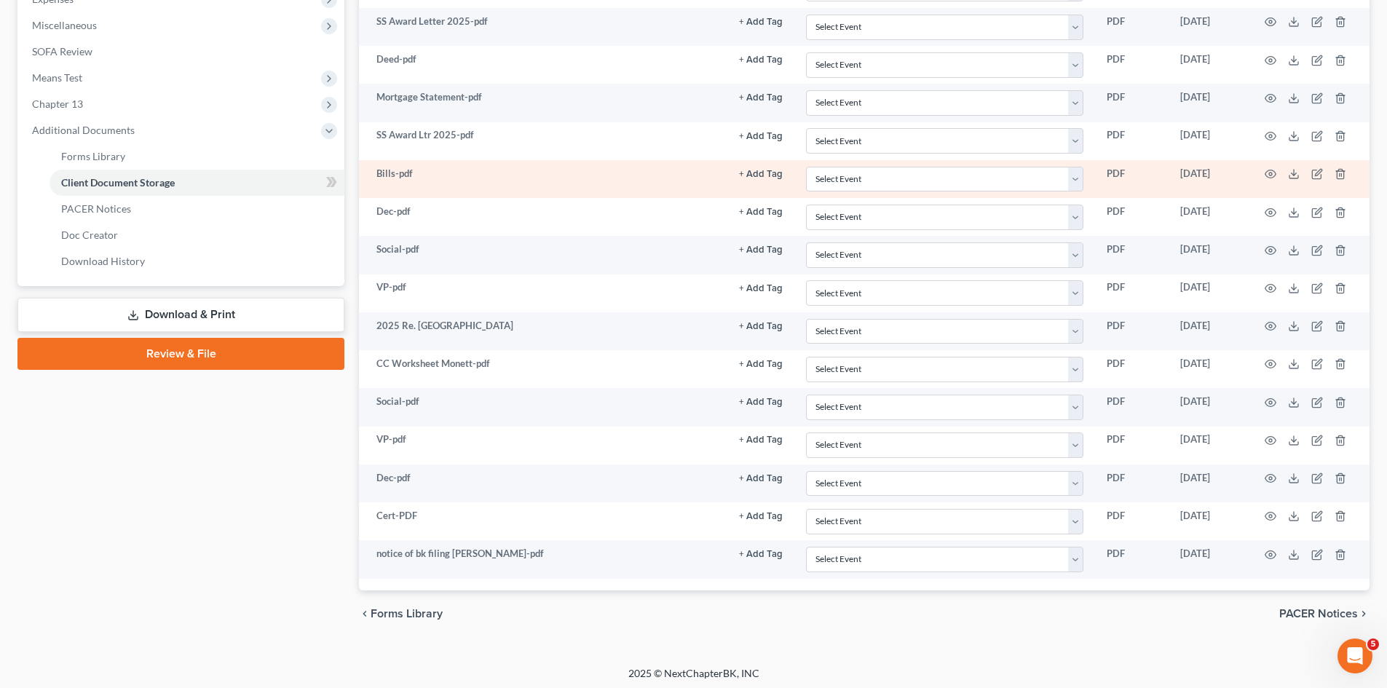
scroll to position [537, 0]
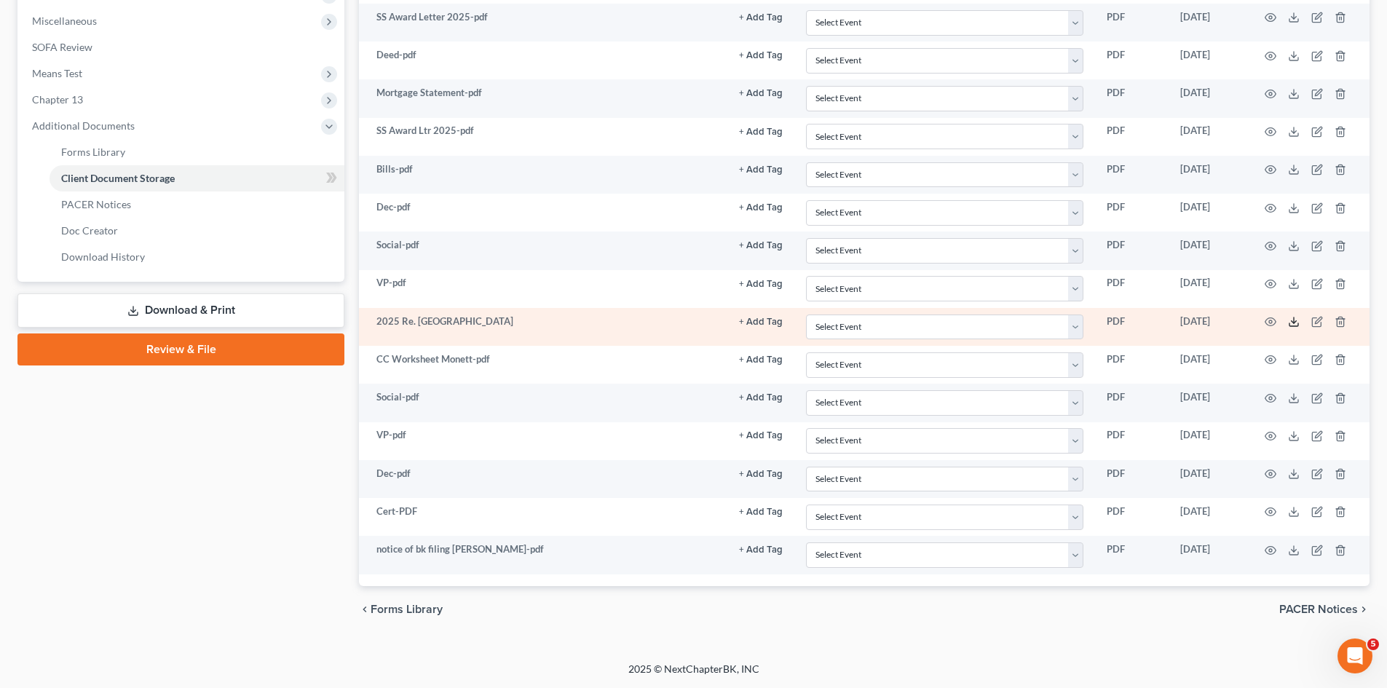
click at [1296, 326] on icon at bounding box center [1294, 324] width 9 height 3
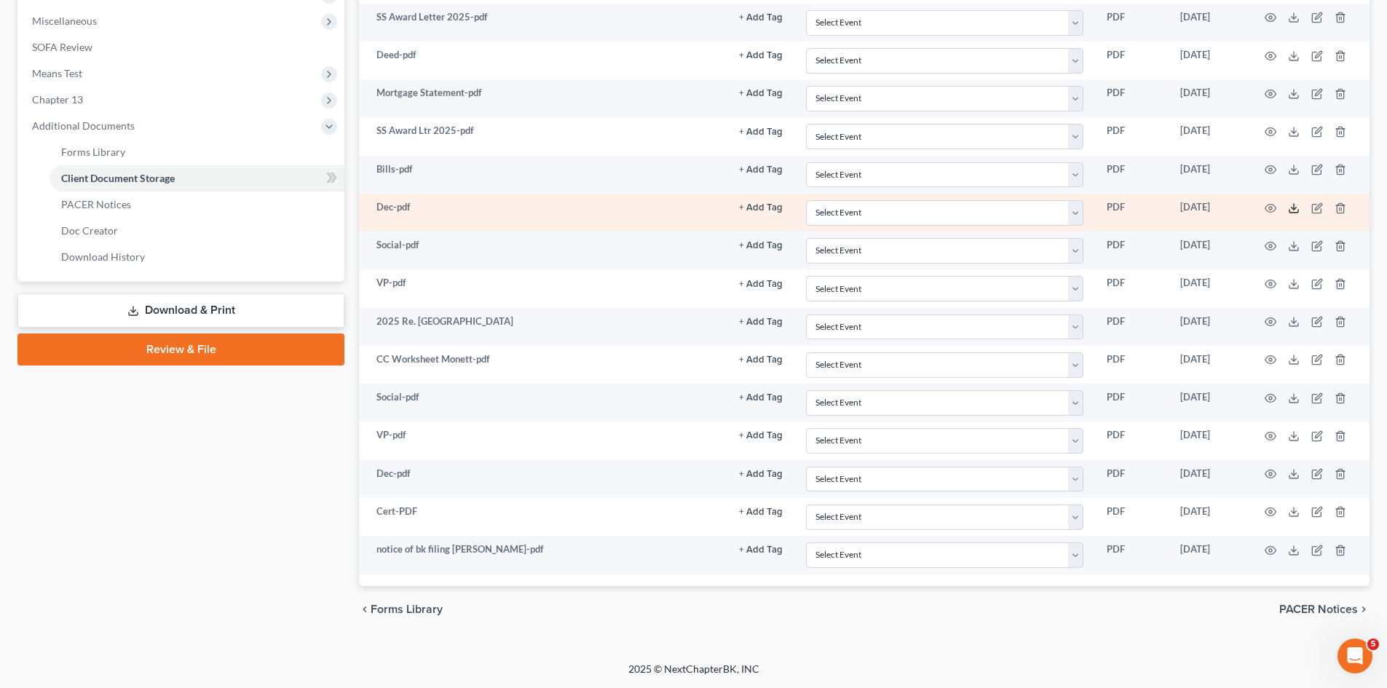
click at [1293, 206] on icon at bounding box center [1294, 208] width 12 height 12
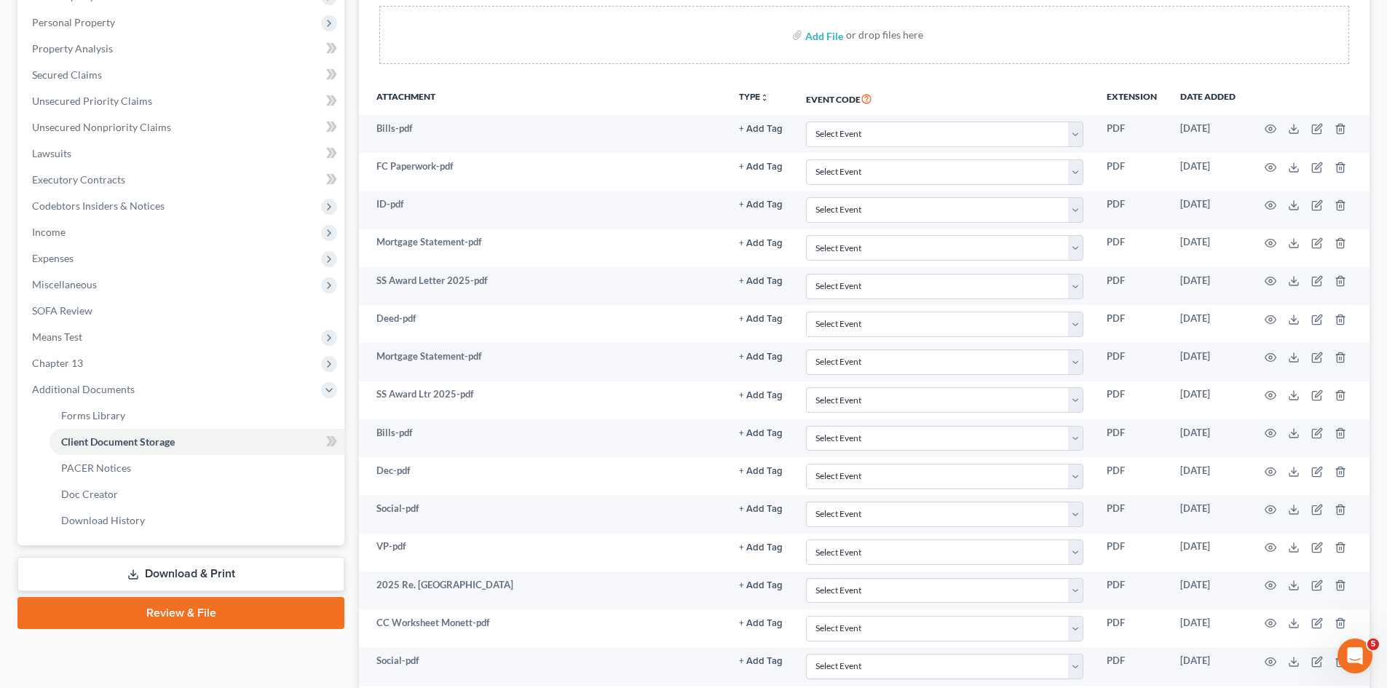
scroll to position [0, 0]
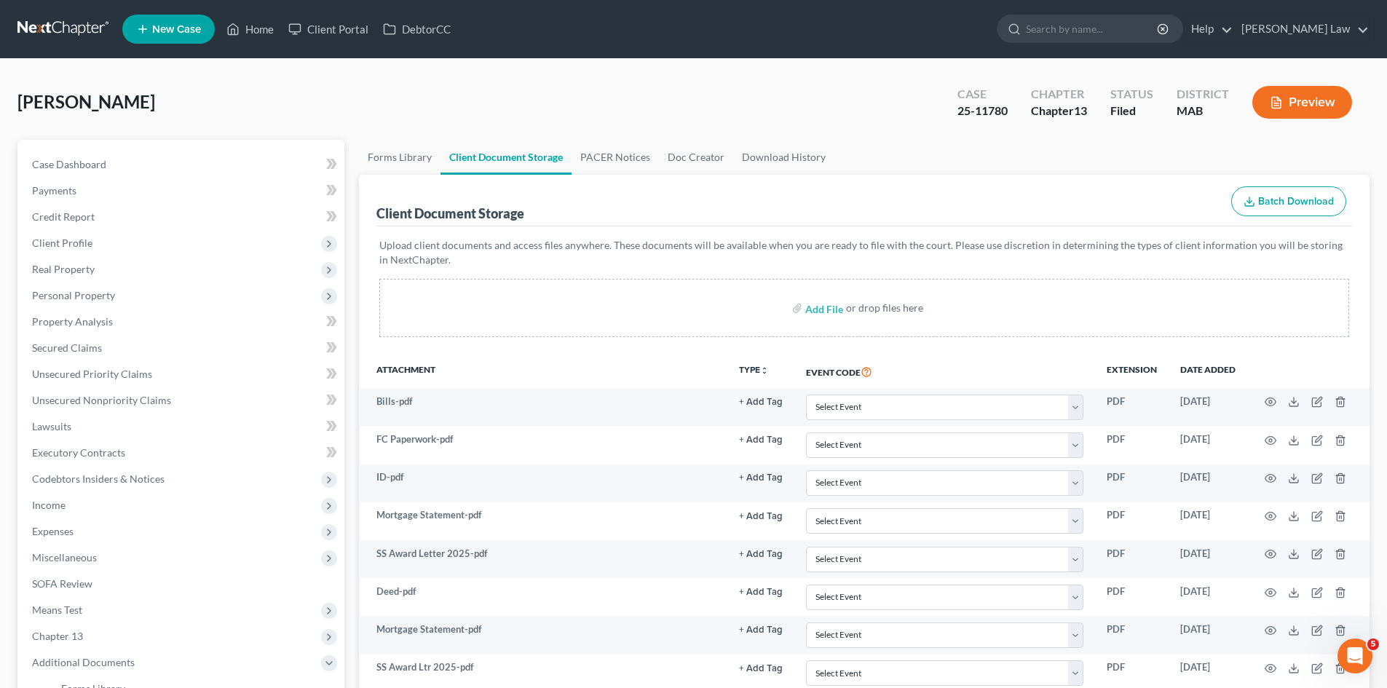
click at [75, 15] on nav "Home New Case Client Portal DebtorCC Benner Law mmanning@tbennerlaw.com My Acco…" at bounding box center [693, 29] width 1387 height 58
click at [75, 21] on link at bounding box center [63, 29] width 93 height 26
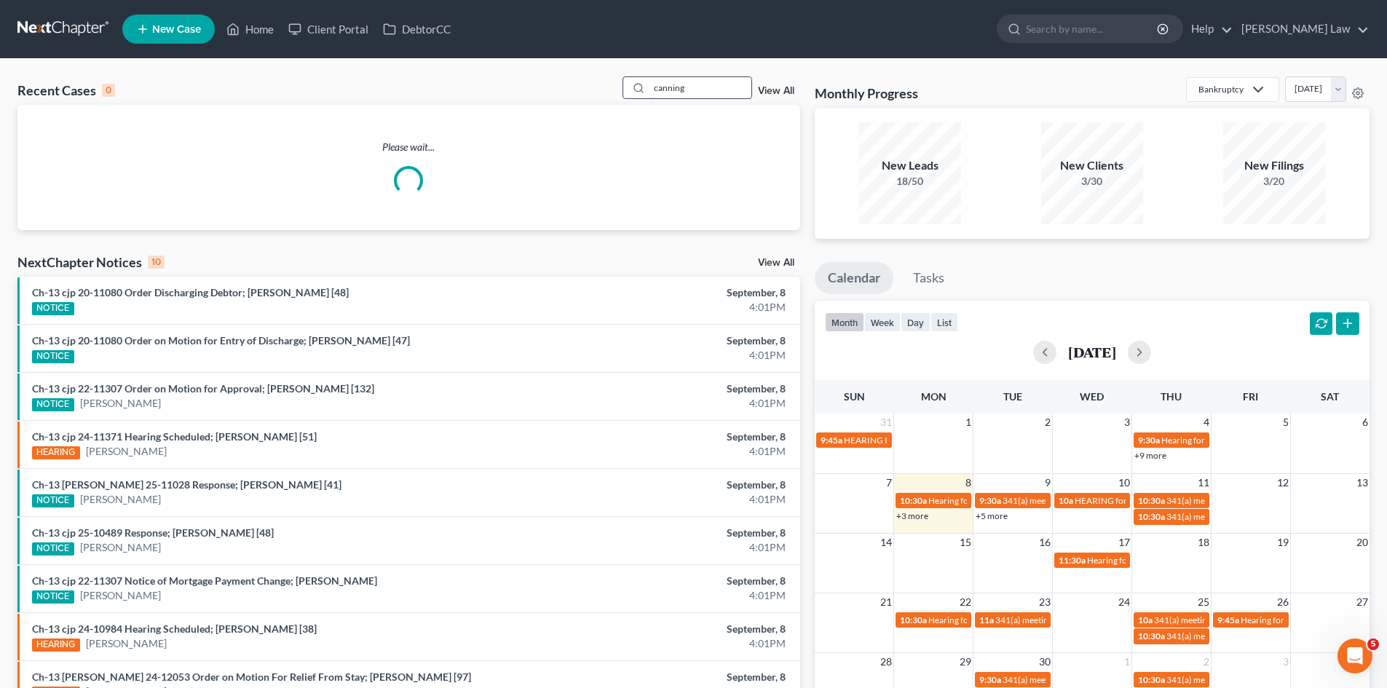
type input "canning"
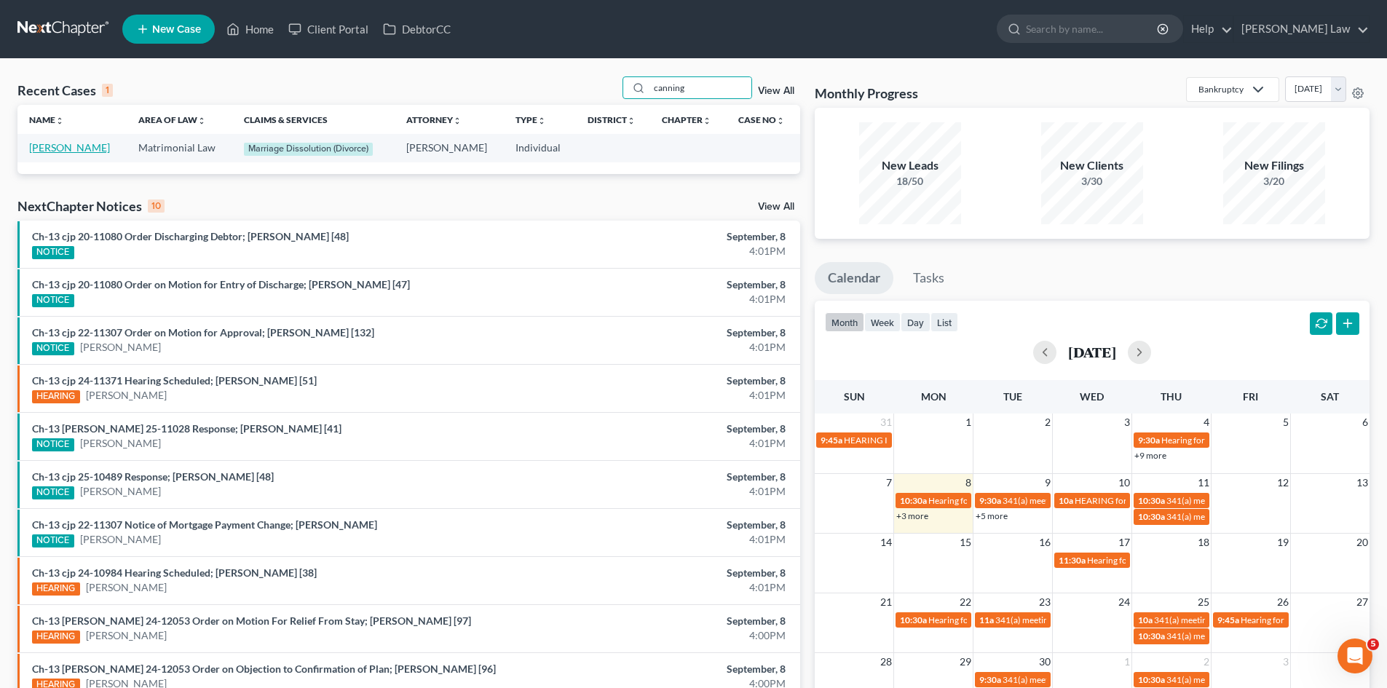
click at [70, 153] on link "[PERSON_NAME]" at bounding box center [69, 147] width 81 height 12
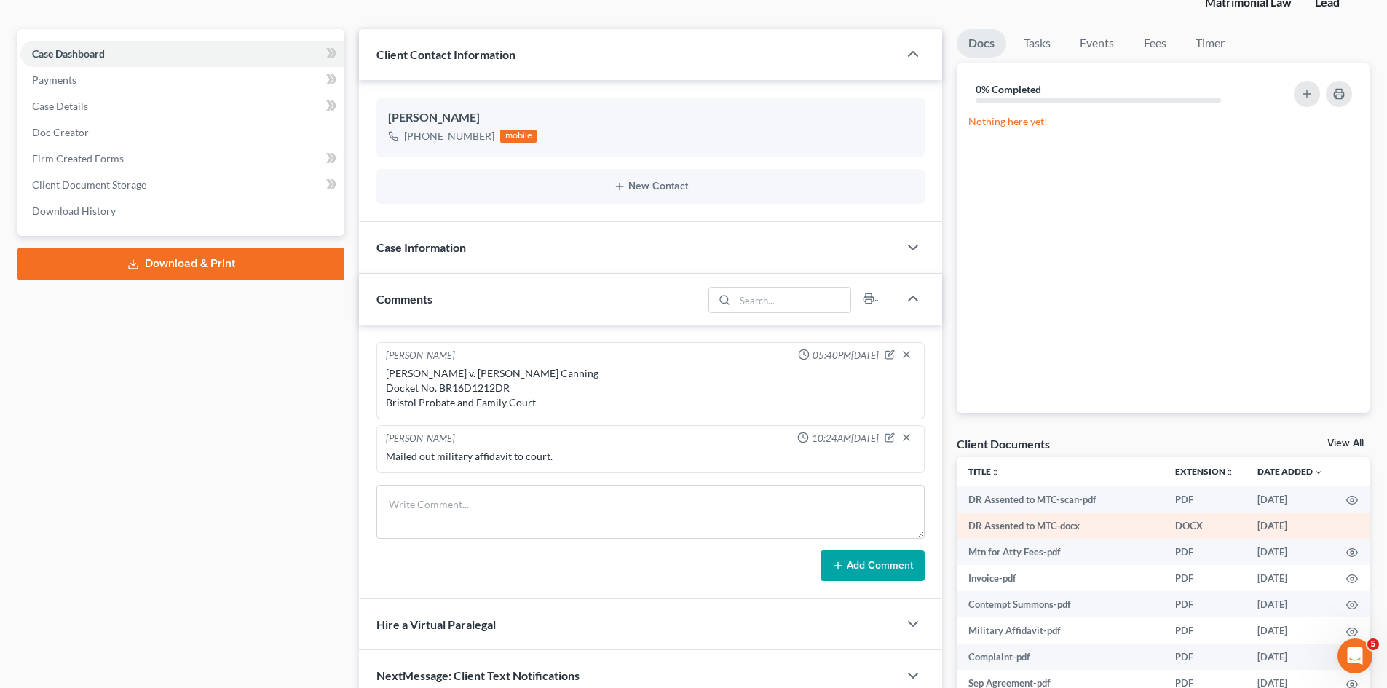
scroll to position [207, 0]
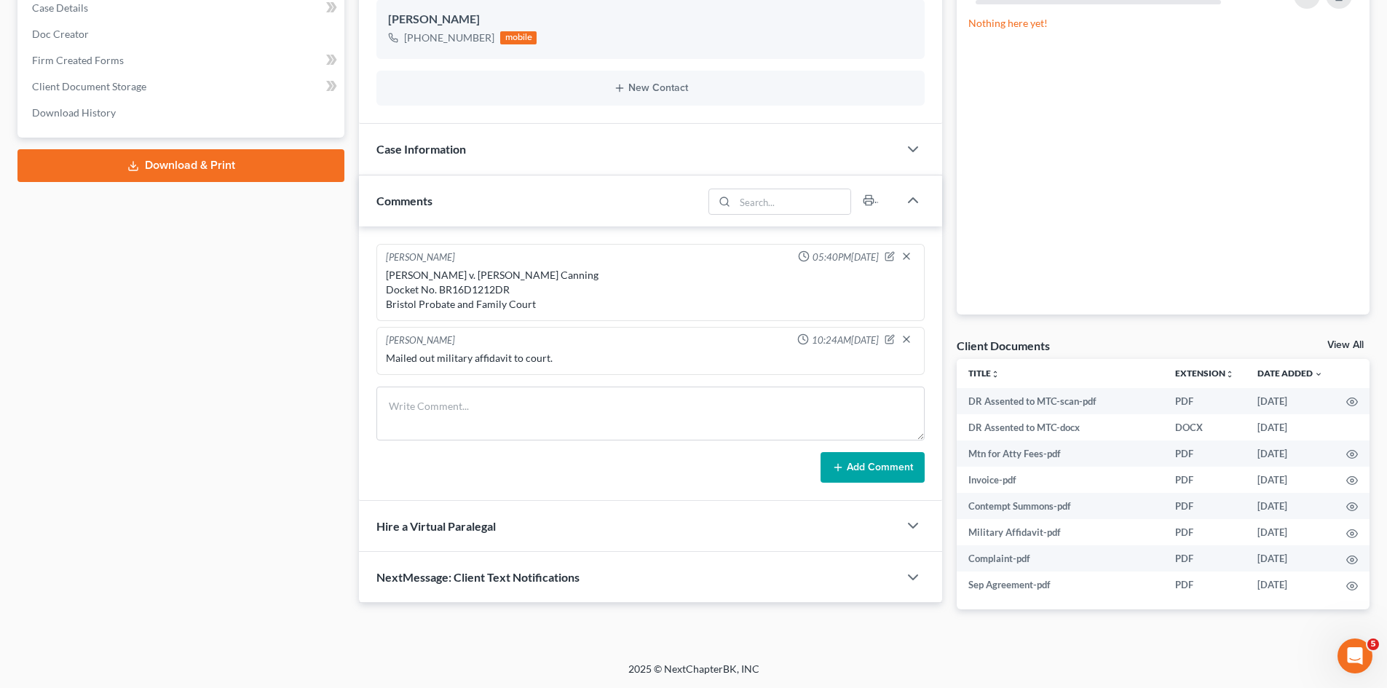
click at [1335, 347] on link "View All" at bounding box center [1346, 345] width 36 height 10
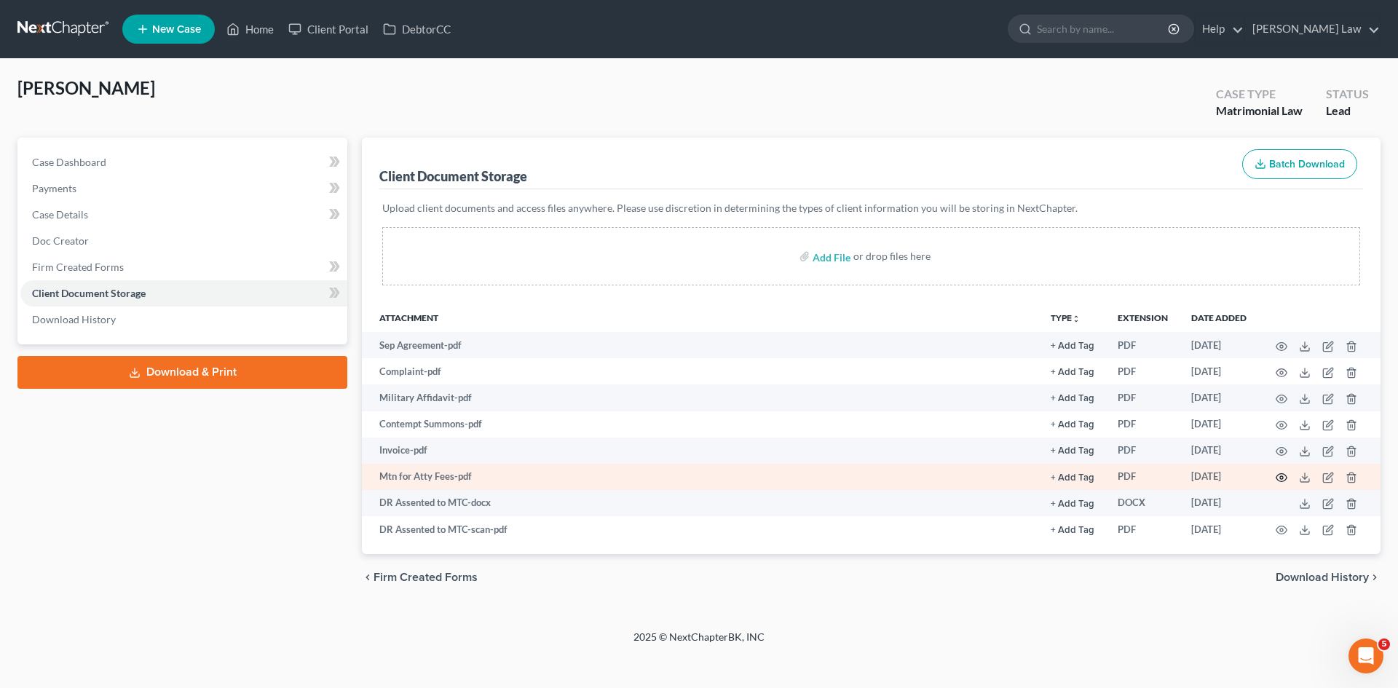
click at [1285, 477] on icon "button" at bounding box center [1282, 478] width 12 height 12
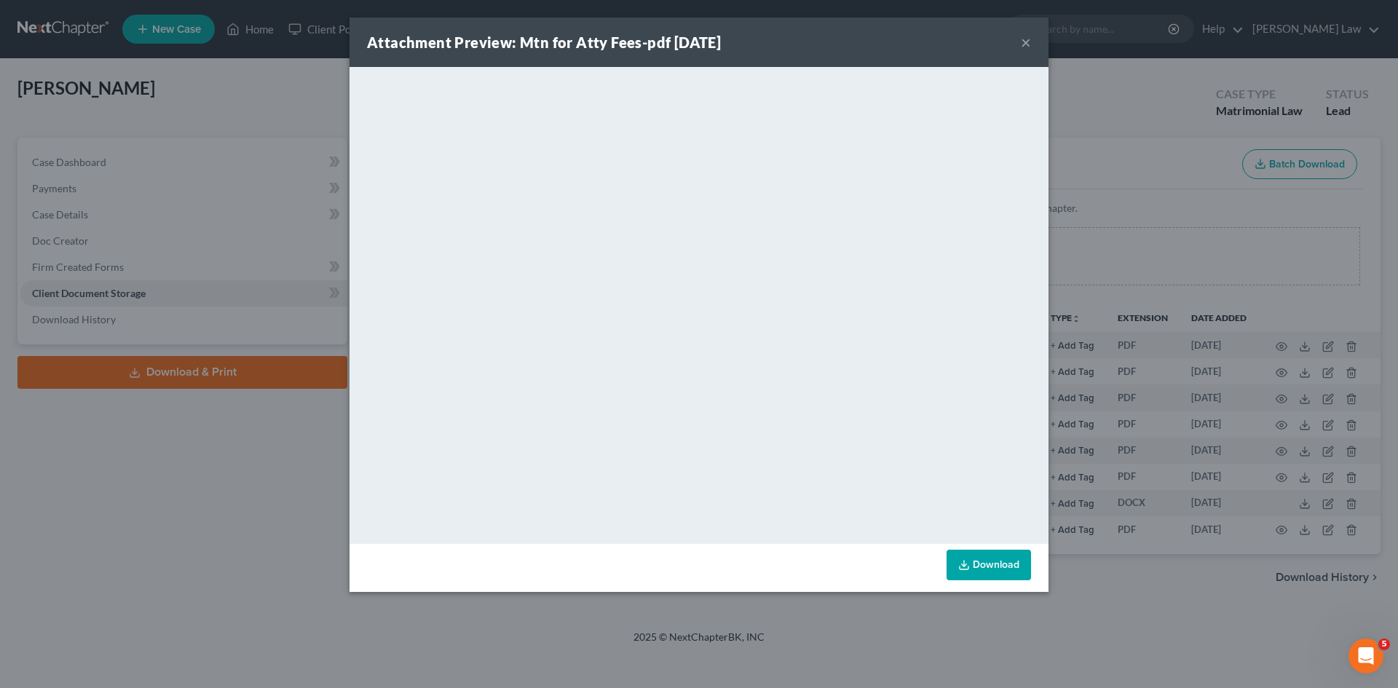
click at [1207, 366] on div "Attachment Preview: Mtn for Atty Fees-pdf 07/16/2025 × <object ng-attr-data='ht…" at bounding box center [699, 344] width 1398 height 688
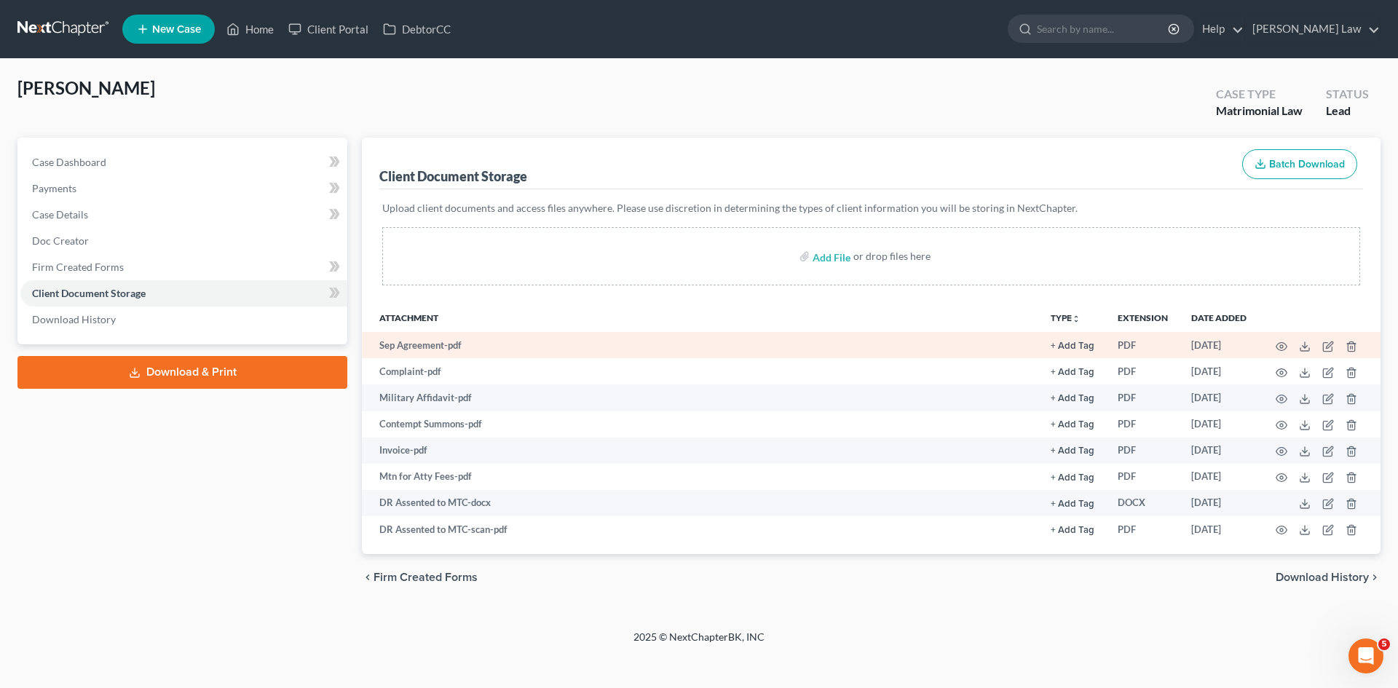
click at [1298, 344] on td at bounding box center [1319, 345] width 122 height 26
click at [1301, 346] on icon at bounding box center [1305, 347] width 12 height 12
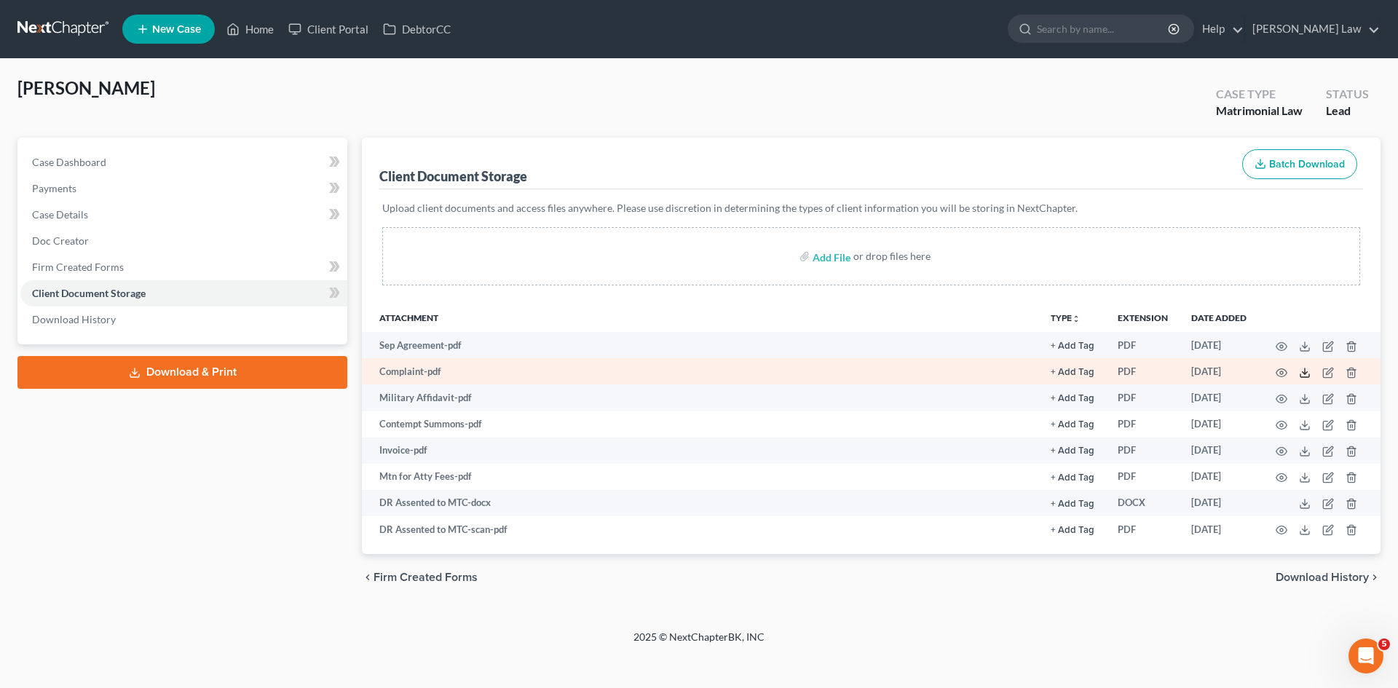
click at [1307, 371] on icon at bounding box center [1305, 373] width 12 height 12
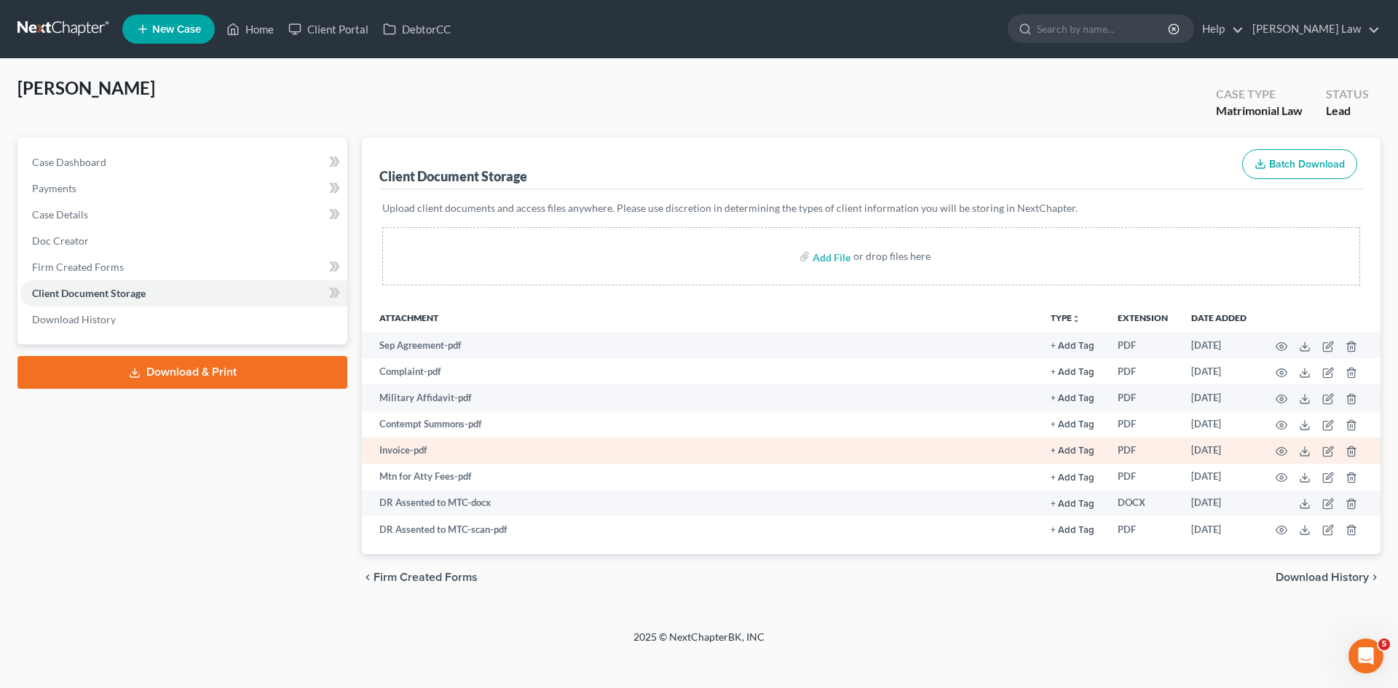
click at [1288, 454] on td at bounding box center [1319, 451] width 122 height 26
click at [1284, 451] on icon "button" at bounding box center [1282, 452] width 12 height 12
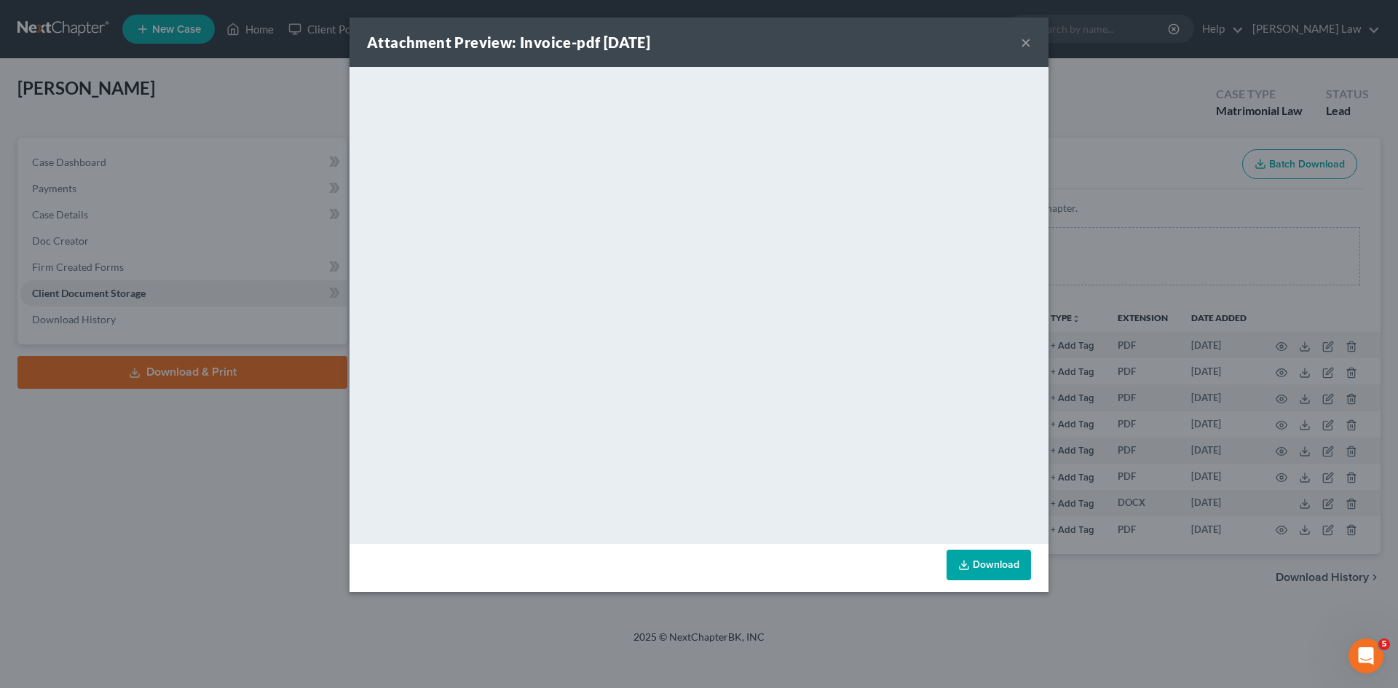
click at [1096, 410] on div "Attachment Preview: Invoice-pdf 06/30/2025 × <object ng-attr-data='https://next…" at bounding box center [699, 344] width 1398 height 688
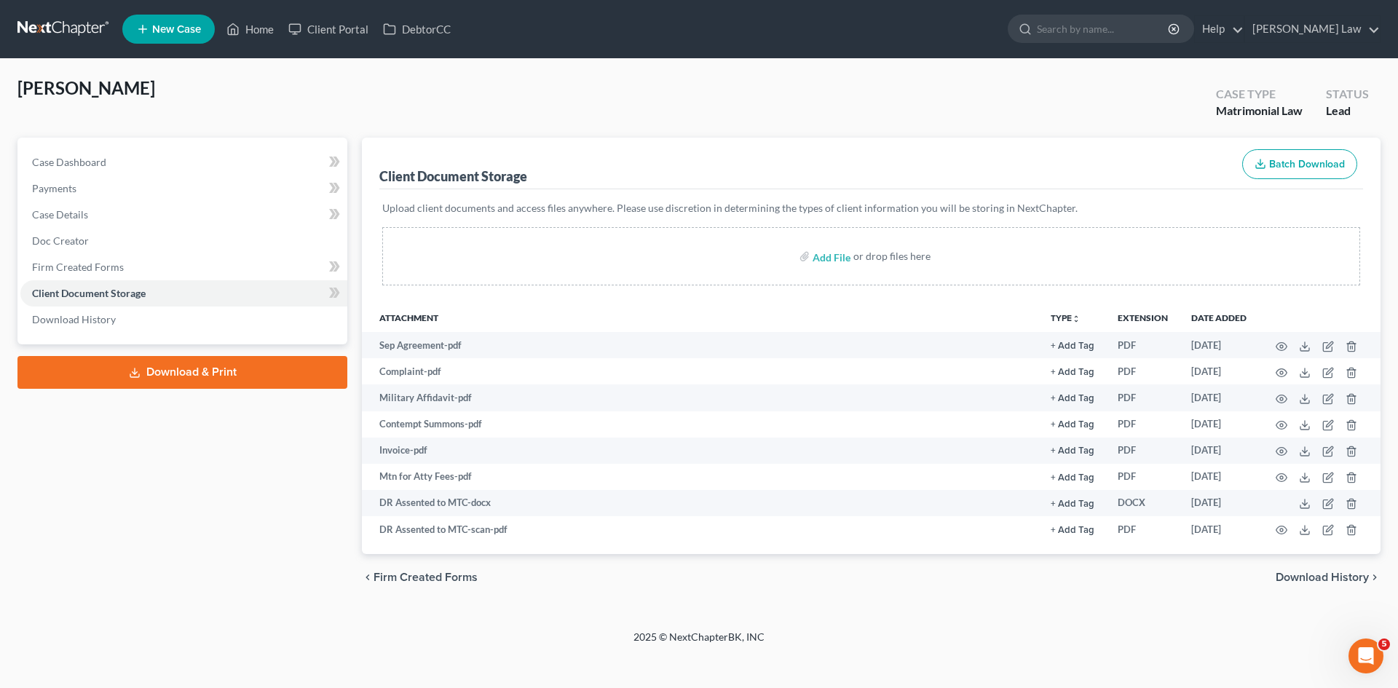
click at [50, 16] on link at bounding box center [63, 29] width 93 height 26
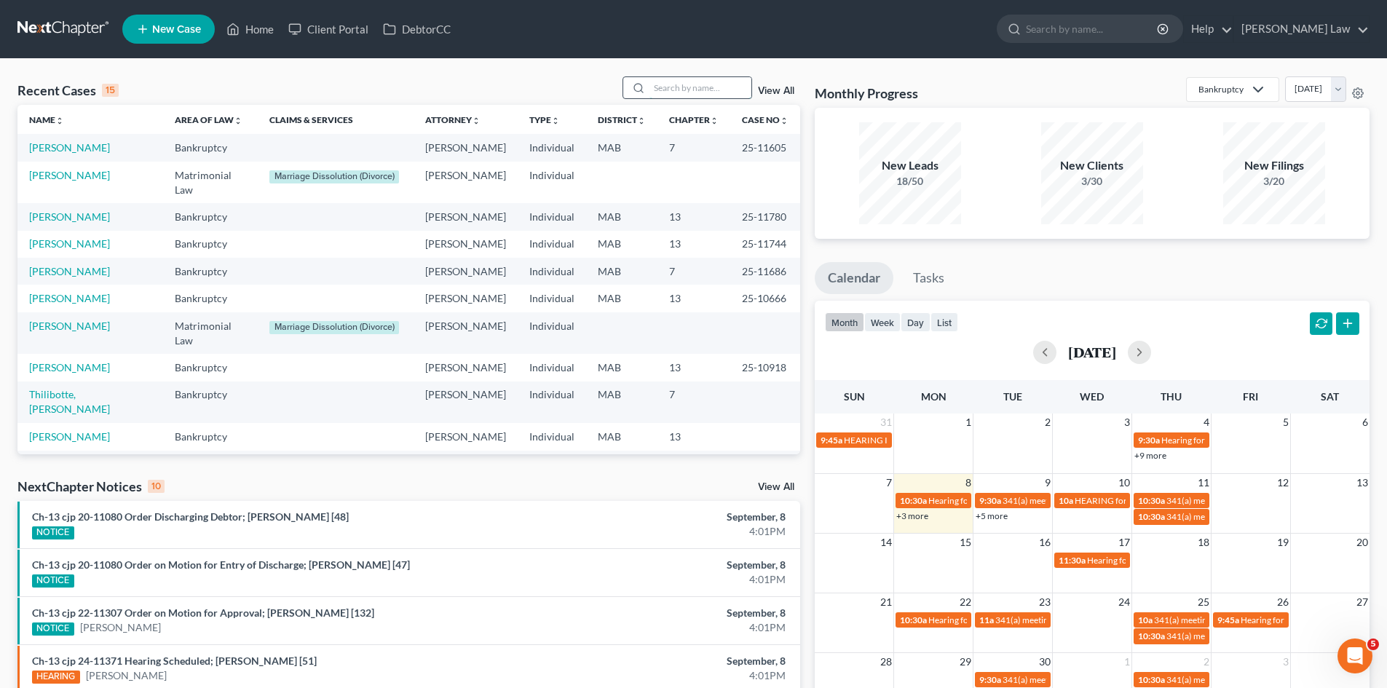
click at [713, 89] on input "search" at bounding box center [701, 87] width 102 height 21
type input "[PERSON_NAME]"
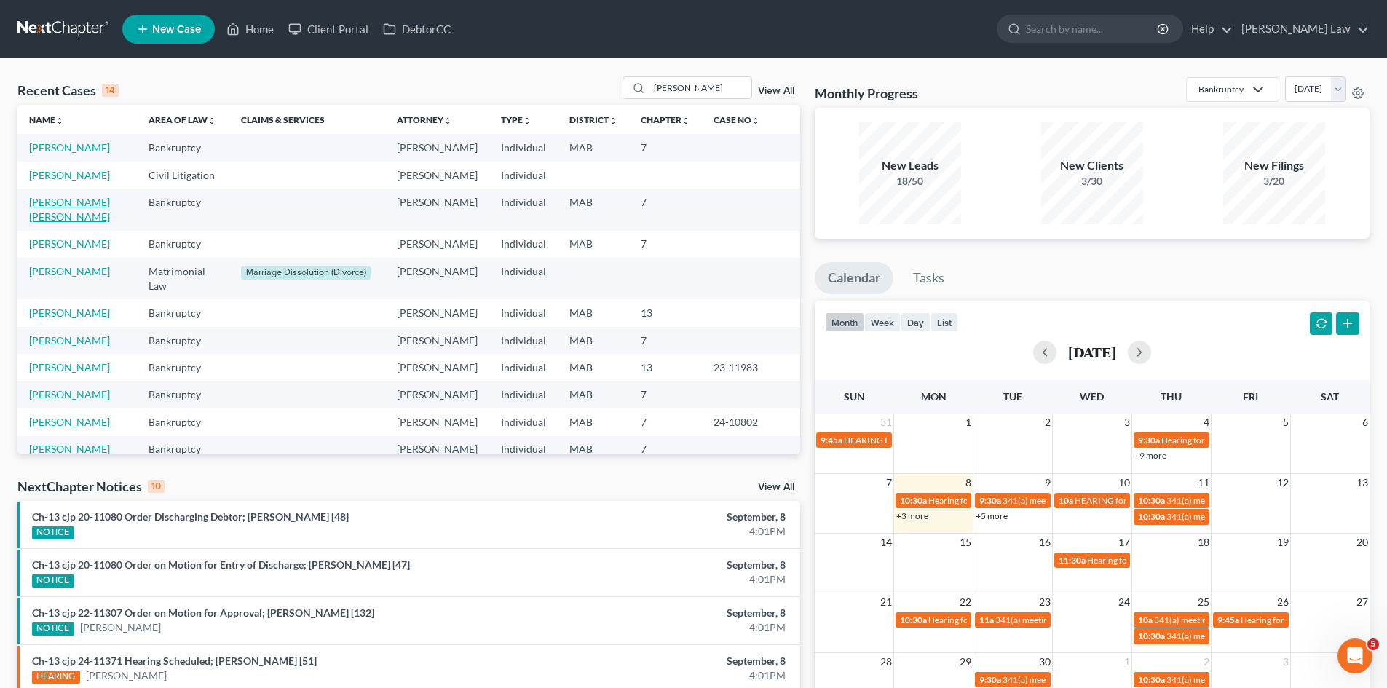
click at [84, 223] on link "[PERSON_NAME] [PERSON_NAME]" at bounding box center [69, 209] width 81 height 27
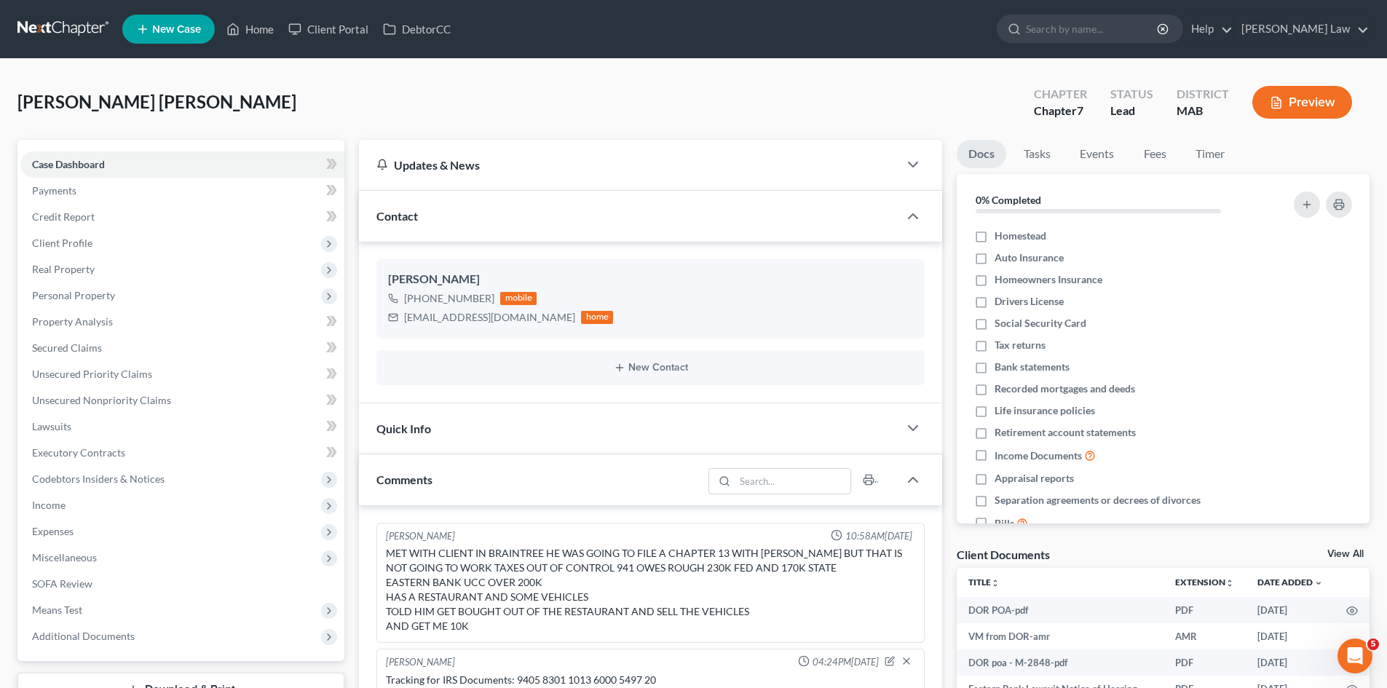
drag, startPoint x: 1345, startPoint y: 552, endPoint x: 1352, endPoint y: 553, distance: 7.3
click at [1345, 552] on link "View All" at bounding box center [1346, 554] width 36 height 10
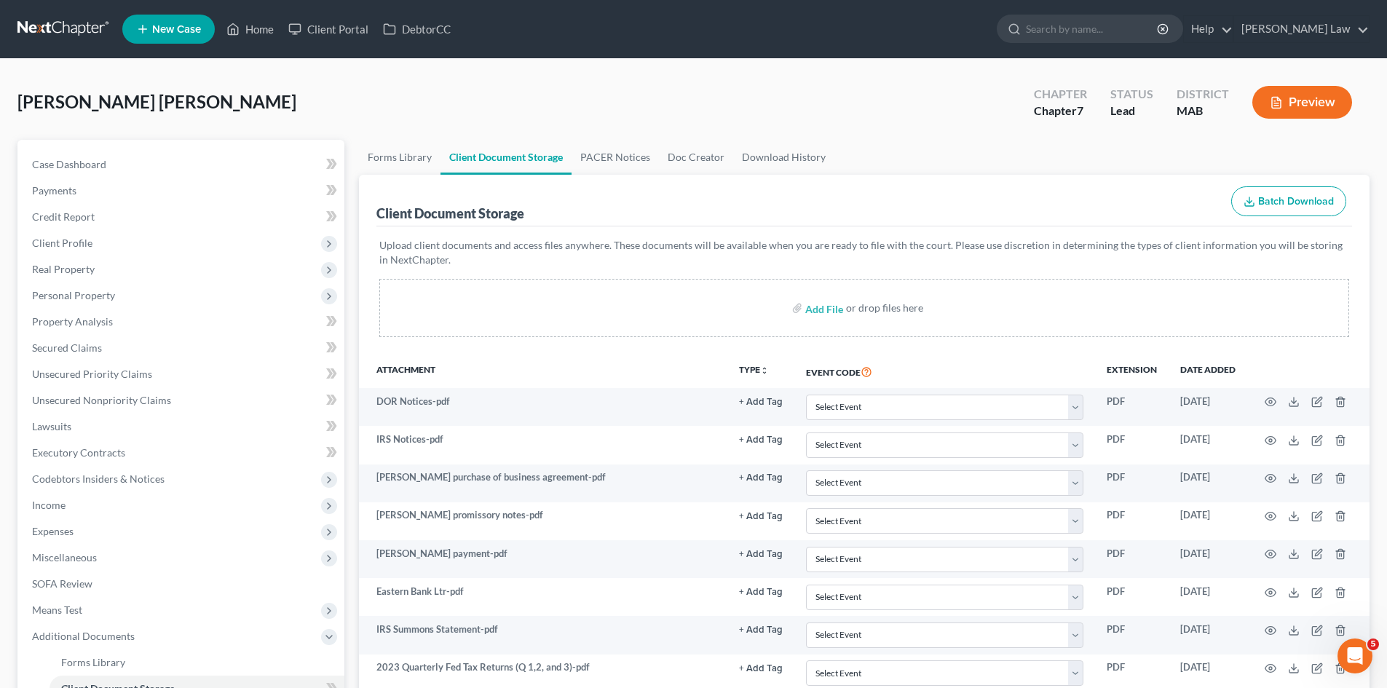
click at [91, 44] on nav "Home New Case Client Portal DebtorCC Benner Law mmanning@tbennerlaw.com My Acco…" at bounding box center [693, 29] width 1387 height 58
click at [88, 36] on link at bounding box center [63, 29] width 93 height 26
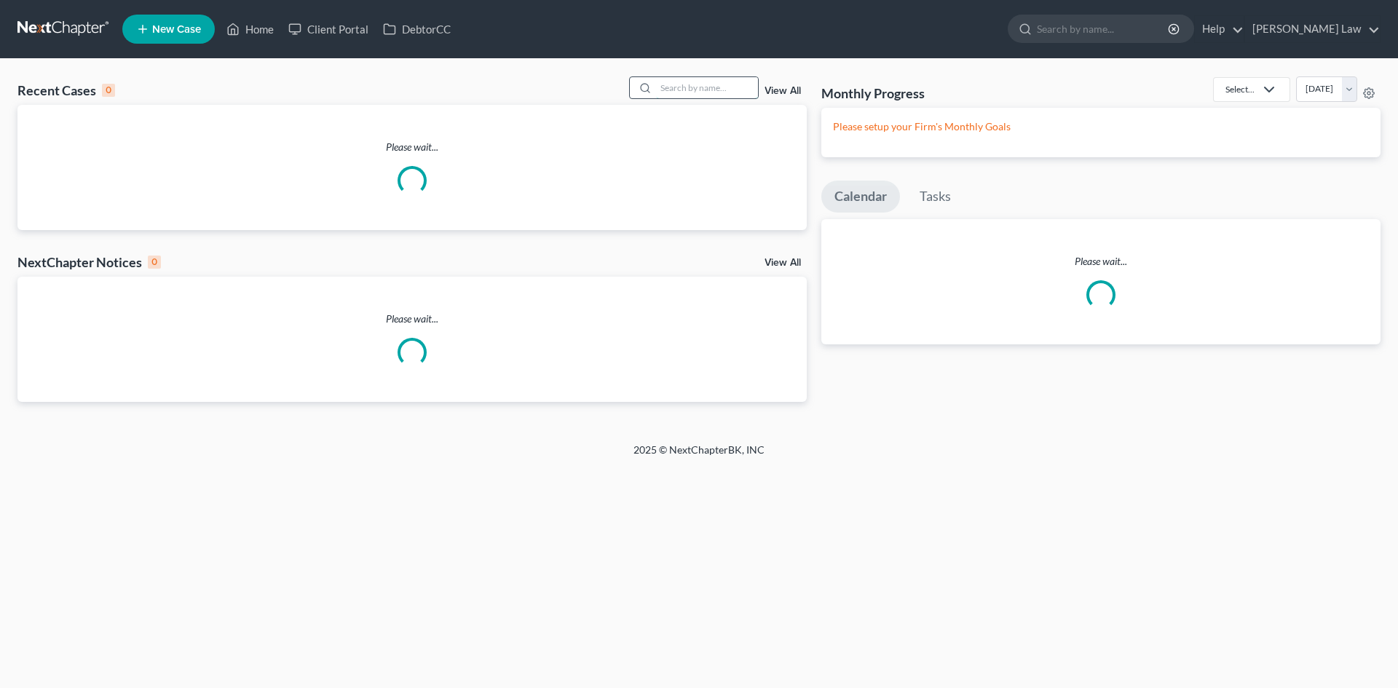
click at [690, 84] on input "search" at bounding box center [707, 87] width 102 height 21
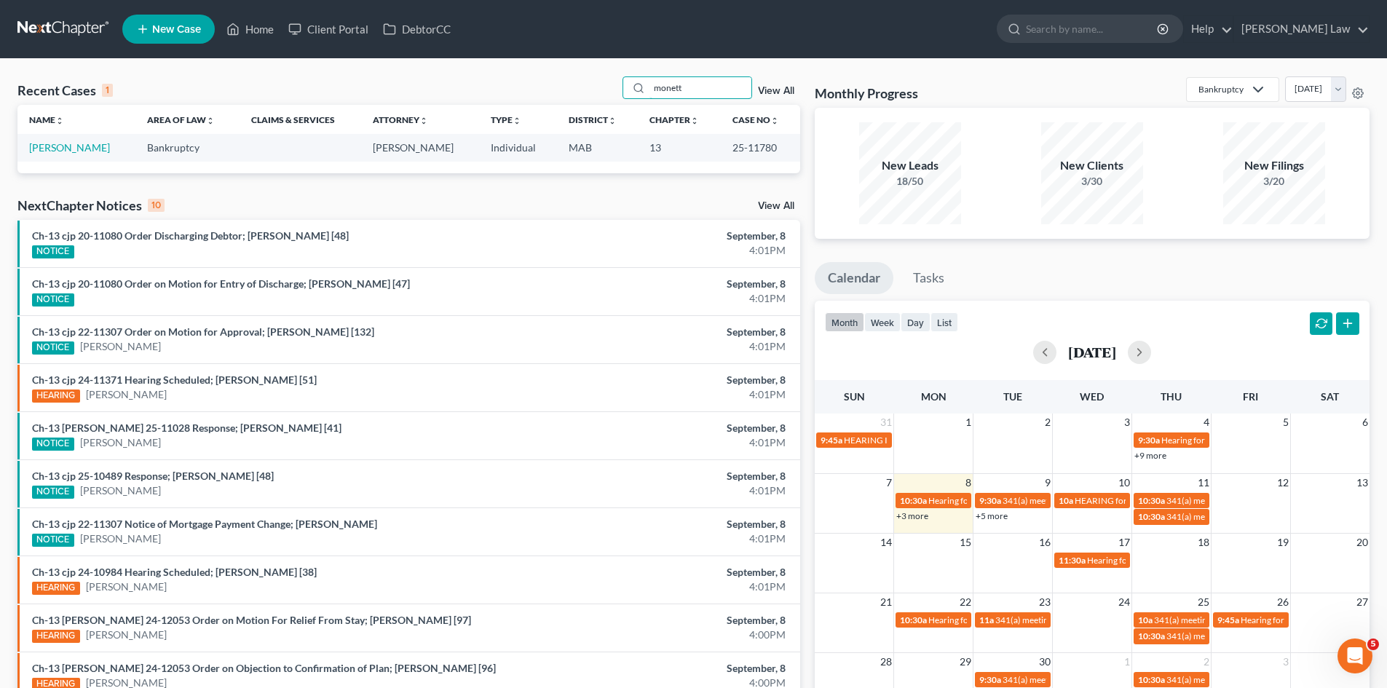
type input "monett"
click at [54, 152] on link "[PERSON_NAME]" at bounding box center [69, 147] width 81 height 12
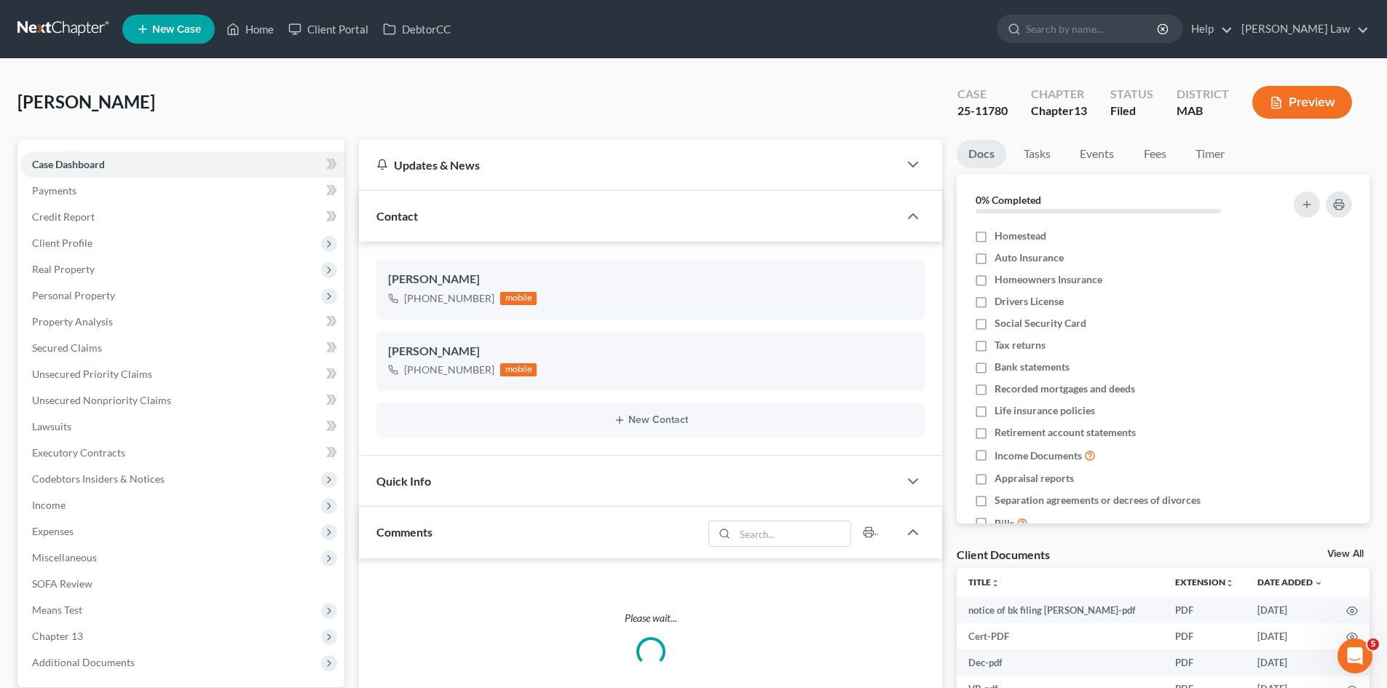
click at [1338, 554] on link "View All" at bounding box center [1346, 554] width 36 height 10
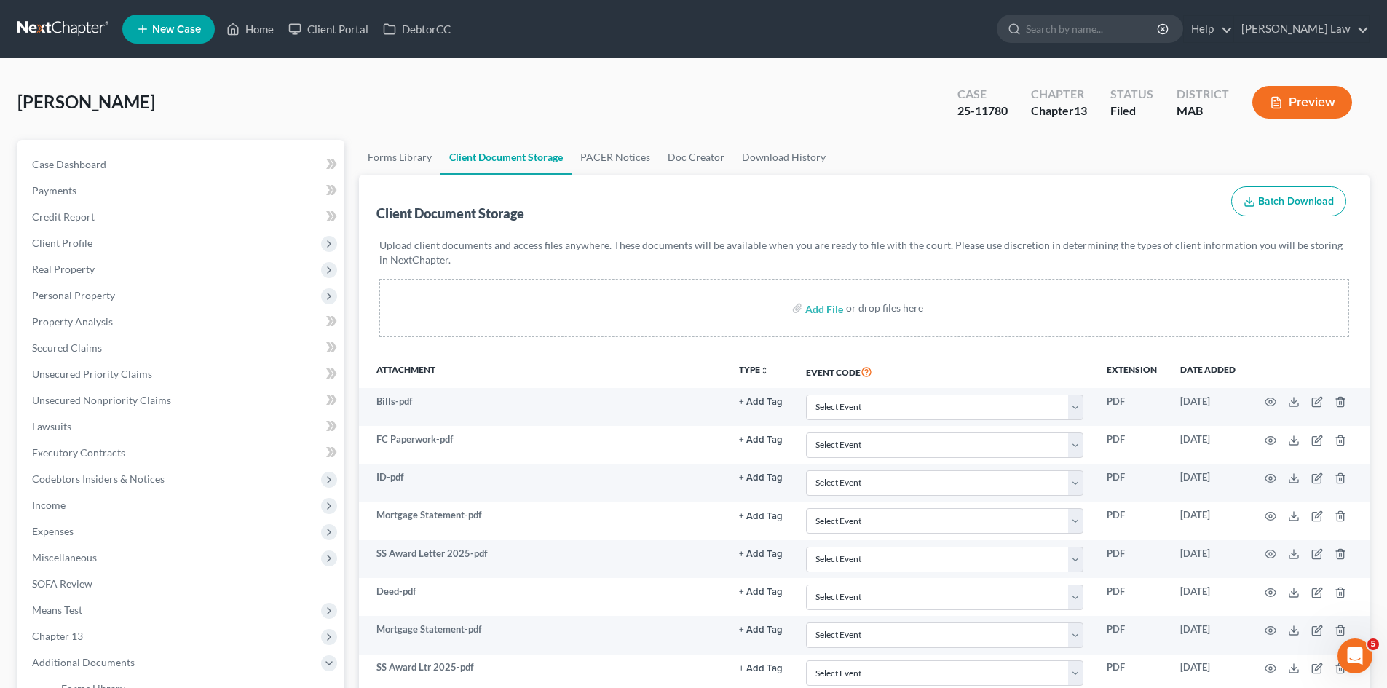
click at [48, 18] on link at bounding box center [63, 29] width 93 height 26
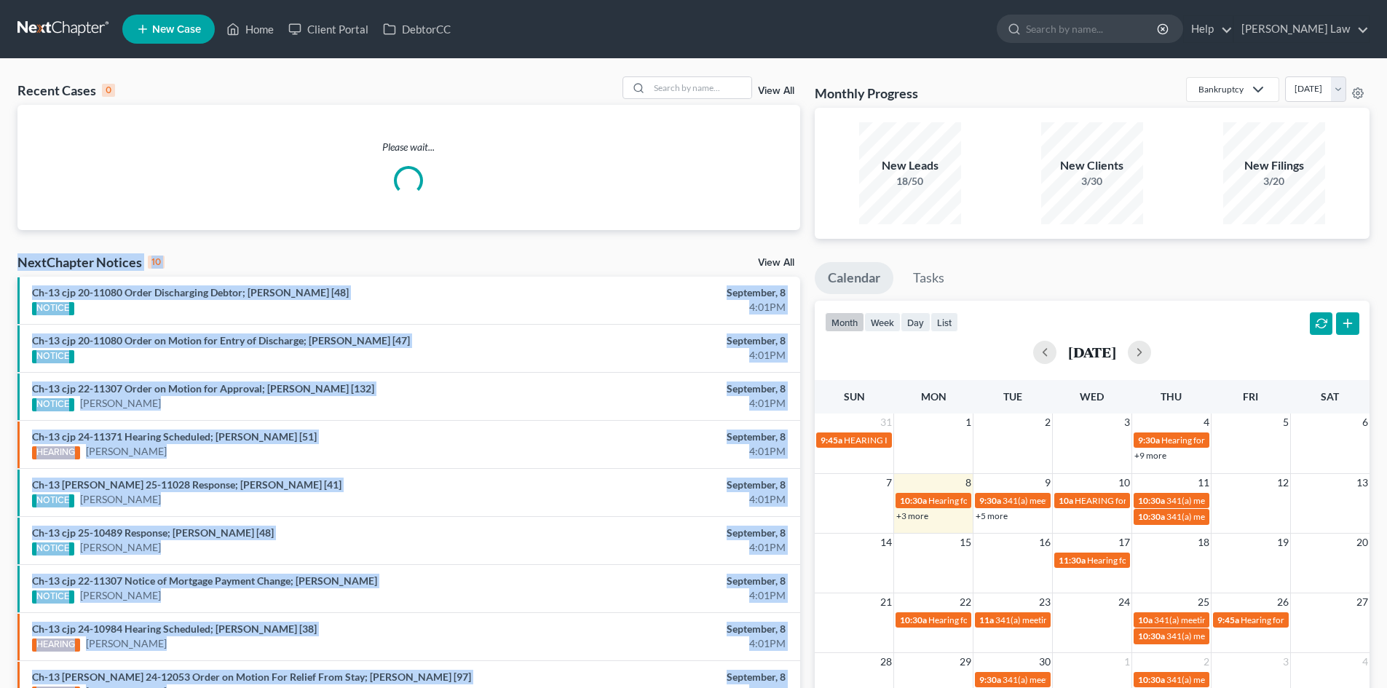
click at [730, 103] on div "Recent Cases 0 View All" at bounding box center [408, 90] width 783 height 28
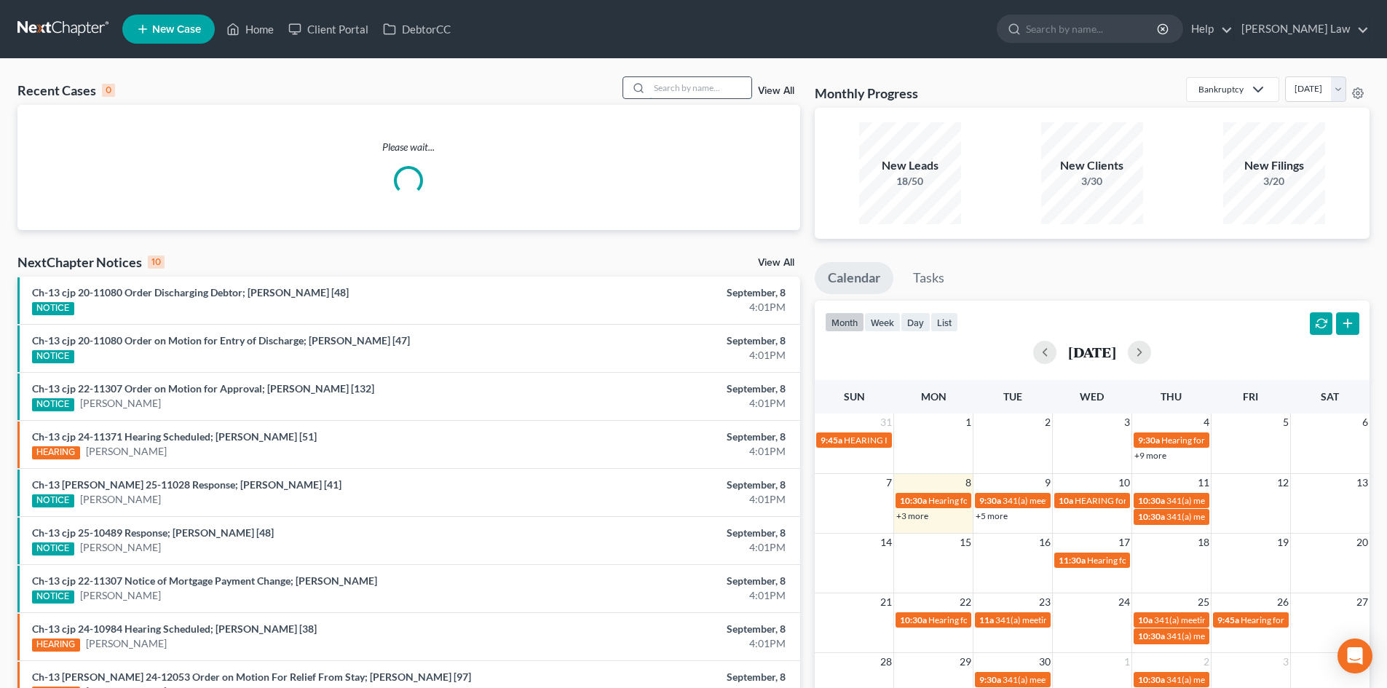
click at [717, 94] on input "search" at bounding box center [701, 87] width 102 height 21
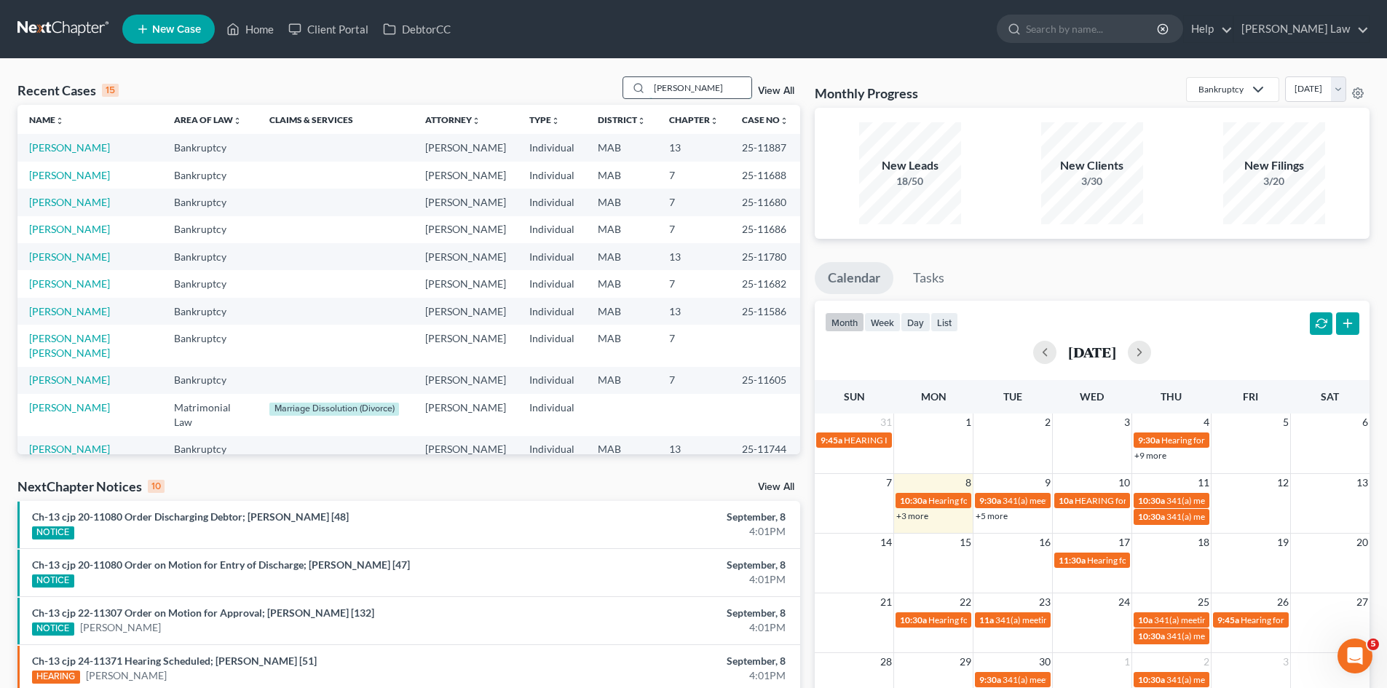
type input "[PERSON_NAME]"
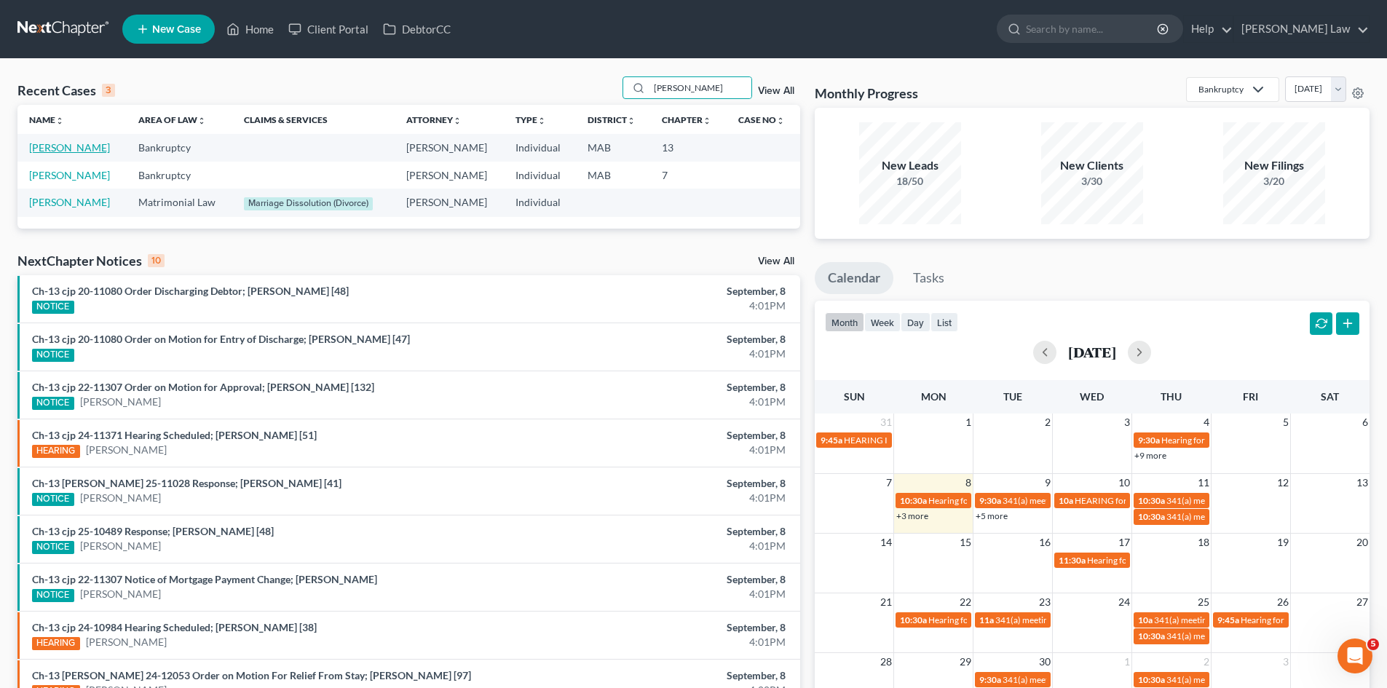
click at [66, 154] on link "[PERSON_NAME]" at bounding box center [69, 147] width 81 height 12
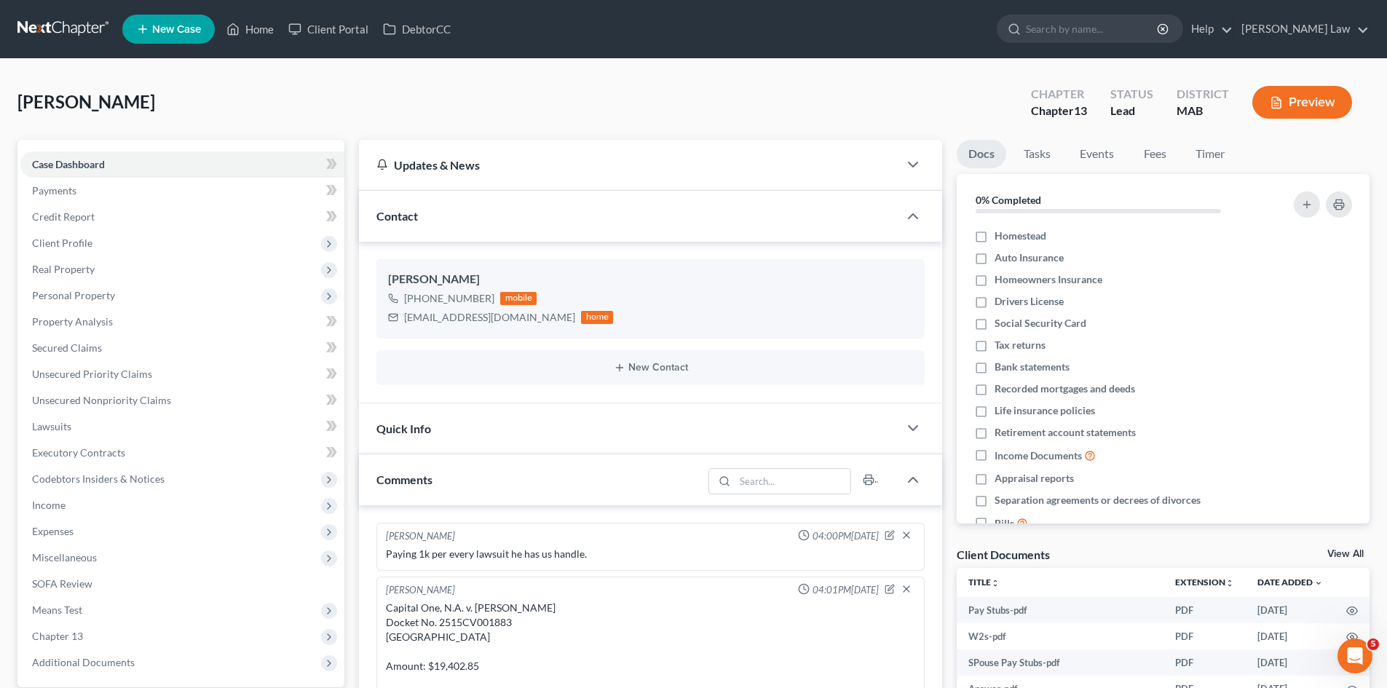
drag, startPoint x: 1349, startPoint y: 552, endPoint x: 1378, endPoint y: 552, distance: 29.1
click at [1349, 553] on link "View All" at bounding box center [1346, 554] width 36 height 10
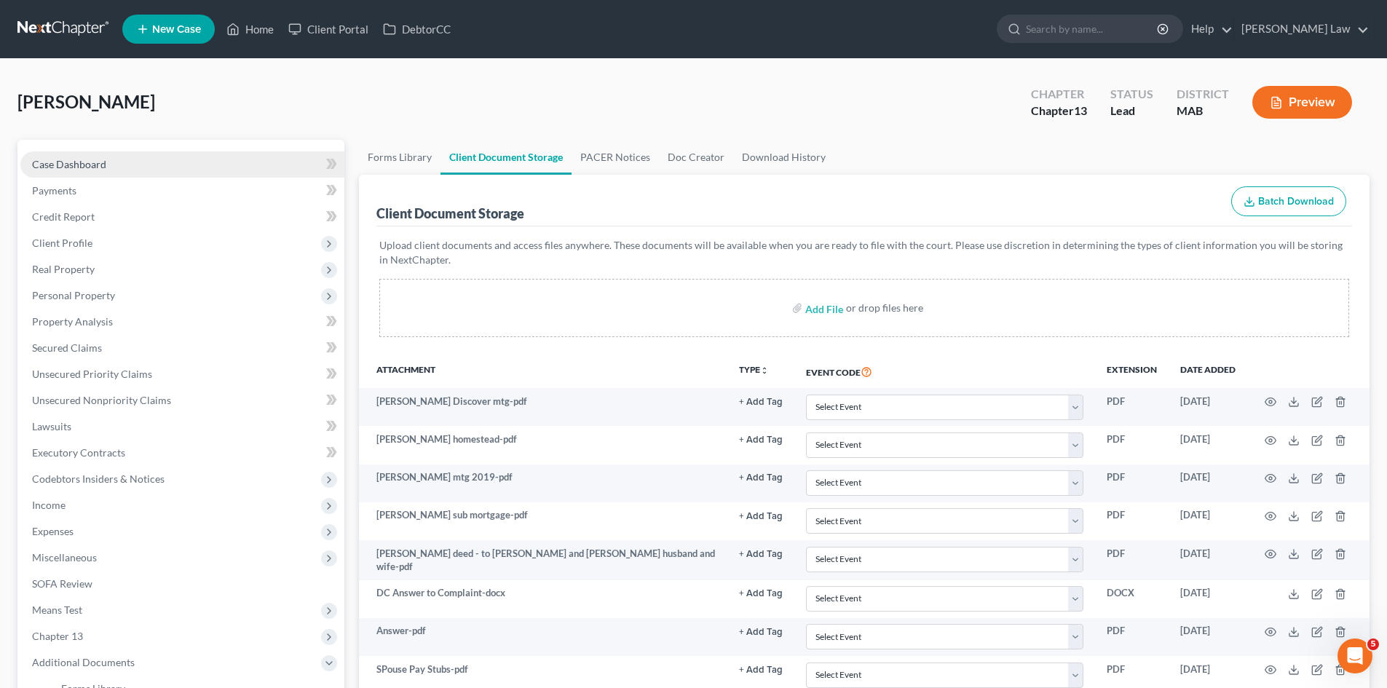
click at [190, 158] on link "Case Dashboard" at bounding box center [182, 164] width 324 height 26
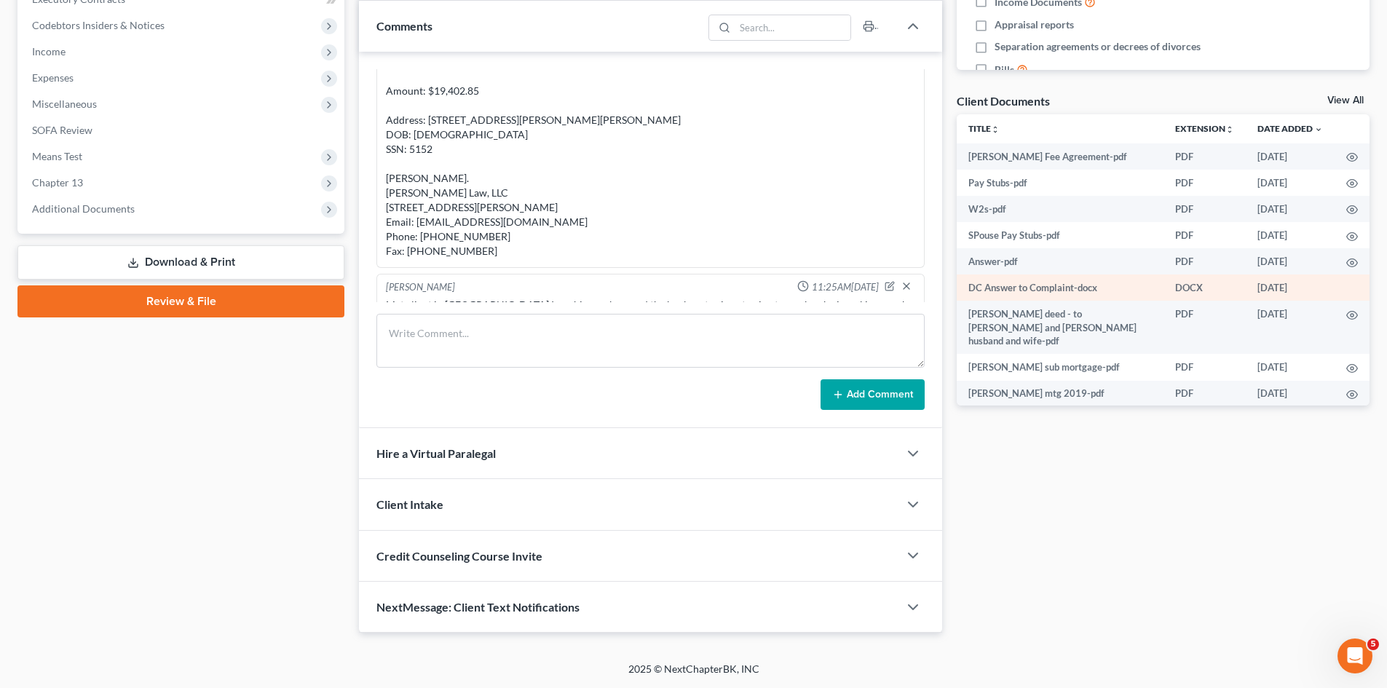
scroll to position [332, 0]
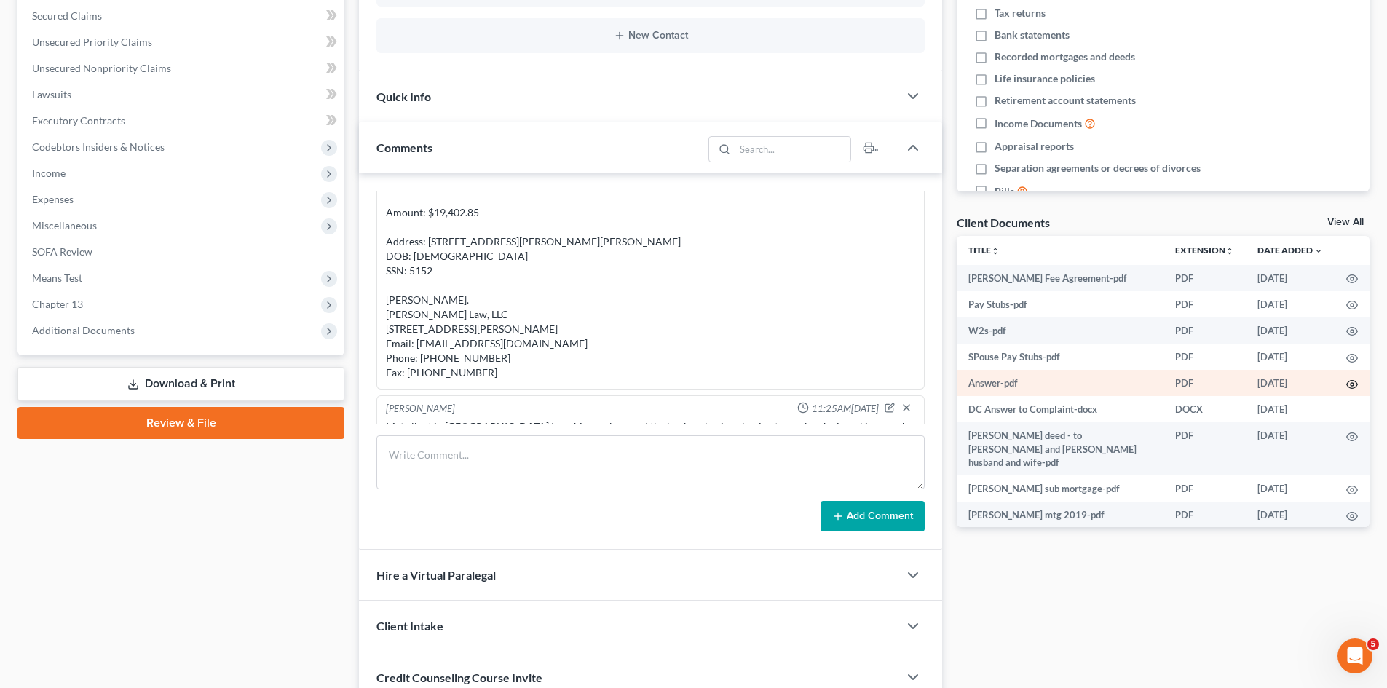
click at [1351, 383] on circle "button" at bounding box center [1352, 384] width 3 height 3
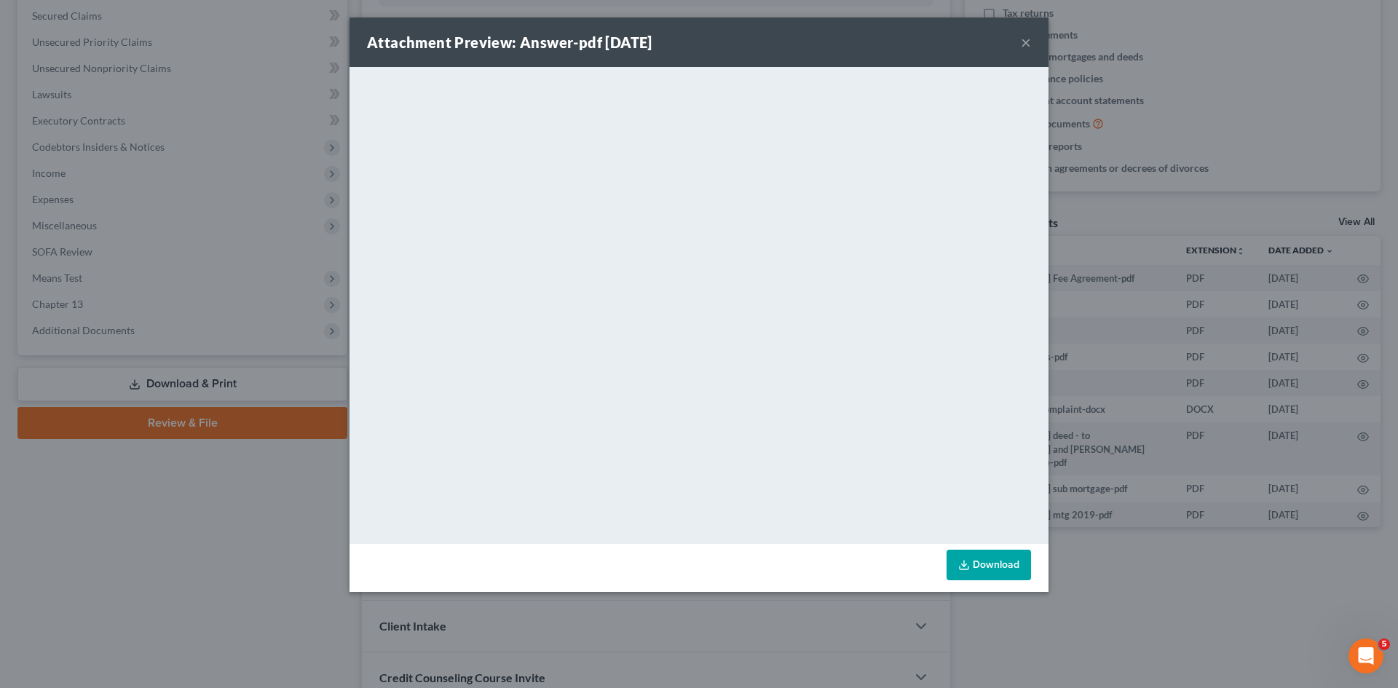
click at [1085, 367] on div "Attachment Preview: Answer-pdf 09/05/2025 × <object ng-attr-data='https://nextc…" at bounding box center [699, 344] width 1398 height 688
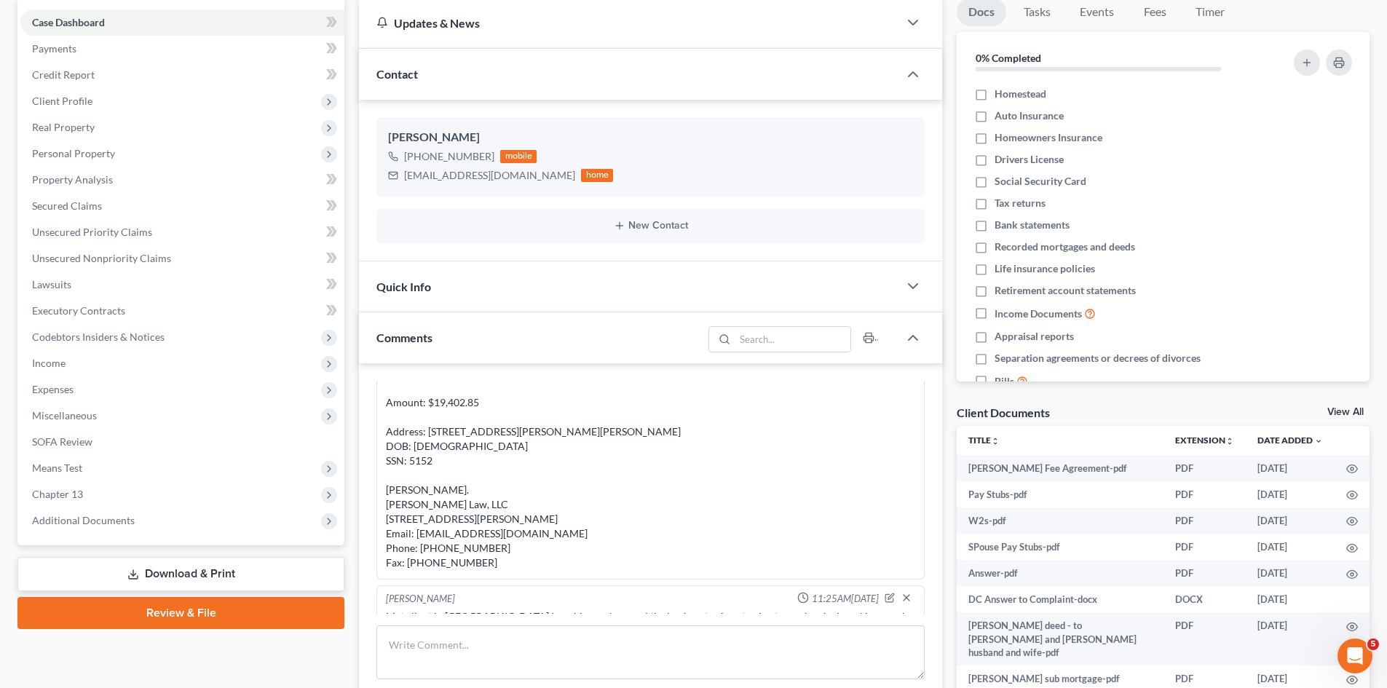
scroll to position [0, 0]
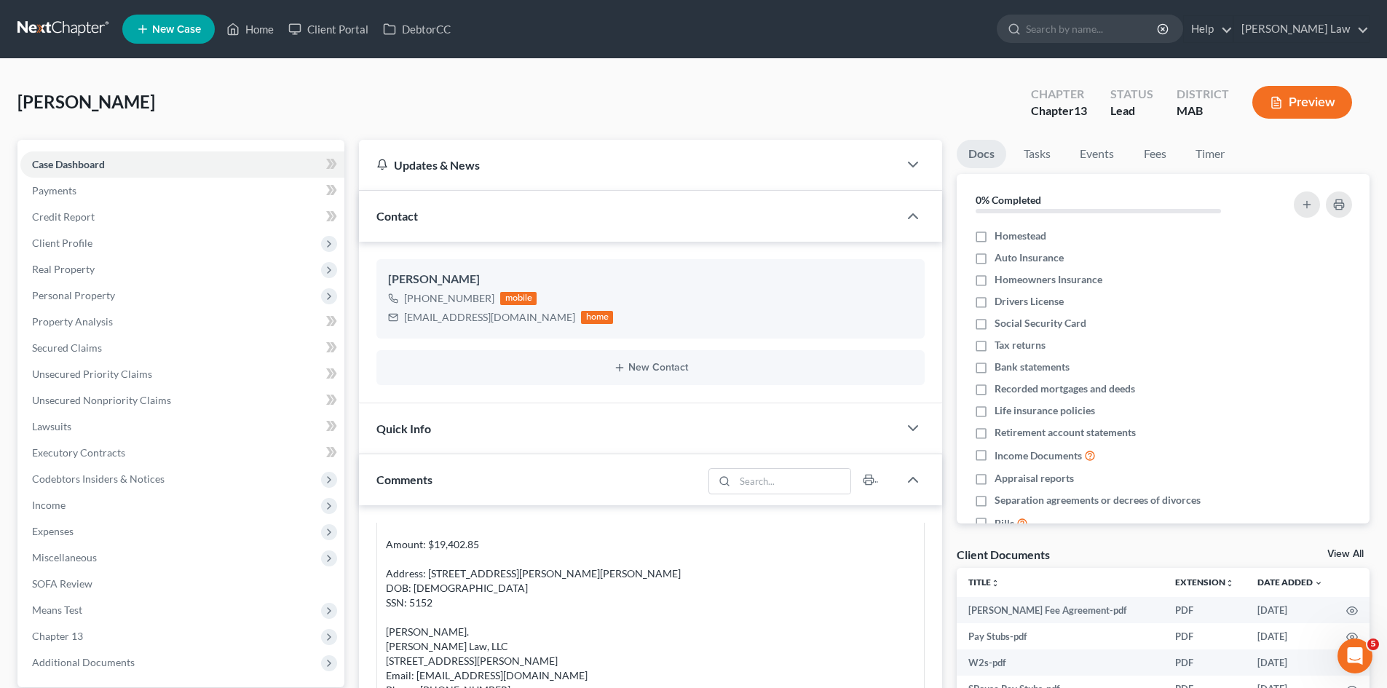
click at [61, 24] on link at bounding box center [63, 29] width 93 height 26
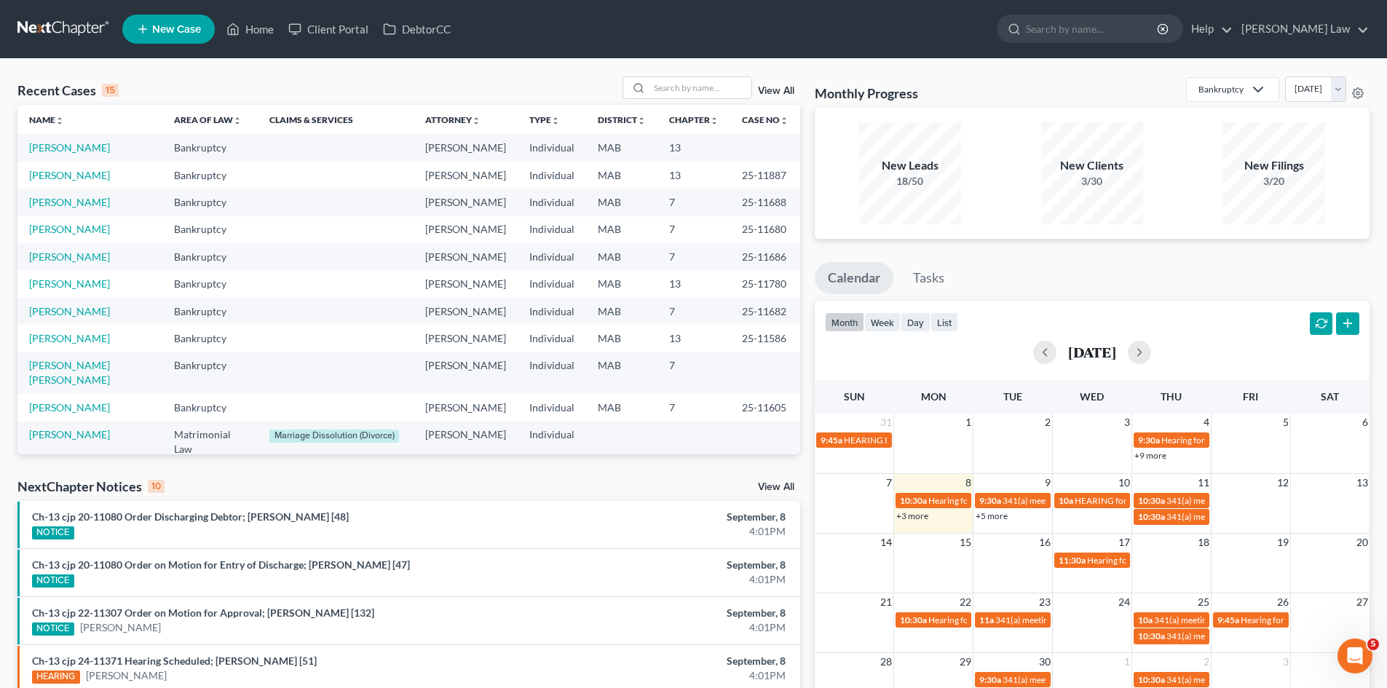
click at [77, 22] on link at bounding box center [63, 29] width 93 height 26
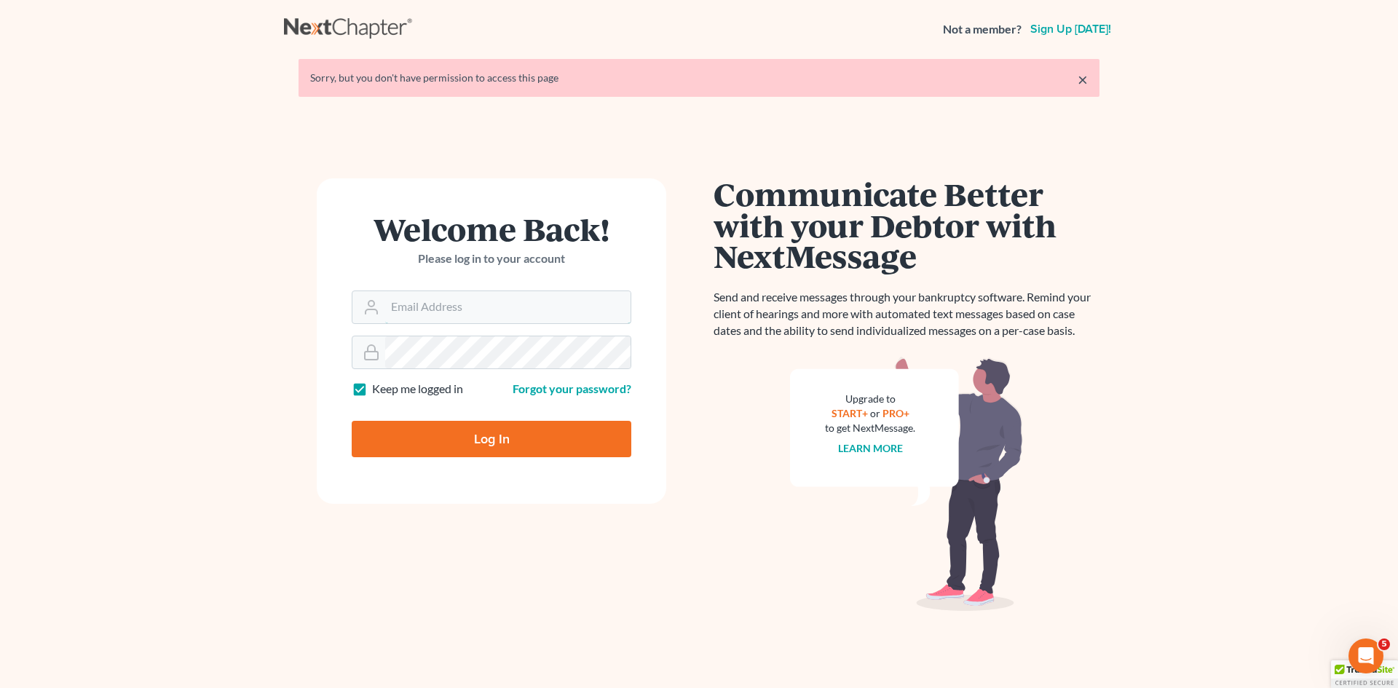
type input "[EMAIL_ADDRESS][DOMAIN_NAME]"
click at [536, 439] on input "Log In" at bounding box center [492, 439] width 280 height 36
type input "Thinking..."
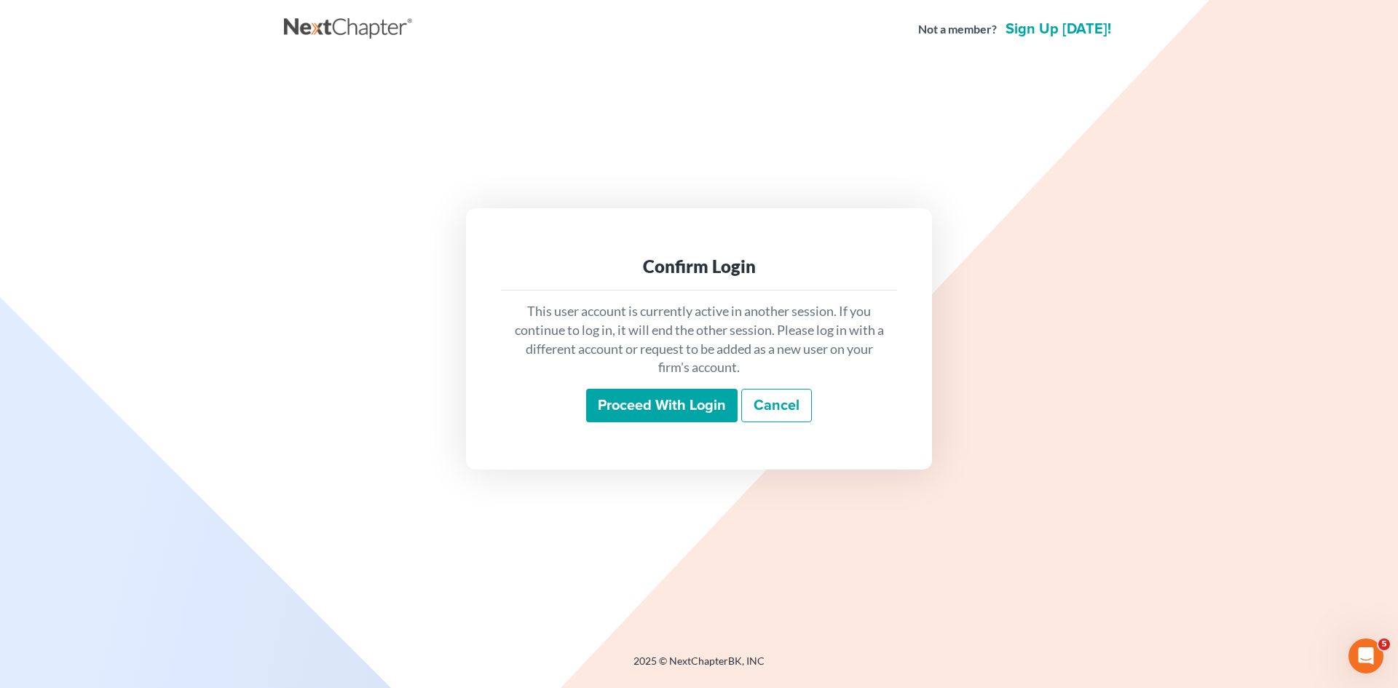
click at [660, 398] on input "Proceed with login" at bounding box center [661, 405] width 151 height 33
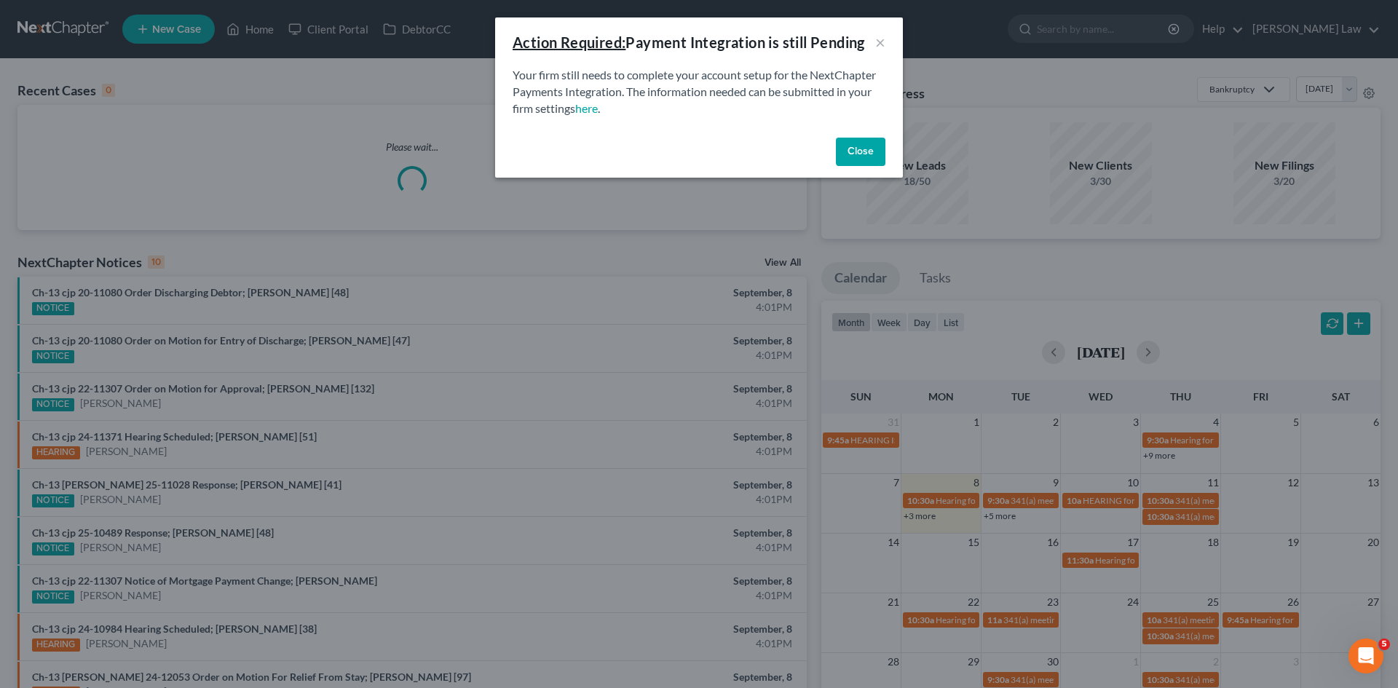
click at [868, 149] on button "Close" at bounding box center [861, 152] width 50 height 29
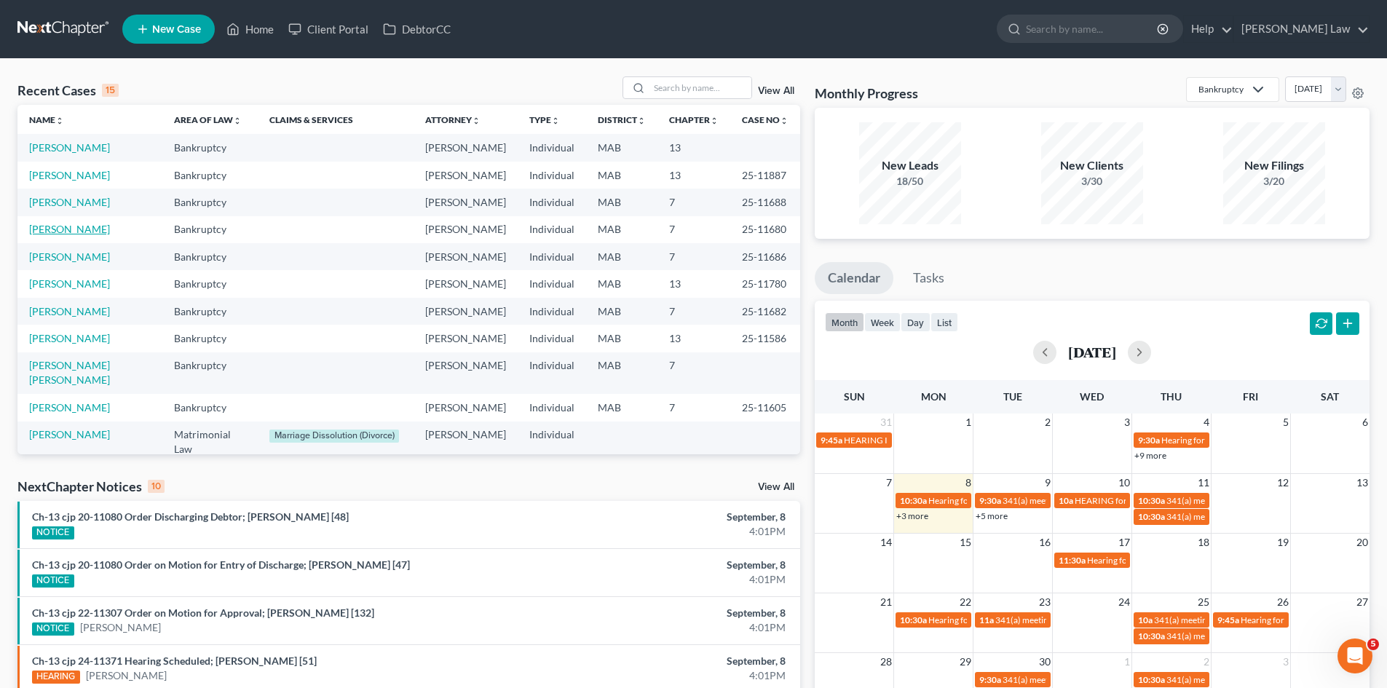
click at [50, 224] on link "[PERSON_NAME]" at bounding box center [69, 229] width 81 height 12
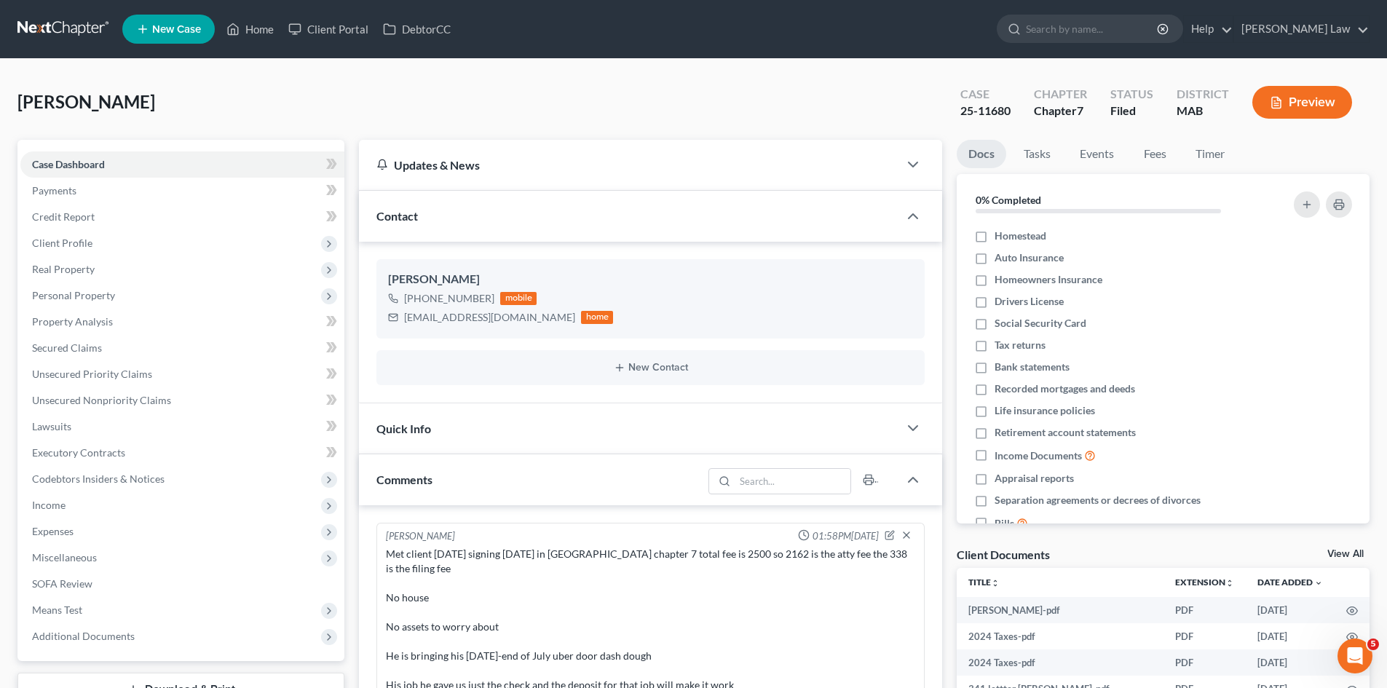
scroll to position [241, 0]
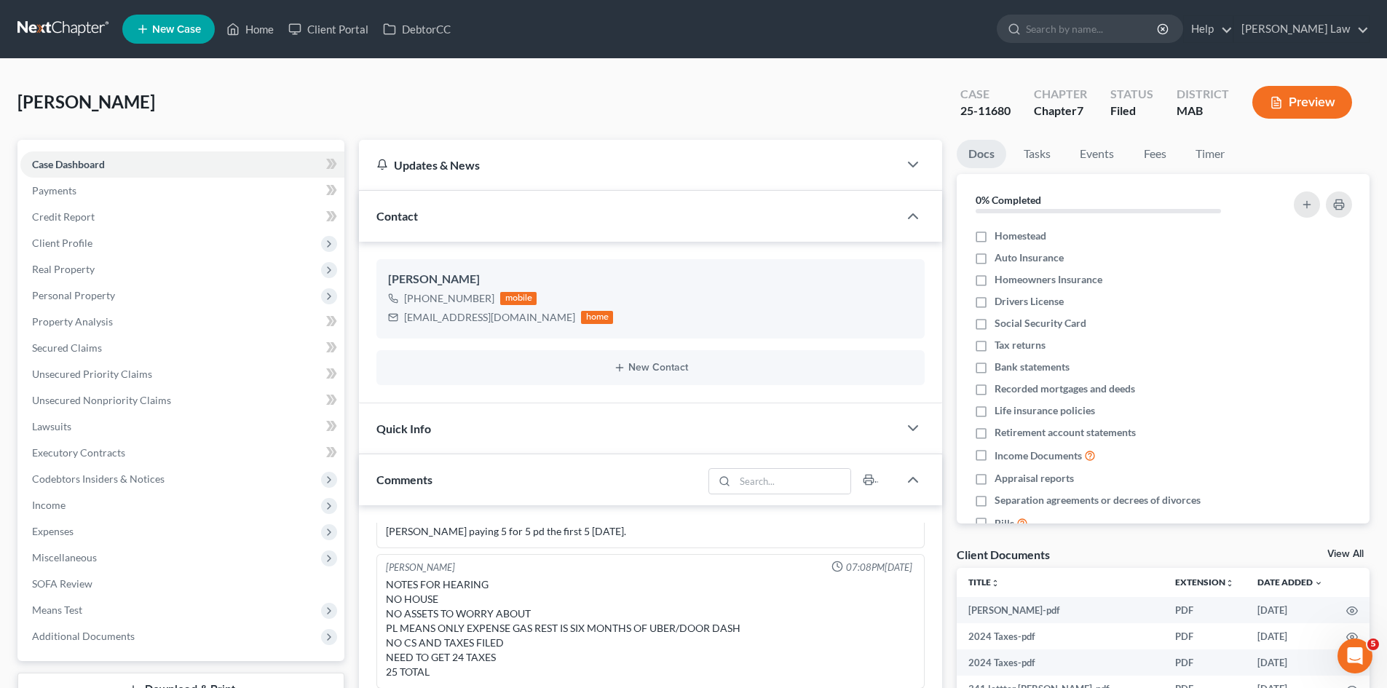
drag, startPoint x: 666, startPoint y: 98, endPoint x: 470, endPoint y: 88, distance: 196.9
click at [661, 98] on div "Stoykov, Stanislav Upgraded Case 25-11680 Chapter Chapter 7 Status Filed Distri…" at bounding box center [693, 107] width 1352 height 63
click at [66, 38] on link at bounding box center [63, 29] width 93 height 26
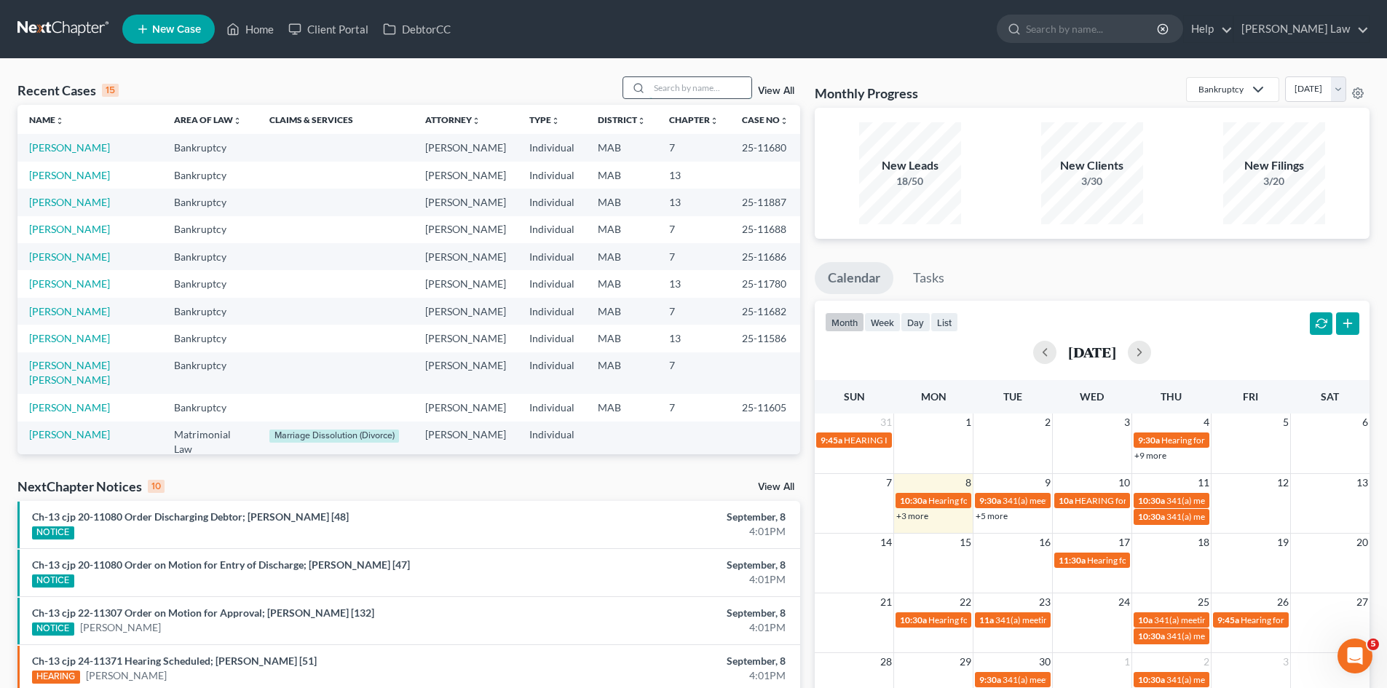
click at [663, 85] on input "search" at bounding box center [701, 87] width 102 height 21
click at [711, 95] on input "search" at bounding box center [701, 87] width 102 height 21
type input "[PERSON_NAME]"
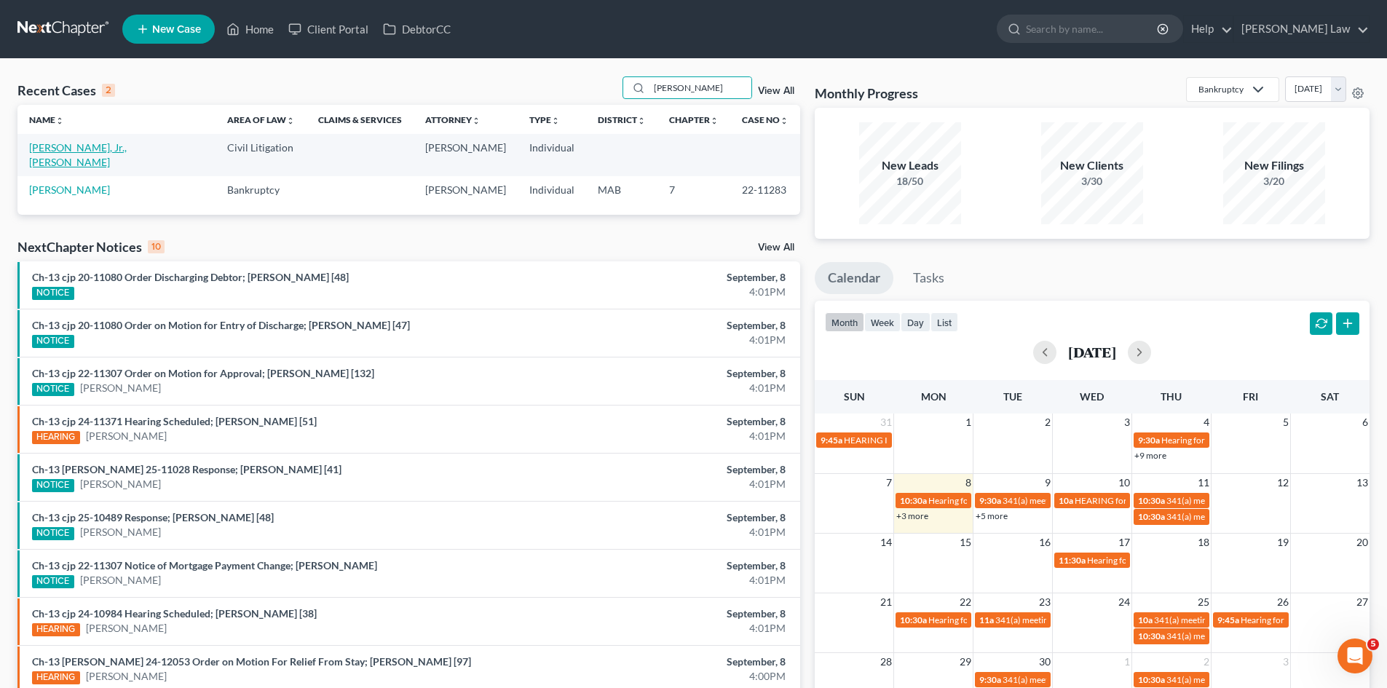
drag, startPoint x: 91, startPoint y: 146, endPoint x: 106, endPoint y: 149, distance: 15.0
click at [90, 146] on link "[PERSON_NAME], Jr., [PERSON_NAME]" at bounding box center [78, 154] width 98 height 27
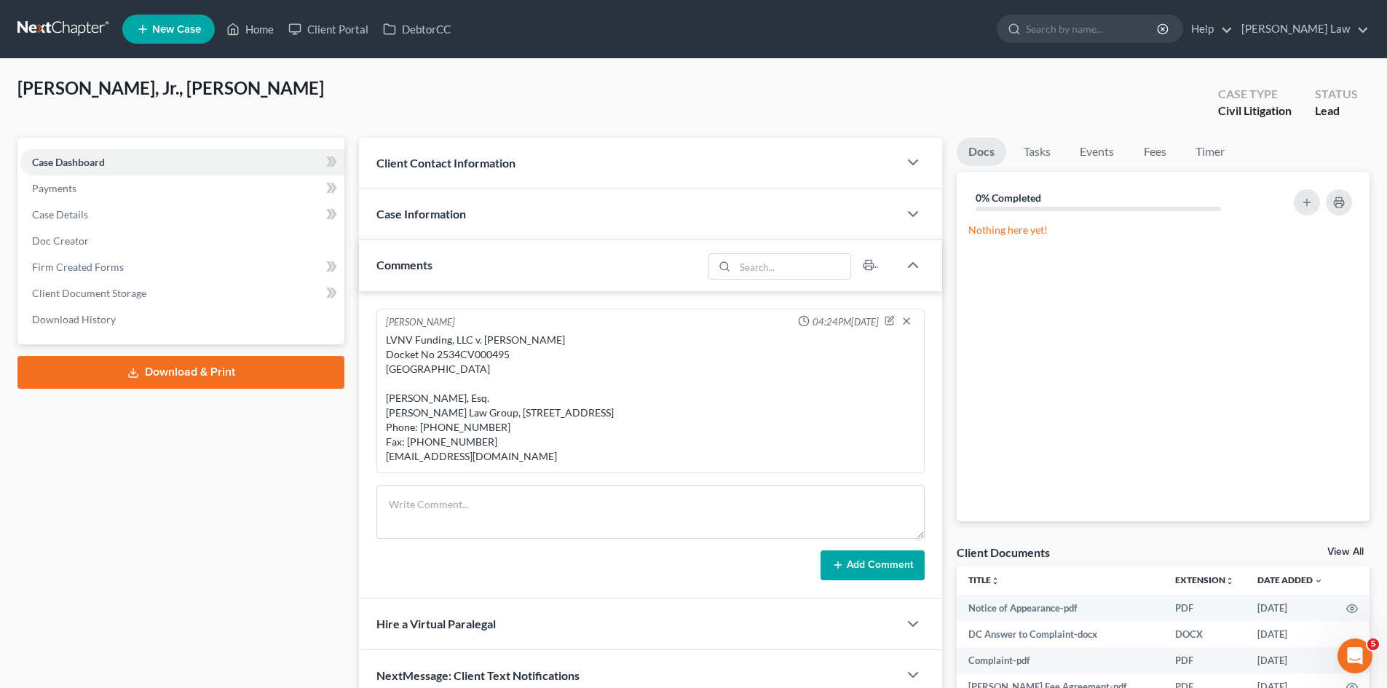
click at [550, 224] on div "Case Information" at bounding box center [629, 214] width 540 height 50
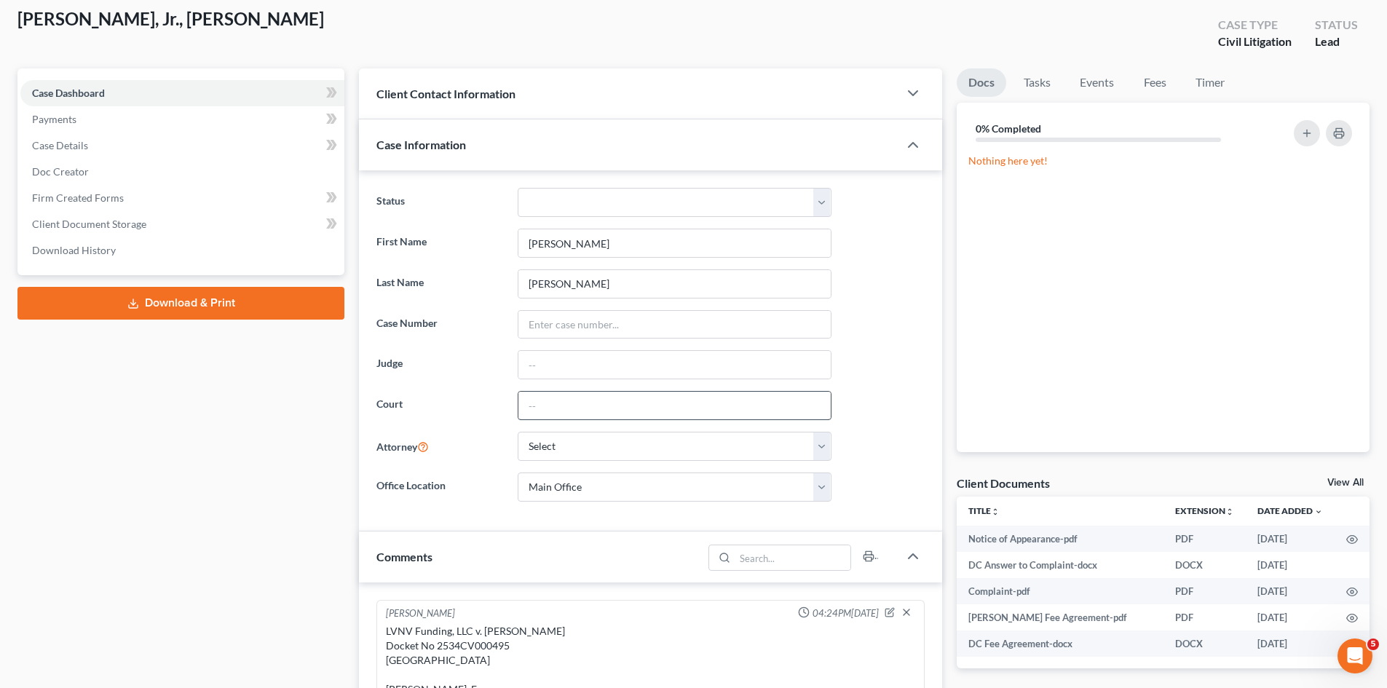
scroll to position [122, 0]
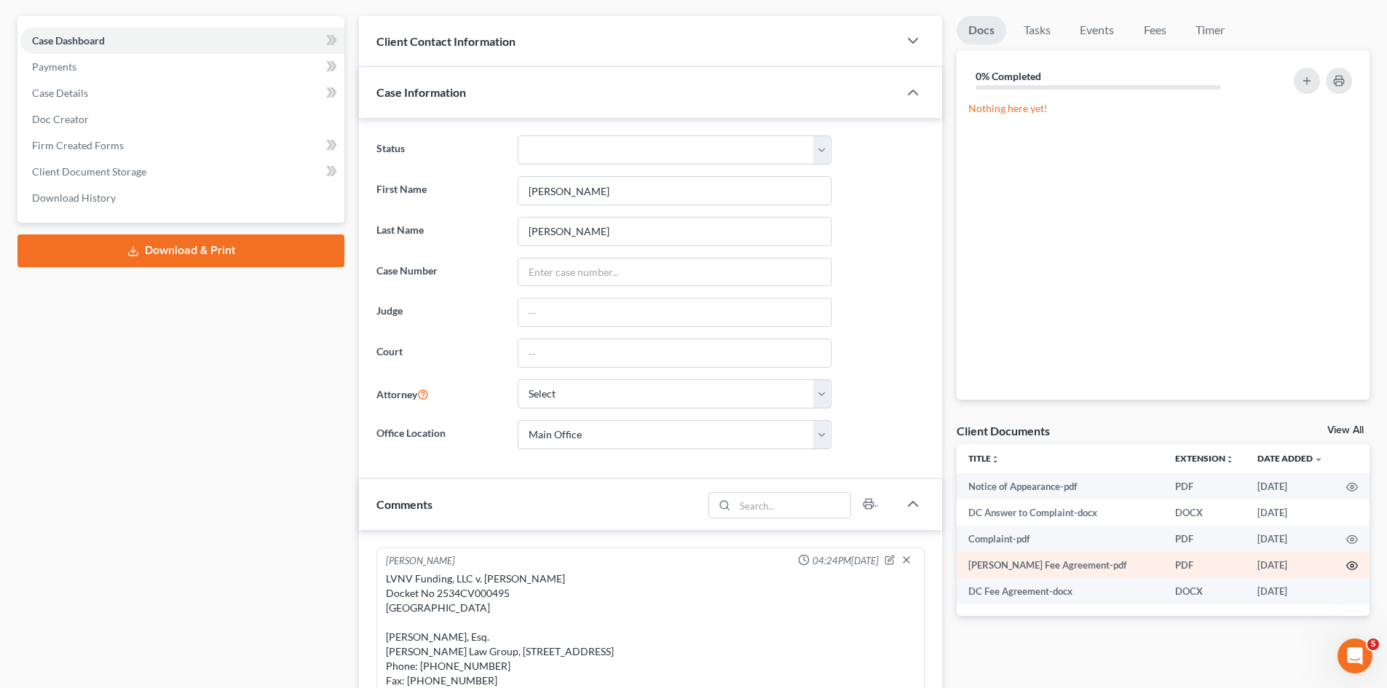
click at [1354, 561] on icon "button" at bounding box center [1352, 566] width 12 height 12
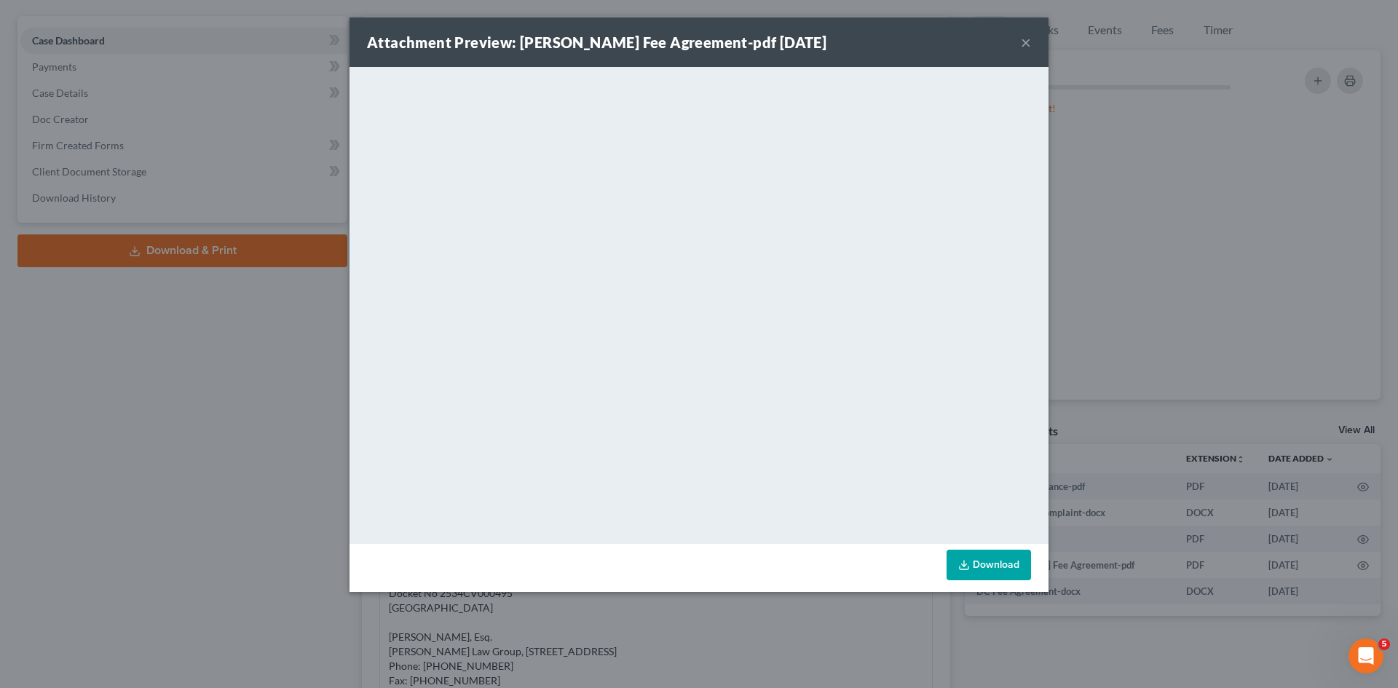
click at [1057, 240] on div "Attachment Preview: [PERSON_NAME] Fee Agreement-pdf [DATE] × <object ng-attr-da…" at bounding box center [699, 344] width 1398 height 688
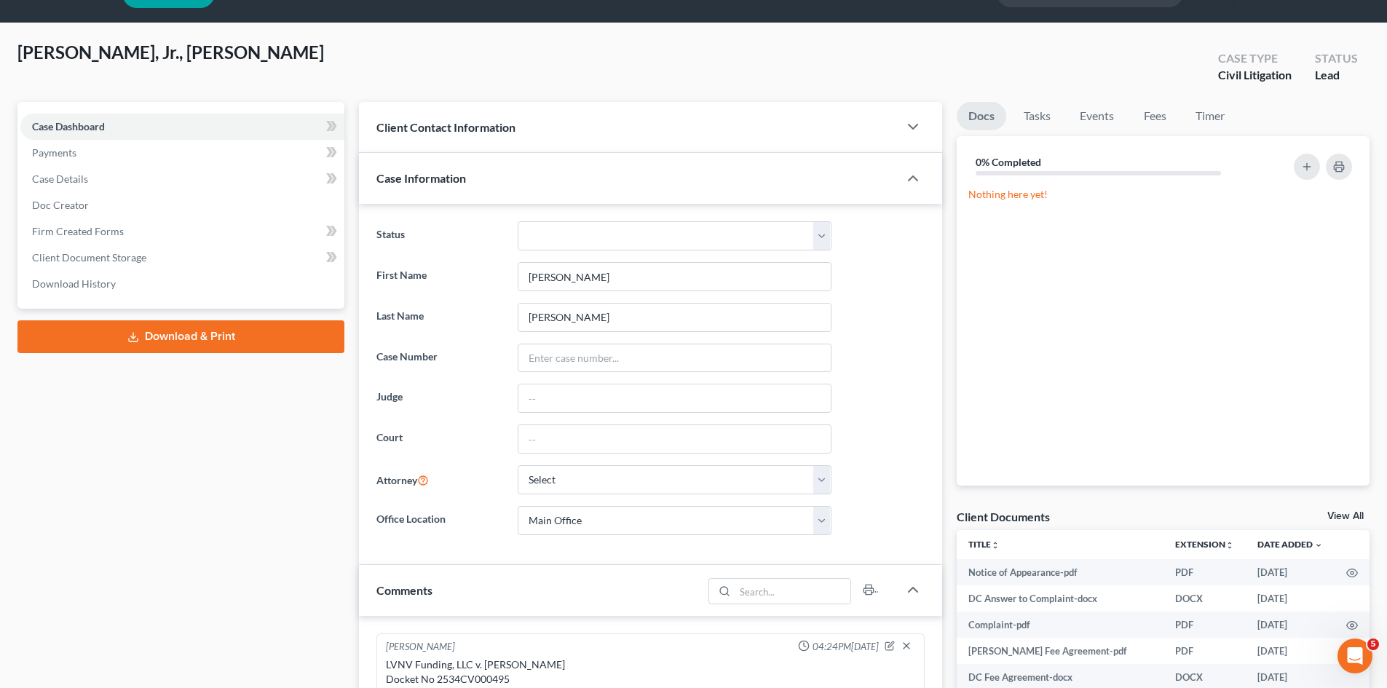
scroll to position [0, 0]
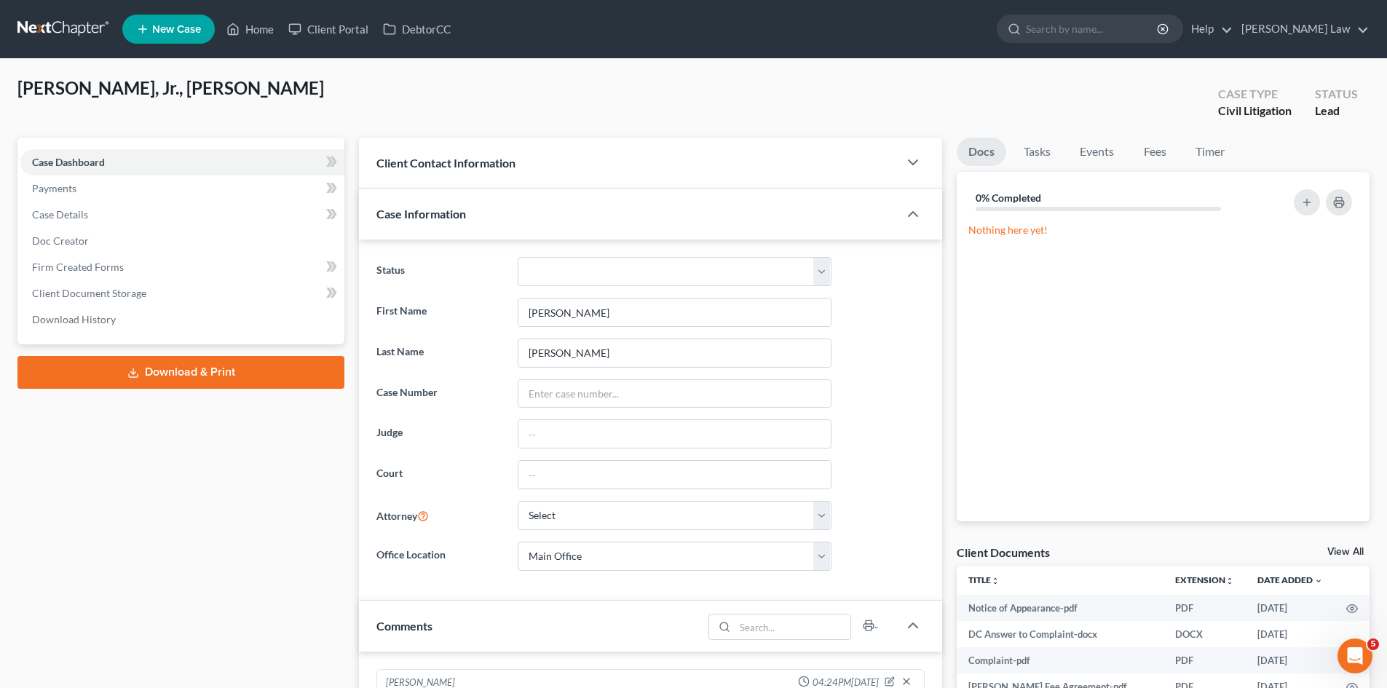
click at [90, 38] on link at bounding box center [63, 29] width 93 height 26
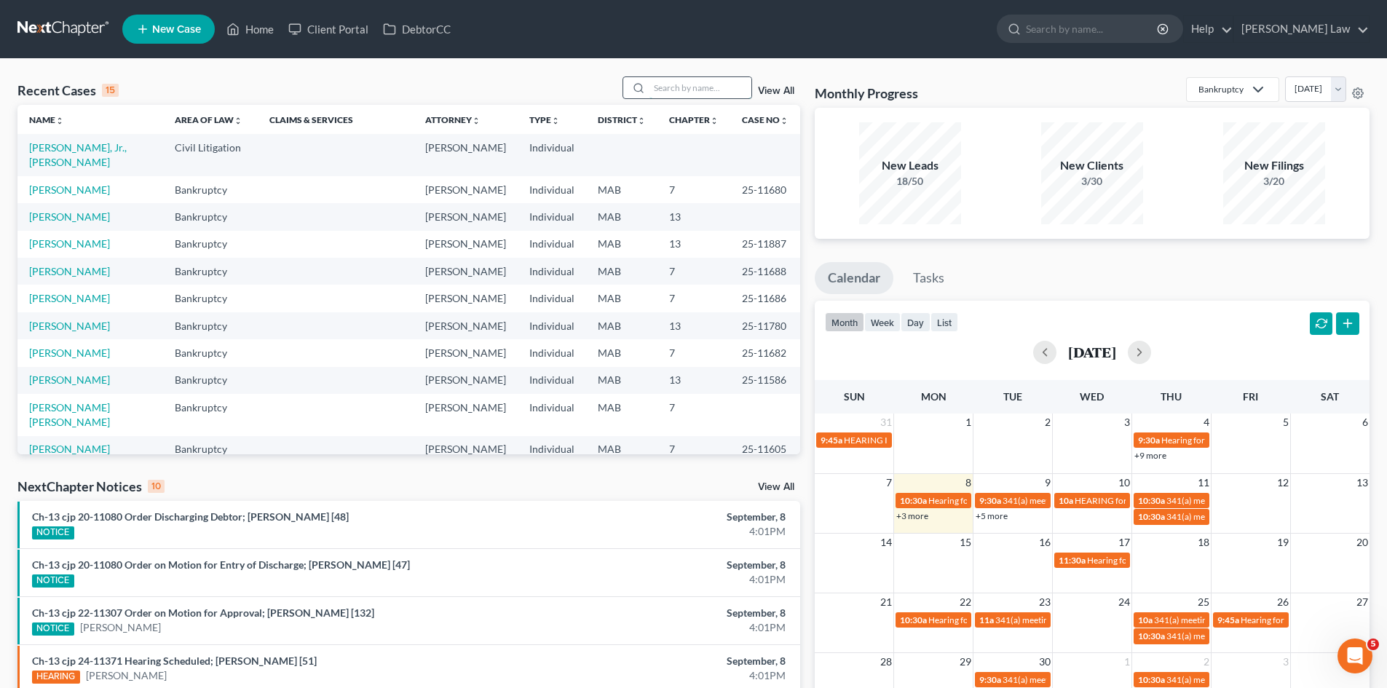
click at [660, 92] on input "search" at bounding box center [701, 87] width 102 height 21
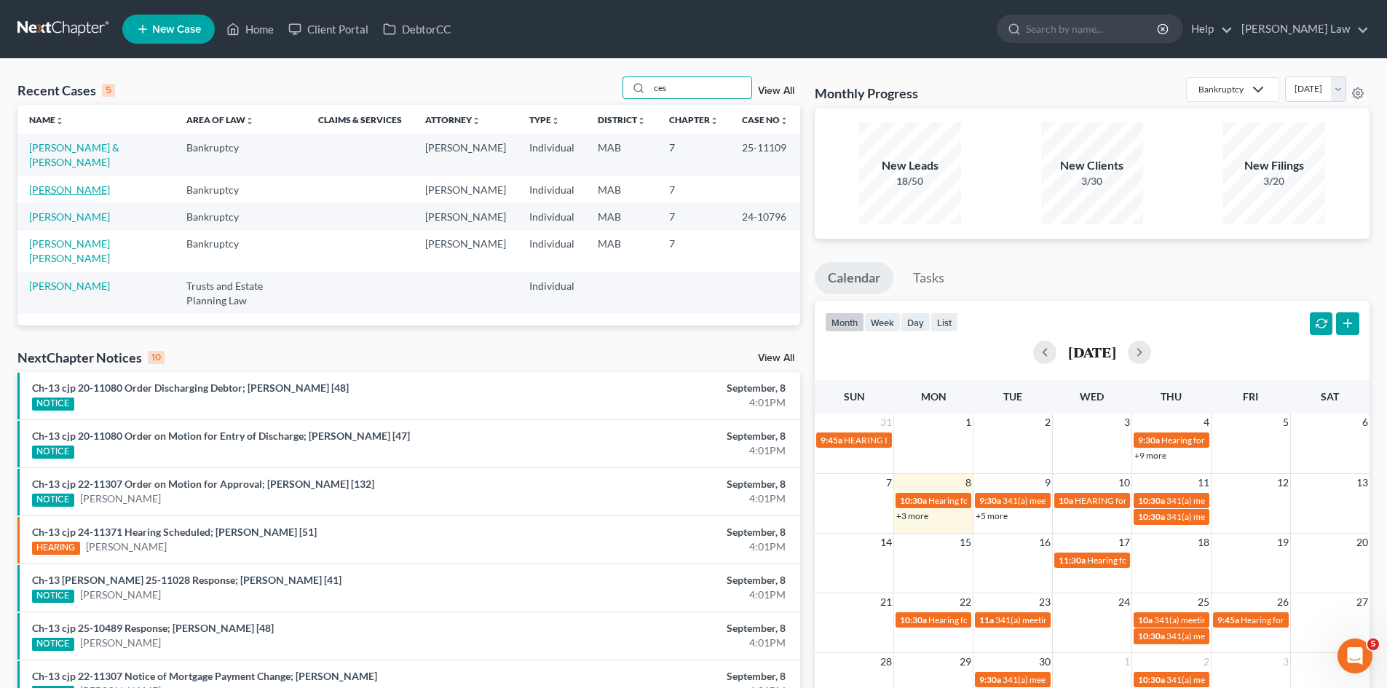
type input "ces"
click at [79, 184] on link "[PERSON_NAME]" at bounding box center [69, 190] width 81 height 12
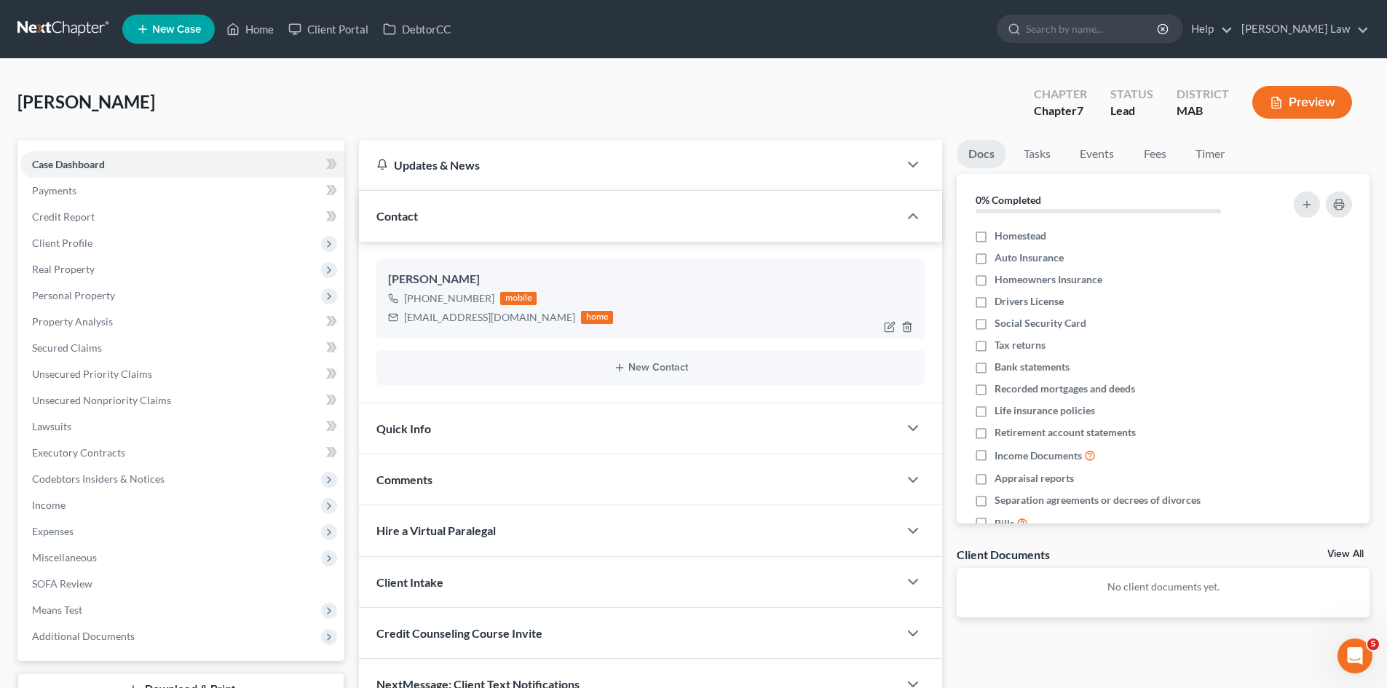
click at [438, 275] on div "Ashley Cesero" at bounding box center [650, 279] width 525 height 17
copy div "Cesero"
click at [63, 34] on link at bounding box center [63, 29] width 93 height 26
